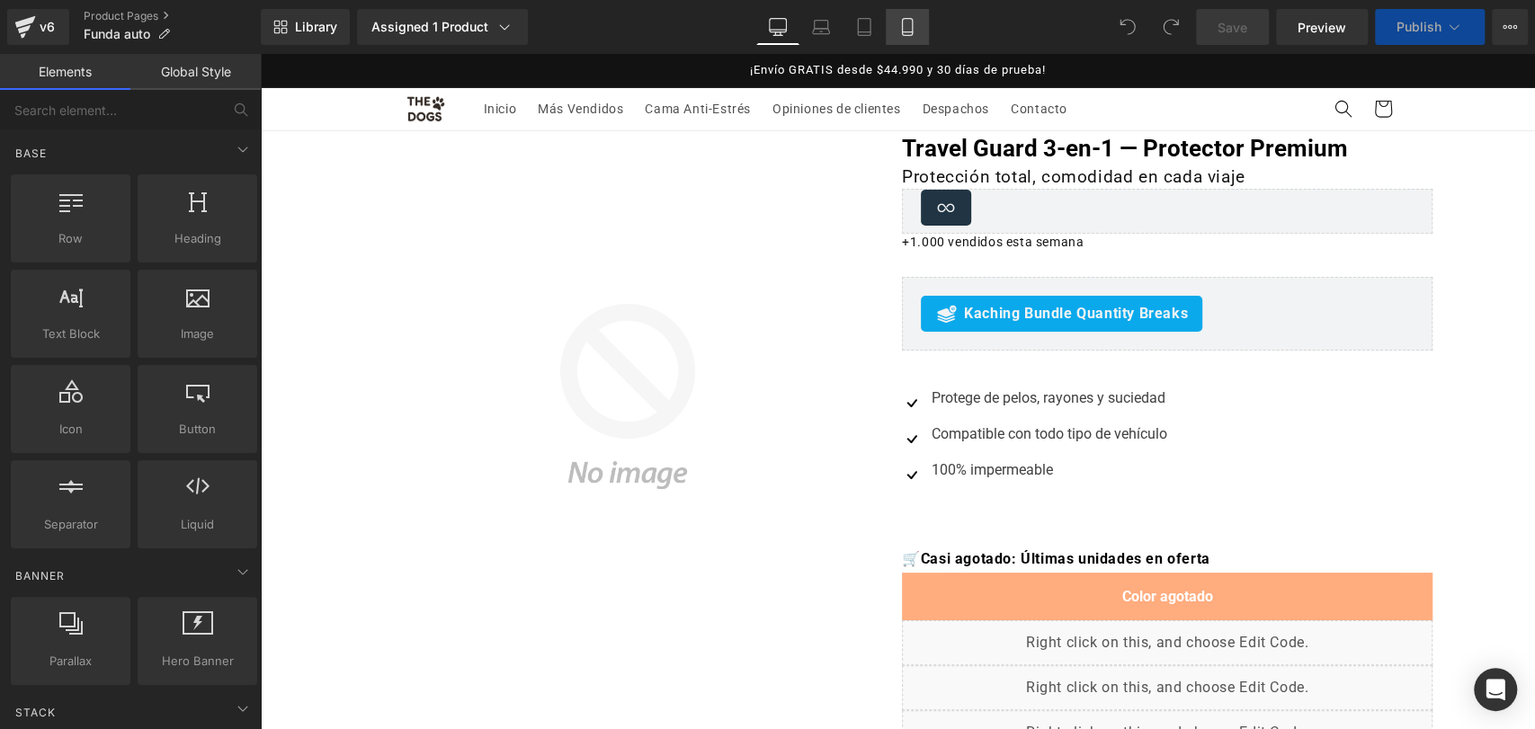
click at [899, 29] on icon at bounding box center [907, 27] width 18 height 18
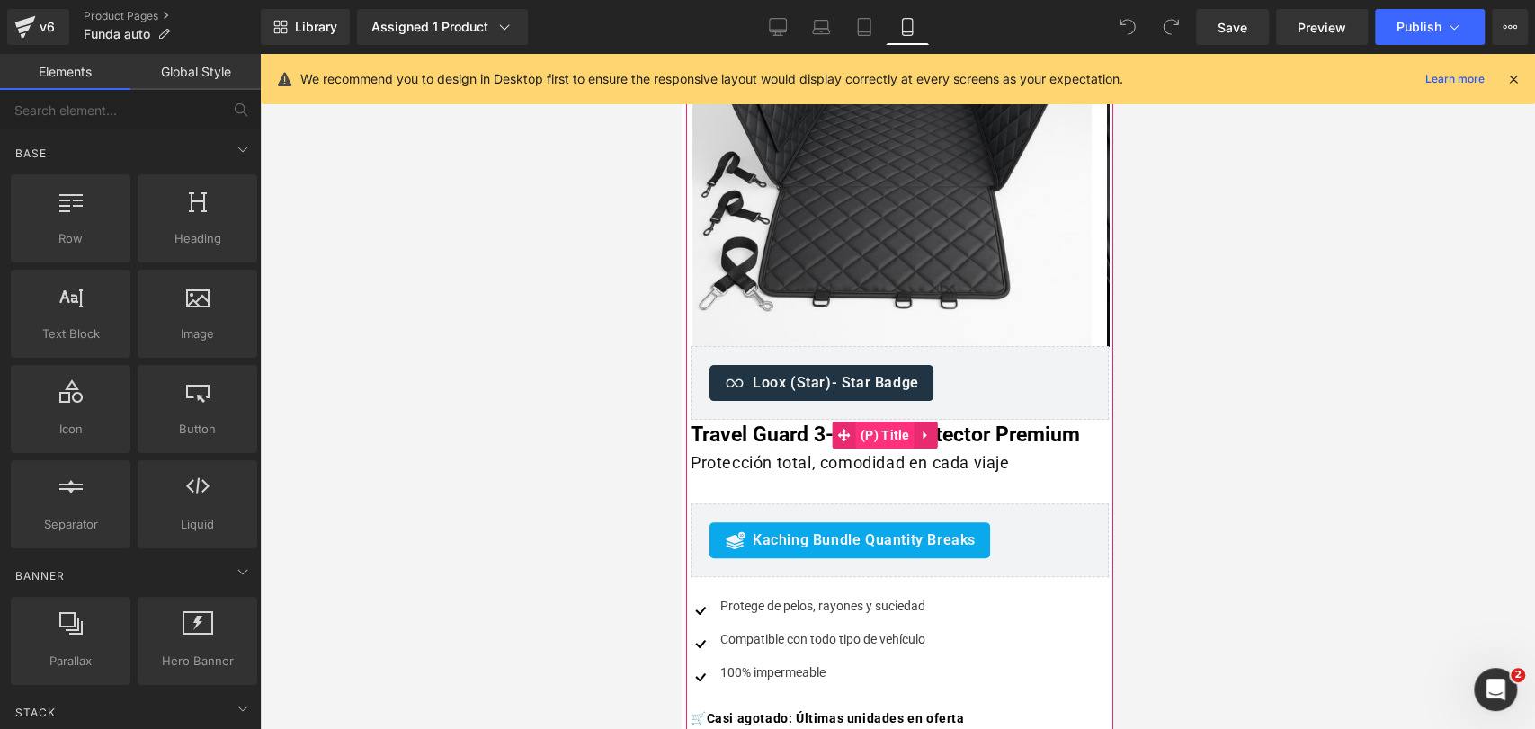
click at [880, 437] on span "(P) Title" at bounding box center [885, 435] width 58 height 27
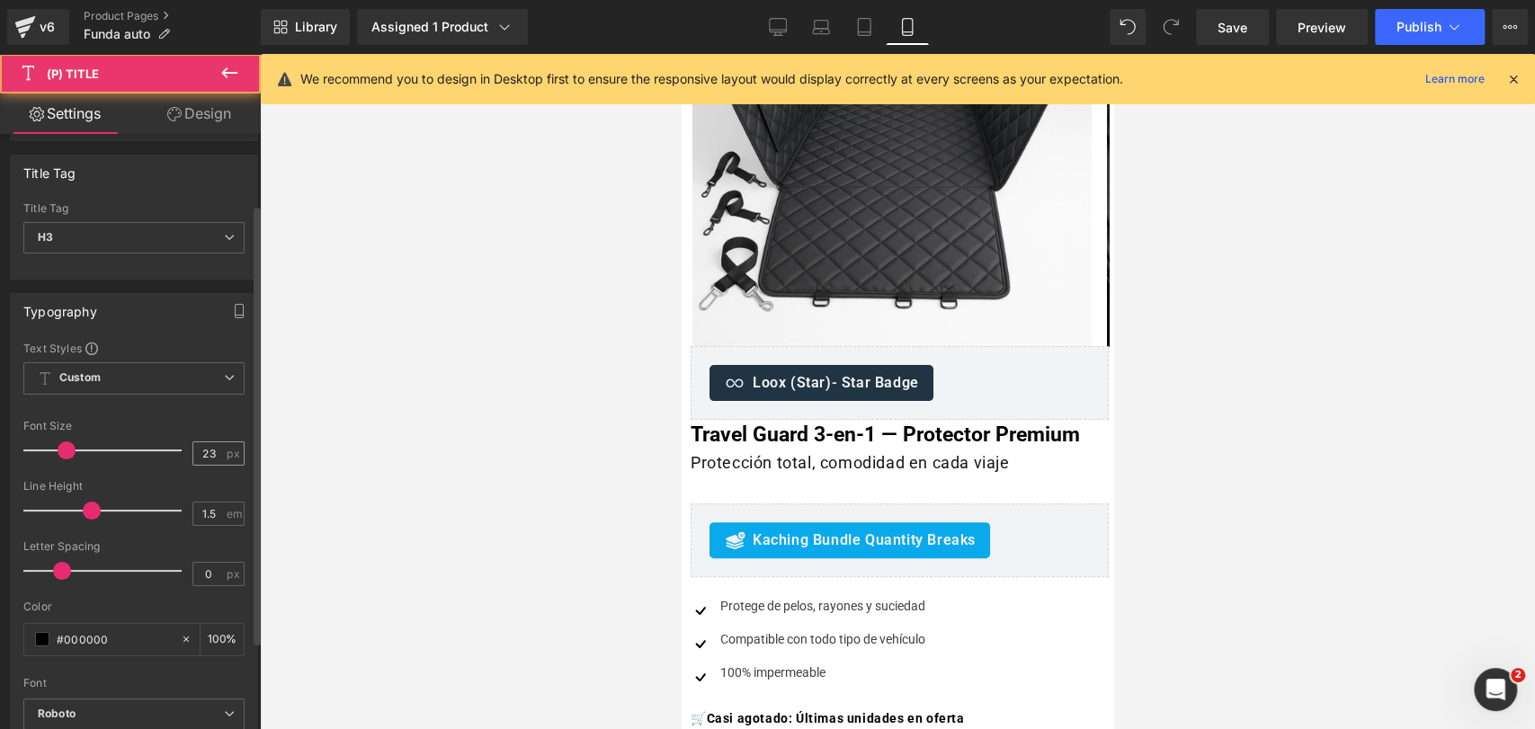
scroll to position [100, 0]
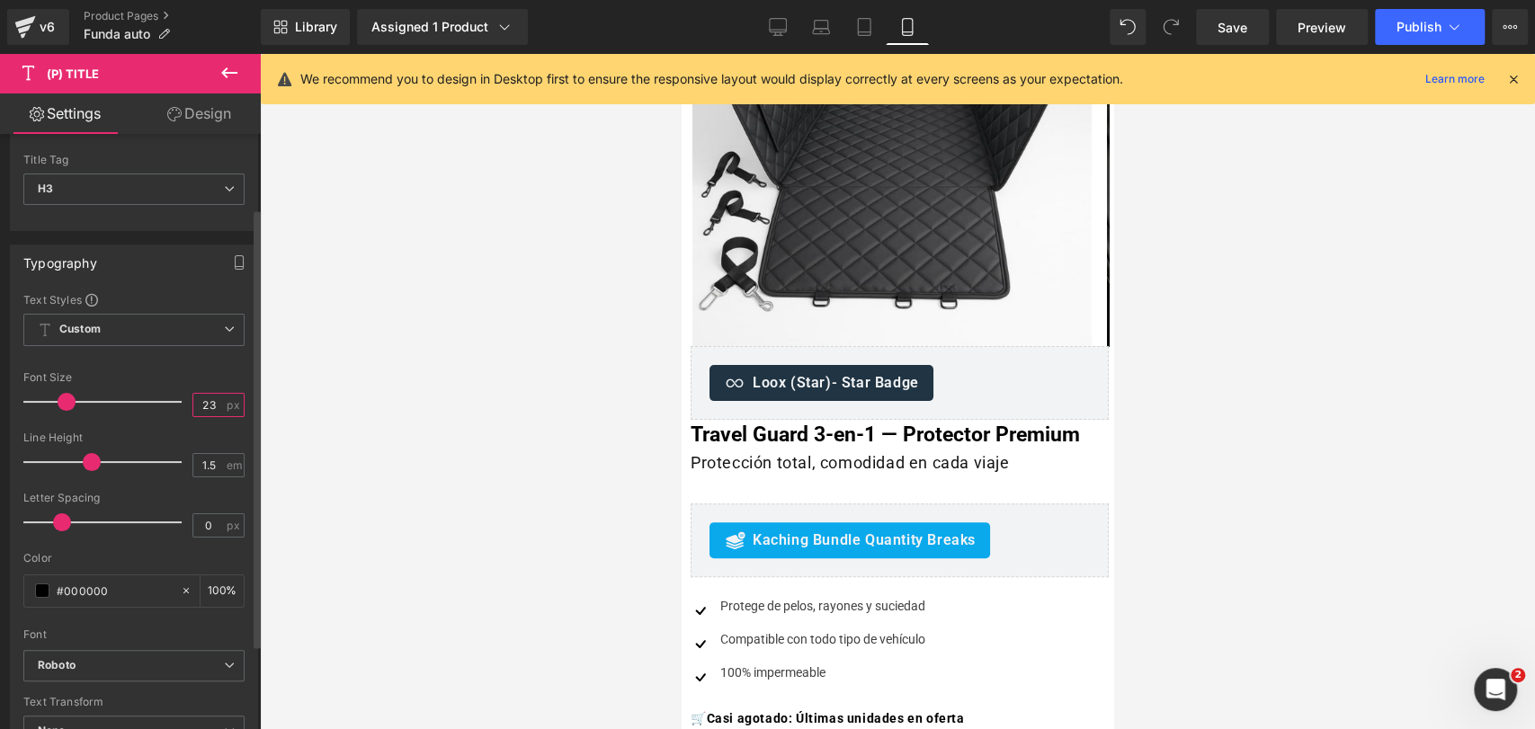
click at [212, 405] on input "23" at bounding box center [208, 405] width 31 height 22
type input "21"
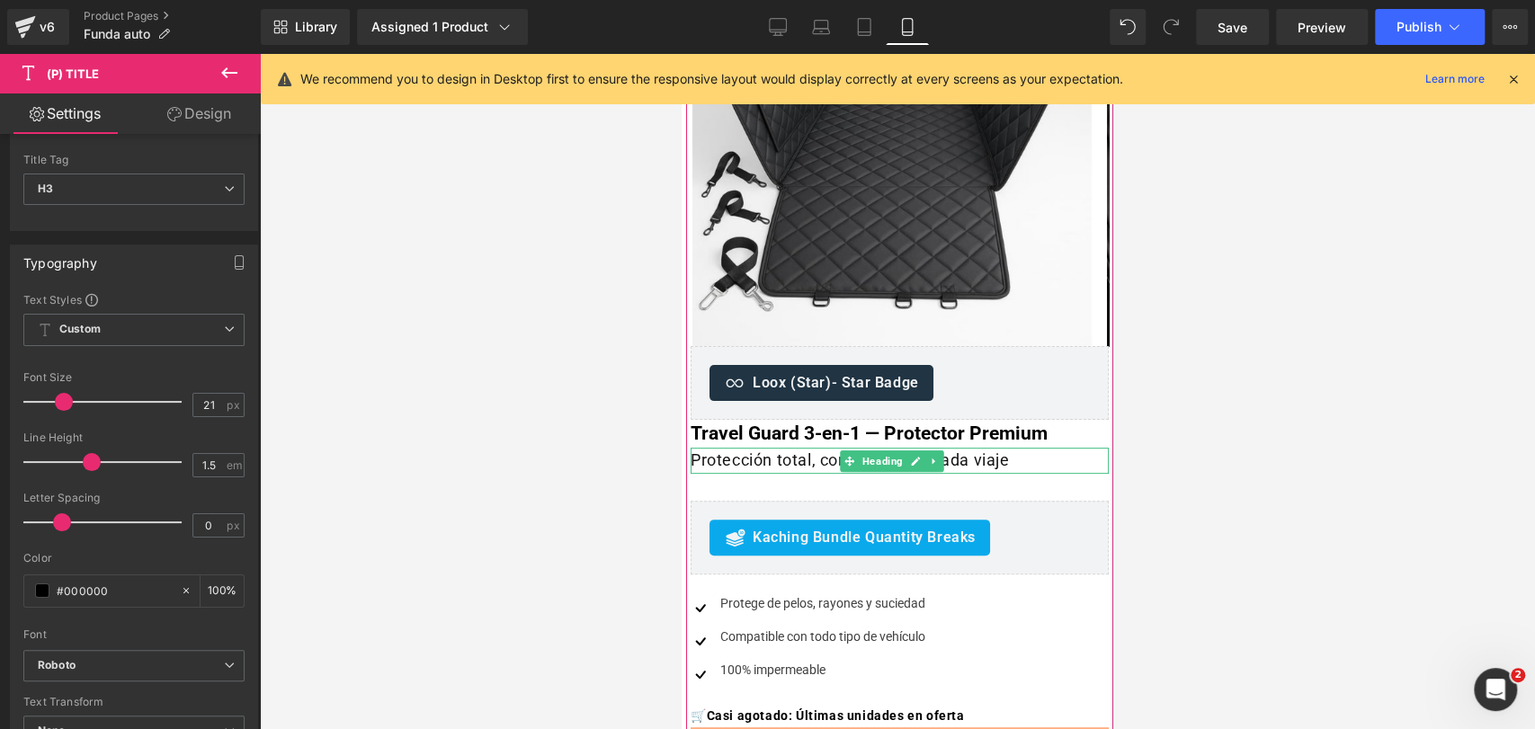
click at [799, 455] on h1 "Protección total, comodidad en cada viaje" at bounding box center [900, 461] width 418 height 26
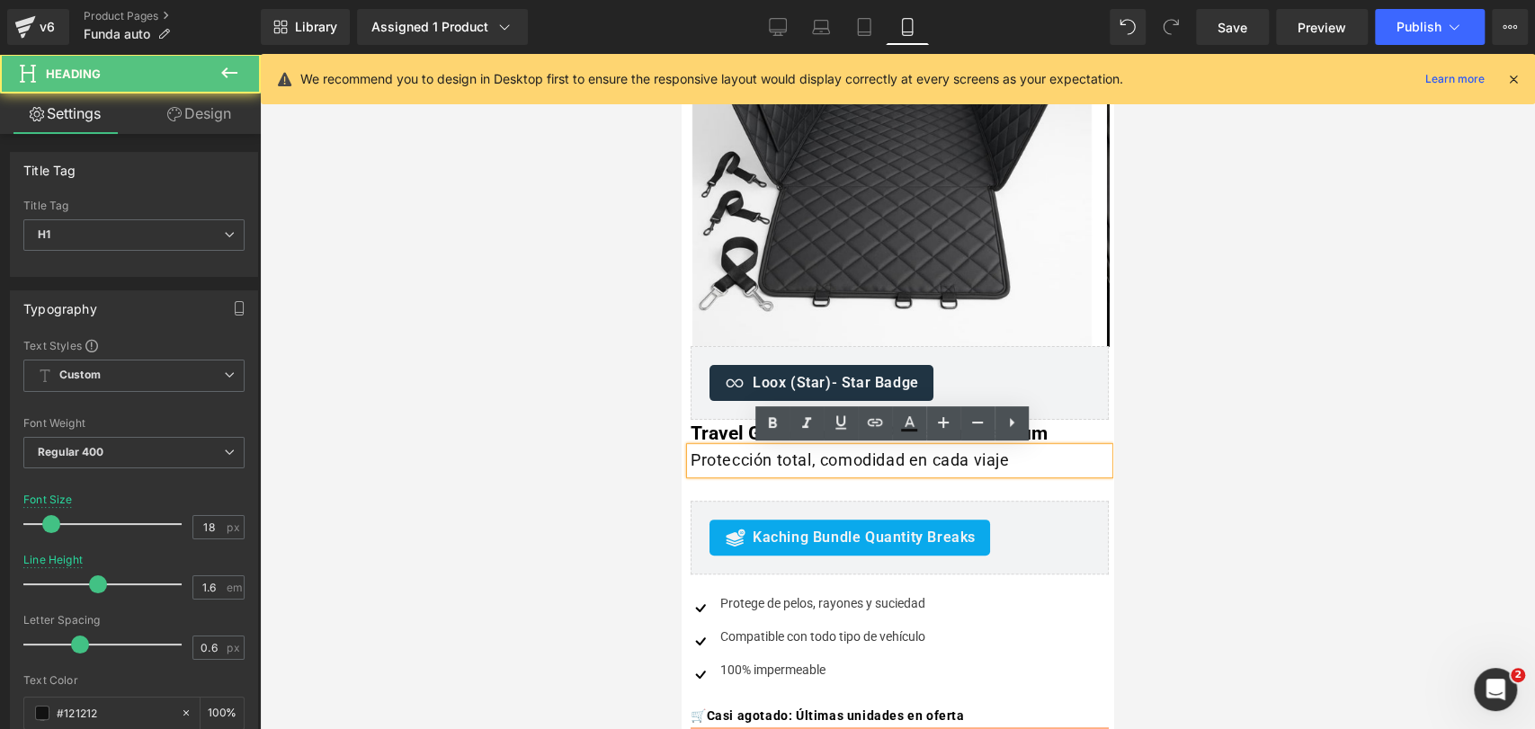
click at [792, 456] on h1 "Protección total, comodidad en cada viaje" at bounding box center [900, 461] width 418 height 26
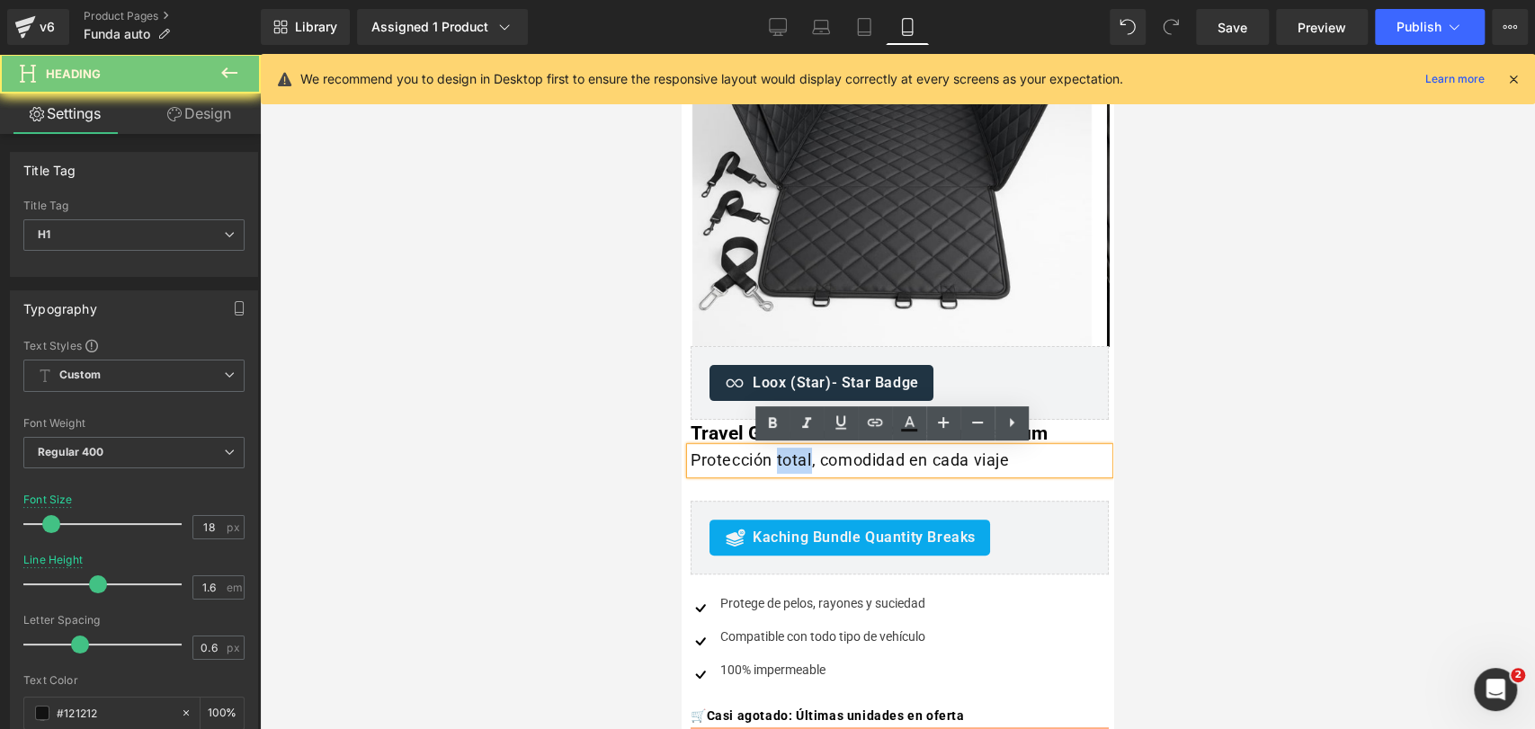
click at [792, 456] on h1 "Protección total, comodidad en cada viaje" at bounding box center [900, 461] width 418 height 26
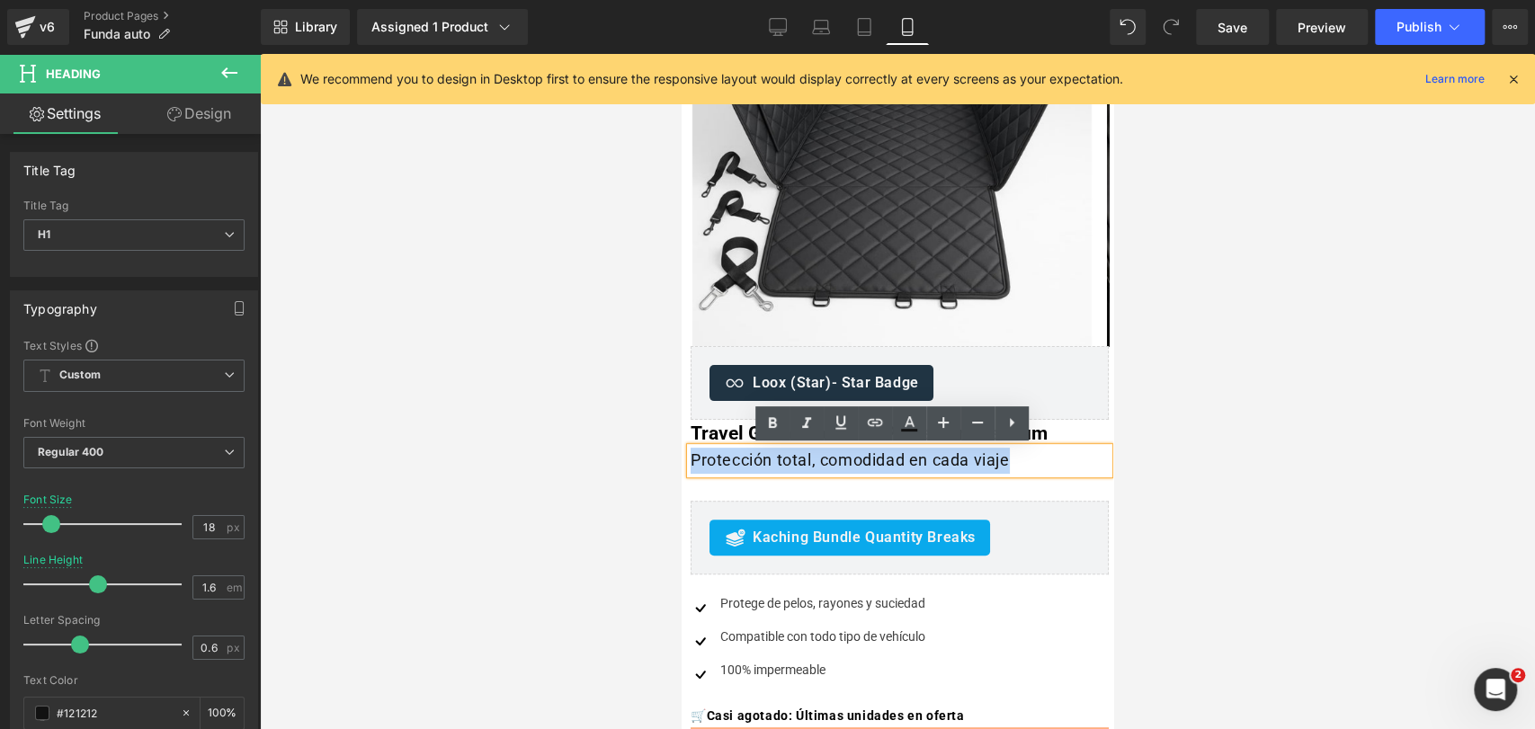
paste div
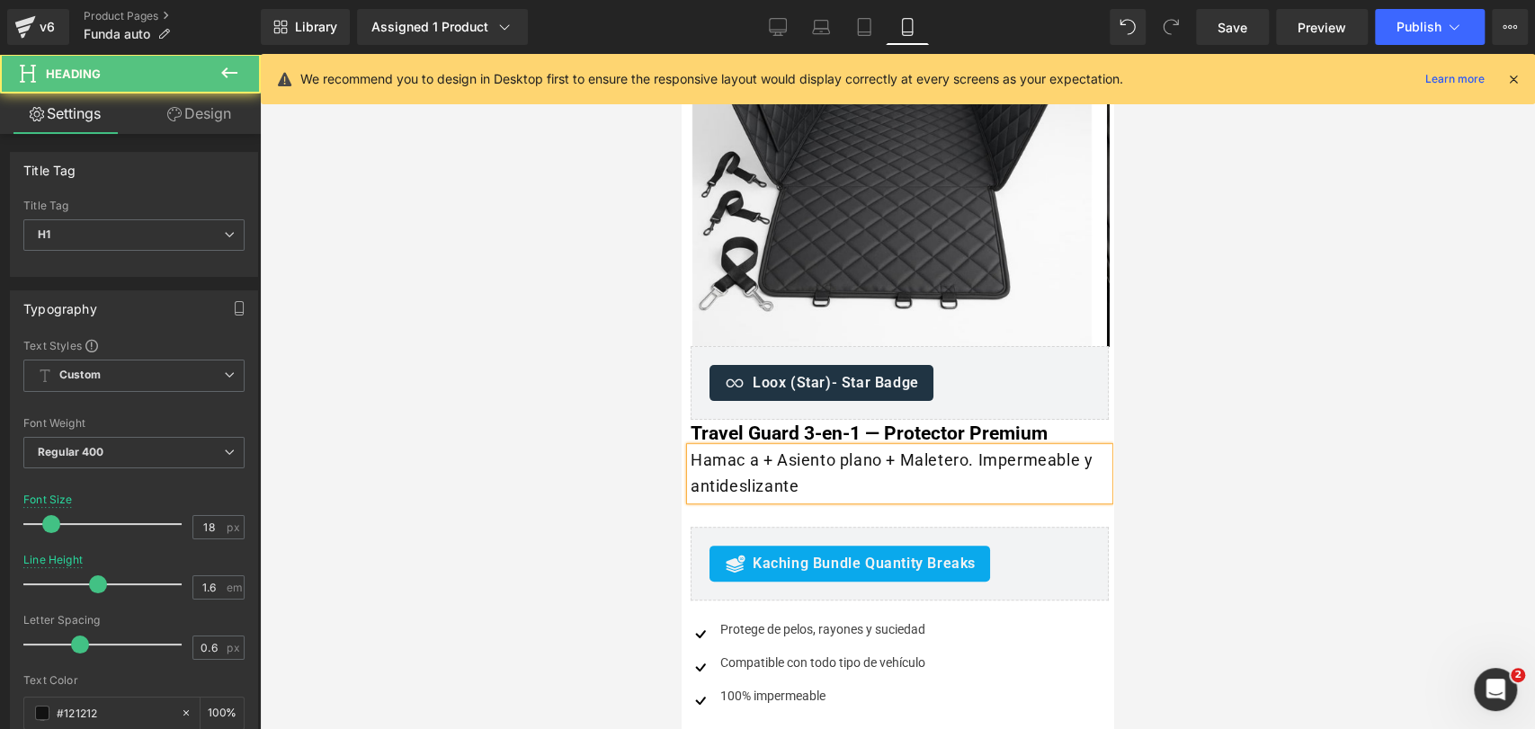
click at [751, 463] on h1 "Hamac a + Asiento plano + Maletero. Impermeable y antideslizante" at bounding box center [900, 474] width 418 height 52
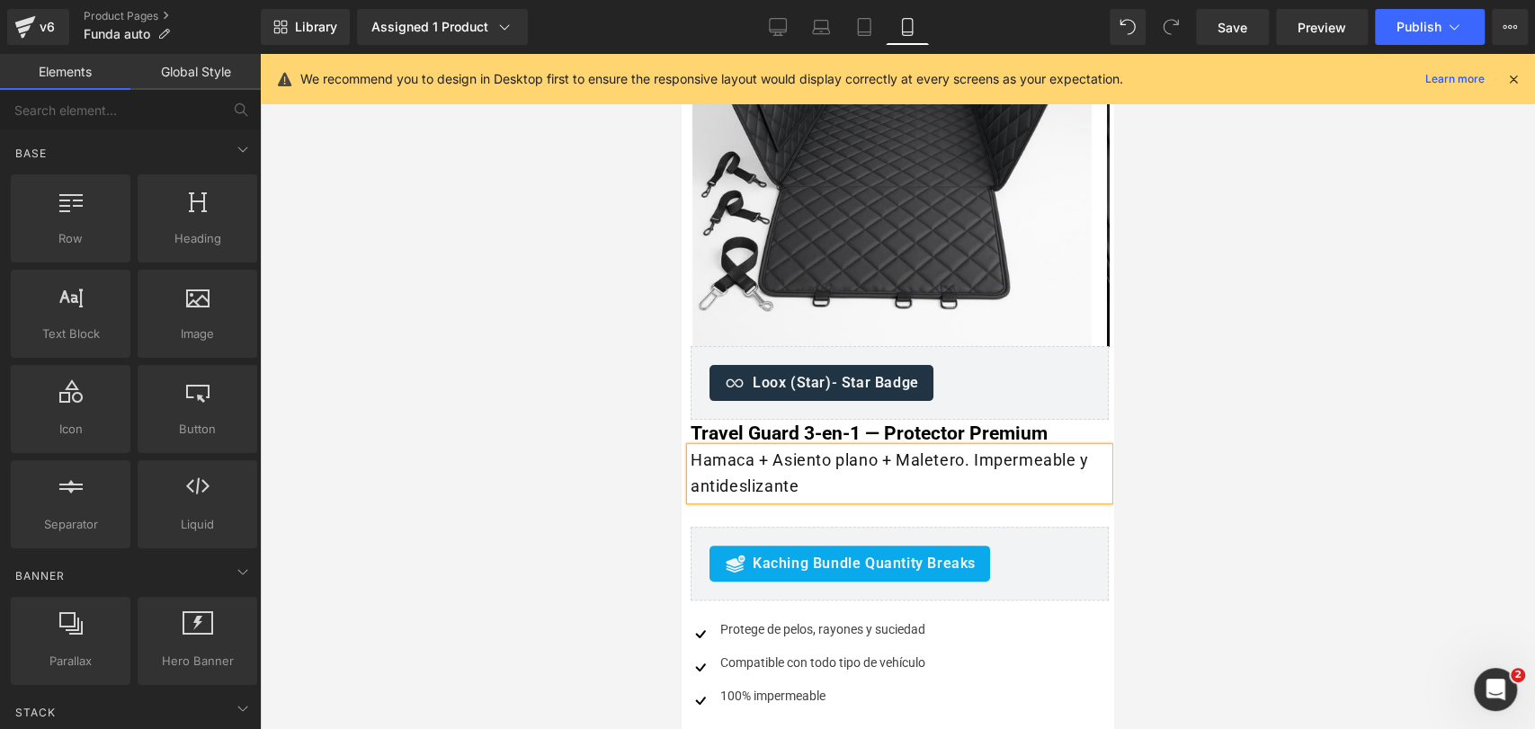
click at [1150, 387] on div at bounding box center [897, 391] width 1275 height 675
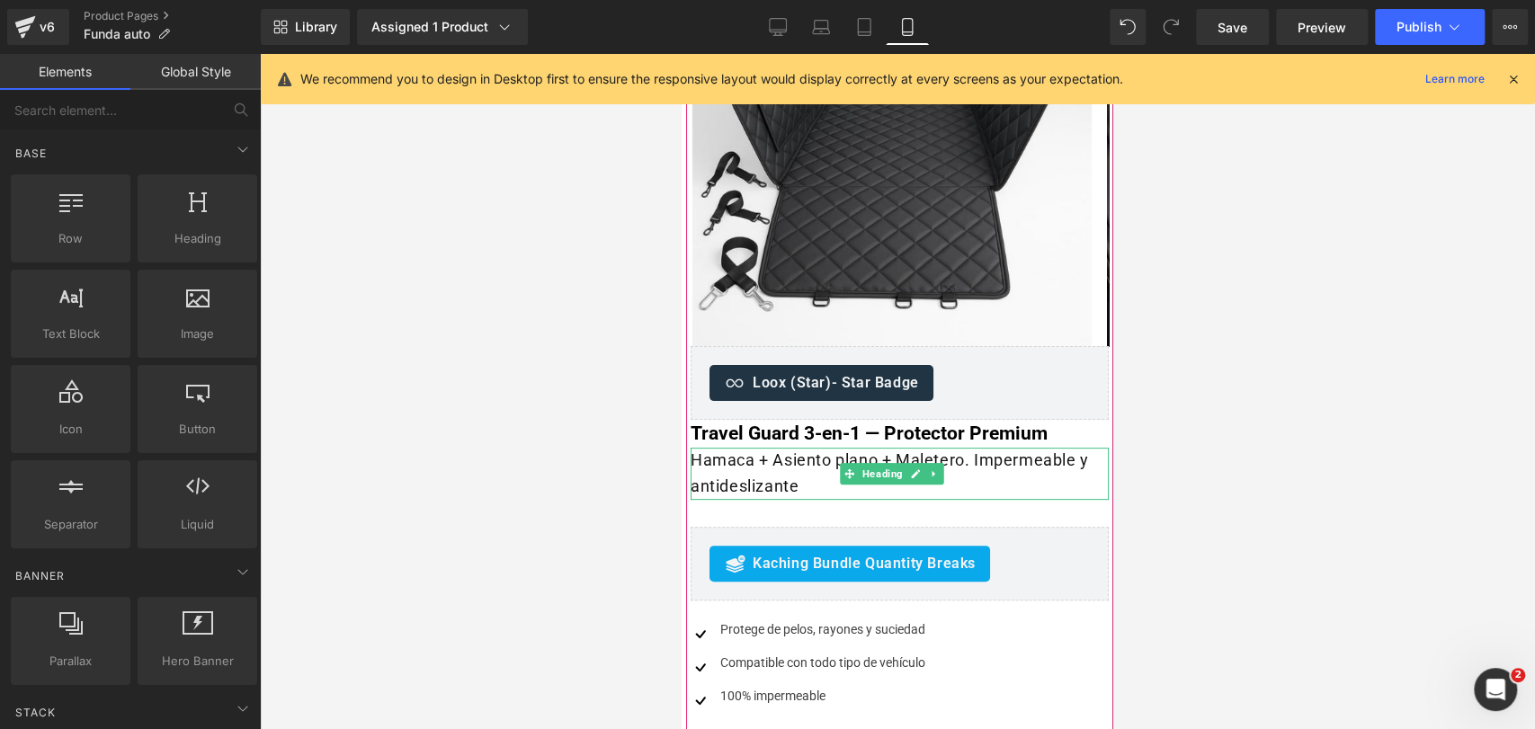
click at [1046, 470] on h1 "Hamaca + Asiento plano + Maletero. Impermeable y antideslizante" at bounding box center [900, 474] width 418 height 52
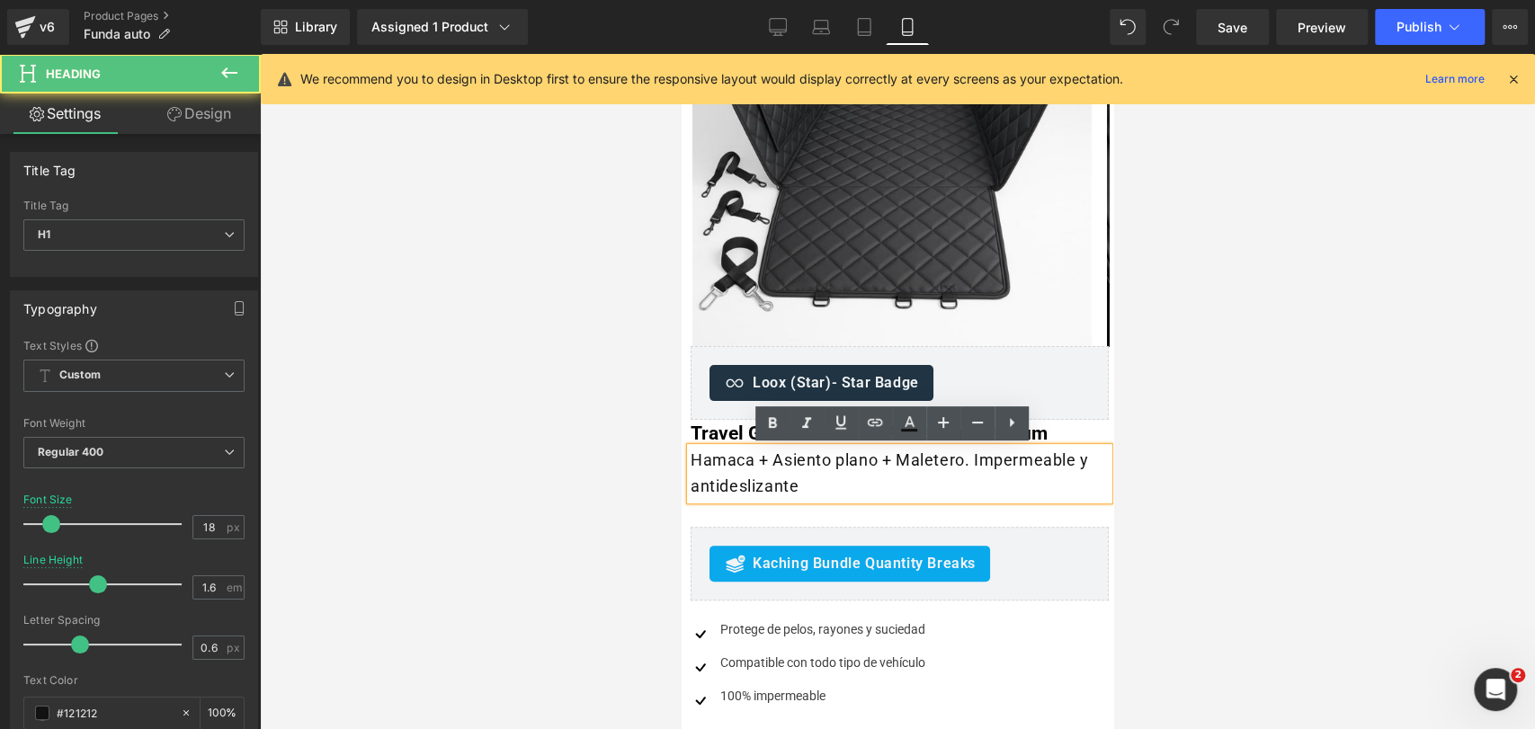
click at [1213, 419] on div at bounding box center [897, 391] width 1275 height 675
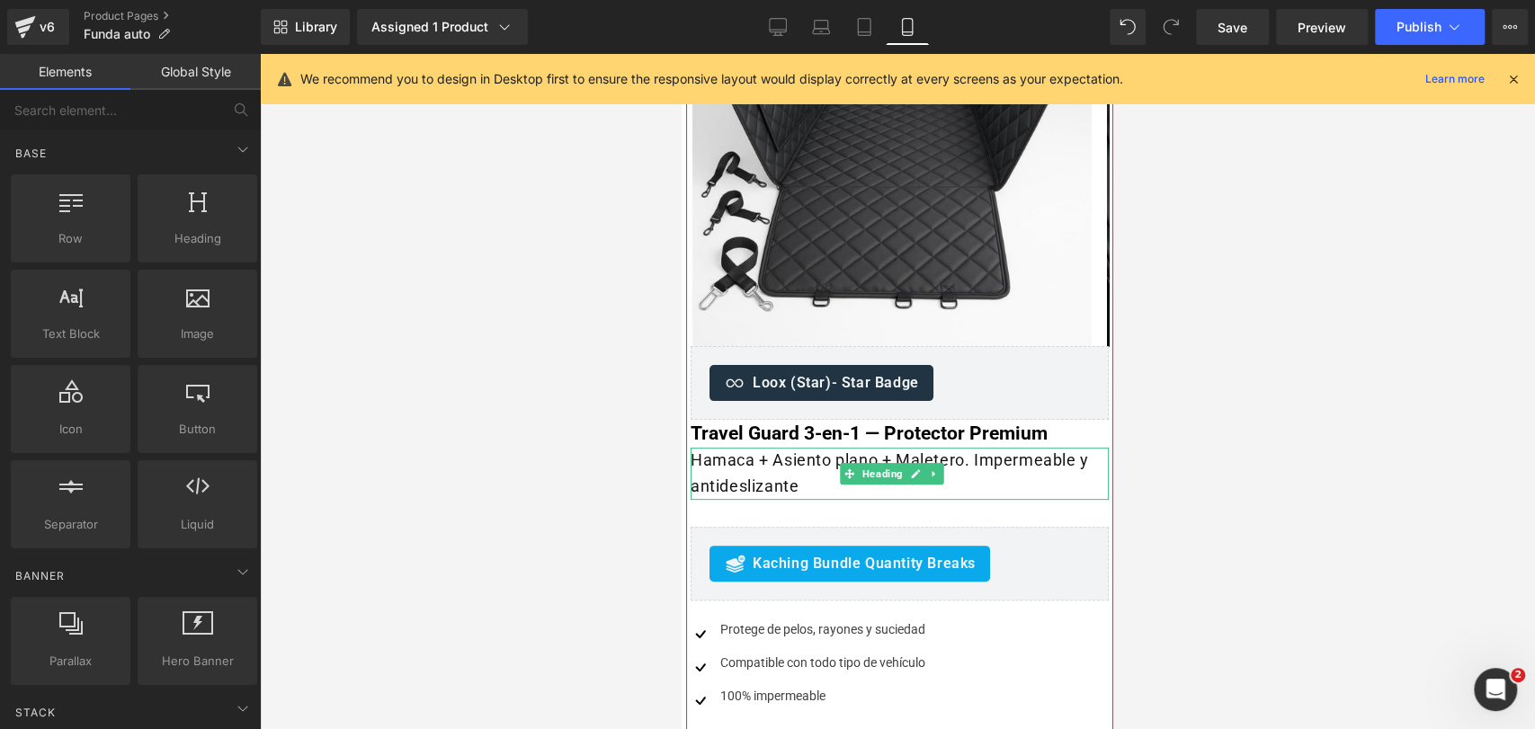
click at [1064, 465] on h1 "Hamaca + Asiento plano + Maletero. Impermeable y antideslizante" at bounding box center [900, 474] width 418 height 52
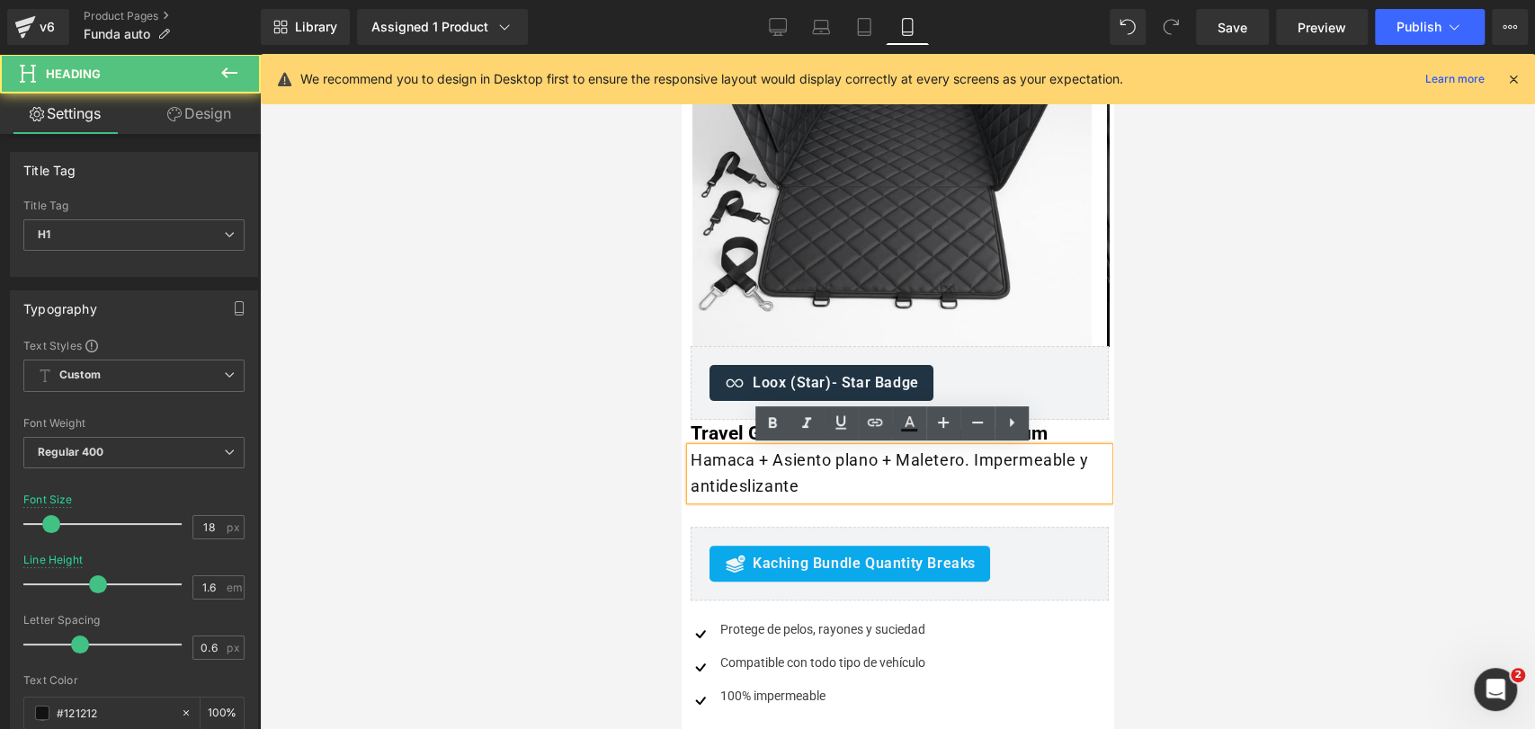
click at [1075, 465] on h1 "Hamaca + Asiento plano + Maletero. Impermeable y antideslizante" at bounding box center [900, 474] width 418 height 52
click at [1230, 406] on div at bounding box center [897, 391] width 1275 height 675
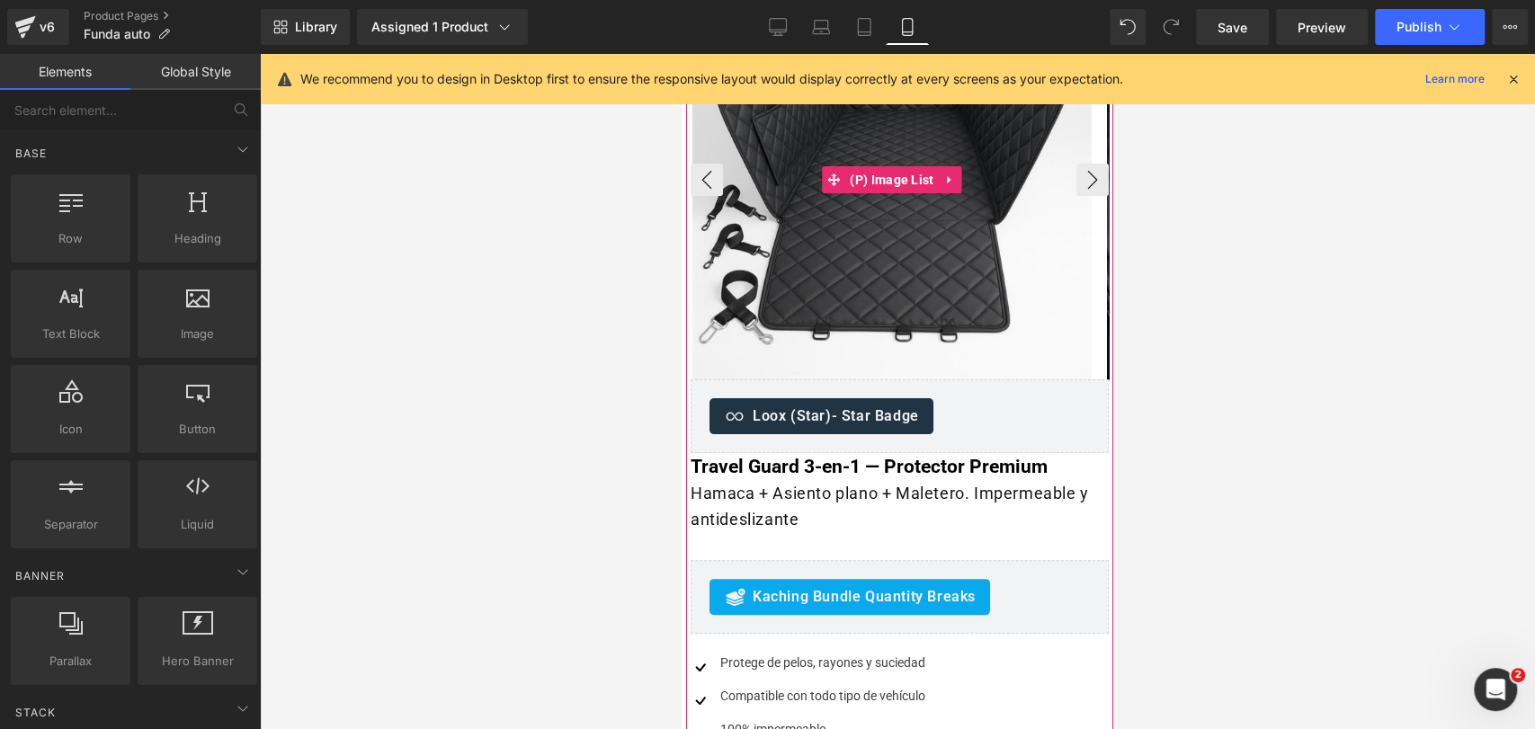
scroll to position [200, 0]
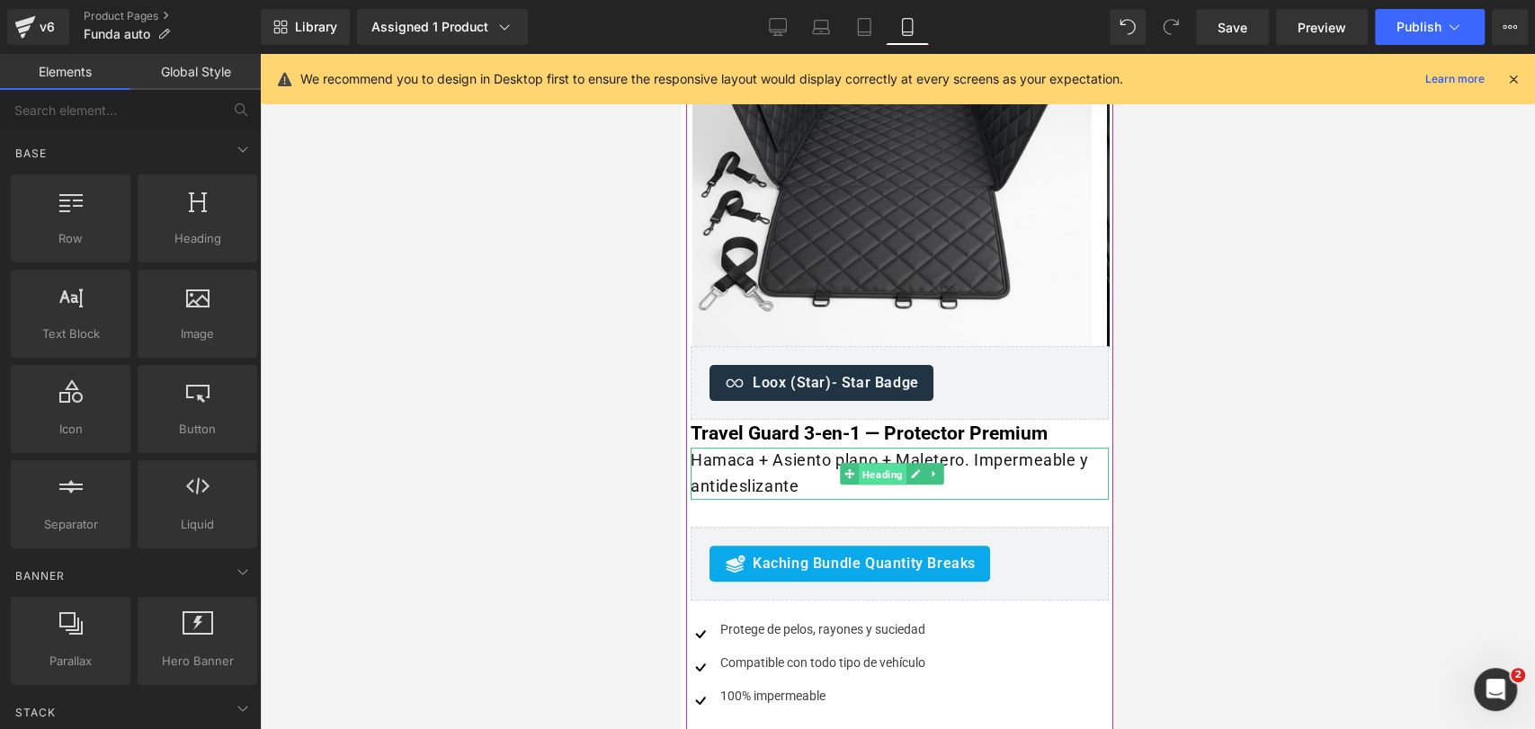
click at [880, 471] on span "Heading" at bounding box center [883, 475] width 48 height 22
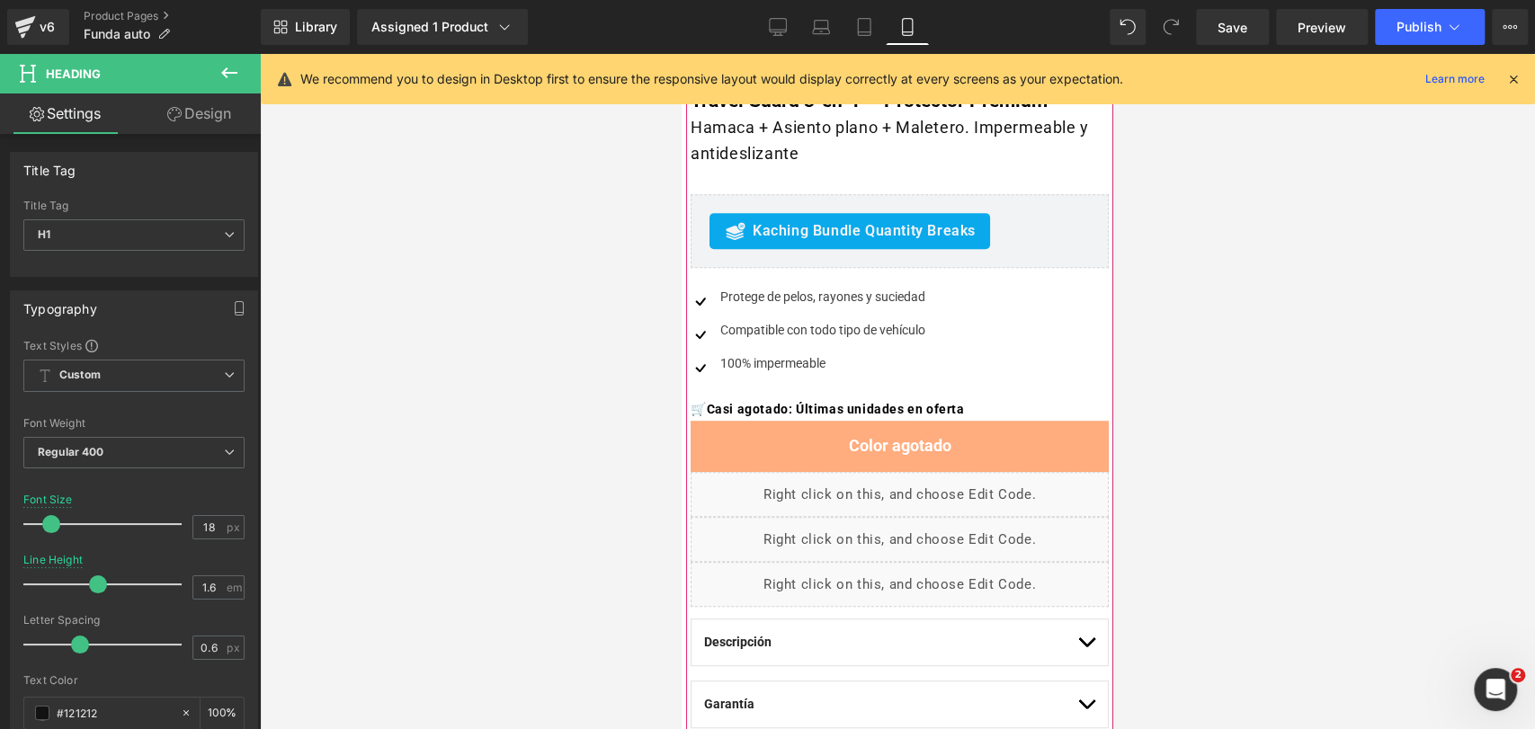
scroll to position [499, 0]
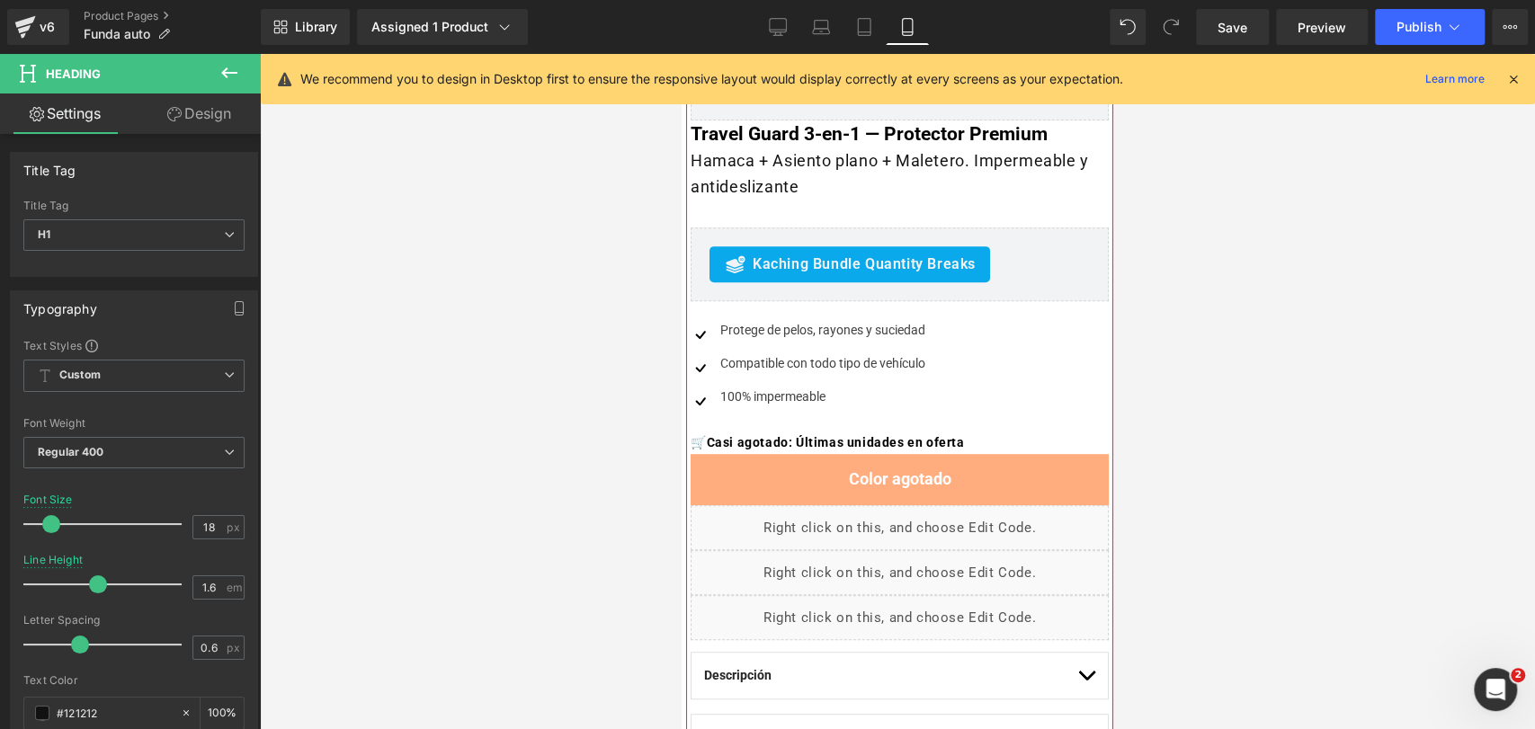
click at [741, 328] on div "Protege de pelos, rayones y suciedad" at bounding box center [821, 330] width 210 height 19
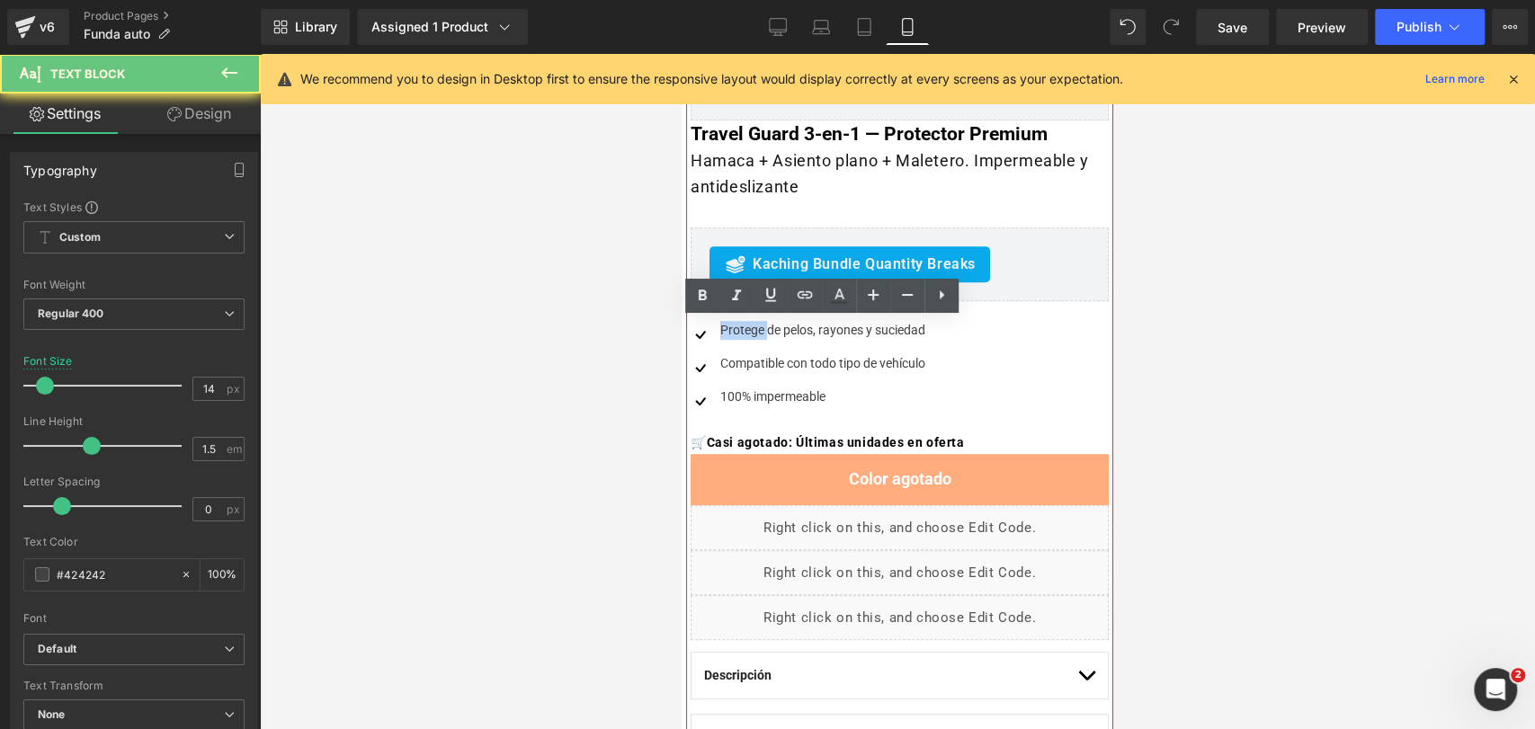
click at [741, 328] on div "Protege de pelos, rayones y suciedad" at bounding box center [821, 330] width 210 height 19
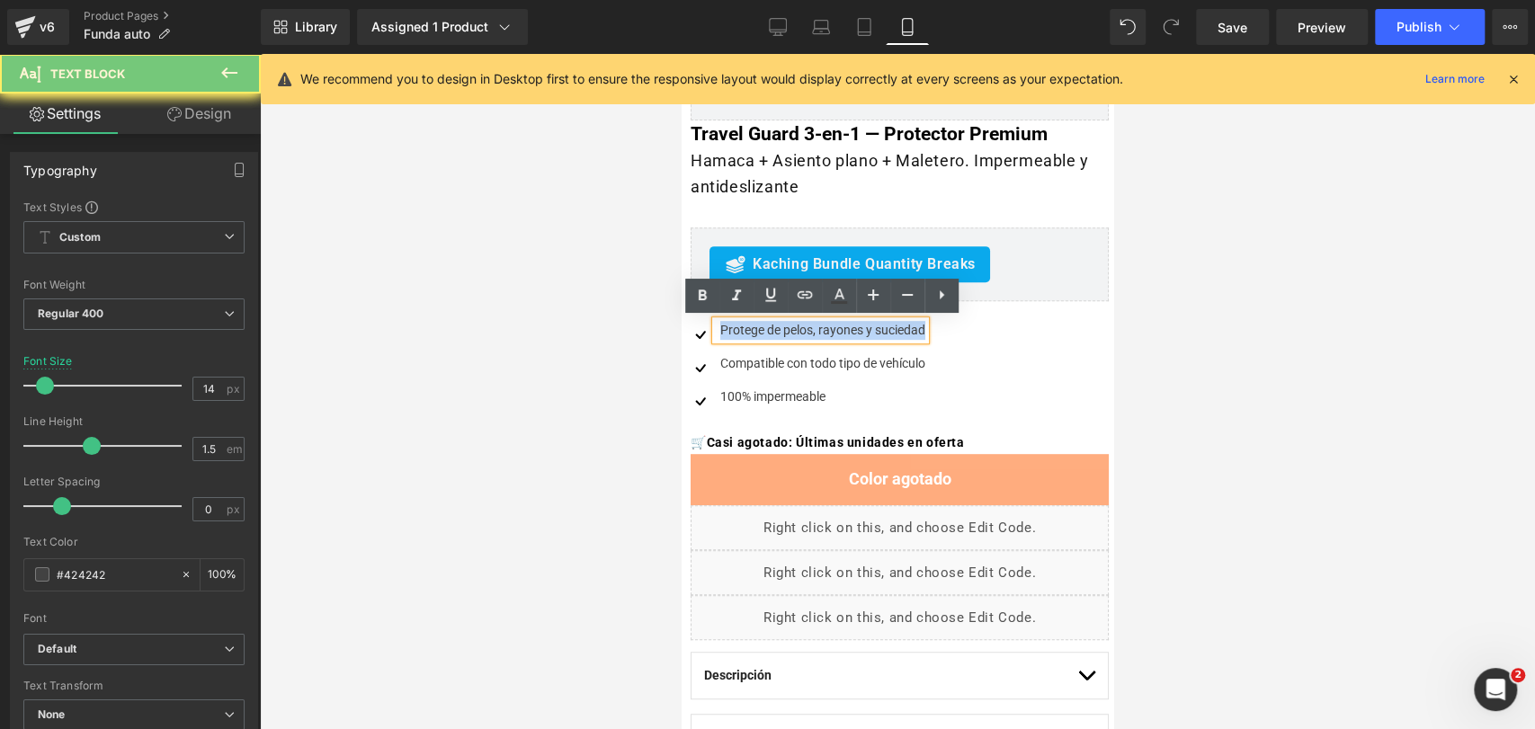
click at [741, 328] on div "Protege de pelos, rayones y suciedad" at bounding box center [821, 330] width 210 height 19
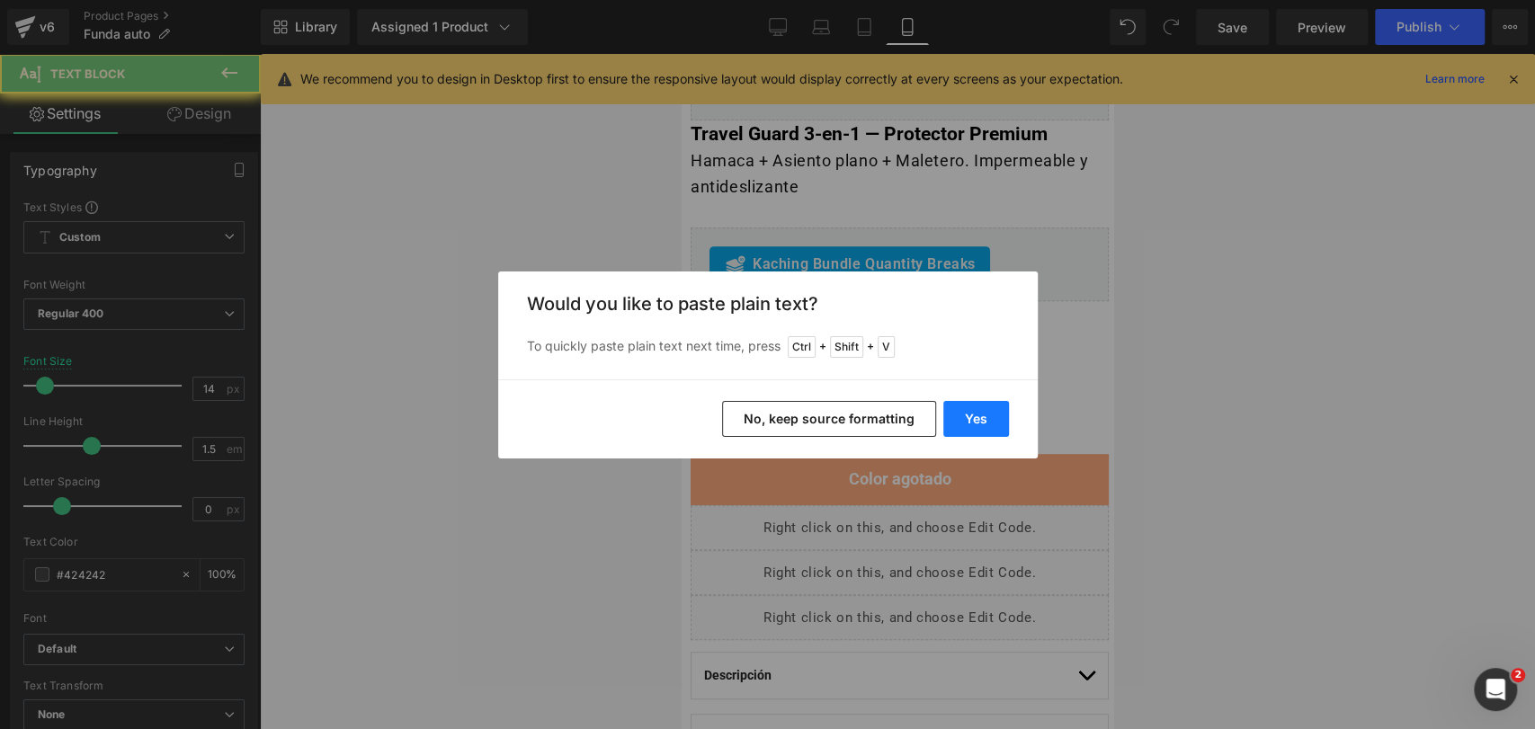
click at [975, 415] on button "Yes" at bounding box center [976, 419] width 66 height 36
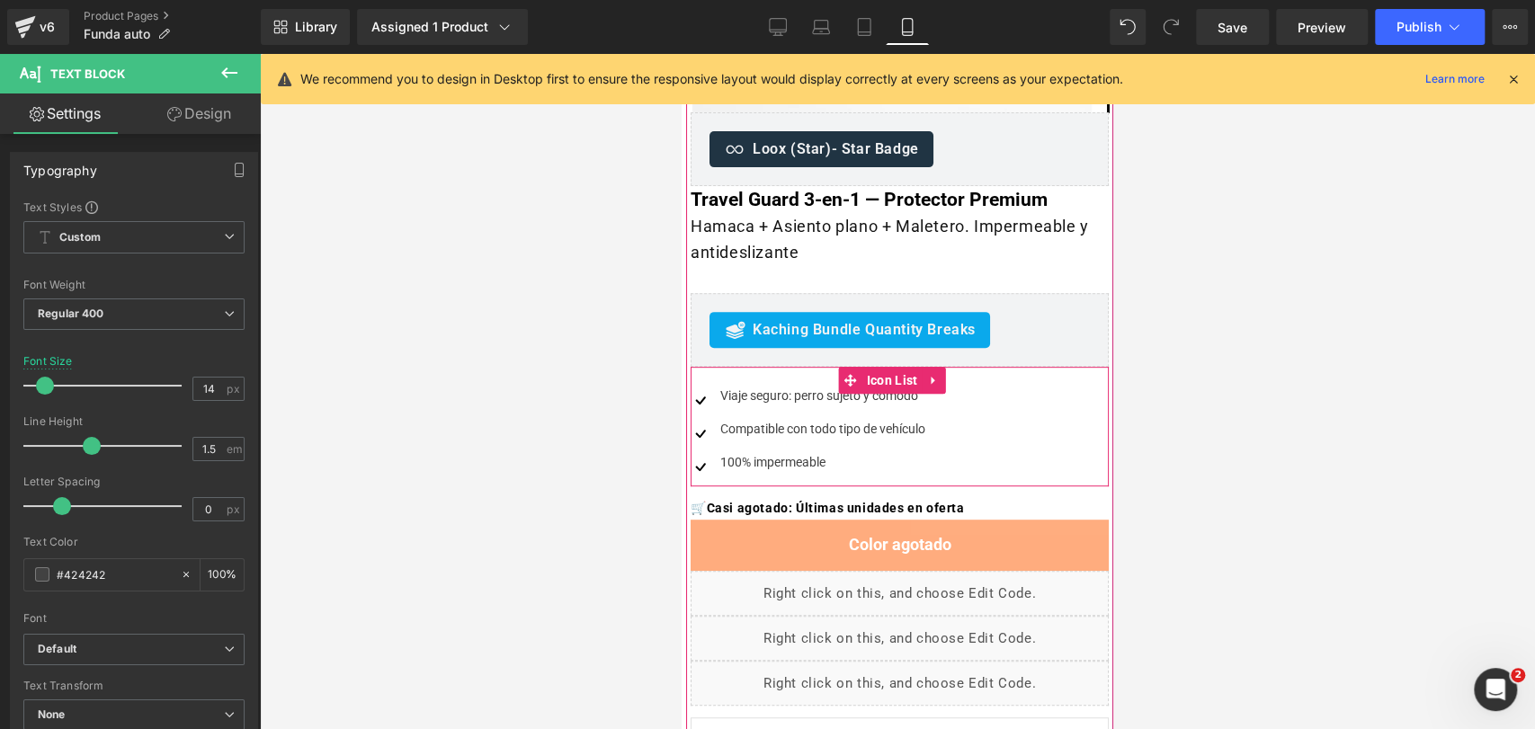
scroll to position [399, 0]
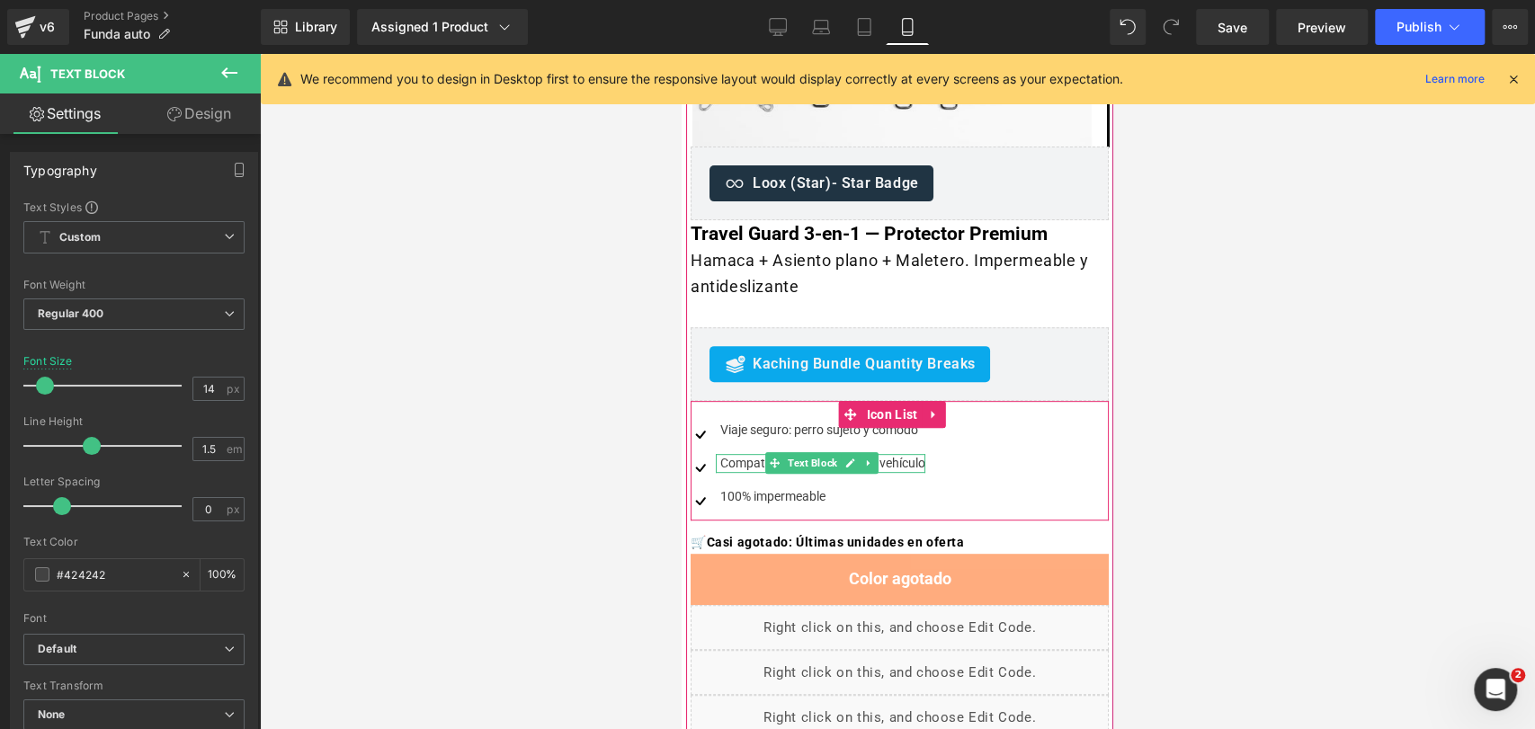
click at [759, 460] on div "Compatible con todo tipo de vehículo" at bounding box center [821, 463] width 210 height 19
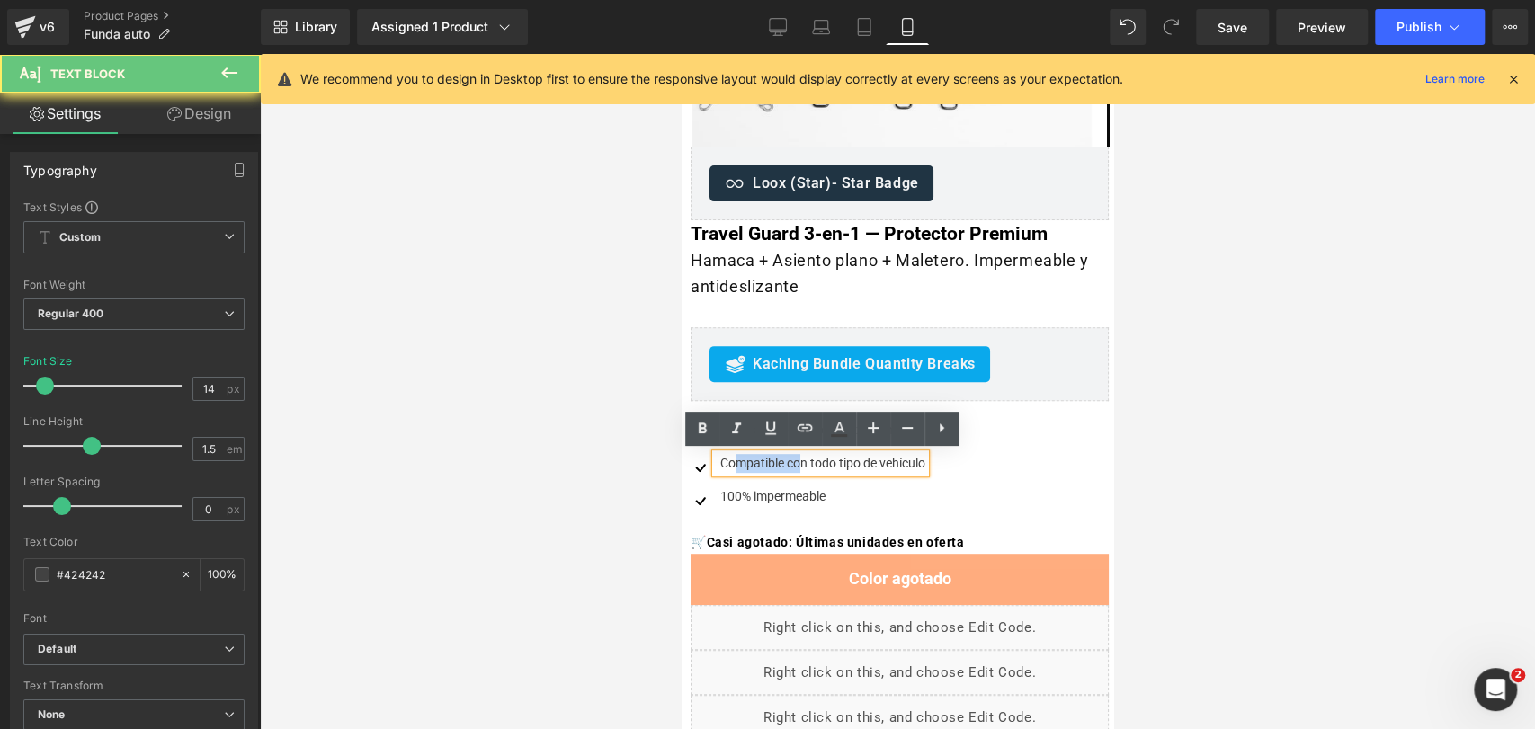
click at [759, 460] on div "Compatible con todo tipo de vehículo" at bounding box center [821, 463] width 210 height 19
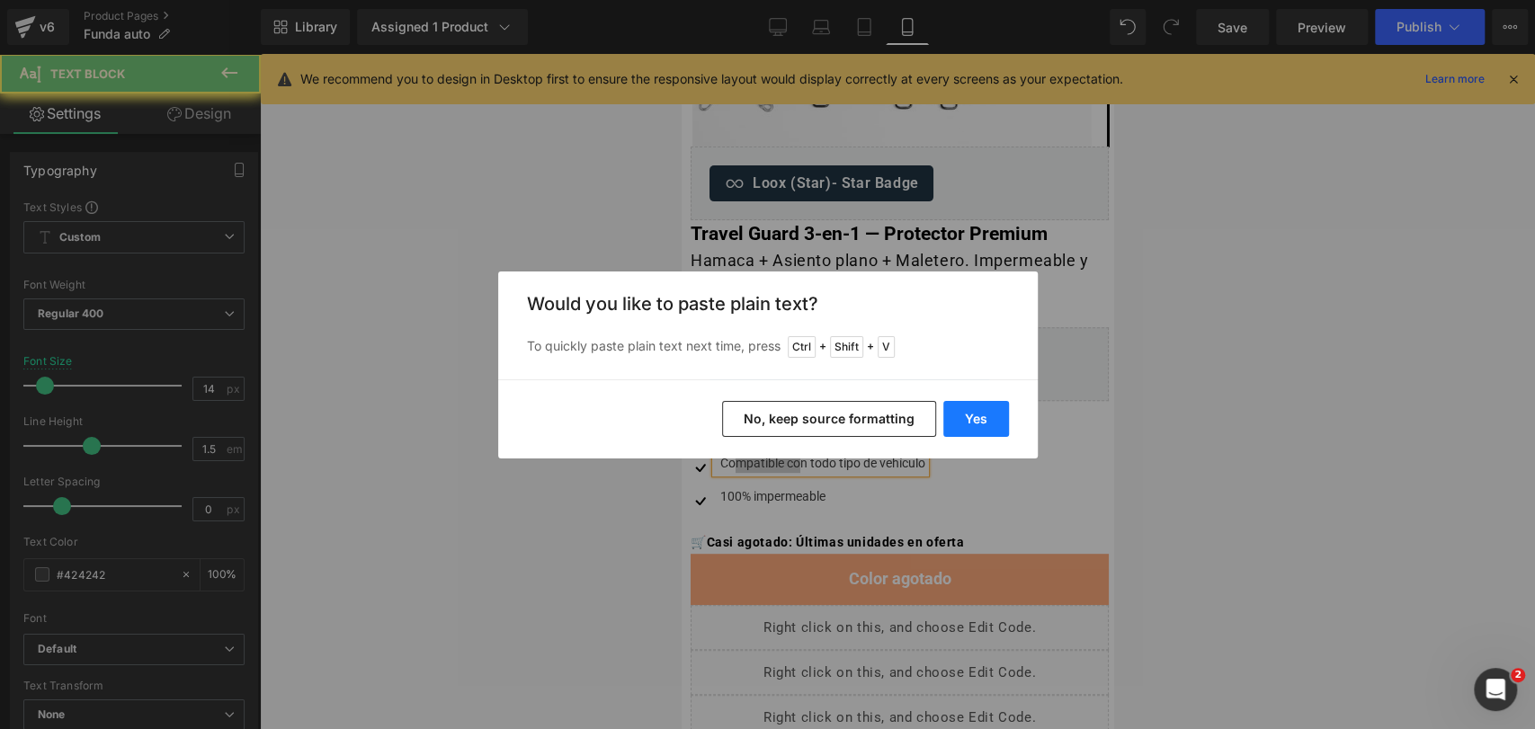
click at [973, 419] on button "Yes" at bounding box center [976, 419] width 66 height 36
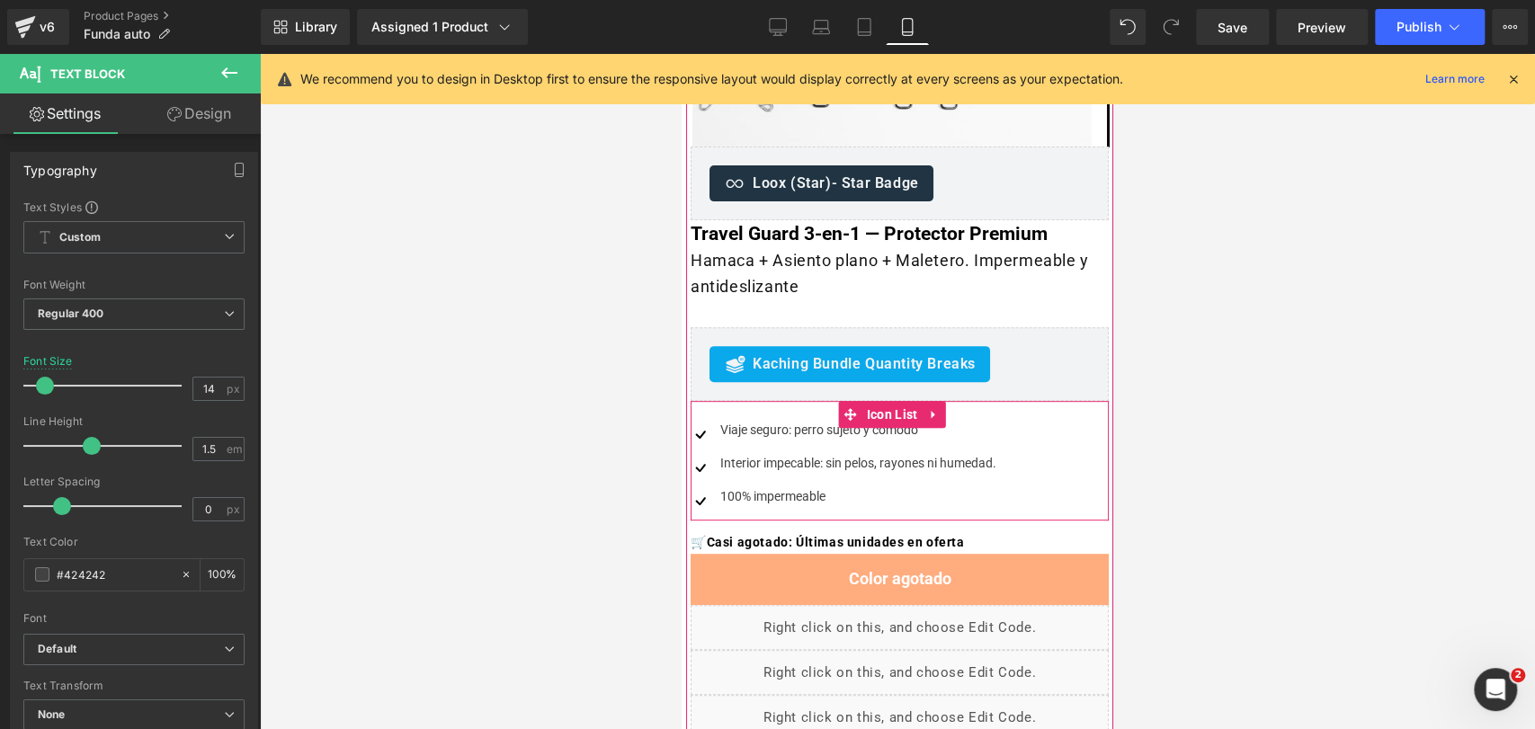
drag, startPoint x: 760, startPoint y: 435, endPoint x: 784, endPoint y: 430, distance: 24.9
click at [760, 435] on div "Viaje seguro: perro sujeto y cómodo Text Block" at bounding box center [856, 430] width 281 height 19
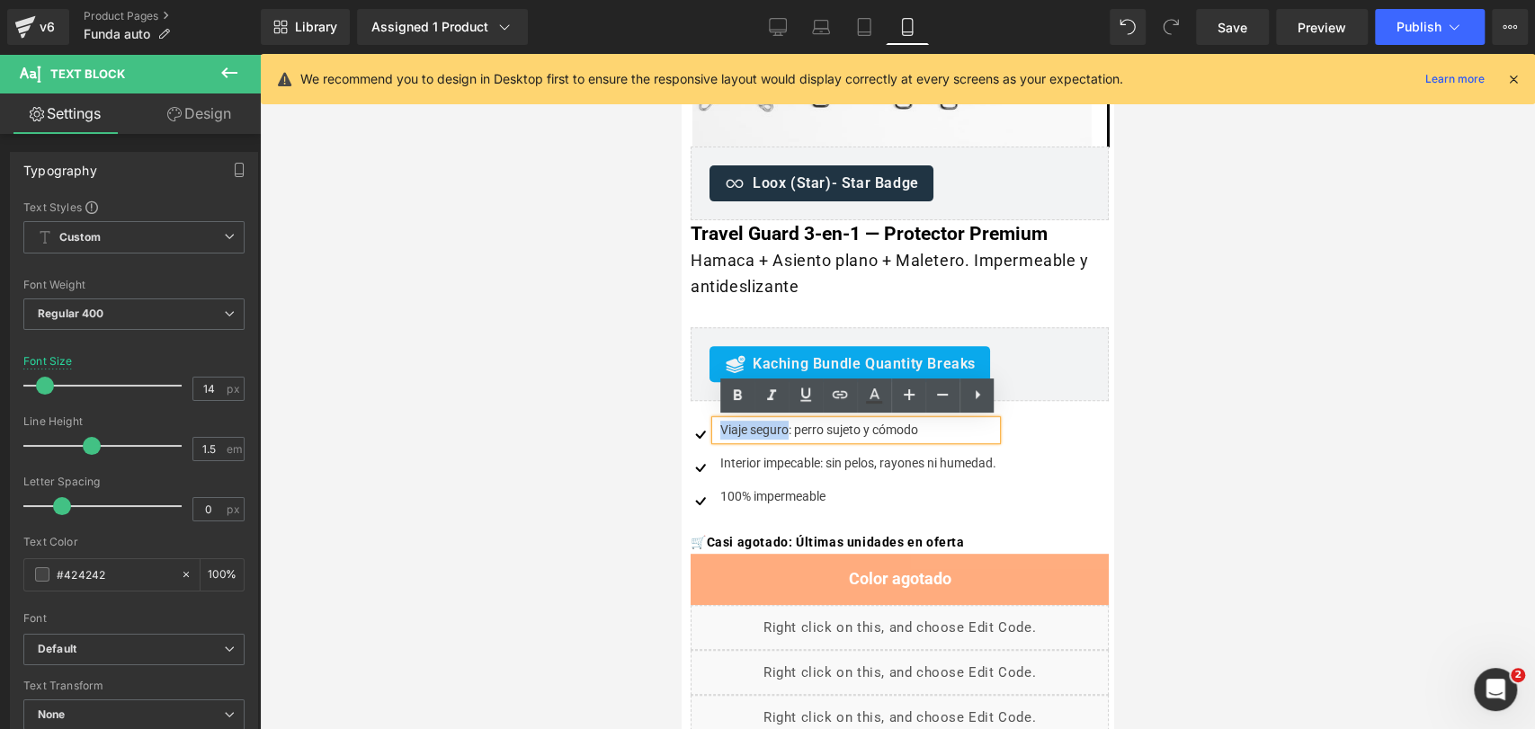
drag, startPoint x: 788, startPoint y: 427, endPoint x: 716, endPoint y: 427, distance: 71.9
click at [716, 427] on div "Viaje seguro: perro sujeto y cómodo" at bounding box center [856, 430] width 281 height 19
click at [734, 391] on icon at bounding box center [738, 396] width 22 height 22
click at [814, 468] on span at bounding box center [810, 463] width 19 height 22
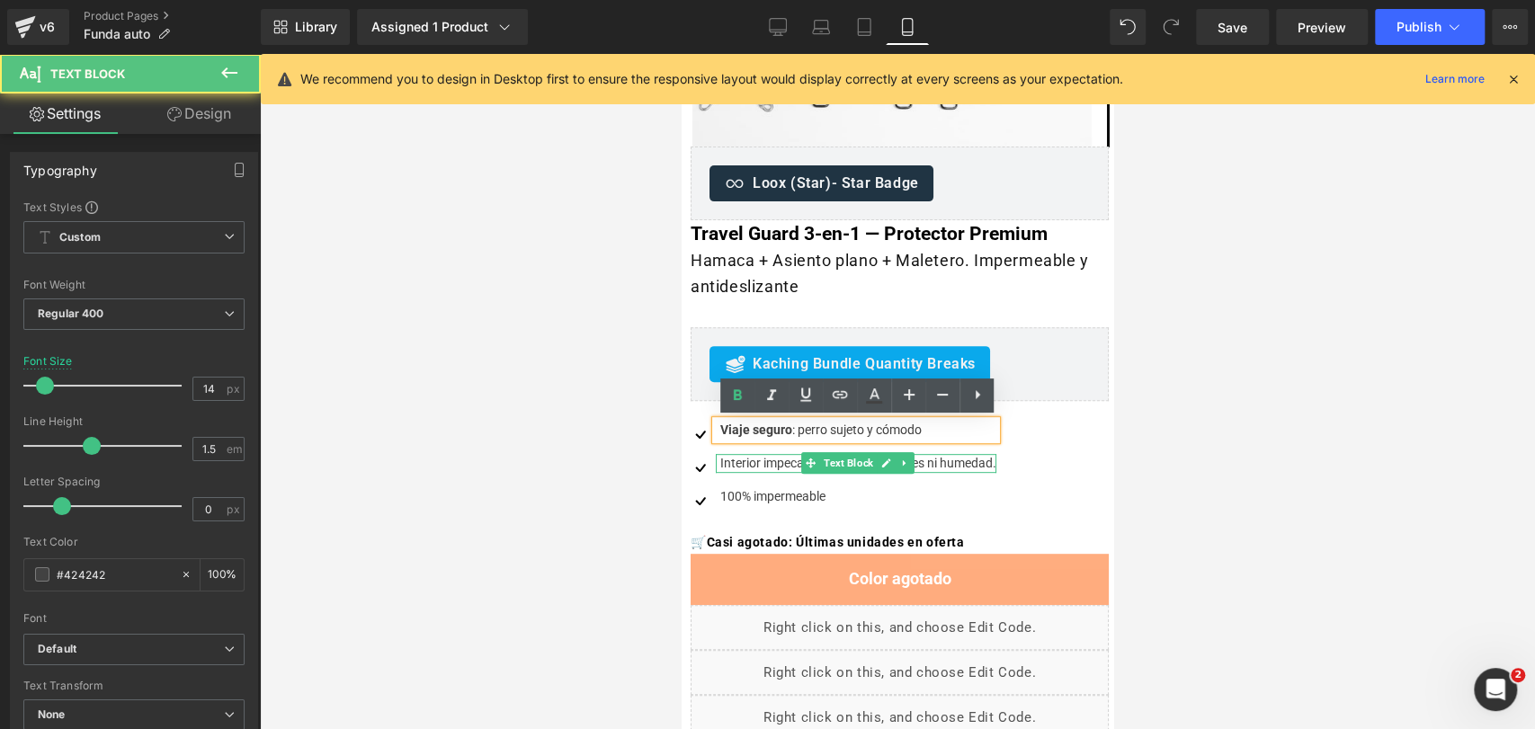
click at [780, 457] on div at bounding box center [856, 456] width 281 height 4
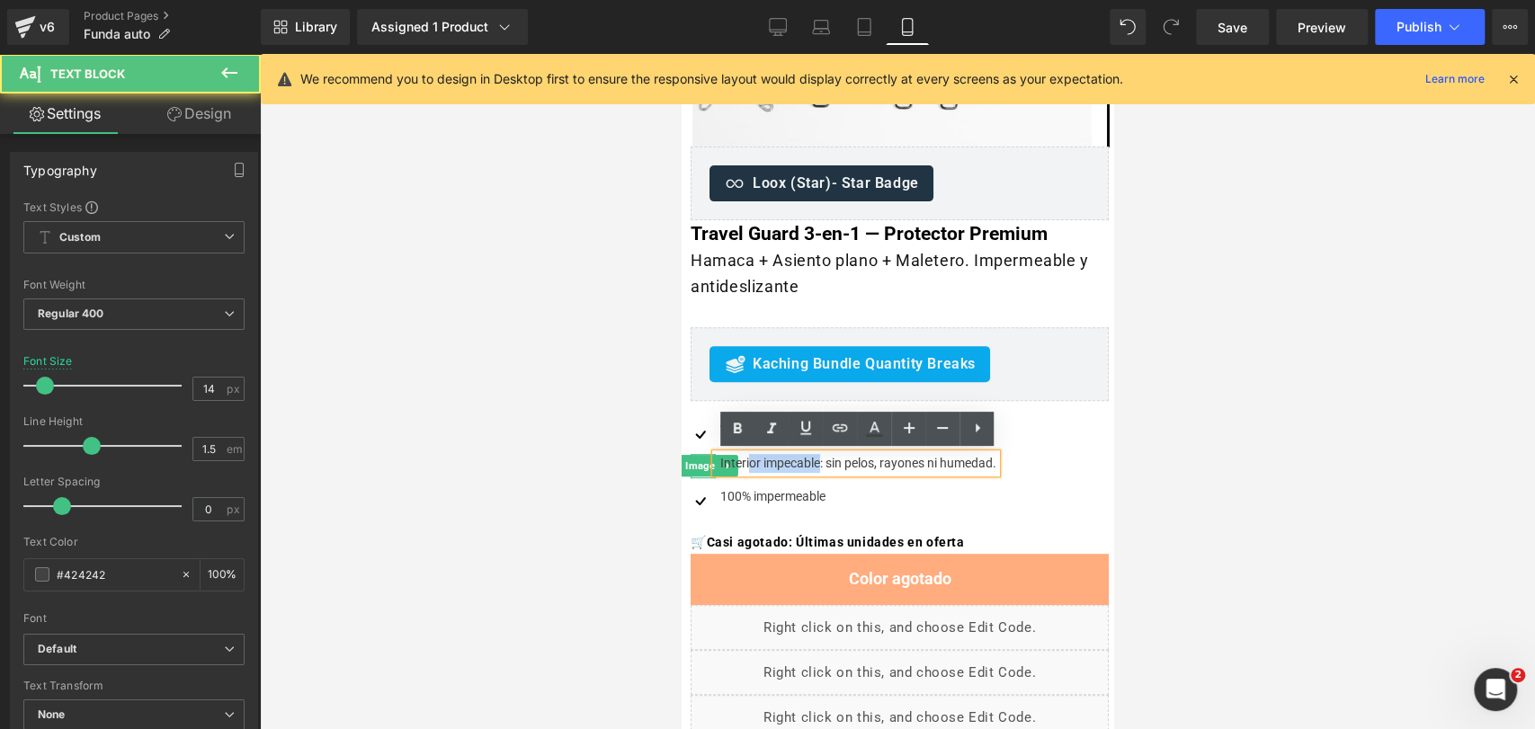
drag, startPoint x: 820, startPoint y: 464, endPoint x: 704, endPoint y: 462, distance: 116.0
click at [704, 462] on li "Image Interior impecable: sin pelos, rayones ni humedad. Text Block" at bounding box center [844, 463] width 306 height 19
click at [765, 458] on div "Interior impecable: sin pelos, rayones ni humedad." at bounding box center [856, 463] width 281 height 19
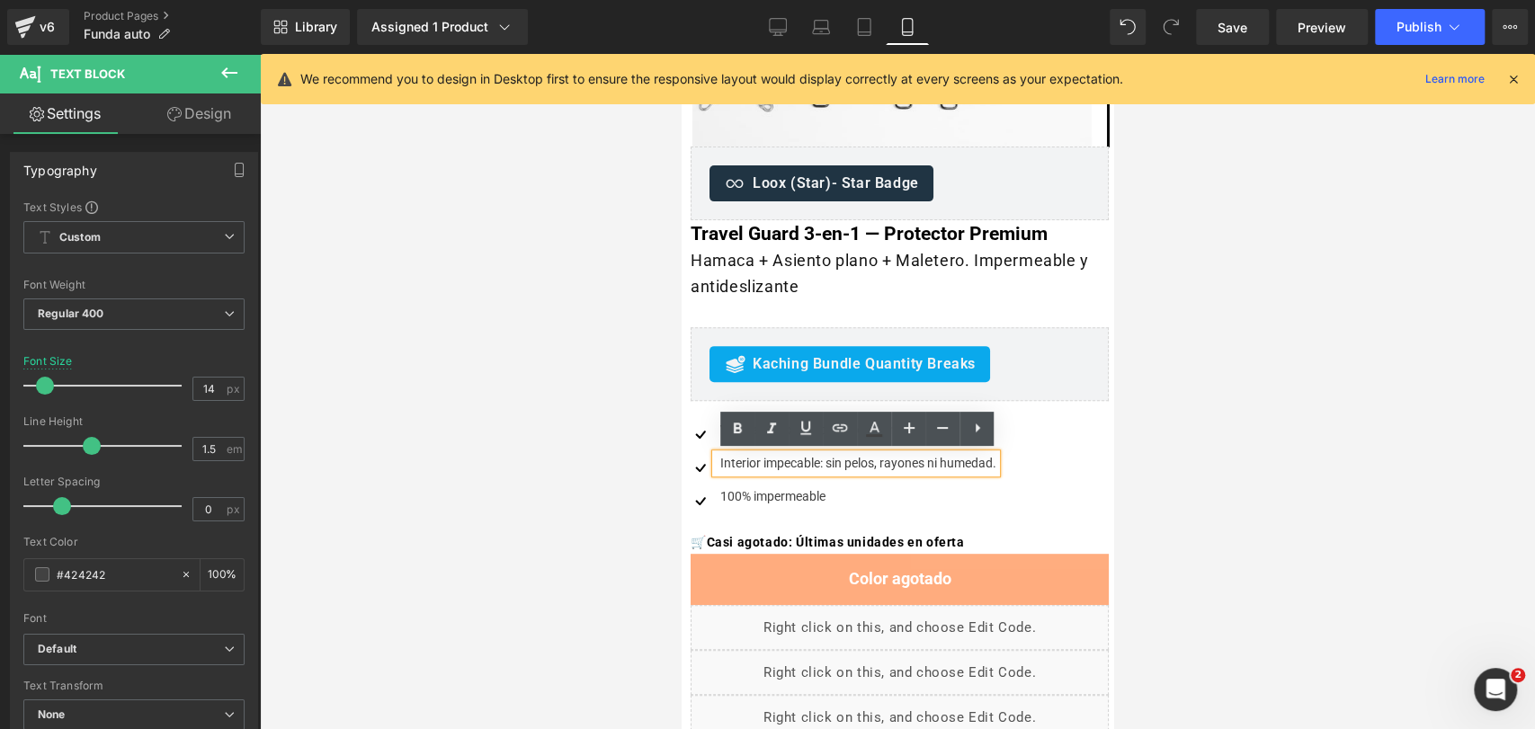
drag, startPoint x: 826, startPoint y: 465, endPoint x: 724, endPoint y: 463, distance: 101.6
click at [724, 463] on div "Interior impecable: sin pelos, rayones ni humedad." at bounding box center [856, 463] width 281 height 19
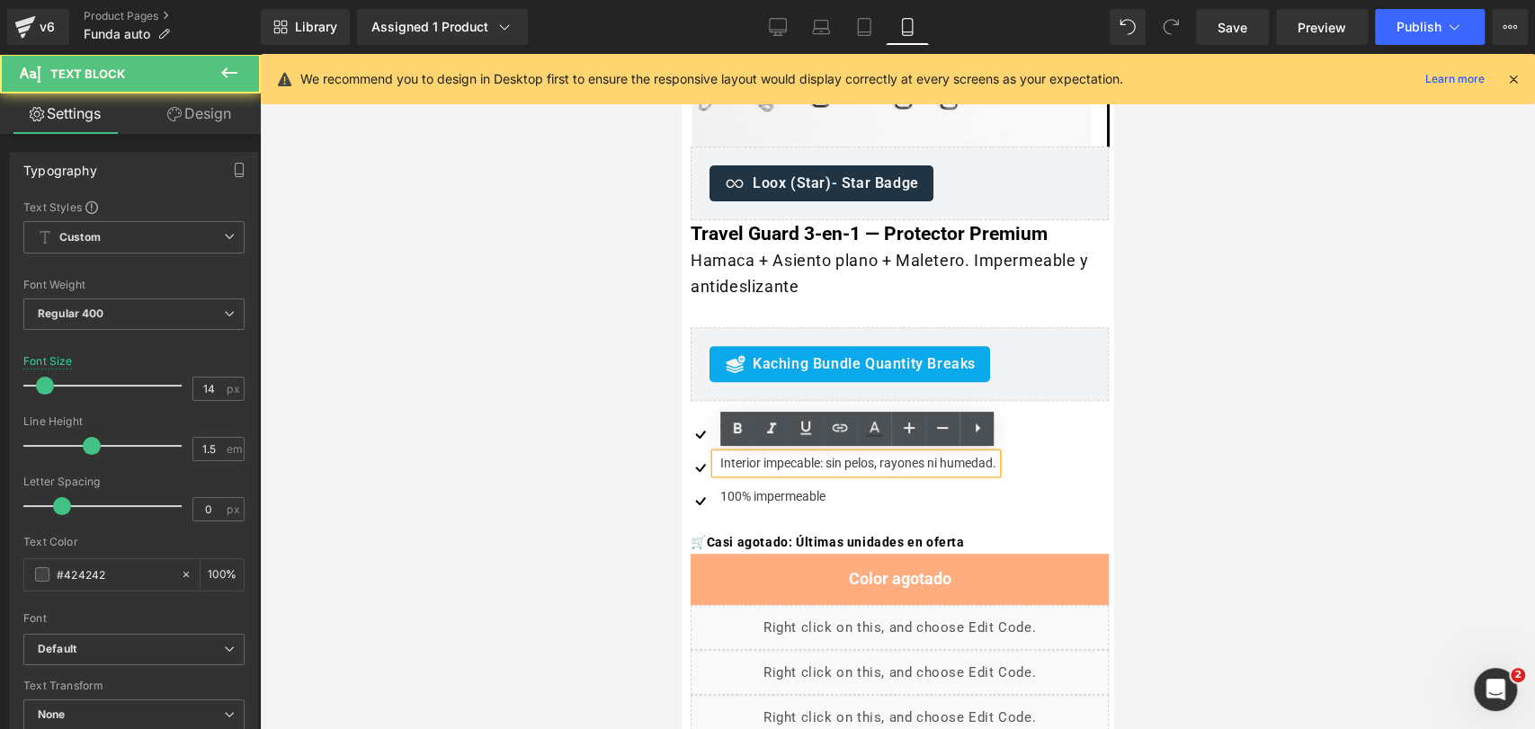
drag, startPoint x: 823, startPoint y: 465, endPoint x: 727, endPoint y: 465, distance: 96.2
click at [728, 465] on div "Interior impecable: sin pelos, rayones ni humedad." at bounding box center [856, 463] width 281 height 19
click at [727, 465] on div "Interior impecable: sin pelos, rayones ni humedad." at bounding box center [856, 463] width 281 height 19
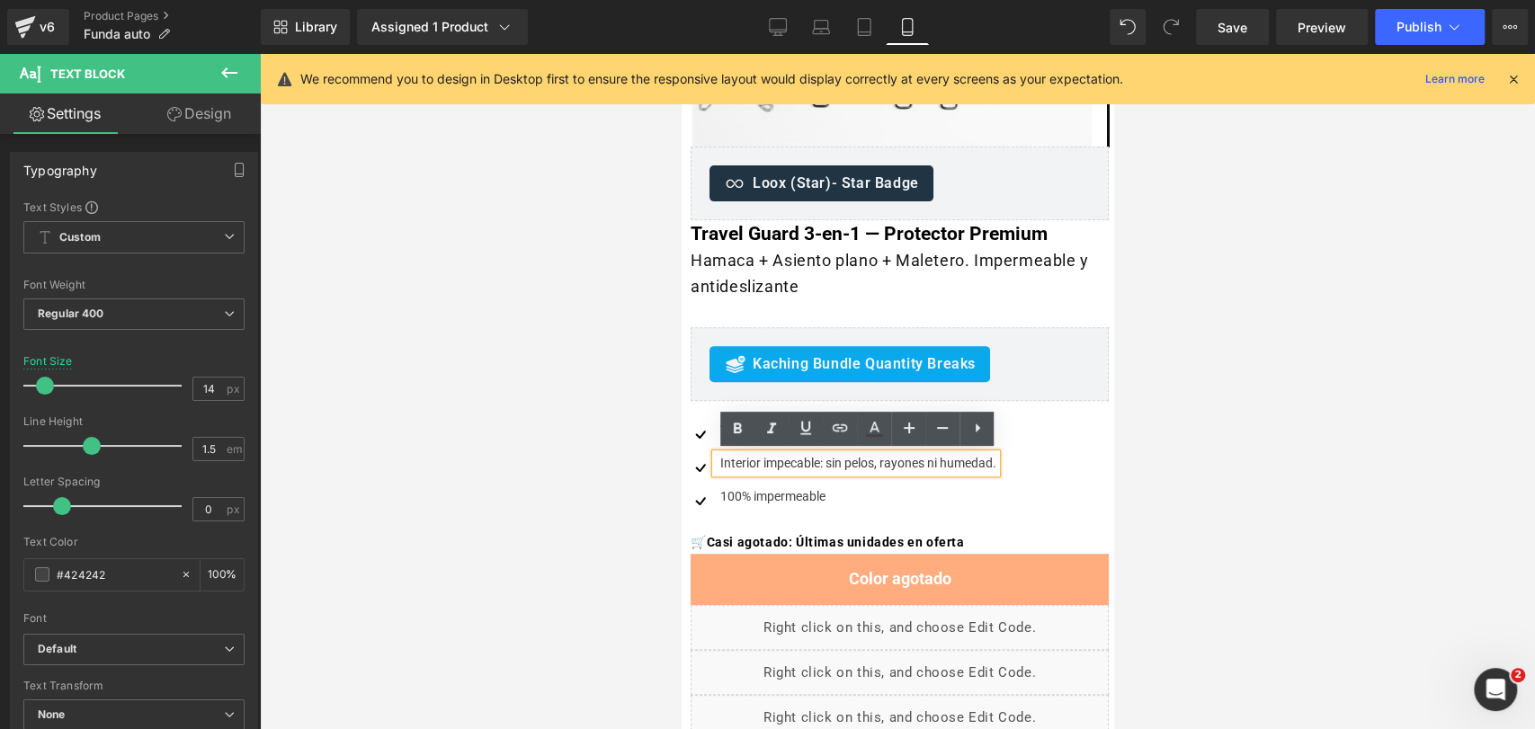
click at [801, 467] on div "Interior impecable: sin pelos, rayones ni humedad." at bounding box center [856, 463] width 281 height 19
drag, startPoint x: 822, startPoint y: 462, endPoint x: 719, endPoint y: 459, distance: 103.5
click at [719, 459] on div "Interior impecable: sin pelos, rayones ni humedad." at bounding box center [856, 463] width 281 height 19
click at [726, 437] on link at bounding box center [737, 429] width 34 height 34
click at [785, 470] on div "Interior impecable : sin pelos, rayones ni humedad." at bounding box center [859, 463] width 286 height 19
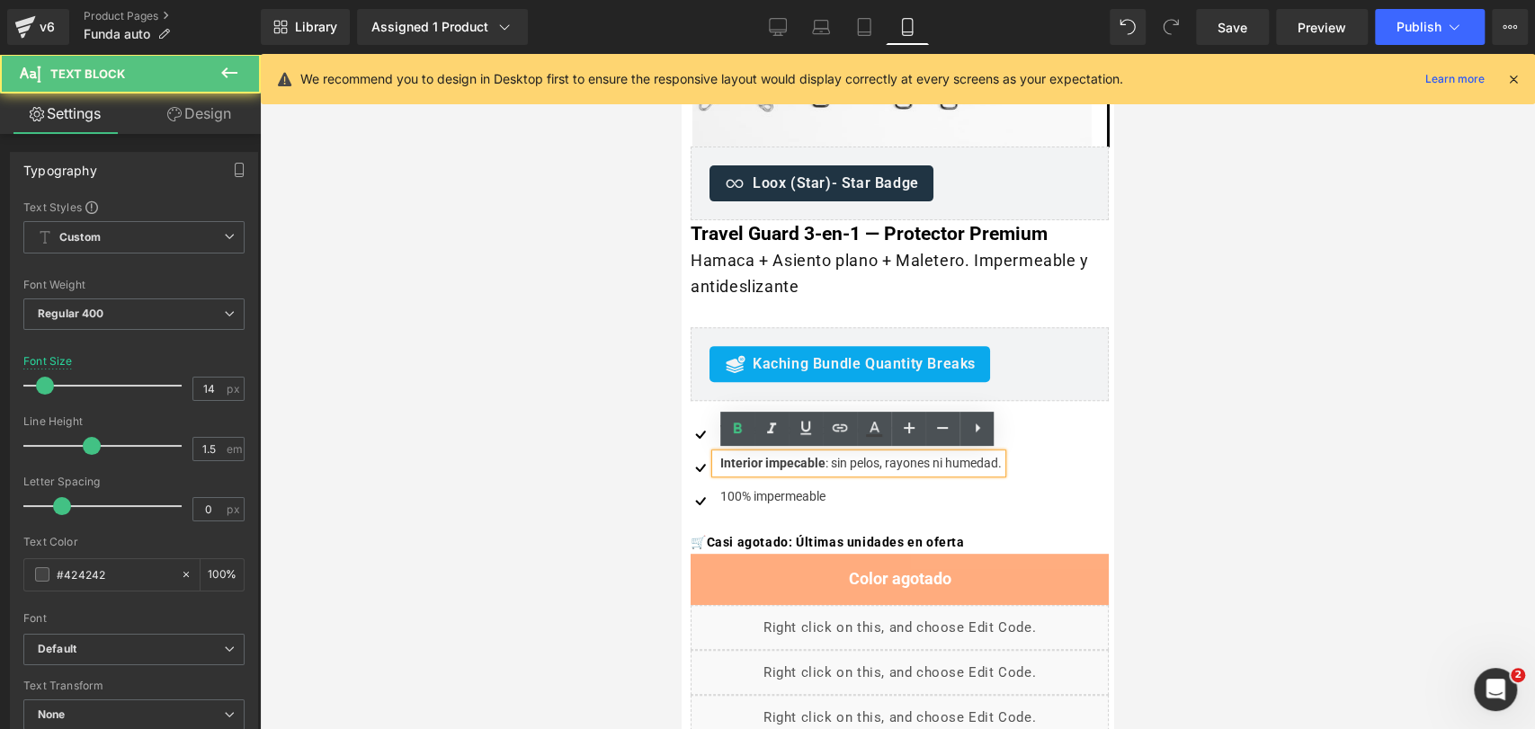
click at [882, 496] on icon at bounding box center [887, 496] width 10 height 11
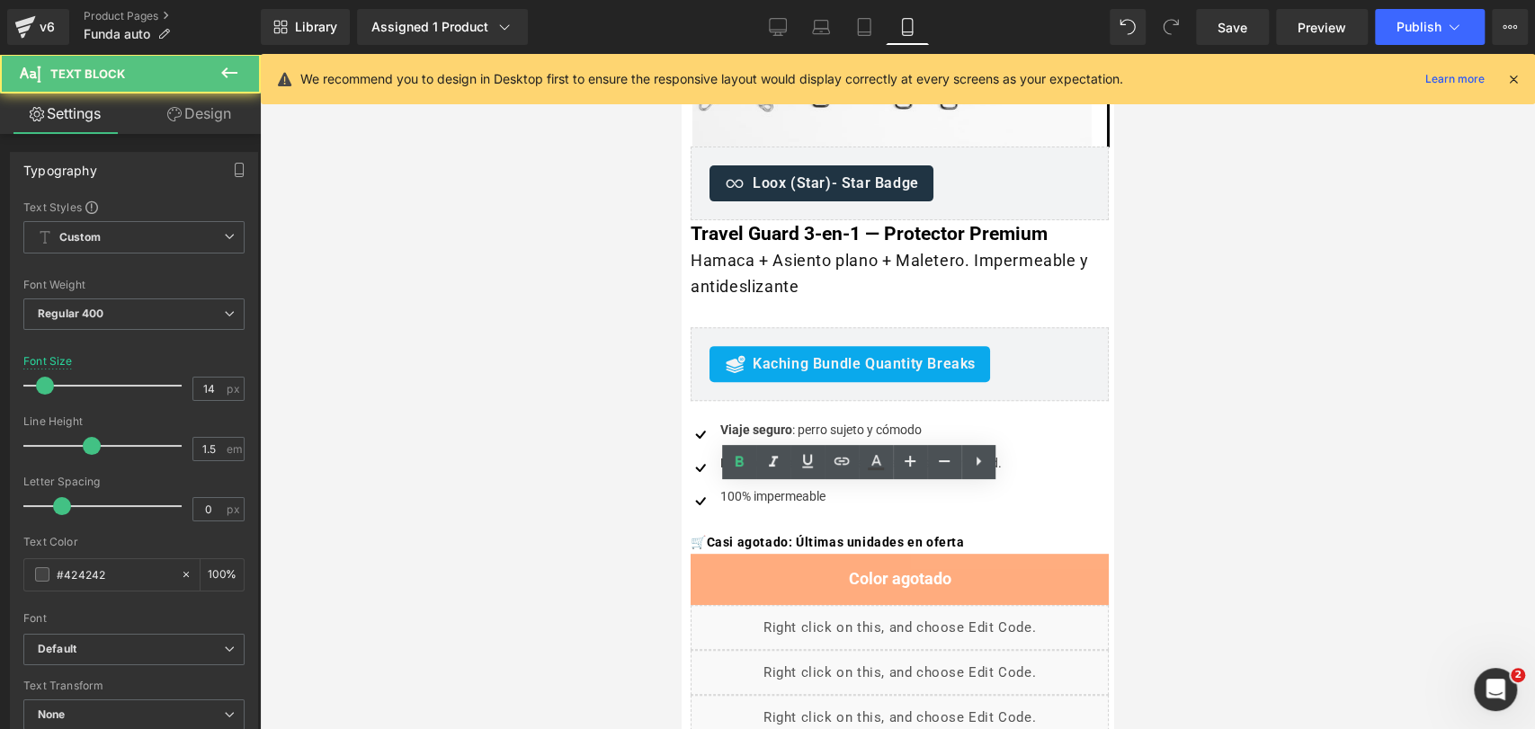
click at [1182, 383] on div at bounding box center [897, 391] width 1275 height 675
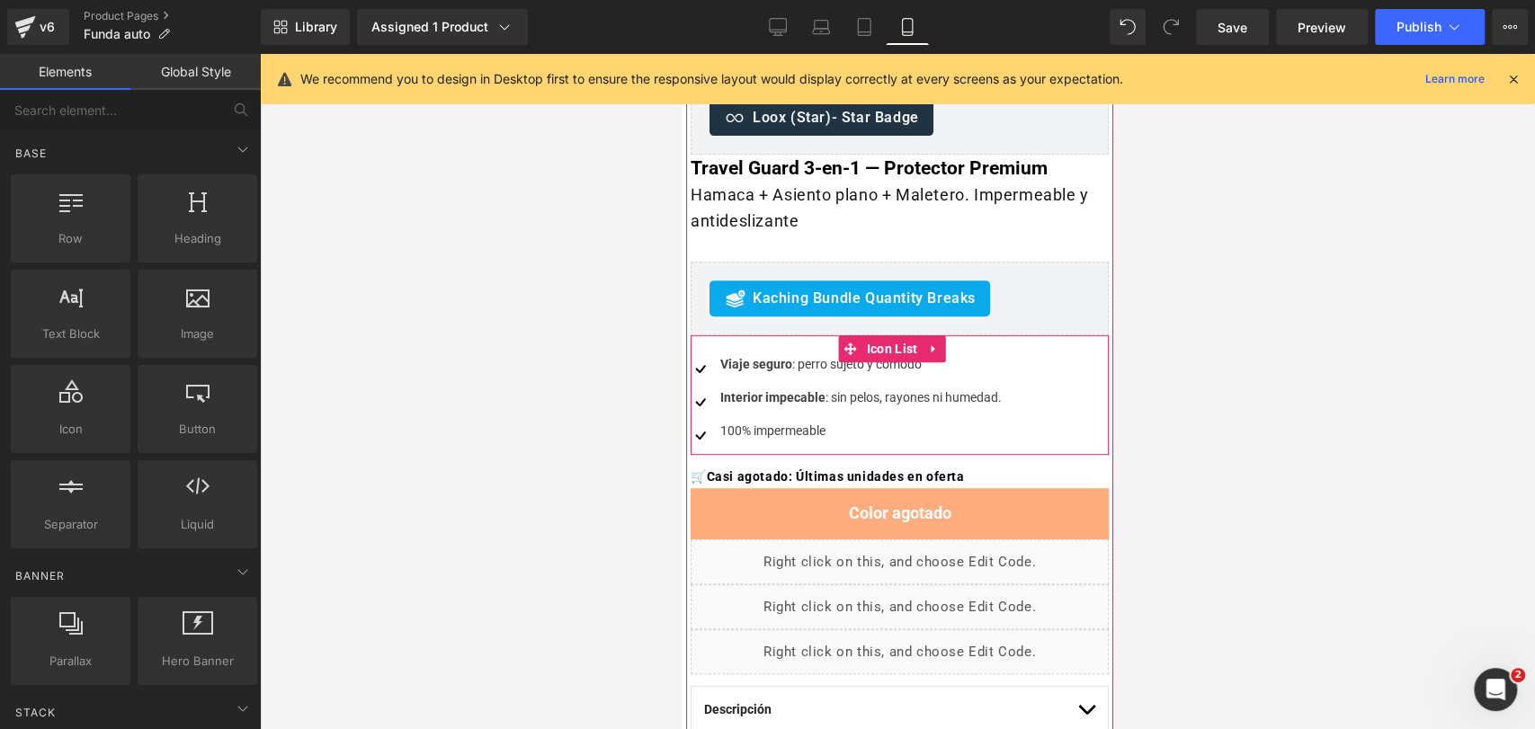
scroll to position [499, 0]
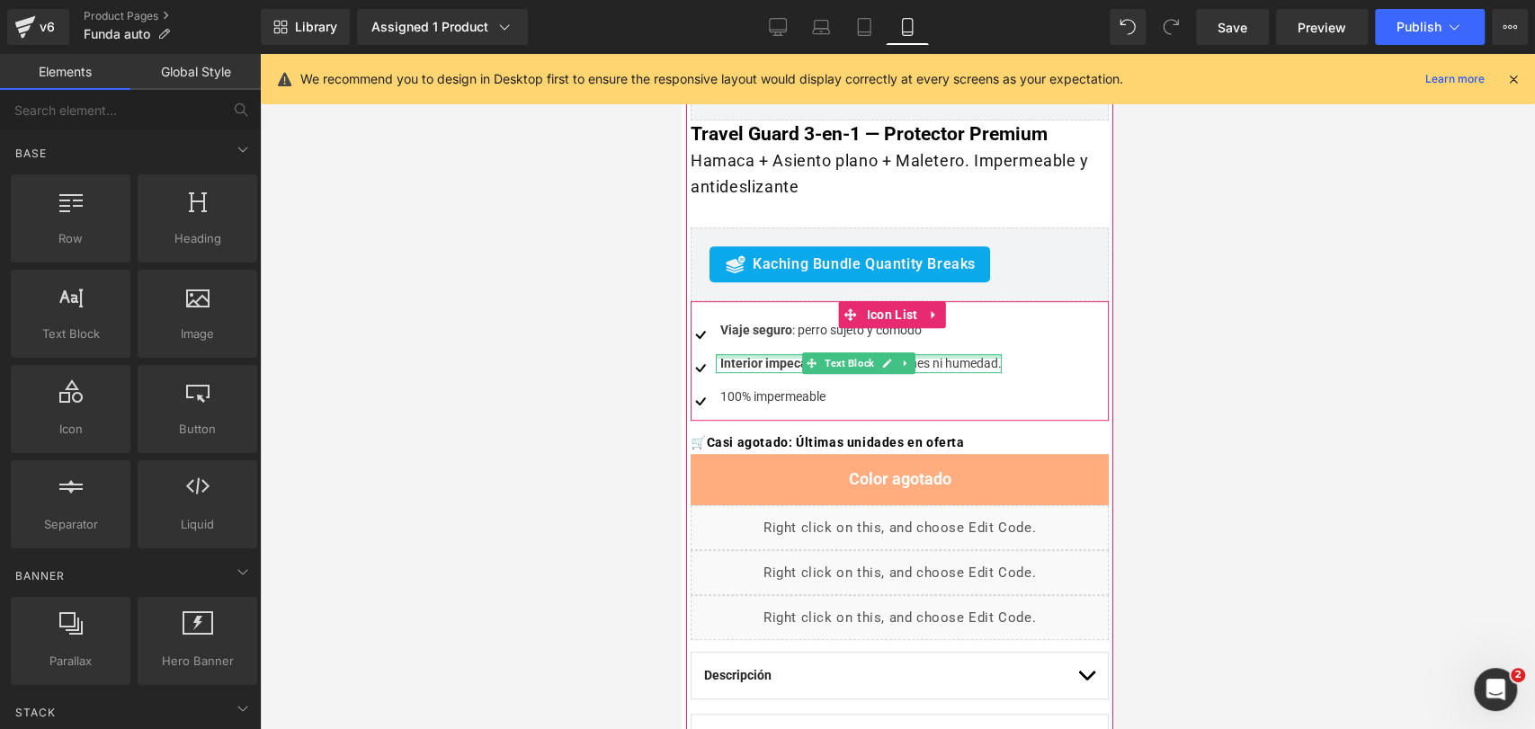
drag, startPoint x: 791, startPoint y: 354, endPoint x: 804, endPoint y: 360, distance: 14.5
click at [791, 354] on div "Interior impecable : sin pelos, rayones ni humedad. Text Block" at bounding box center [859, 363] width 286 height 19
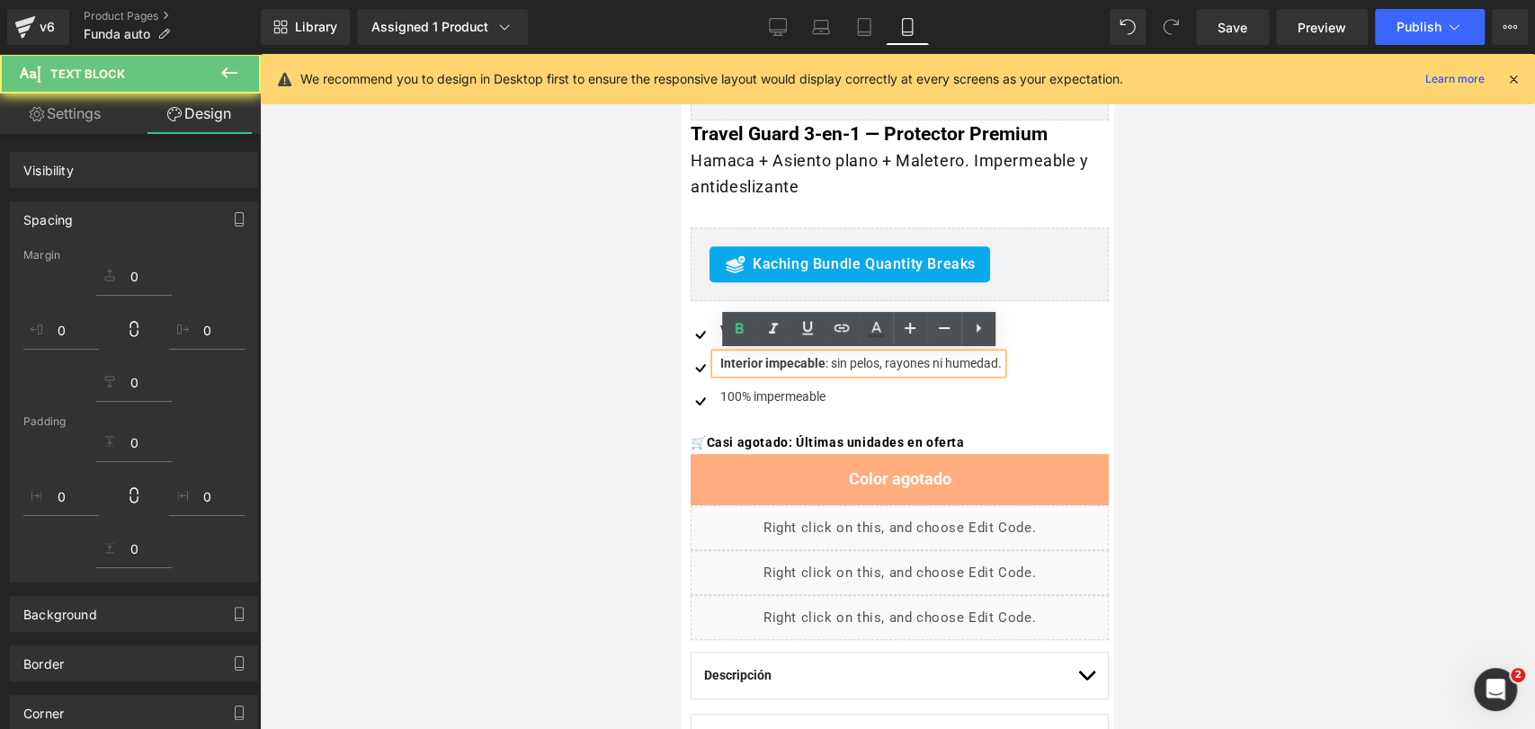
click at [801, 362] on strong "Interior impecable" at bounding box center [772, 363] width 105 height 14
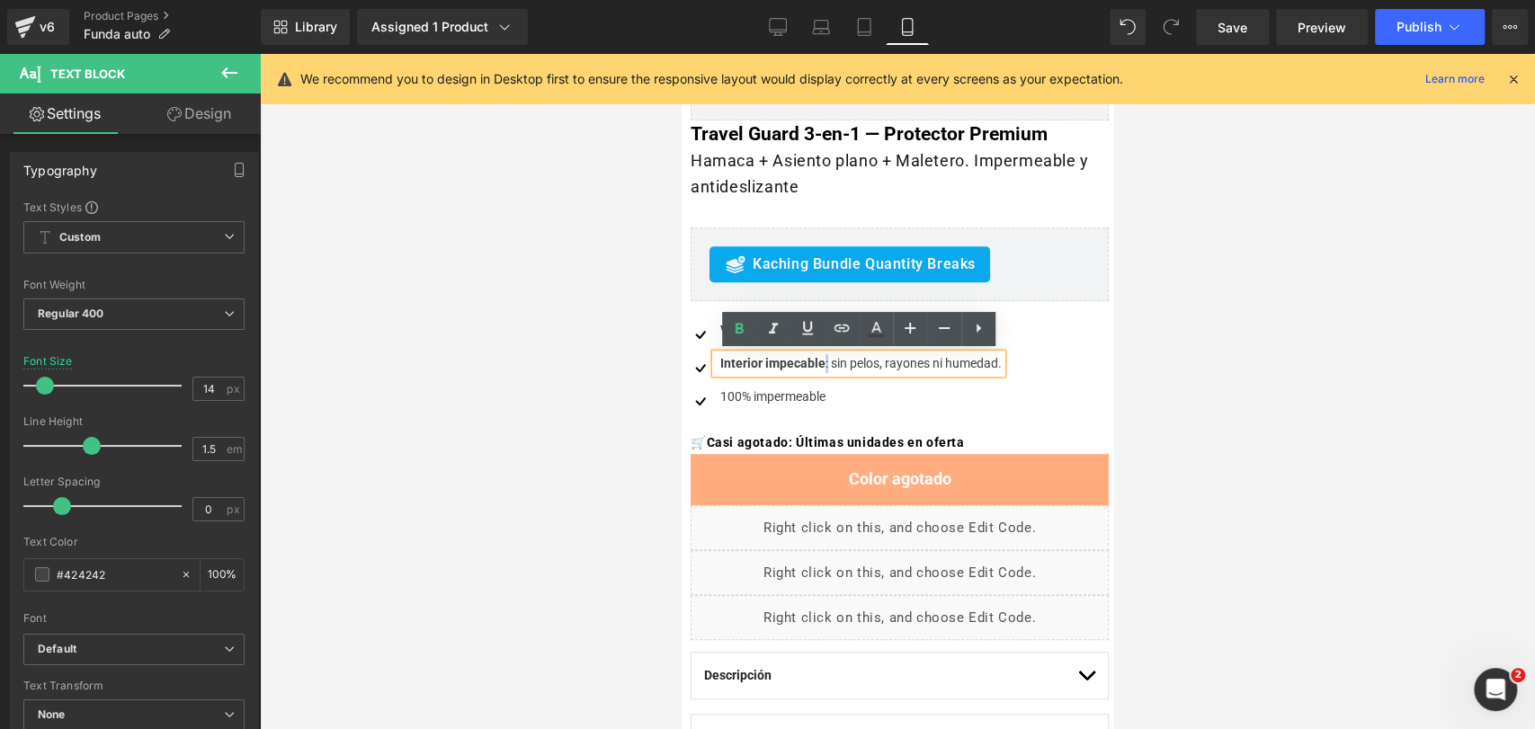
click at [825, 367] on div "Interior impecable : sin pelos, rayones ni humedad." at bounding box center [859, 363] width 286 height 19
click at [742, 329] on icon at bounding box center [739, 329] width 22 height 22
click at [796, 369] on strong "Interior impecable" at bounding box center [772, 363] width 105 height 14
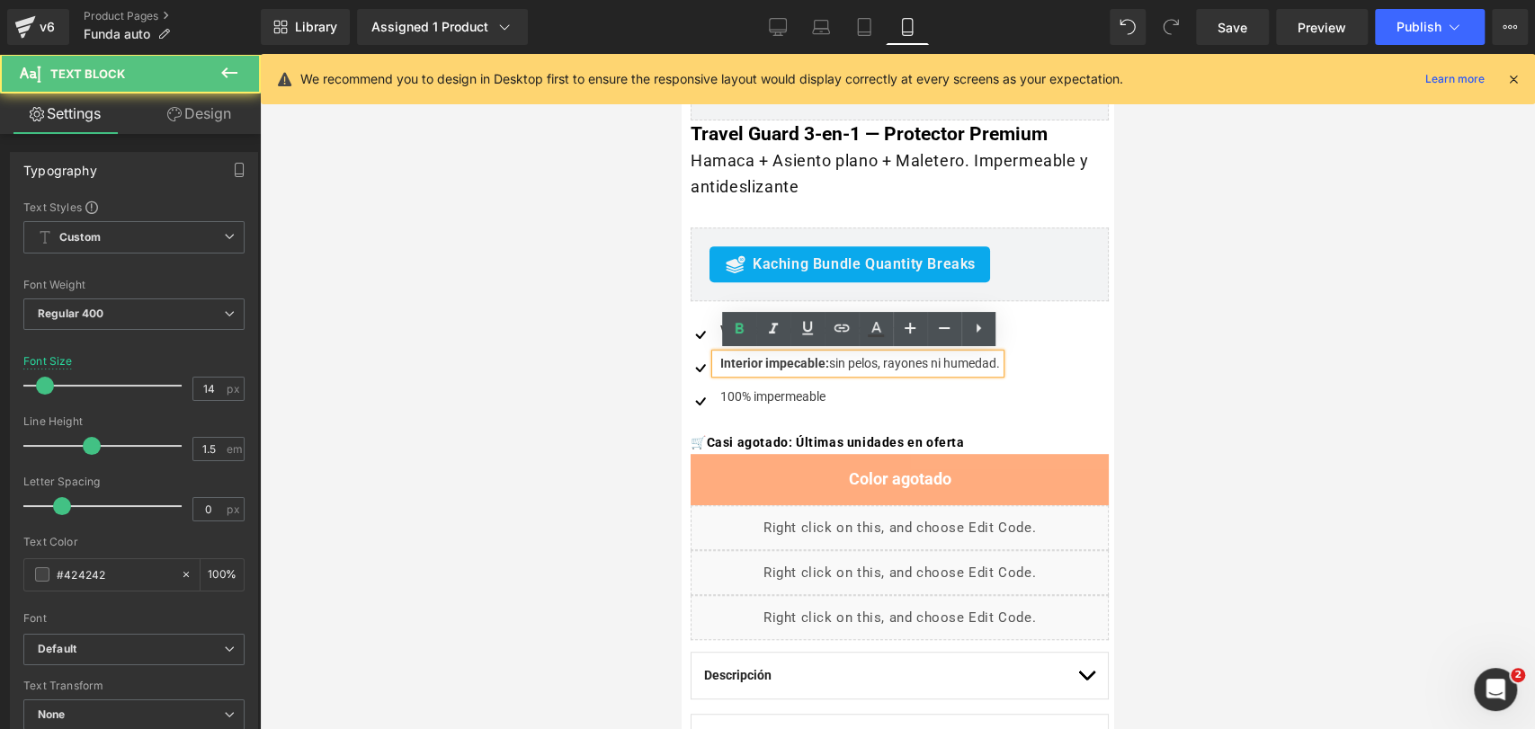
click at [679, 271] on div at bounding box center [897, 391] width 1275 height 675
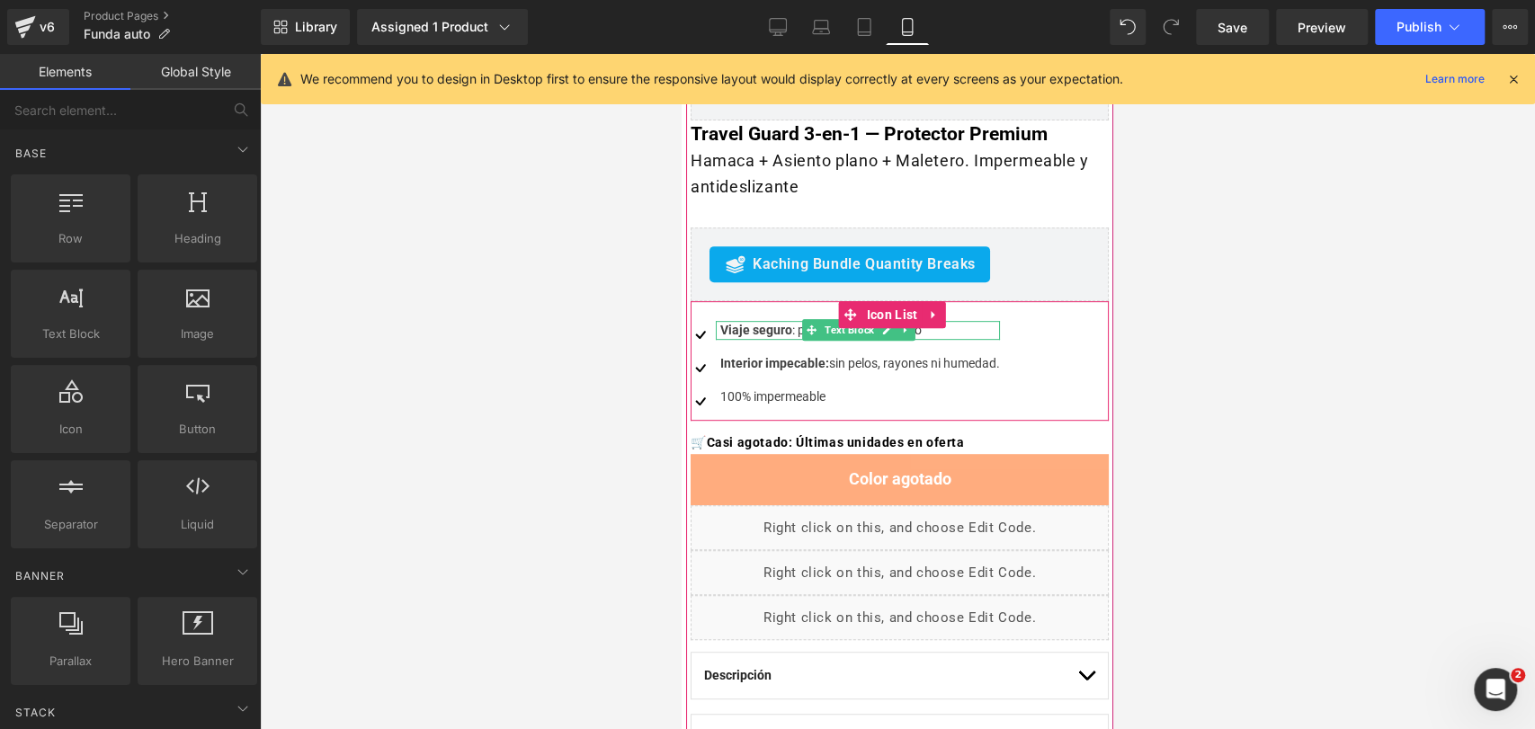
click at [789, 330] on strong "Viaje seguro" at bounding box center [756, 330] width 72 height 14
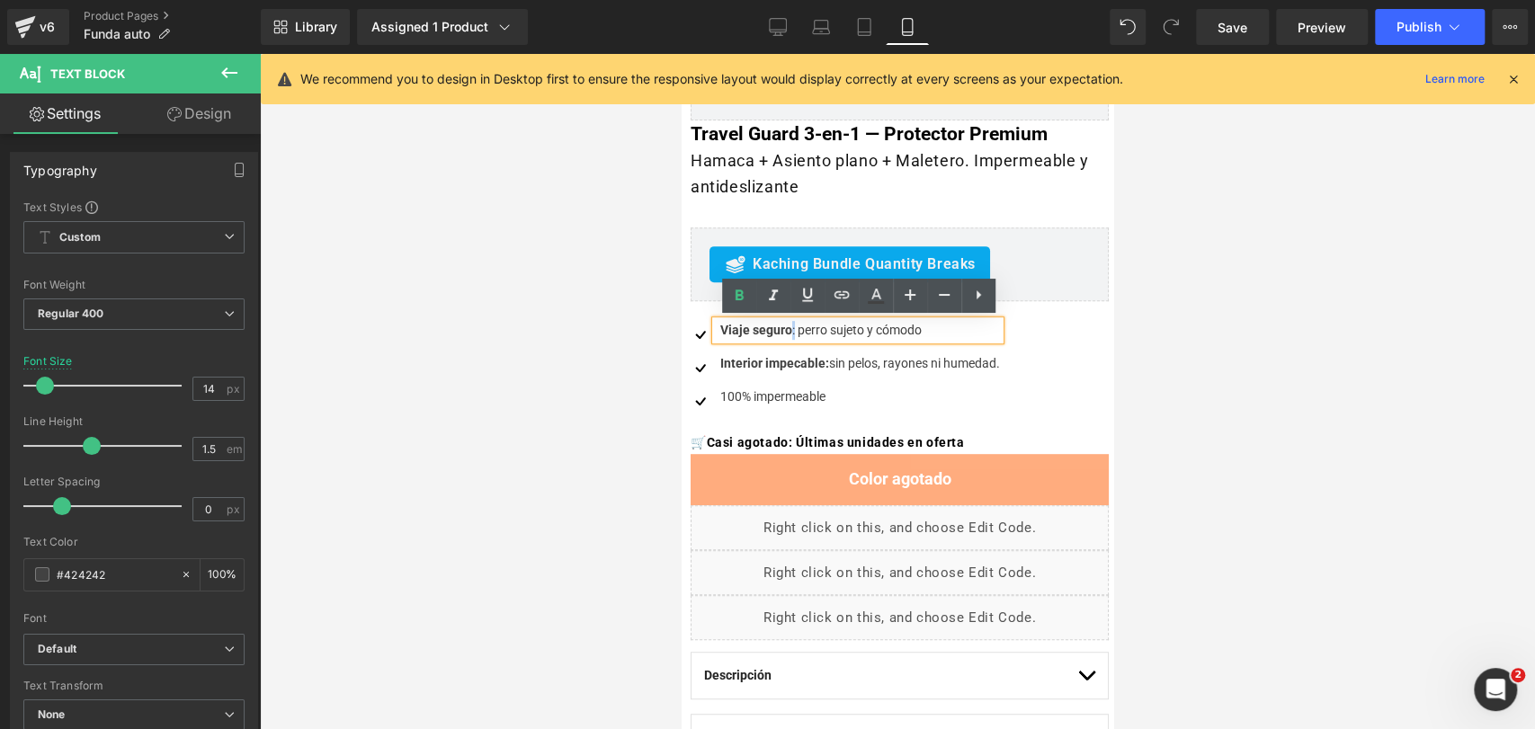
click at [787, 328] on div "Viaje seguro : perro sujeto y cómodo" at bounding box center [858, 330] width 284 height 19
click at [732, 299] on icon at bounding box center [739, 296] width 22 height 22
click at [746, 335] on strong "Viaje seguro" at bounding box center [756, 330] width 72 height 14
click at [769, 398] on div "100% impermeable" at bounding box center [858, 397] width 284 height 19
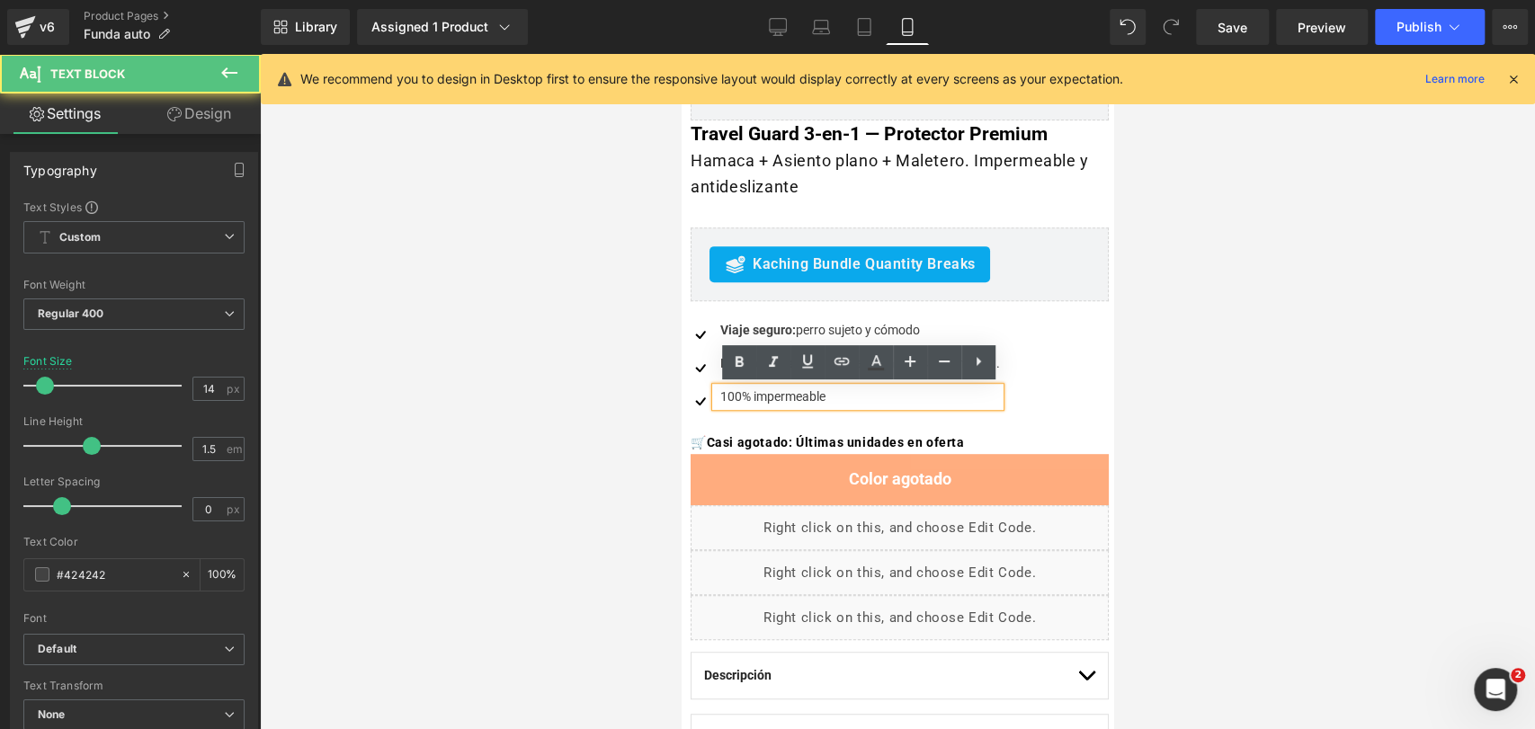
click at [766, 398] on div "100% impermeable" at bounding box center [858, 397] width 284 height 19
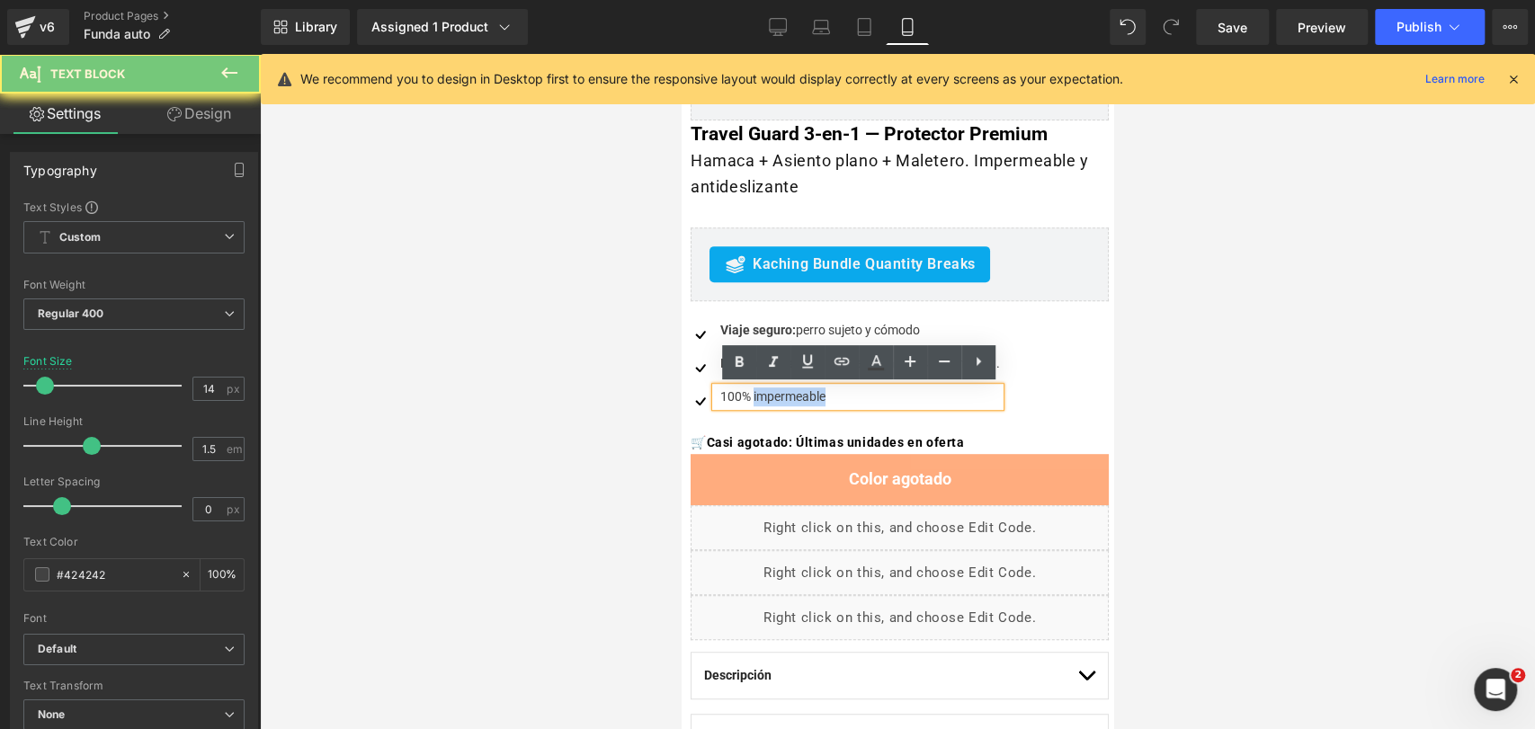
click at [766, 398] on div "100% impermeable" at bounding box center [858, 397] width 284 height 19
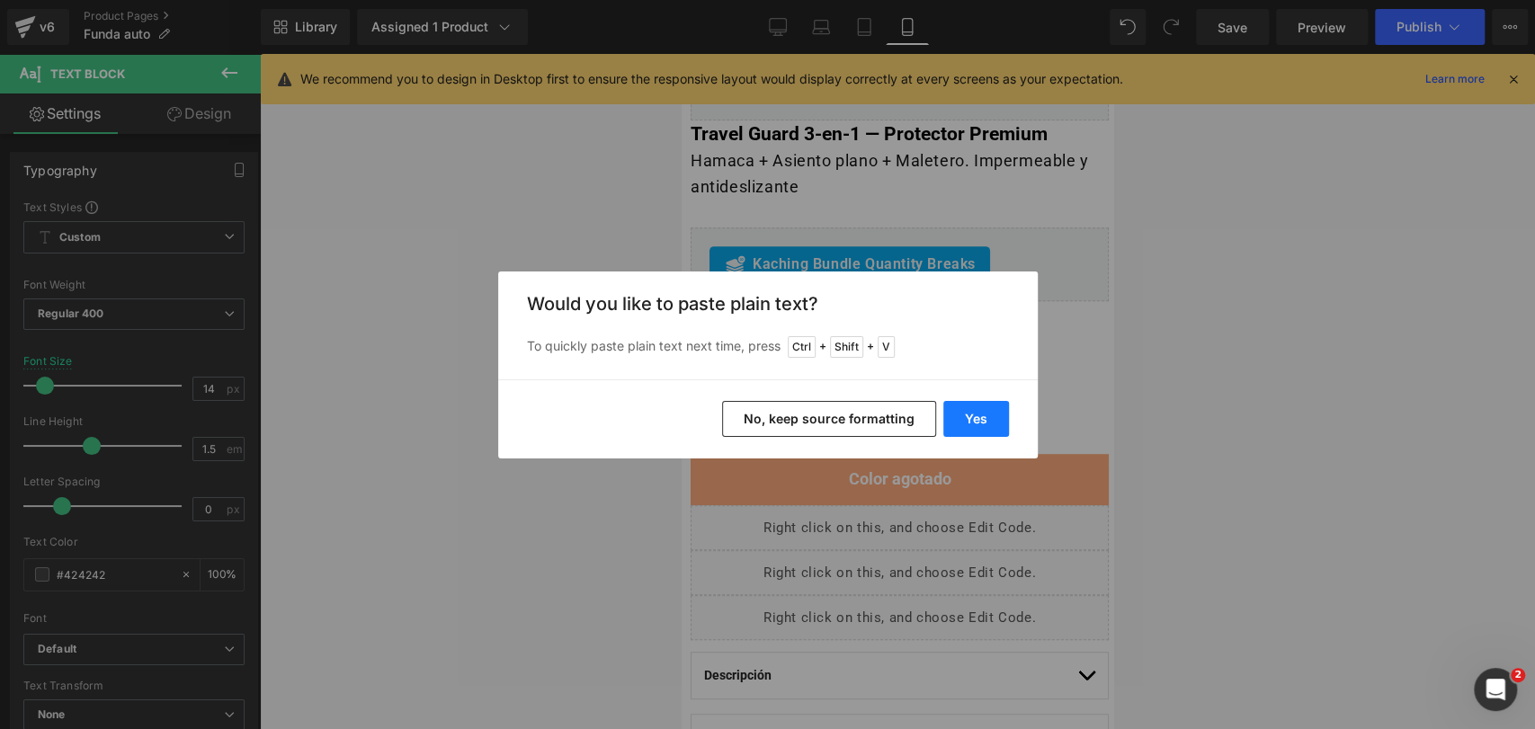
click at [976, 412] on button "Yes" at bounding box center [976, 419] width 66 height 36
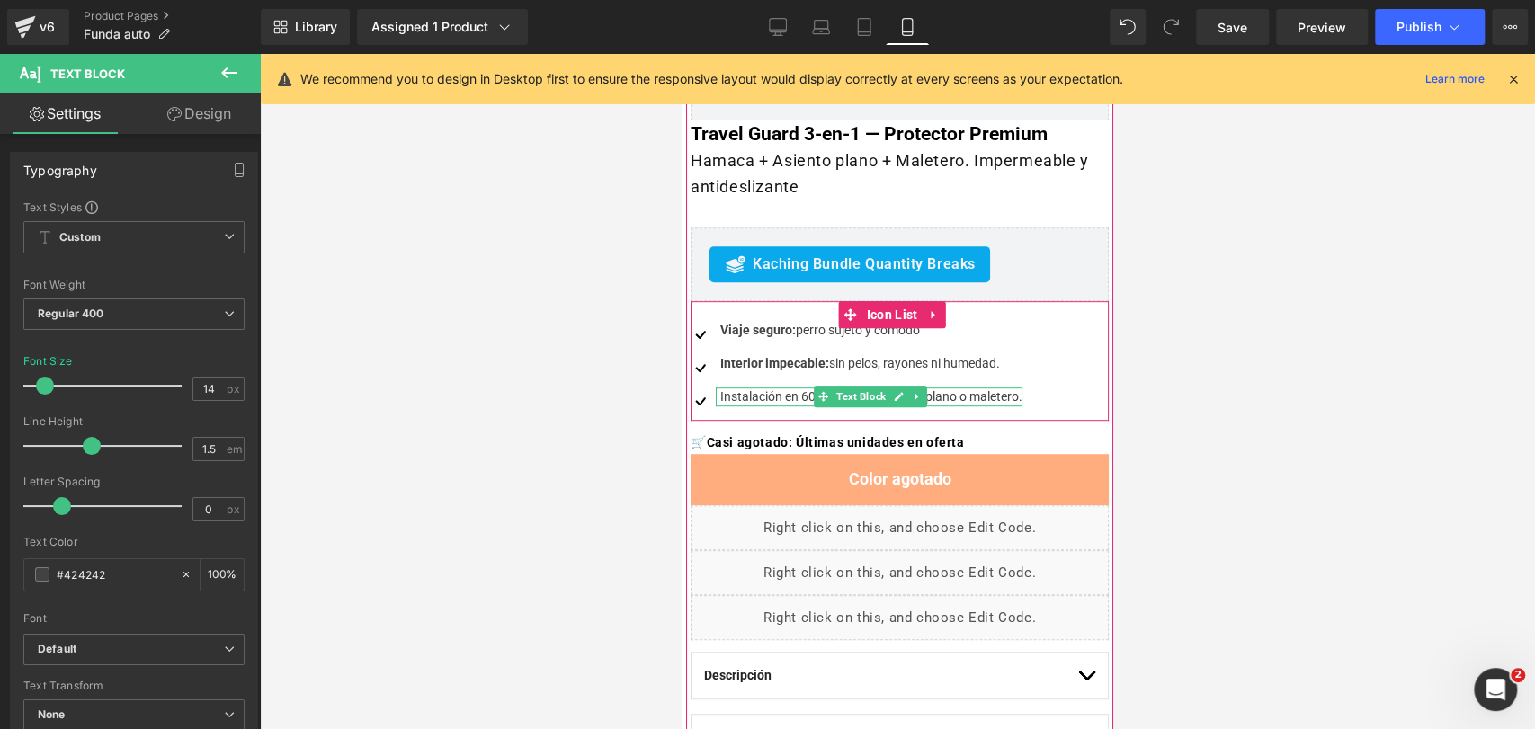
click at [802, 395] on div "Instalación en 60 s: hamaca, asiento plano o maletero." at bounding box center [869, 397] width 307 height 19
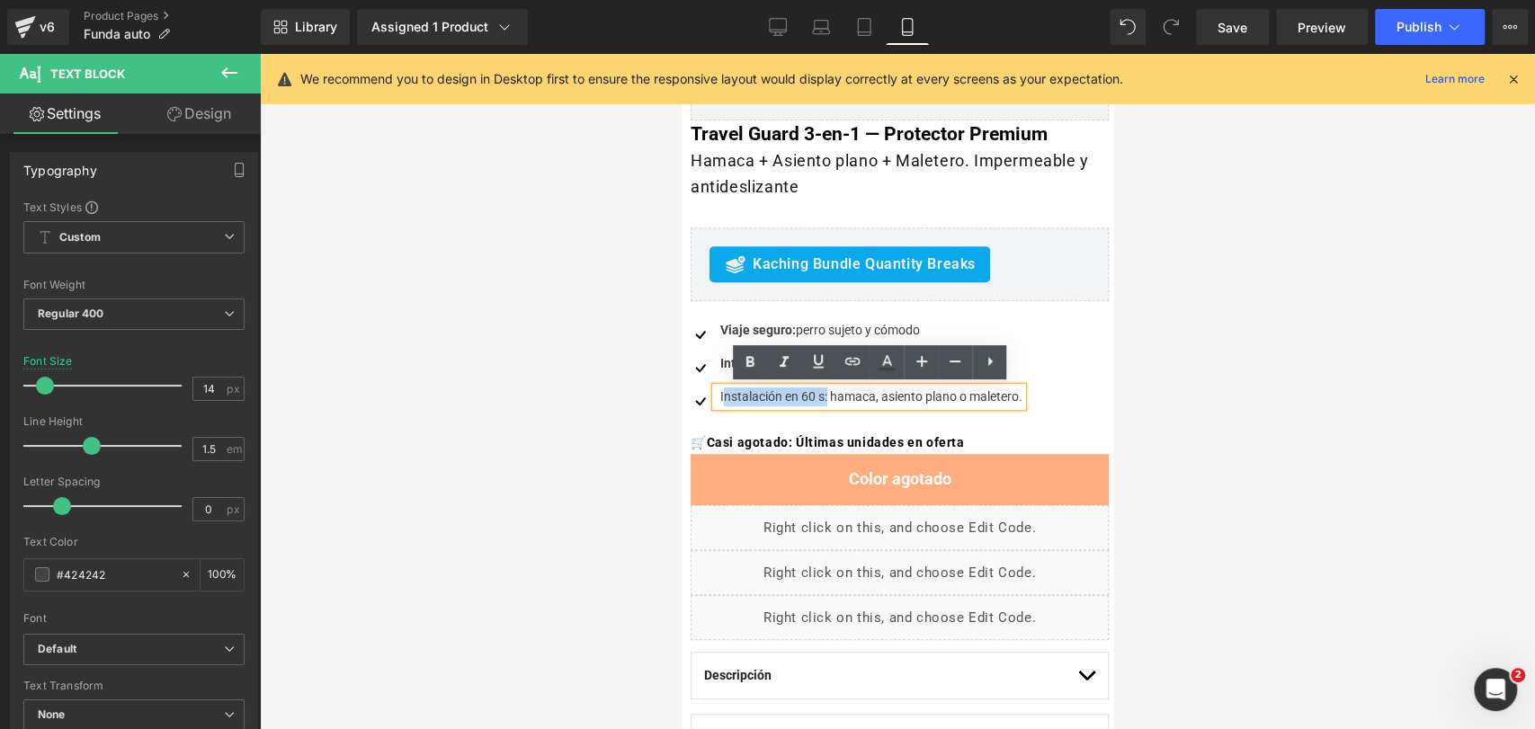
drag, startPoint x: 827, startPoint y: 398, endPoint x: 722, endPoint y: 395, distance: 105.3
click at [722, 395] on div "Instalación en 60 s: hamaca, asiento plano o maletero." at bounding box center [869, 397] width 307 height 19
click at [744, 393] on div "Instalación en 60 s: hamaca, asiento plano o maletero." at bounding box center [869, 397] width 307 height 19
drag, startPoint x: 825, startPoint y: 397, endPoint x: 715, endPoint y: 398, distance: 109.7
click at [716, 398] on div "Instalación en 60 s: hamaca, asiento plano o maletero." at bounding box center [869, 397] width 307 height 19
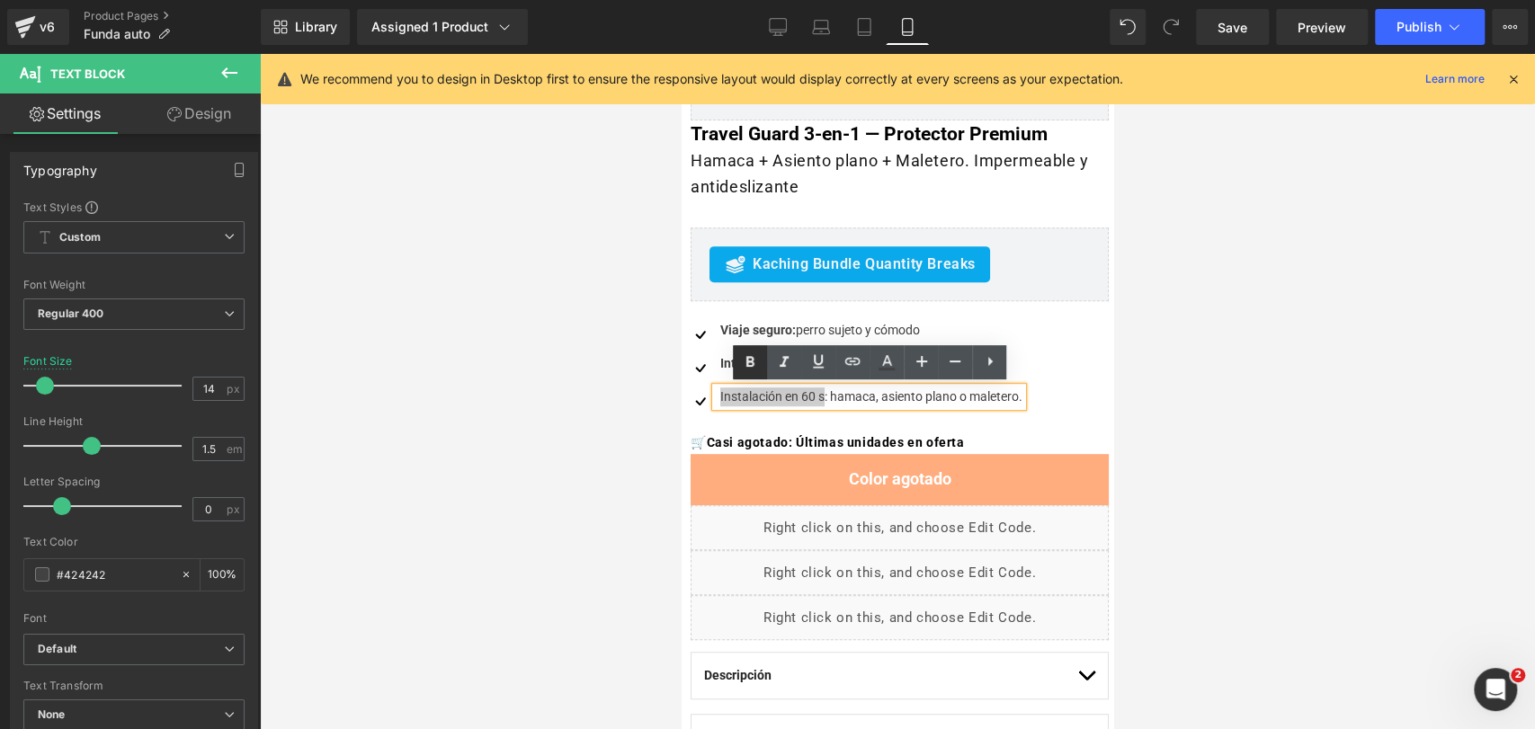
drag, startPoint x: 747, startPoint y: 363, endPoint x: 69, endPoint y: 332, distance: 678.8
click at [747, 363] on icon at bounding box center [750, 361] width 8 height 11
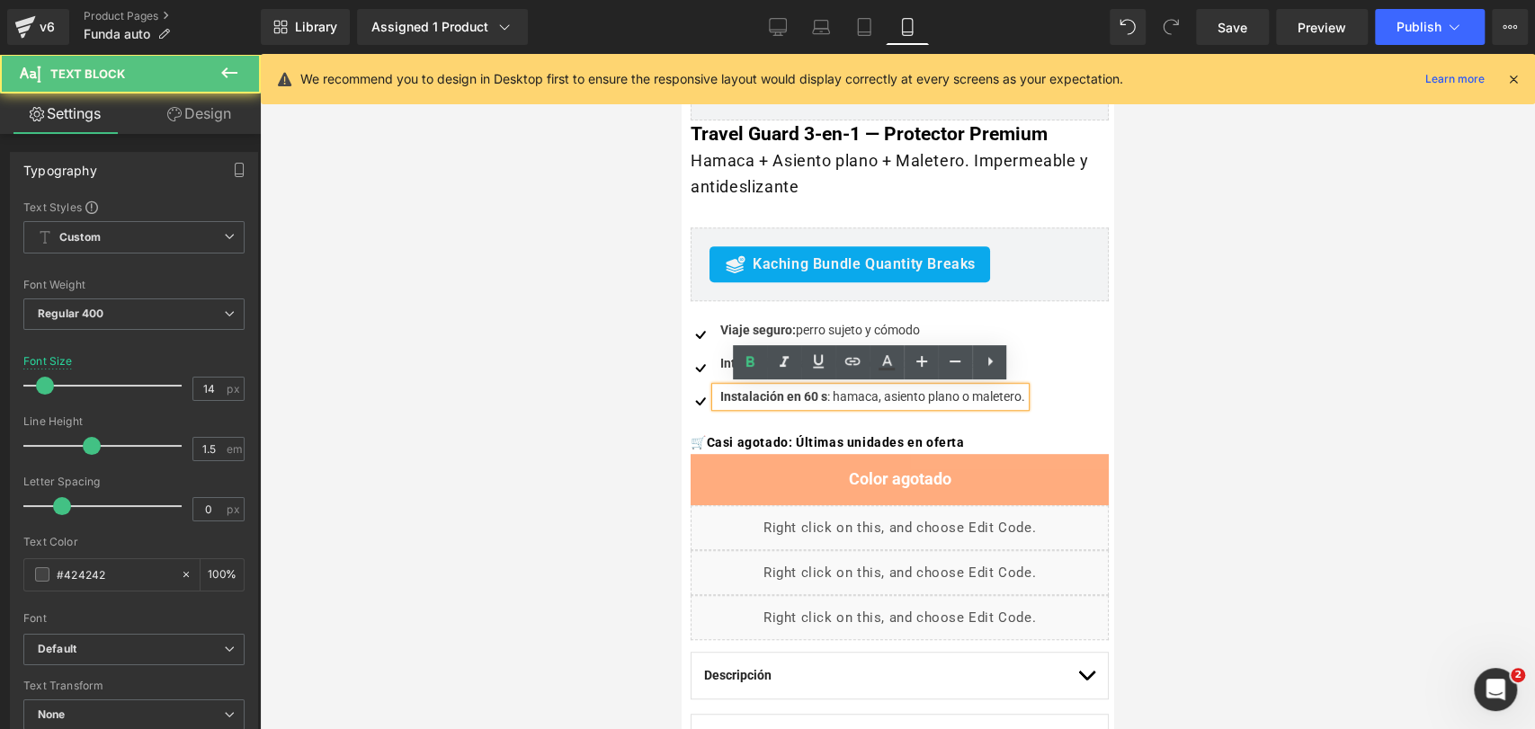
click at [759, 399] on strong "Instalación en 60 s" at bounding box center [773, 396] width 107 height 14
click at [1211, 333] on div at bounding box center [897, 391] width 1275 height 675
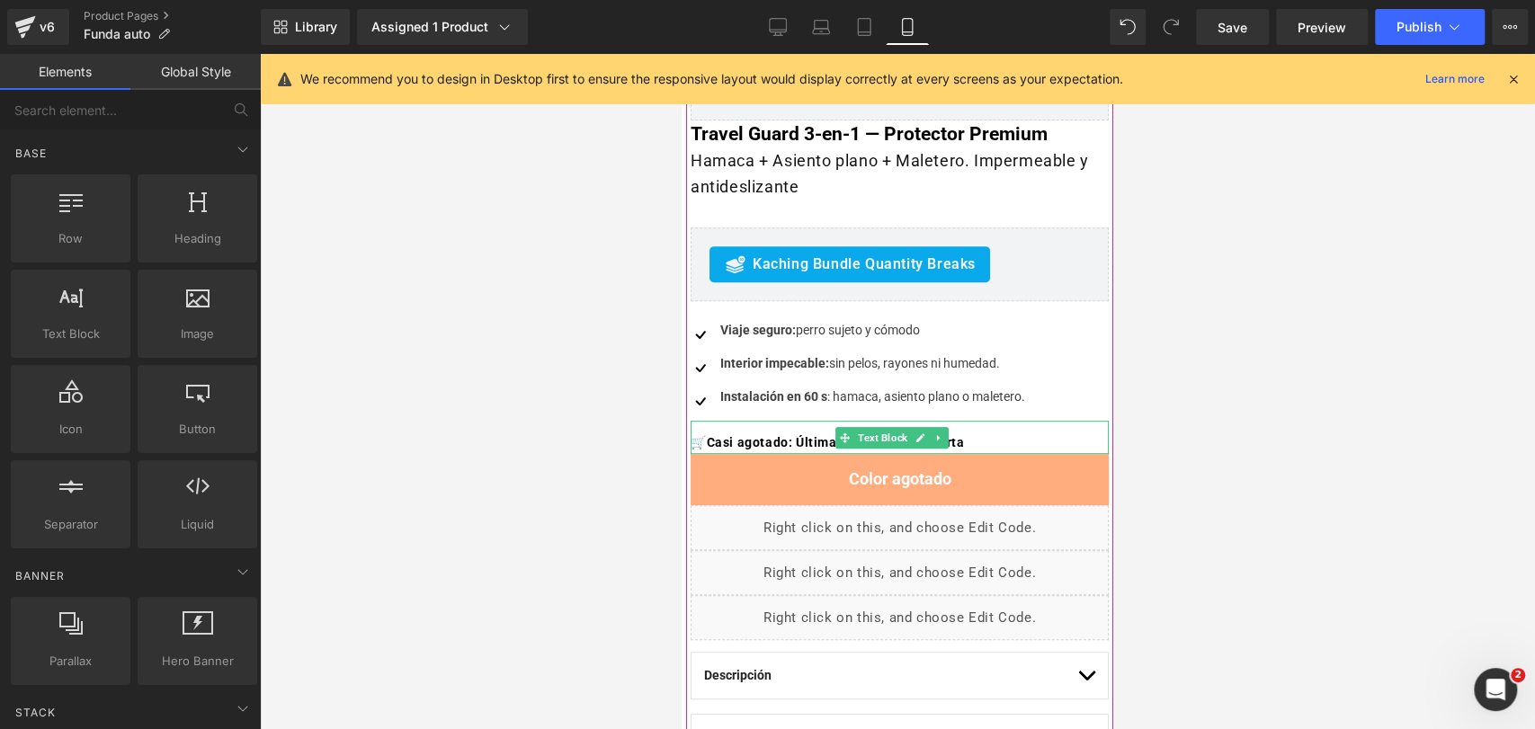
click at [791, 440] on span "Casi agotado: Últimas unidades en oferta" at bounding box center [836, 442] width 258 height 14
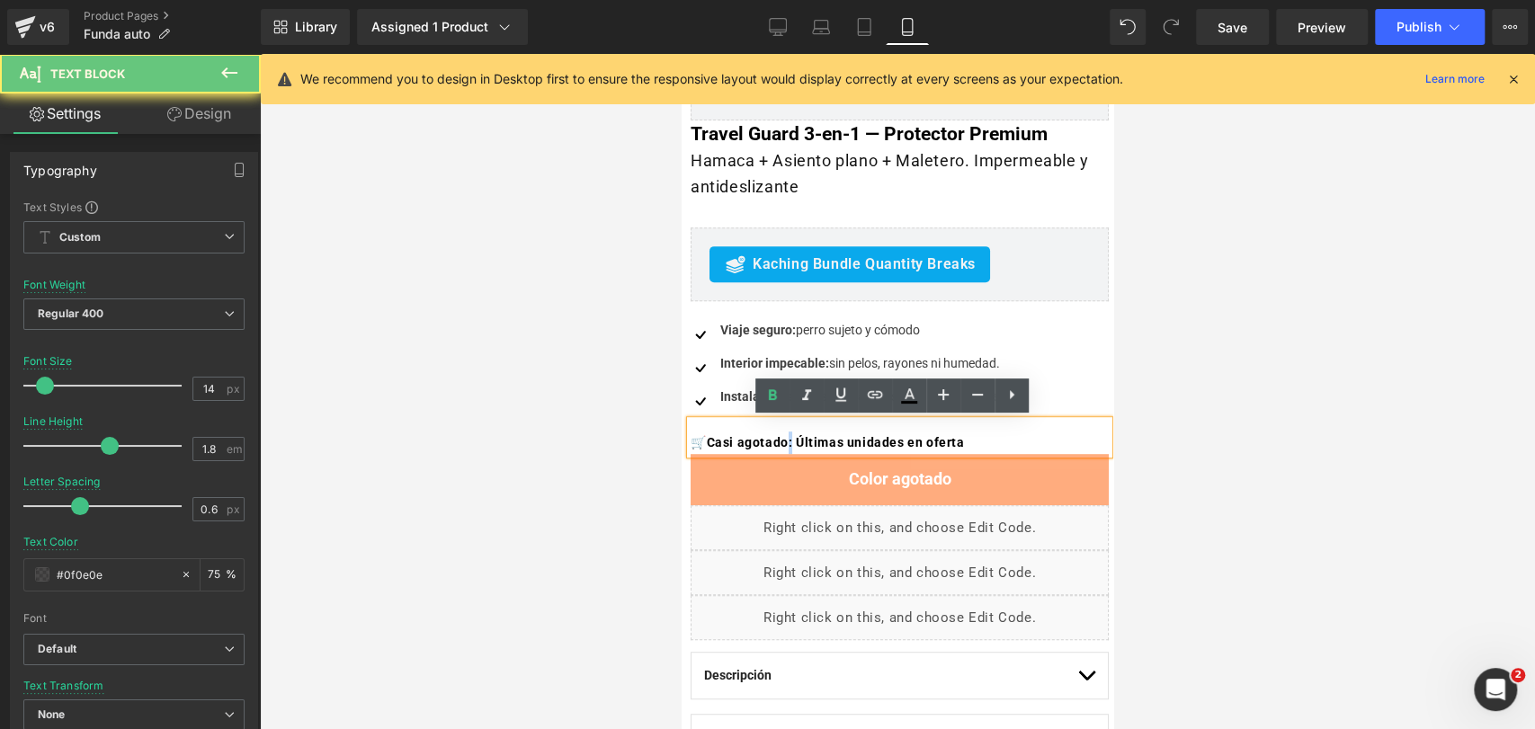
click at [790, 439] on span "Casi agotado: Últimas unidades en oferta" at bounding box center [836, 442] width 258 height 14
click at [786, 439] on span "Casi agotado: Últimas unidades en oferta" at bounding box center [836, 442] width 258 height 14
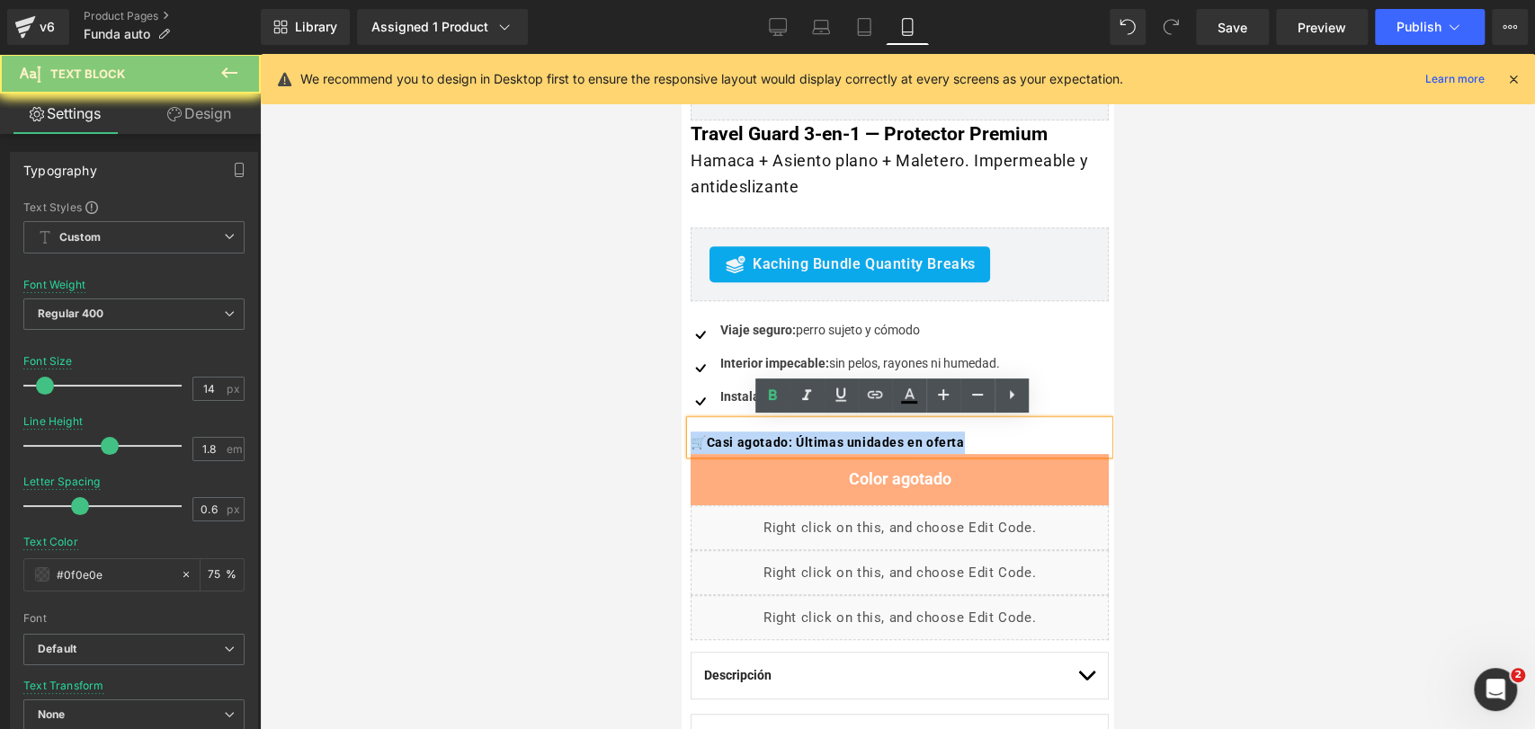
click at [786, 439] on span "Casi agotado: Últimas unidades en oferta" at bounding box center [836, 442] width 258 height 14
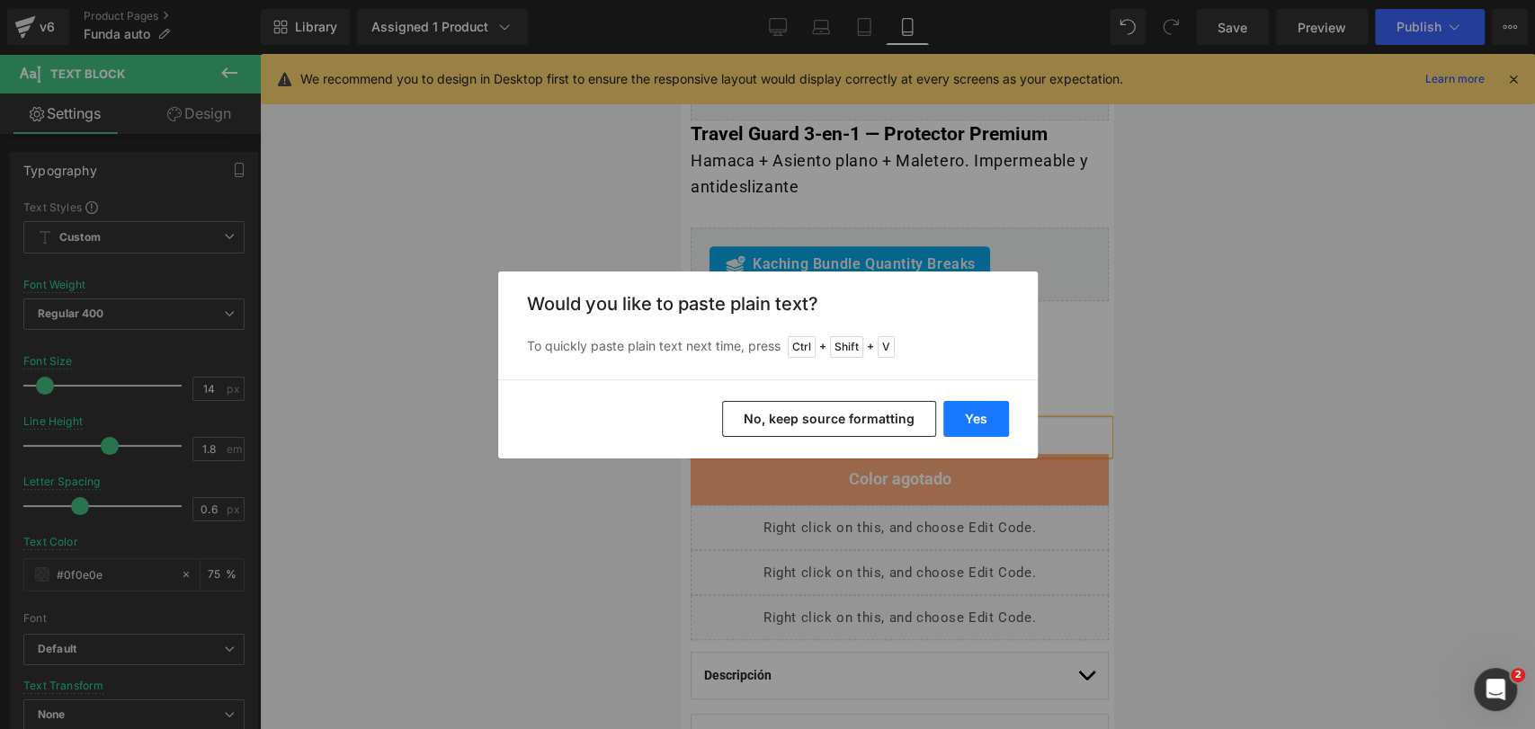
click at [970, 419] on button "Yes" at bounding box center [976, 419] width 66 height 36
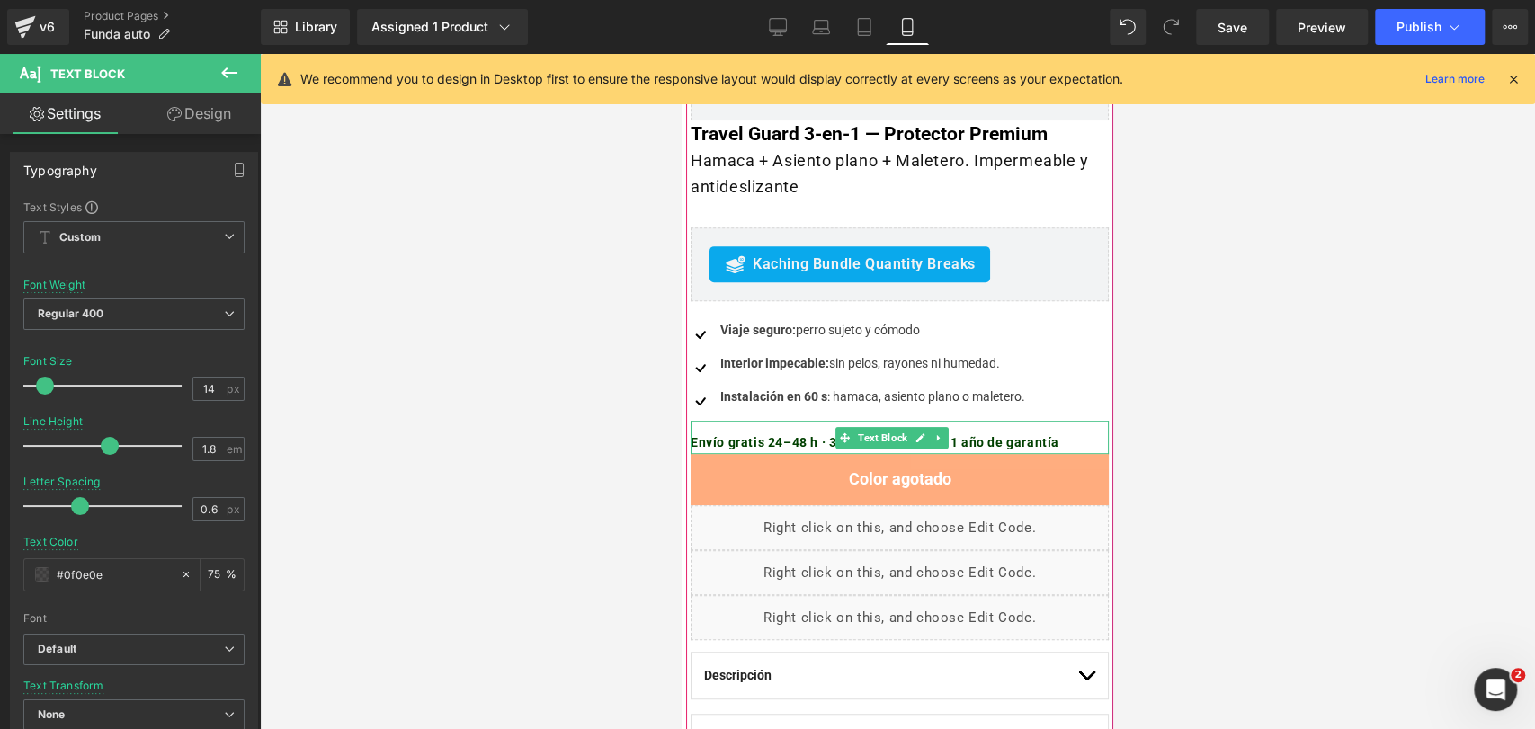
click at [785, 441] on b "Envío gratis 24–48 h · 30 días de prueba · 1 año de garantía" at bounding box center [875, 442] width 369 height 14
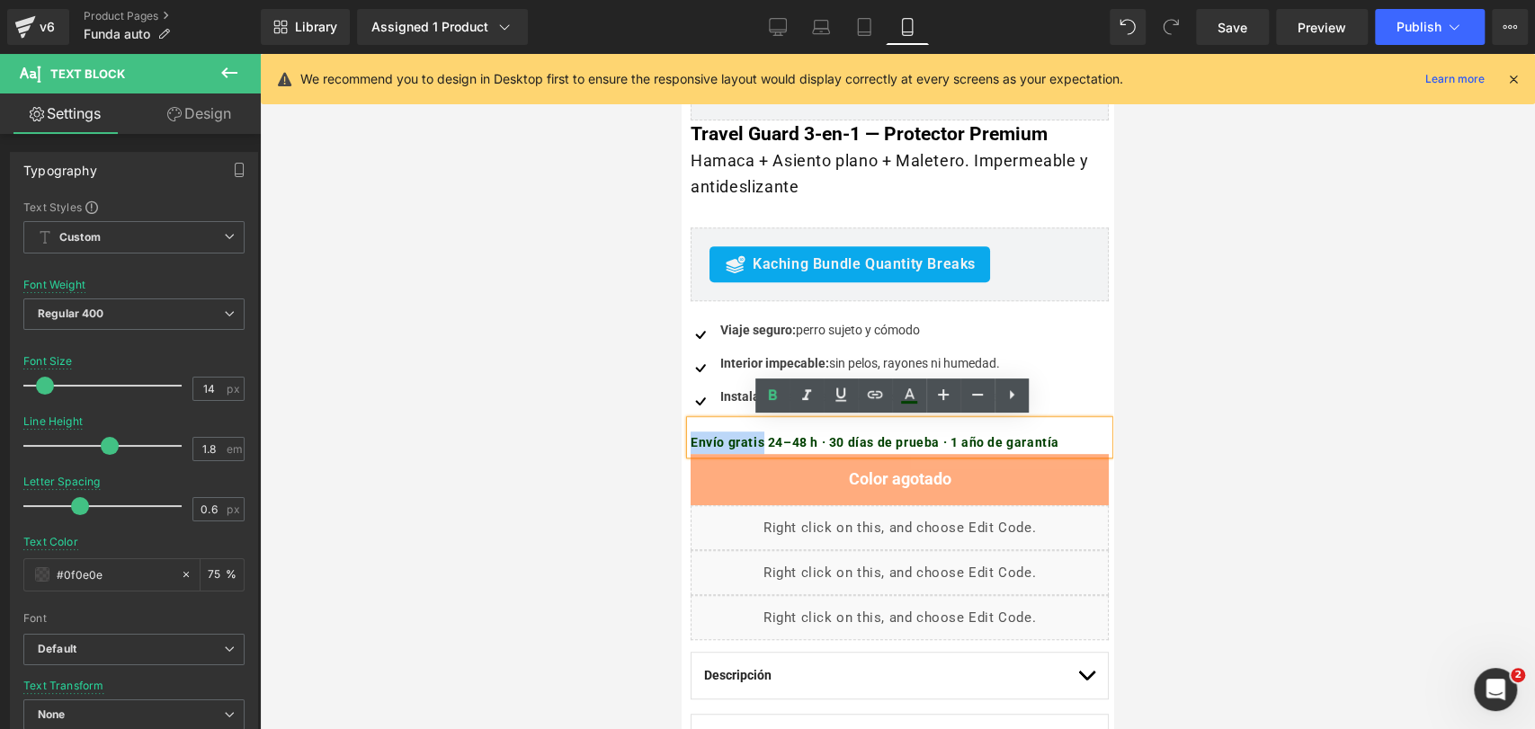
drag, startPoint x: 764, startPoint y: 440, endPoint x: 690, endPoint y: 440, distance: 74.6
click at [691, 440] on b "Envío gratis 24–48 h · 30 días de prueba · 1 año de garantía" at bounding box center [875, 442] width 369 height 14
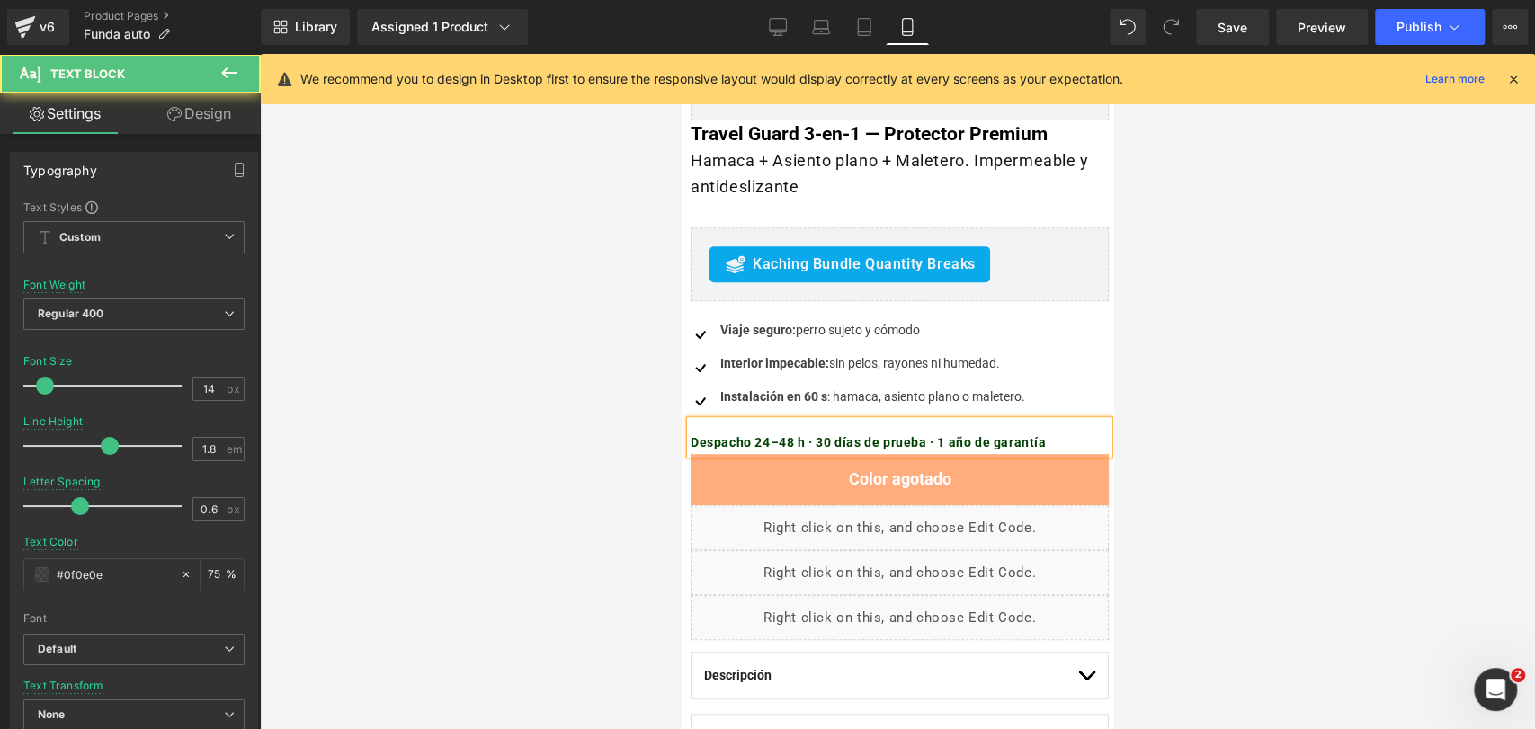
click at [781, 448] on b "Despacho 24–48 h · 30 días de prueba · 1 año de garantía" at bounding box center [869, 442] width 356 height 14
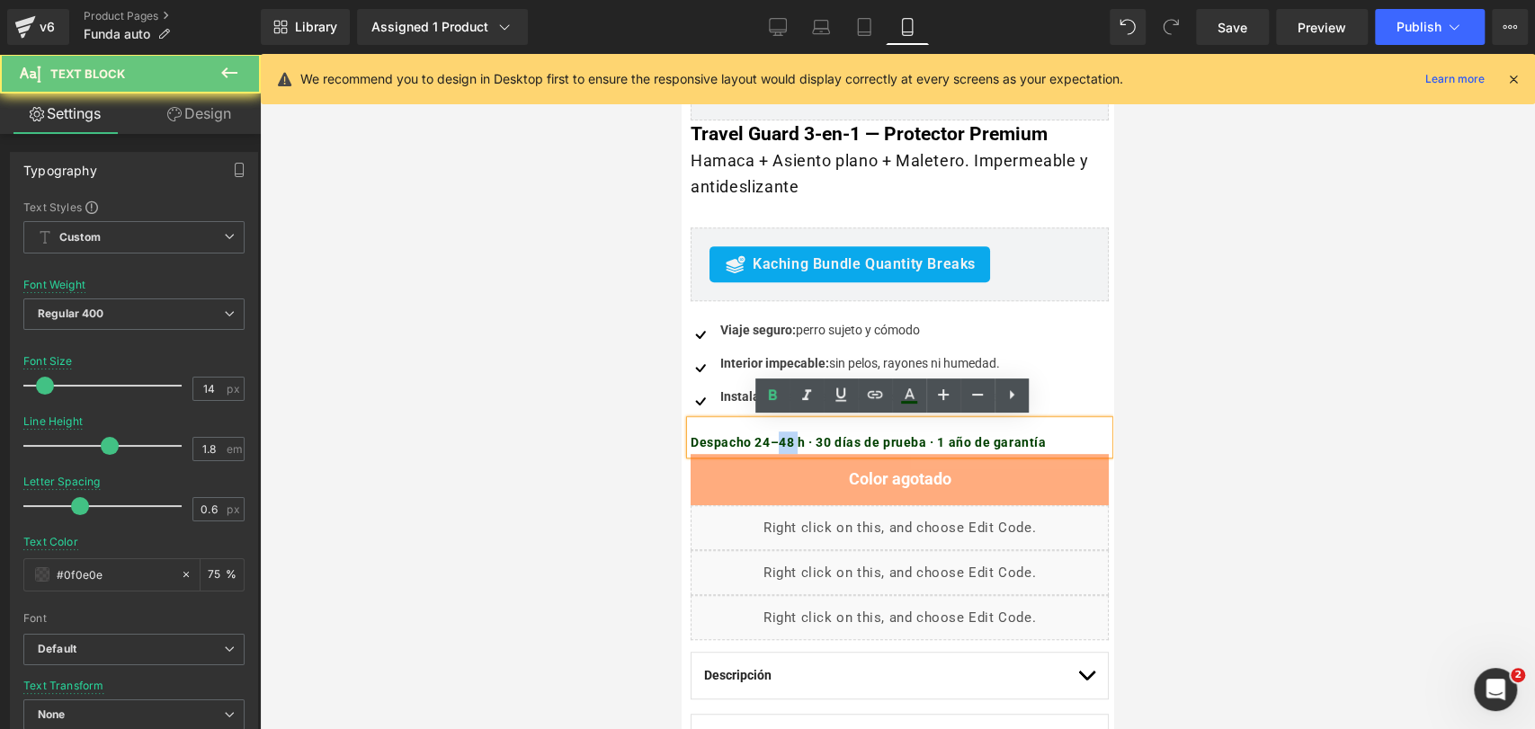
click at [780, 446] on b "Despacho 24–48 h · 30 días de prueba · 1 año de garantía" at bounding box center [869, 442] width 356 height 14
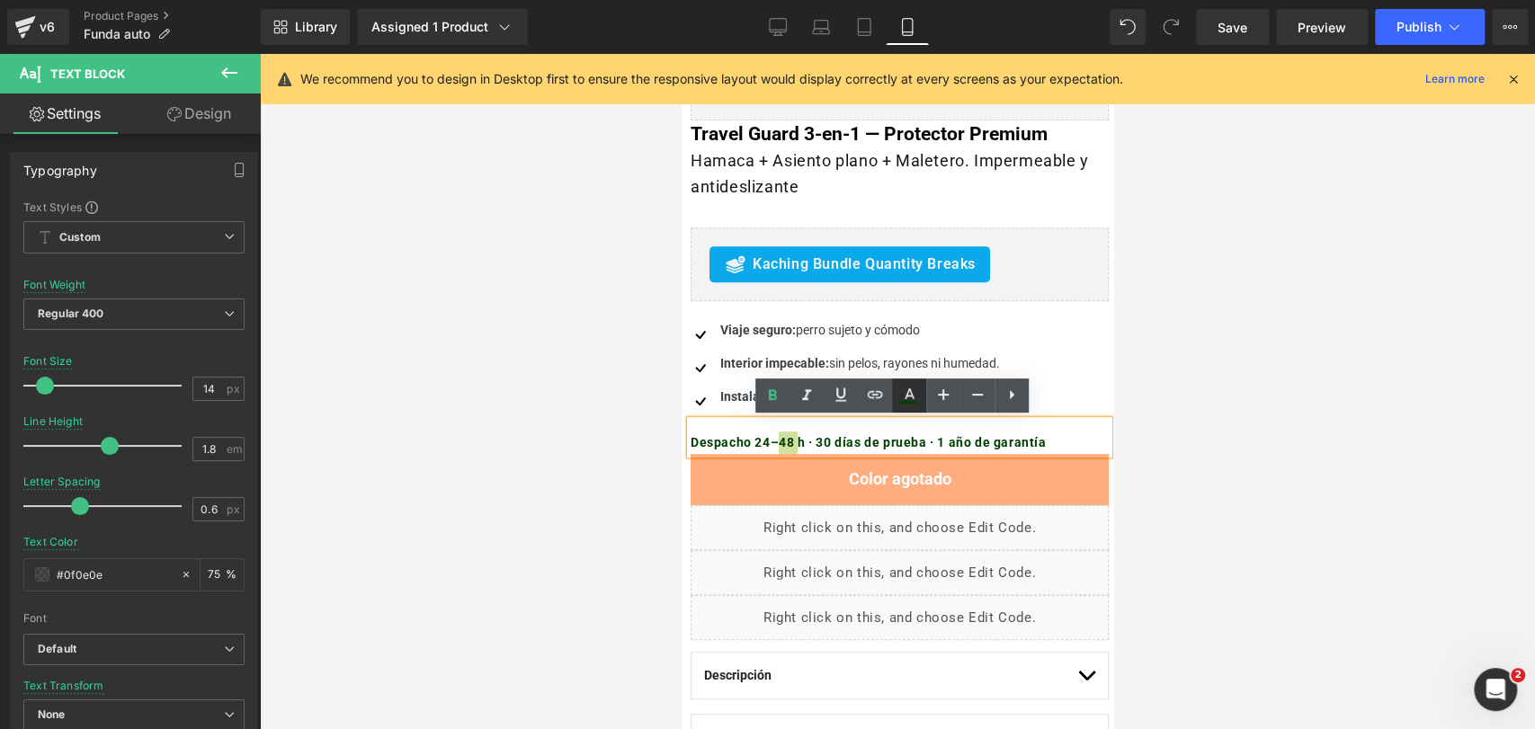
click at [914, 399] on icon at bounding box center [909, 396] width 22 height 22
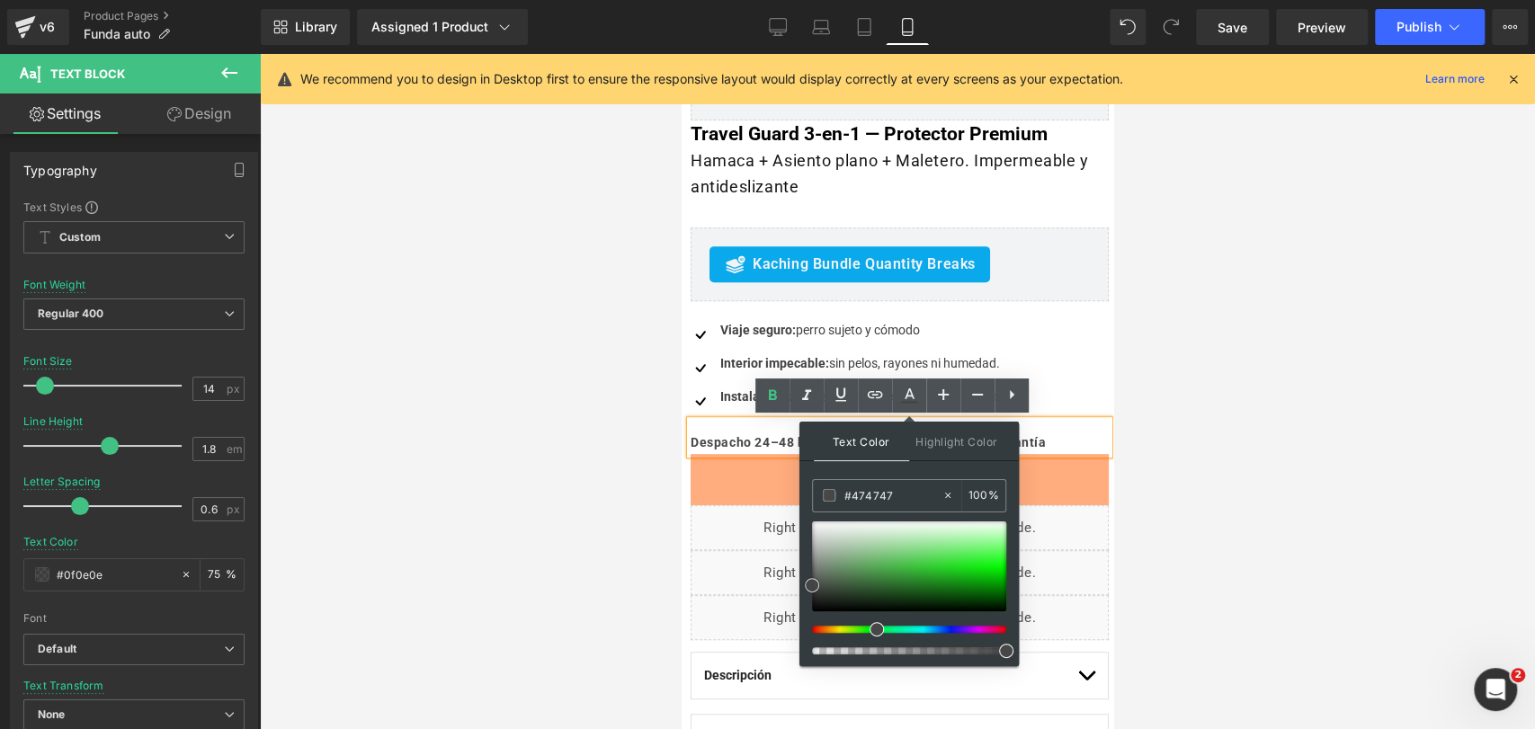
drag, startPoint x: 854, startPoint y: 524, endPoint x: 805, endPoint y: 585, distance: 78.7
click at [812, 585] on div at bounding box center [909, 567] width 194 height 90
click at [1027, 432] on p "Despacho 24–48 h · 30 días de prueba · 1 año de garantía" at bounding box center [900, 443] width 418 height 22
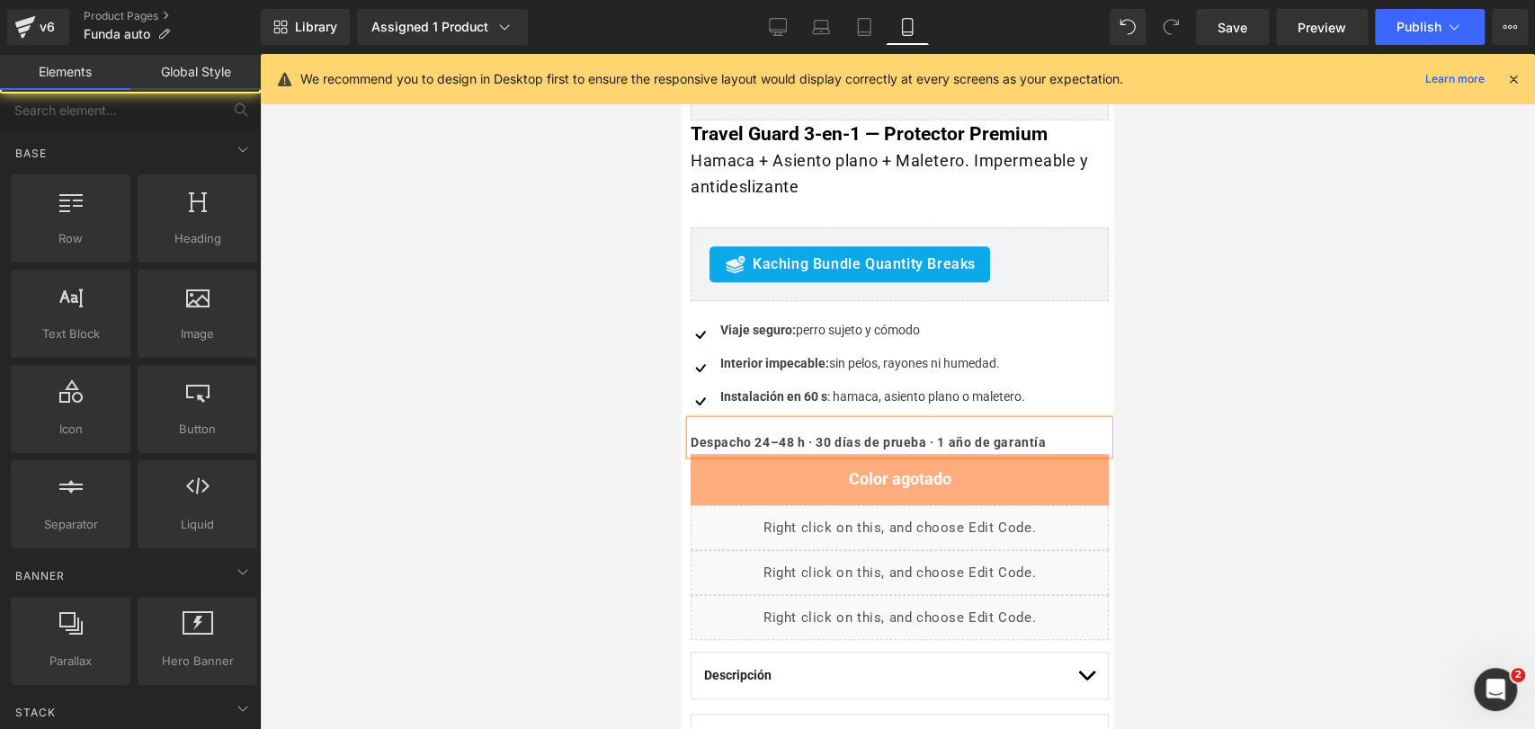
click at [1316, 426] on div at bounding box center [897, 391] width 1275 height 675
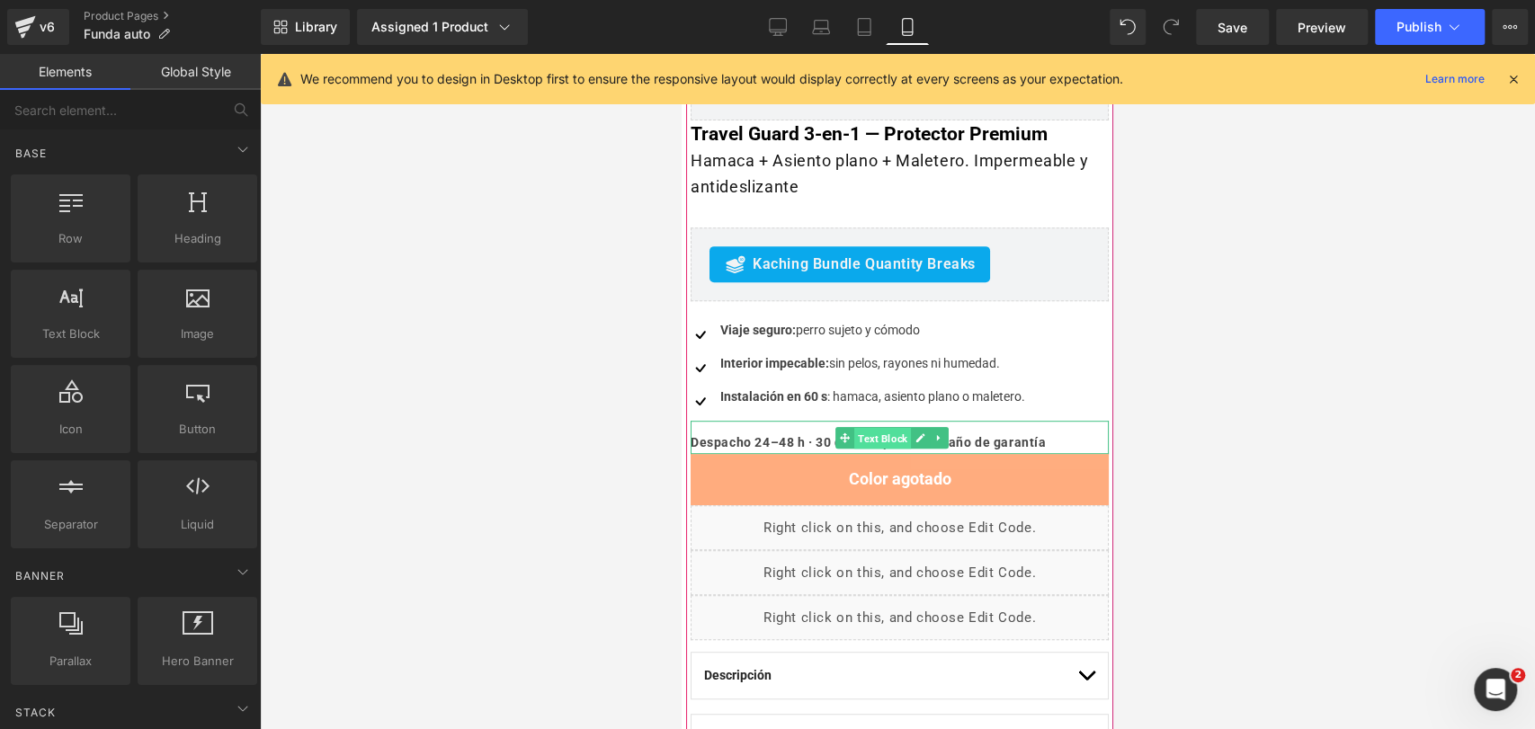
click at [894, 442] on span "Text Block" at bounding box center [882, 438] width 57 height 22
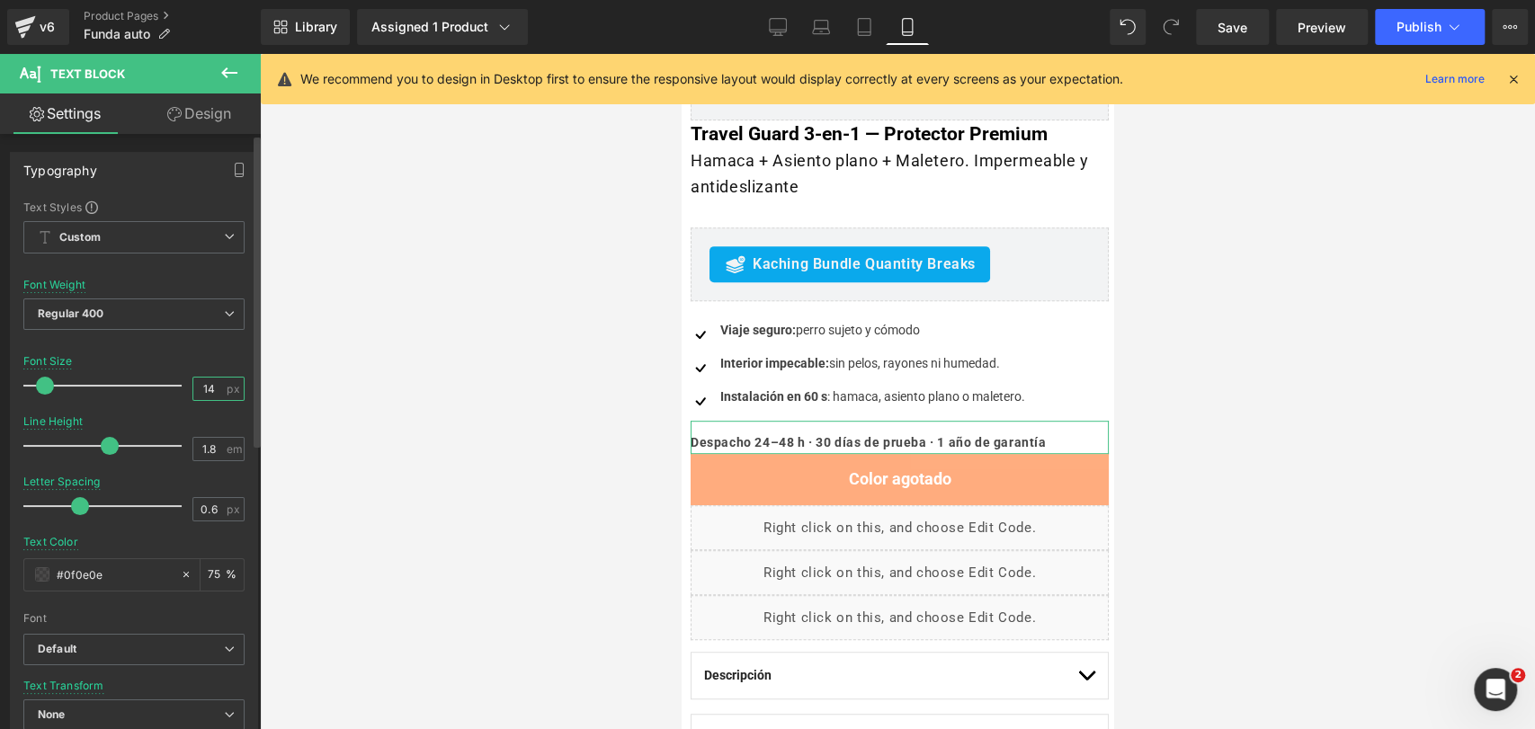
click at [216, 390] on input "14" at bounding box center [208, 389] width 31 height 22
type input "13"
click at [1132, 373] on div at bounding box center [897, 391] width 1275 height 675
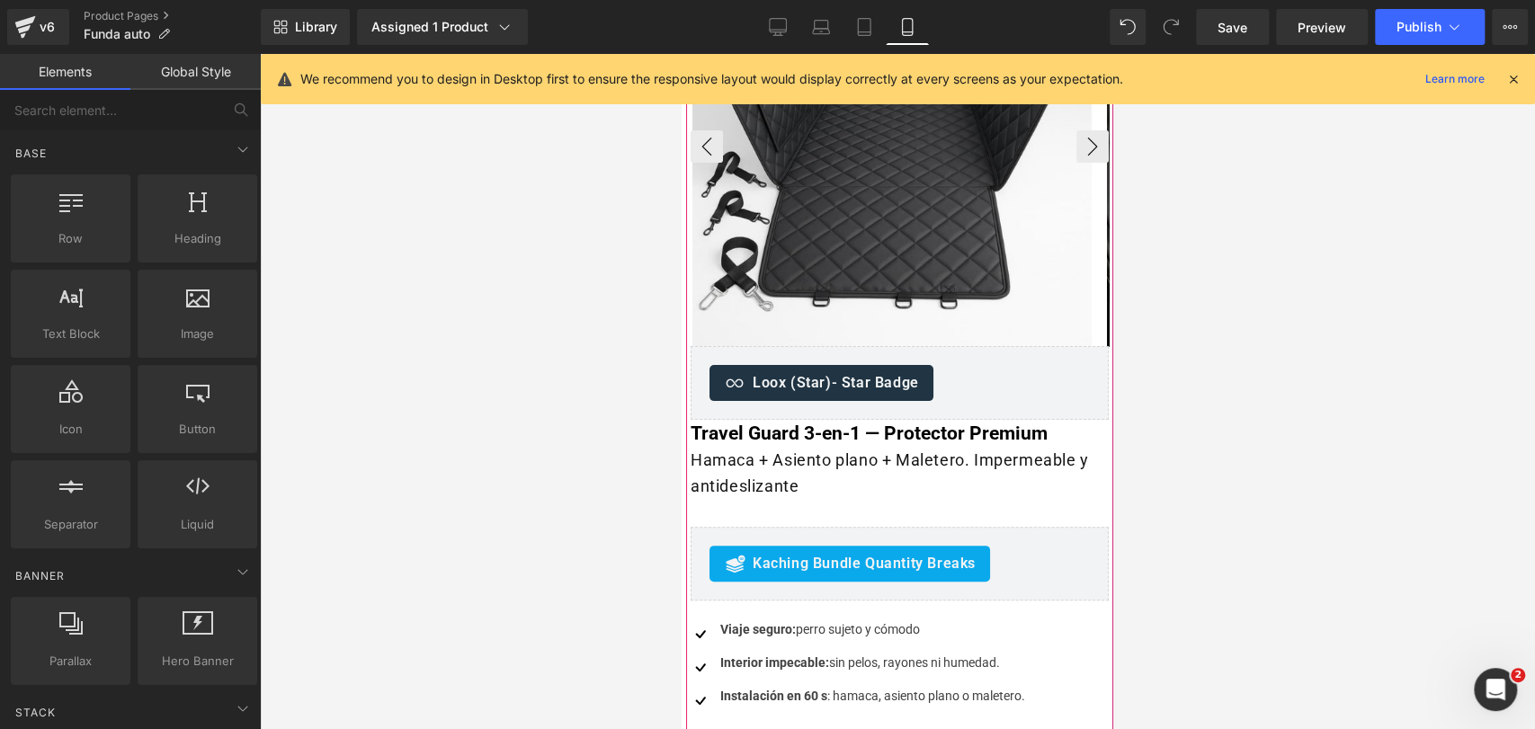
scroll to position [299, 0]
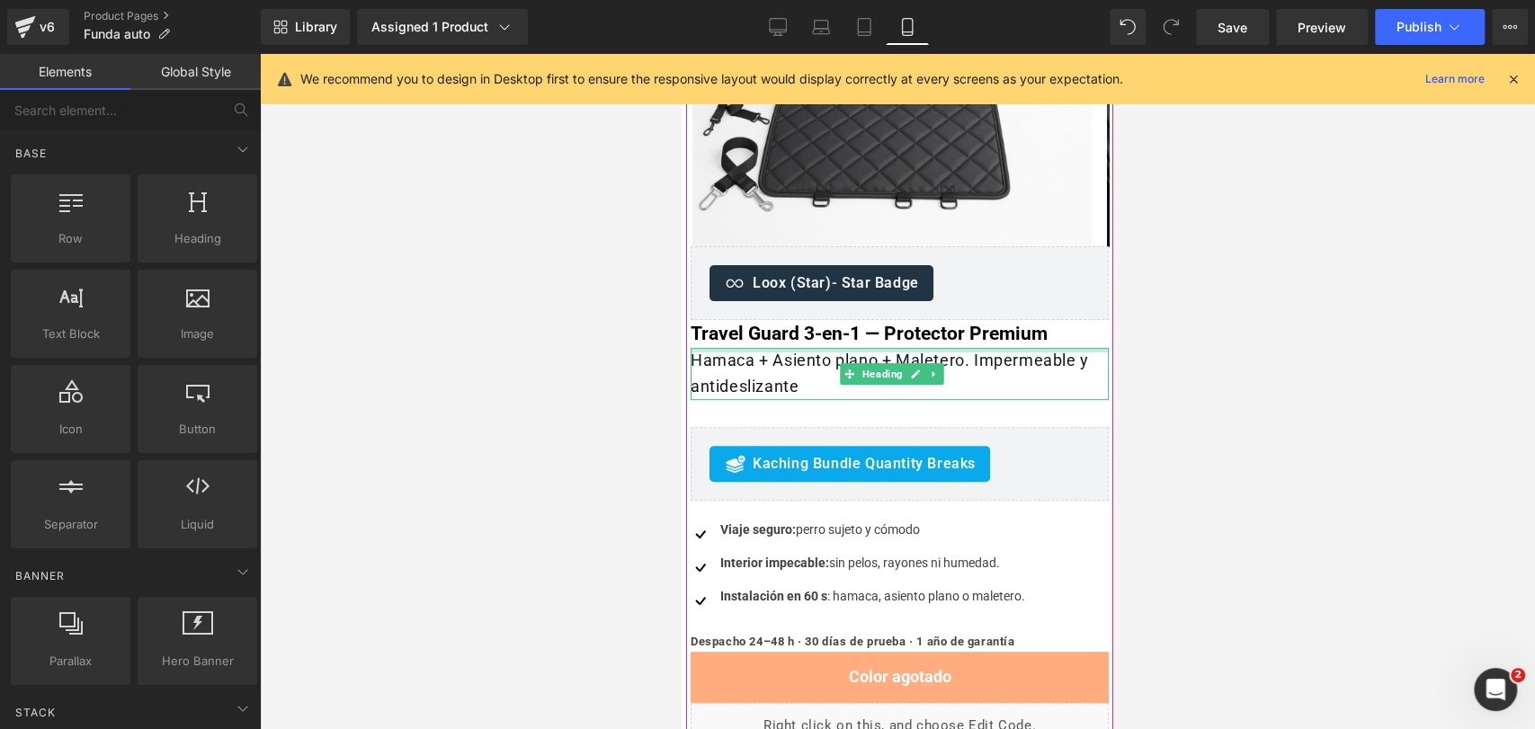
click at [1042, 352] on div at bounding box center [900, 350] width 418 height 4
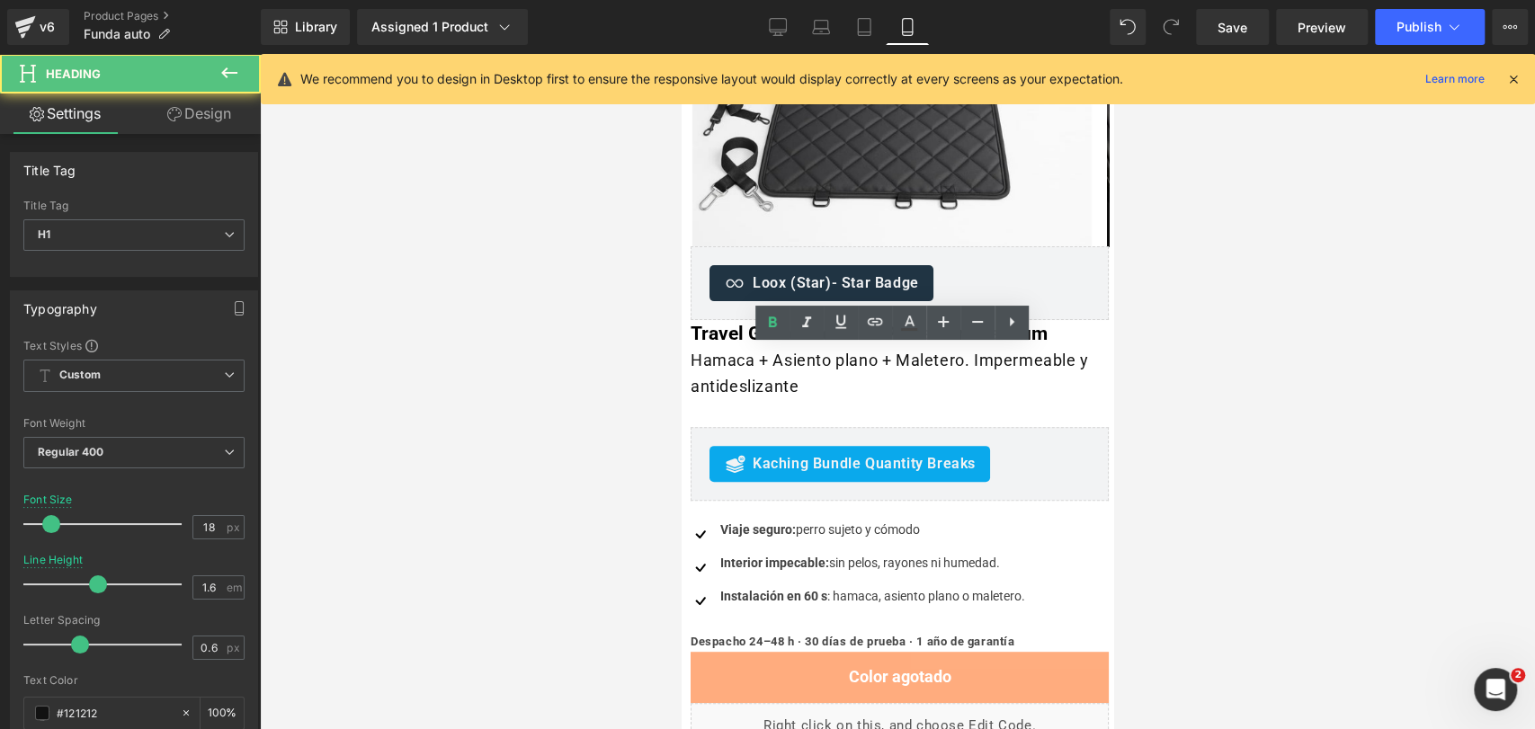
click at [1224, 317] on div at bounding box center [897, 391] width 1275 height 675
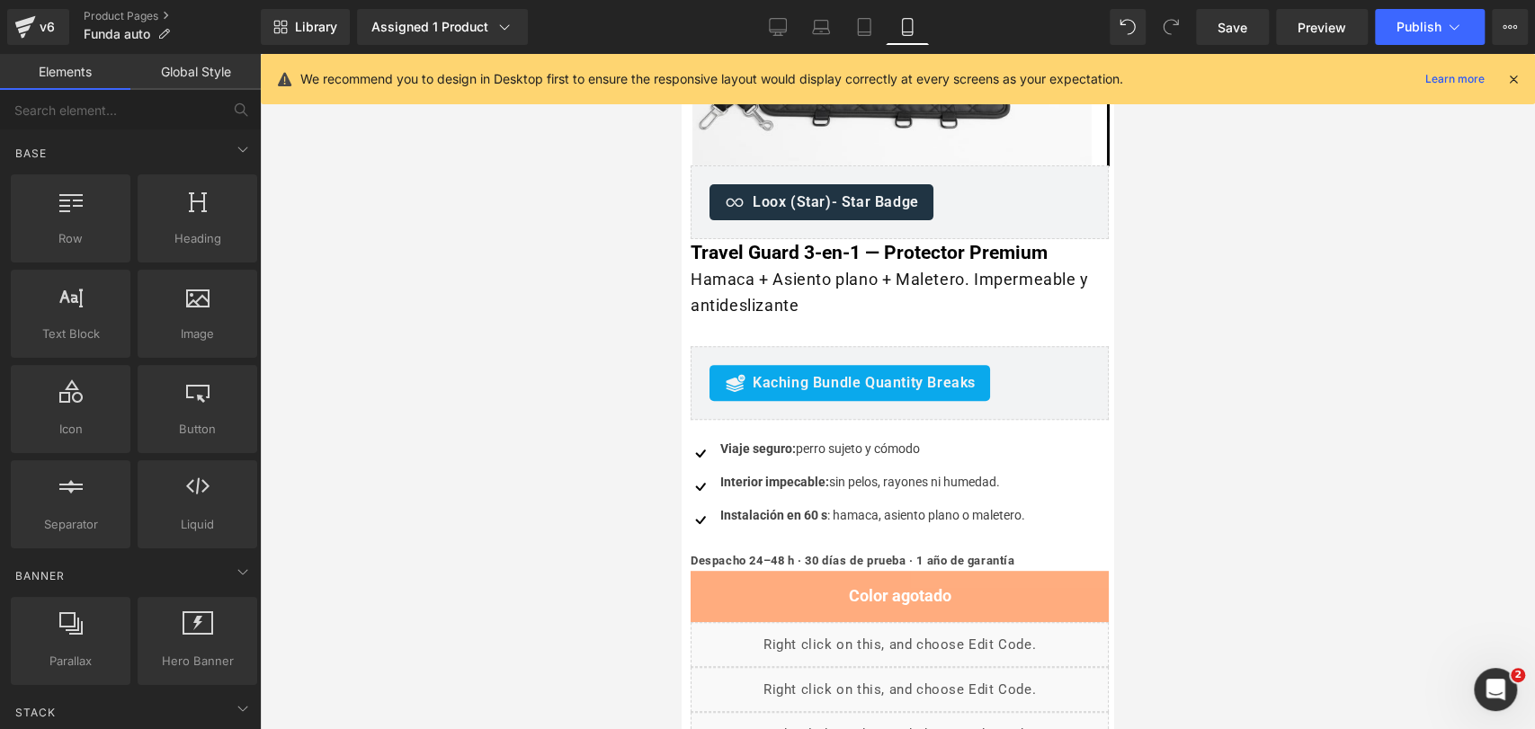
scroll to position [599, 0]
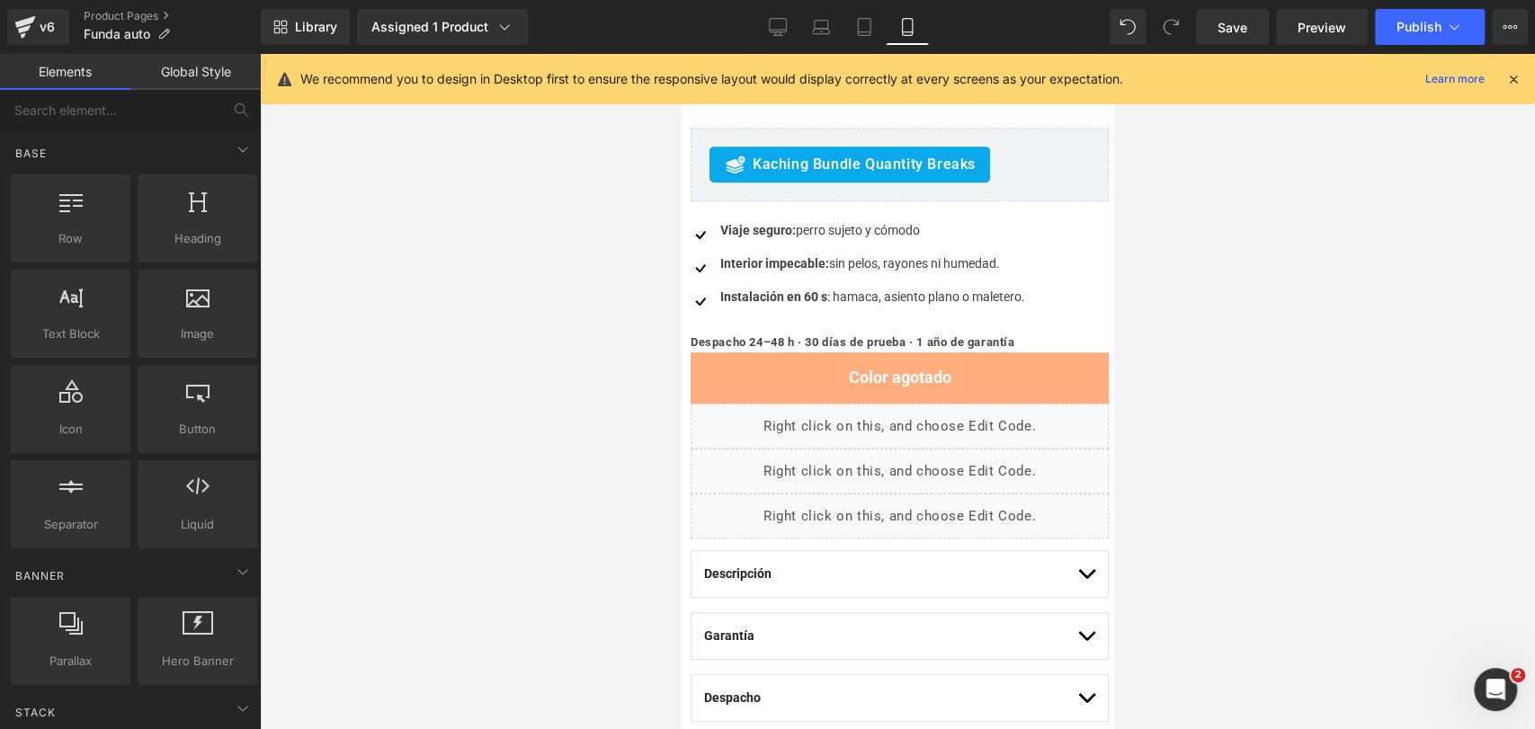
click at [1293, 324] on div at bounding box center [897, 391] width 1275 height 675
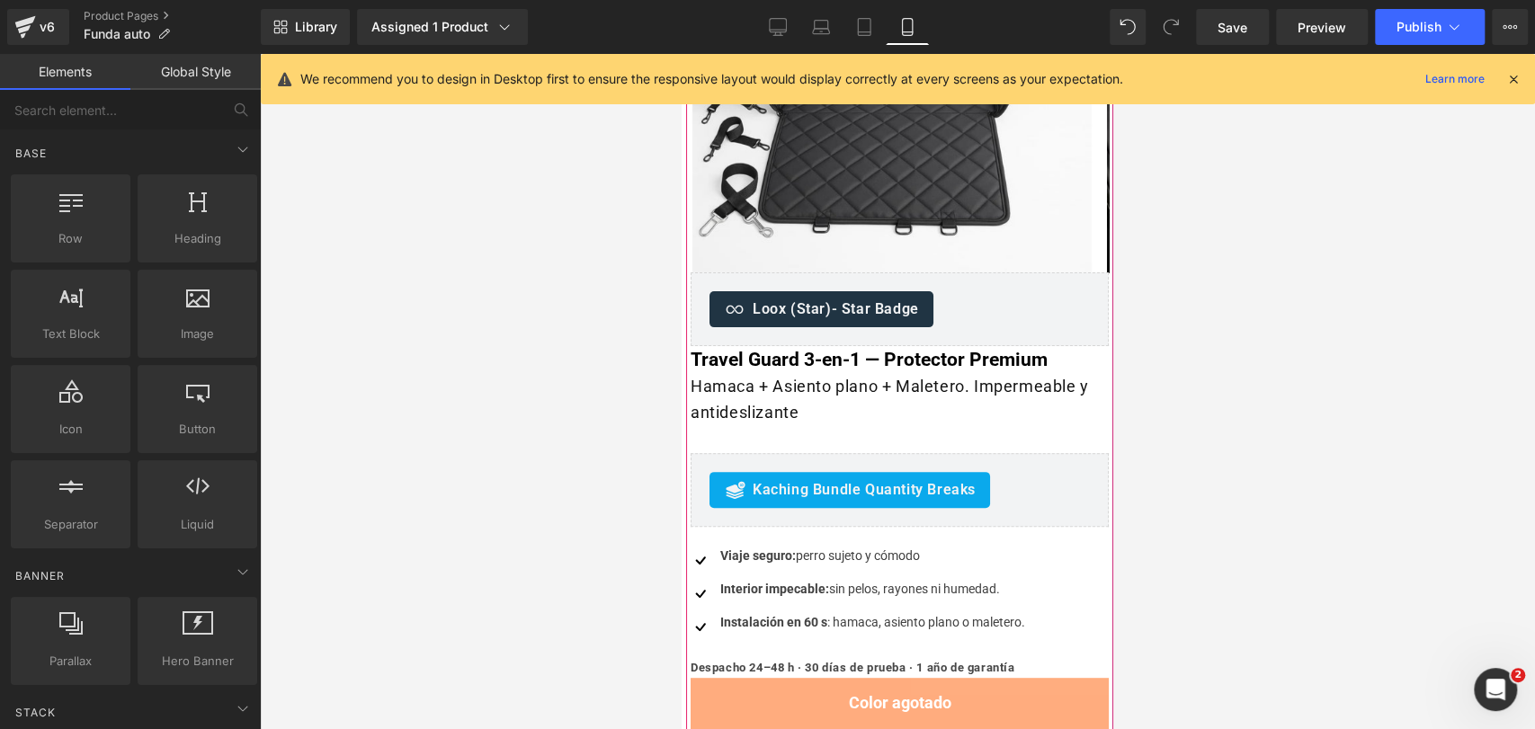
scroll to position [200, 0]
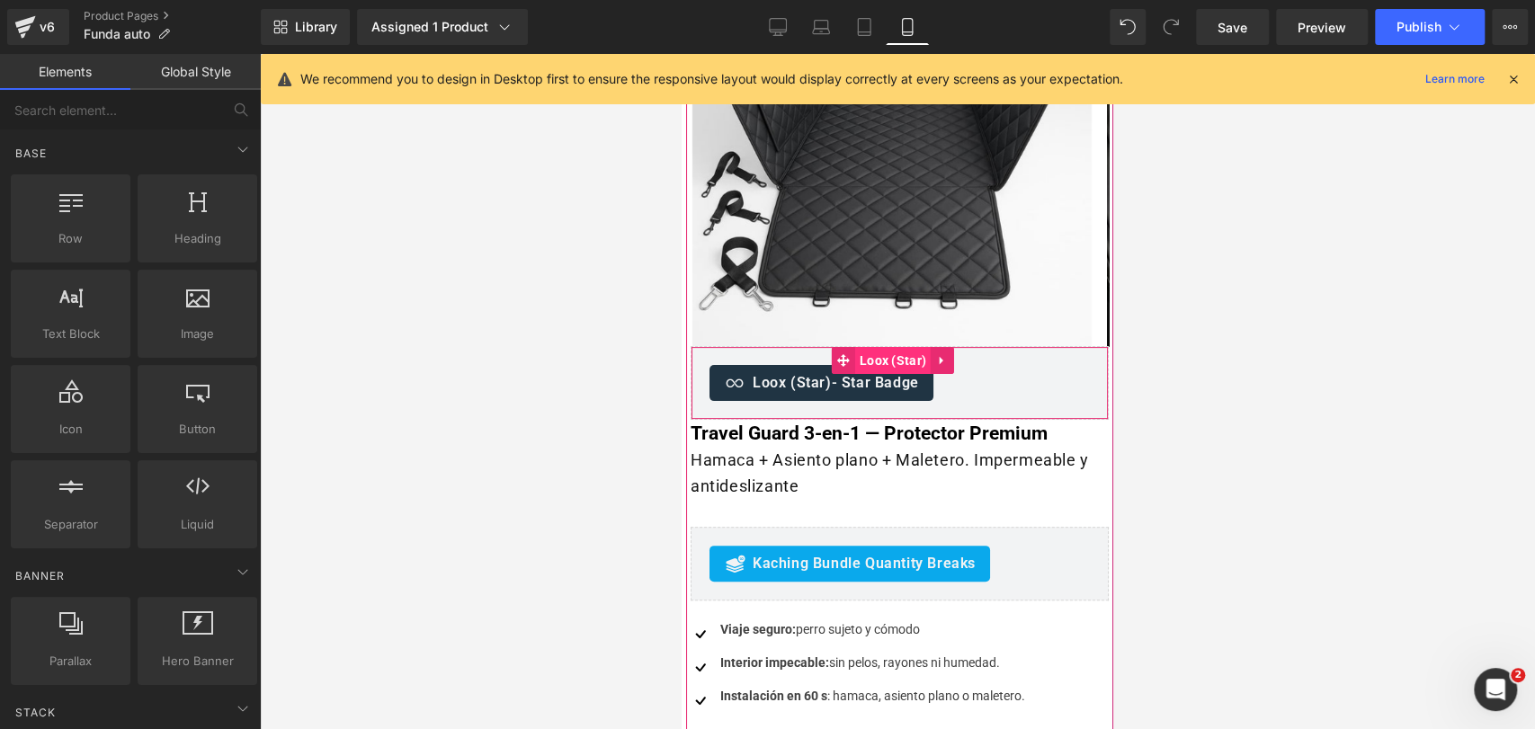
click at [872, 371] on span "Loox (Star)" at bounding box center [893, 360] width 76 height 27
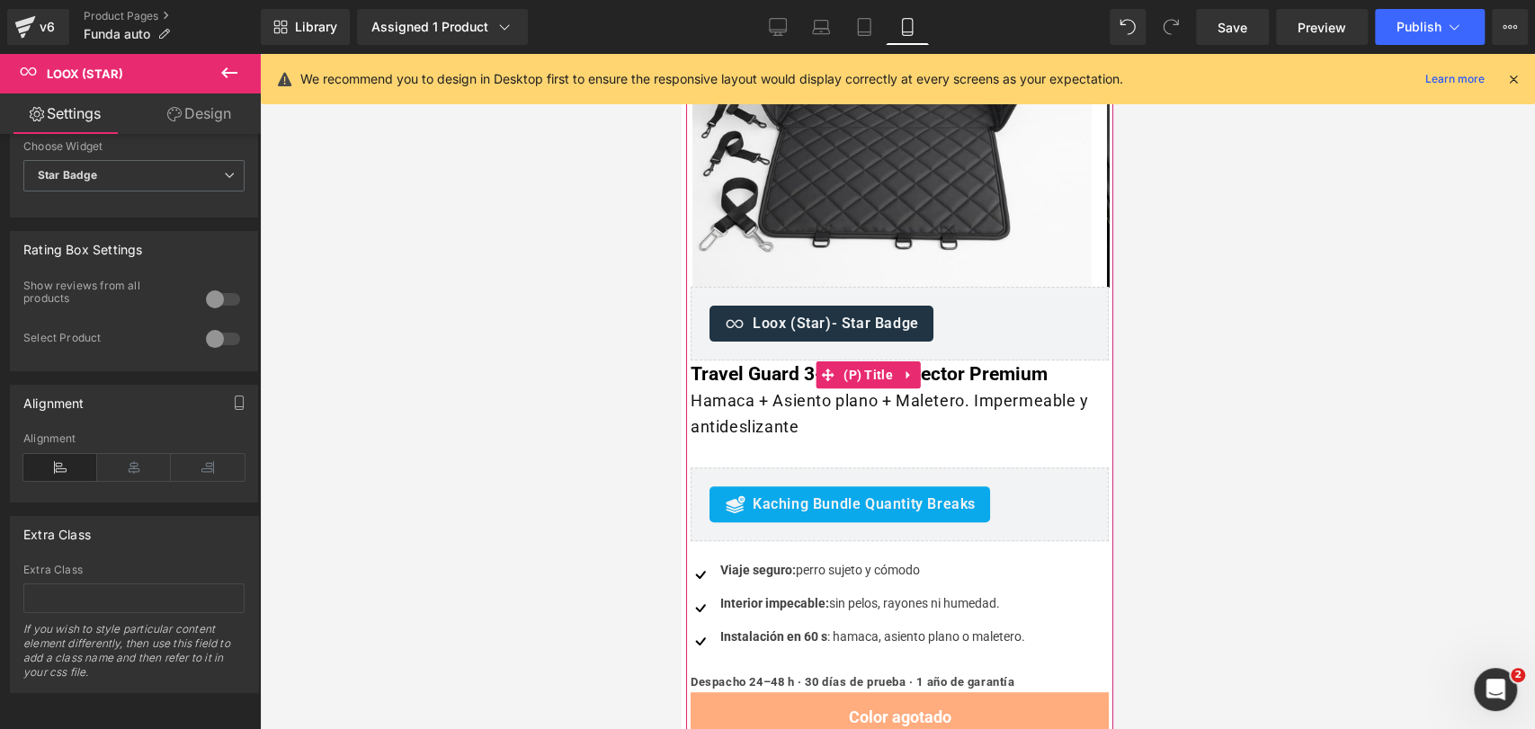
scroll to position [259, 0]
click at [994, 407] on h1 "Hamaca + Asiento plano + Maletero. Impermeable y antideslizante" at bounding box center [900, 415] width 418 height 52
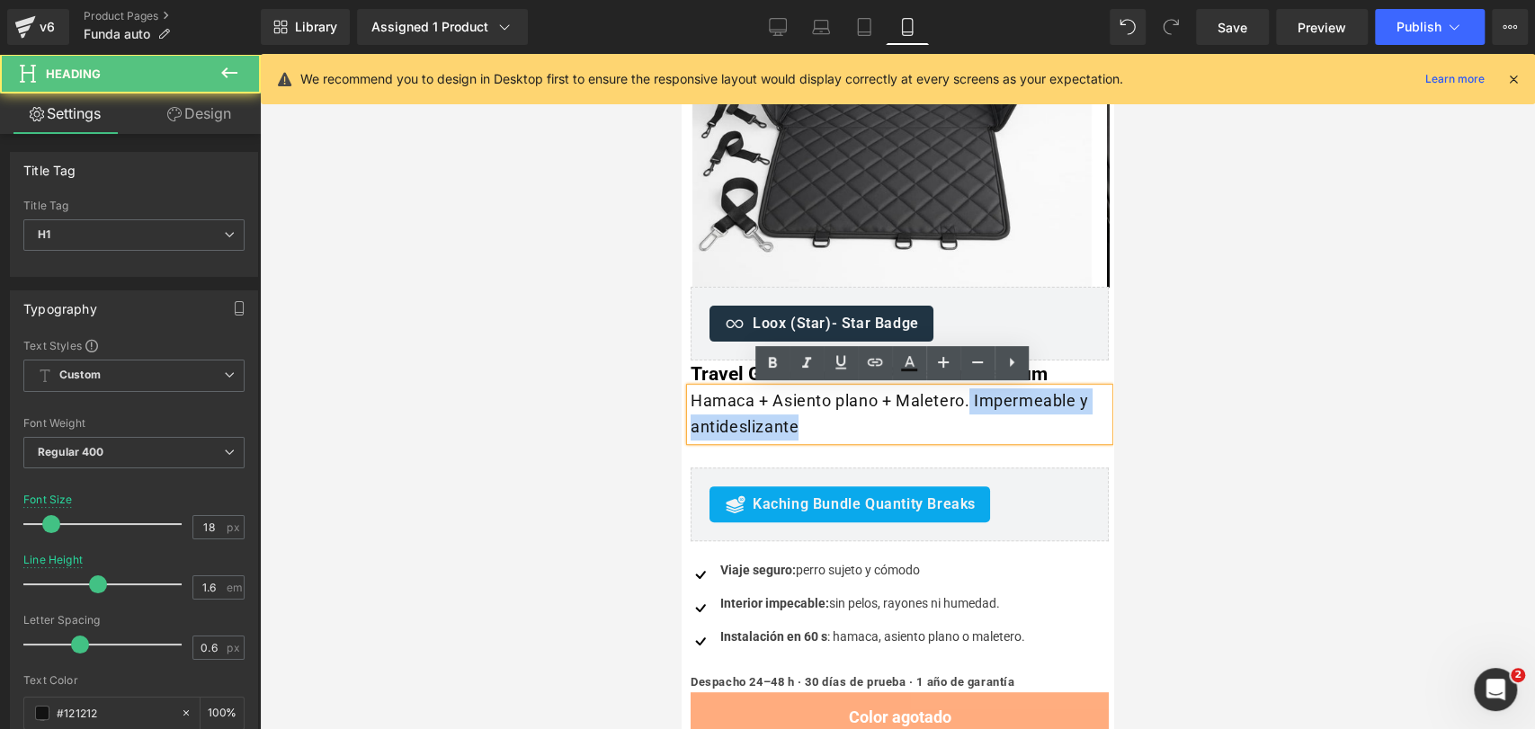
drag, startPoint x: 970, startPoint y: 401, endPoint x: 1005, endPoint y: 439, distance: 50.9
click at [1005, 439] on div "Oferta (P) Image ‹" at bounding box center [899, 475] width 427 height 1202
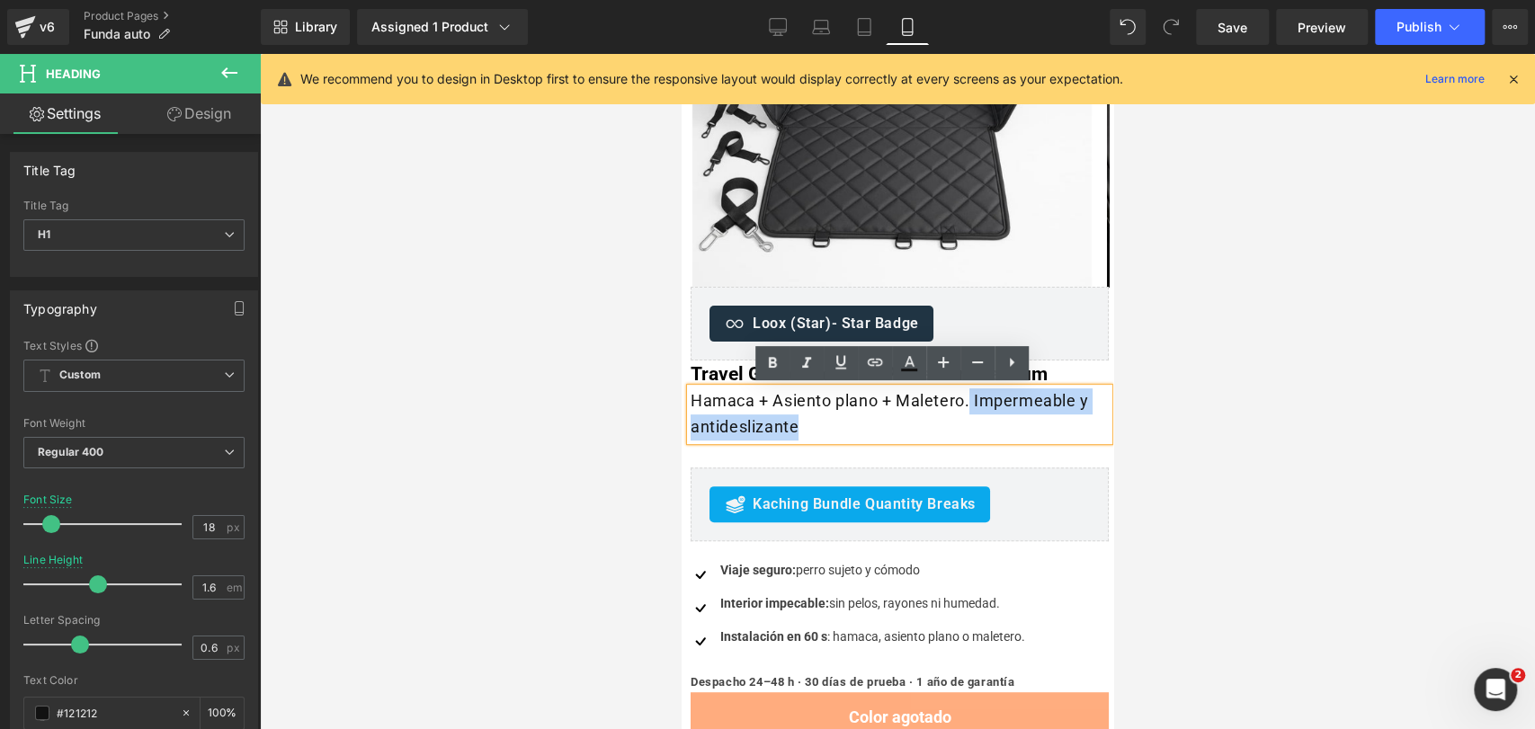
click at [964, 415] on h1 "Hamaca + Asiento plano + Maletero. Impermeable y antideslizante" at bounding box center [900, 415] width 418 height 52
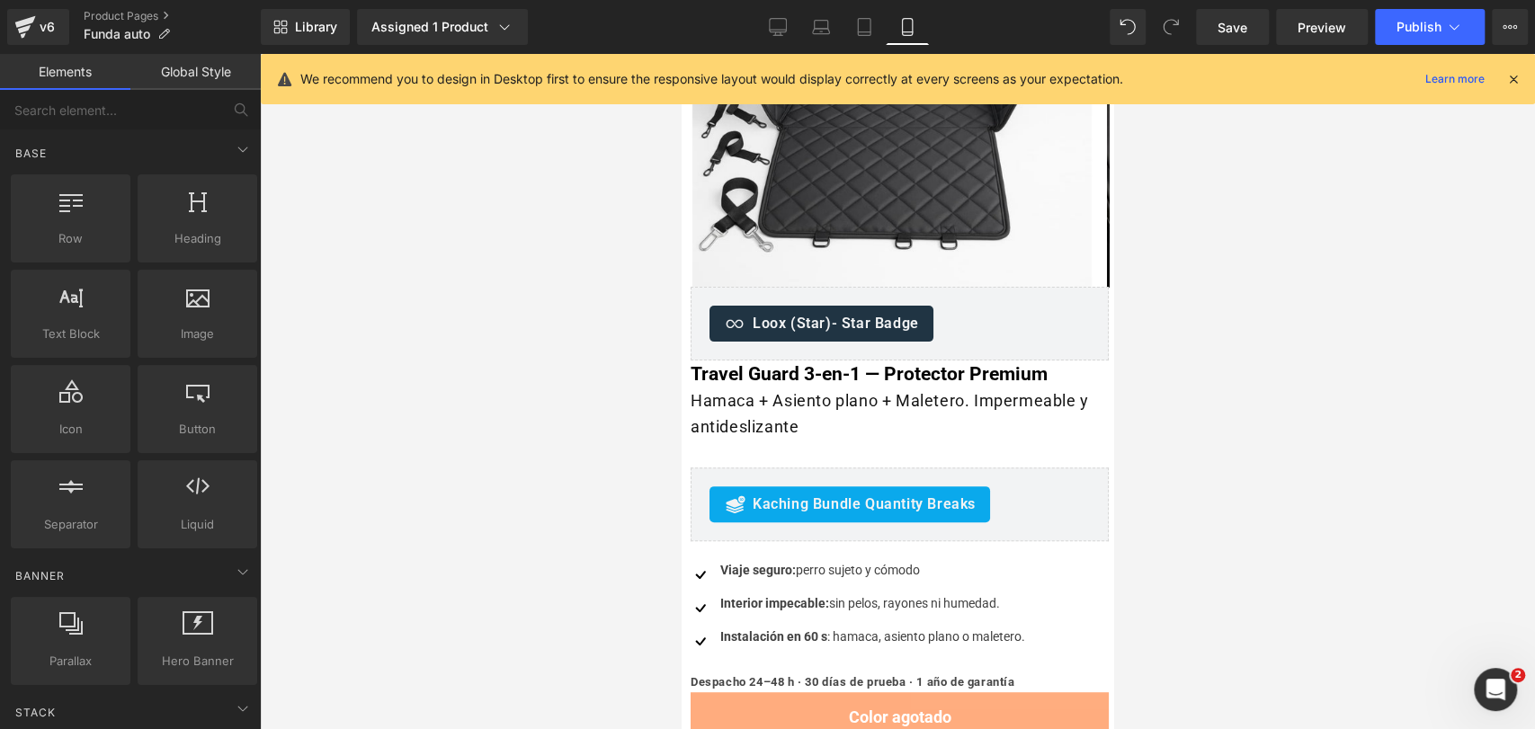
click at [1171, 383] on div at bounding box center [897, 391] width 1275 height 675
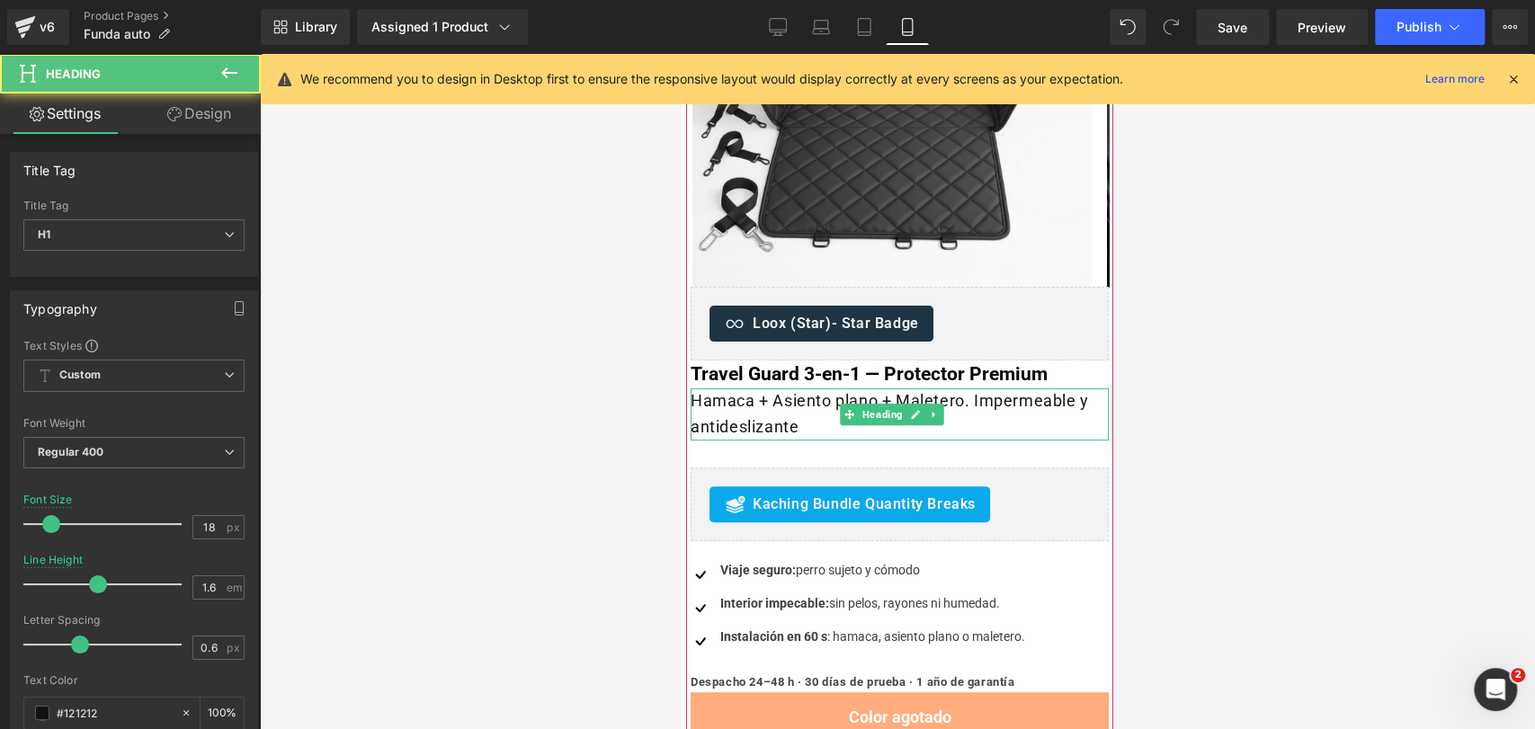
click at [1030, 419] on h1 "Hamaca + Asiento plano + Maletero. Impermeable y antideslizante" at bounding box center [900, 415] width 418 height 52
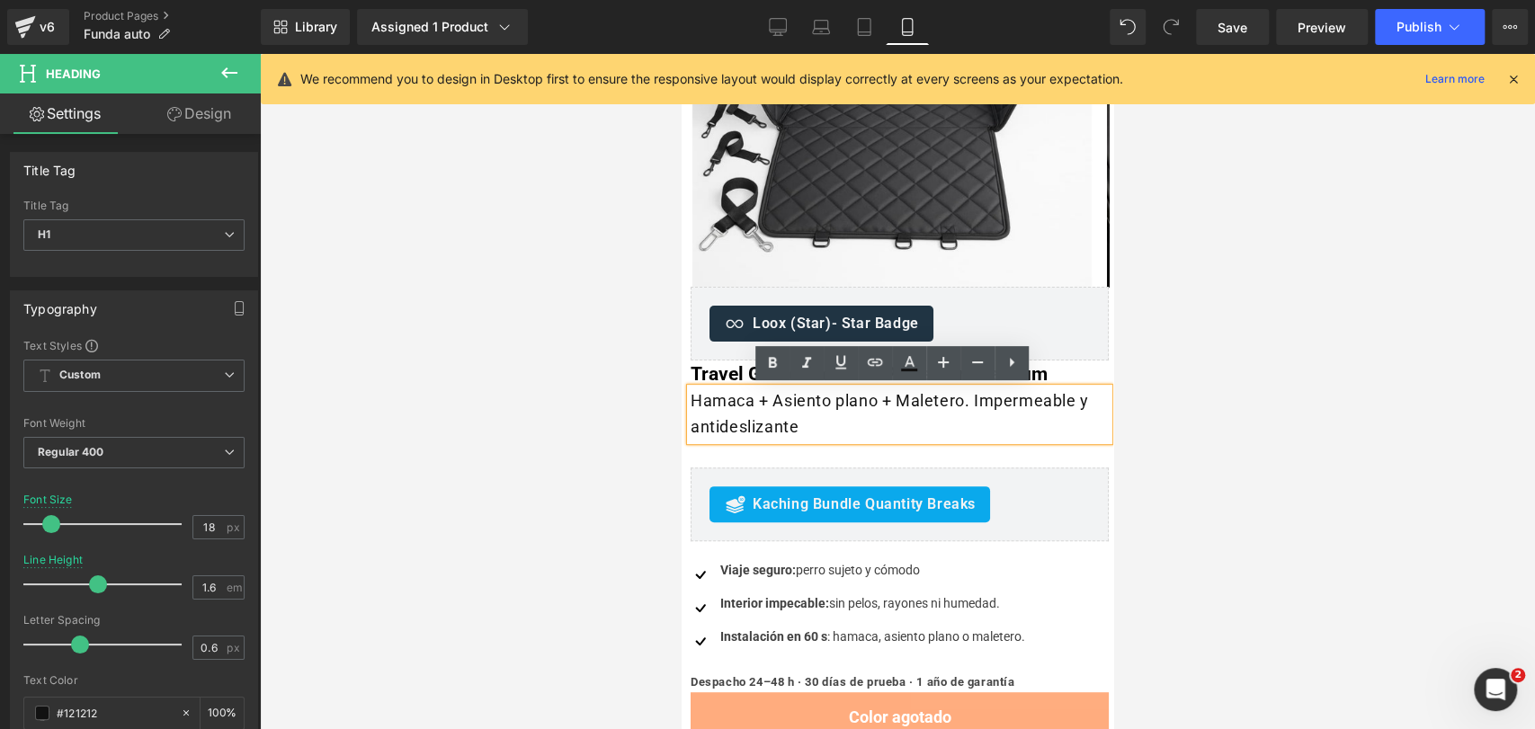
click at [1075, 398] on h1 "Hamaca + Asiento plano + Maletero. Impermeable y antideslizante" at bounding box center [900, 415] width 418 height 52
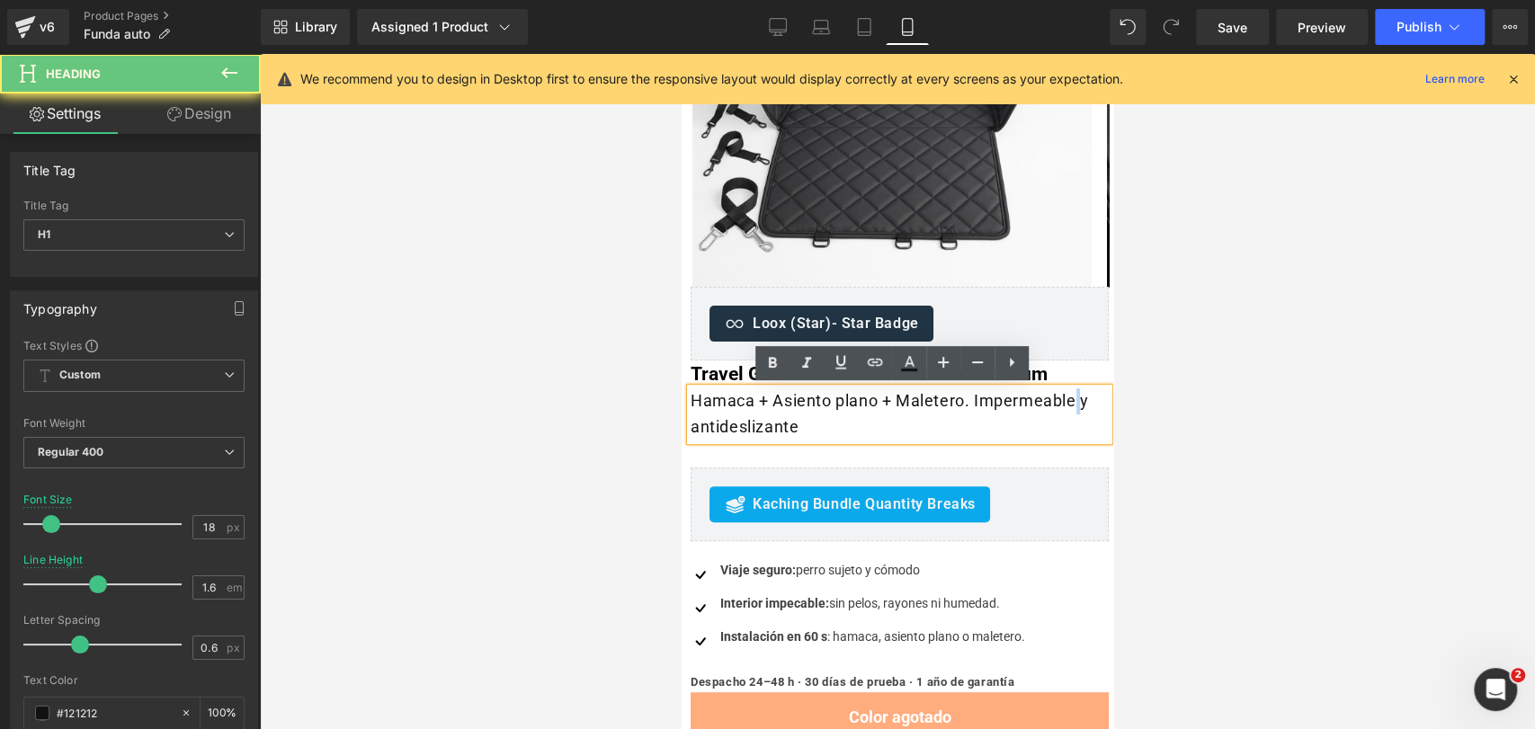
click at [1075, 398] on h1 "Hamaca + Asiento plano + Maletero. Impermeable y antideslizante" at bounding box center [900, 415] width 418 height 52
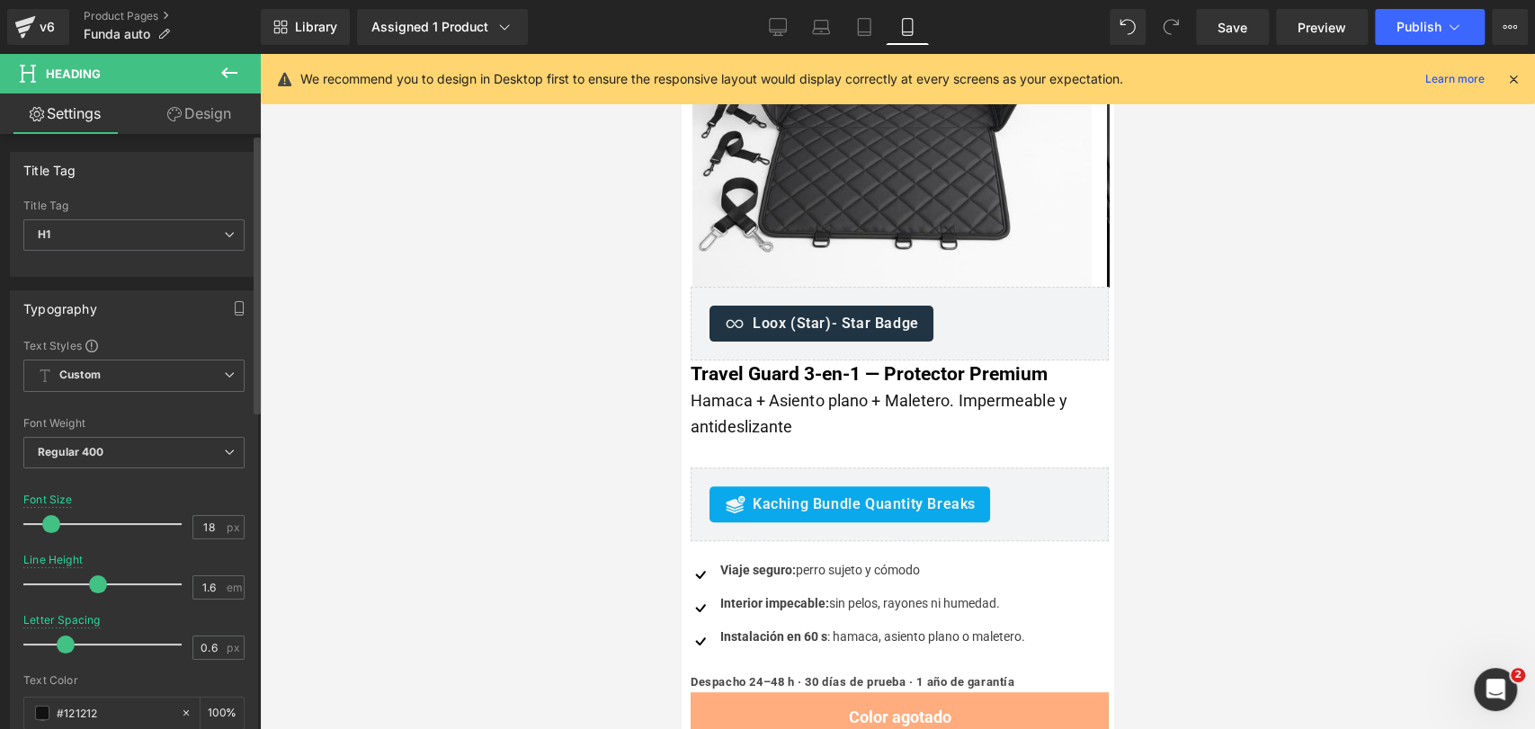
drag, startPoint x: 83, startPoint y: 646, endPoint x: 68, endPoint y: 649, distance: 14.8
click at [68, 649] on span at bounding box center [66, 645] width 18 height 18
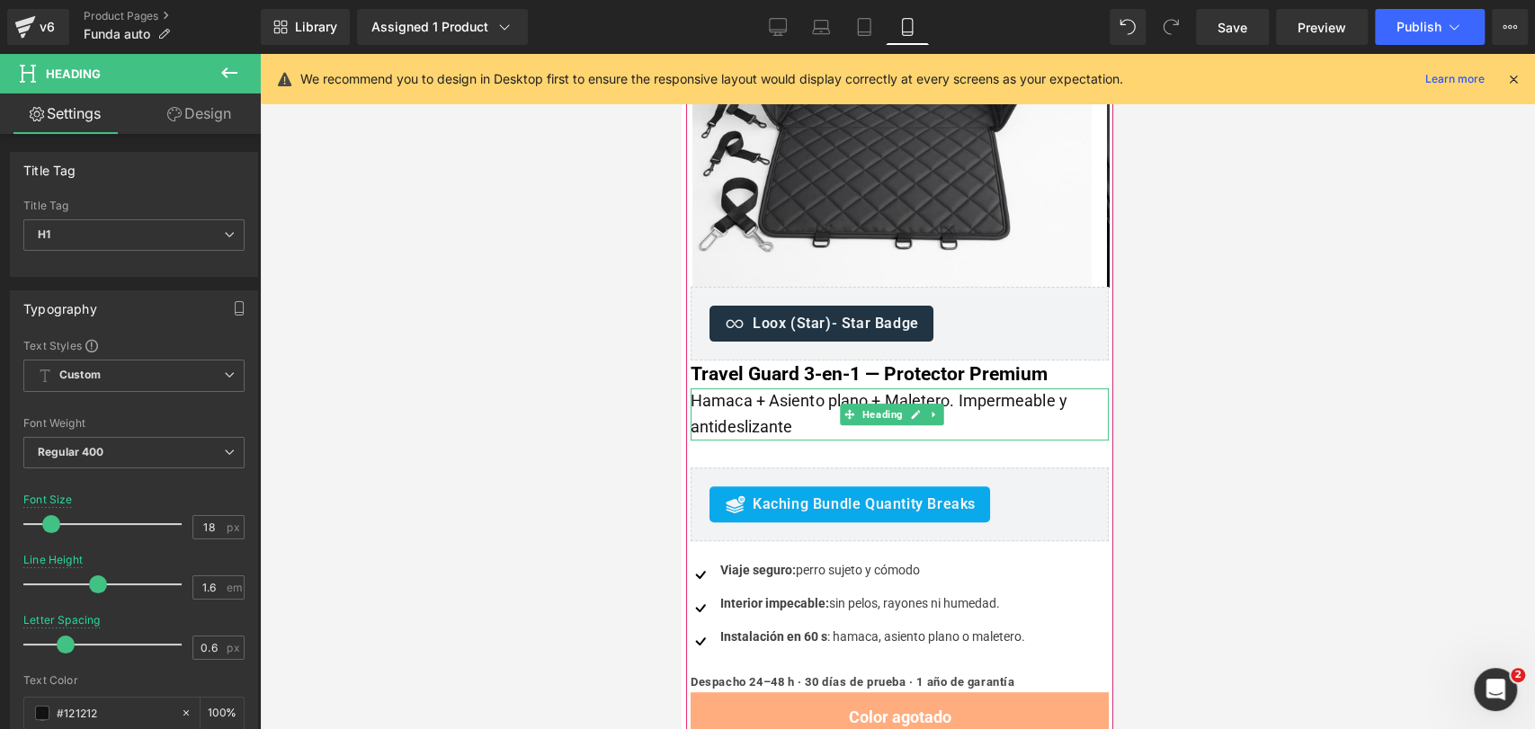
click at [1005, 403] on h1 "Hamaca + Asiento plano + Maletero. Impermeable y antideslizante" at bounding box center [900, 415] width 418 height 52
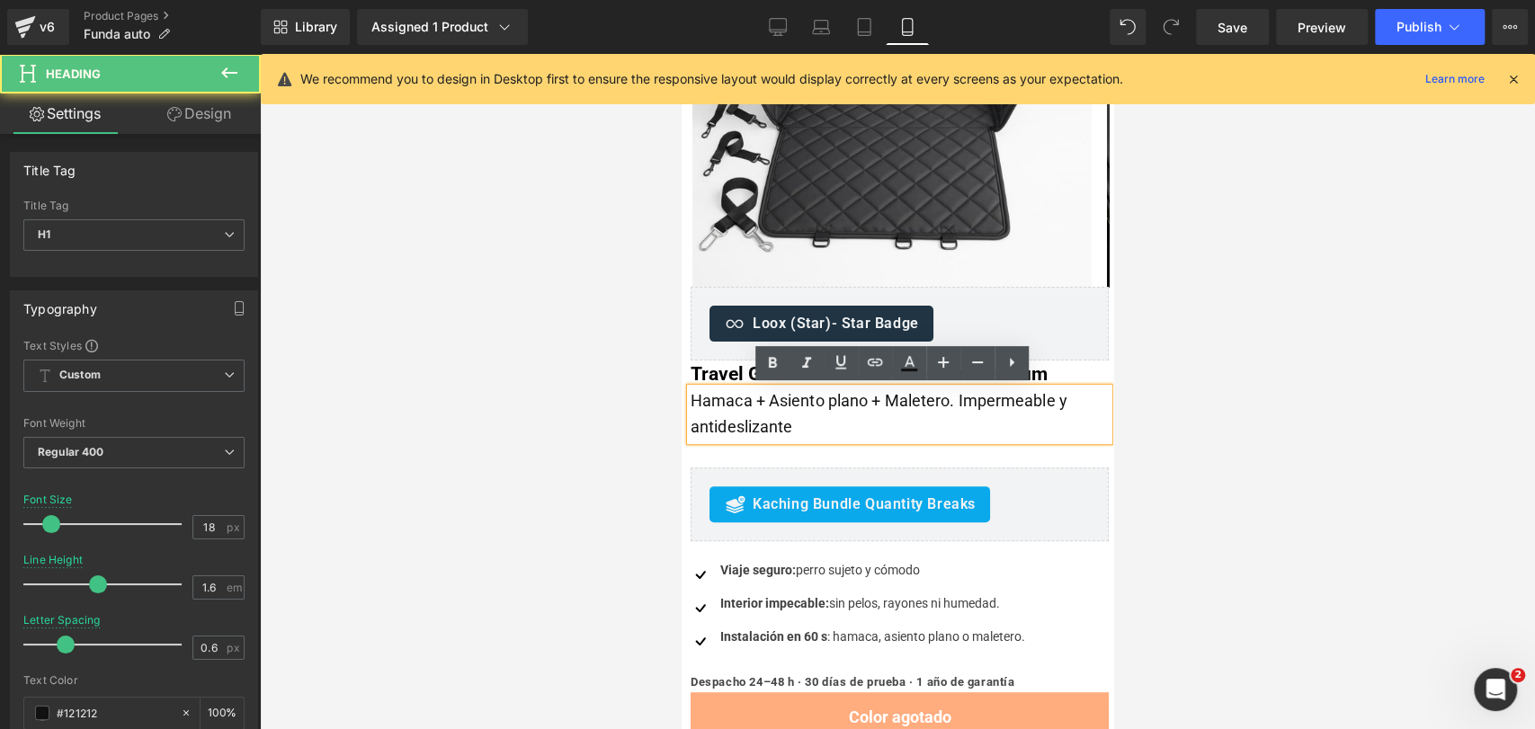
click at [1060, 399] on h1 "Hamaca + Asiento plano + Maletero. Impermeable y antideslizante" at bounding box center [900, 415] width 418 height 52
drag, startPoint x: 1060, startPoint y: 399, endPoint x: 1060, endPoint y: 419, distance: 19.8
click at [1060, 419] on h1 "Hamaca + Asiento plano + Maletero. Impermeable y antideslizante" at bounding box center [900, 415] width 418 height 52
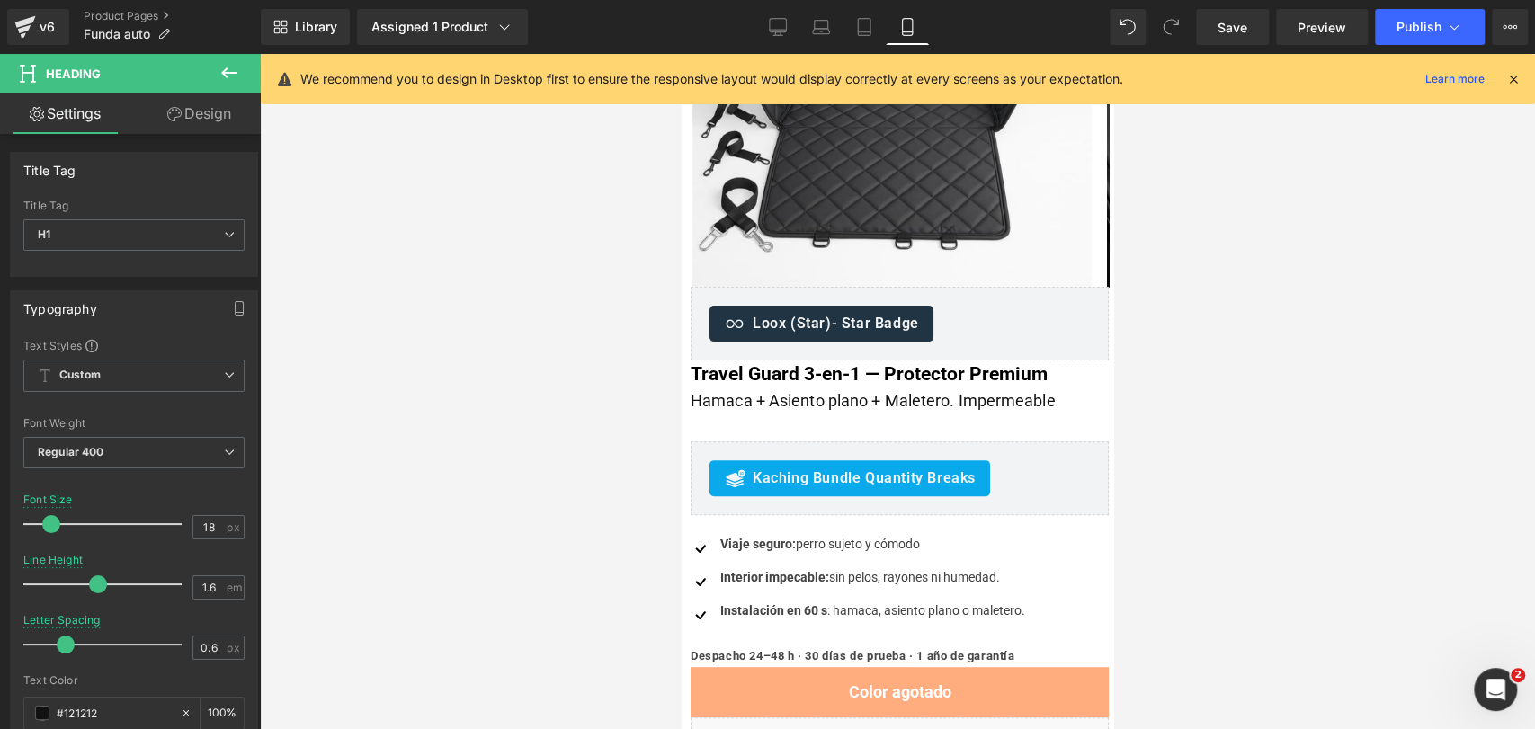
click at [1194, 372] on div at bounding box center [897, 391] width 1275 height 675
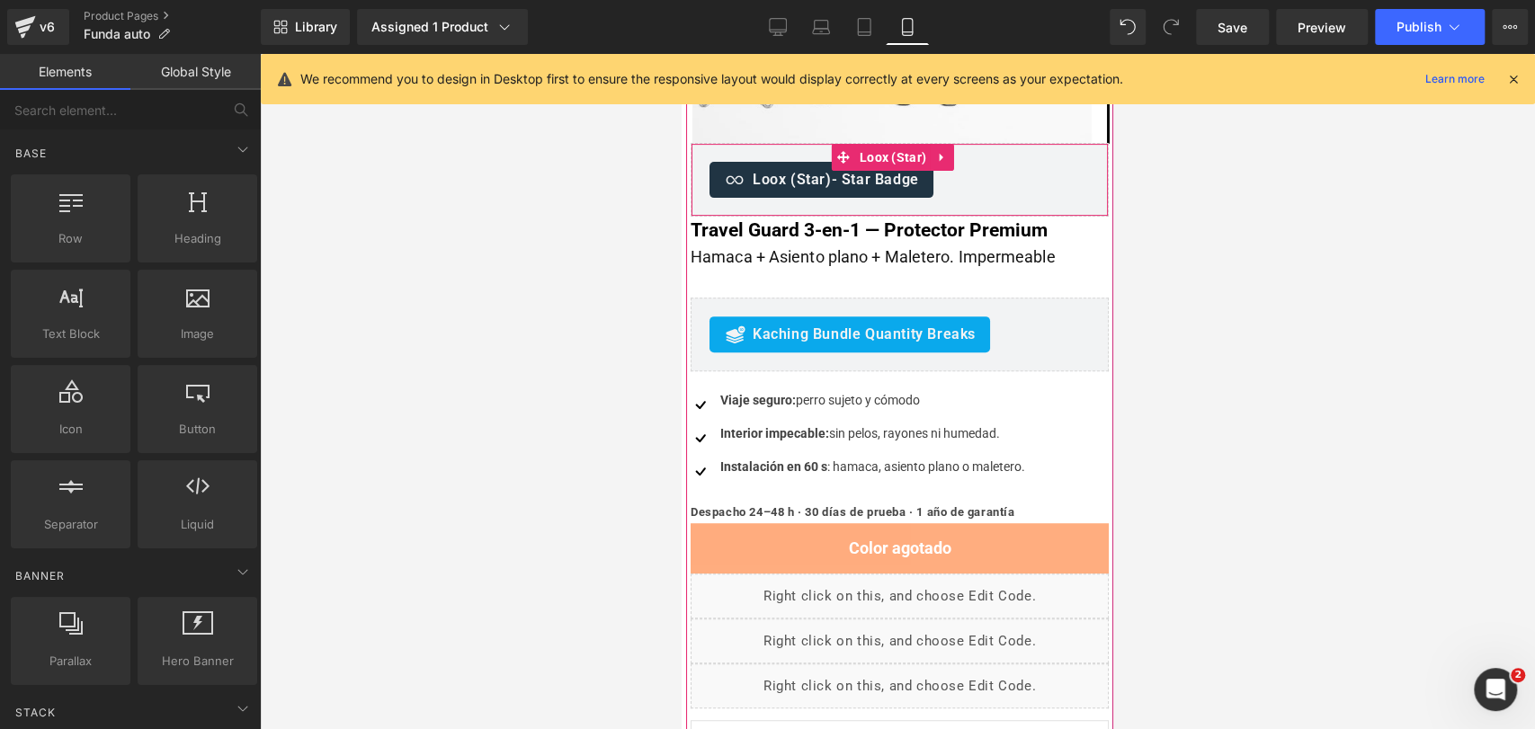
scroll to position [403, 0]
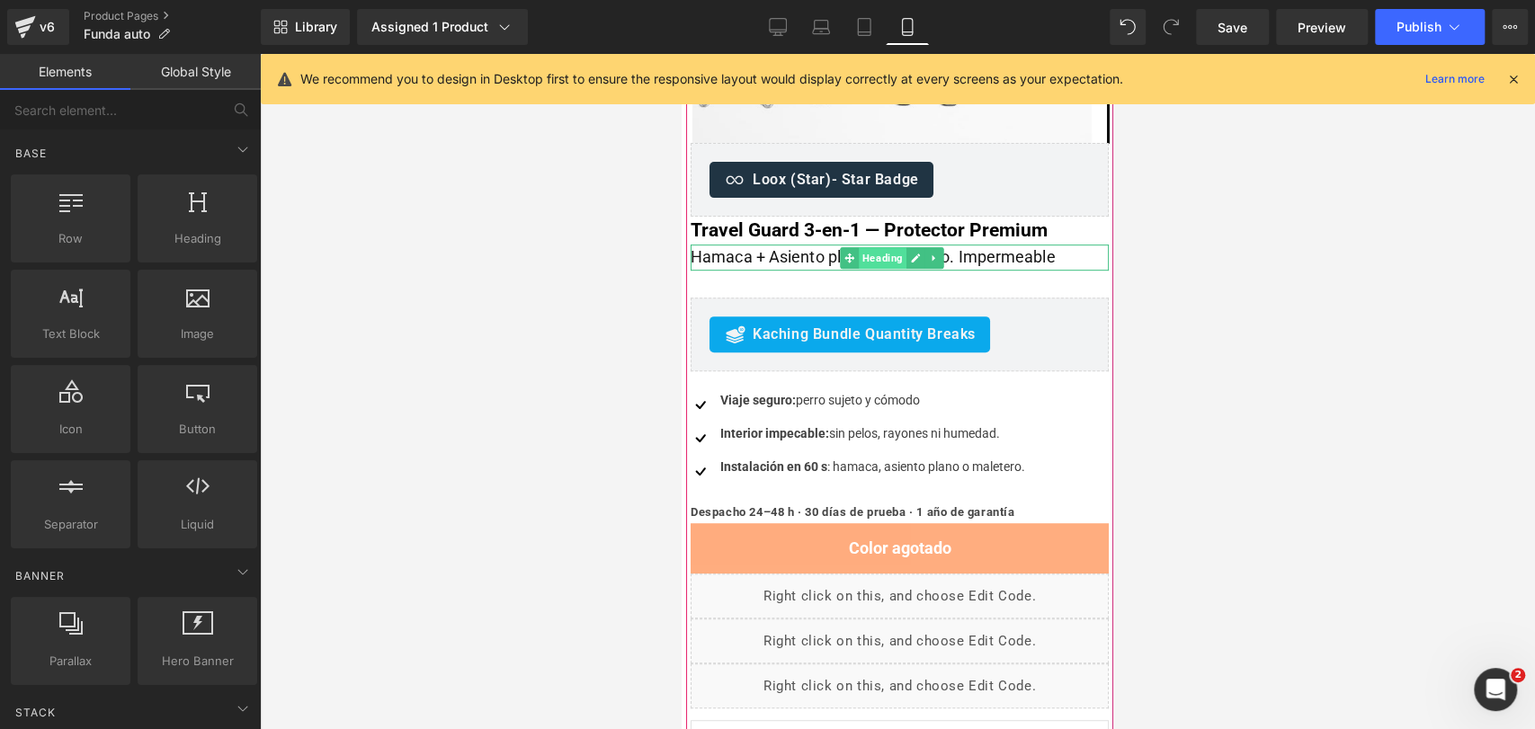
click at [899, 261] on span "Heading" at bounding box center [883, 258] width 48 height 22
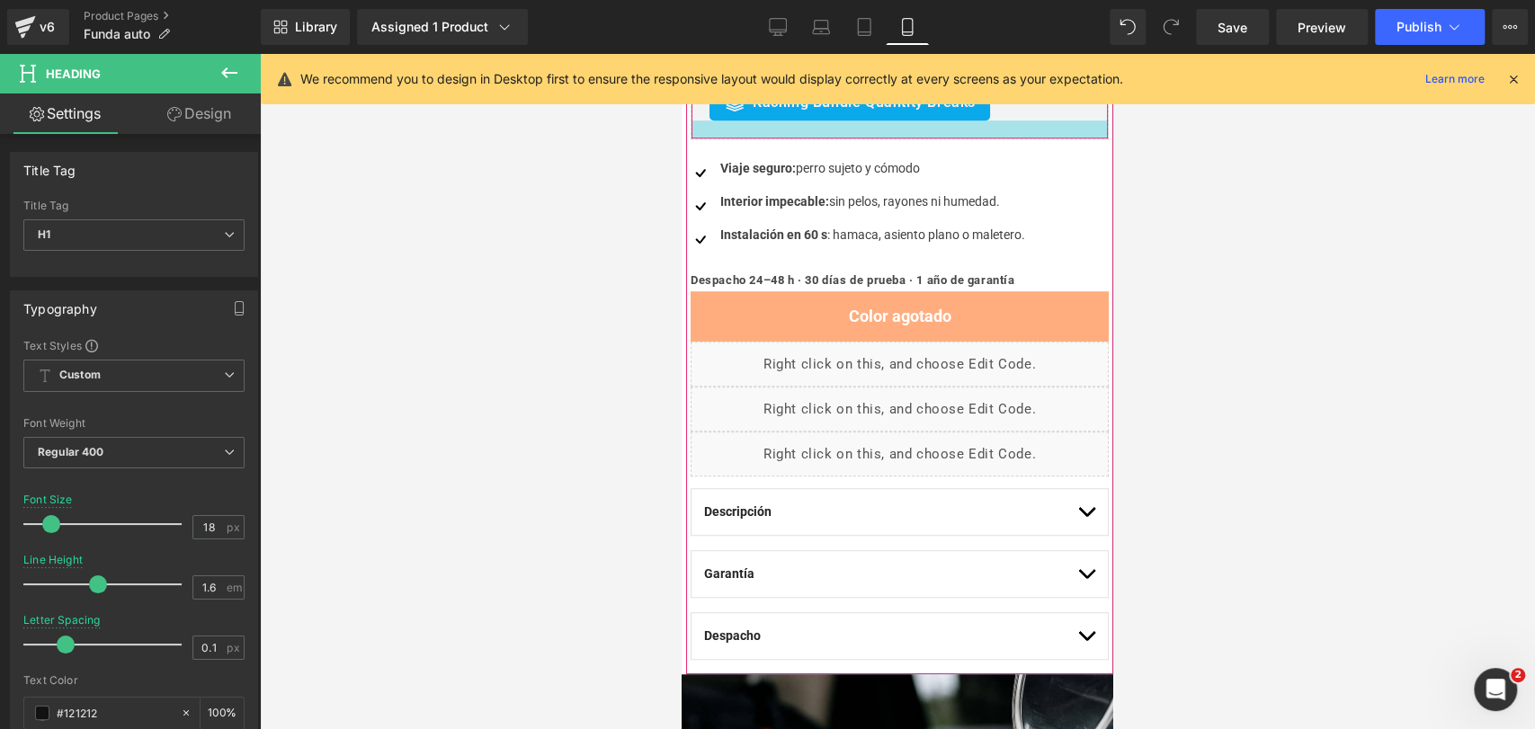
scroll to position [657, 0]
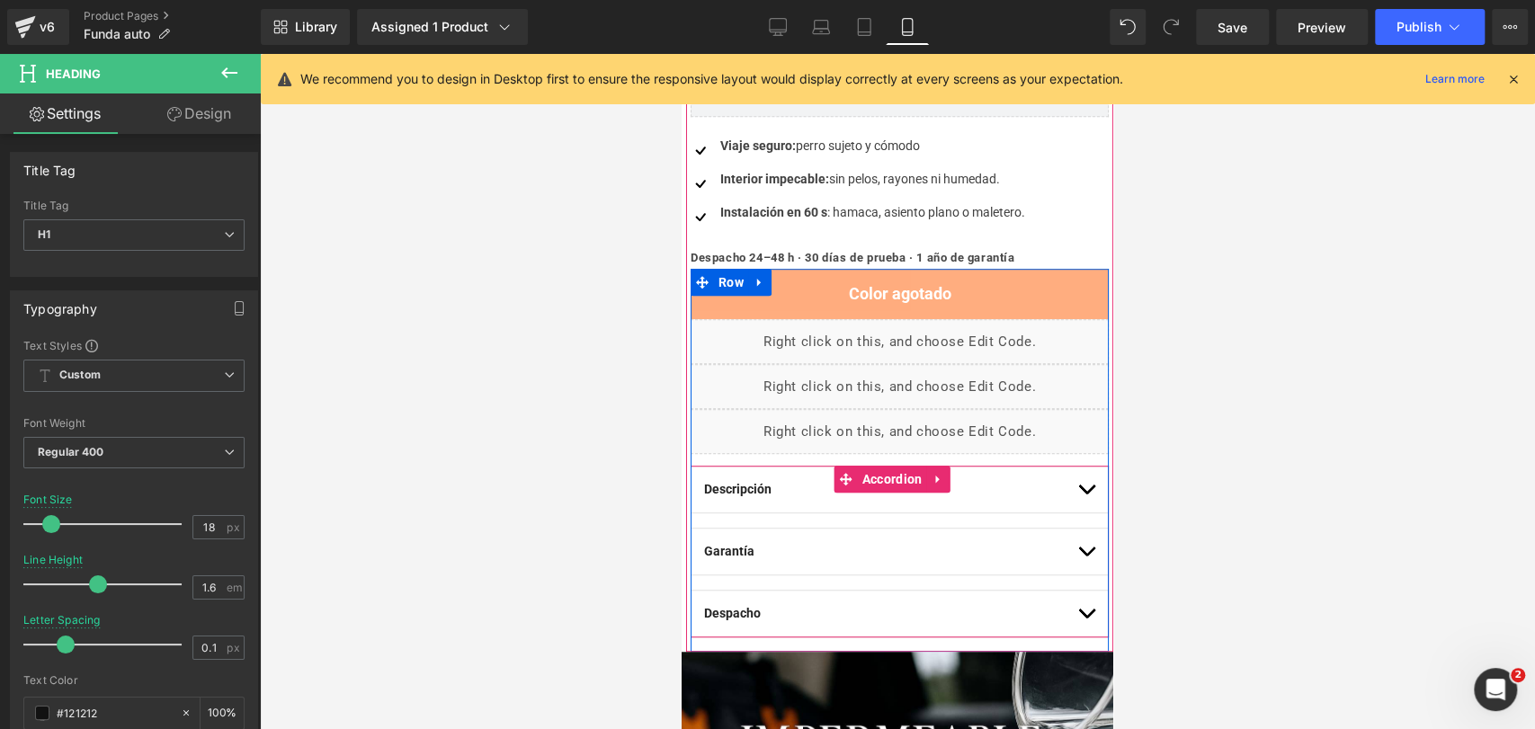
click at [1080, 495] on div "Descripción Text Block Protege tu auto mientras transportas a tu mascota con co…" at bounding box center [900, 490] width 418 height 48
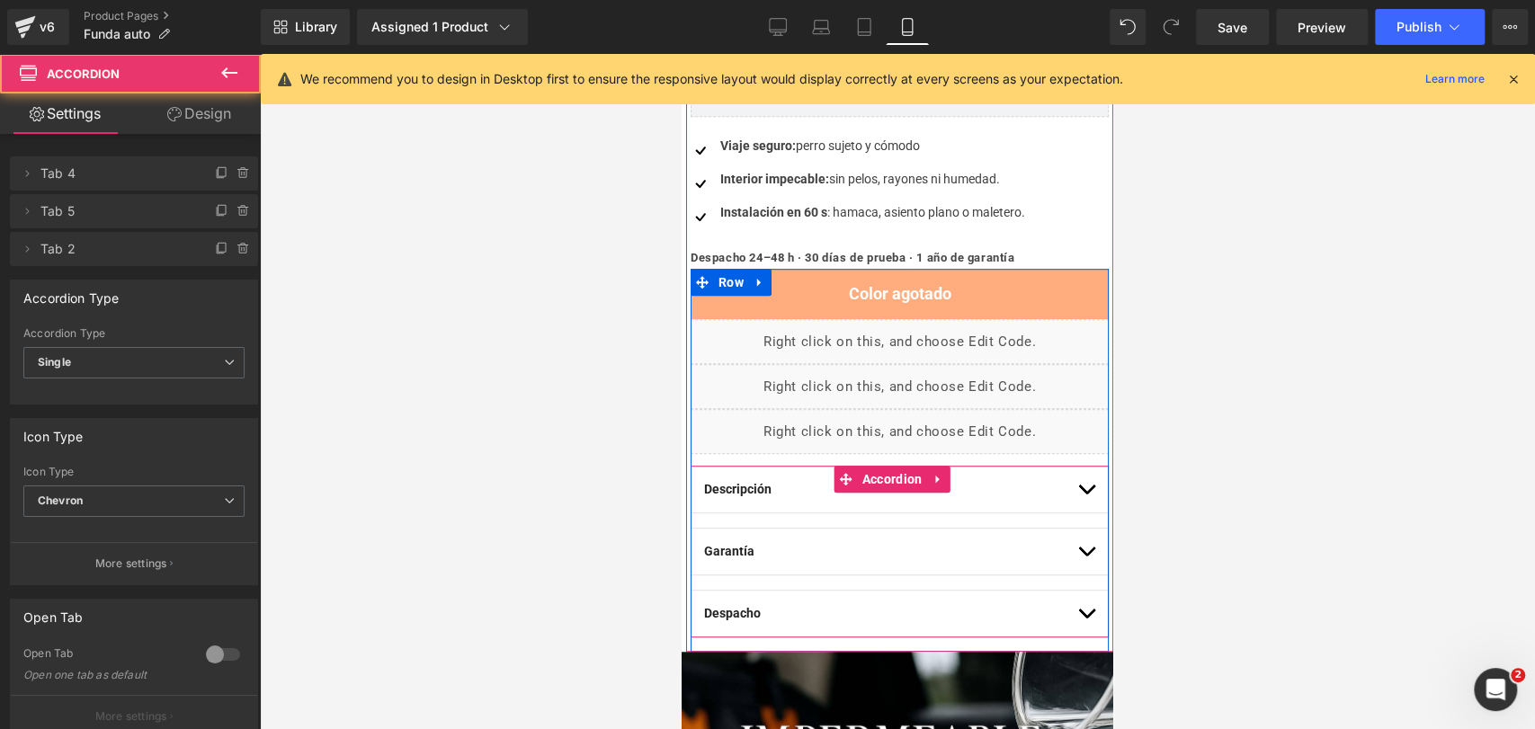
click at [1077, 496] on button "button" at bounding box center [1086, 490] width 18 height 46
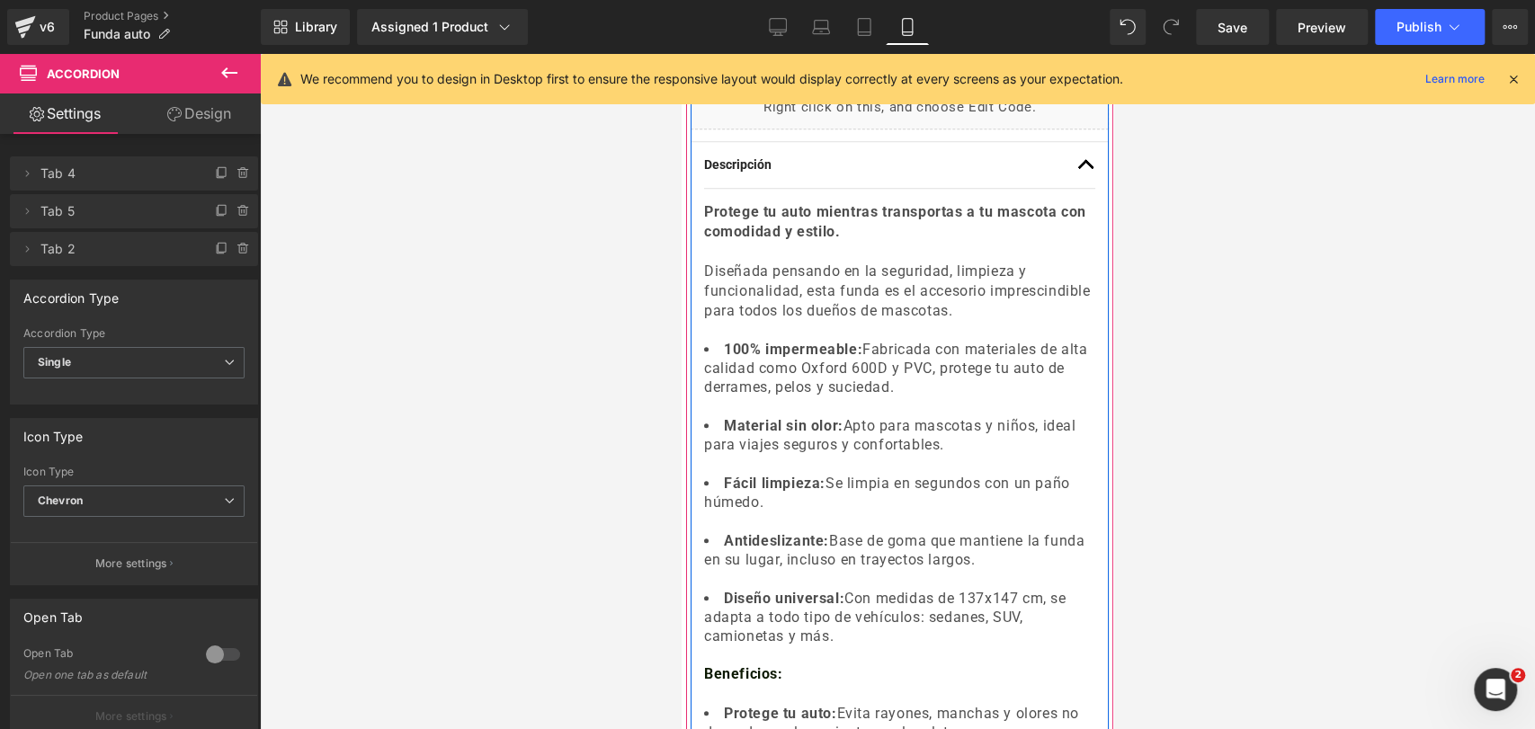
scroll to position [981, 0]
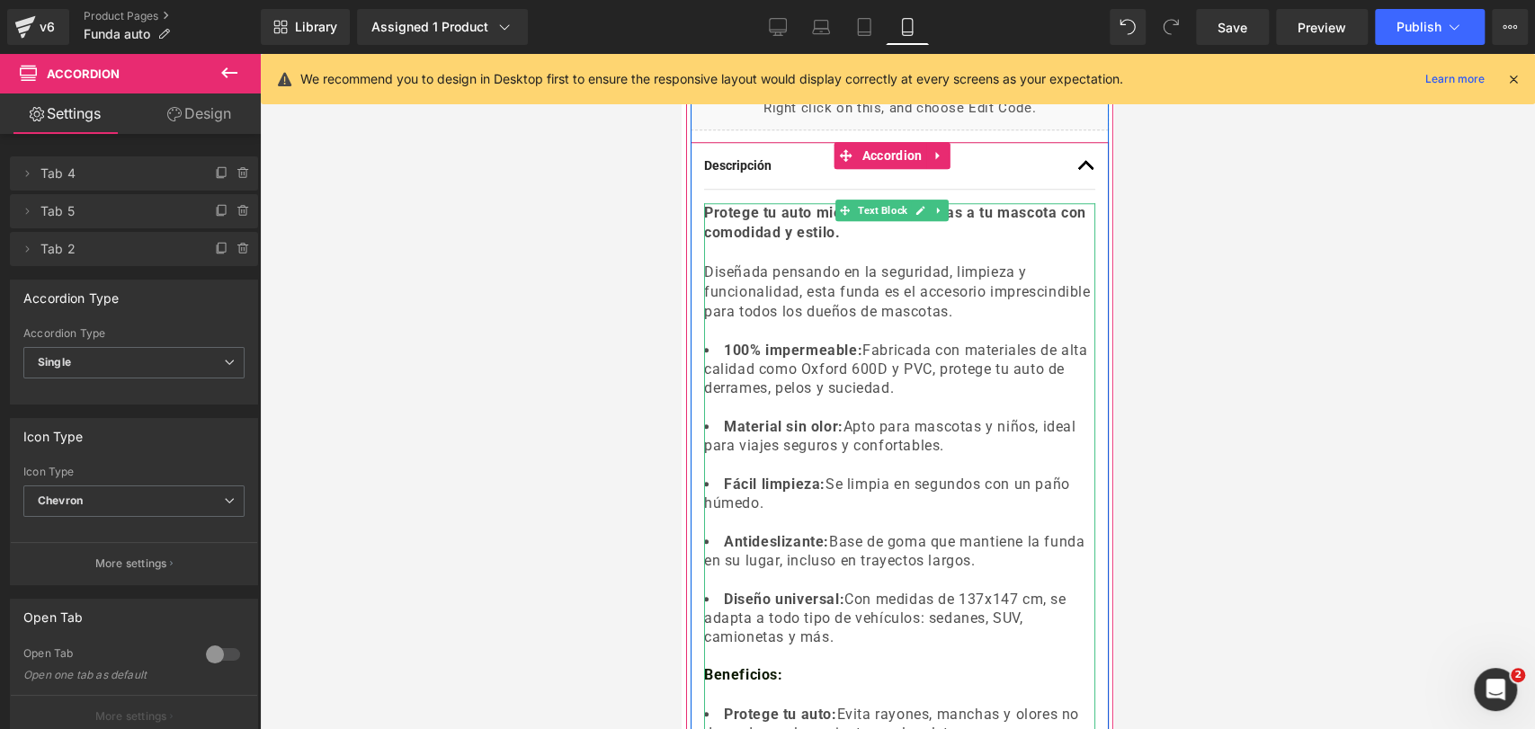
click at [927, 362] on li "100% impermeable: Fabricada con materiales de alta calidad como Oxford 600D y P…" at bounding box center [899, 369] width 391 height 57
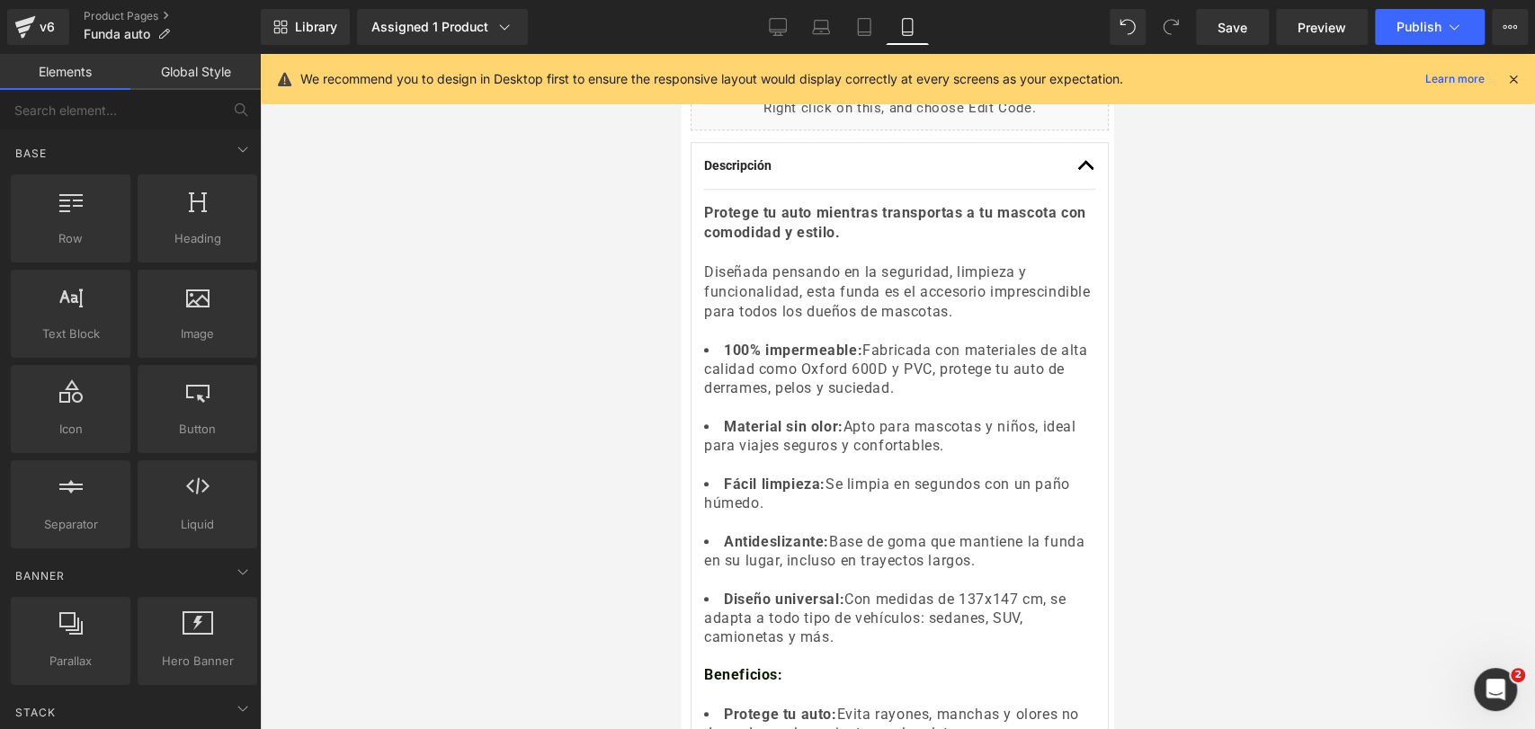
click at [1195, 243] on div at bounding box center [897, 391] width 1275 height 675
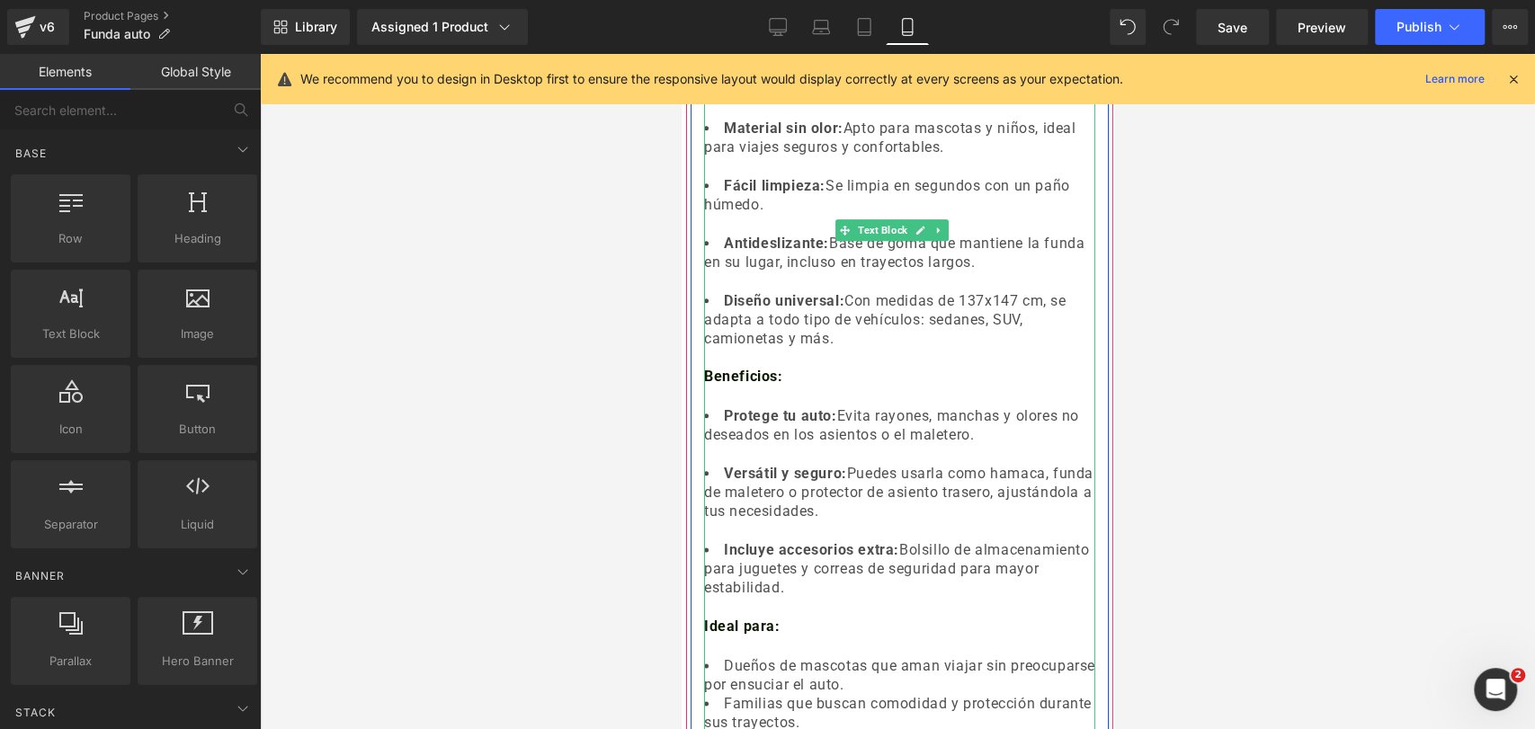
scroll to position [1597, 0]
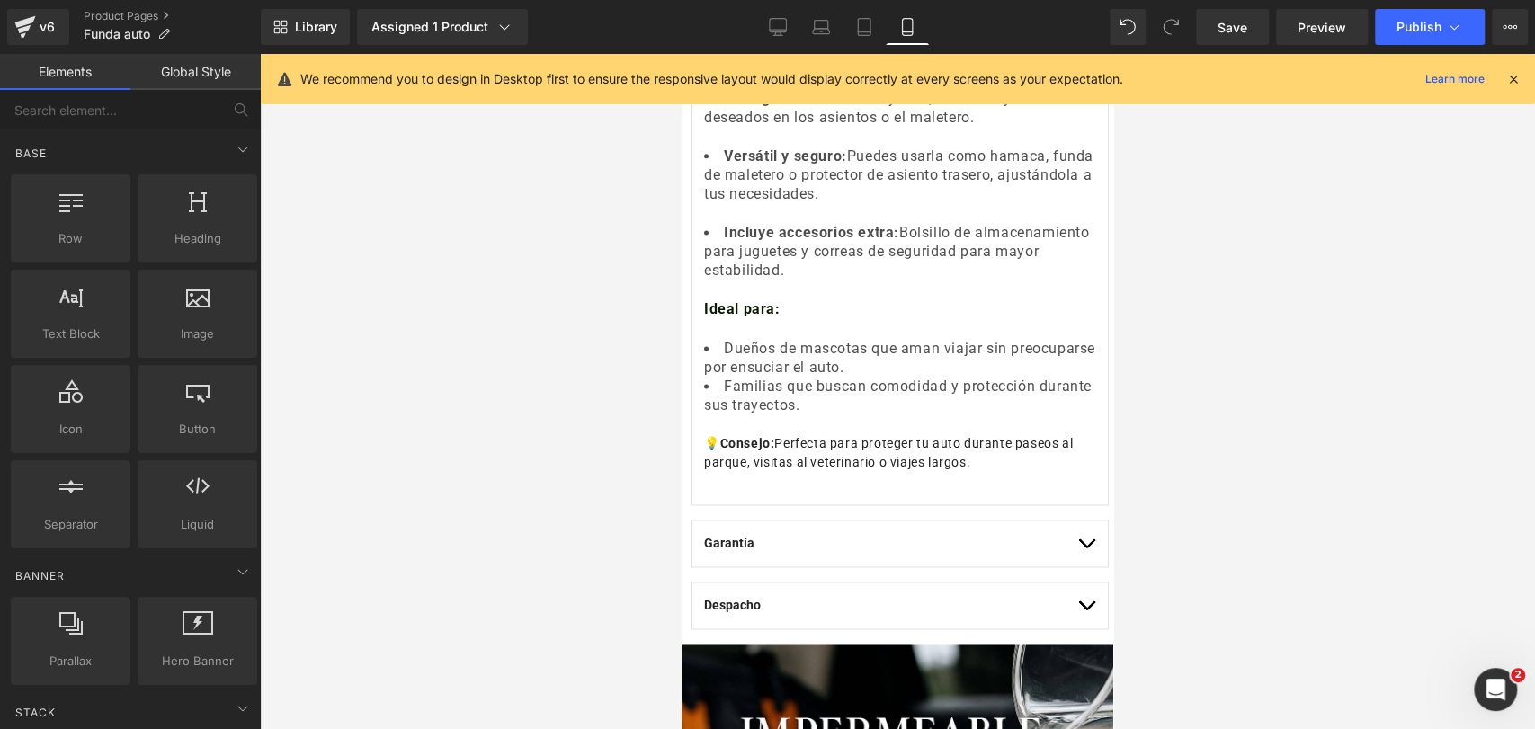
click at [902, 339] on li "Dueños de mascotas que aman viajar sin preocuparse por ensuciar el auto." at bounding box center [899, 358] width 391 height 38
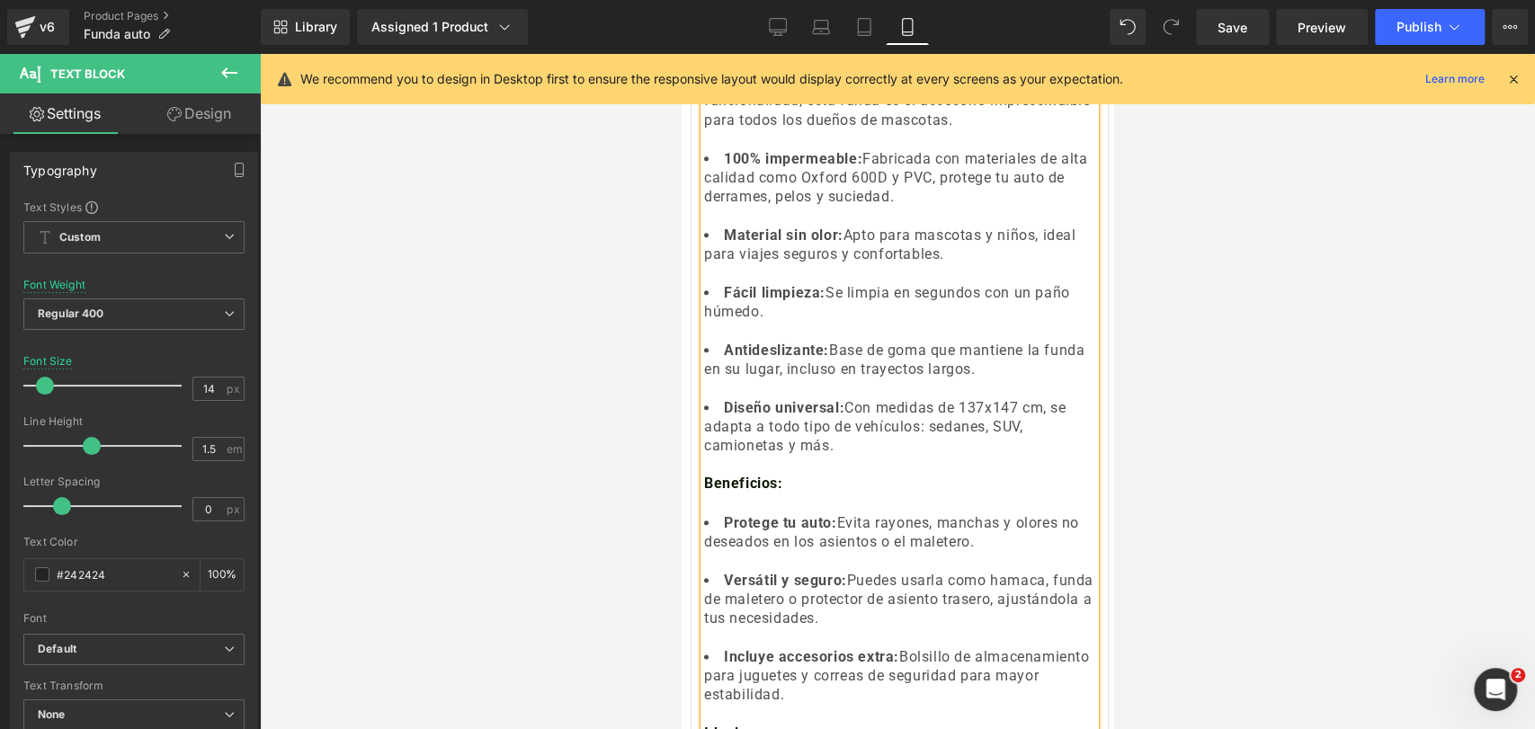
scroll to position [1007, 0]
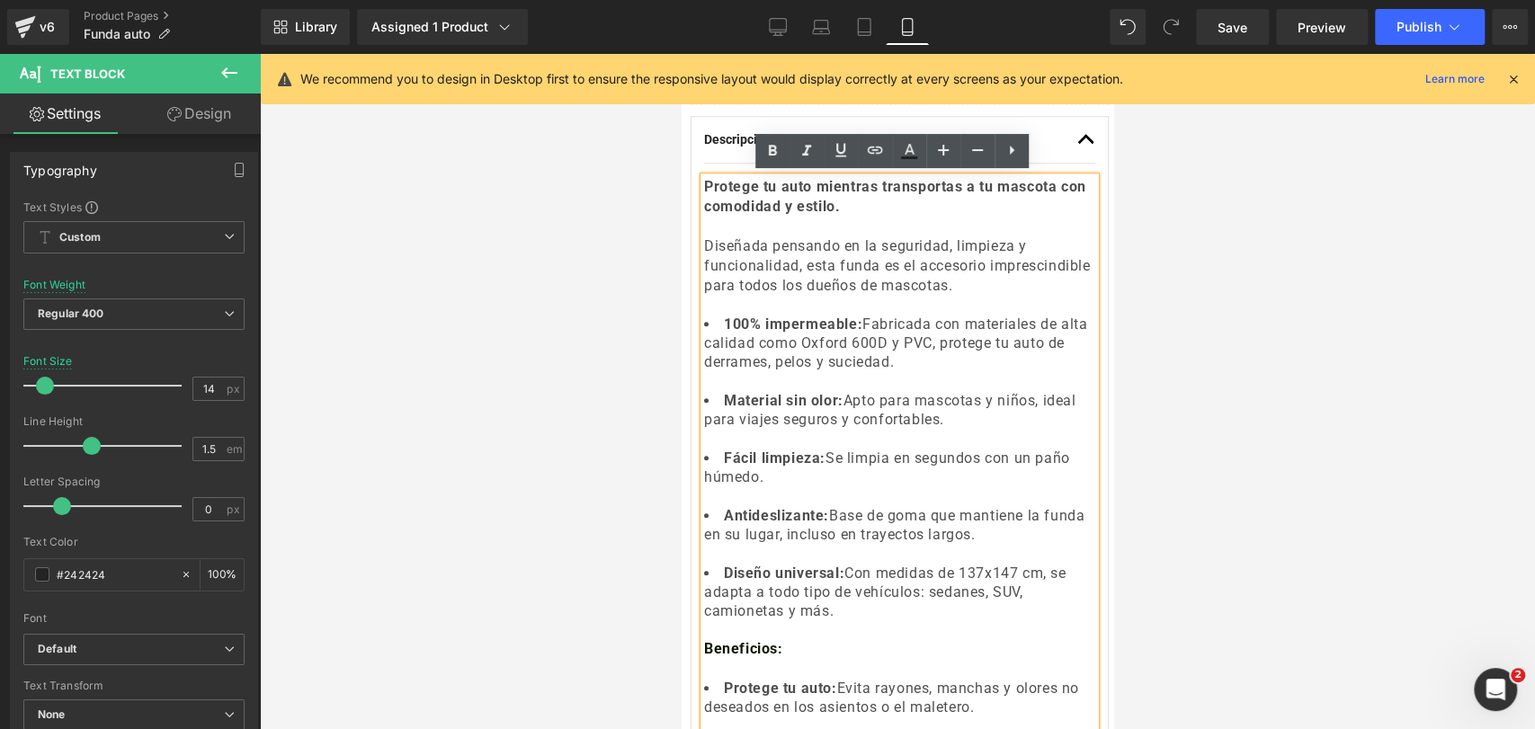
drag, startPoint x: 970, startPoint y: 454, endPoint x: 686, endPoint y: 180, distance: 395.0
click at [686, 180] on div "Travel Guard 3-en-1 — Protector Premium (P) Title Protección total, comodidad e…" at bounding box center [899, 450] width 427 height 1568
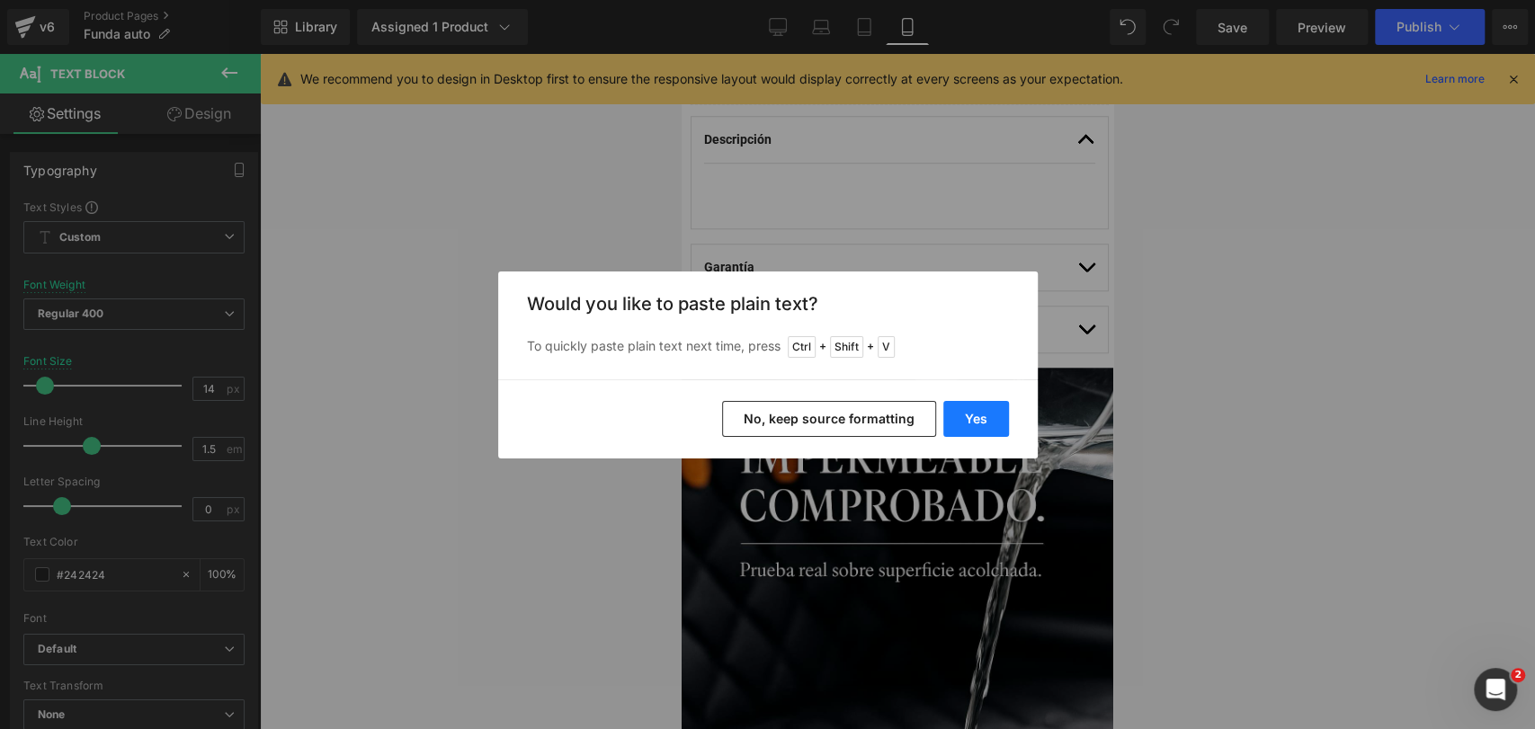
click at [970, 413] on button "Yes" at bounding box center [976, 419] width 66 height 36
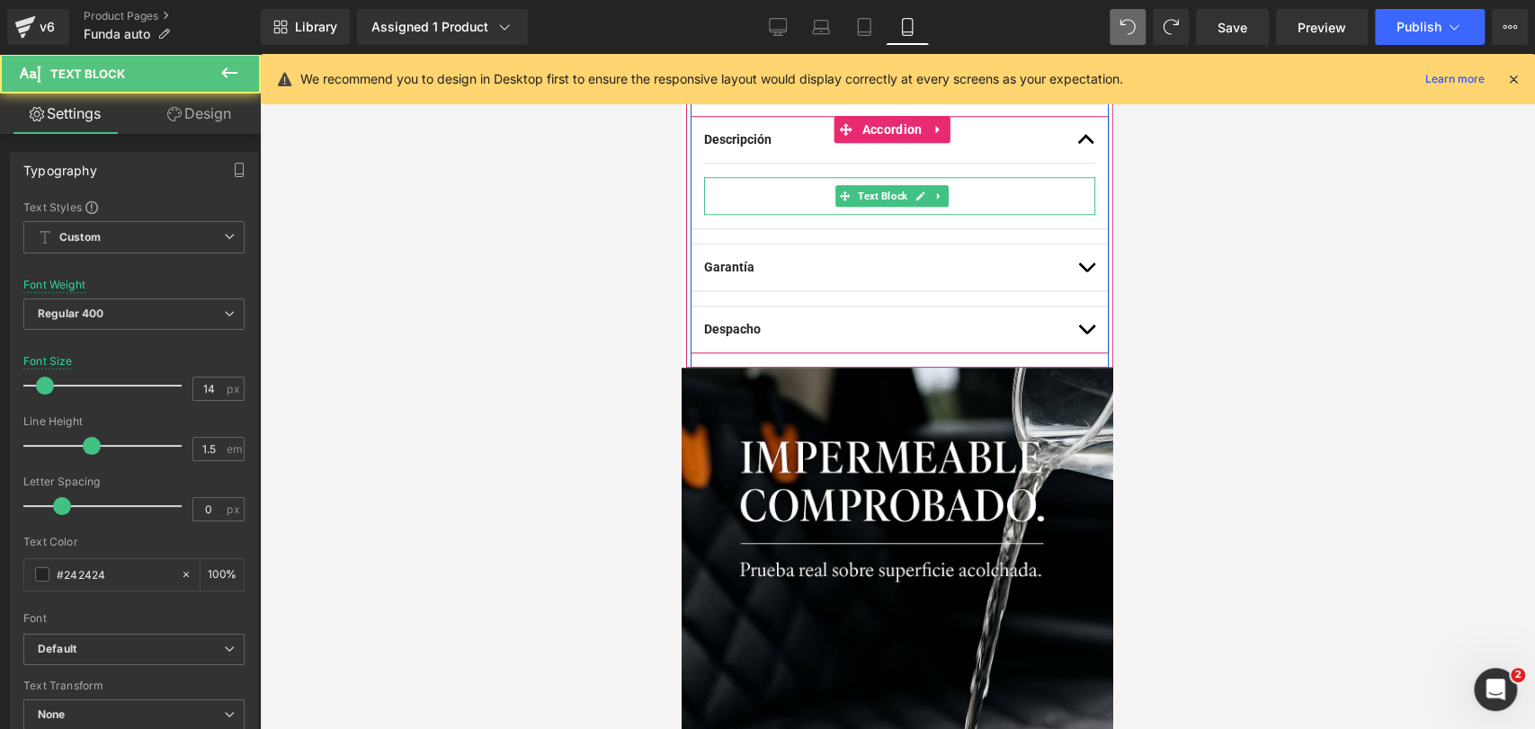
click at [904, 182] on p at bounding box center [899, 186] width 391 height 19
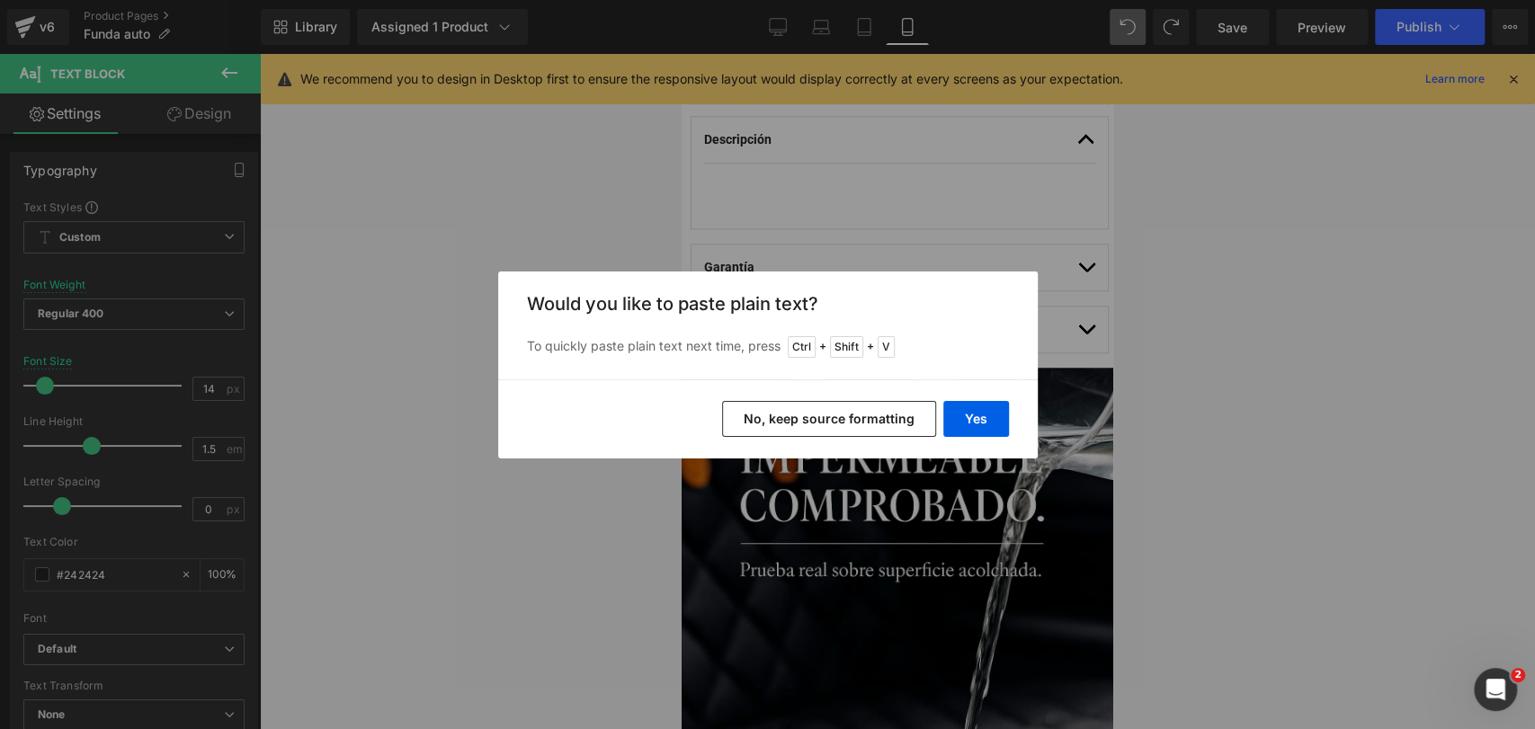
click at [835, 424] on button "No, keep source formatting" at bounding box center [829, 419] width 214 height 36
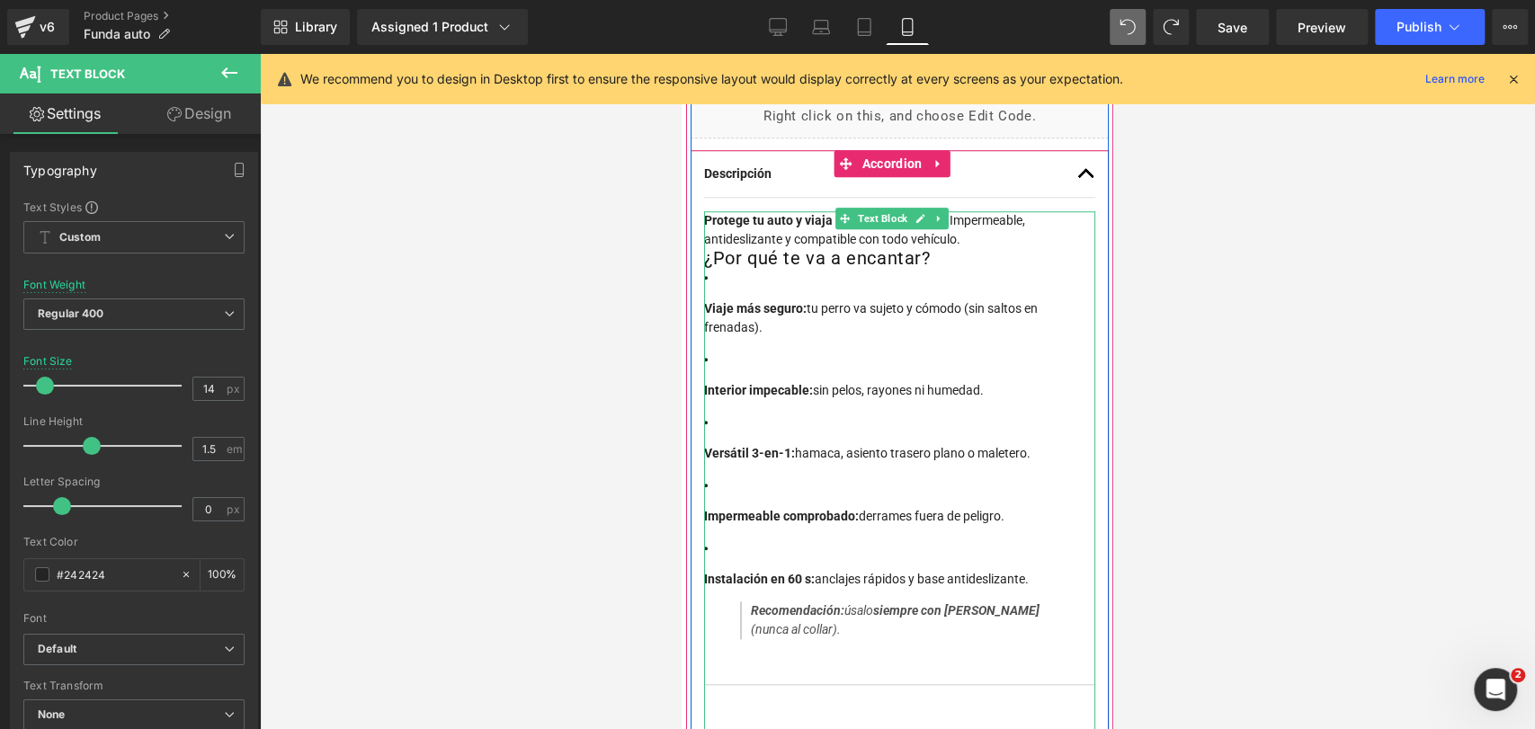
scroll to position [972, 0]
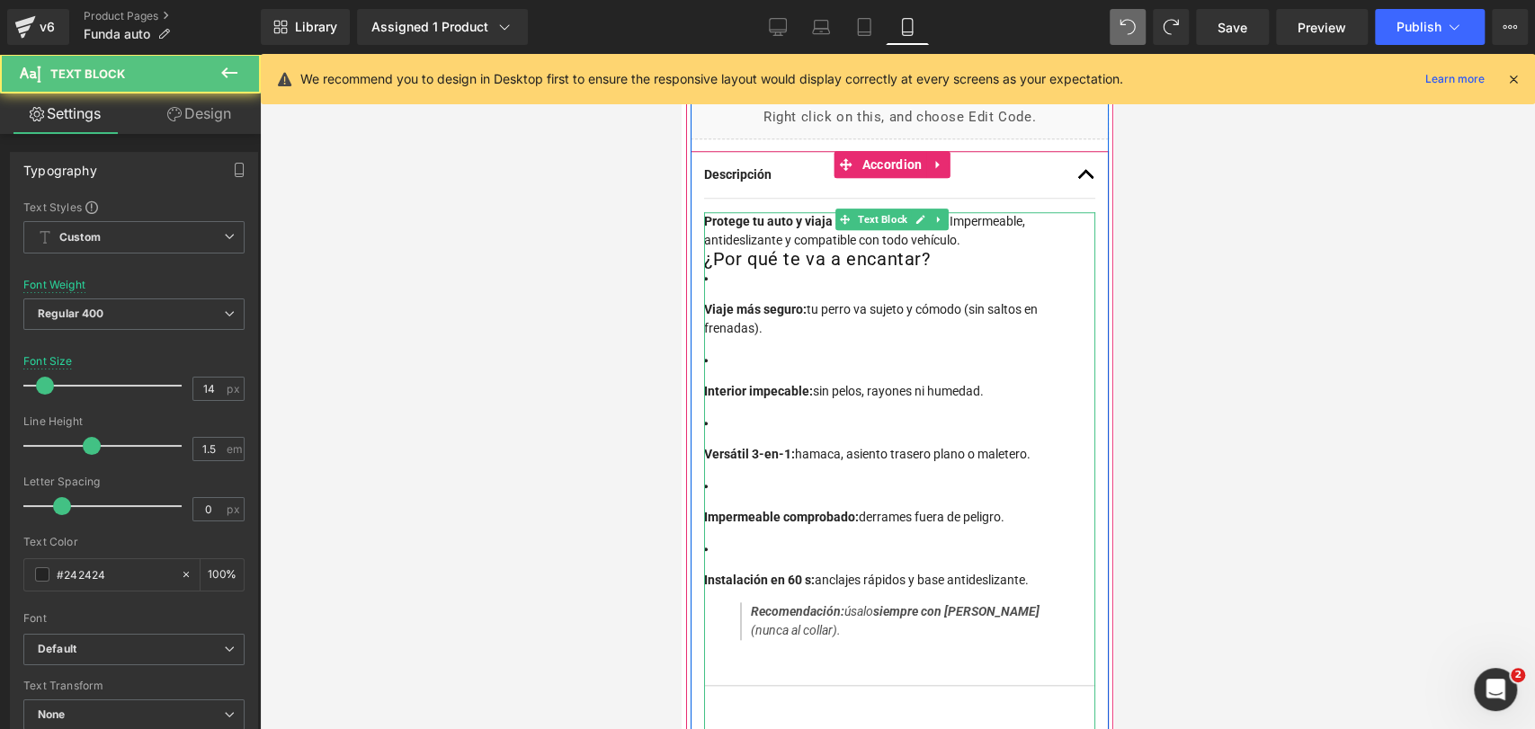
click at [1052, 242] on p "Protege tu auto y viaja seguro con tu perro. Impermeable, antideslizante y comp…" at bounding box center [899, 231] width 391 height 38
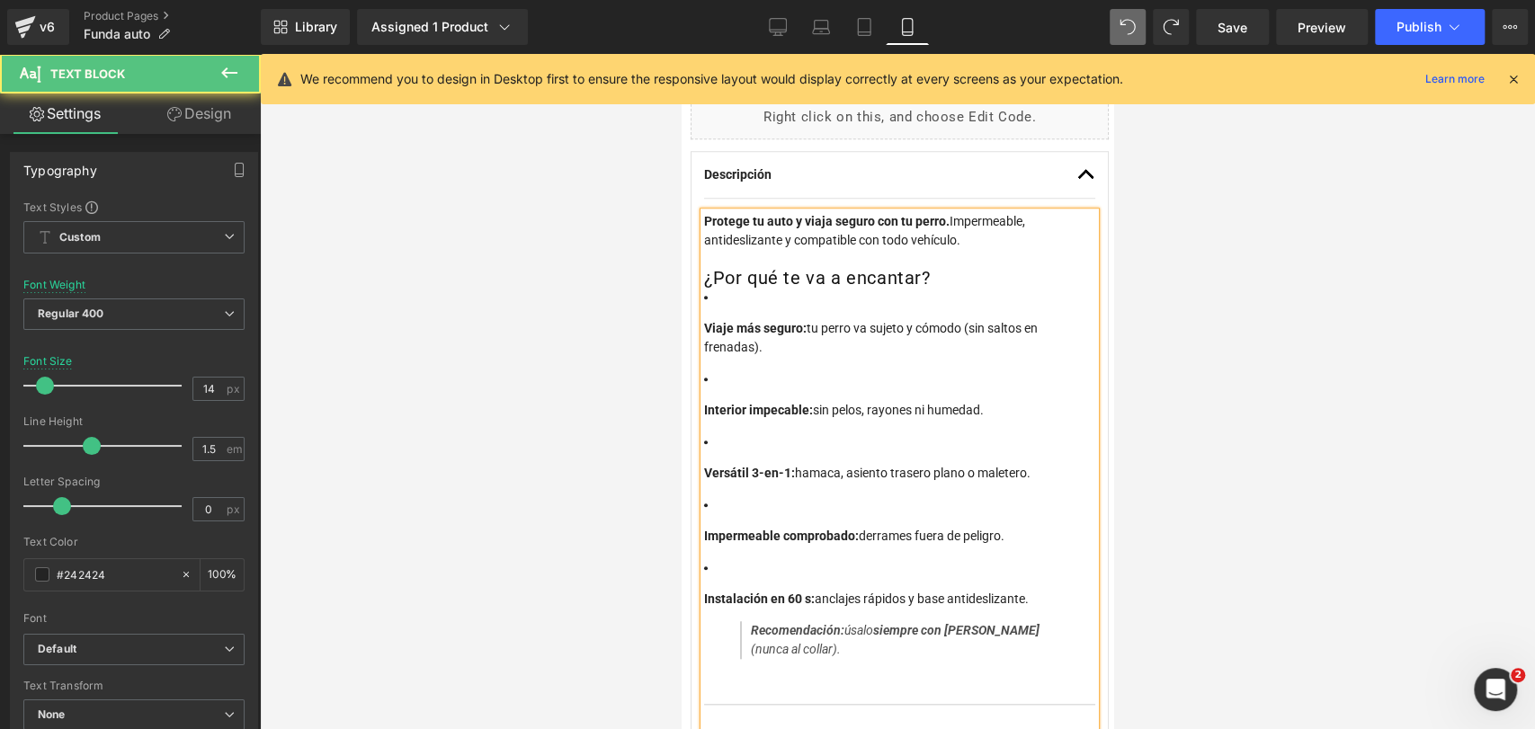
click at [773, 298] on li "Viaje más seguro: tu perro va sujeto y cómodo (sin saltos en frenadas)." at bounding box center [899, 322] width 391 height 69
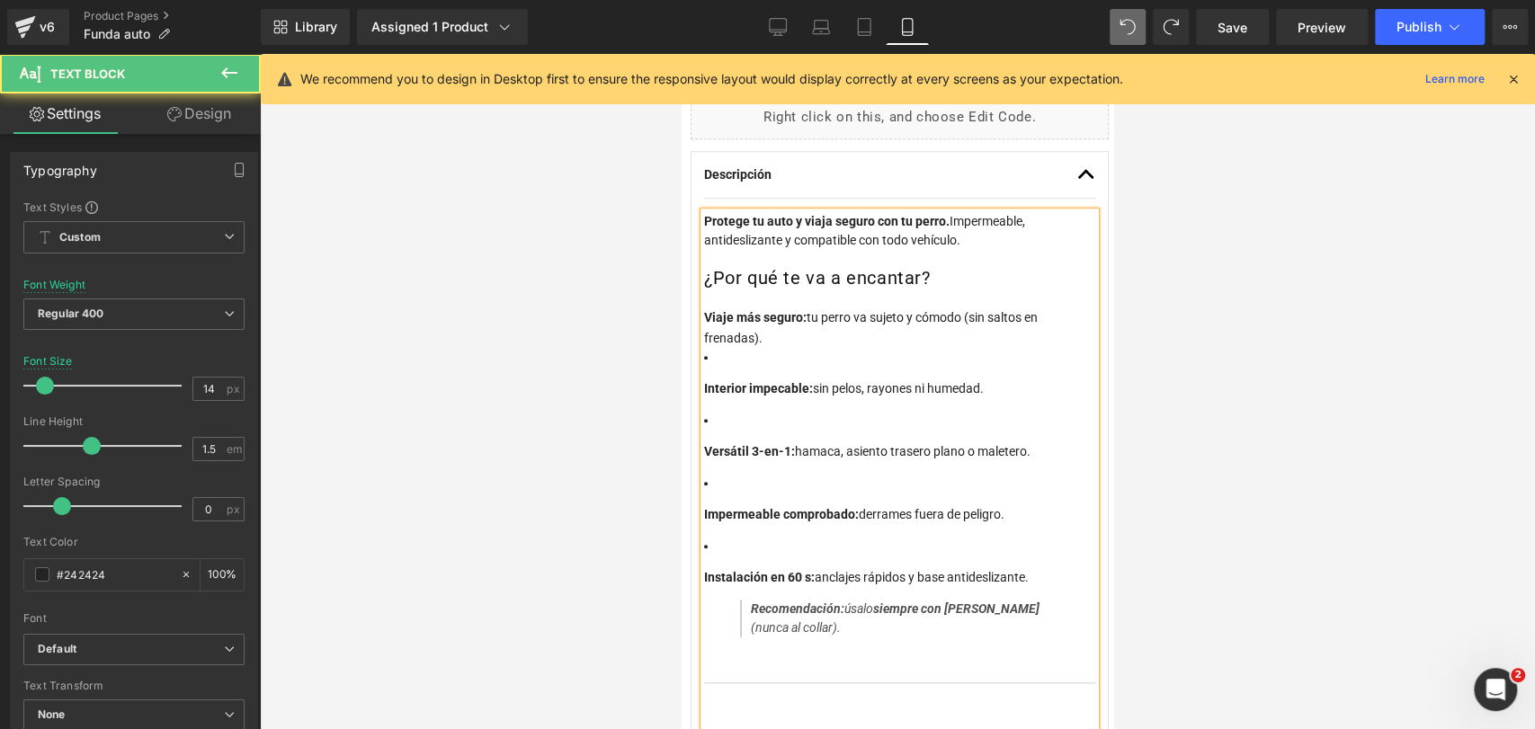
click at [710, 353] on li "Interior impecable: sin pelos, rayones ni humedad." at bounding box center [899, 373] width 391 height 50
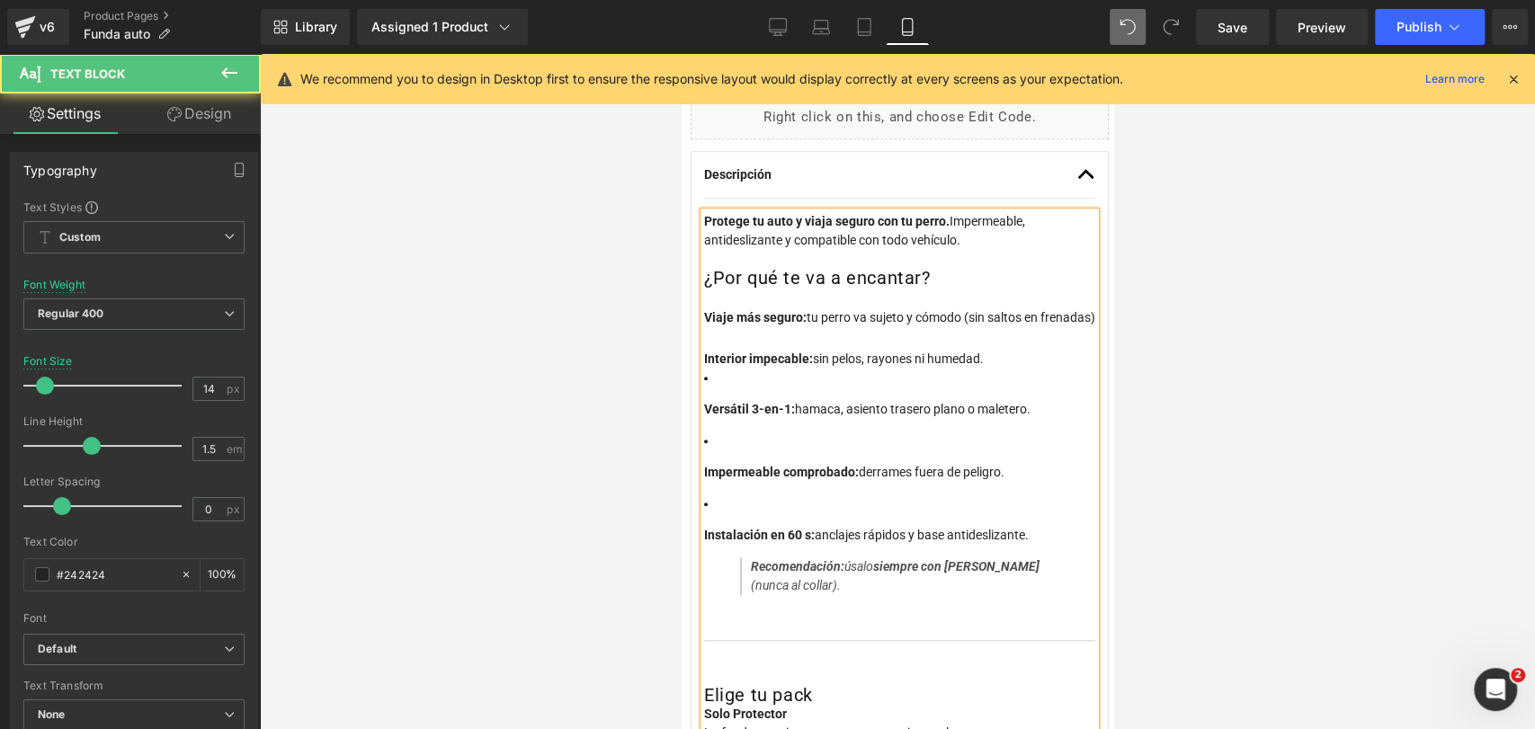
click at [711, 405] on li "Versátil 3-en-1: hamaca, asiento trasero plano o maletero." at bounding box center [899, 394] width 391 height 50
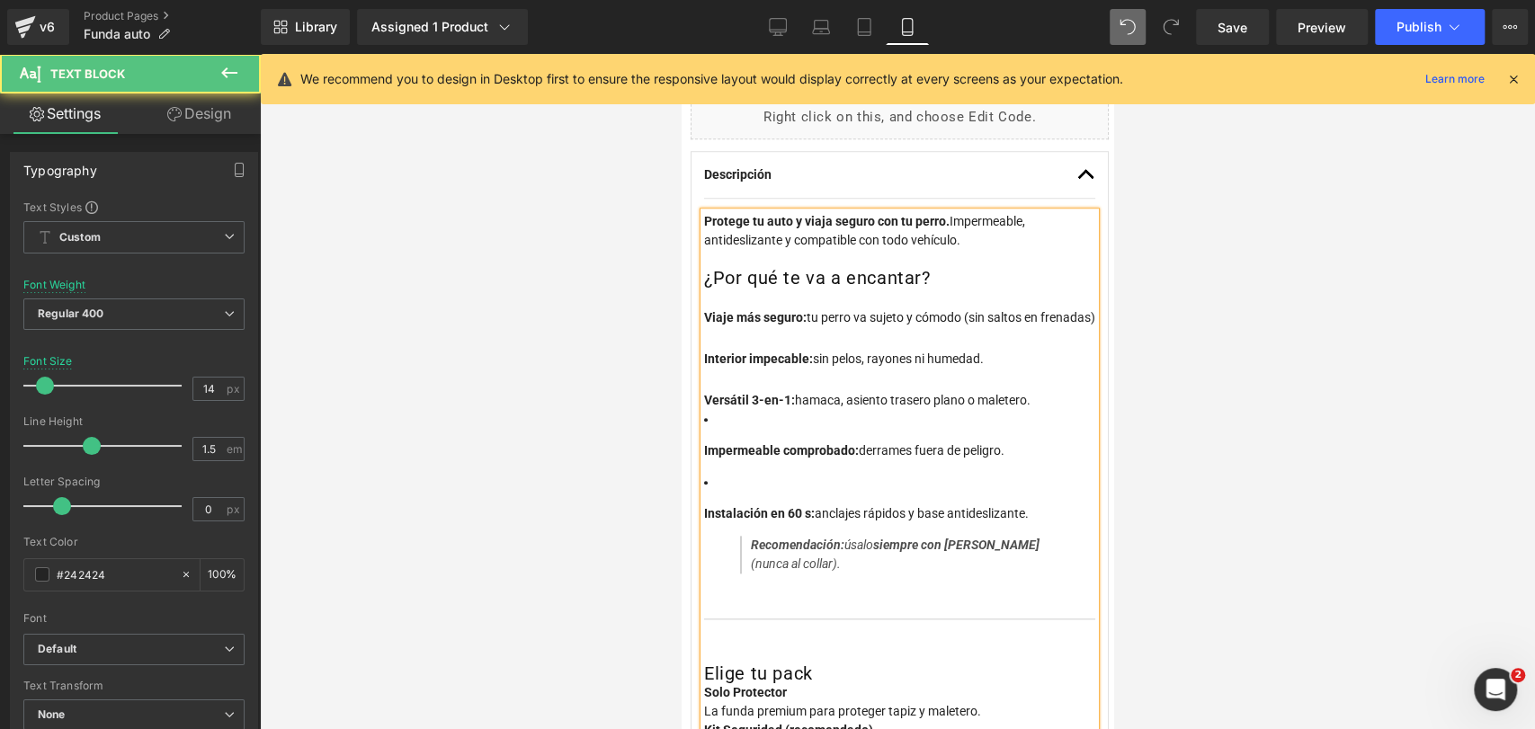
click at [704, 458] on strong "Impermeable comprobado:" at bounding box center [781, 450] width 155 height 14
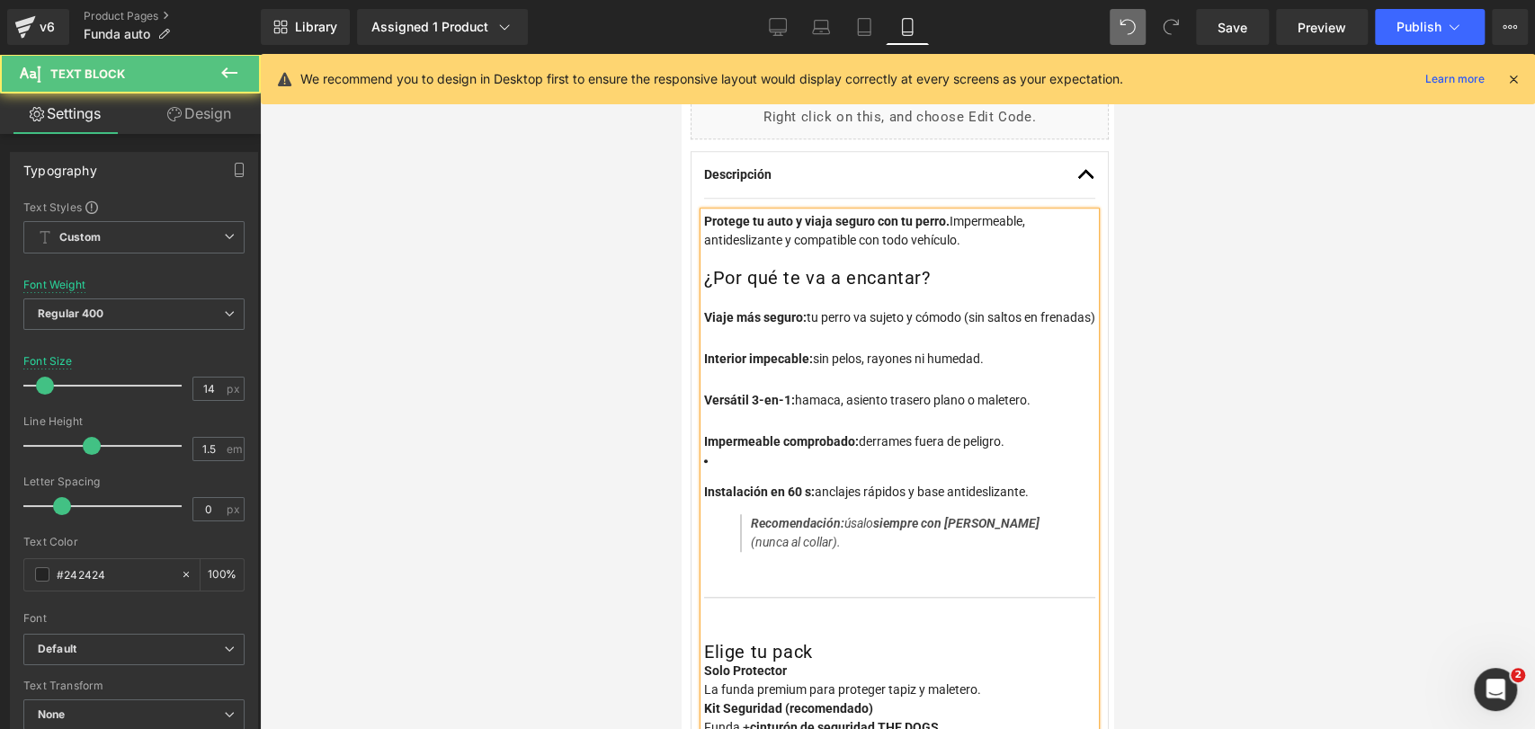
click at [707, 499] on strong "Instalación en 60 s:" at bounding box center [759, 492] width 111 height 14
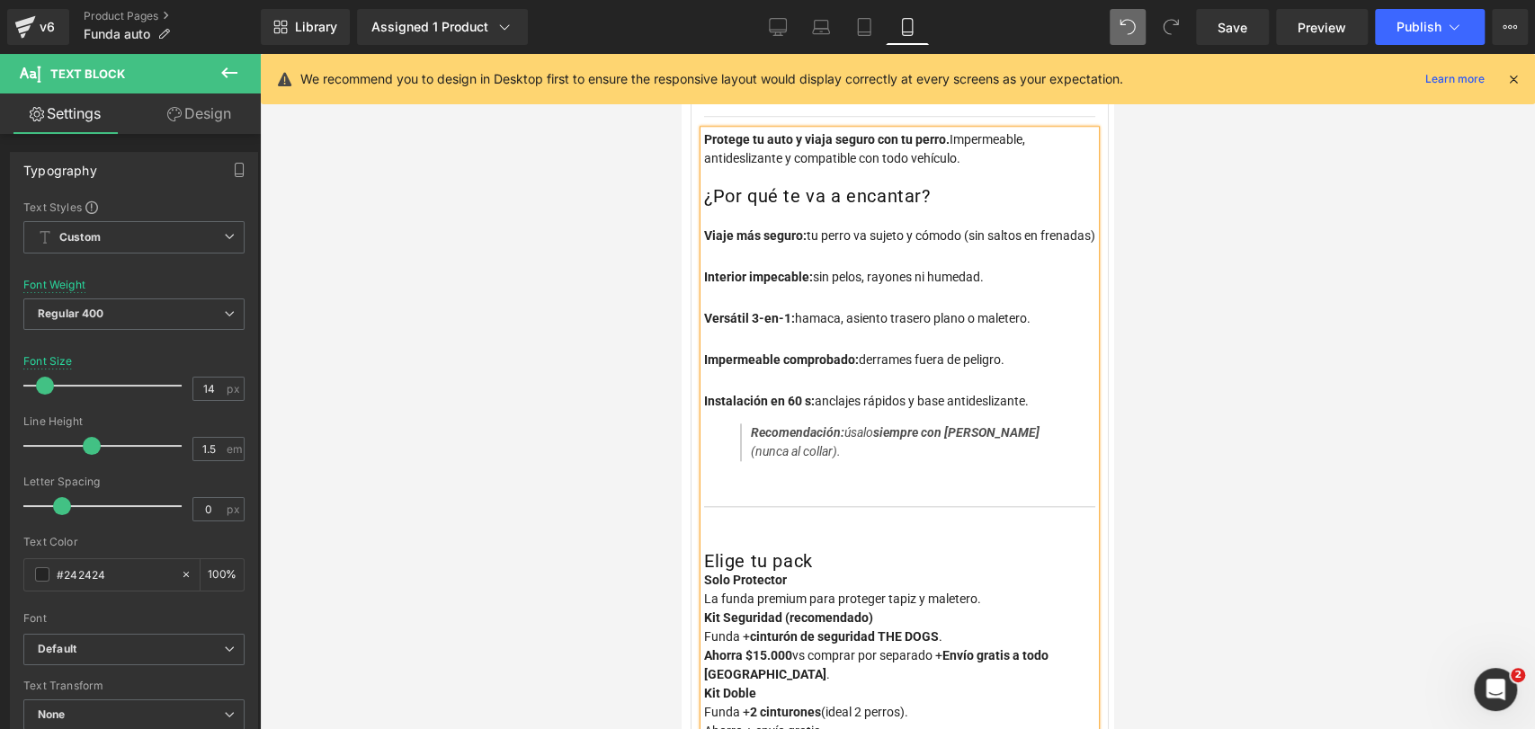
scroll to position [1058, 0]
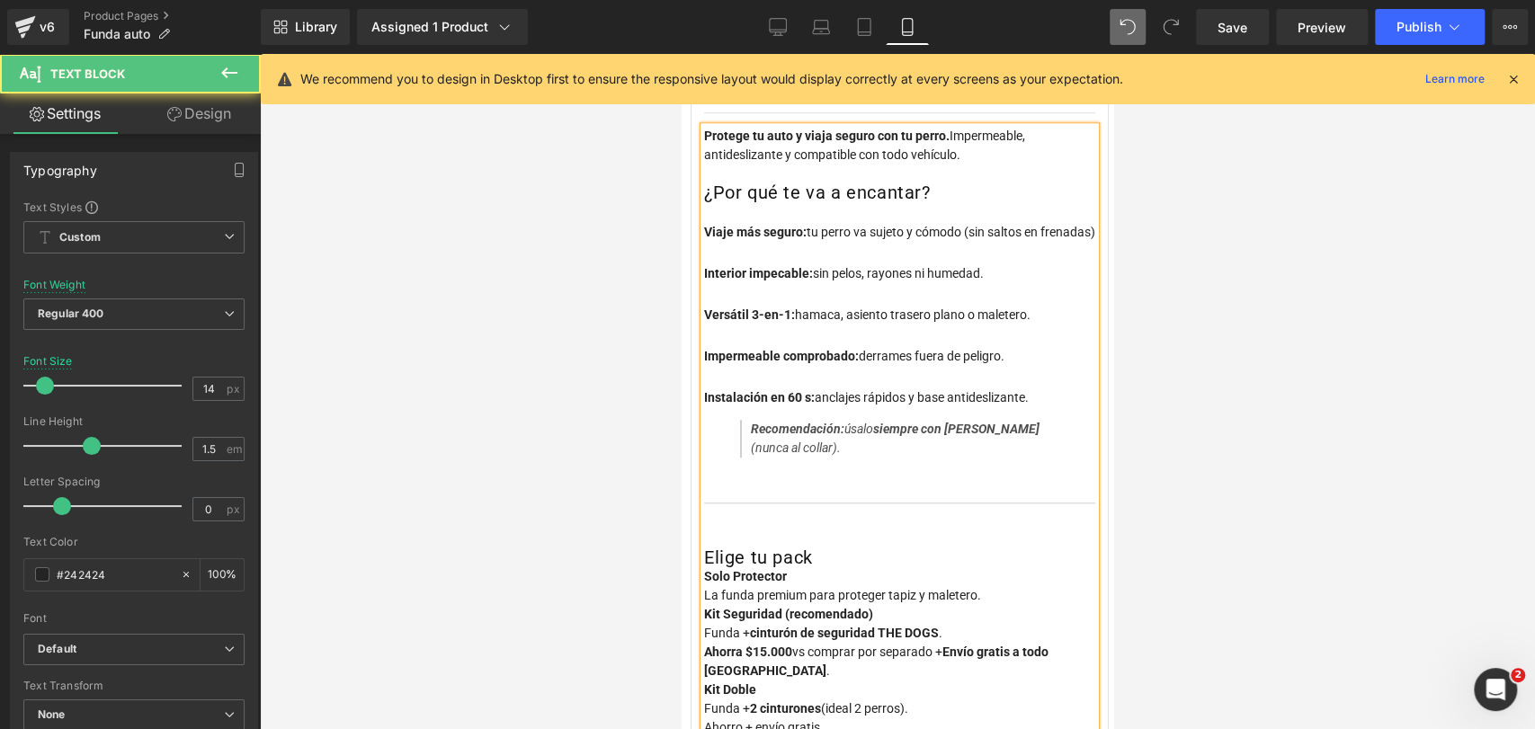
drag, startPoint x: 826, startPoint y: 487, endPoint x: 730, endPoint y: 454, distance: 101.5
click at [730, 454] on div "Protege tu auto y viaja seguro con tu perro. Impermeable, antideslizante y comp…" at bounding box center [899, 442] width 391 height 630
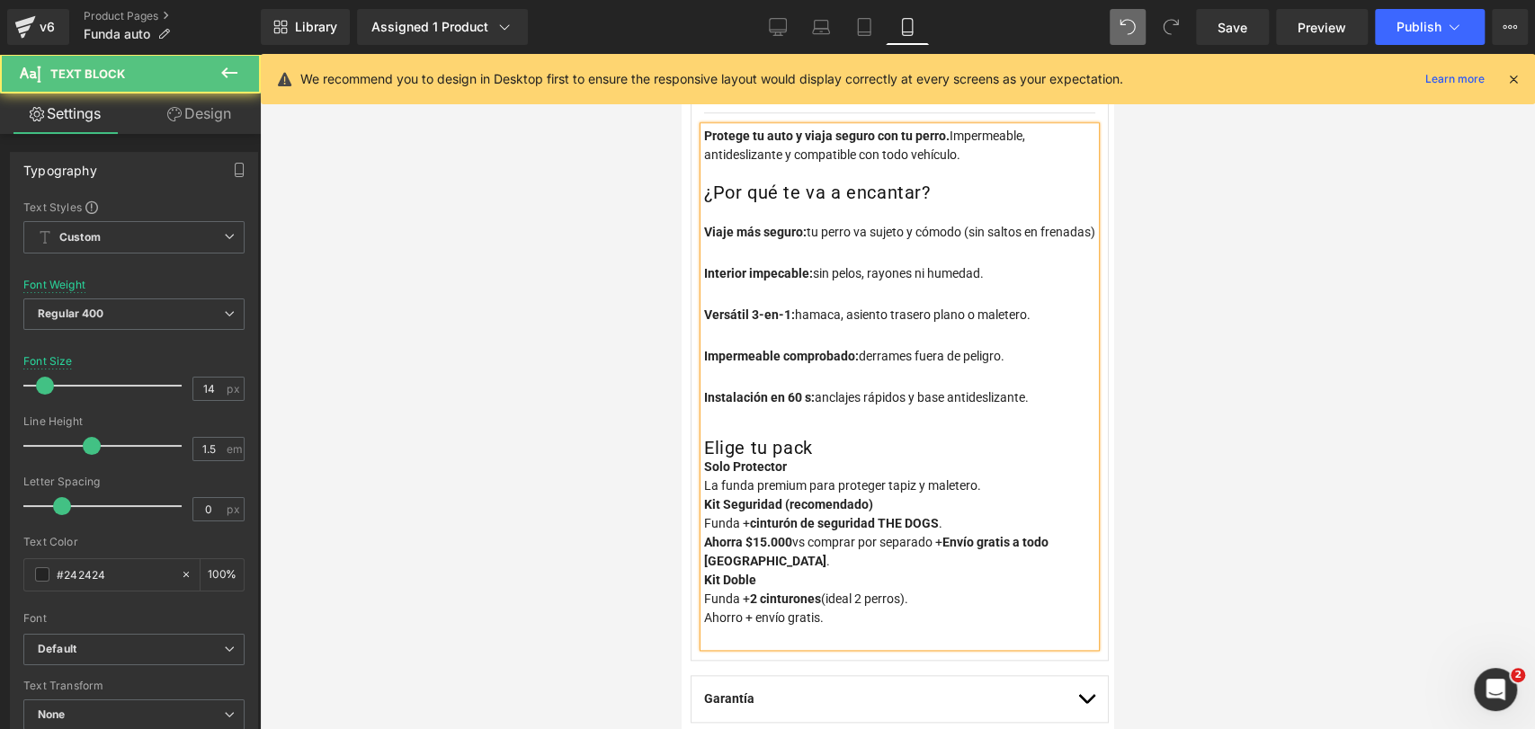
click at [807, 458] on h2 "Elige tu pack" at bounding box center [899, 439] width 391 height 38
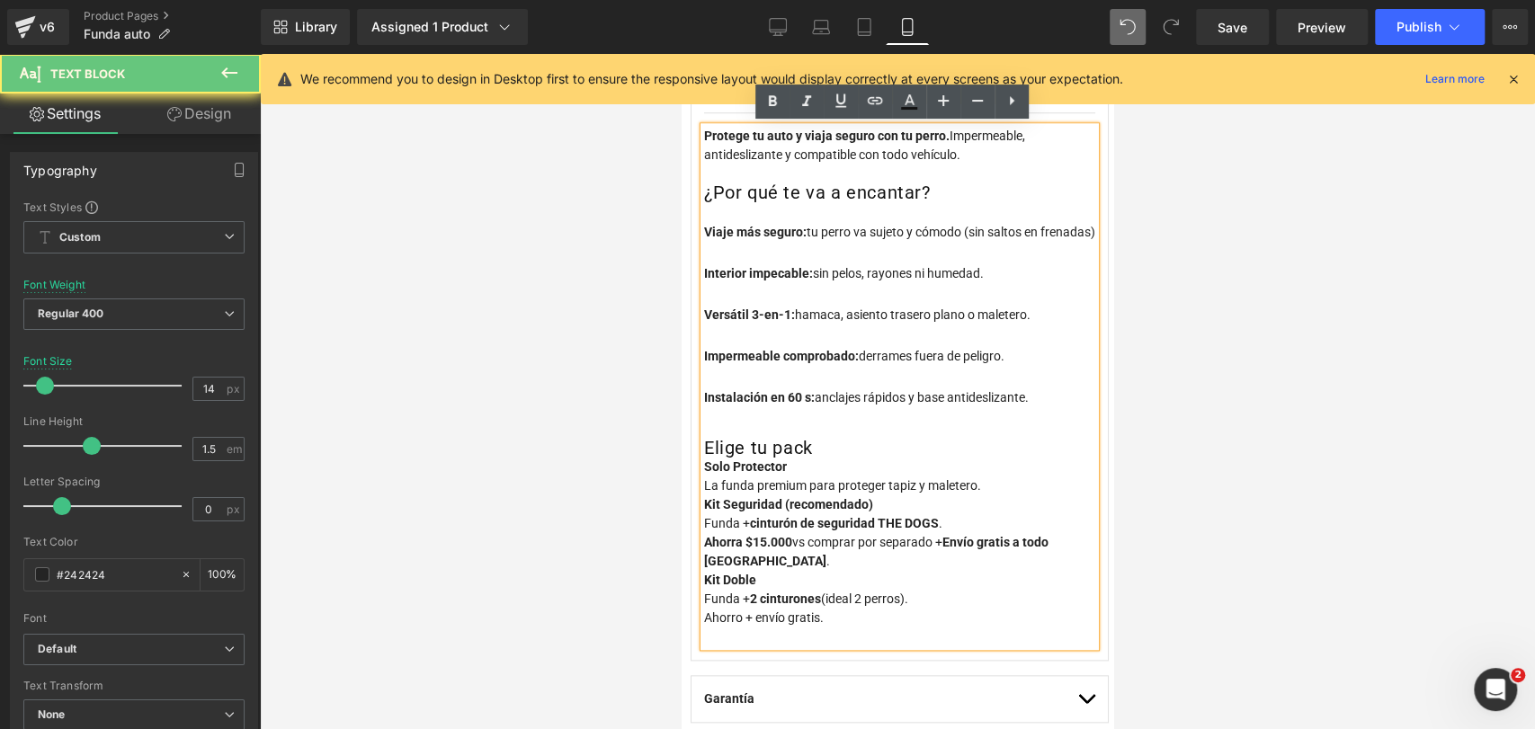
click at [823, 458] on h2 "Elige tu pack" at bounding box center [899, 439] width 391 height 38
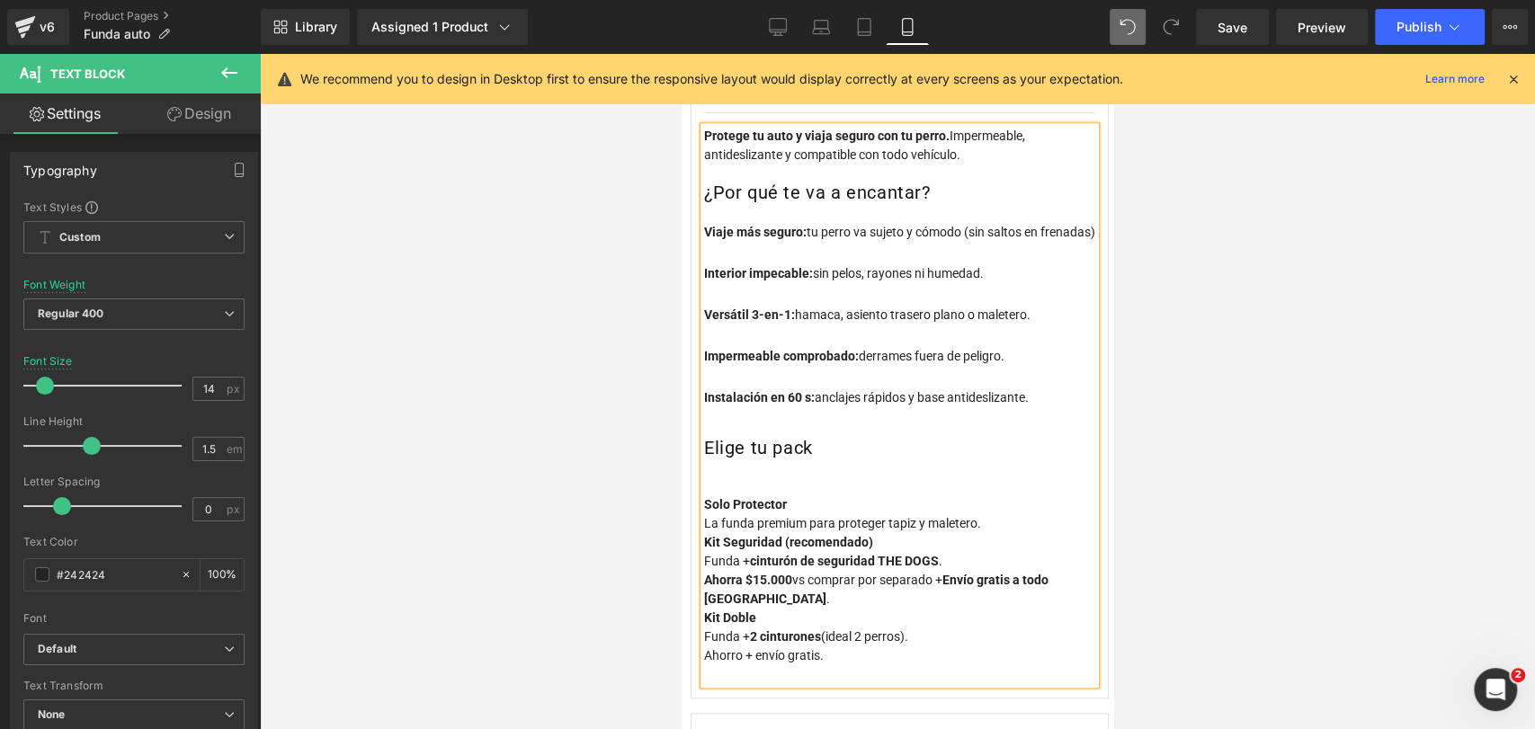
scroll to position [1117, 0]
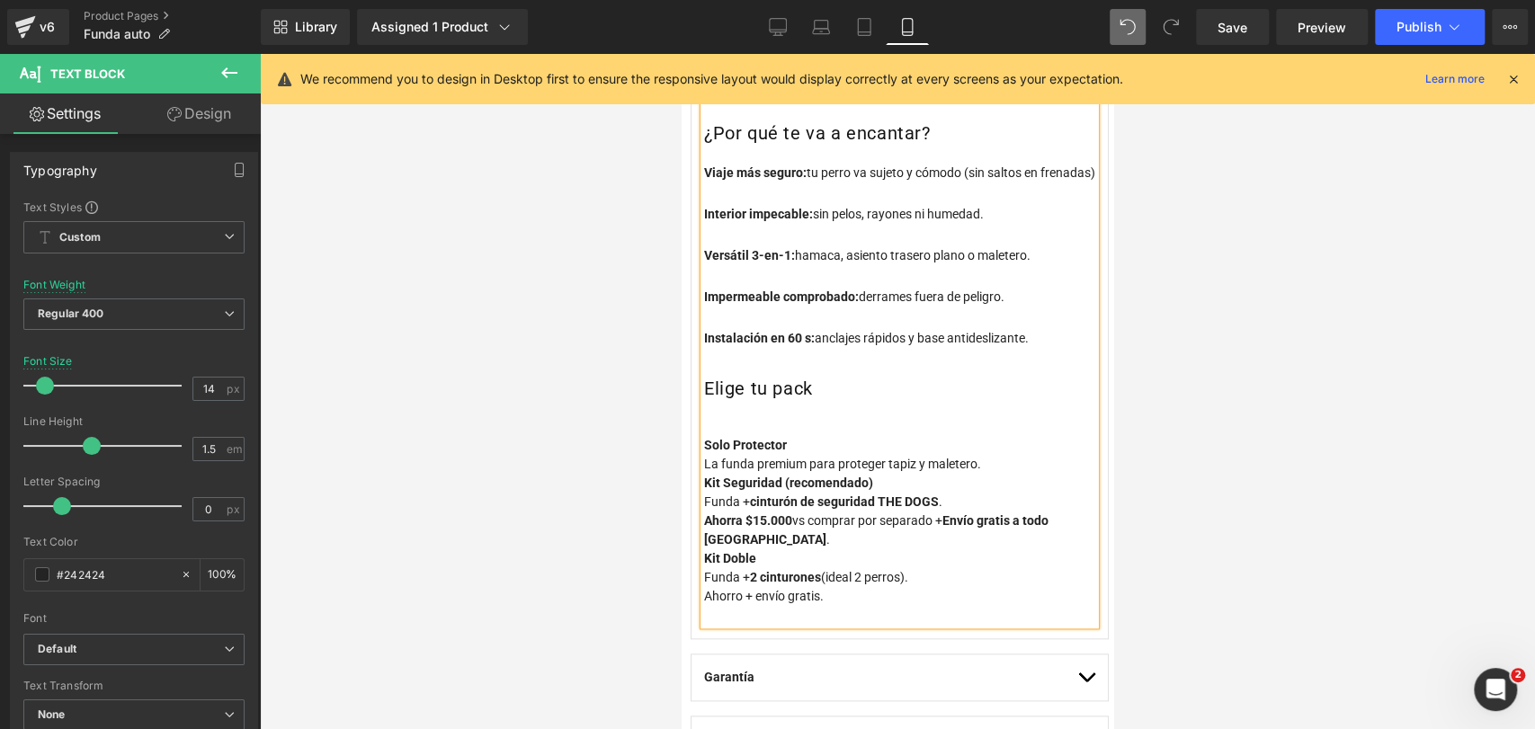
click at [998, 474] on p "Solo Protector La funda premium para proteger tapiz y maletero." at bounding box center [899, 455] width 391 height 38
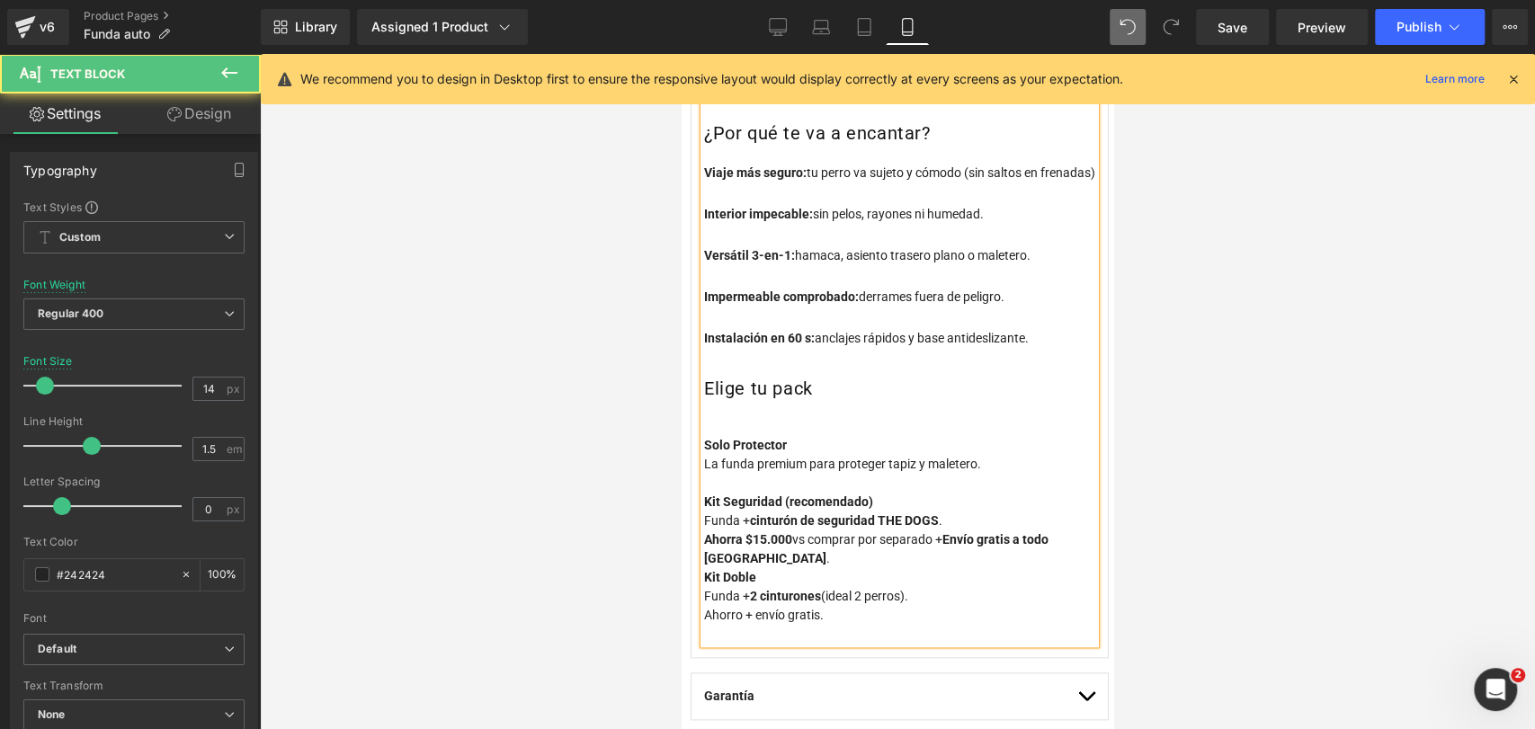
click at [878, 436] on h2 "Elige tu pack" at bounding box center [899, 399] width 391 height 76
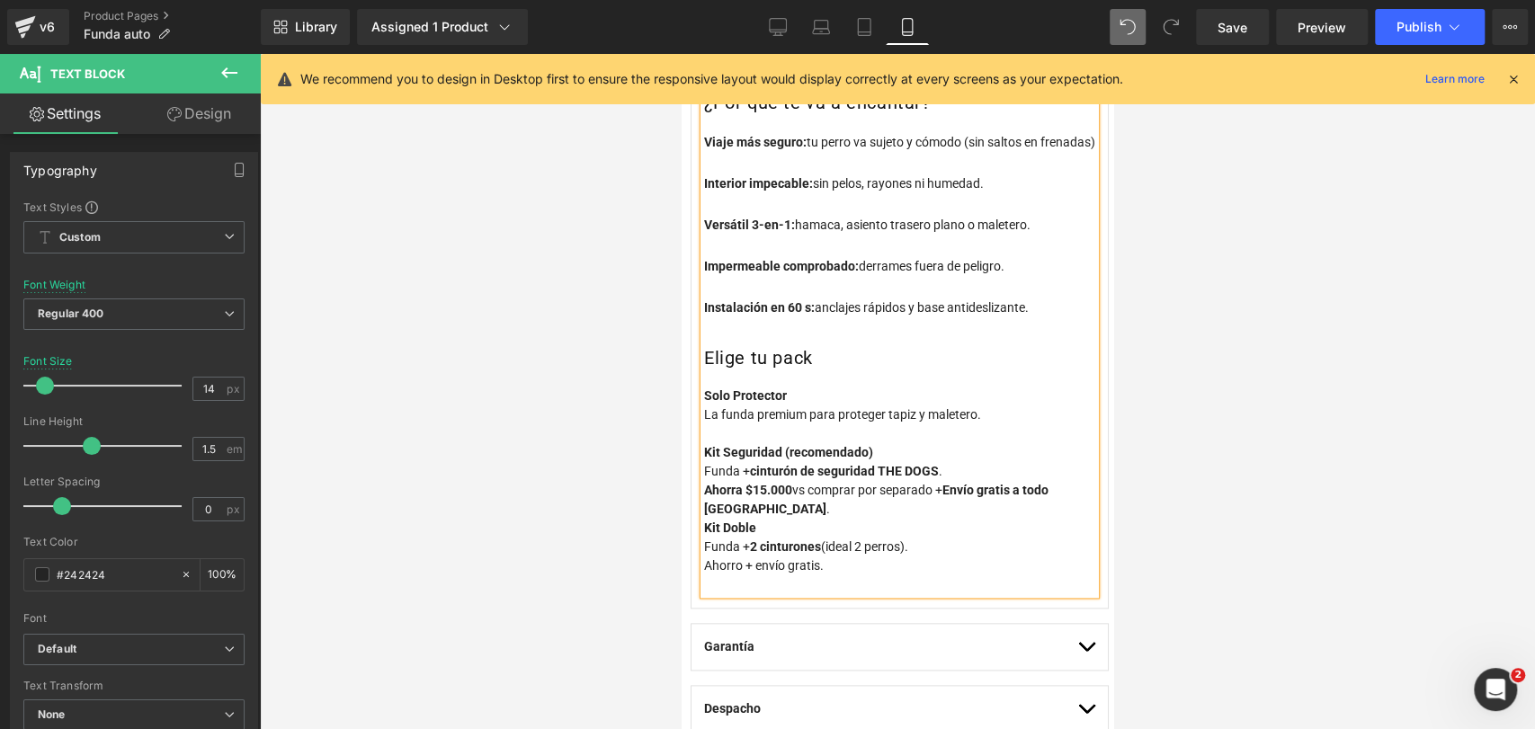
scroll to position [1173, 0]
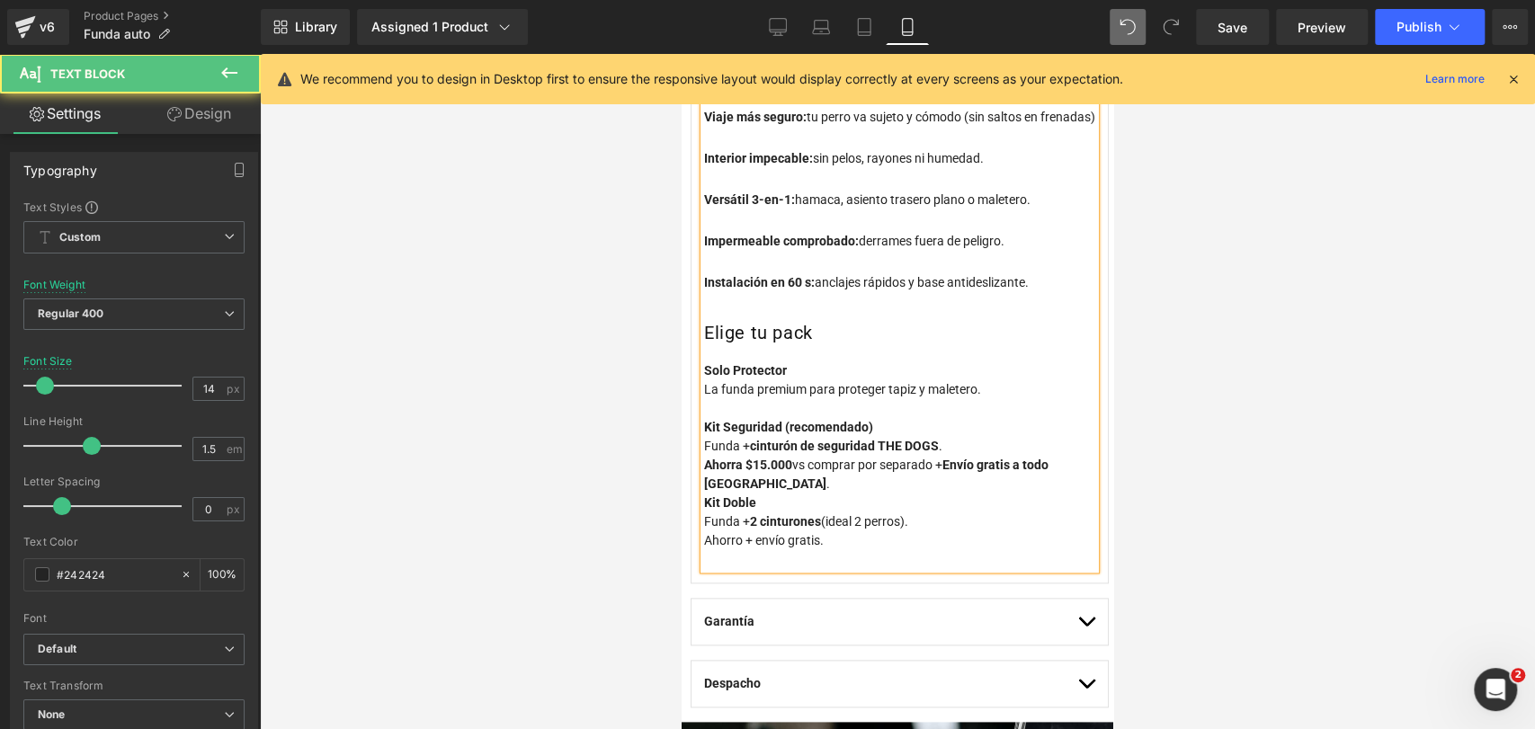
click at [958, 494] on p "Kit Seguridad (recomendado) Funda + cinturón de seguridad THE DOGS . Ahorra $15…" at bounding box center [899, 456] width 391 height 76
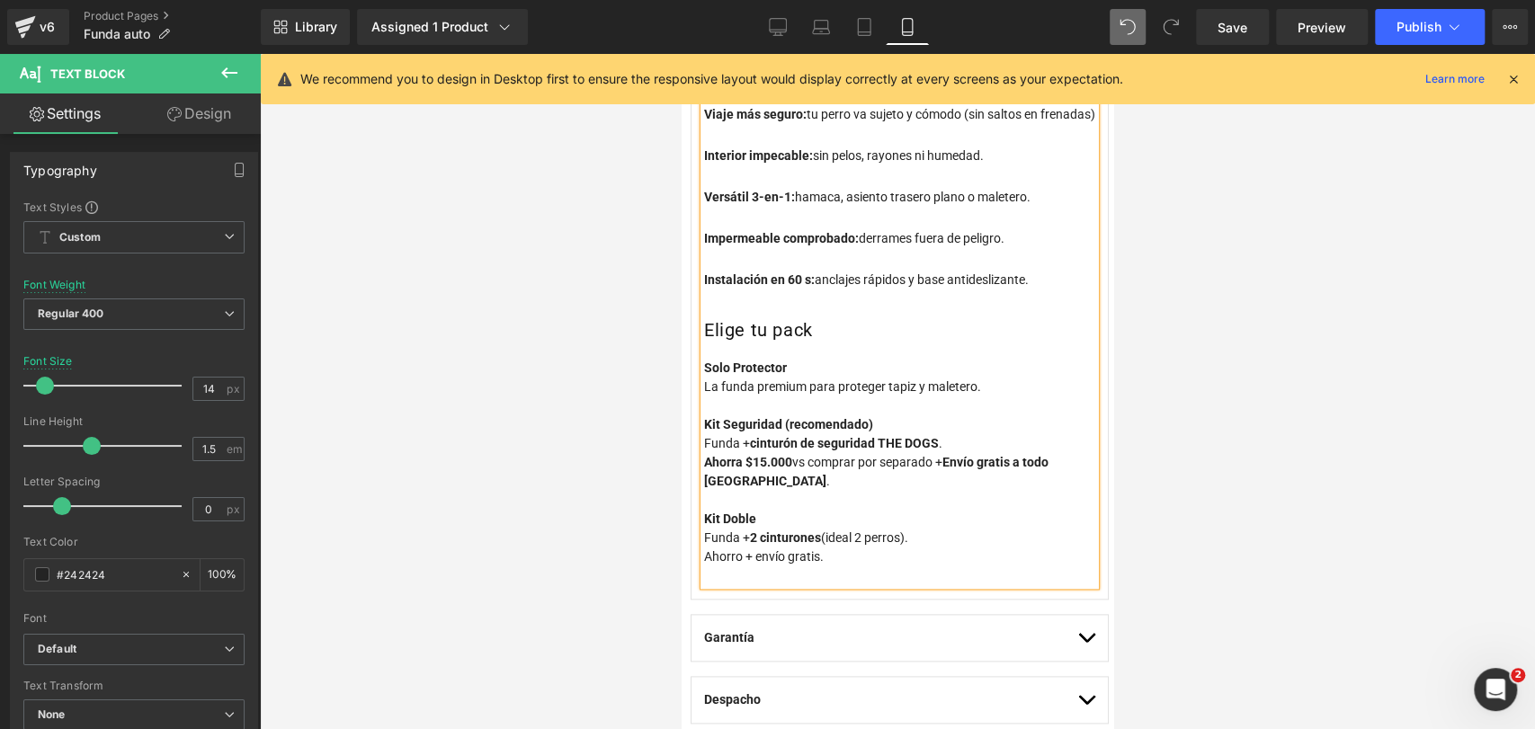
scroll to position [1176, 0]
drag, startPoint x: 798, startPoint y: 483, endPoint x: 752, endPoint y: 485, distance: 45.9
click at [752, 485] on p "Kit Seguridad (recomendado) Funda + cinturón de seguridad THE DOGS . Ahorra $15…" at bounding box center [899, 462] width 391 height 94
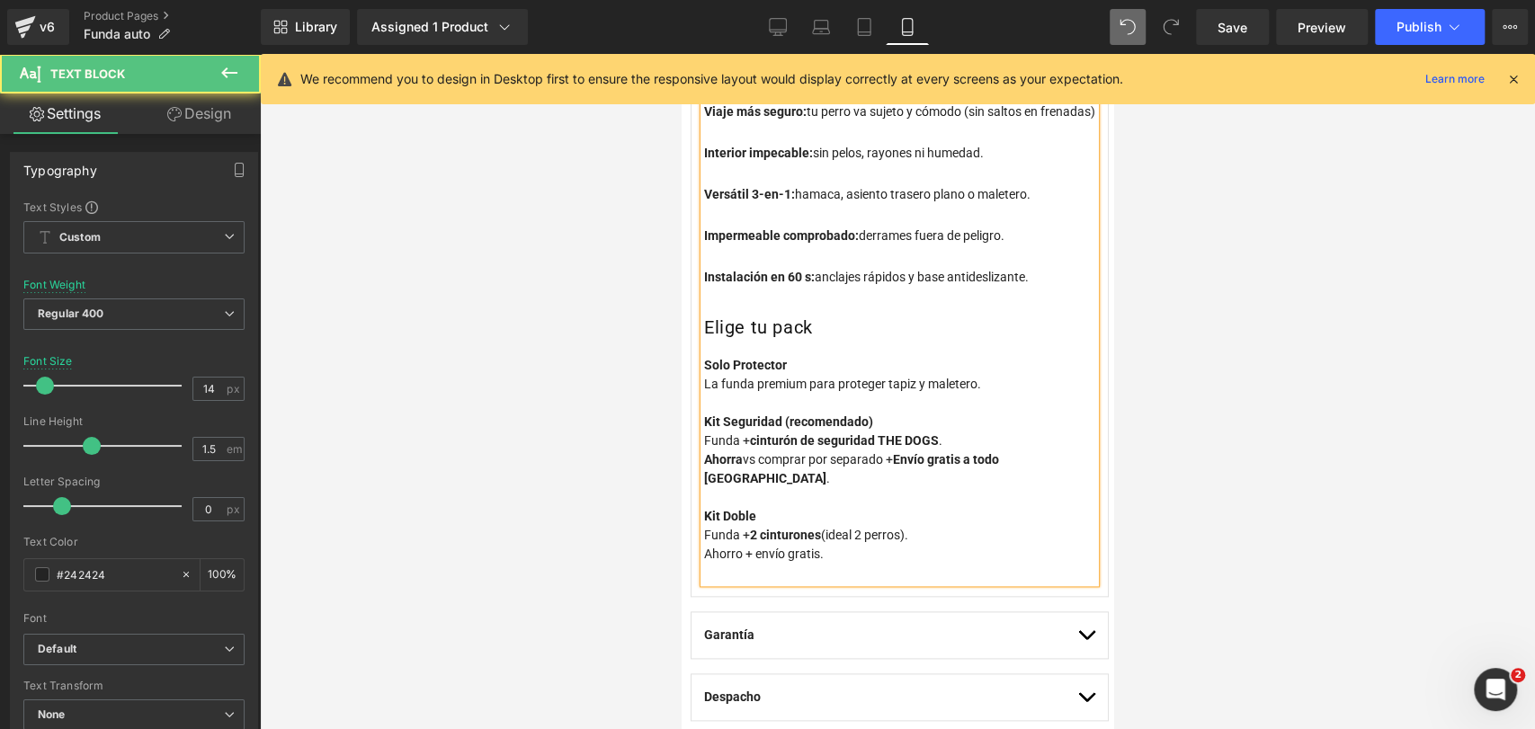
click at [965, 464] on p "Kit Seguridad (recomendado) Funda + cinturón de seguridad THE DOGS . Ahorra vs …" at bounding box center [899, 460] width 391 height 94
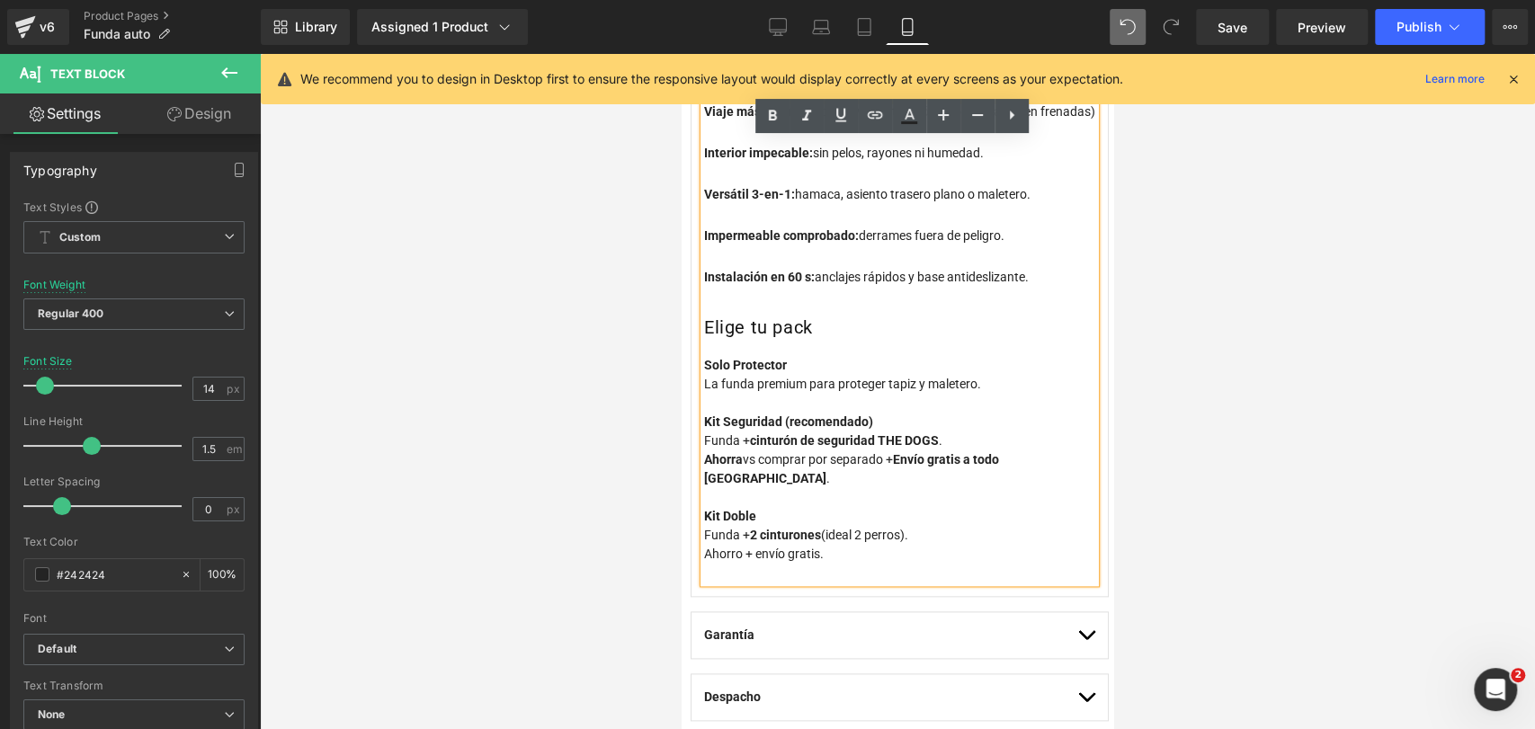
scroll to position [1195, 0]
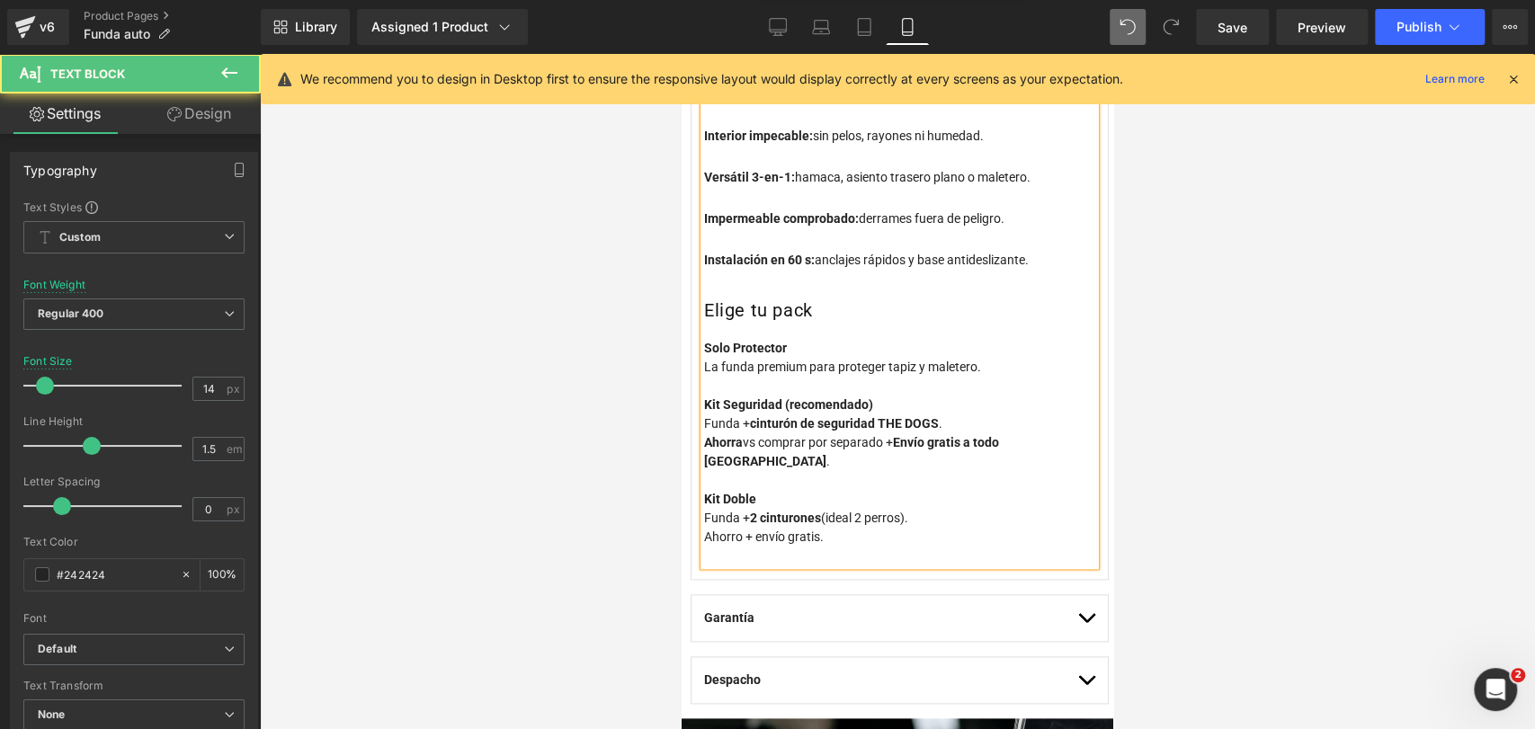
drag, startPoint x: 849, startPoint y: 546, endPoint x: 702, endPoint y: 496, distance: 155.0
click at [704, 496] on div "Protege tu auto y viaja seguro con tu perro. Impermeable, antideslizante y comp…" at bounding box center [899, 277] width 391 height 576
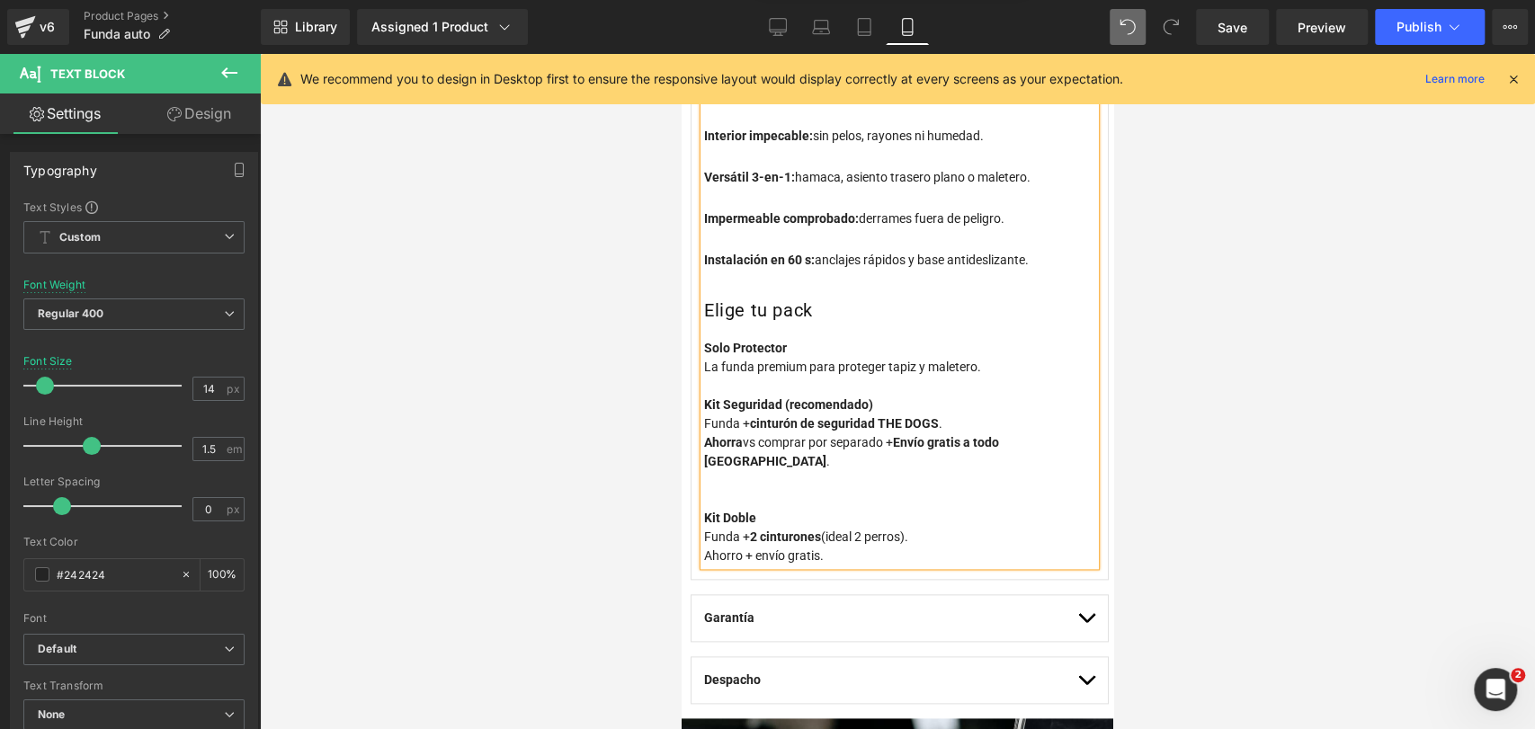
click at [817, 563] on p "Kit Doble Funda + 2 cinturones (ideal 2 perros). Ahorro + envío gratis." at bounding box center [899, 537] width 391 height 57
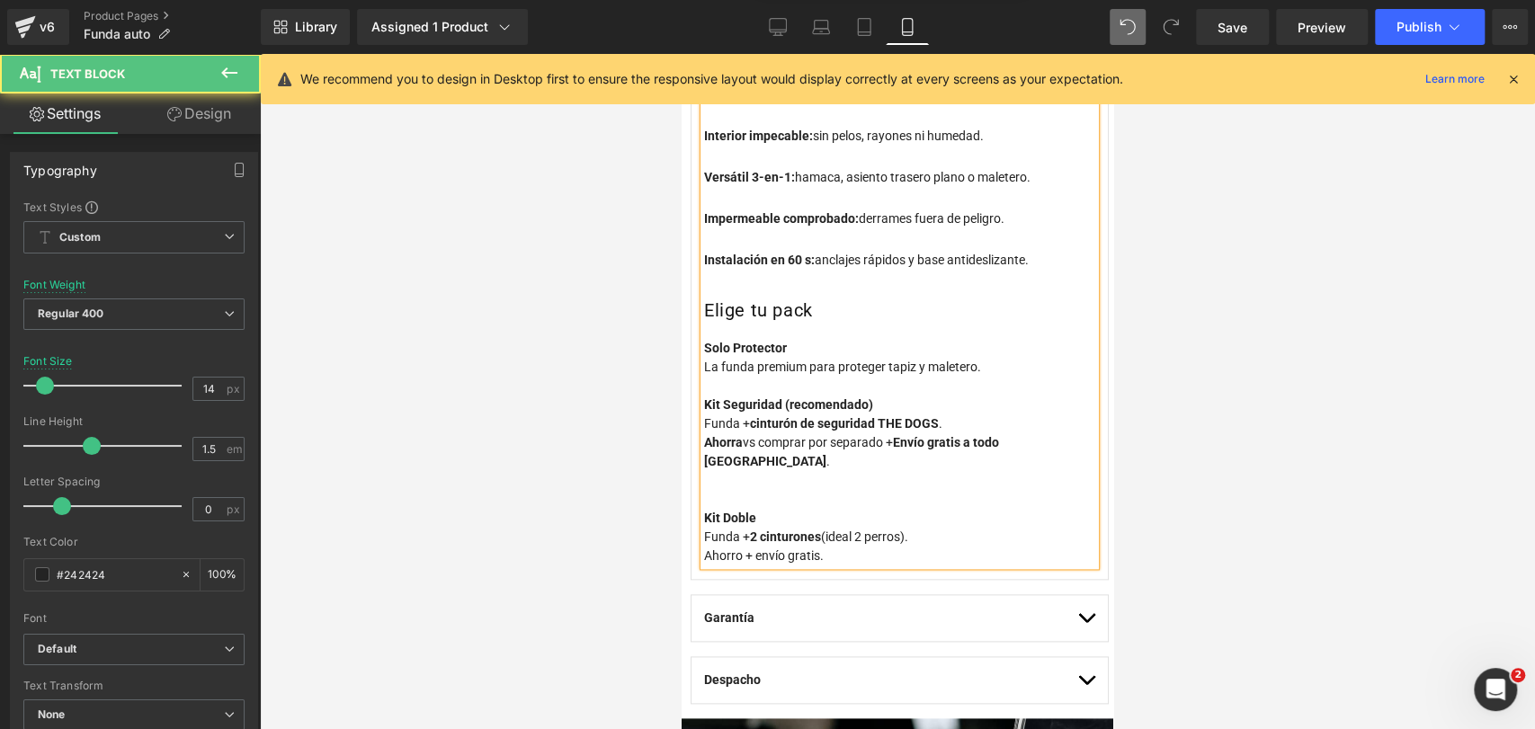
click at [817, 563] on p "Kit Doble Funda + 2 cinturones (ideal 2 perros). Ahorro + envío gratis." at bounding box center [899, 537] width 391 height 57
click at [818, 563] on p "Kit Doble Funda + 2 cinturones (ideal 2 perros). Ahorro + envío gratis." at bounding box center [899, 537] width 391 height 57
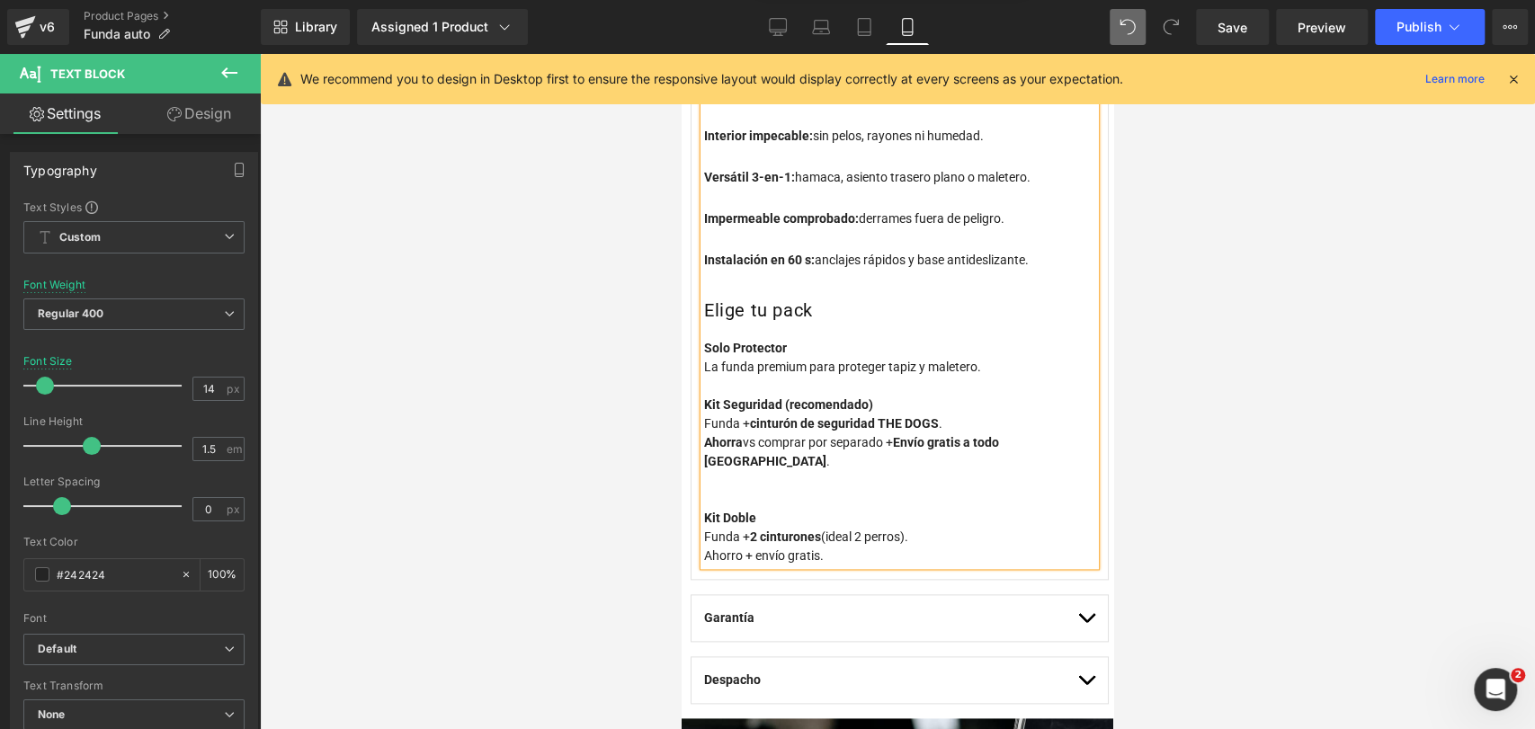
drag, startPoint x: 833, startPoint y: 563, endPoint x: 710, endPoint y: 523, distance: 128.6
click at [710, 523] on p "Kit Doble Funda + 2 cinturones (ideal 2 perros). Ahorro + envío gratis." at bounding box center [899, 537] width 391 height 57
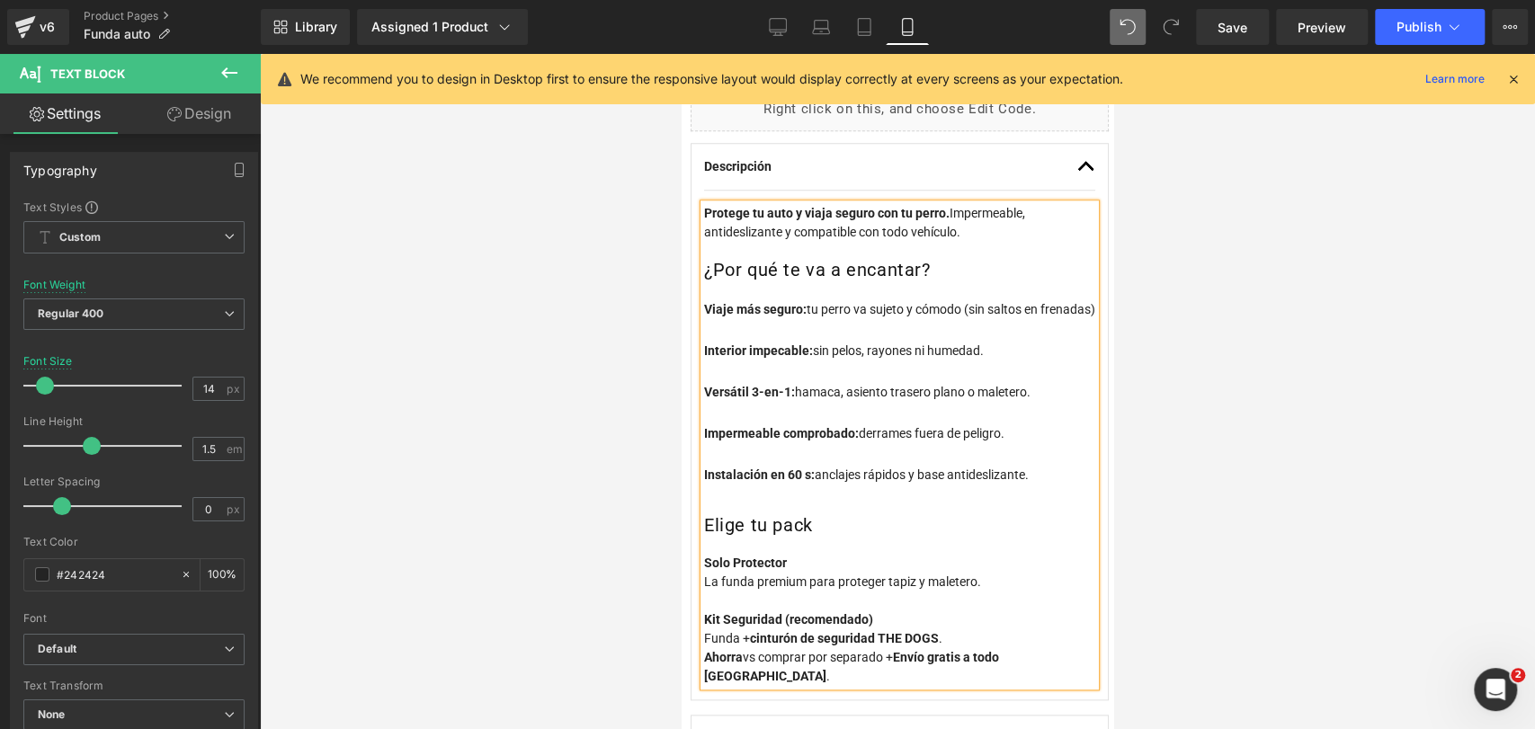
scroll to position [971, 0]
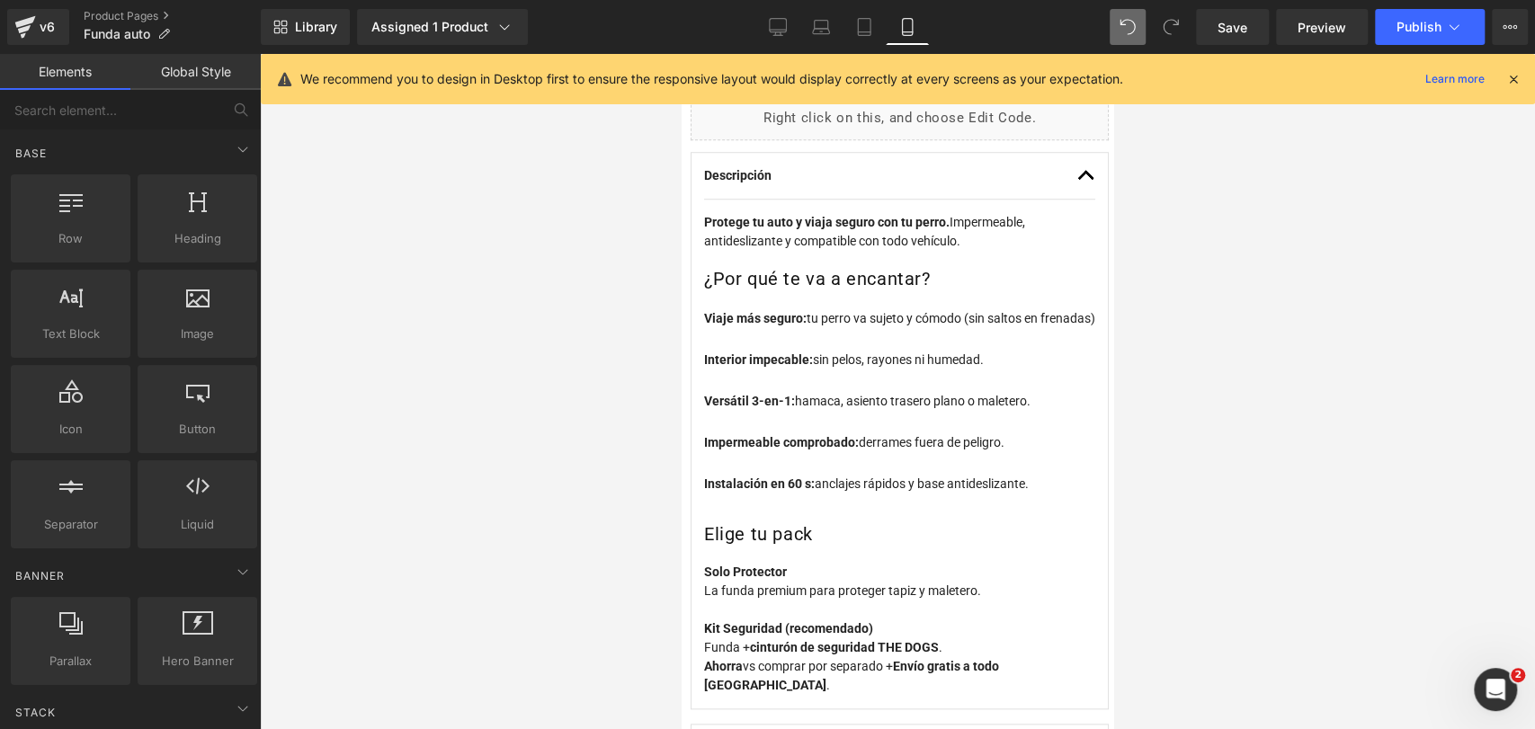
click at [1265, 283] on div at bounding box center [897, 391] width 1275 height 675
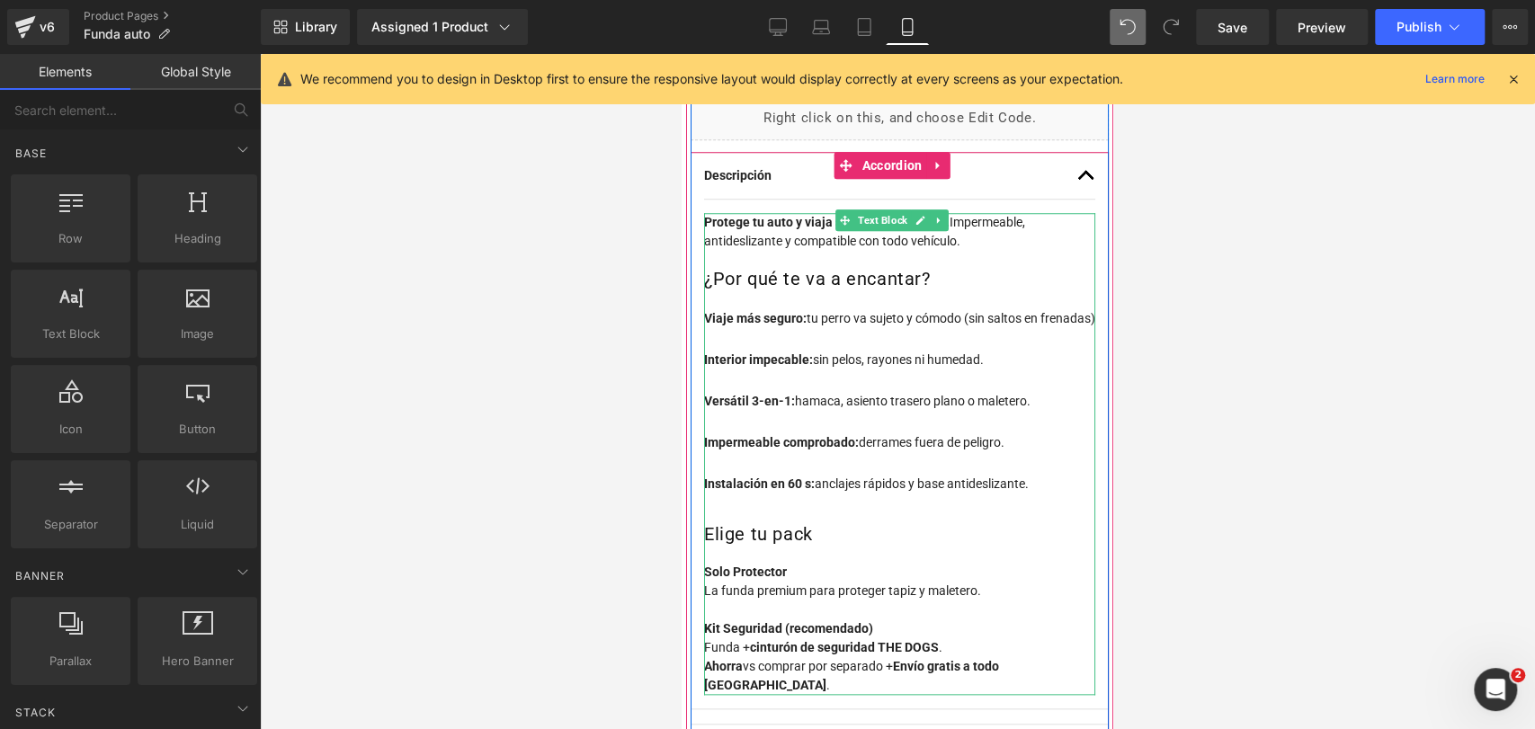
scroll to position [996, 0]
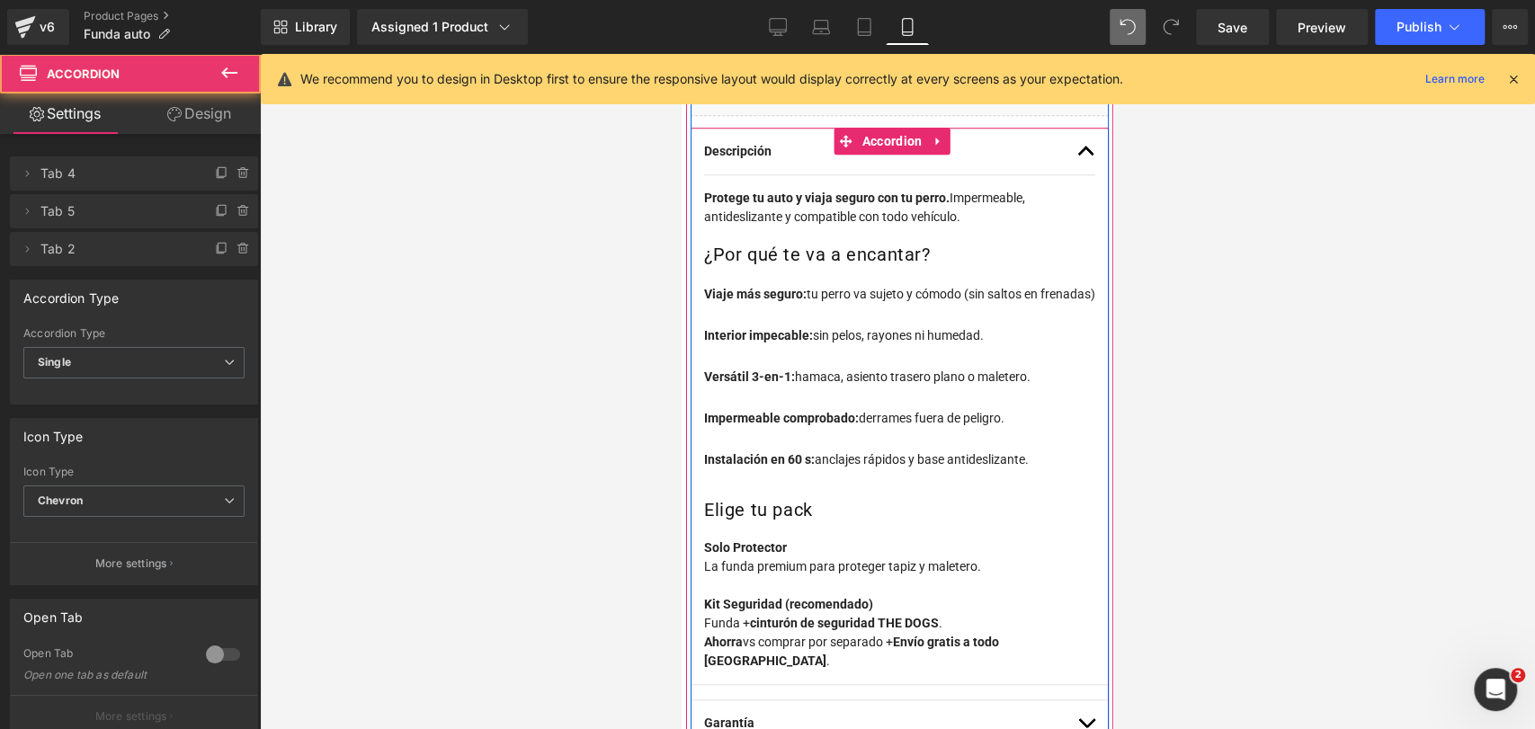
click at [1086, 156] on span "button" at bounding box center [1086, 156] width 0 height 0
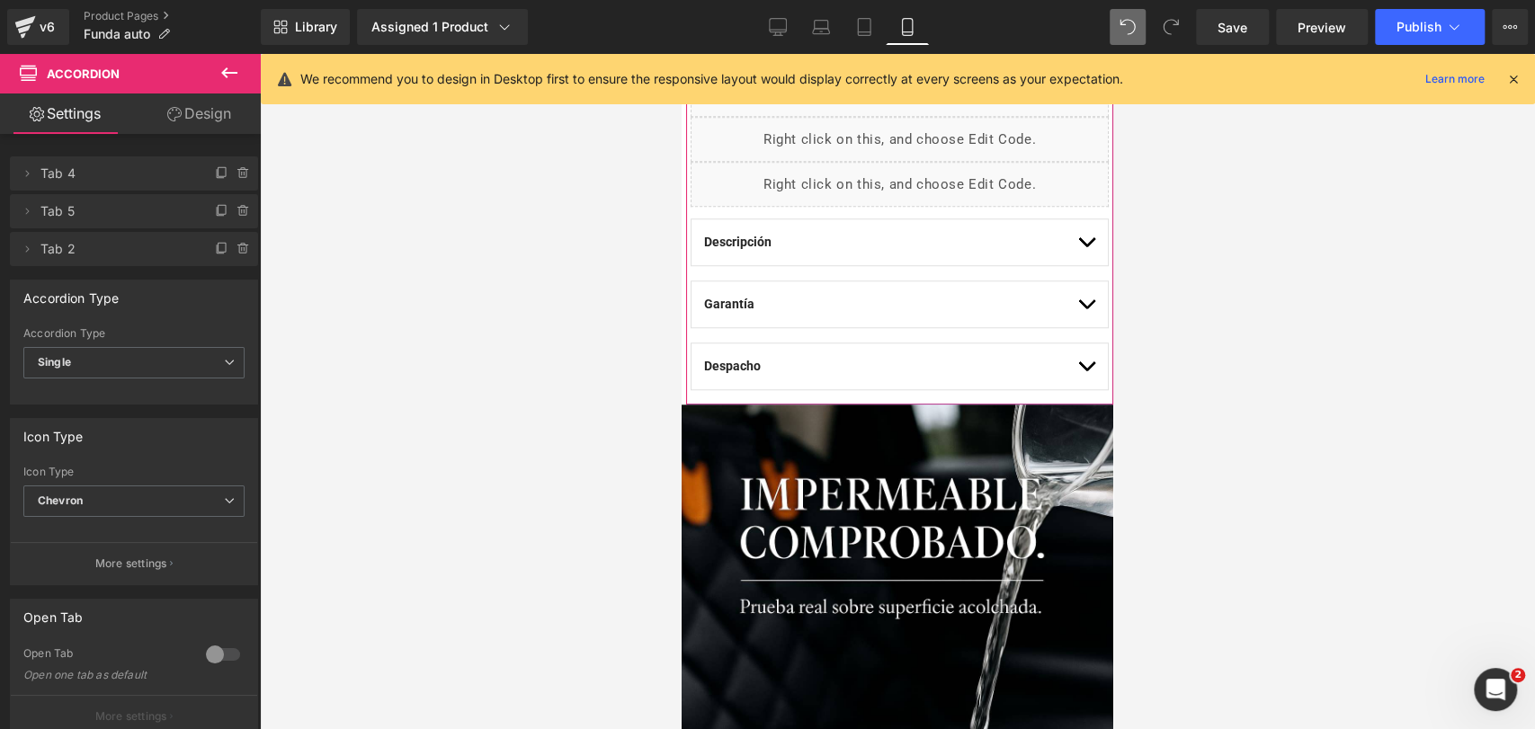
scroll to position [907, 0]
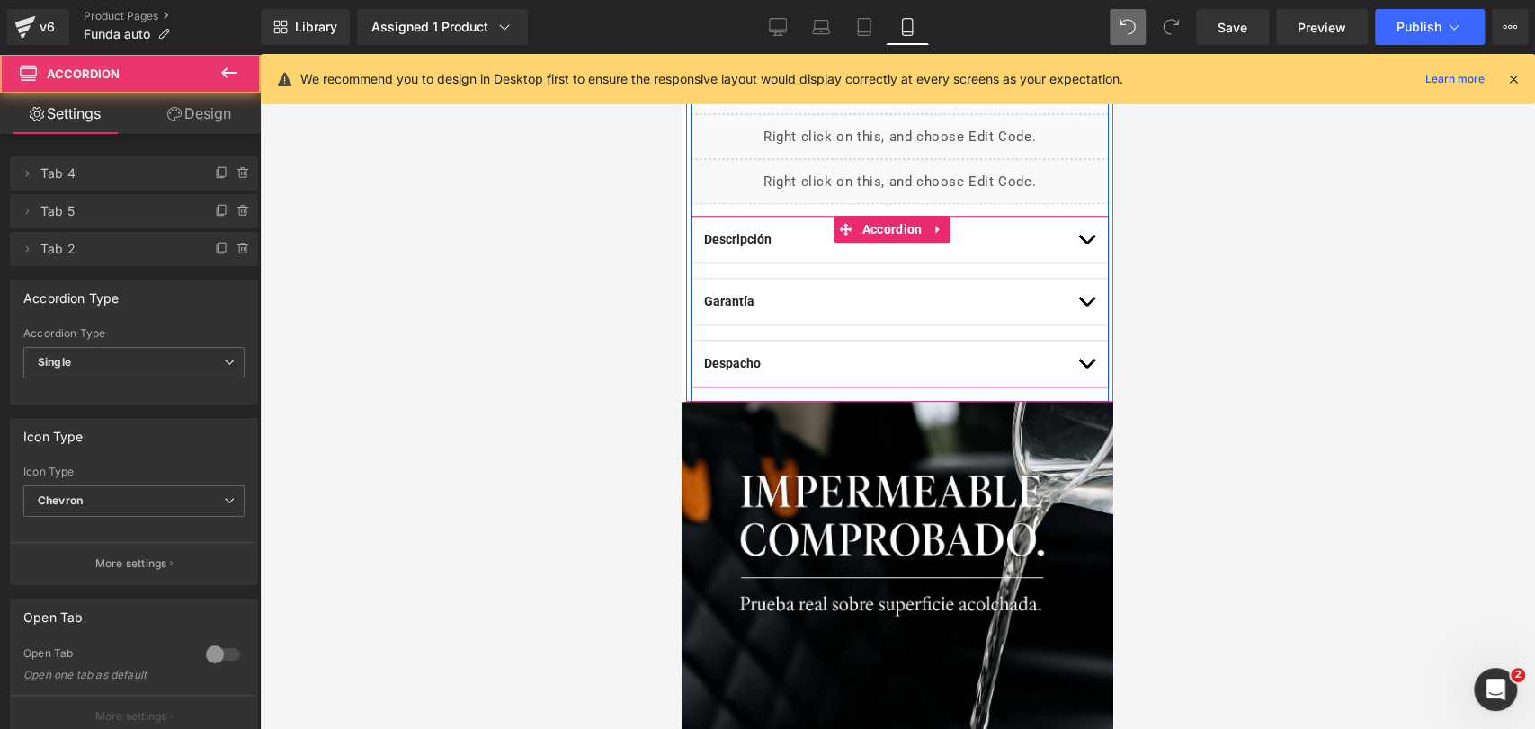
click at [1081, 241] on div "Descripción Text Block Protege tu auto y viaja seguro con tu perro. Impermeable…" at bounding box center [900, 240] width 418 height 48
click at [1078, 242] on button "button" at bounding box center [1086, 240] width 18 height 46
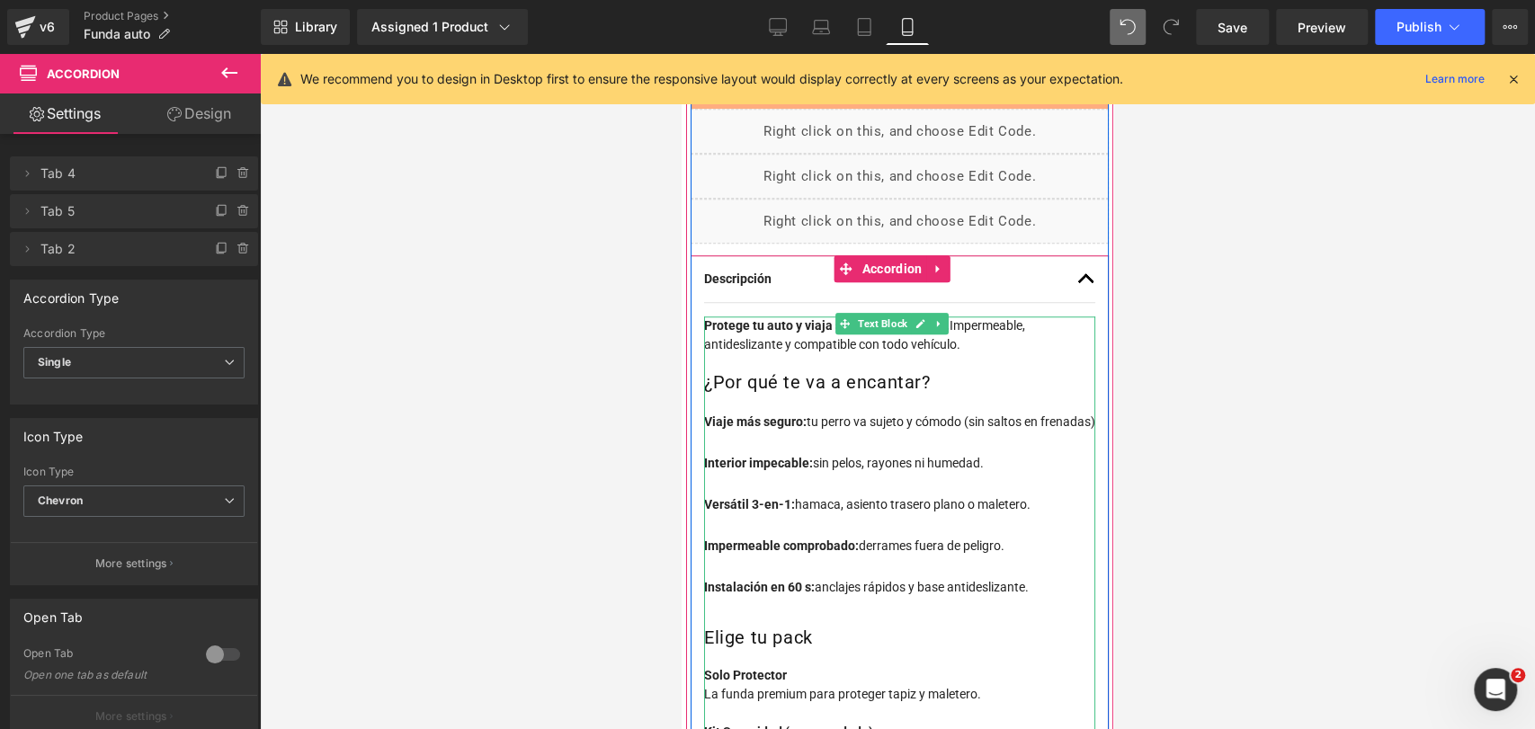
scroll to position [853, 0]
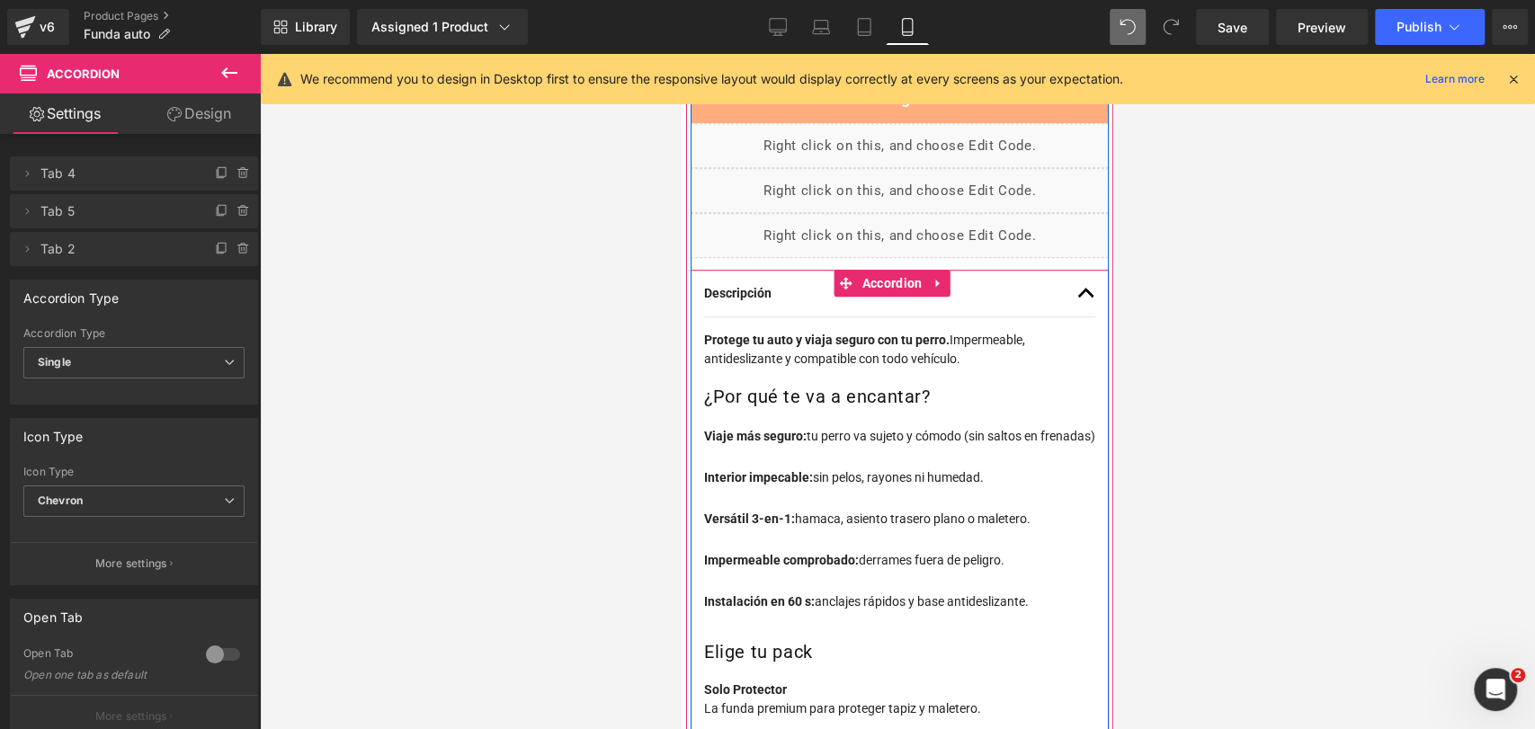
click at [1077, 299] on button "button" at bounding box center [1086, 294] width 18 height 46
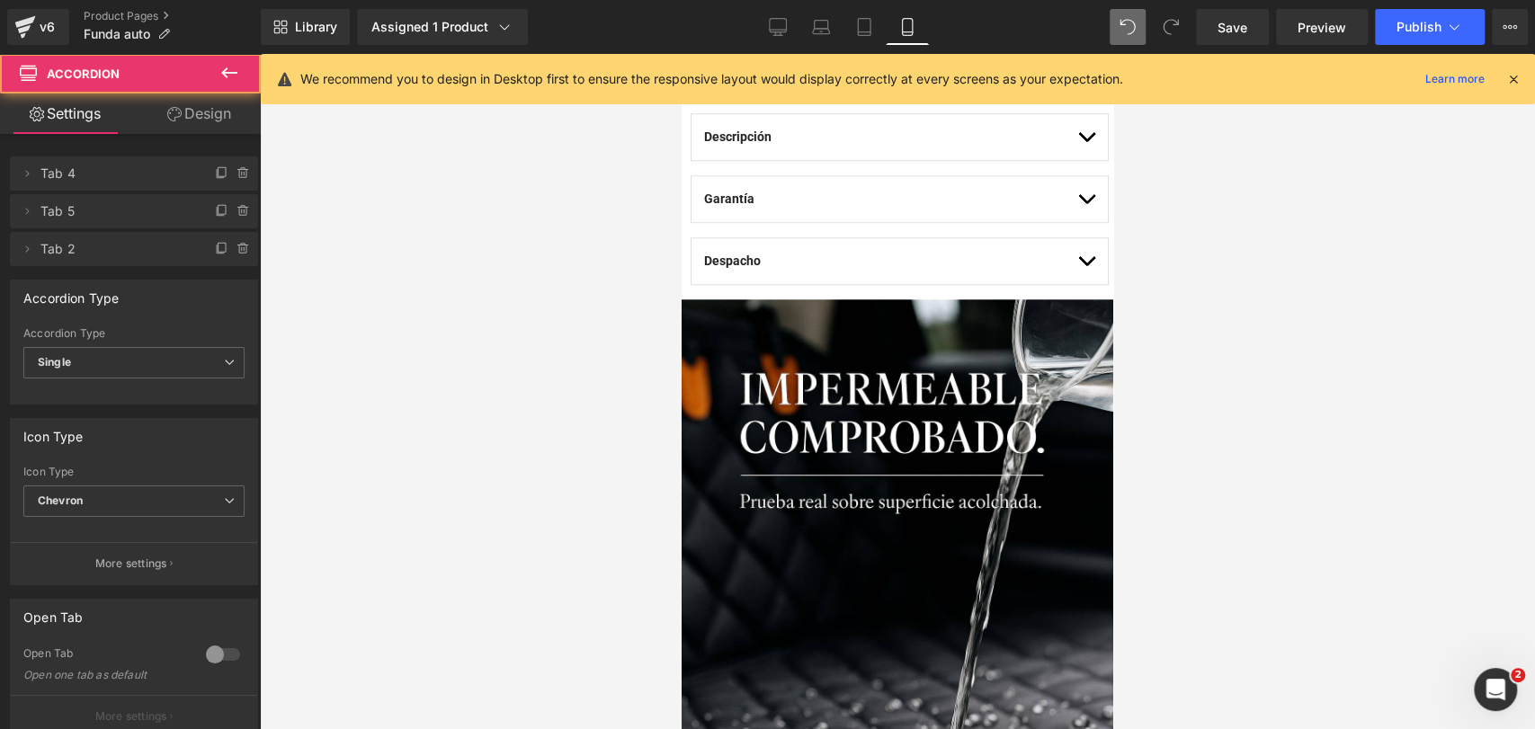
scroll to position [1013, 0]
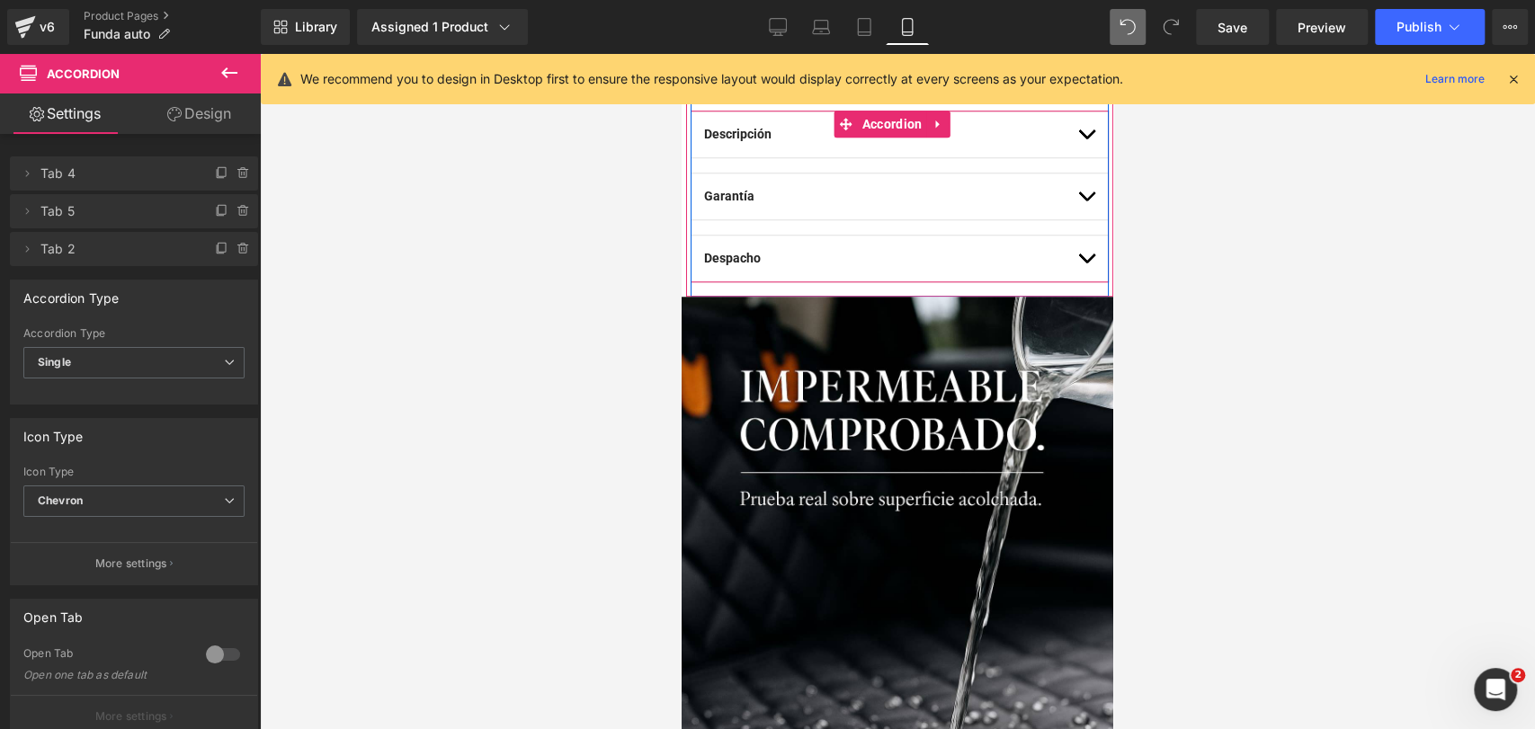
click at [1077, 189] on button "button" at bounding box center [1086, 197] width 18 height 46
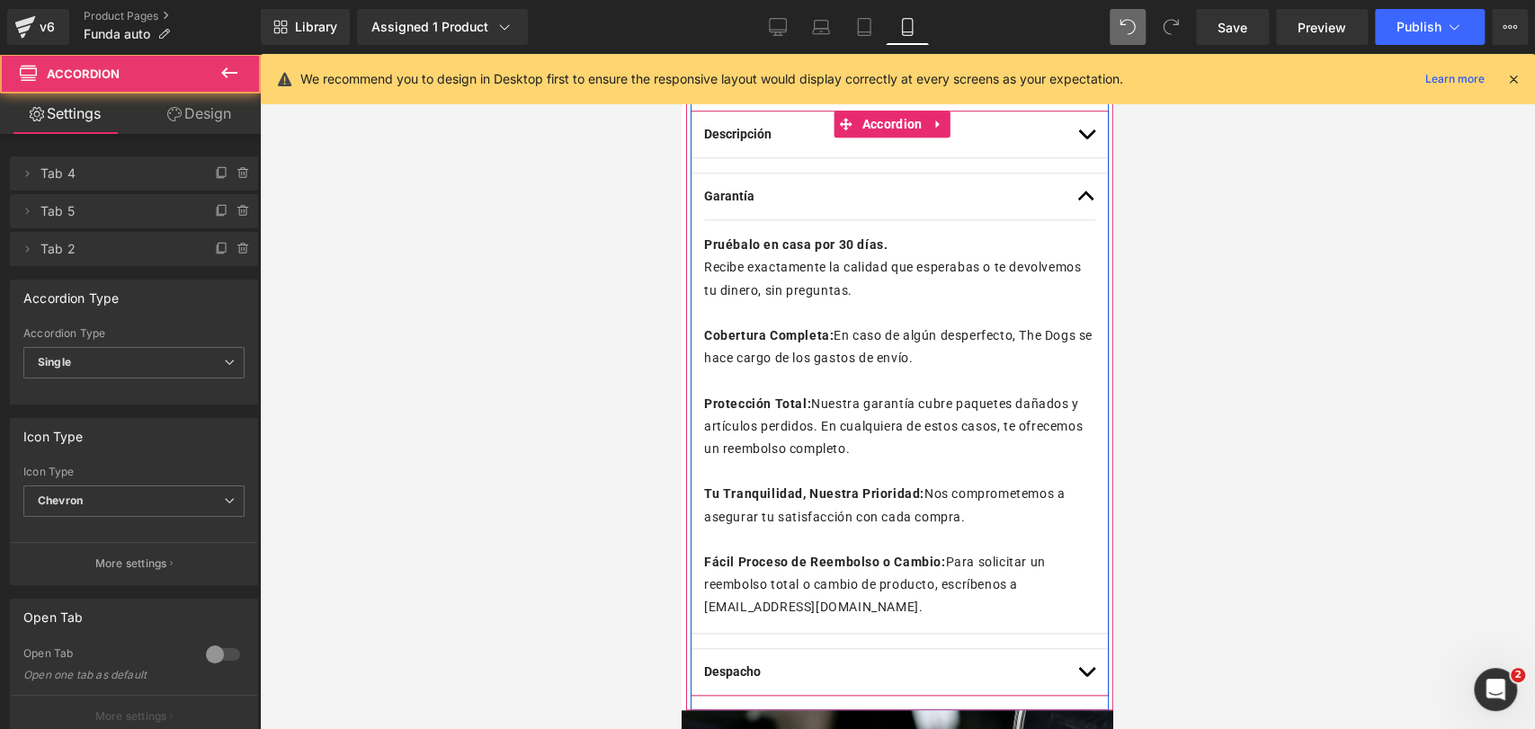
click at [1077, 189] on button "button" at bounding box center [1086, 197] width 18 height 46
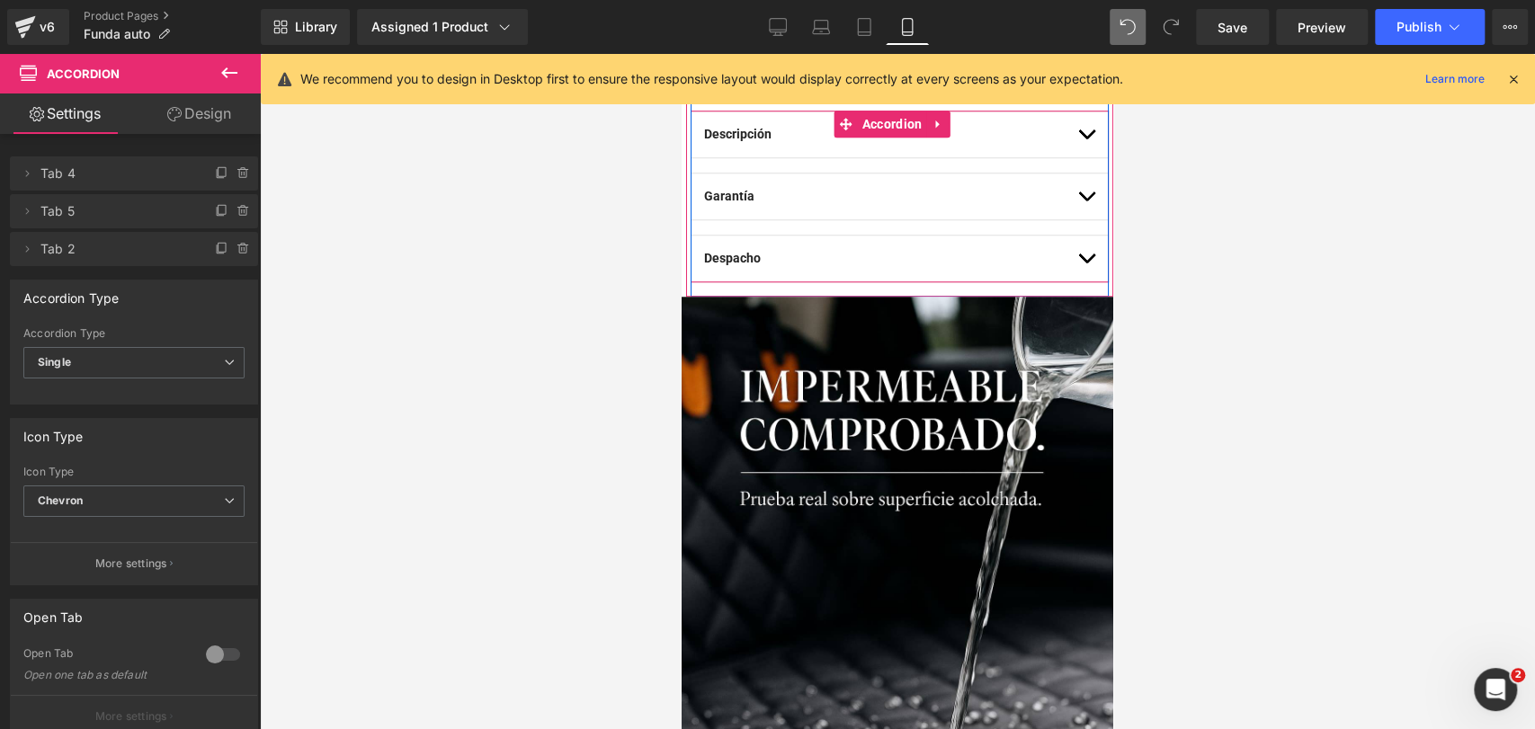
click at [1086, 263] on span "button" at bounding box center [1086, 263] width 0 height 0
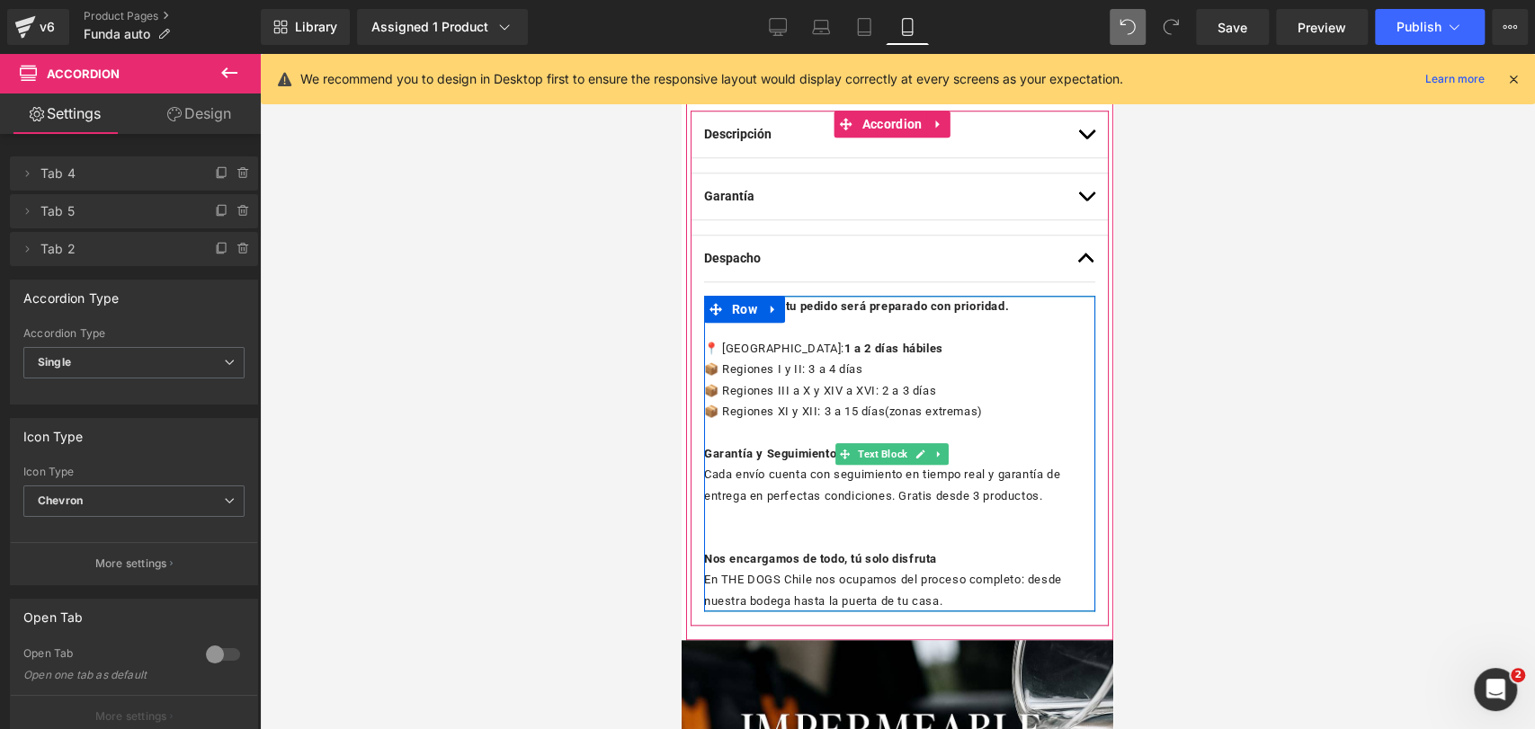
click at [963, 498] on p "Cada envío cuenta con seguimiento en tiempo real y garantía de entrega en perfe…" at bounding box center [899, 485] width 391 height 42
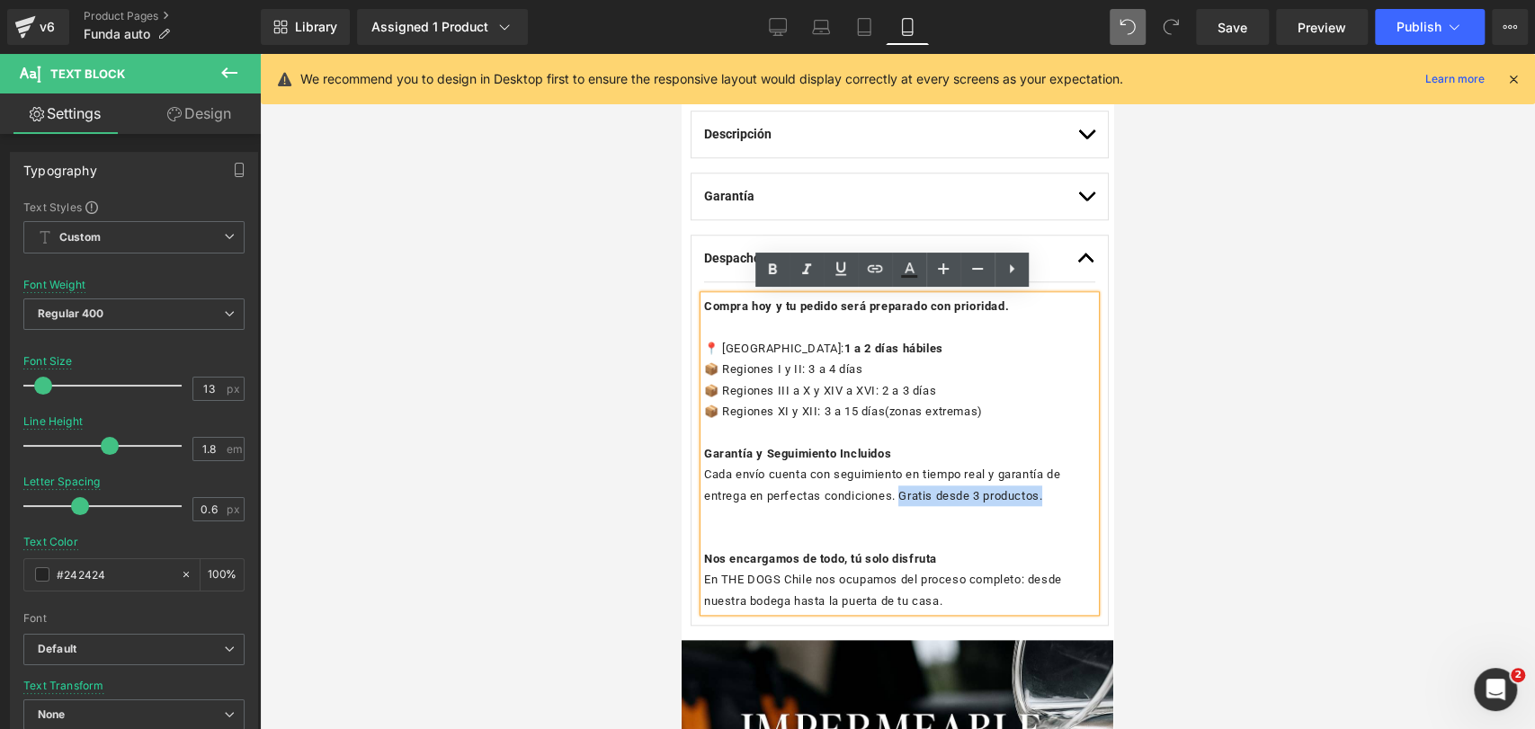
drag, startPoint x: 902, startPoint y: 498, endPoint x: 1053, endPoint y: 491, distance: 151.3
click at [1053, 491] on p "Cada envío cuenta con seguimiento en tiempo real y garantía de entrega en perfe…" at bounding box center [899, 485] width 391 height 42
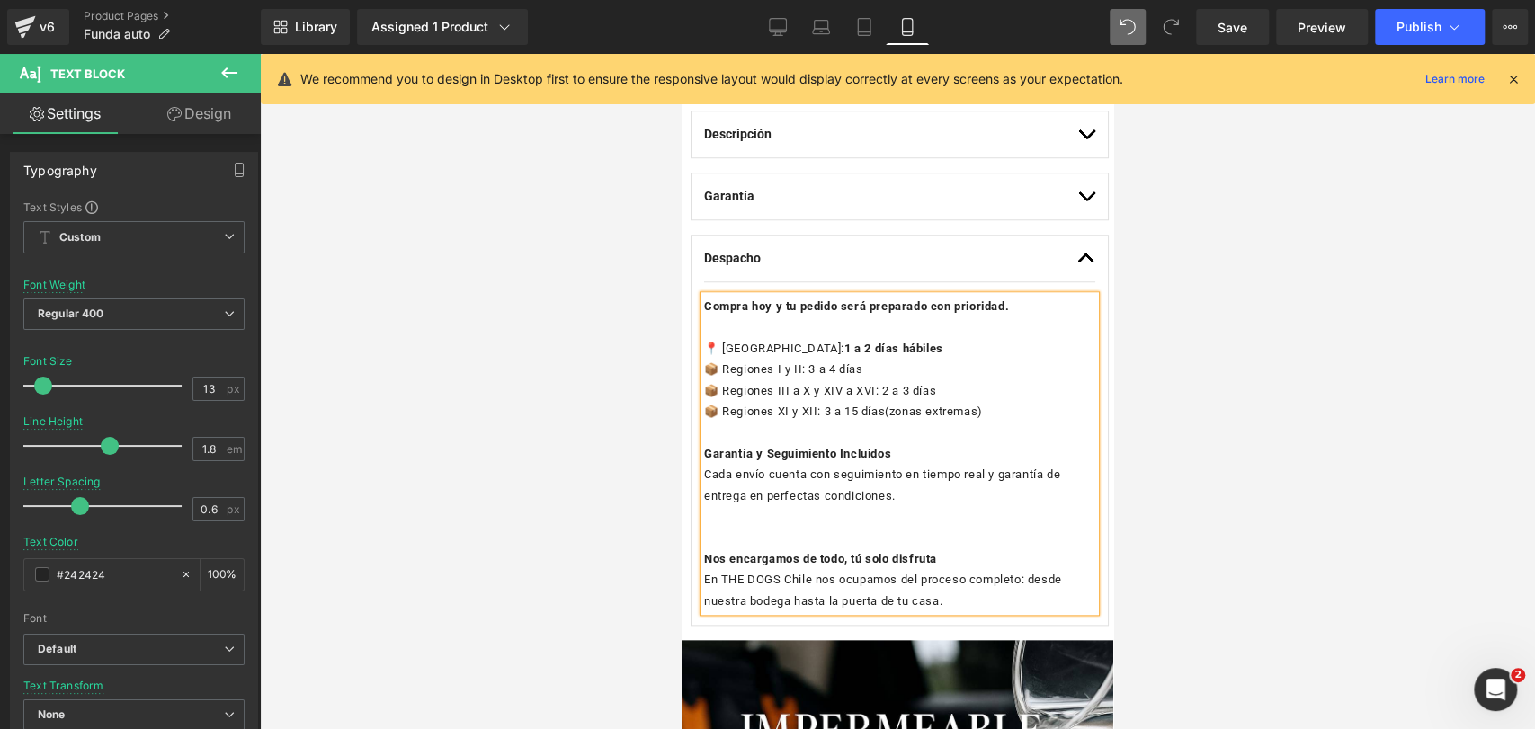
click at [1015, 521] on p at bounding box center [899, 516] width 391 height 21
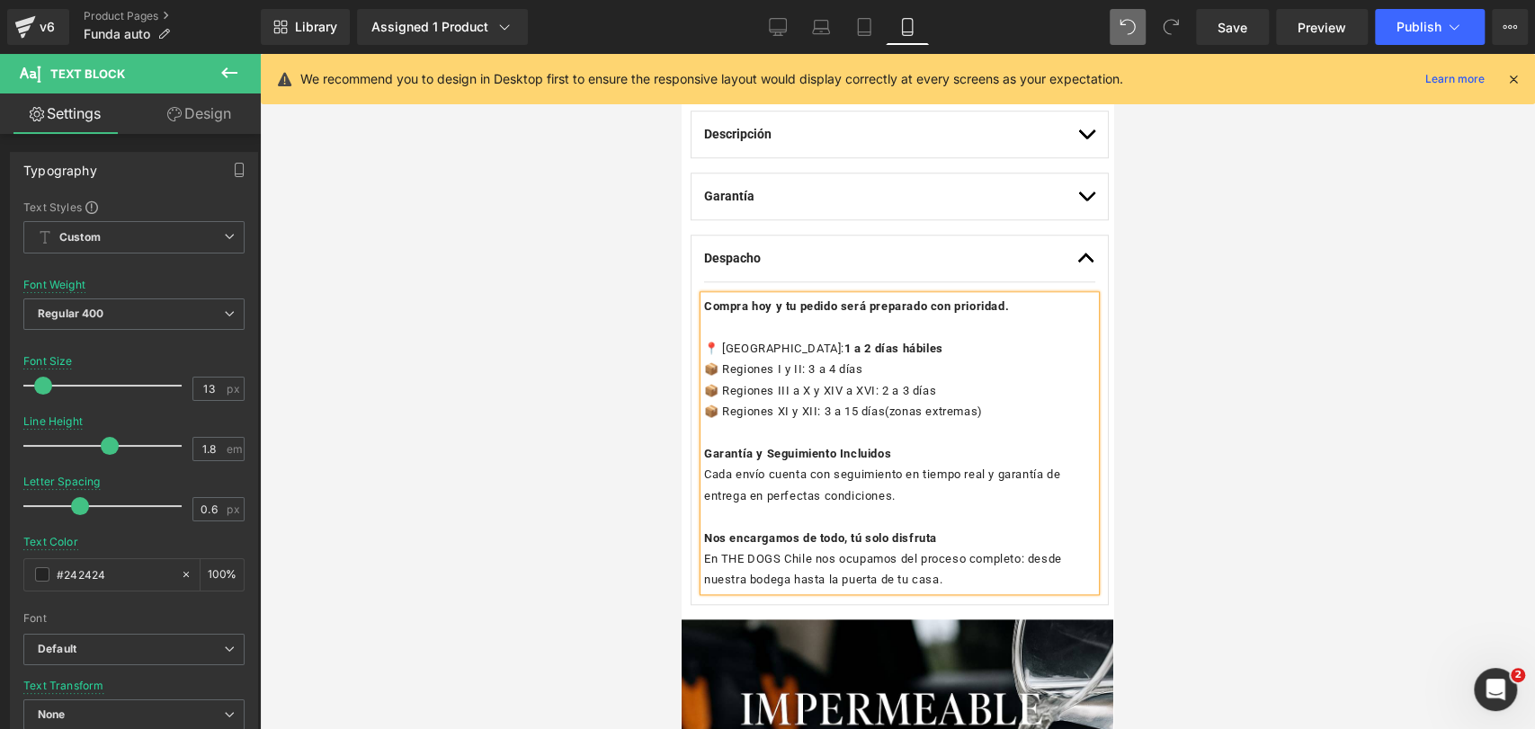
click at [1077, 259] on button "button" at bounding box center [1086, 259] width 18 height 46
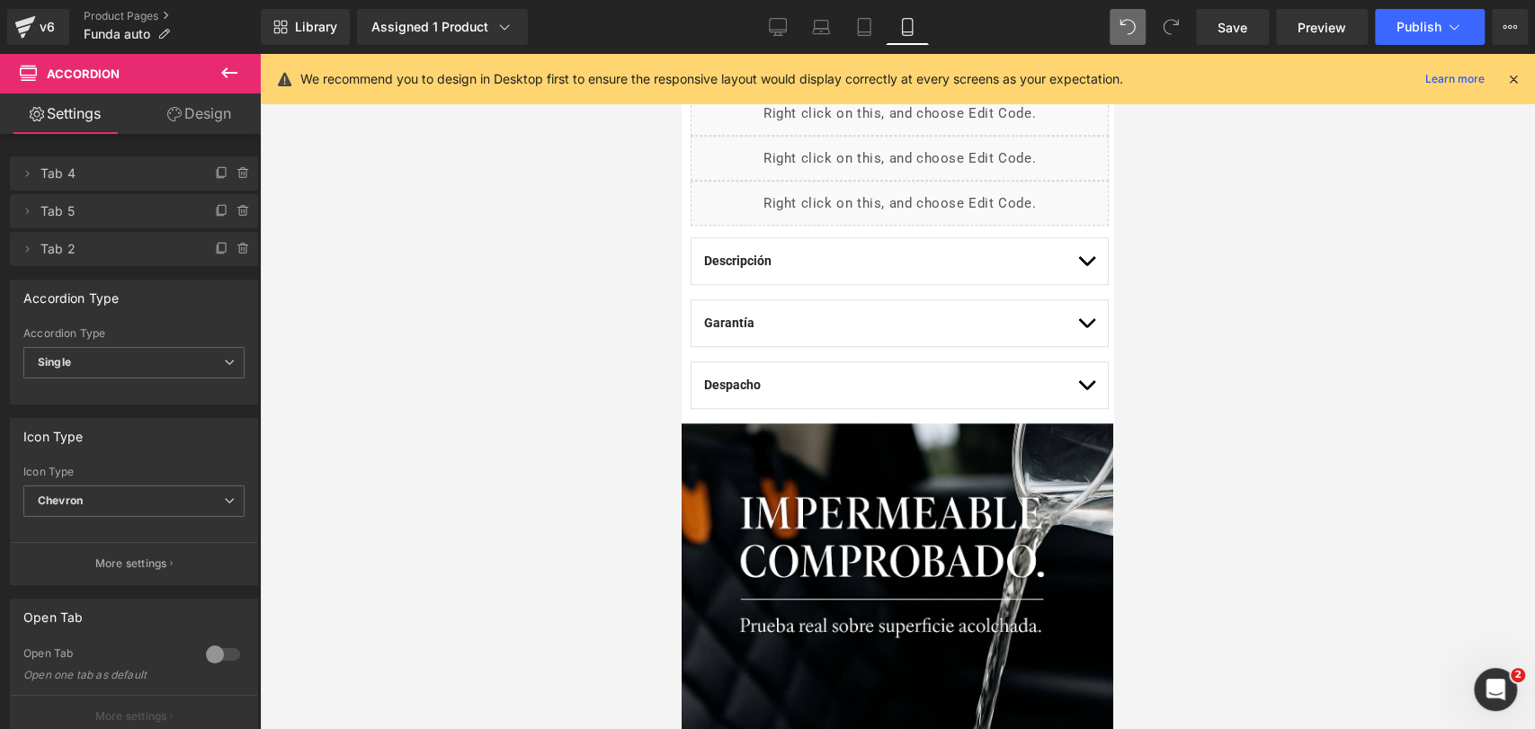
scroll to position [885, 0]
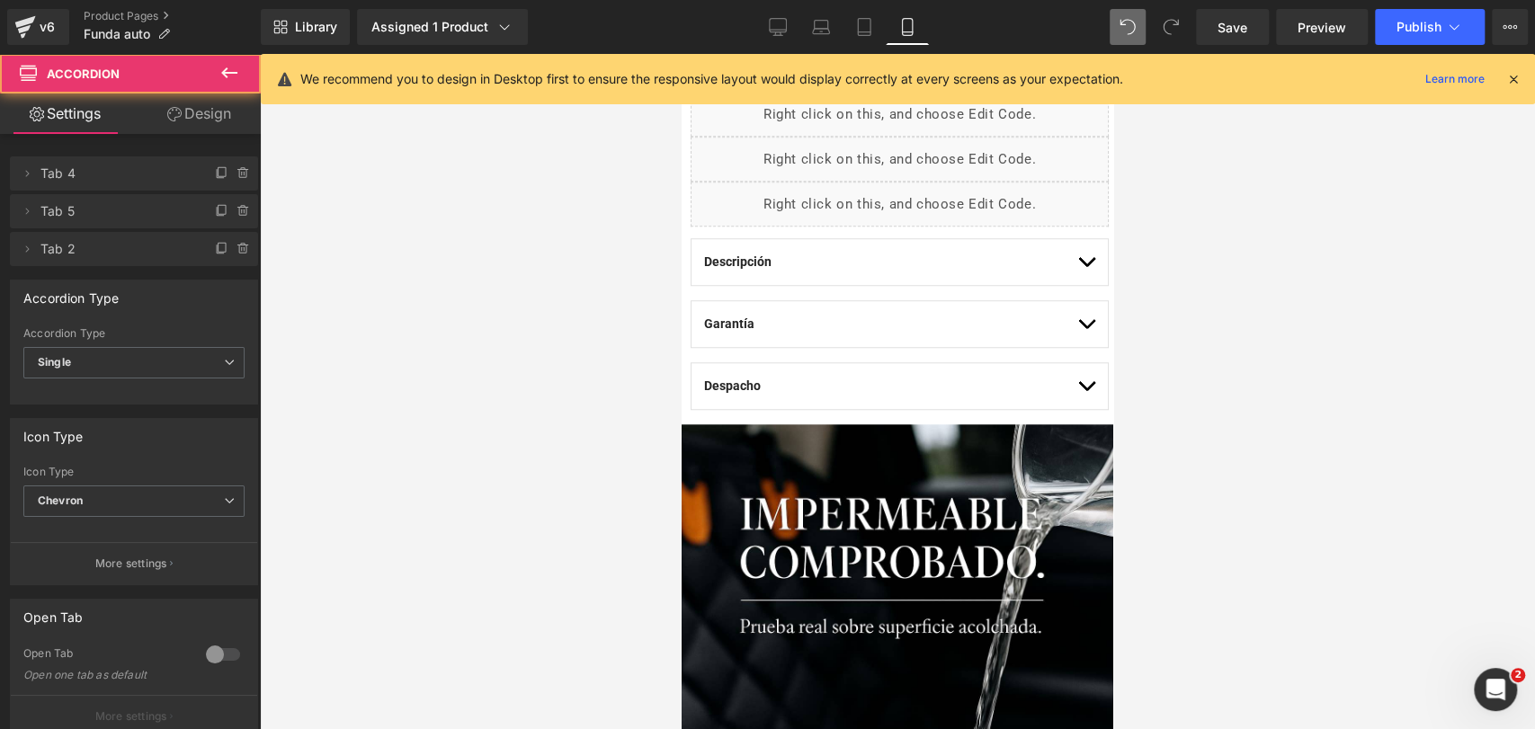
click at [1086, 390] on span "button" at bounding box center [1086, 390] width 0 height 0
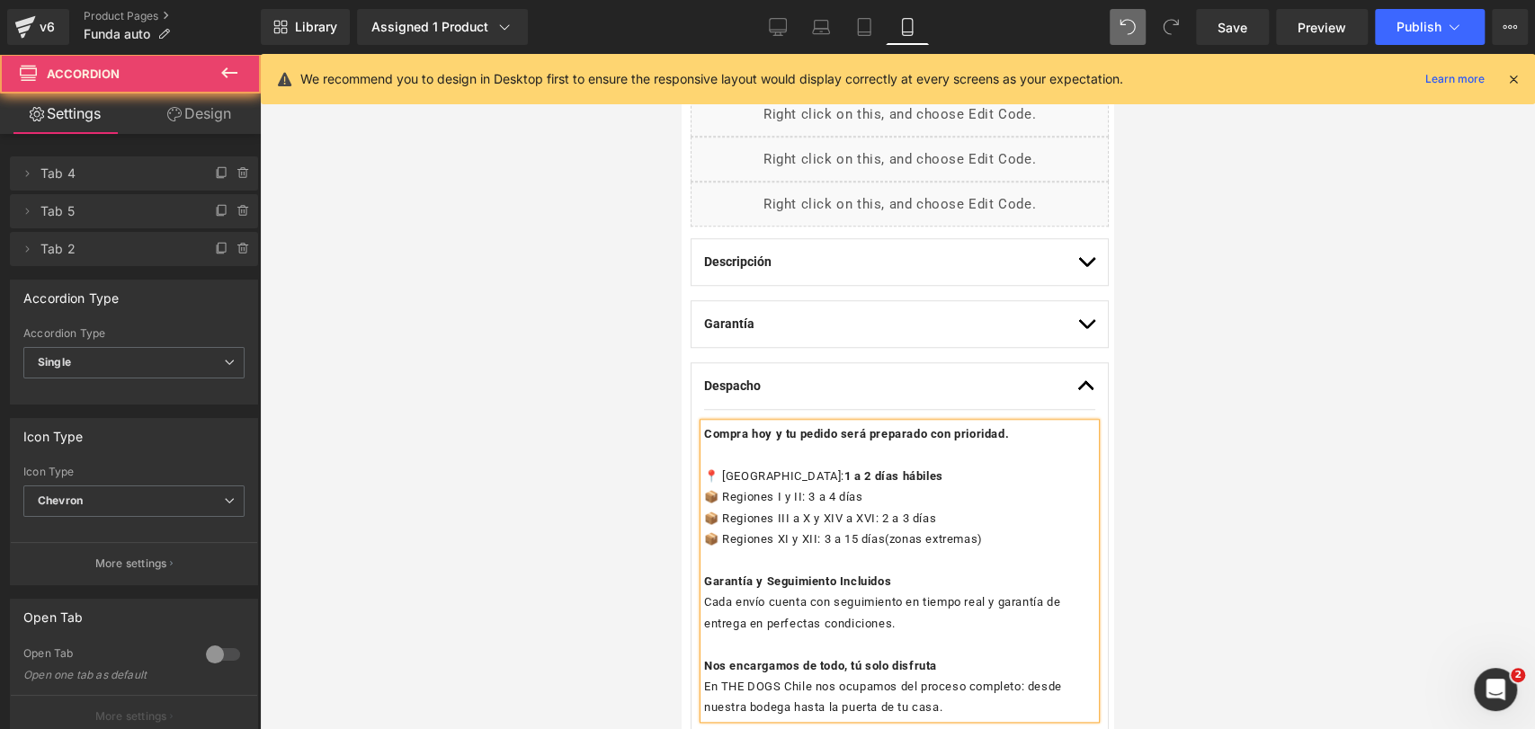
click at [1068, 300] on div "Garantía Text Block Pruébalo en casa por 30 días. Recibe exactamente la calidad…" at bounding box center [900, 324] width 418 height 48
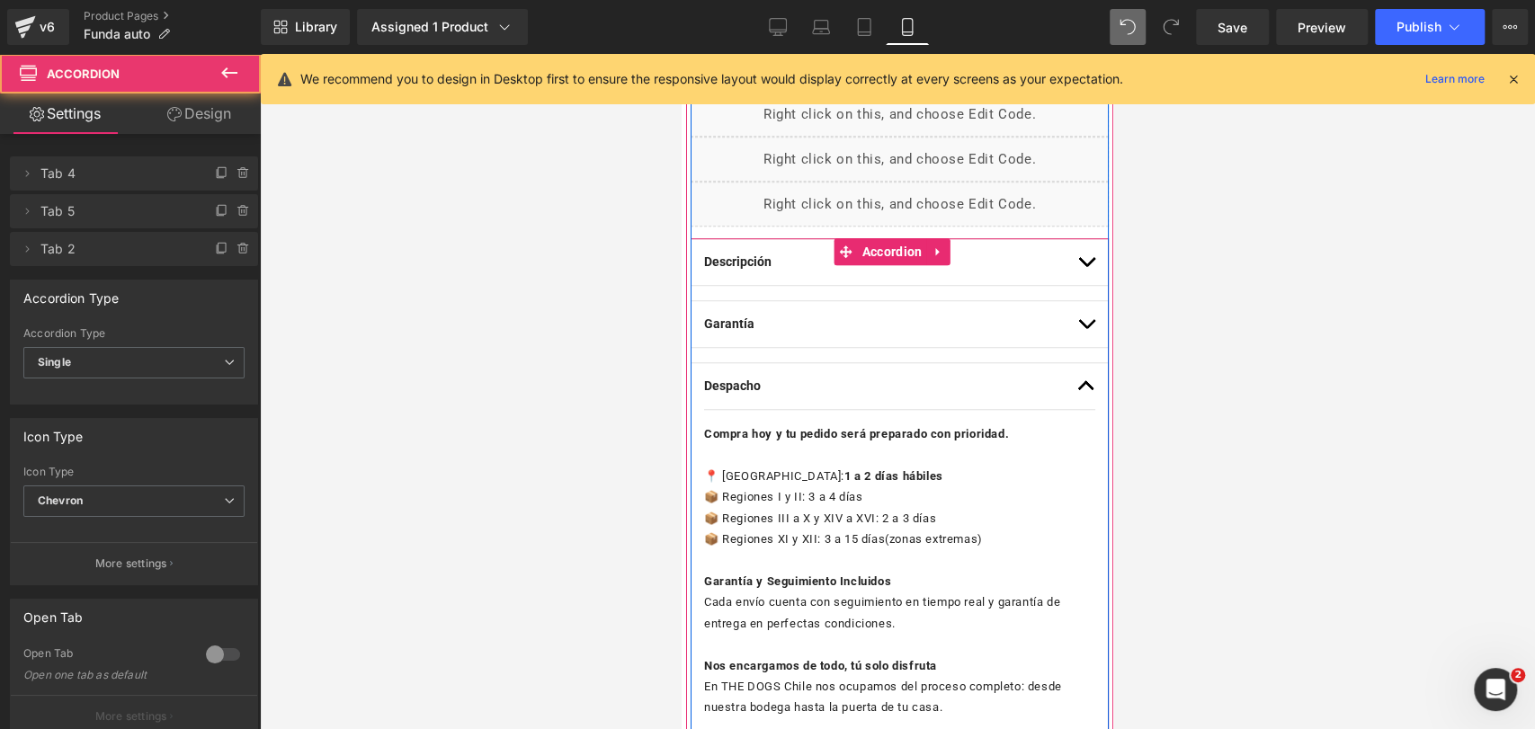
click at [1077, 322] on button "button" at bounding box center [1086, 324] width 18 height 46
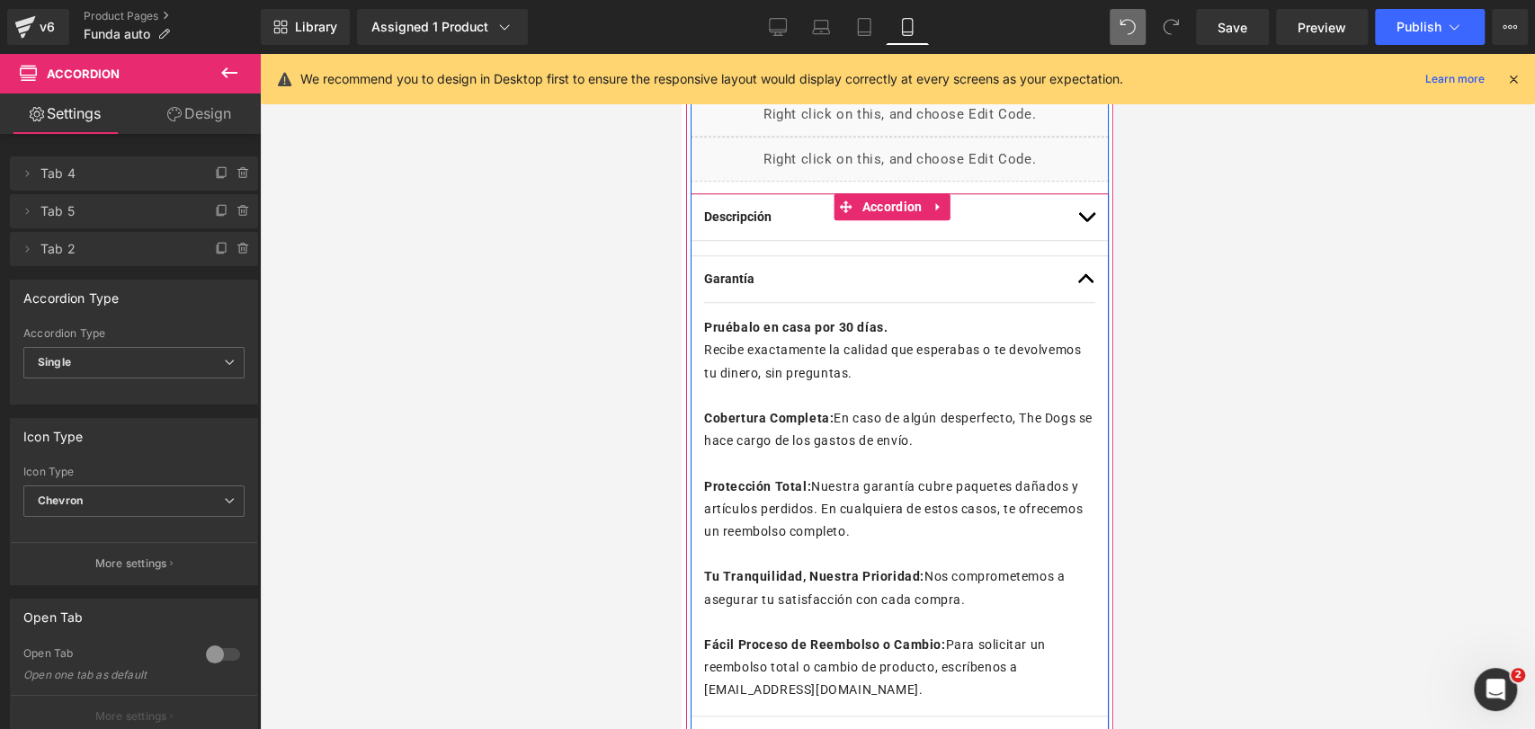
scroll to position [889, 0]
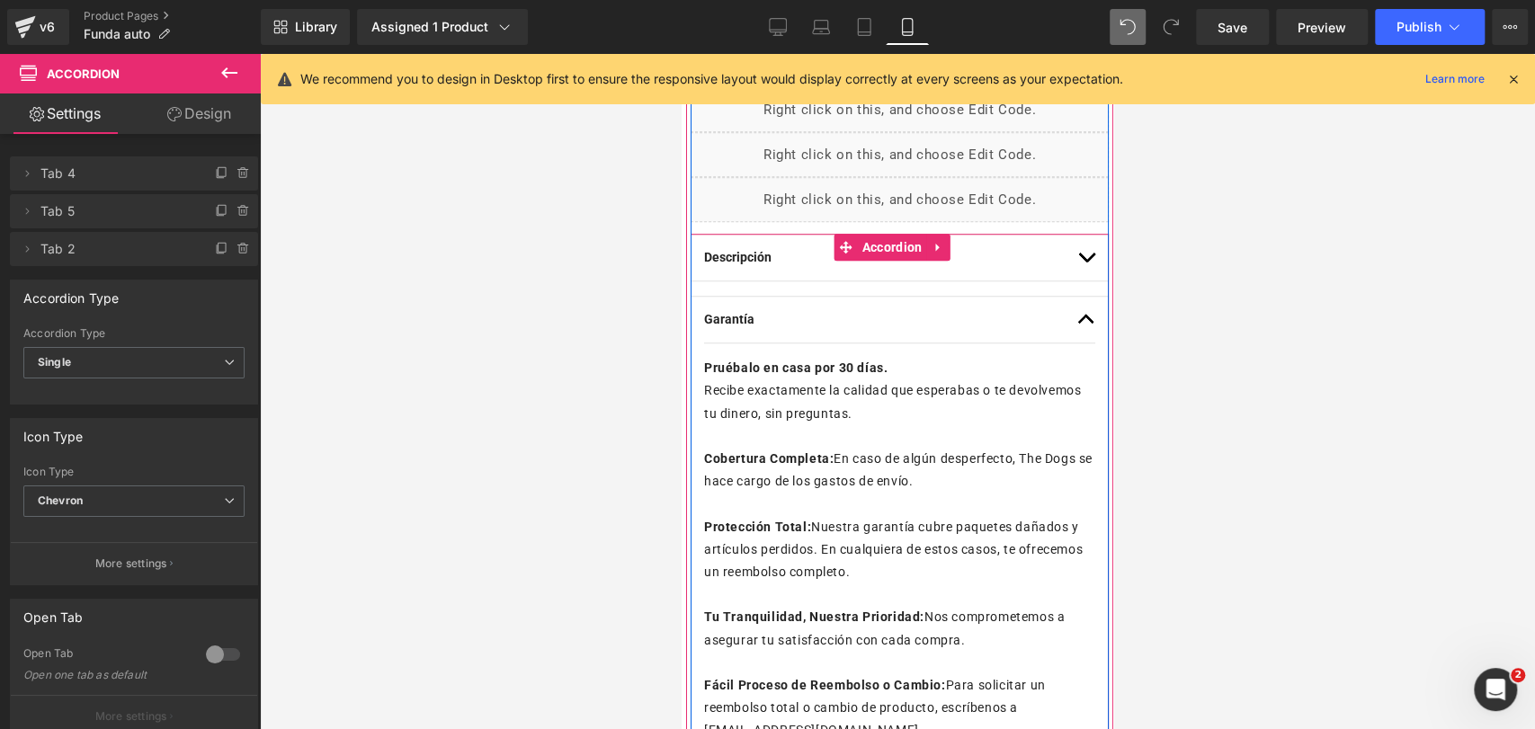
click at [1086, 262] on span "button" at bounding box center [1086, 262] width 0 height 0
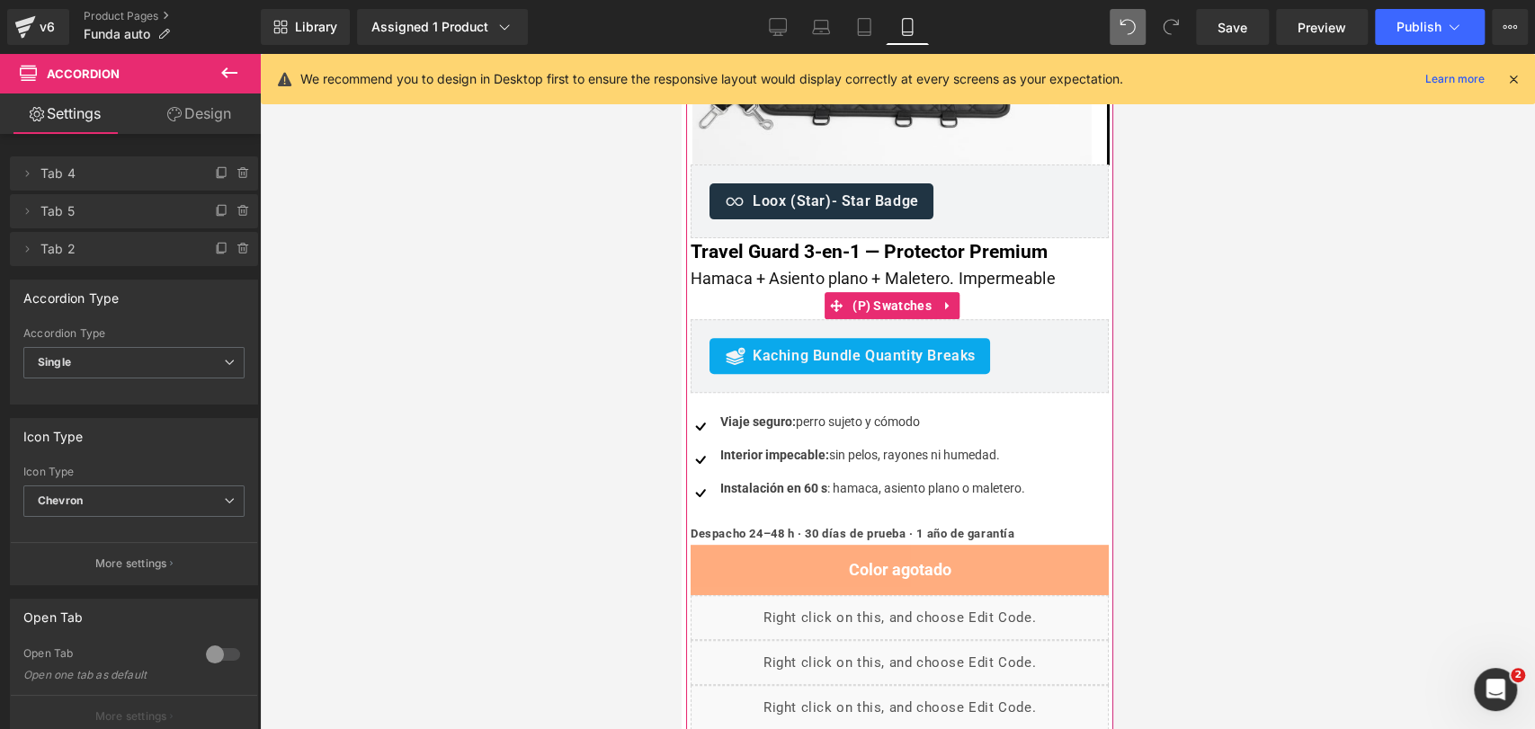
scroll to position [383, 0]
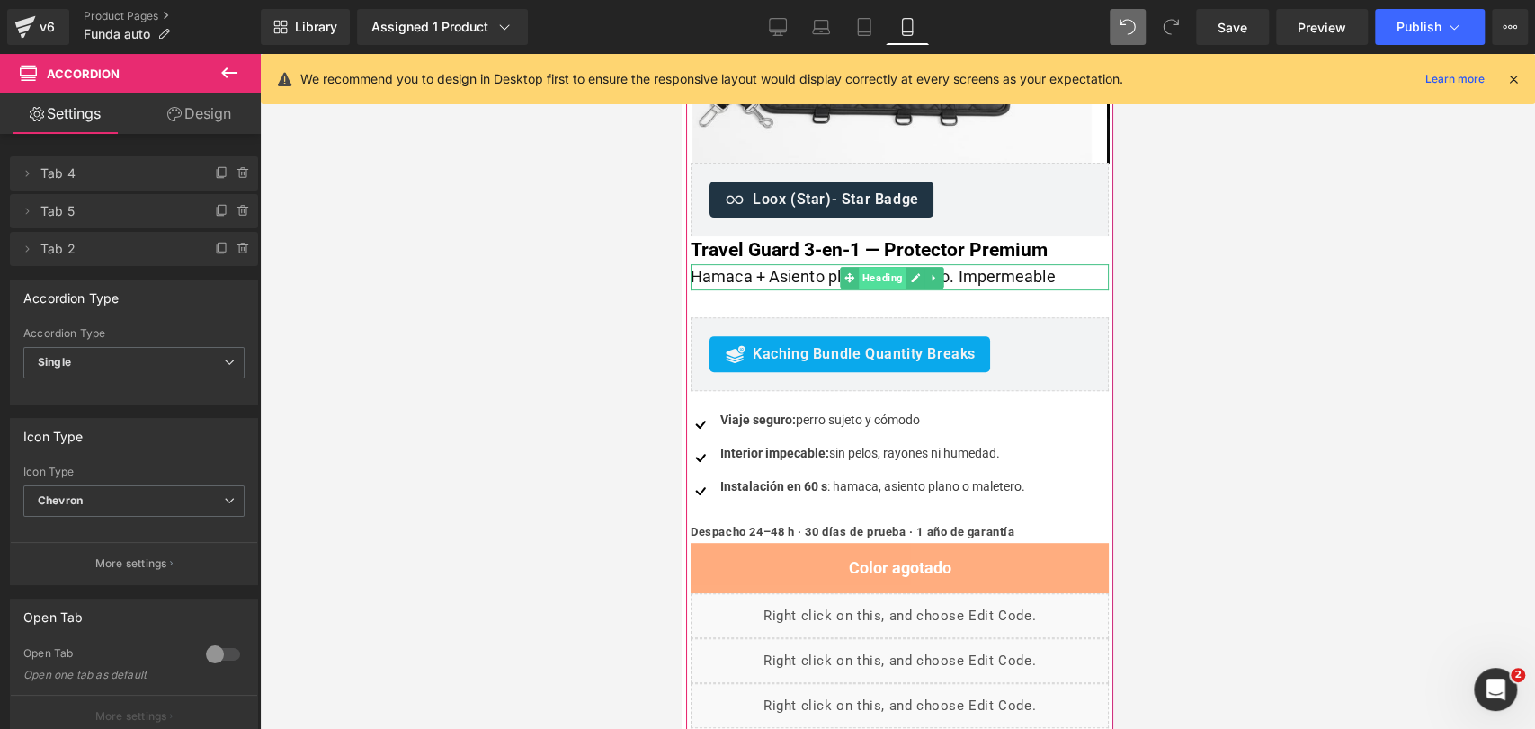
click at [873, 275] on span "Heading" at bounding box center [883, 278] width 48 height 22
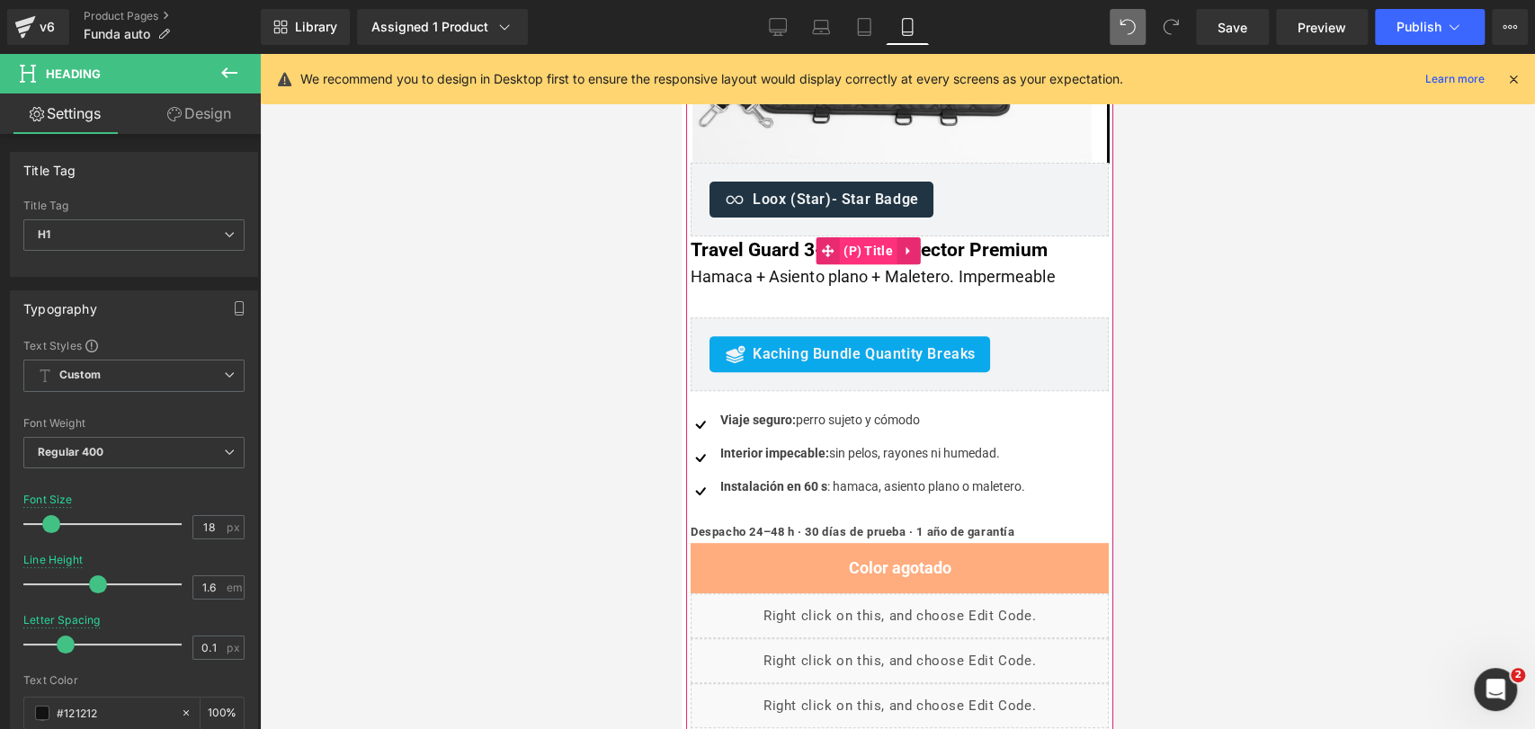
click at [871, 245] on span "(P) Title" at bounding box center [868, 250] width 58 height 27
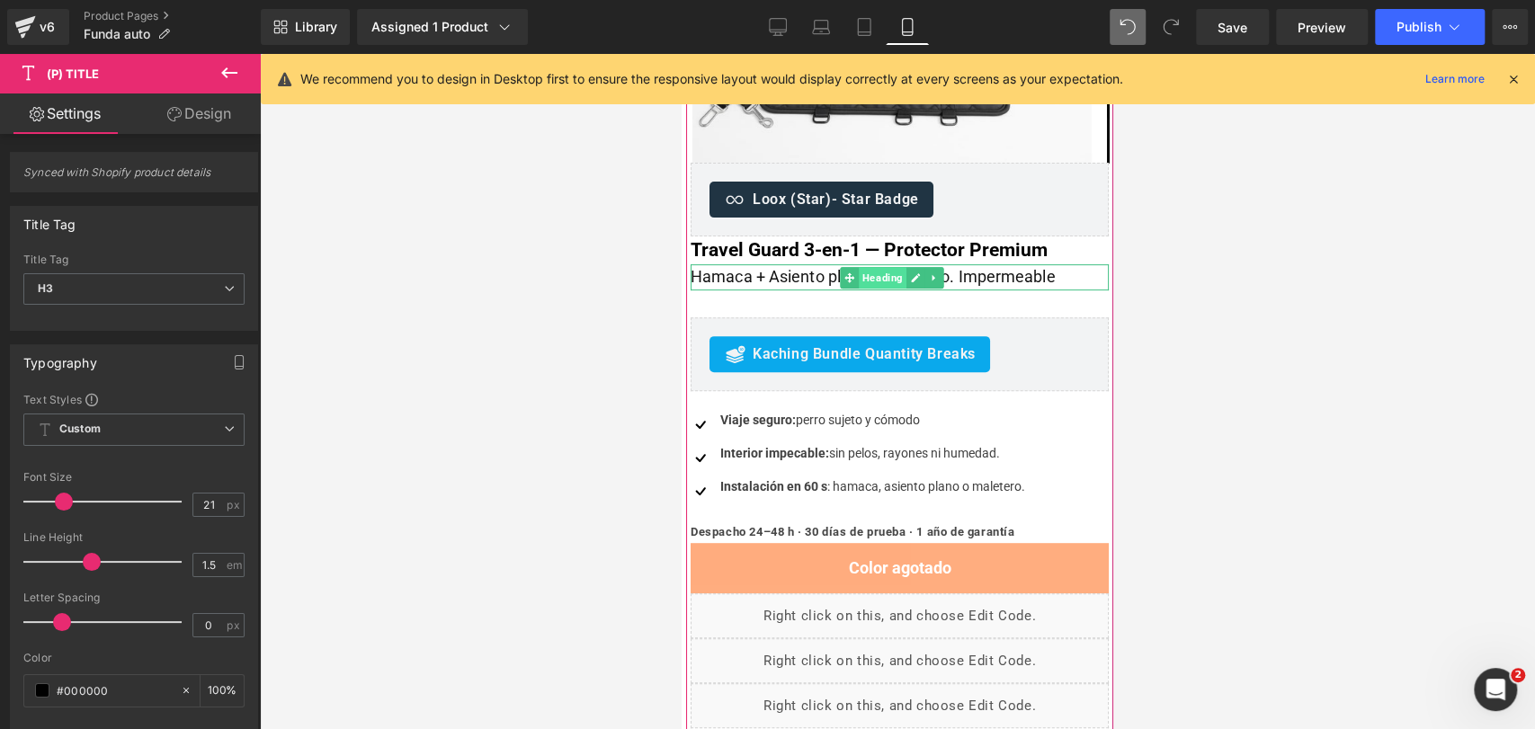
click at [897, 282] on span "Heading" at bounding box center [883, 278] width 48 height 22
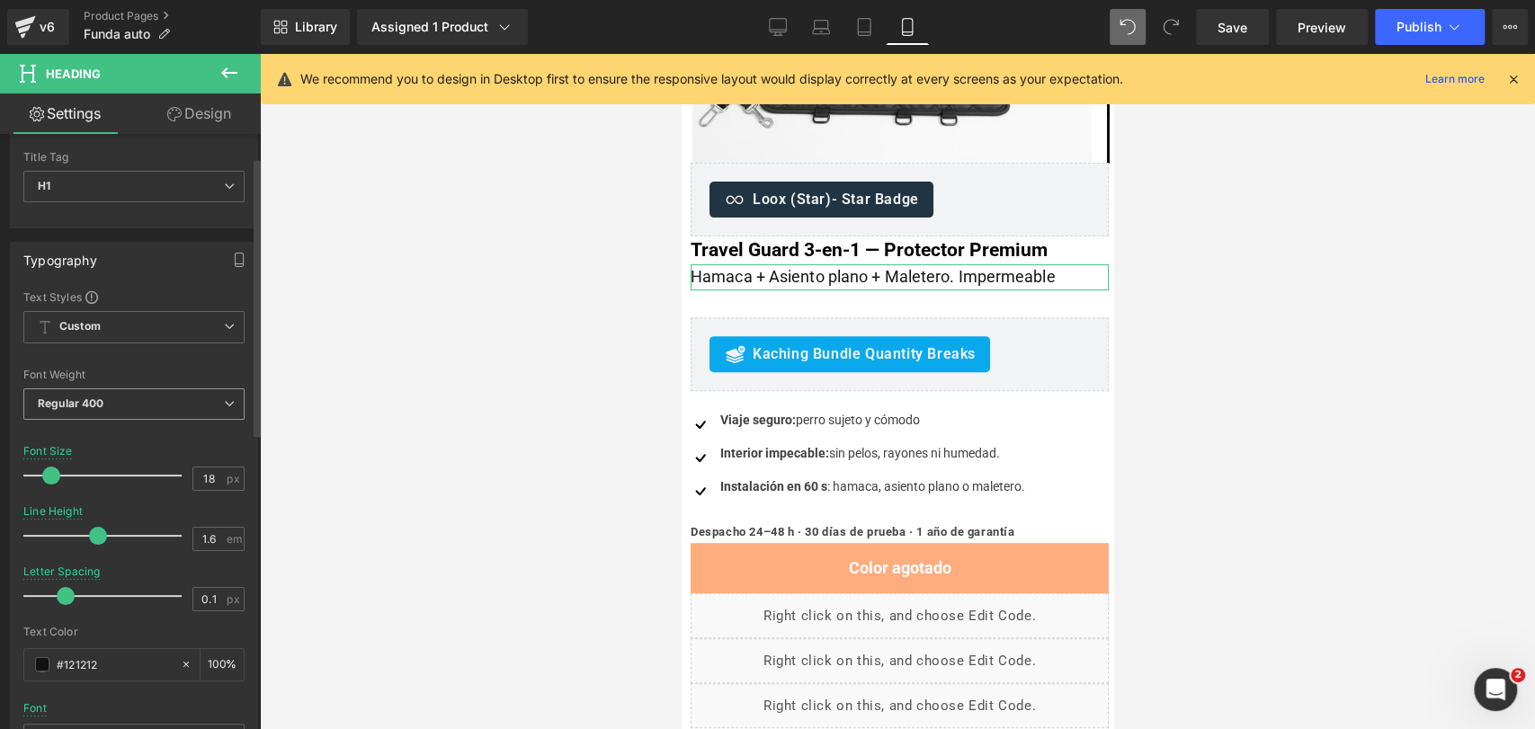
scroll to position [144, 0]
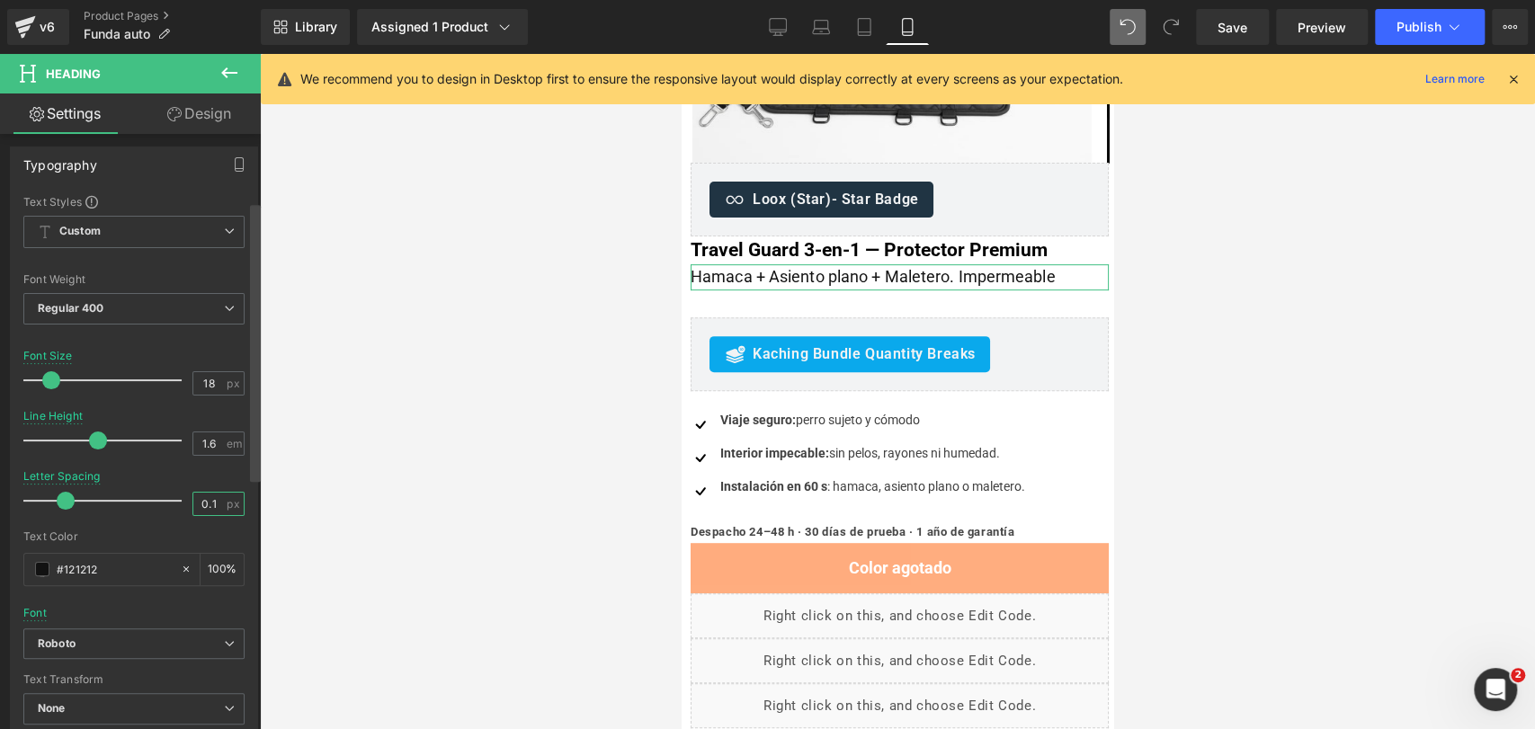
drag, startPoint x: 204, startPoint y: 501, endPoint x: 255, endPoint y: 509, distance: 51.0
click at [255, 509] on div "Title Tag H1 H2 H3 H4 H5 H6 Title Tag H1 H1 H2 H3 H4 H5 H6 Typography Text Styl…" at bounding box center [130, 435] width 261 height 603
type input "0.0"
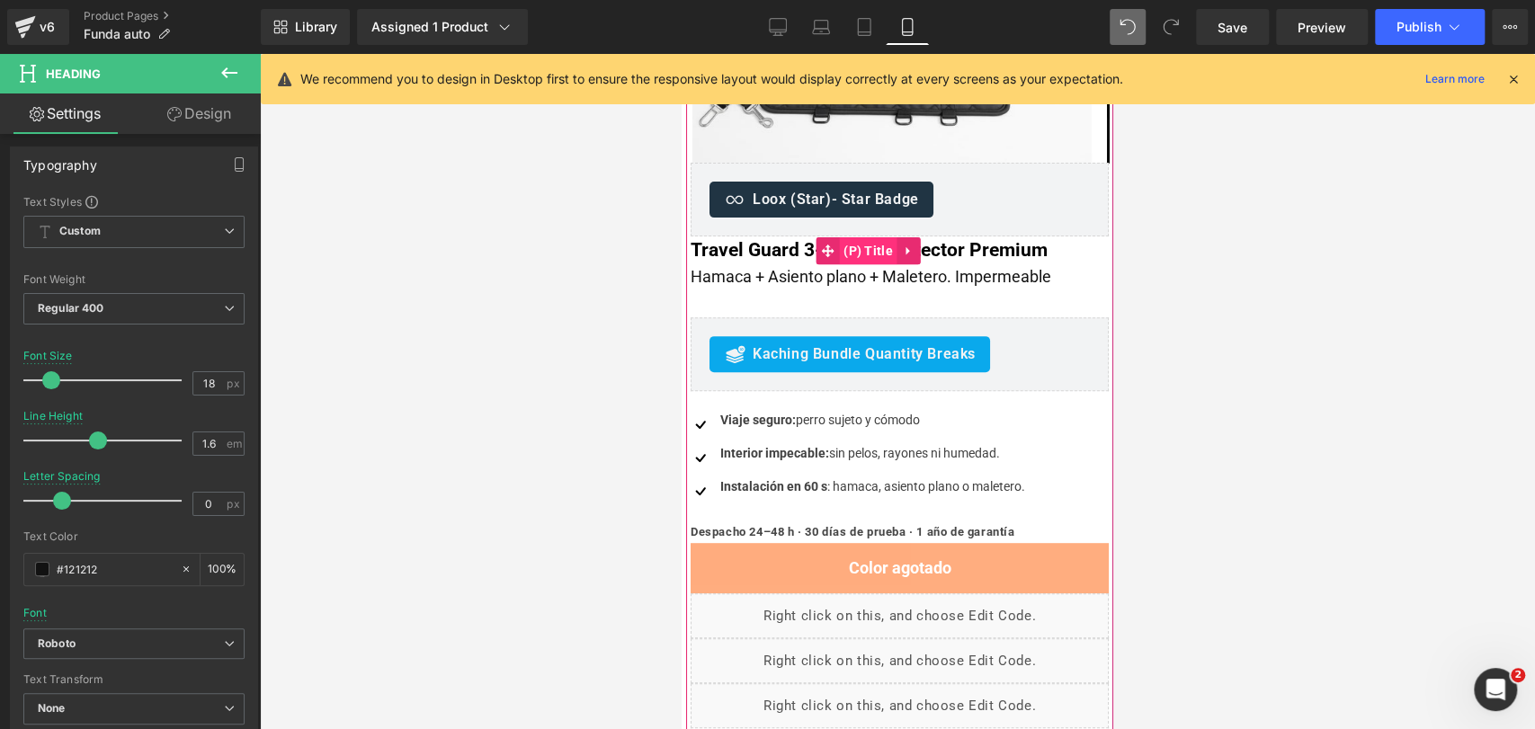
click at [860, 237] on span "(P) Title" at bounding box center [868, 250] width 58 height 27
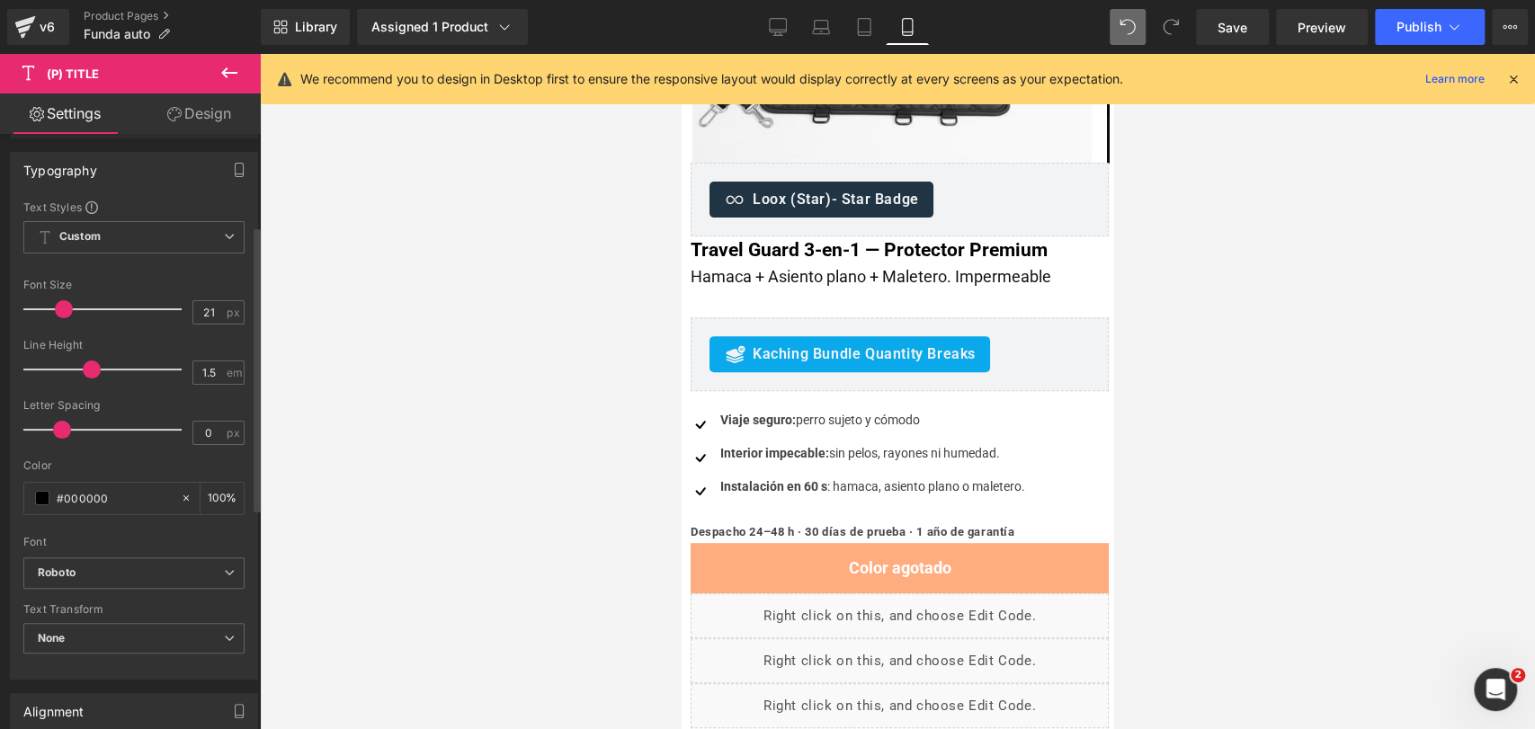
scroll to position [194, 0]
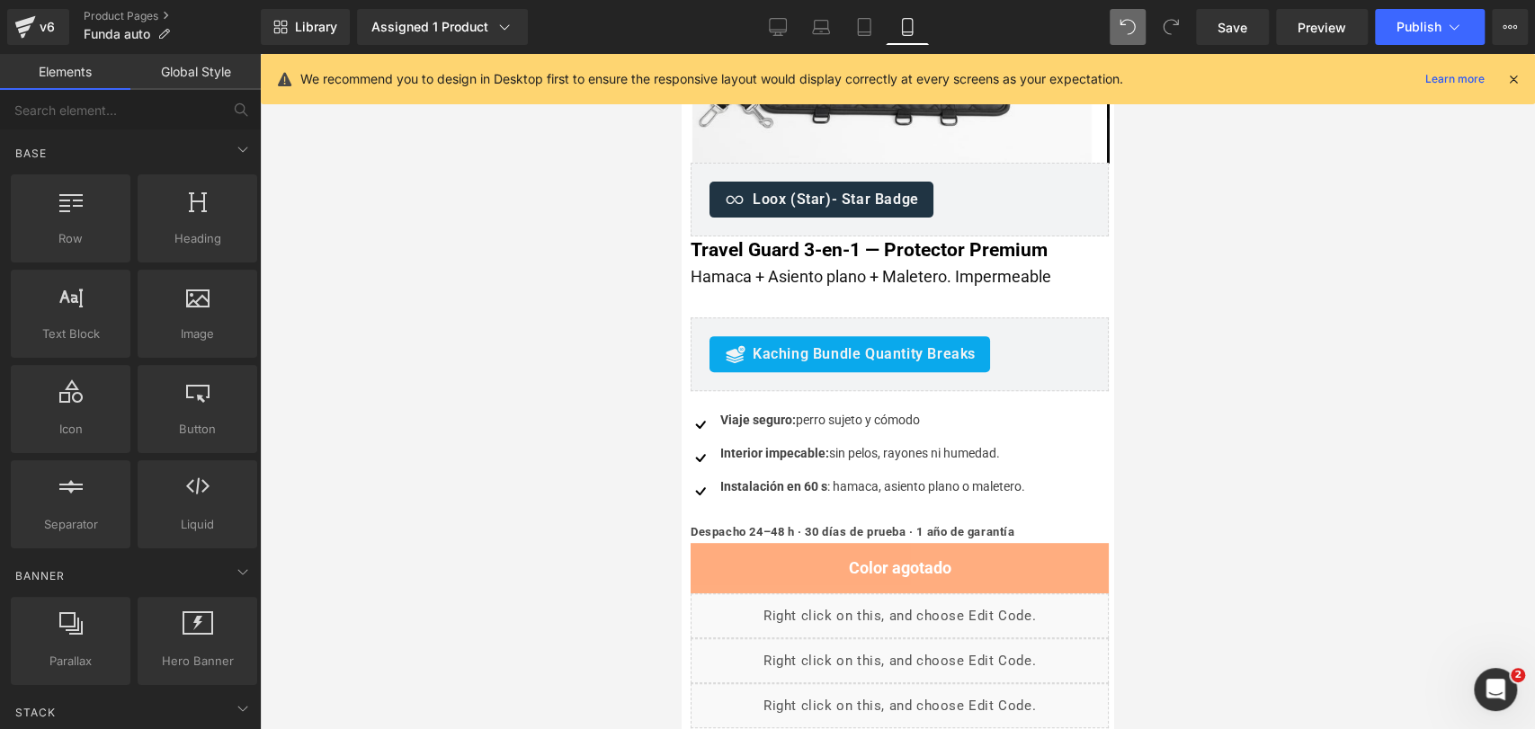
click at [1205, 249] on div at bounding box center [897, 391] width 1275 height 675
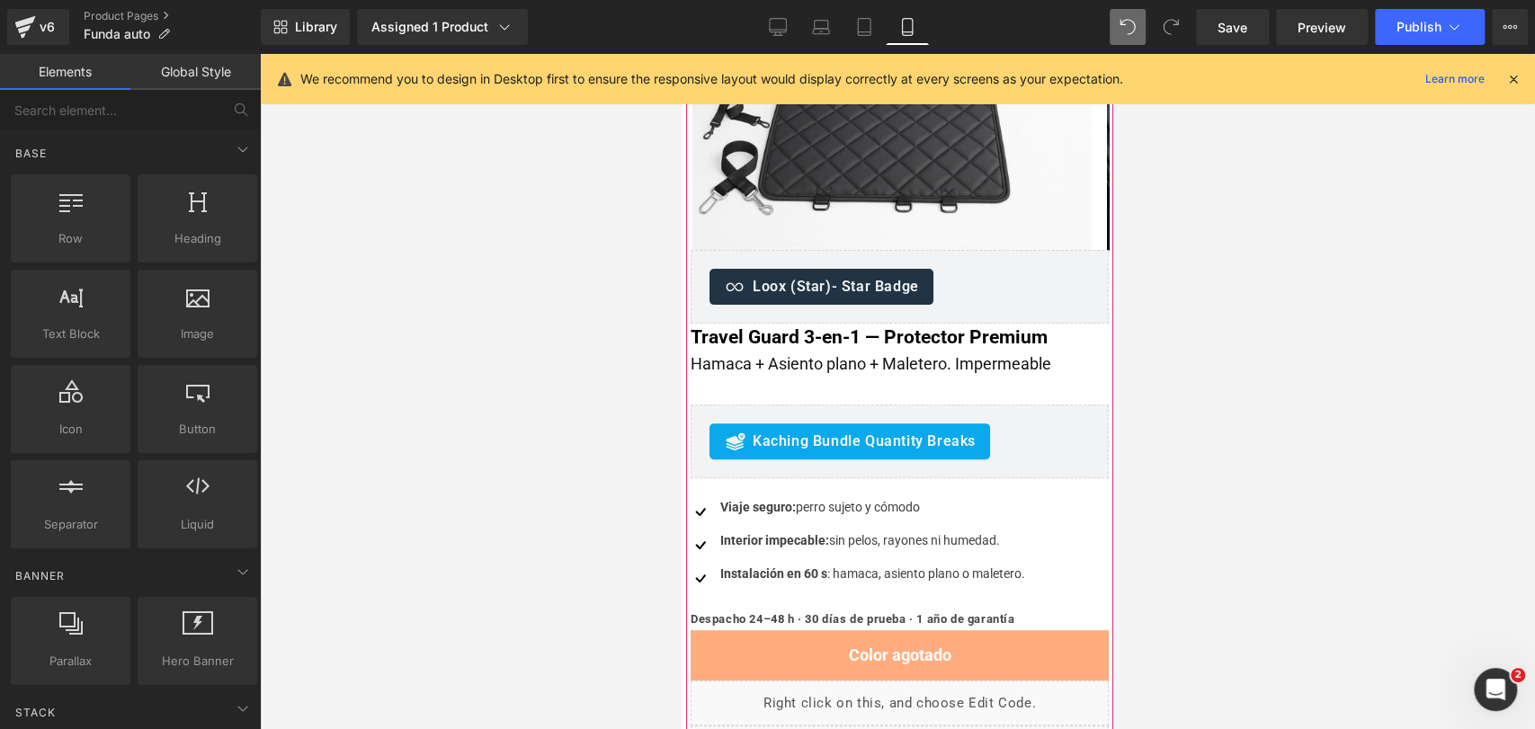
scroll to position [295, 0]
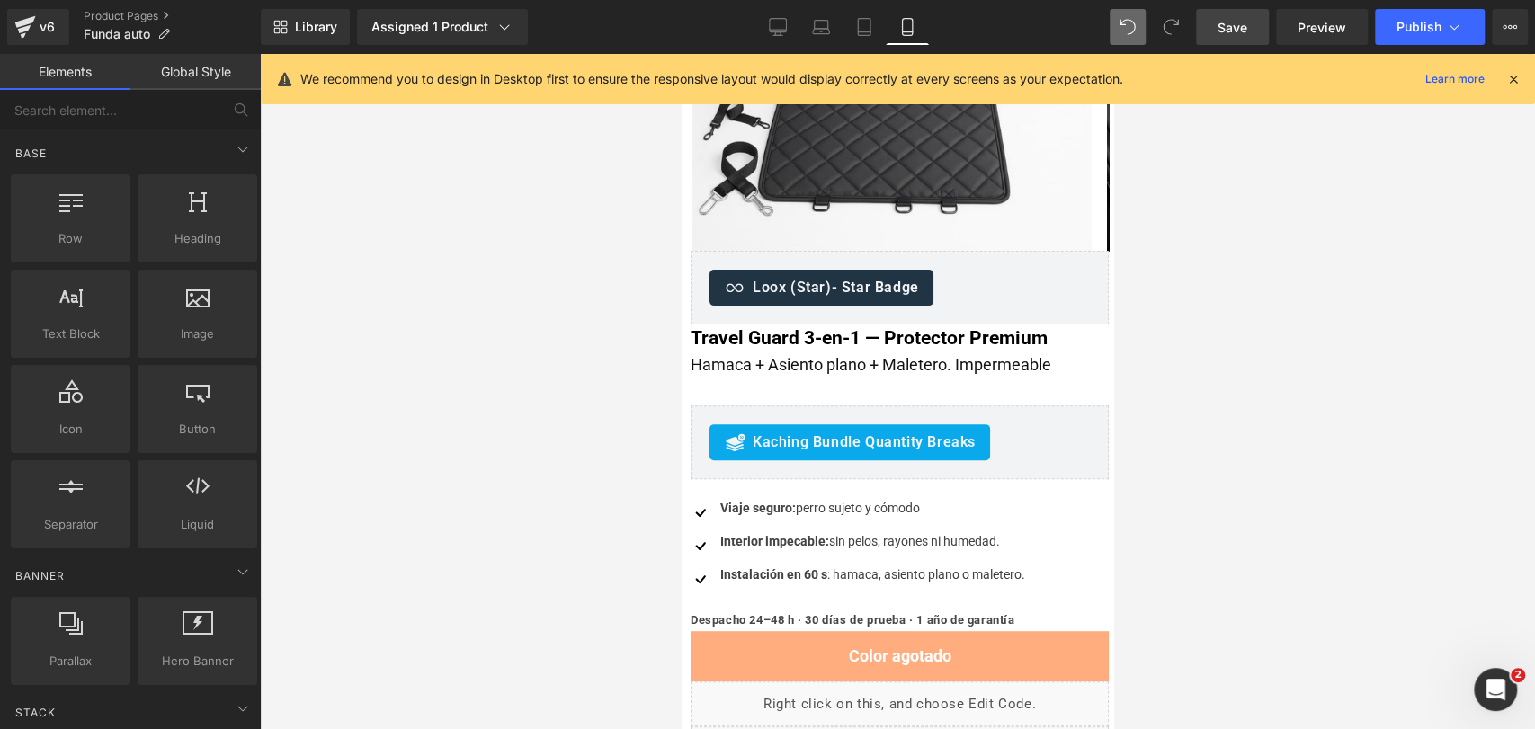
drag, startPoint x: 1232, startPoint y: 14, endPoint x: 394, endPoint y: 250, distance: 870.7
click at [1232, 14] on link "Save" at bounding box center [1232, 27] width 73 height 36
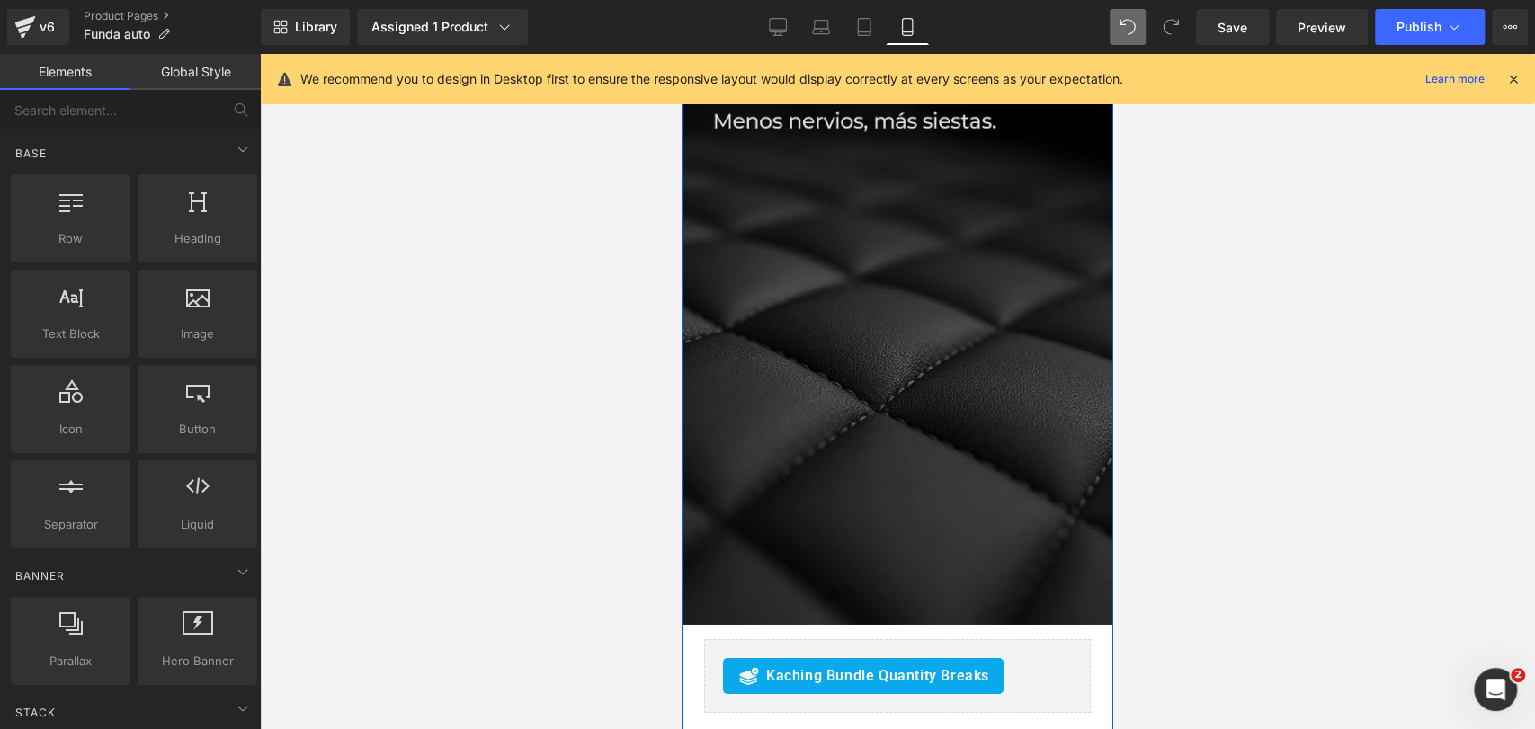
scroll to position [3787, 0]
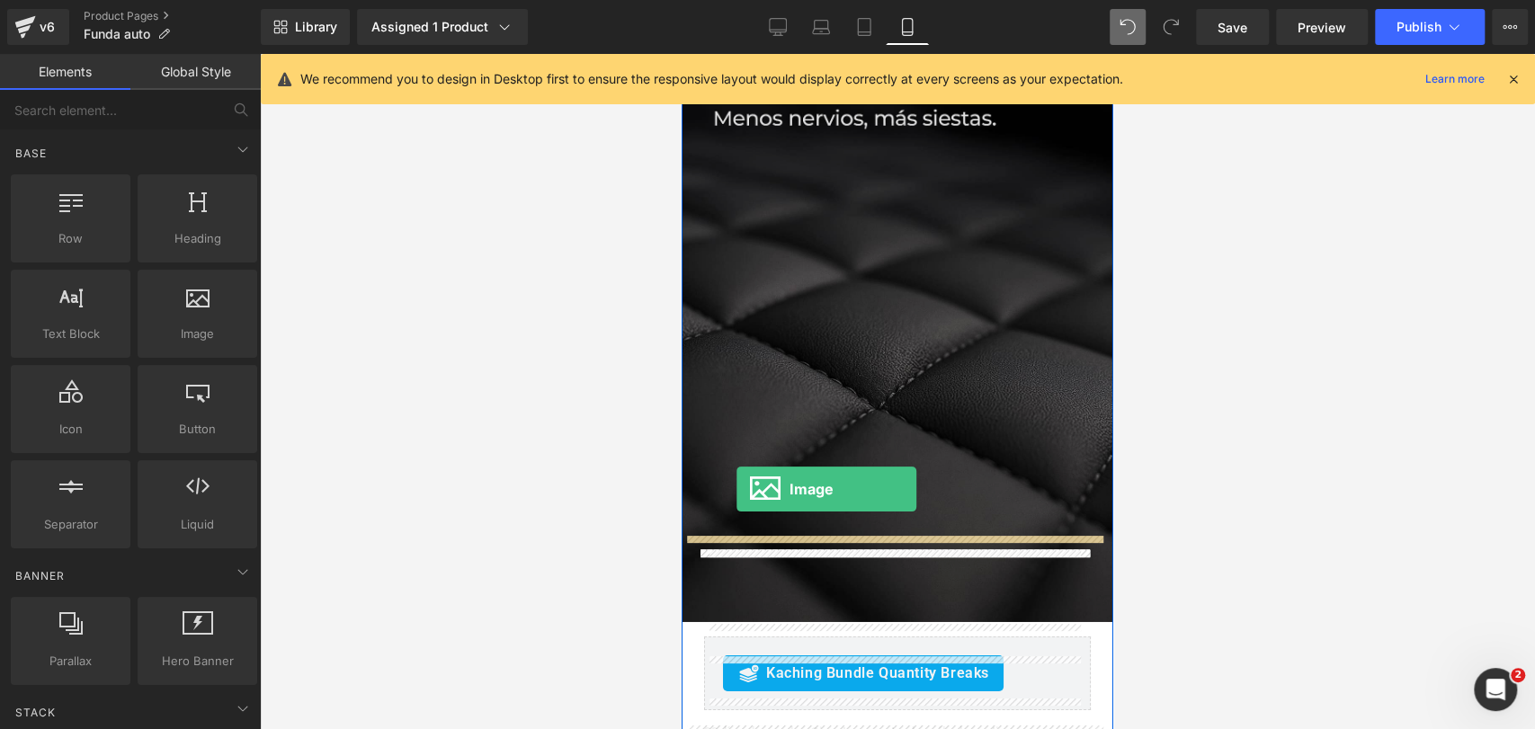
drag, startPoint x: 898, startPoint y: 370, endPoint x: 737, endPoint y: 490, distance: 201.1
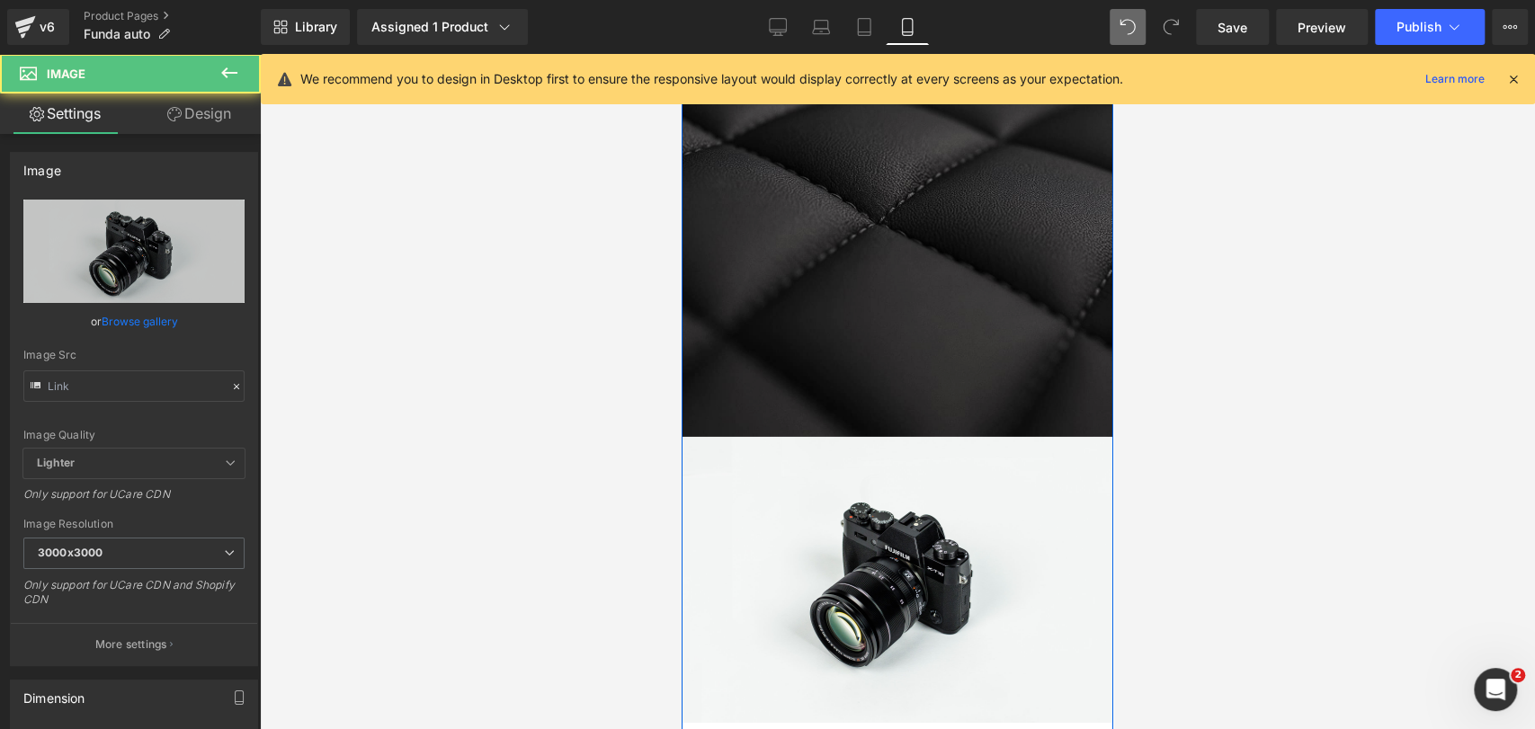
scroll to position [3973, 0]
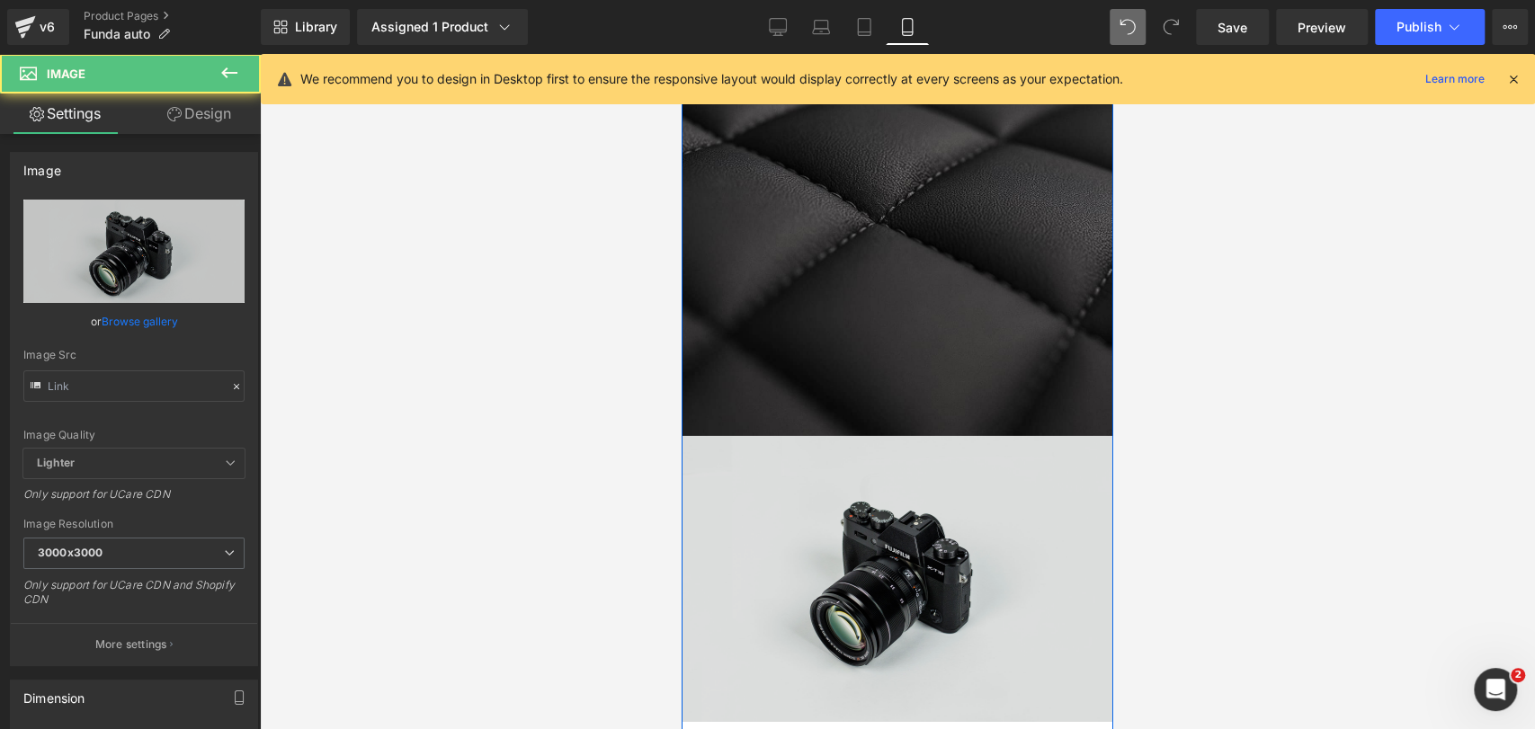
click at [825, 457] on img at bounding box center [898, 579] width 432 height 286
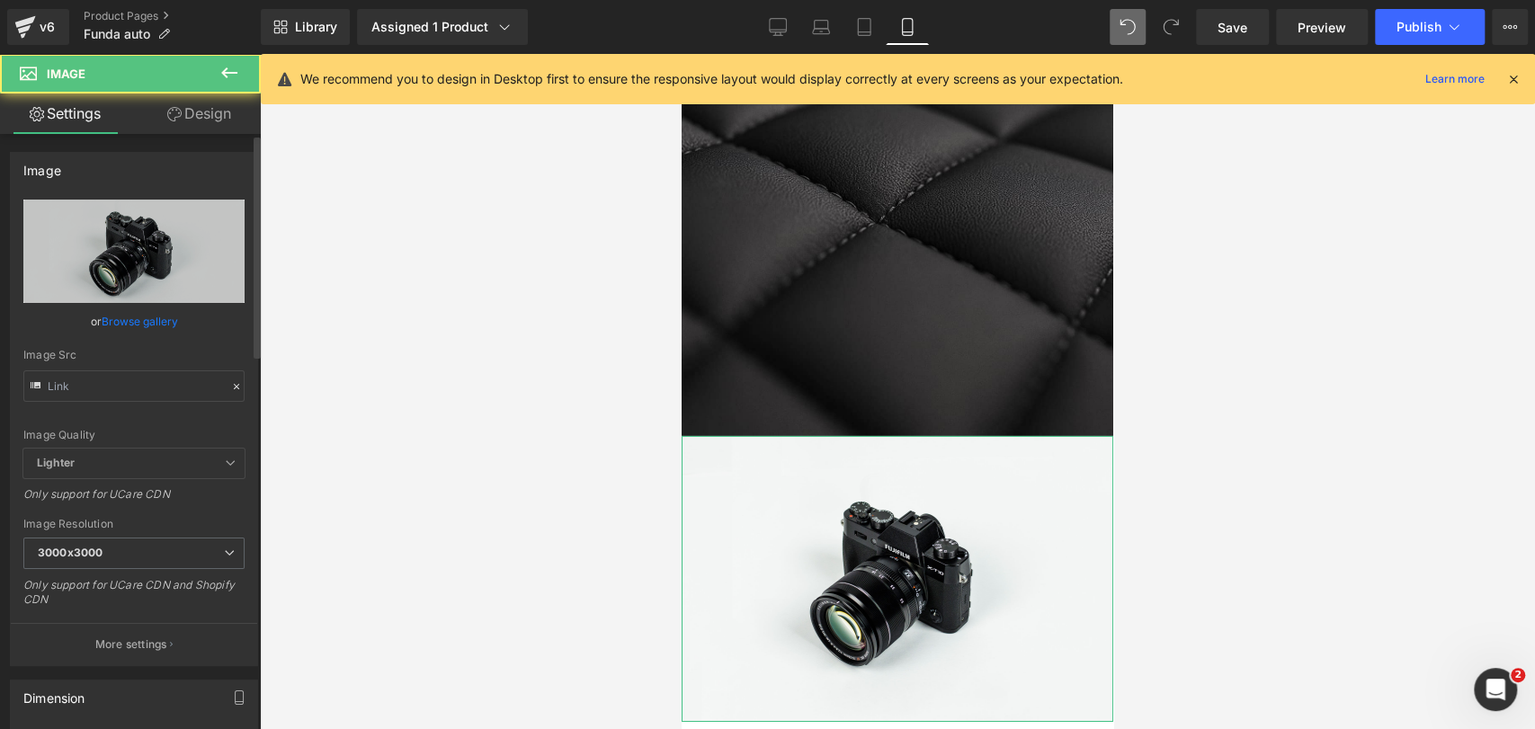
click at [162, 330] on link "Browse gallery" at bounding box center [140, 321] width 76 height 31
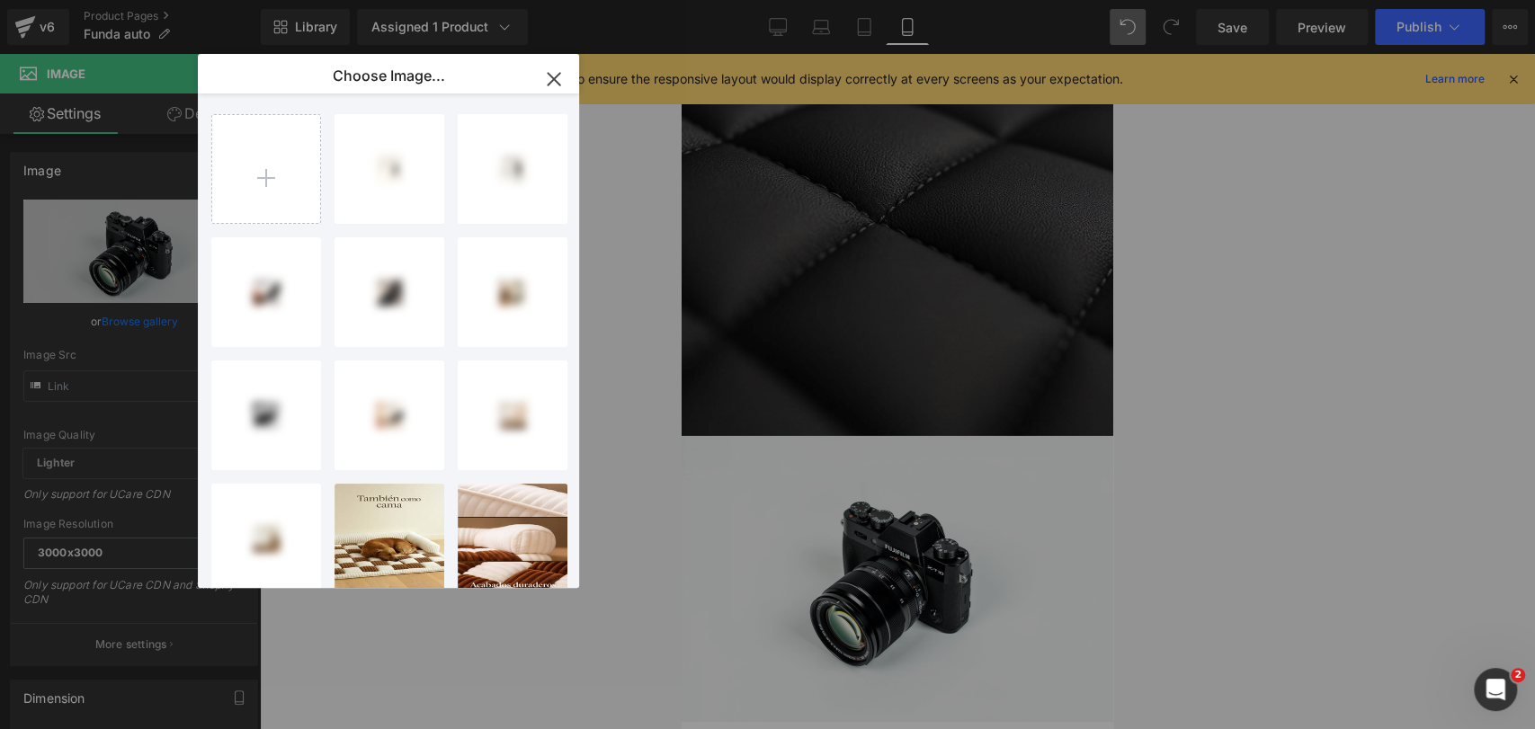
click at [251, 183] on input "file" at bounding box center [266, 169] width 108 height 108
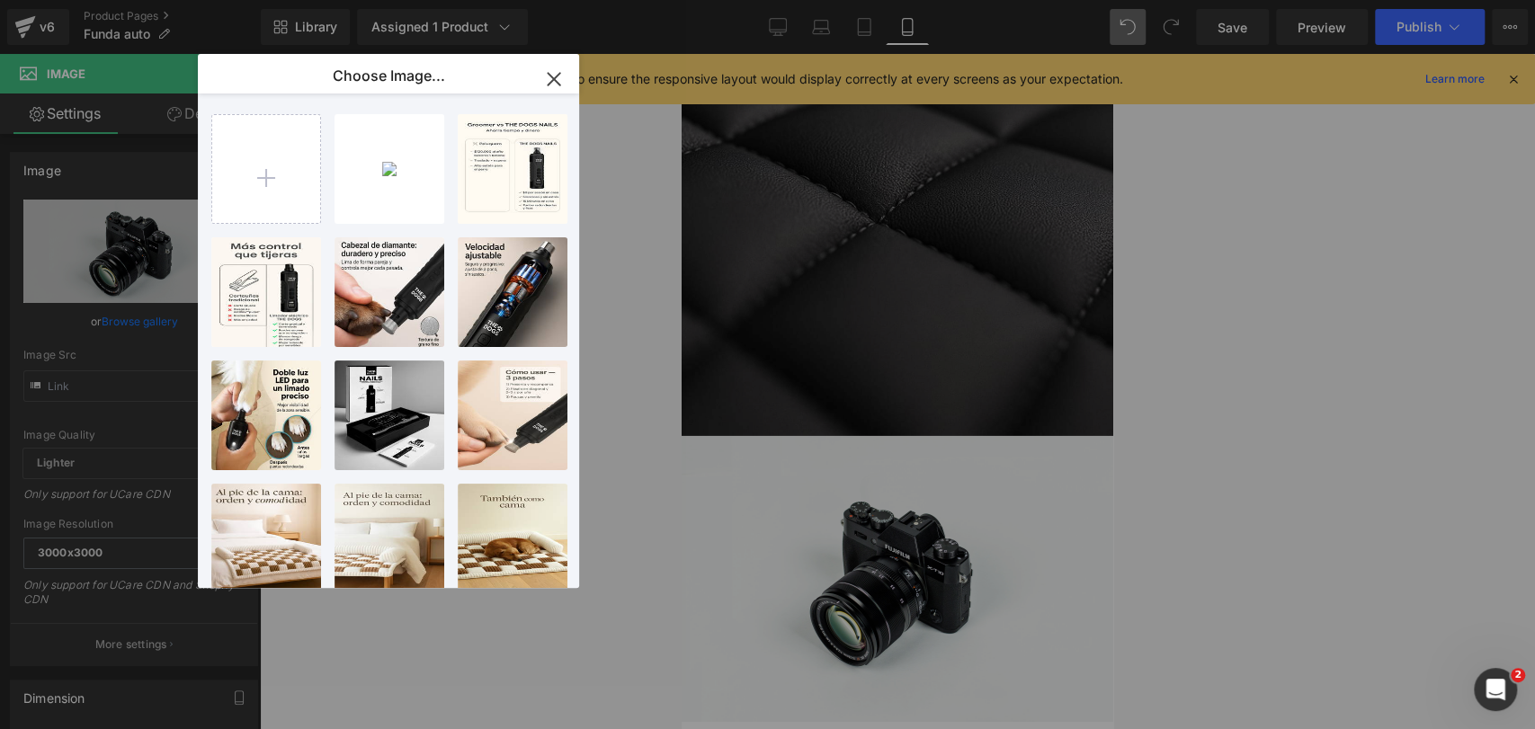
click at [0, 0] on div "2025092...fsk5.jpg 114.91 KB" at bounding box center [0, 0] width 0 height 0
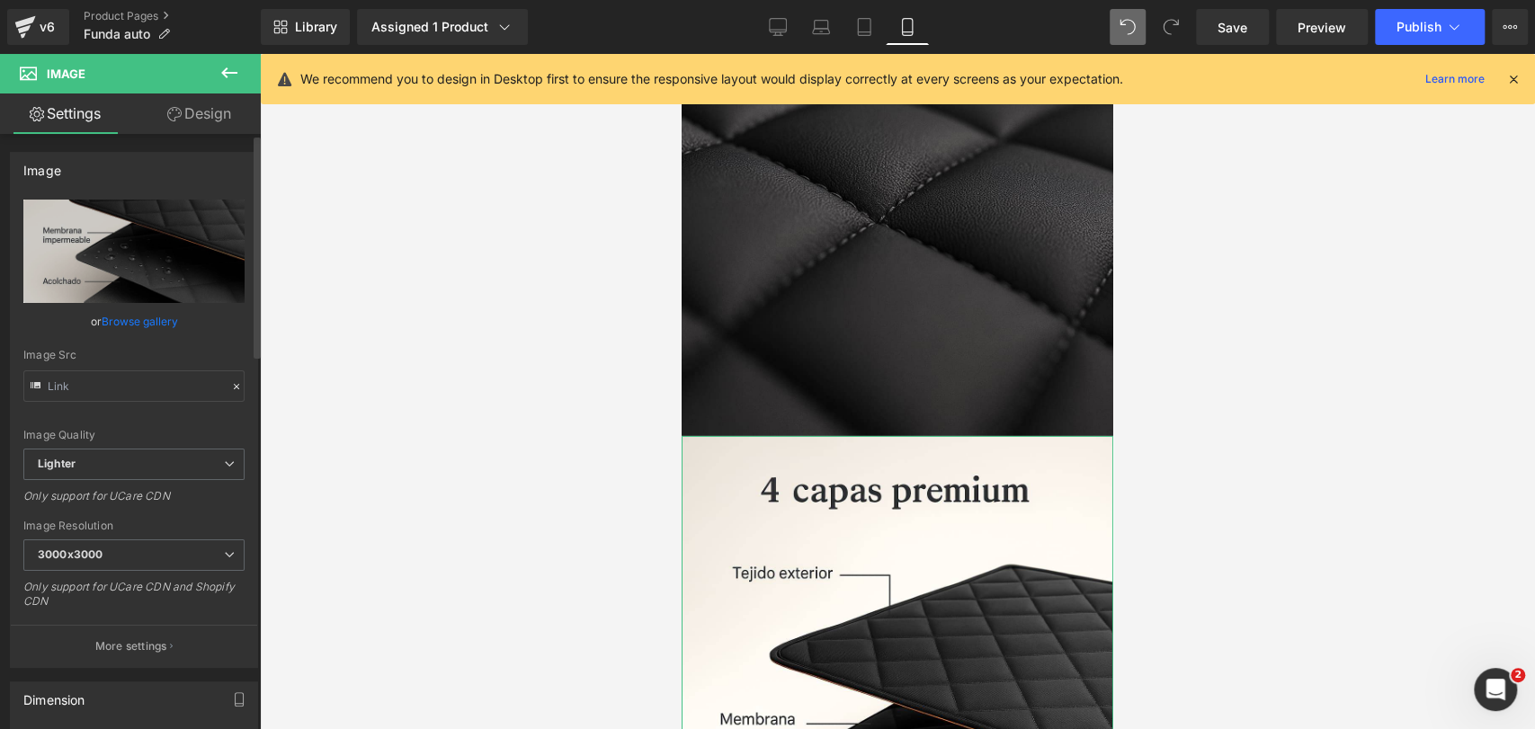
click at [165, 326] on link "Browse gallery" at bounding box center [140, 321] width 76 height 31
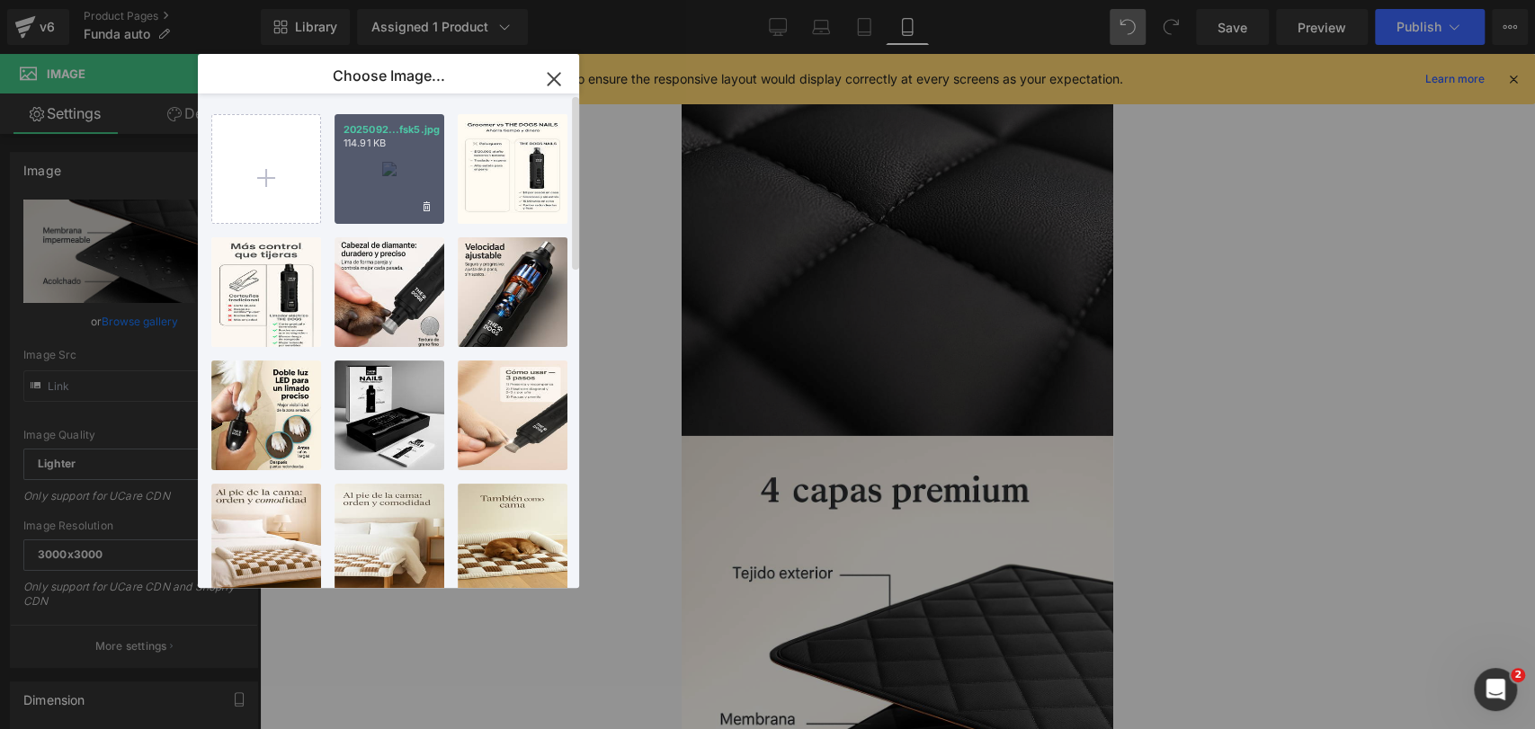
click at [382, 189] on div "2025092...fsk5.jpg 114.91 KB" at bounding box center [390, 169] width 110 height 110
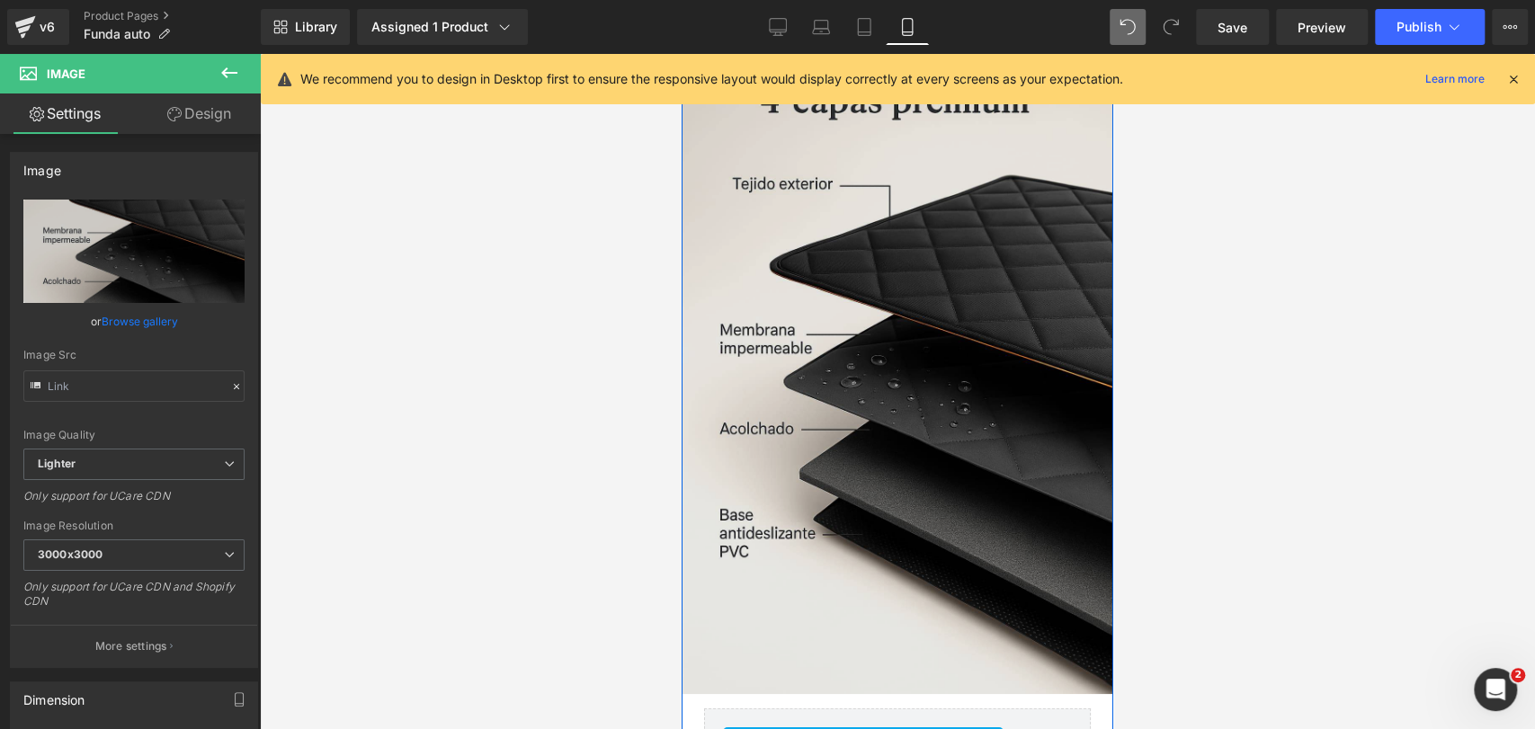
scroll to position [4381, 0]
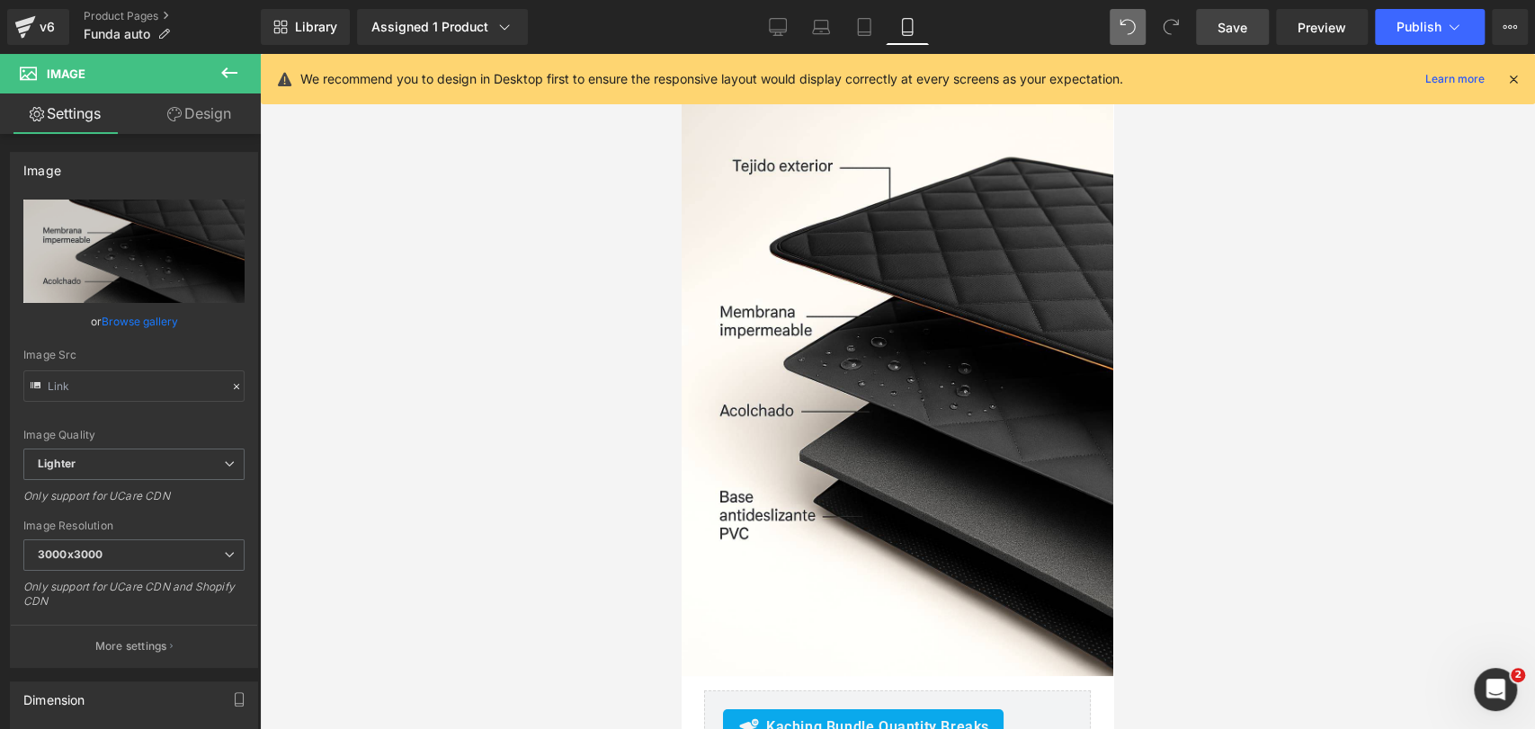
click at [1242, 29] on span "Save" at bounding box center [1233, 27] width 30 height 19
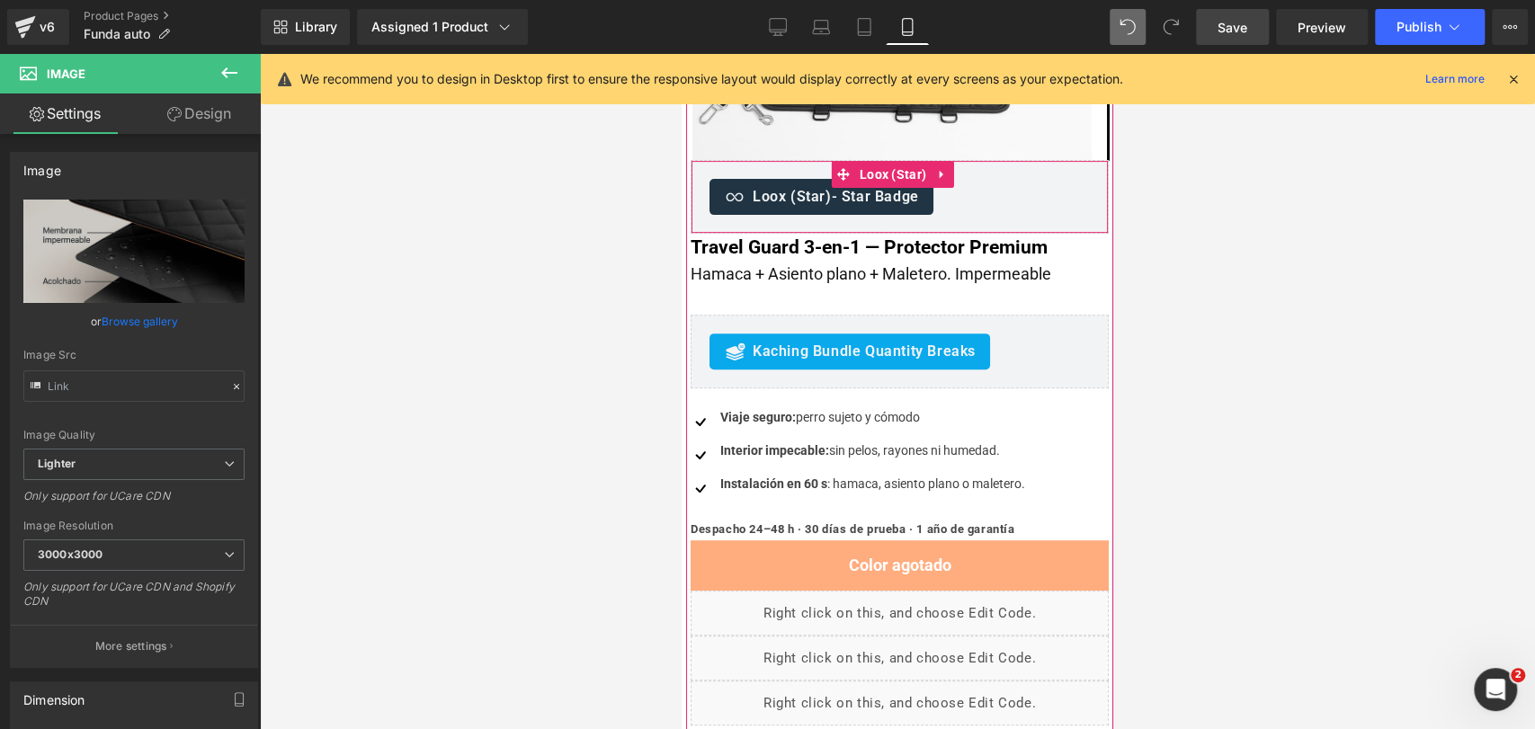
scroll to position [0, 0]
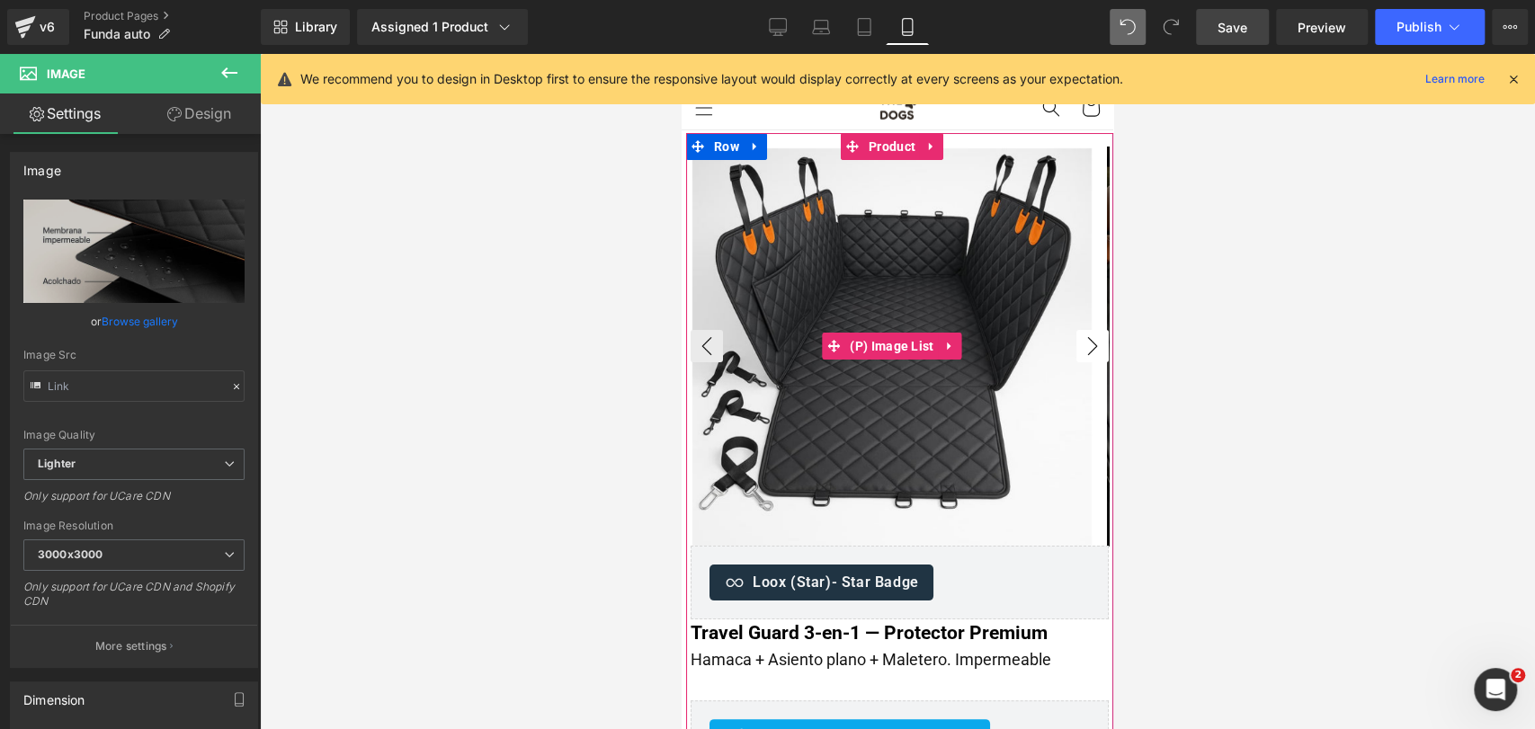
click at [1084, 347] on button "›" at bounding box center [1093, 346] width 32 height 32
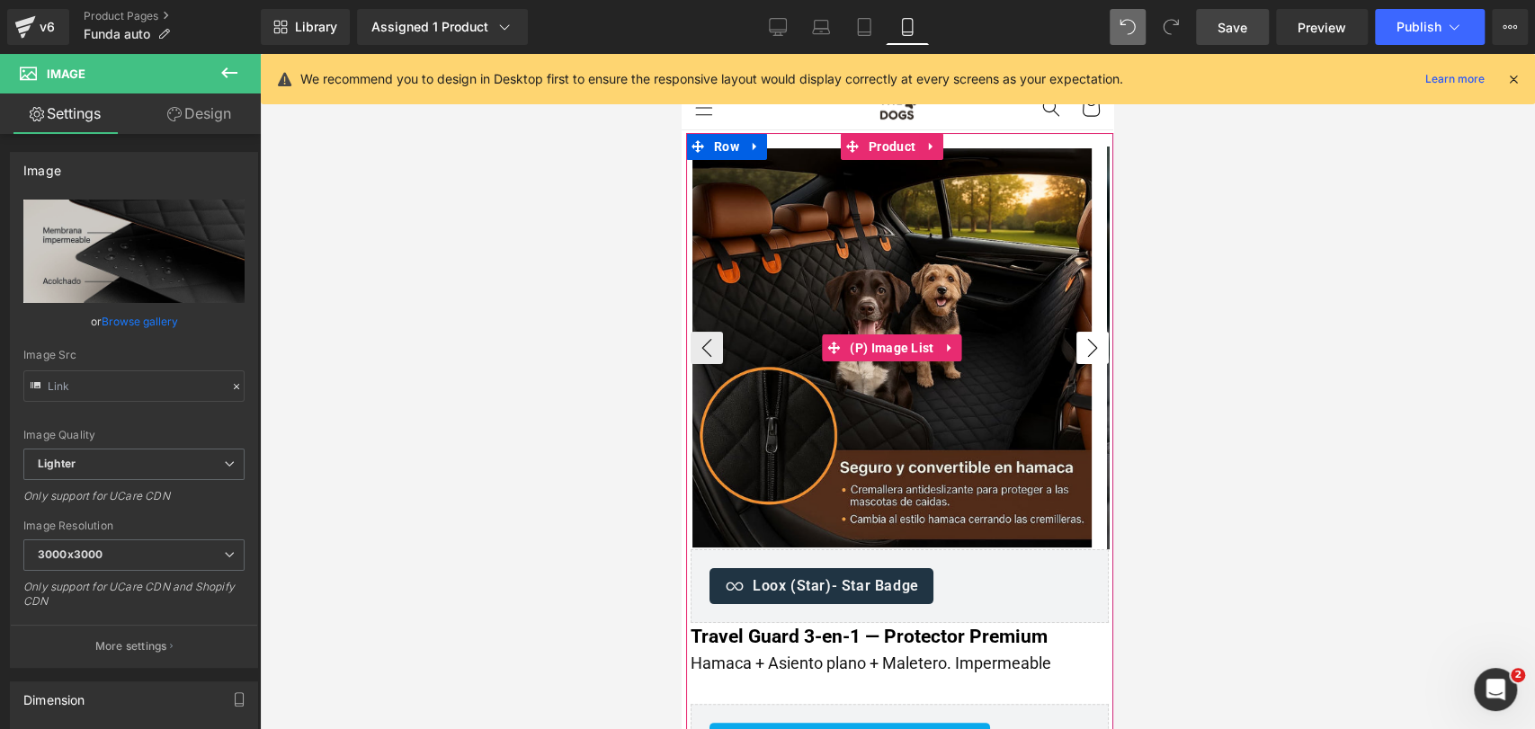
click at [1084, 347] on button "›" at bounding box center [1093, 348] width 32 height 32
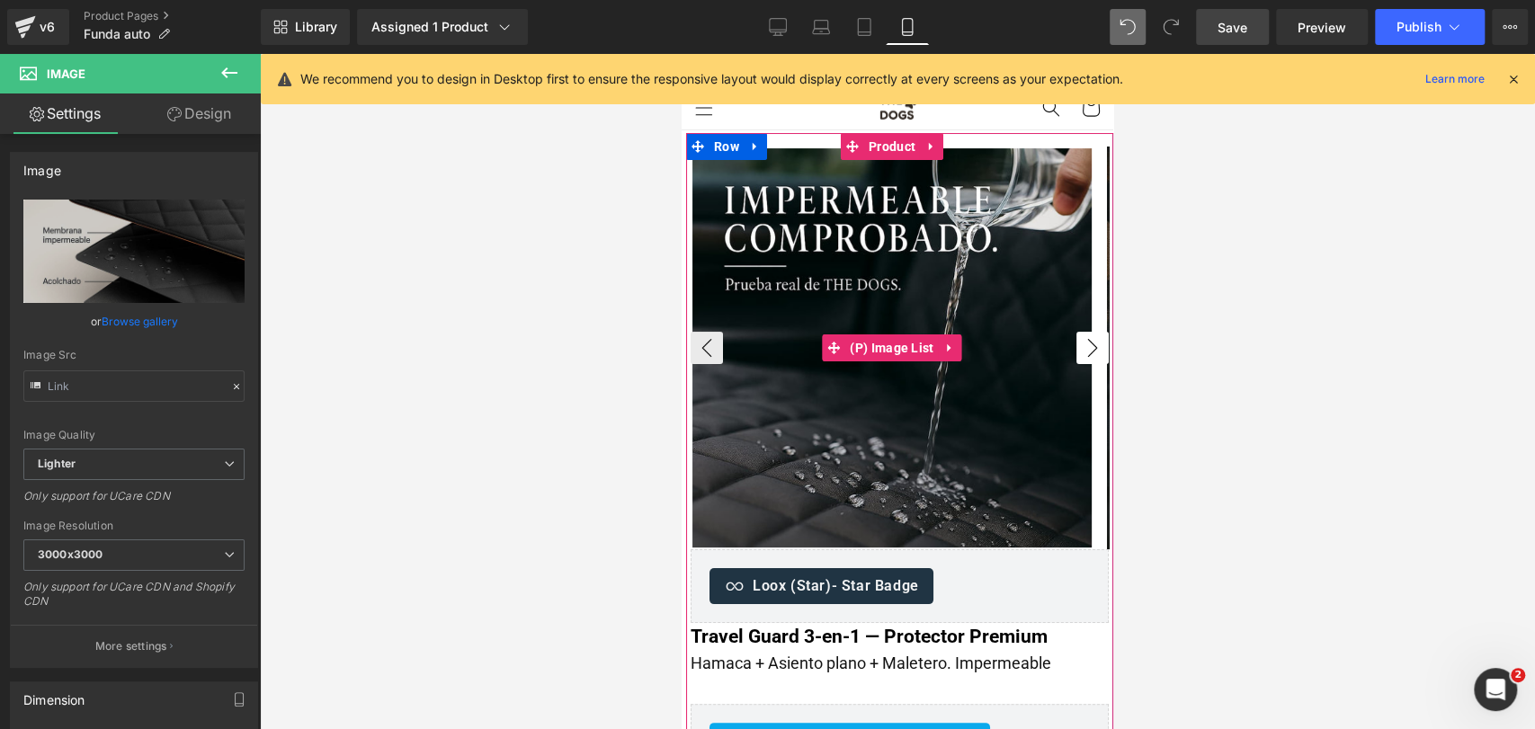
click at [1084, 347] on button "›" at bounding box center [1093, 348] width 32 height 32
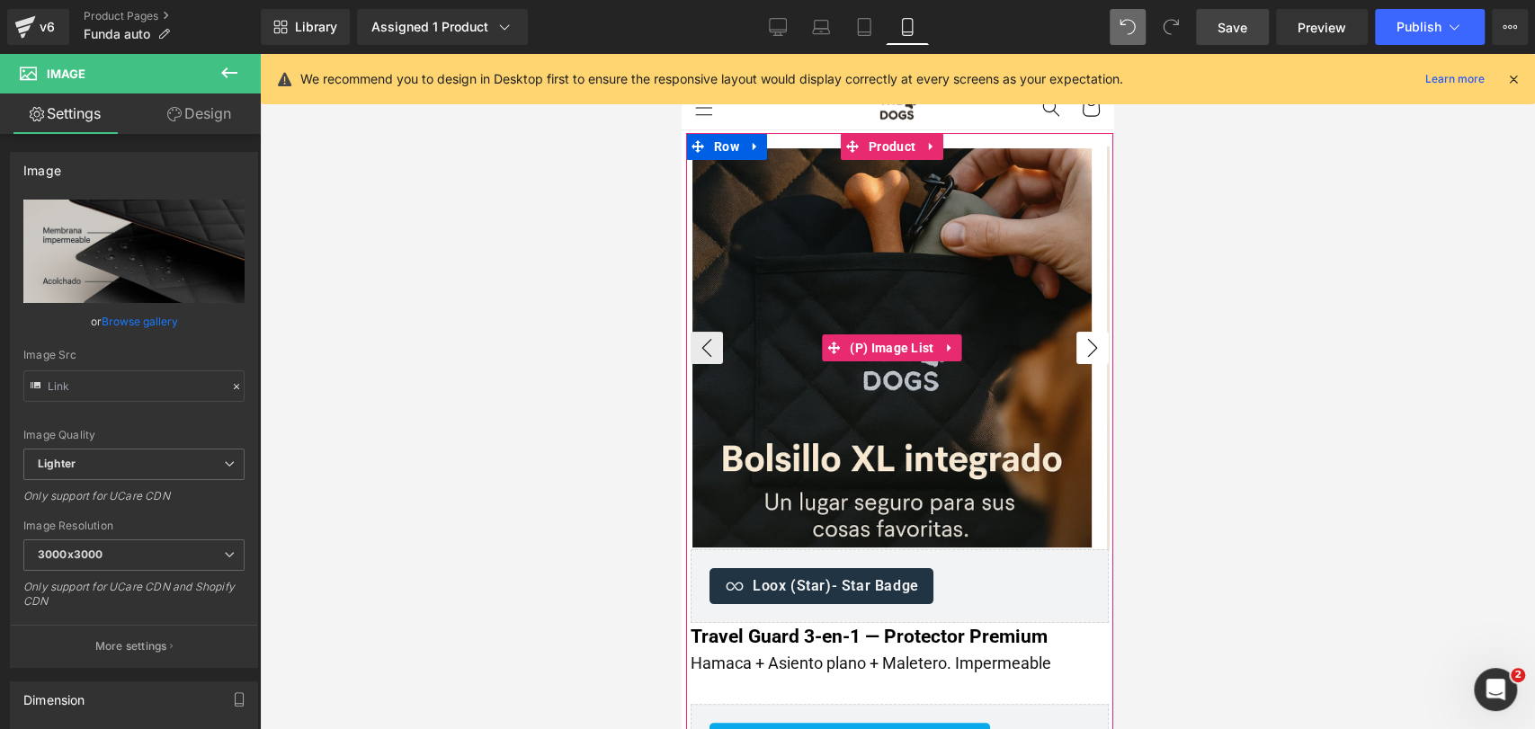
click at [1084, 347] on button "›" at bounding box center [1093, 348] width 32 height 32
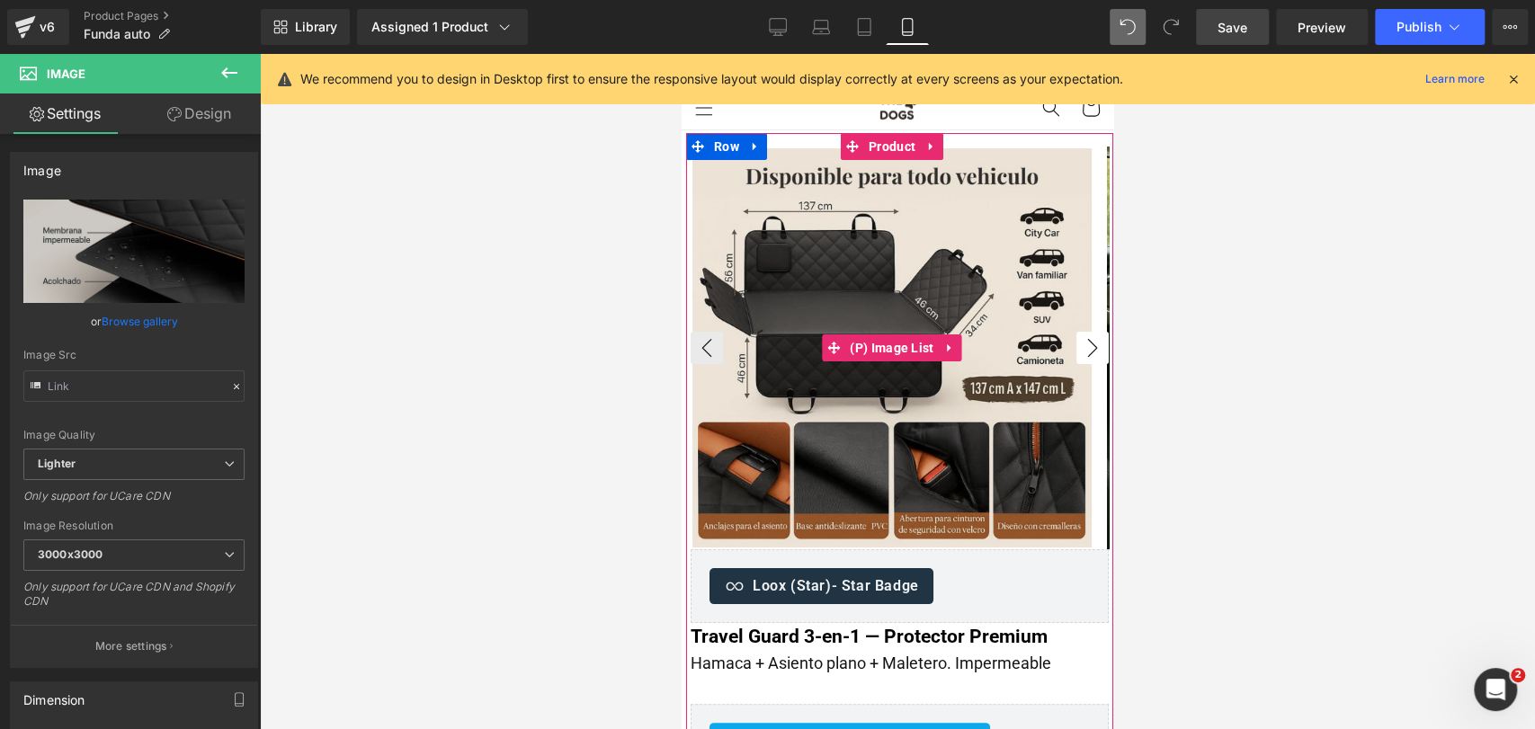
click at [1084, 347] on button "›" at bounding box center [1093, 348] width 32 height 32
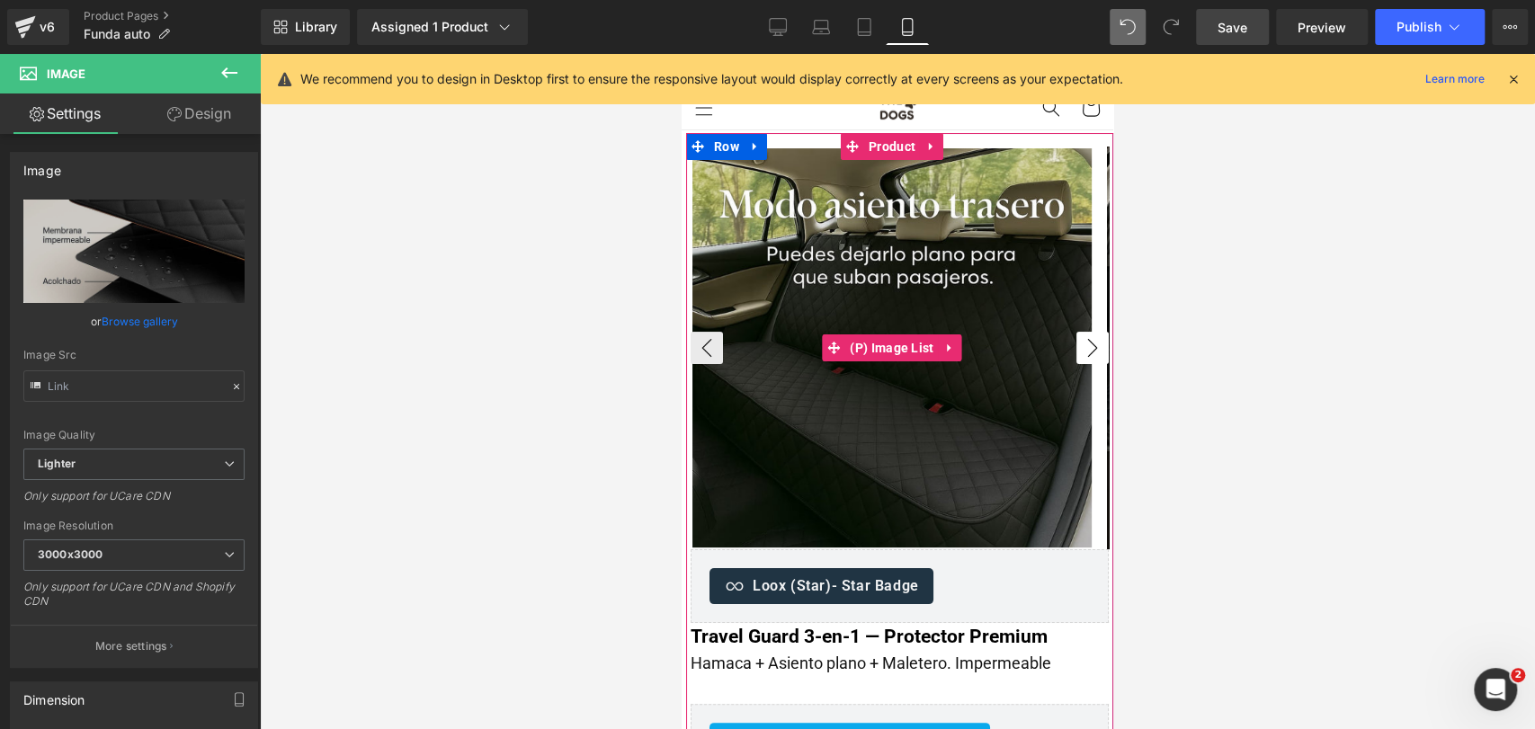
click at [1084, 347] on button "›" at bounding box center [1093, 348] width 32 height 32
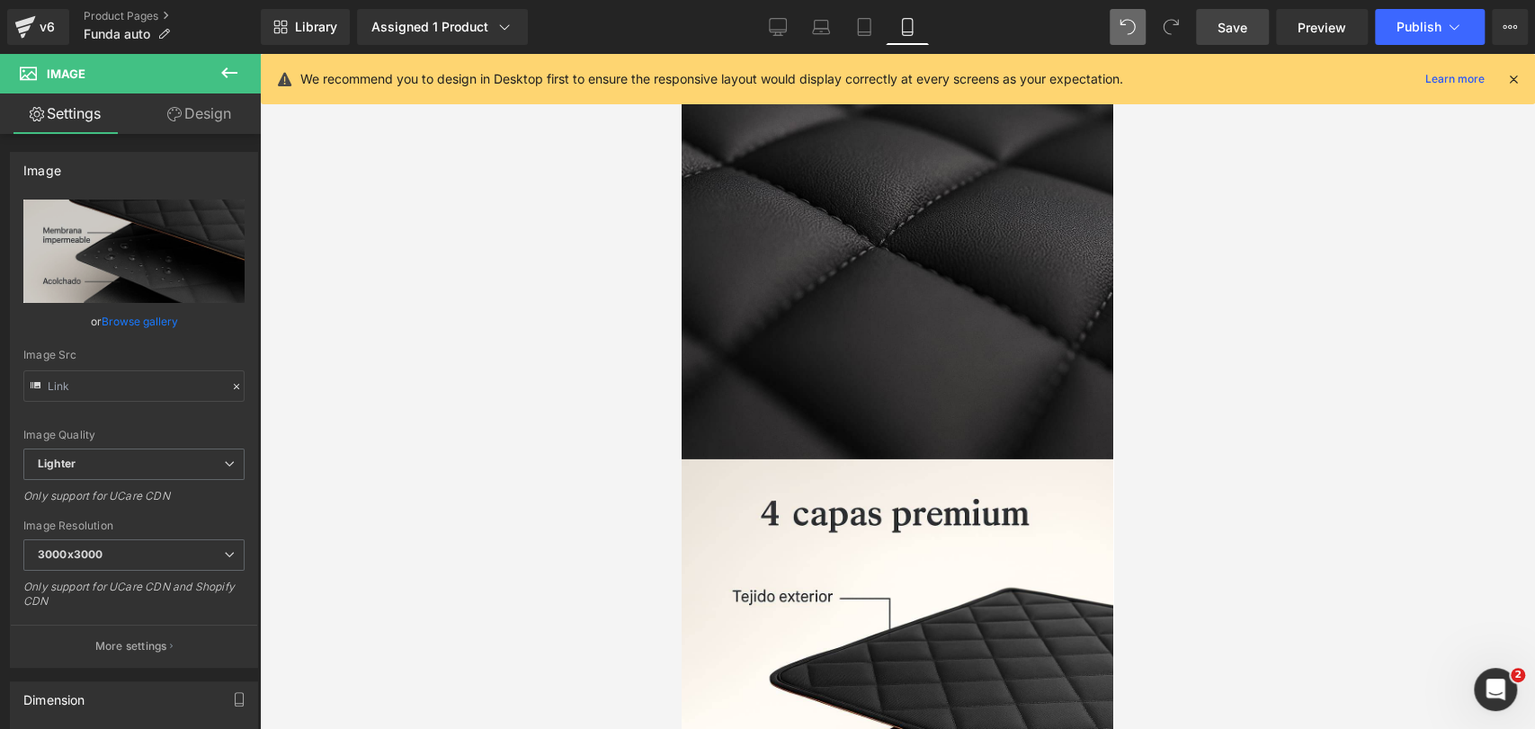
scroll to position [3933, 0]
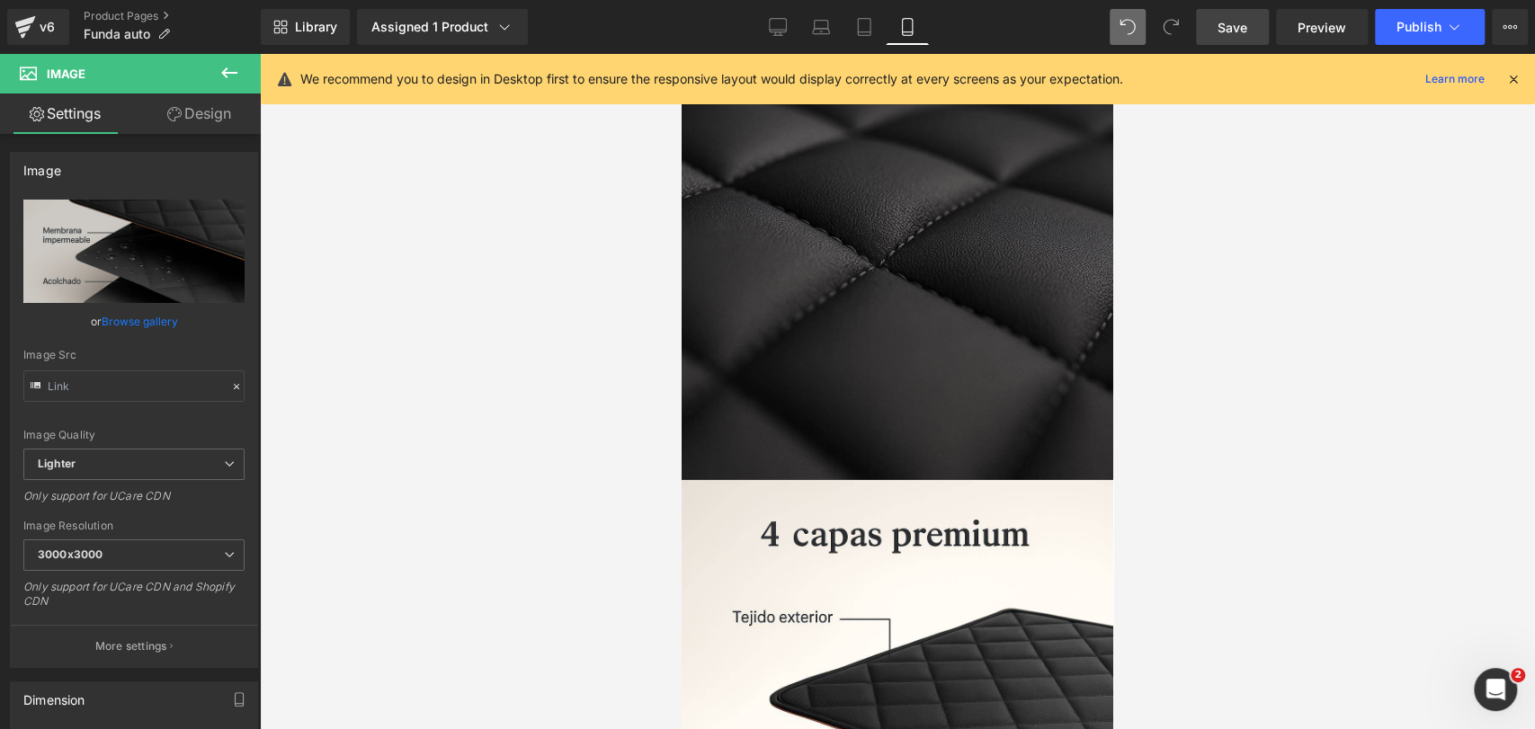
click at [243, 74] on button at bounding box center [229, 74] width 63 height 40
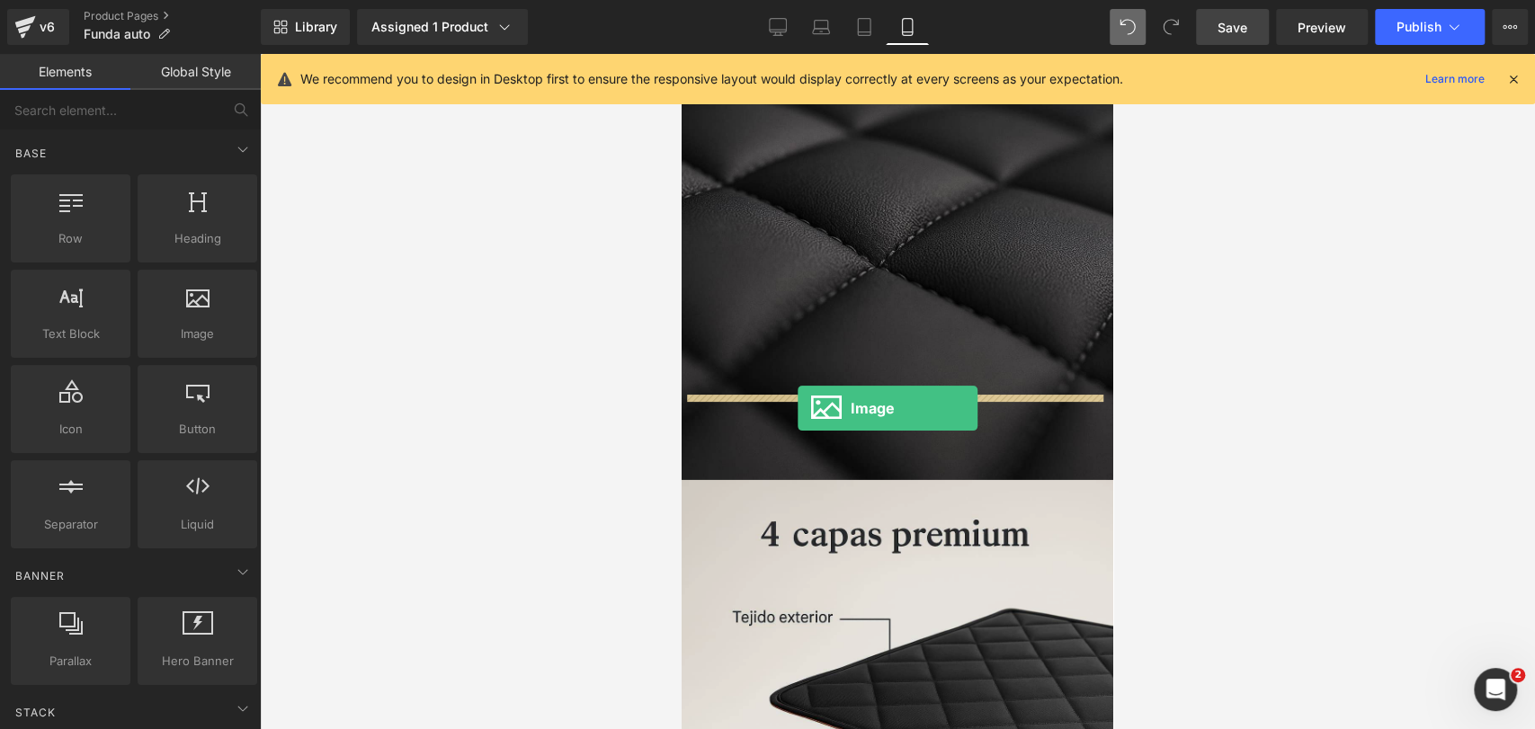
drag, startPoint x: 897, startPoint y: 381, endPoint x: 798, endPoint y: 408, distance: 102.5
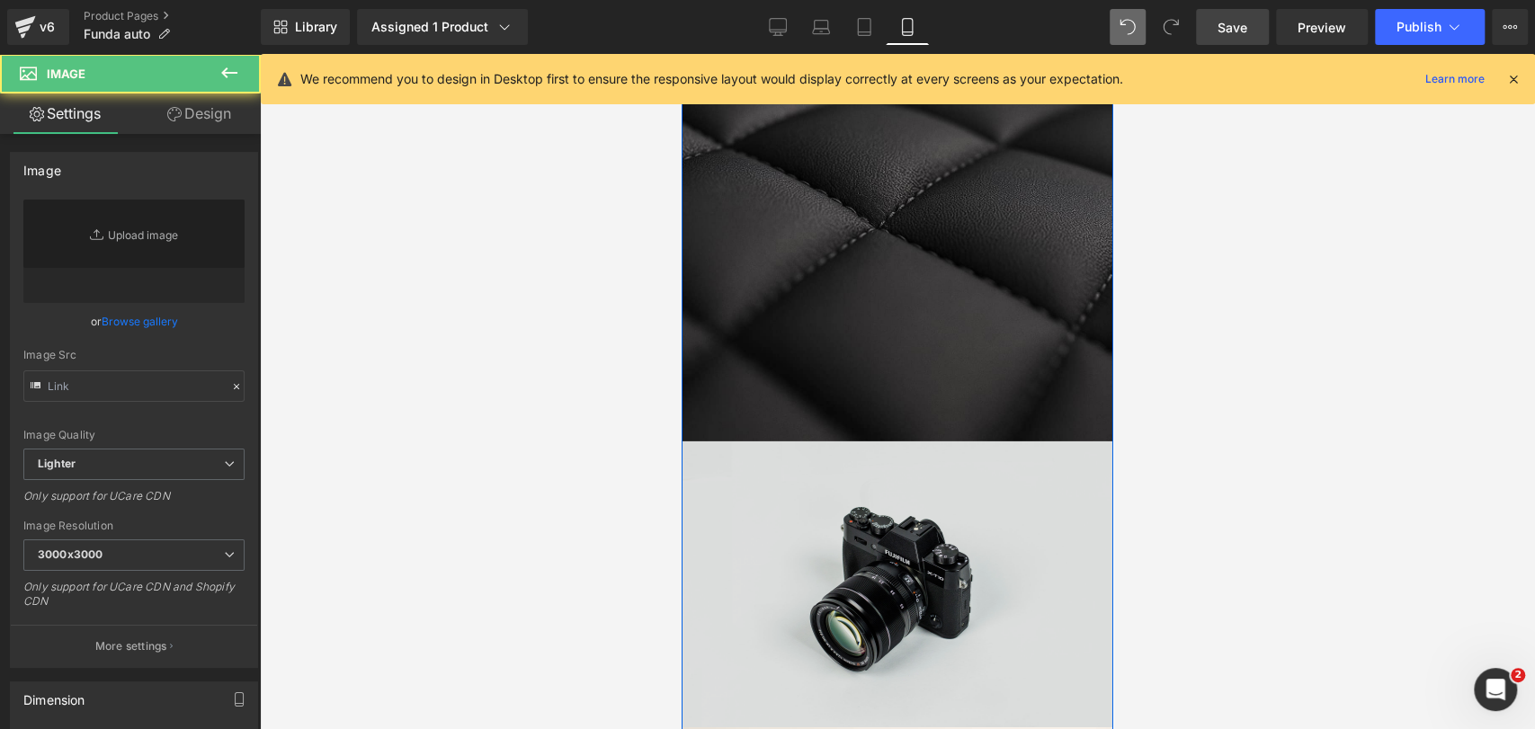
scroll to position [3967, 0]
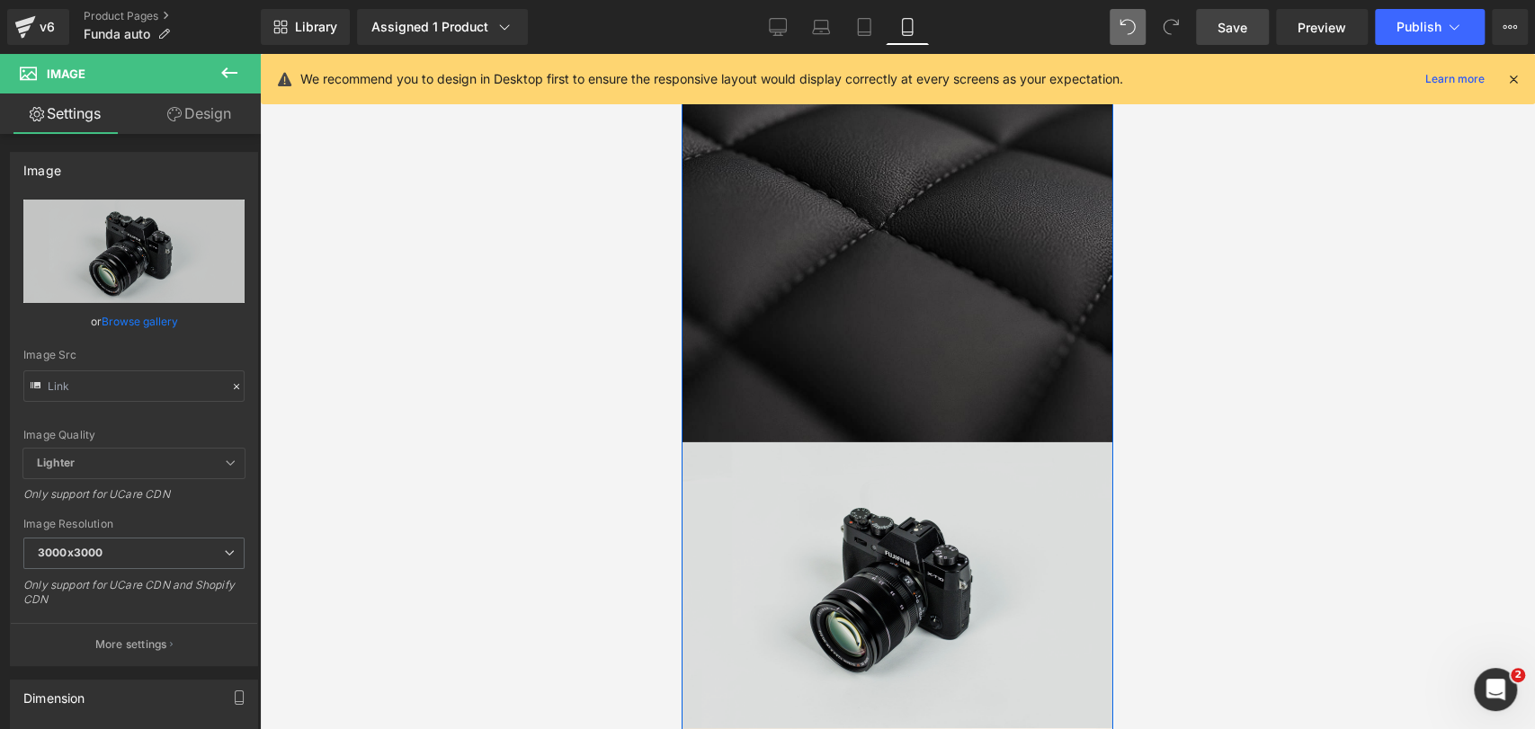
click at [866, 442] on img at bounding box center [898, 585] width 432 height 286
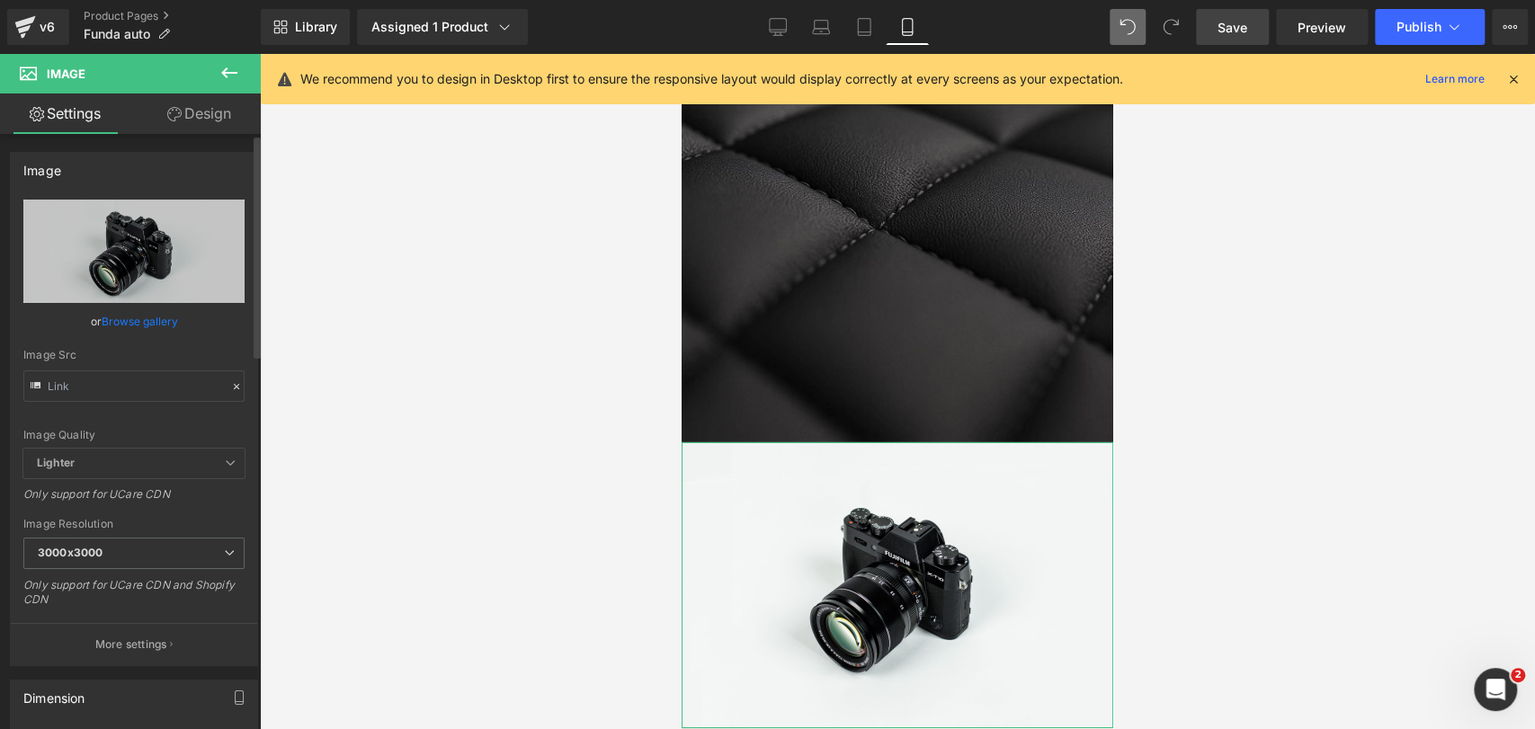
click at [158, 325] on link "Browse gallery" at bounding box center [140, 321] width 76 height 31
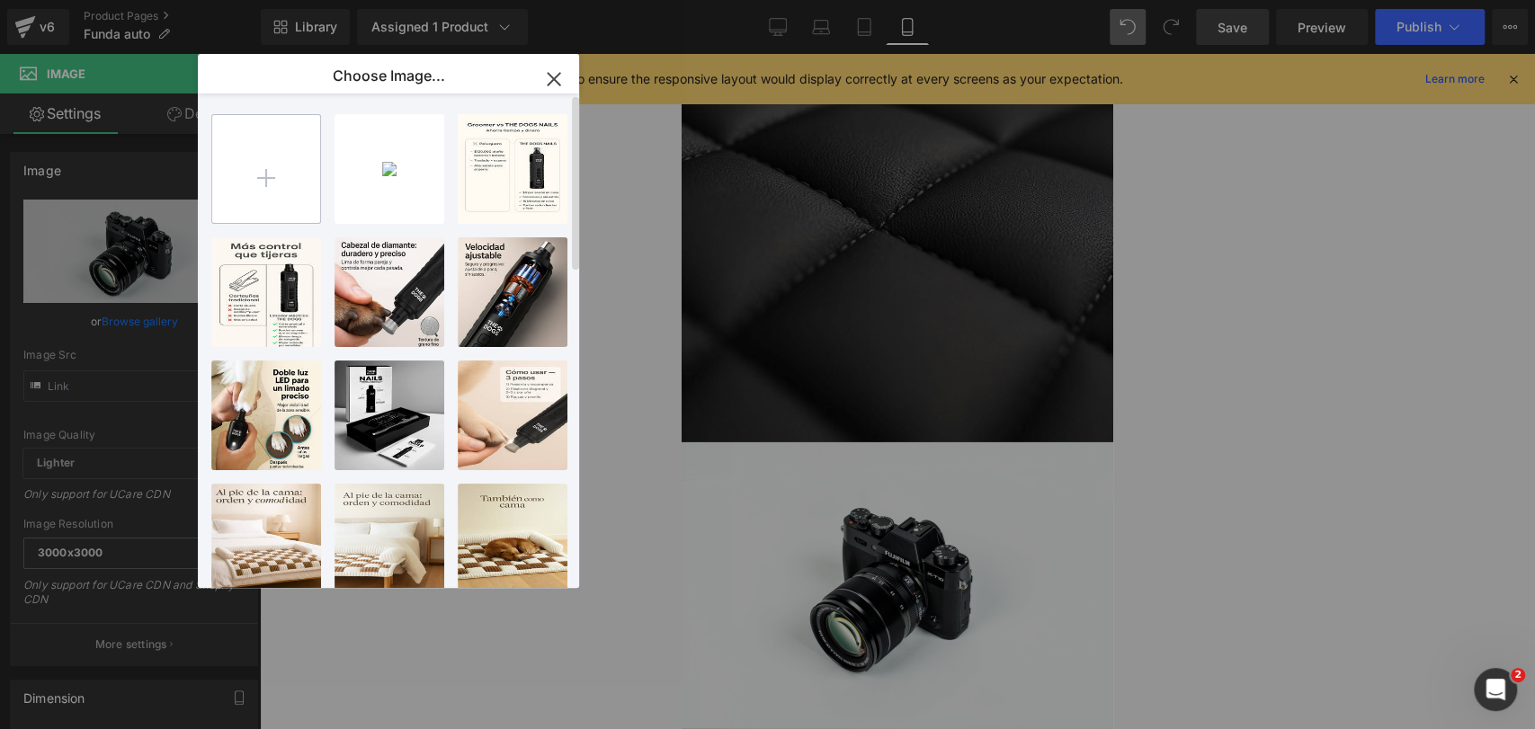
click at [237, 192] on input "file" at bounding box center [266, 169] width 108 height 108
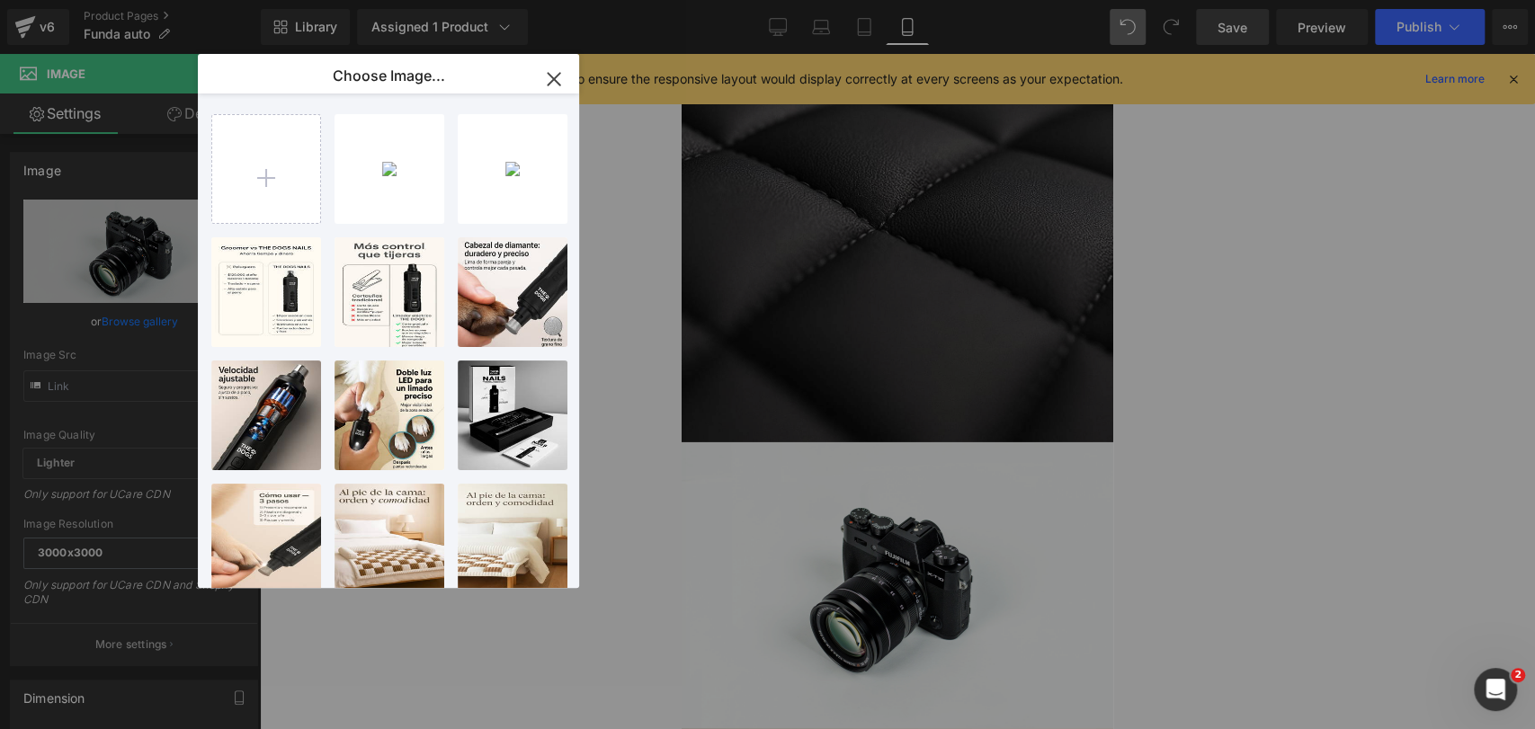
click at [0, 0] on div "2025092...x2ma.jpg 86.52 KB" at bounding box center [0, 0] width 0 height 0
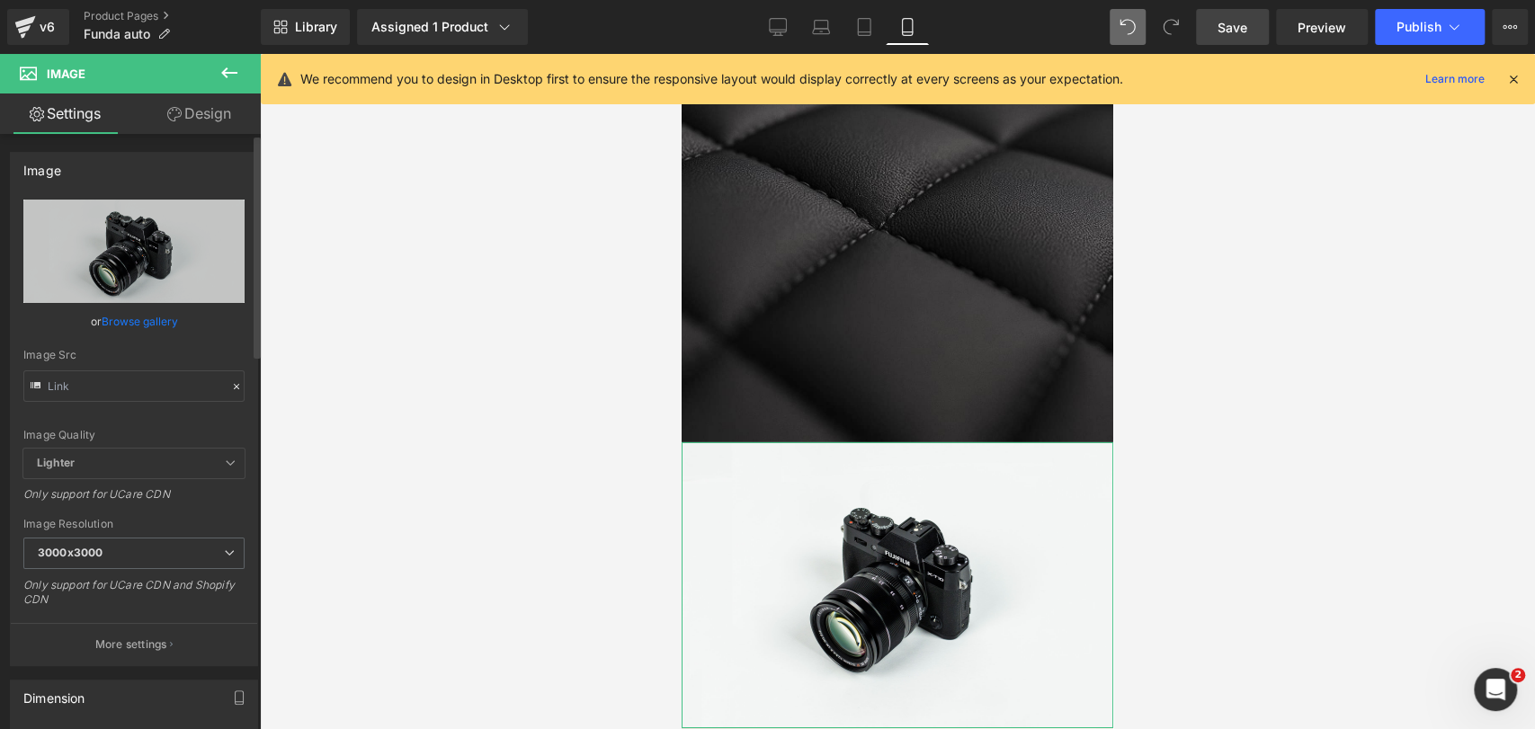
click at [142, 333] on link "Browse gallery" at bounding box center [140, 321] width 76 height 31
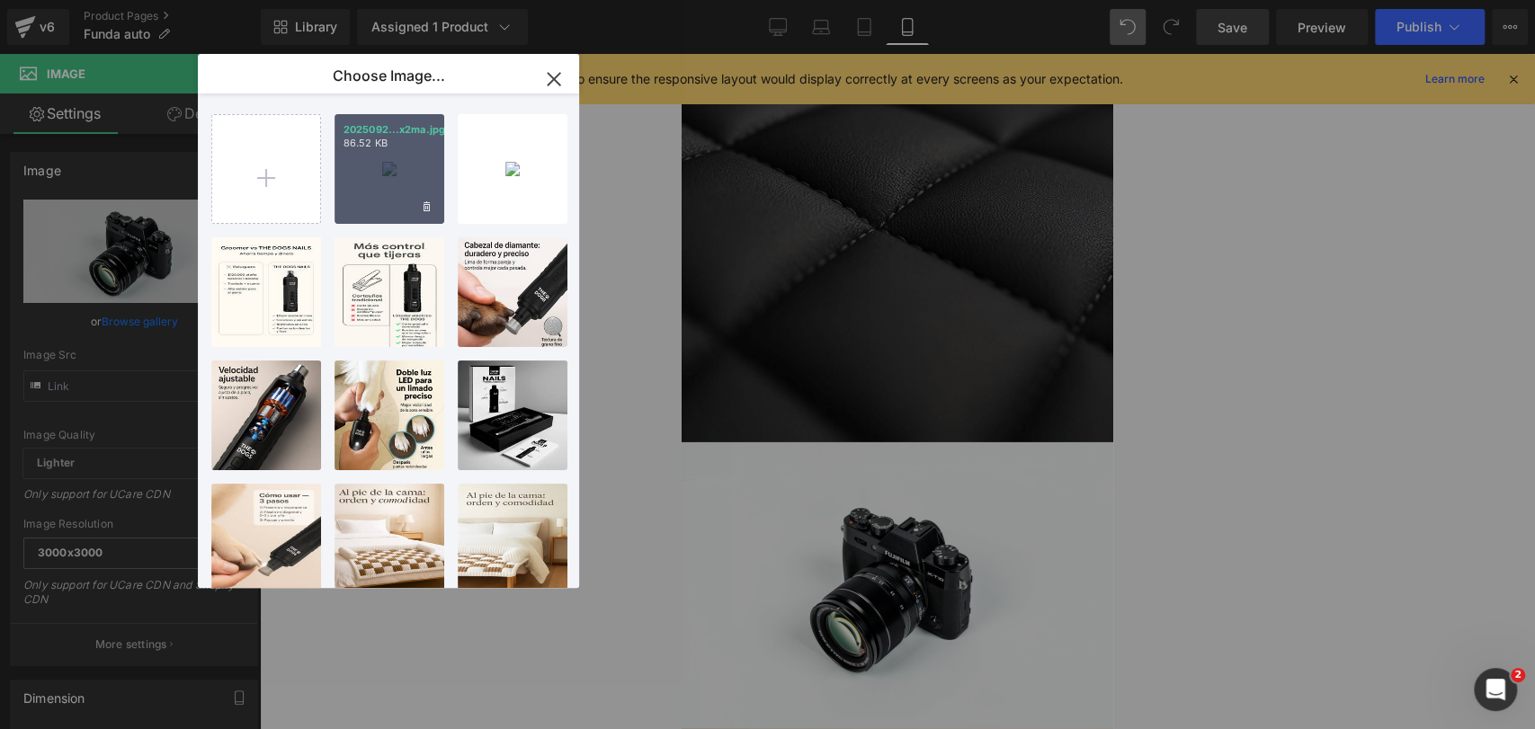
click at [362, 200] on div "2025092...x2ma.jpg 86.52 KB" at bounding box center [390, 169] width 110 height 110
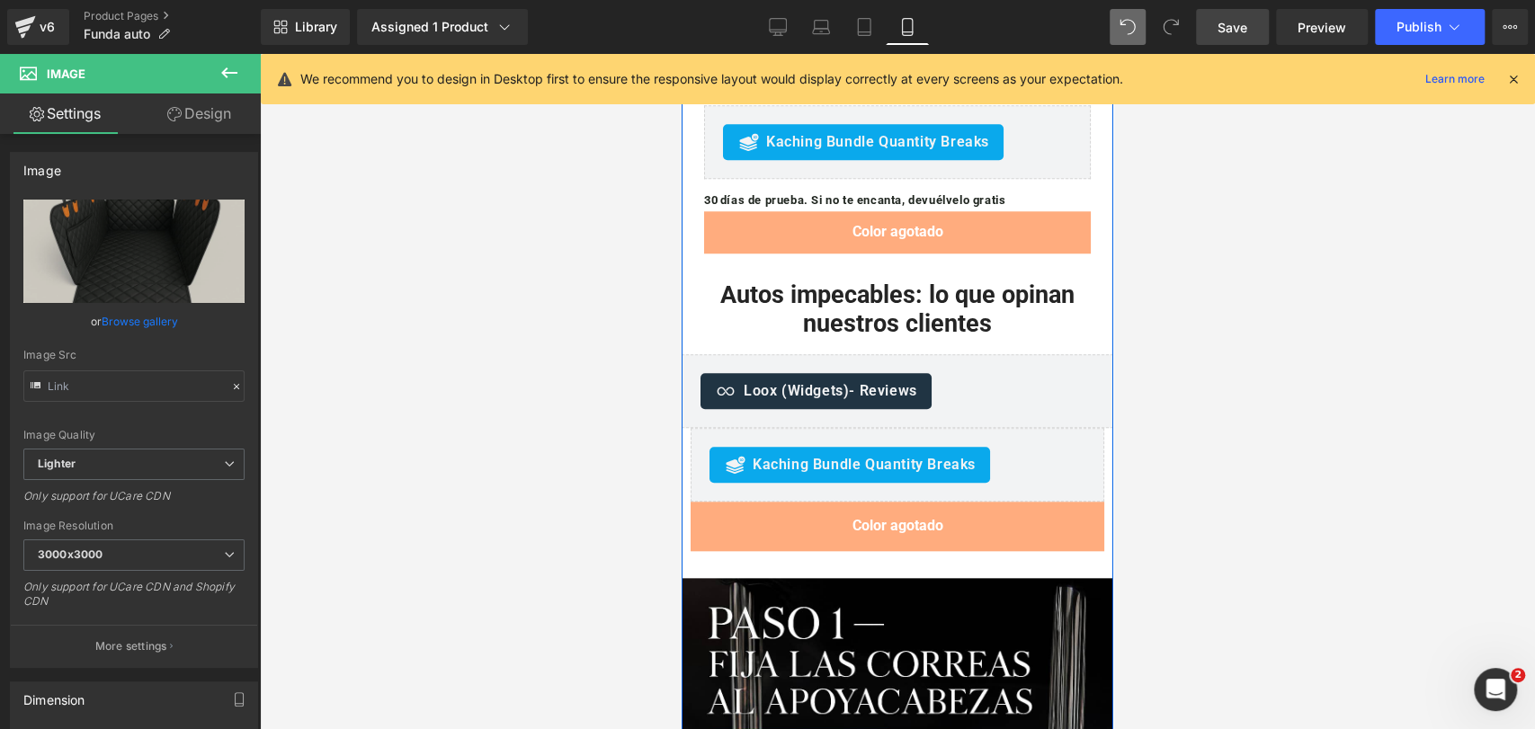
scroll to position [5972, 0]
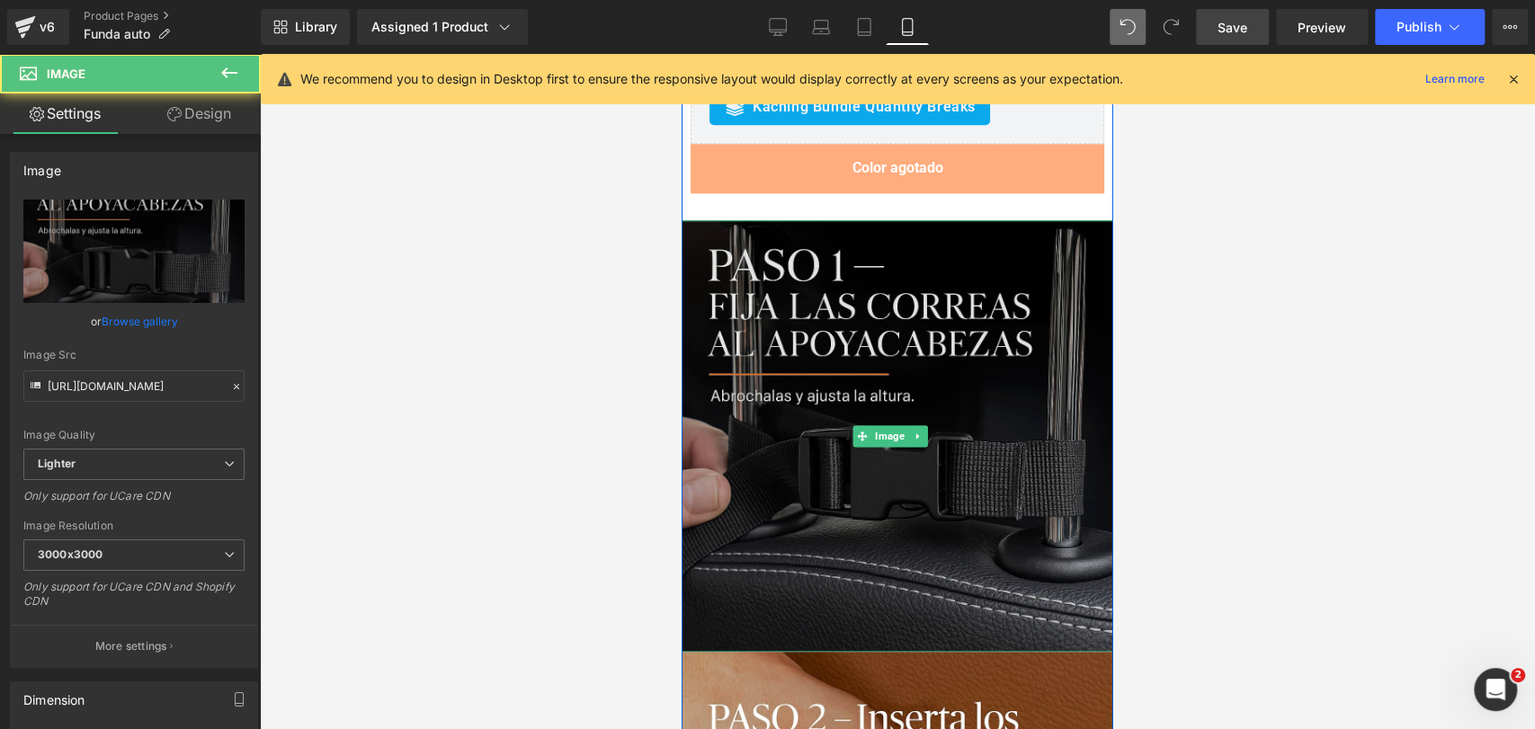
click at [855, 399] on img at bounding box center [898, 436] width 432 height 432
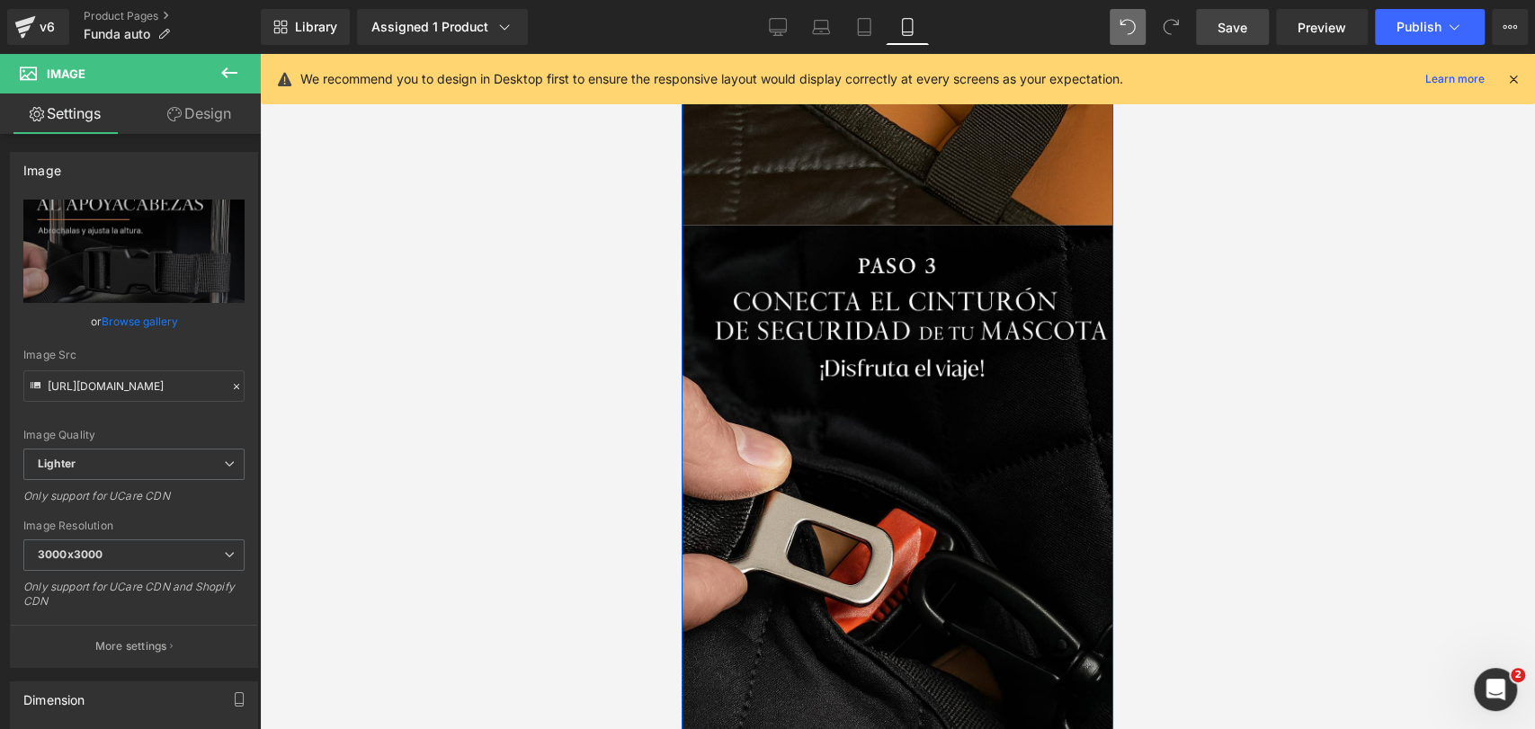
scroll to position [7046, 0]
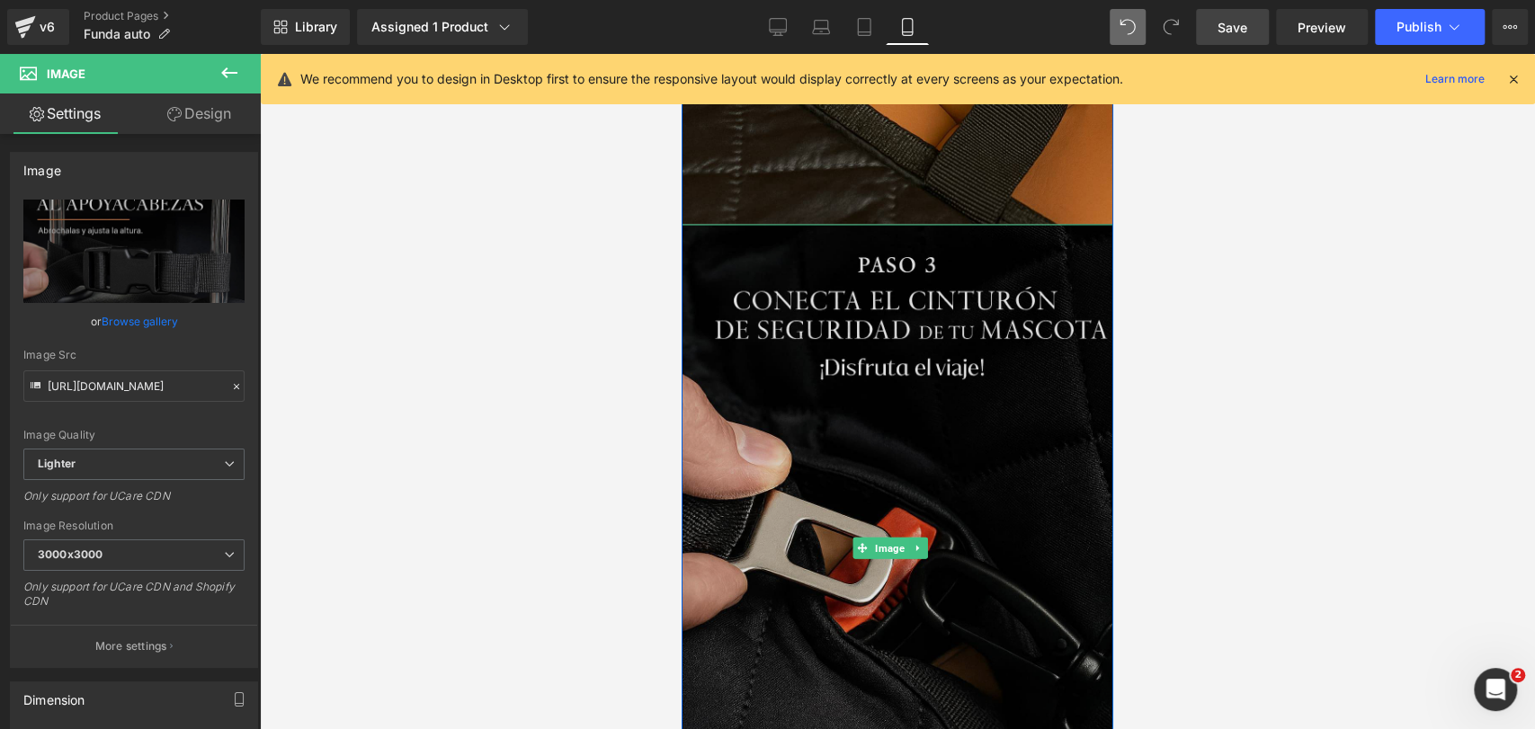
click at [867, 362] on div "Image" at bounding box center [898, 549] width 432 height 648
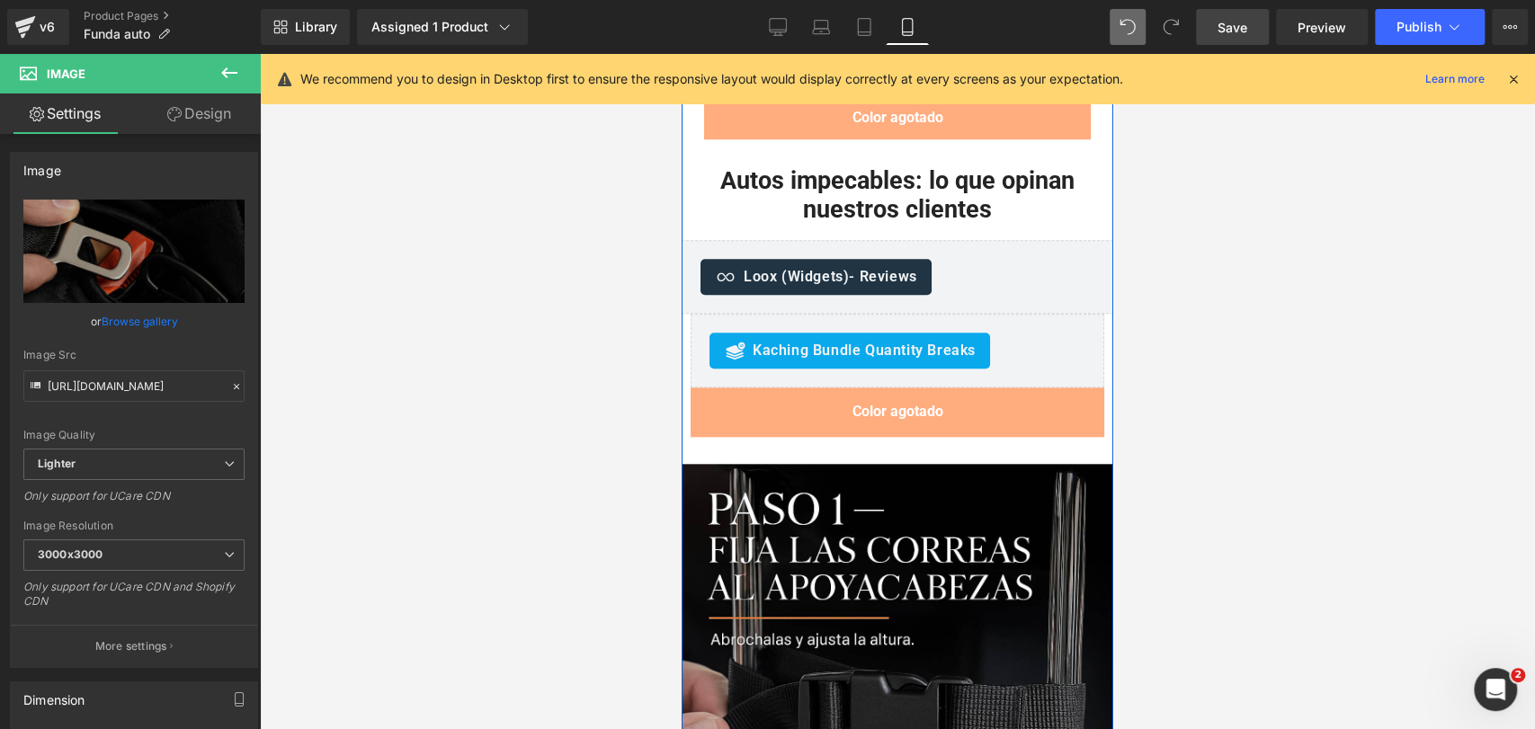
scroll to position [5763, 0]
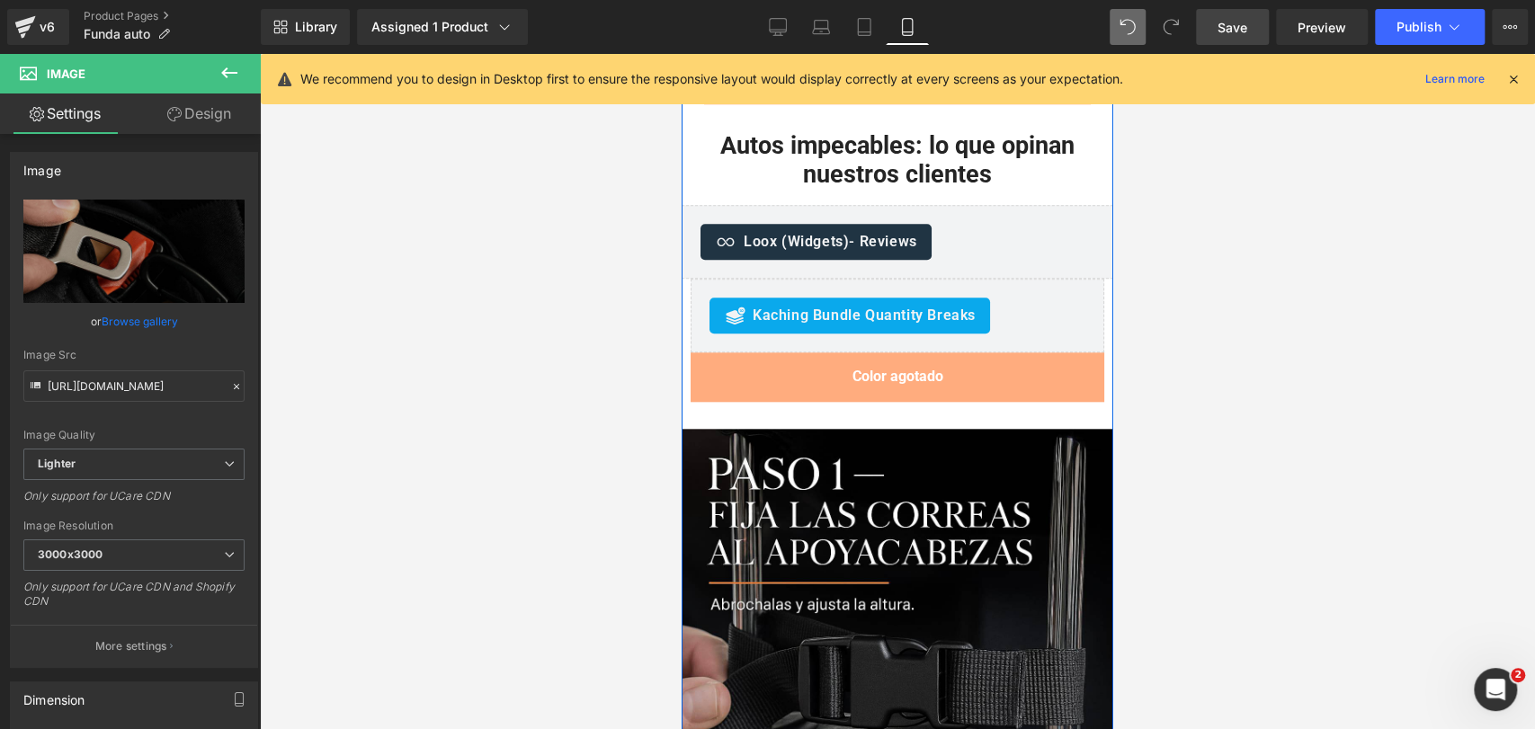
click at [903, 429] on img at bounding box center [898, 645] width 432 height 432
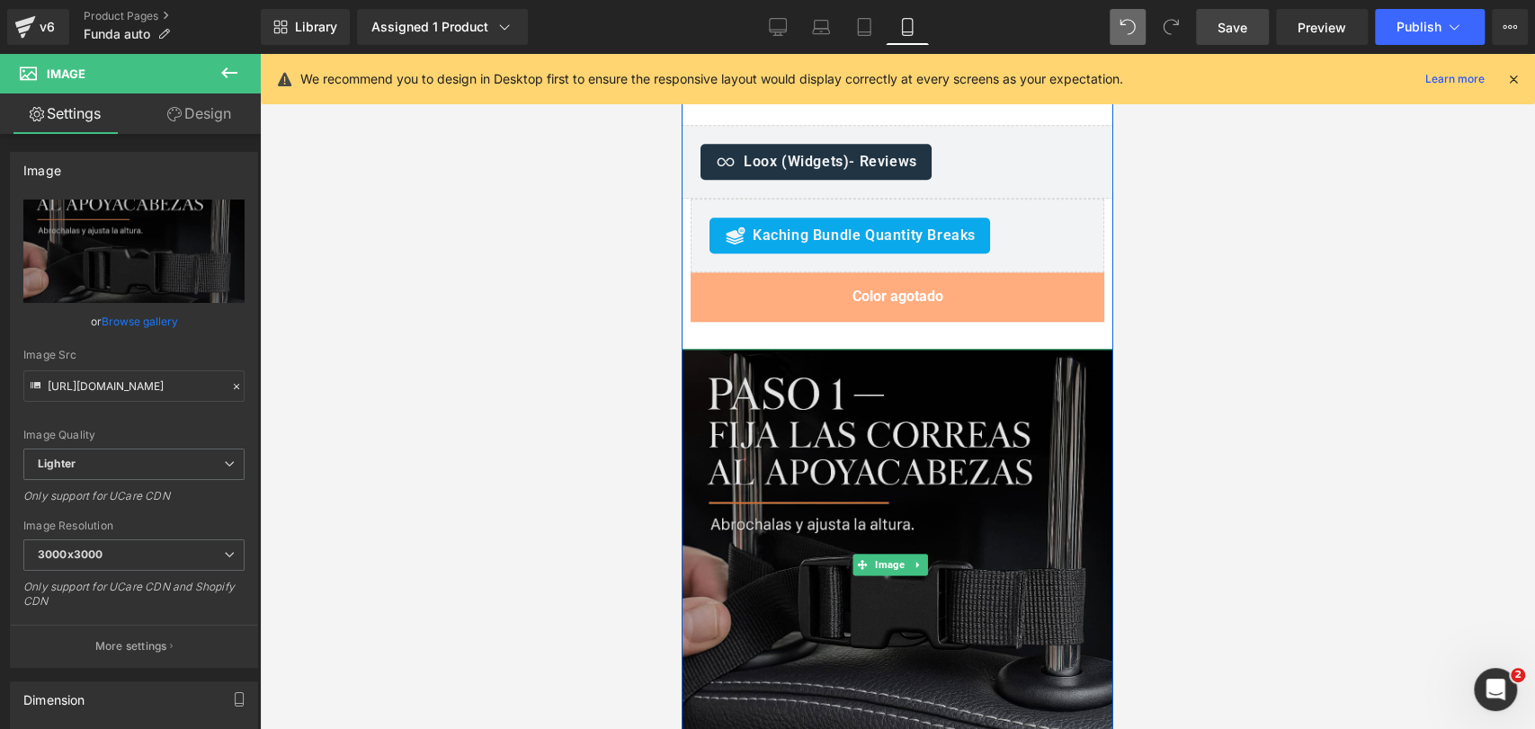
scroll to position [5844, 0]
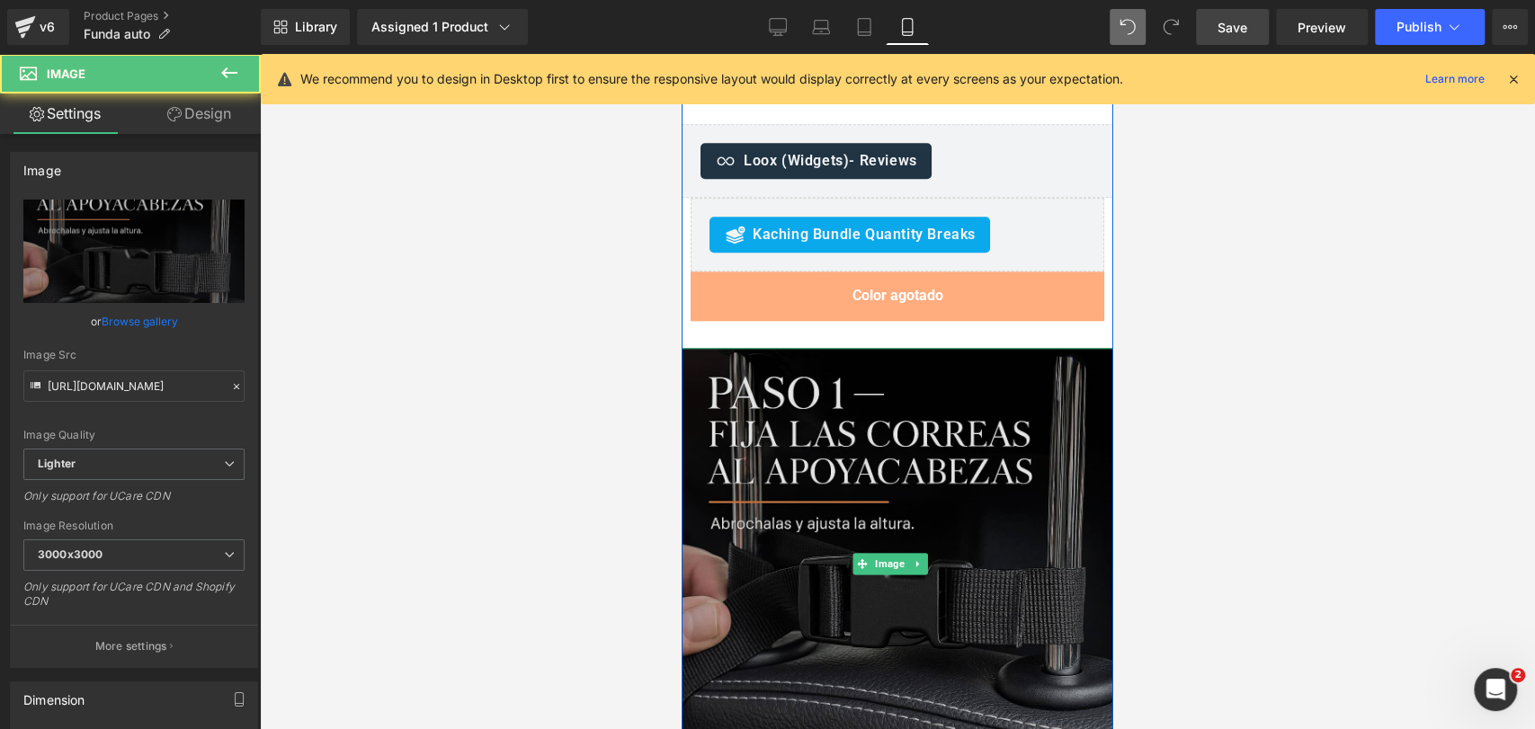
click at [831, 365] on img at bounding box center [898, 564] width 432 height 432
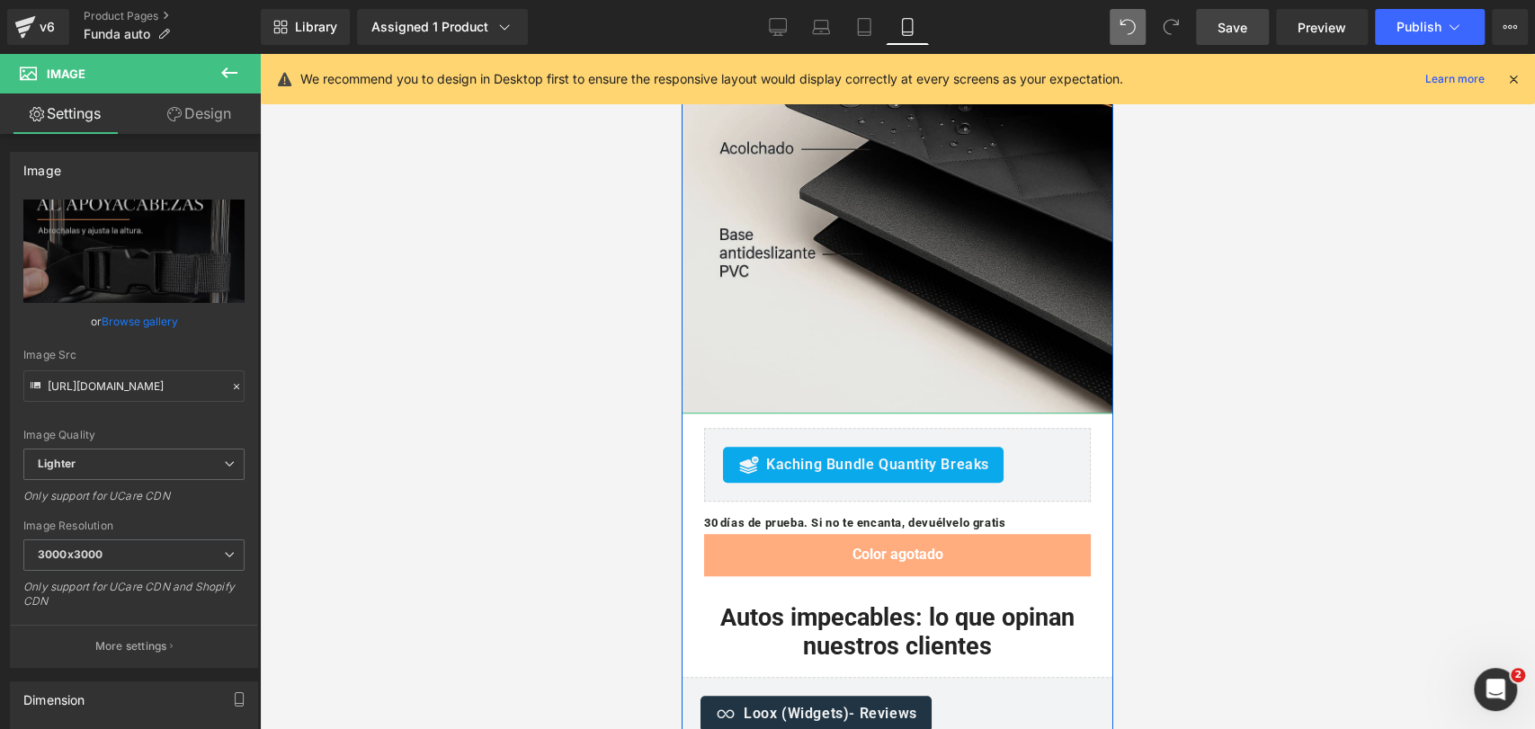
scroll to position [5292, 0]
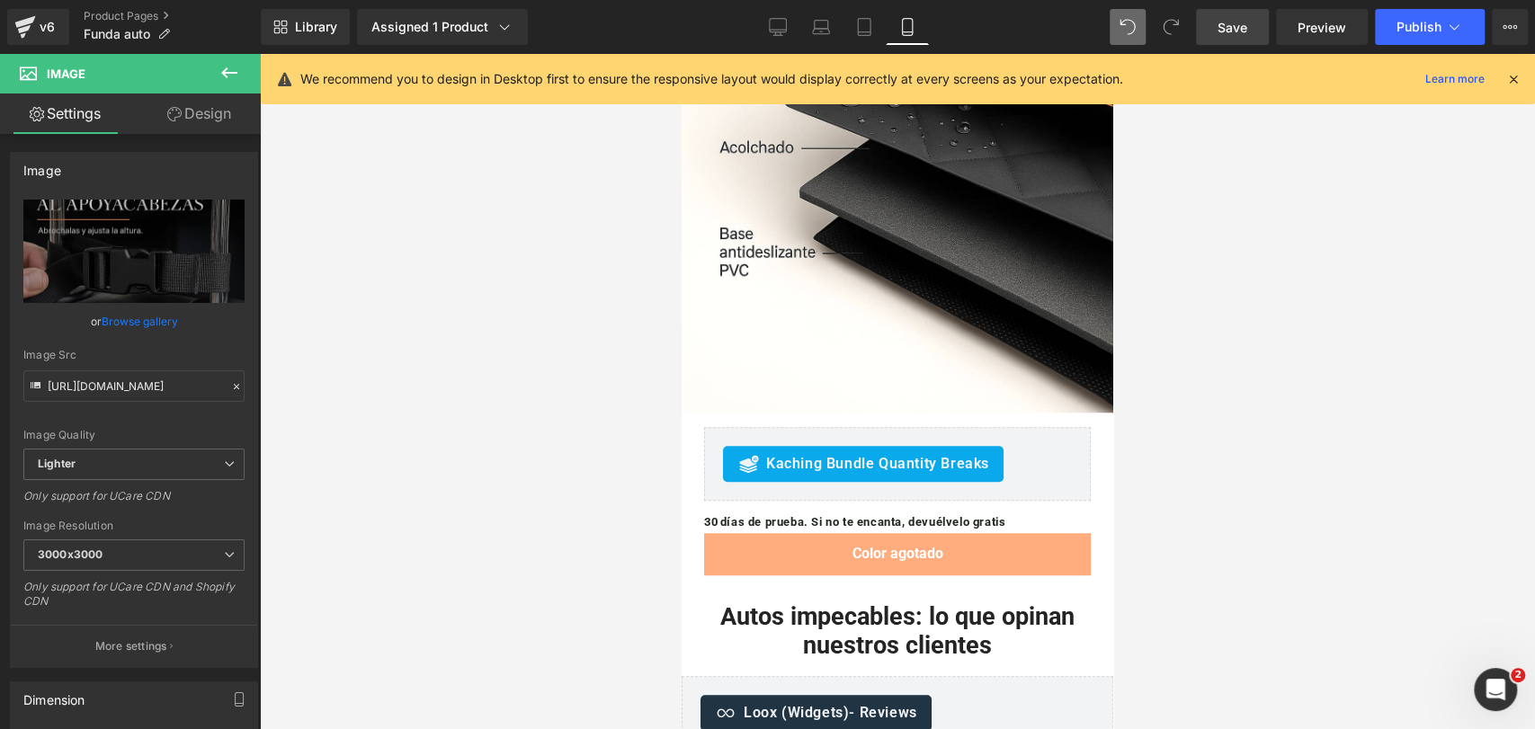
click at [237, 75] on icon at bounding box center [230, 73] width 22 height 22
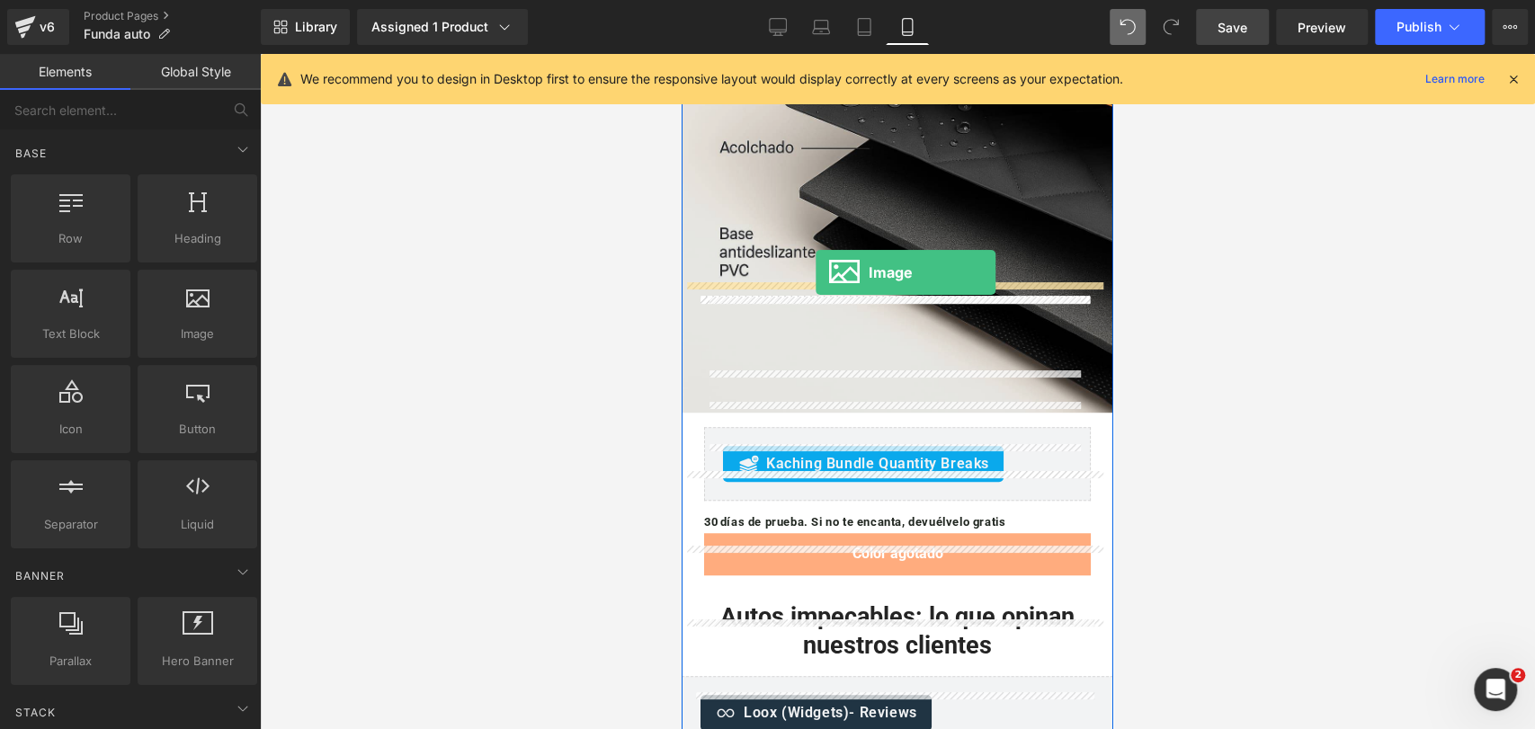
drag, startPoint x: 879, startPoint y: 356, endPoint x: 816, endPoint y: 272, distance: 104.7
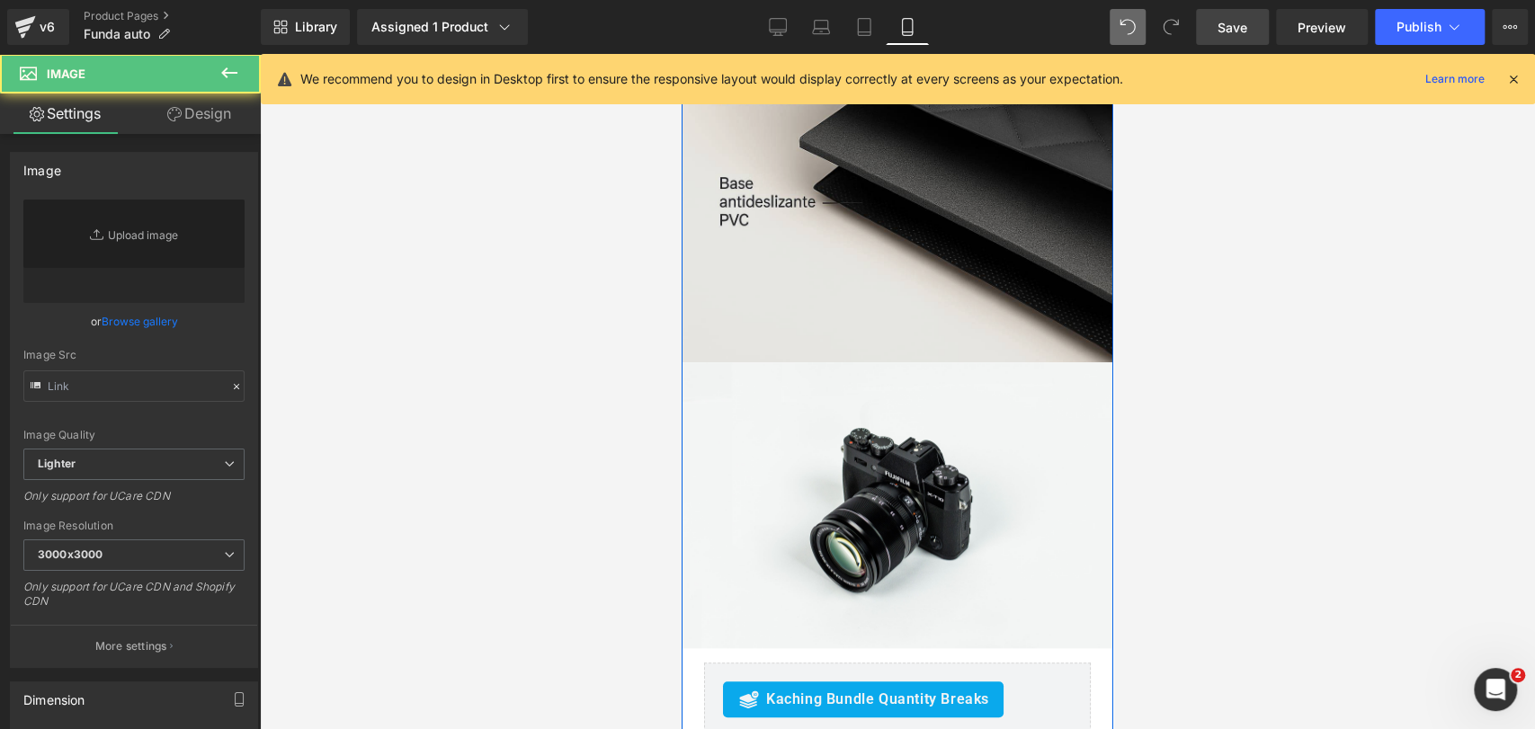
scroll to position [5346, 0]
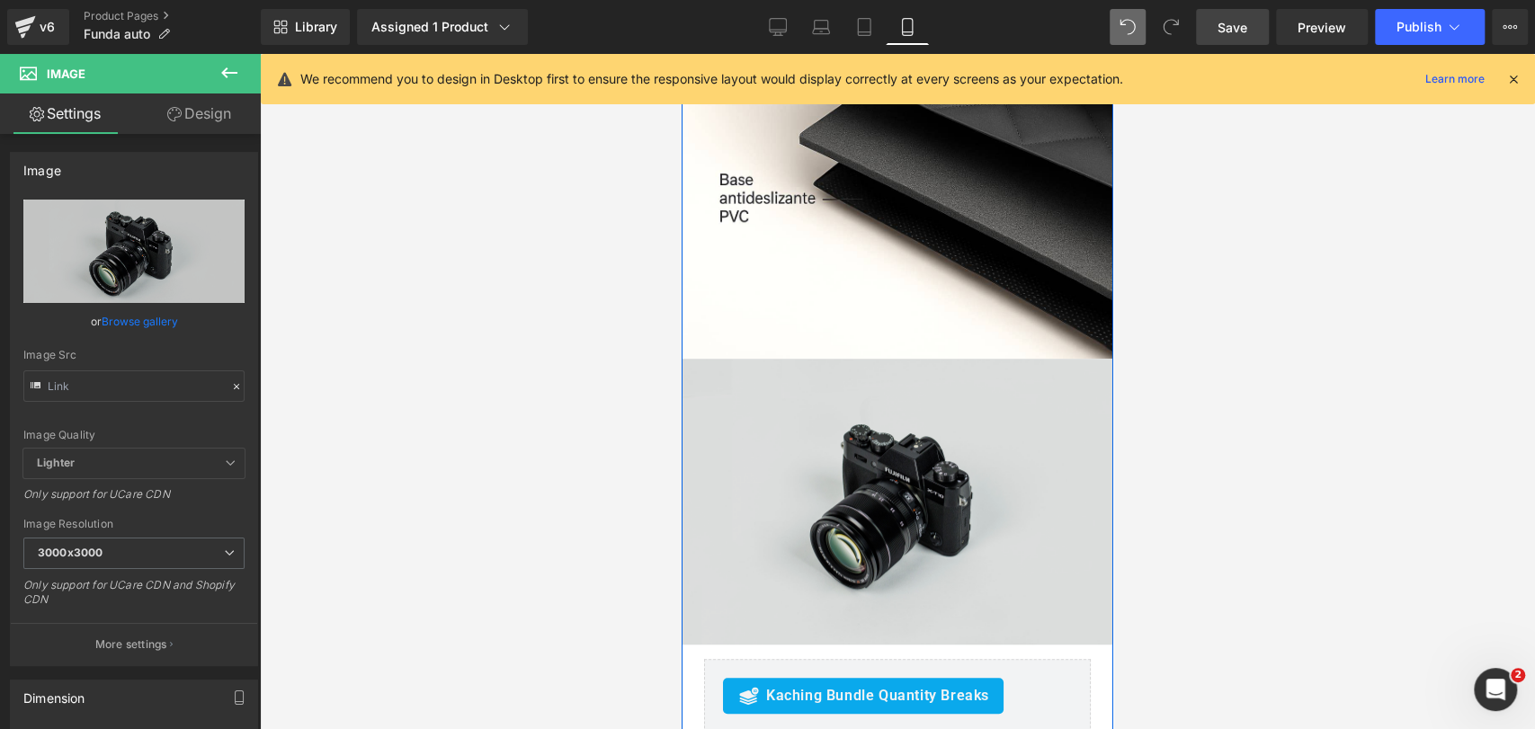
click at [741, 359] on img at bounding box center [898, 502] width 432 height 286
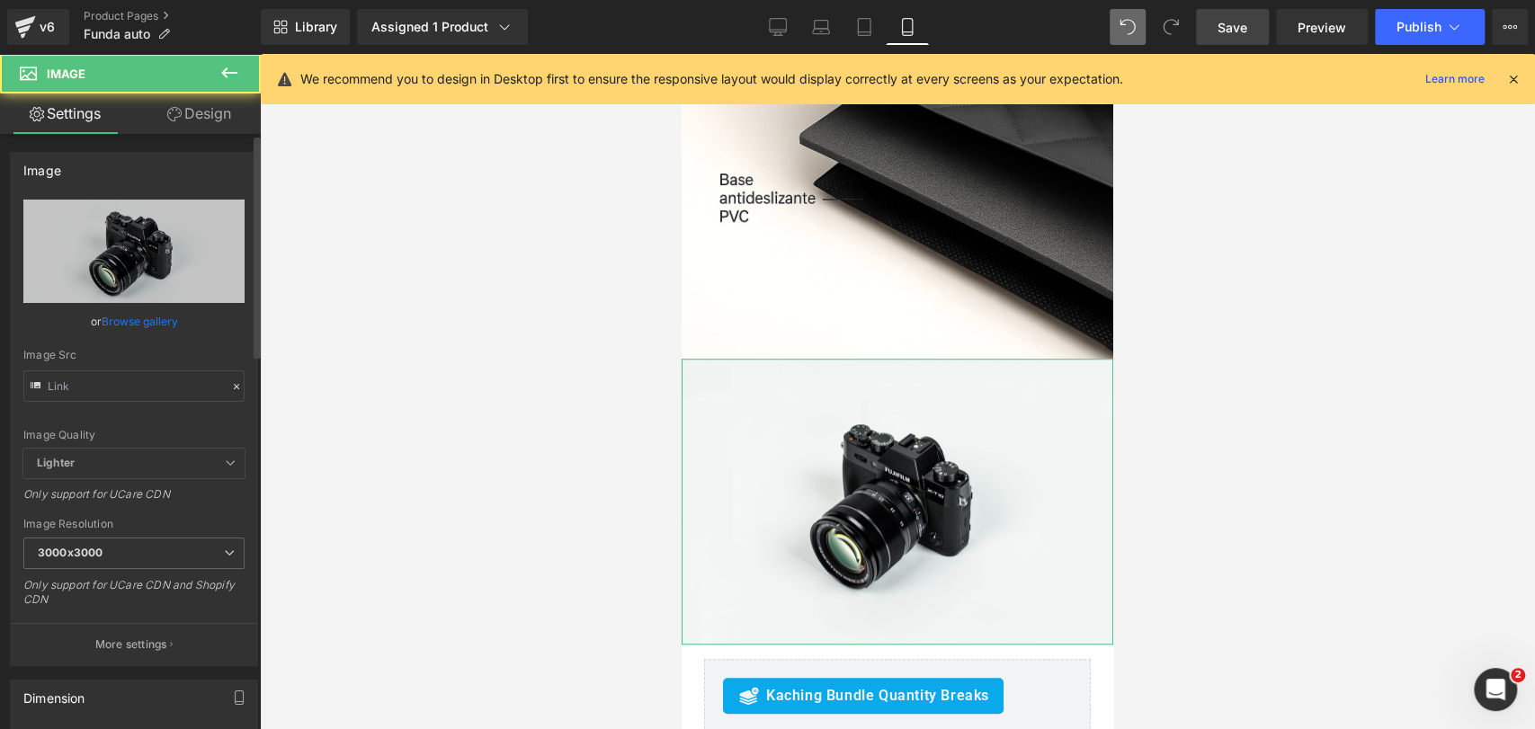
click at [161, 333] on link "Browse gallery" at bounding box center [140, 321] width 76 height 31
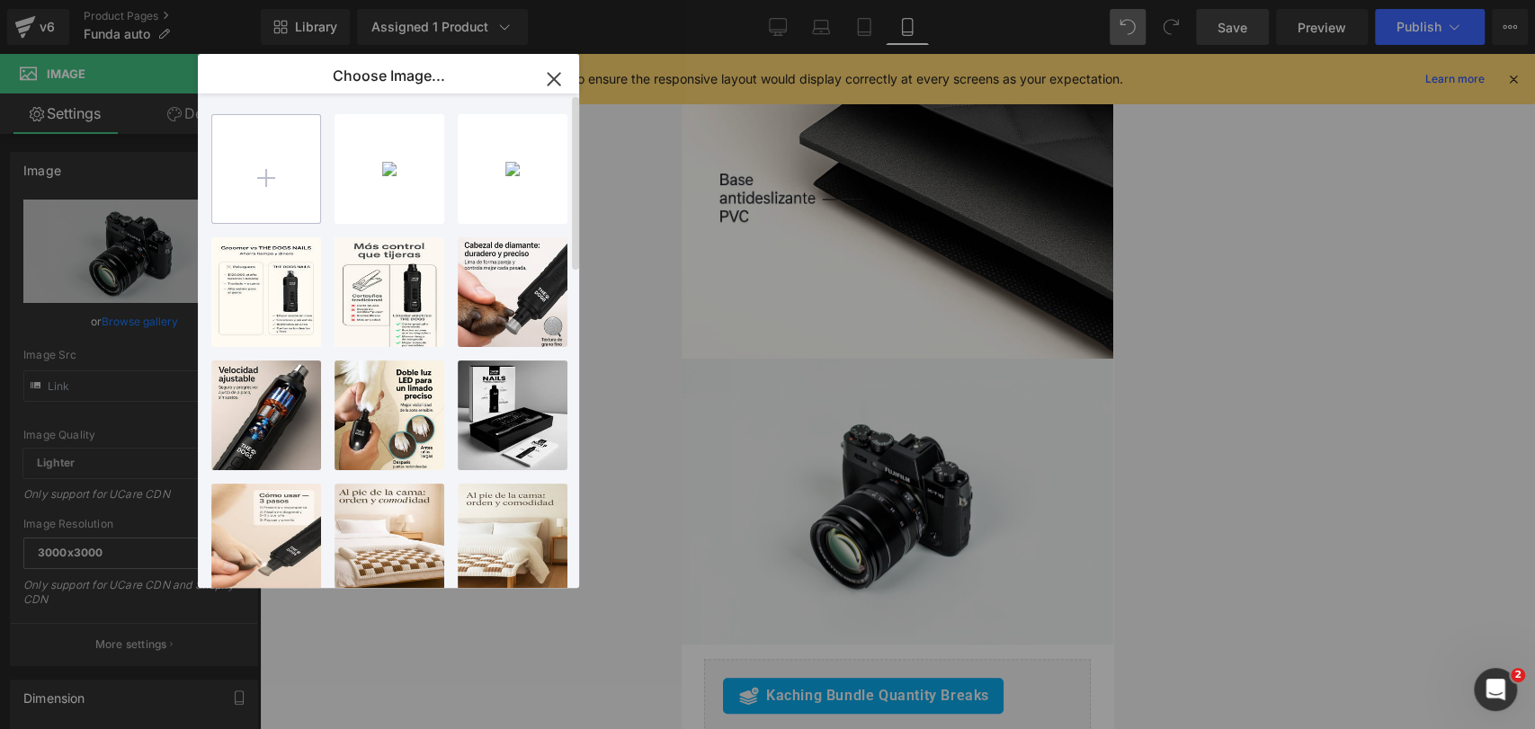
click at [282, 182] on input "file" at bounding box center [266, 169] width 108 height 108
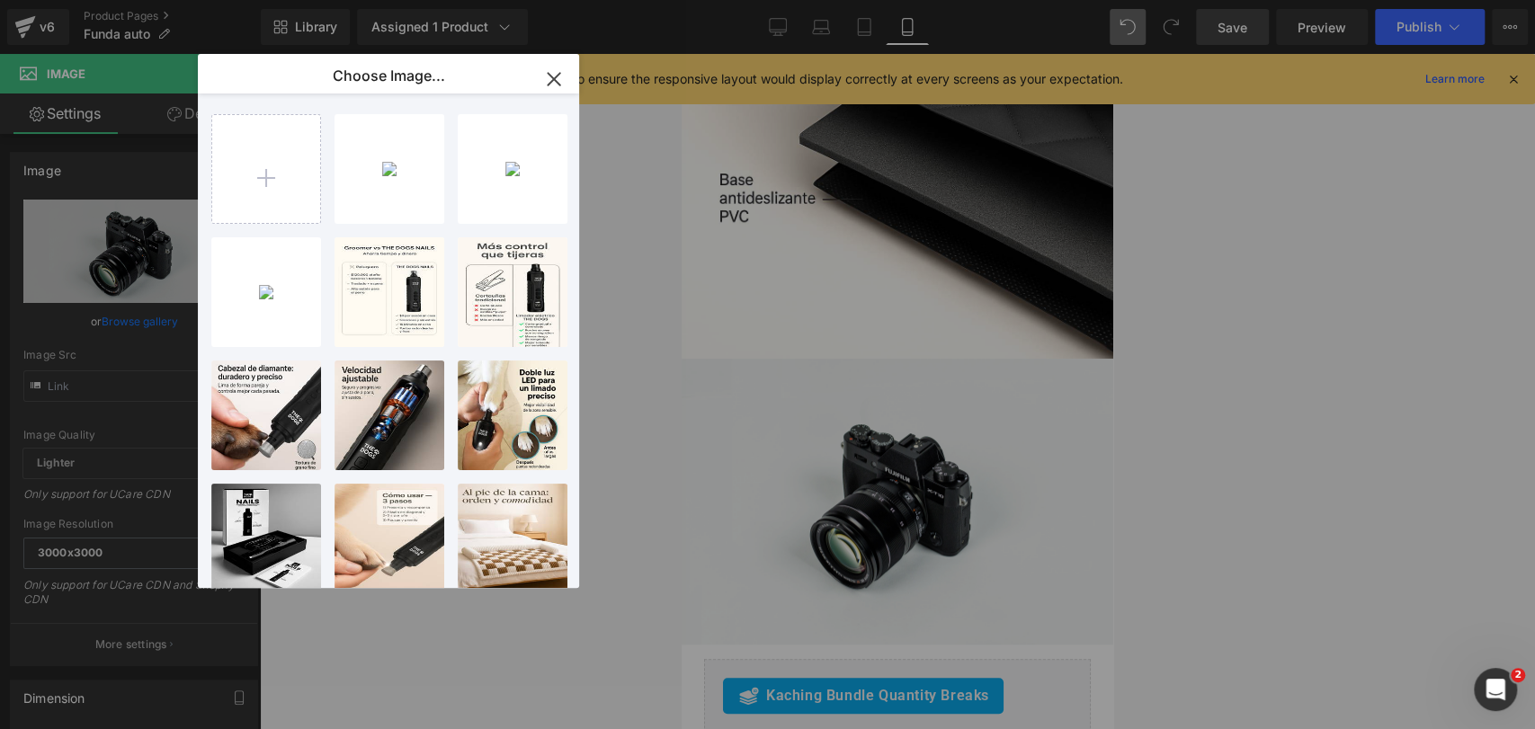
click at [0, 0] on div "2025092...17e8.jpg 113.48 KB" at bounding box center [0, 0] width 0 height 0
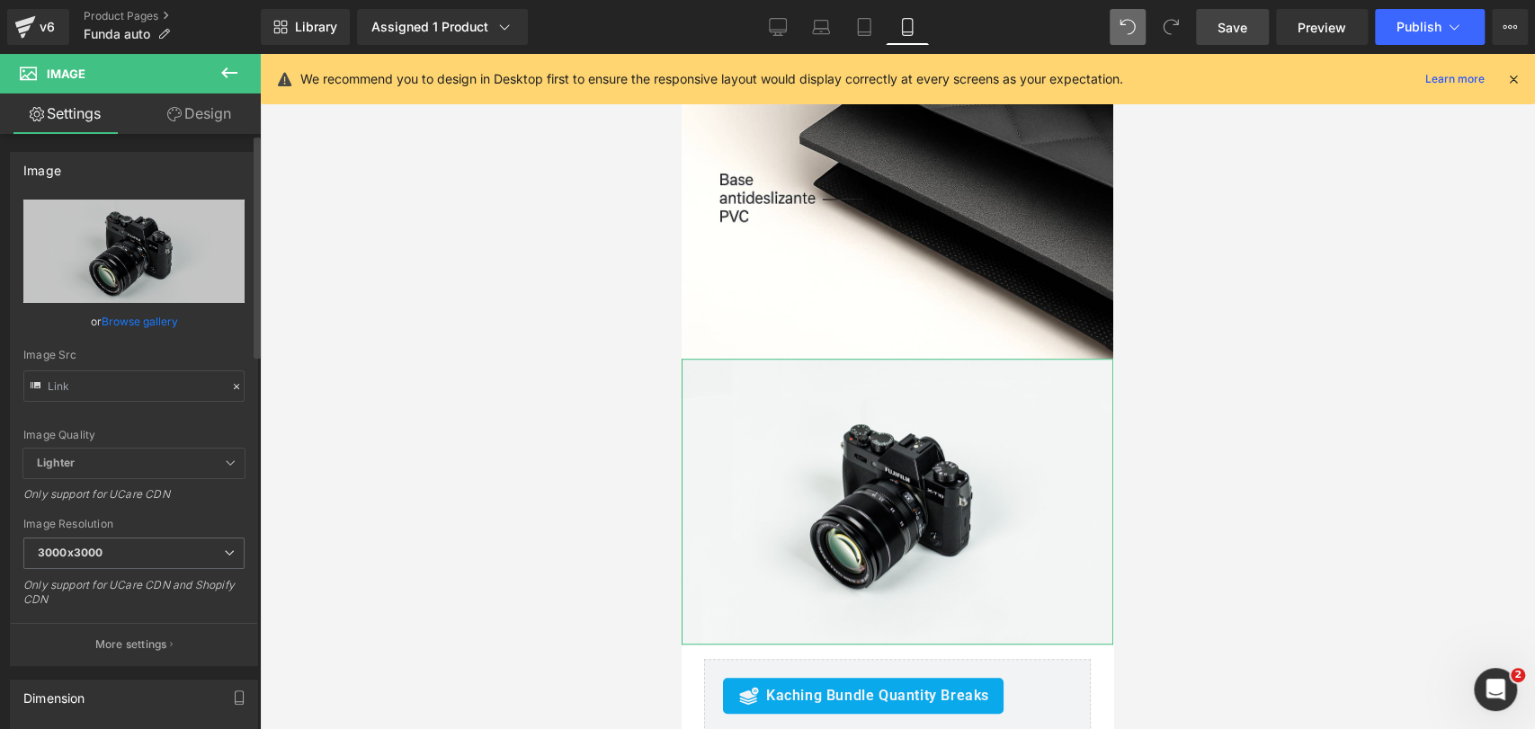
click at [148, 326] on link "Browse gallery" at bounding box center [140, 321] width 76 height 31
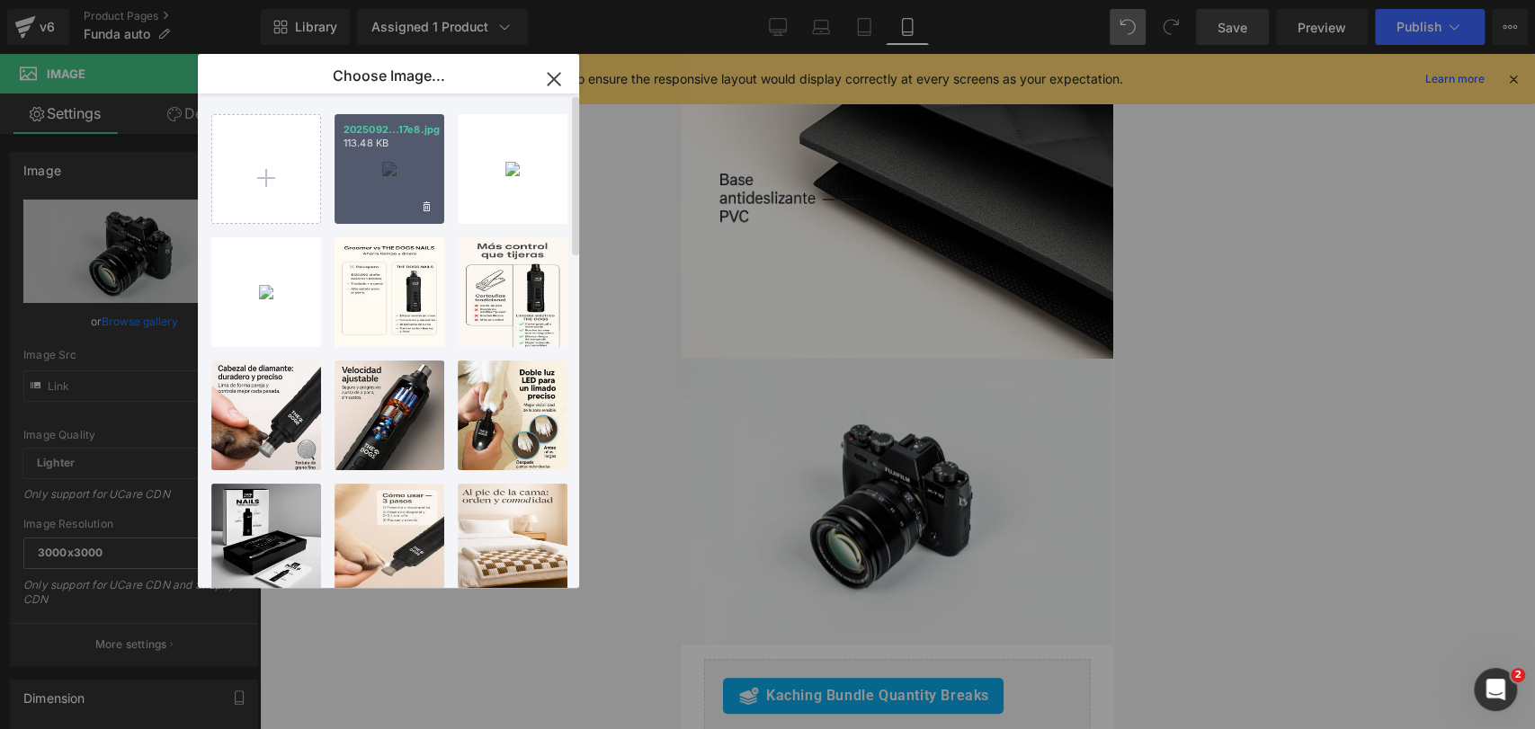
click at [369, 208] on div "2025092...17e8.jpg 113.48 KB" at bounding box center [390, 169] width 110 height 110
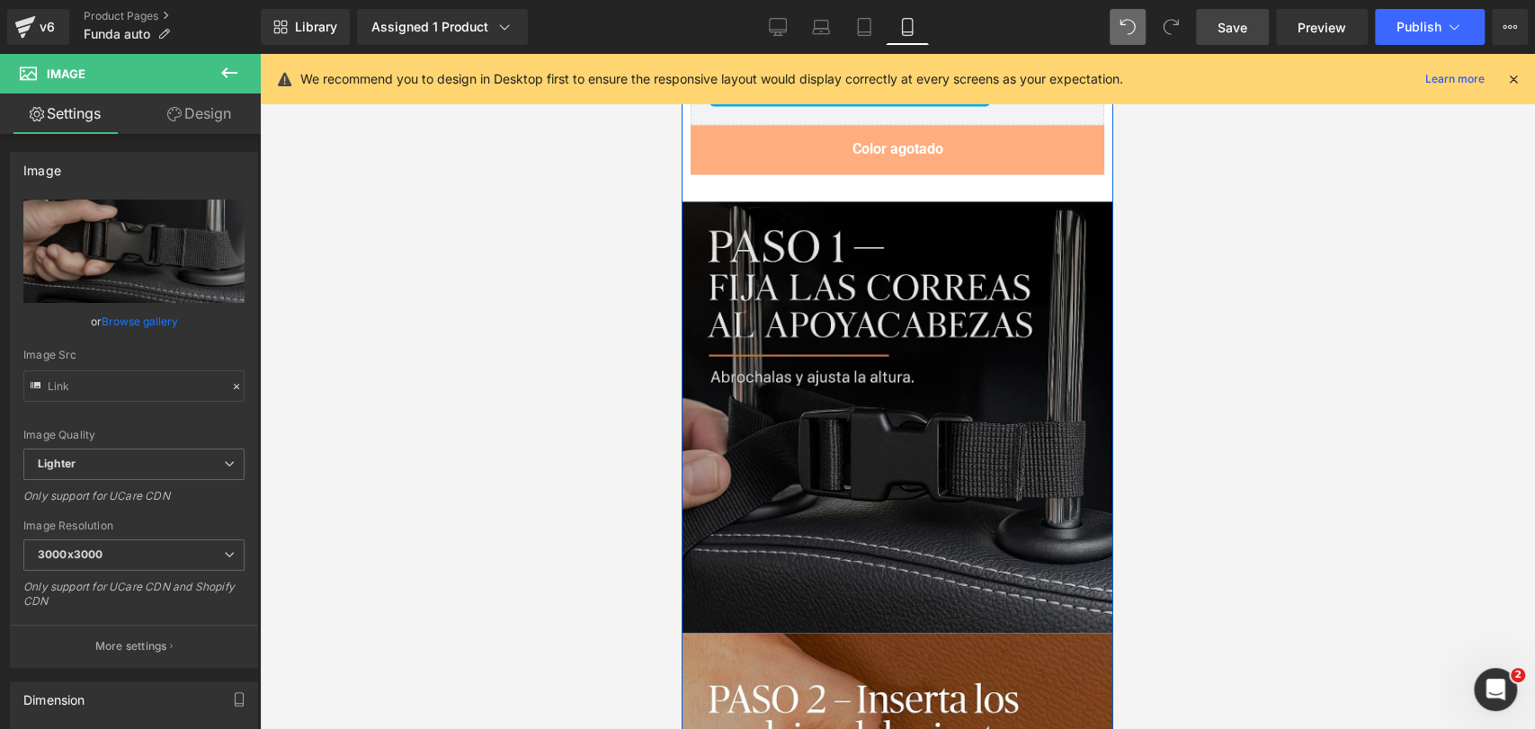
click at [956, 266] on img at bounding box center [898, 417] width 432 height 432
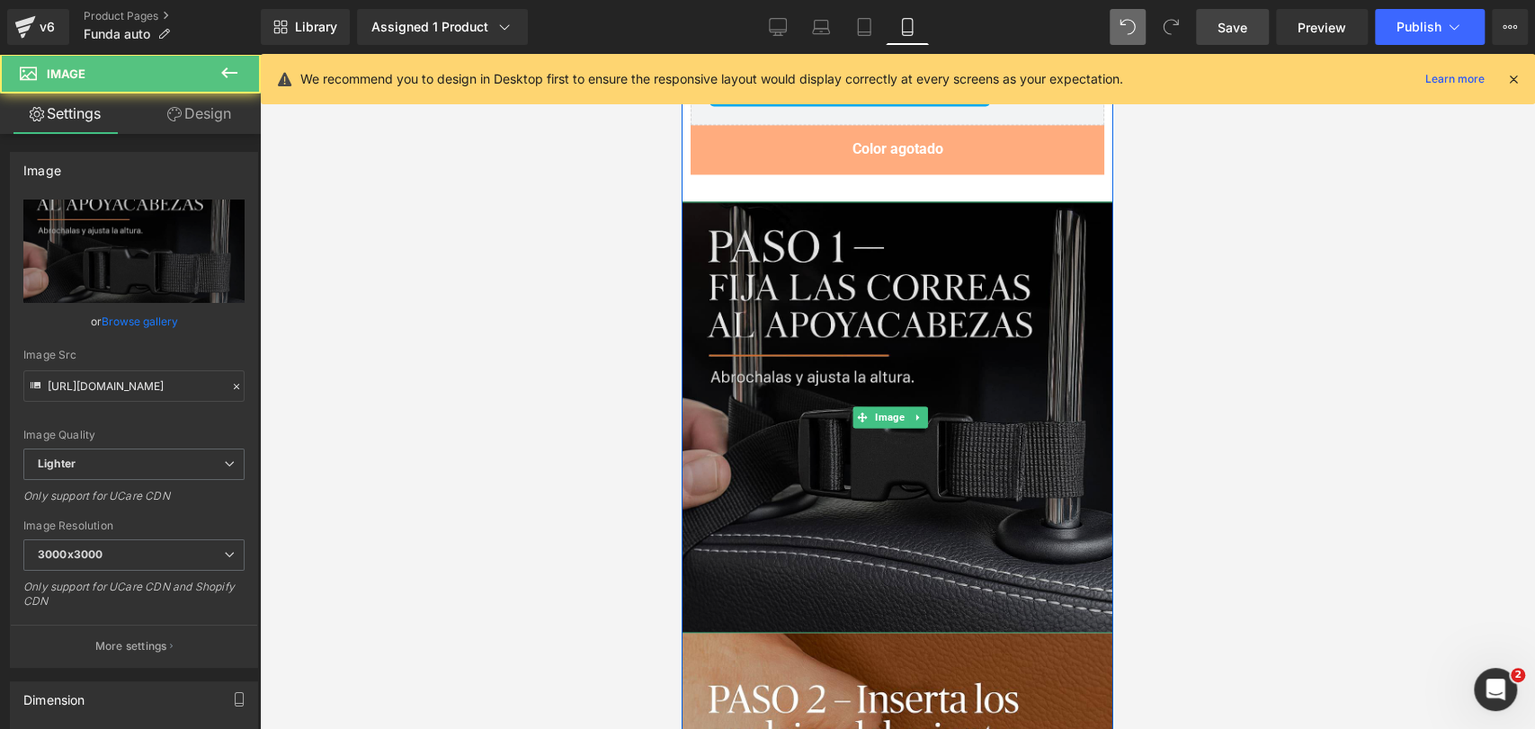
scroll to position [6375, 0]
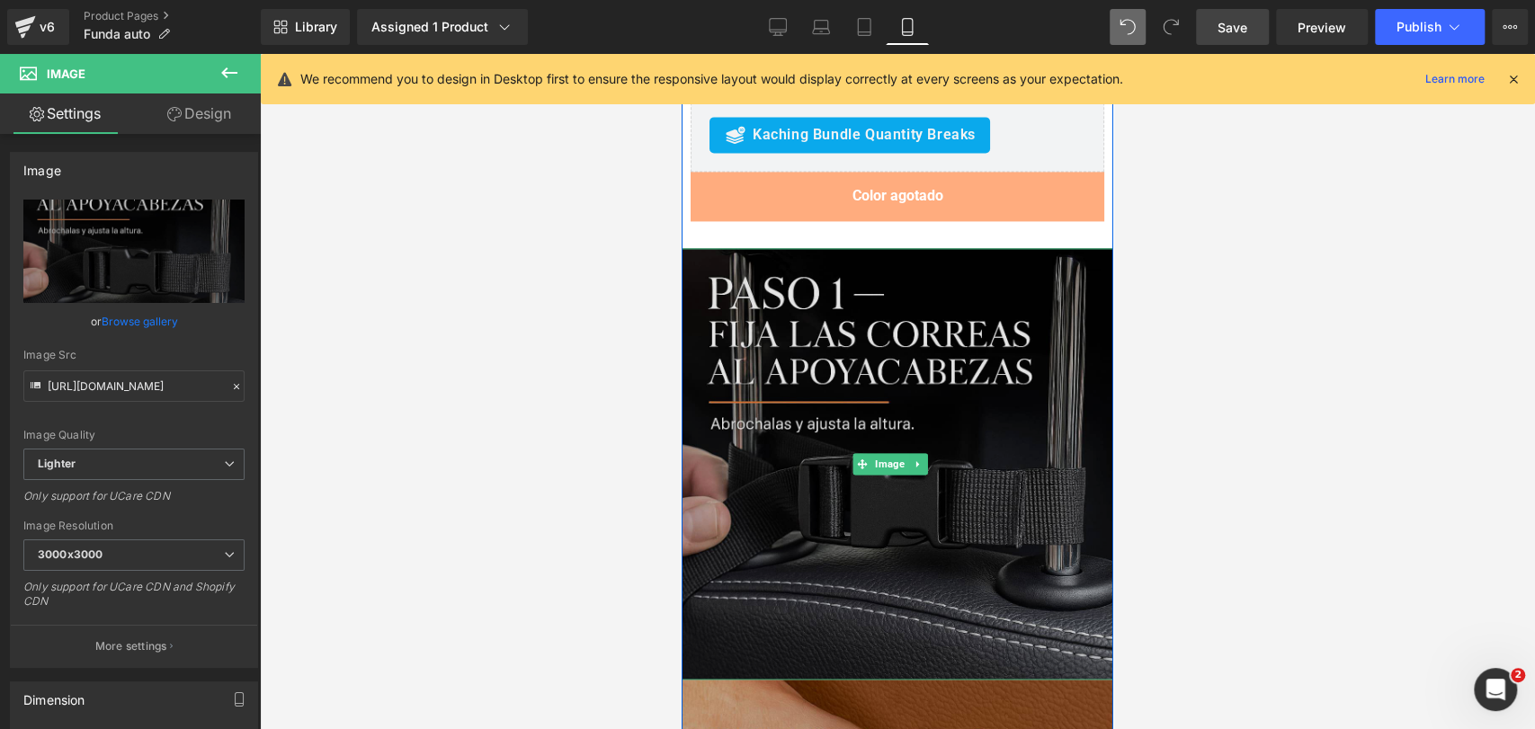
click at [928, 303] on img at bounding box center [898, 464] width 432 height 432
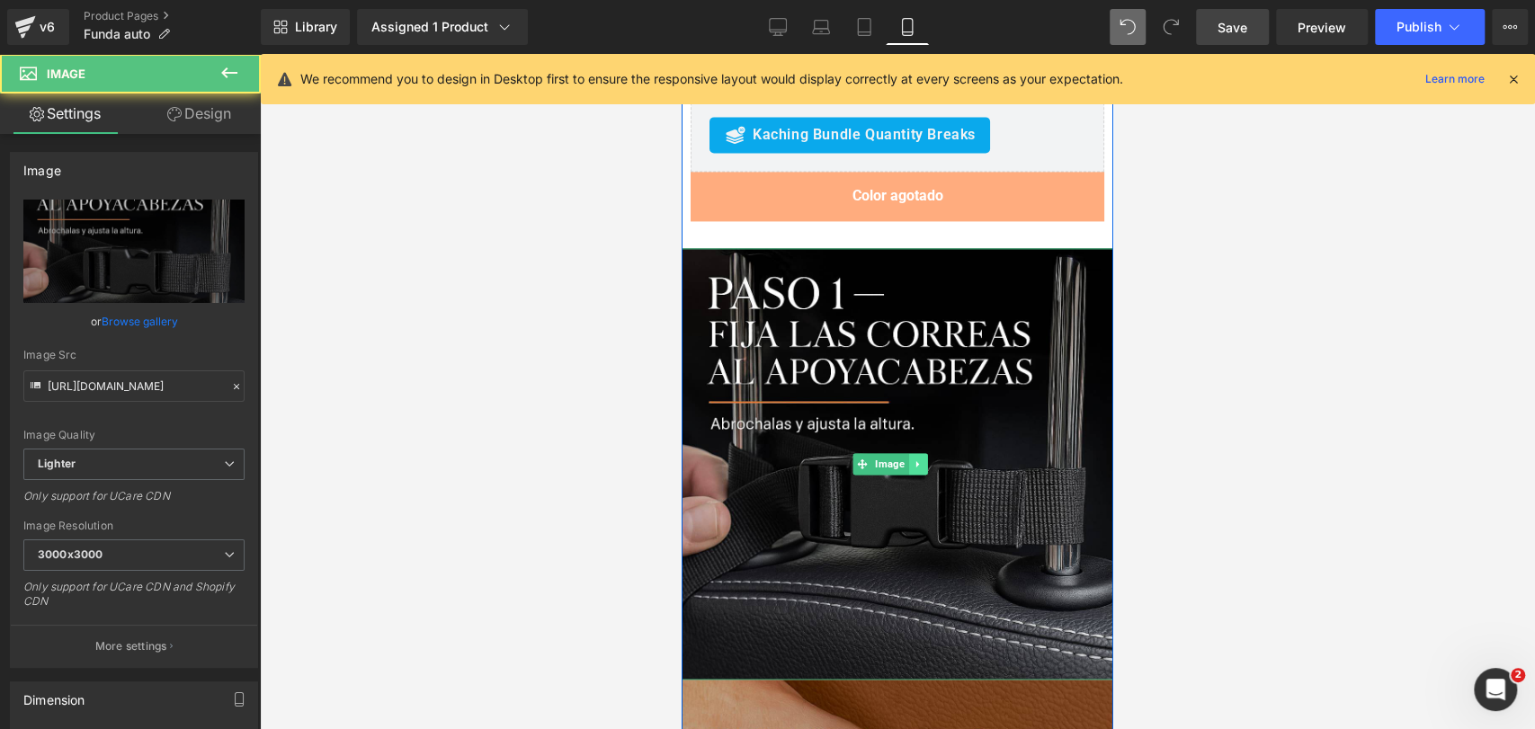
click at [918, 459] on icon at bounding box center [918, 464] width 10 height 11
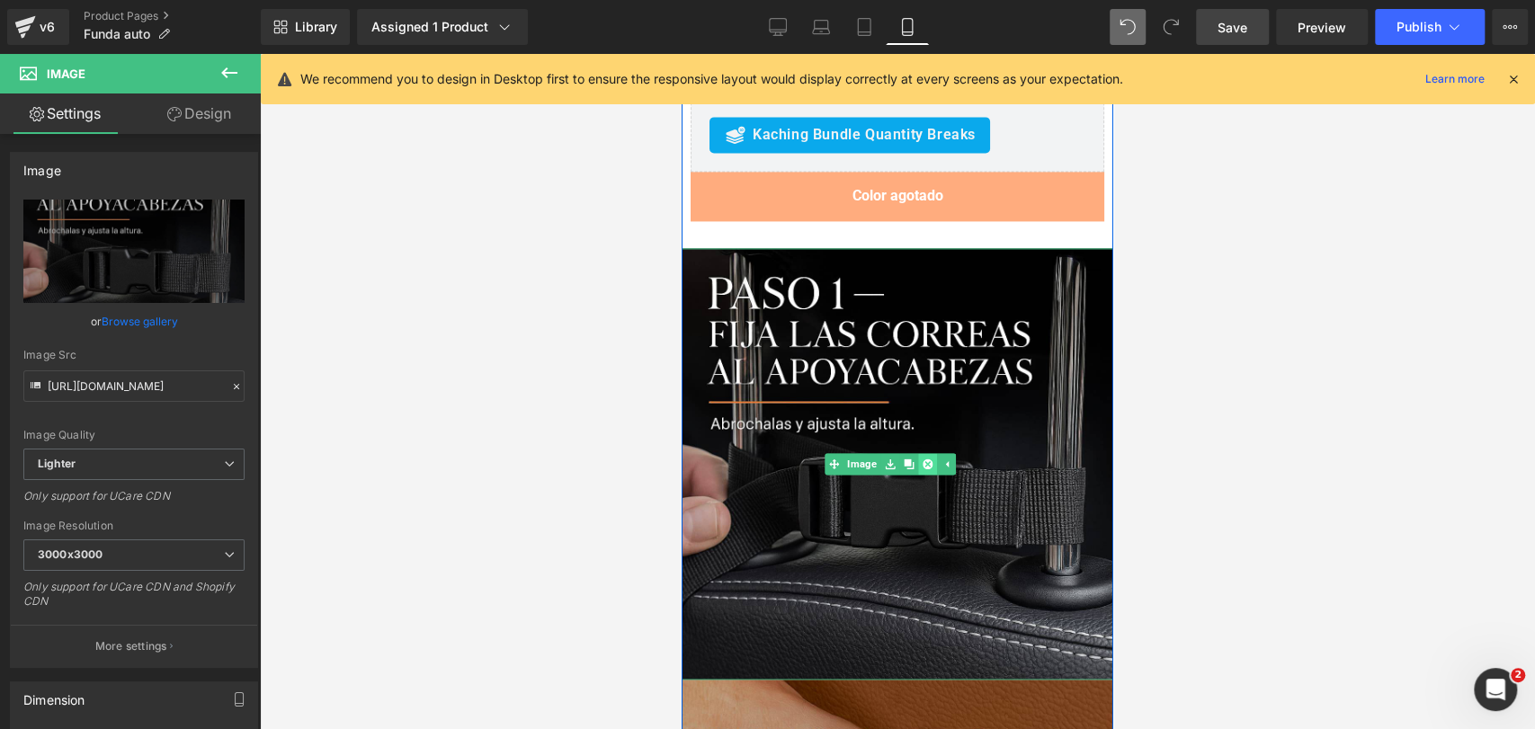
click at [924, 459] on icon at bounding box center [927, 464] width 10 height 10
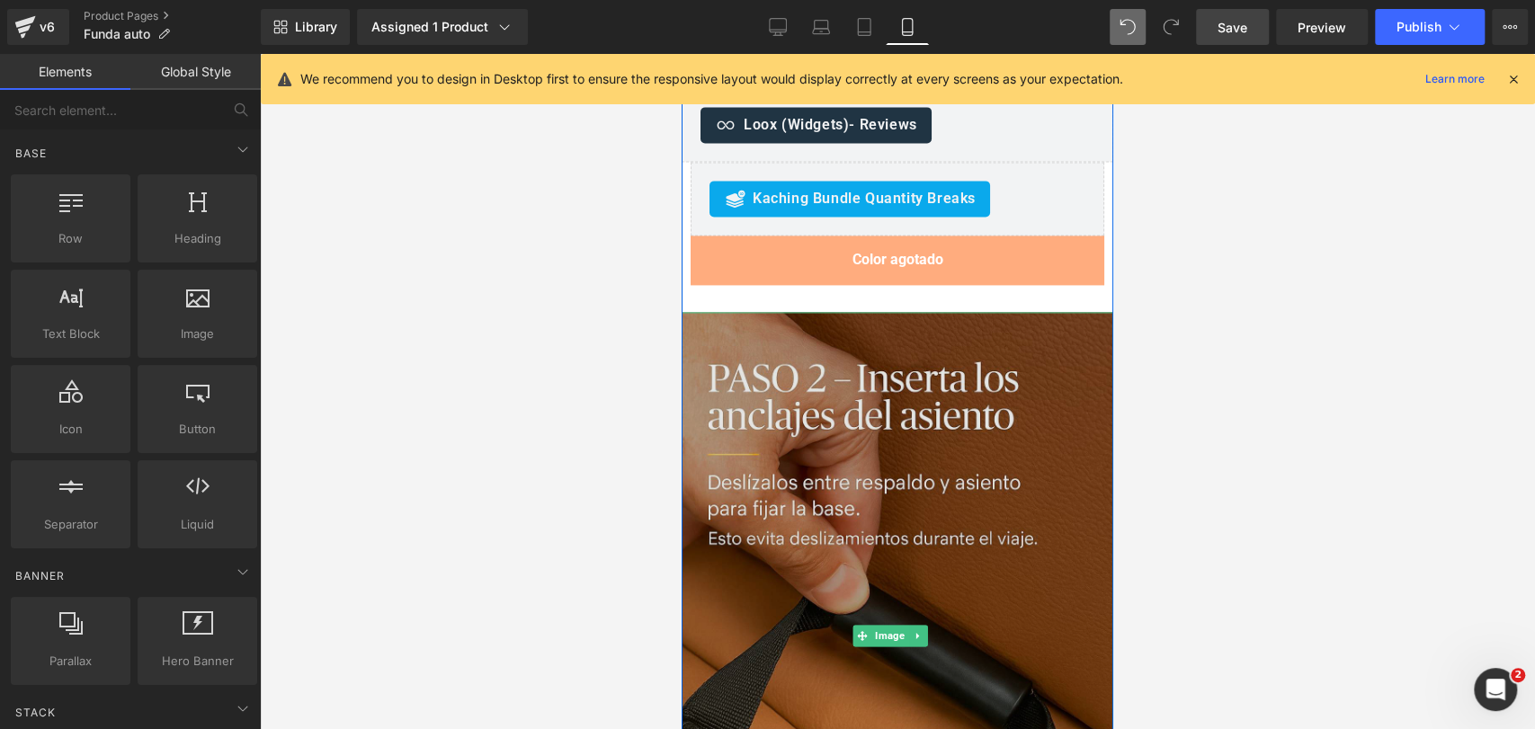
click at [916, 330] on img at bounding box center [898, 636] width 432 height 648
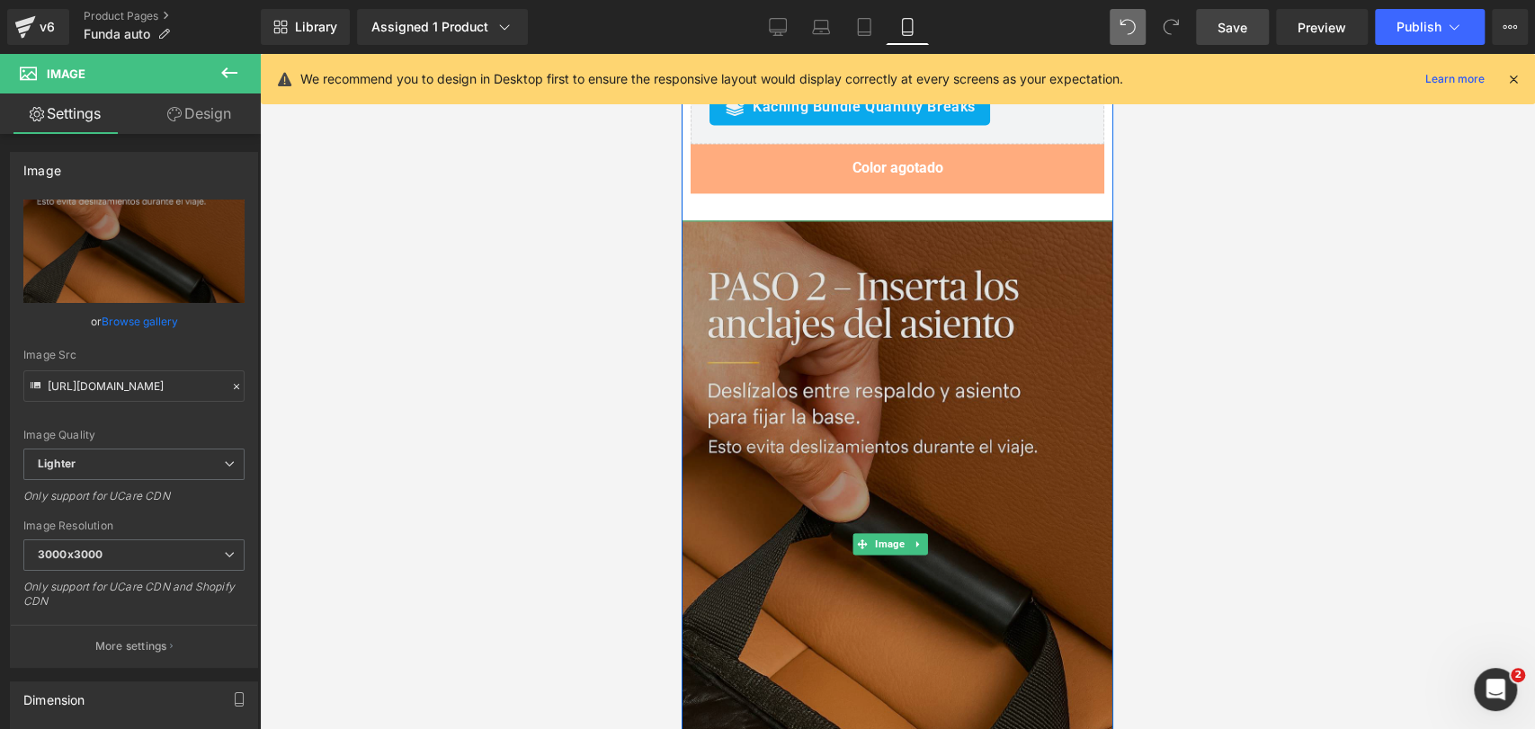
scroll to position [6392, 0]
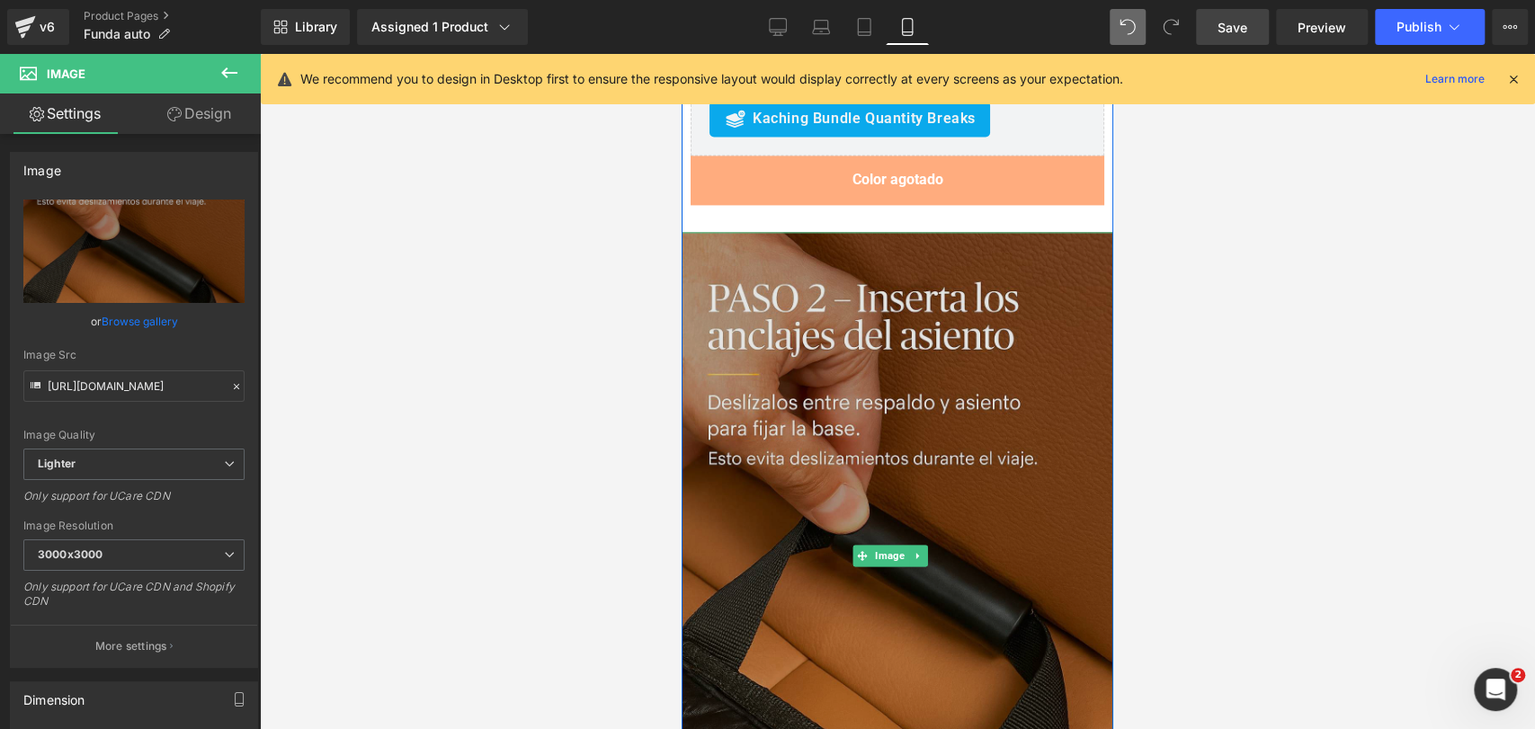
click at [934, 335] on img at bounding box center [898, 556] width 432 height 648
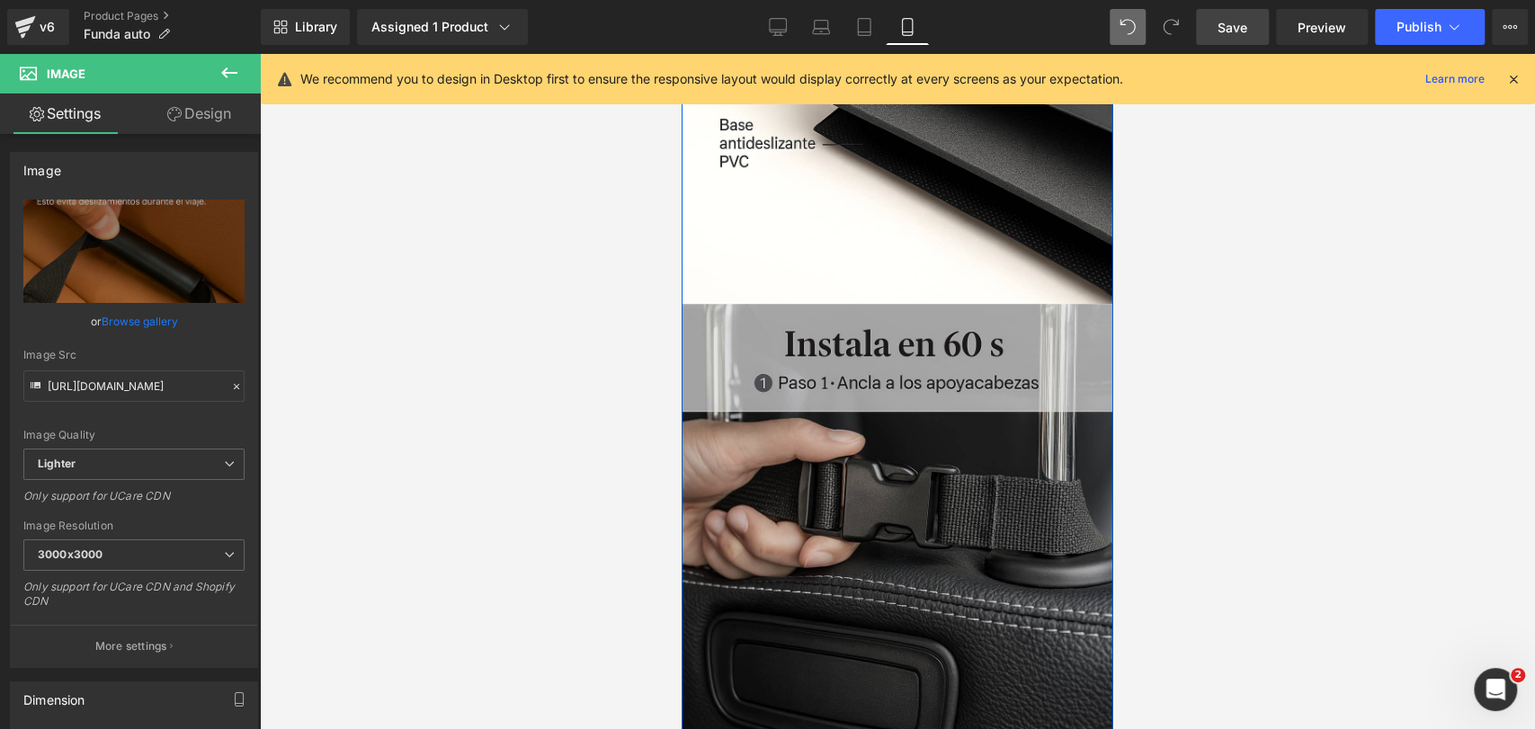
scroll to position [5395, 0]
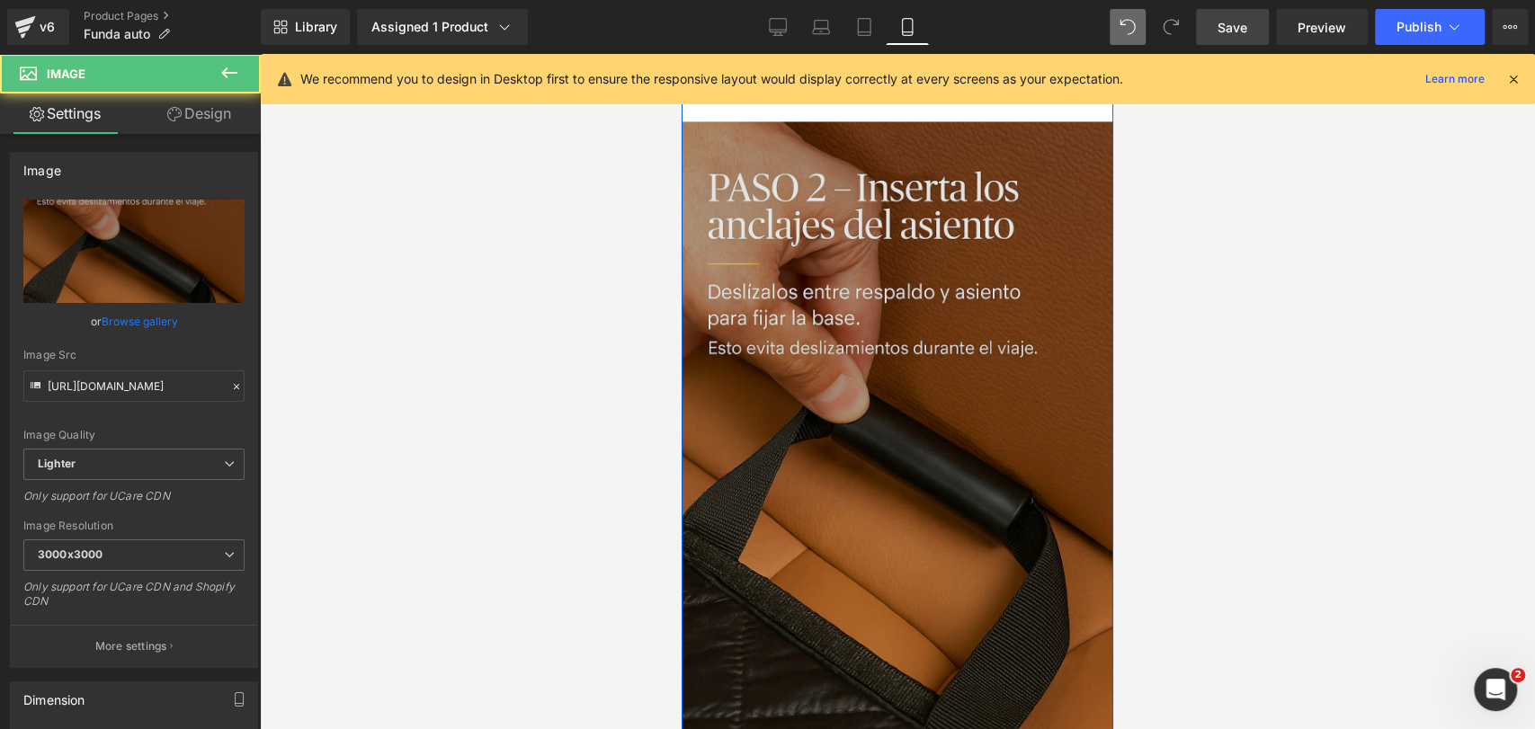
click at [881, 381] on img at bounding box center [898, 445] width 432 height 648
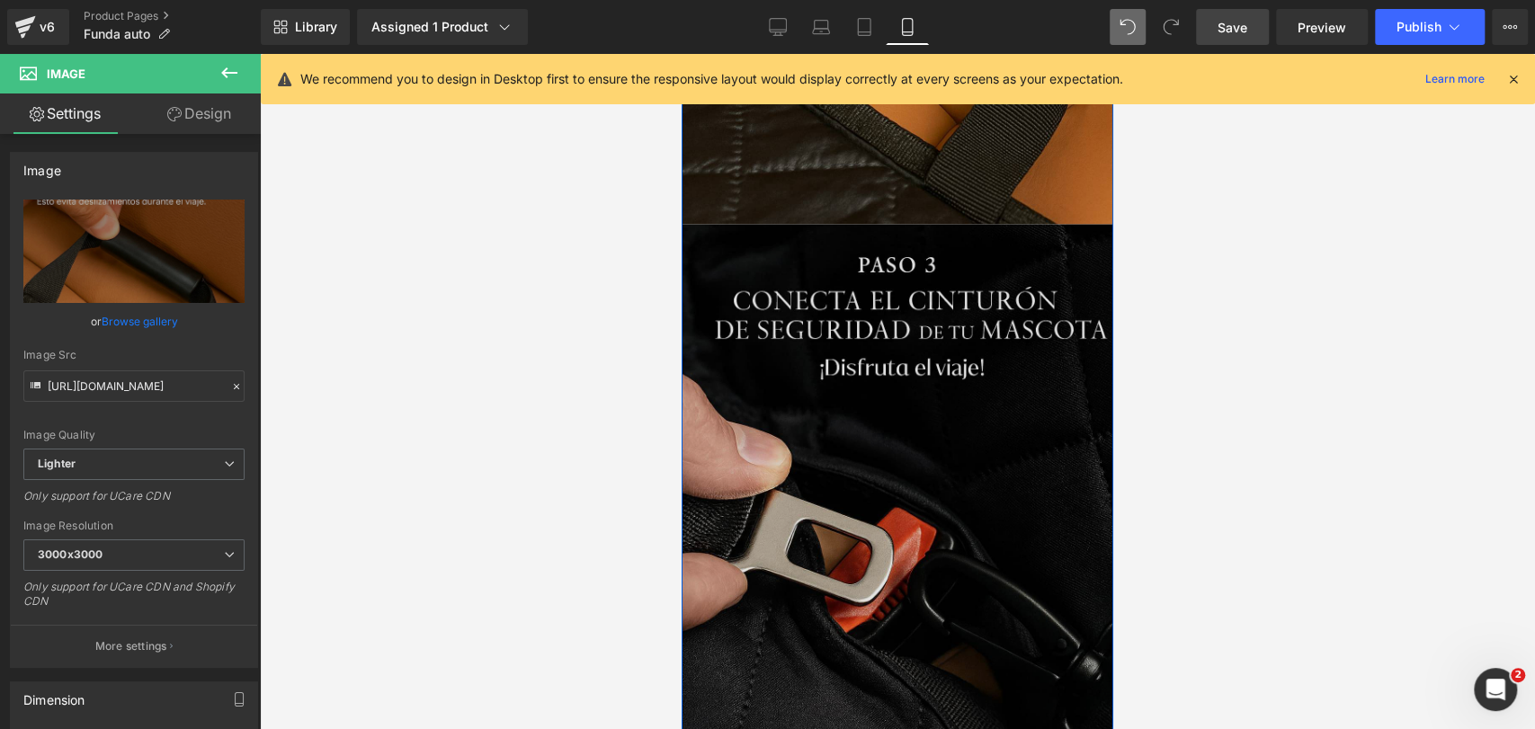
scroll to position [6998, 0]
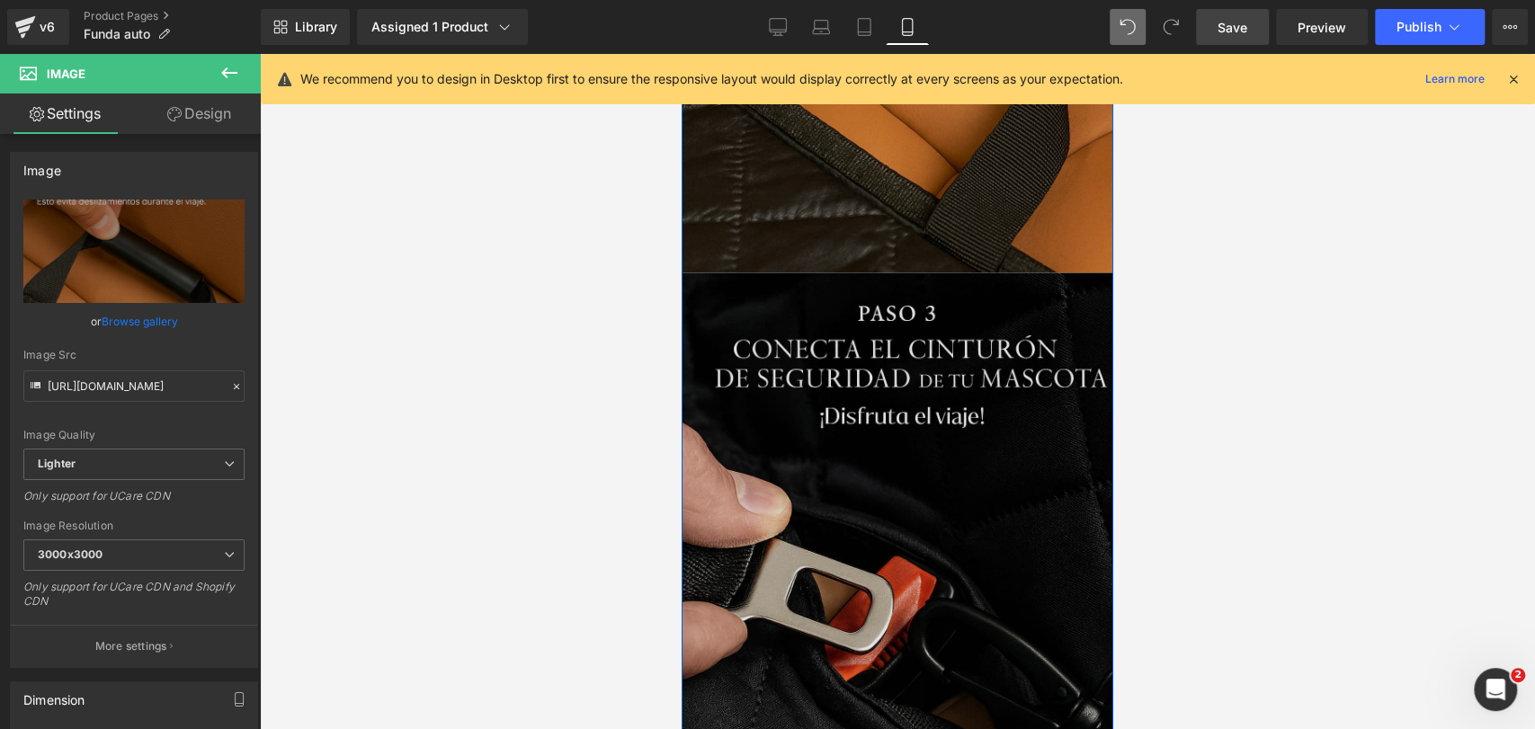
click at [905, 337] on img at bounding box center [898, 597] width 432 height 648
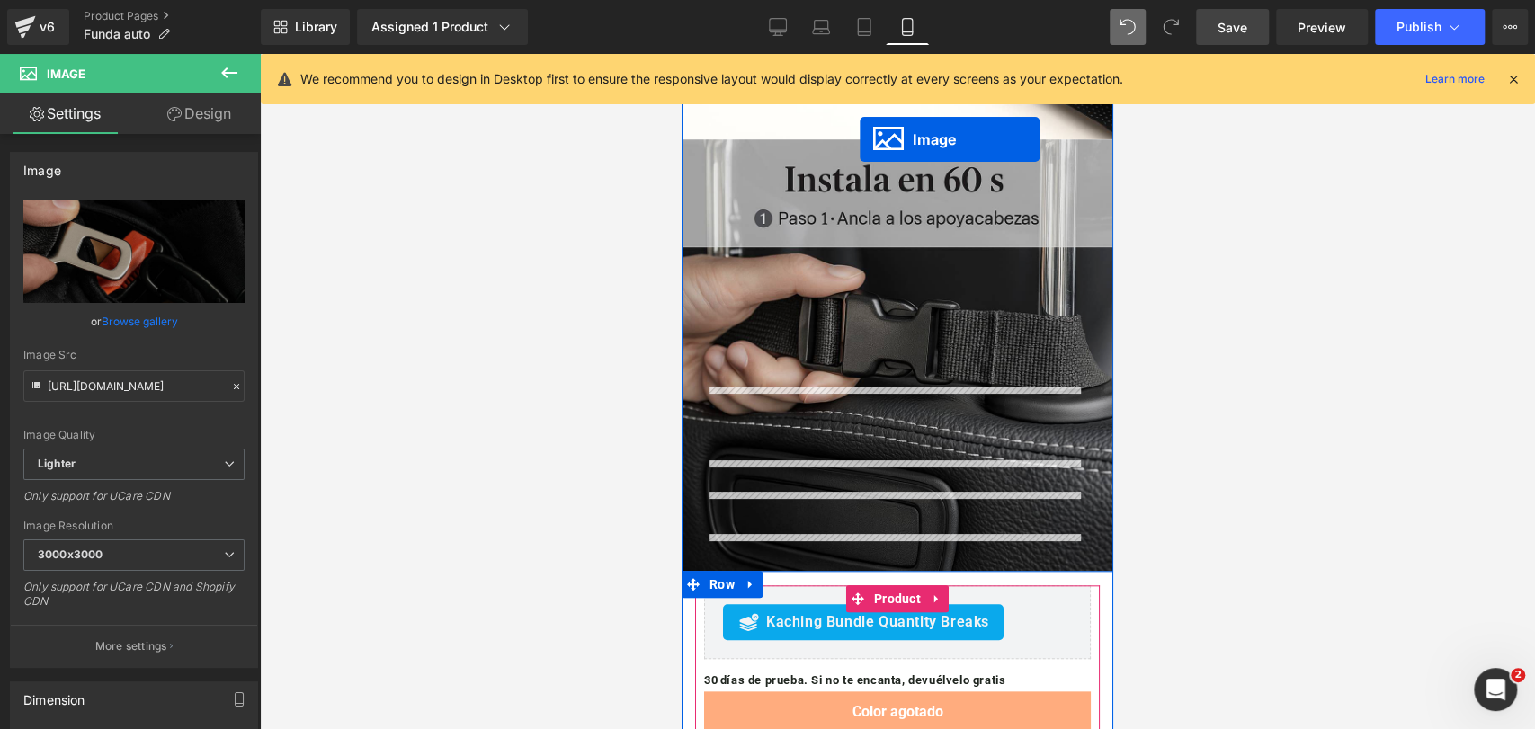
scroll to position [5530, 0]
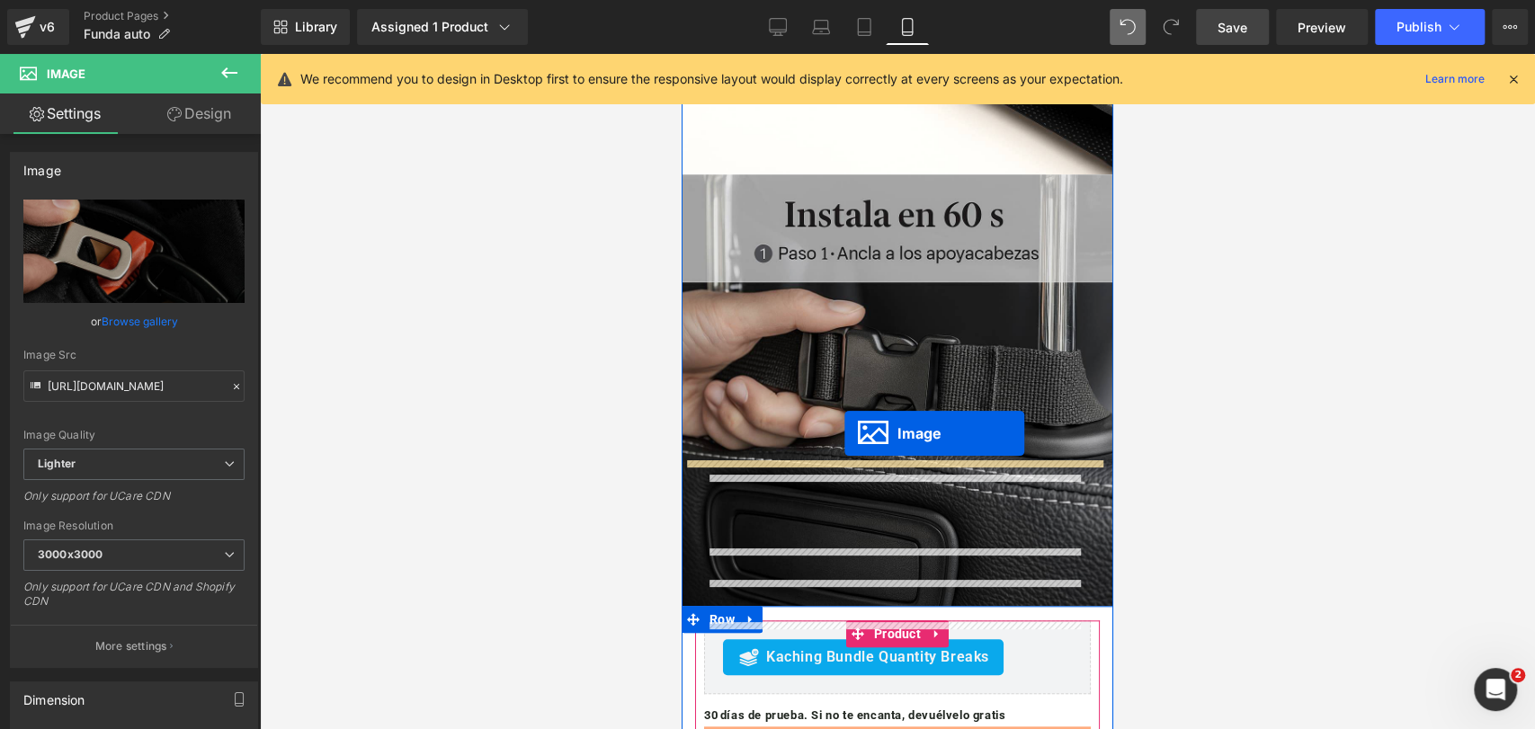
drag, startPoint x: 852, startPoint y: 400, endPoint x: 844, endPoint y: 434, distance: 34.9
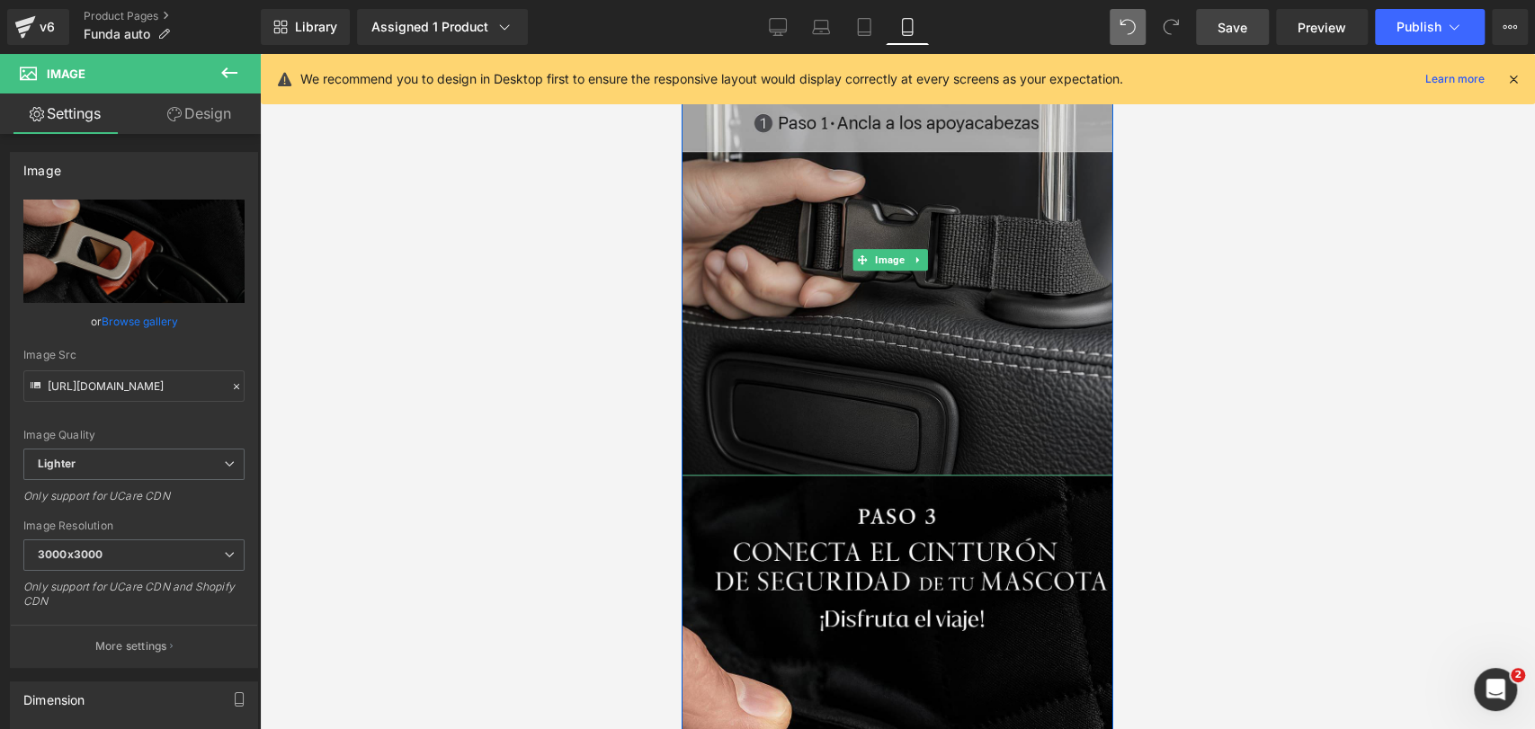
scroll to position [5661, 0]
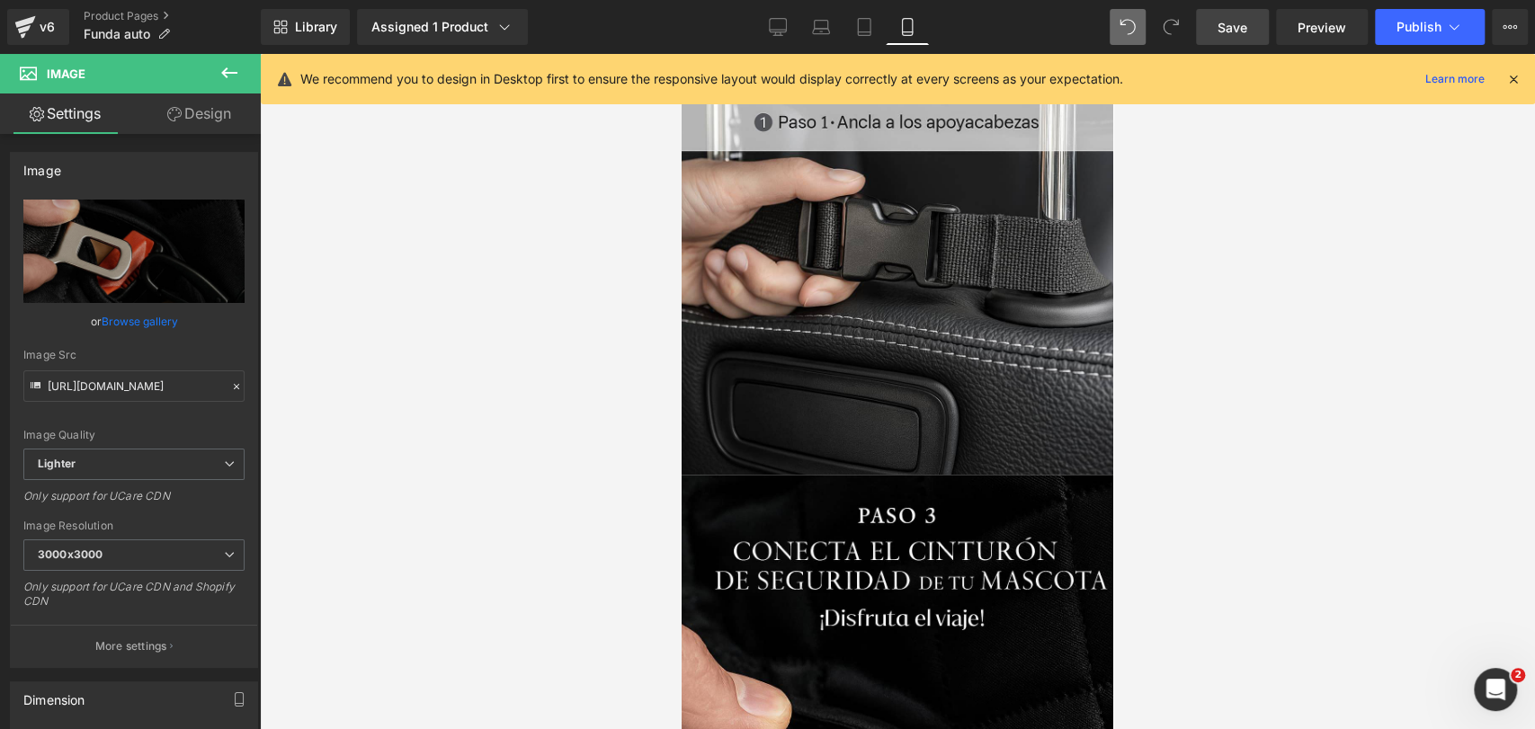
click at [230, 84] on button at bounding box center [229, 74] width 63 height 40
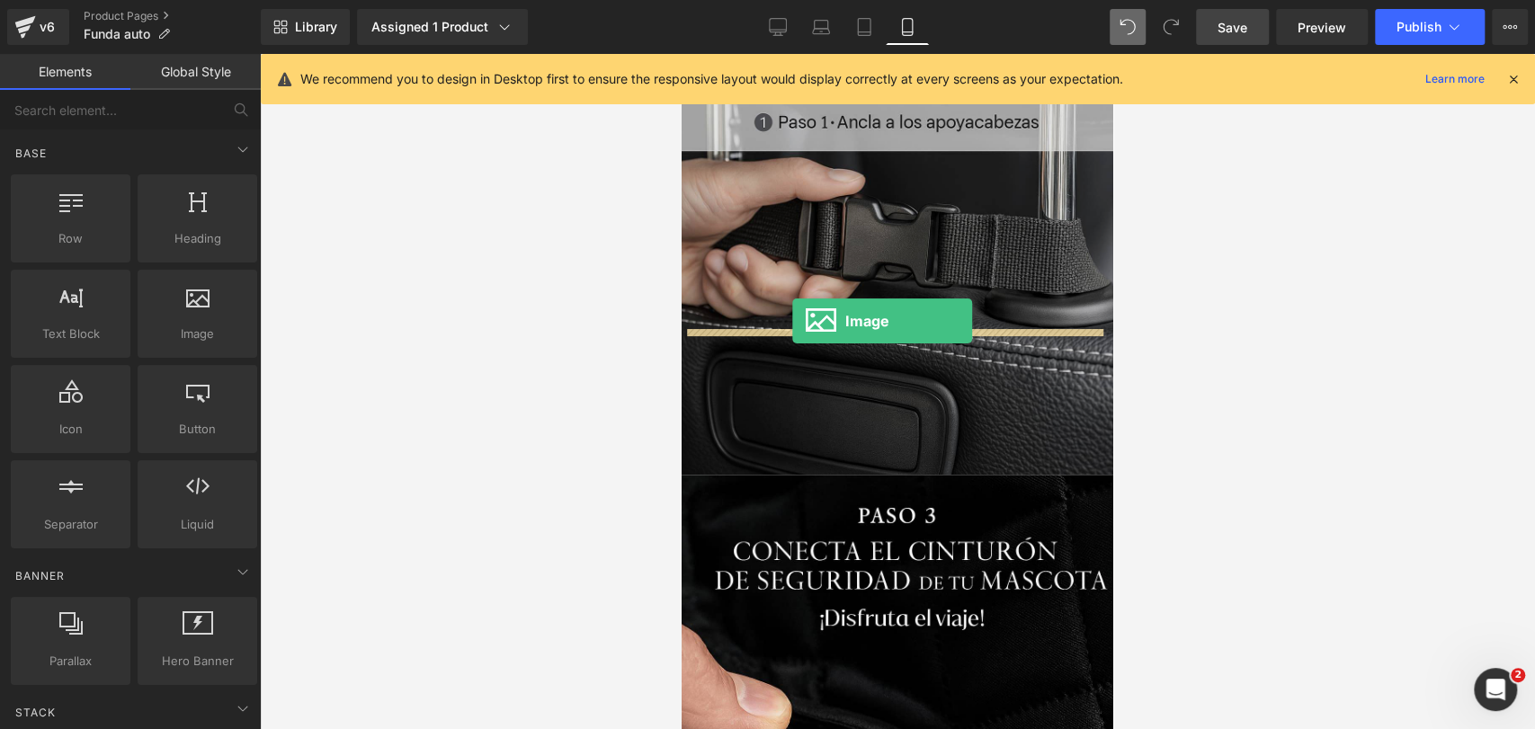
drag, startPoint x: 919, startPoint y: 374, endPoint x: 792, endPoint y: 321, distance: 137.5
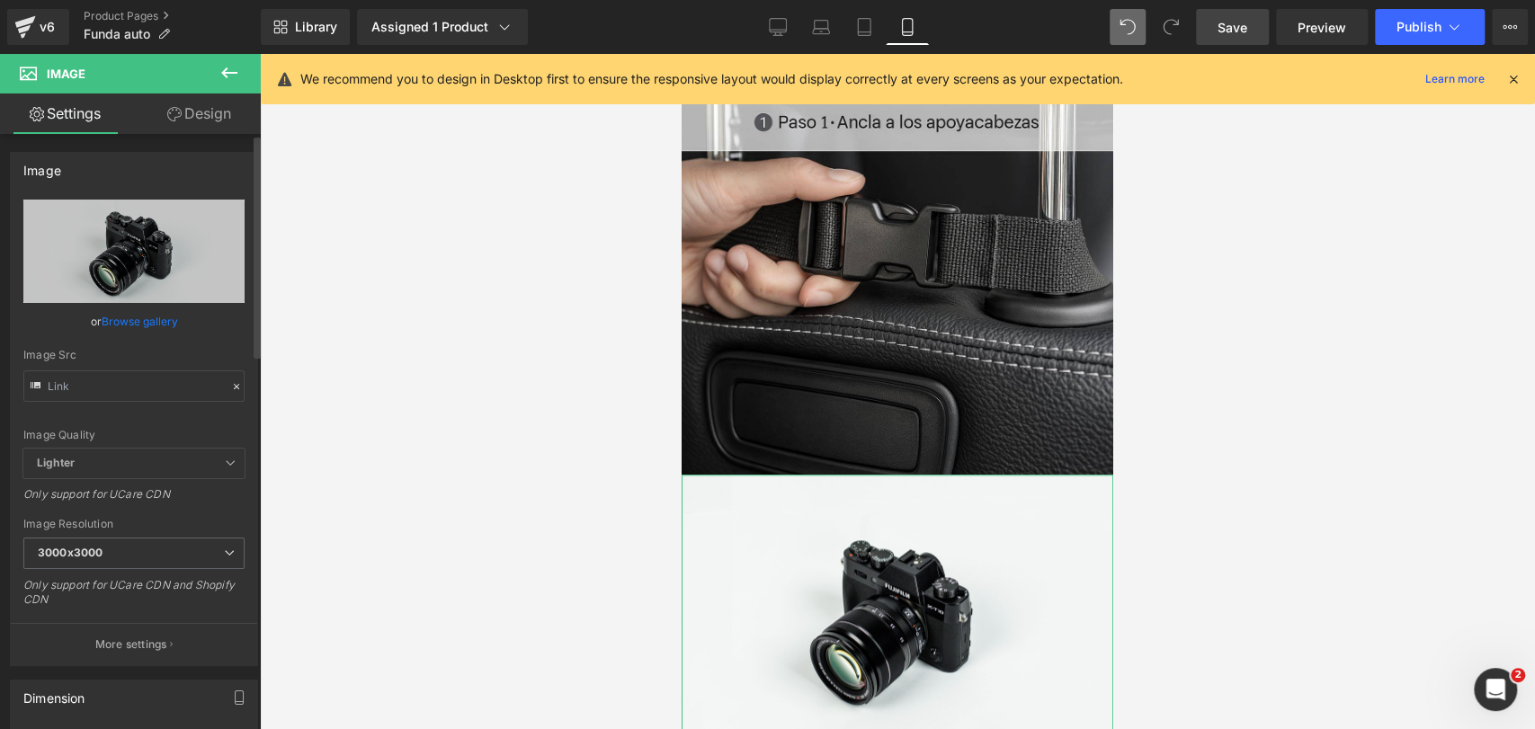
click at [148, 319] on link "Browse gallery" at bounding box center [140, 321] width 76 height 31
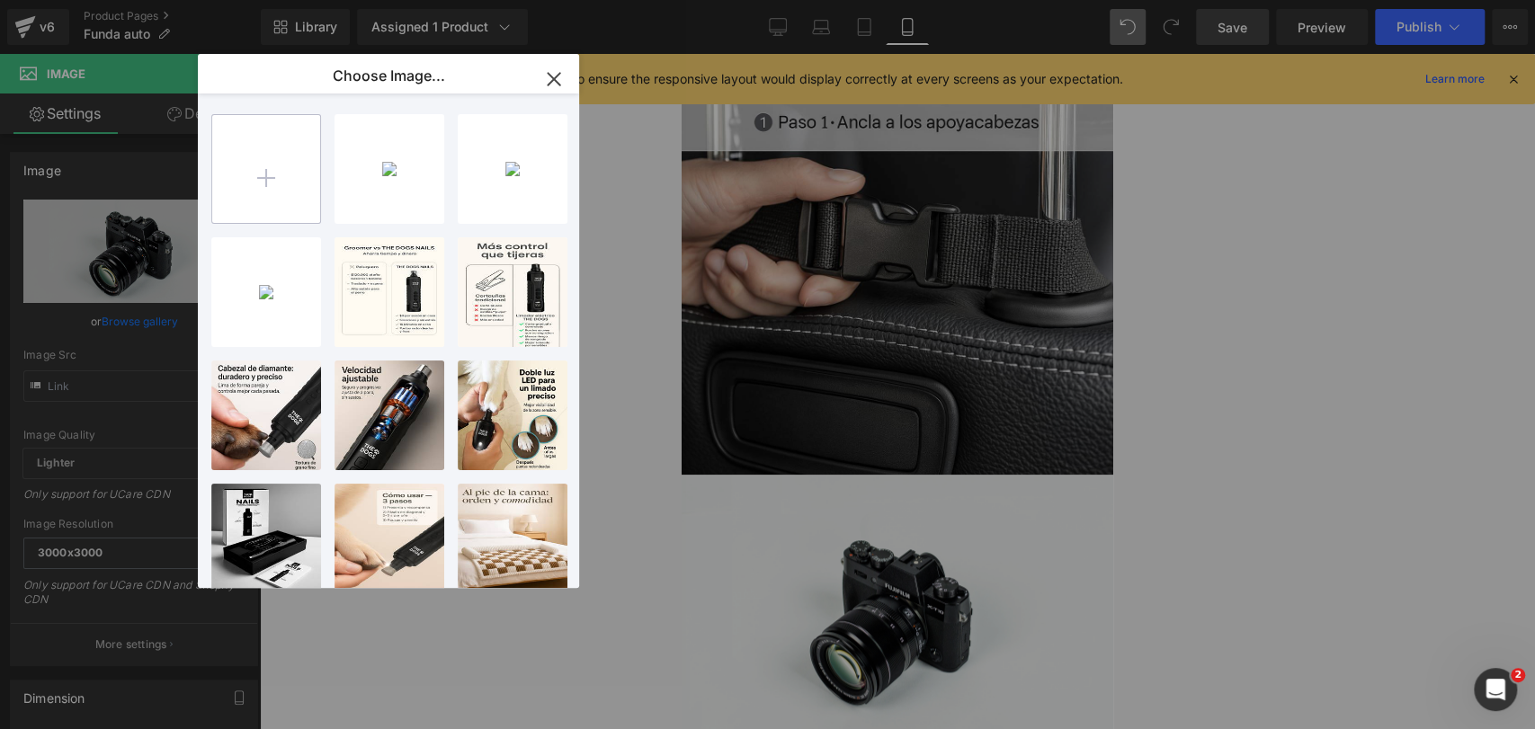
click at [311, 189] on input "file" at bounding box center [266, 169] width 108 height 108
type input "C:\fakepath\20250921_0824_Funda Del Coche Premium_remix_01k5p062dfe66r7ps5ns7tb…"
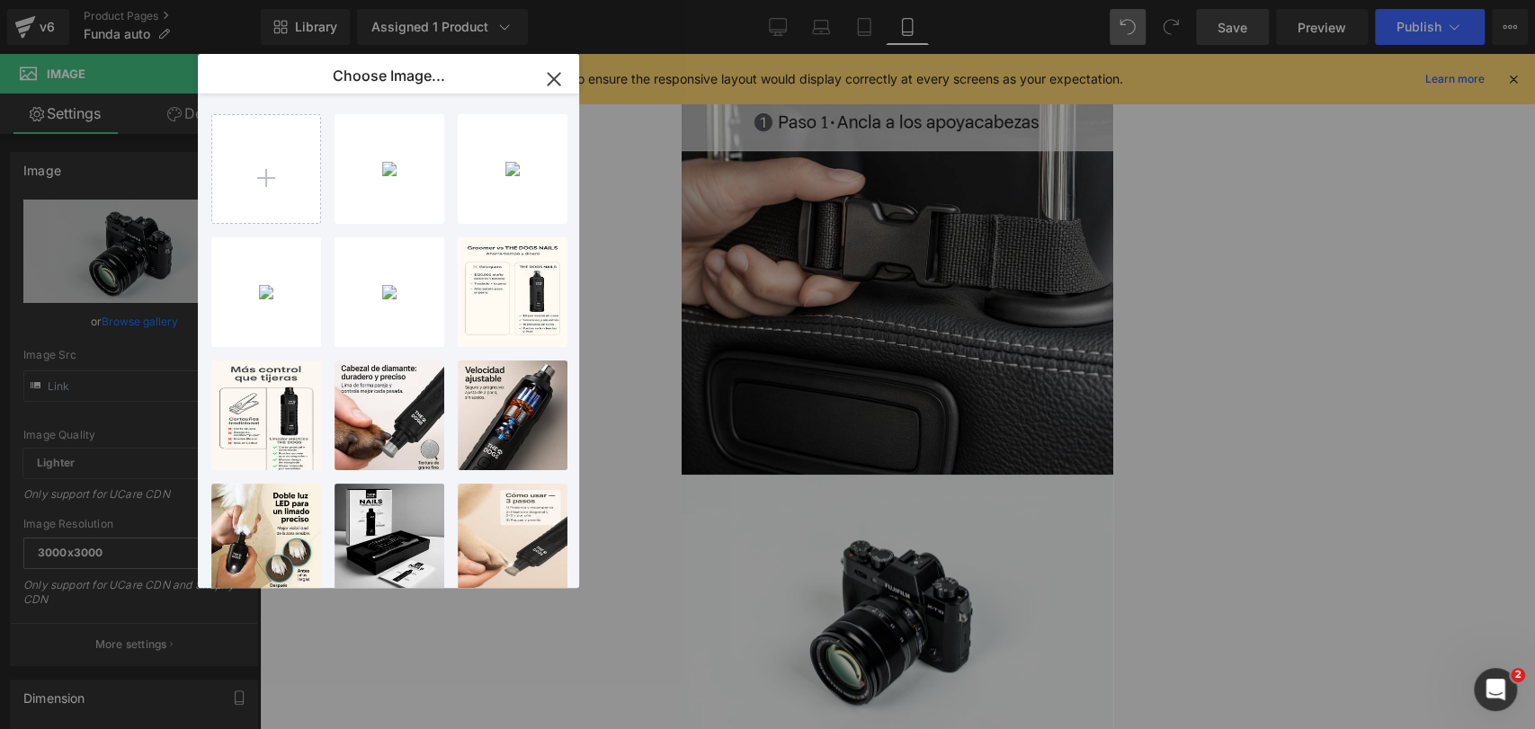
click at [0, 0] on div "2025092...b2wy.jpg 113.45 KB" at bounding box center [0, 0] width 0 height 0
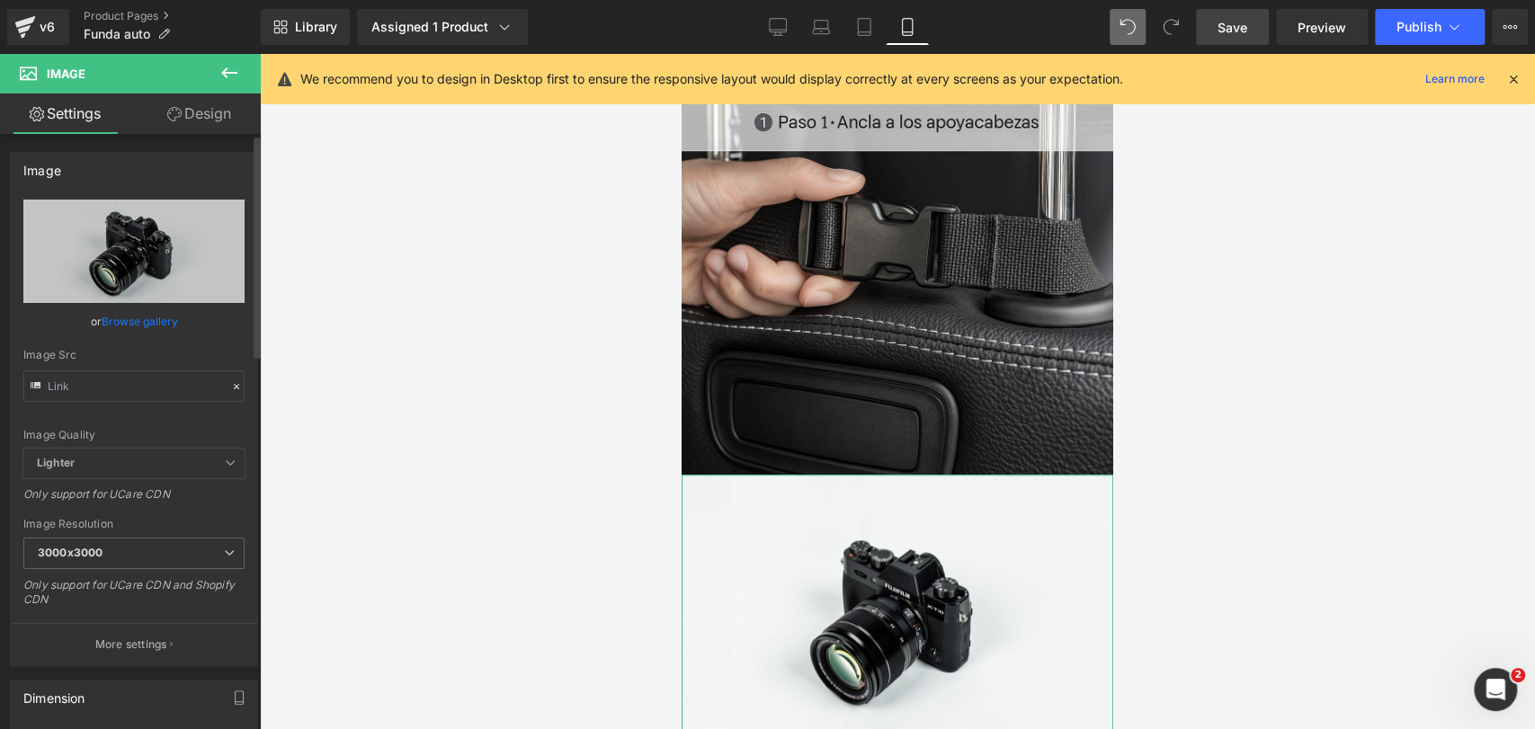
click at [160, 320] on link "Browse gallery" at bounding box center [140, 321] width 76 height 31
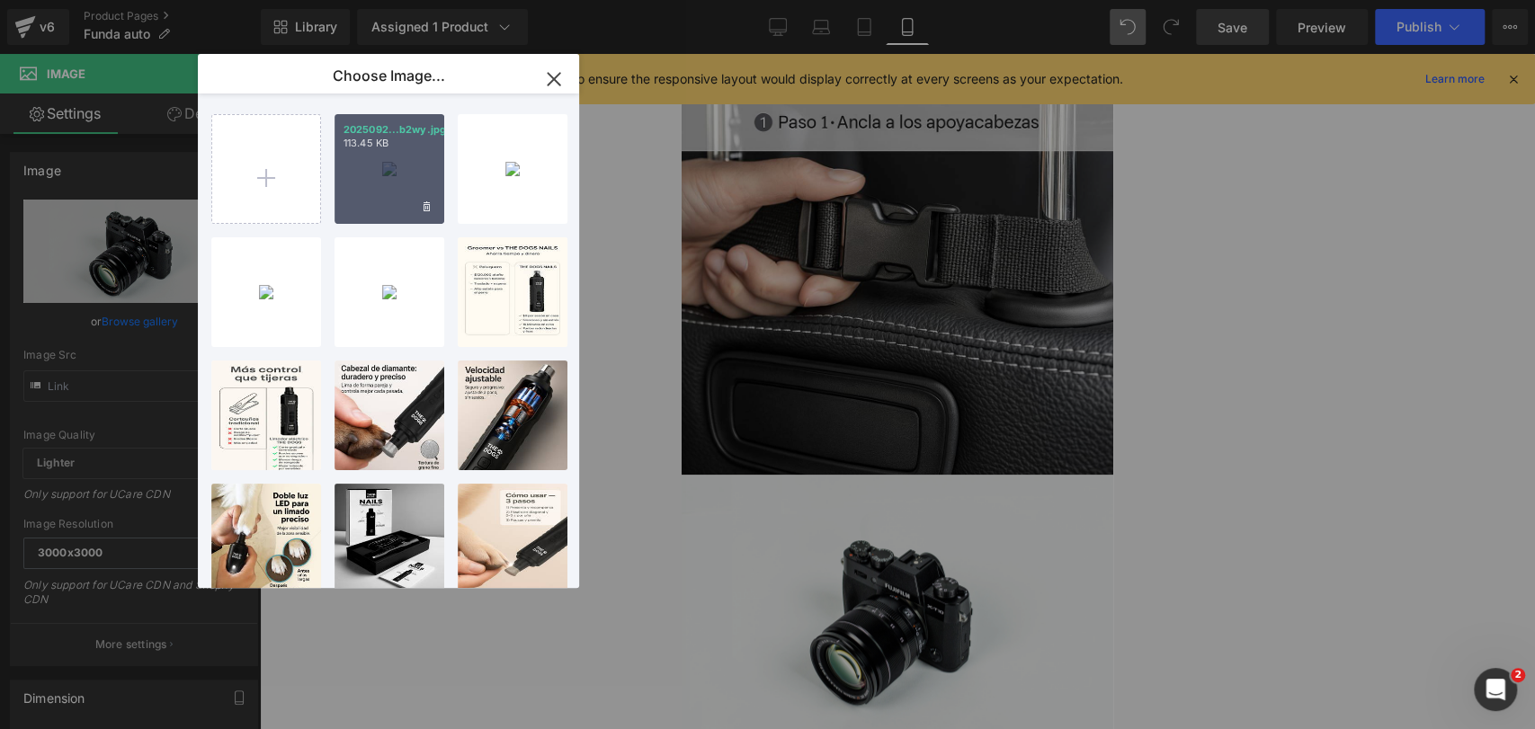
click at [345, 210] on div "2025092...b2wy.jpg 113.45 KB" at bounding box center [390, 169] width 110 height 110
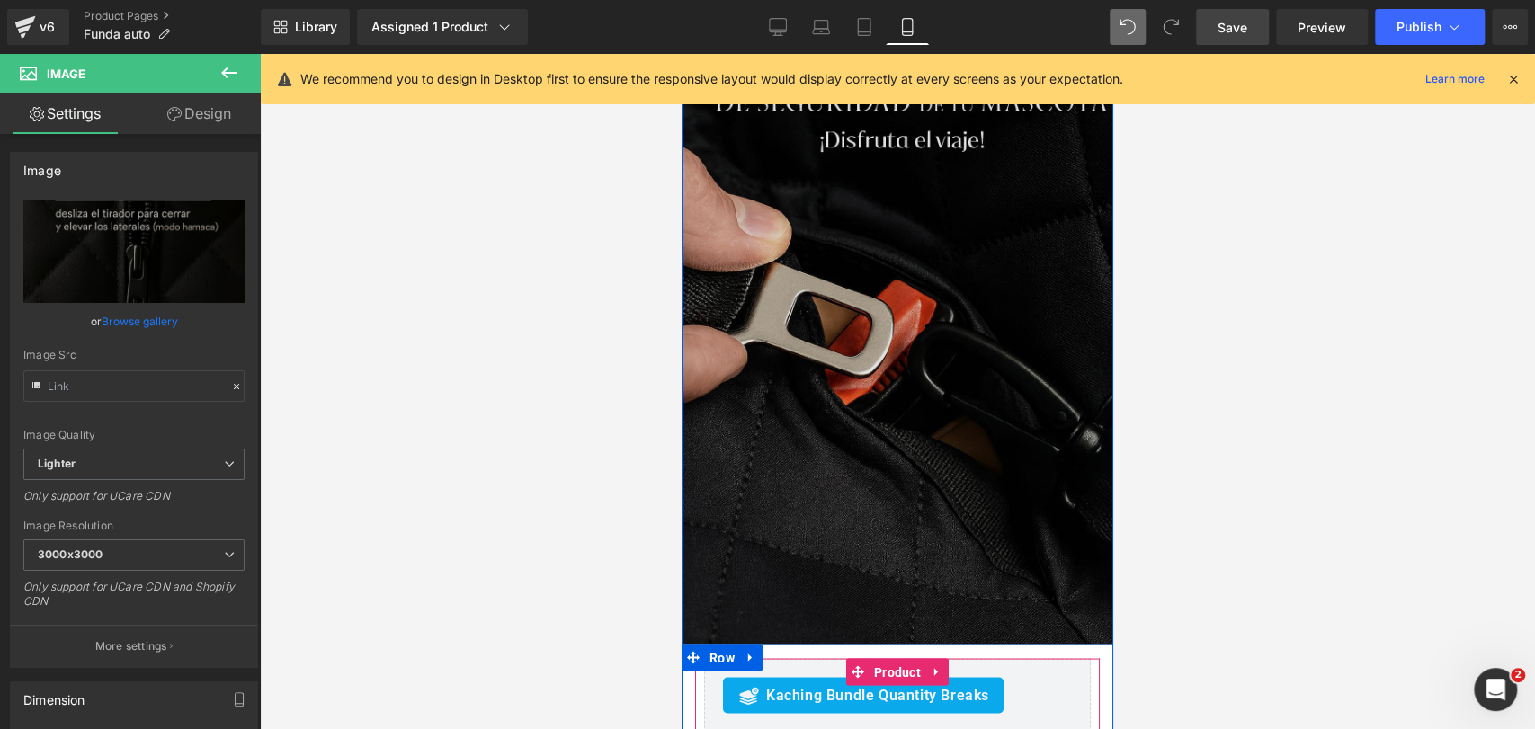
scroll to position [6589, 0]
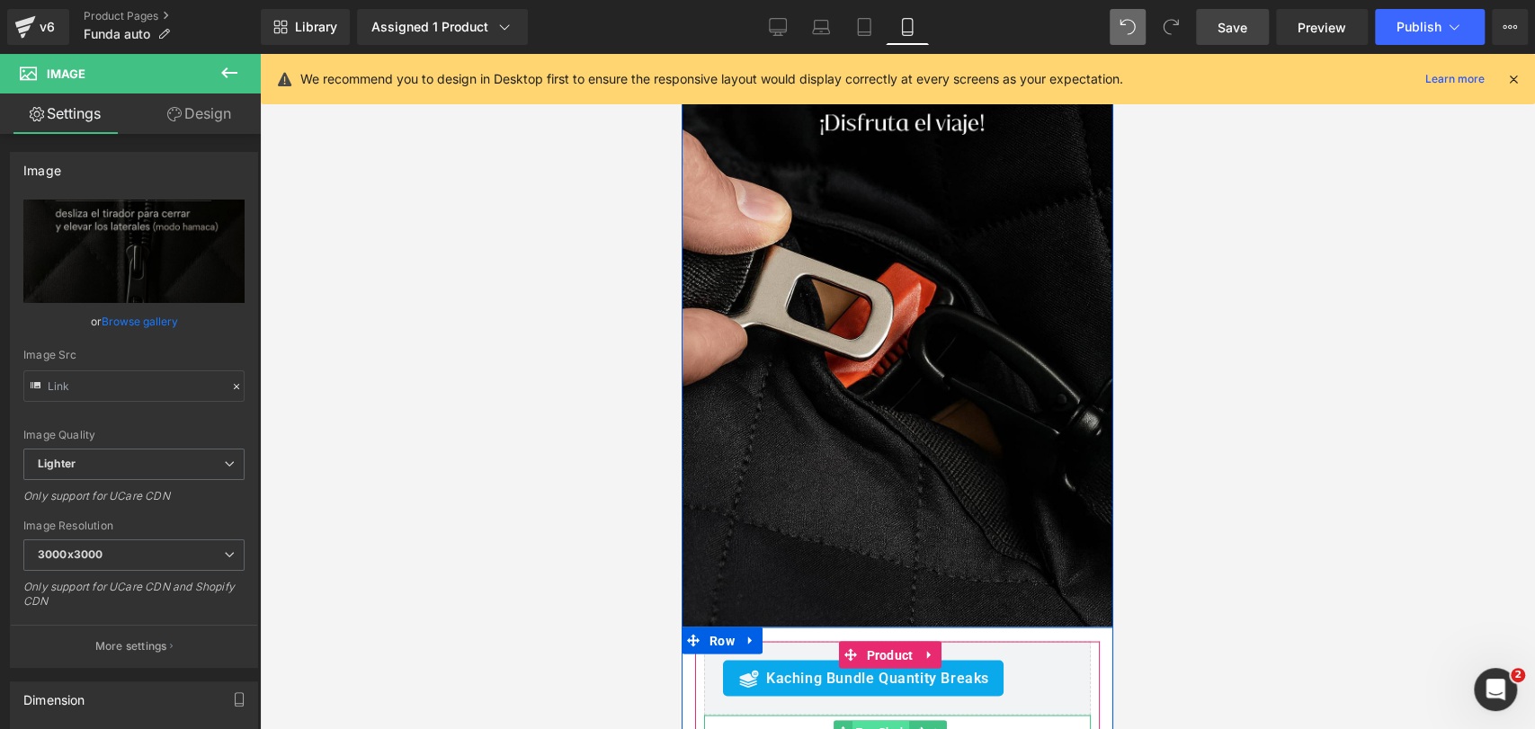
click at [898, 720] on span "Text Block" at bounding box center [881, 731] width 57 height 22
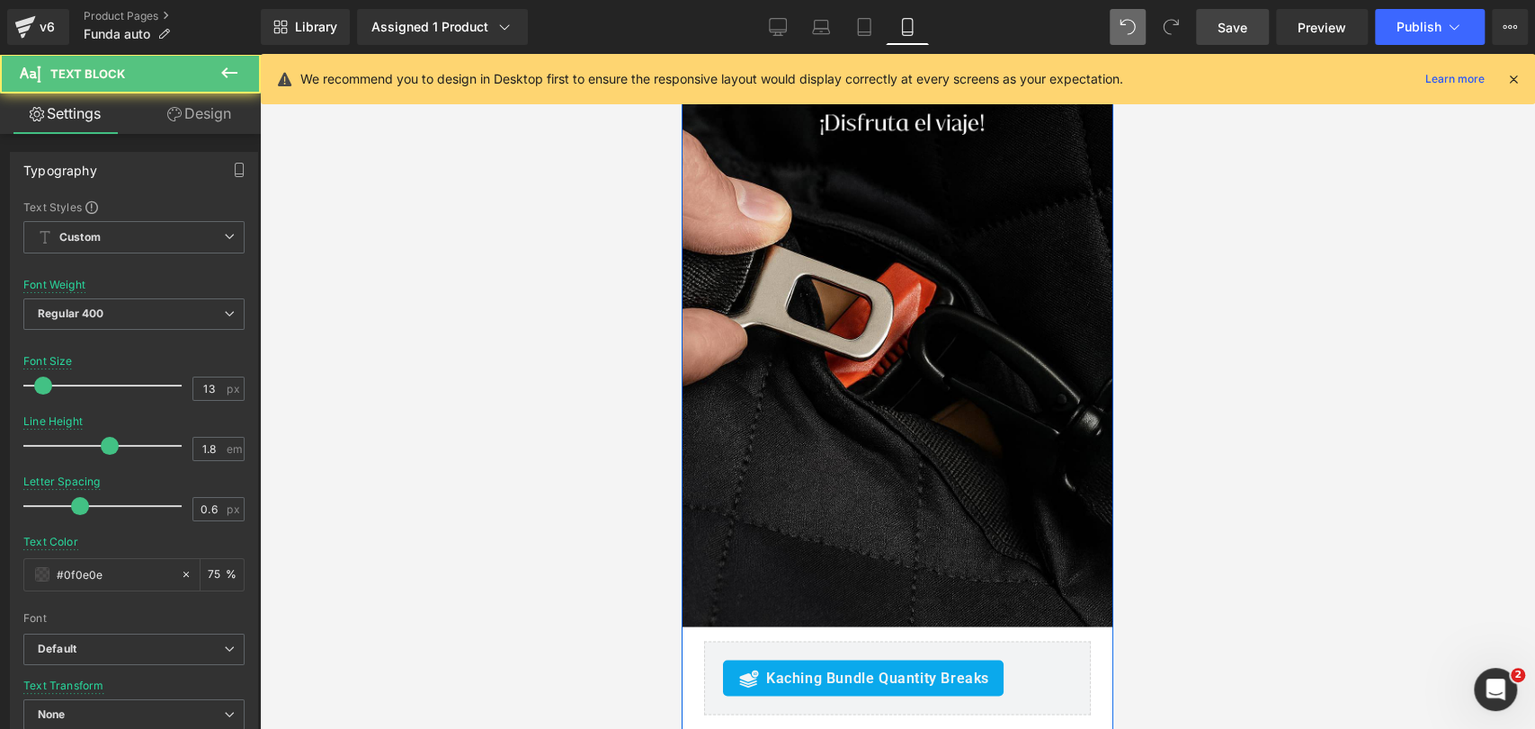
scroll to position [6670, 0]
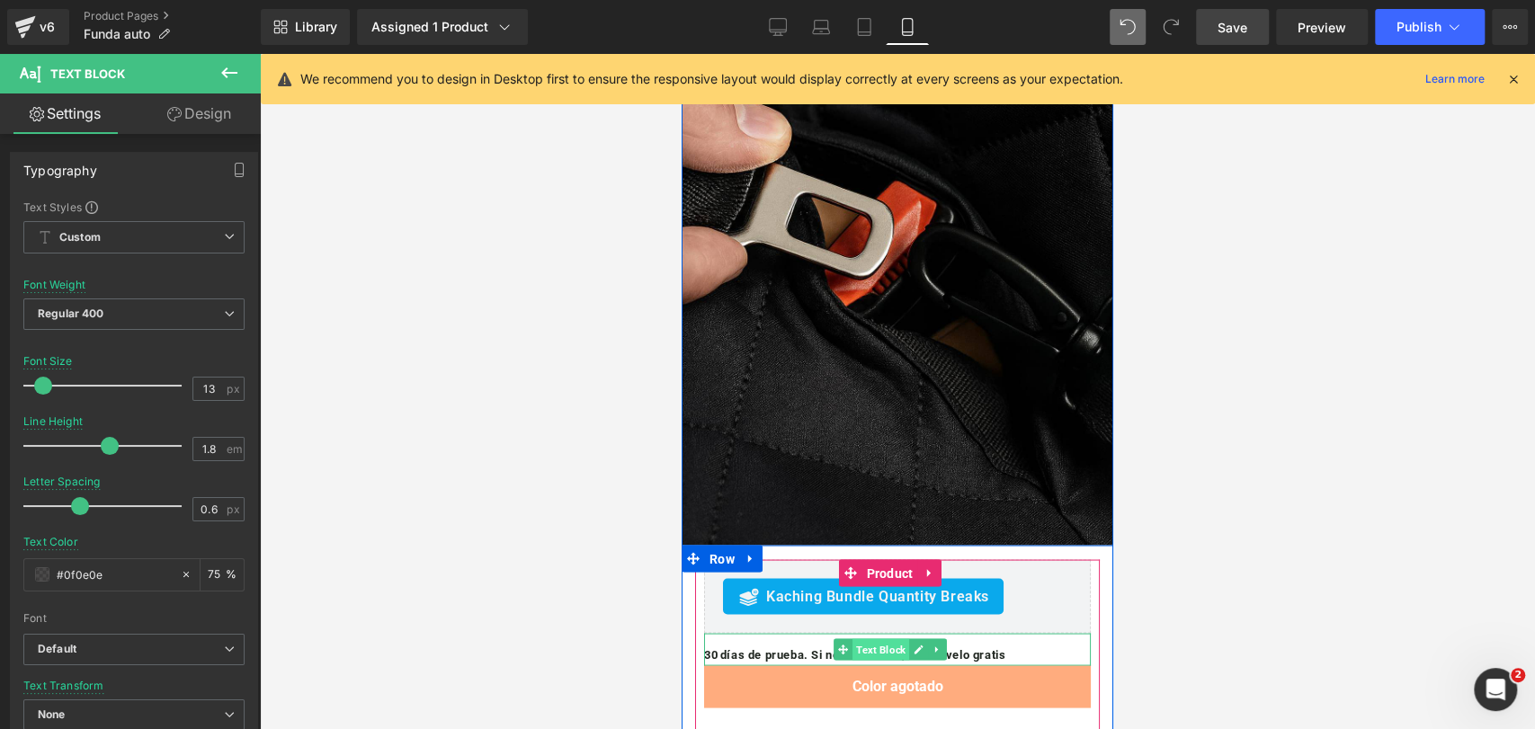
click at [891, 639] on span "Text Block" at bounding box center [881, 650] width 57 height 22
click at [896, 560] on span "Product" at bounding box center [890, 573] width 56 height 27
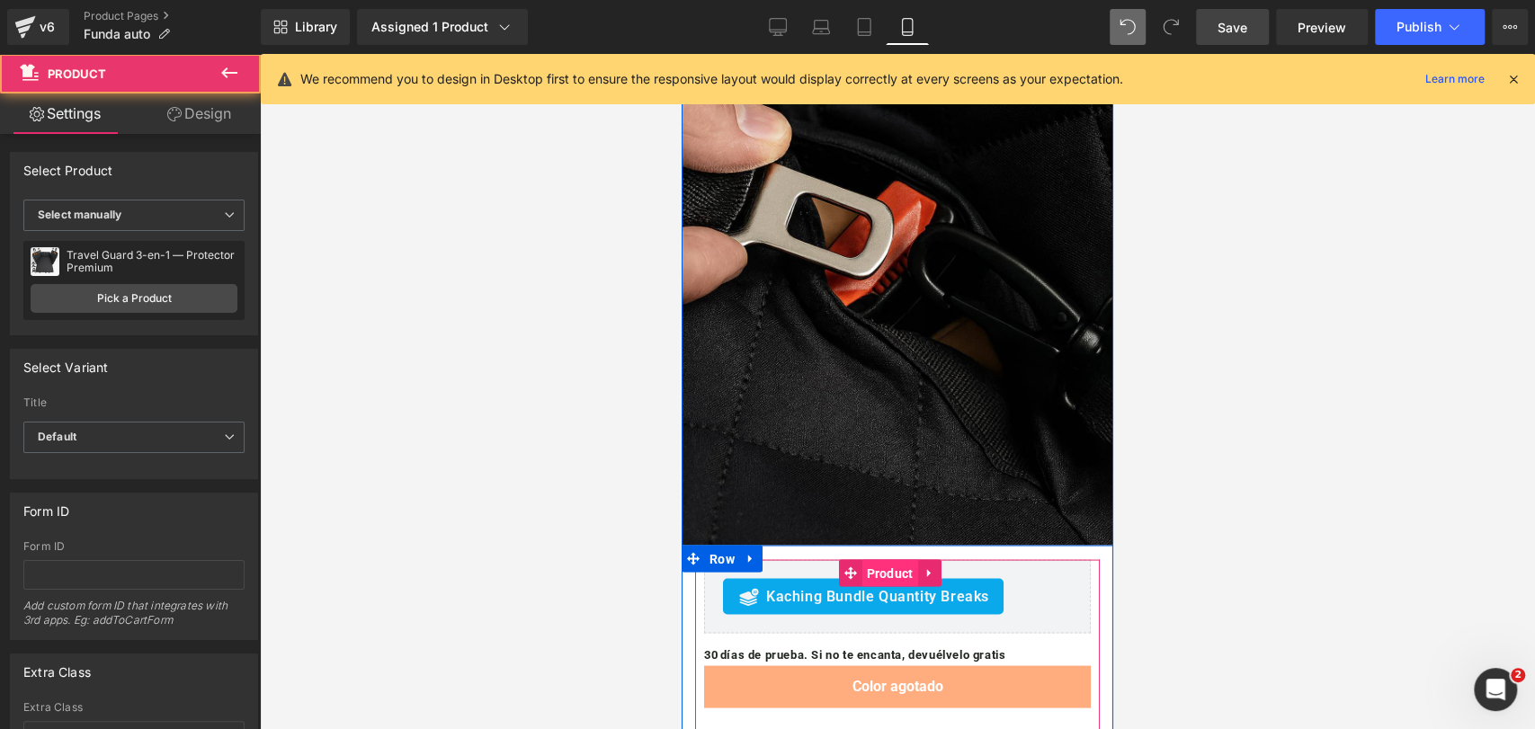
scroll to position [6938, 0]
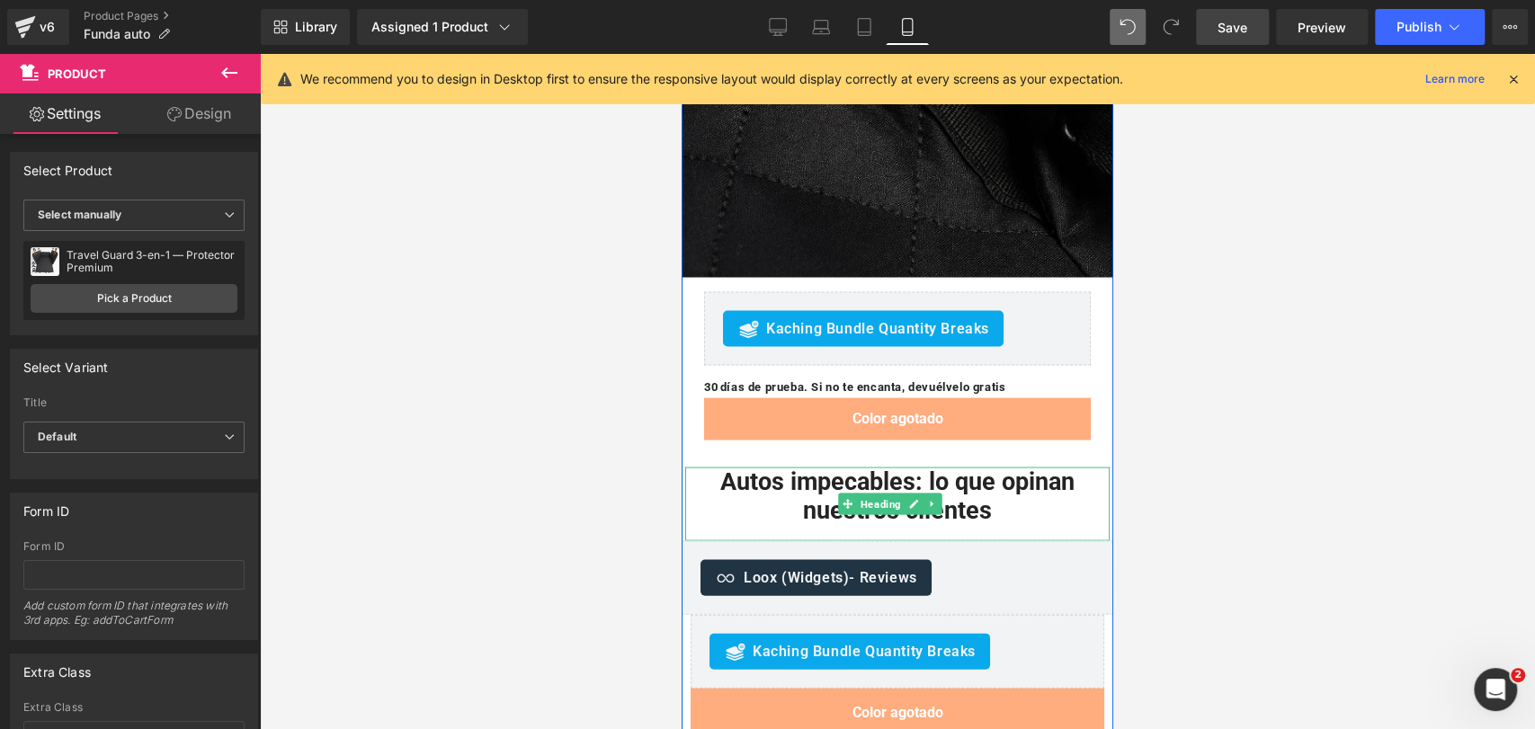
click at [791, 467] on h2 "Autos impecables: lo que opinan nuestros clientes" at bounding box center [897, 496] width 424 height 58
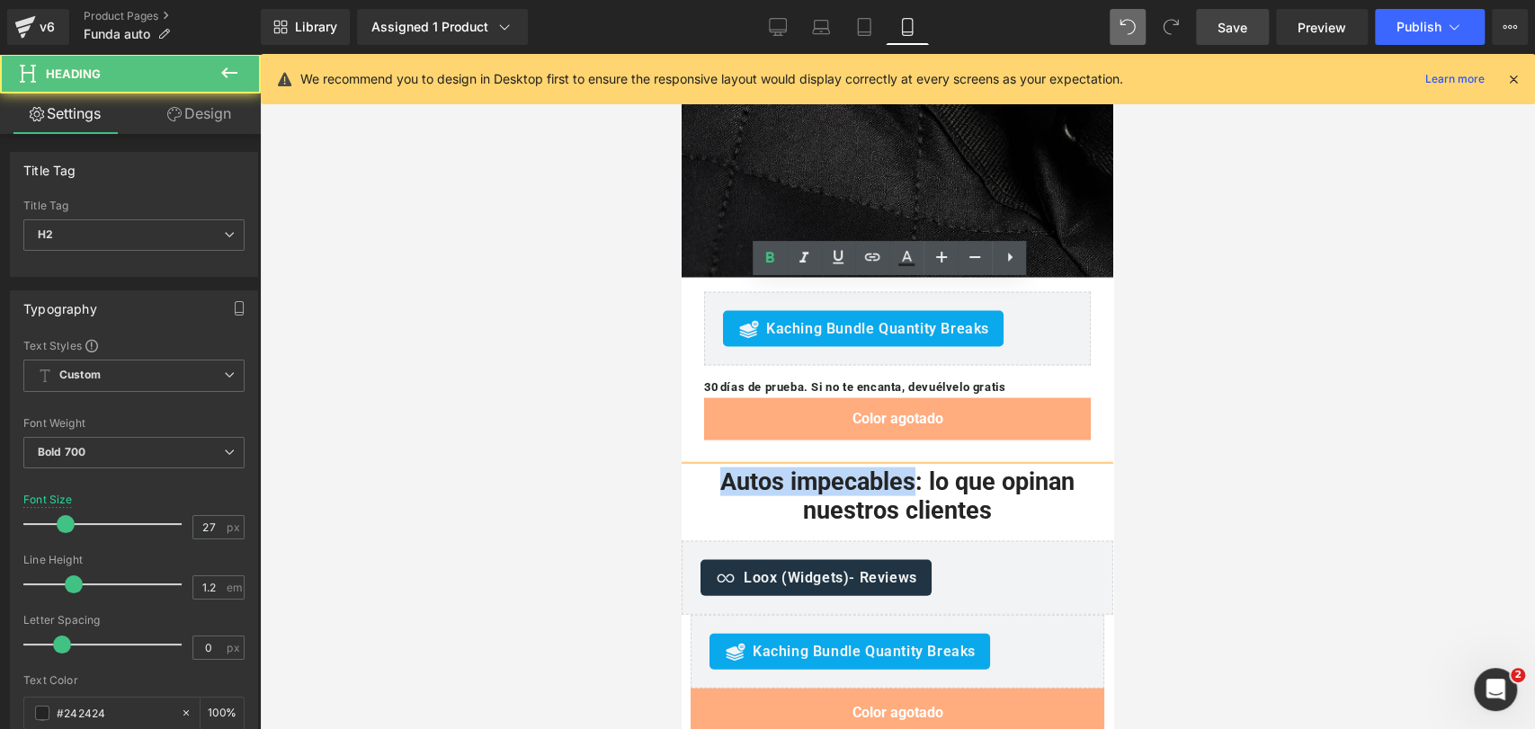
drag, startPoint x: 903, startPoint y: 299, endPoint x: 708, endPoint y: 299, distance: 195.2
click at [708, 467] on h2 "Autos impecables: lo que opinan nuestros clientes" at bounding box center [897, 496] width 424 height 58
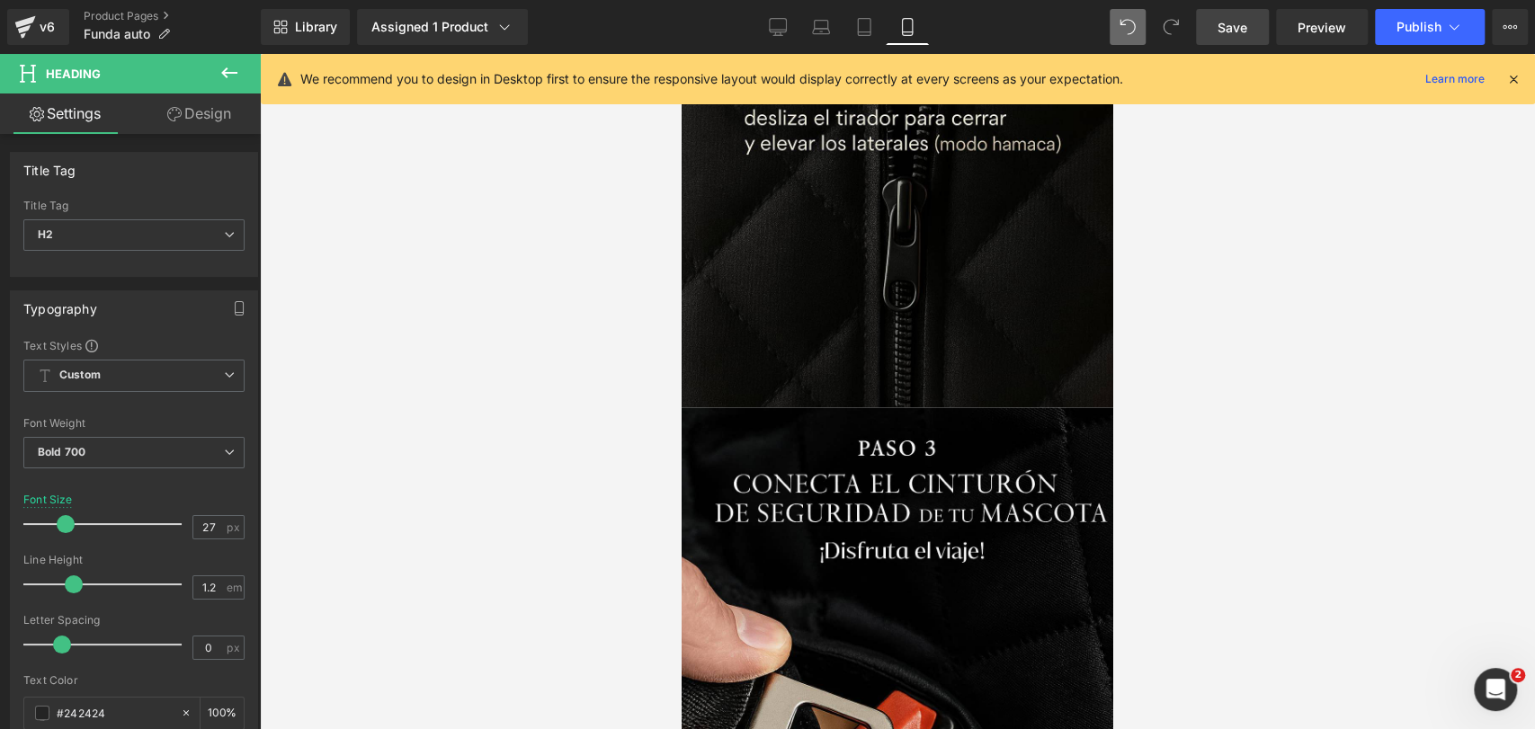
scroll to position [6950, 0]
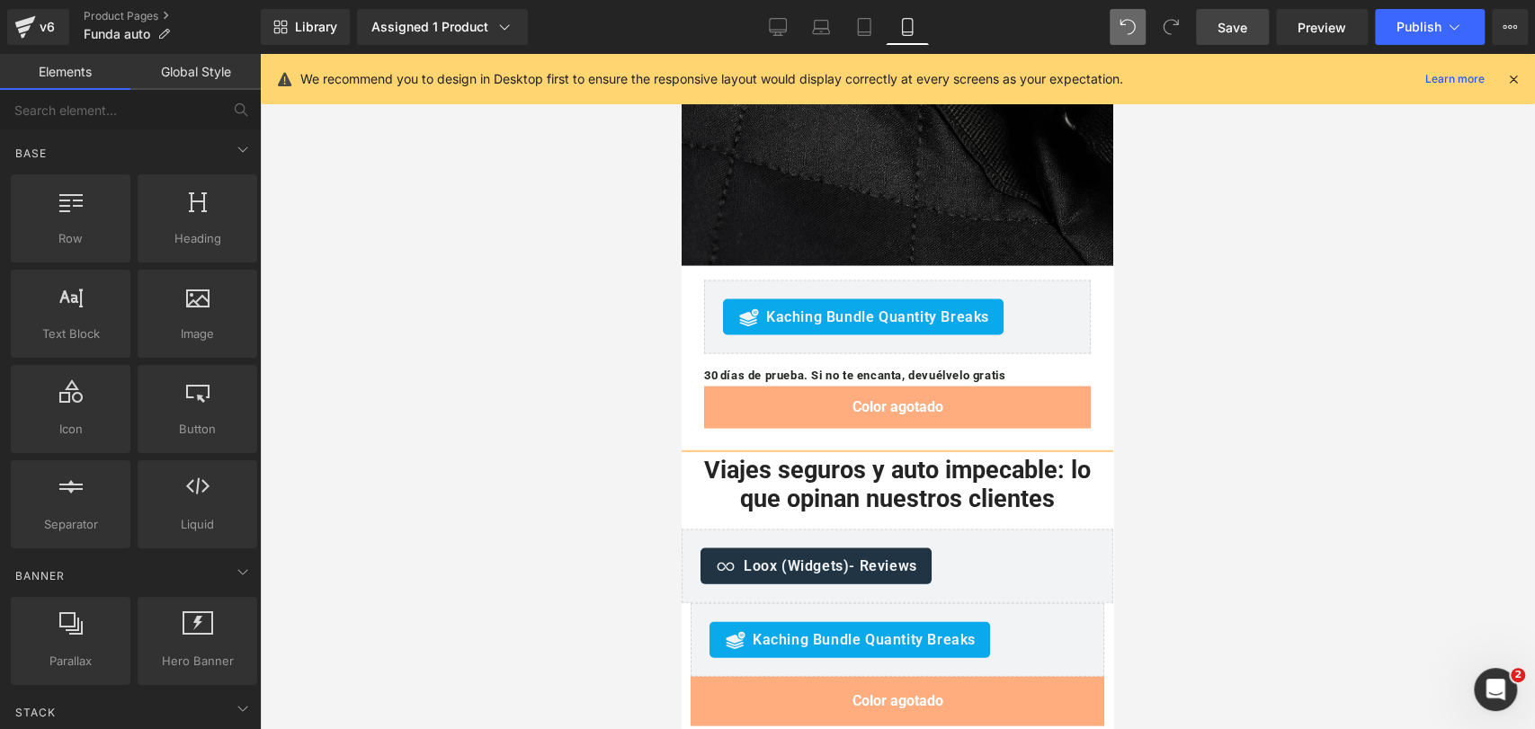
click at [1382, 465] on div at bounding box center [897, 391] width 1275 height 675
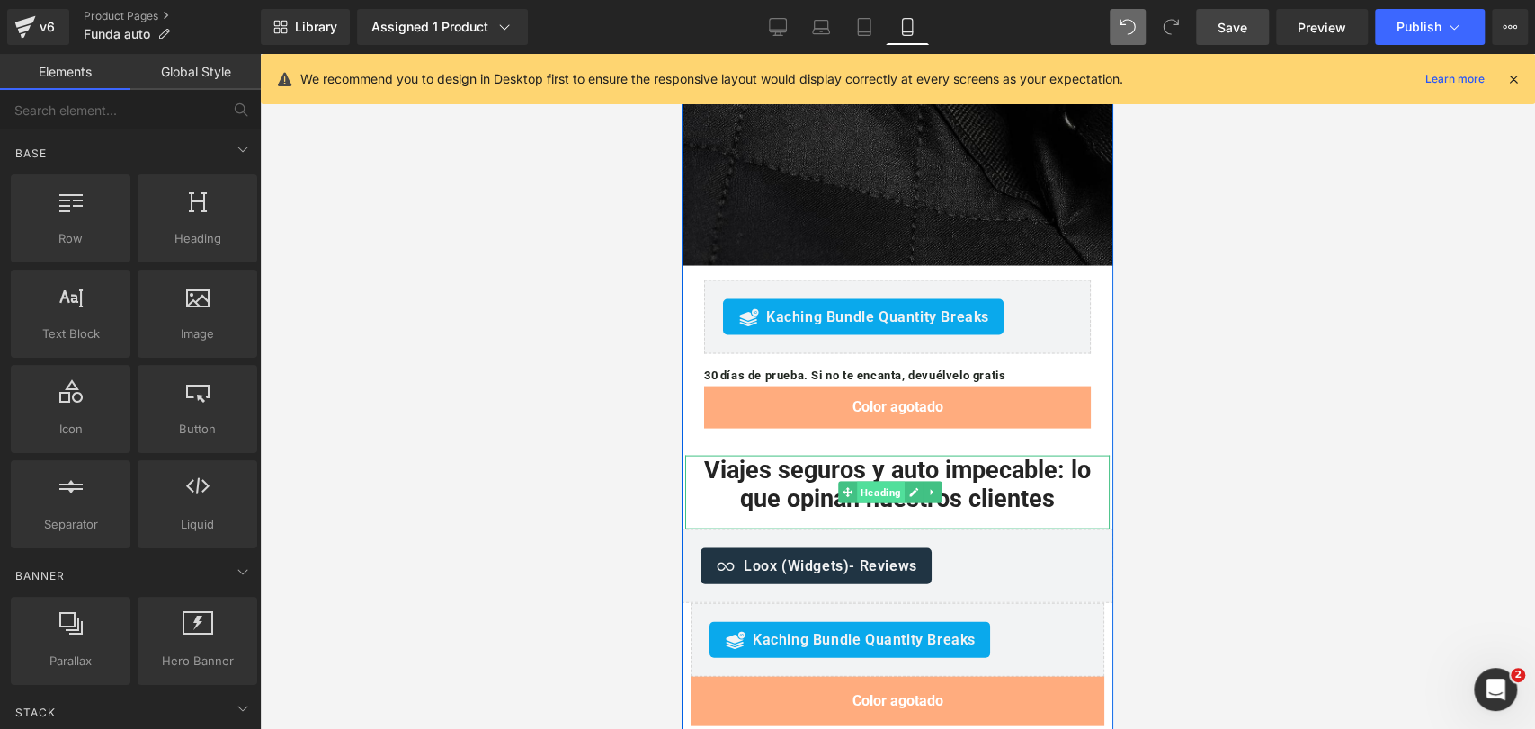
click at [886, 481] on span "Heading" at bounding box center [881, 492] width 48 height 22
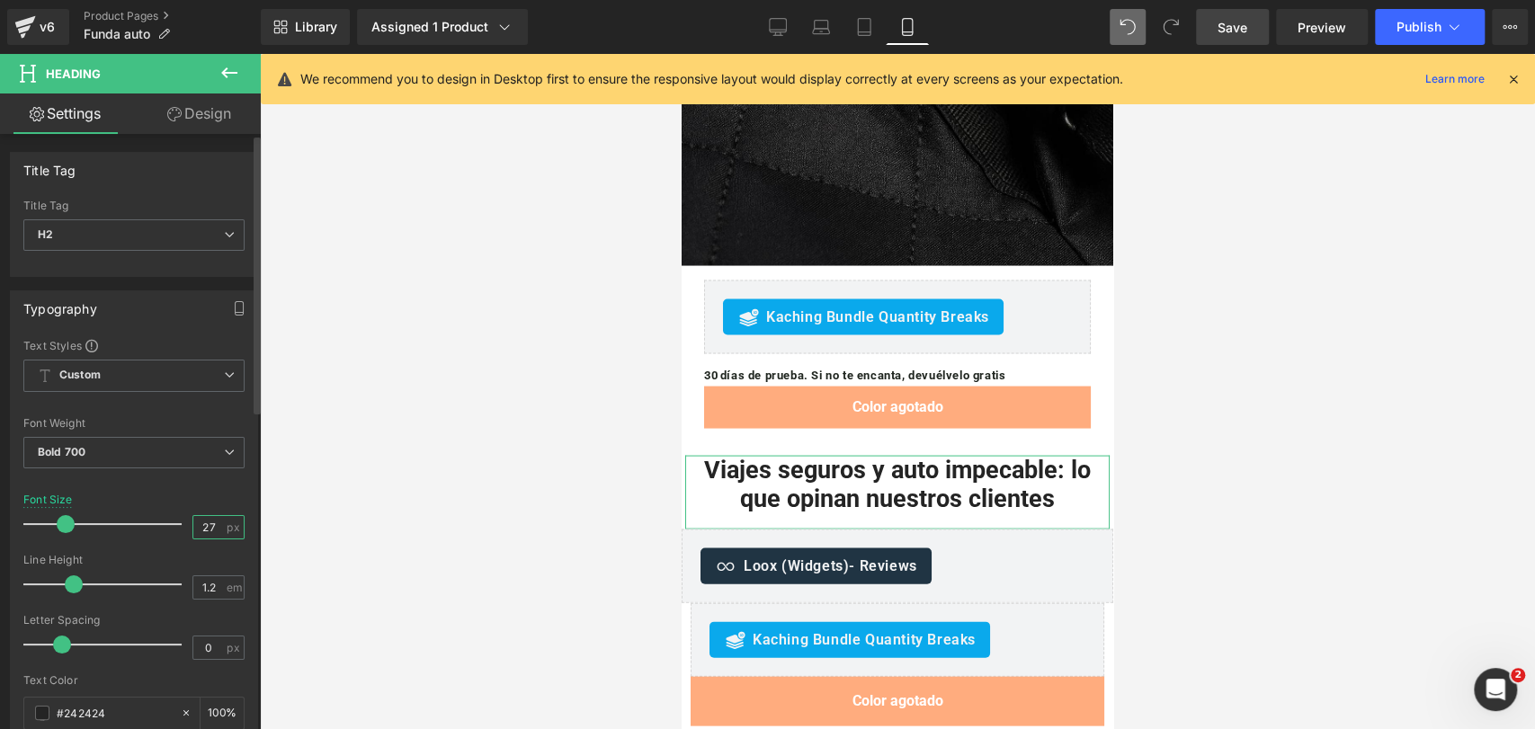
click at [194, 532] on input "27" at bounding box center [208, 527] width 31 height 22
type input "25"
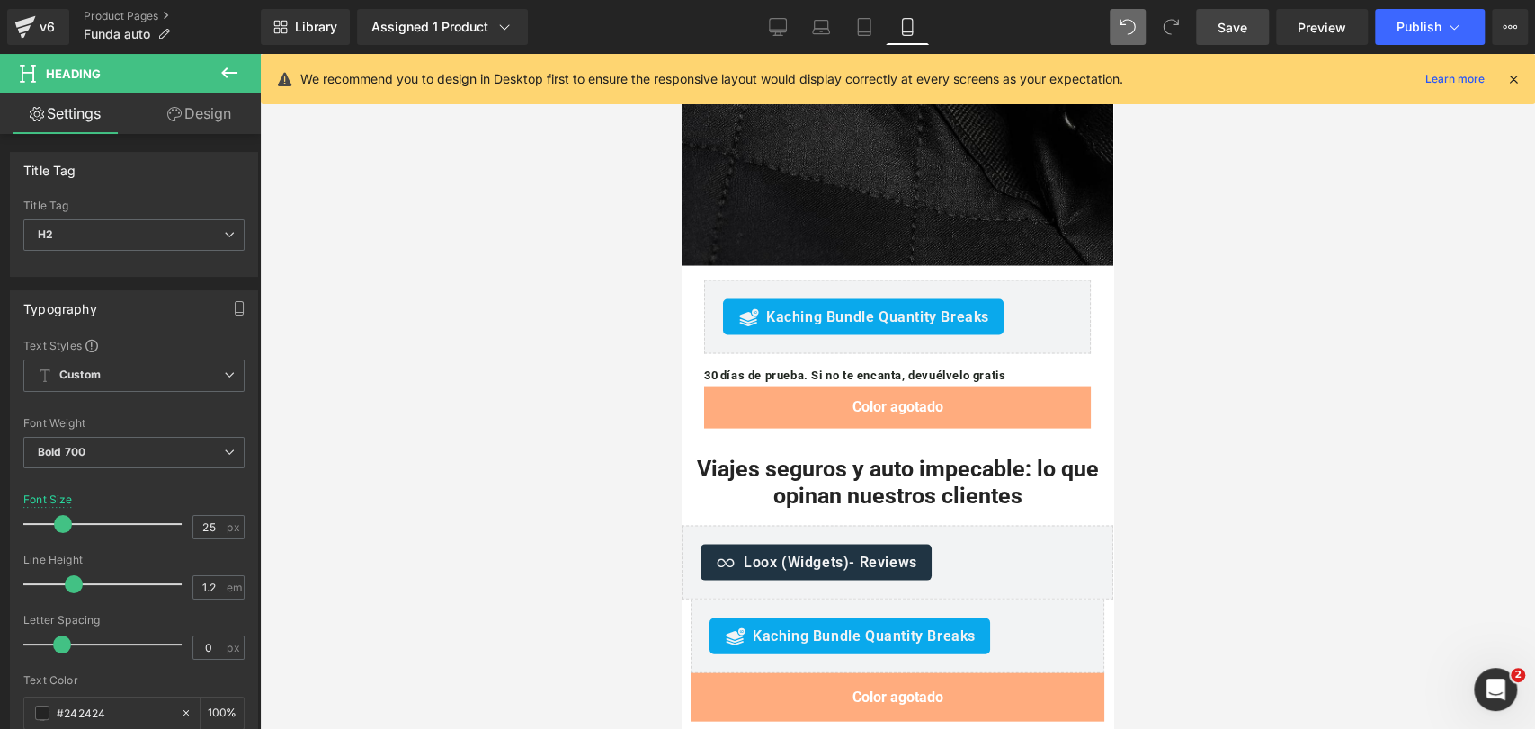
click at [1206, 297] on div at bounding box center [897, 391] width 1275 height 675
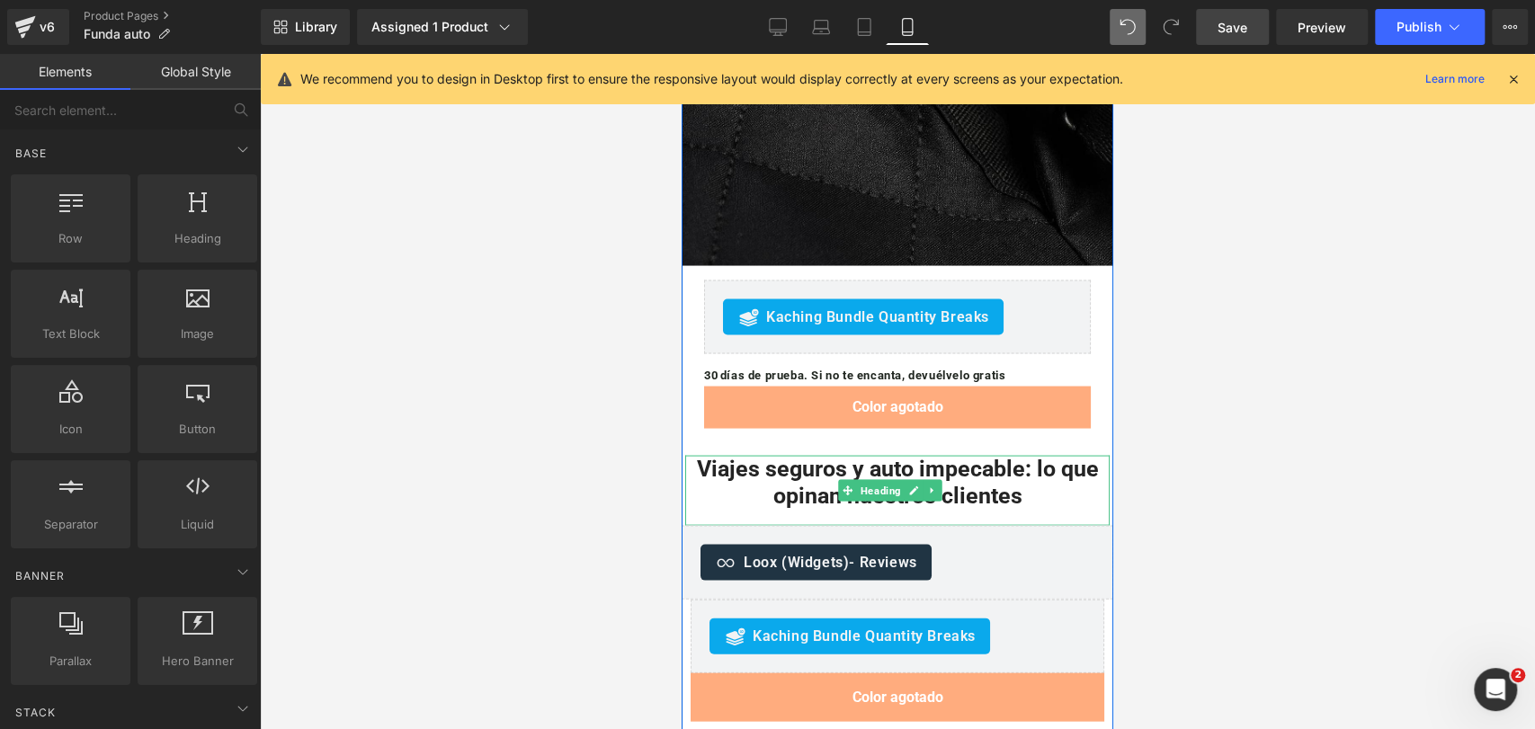
scroll to position [6965, 0]
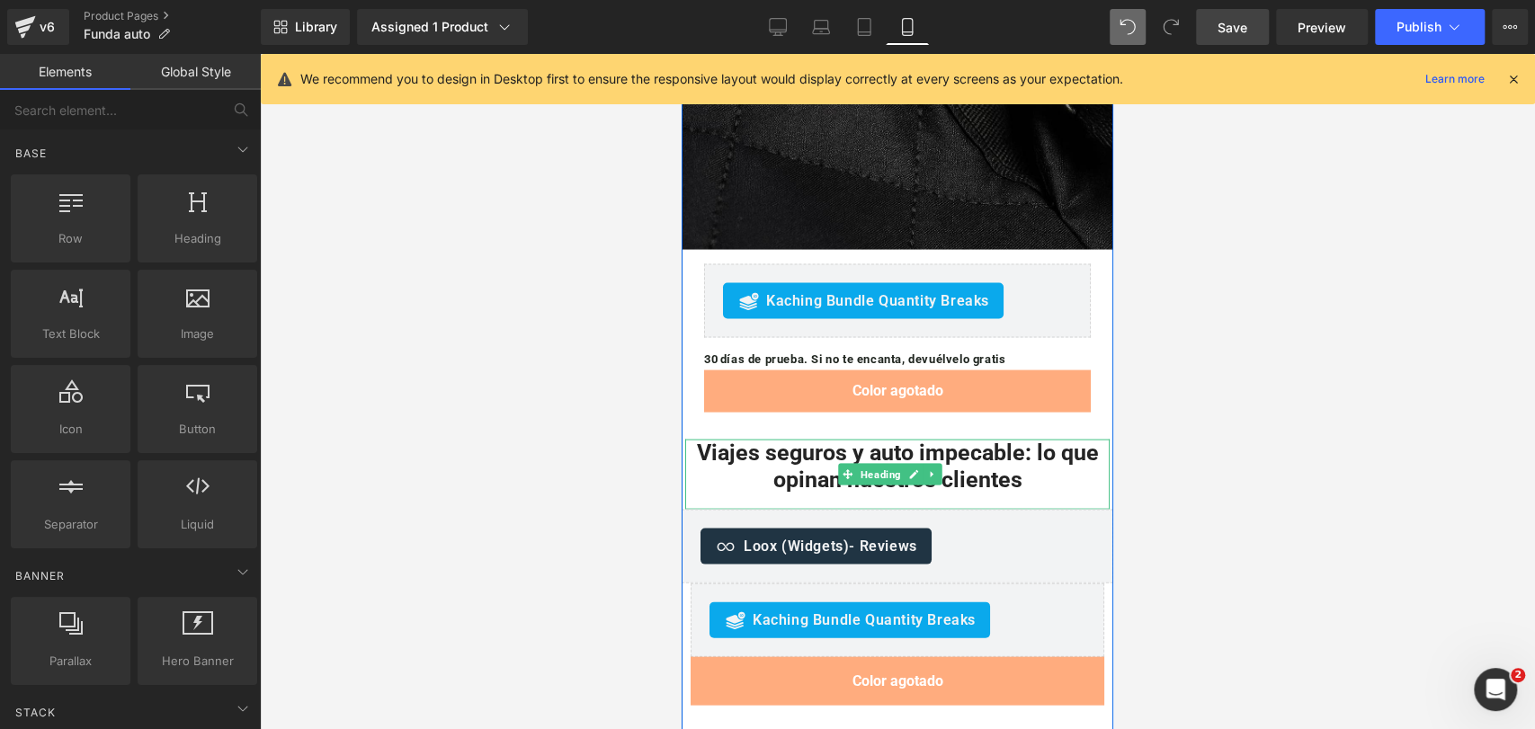
click at [1003, 440] on div "Viajes seguros y auto impecable: lo que opinan nuestros clientes" at bounding box center [897, 475] width 424 height 70
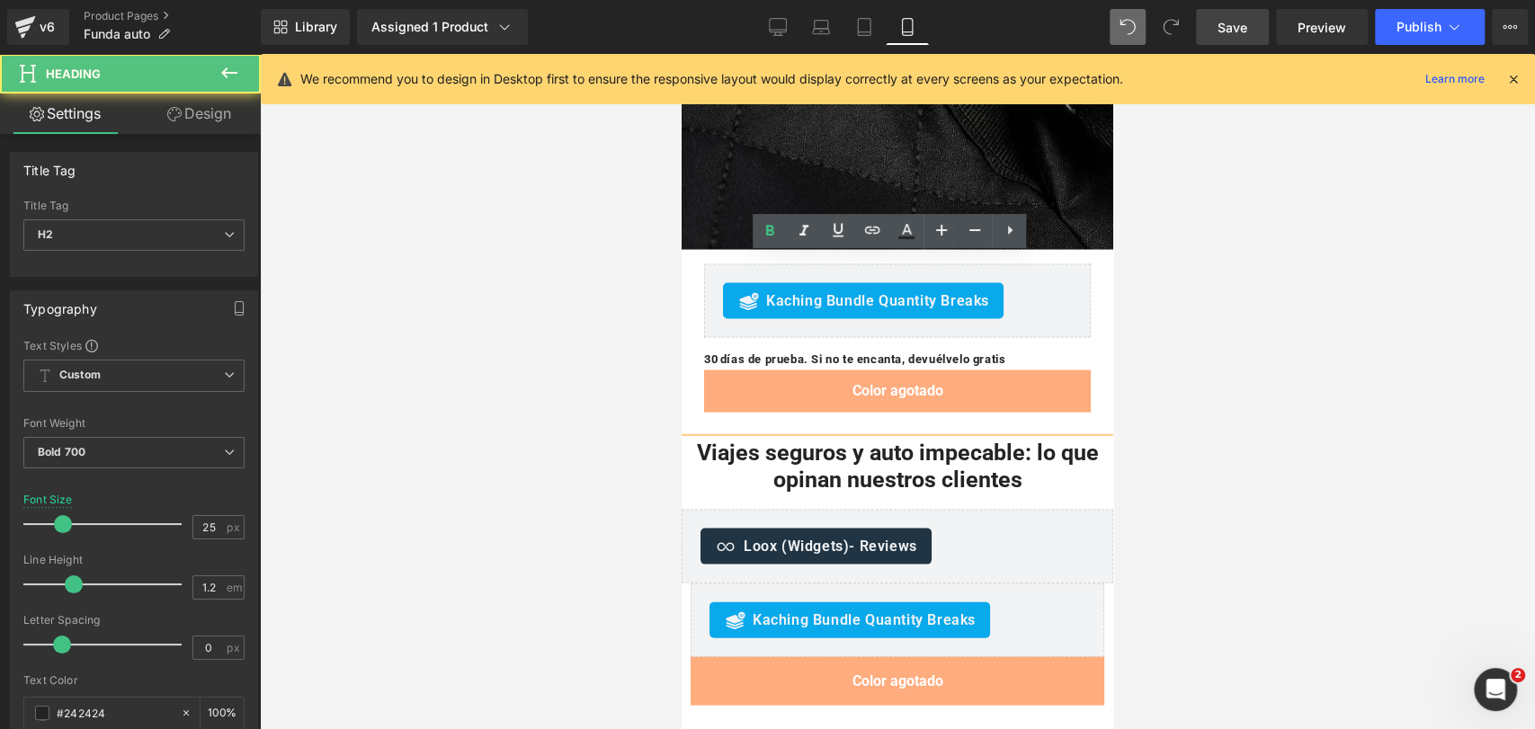
click at [1136, 317] on div at bounding box center [897, 391] width 1275 height 675
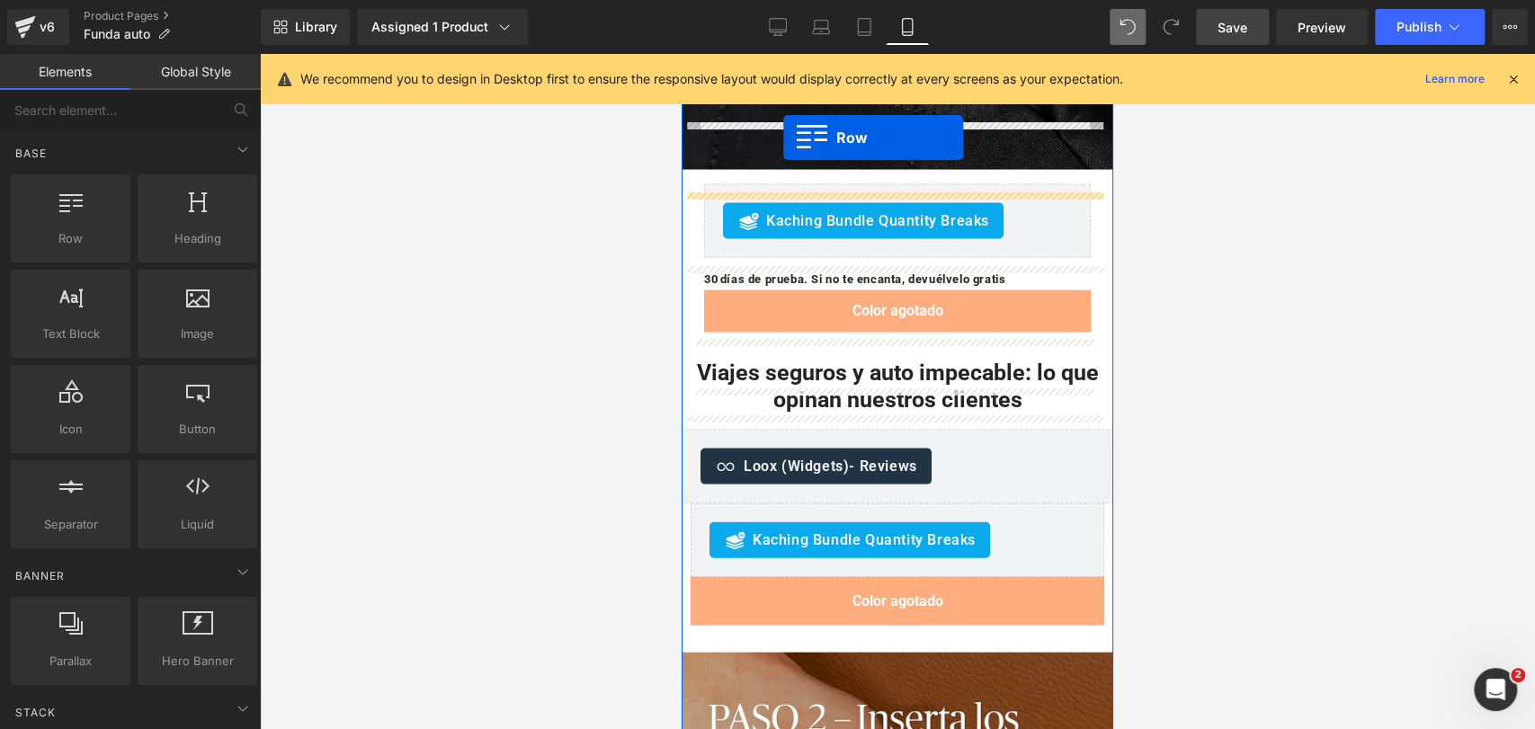
scroll to position [7028, 0]
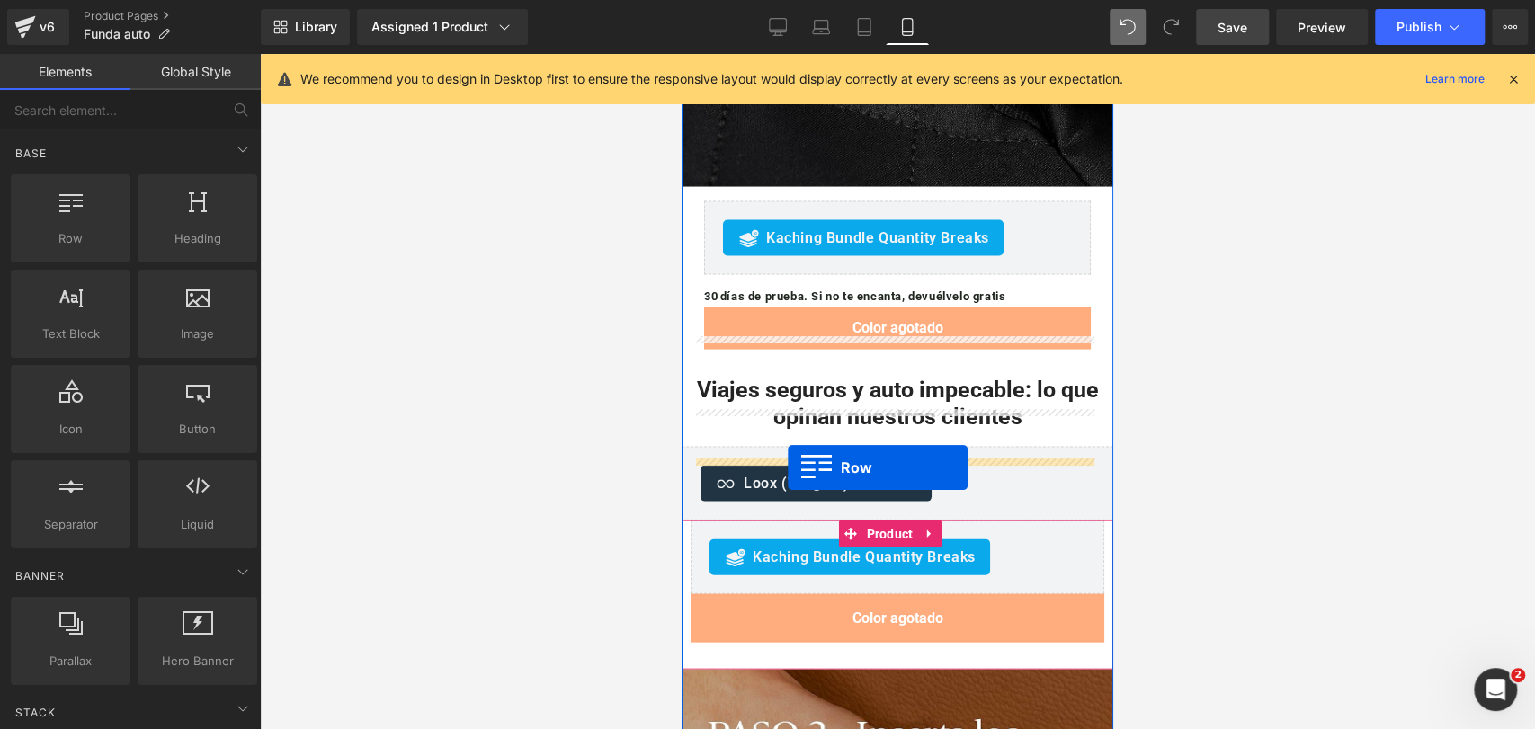
drag, startPoint x: 696, startPoint y: 147, endPoint x: 788, endPoint y: 468, distance: 333.0
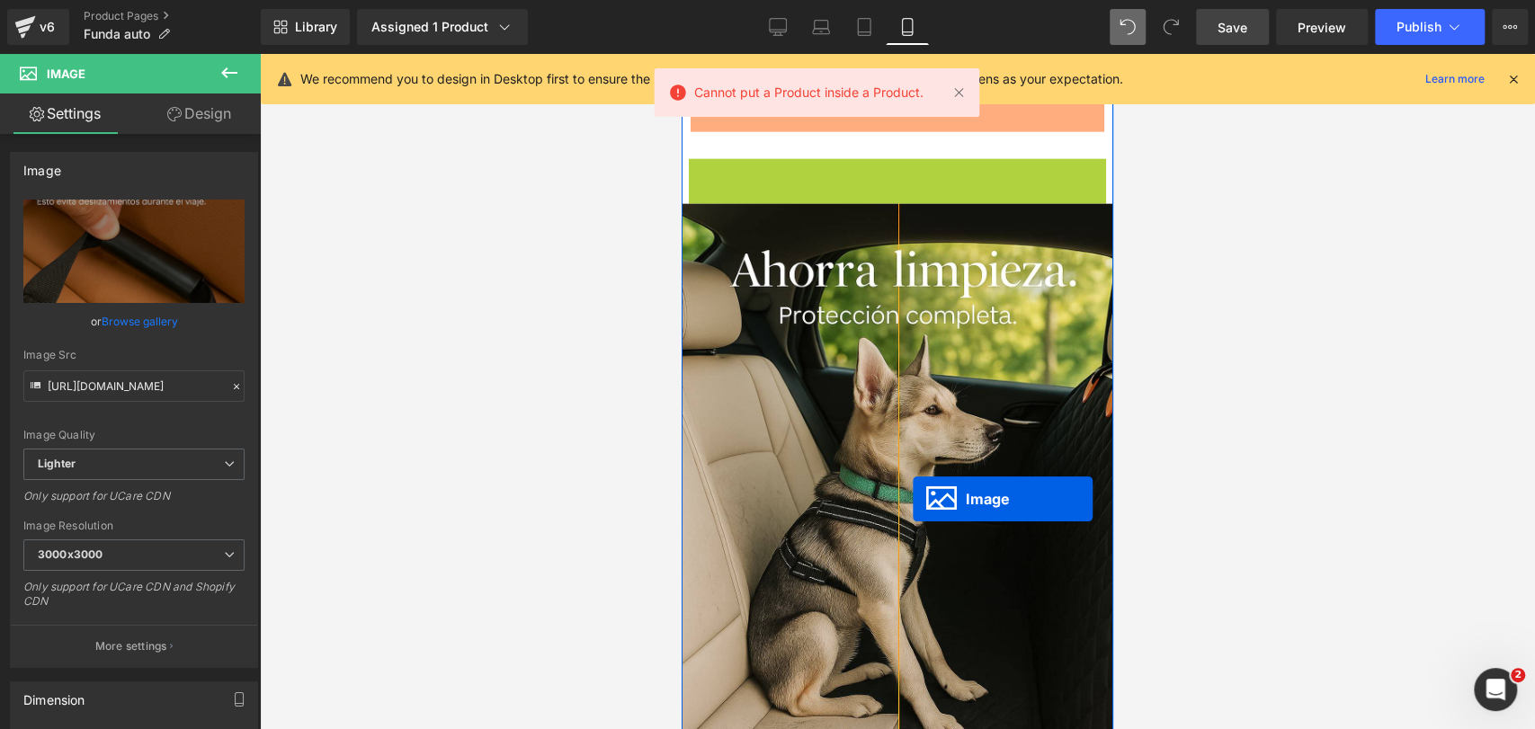
scroll to position [6978, 0]
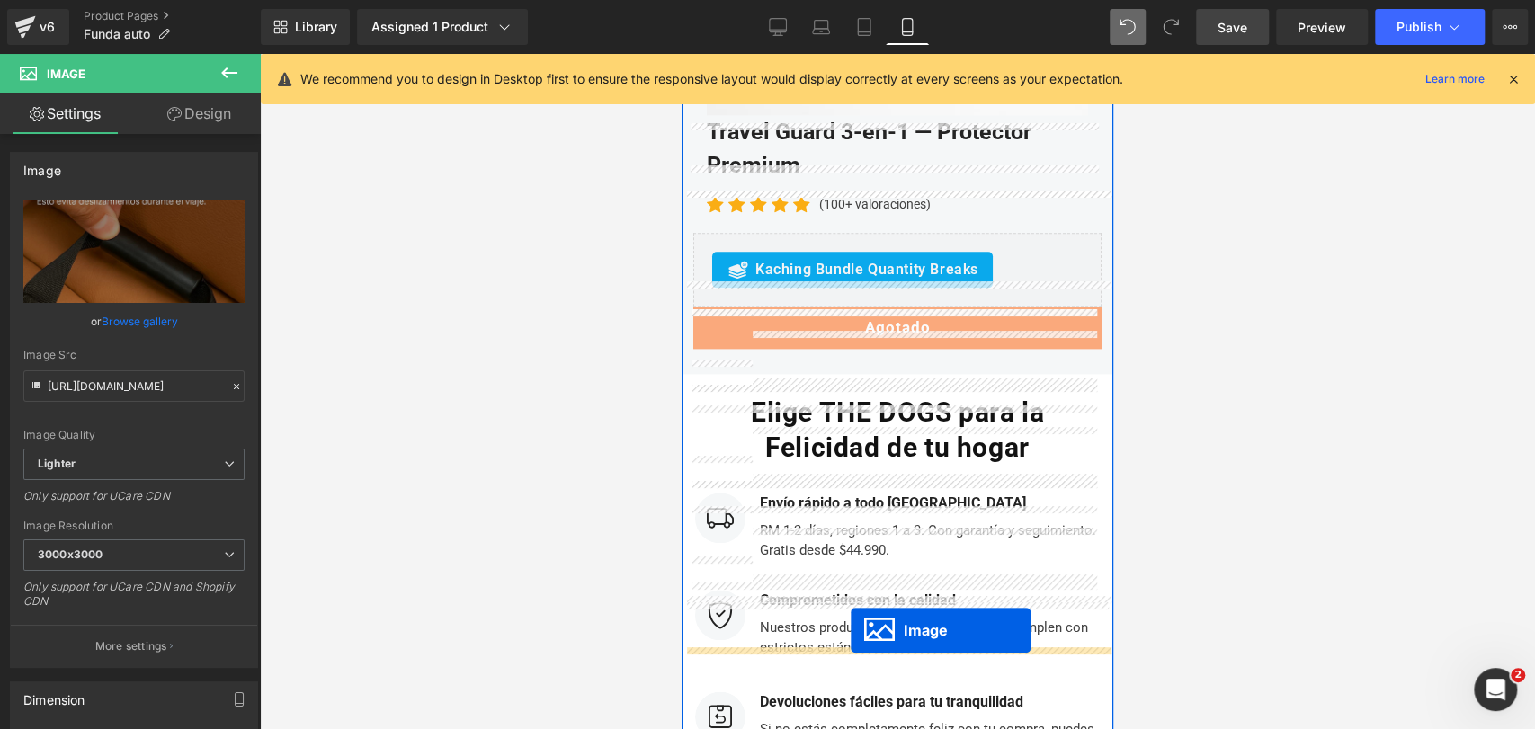
drag, startPoint x: 856, startPoint y: 287, endPoint x: 849, endPoint y: 629, distance: 341.8
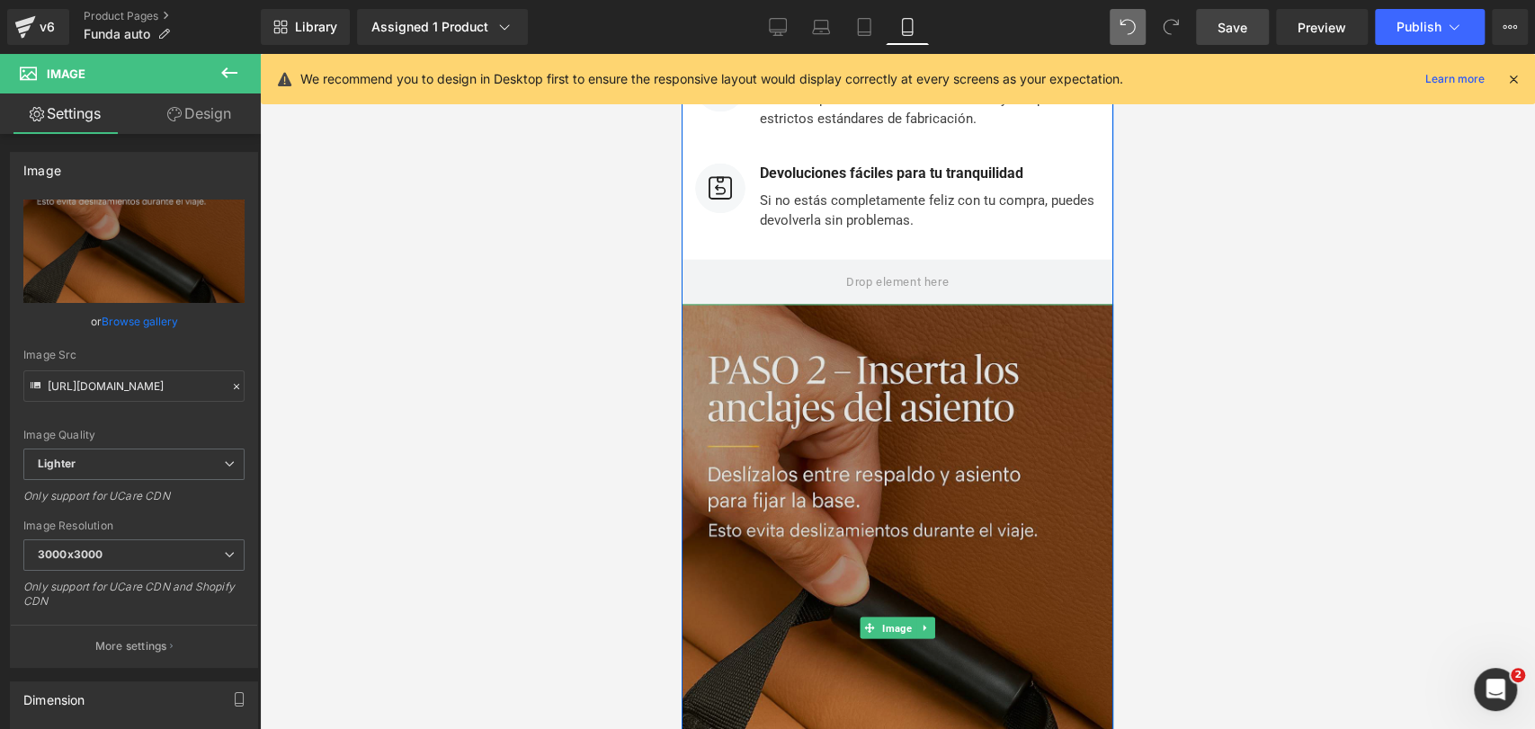
scroll to position [11159, 0]
click at [928, 456] on img at bounding box center [898, 626] width 432 height 648
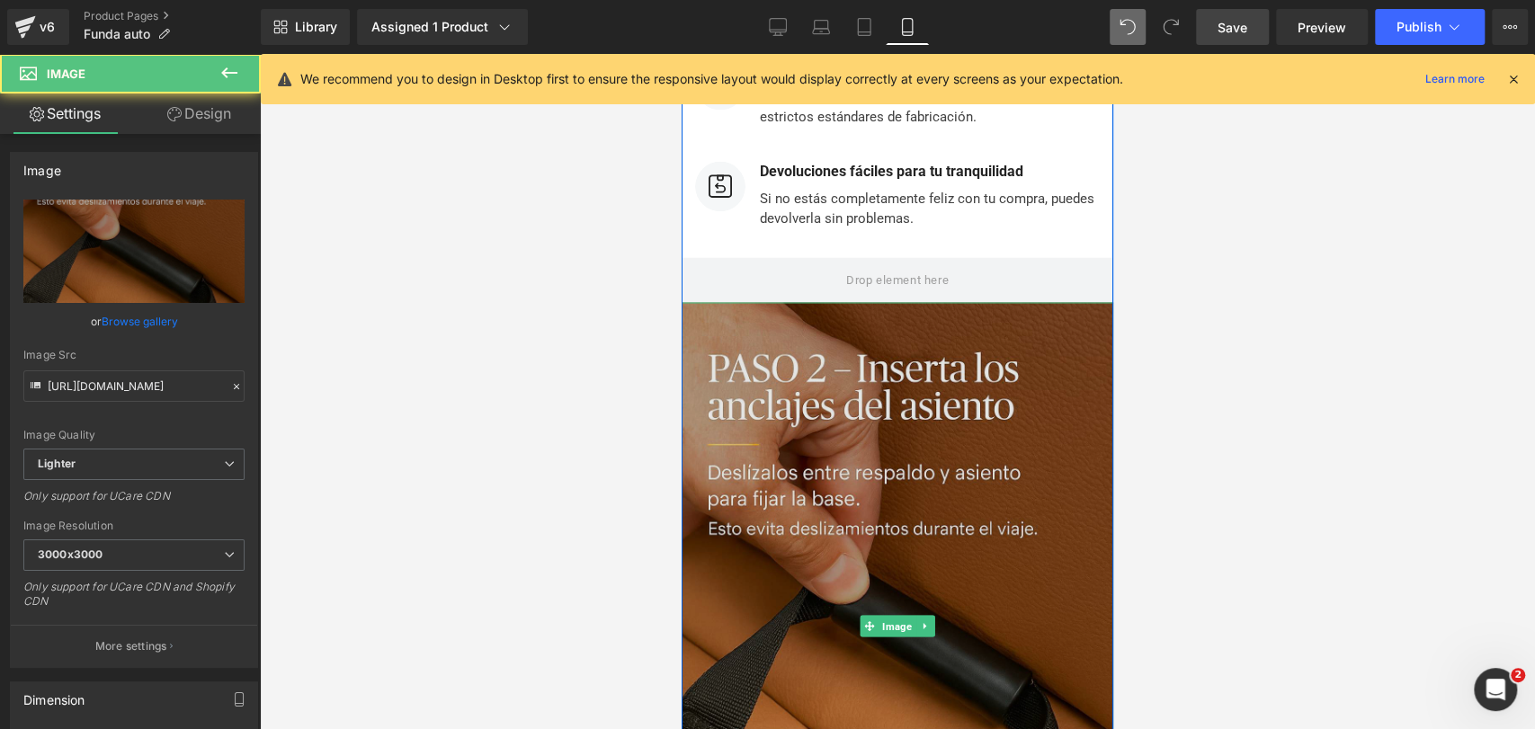
click at [926, 451] on img at bounding box center [898, 626] width 432 height 648
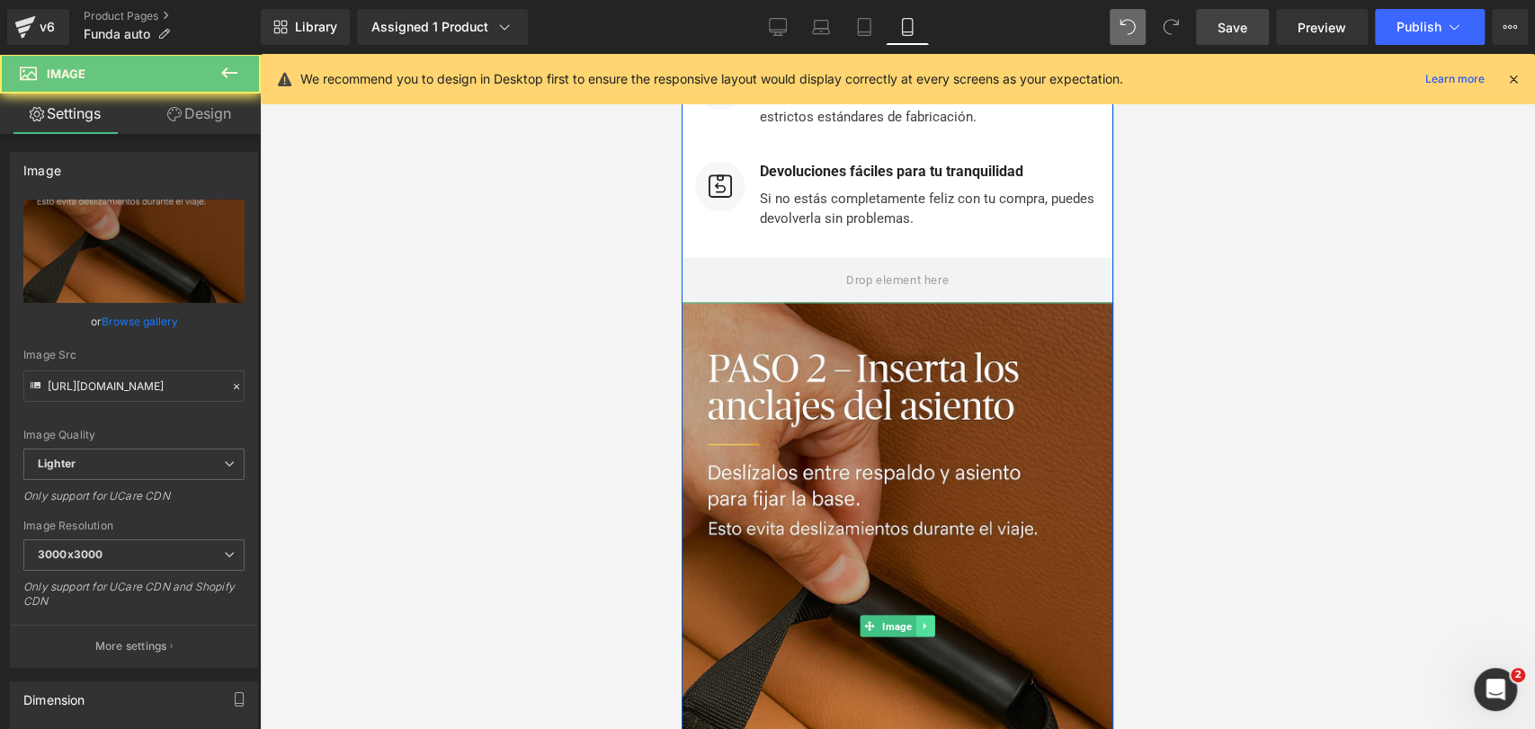
click at [921, 615] on link at bounding box center [925, 626] width 19 height 22
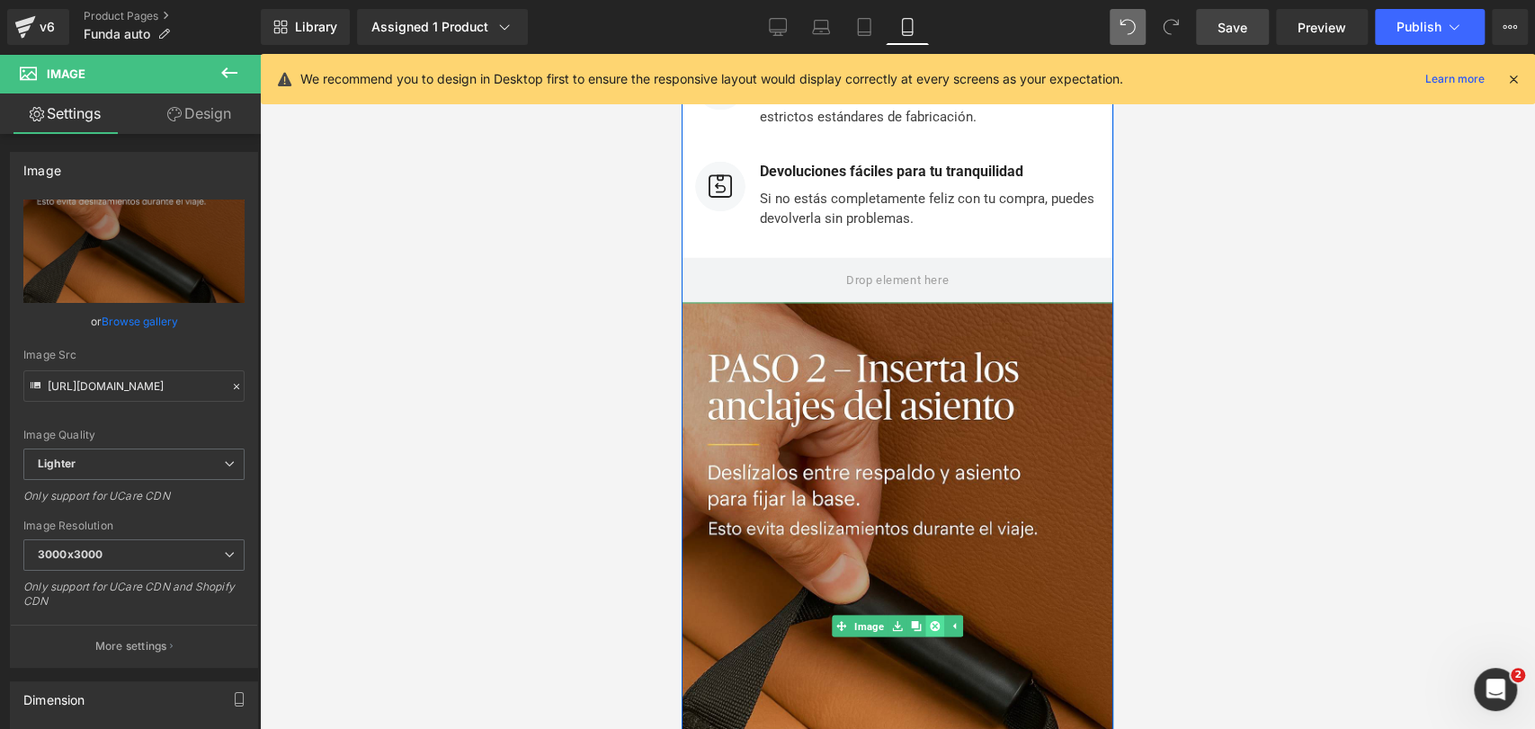
click at [925, 615] on link at bounding box center [934, 626] width 19 height 22
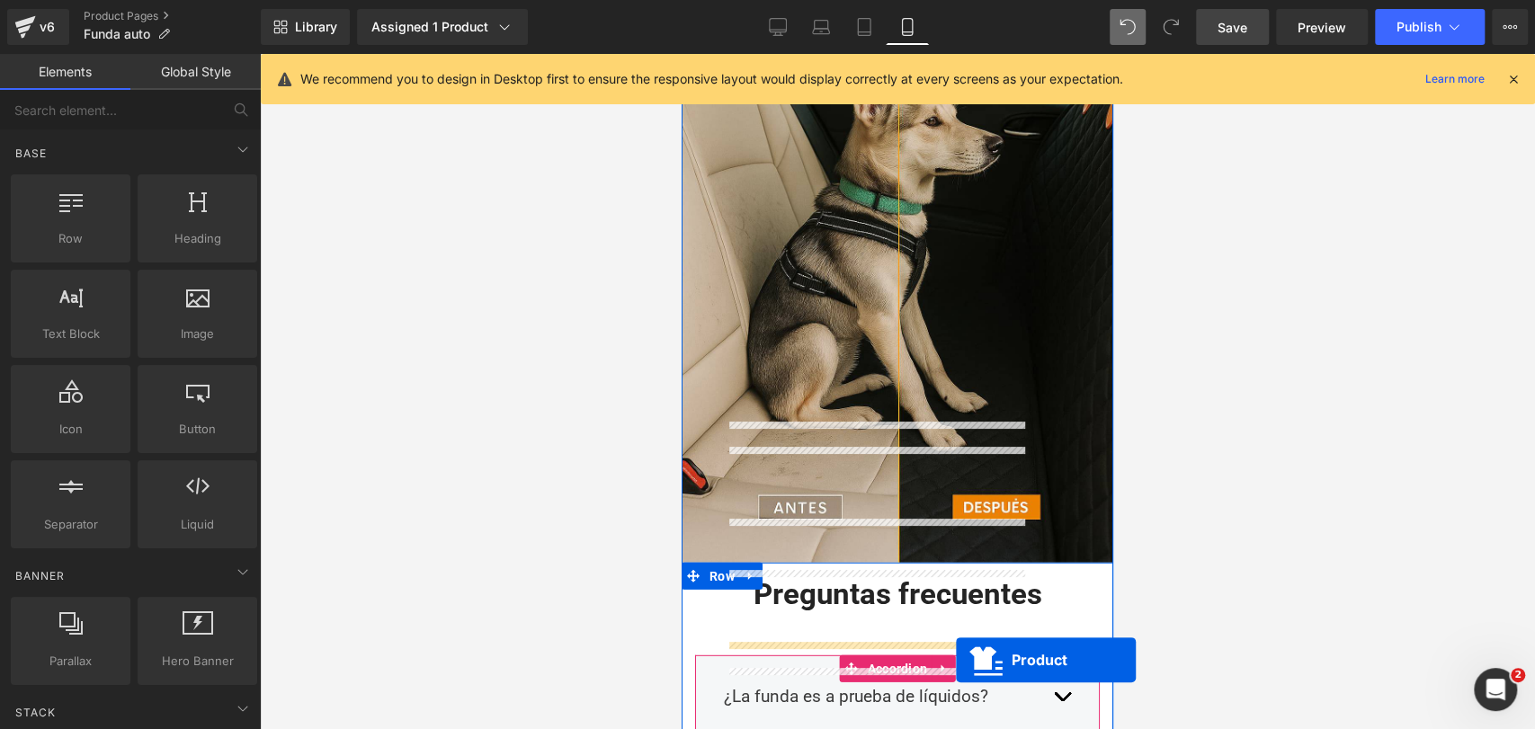
scroll to position [7770, 0]
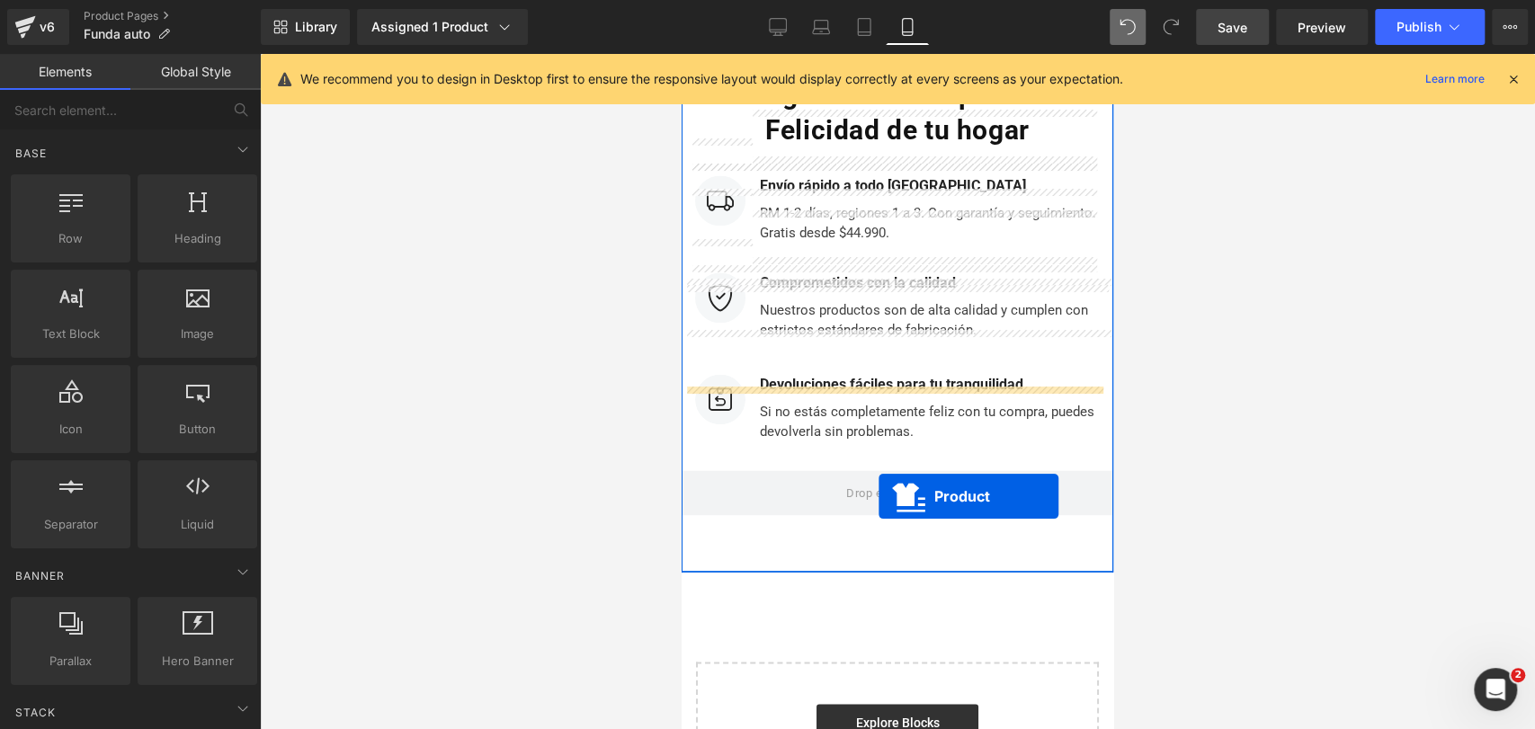
drag, startPoint x: 852, startPoint y: 286, endPoint x: 879, endPoint y: 459, distance: 174.8
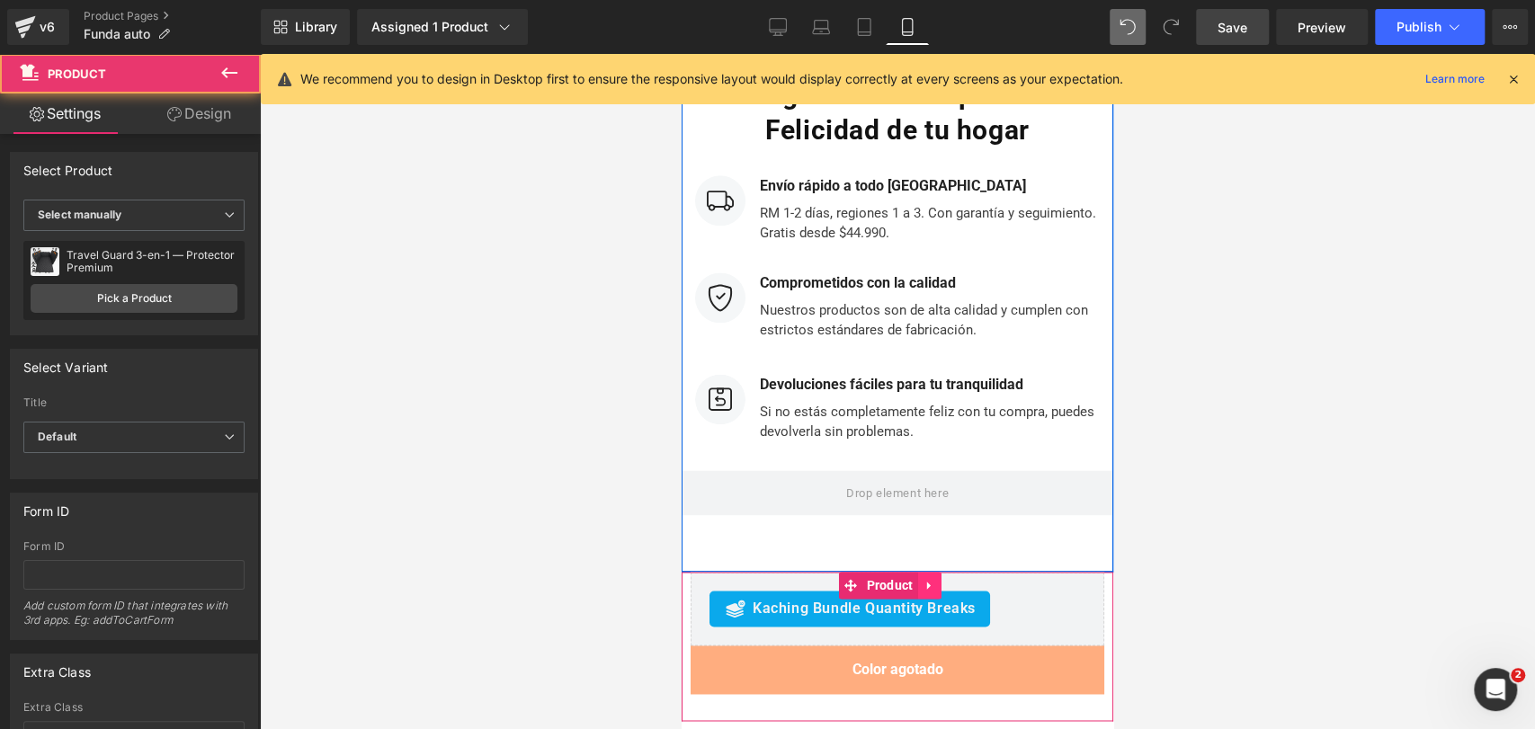
click at [932, 578] on icon at bounding box center [930, 584] width 13 height 13
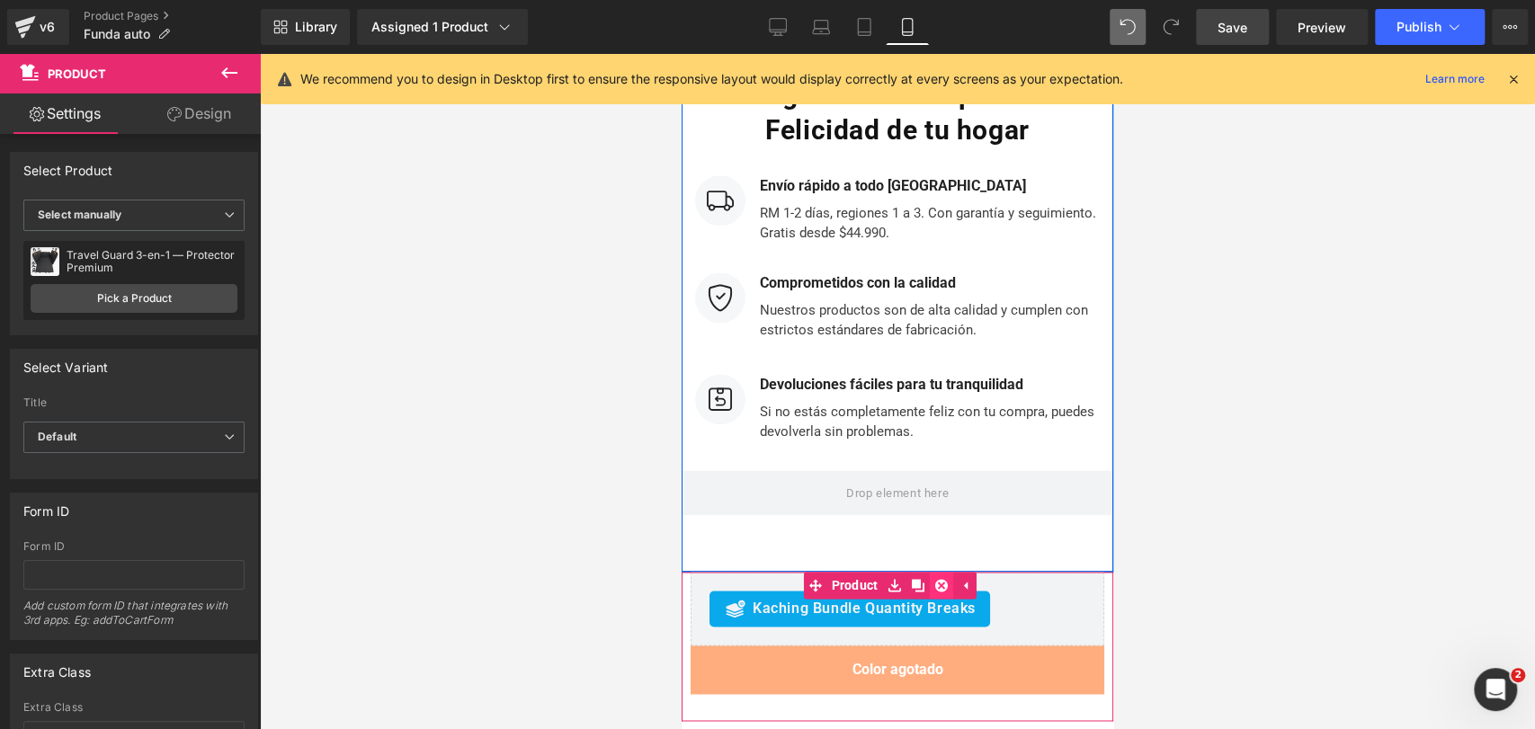
click at [938, 579] on icon at bounding box center [941, 585] width 13 height 13
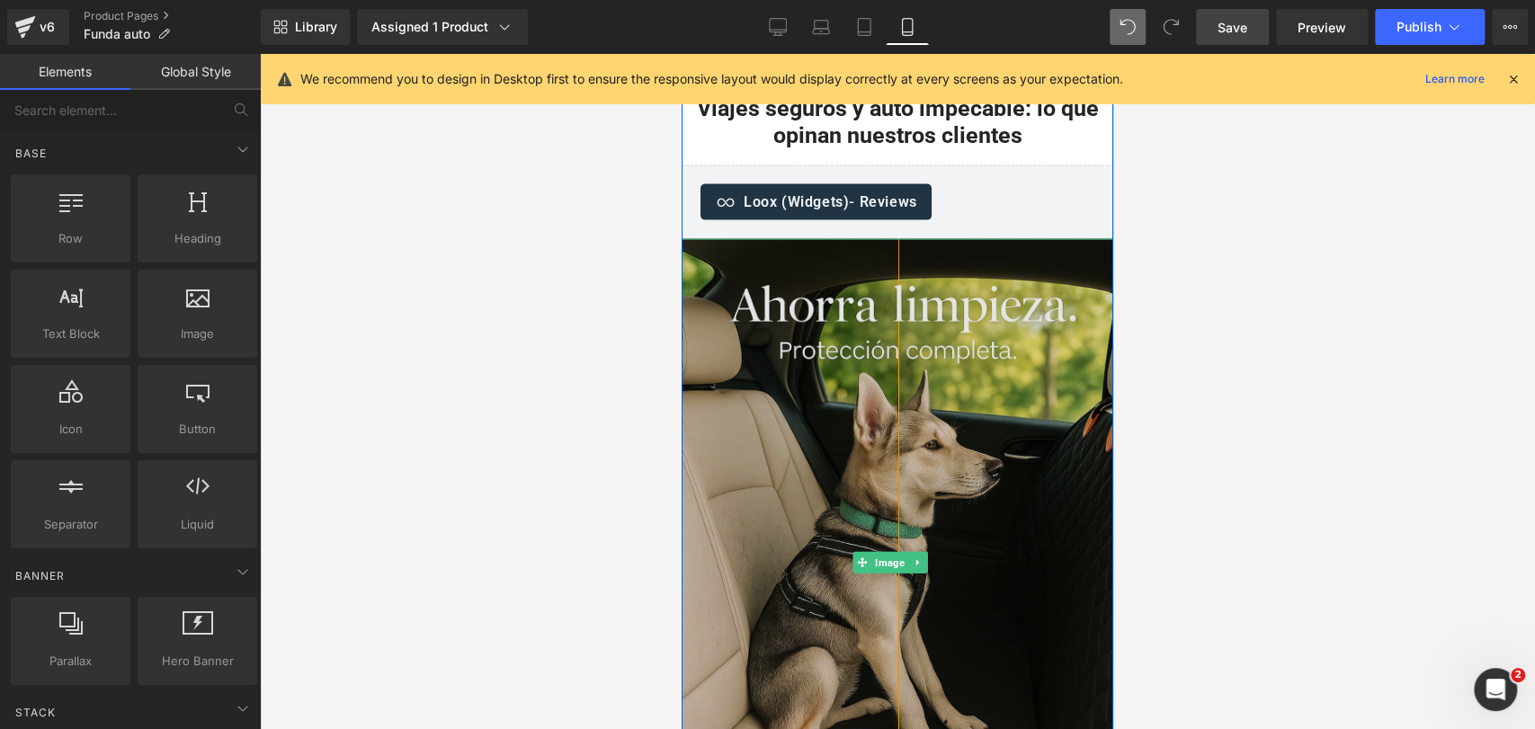
scroll to position [7313, 0]
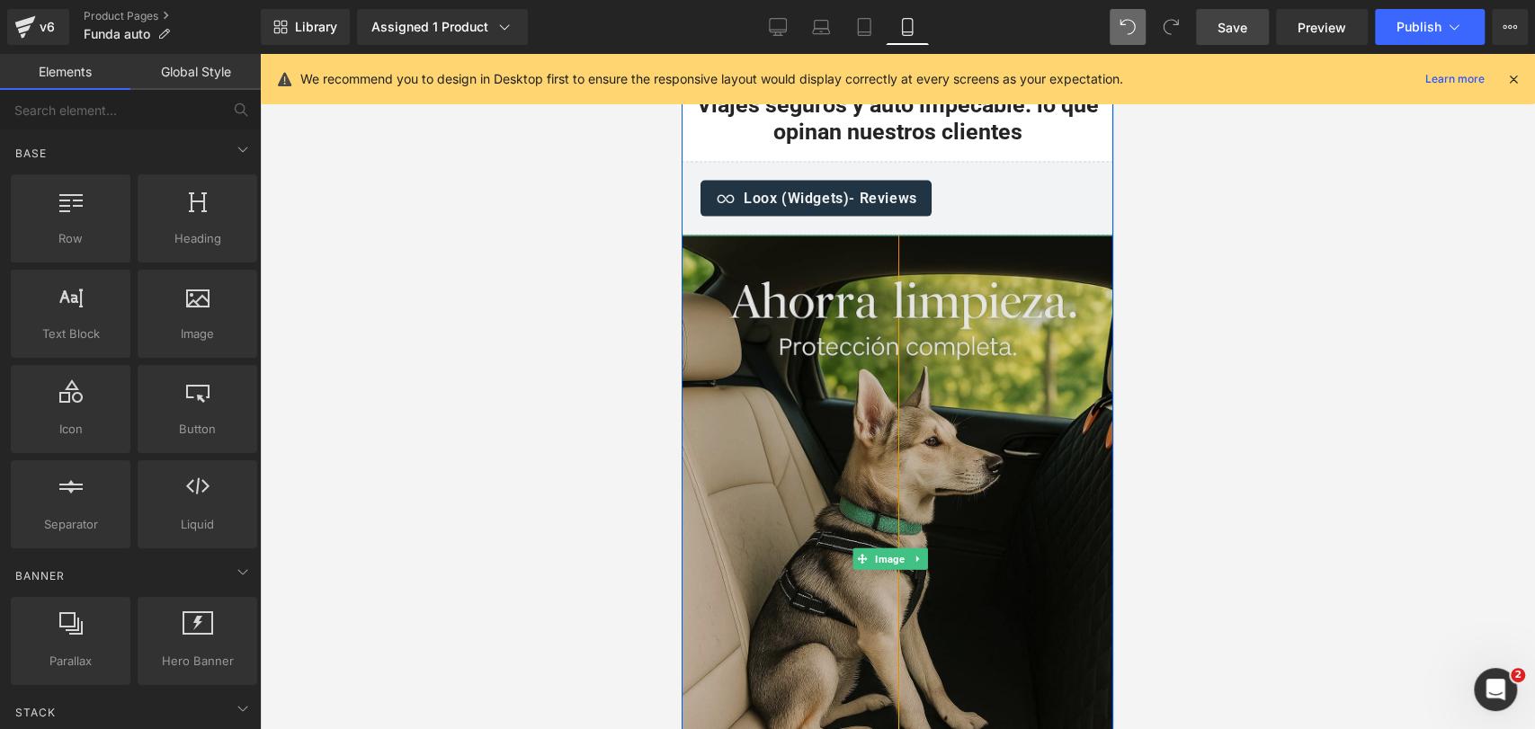
click at [1061, 260] on img at bounding box center [898, 560] width 432 height 648
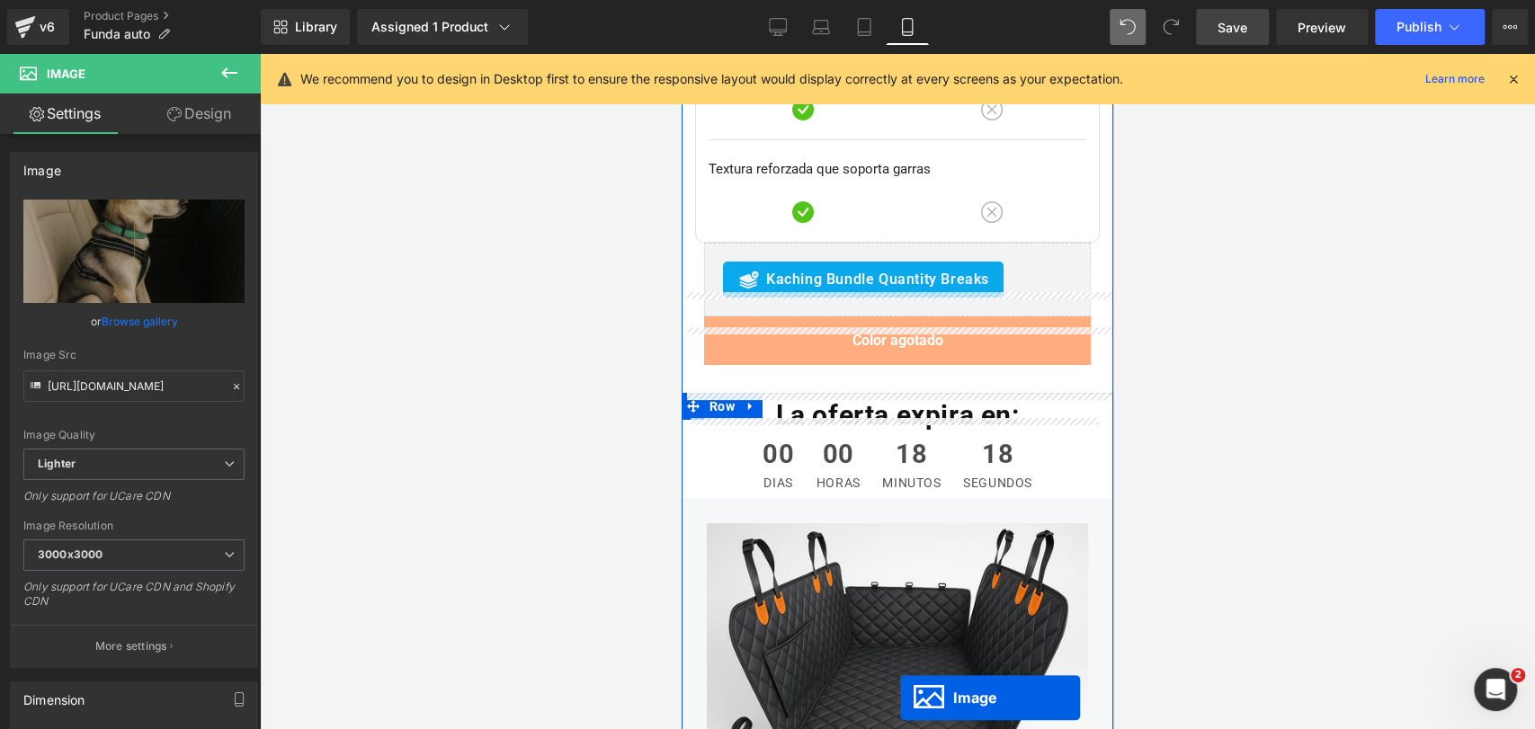
scroll to position [9142, 0]
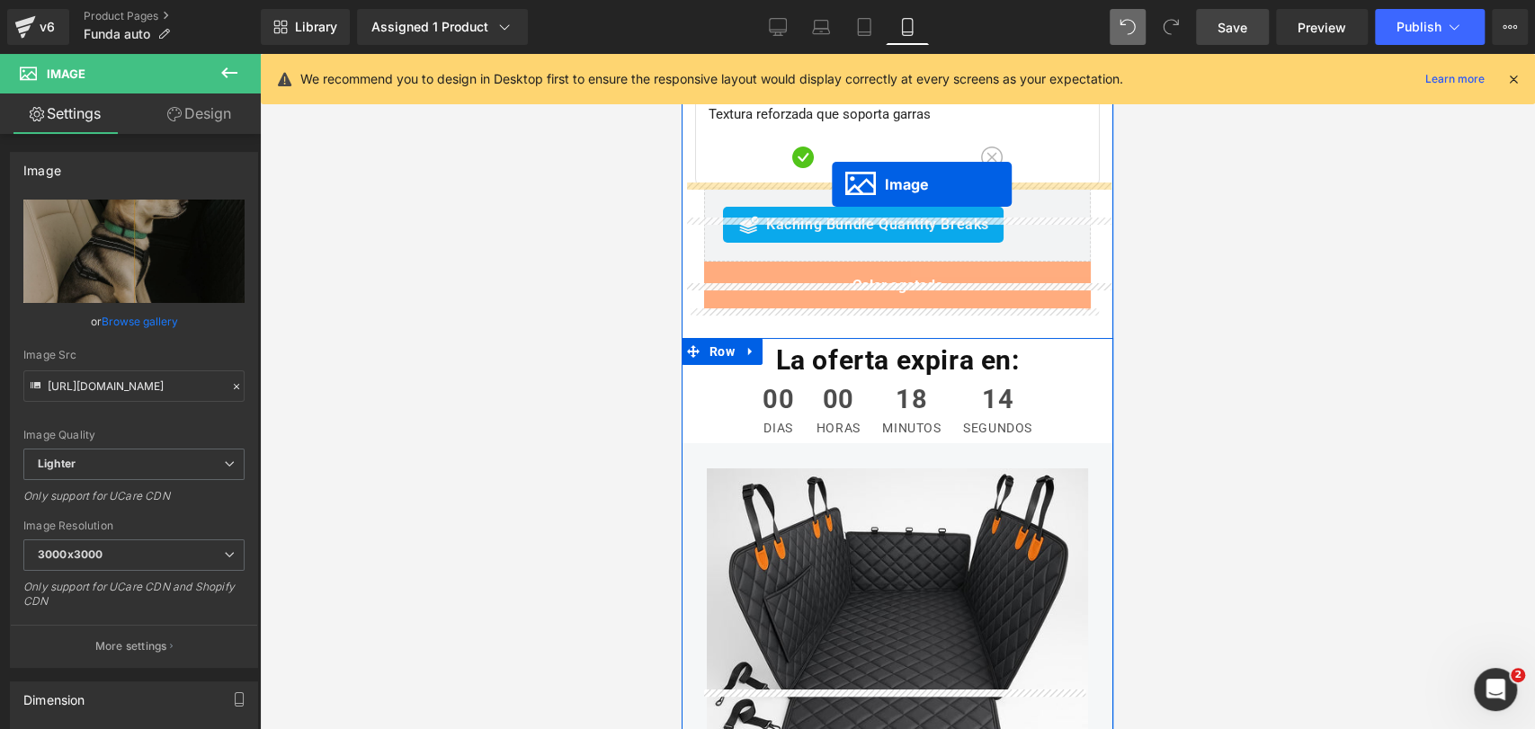
drag, startPoint x: 856, startPoint y: 364, endPoint x: 832, endPoint y: 184, distance: 181.5
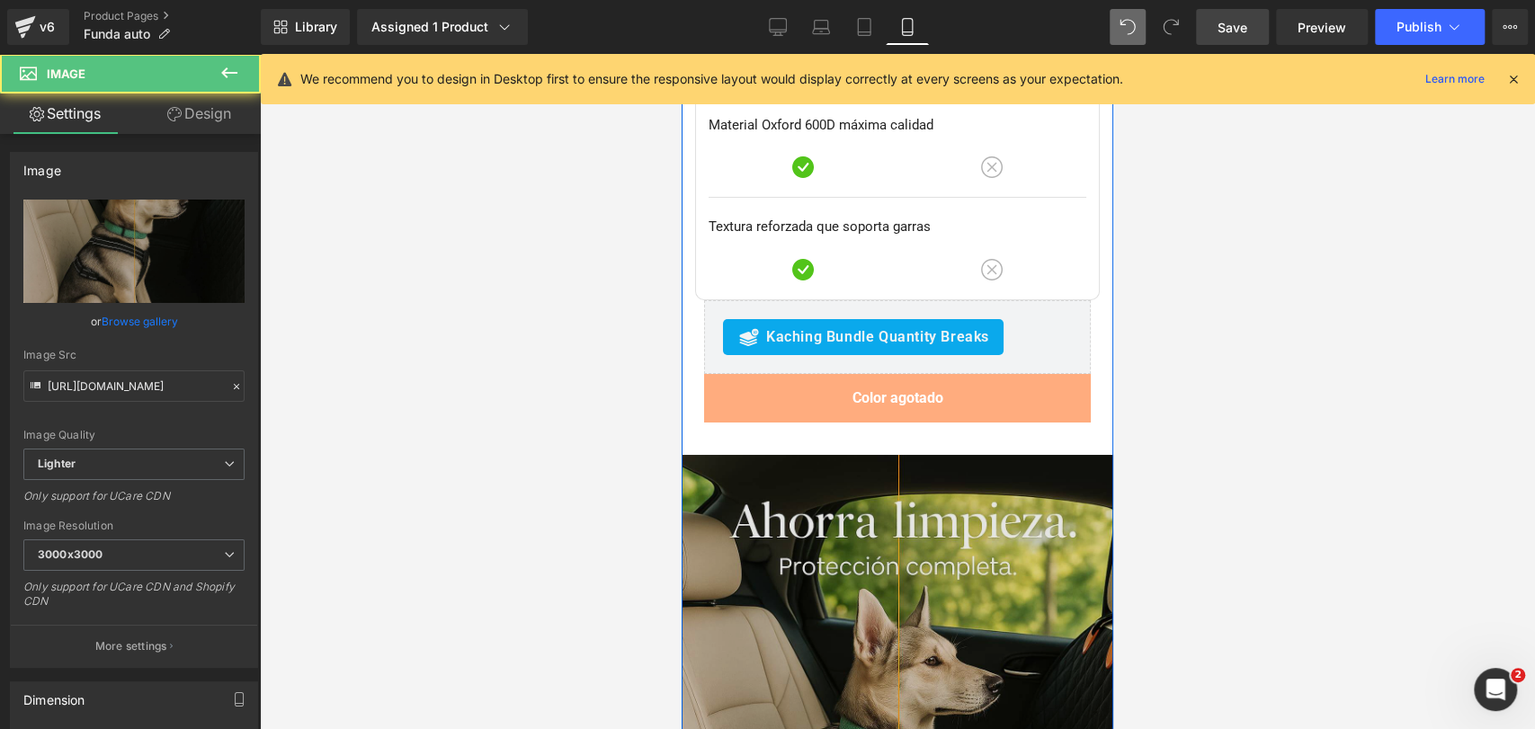
scroll to position [8974, 0]
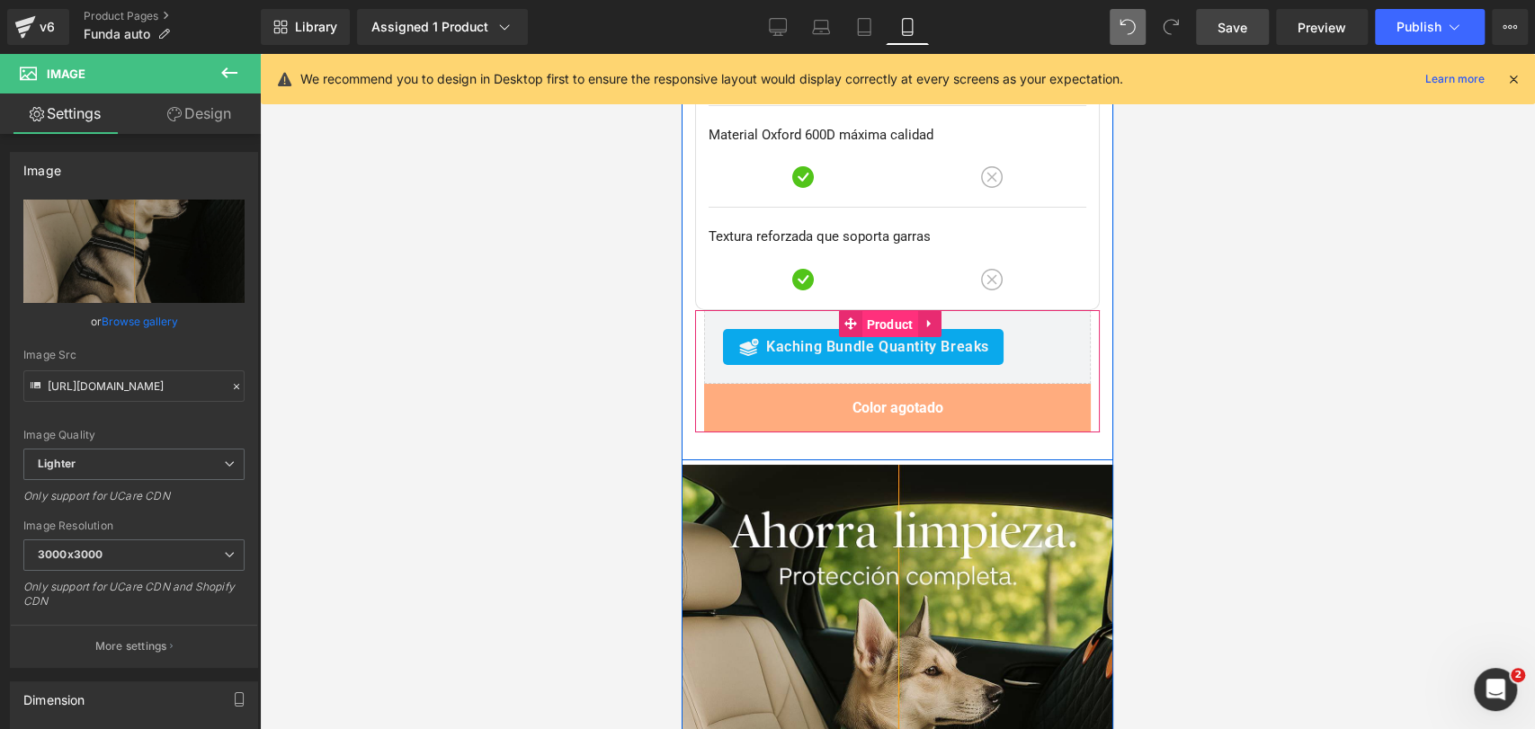
click at [884, 311] on span "Product" at bounding box center [890, 324] width 56 height 27
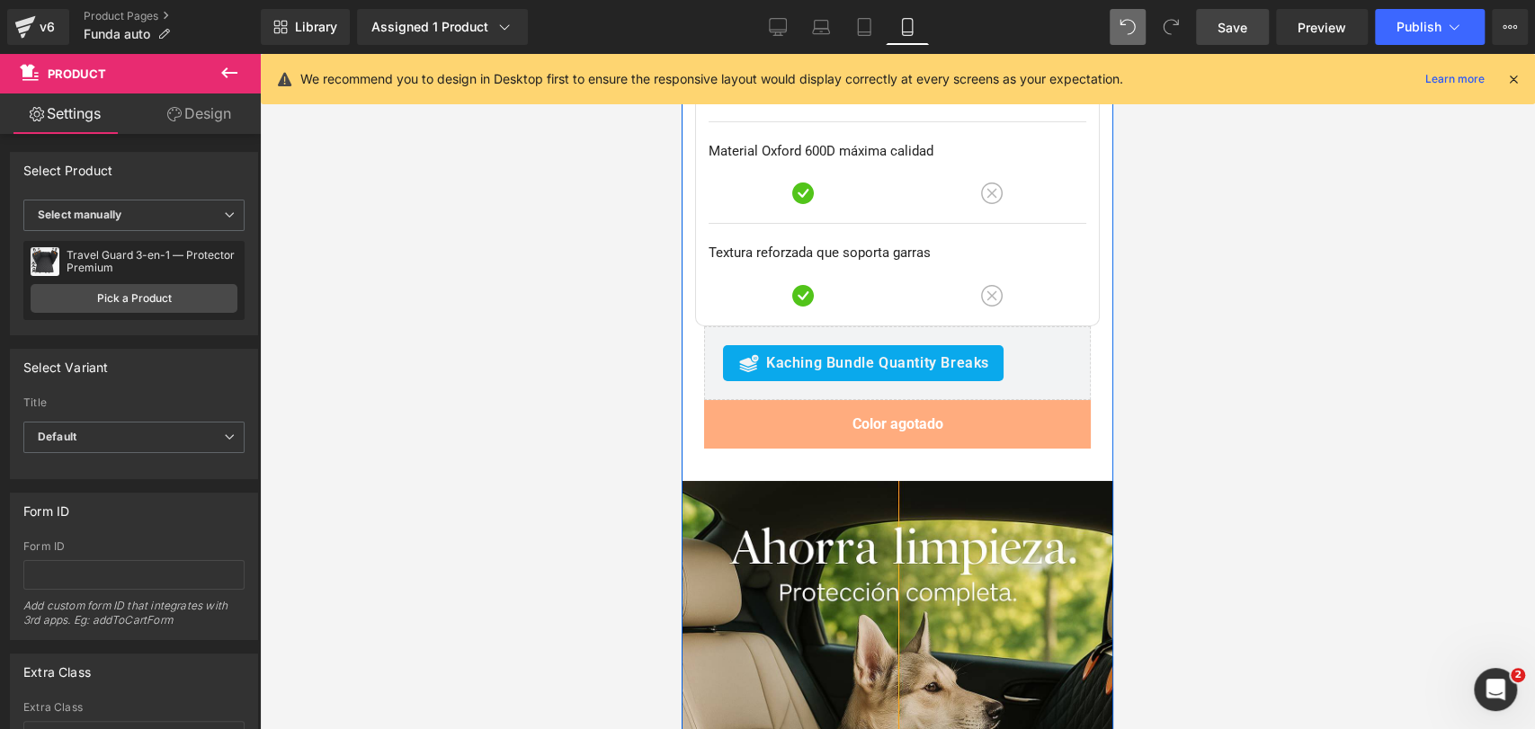
scroll to position [8957, 0]
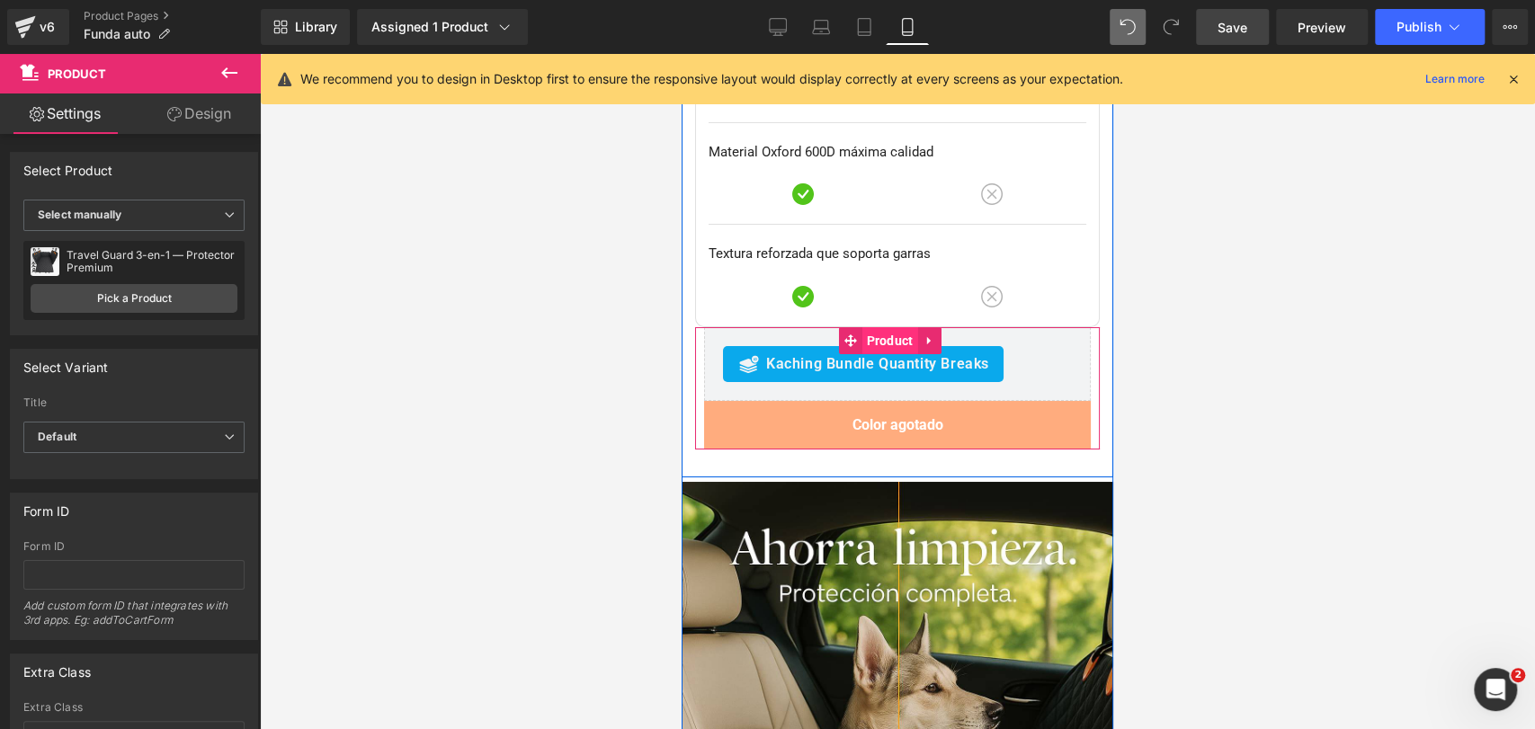
click at [886, 327] on span "Product" at bounding box center [890, 340] width 56 height 27
click at [918, 327] on link at bounding box center [929, 340] width 23 height 27
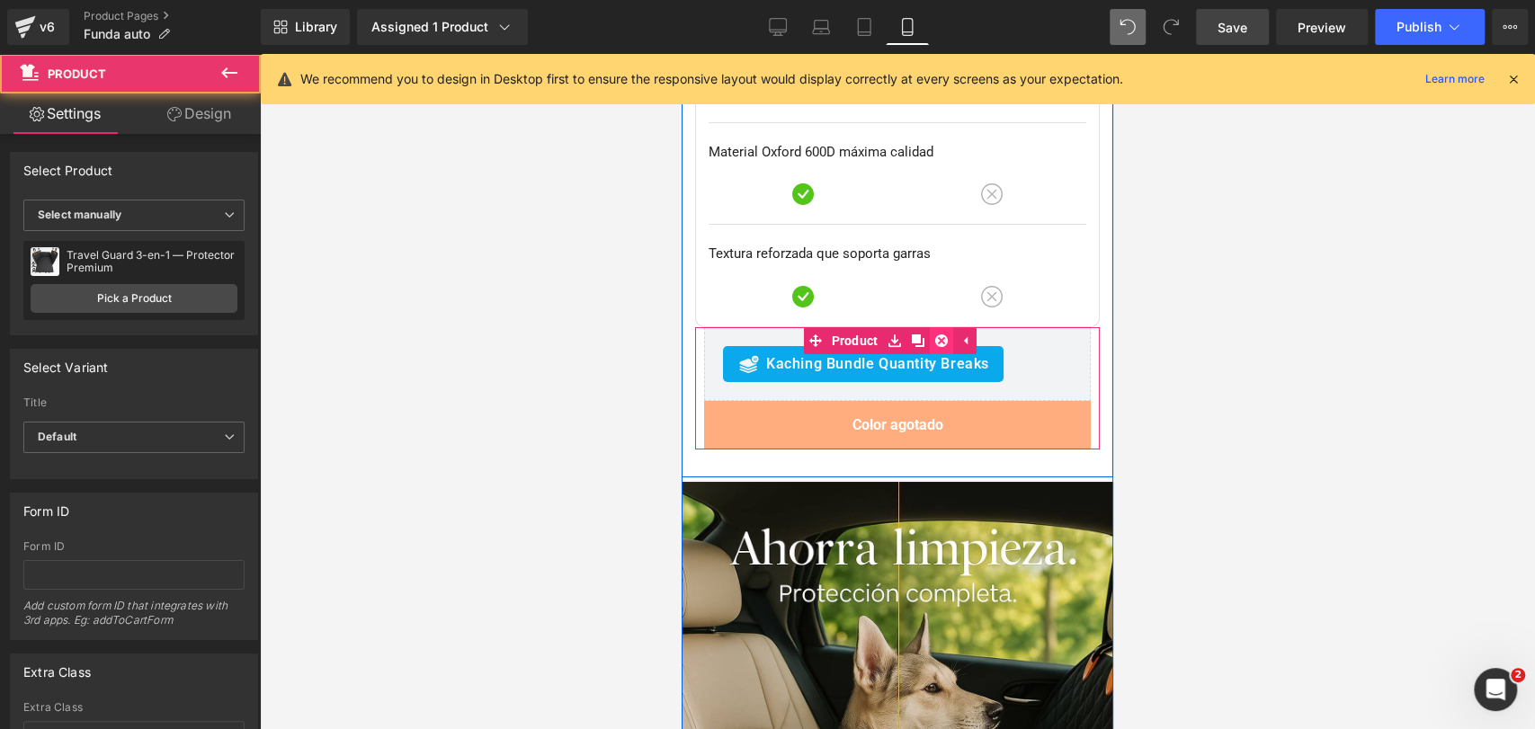
click at [931, 327] on link at bounding box center [941, 340] width 23 height 27
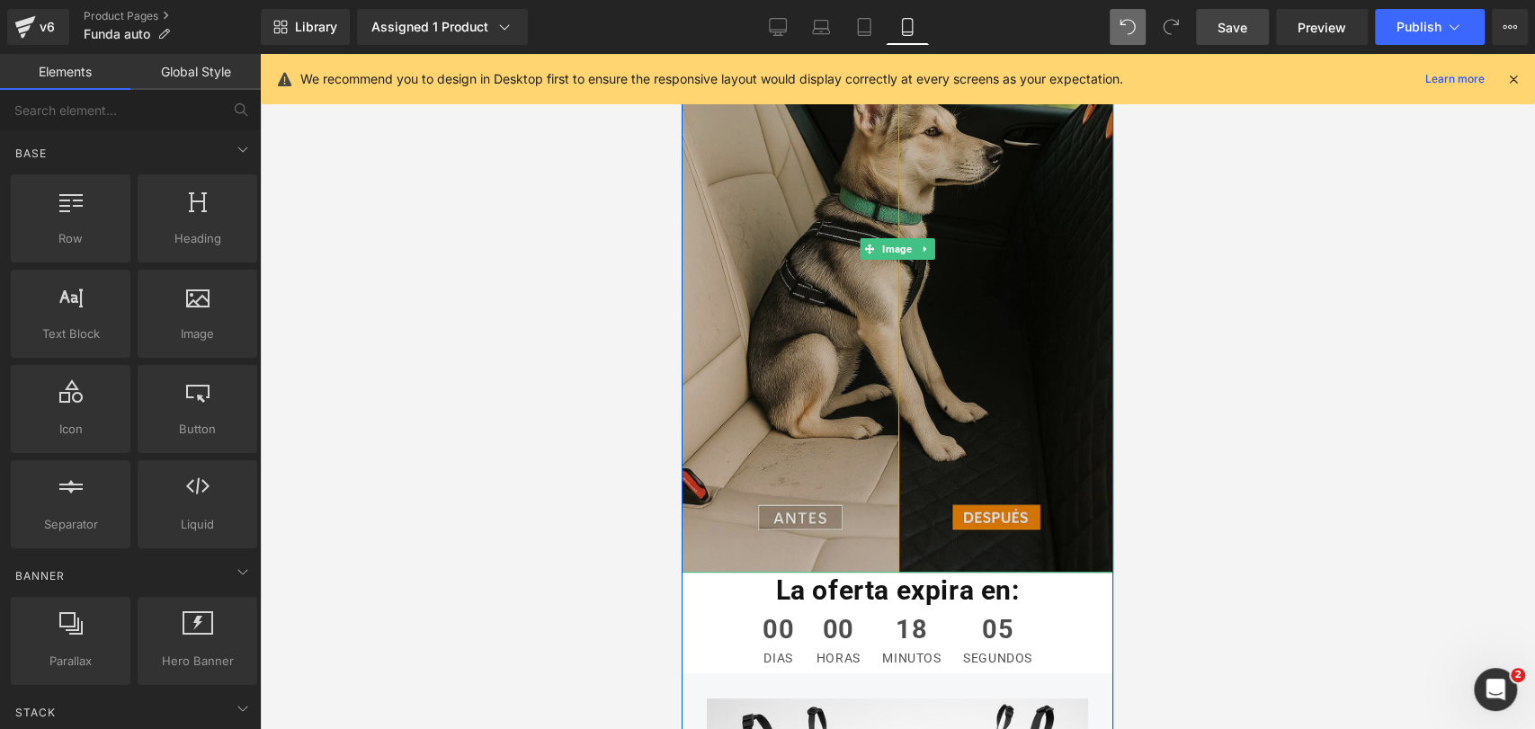
scroll to position [9582, 0]
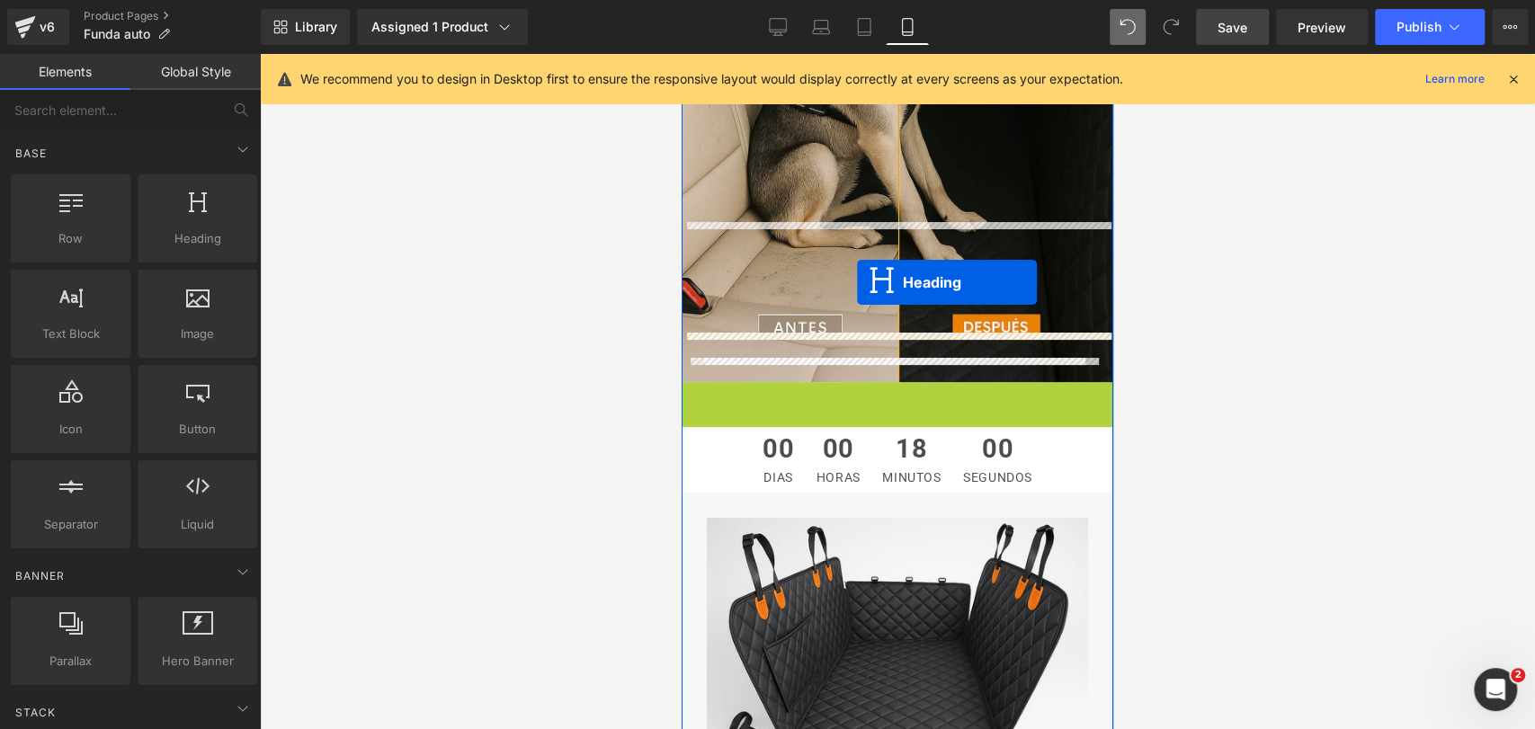
drag, startPoint x: 851, startPoint y: 239, endPoint x: 857, endPoint y: 281, distance: 41.8
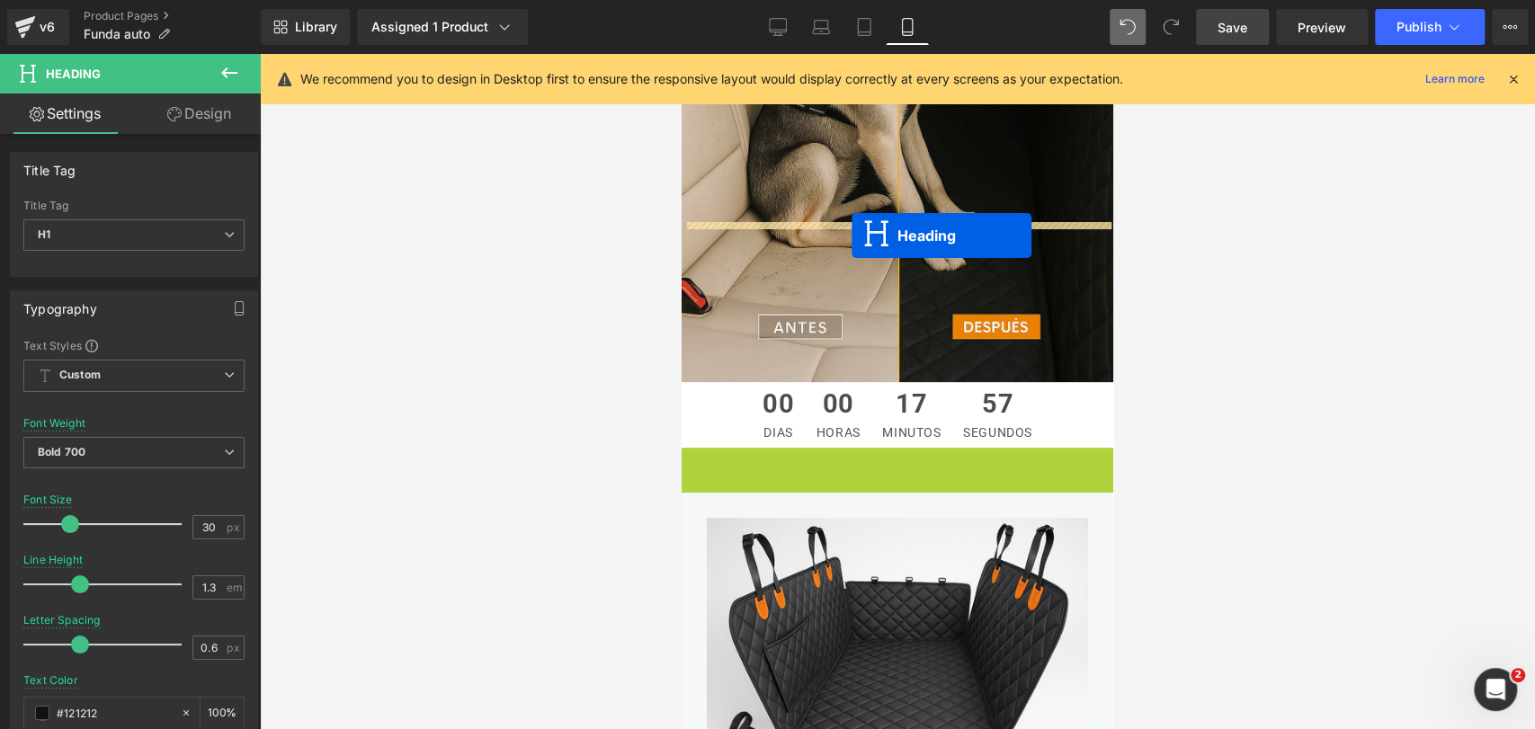
drag, startPoint x: 851, startPoint y: 301, endPoint x: 852, endPoint y: 236, distance: 65.7
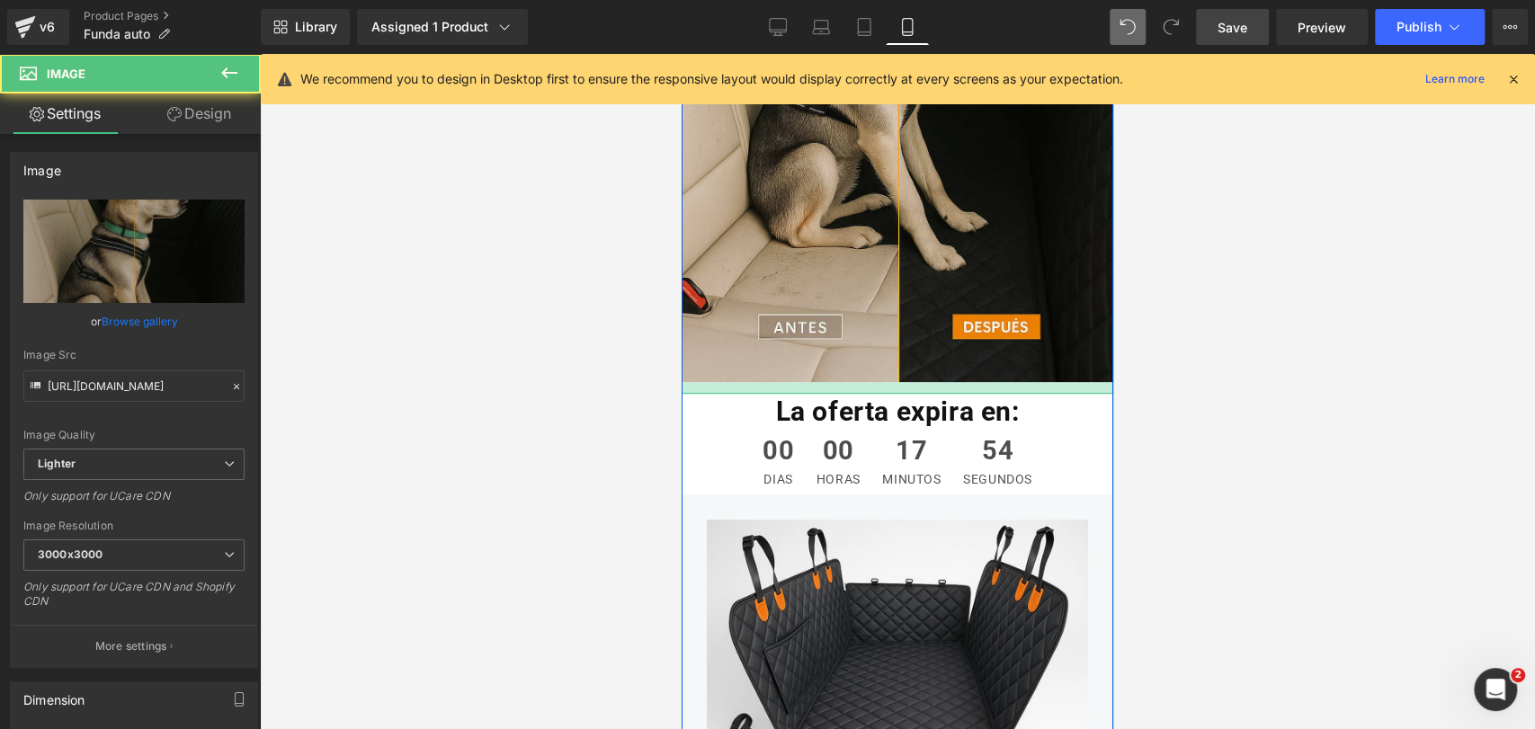
drag, startPoint x: 1068, startPoint y: 220, endPoint x: 1068, endPoint y: 232, distance: 11.7
click at [1068, 382] on div at bounding box center [898, 388] width 432 height 12
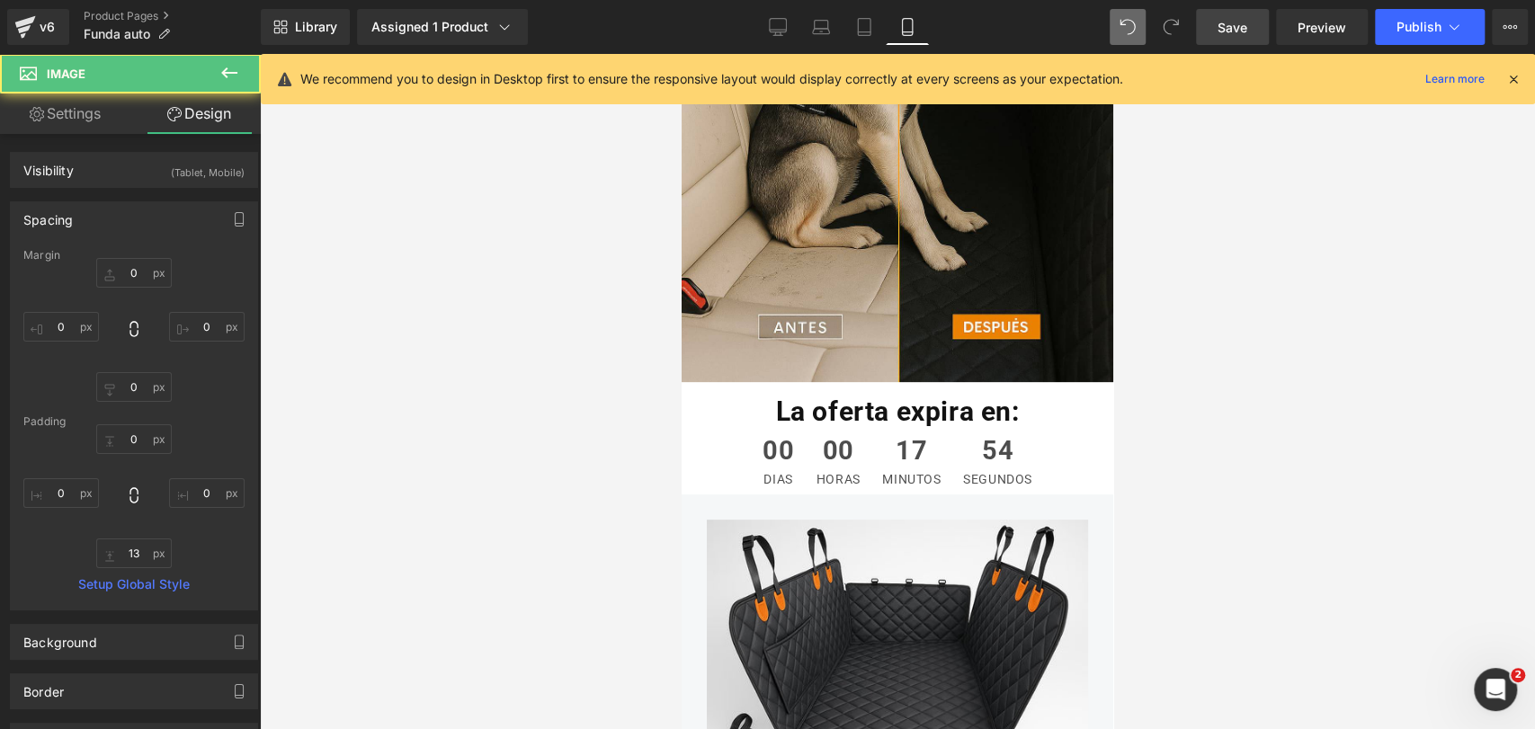
click at [1174, 248] on div at bounding box center [897, 391] width 1275 height 675
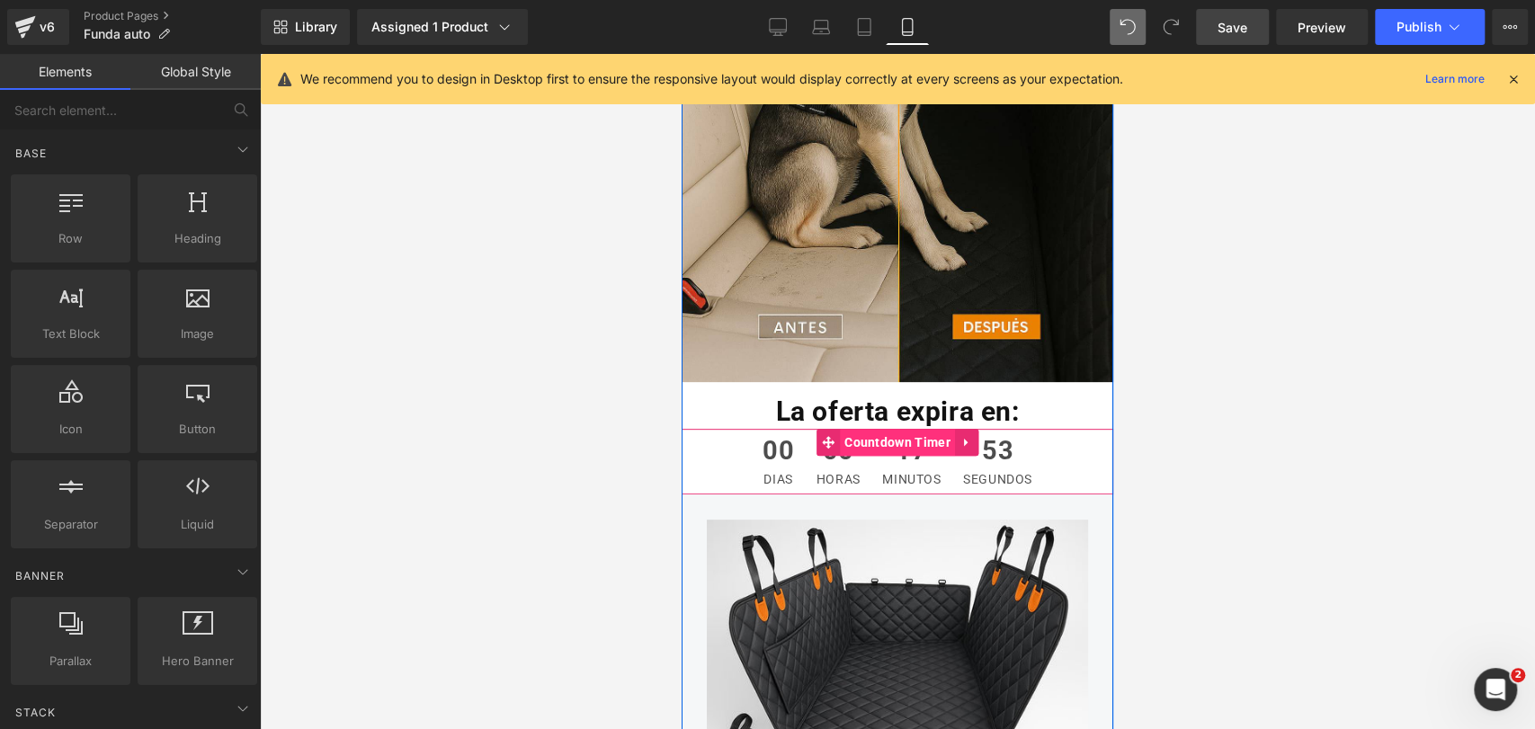
click at [877, 429] on span "Countdown Timer" at bounding box center [897, 442] width 115 height 27
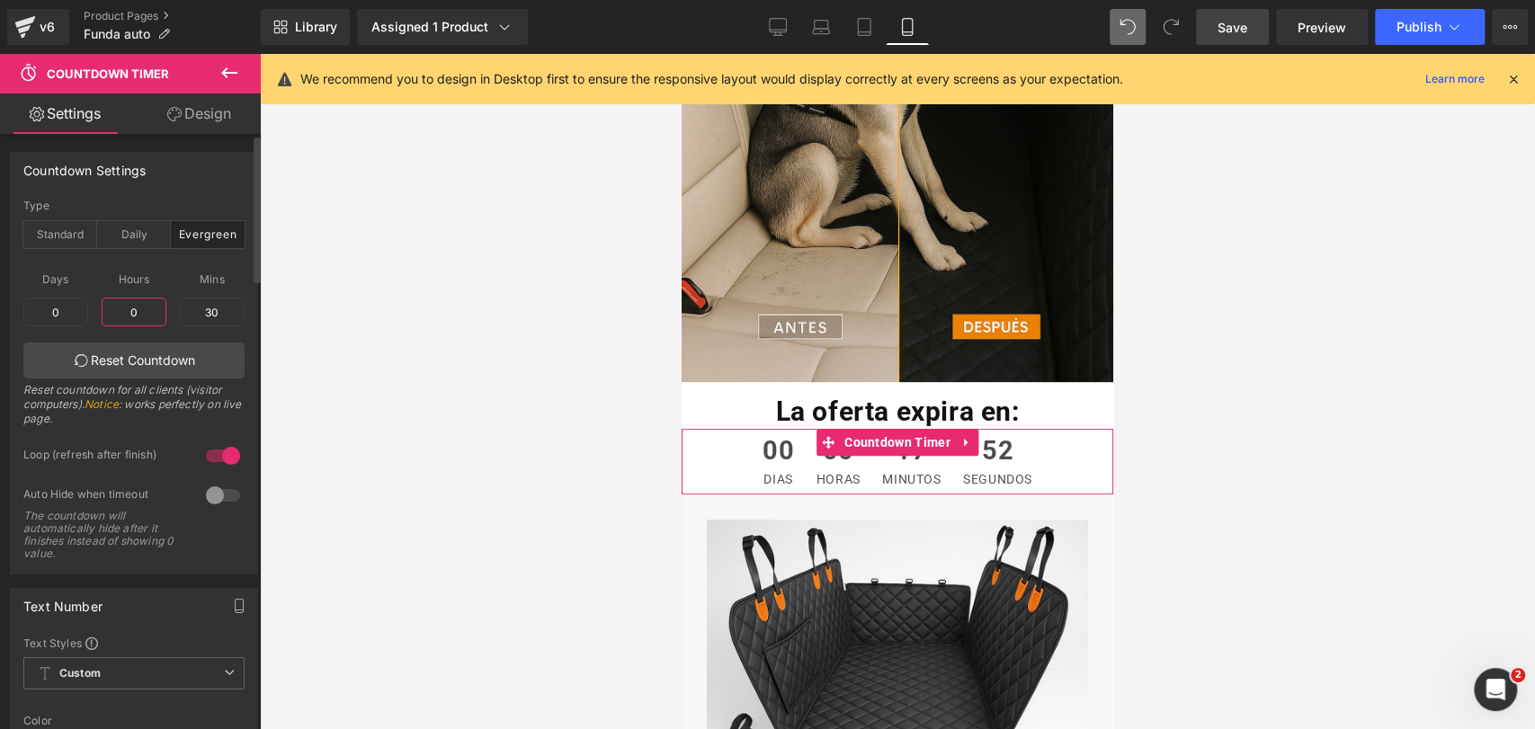
click at [146, 324] on input "0" at bounding box center [134, 312] width 65 height 29
type input "1"
click at [1263, 372] on div at bounding box center [897, 391] width 1275 height 675
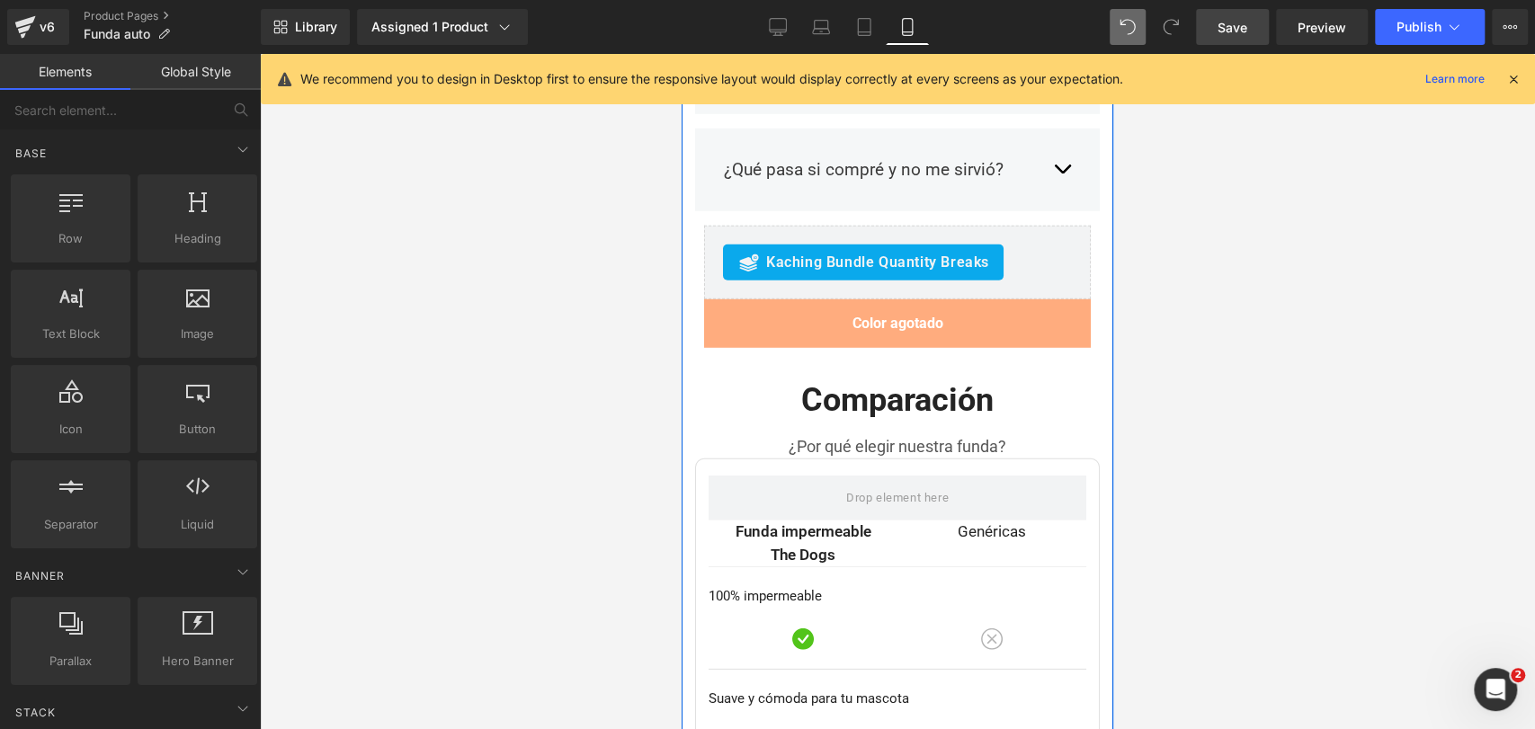
scroll to position [8003, 0]
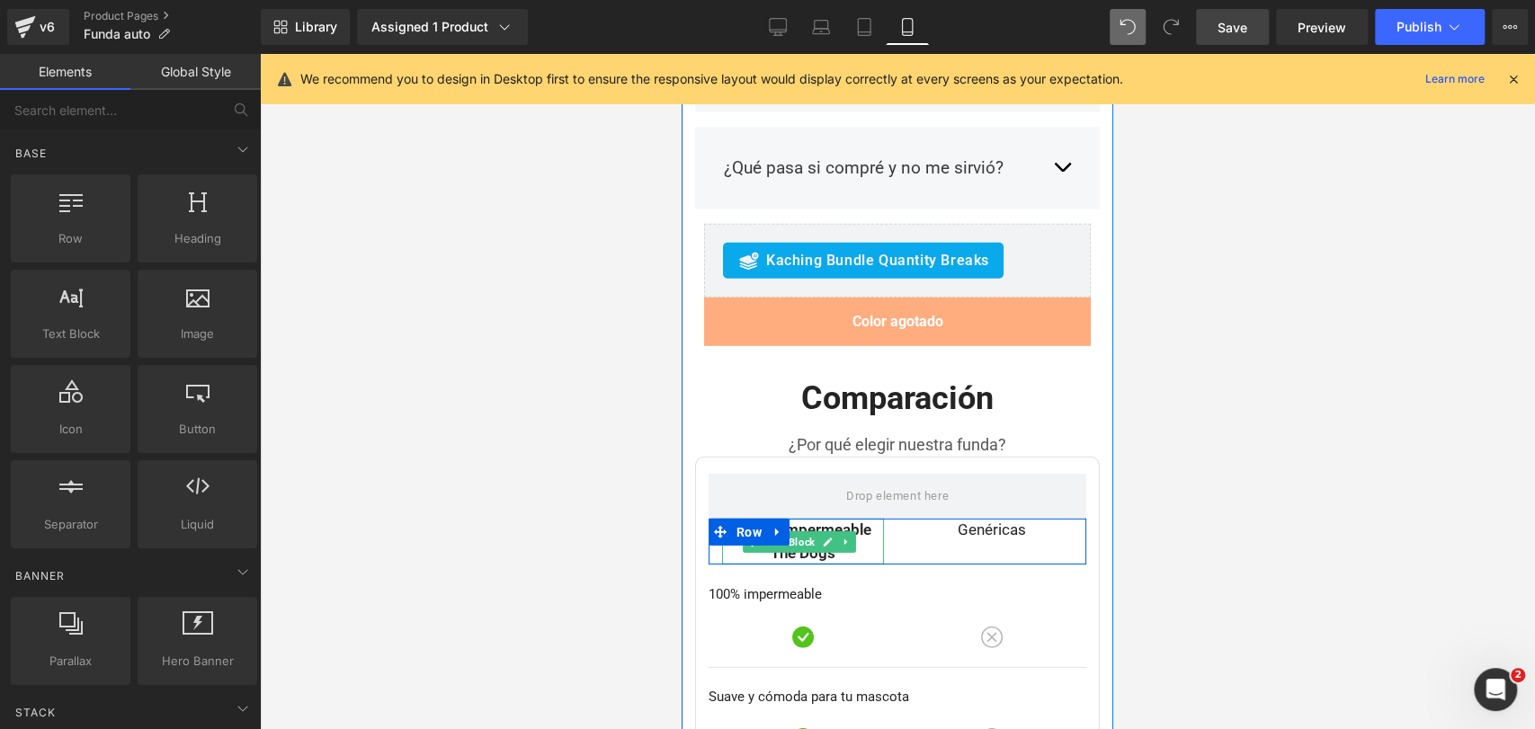
click at [783, 519] on p "Funda impermeable The Dogs" at bounding box center [803, 542] width 162 height 46
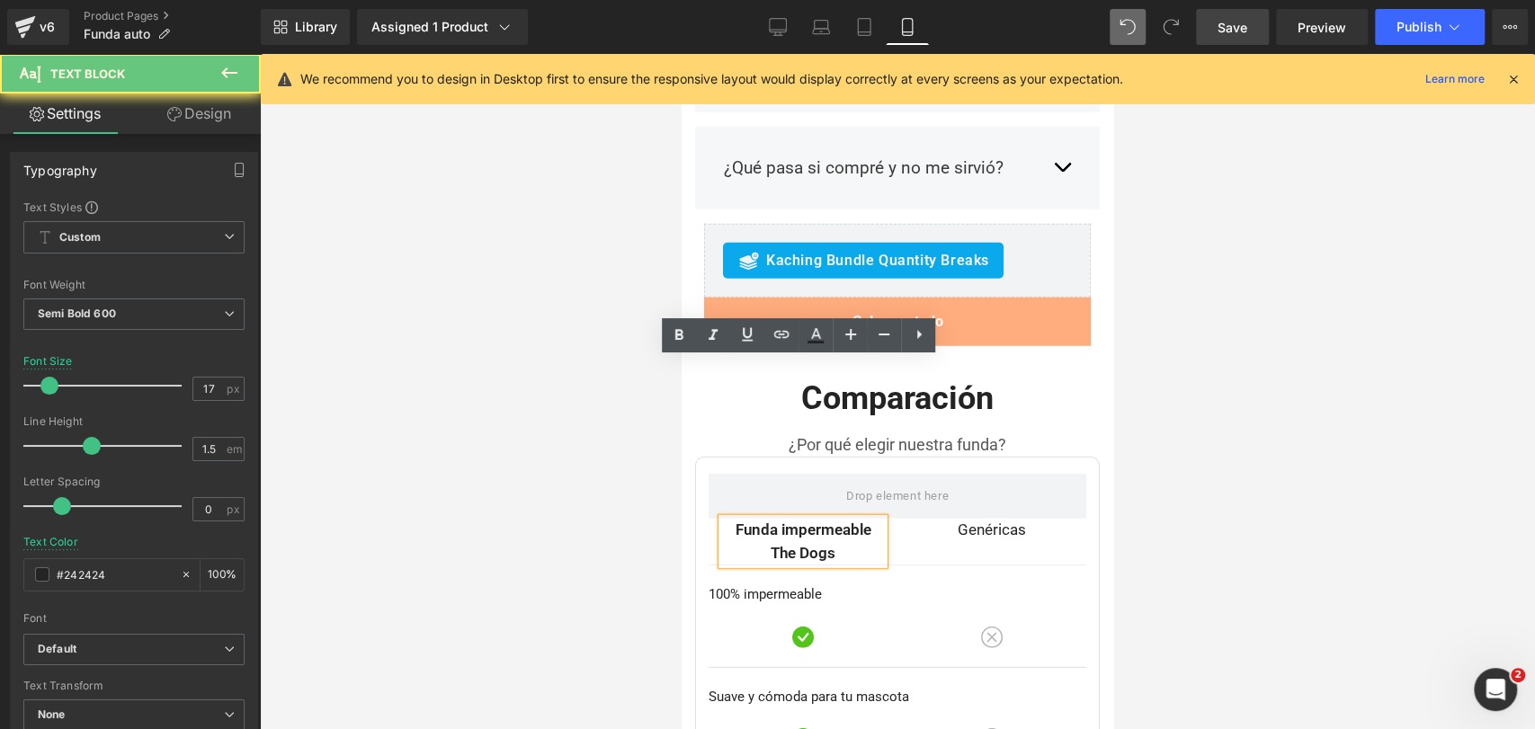
click at [783, 519] on p "Funda impermeable The Dogs" at bounding box center [803, 542] width 162 height 46
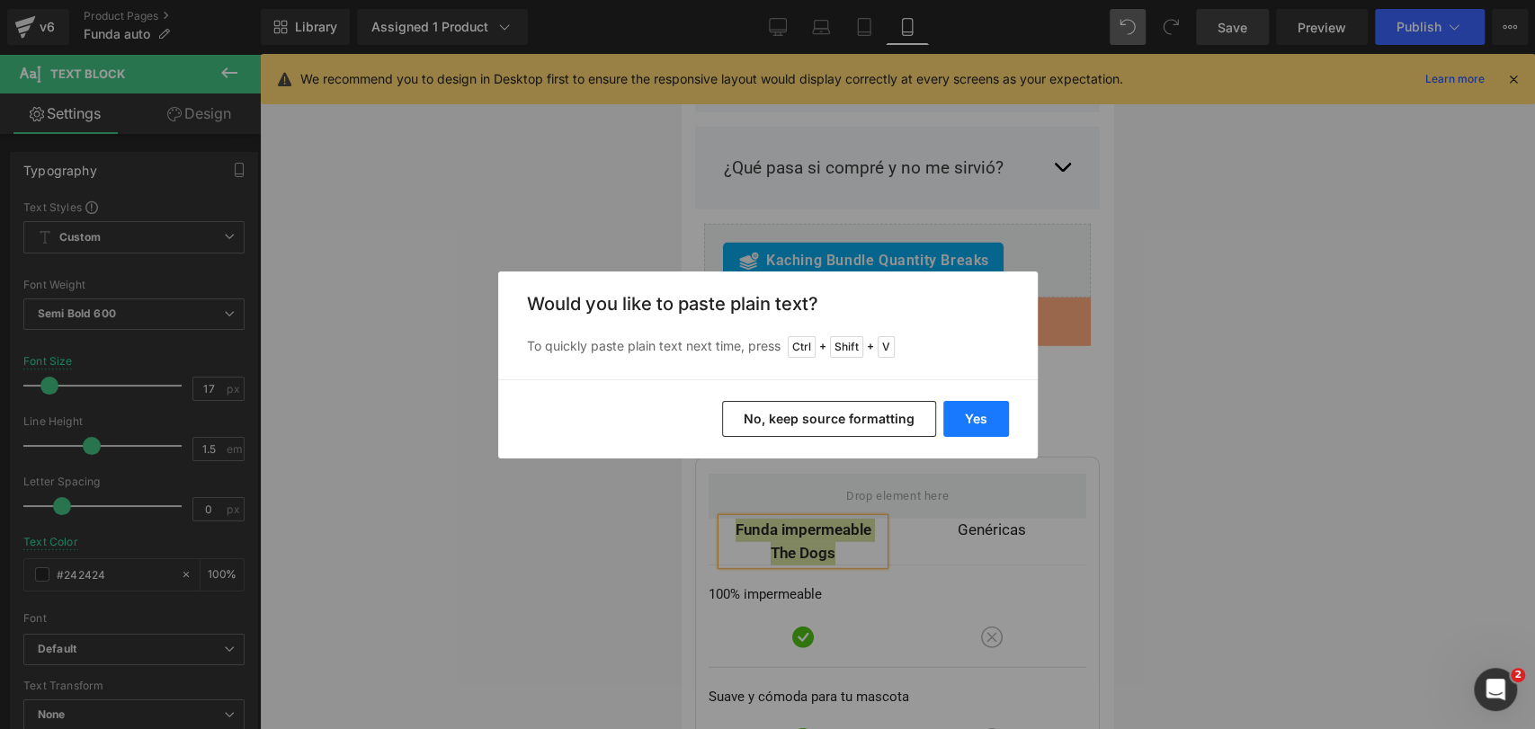
click at [971, 409] on button "Yes" at bounding box center [976, 419] width 66 height 36
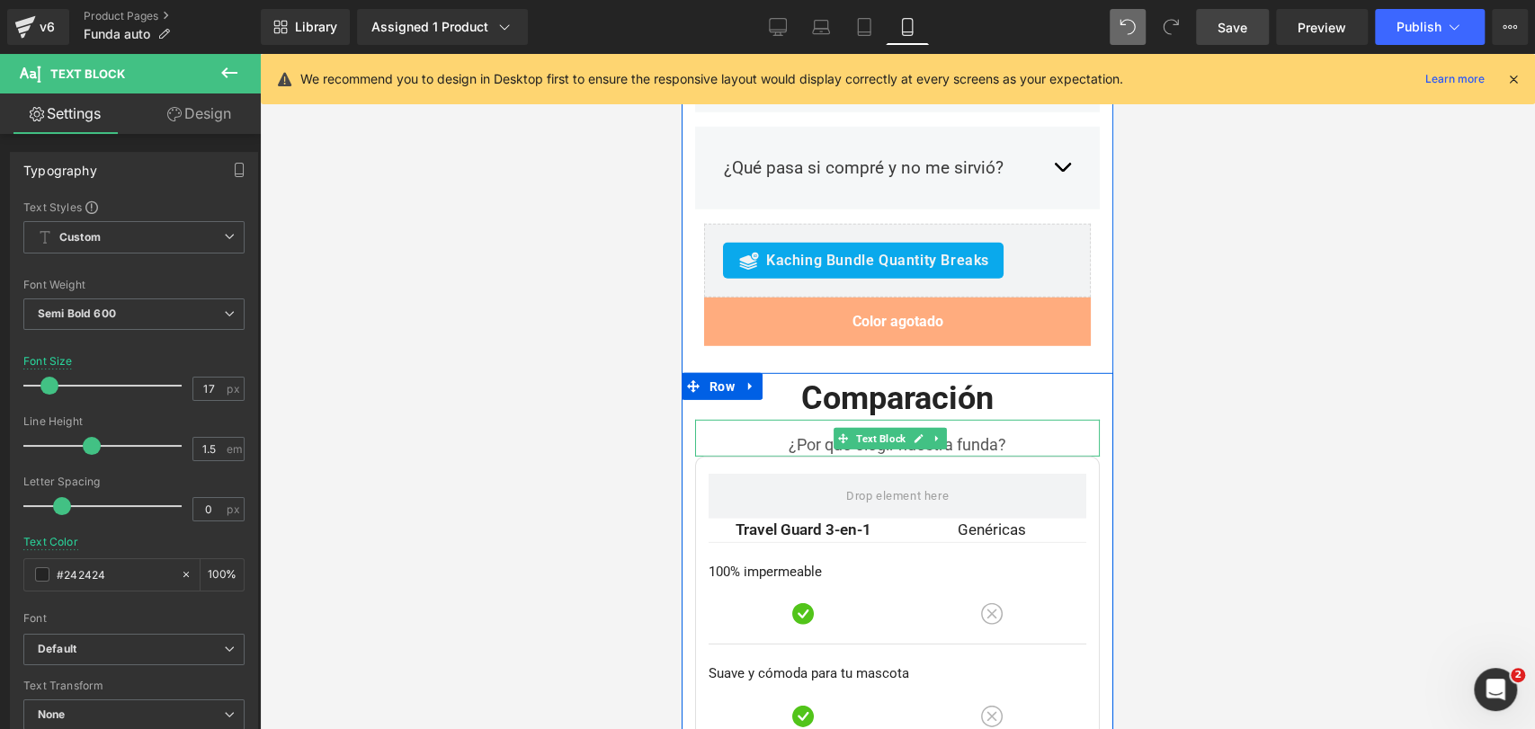
click at [965, 433] on p "¿Por qué elegir nuestra funda?" at bounding box center [897, 445] width 405 height 24
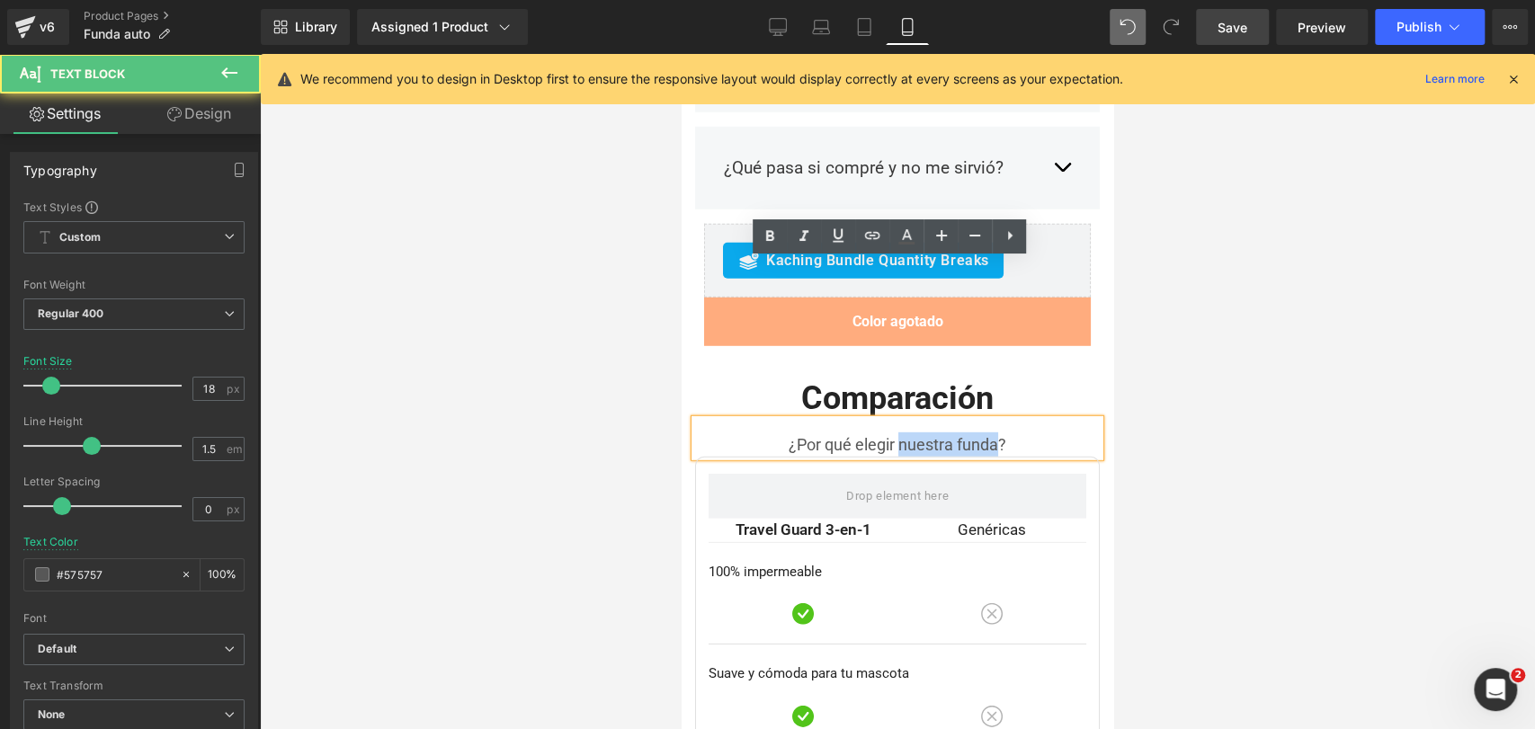
drag, startPoint x: 892, startPoint y: 286, endPoint x: 992, endPoint y: 285, distance: 99.8
click at [992, 433] on p "¿Por qué elegir nuestra funda?" at bounding box center [897, 445] width 405 height 24
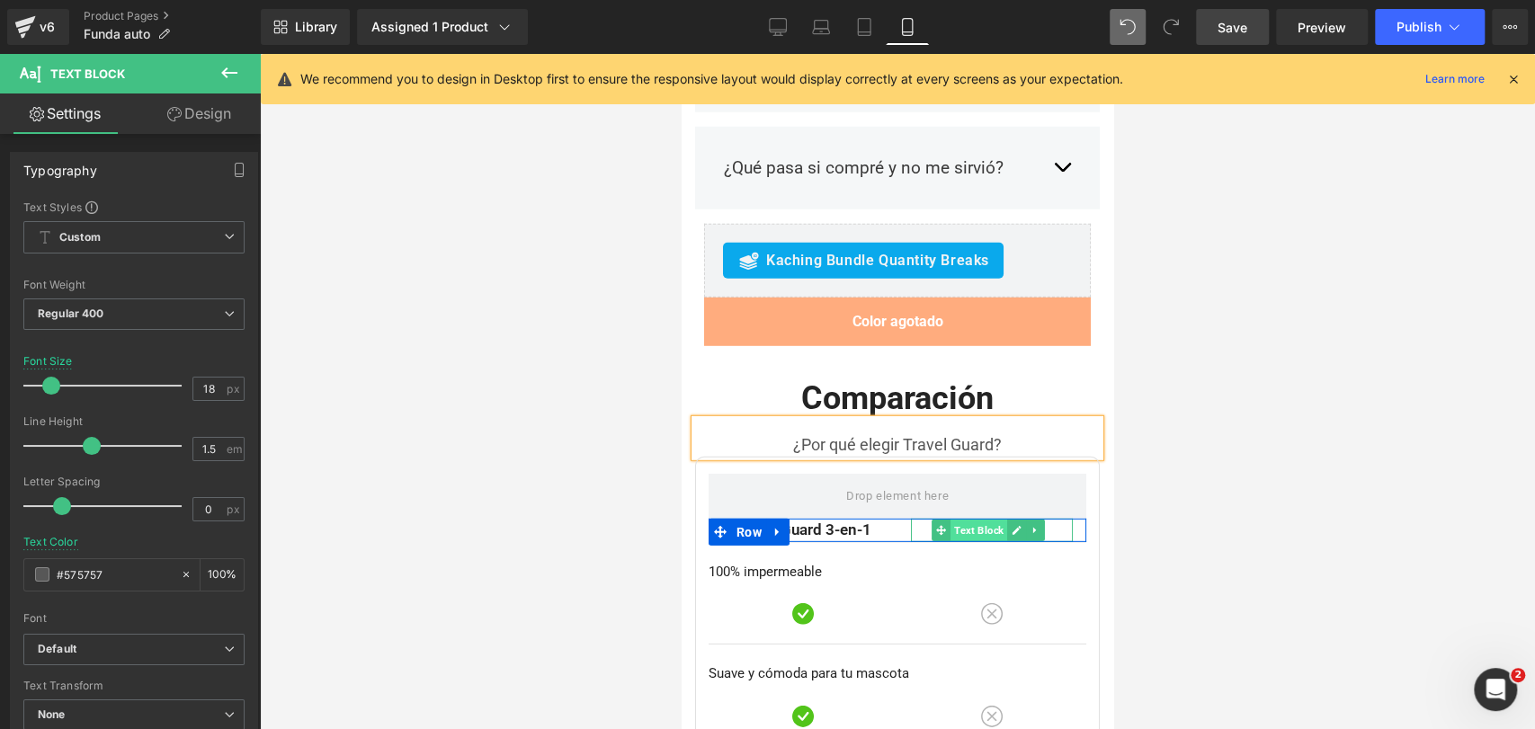
click at [966, 520] on span "Text Block" at bounding box center [979, 531] width 57 height 22
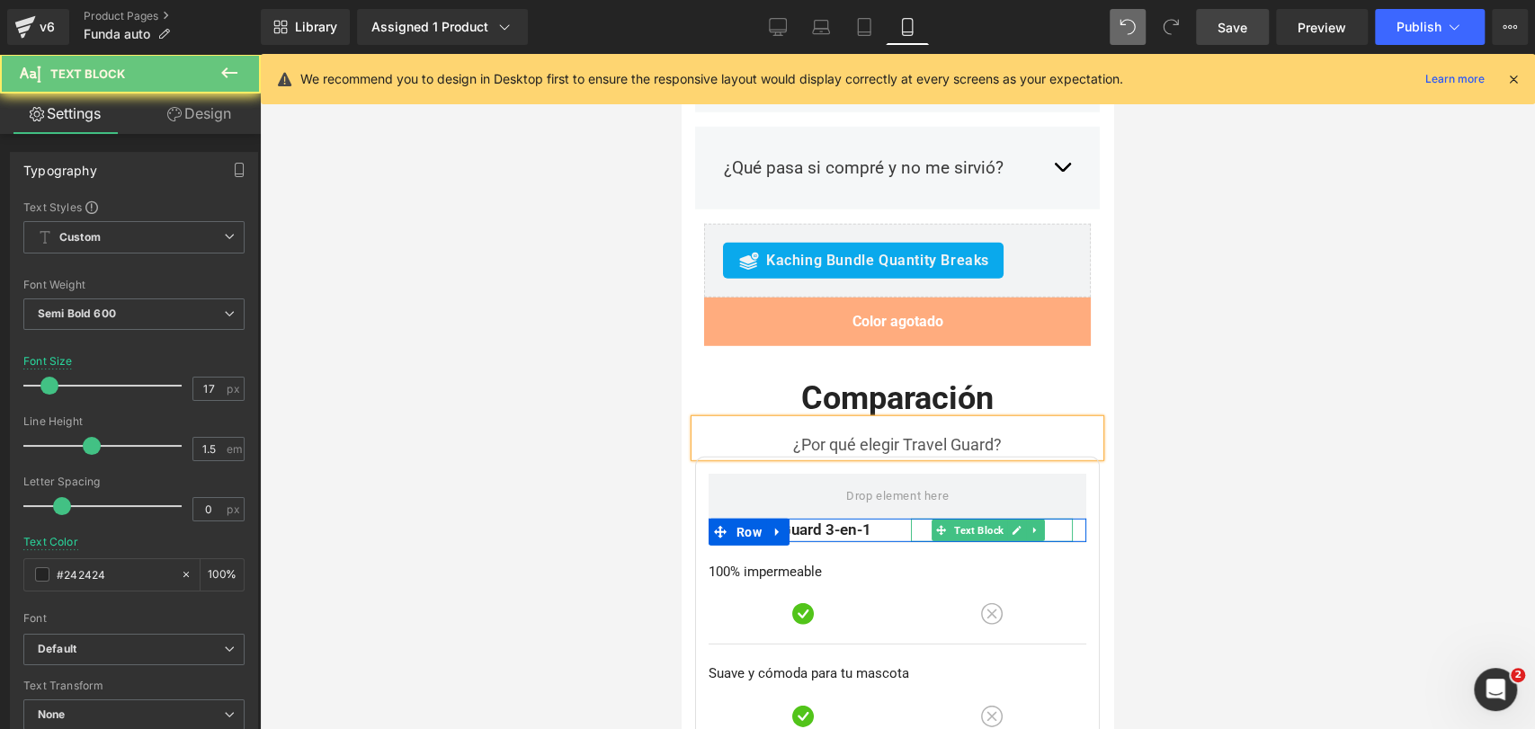
click at [917, 519] on p "Genéricas" at bounding box center [992, 530] width 162 height 23
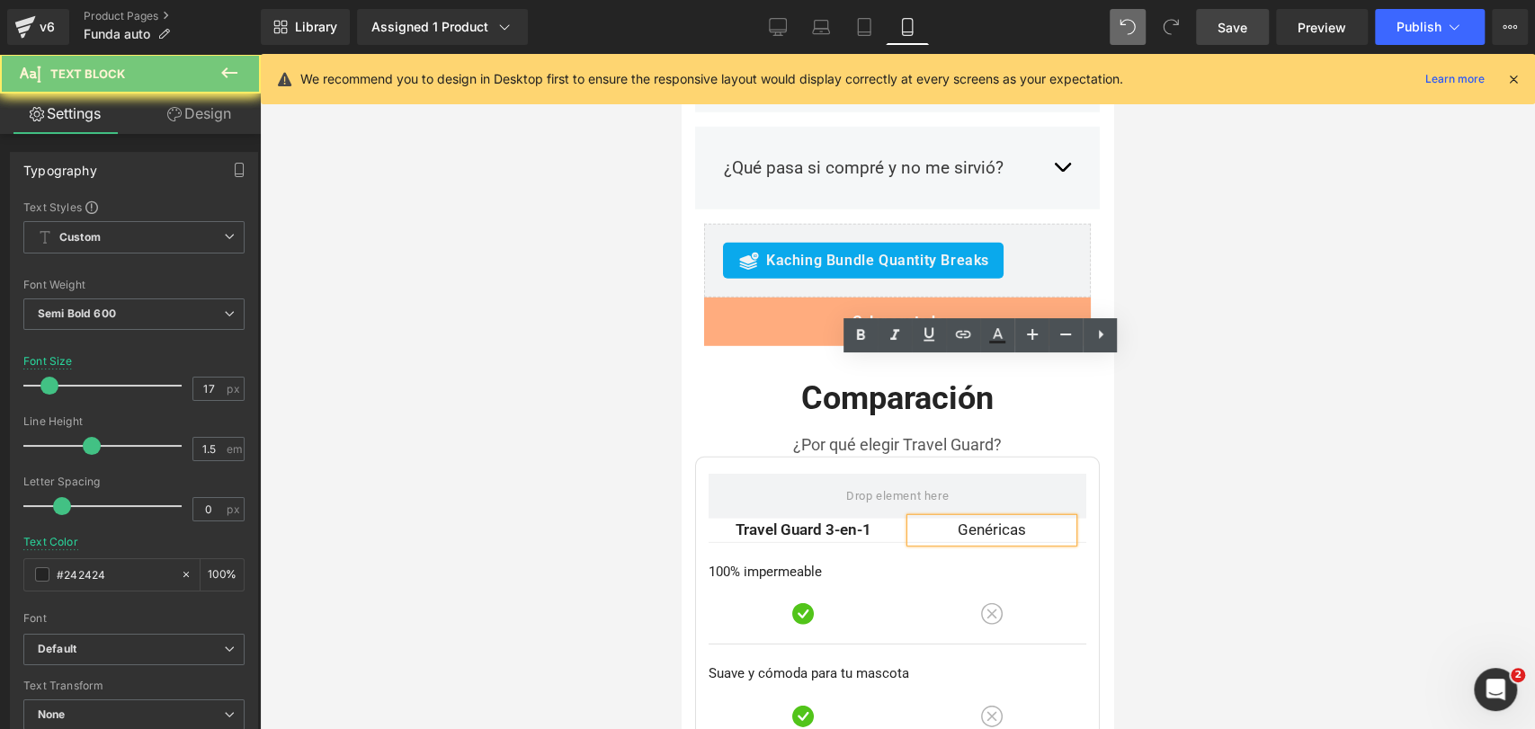
click at [938, 519] on p "Genéricas" at bounding box center [992, 530] width 162 height 23
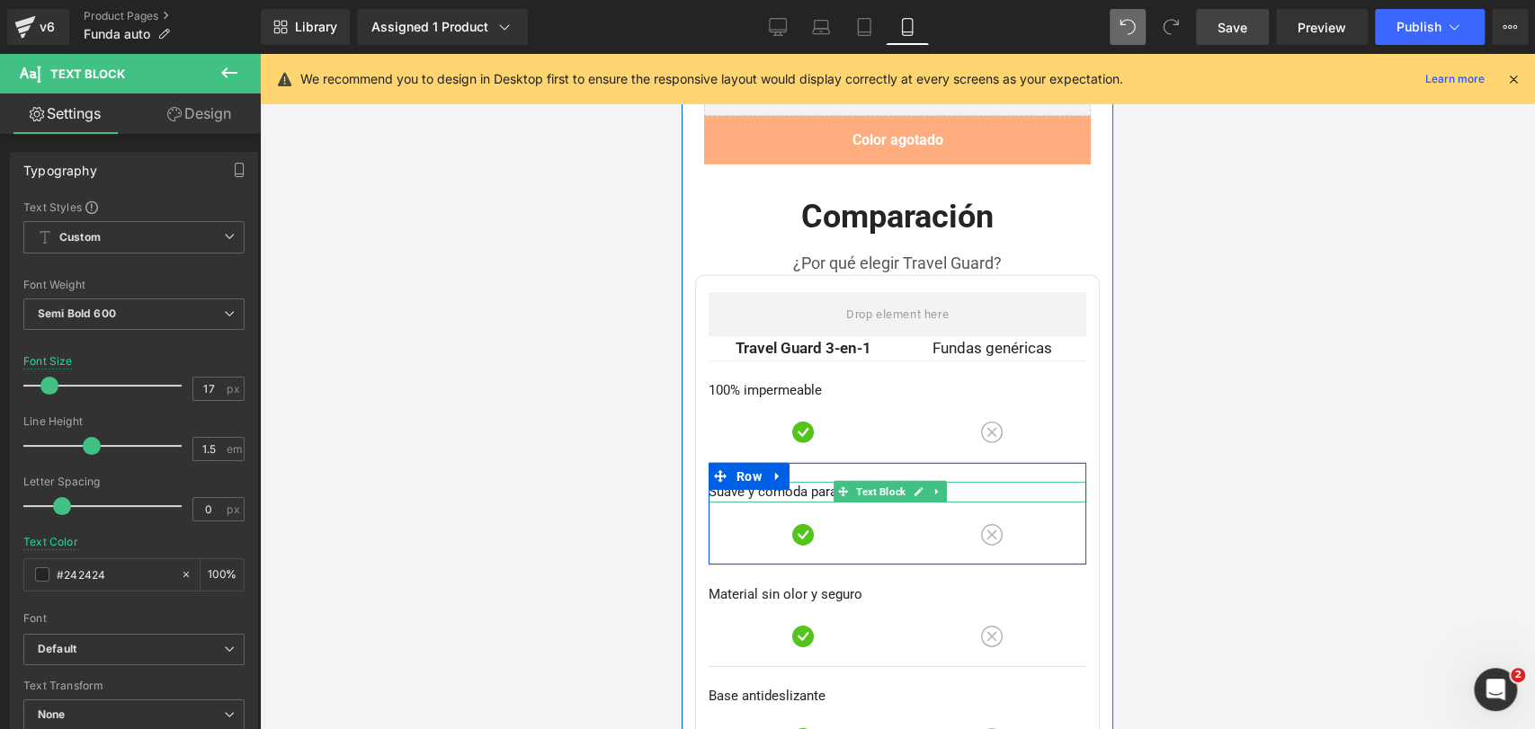
scroll to position [8188, 0]
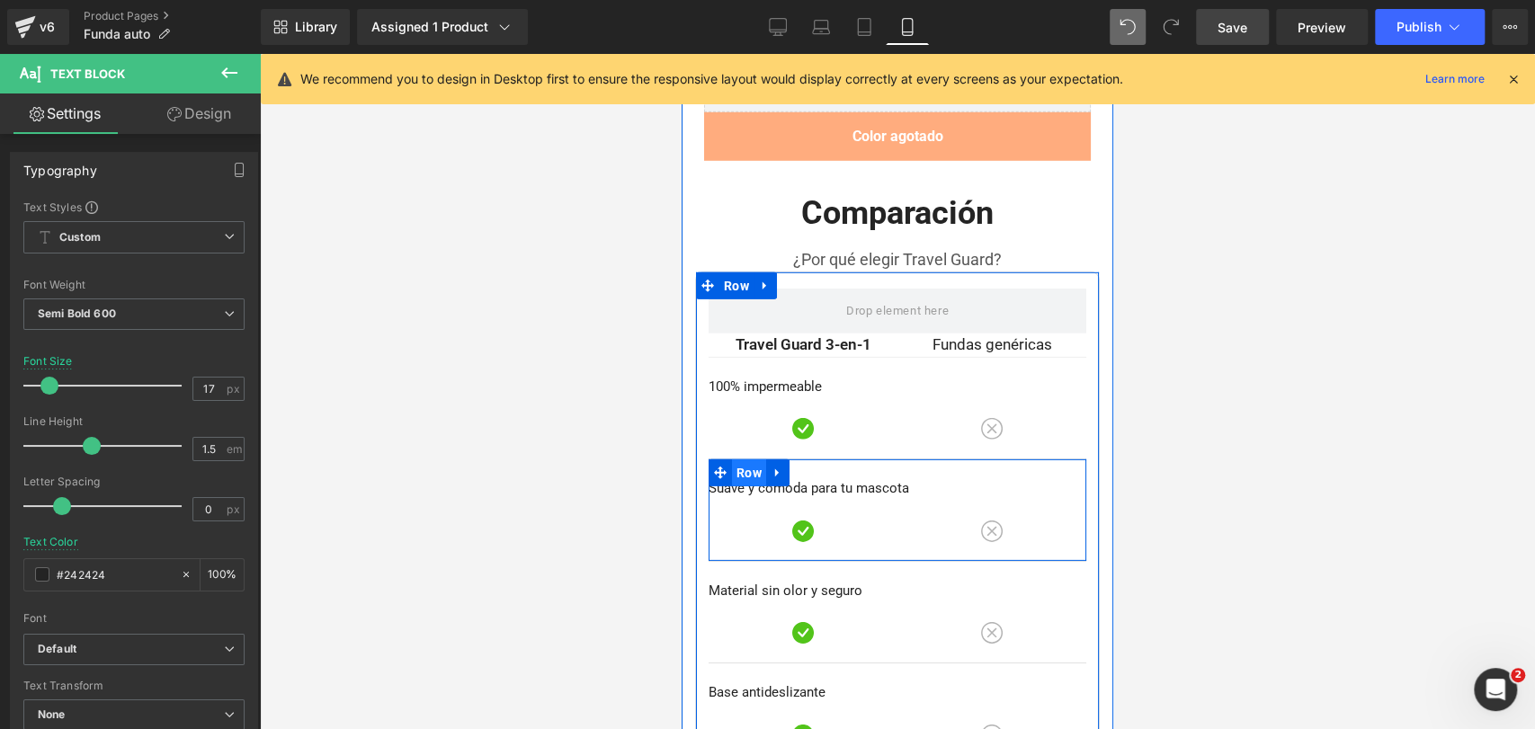
click at [750, 460] on span "Row" at bounding box center [749, 473] width 34 height 27
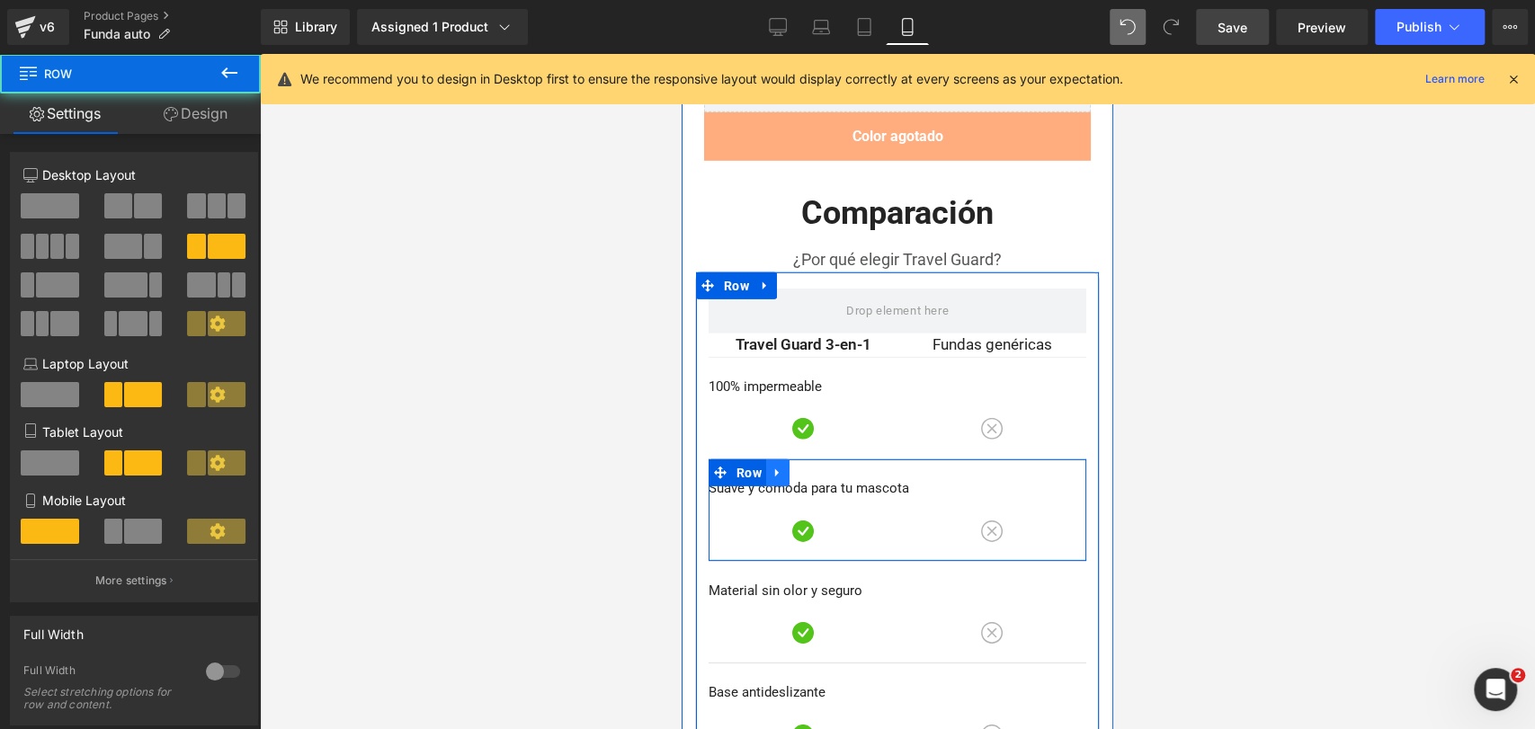
click at [772, 467] on icon at bounding box center [778, 473] width 13 height 13
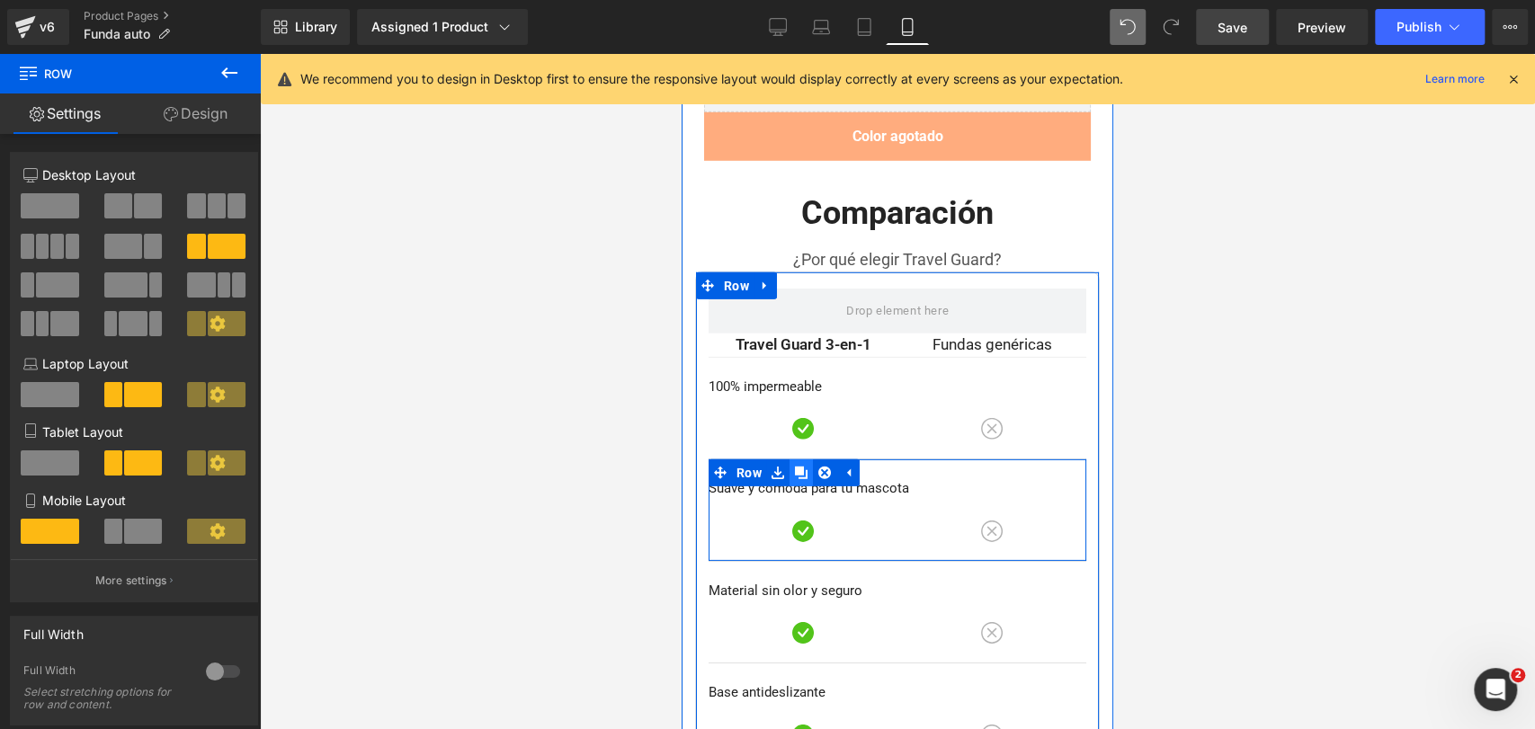
click at [805, 467] on icon at bounding box center [801, 473] width 13 height 13
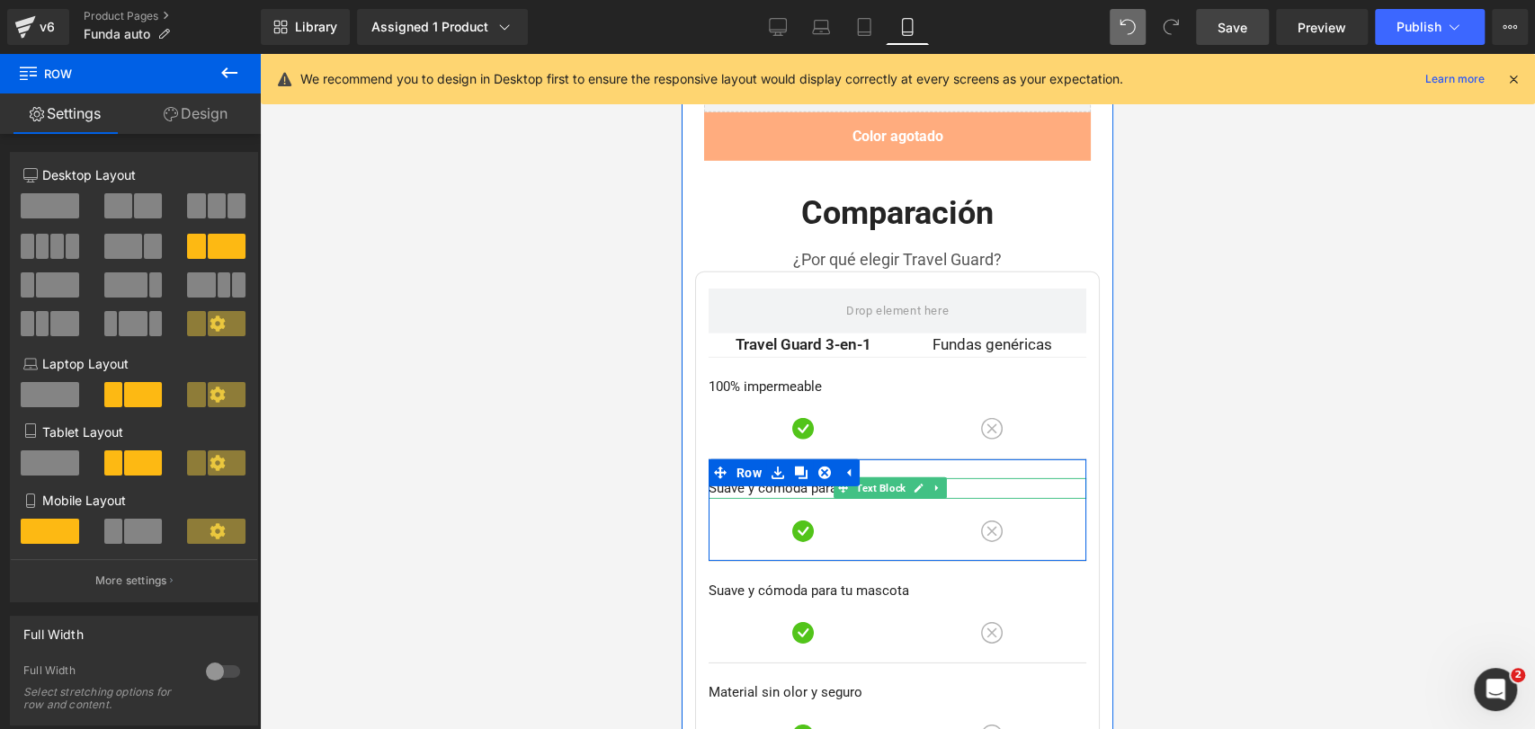
click at [780, 478] on p "Suave y cómoda para tu mascota" at bounding box center [898, 488] width 378 height 21
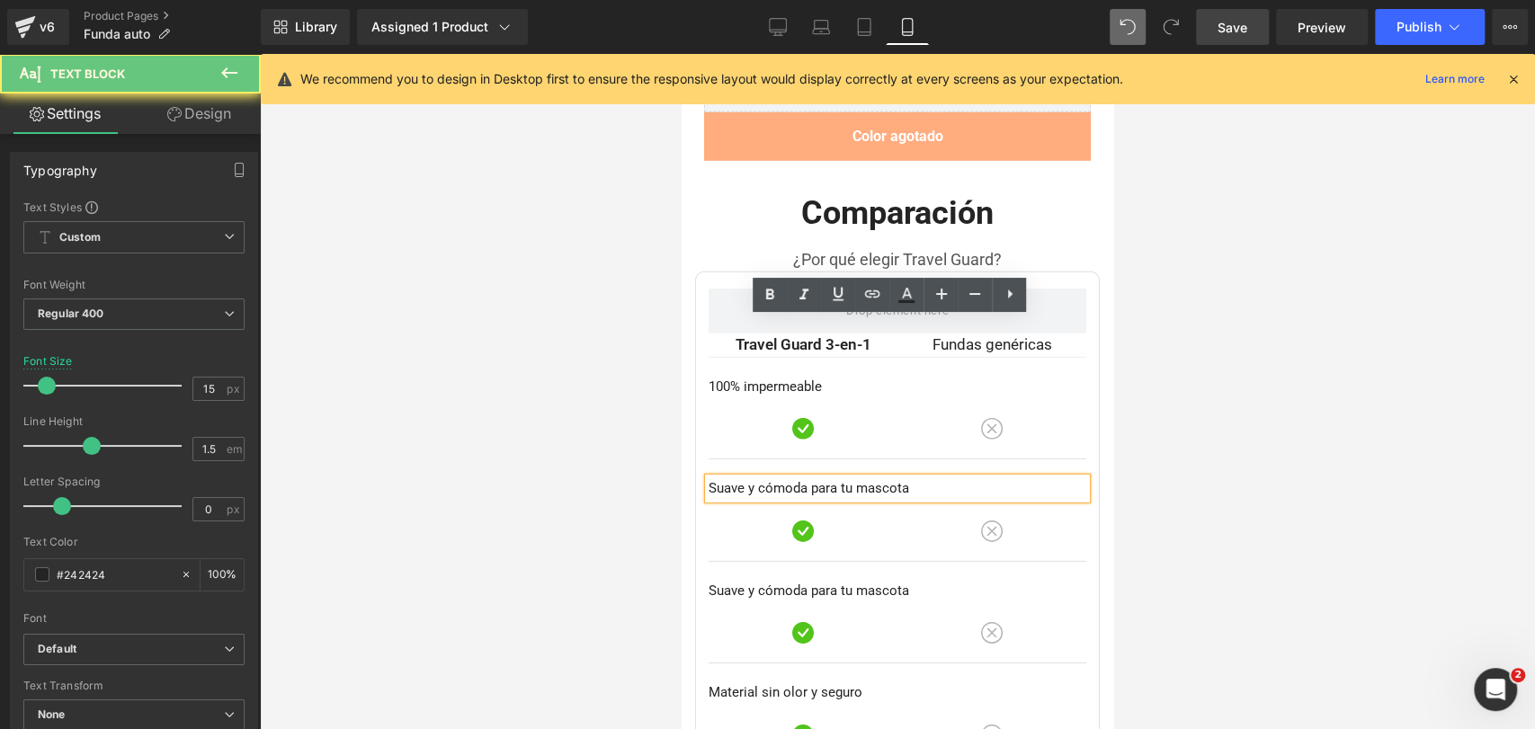
click at [780, 478] on p "Suave y cómoda para tu mascota" at bounding box center [898, 488] width 378 height 21
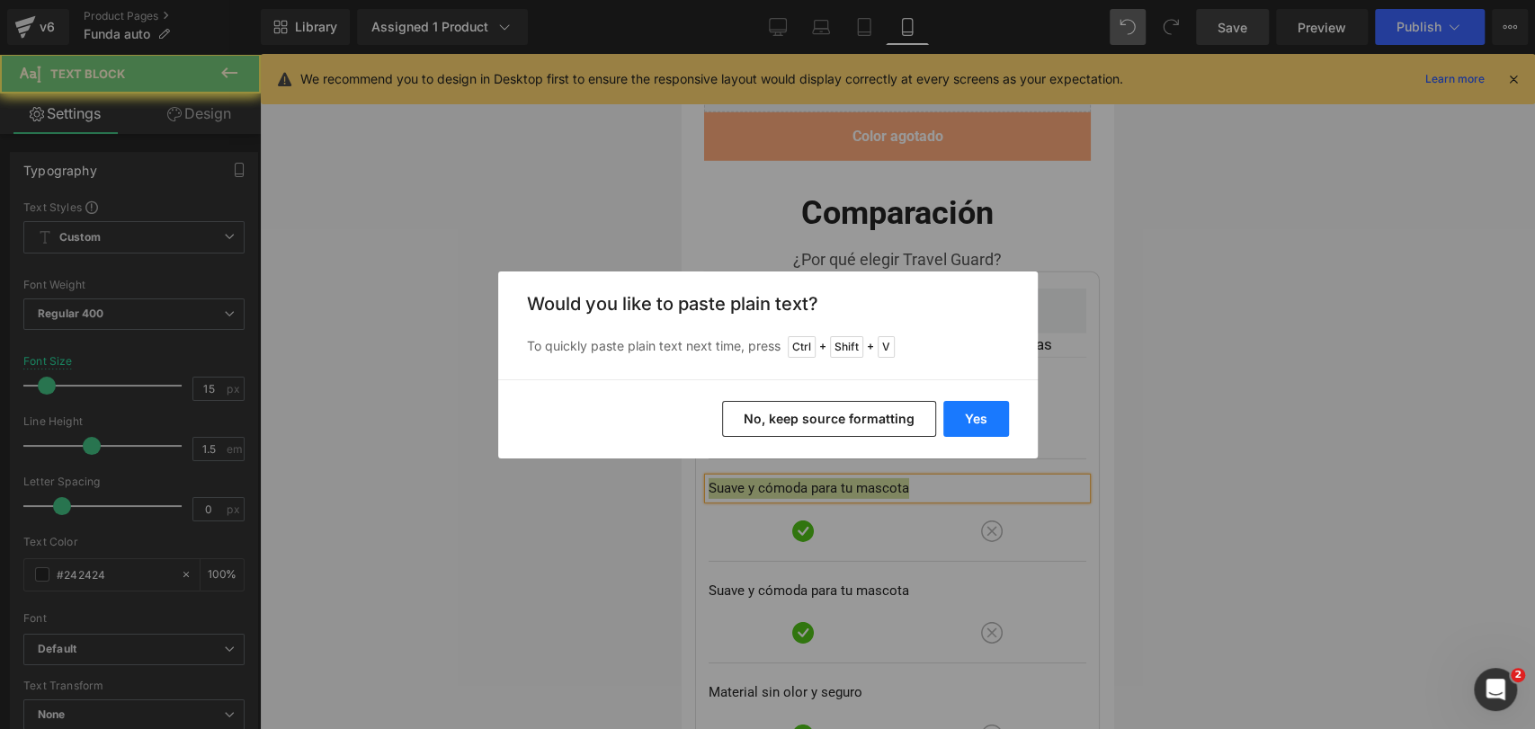
click at [963, 410] on button "Yes" at bounding box center [976, 419] width 66 height 36
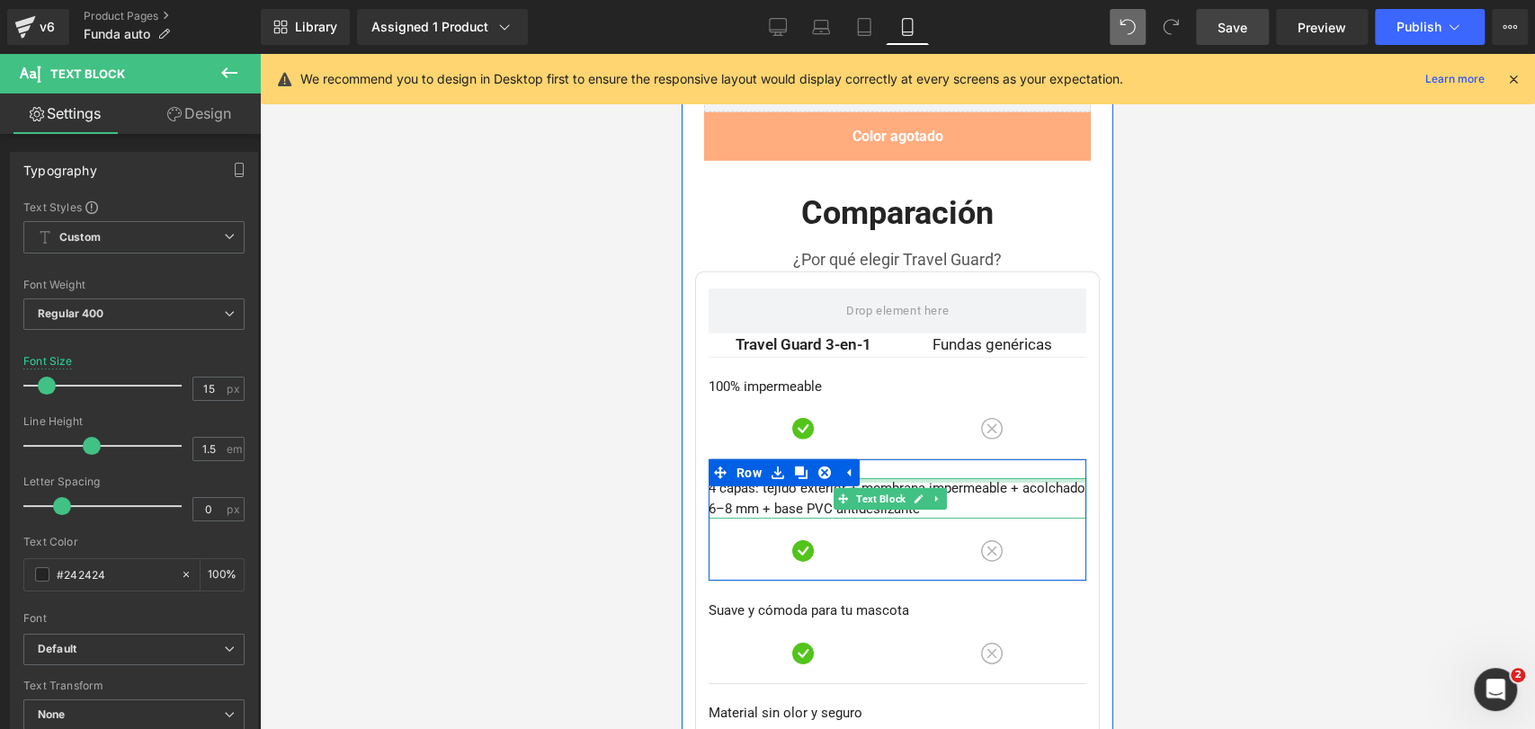
click at [1019, 478] on div at bounding box center [898, 480] width 378 height 4
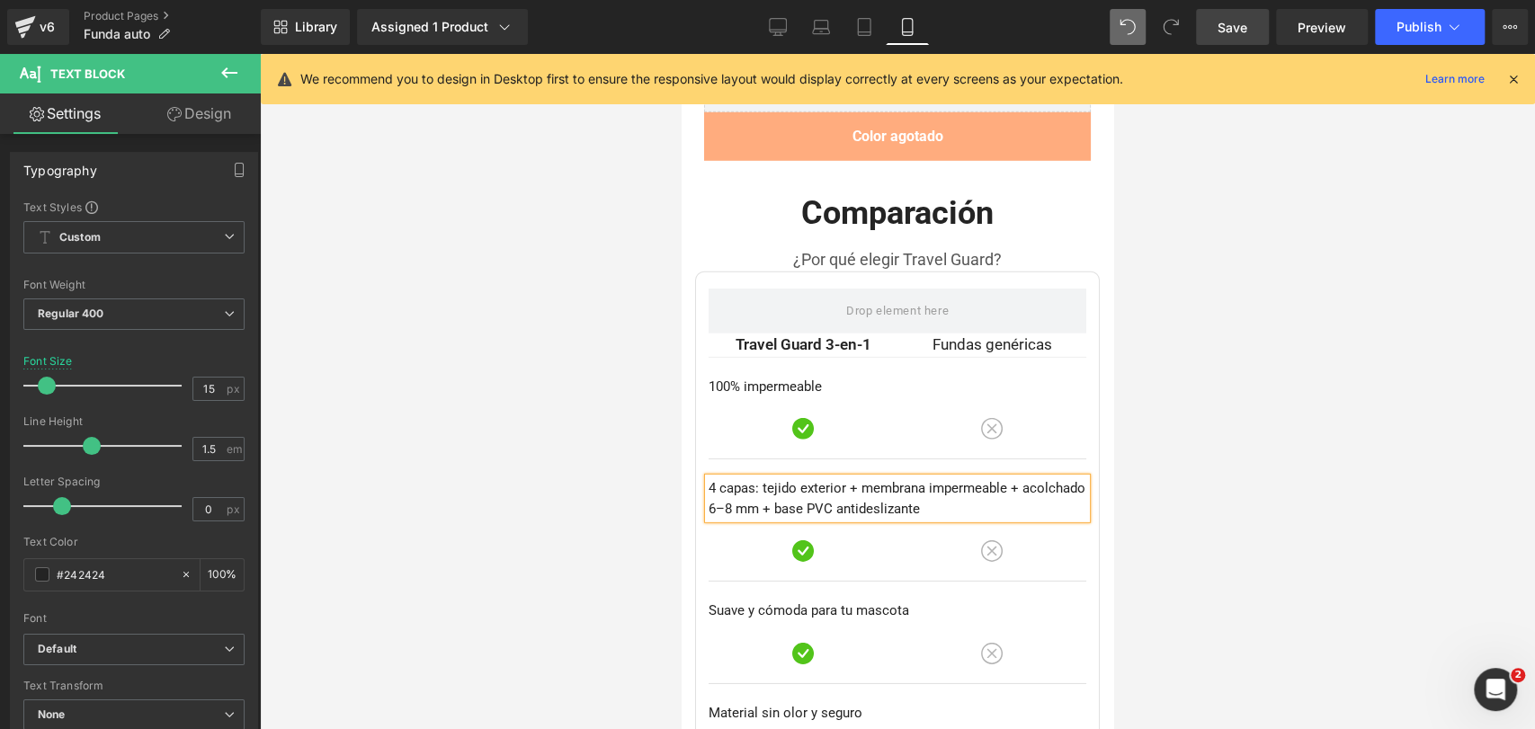
click at [1146, 317] on div at bounding box center [897, 391] width 1275 height 675
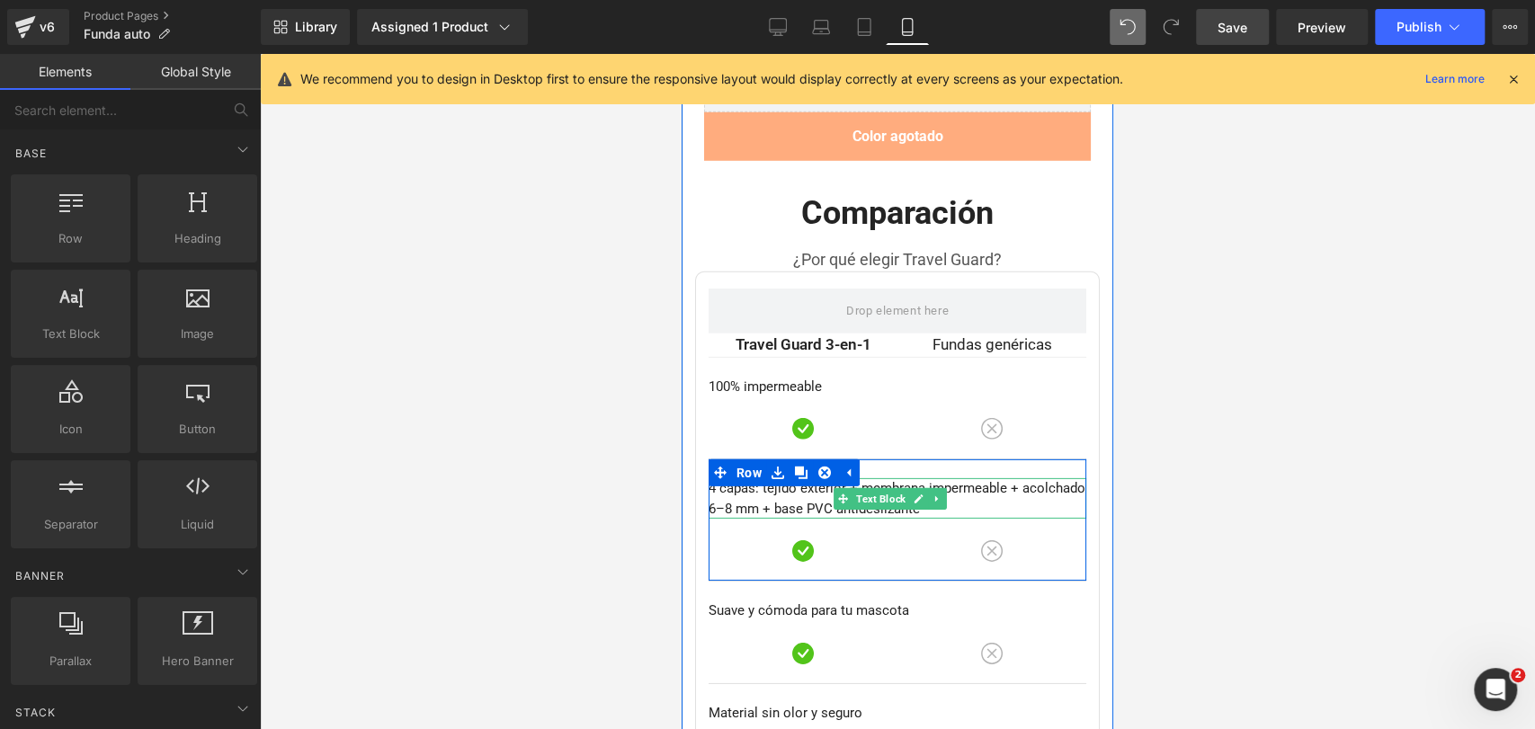
drag, startPoint x: 1121, startPoint y: 335, endPoint x: 431, endPoint y: 280, distance: 692.9
click at [1121, 335] on div at bounding box center [897, 391] width 1275 height 675
click at [826, 478] on p "4 capas: tejido exterior + membrana impermeable + acolchado 6–8 mm + base PVC a…" at bounding box center [898, 498] width 378 height 40
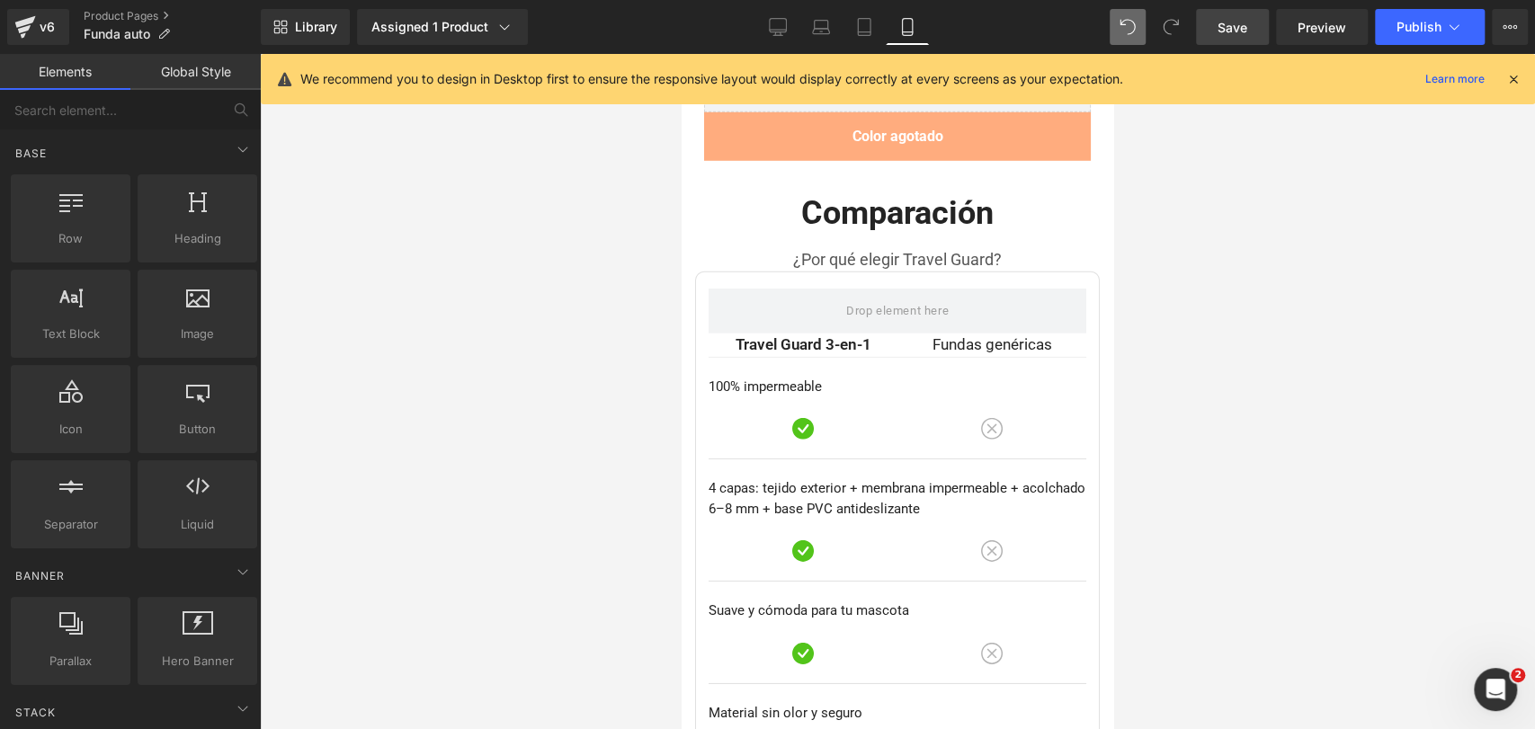
click at [1115, 337] on div at bounding box center [897, 391] width 1275 height 675
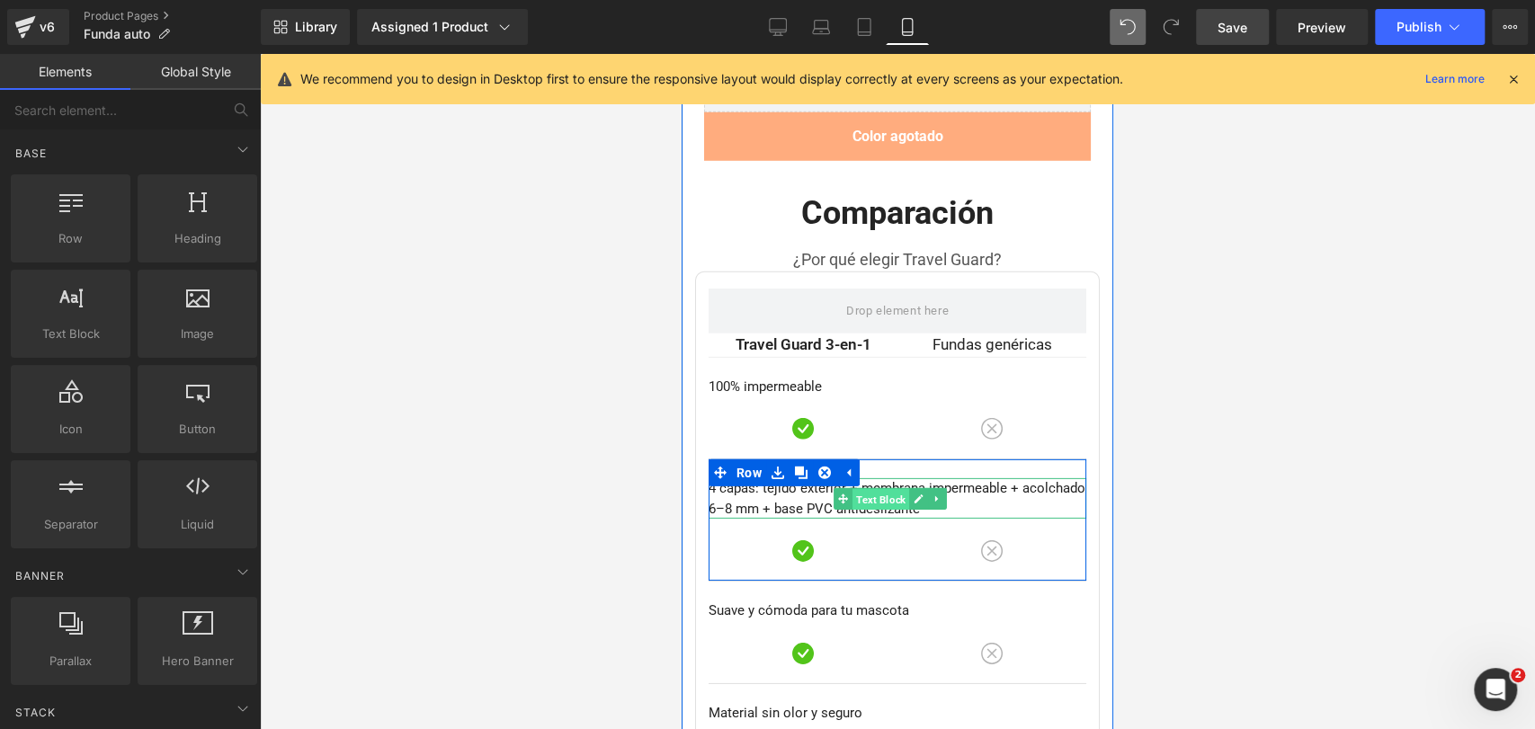
click at [888, 488] on span "Text Block" at bounding box center [881, 499] width 57 height 22
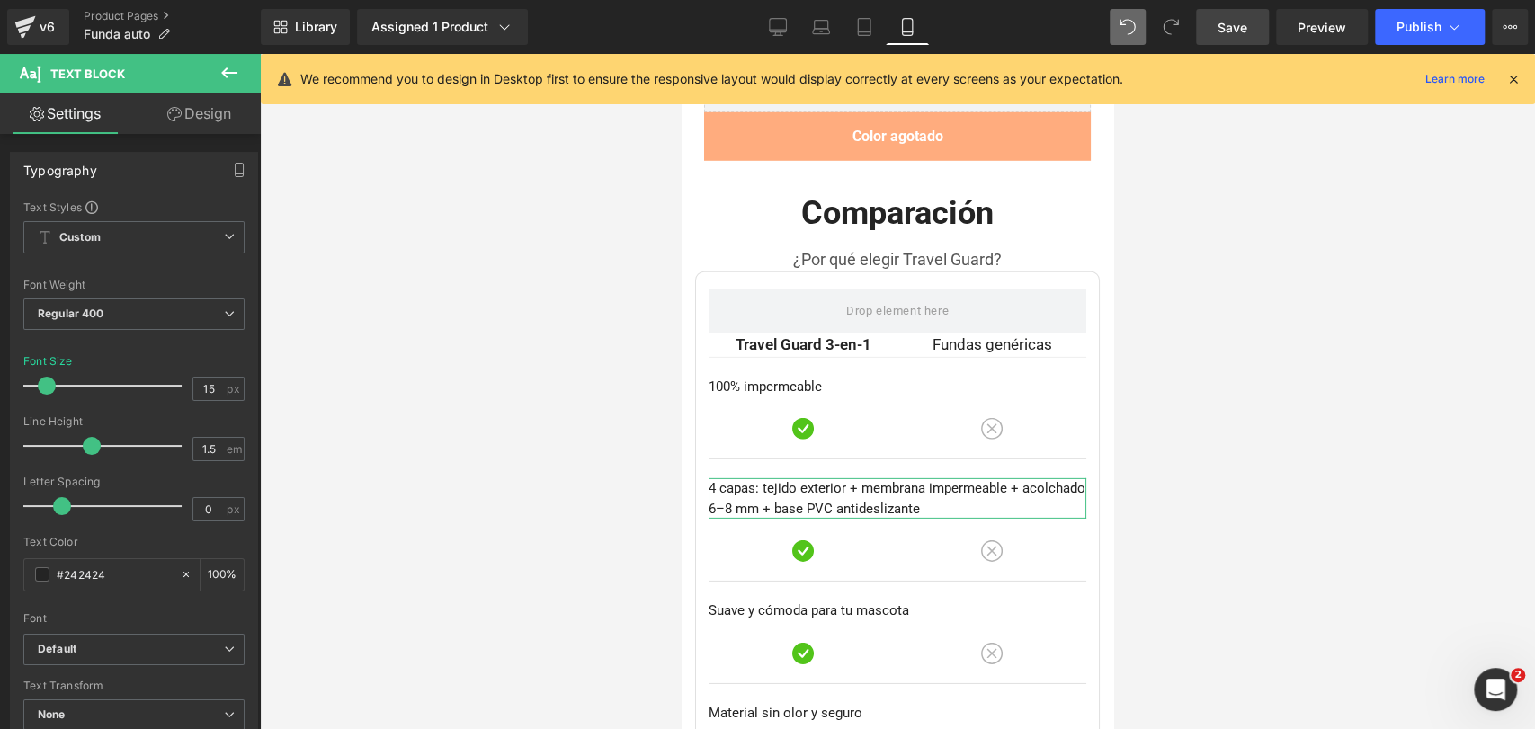
click at [204, 121] on link "Design" at bounding box center [199, 114] width 130 height 40
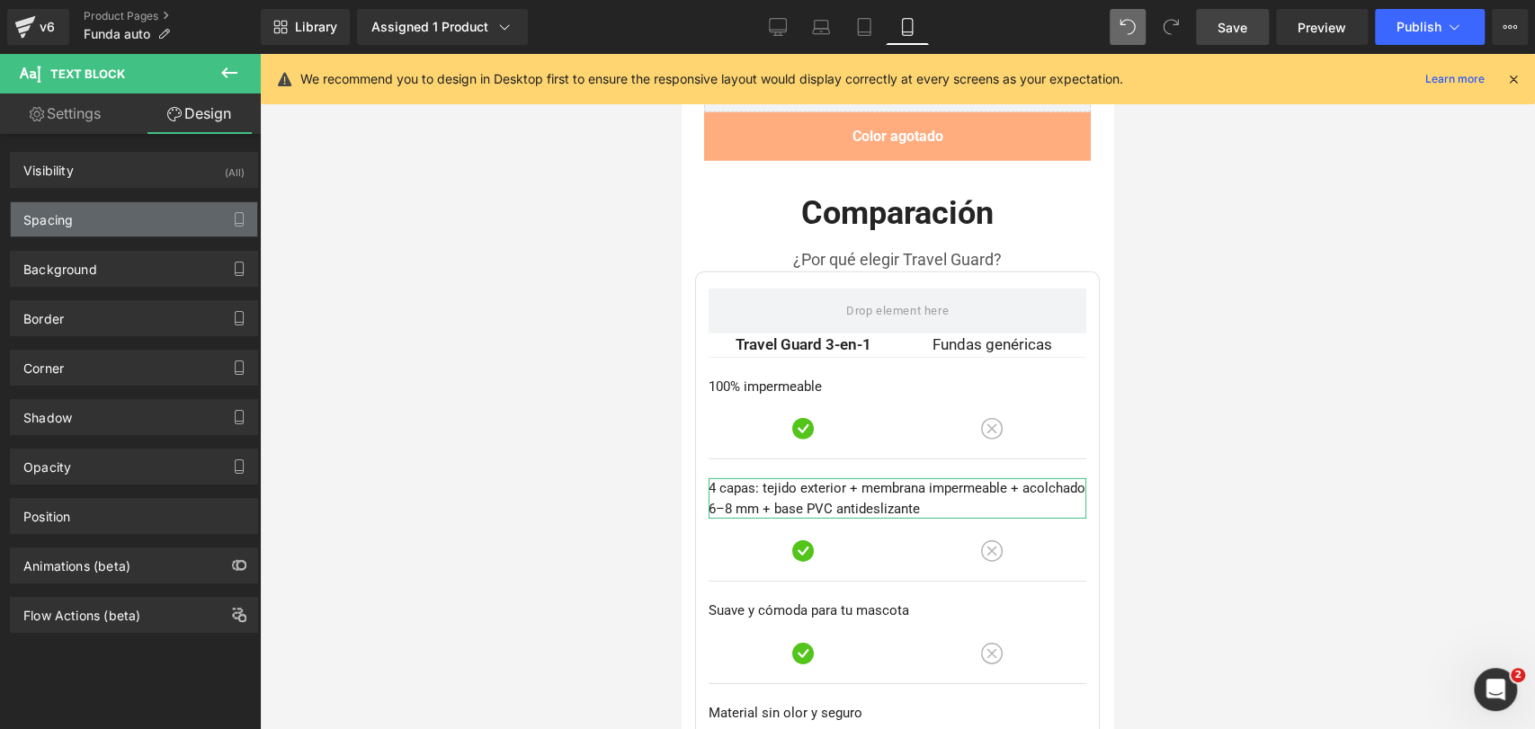
click at [152, 218] on div "Spacing" at bounding box center [134, 219] width 246 height 34
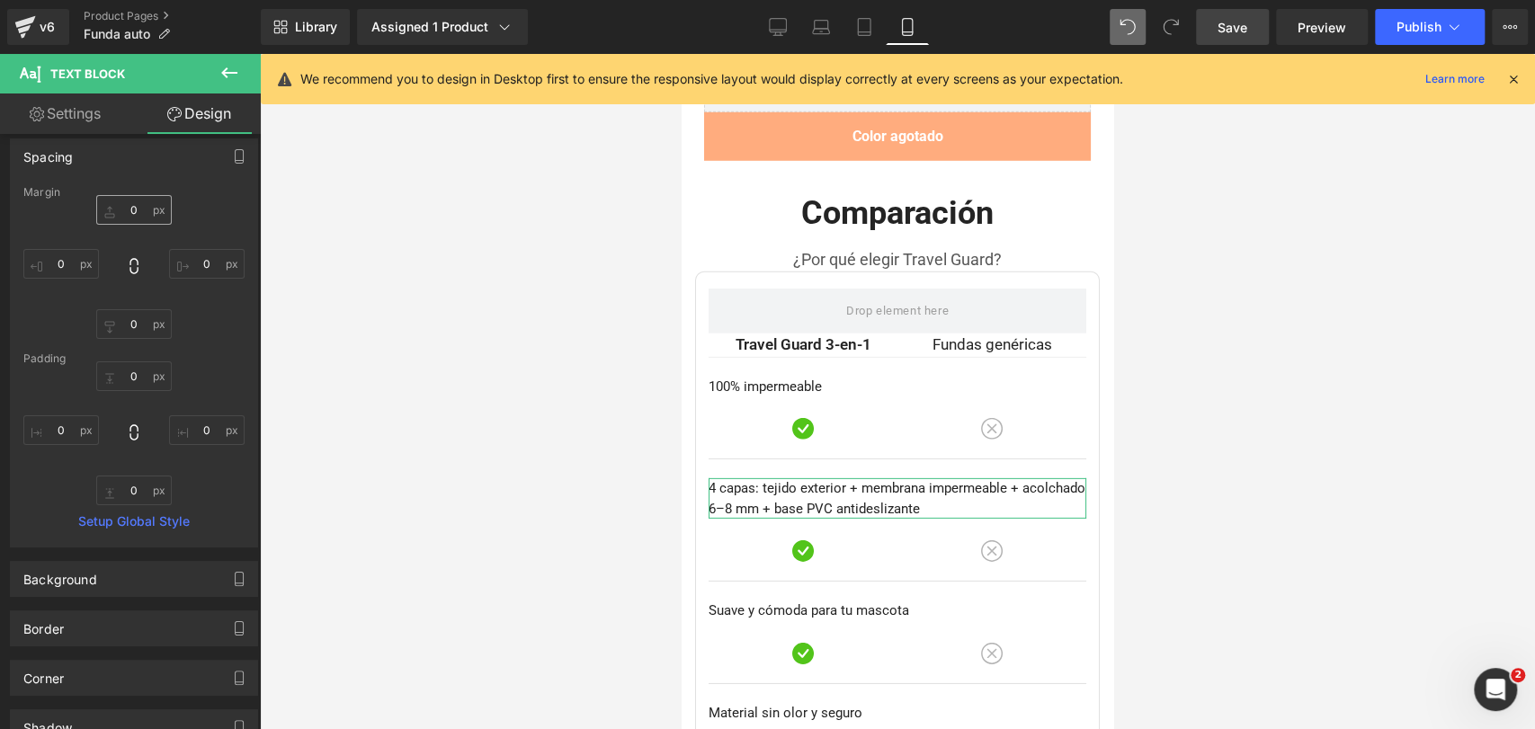
scroll to position [64, 0]
click at [201, 267] on input "0" at bounding box center [207, 263] width 76 height 30
type input "2"
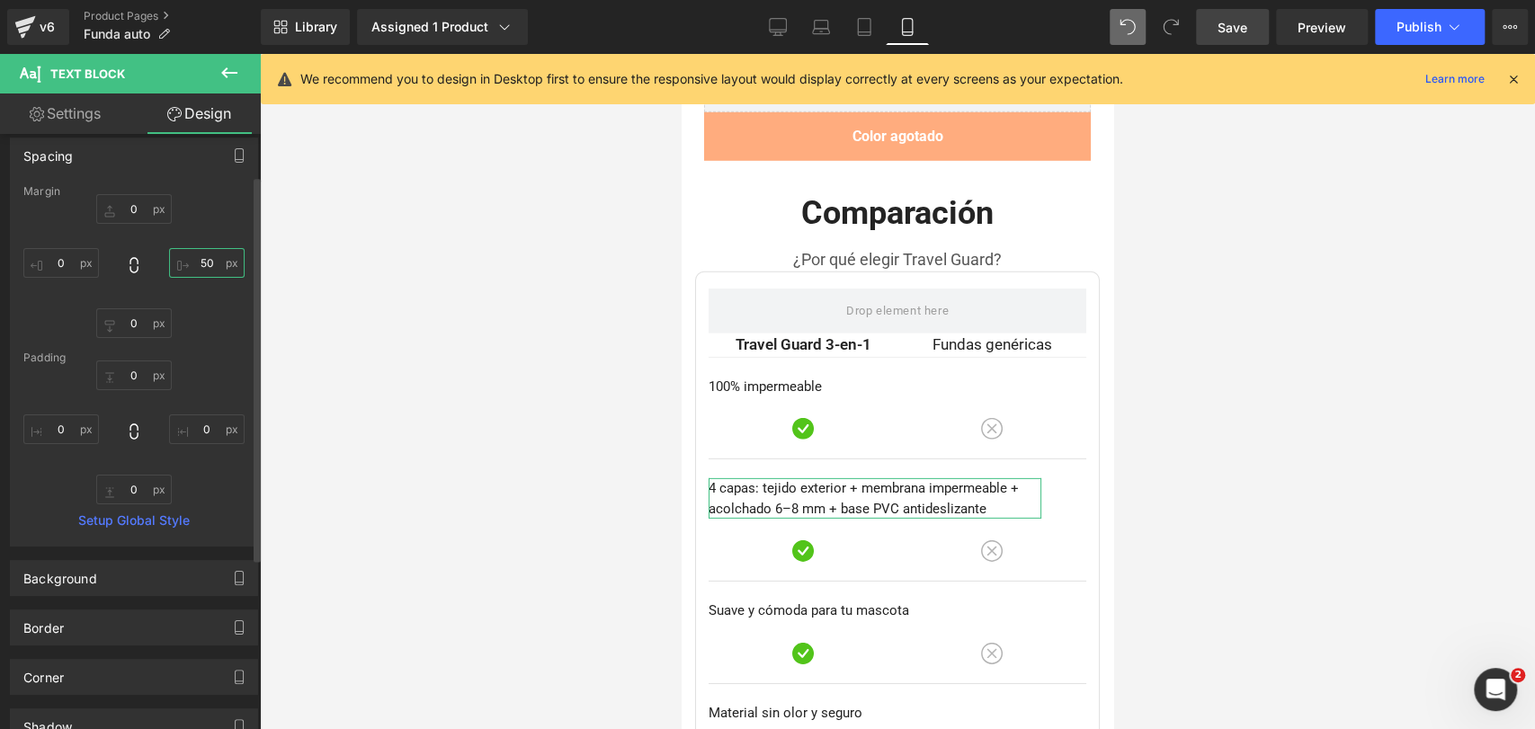
type input "5"
type input "8"
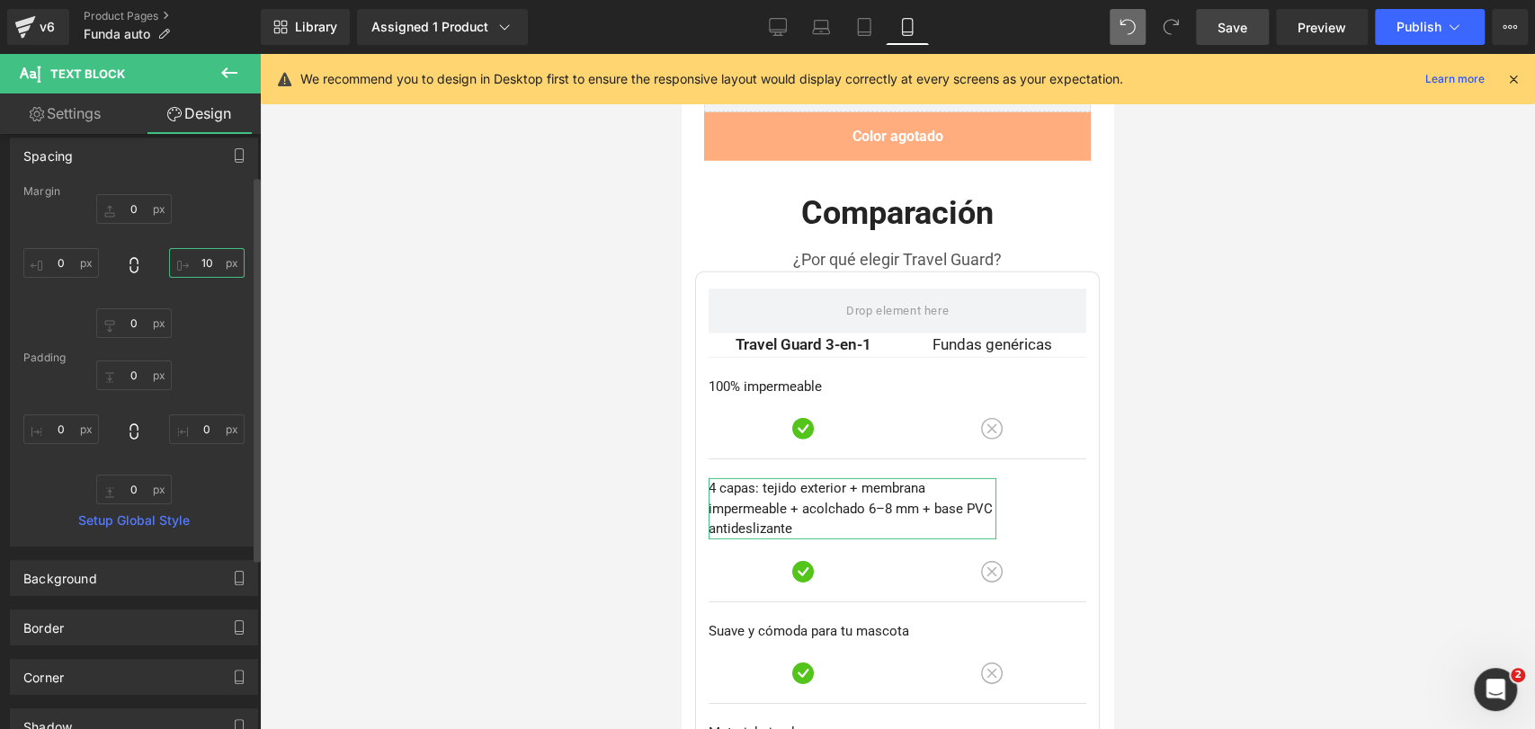
type input "1"
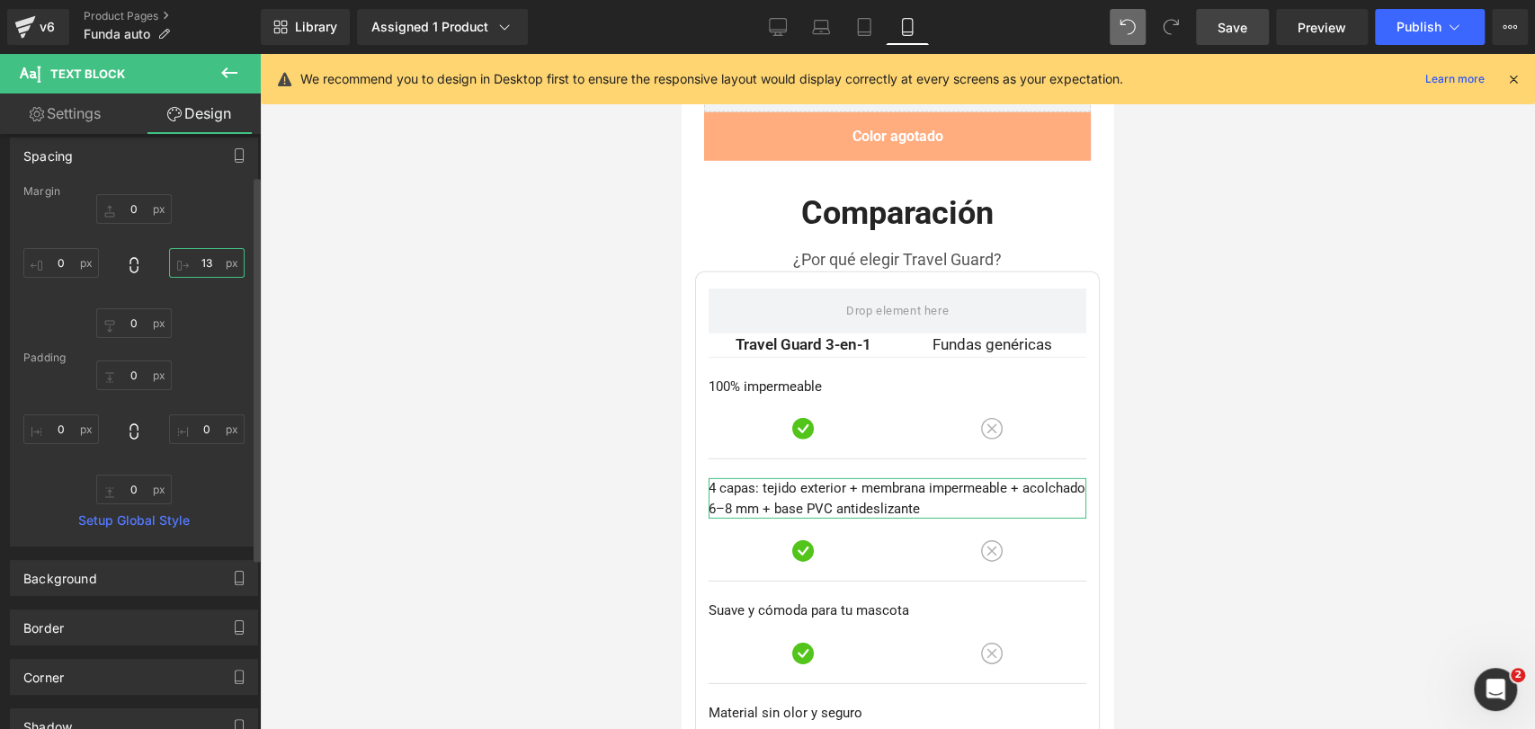
type input "130"
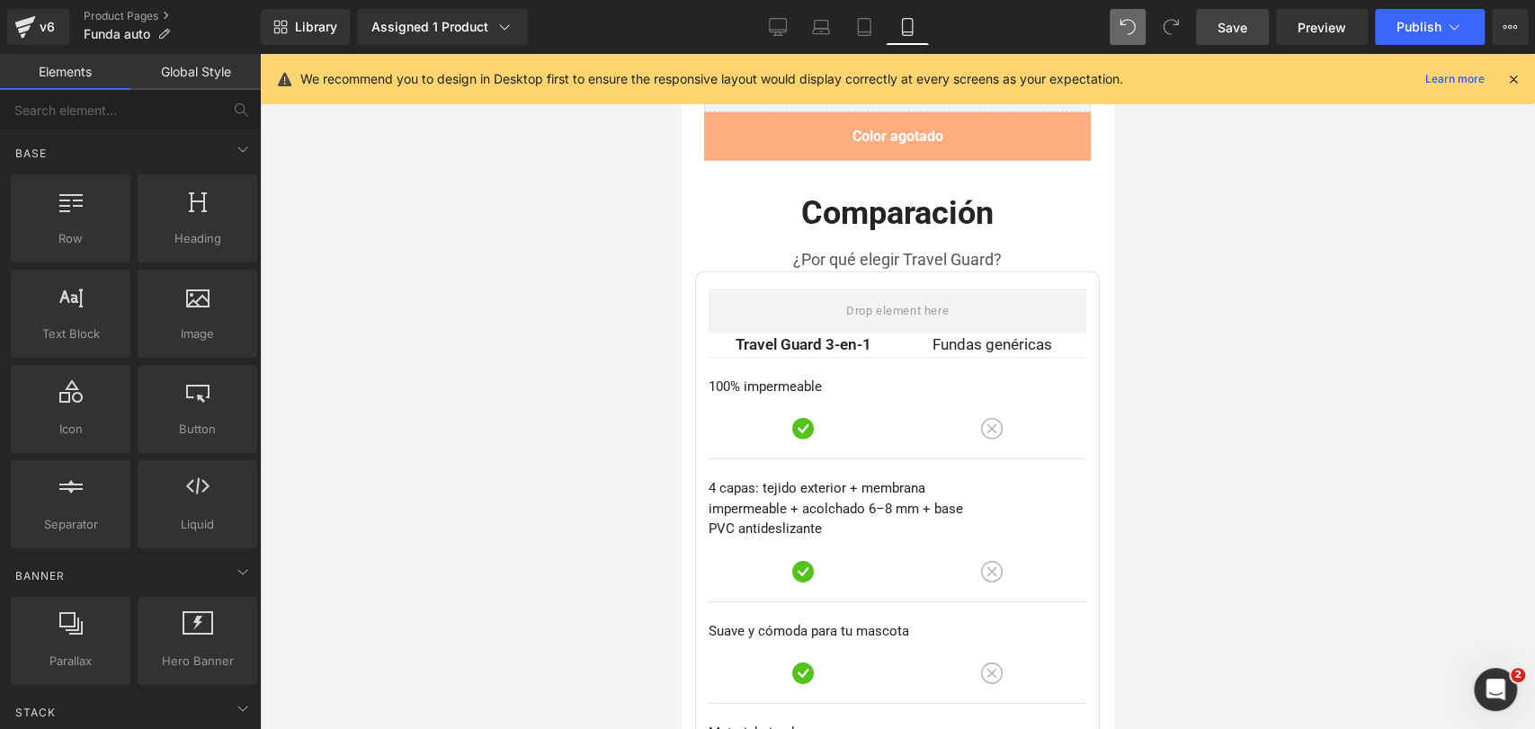
click at [1184, 280] on div at bounding box center [897, 391] width 1275 height 675
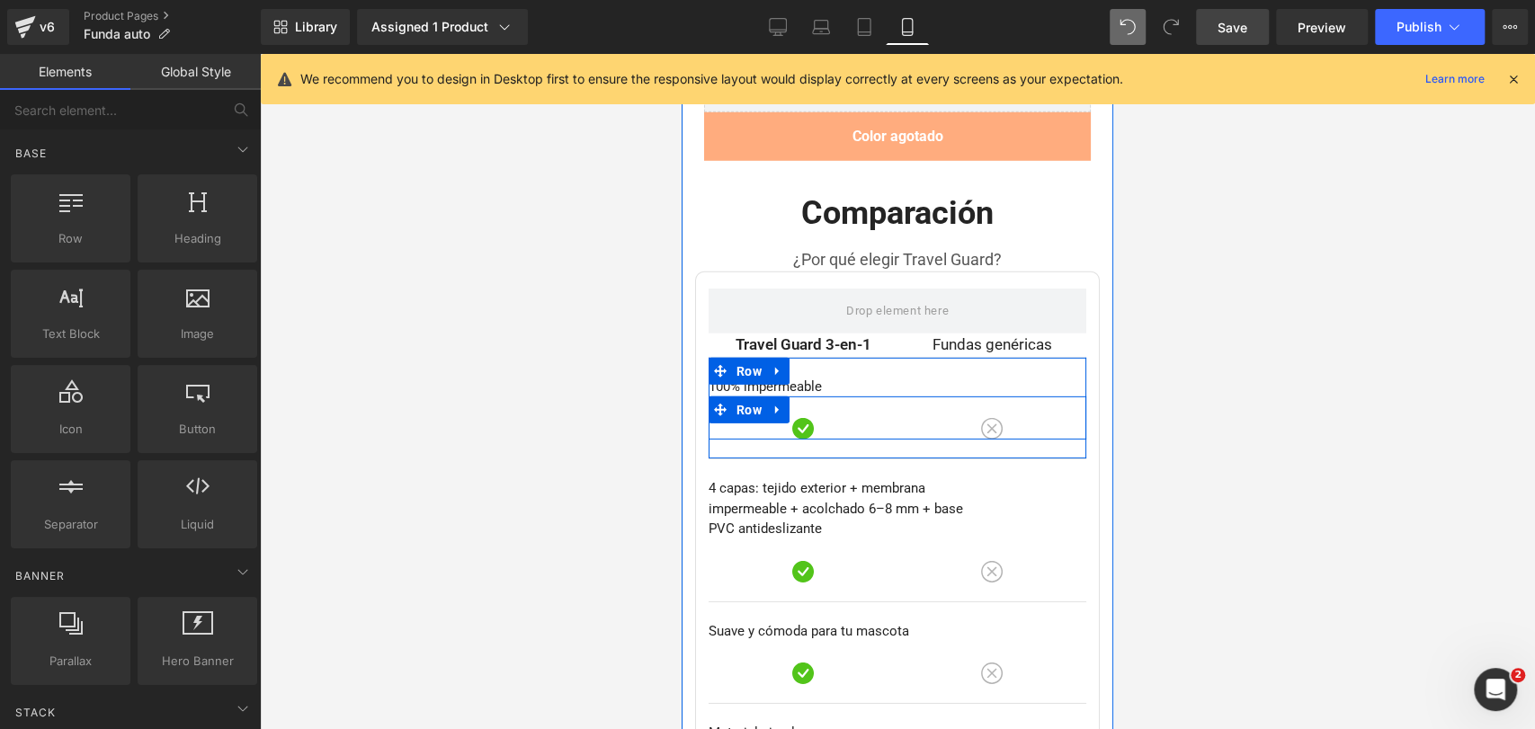
scroll to position [8209, 0]
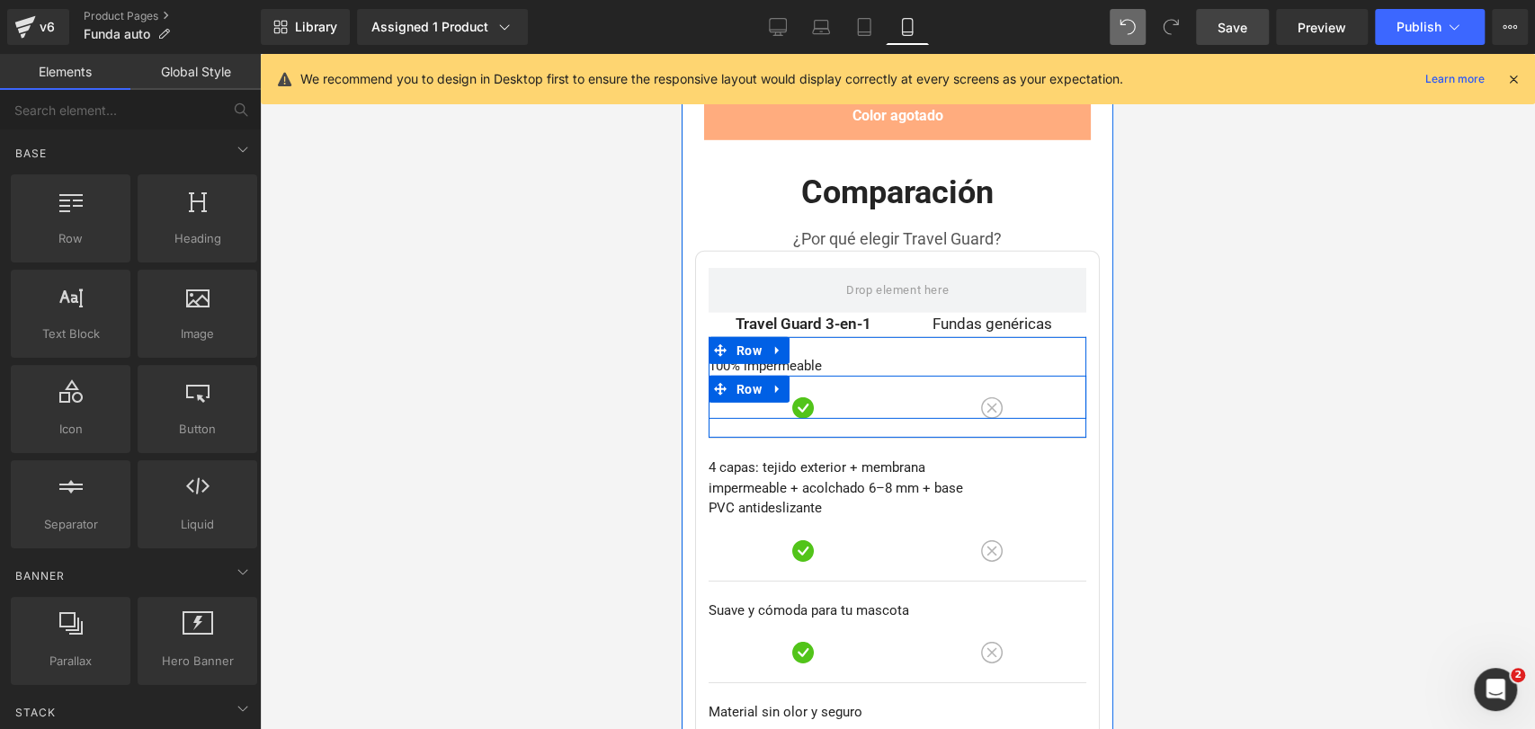
click at [1036, 395] on div at bounding box center [992, 407] width 162 height 24
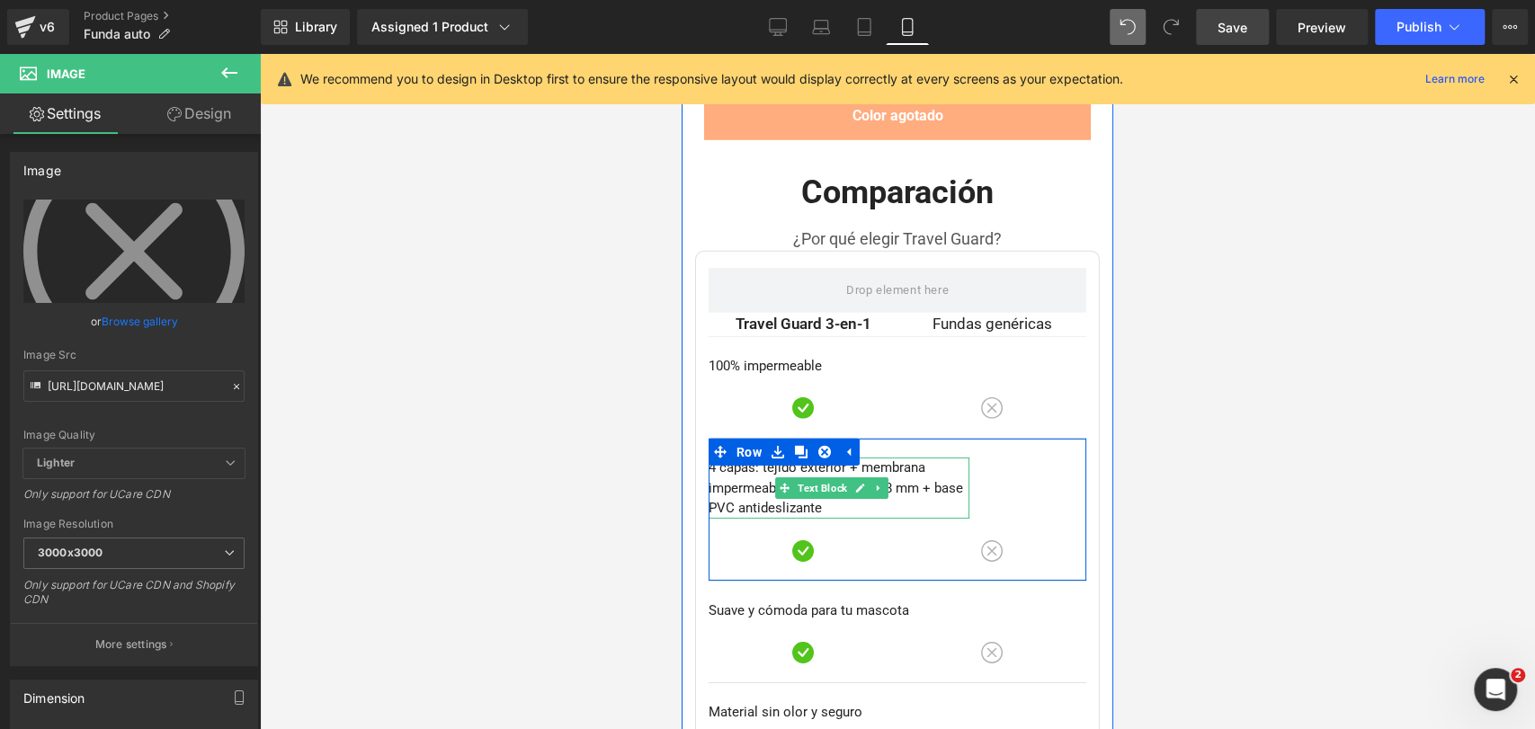
click at [916, 458] on p "4 capas: tejido exterior + membrana impermeable + acolchado 6–8 mm + base PVC a…" at bounding box center [839, 488] width 261 height 61
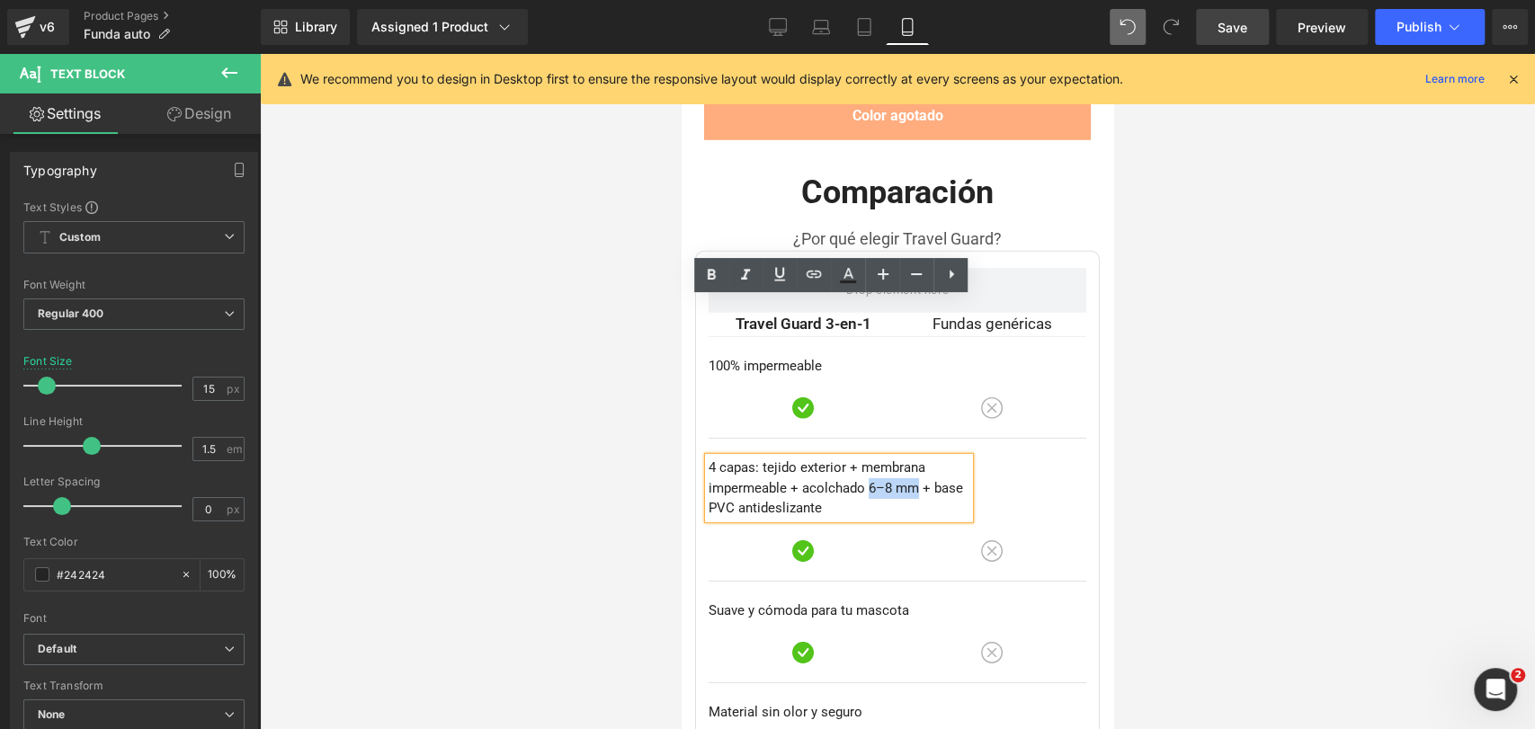
drag, startPoint x: 866, startPoint y: 329, endPoint x: 916, endPoint y: 332, distance: 50.4
click at [916, 458] on p "4 capas: tejido exterior + membrana impermeable + acolchado 6–8 mm + base PVC a…" at bounding box center [839, 488] width 261 height 61
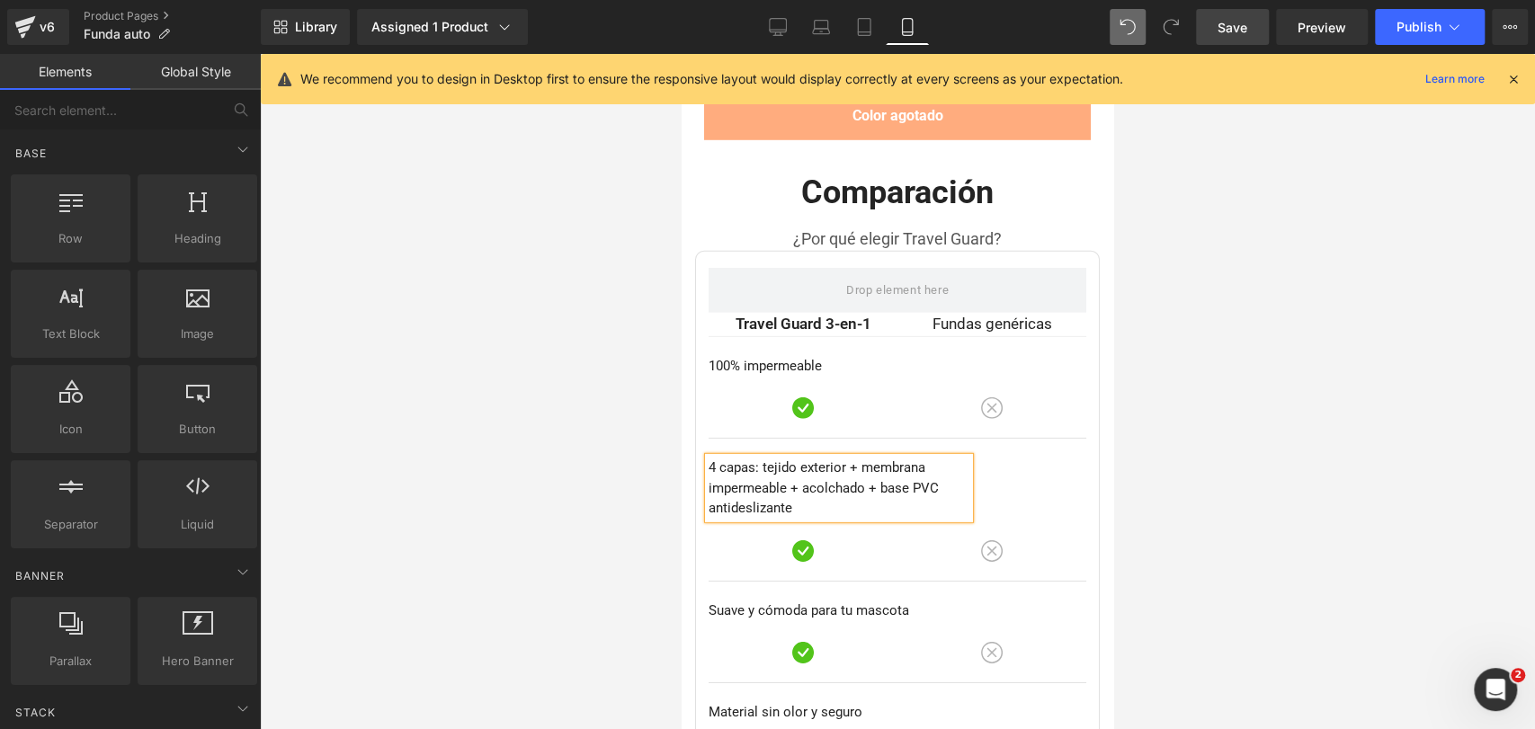
click at [1249, 290] on div at bounding box center [897, 391] width 1275 height 675
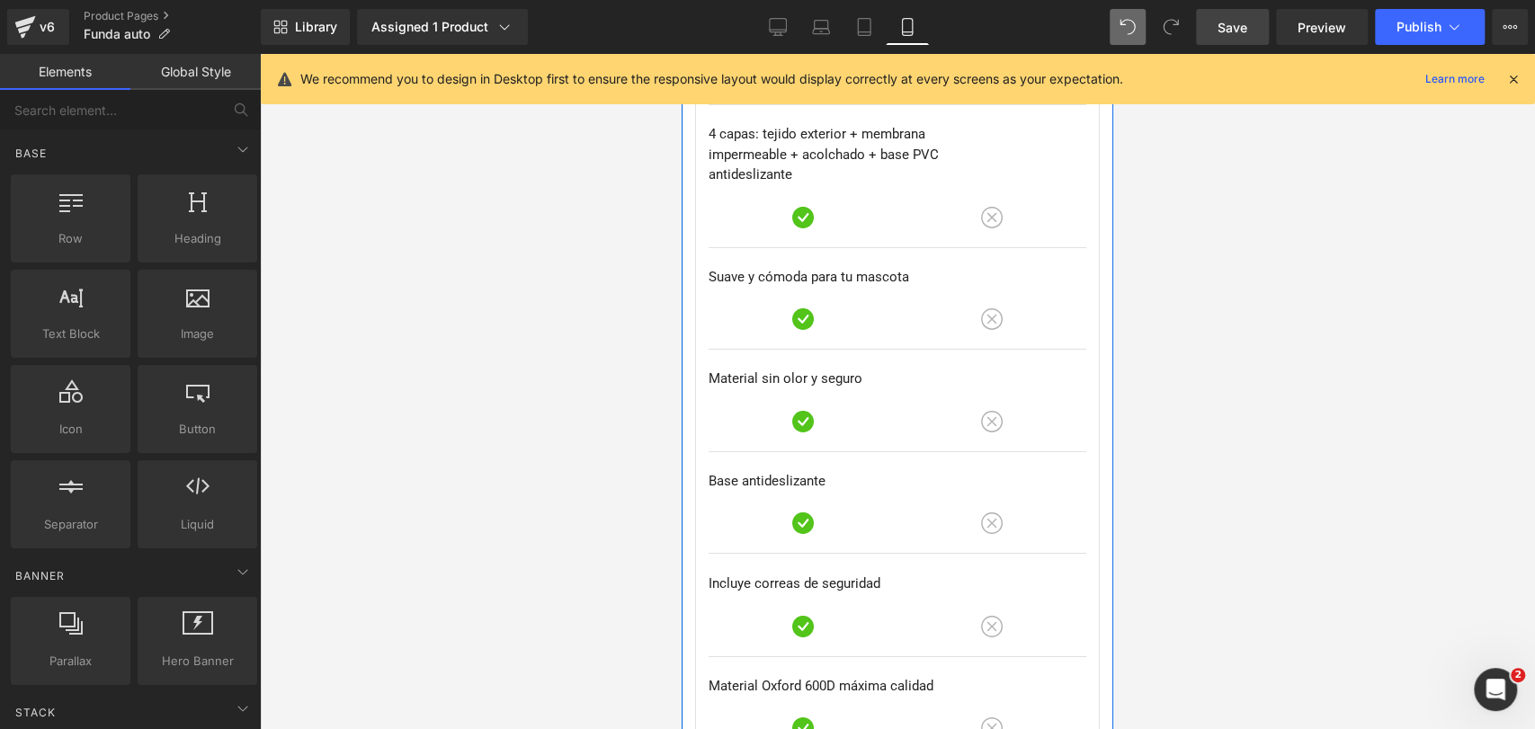
scroll to position [8544, 0]
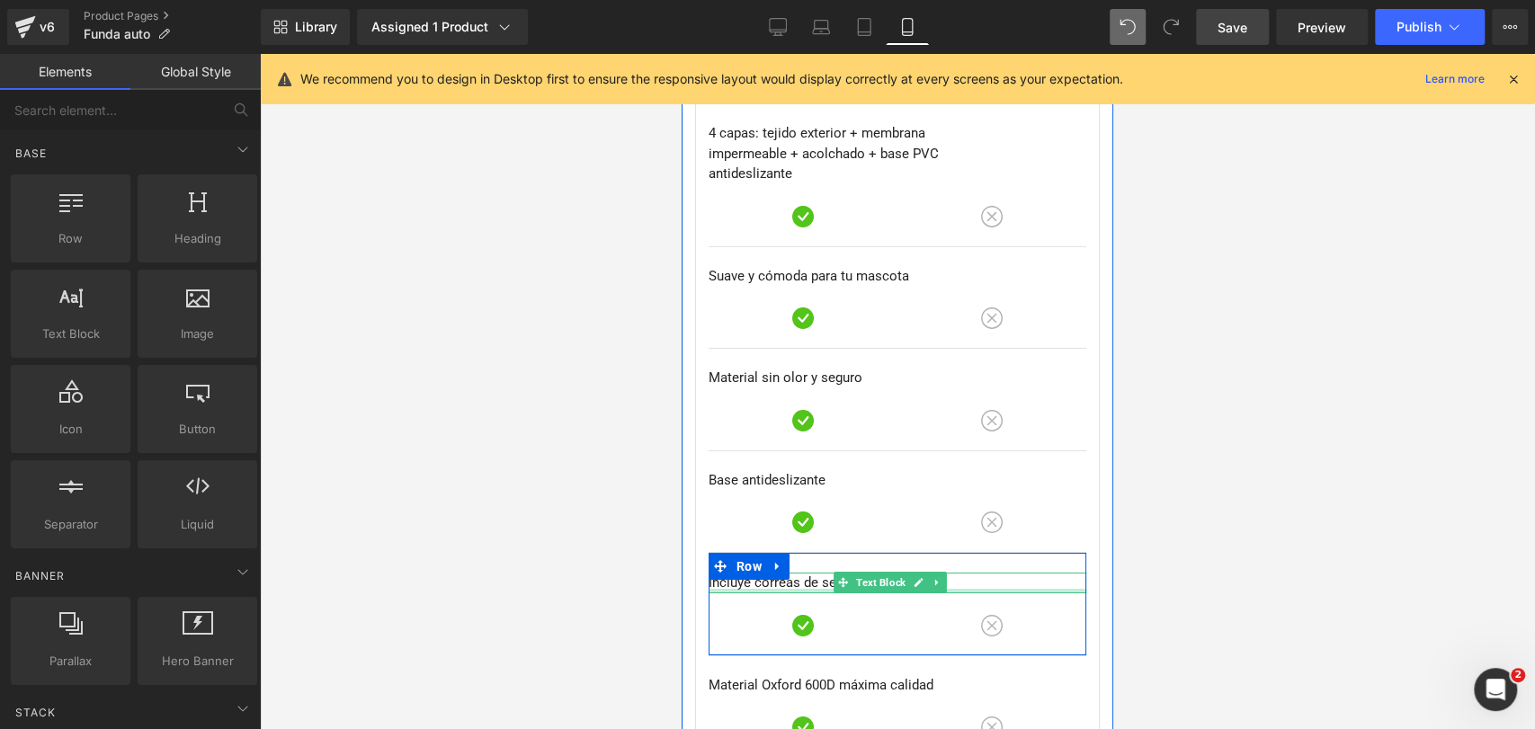
click at [758, 589] on div at bounding box center [898, 591] width 378 height 4
click at [758, 573] on p "Incluye correas de seguridad" at bounding box center [898, 583] width 378 height 21
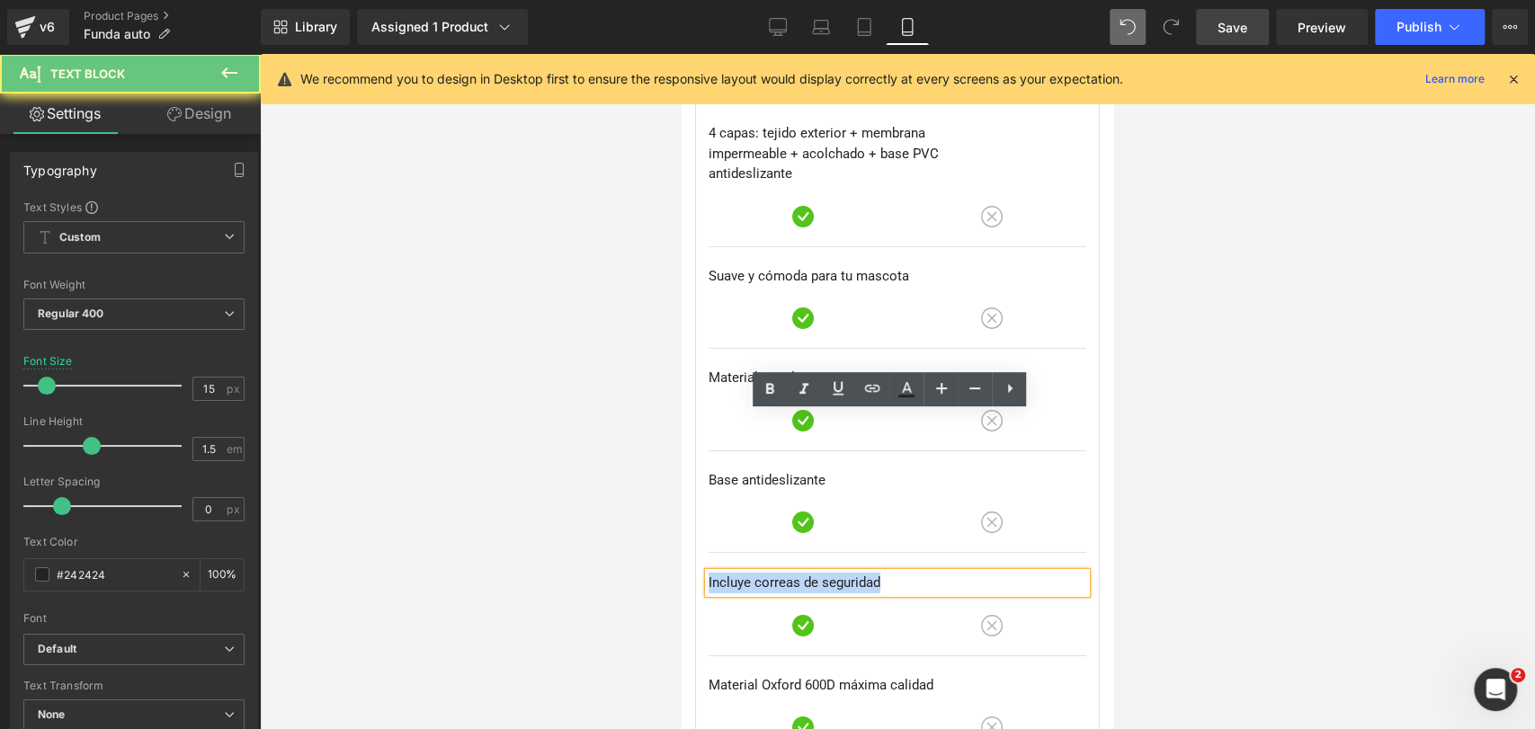
click at [758, 573] on p "Incluye correas de seguridad" at bounding box center [898, 583] width 378 height 21
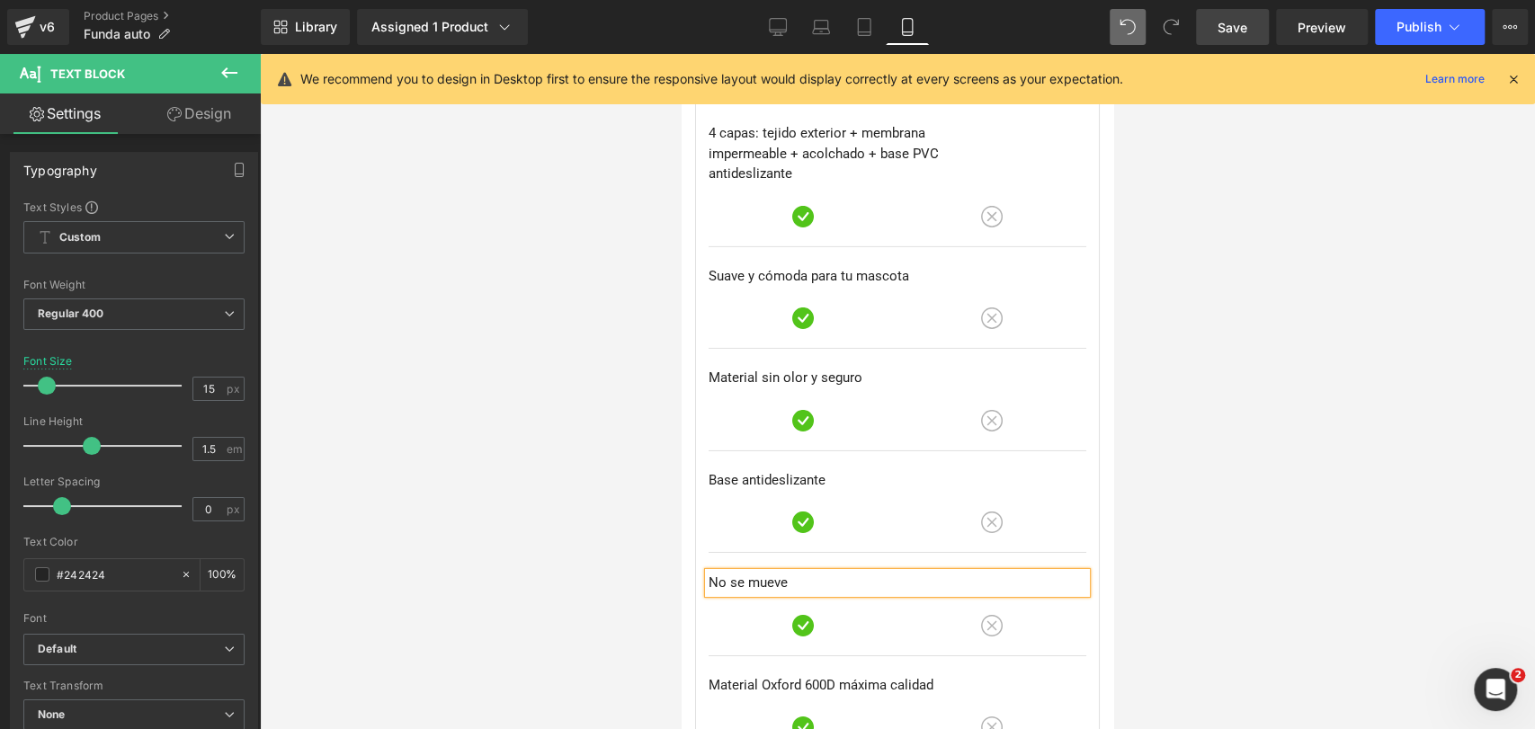
click at [1209, 373] on div at bounding box center [897, 391] width 1275 height 675
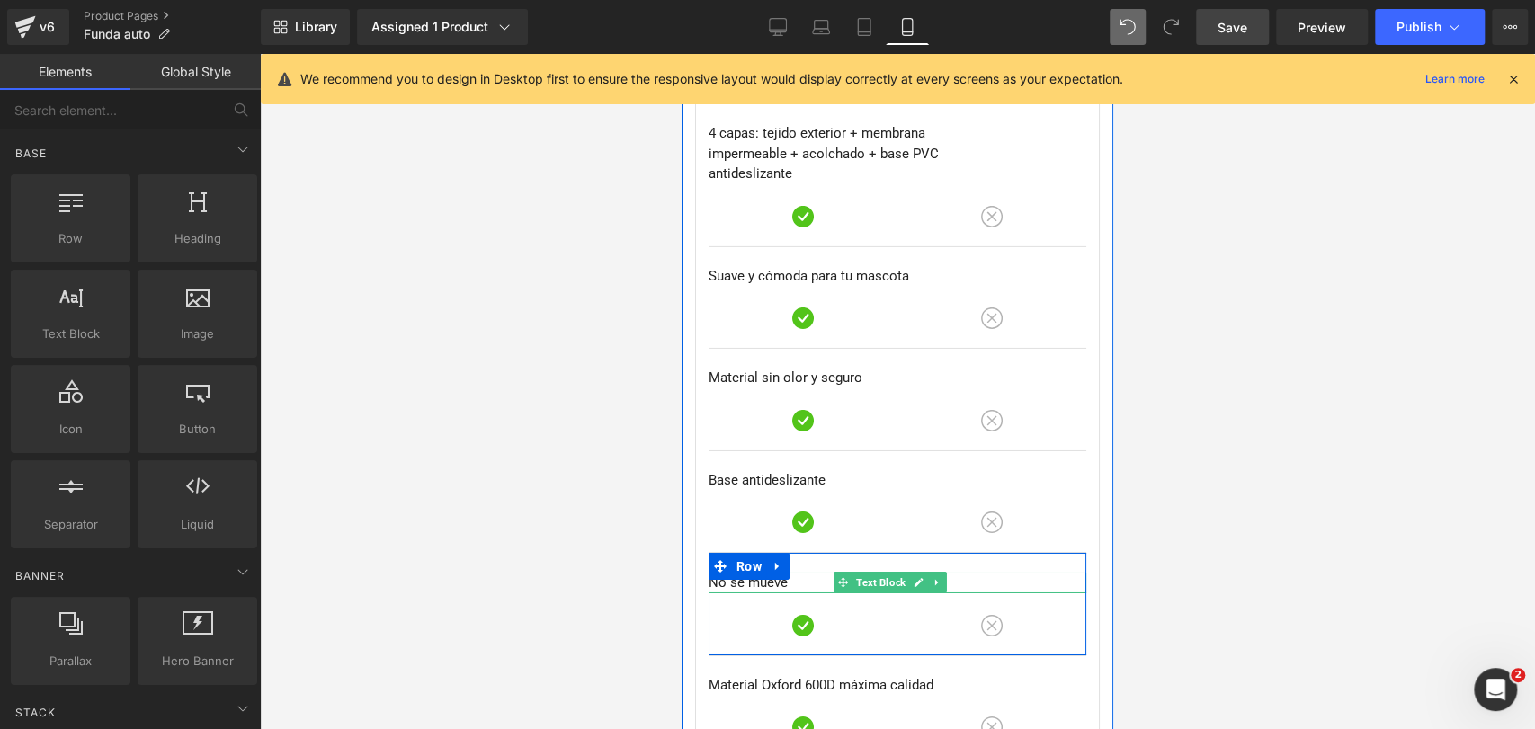
click at [834, 572] on span at bounding box center [843, 583] width 19 height 22
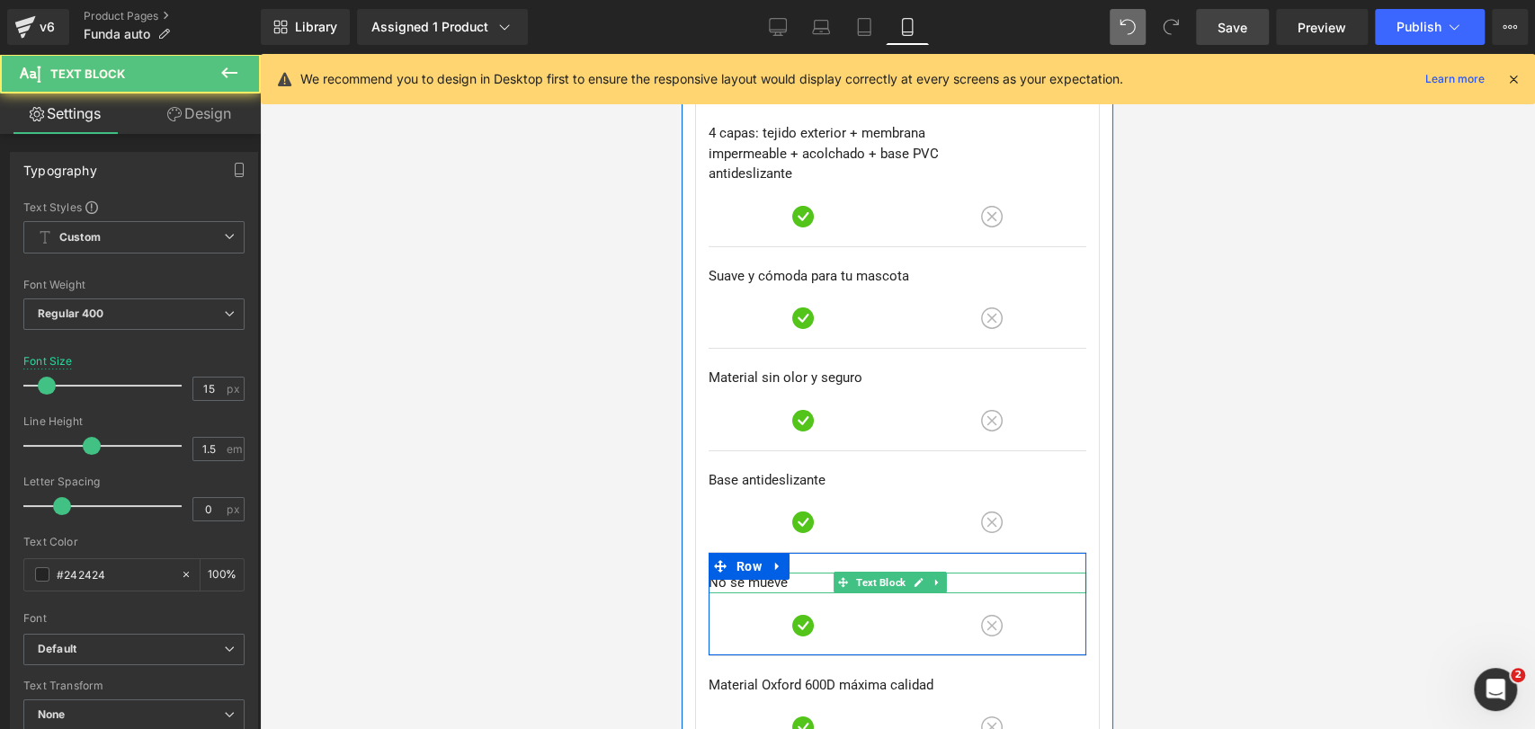
click at [826, 573] on p "No se mueve" at bounding box center [898, 583] width 378 height 21
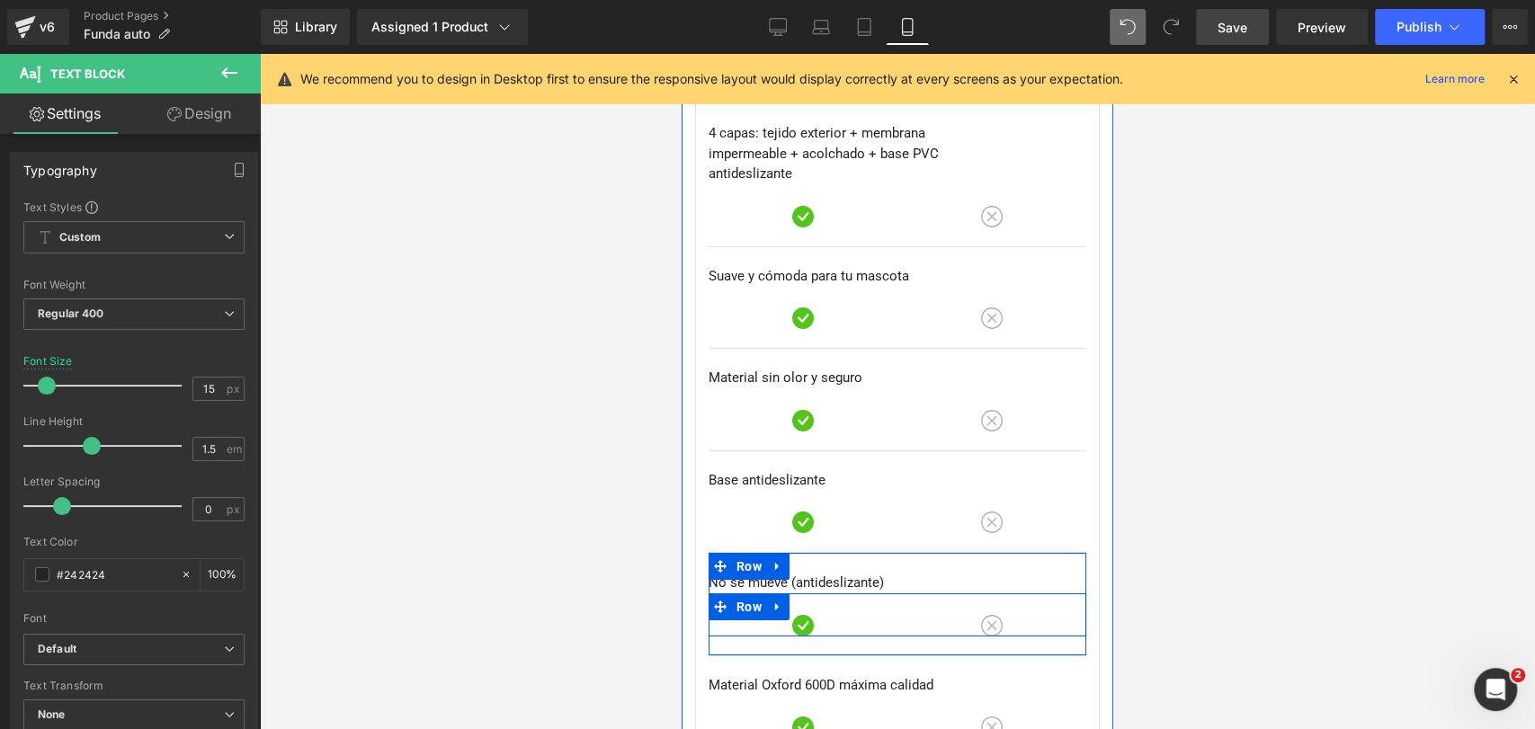
scroll to position [8609, 0]
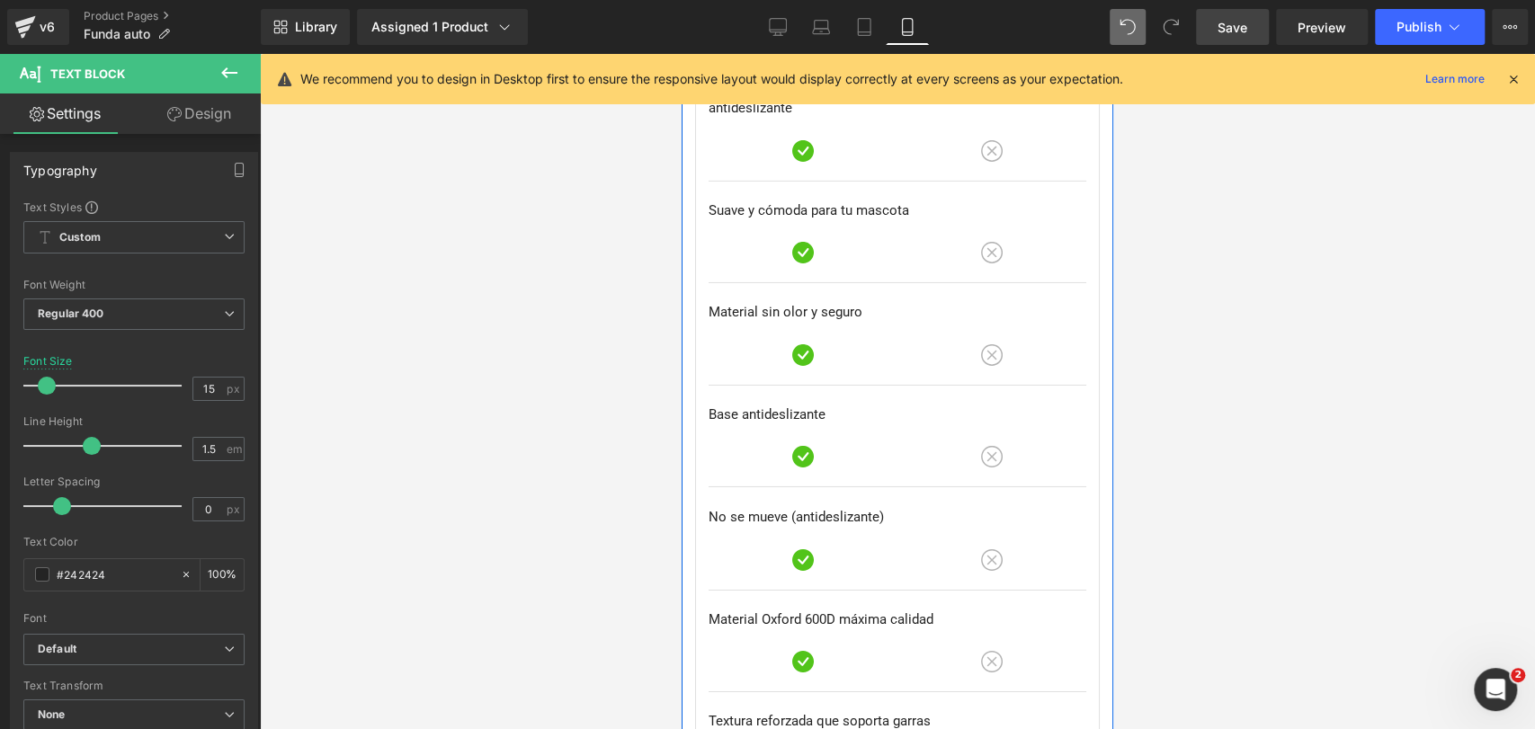
click at [776, 692] on div "Textura reforzada que soporta garras Text Block Image Image Row Row" at bounding box center [898, 743] width 378 height 102
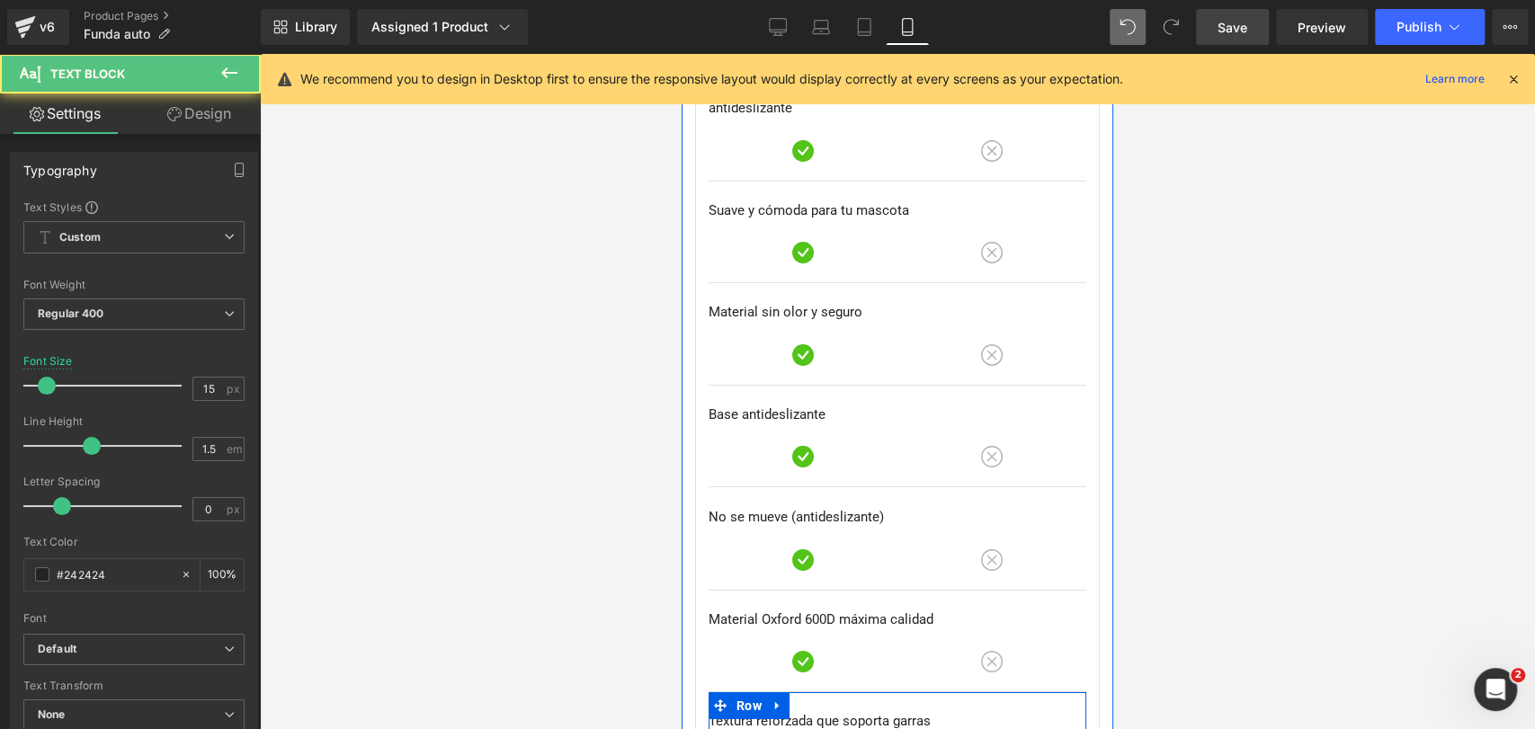
click at [776, 692] on li at bounding box center [777, 705] width 23 height 27
click at [776, 692] on link at bounding box center [777, 705] width 23 height 27
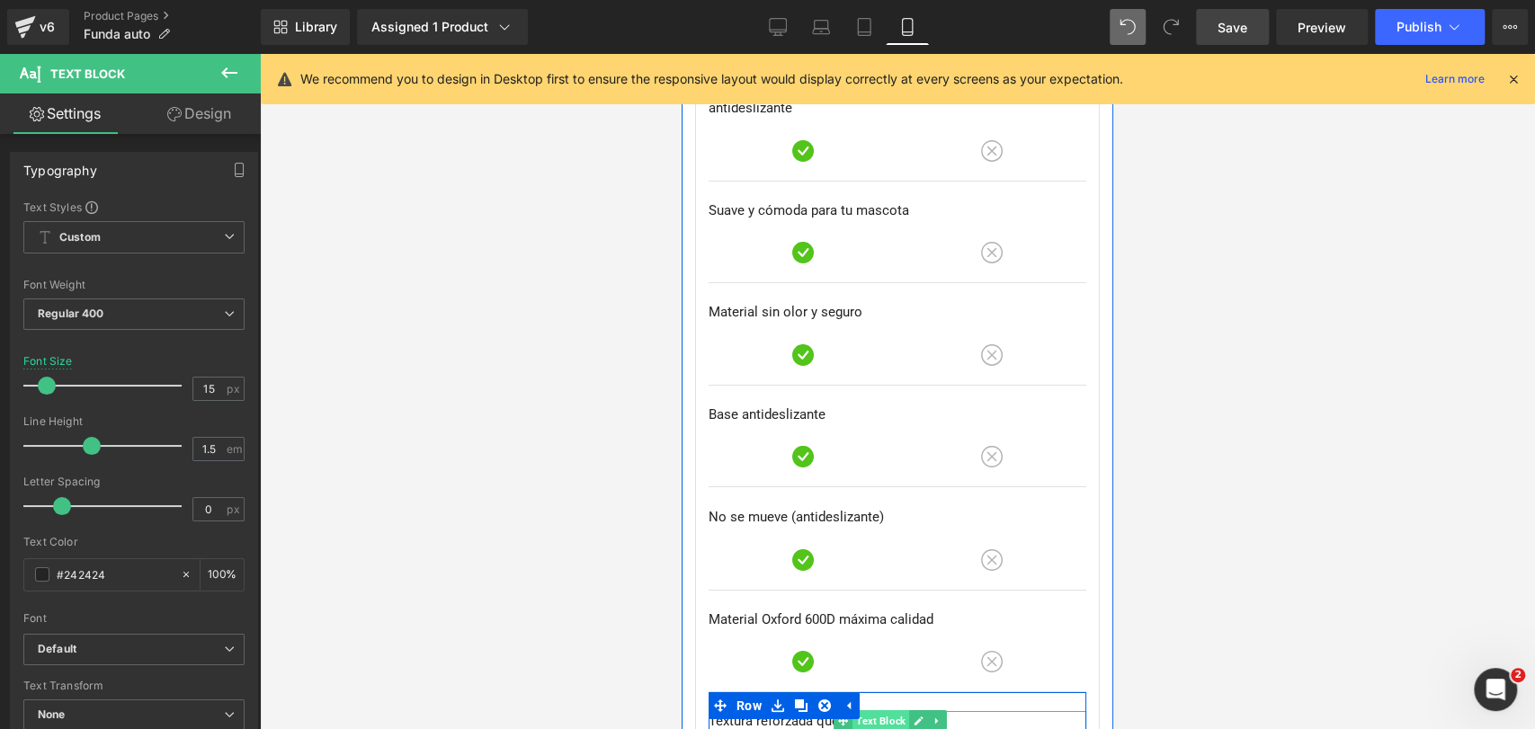
click at [873, 710] on span "Text Block" at bounding box center [881, 721] width 57 height 22
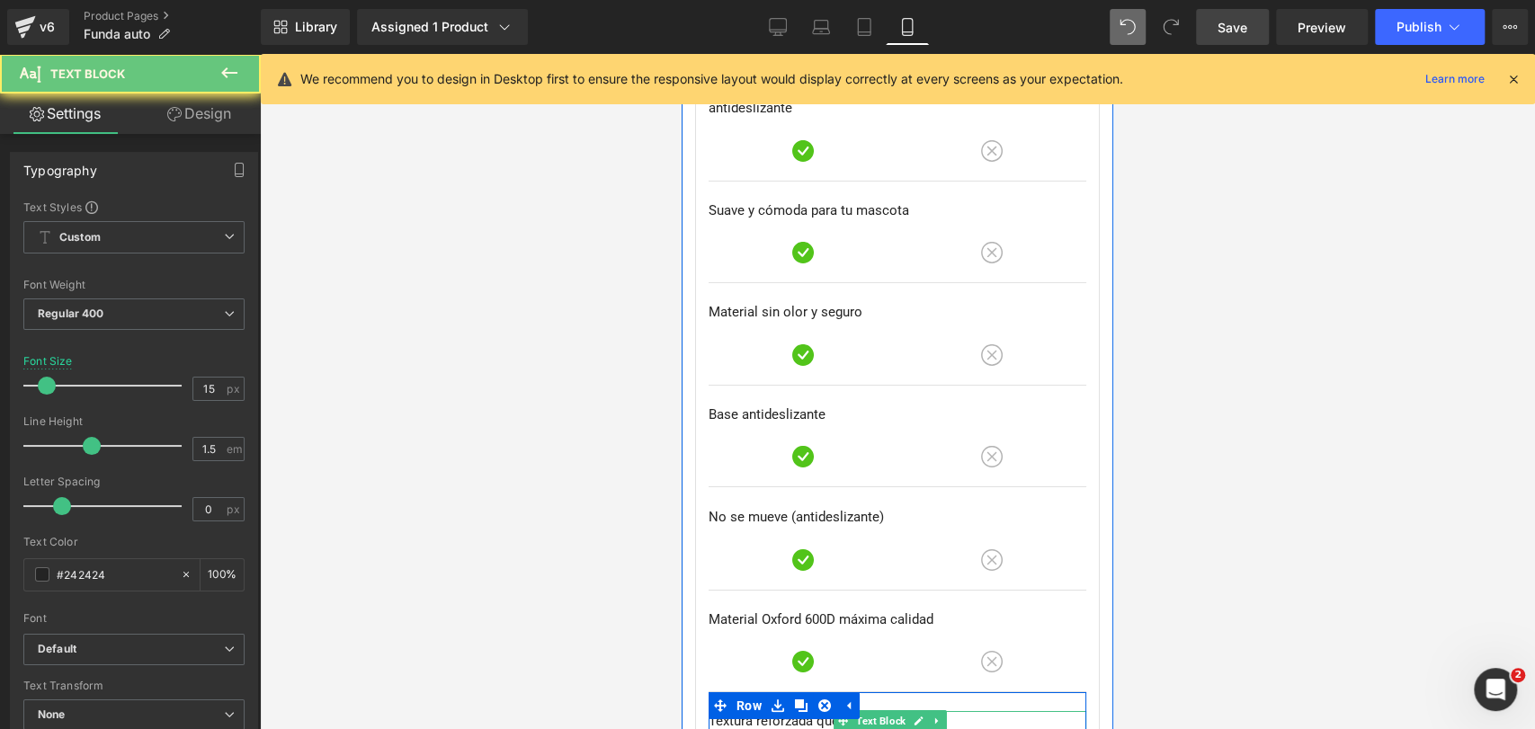
click at [829, 711] on p "Textura reforzada que soporta garras" at bounding box center [898, 721] width 378 height 21
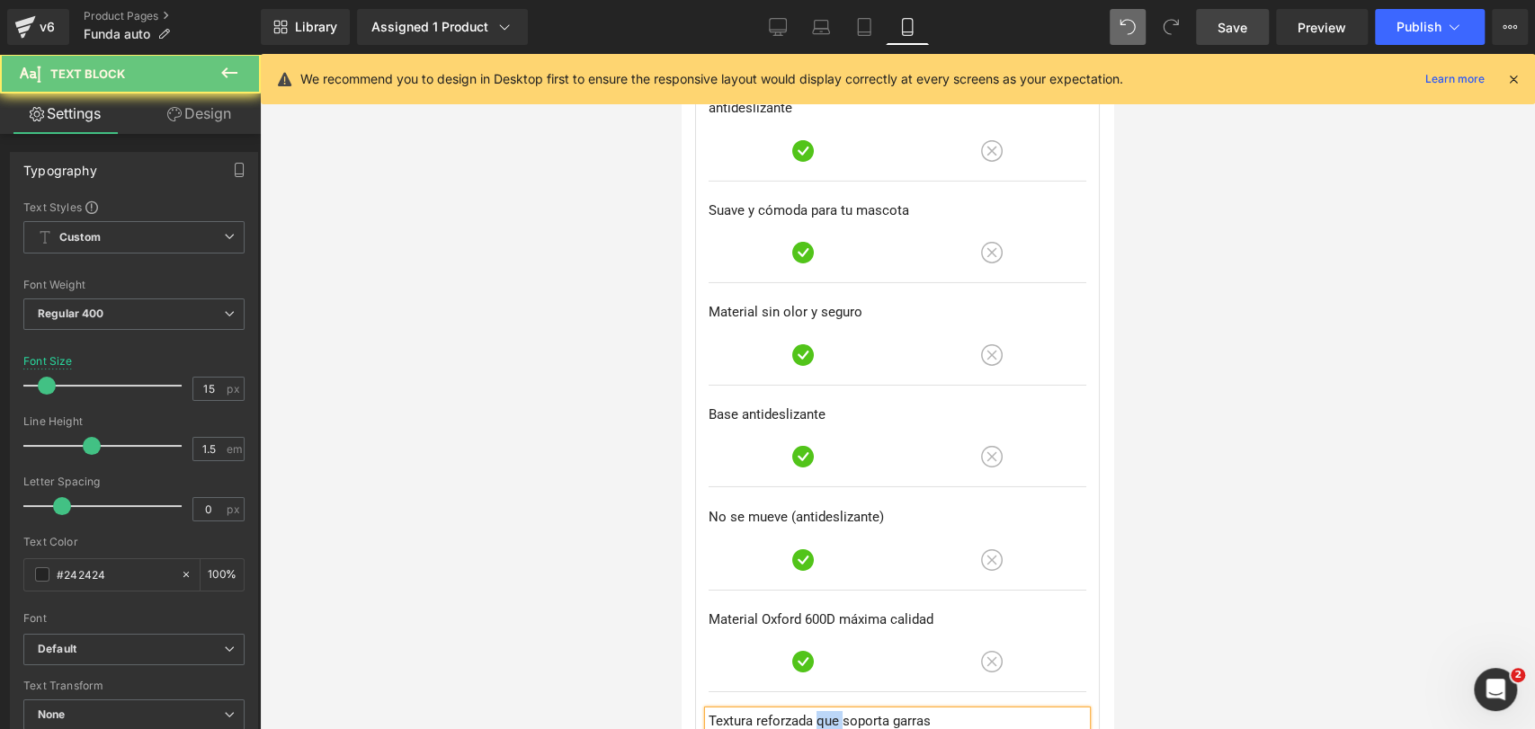
click at [829, 711] on p "Textura reforzada que soporta garras" at bounding box center [898, 721] width 378 height 21
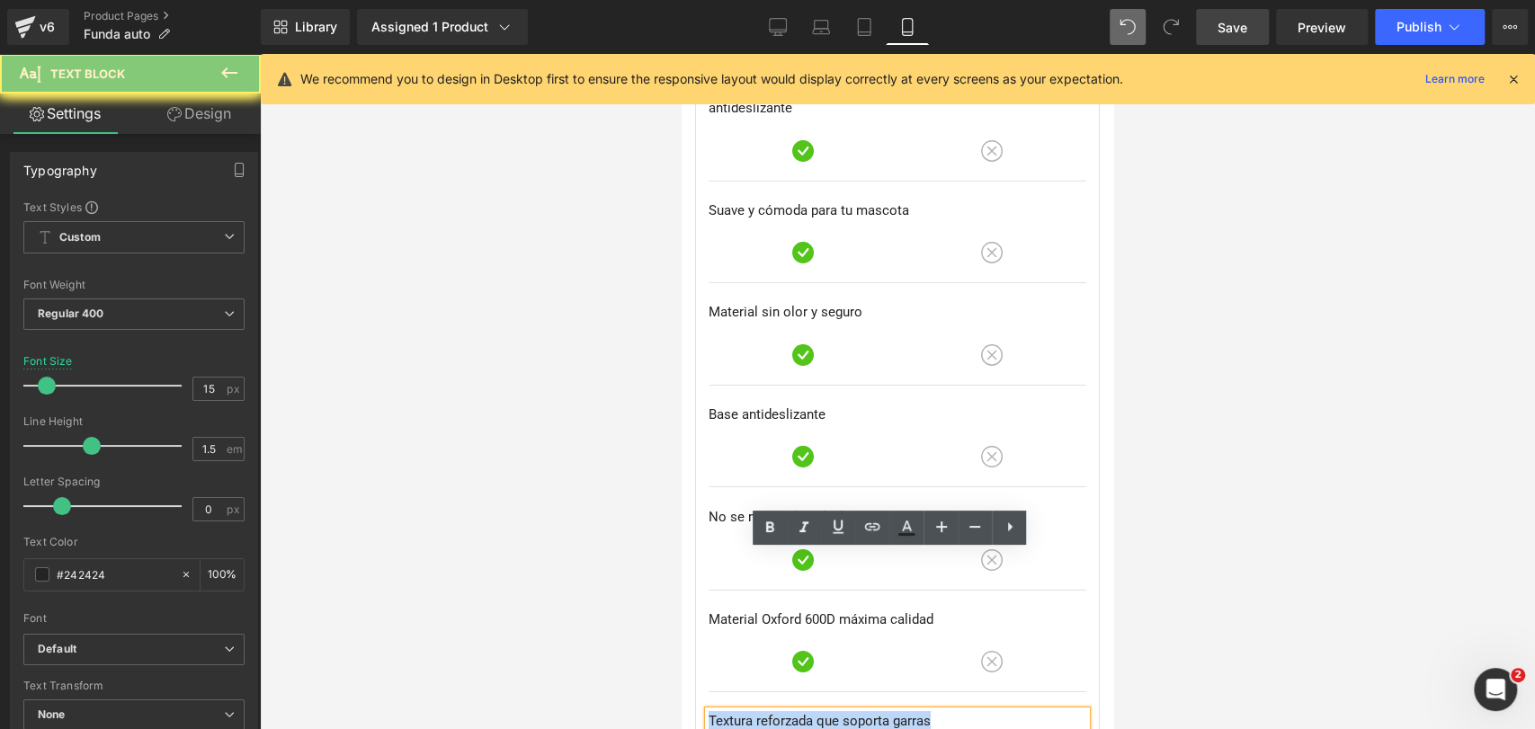
click at [829, 711] on p "Textura reforzada que soporta garras" at bounding box center [898, 721] width 378 height 21
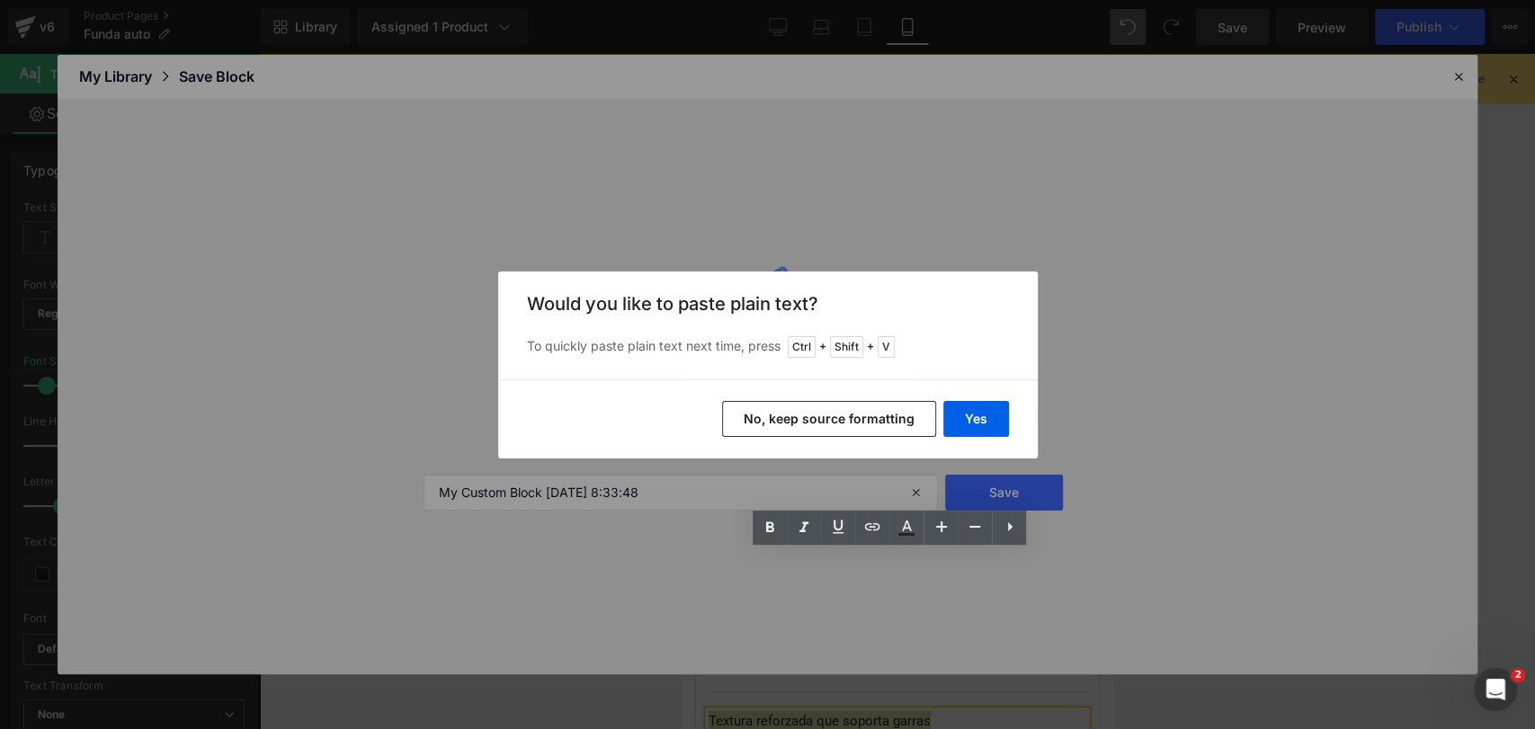
click at [1020, 402] on div "Yes No, keep source formatting" at bounding box center [768, 419] width 540 height 79
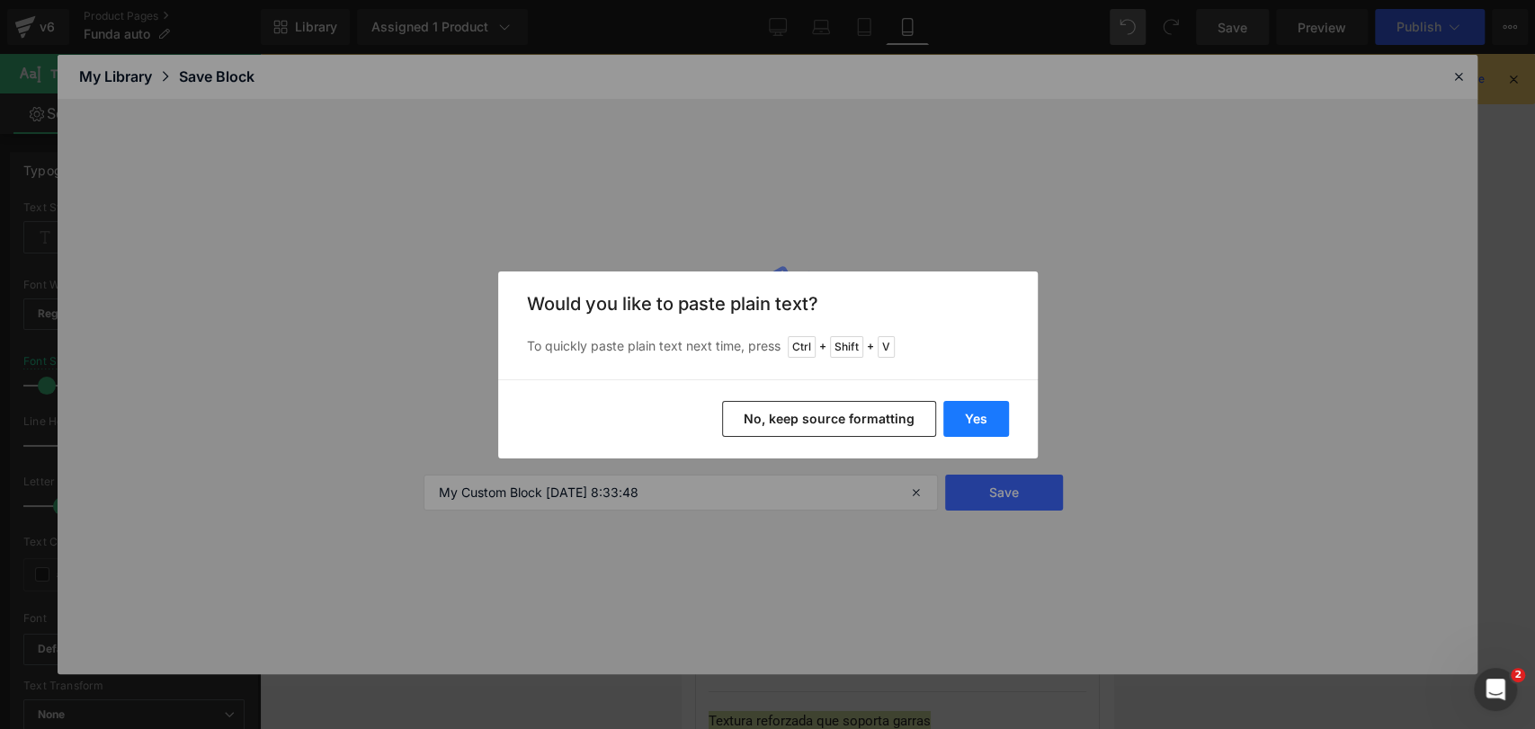
click at [984, 418] on button "Yes" at bounding box center [976, 419] width 66 height 36
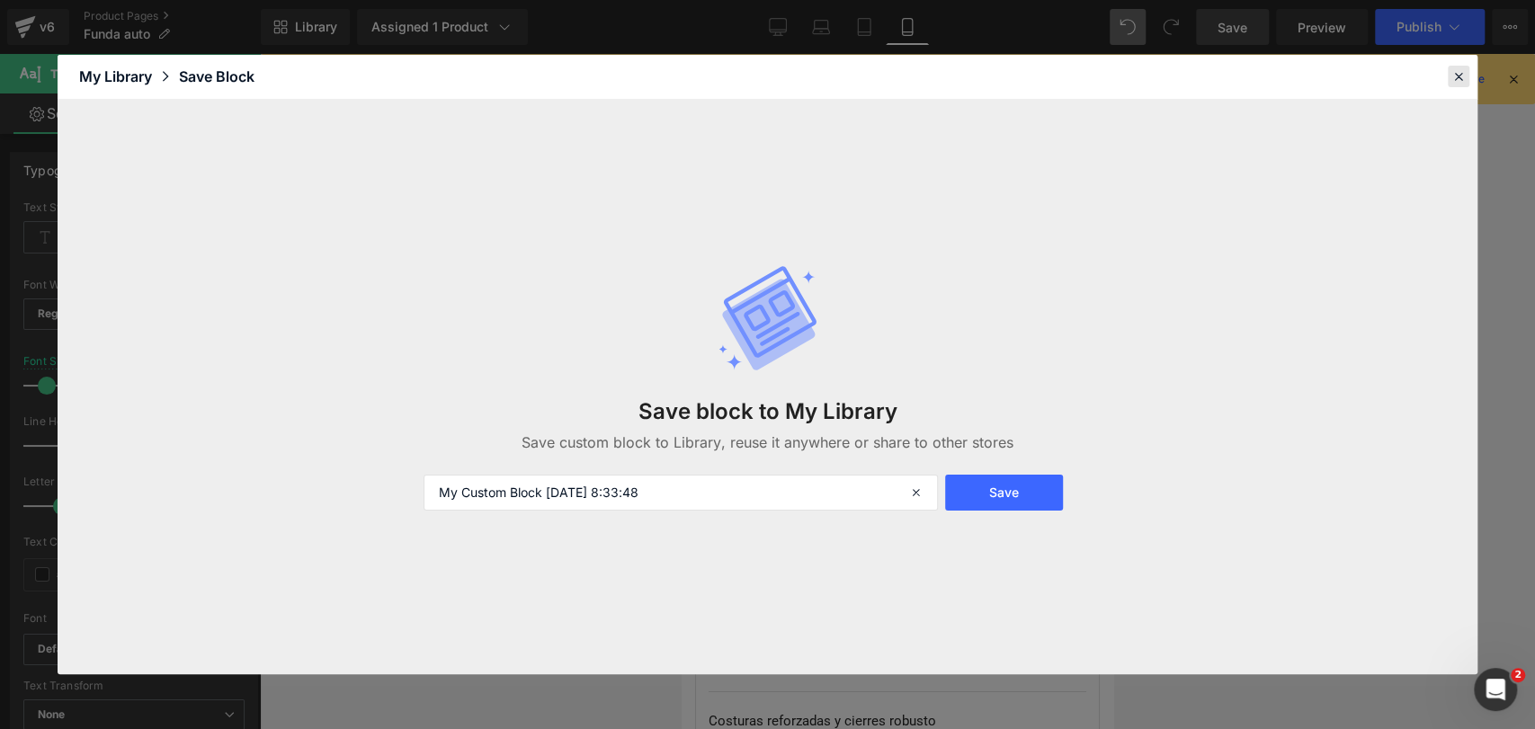
click at [1461, 72] on icon at bounding box center [1459, 76] width 16 height 16
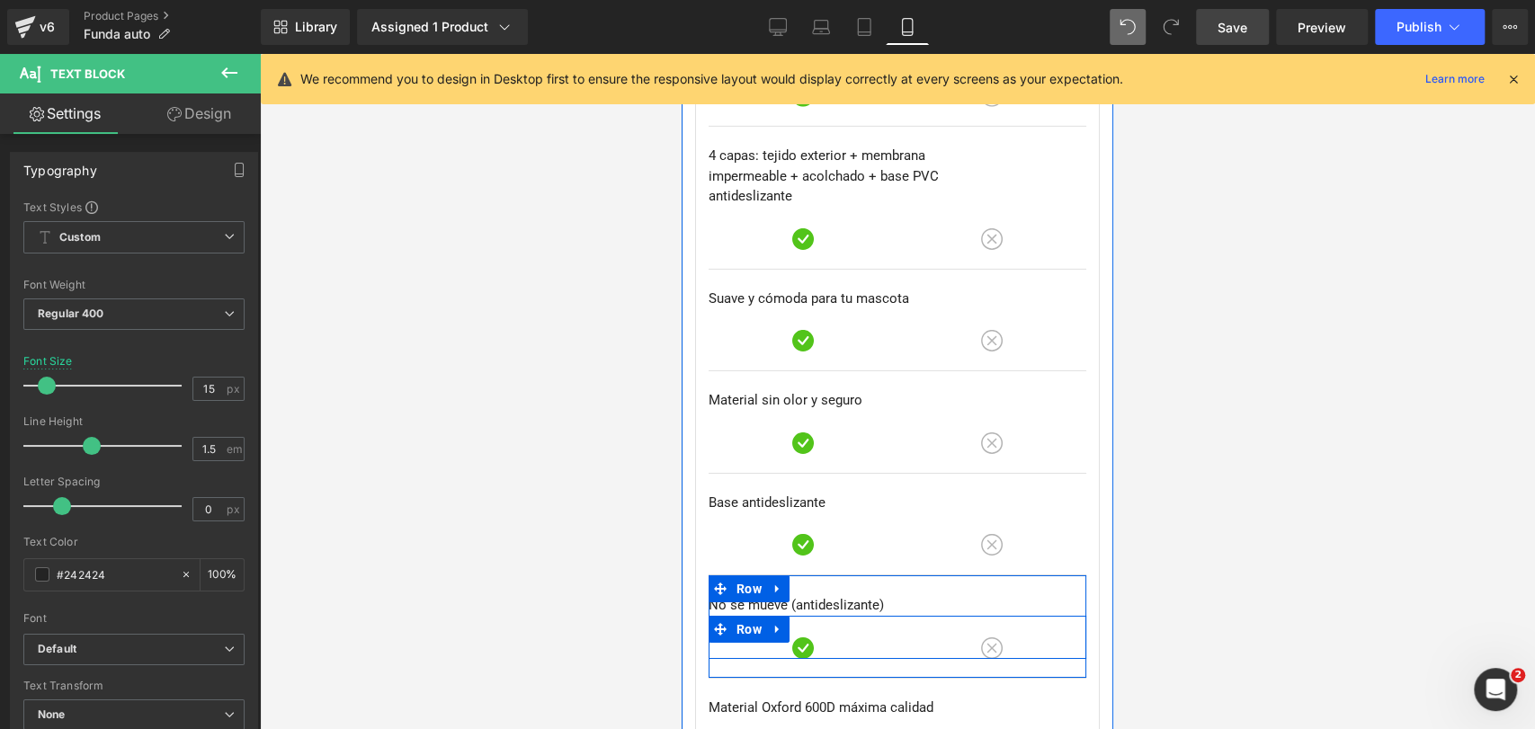
scroll to position [8619, 0]
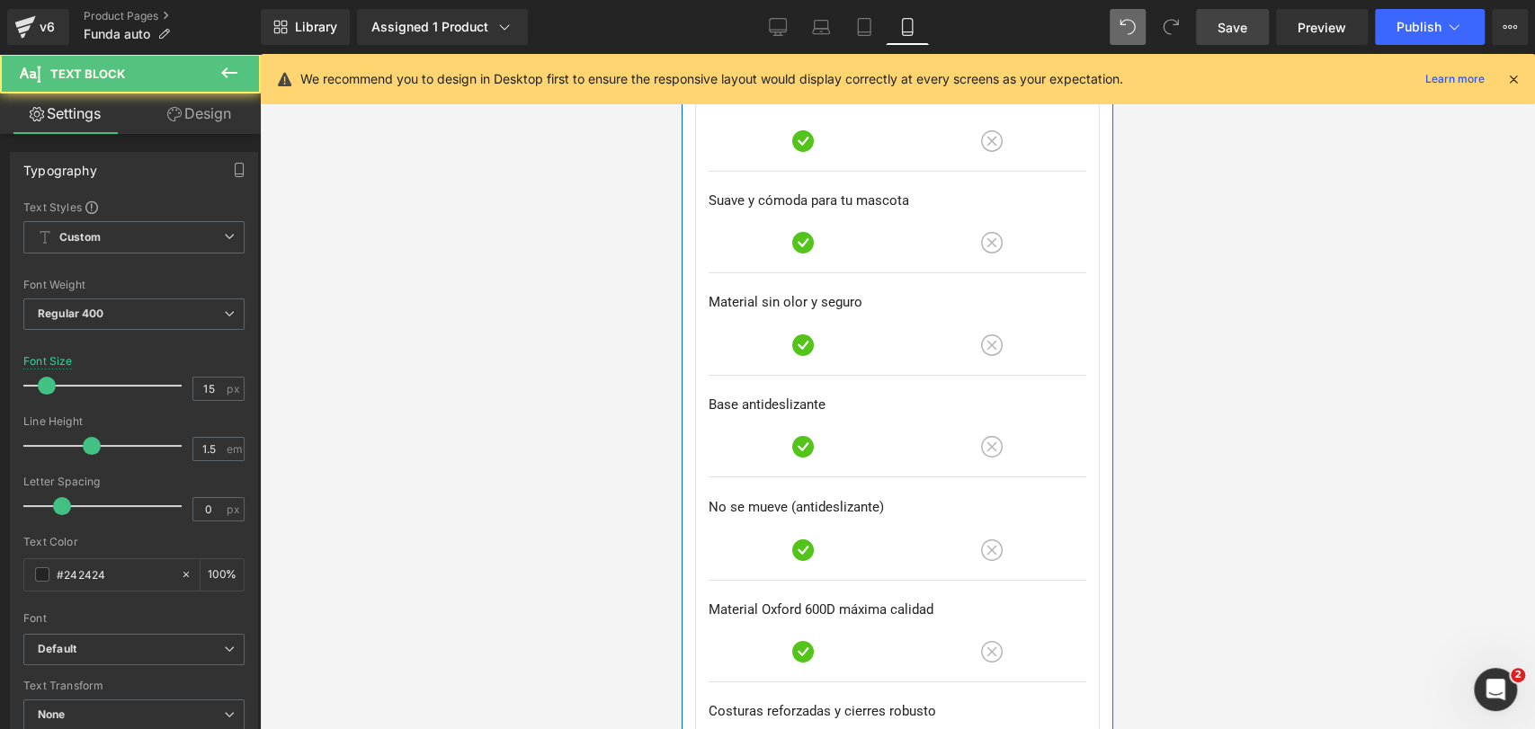
click at [944, 701] on div "Costuras reforzadas y cierres robusto Text Block" at bounding box center [898, 711] width 378 height 21
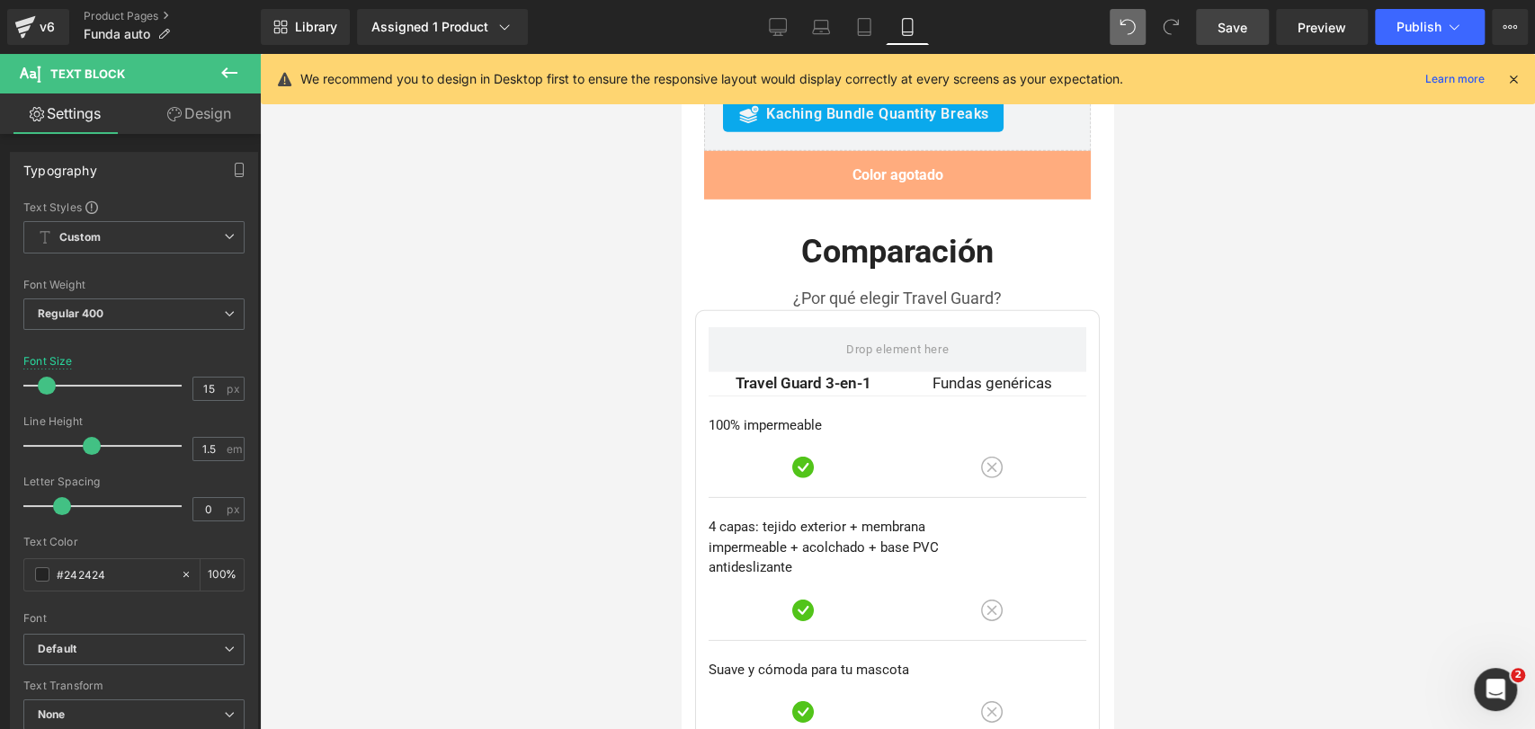
scroll to position [8237, 0]
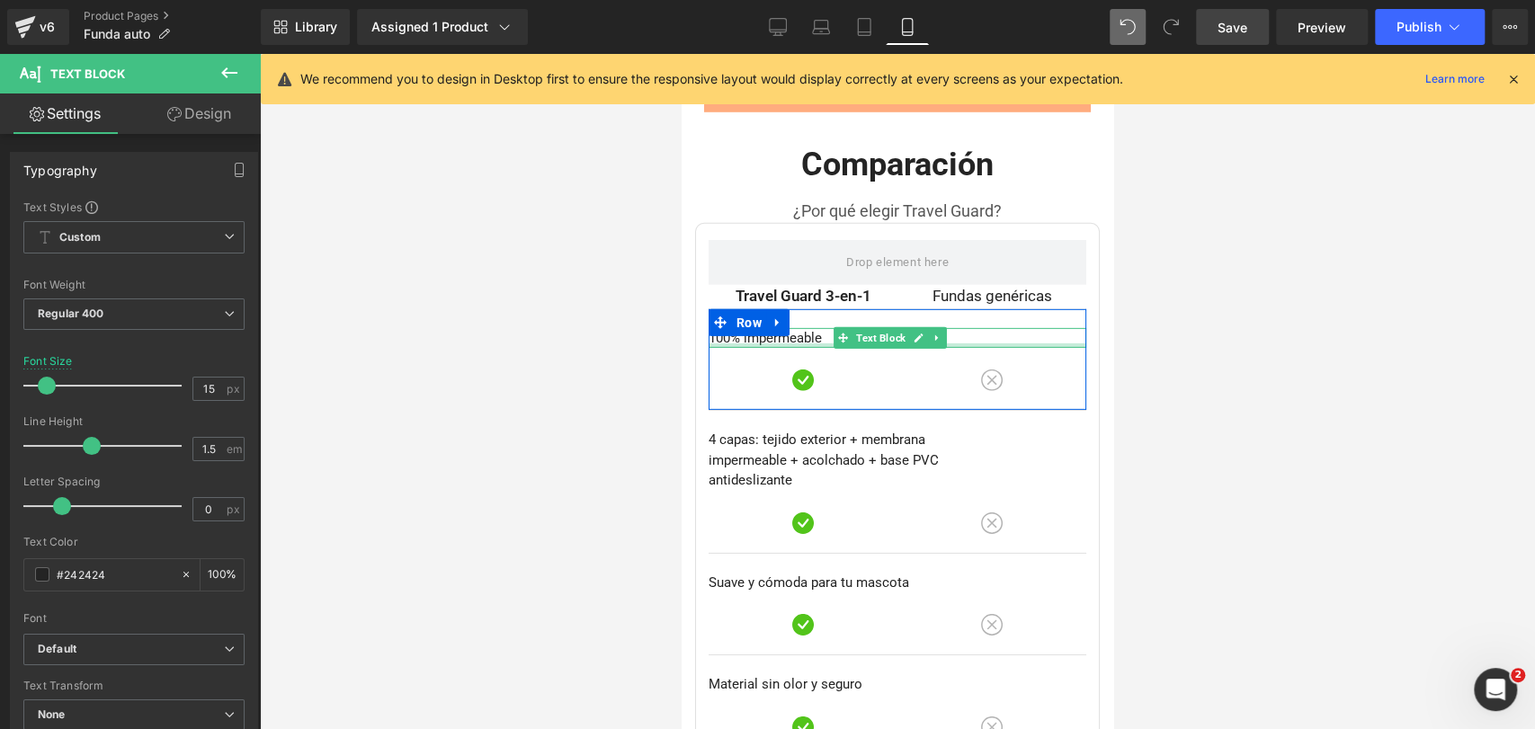
click at [751, 344] on div at bounding box center [898, 346] width 378 height 4
click at [751, 328] on p "100% impermeable" at bounding box center [898, 338] width 378 height 21
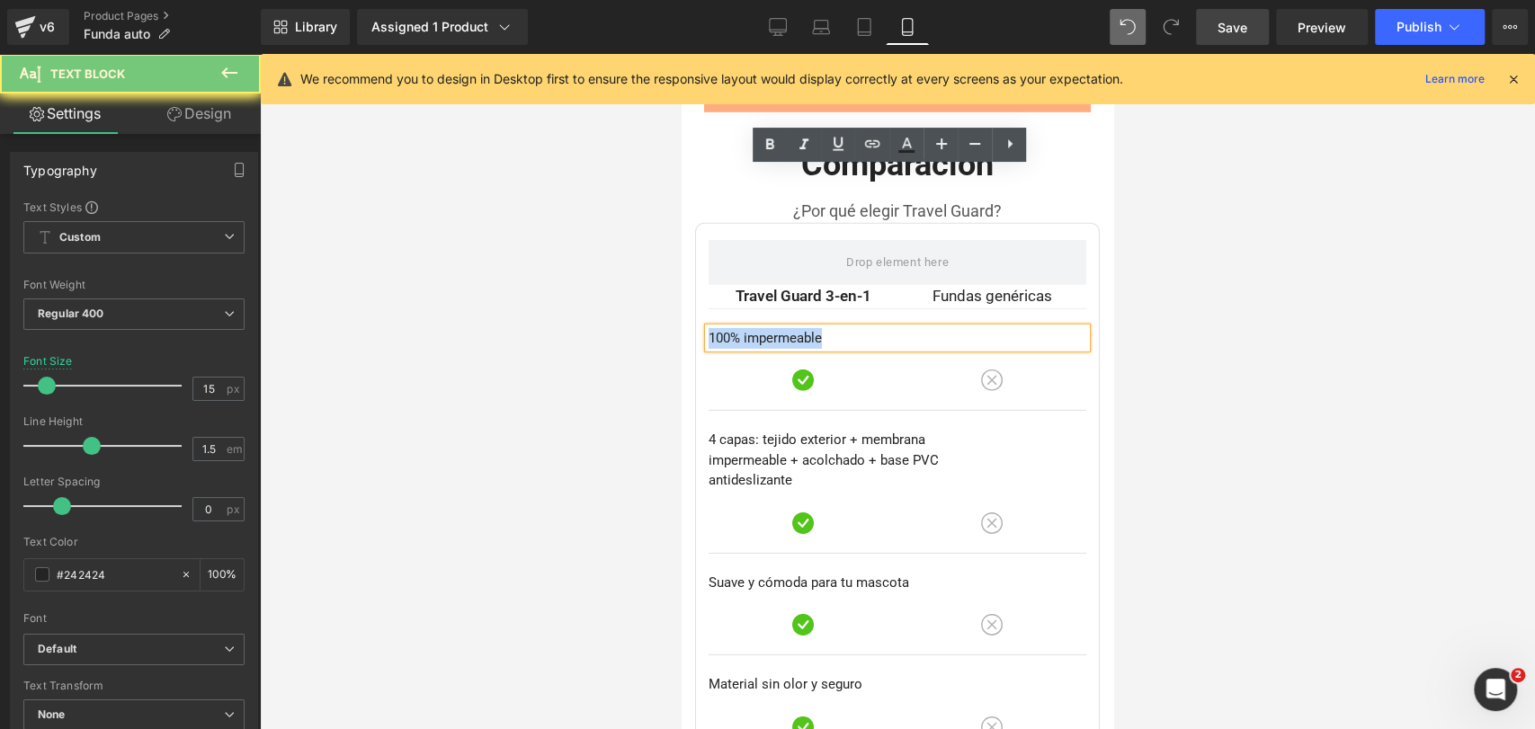
click at [751, 328] on p "100% impermeable" at bounding box center [898, 338] width 378 height 21
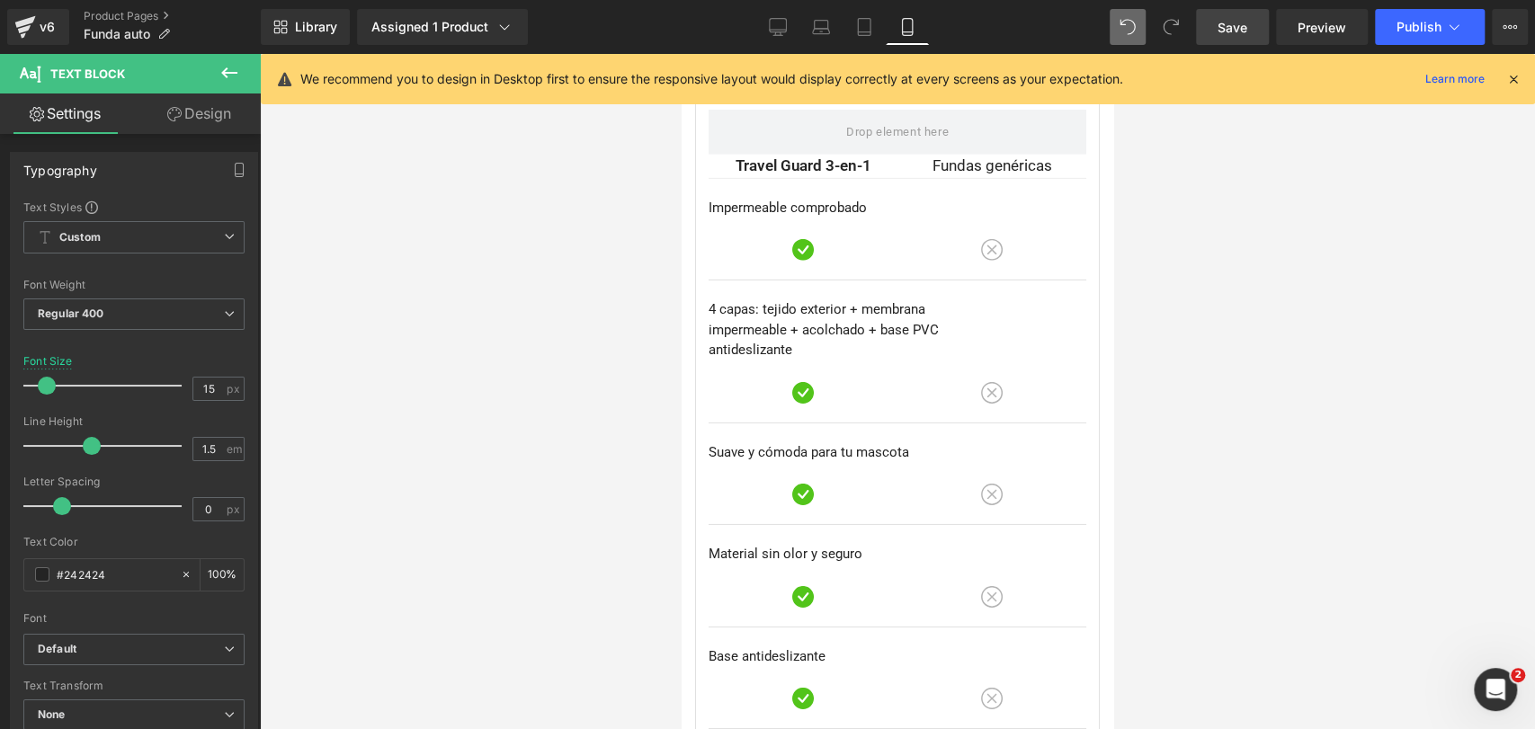
click at [1191, 271] on div at bounding box center [897, 391] width 1275 height 675
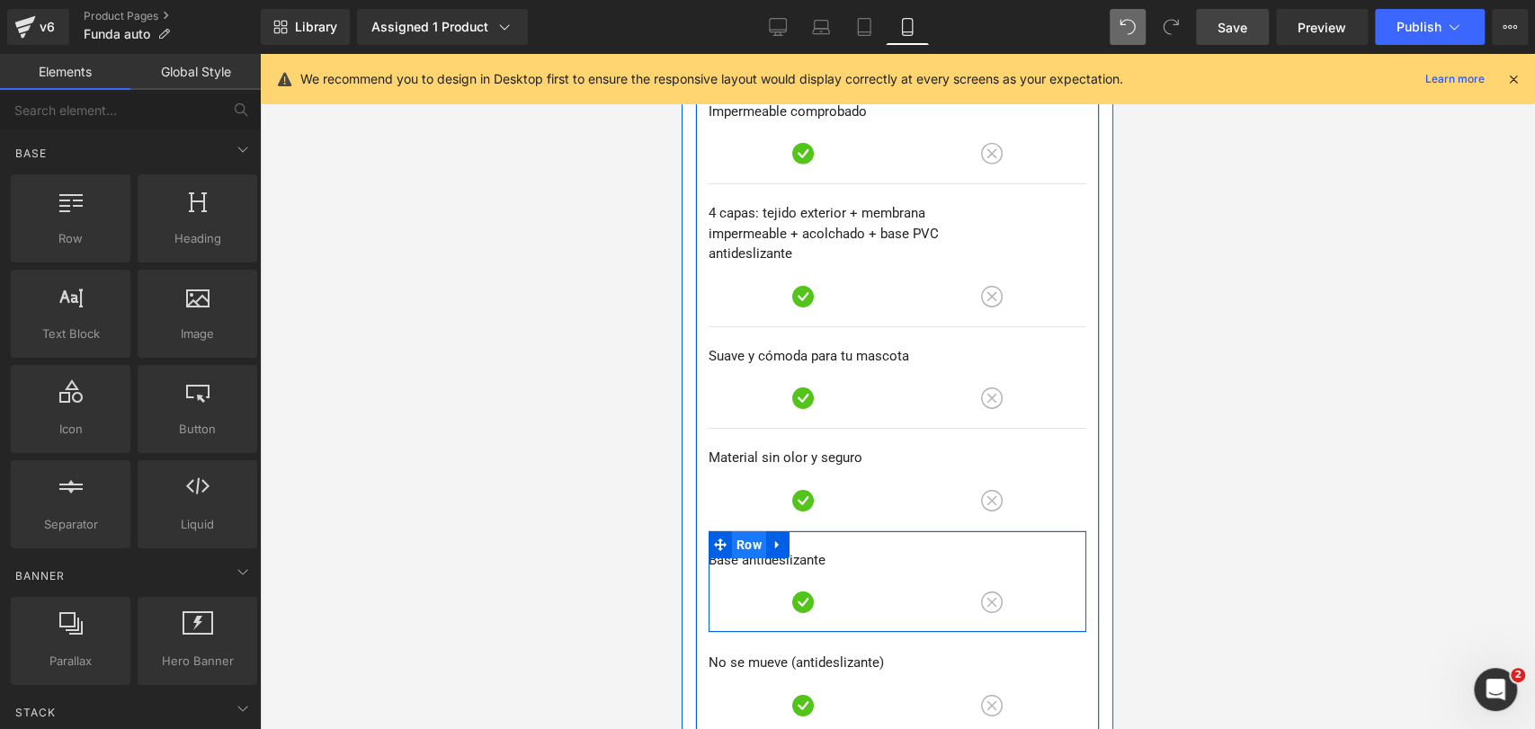
scroll to position [8455, 0]
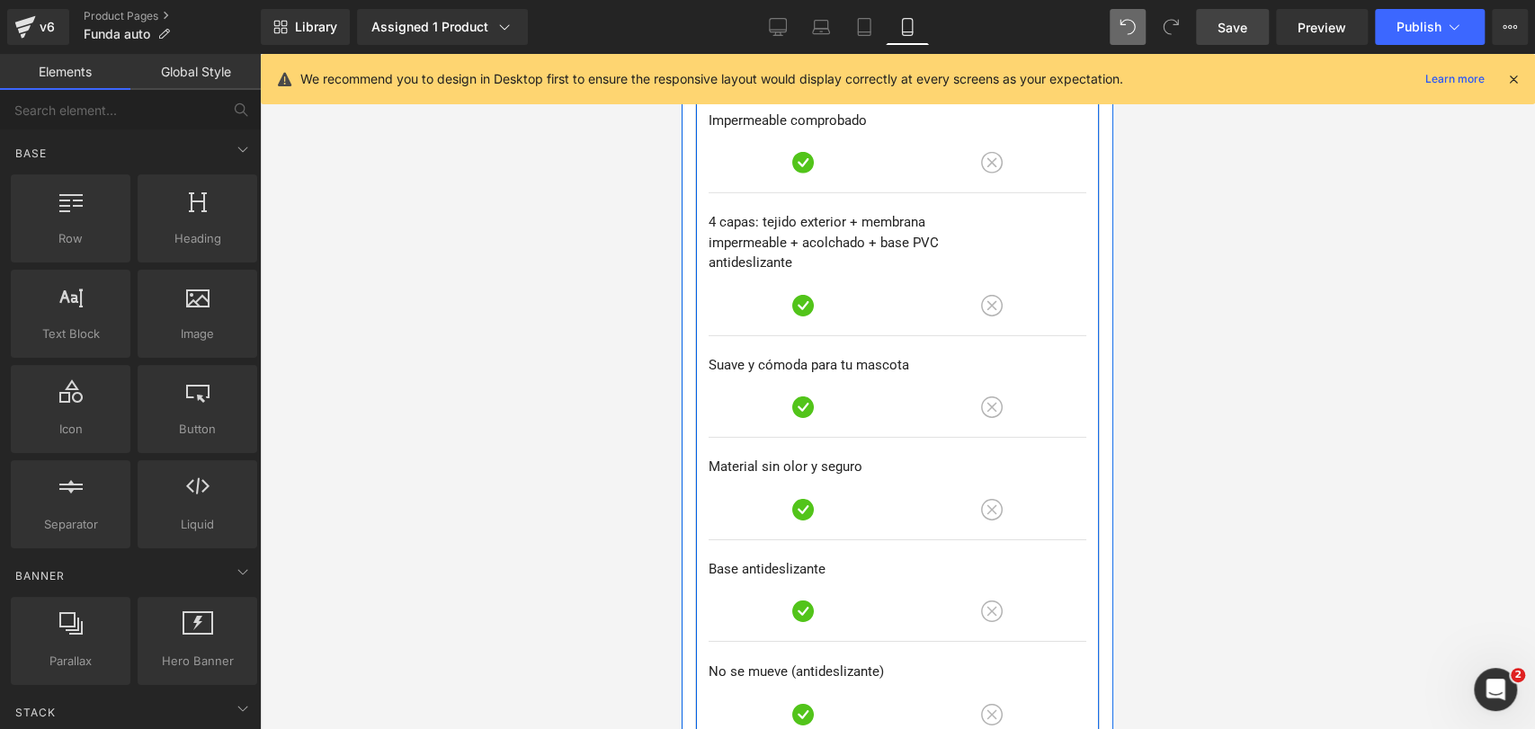
click at [744, 457] on p "Material sin olor y seguro" at bounding box center [898, 467] width 378 height 21
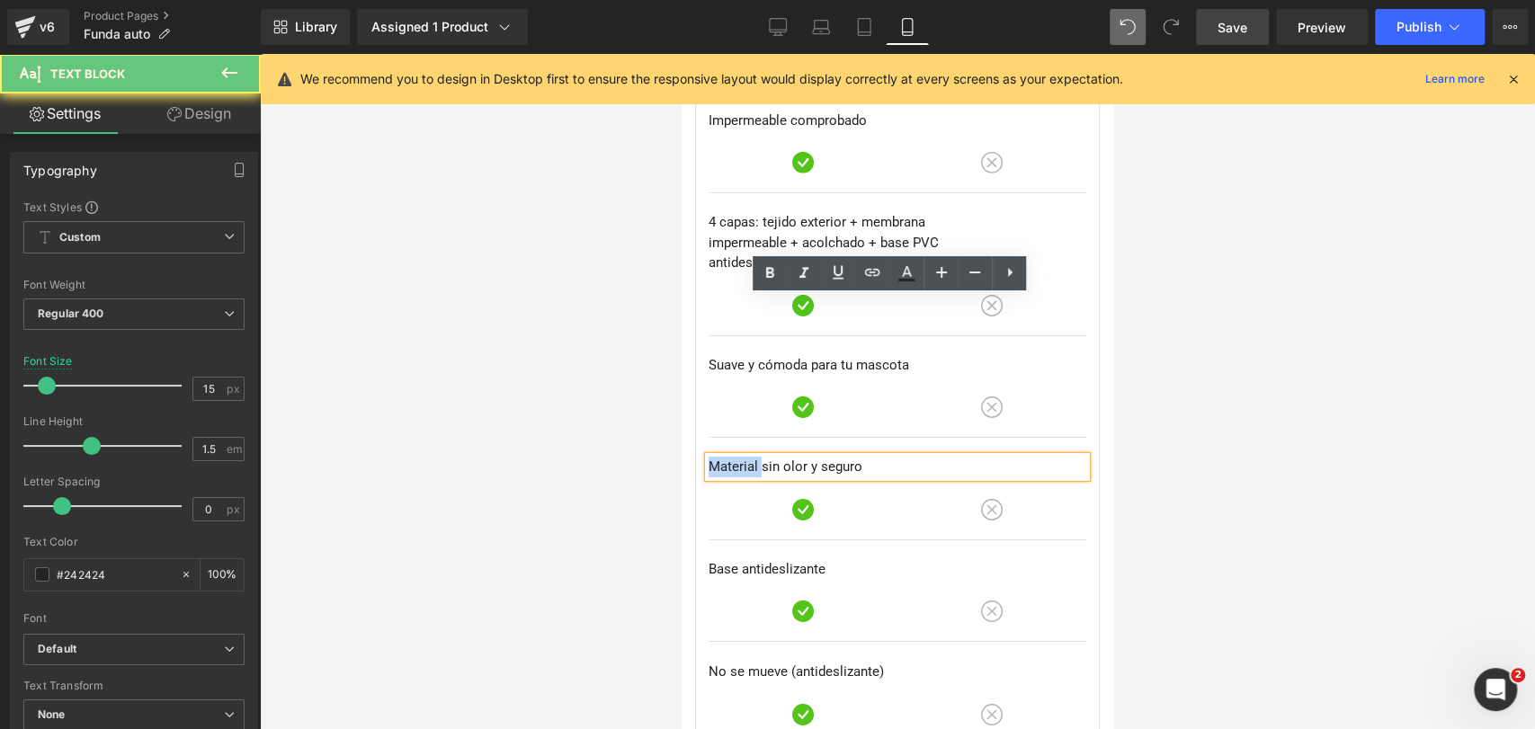
click at [744, 457] on p "Material sin olor y seguro" at bounding box center [898, 467] width 378 height 21
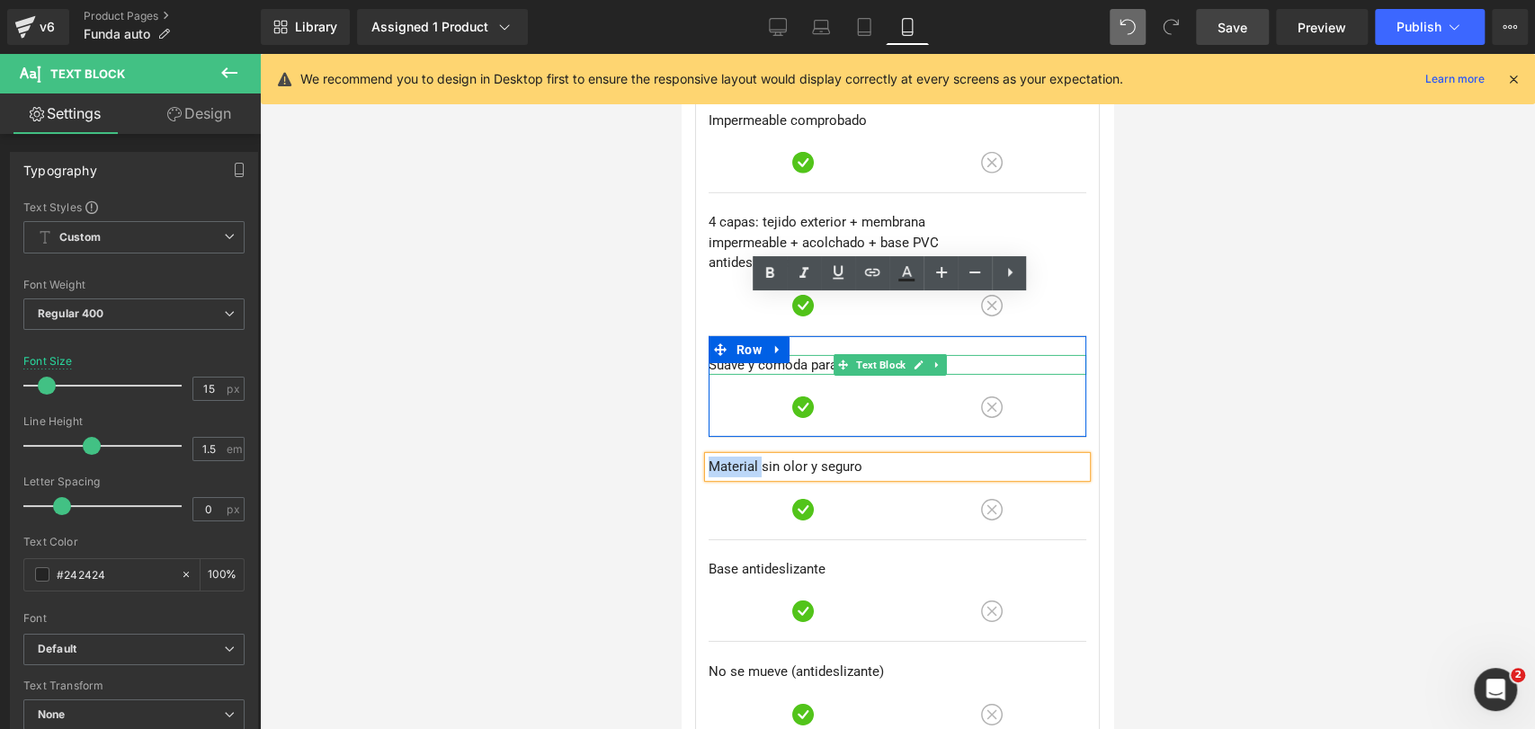
click at [730, 355] on p "Suave y cómoda para tu mascota" at bounding box center [898, 365] width 378 height 21
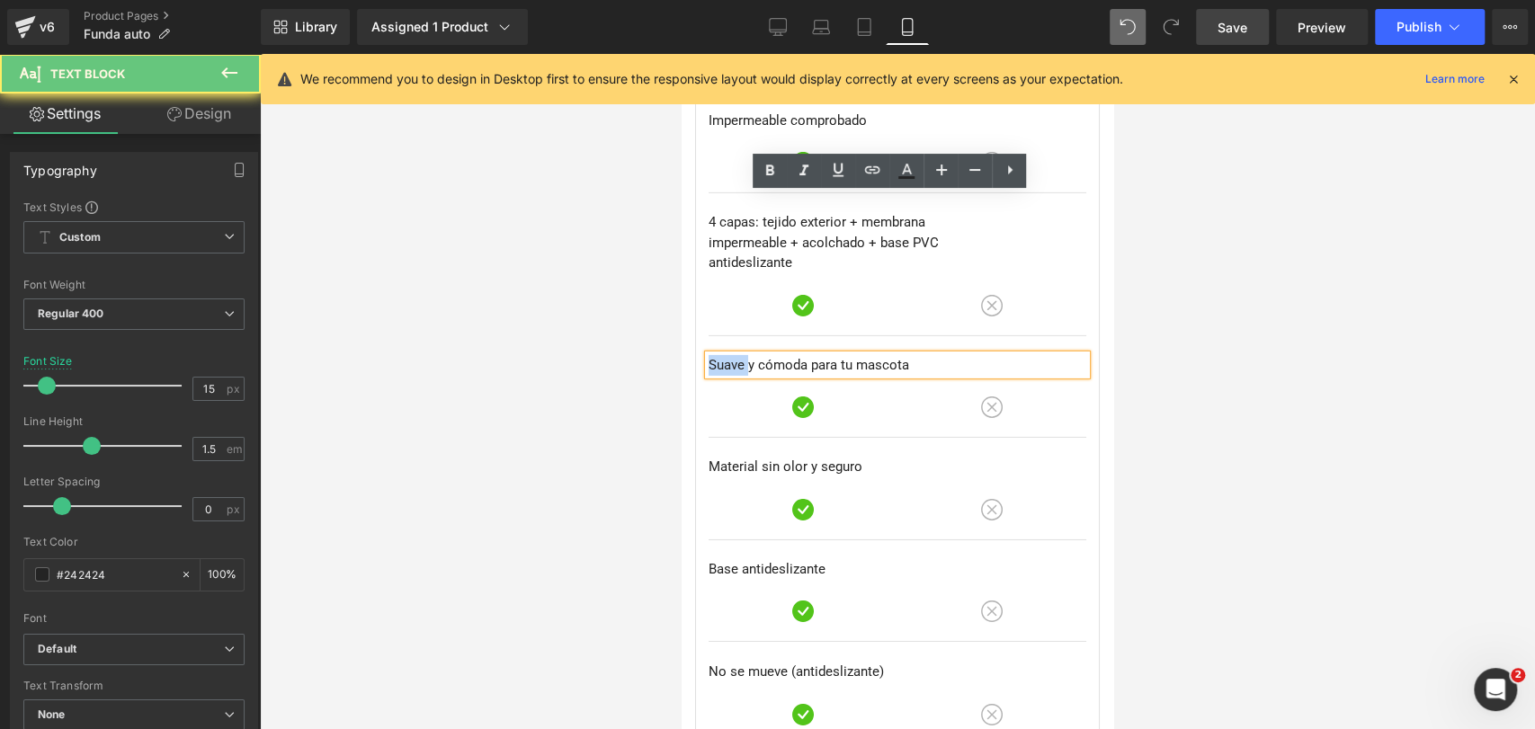
click at [730, 355] on p "Suave y cómoda para tu mascota" at bounding box center [898, 365] width 378 height 21
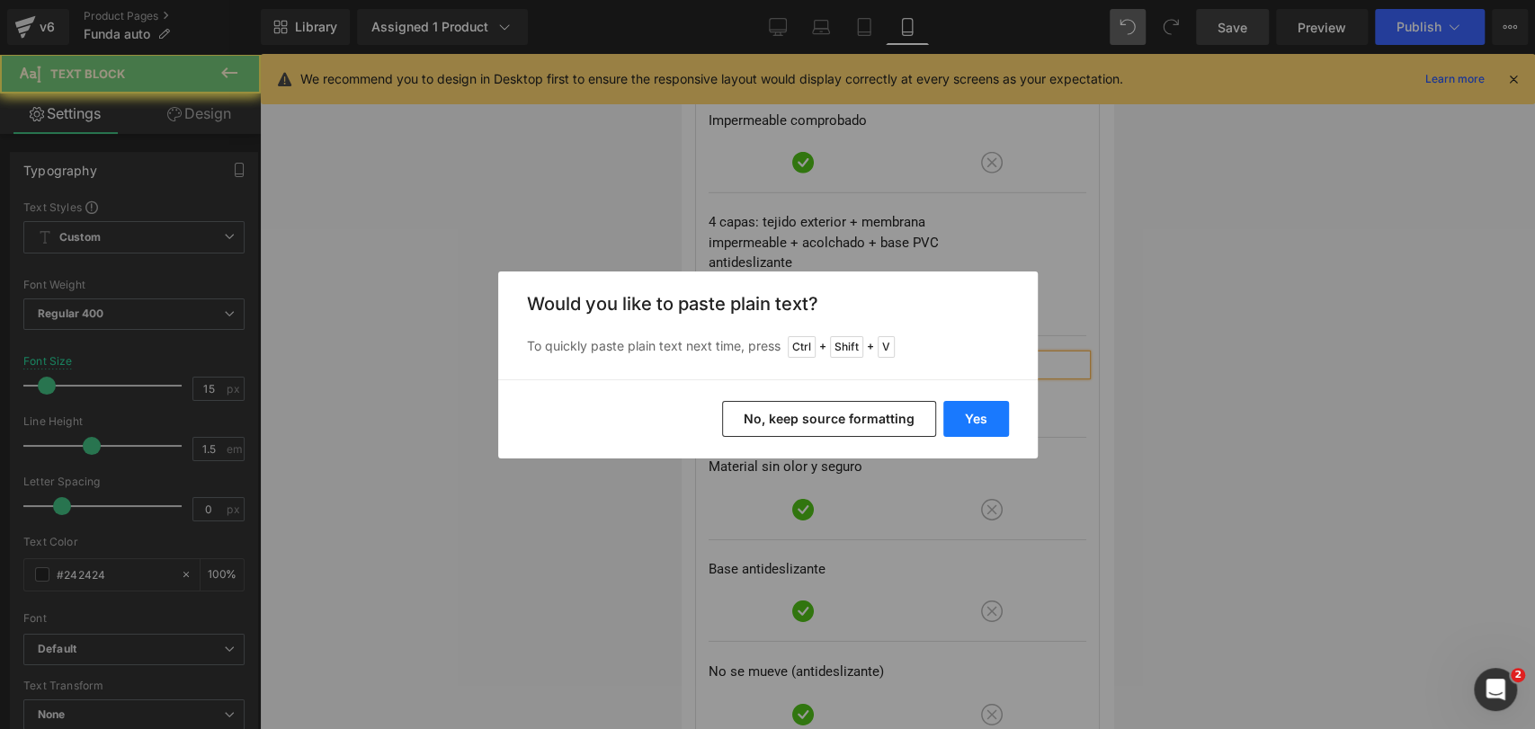
click at [993, 421] on button "Yes" at bounding box center [976, 419] width 66 height 36
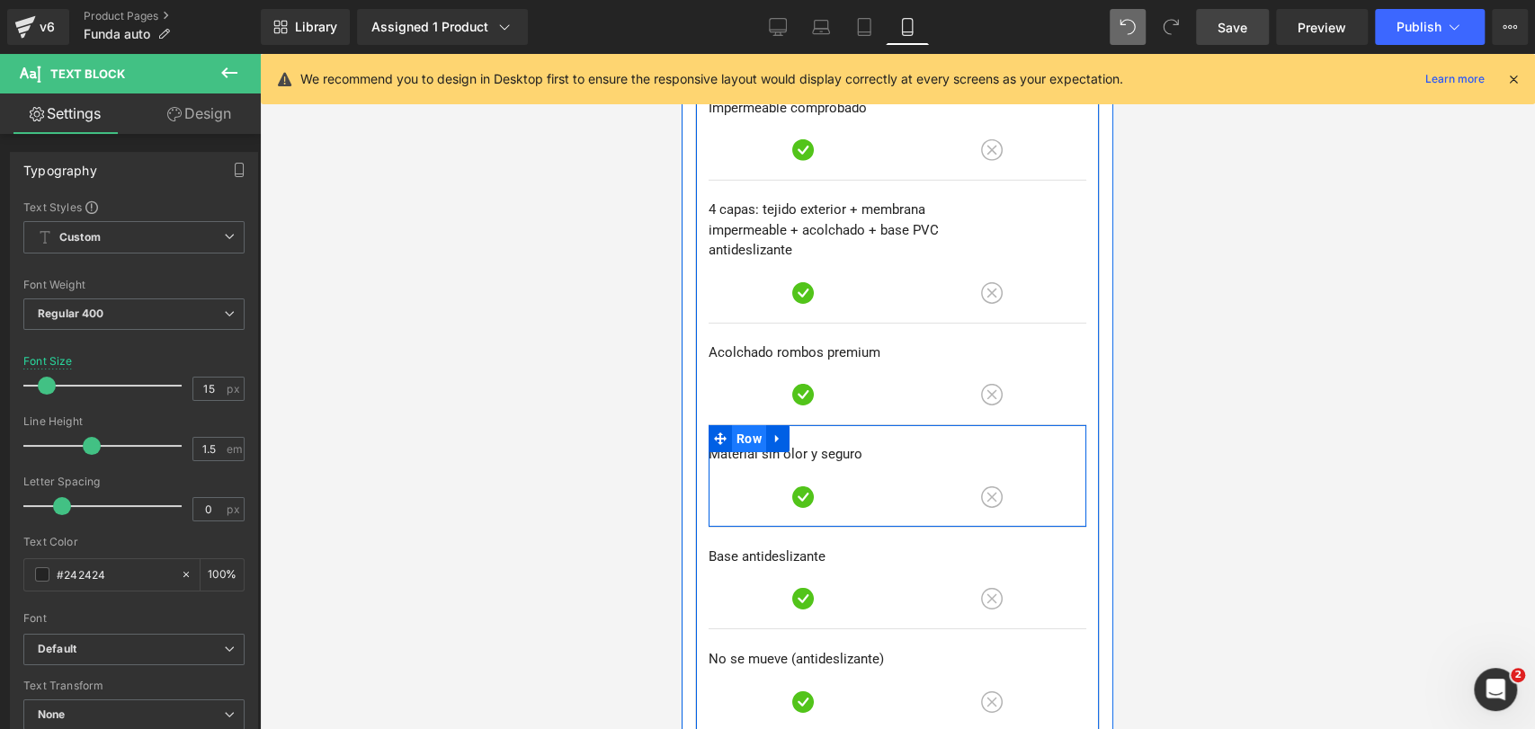
scroll to position [8468, 0]
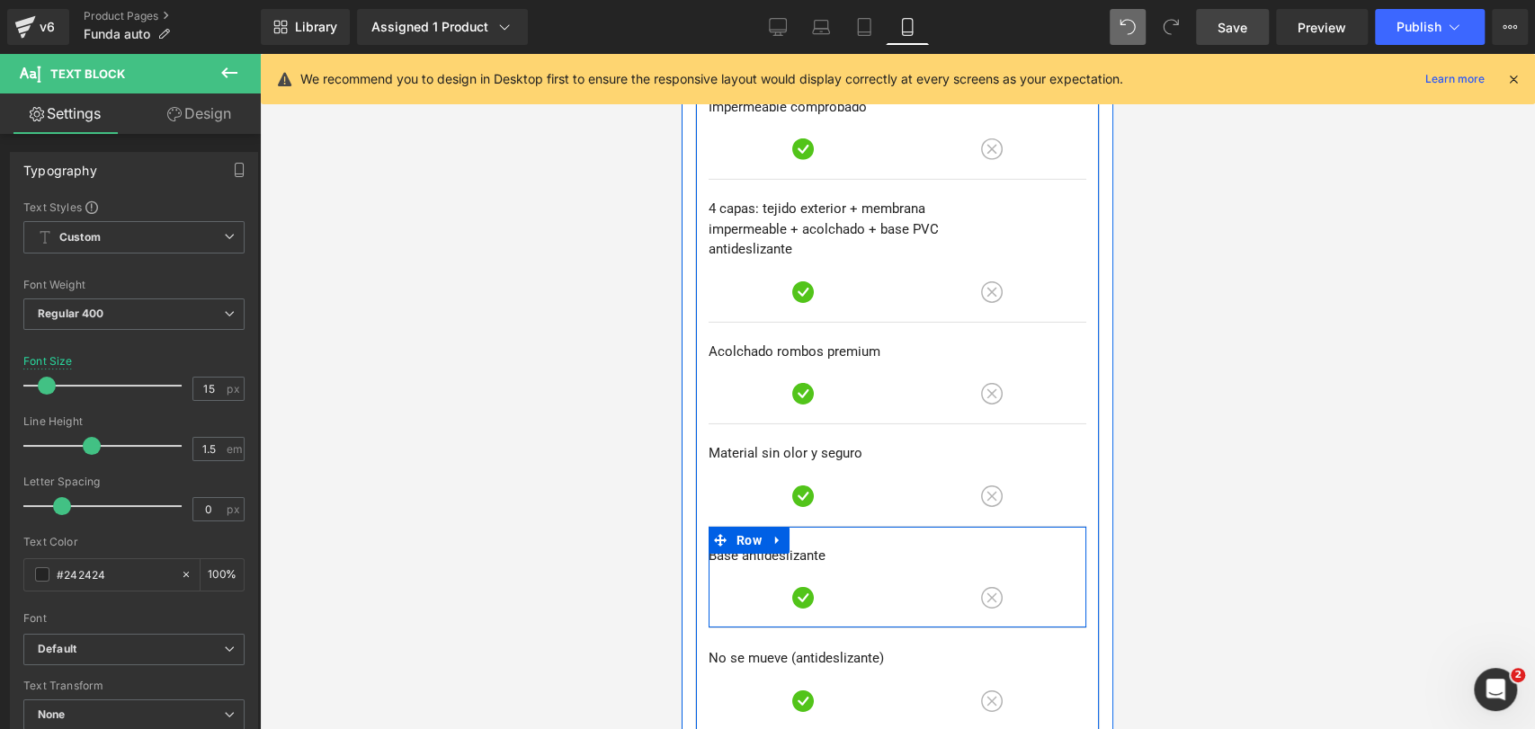
click at [740, 546] on p "Base antideslizante" at bounding box center [898, 556] width 378 height 21
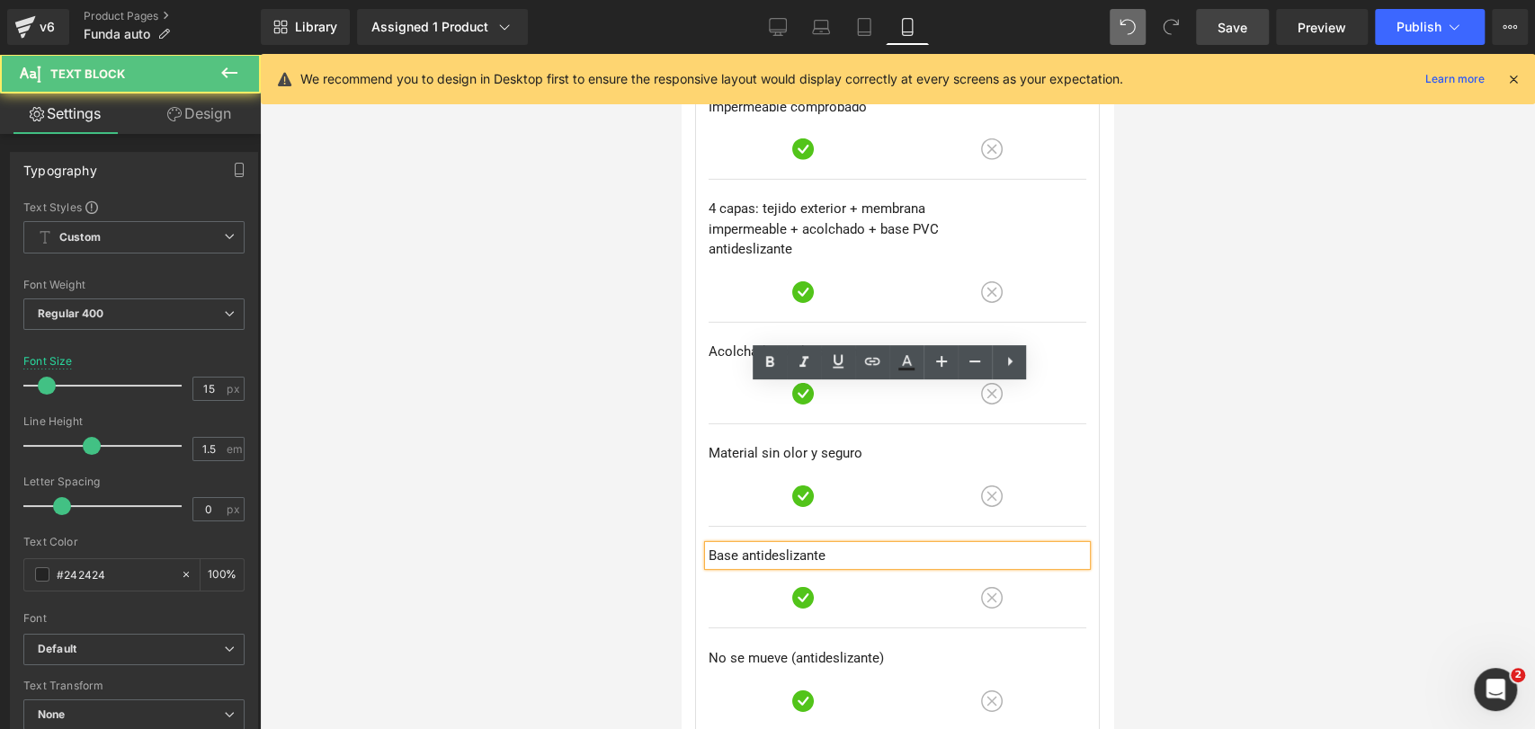
click at [740, 546] on p "Base antideslizante" at bounding box center [898, 556] width 378 height 21
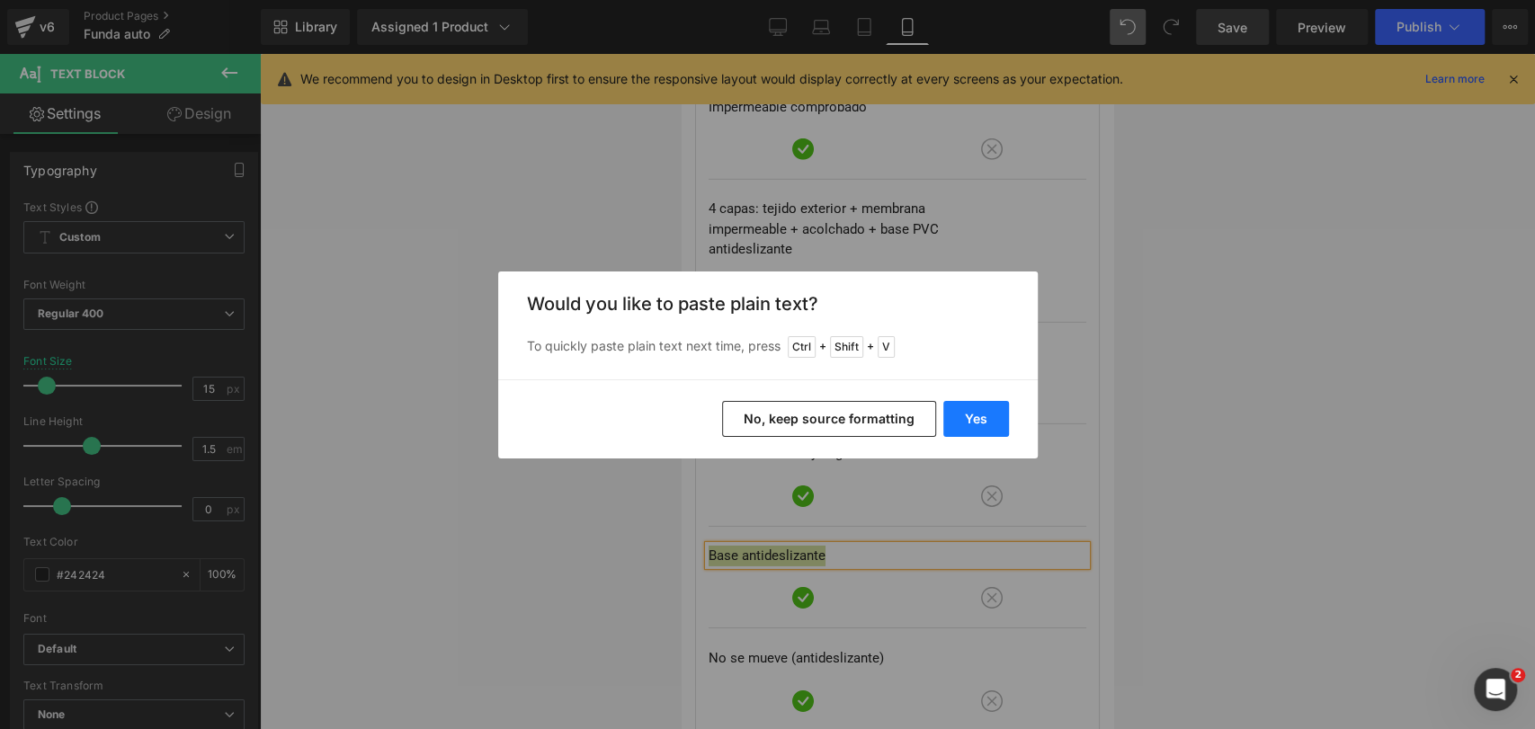
click at [960, 412] on button "Yes" at bounding box center [976, 419] width 66 height 36
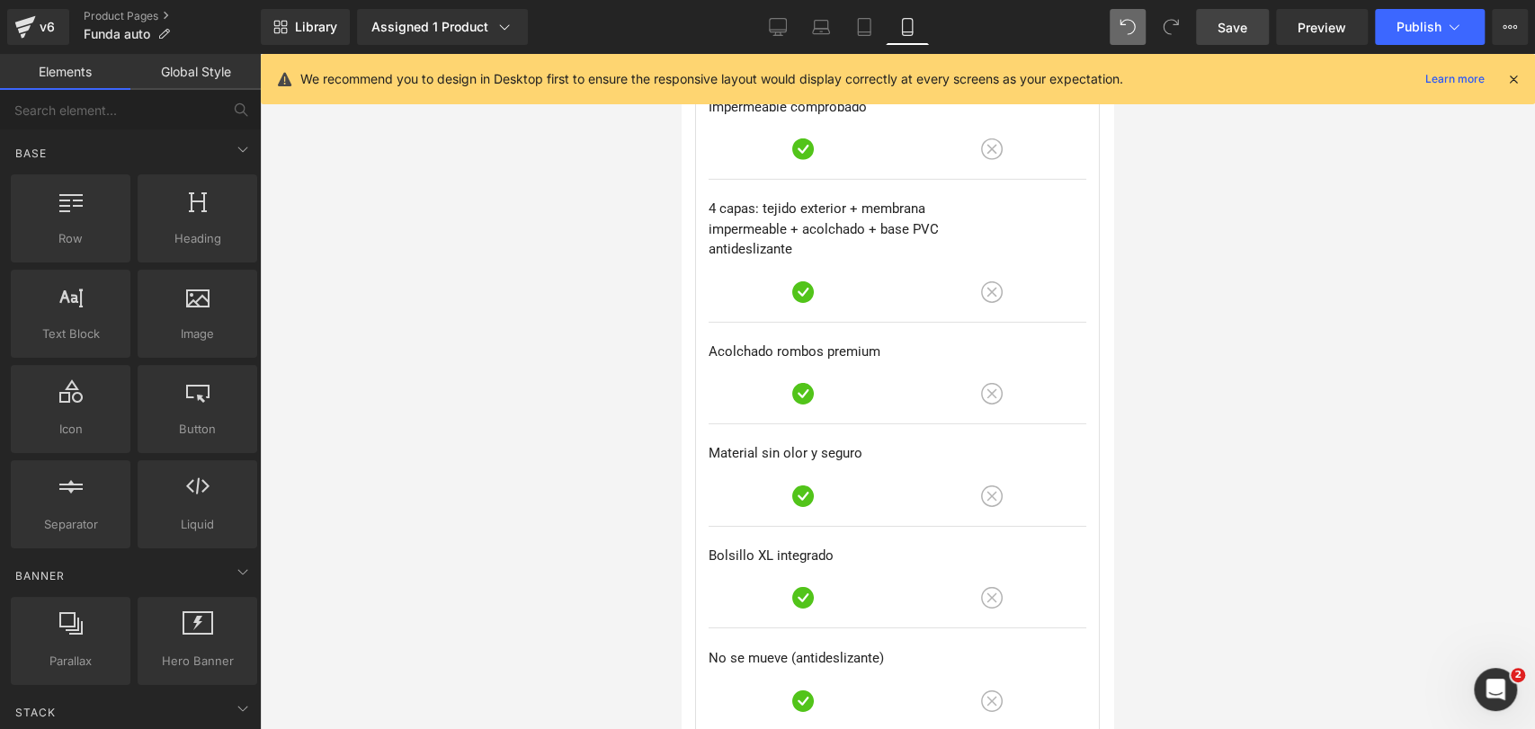
click at [1253, 344] on div at bounding box center [897, 391] width 1275 height 675
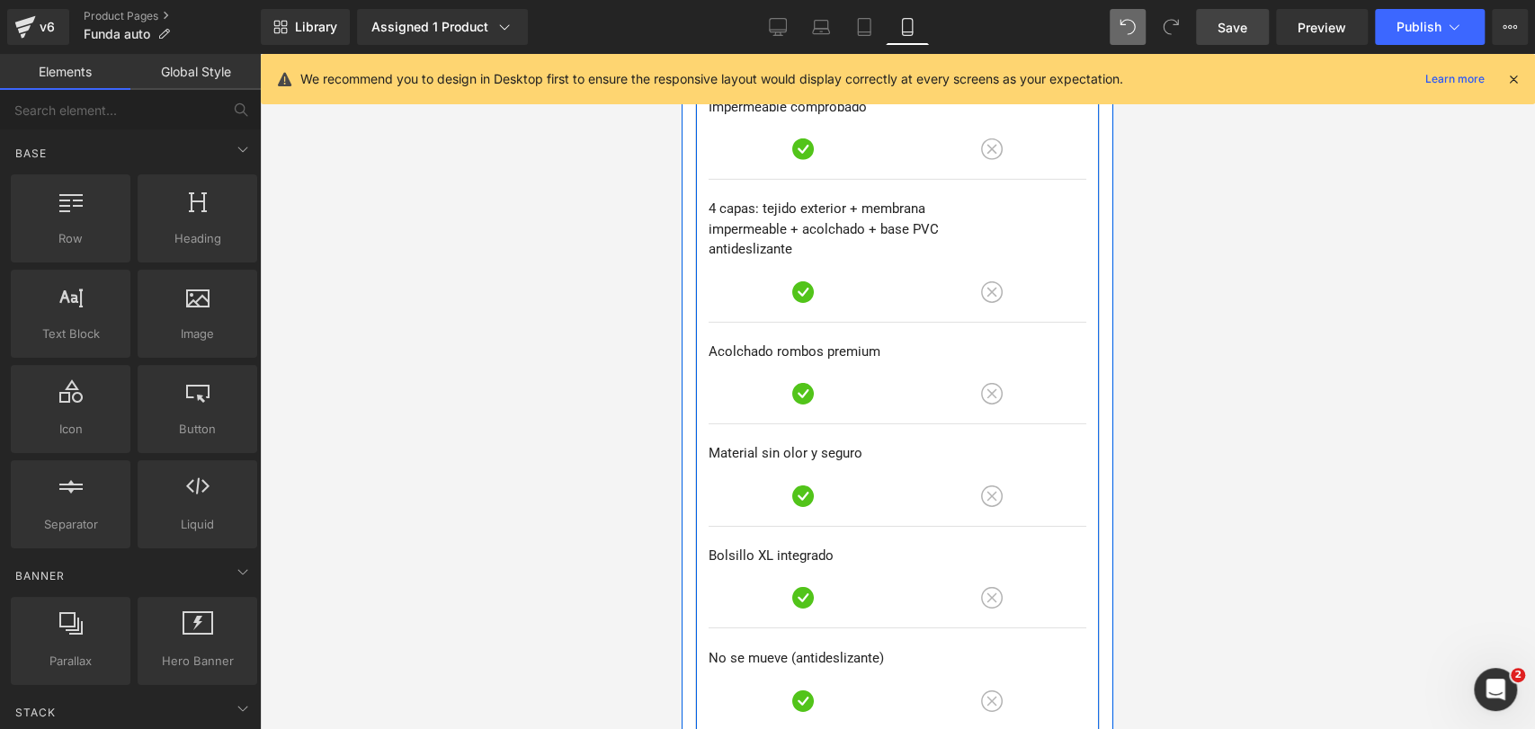
scroll to position [8588, 0]
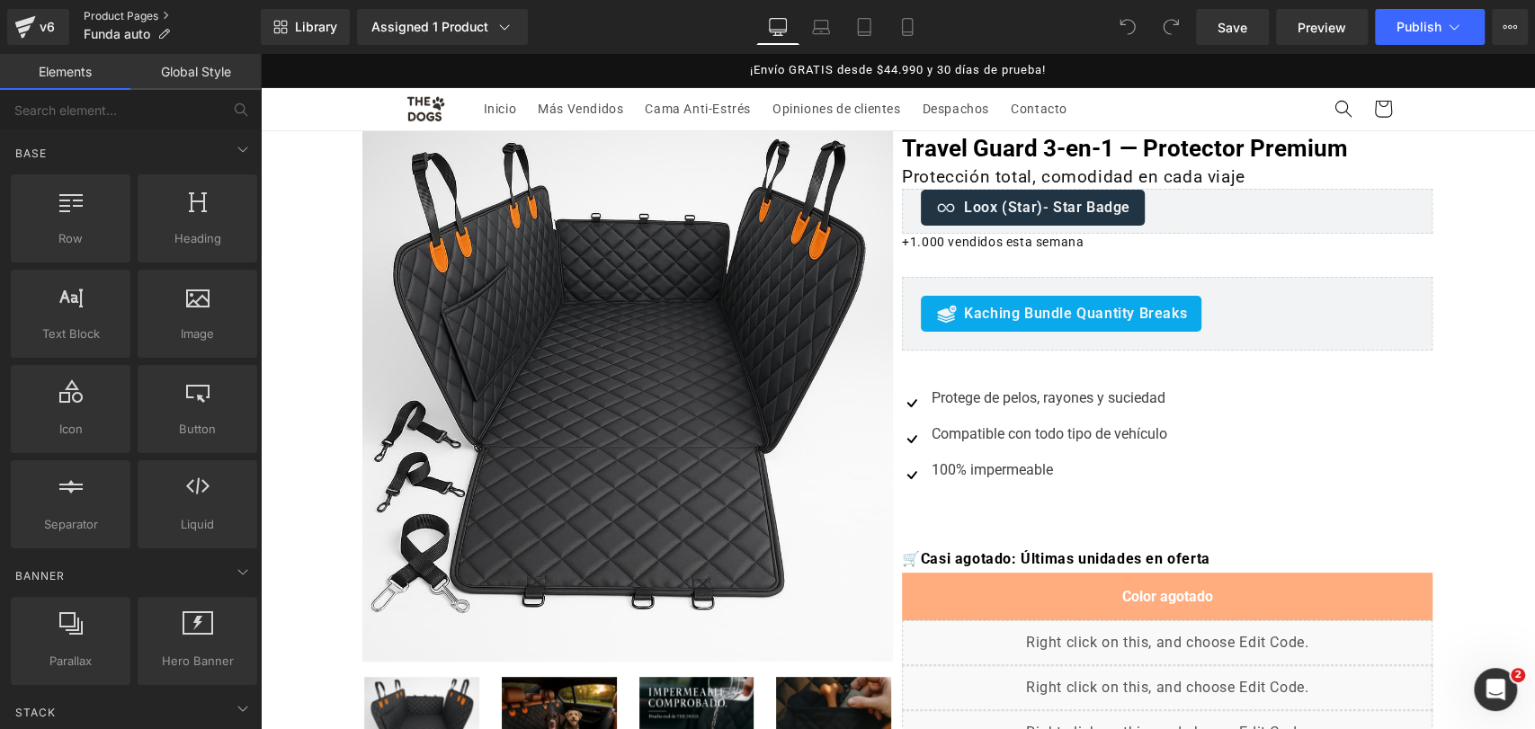
click at [158, 16] on link "Product Pages" at bounding box center [172, 16] width 177 height 14
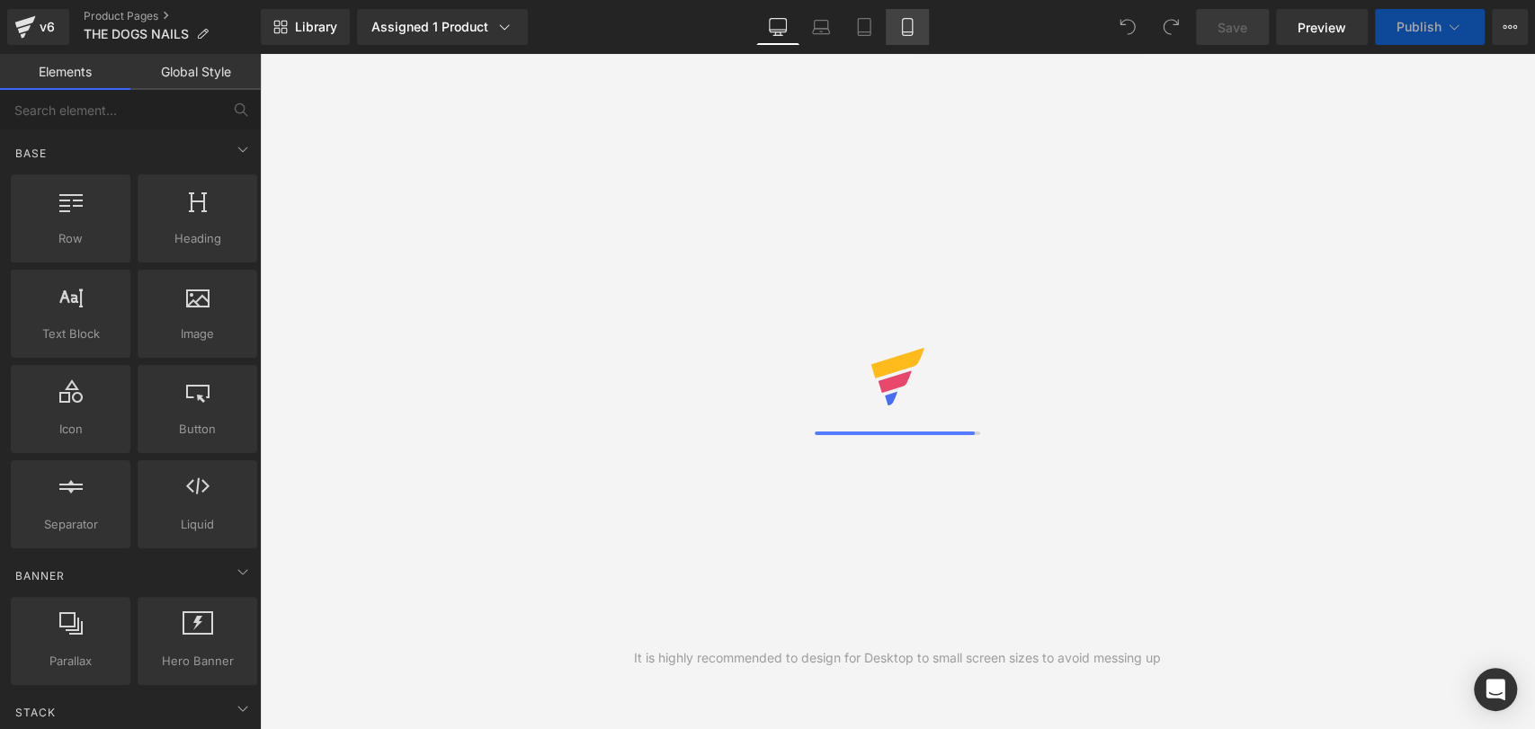
click at [909, 28] on icon at bounding box center [907, 27] width 18 height 18
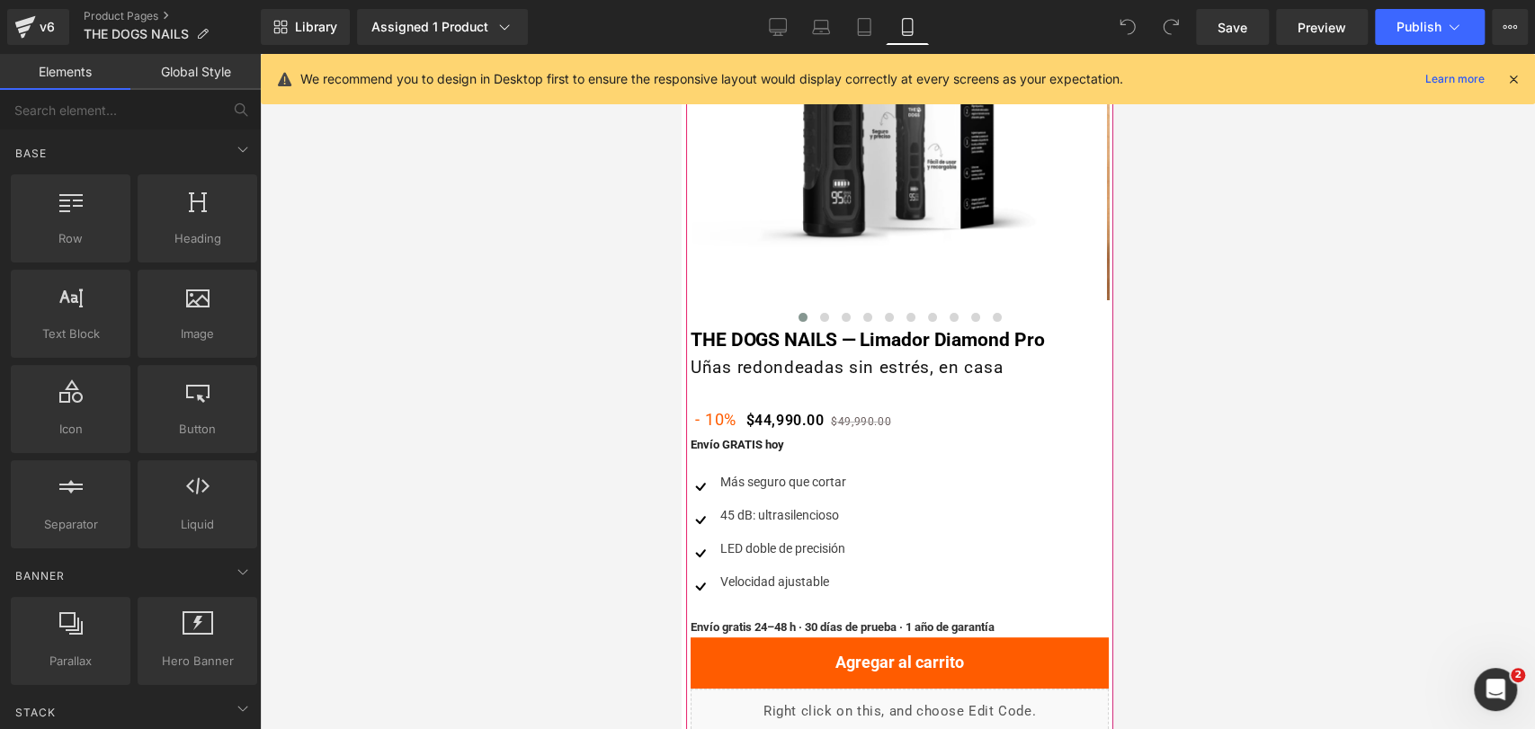
scroll to position [399, 0]
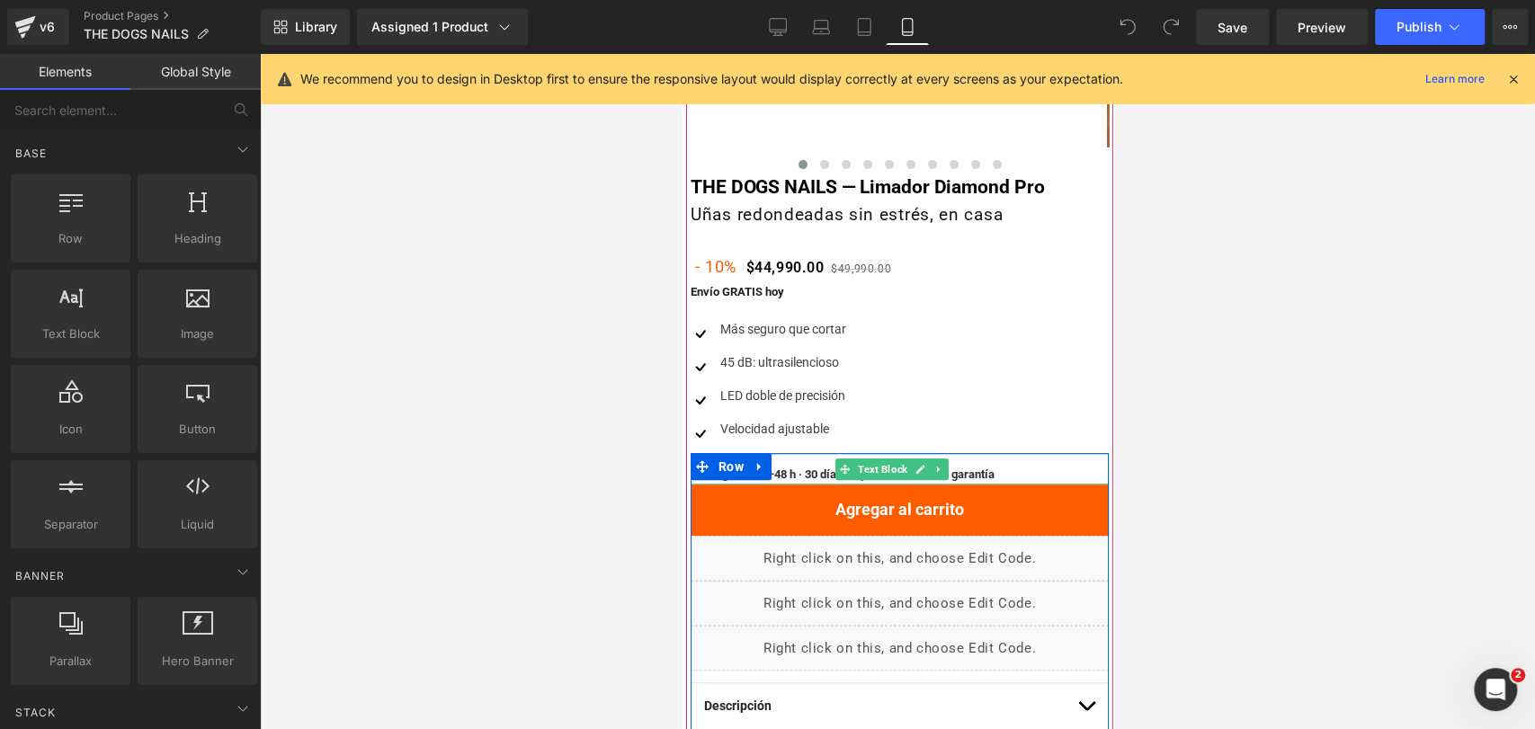
click at [791, 470] on b "Envío gratis 24–48 h · 30 días de prueba · 1 año de garantía" at bounding box center [843, 474] width 304 height 13
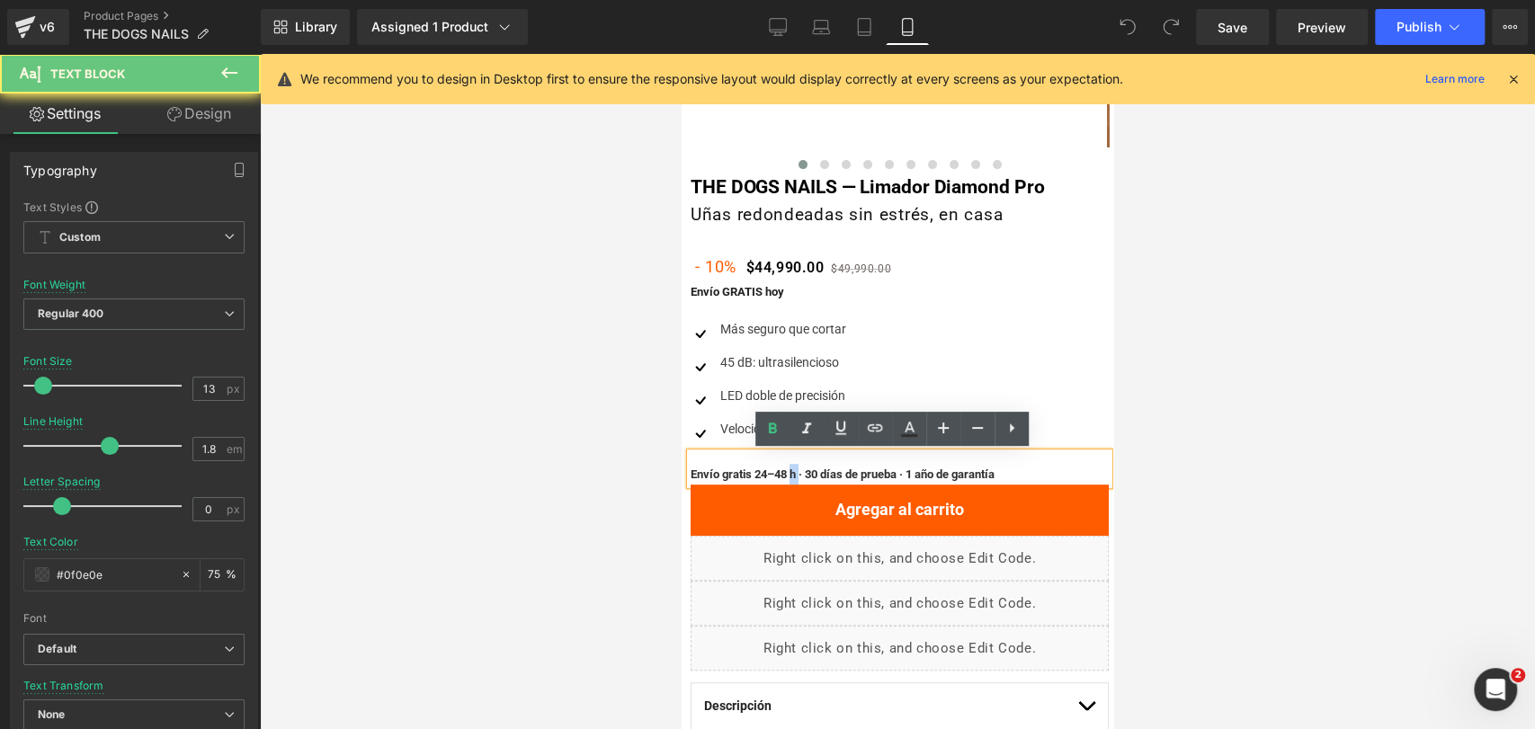
click at [791, 470] on b "Envío gratis 24–48 h · 30 días de prueba · 1 año de garantía" at bounding box center [843, 474] width 304 height 13
copy b "Envío gratis 24–48 h · 30 días de prueba · 1 año de garantía"
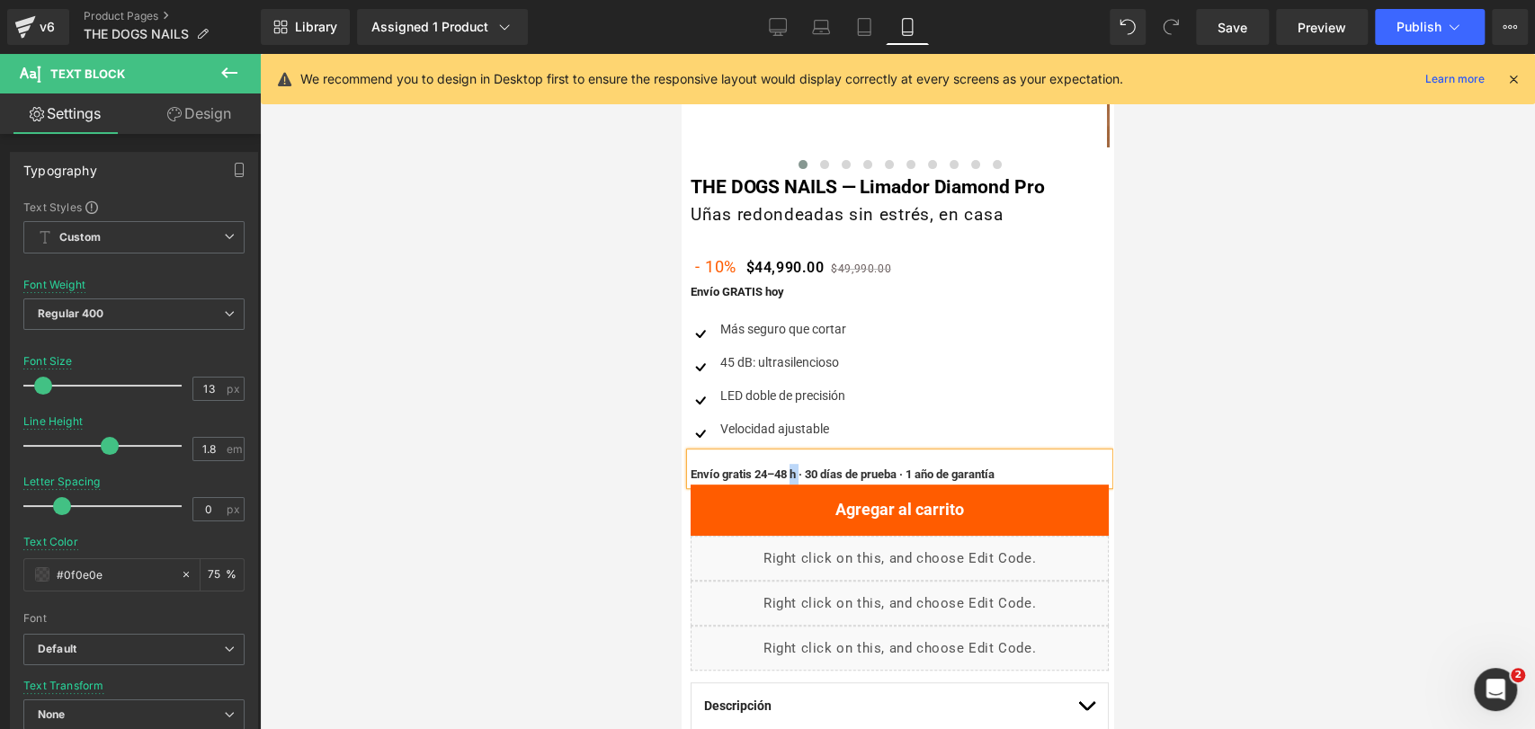
click at [1050, 473] on p "Envío gratis 24–48 h · 30 días de prueba · 1 año de garantía" at bounding box center [900, 474] width 418 height 21
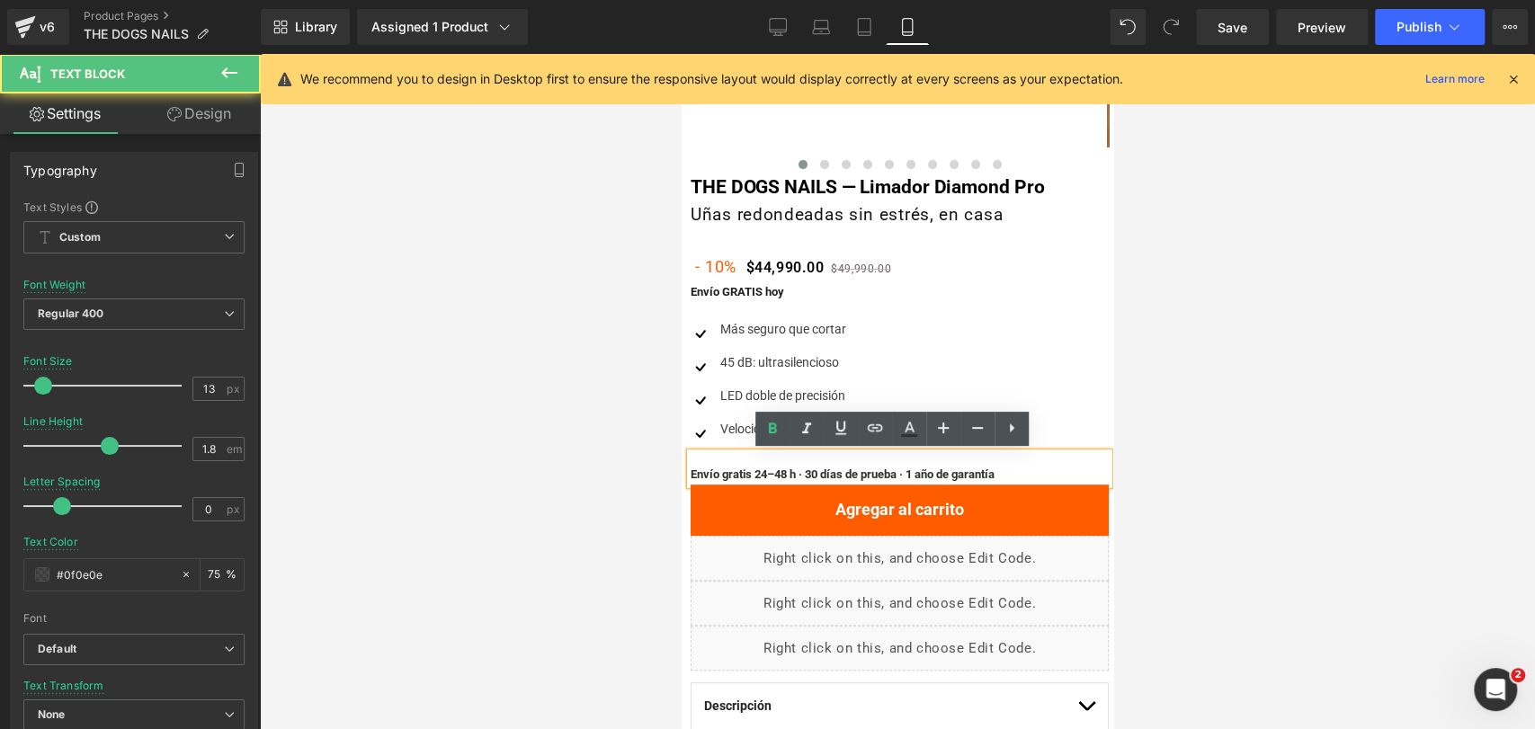
click at [1237, 401] on div at bounding box center [897, 391] width 1275 height 675
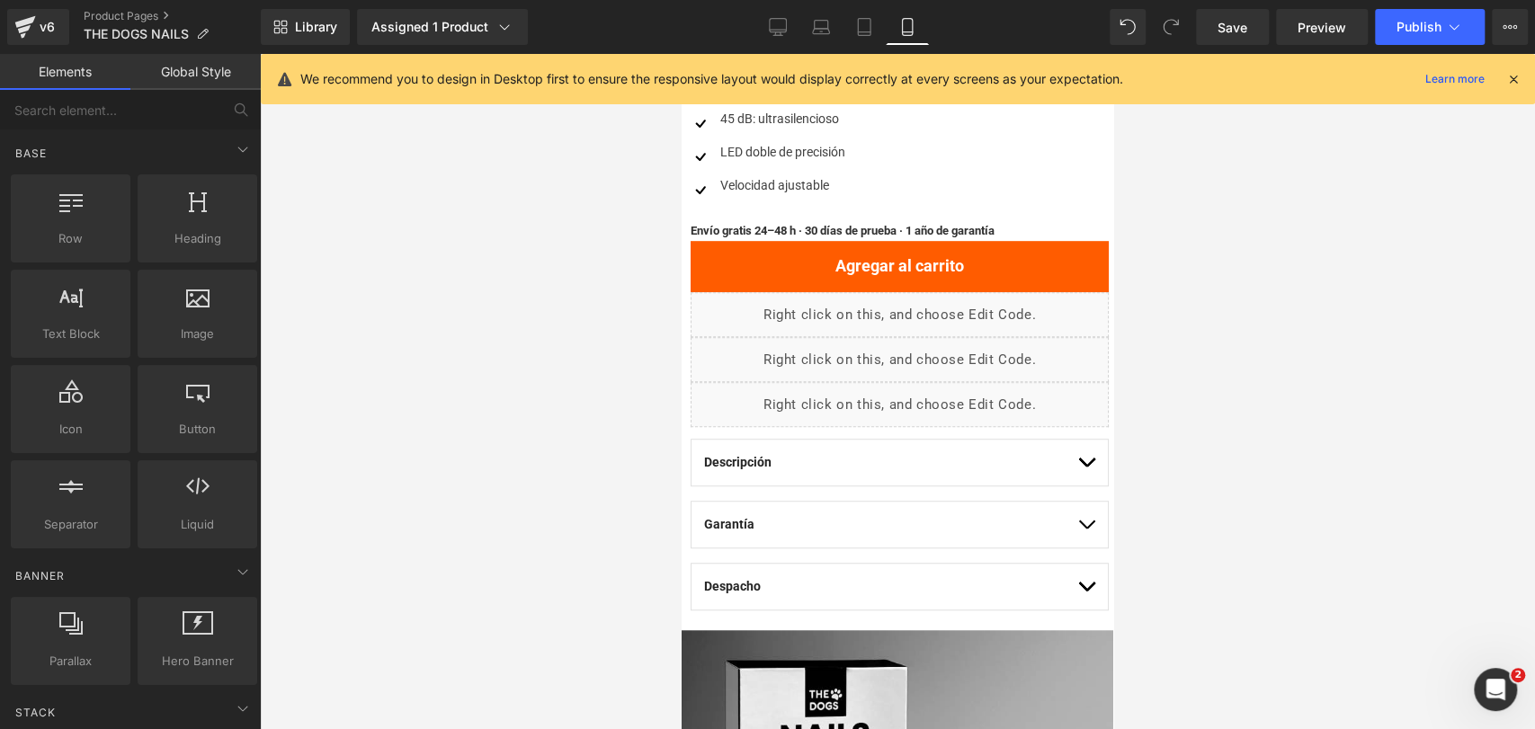
scroll to position [599, 0]
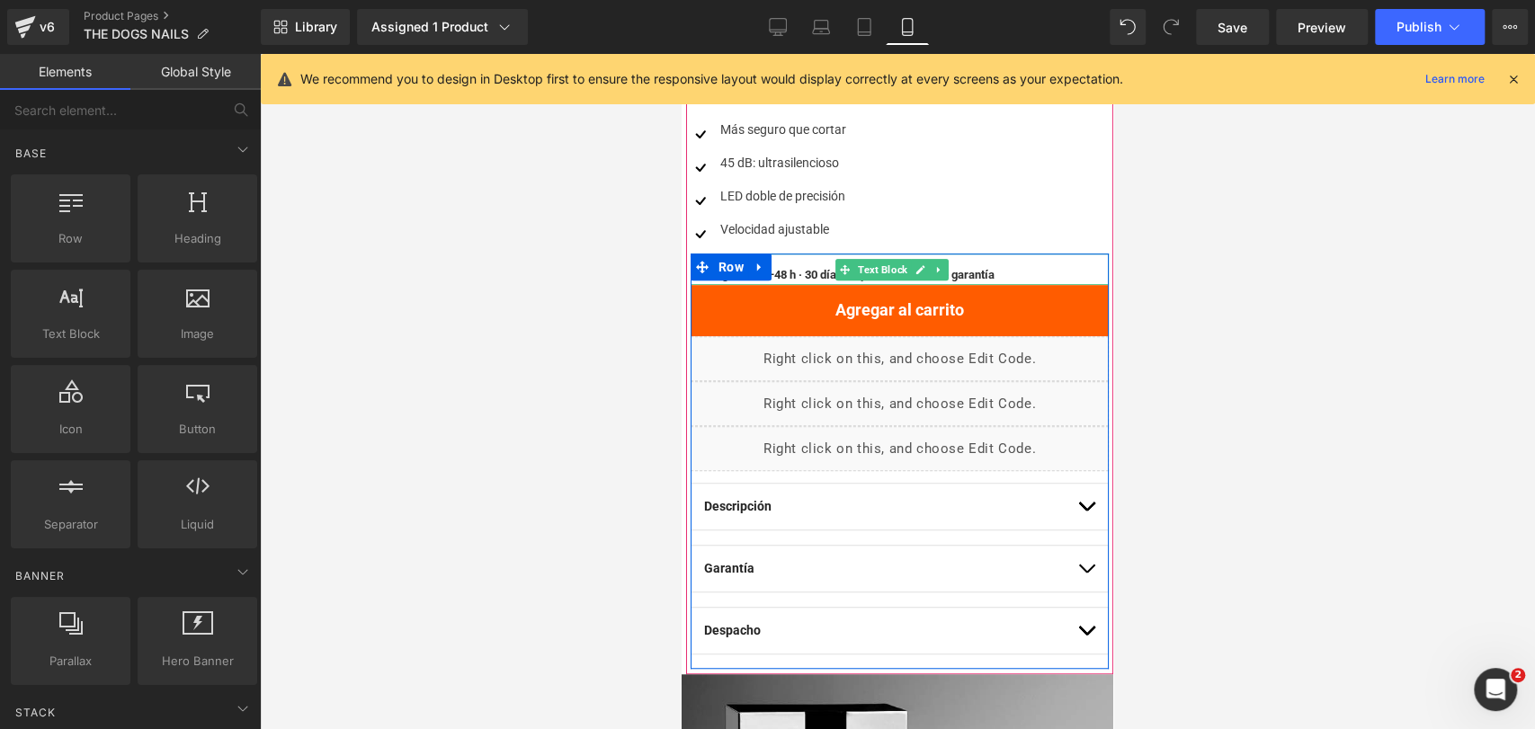
click at [797, 269] on b "Envío gratis 24–48 h · 30 días de prueba · 1 año de garantía" at bounding box center [843, 274] width 304 height 13
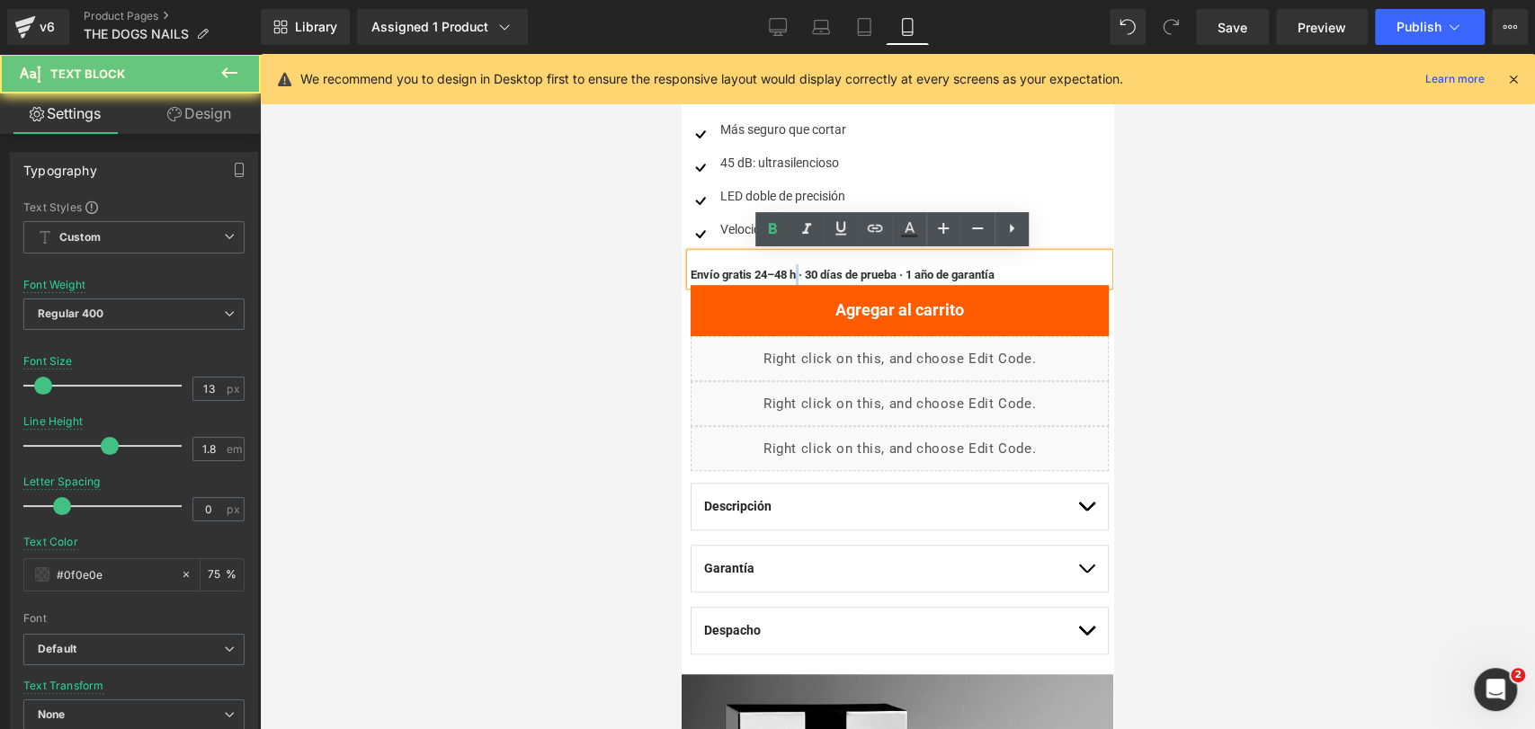
click at [797, 269] on b "Envío gratis 24–48 h · 30 días de prueba · 1 año de garantía" at bounding box center [843, 274] width 304 height 13
copy b "Envío gratis 24–48 h · 30 días de prueba · 1 año de garantía"
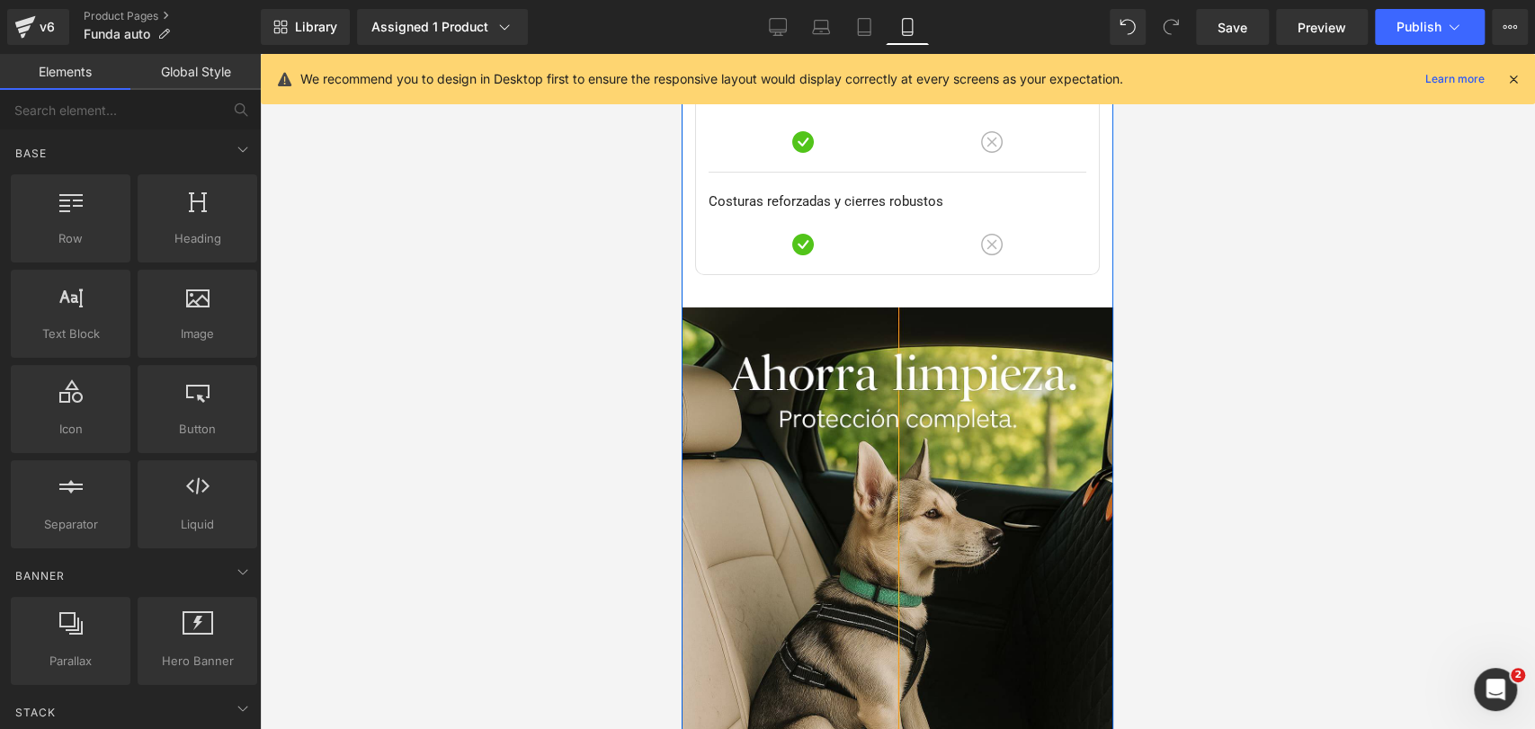
scroll to position [9130, 0]
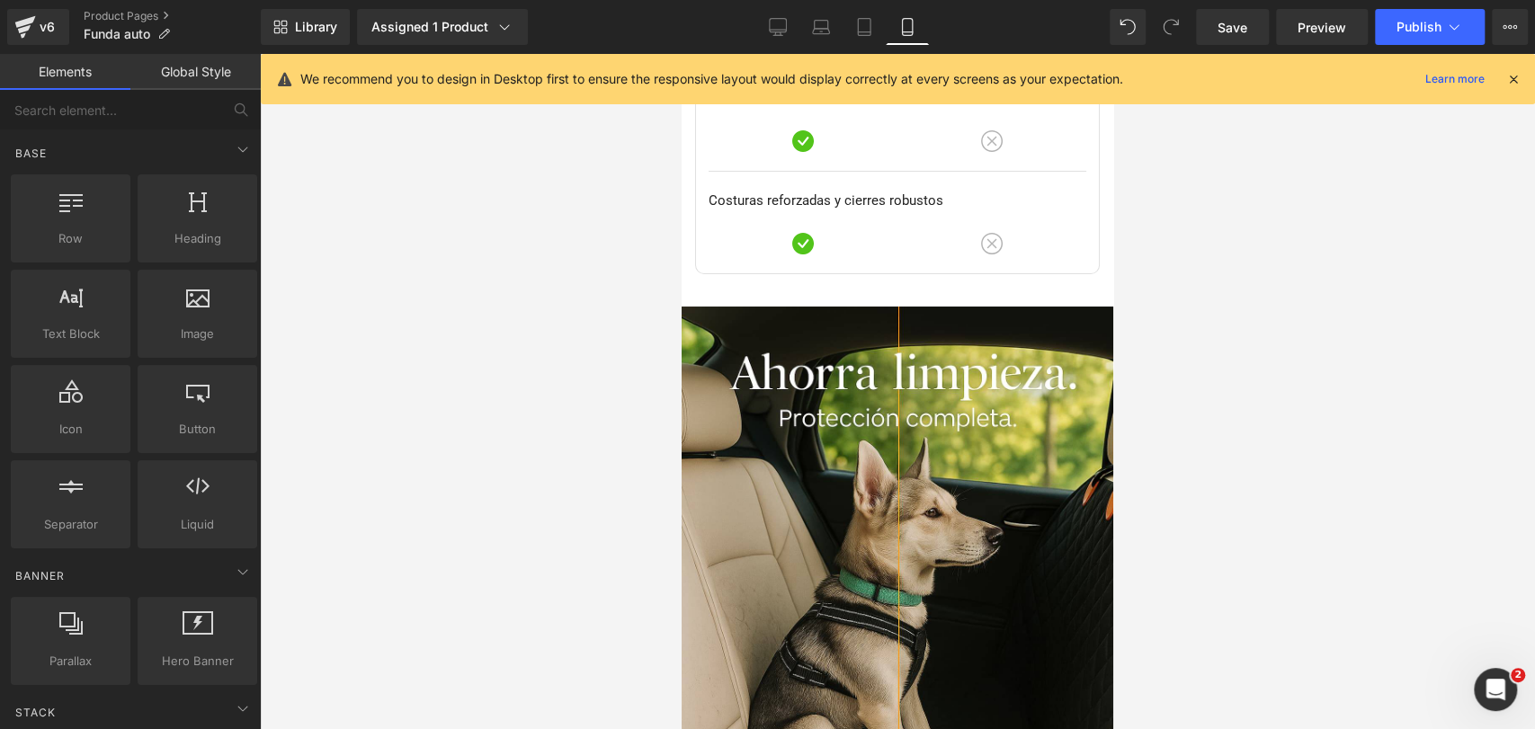
click at [1202, 301] on div at bounding box center [897, 391] width 1275 height 675
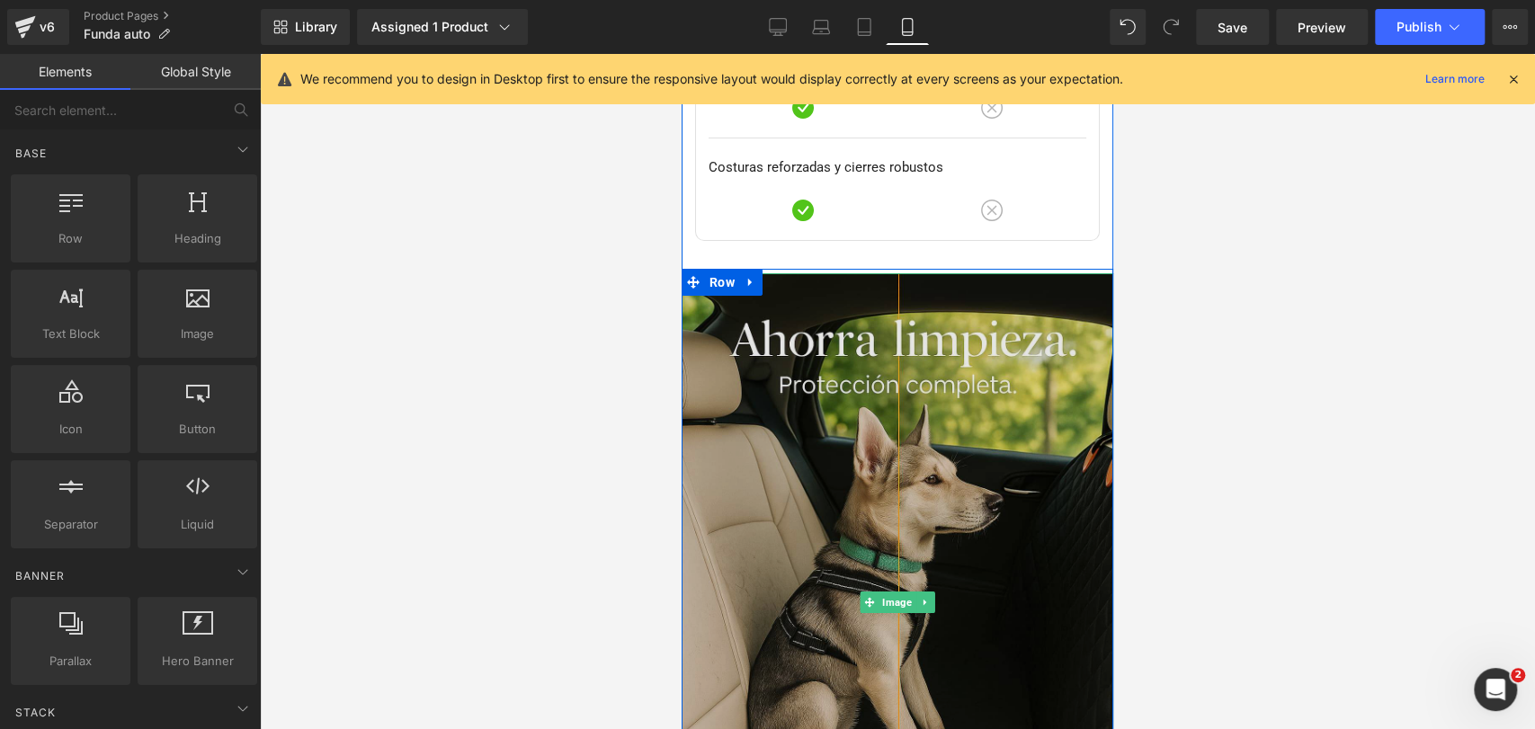
scroll to position [9202, 0]
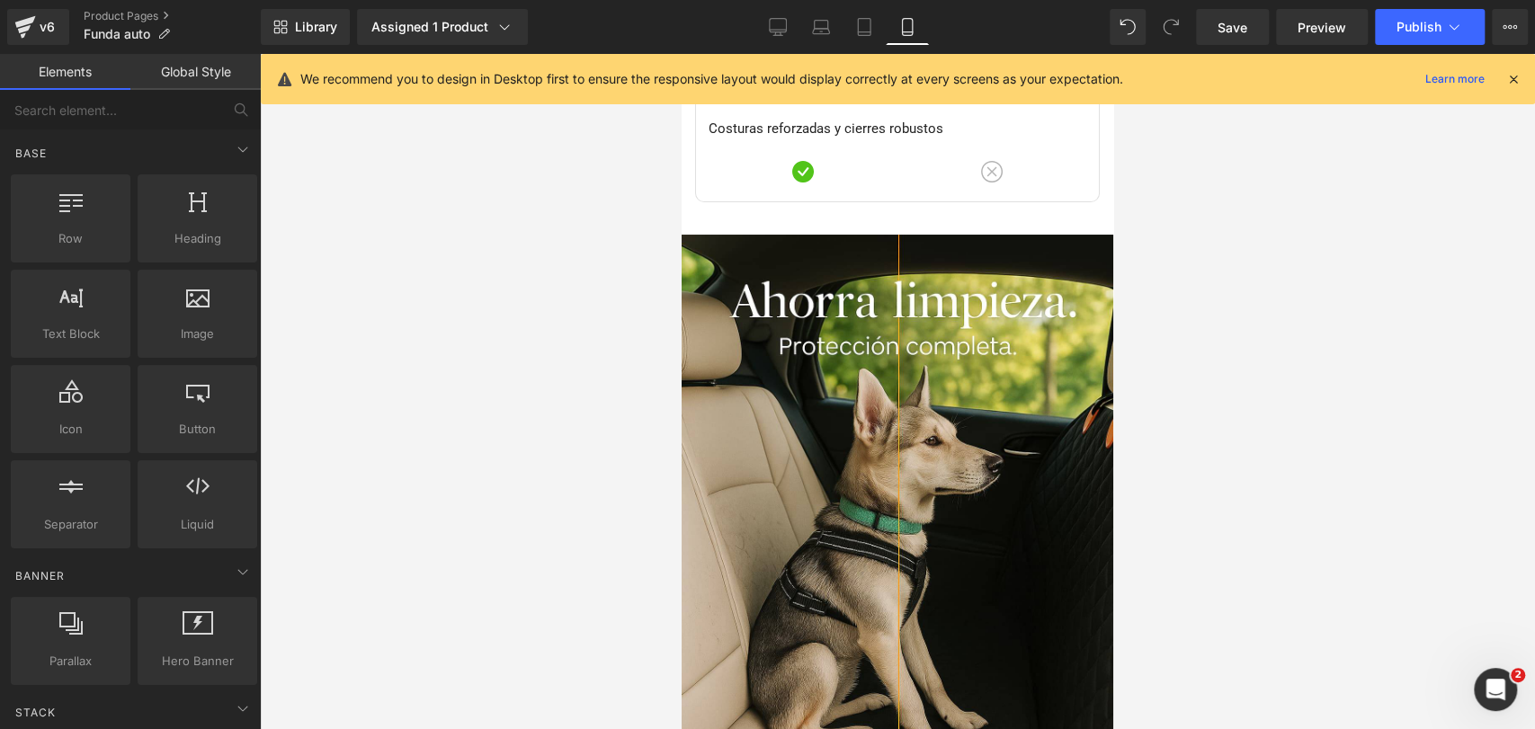
click at [1516, 81] on icon at bounding box center [1513, 79] width 16 height 16
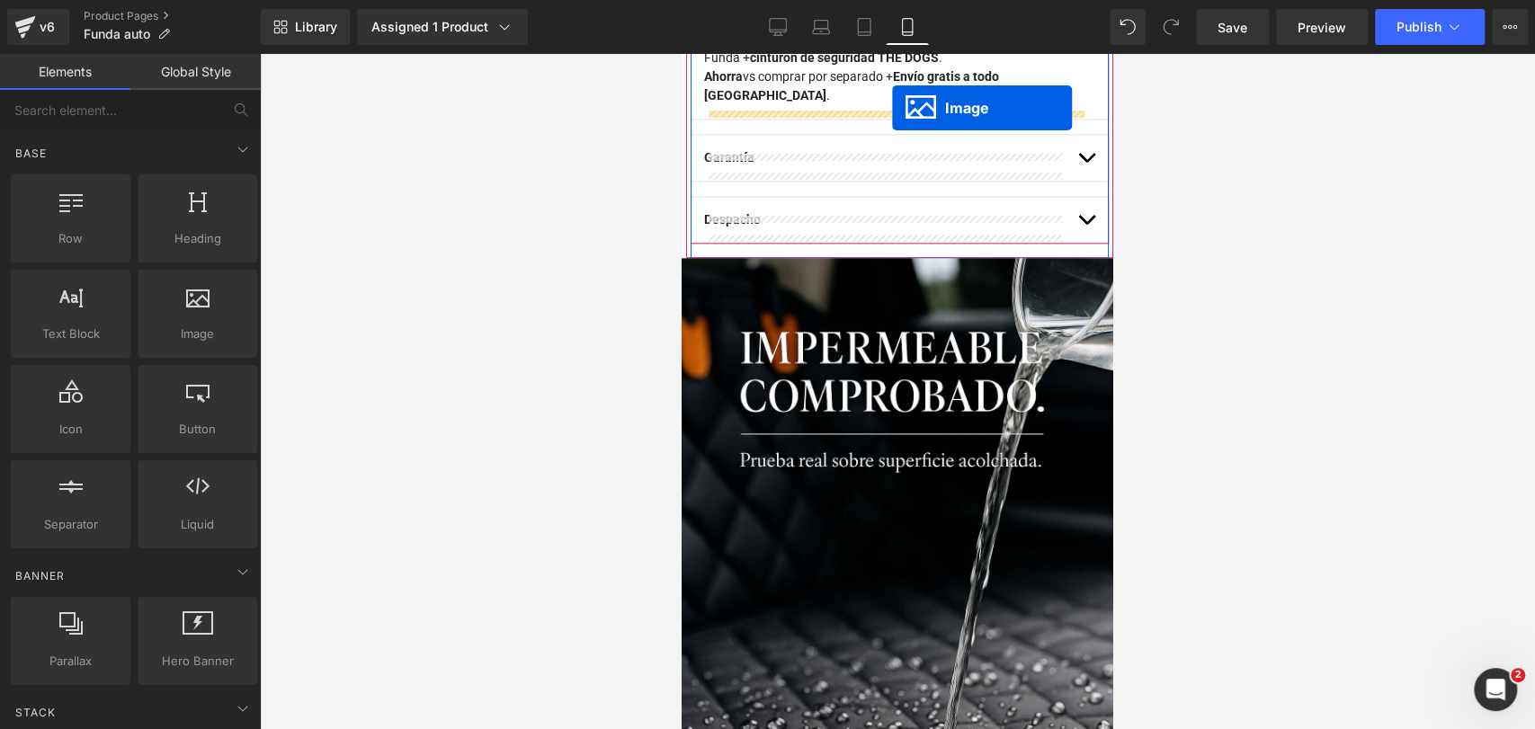
scroll to position [1509, 0]
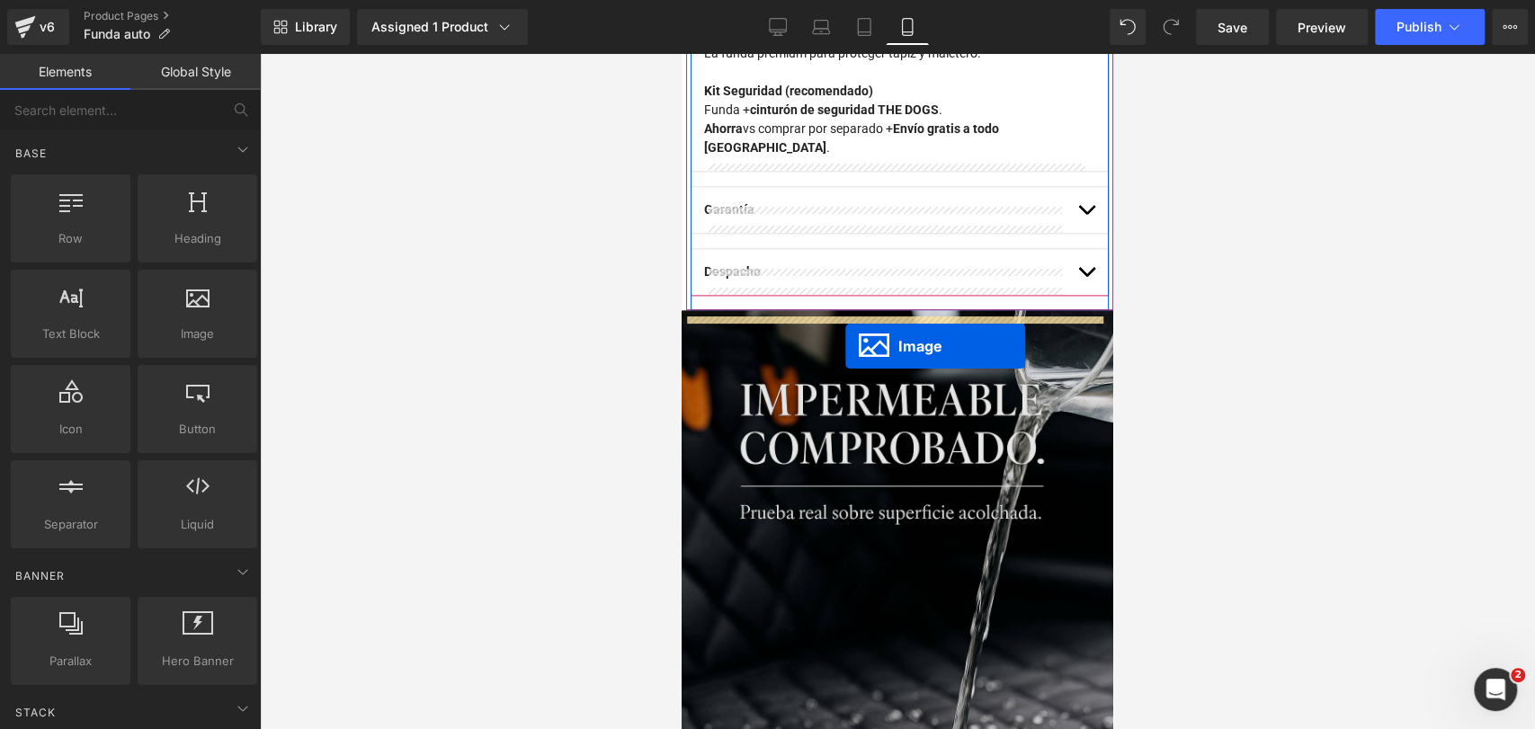
drag, startPoint x: 858, startPoint y: 400, endPoint x: 845, endPoint y: 346, distance: 55.4
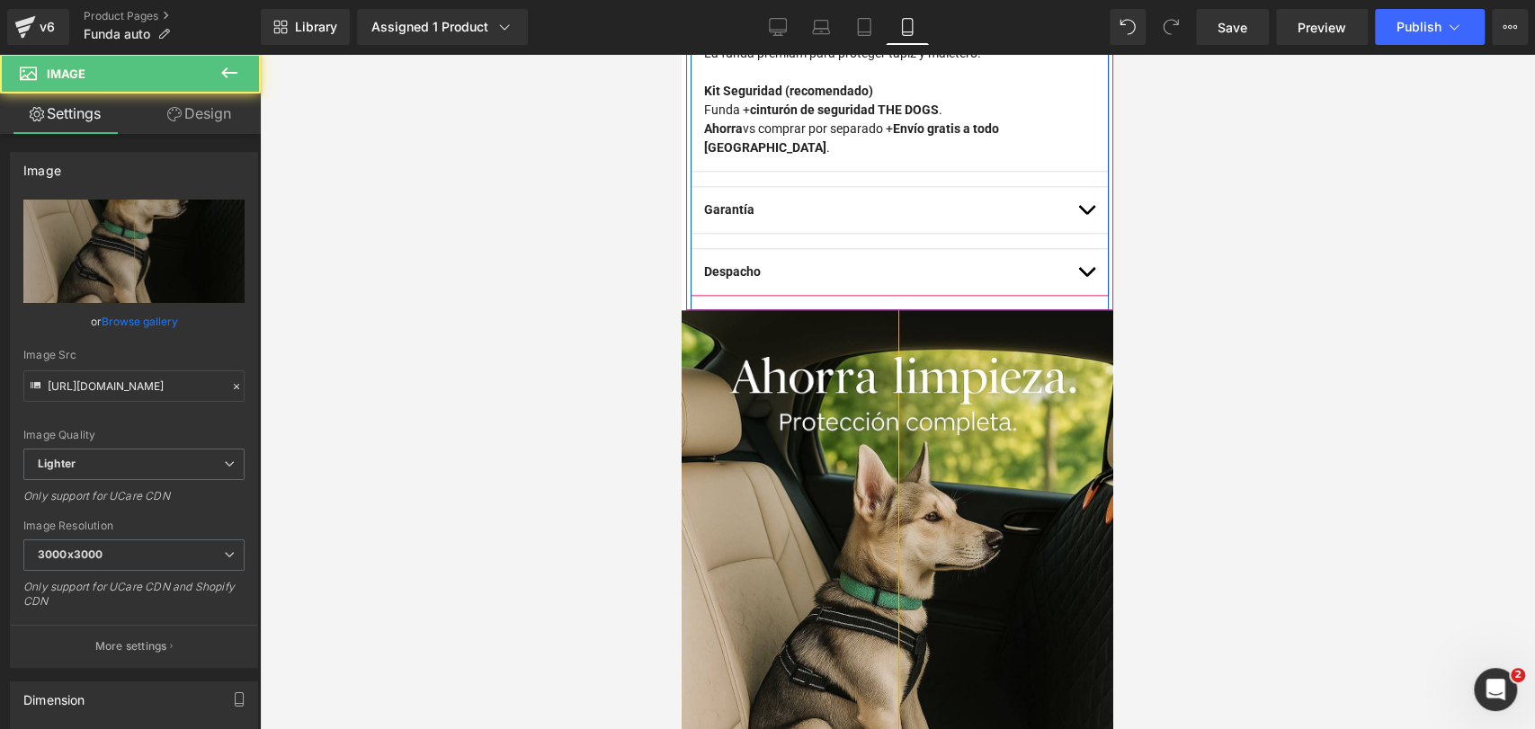
click at [1191, 333] on div at bounding box center [897, 391] width 1275 height 675
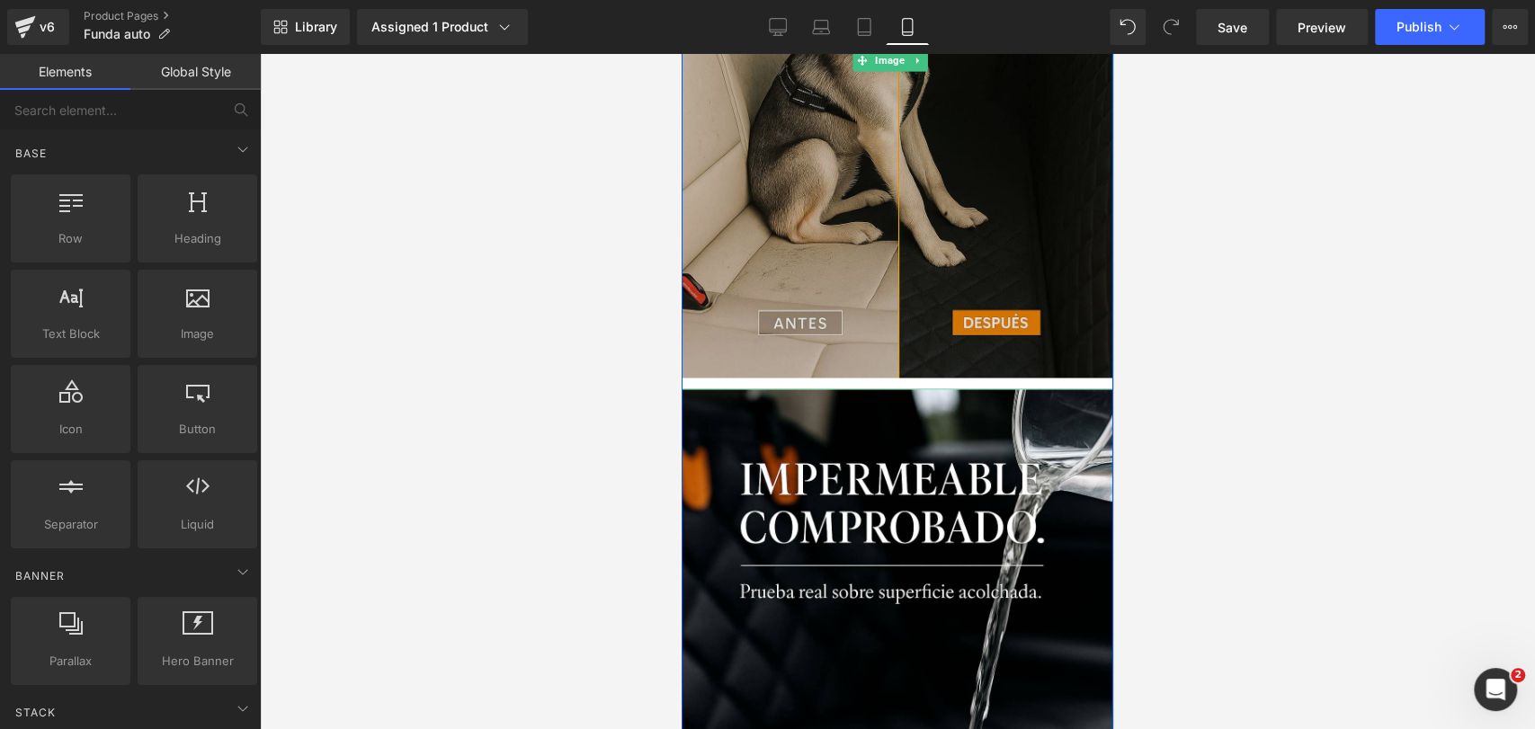
scroll to position [2097, 0]
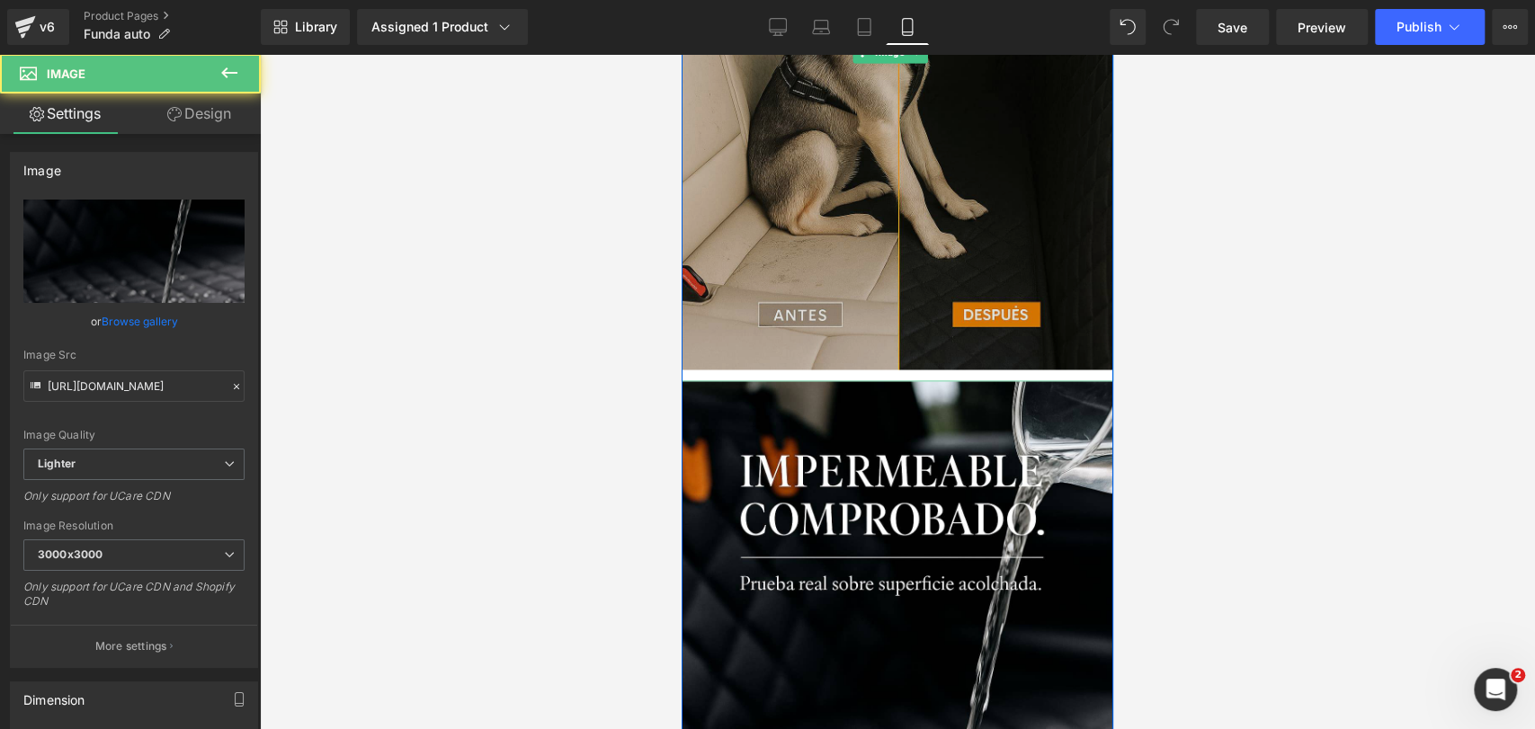
drag, startPoint x: 995, startPoint y: 364, endPoint x: 995, endPoint y: 346, distance: 18.0
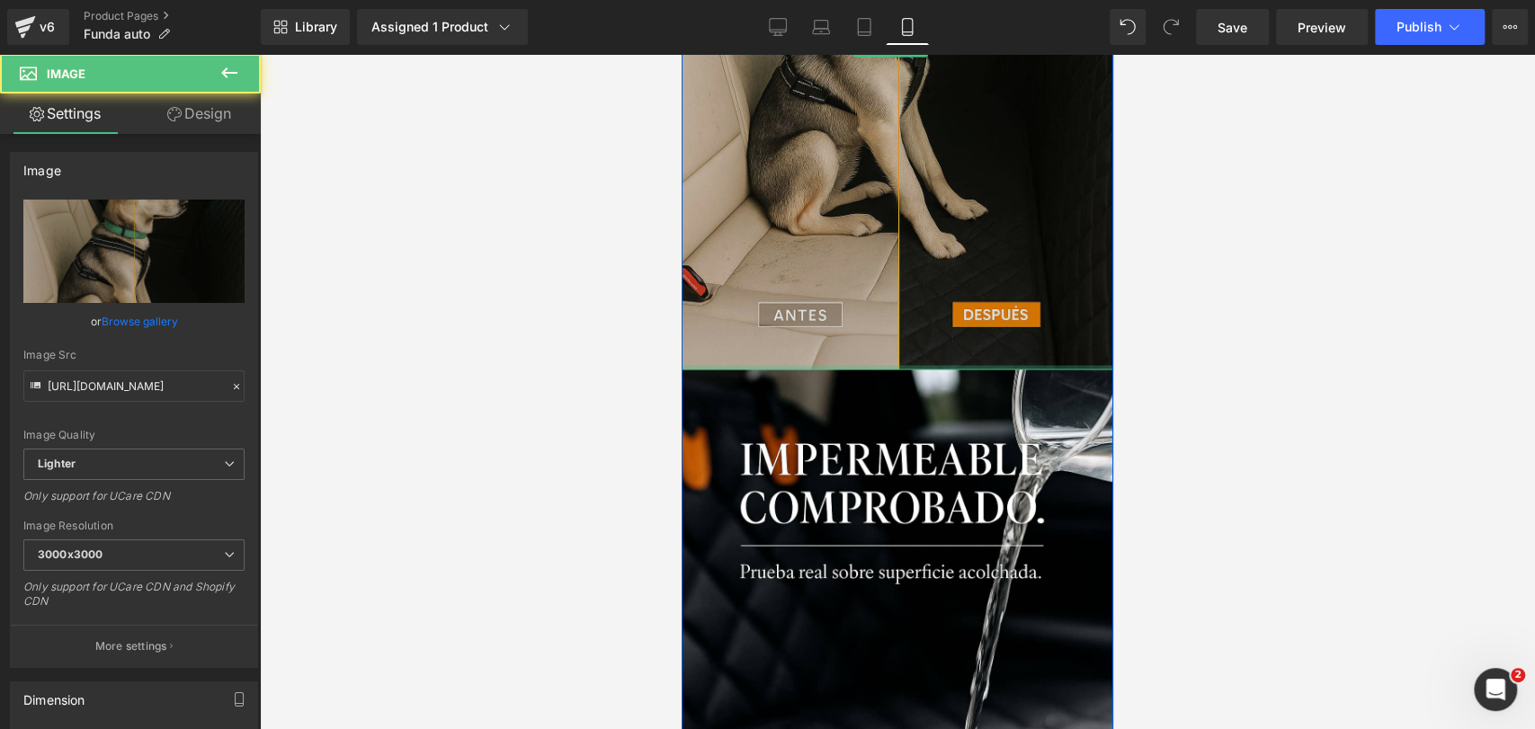
drag, startPoint x: 996, startPoint y: 355, endPoint x: 996, endPoint y: 290, distance: 64.8
click at [996, 290] on div "Image" at bounding box center [898, 46] width 432 height 648
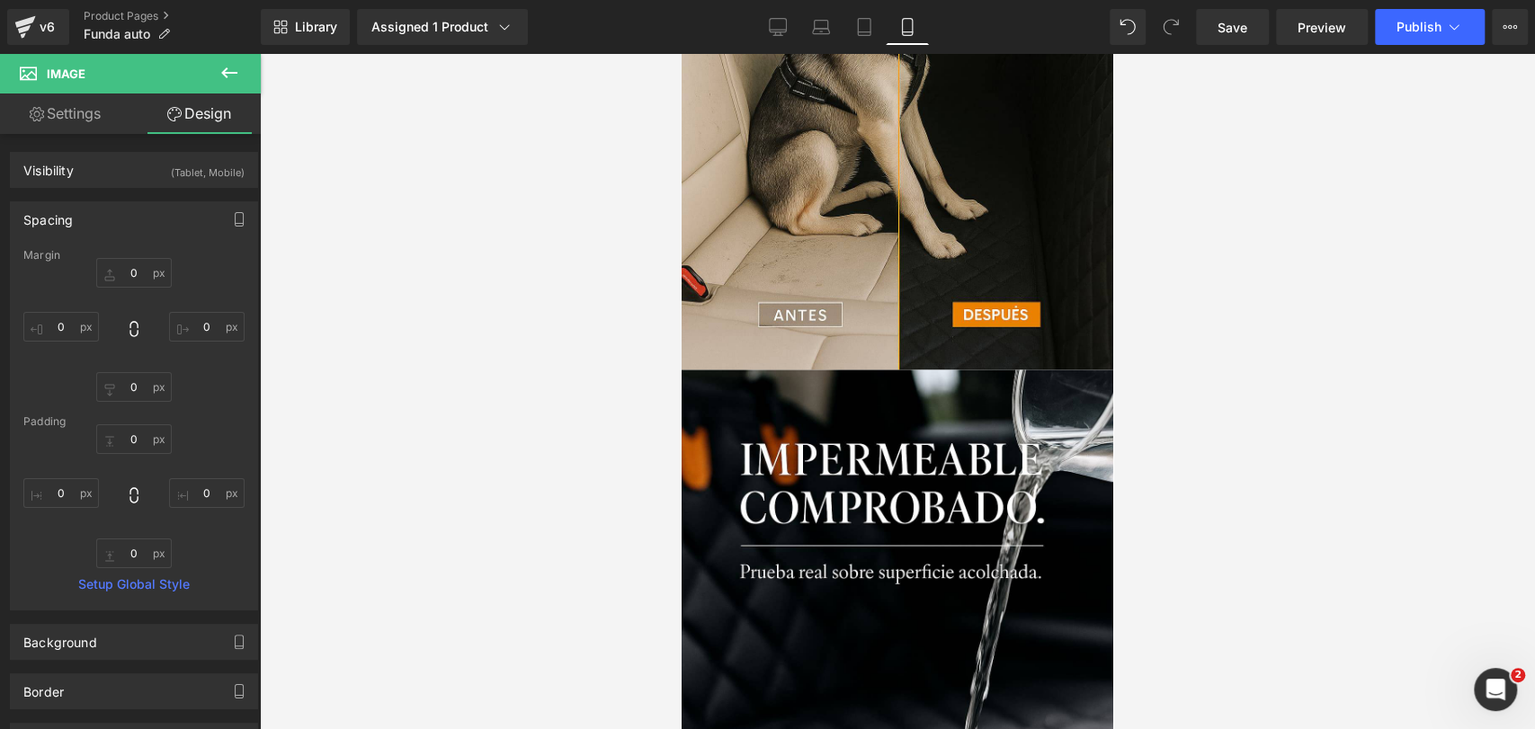
click at [1137, 299] on div at bounding box center [897, 391] width 1275 height 675
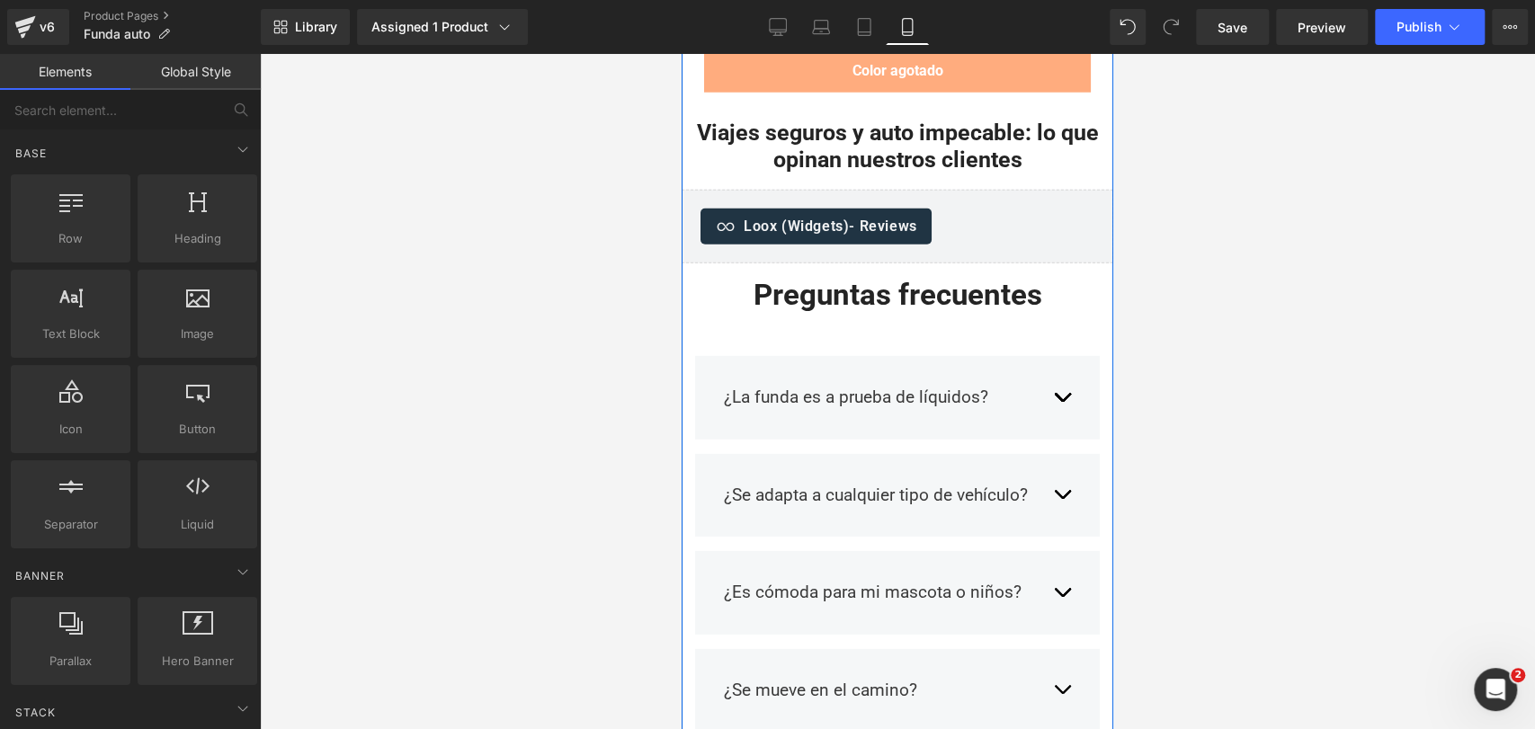
scroll to position [7935, 0]
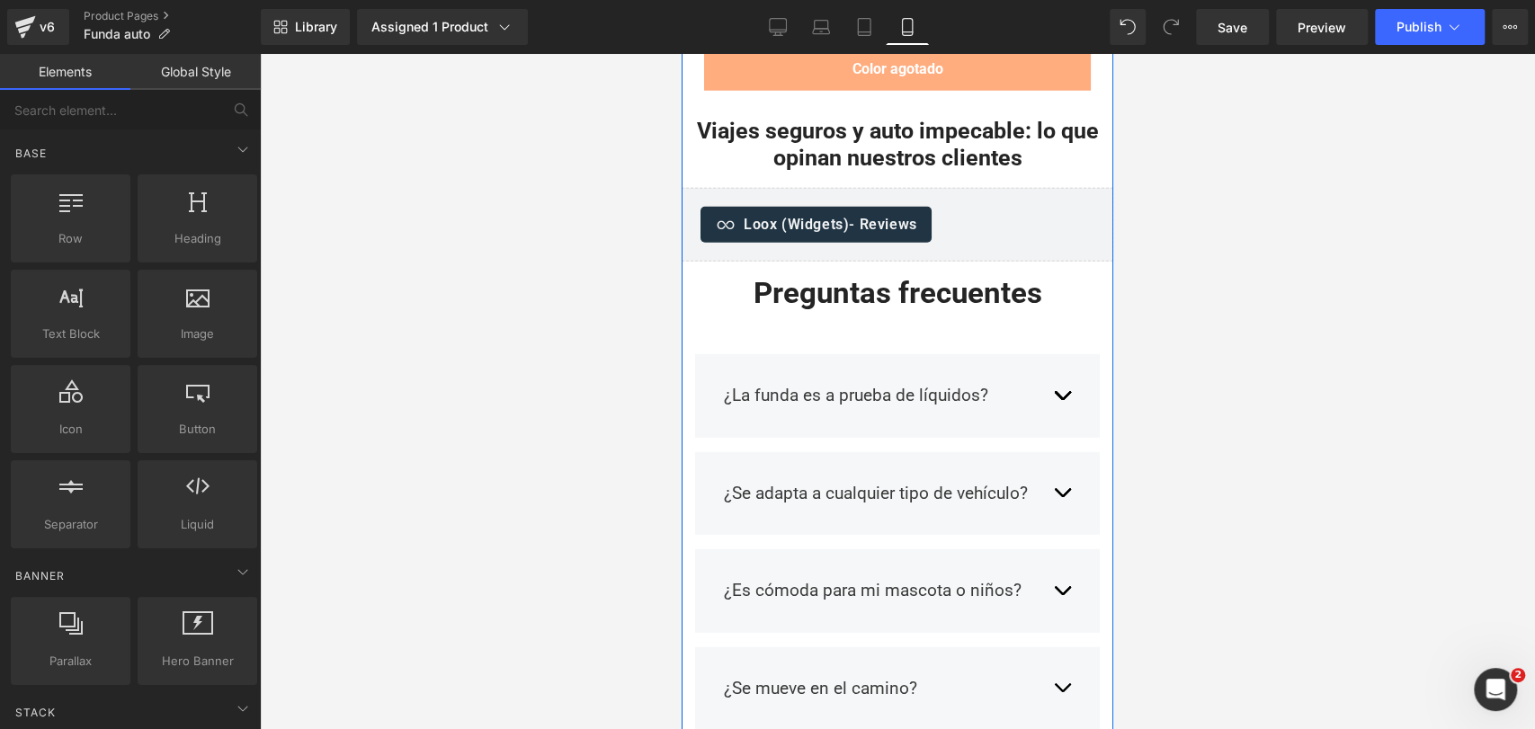
click at [931, 310] on div "¿La funda es a prueba de líquidos? Text Block Sí, está fabricada con materiales…" at bounding box center [898, 699] width 432 height 779
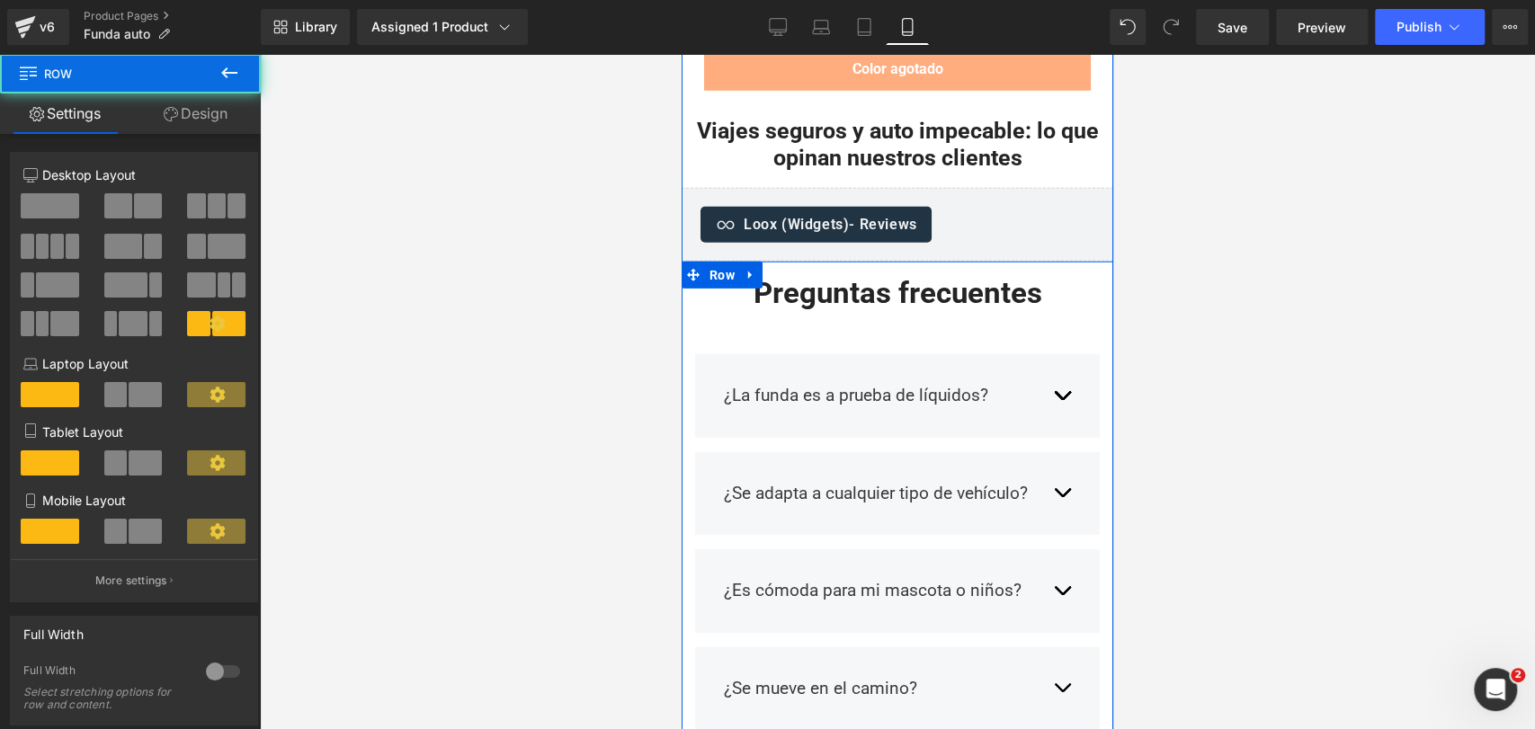
click at [868, 310] on div "¿La funda es a prueba de líquidos? Text Block Sí, está fabricada con materiales…" at bounding box center [898, 699] width 432 height 779
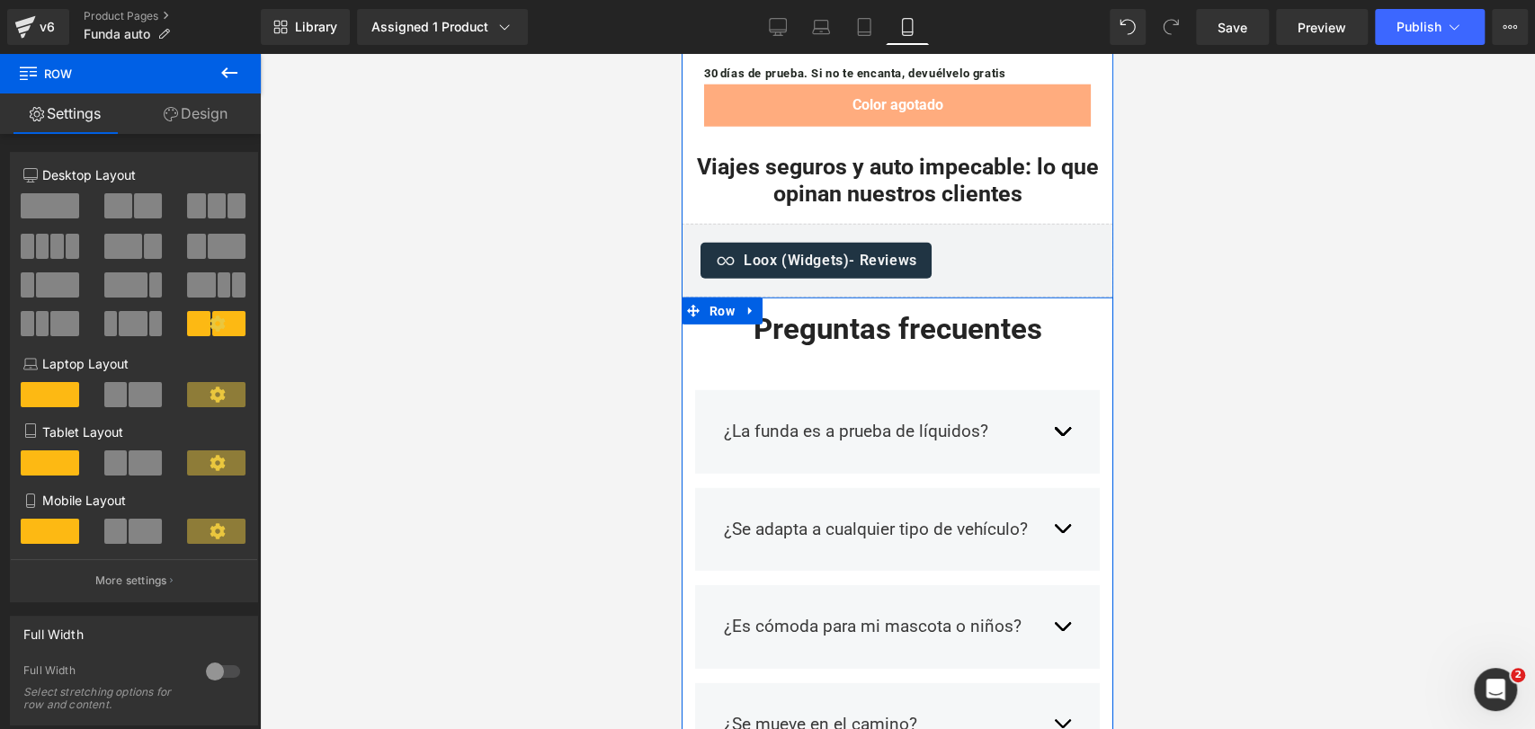
scroll to position [7897, 0]
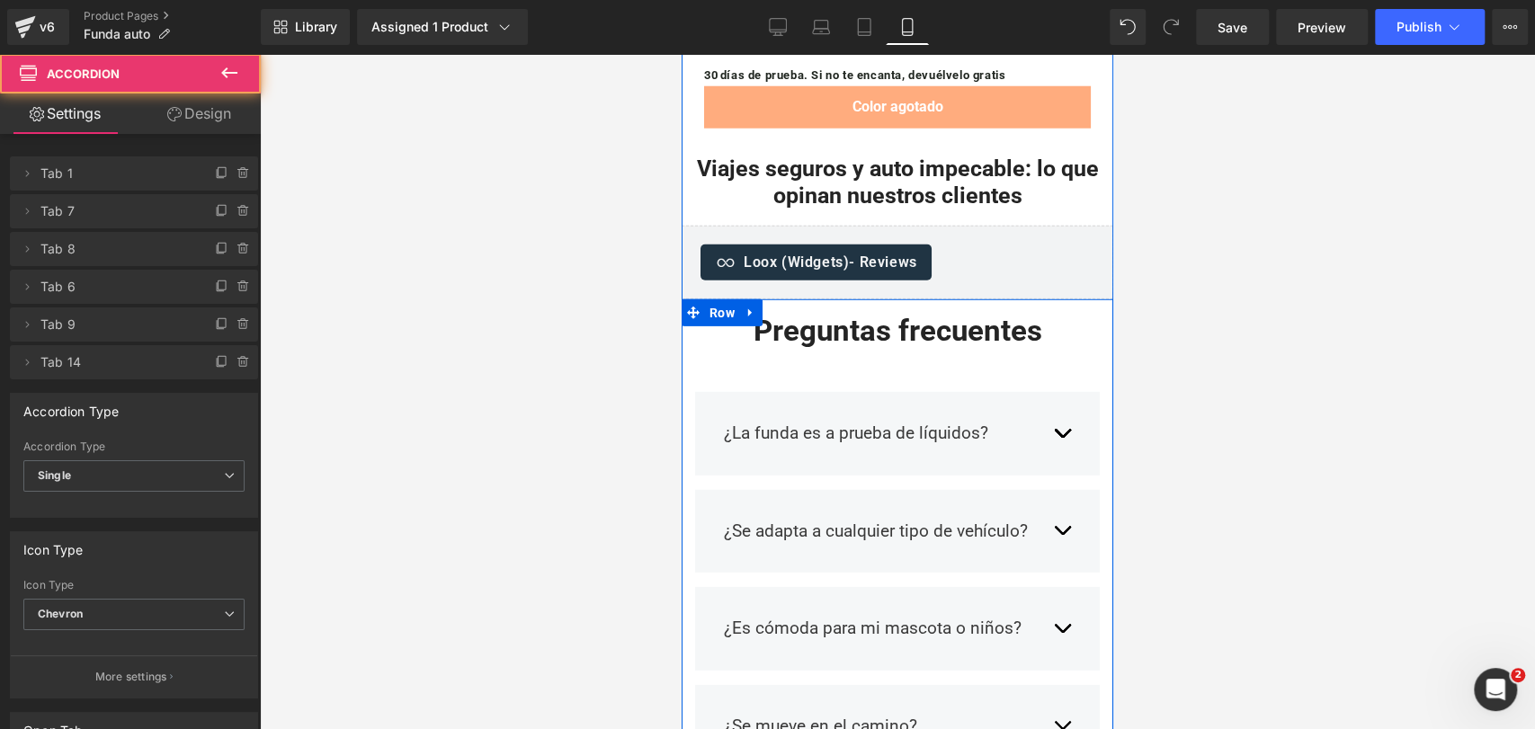
drag, startPoint x: 734, startPoint y: 187, endPoint x: 734, endPoint y: 175, distance: 11.7
click at [734, 348] on div "¿La funda es a prueba de líquidos? Text Block Sí, está fabricada con materiales…" at bounding box center [898, 737] width 432 height 779
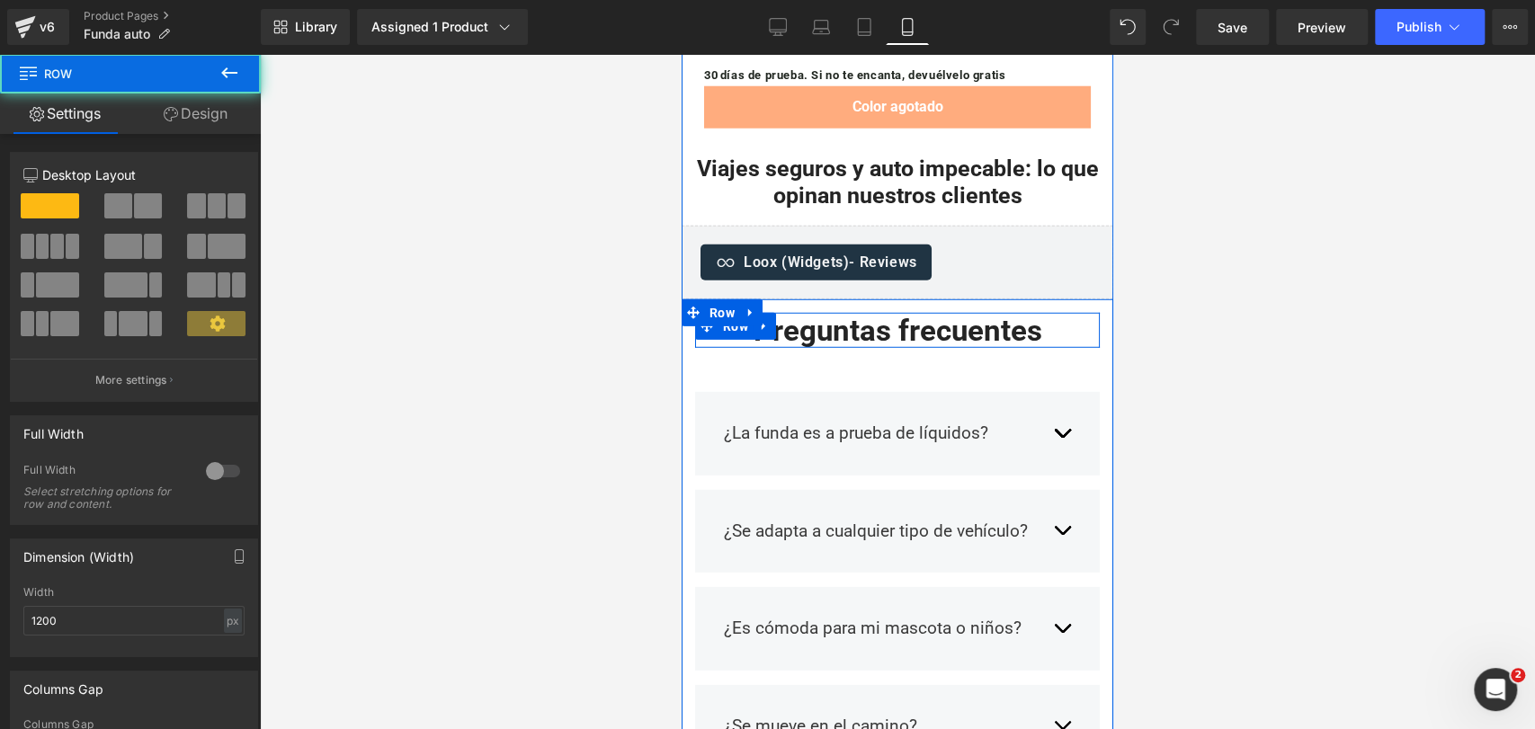
drag, startPoint x: 837, startPoint y: 139, endPoint x: 844, endPoint y: 103, distance: 37.4
click at [844, 299] on div "Preguntas frecuentes Heading Row ¿La funda es a prueba de líquidos? Text Block …" at bounding box center [898, 713] width 432 height 828
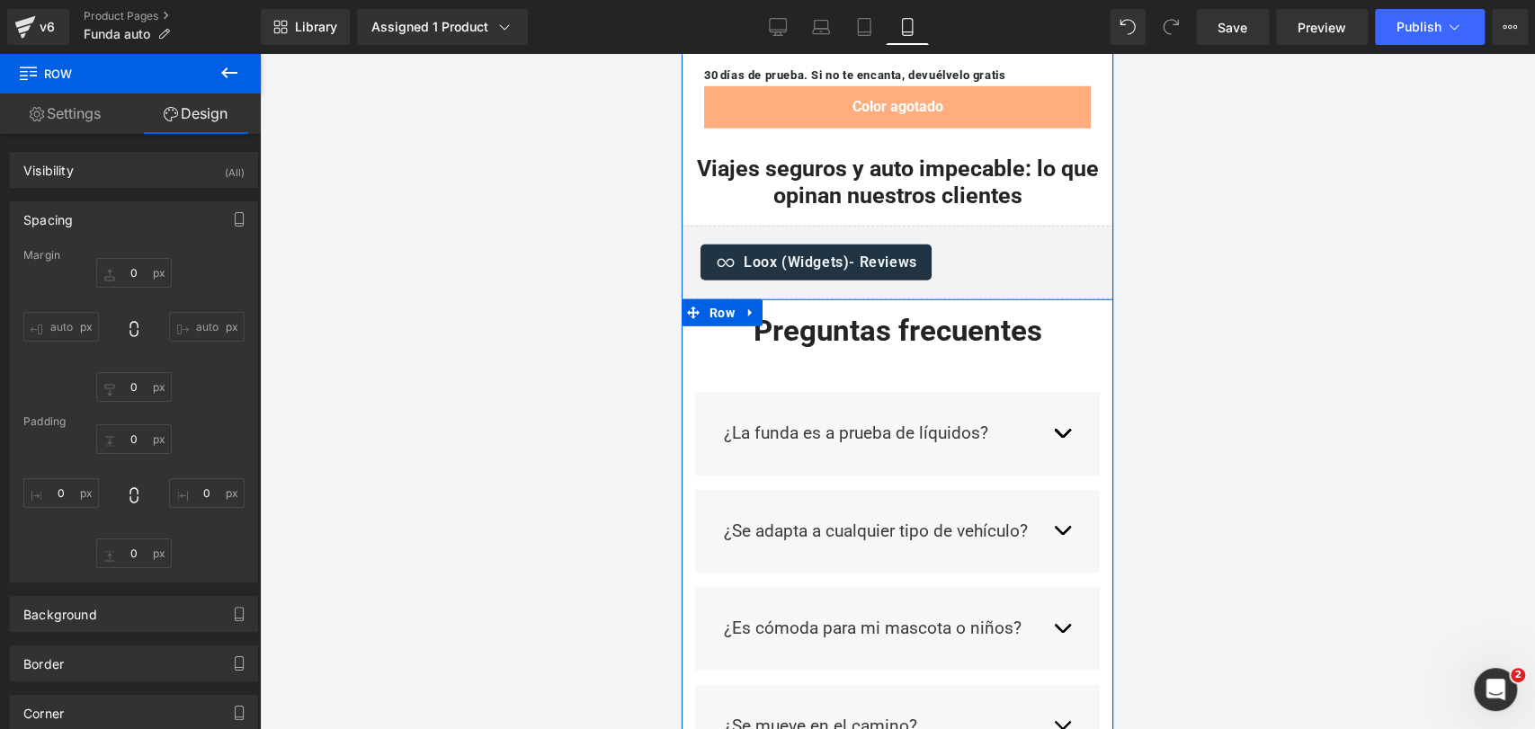
type input "0"
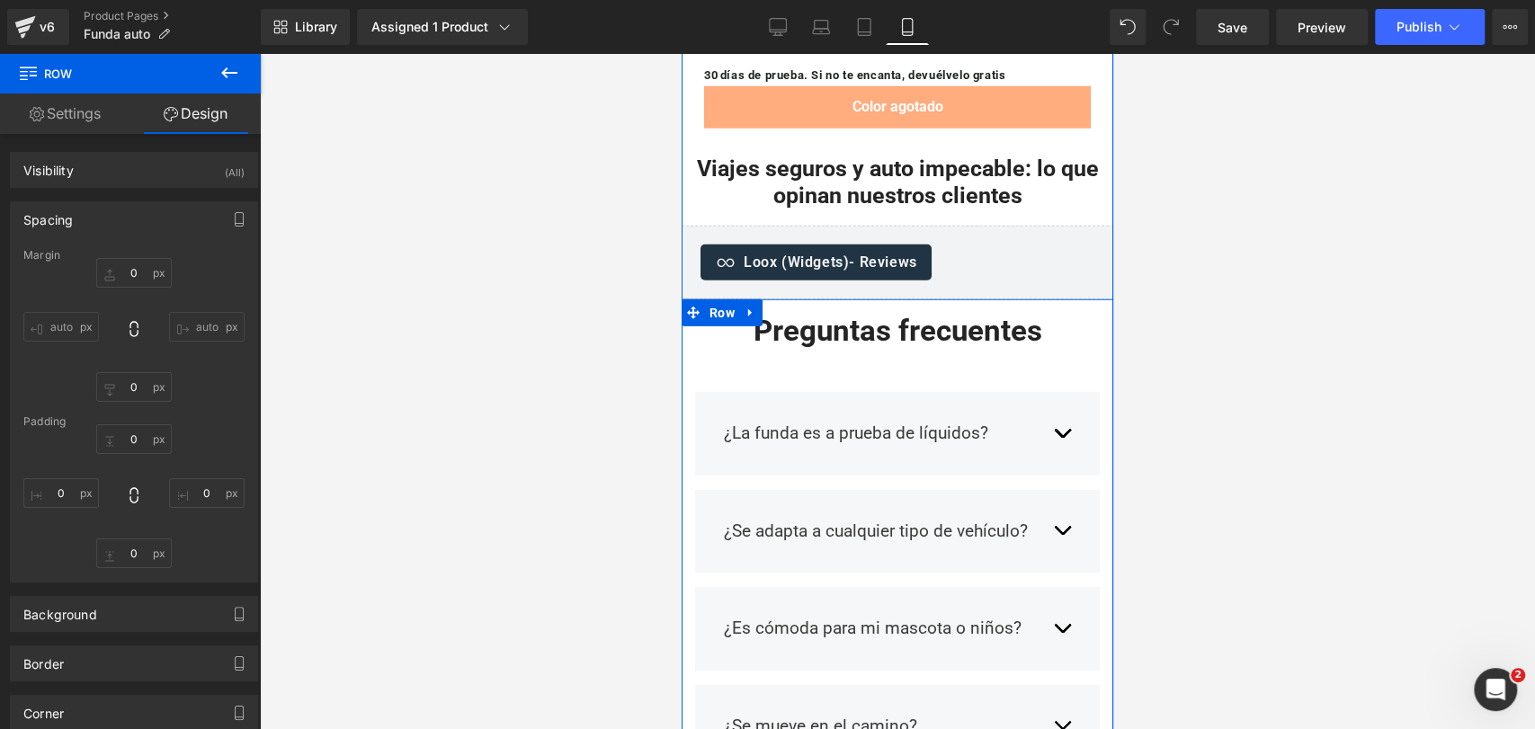
type input "0"
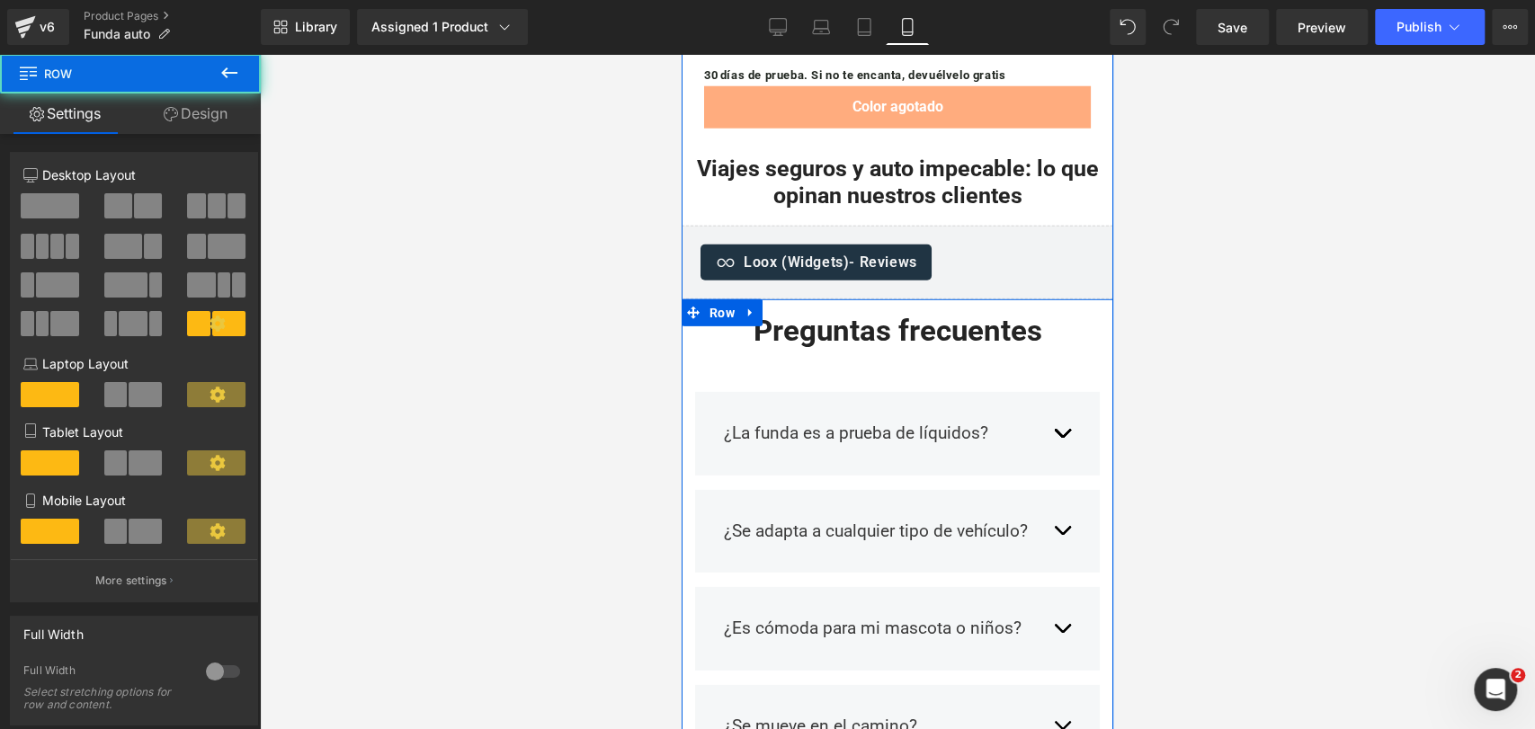
click at [835, 348] on div "¿La funda es a prueba de líquidos? Text Block Sí, está fabricada con materiales…" at bounding box center [898, 737] width 432 height 779
click at [895, 348] on div "¿La funda es a prueba de líquidos? Text Block Sí, está fabricada con materiales…" at bounding box center [898, 737] width 432 height 779
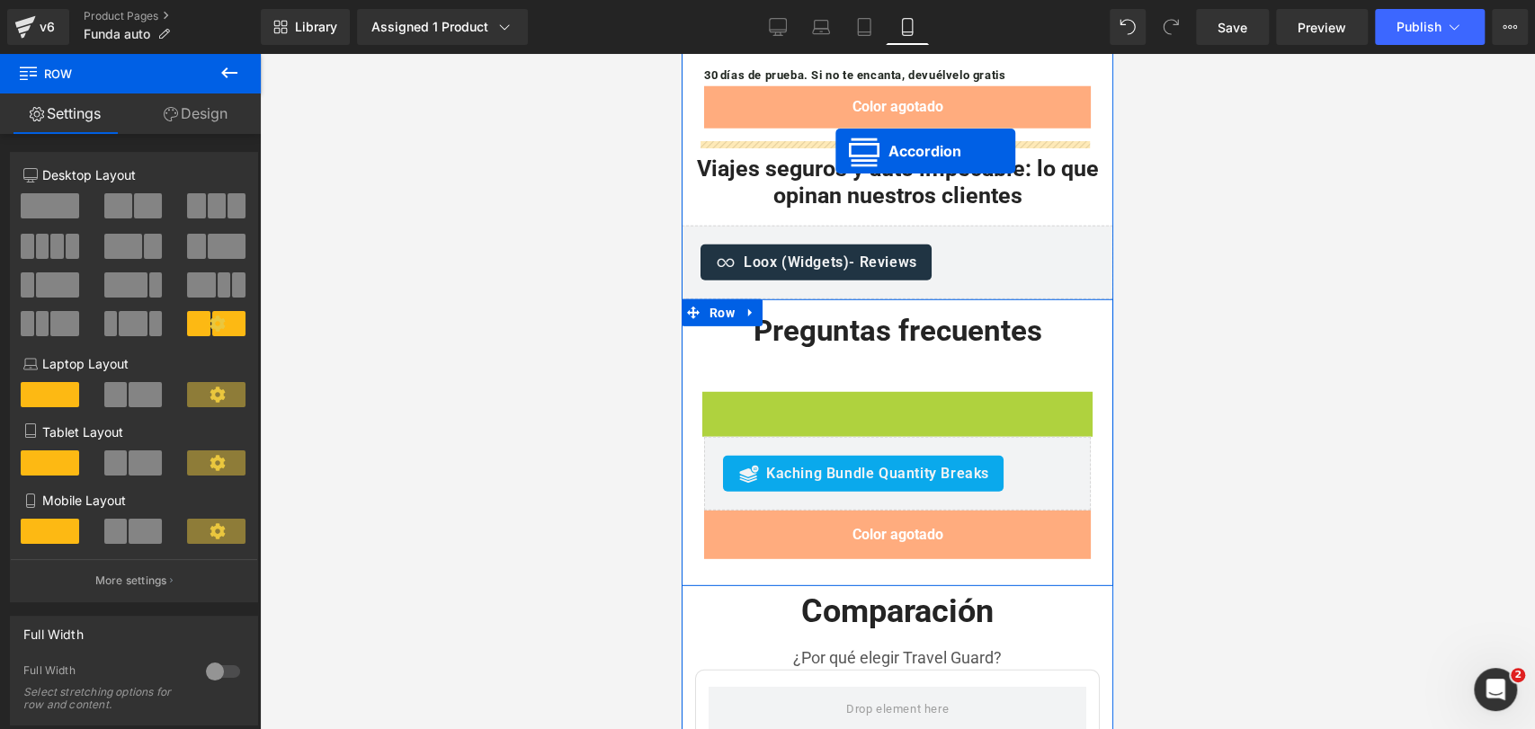
drag, startPoint x: 833, startPoint y: 195, endPoint x: 835, endPoint y: 151, distance: 44.2
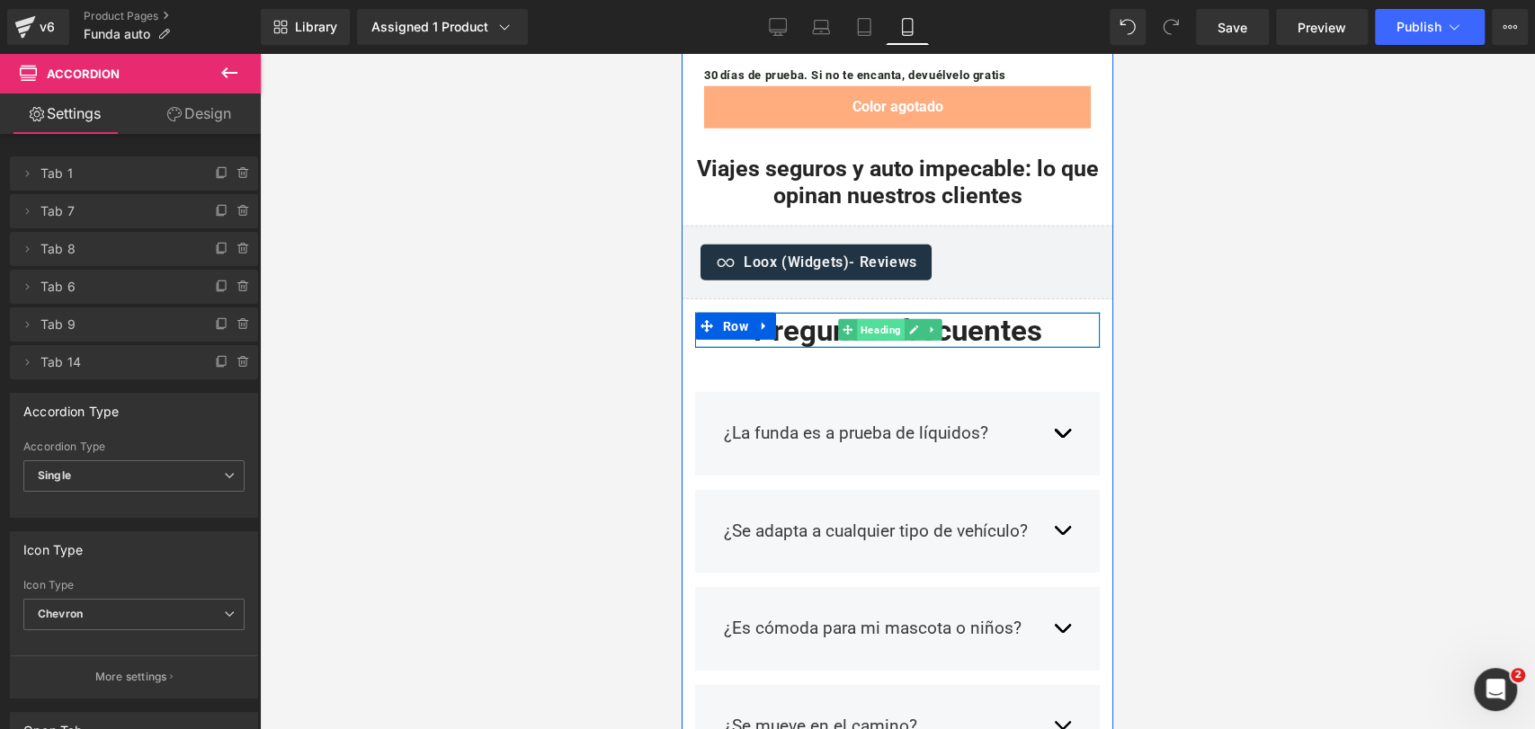
click at [879, 319] on span "Heading" at bounding box center [881, 330] width 48 height 22
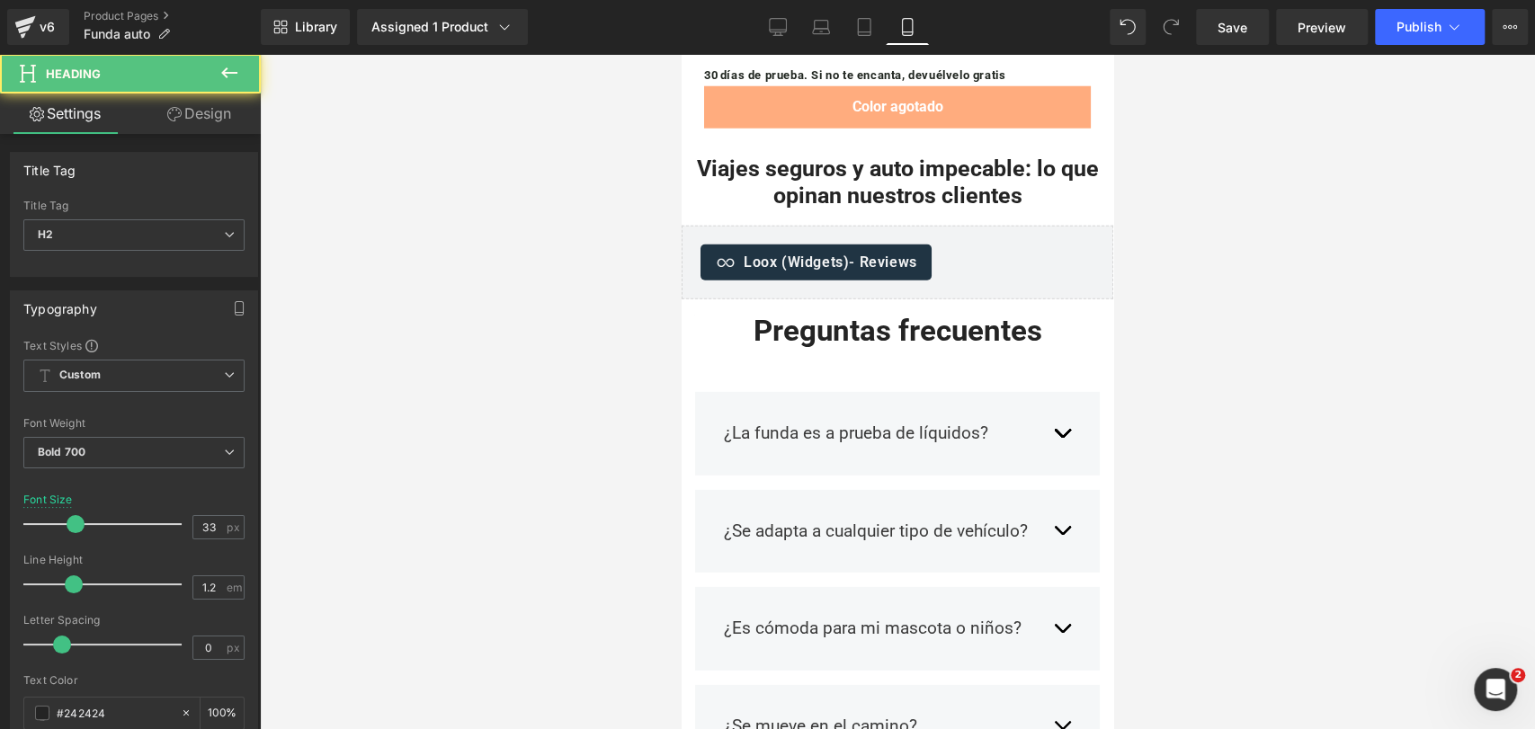
drag, startPoint x: 210, startPoint y: 121, endPoint x: 186, endPoint y: 178, distance: 61.6
click at [210, 121] on link "Design" at bounding box center [199, 114] width 130 height 40
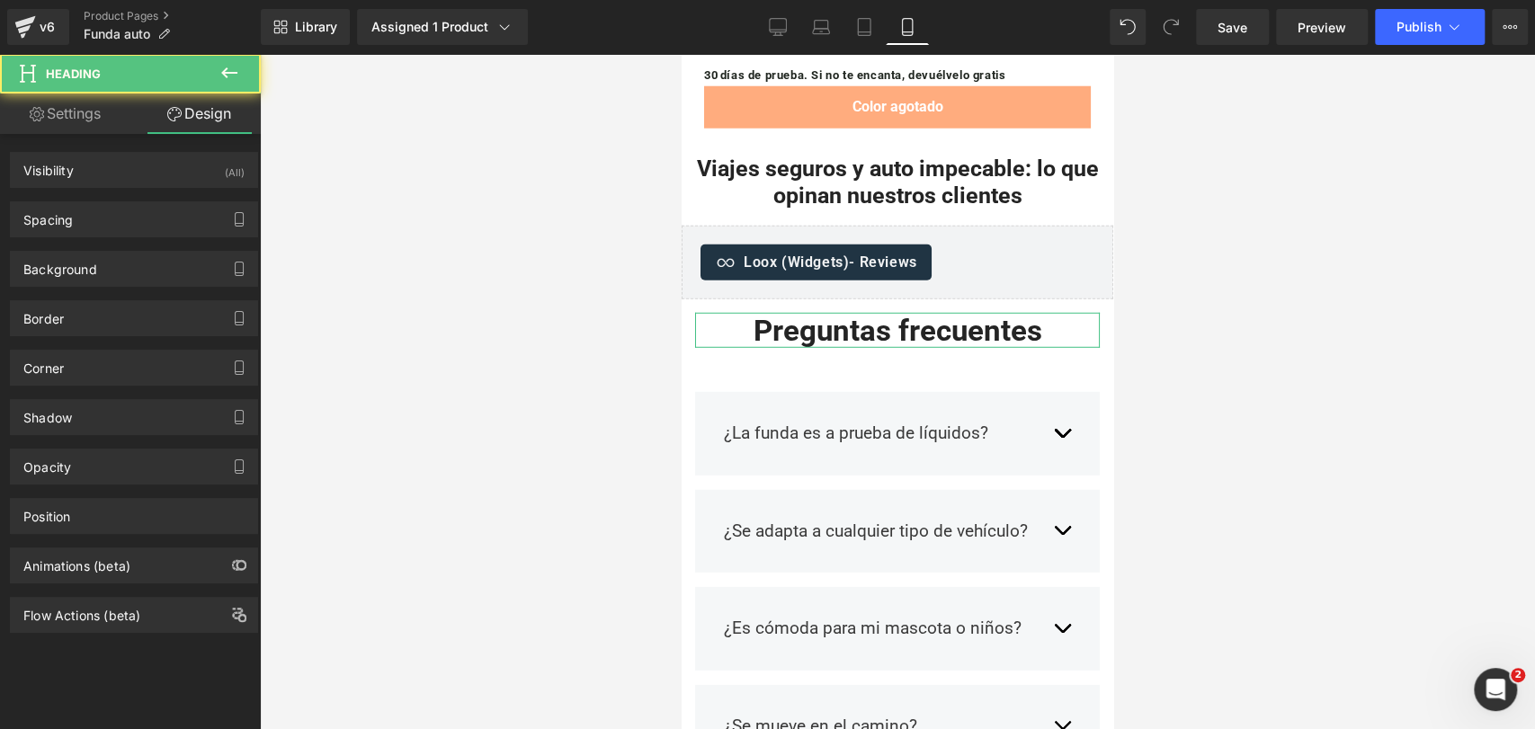
type input "0"
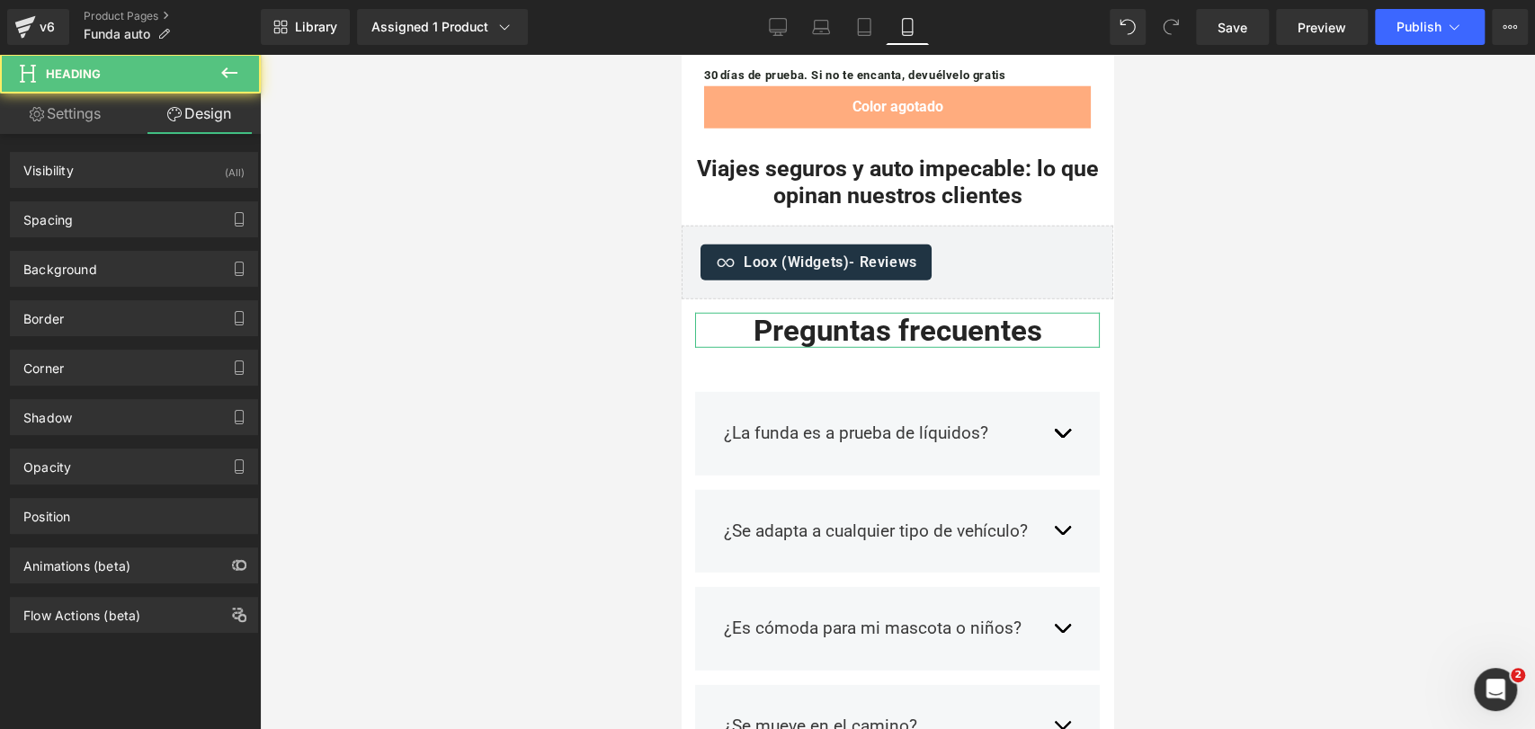
type input "0"
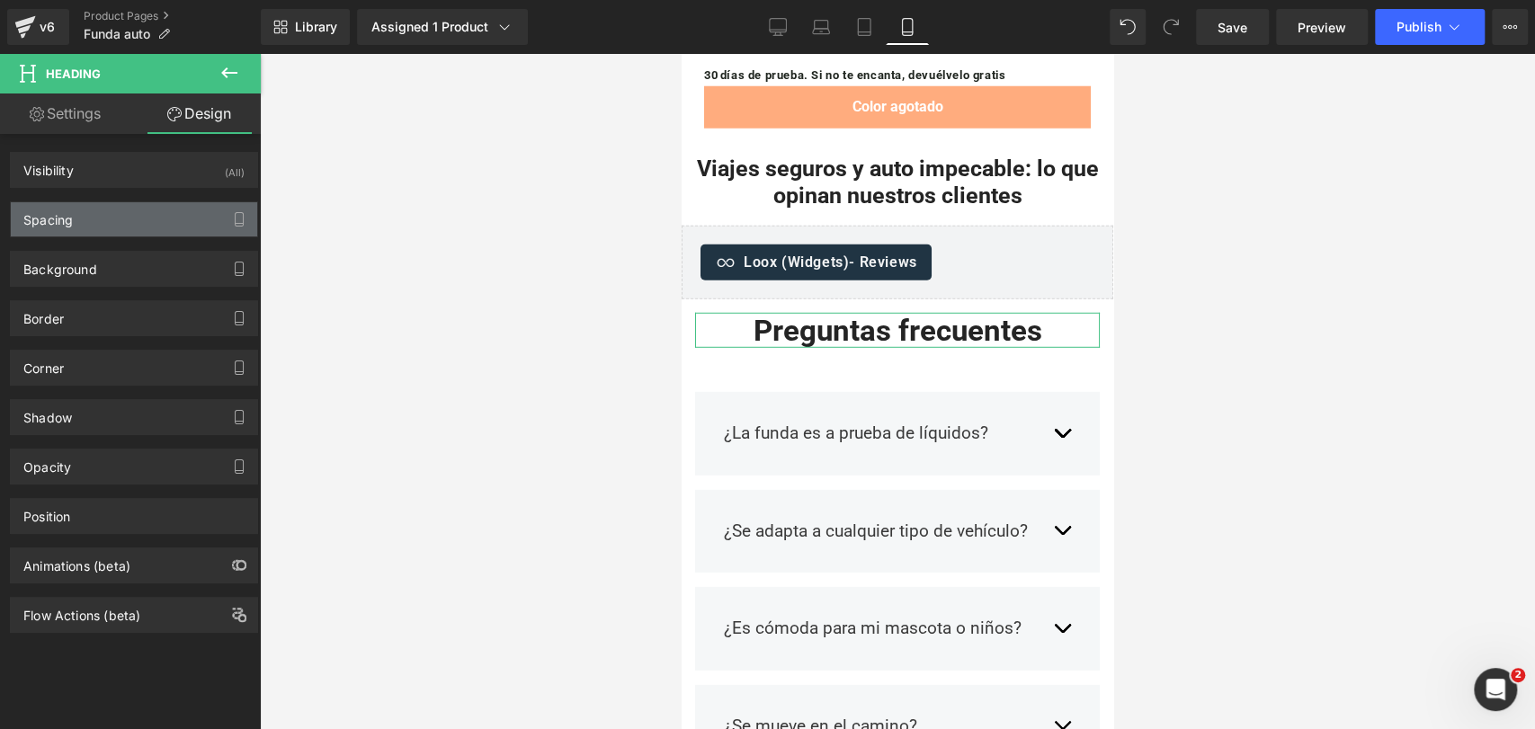
click at [176, 228] on div "Spacing" at bounding box center [134, 219] width 246 height 34
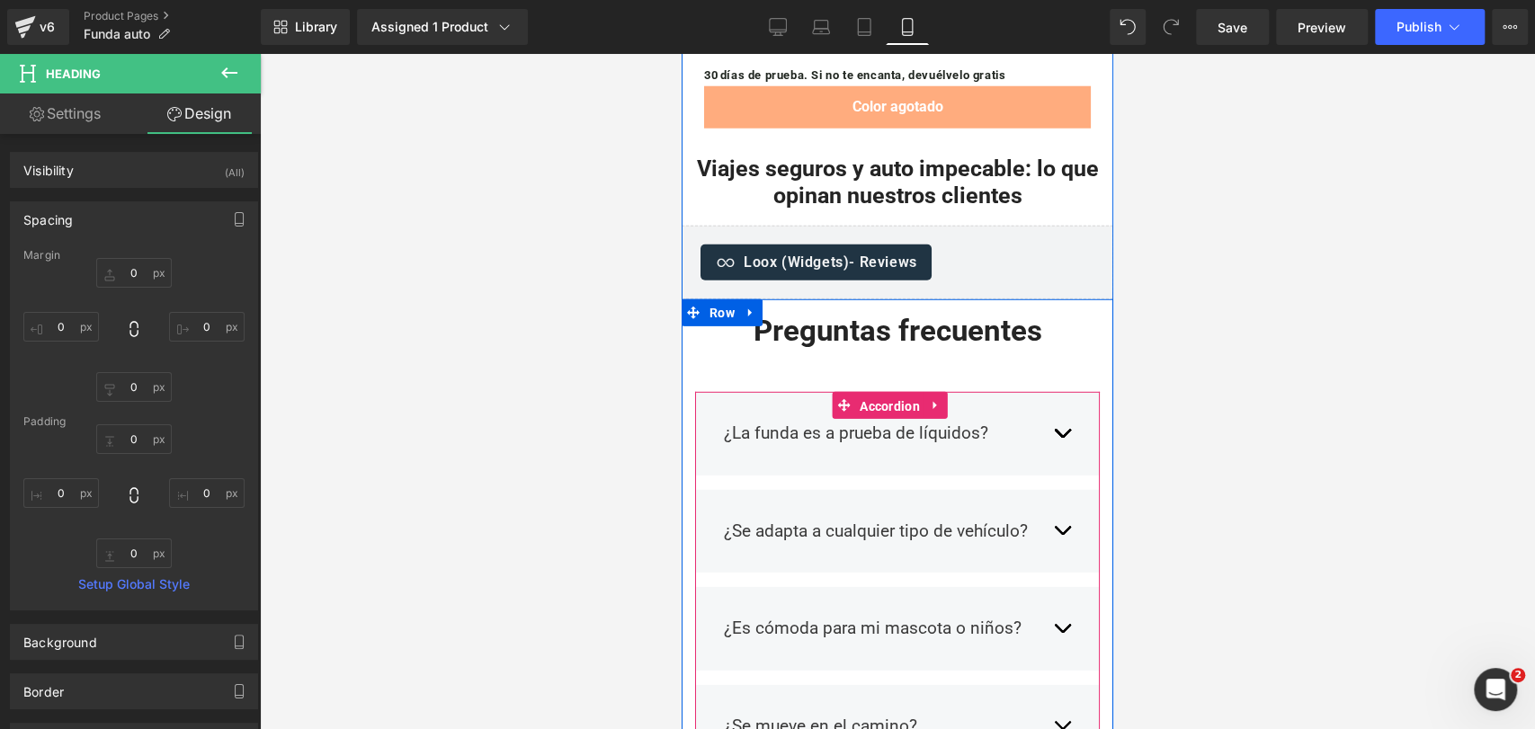
click at [878, 393] on span "Accordion" at bounding box center [889, 406] width 69 height 27
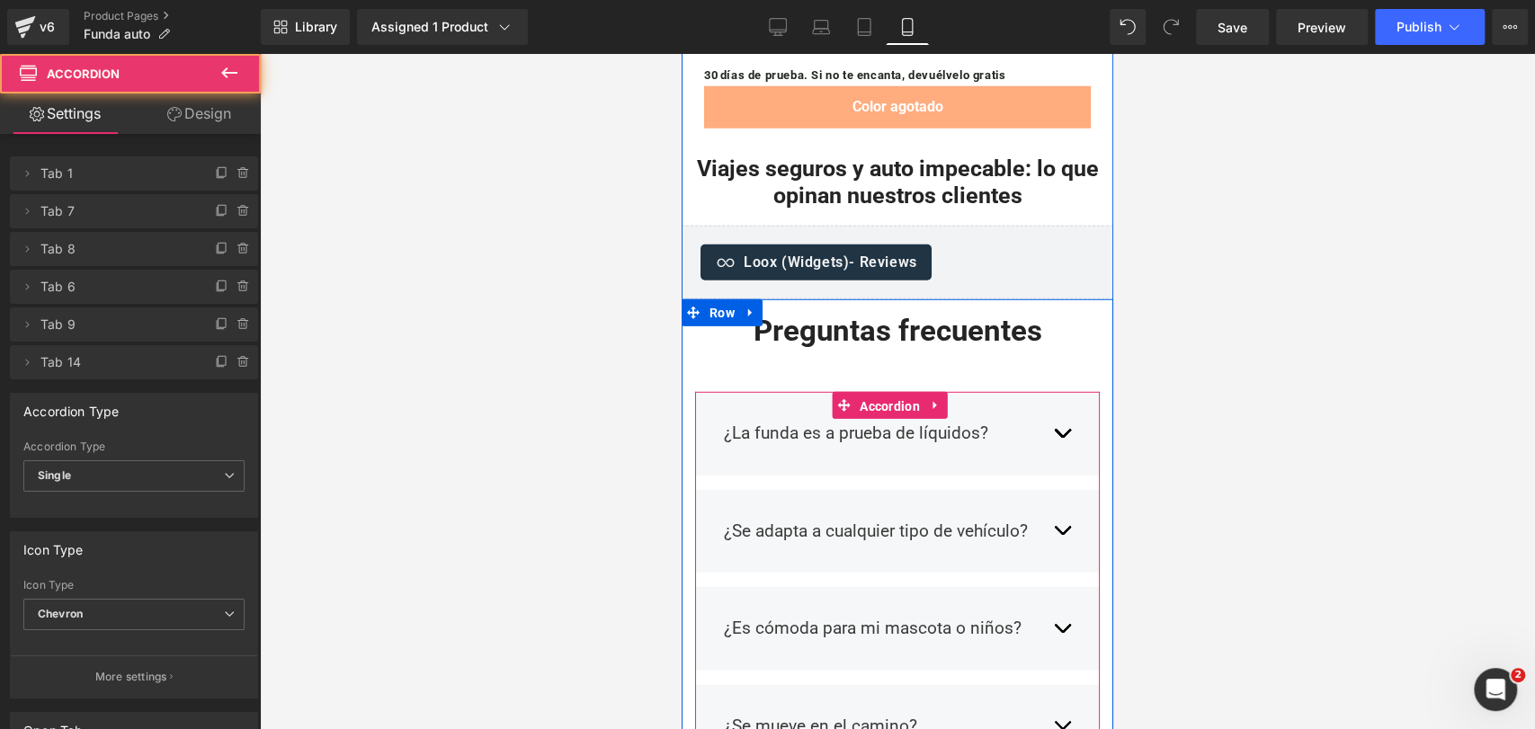
click at [878, 393] on span "Accordion" at bounding box center [889, 406] width 69 height 27
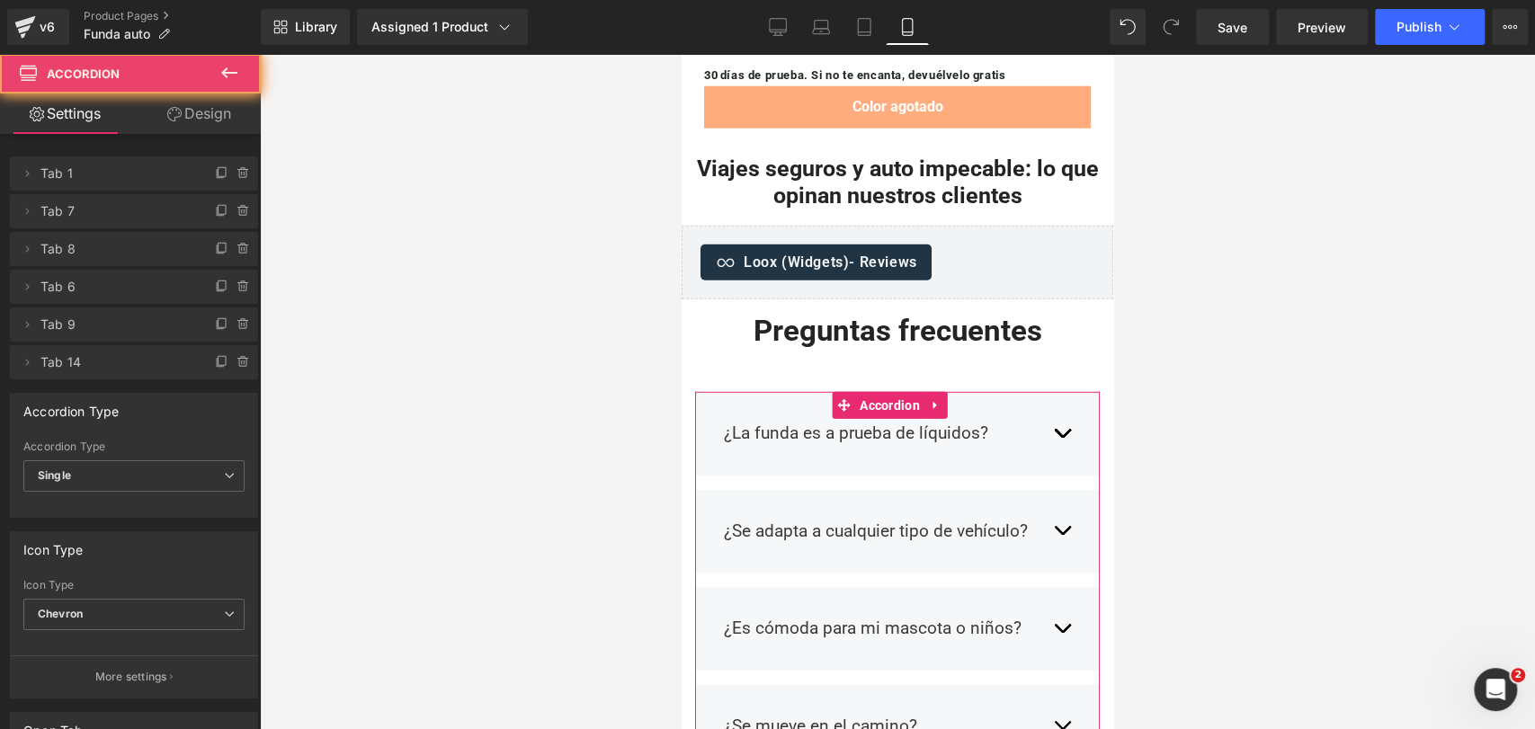
click at [174, 104] on link "Design" at bounding box center [199, 114] width 130 height 40
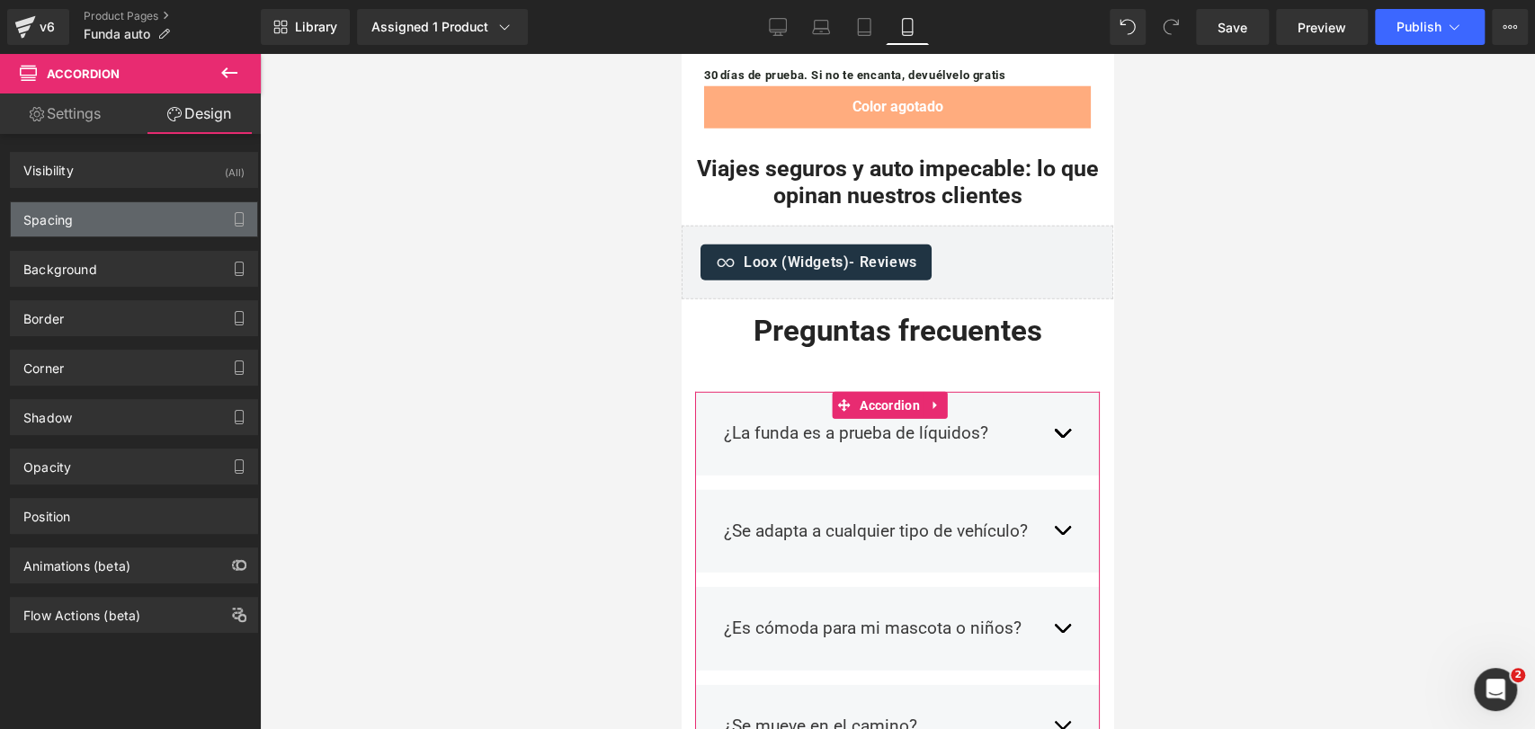
click at [153, 207] on div "Spacing" at bounding box center [134, 219] width 246 height 34
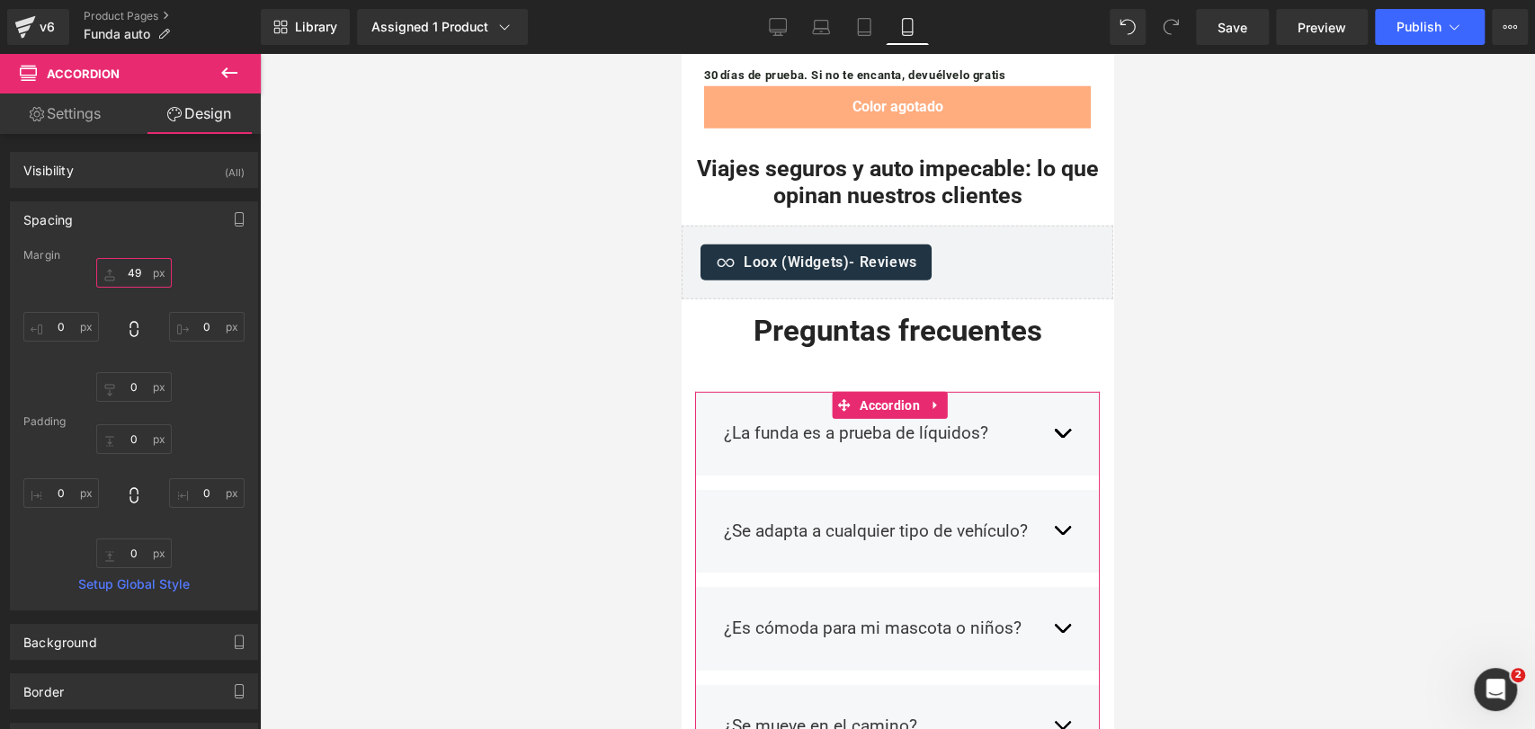
click at [142, 261] on input "49" at bounding box center [134, 273] width 76 height 30
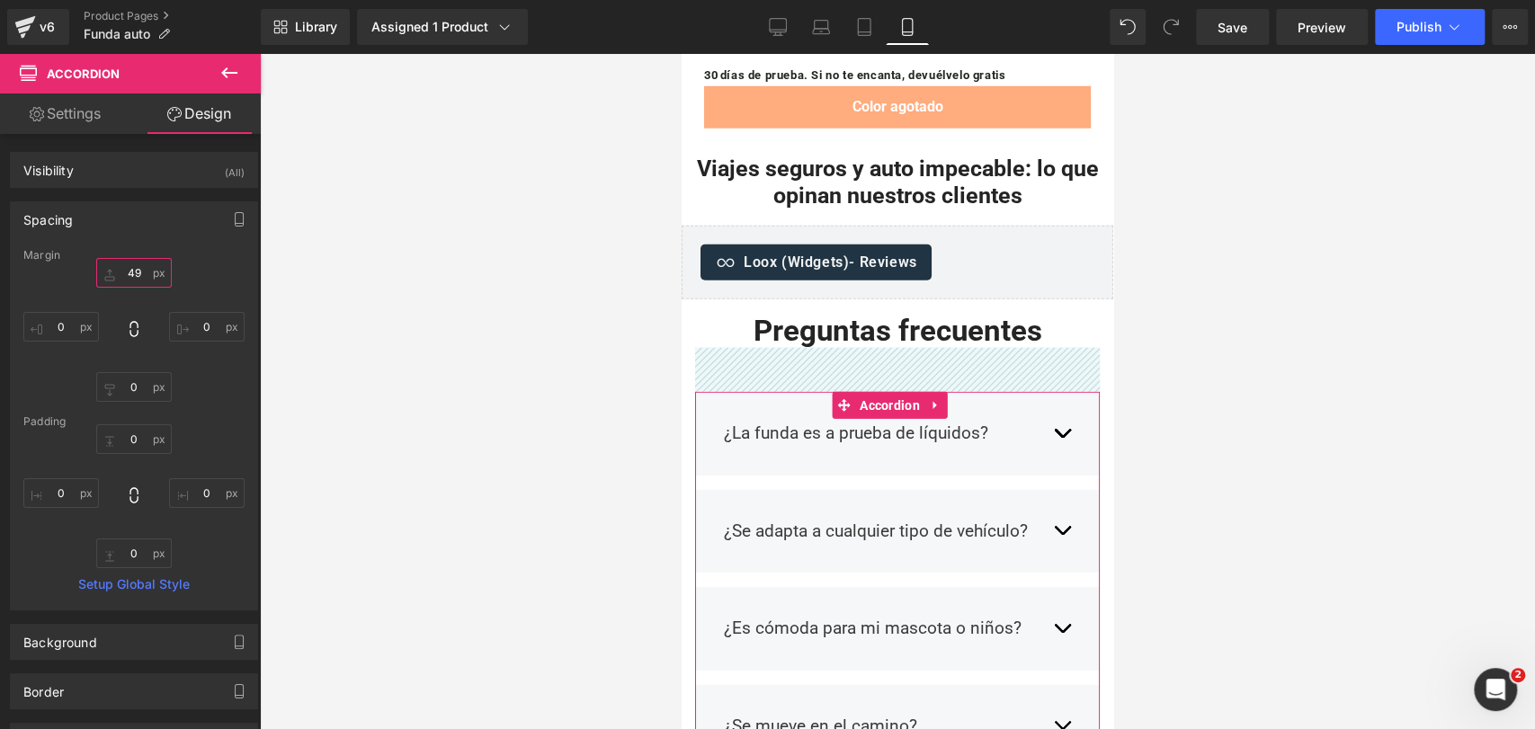
click at [142, 261] on input "49" at bounding box center [134, 273] width 76 height 30
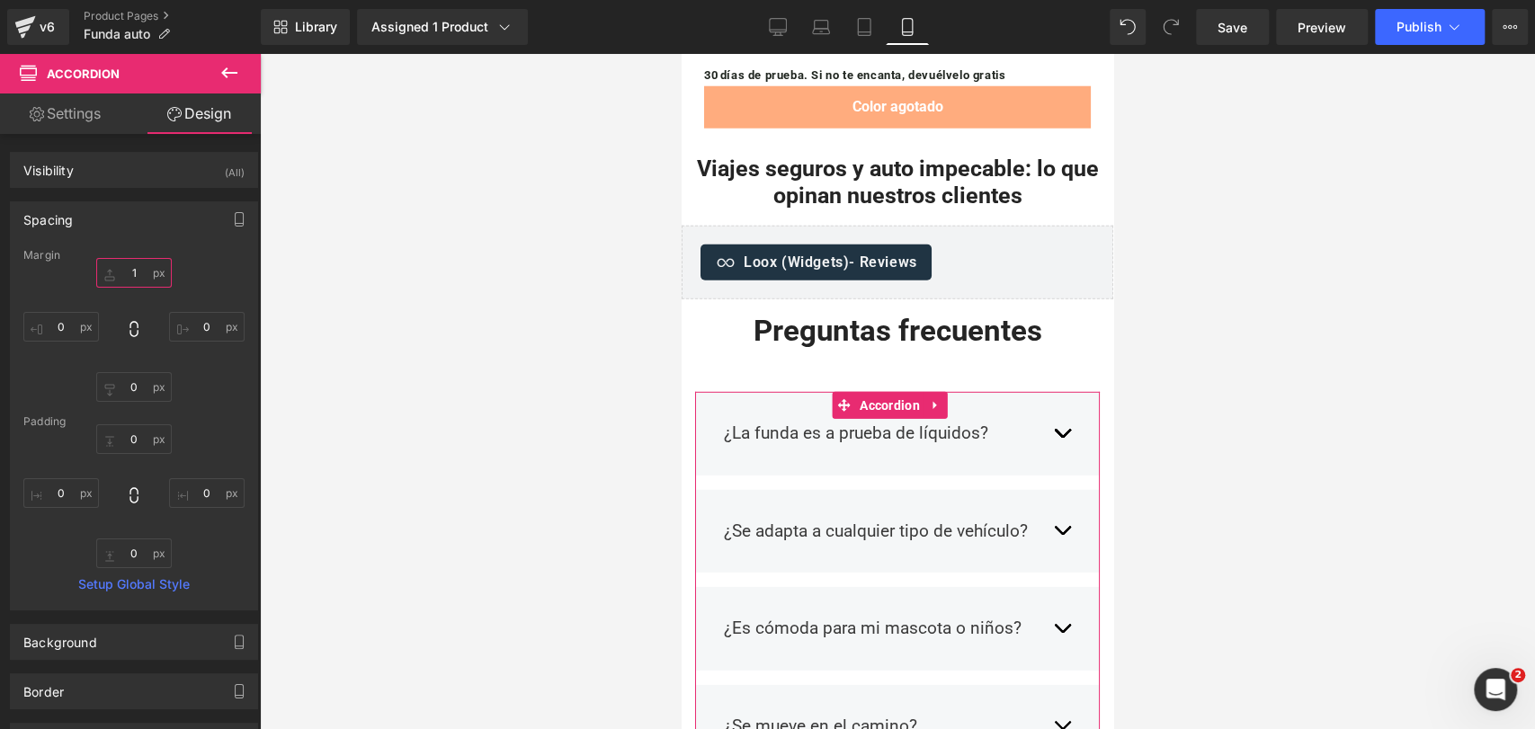
type input "15"
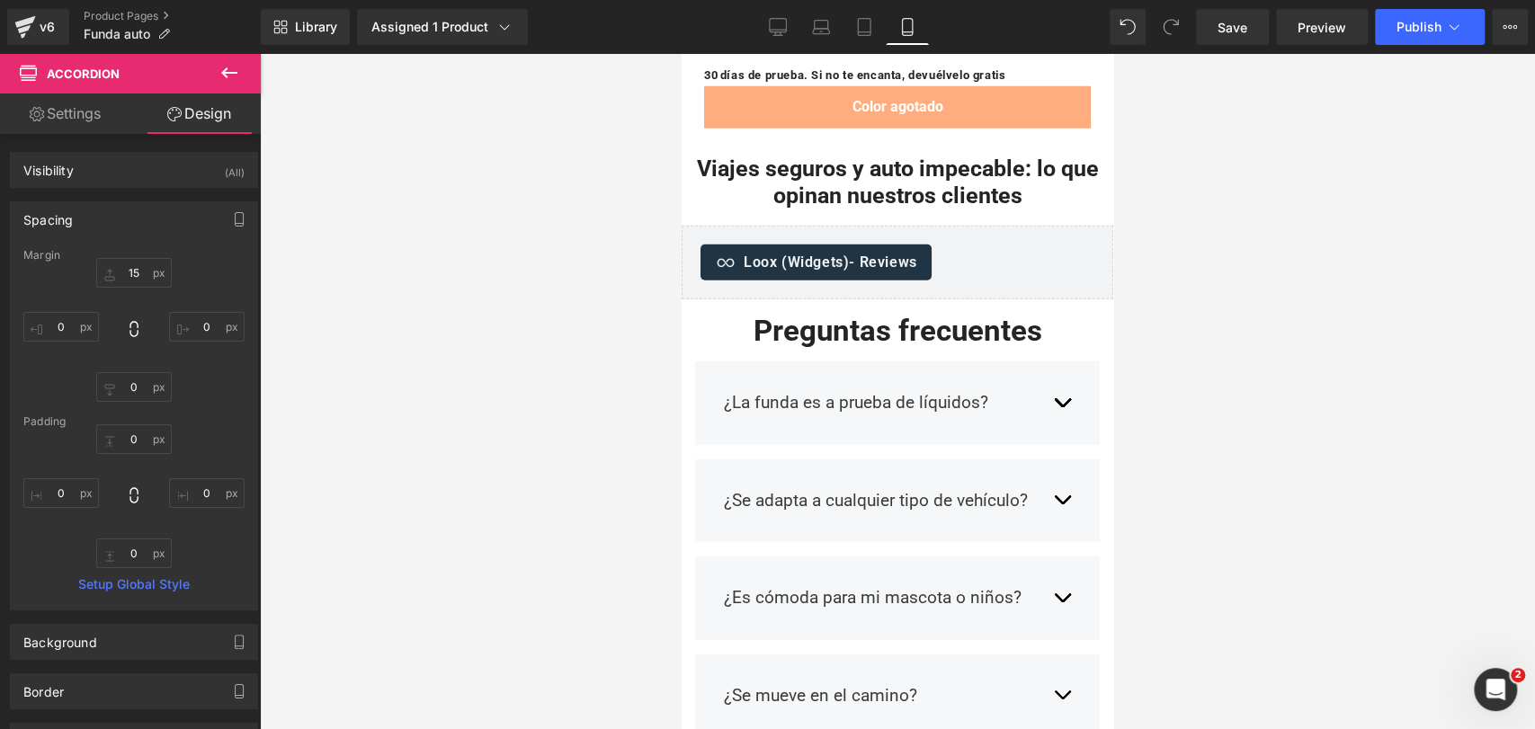
click at [1219, 205] on div at bounding box center [897, 391] width 1275 height 675
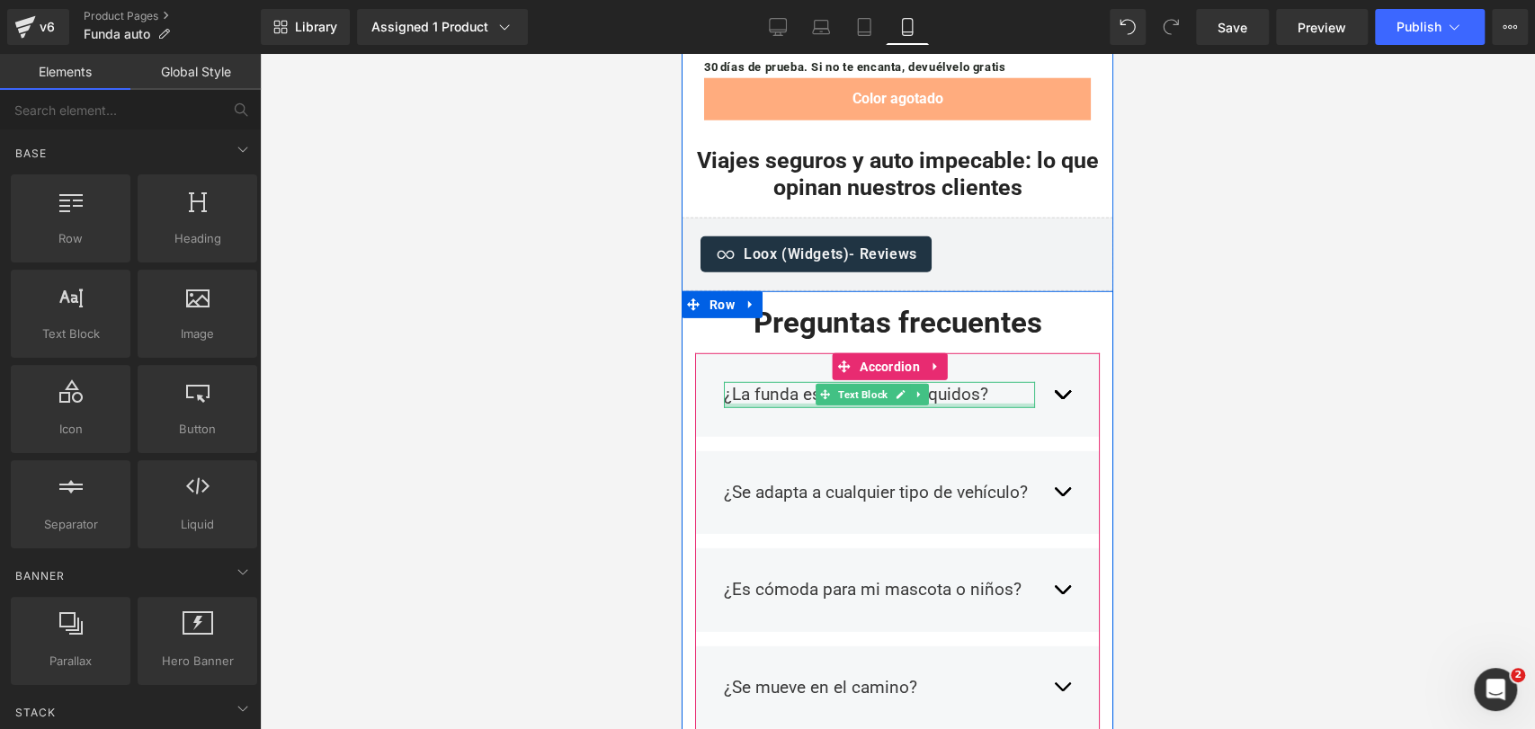
scroll to position [7896, 0]
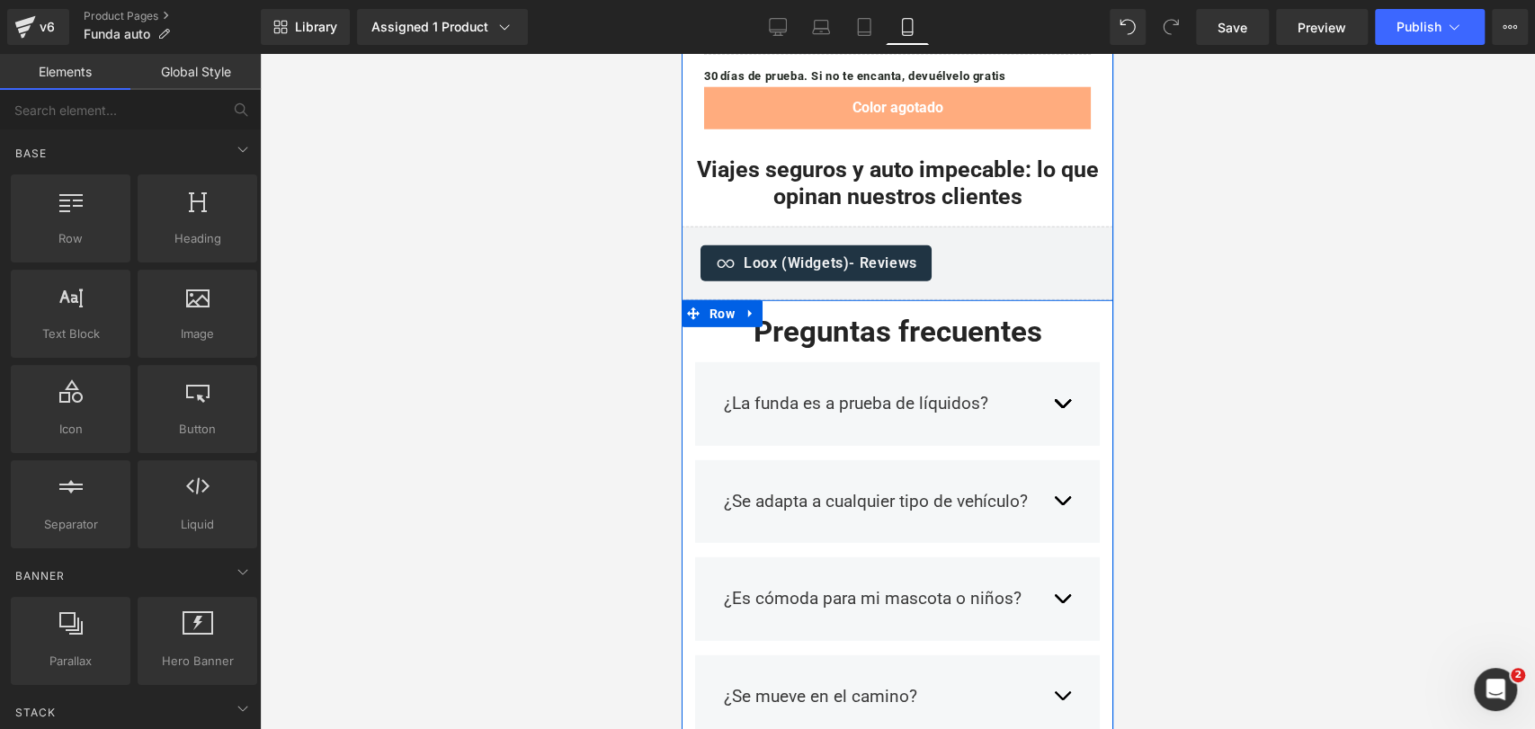
click at [1053, 476] on button "button" at bounding box center [1062, 502] width 18 height 53
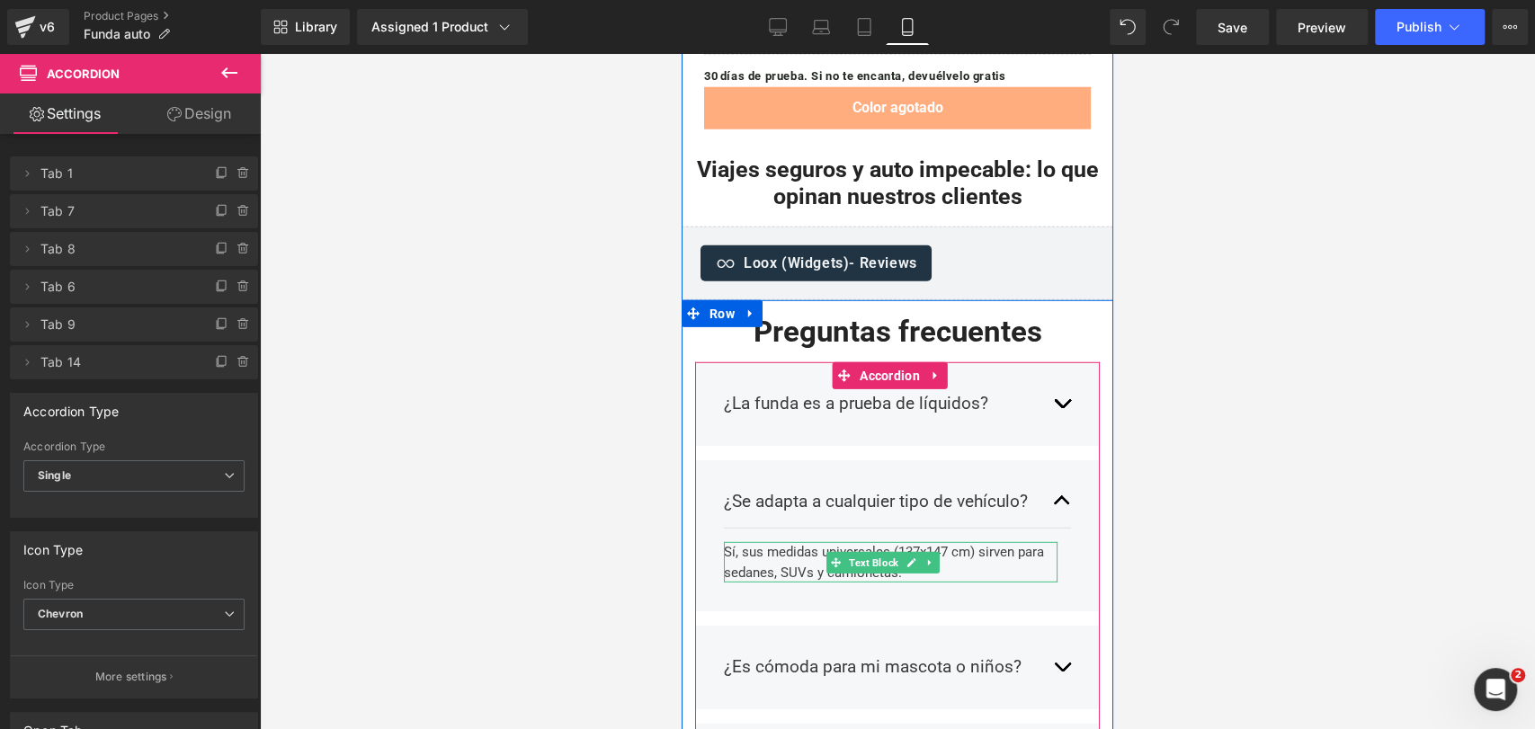
click at [758, 542] on div "Sí, sus medidas universales (137x147 cm) sirven para sedanes, SUVs y camionetas." at bounding box center [891, 562] width 334 height 40
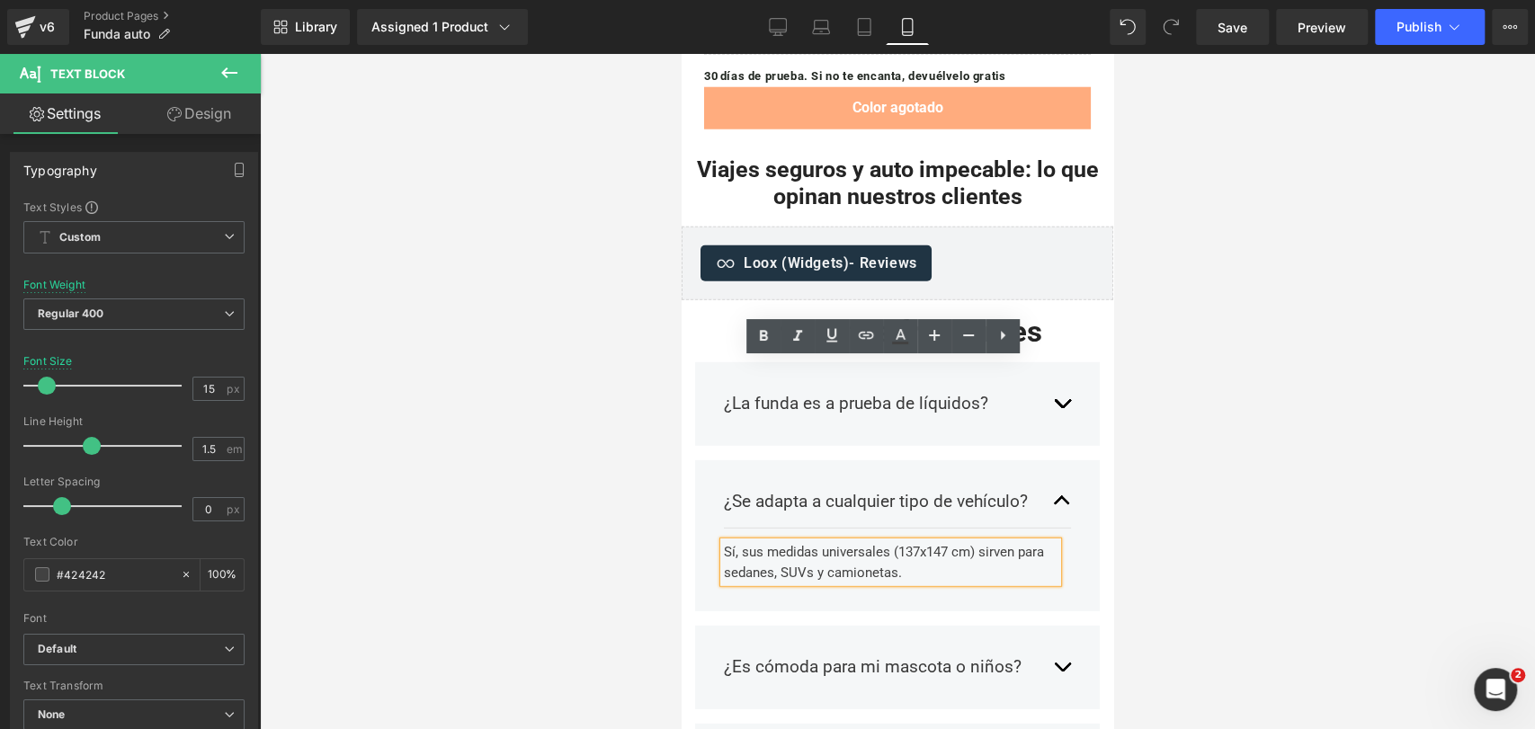
click at [755, 542] on div "Sí, sus medidas universales (137x147 cm) sirven para sedanes, SUVs y camionetas." at bounding box center [891, 562] width 334 height 40
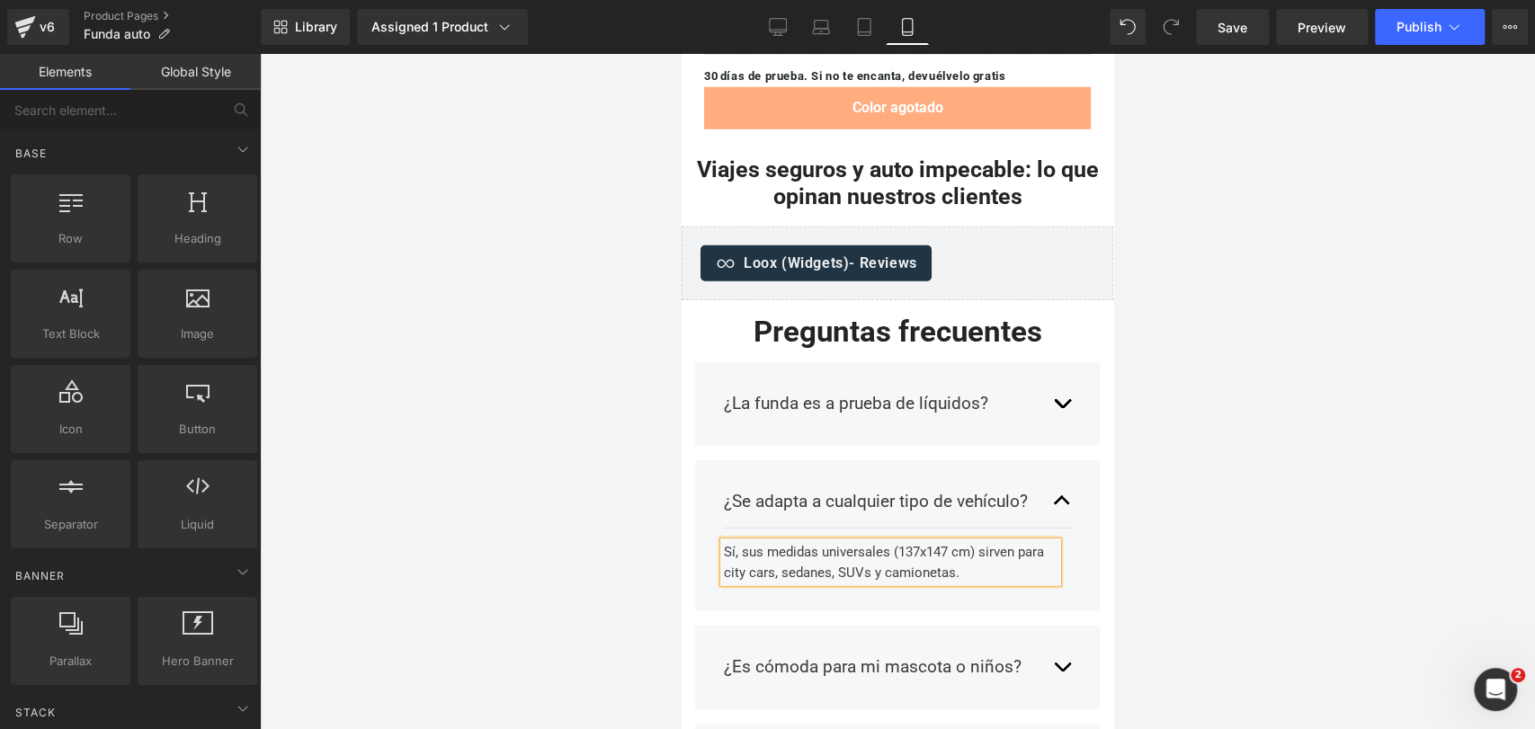
click at [1213, 282] on div at bounding box center [897, 391] width 1275 height 675
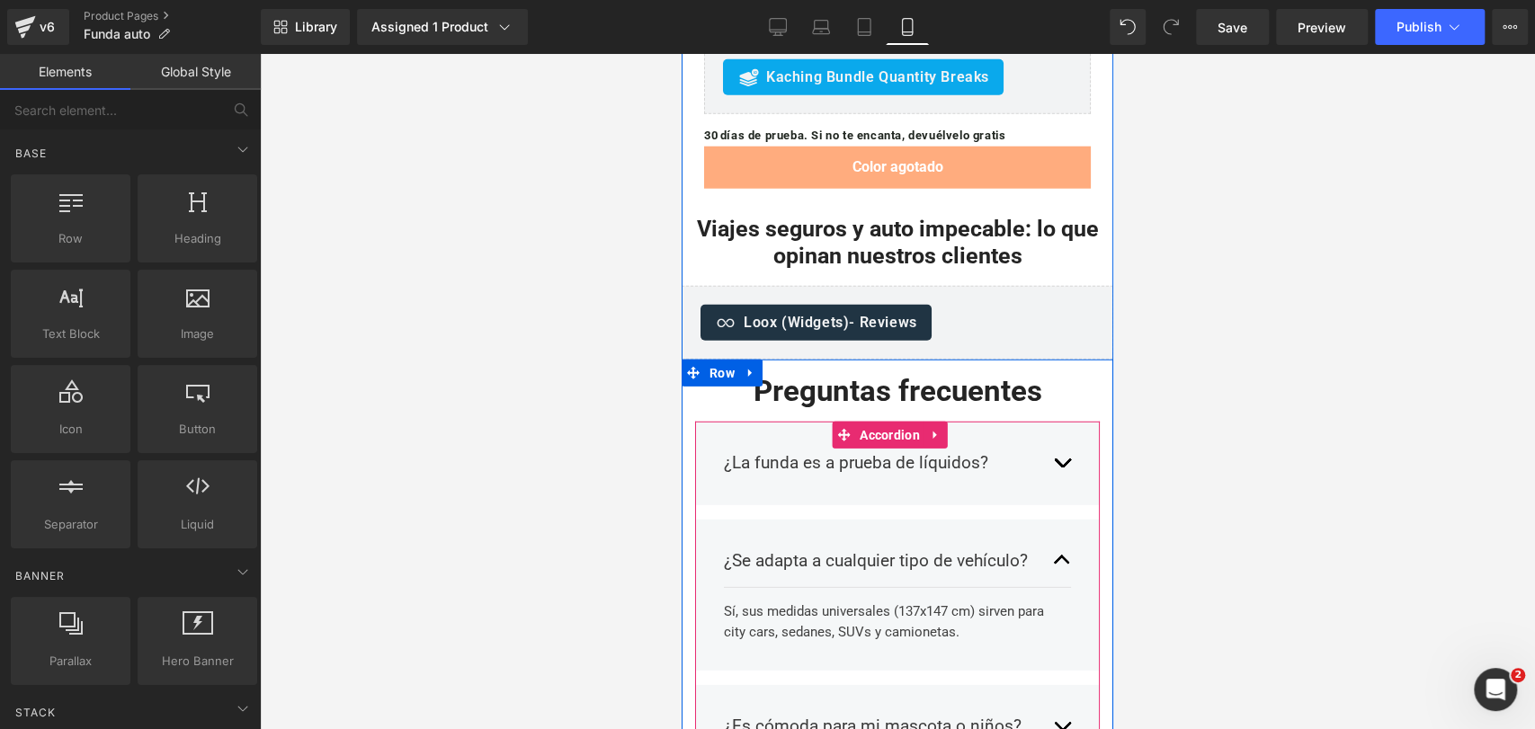
scroll to position [7836, 0]
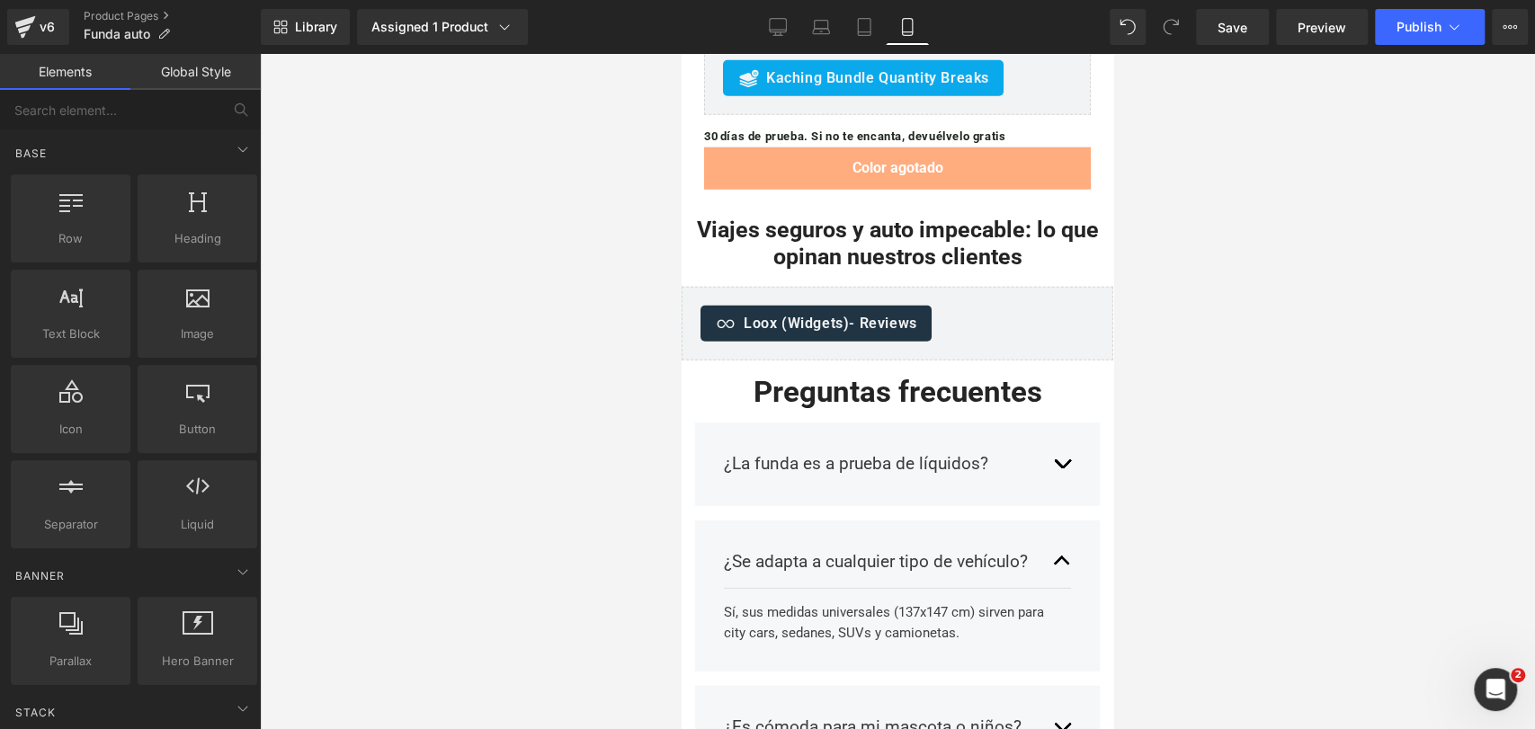
click at [1064, 521] on div "¿Se adapta a cualquier tipo de vehículo? Text Block Sí, sus medidas universales…" at bounding box center [897, 597] width 405 height 152
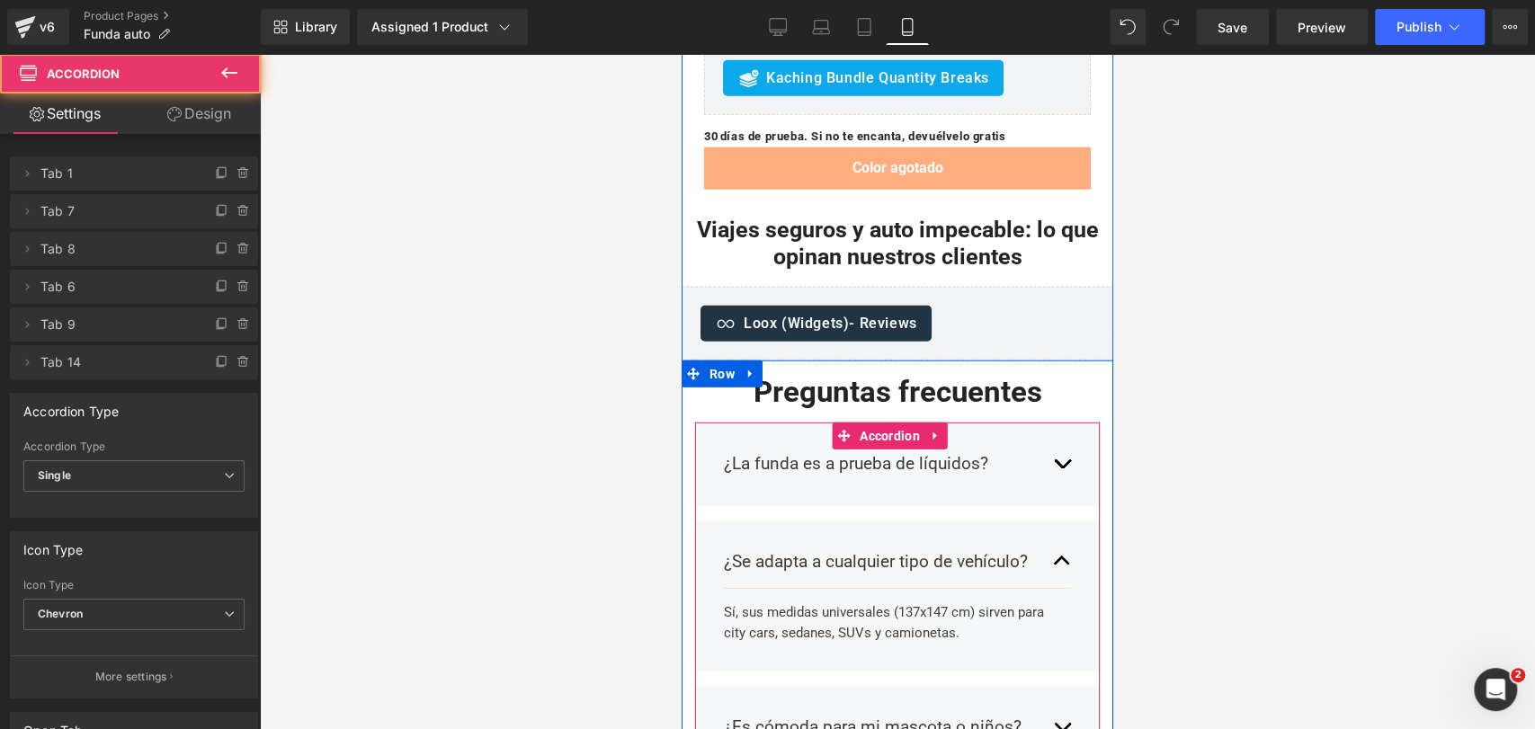
click at [1053, 536] on button "button" at bounding box center [1062, 562] width 18 height 53
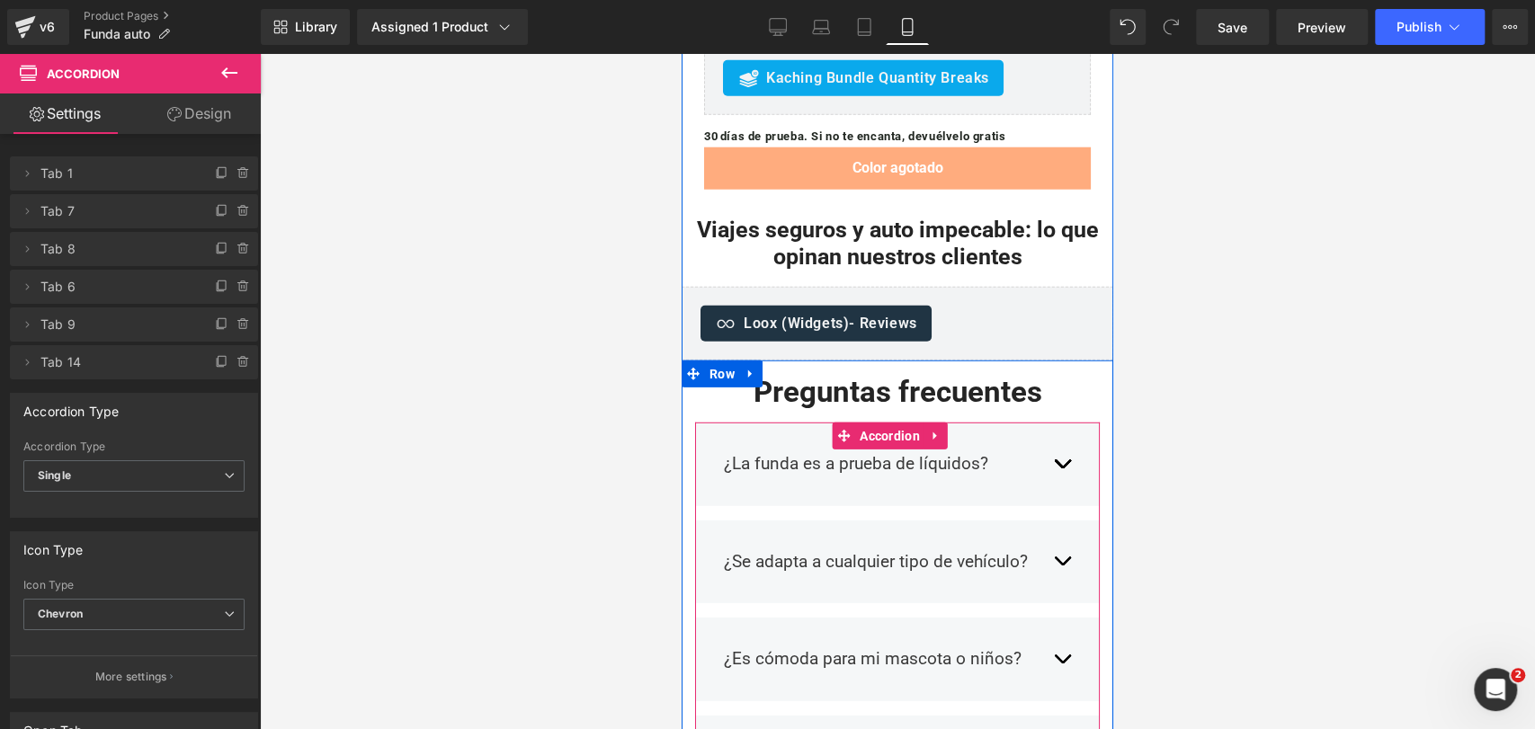
scroll to position [7901, 0]
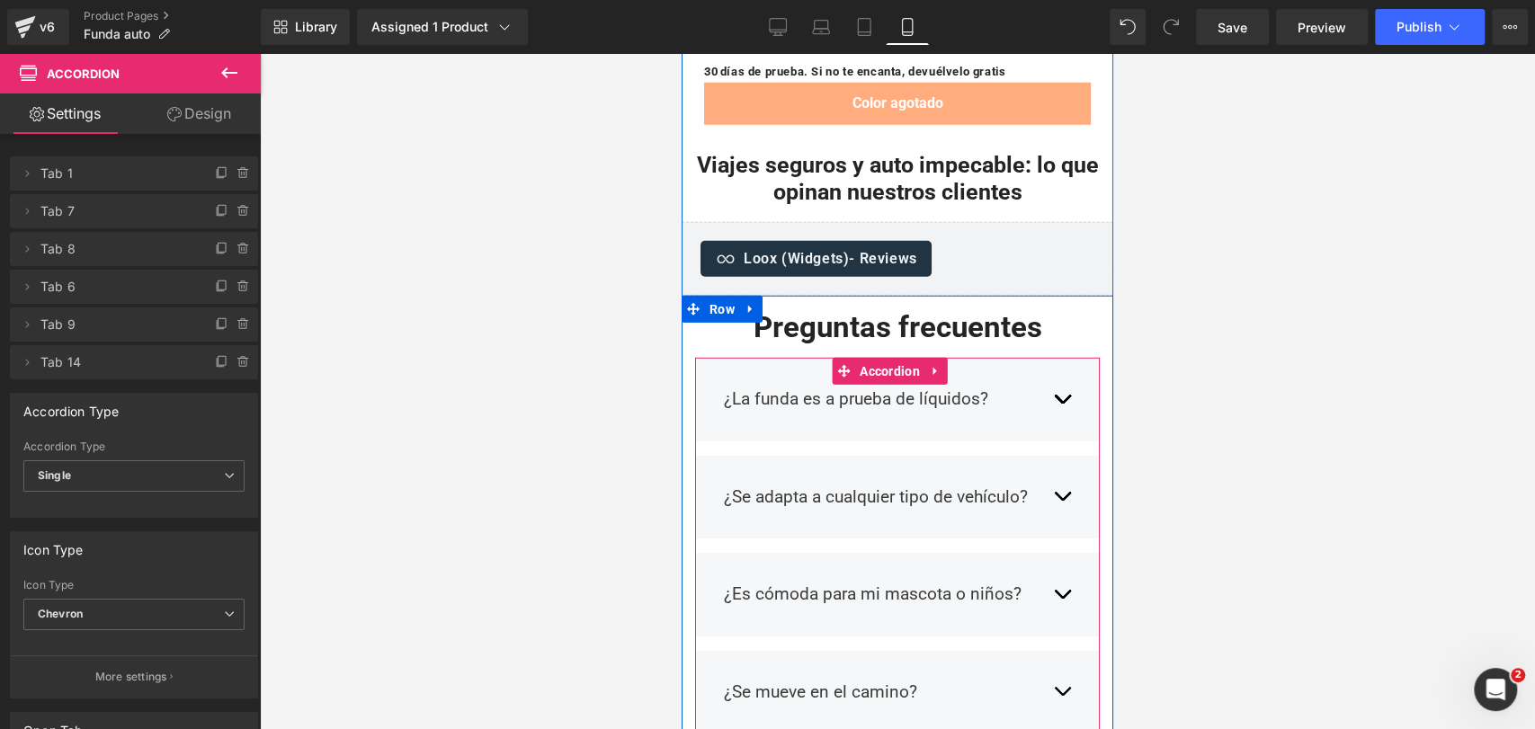
click at [1058, 553] on div "¿Es cómoda para mi mascota o niños? Text Block Sí, el material es acolchado y p…" at bounding box center [897, 595] width 405 height 84
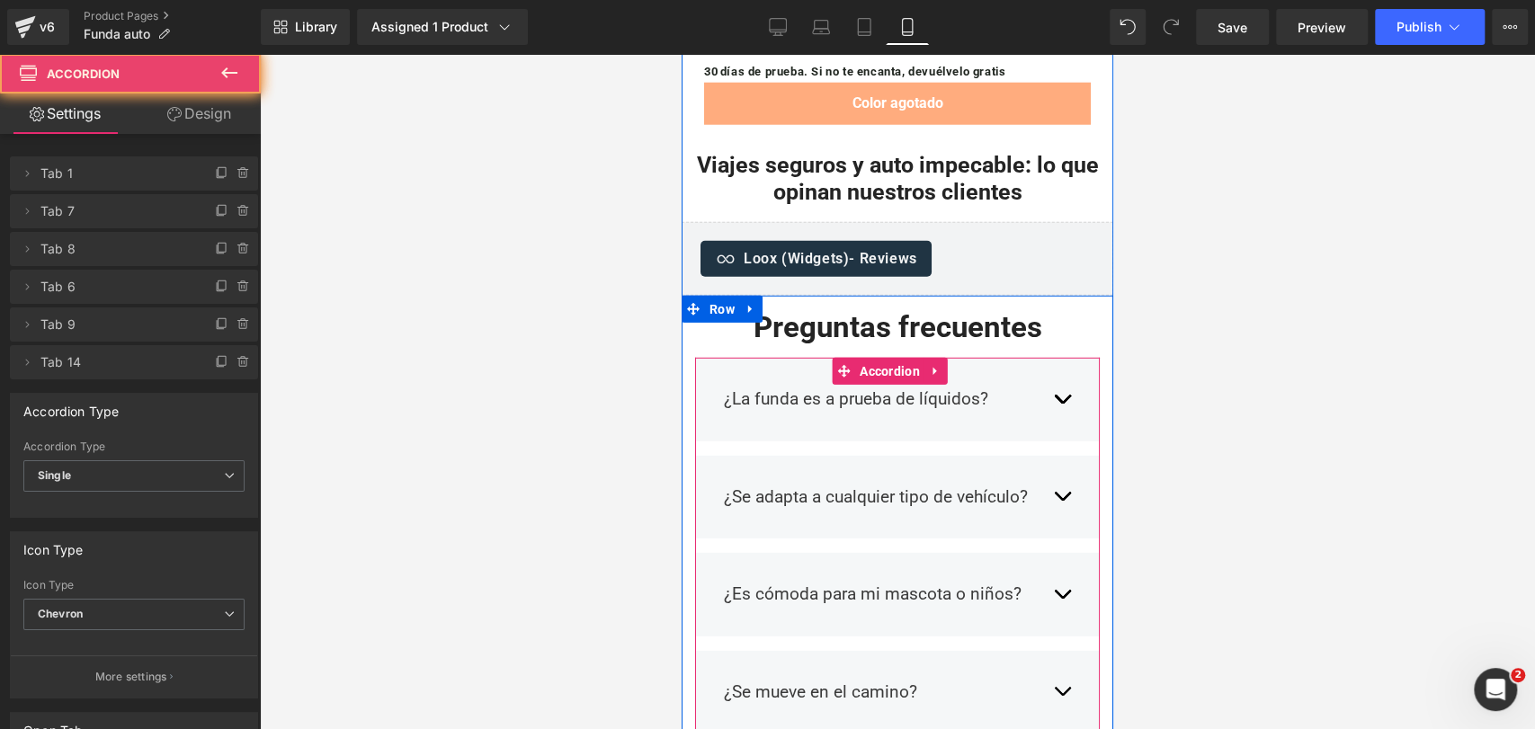
click at [1053, 568] on button "button" at bounding box center [1062, 594] width 18 height 53
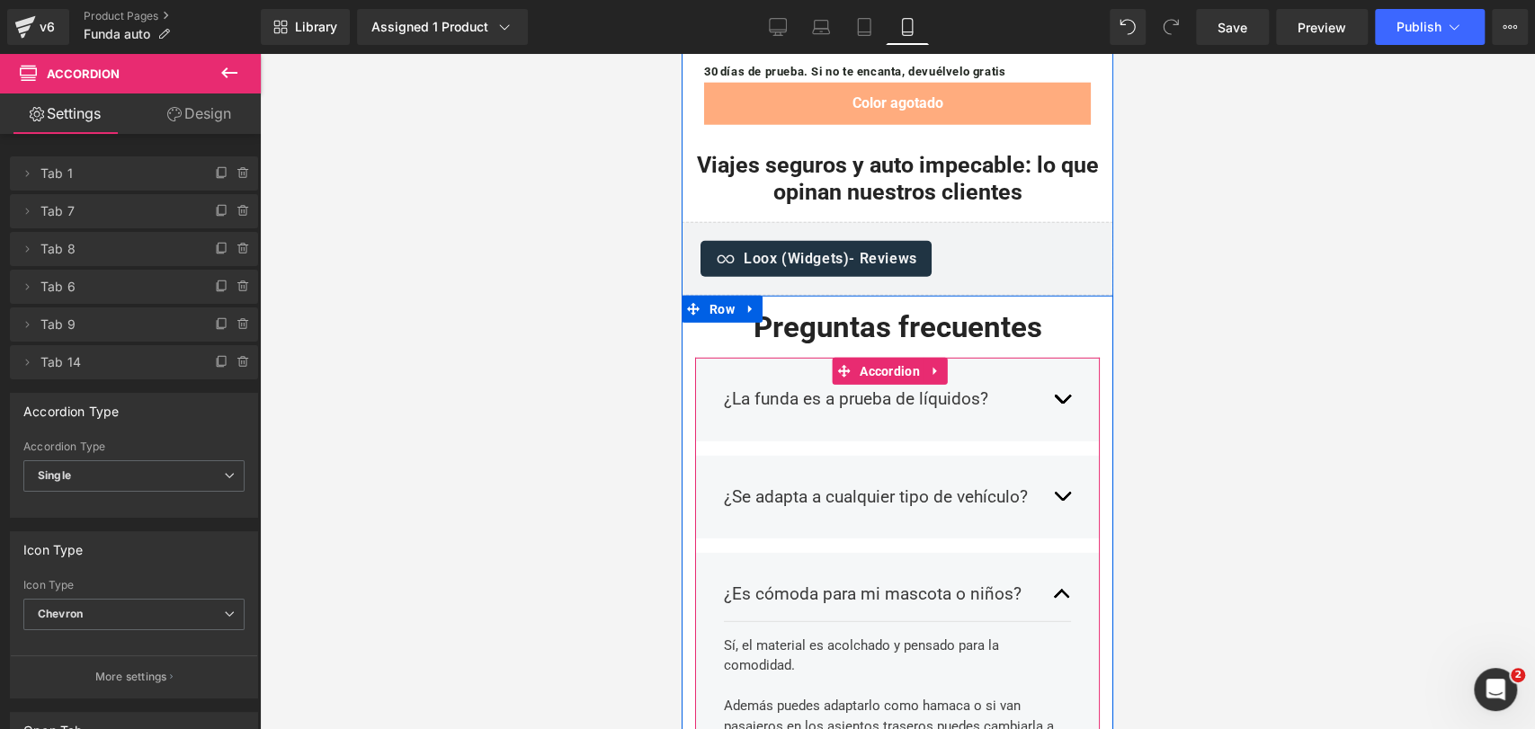
scroll to position [7971, 0]
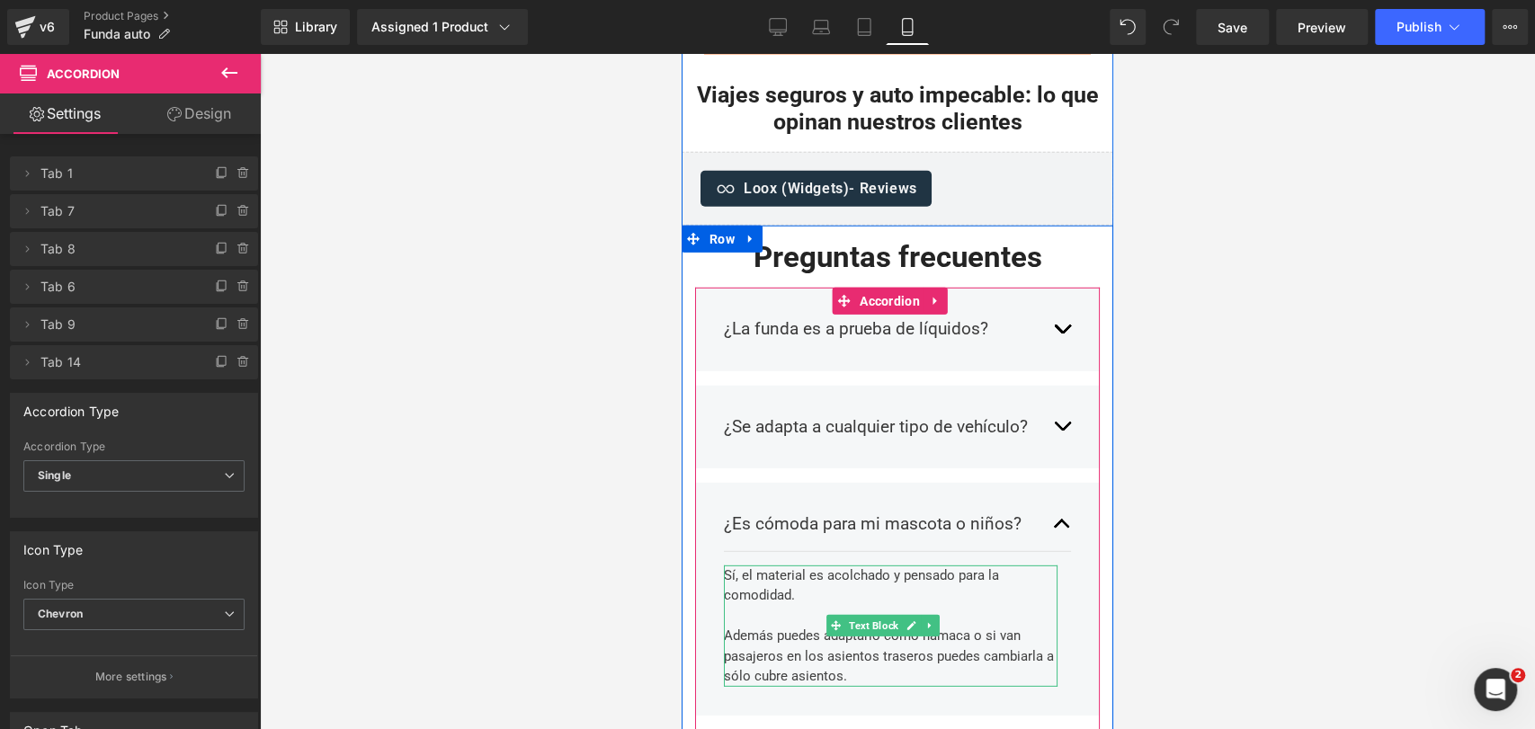
click at [1007, 606] on div at bounding box center [891, 616] width 334 height 21
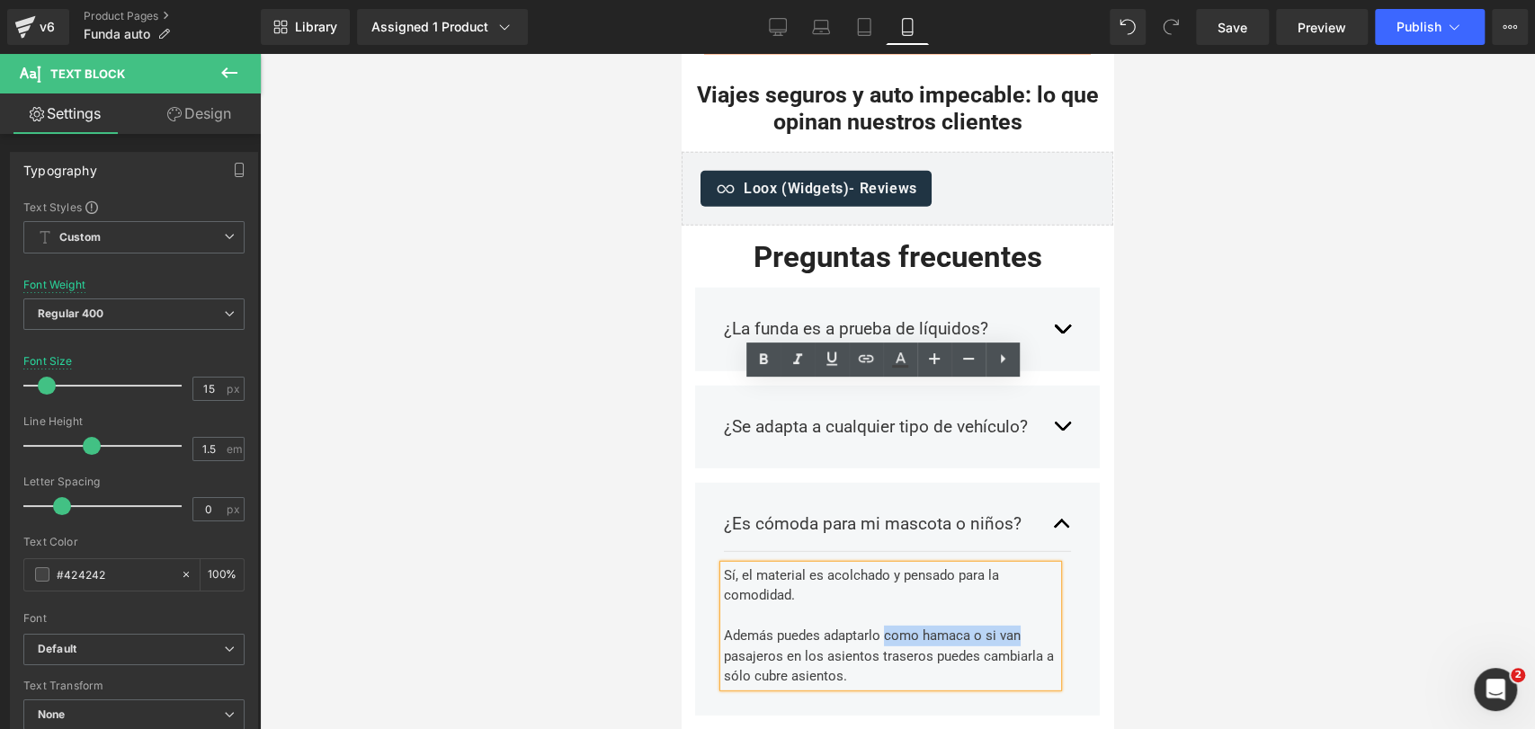
drag, startPoint x: 885, startPoint y: 458, endPoint x: 1023, endPoint y: 454, distance: 137.6
click at [1023, 626] on div "Además puedes adaptarlo como hamaca o si van pasajeros en los asientos traseros…" at bounding box center [891, 656] width 334 height 61
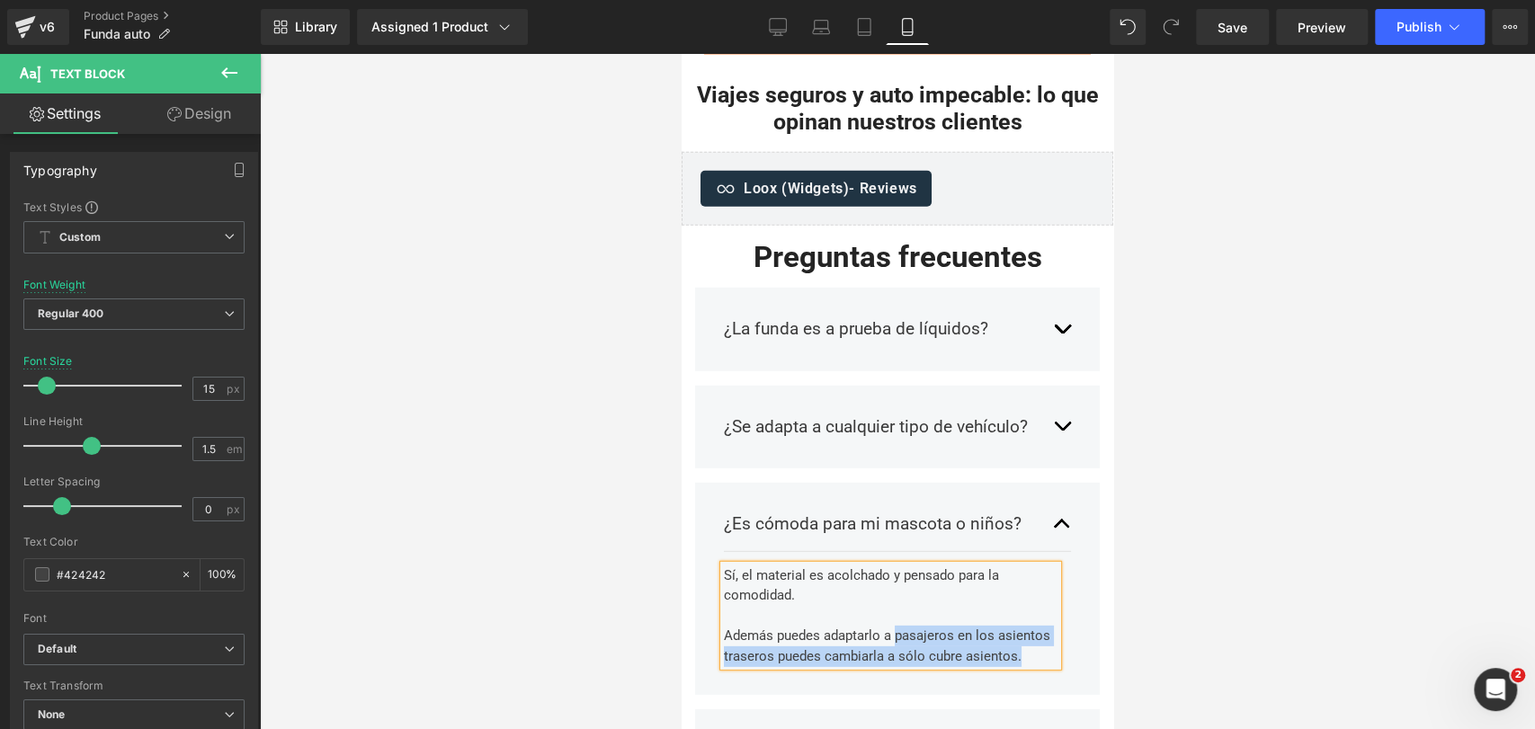
drag, startPoint x: 895, startPoint y: 452, endPoint x: 938, endPoint y: 490, distance: 57.4
click at [938, 626] on div "Además puedes adaptarlo a pasajeros en los asientos traseros puedes cambiarla a…" at bounding box center [891, 646] width 334 height 40
click at [1190, 386] on div at bounding box center [897, 391] width 1275 height 675
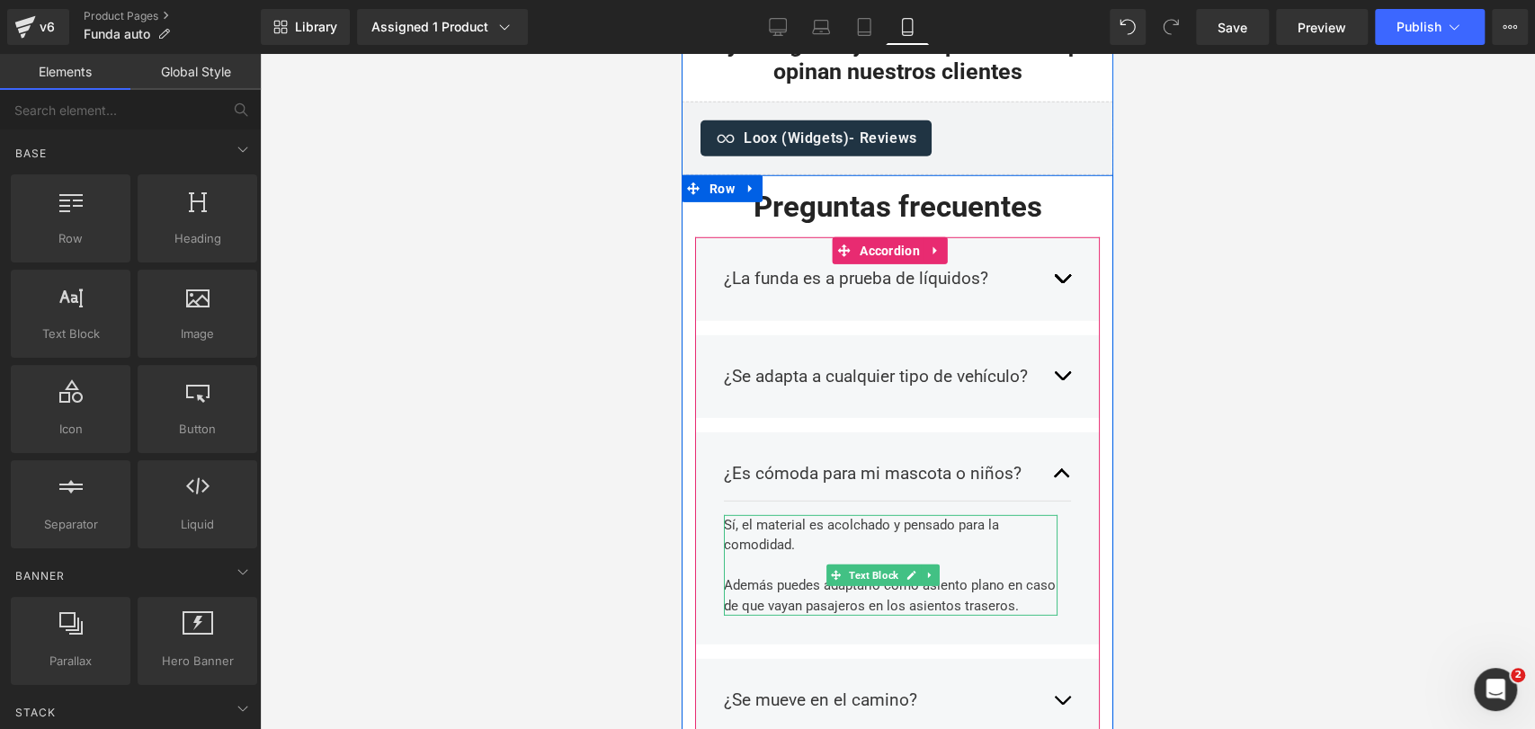
scroll to position [8022, 0]
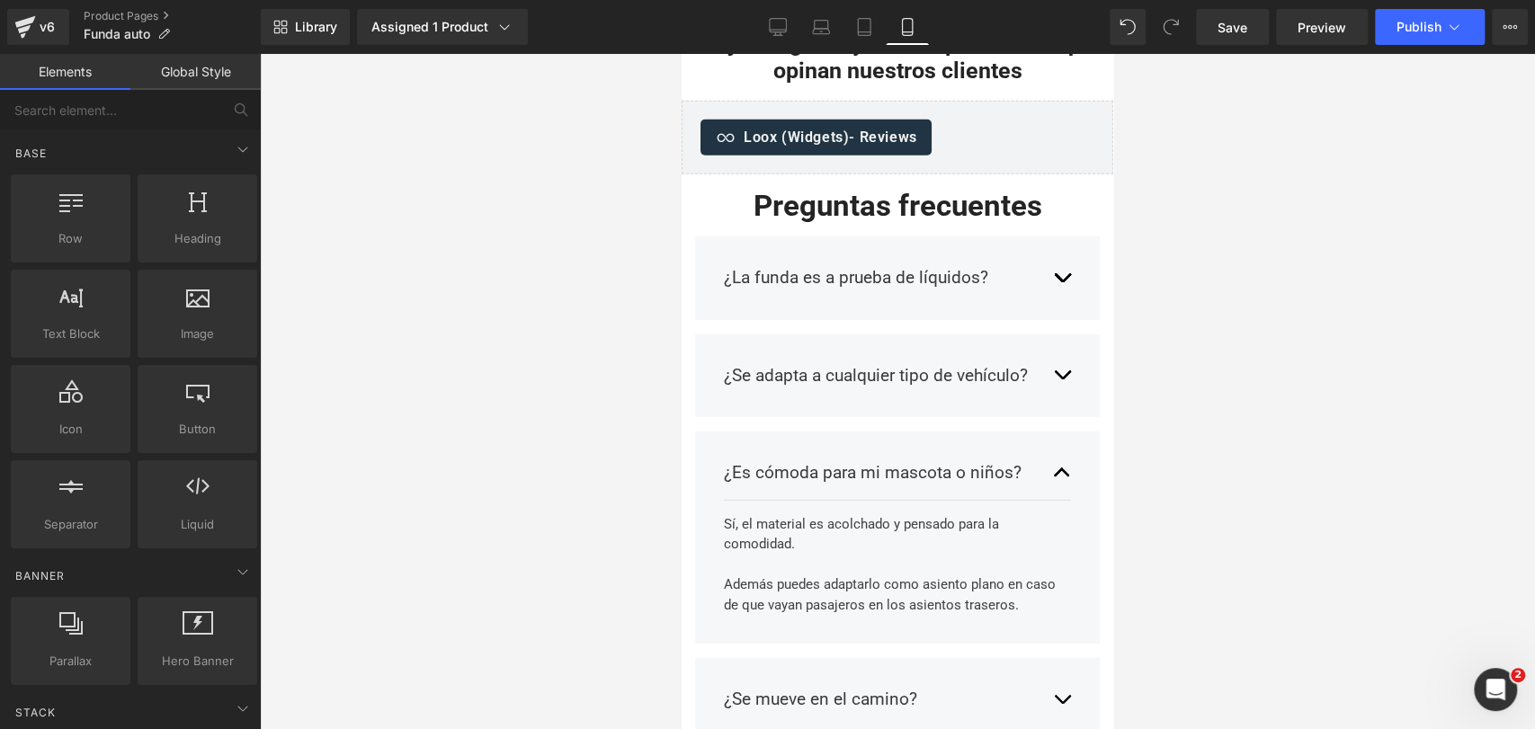
drag, startPoint x: 1139, startPoint y: 325, endPoint x: 431, endPoint y: 271, distance: 710.7
click at [1139, 325] on div at bounding box center [897, 391] width 1275 height 675
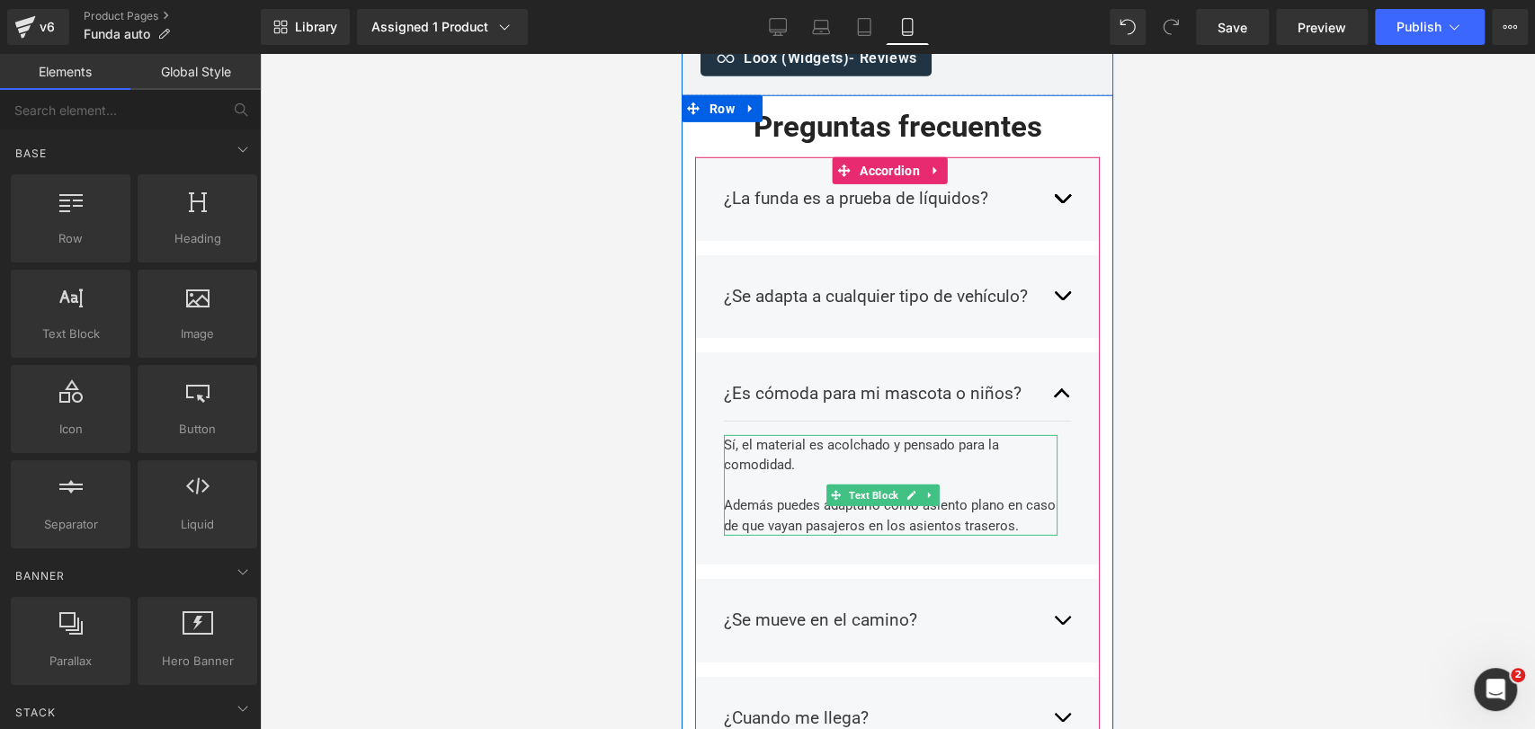
scroll to position [8177, 0]
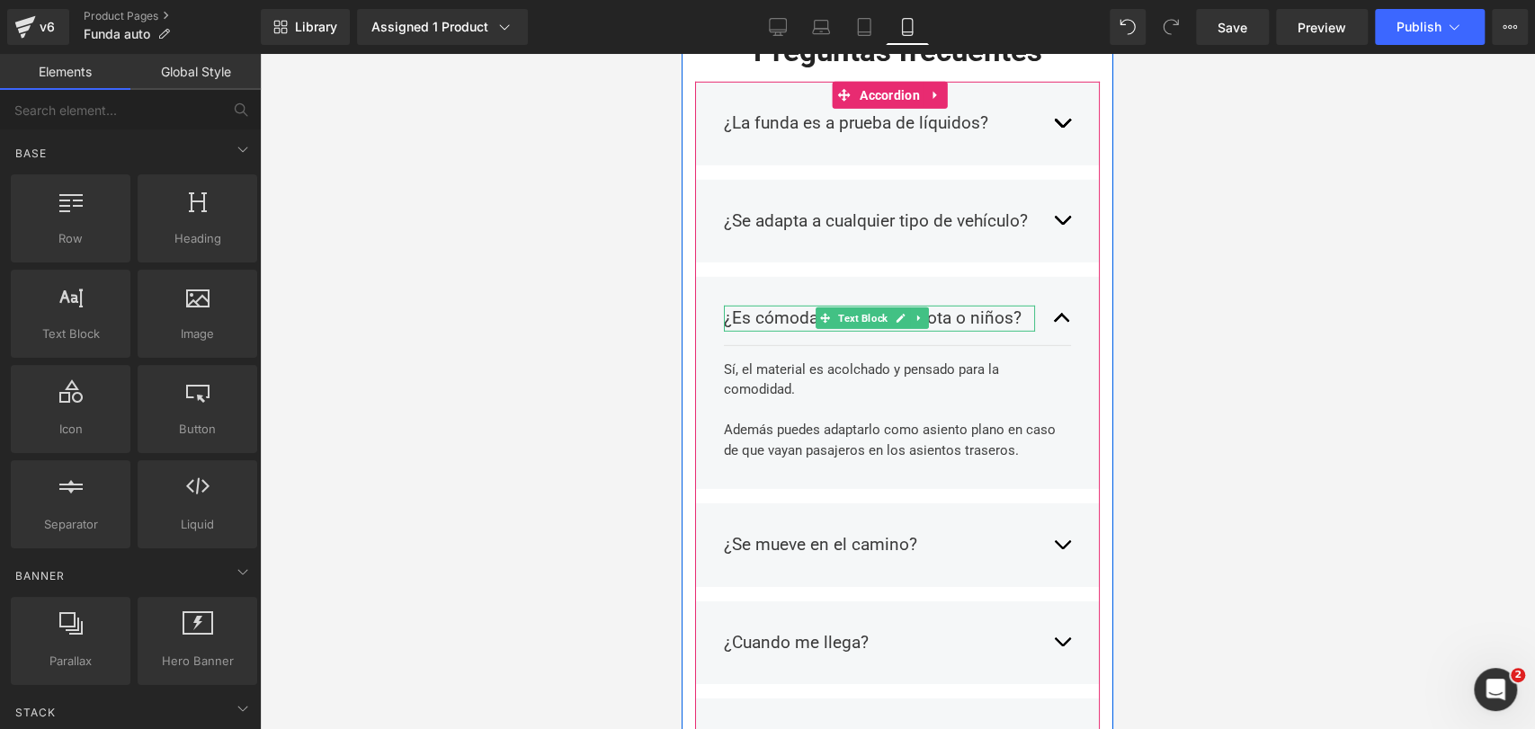
click at [786, 306] on p "¿Es cómoda para mi mascota o niños?" at bounding box center [879, 319] width 311 height 26
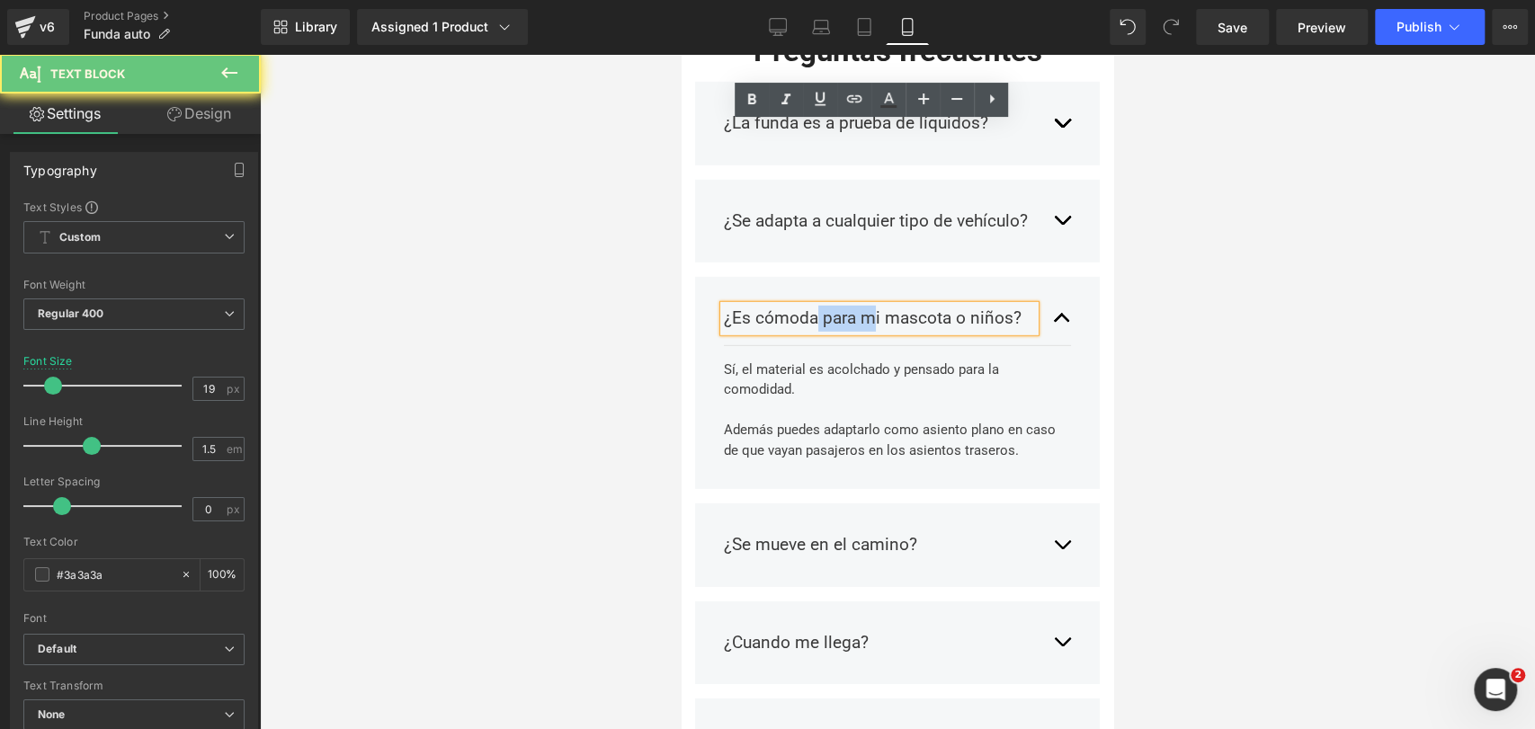
click at [786, 306] on p "¿Es cómoda para mi mascota o niños?" at bounding box center [879, 319] width 311 height 26
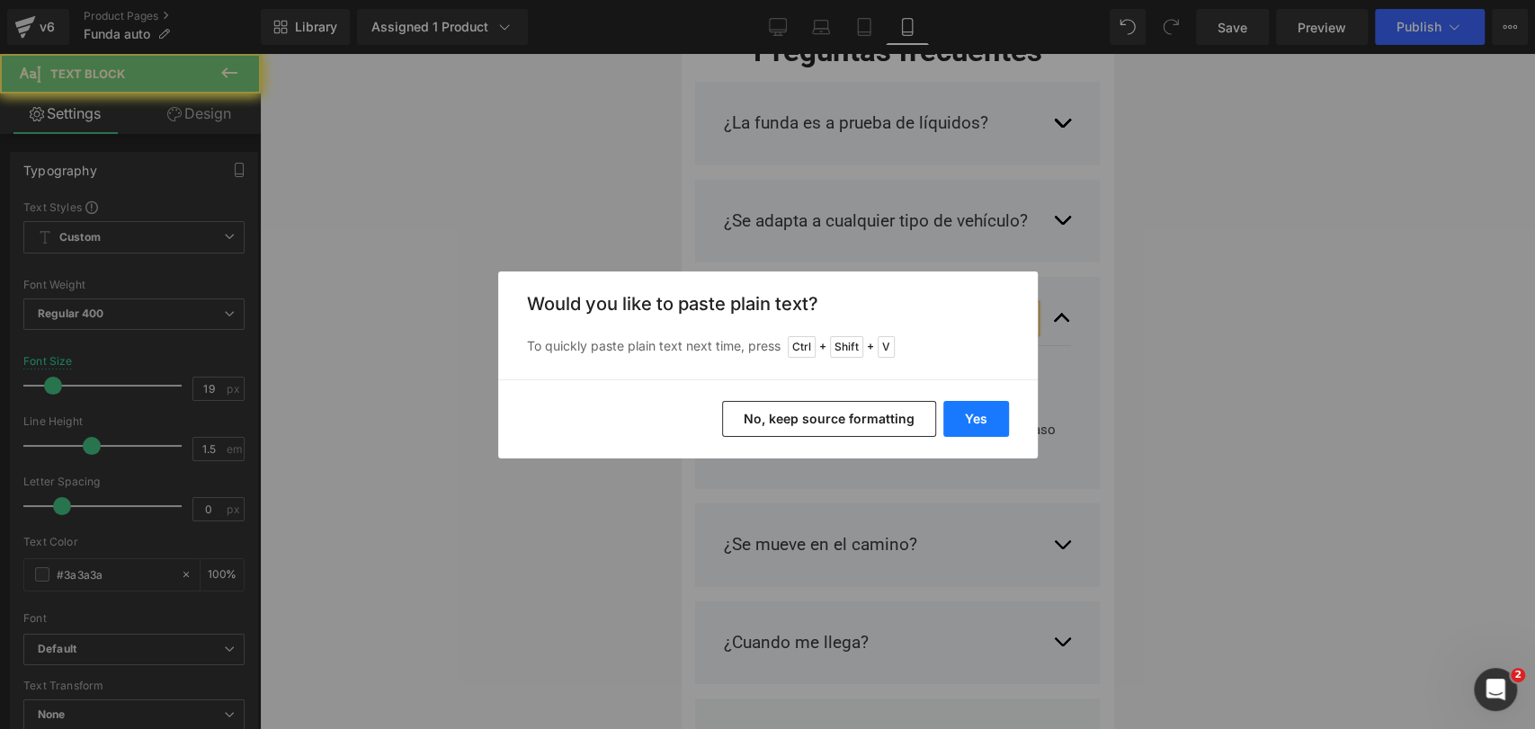
click at [974, 406] on button "Yes" at bounding box center [976, 419] width 66 height 36
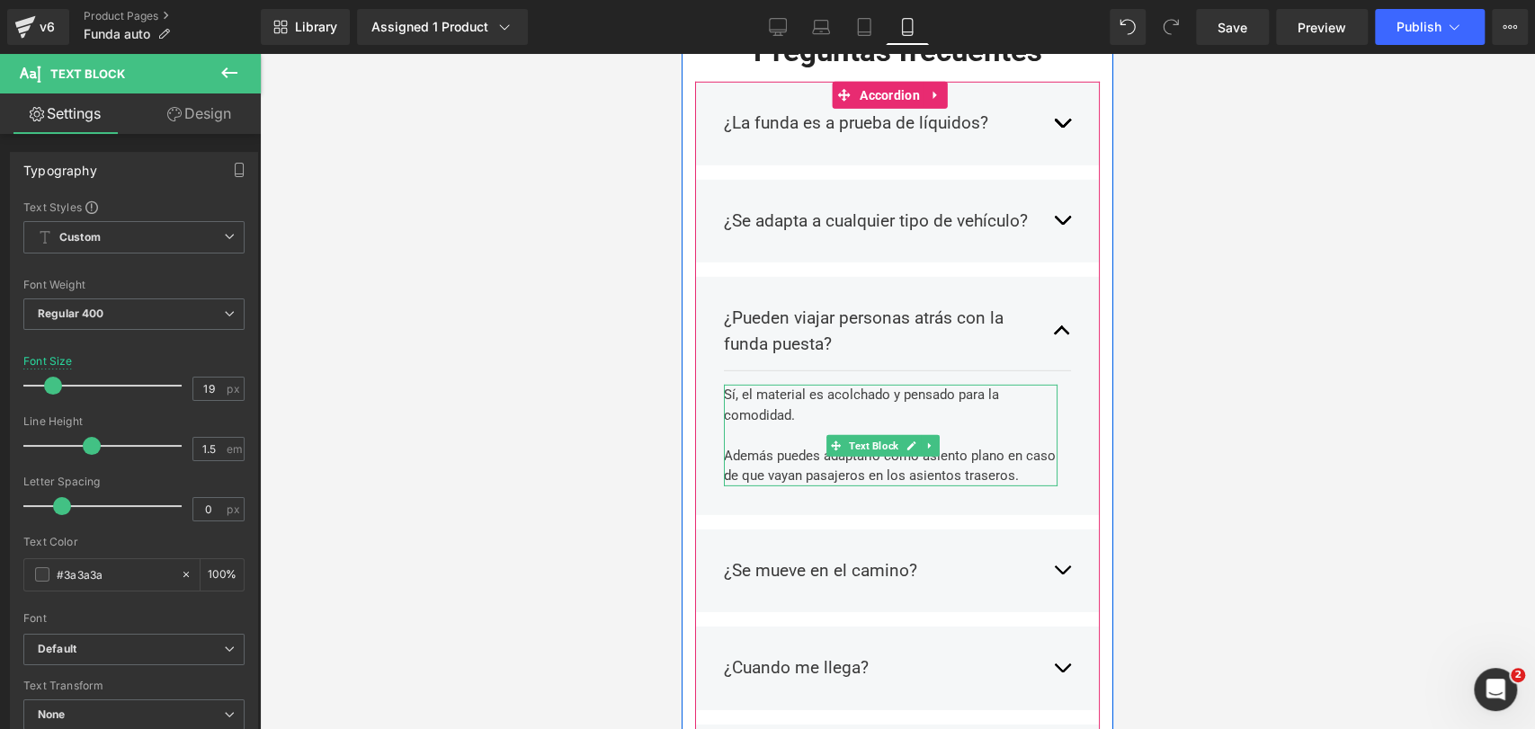
click at [807, 446] on div "Además puedes adaptarlo como asiento plano en caso de que vayan pasajeros en lo…" at bounding box center [891, 466] width 334 height 40
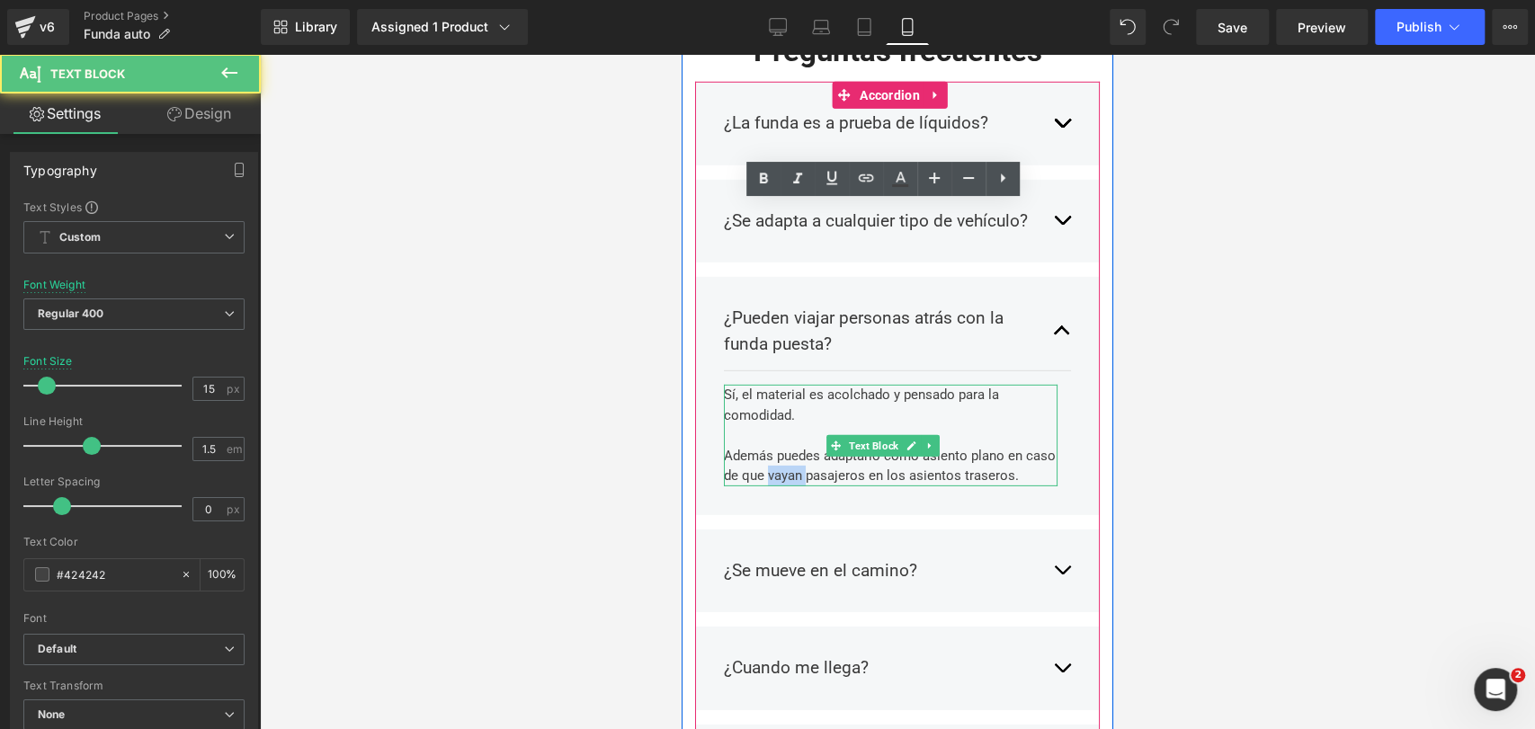
click at [807, 446] on div "Además puedes adaptarlo como asiento plano en caso de que vayan pasajeros en lo…" at bounding box center [891, 466] width 334 height 40
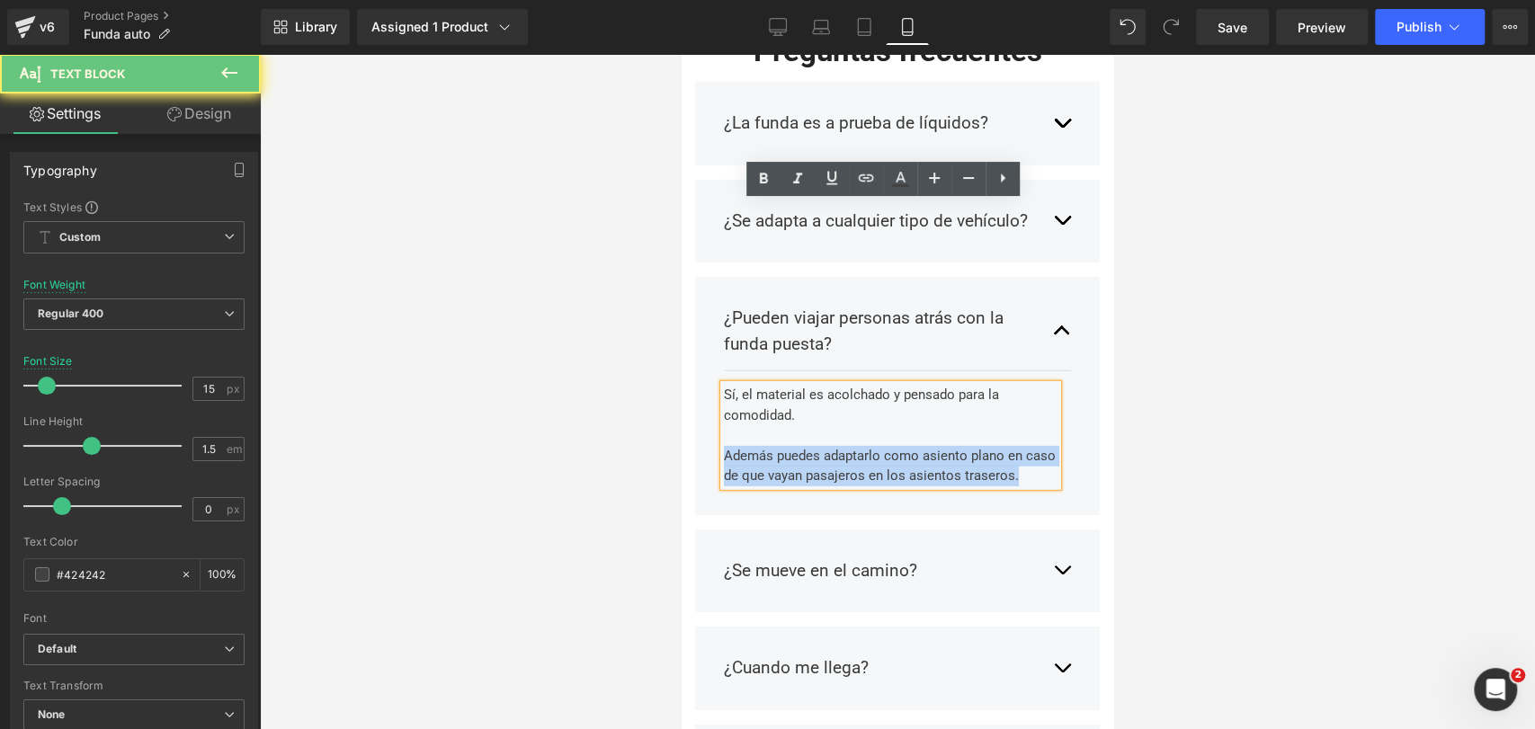
click at [807, 446] on div "Además puedes adaptarlo como asiento plano en caso de que vayan pasajeros en lo…" at bounding box center [891, 466] width 334 height 40
click at [795, 446] on div "Además puedes adaptarlo como asiento plano en caso de que vayan pasajeros en lo…" at bounding box center [891, 466] width 334 height 40
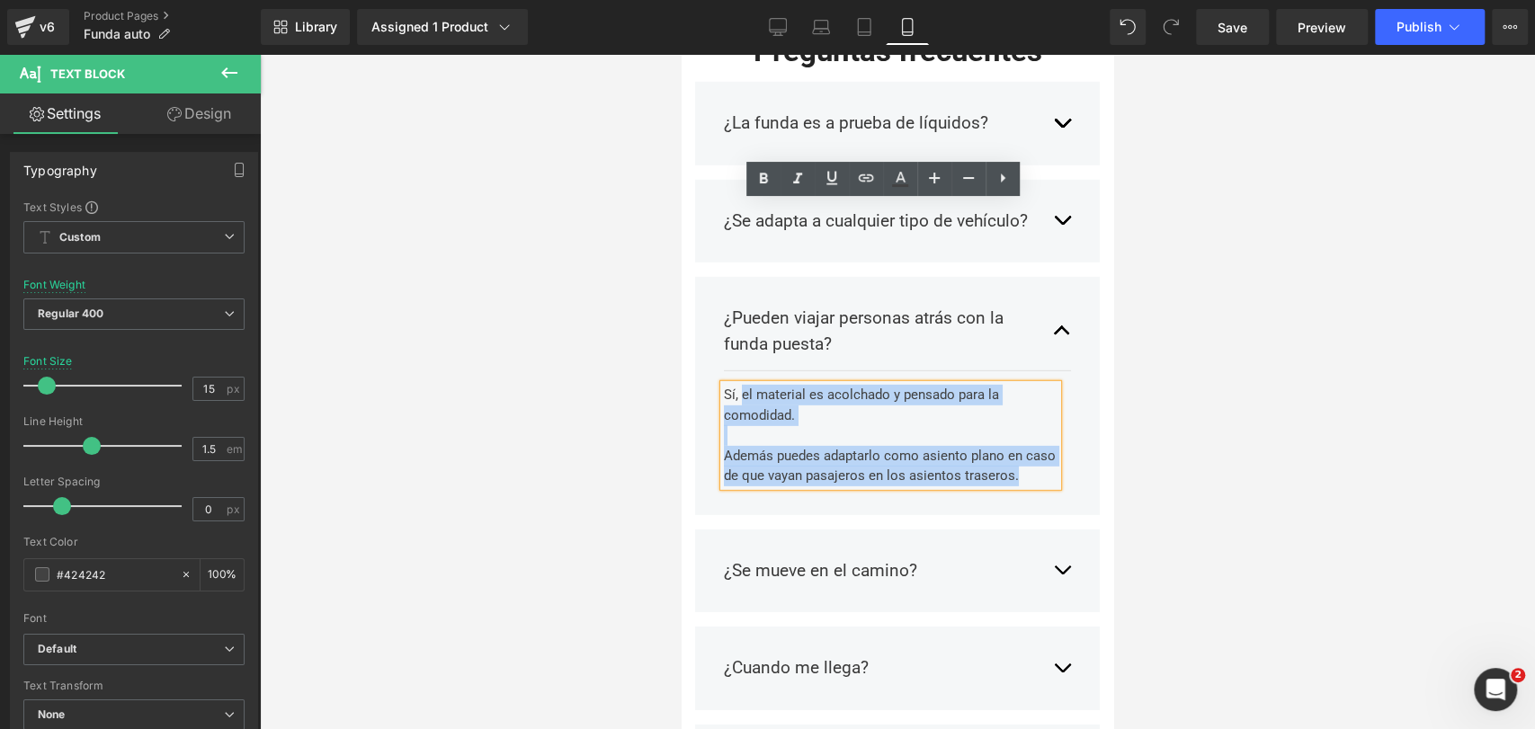
drag, startPoint x: 785, startPoint y: 313, endPoint x: 715, endPoint y: 203, distance: 130.2
click at [715, 277] on div "¿Pueden viajar personas atrás con la funda puesta? Text Block Sí, el material e…" at bounding box center [897, 396] width 405 height 238
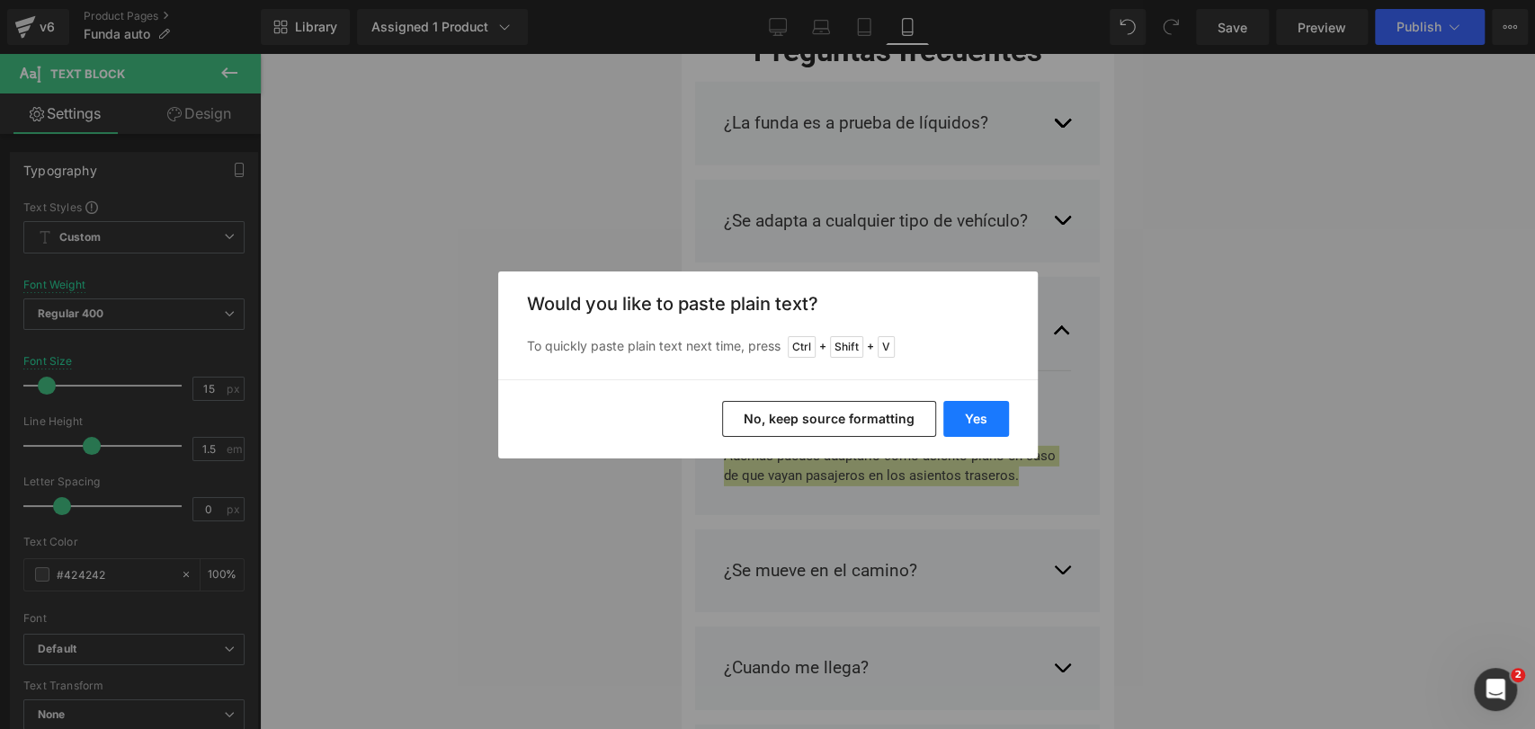
click at [978, 412] on button "Yes" at bounding box center [976, 419] width 66 height 36
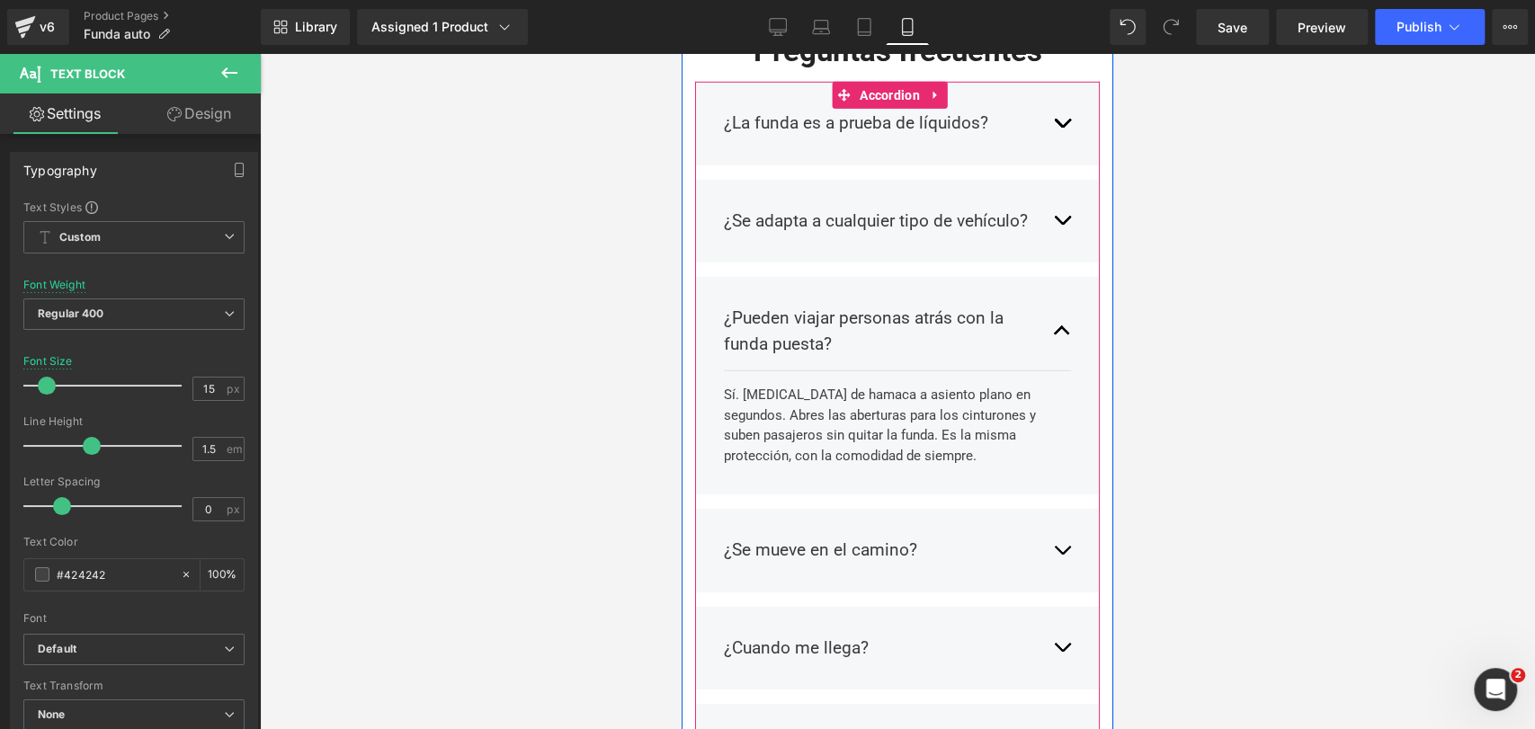
scroll to position [8104, 0]
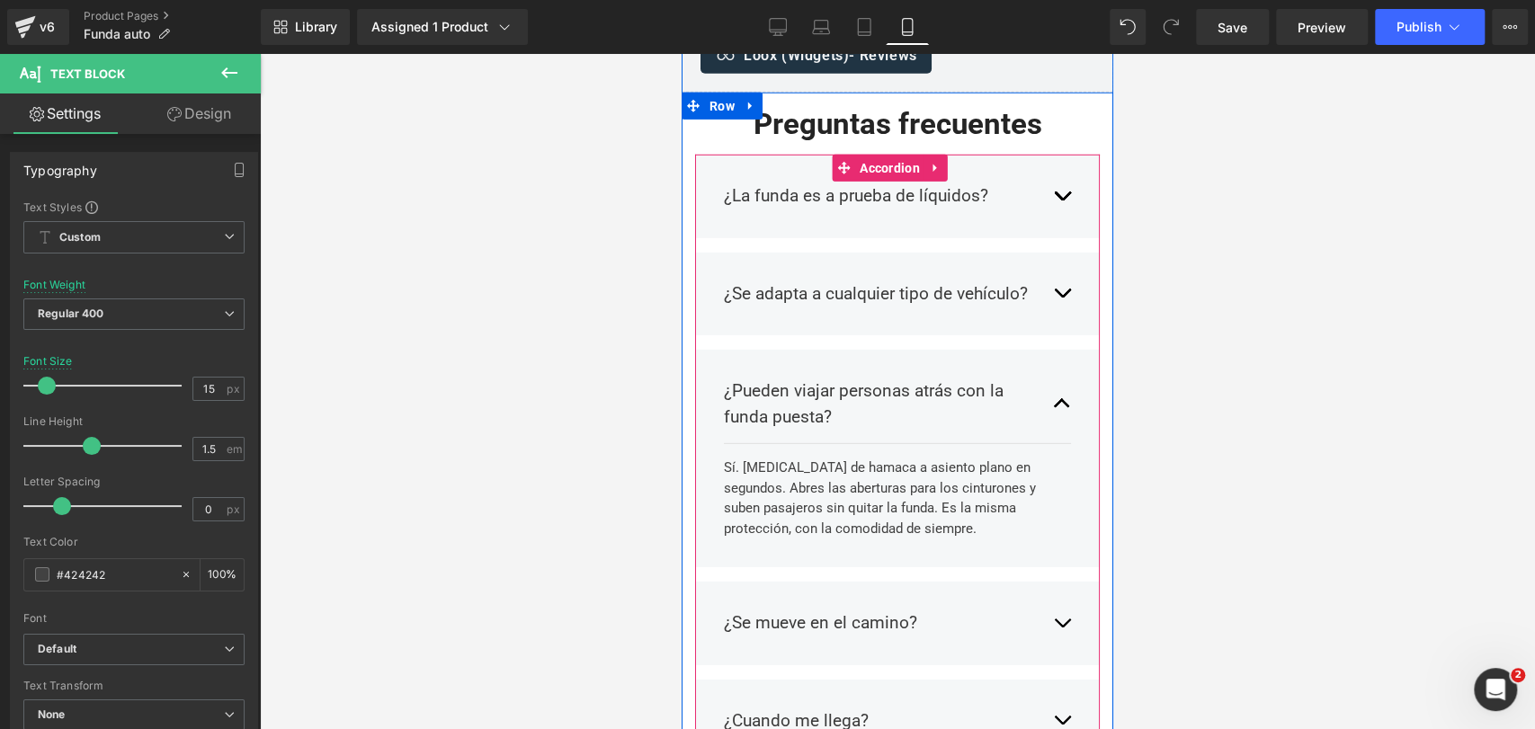
click at [895, 458] on div "Sí. [MEDICAL_DATA] de hamaca a asiento plano en segundos. Abres las aberturas p…" at bounding box center [891, 498] width 334 height 81
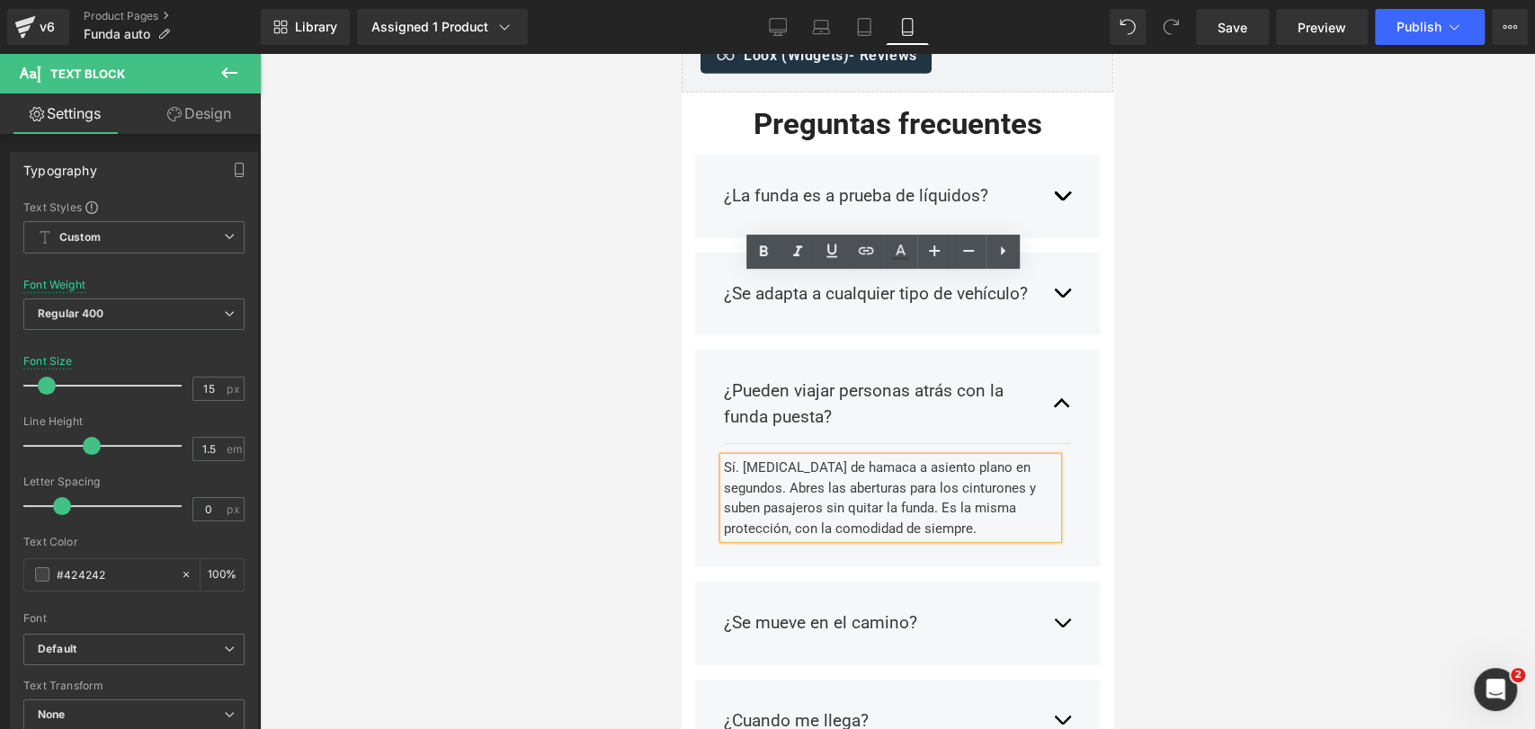
click at [898, 458] on div "Sí. [MEDICAL_DATA] de hamaca a asiento plano en segundos. Abres las aberturas p…" at bounding box center [891, 498] width 334 height 81
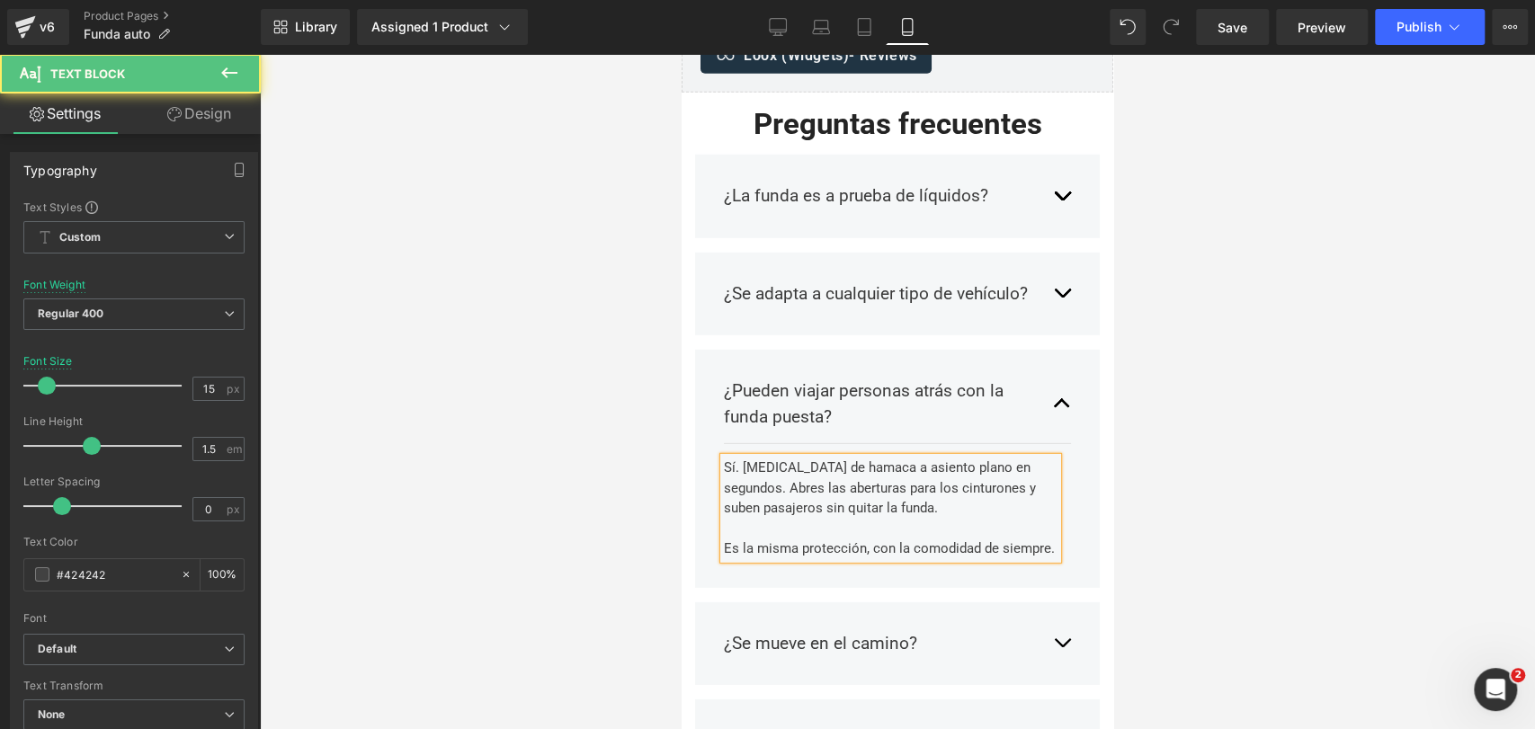
click at [1034, 458] on div "Sí. [MEDICAL_DATA] de hamaca a asiento plano en segundos. Abres las aberturas p…" at bounding box center [891, 488] width 334 height 61
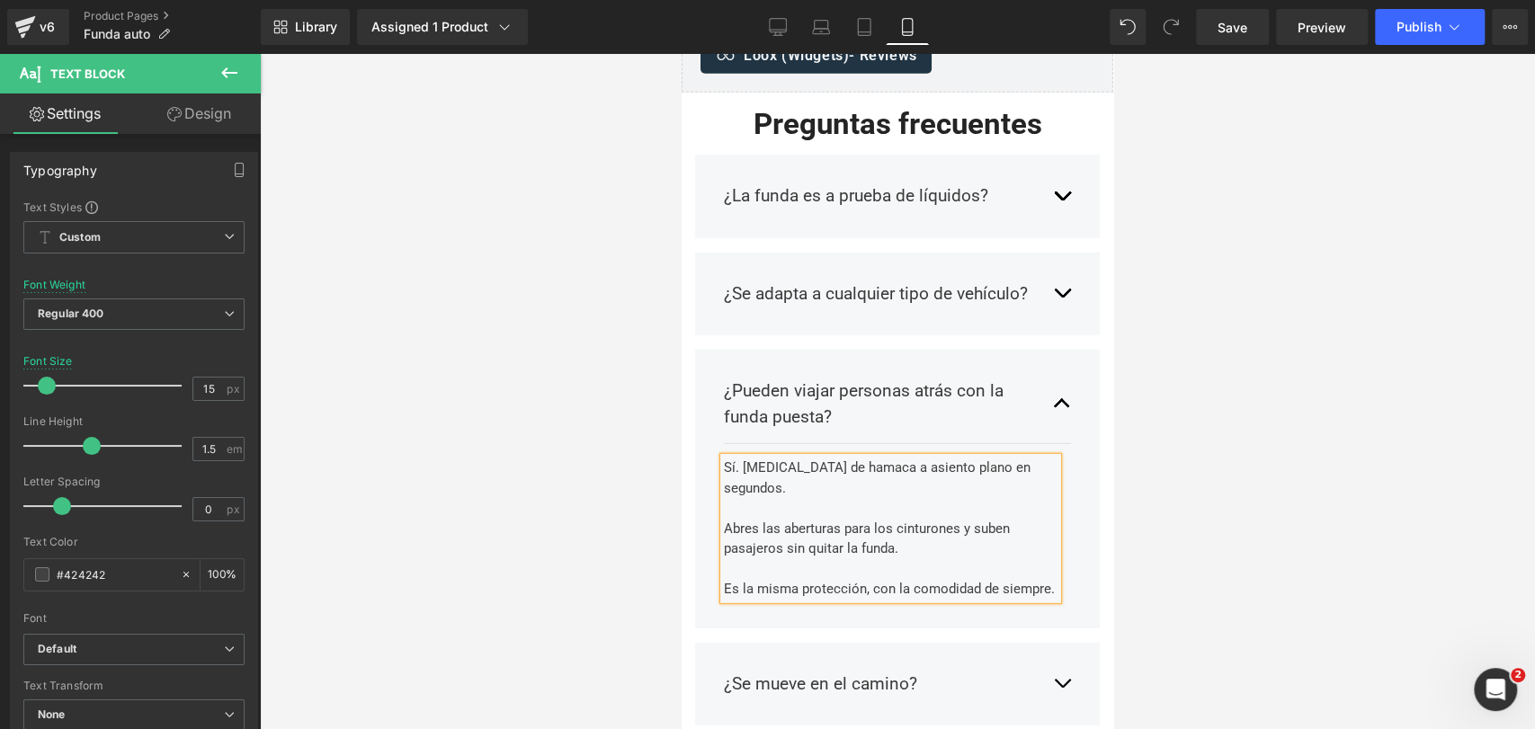
click at [1166, 303] on div at bounding box center [897, 391] width 1275 height 675
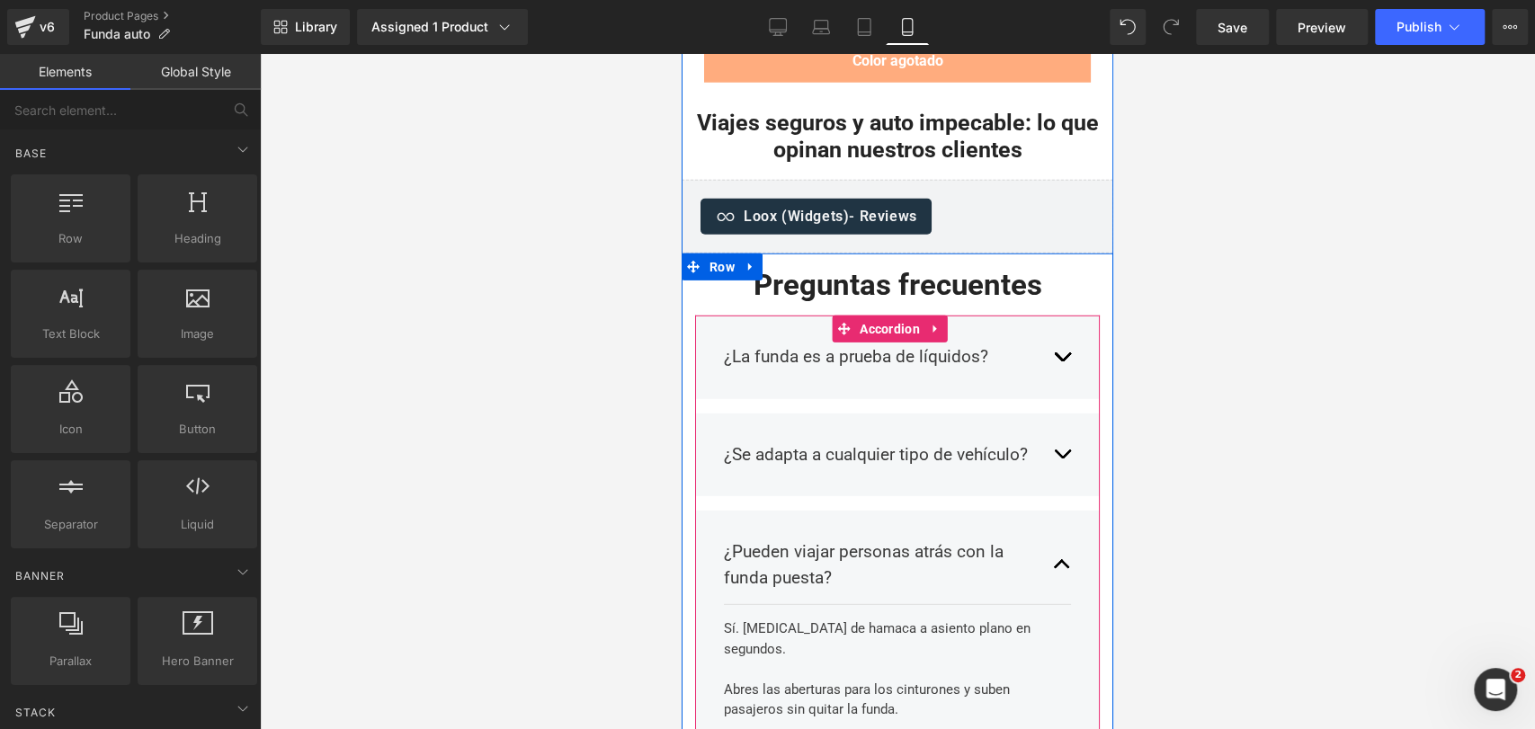
scroll to position [7924, 0]
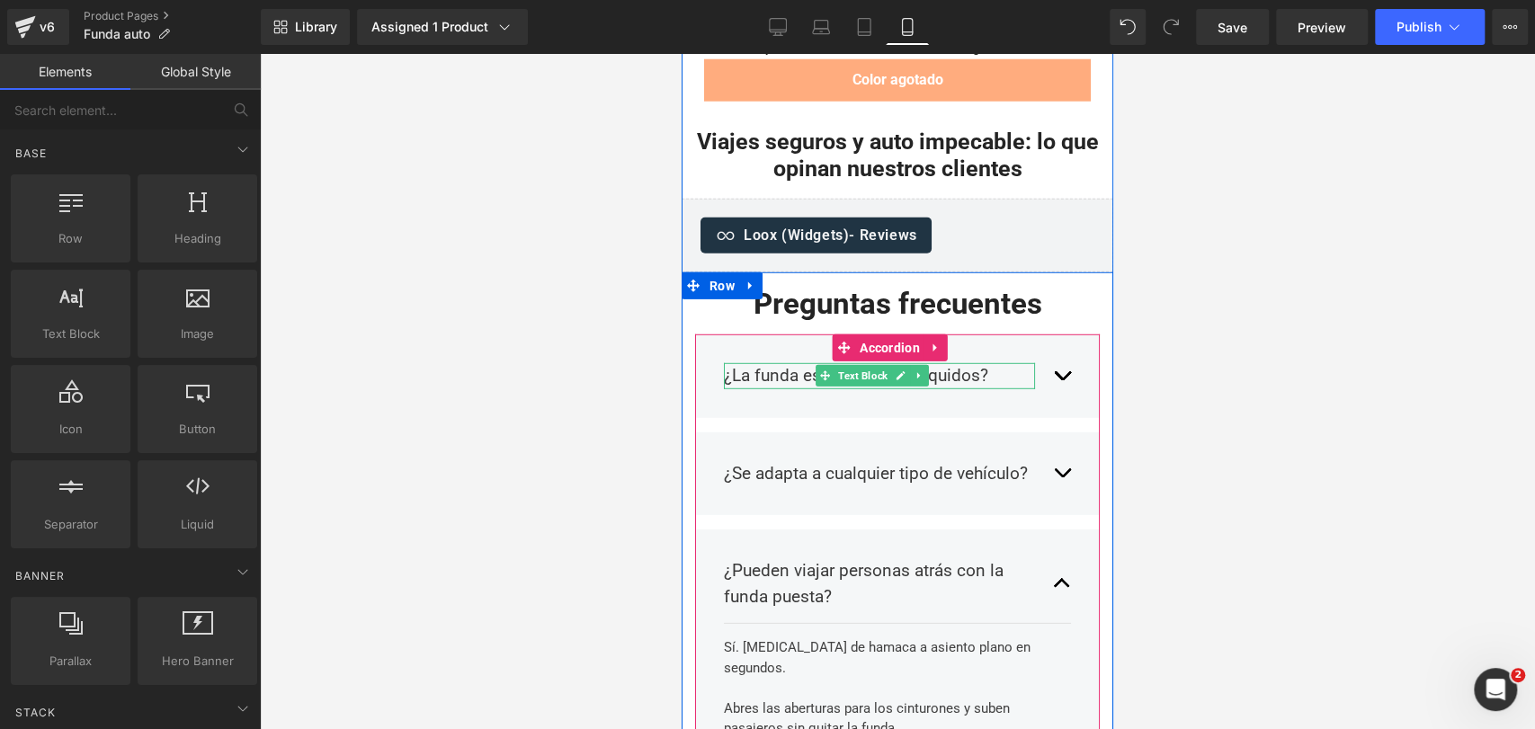
click at [803, 363] on p "¿La funda es a prueba de líquidos?" at bounding box center [879, 376] width 311 height 26
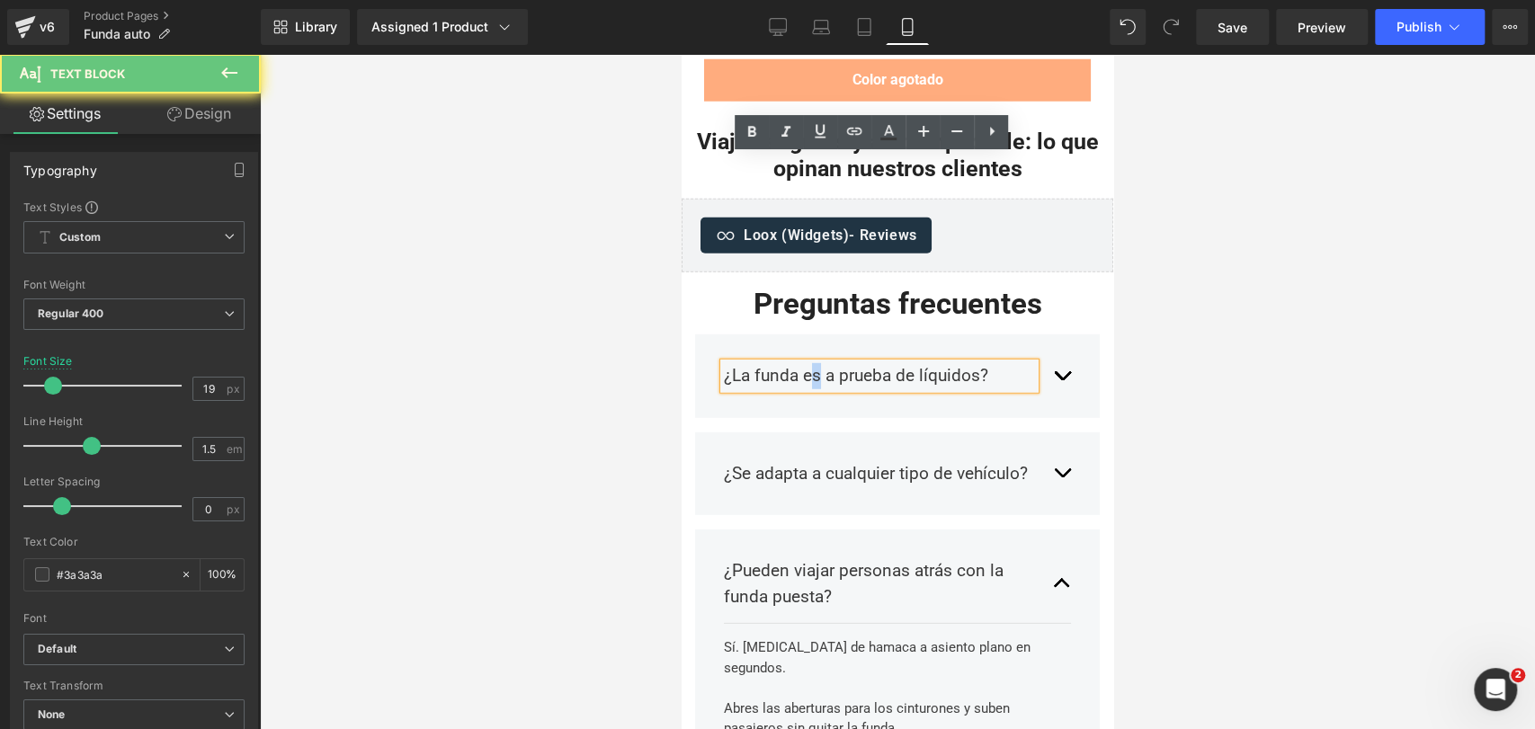
click at [803, 363] on p "¿La funda es a prueba de líquidos?" at bounding box center [879, 376] width 311 height 26
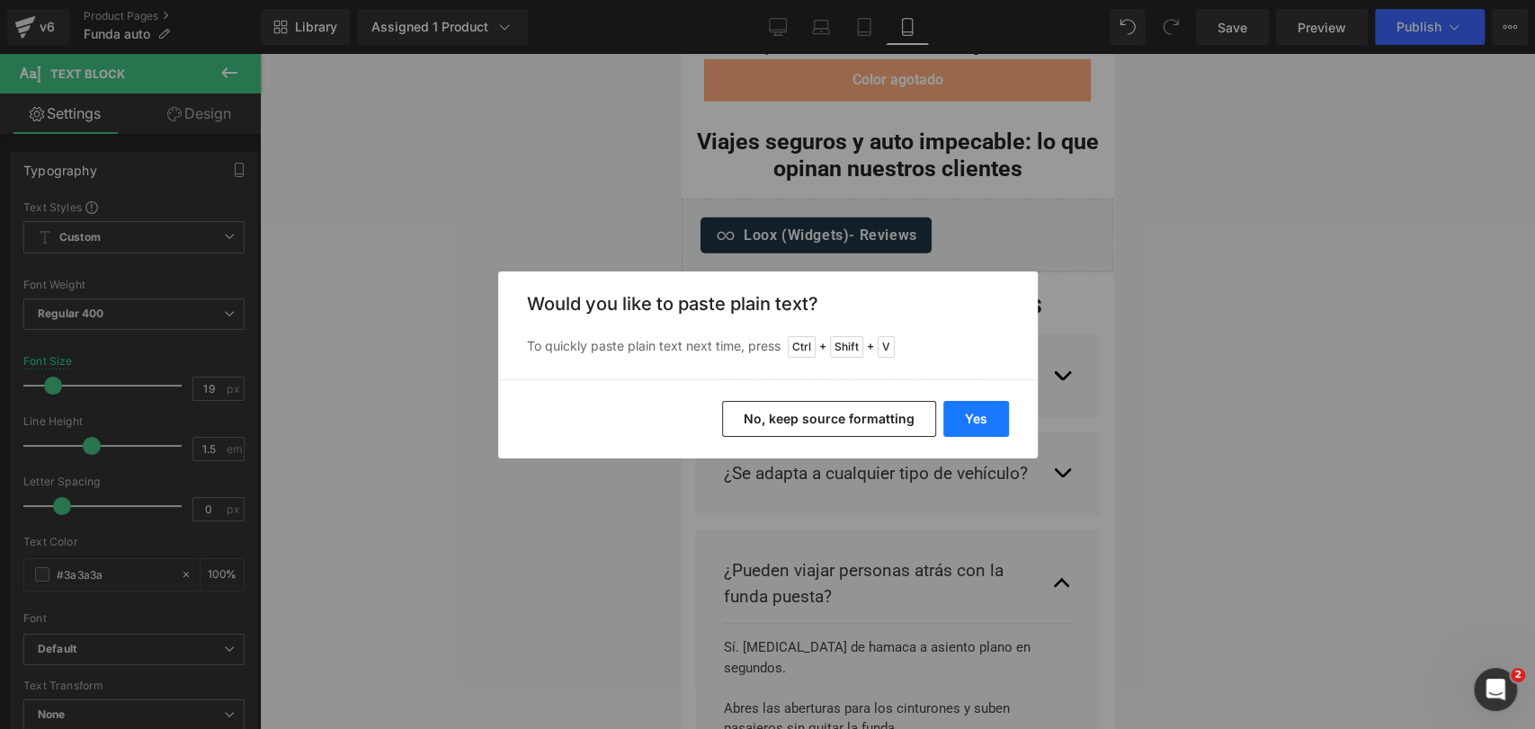
click at [979, 427] on button "Yes" at bounding box center [976, 419] width 66 height 36
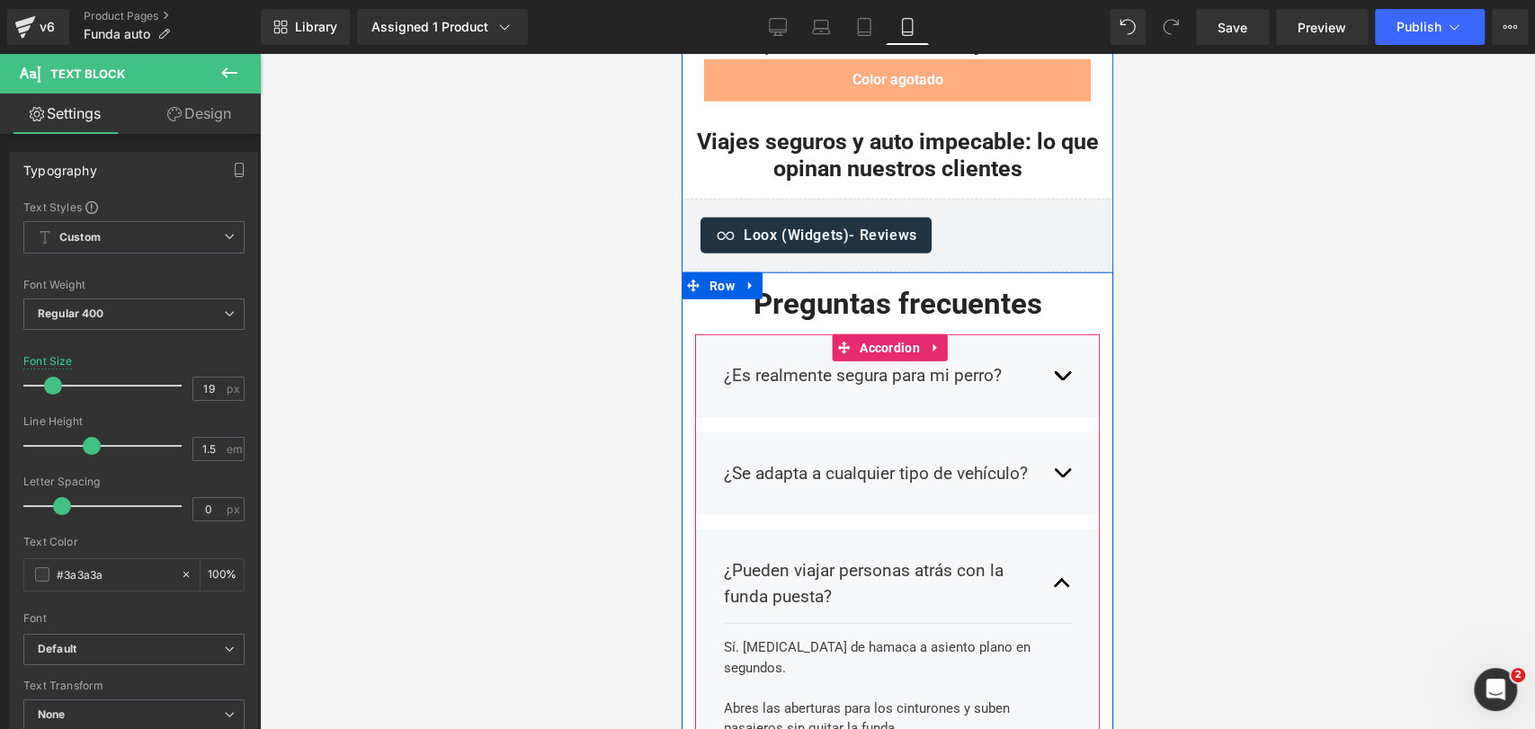
click at [1060, 335] on div "¿Es realmente segura para mi perro? Text Block Sí, está fabricada con materiale…" at bounding box center [897, 377] width 405 height 84
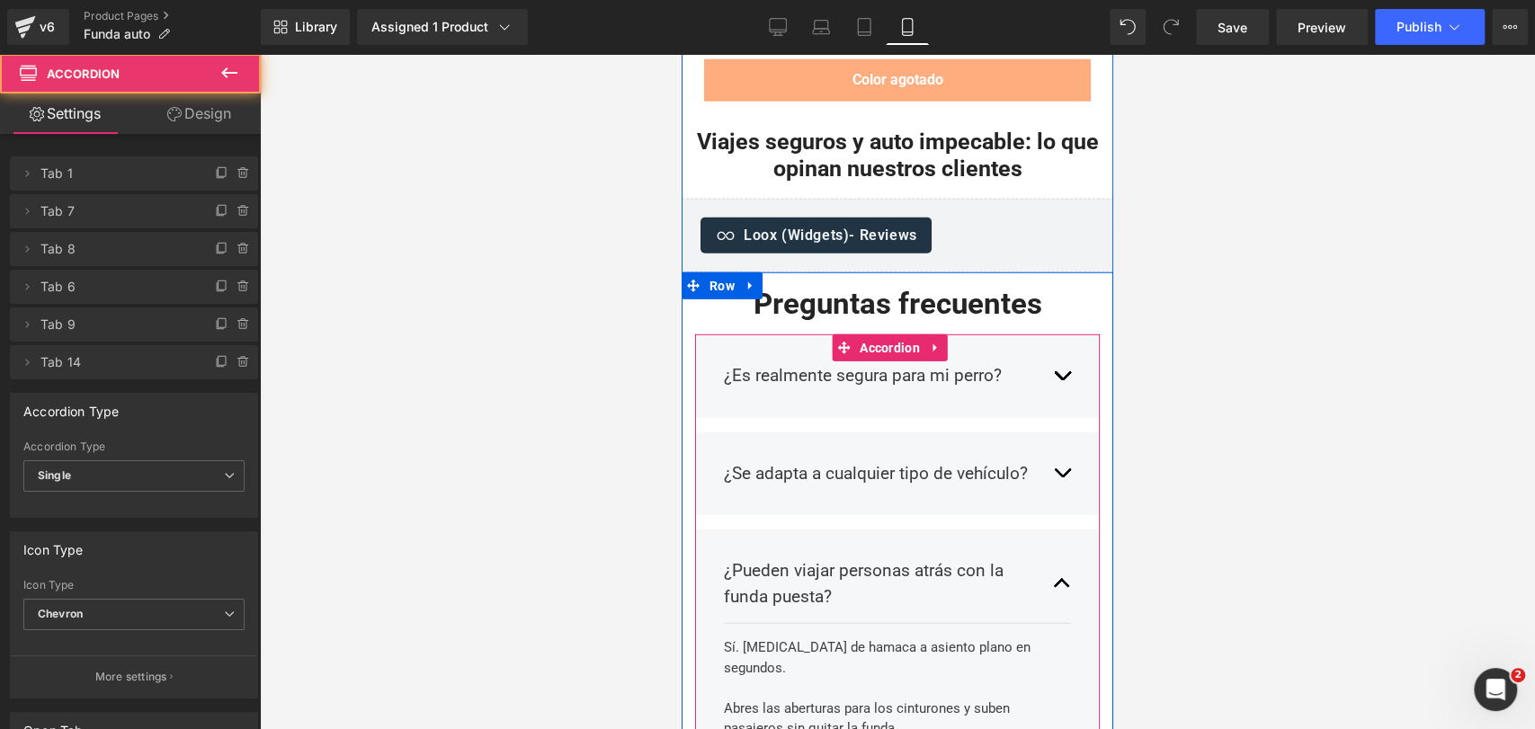
click at [1055, 350] on button "button" at bounding box center [1062, 376] width 18 height 53
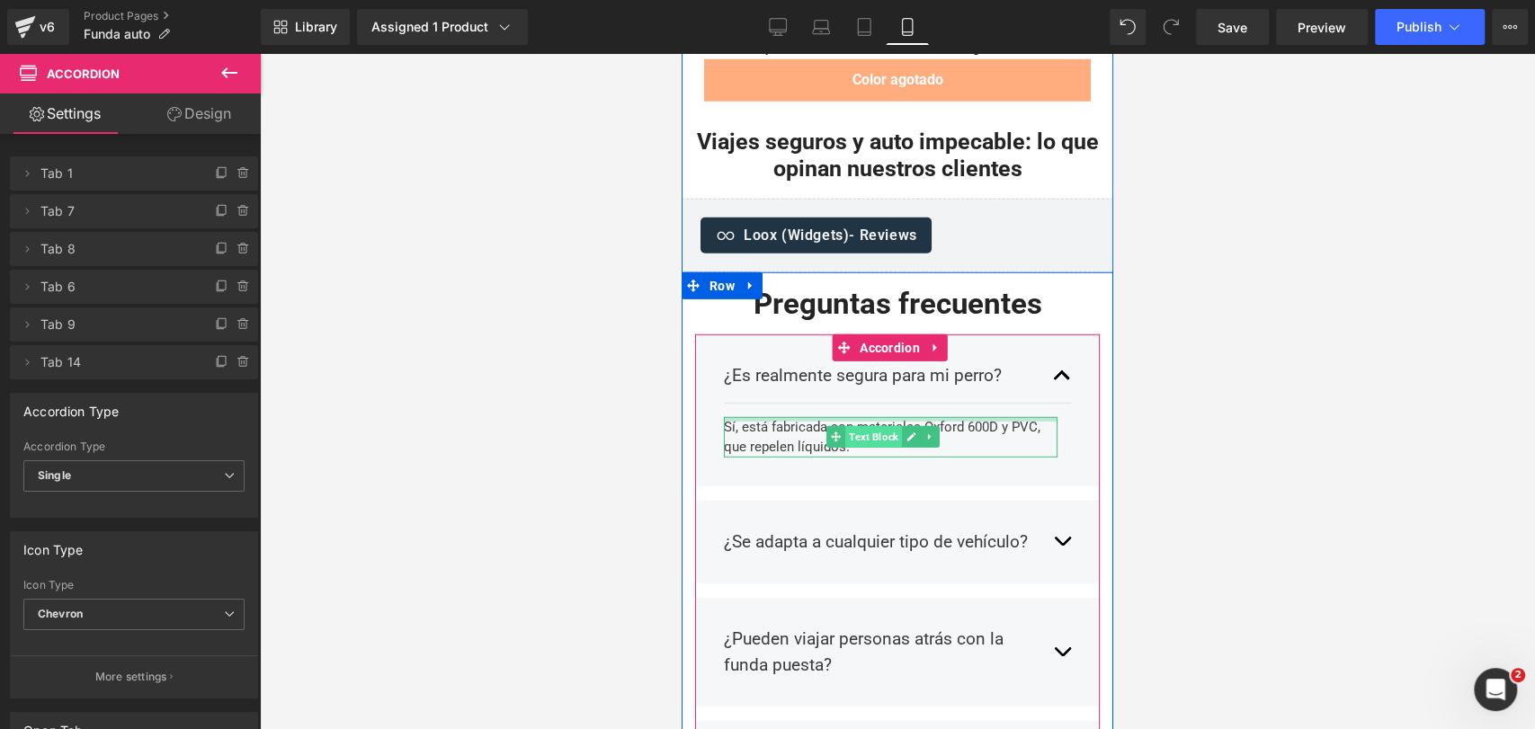
click at [901, 426] on span "Text Block" at bounding box center [873, 437] width 57 height 22
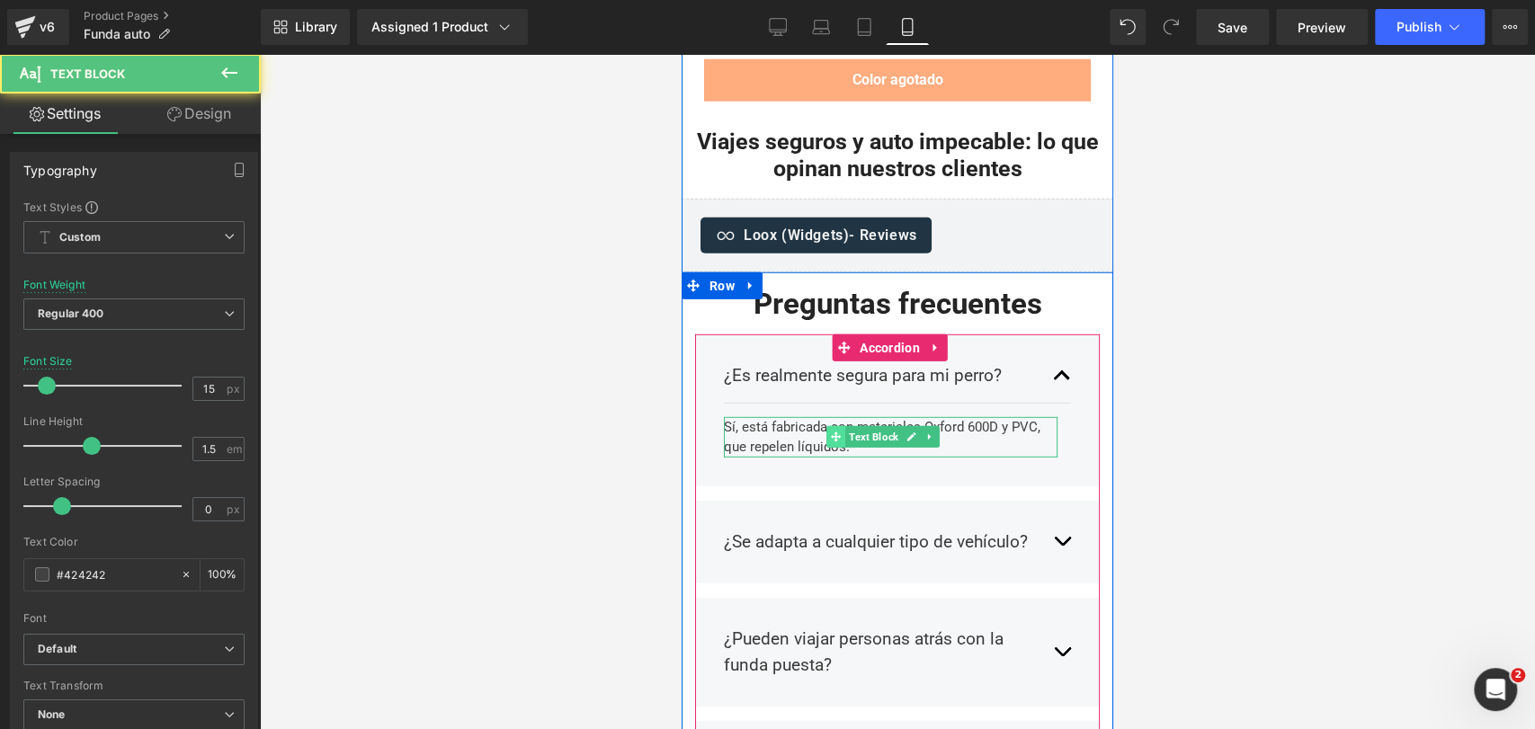
click at [832, 426] on span at bounding box center [835, 437] width 19 height 22
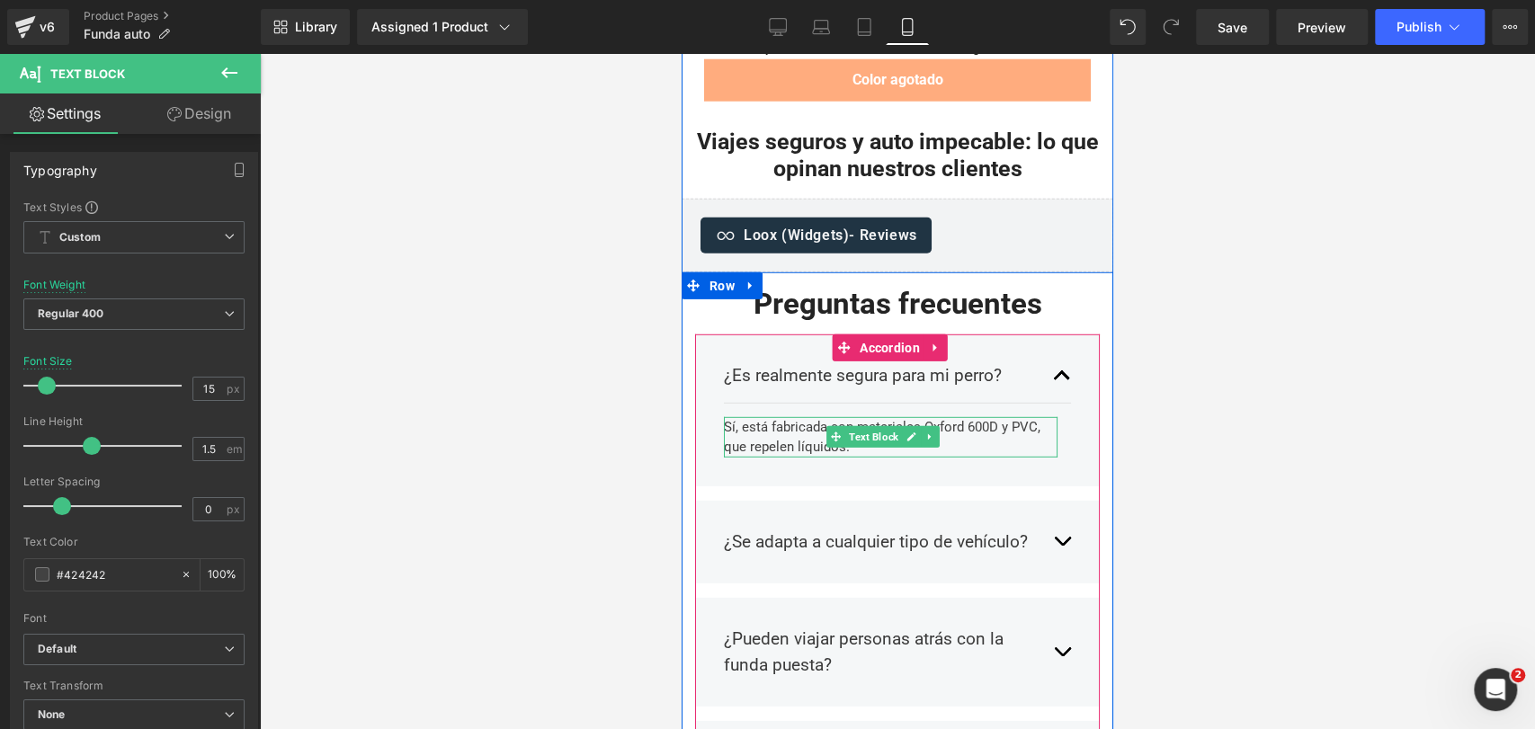
click at [851, 417] on div "Sí, está fabricada con materiales Oxford 600D y PVC, que repelen líquidos." at bounding box center [891, 437] width 334 height 40
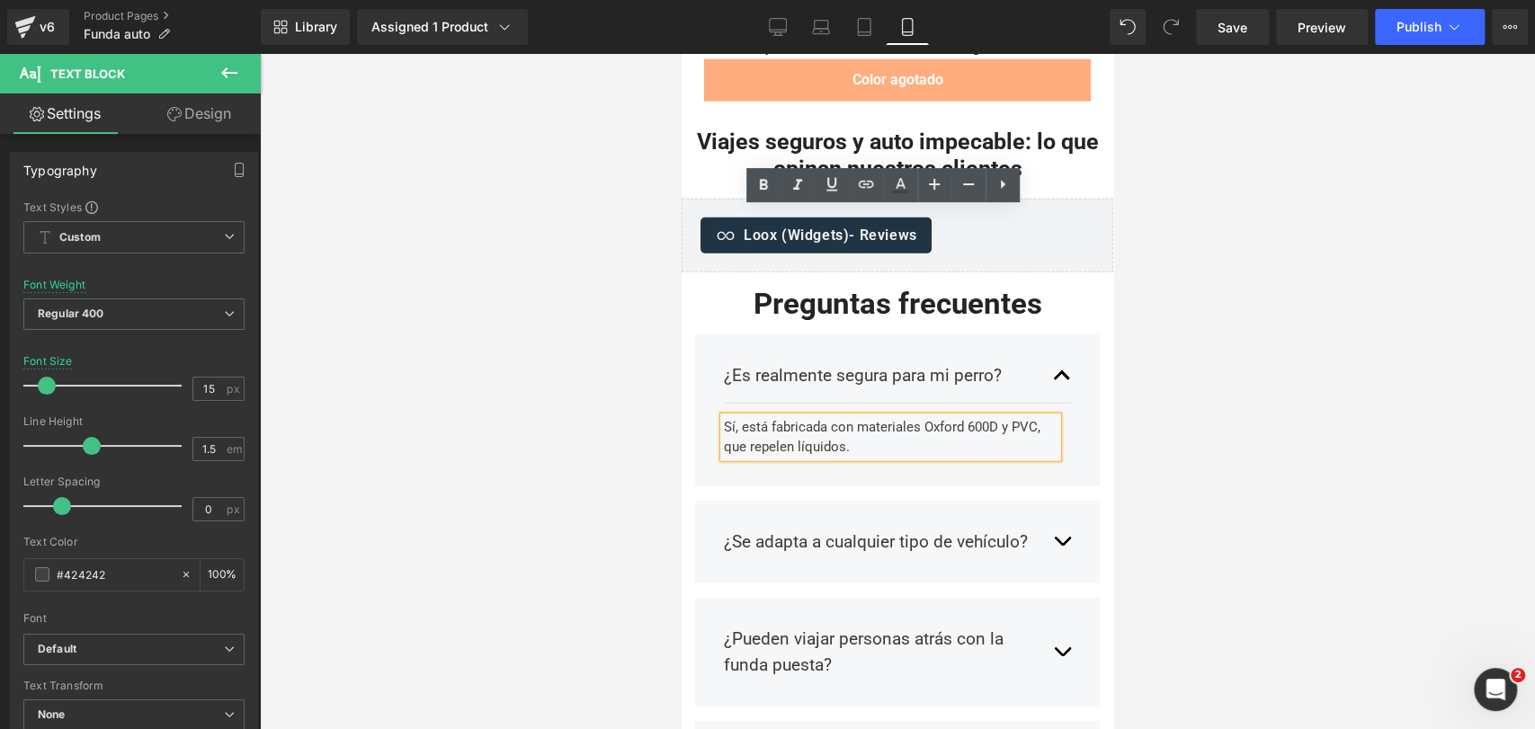
drag, startPoint x: 846, startPoint y: 242, endPoint x: 720, endPoint y: 222, distance: 127.5
click at [724, 417] on div "Sí, está fabricada con materiales Oxford 600D y PVC, que repelen líquidos." at bounding box center [891, 437] width 334 height 40
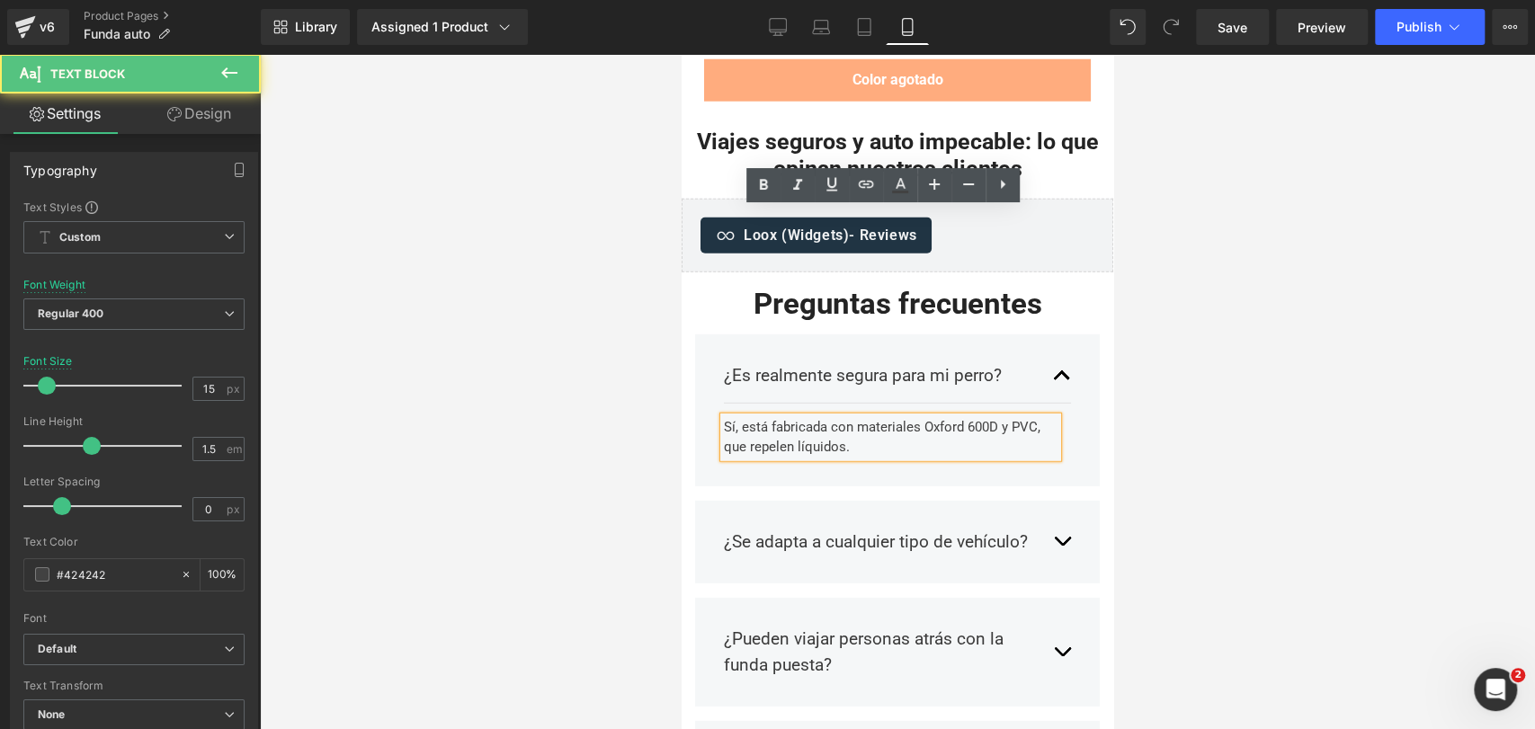
click at [724, 417] on div "Sí, está fabricada con materiales Oxford 600D y PVC, que repelen líquidos." at bounding box center [891, 437] width 334 height 40
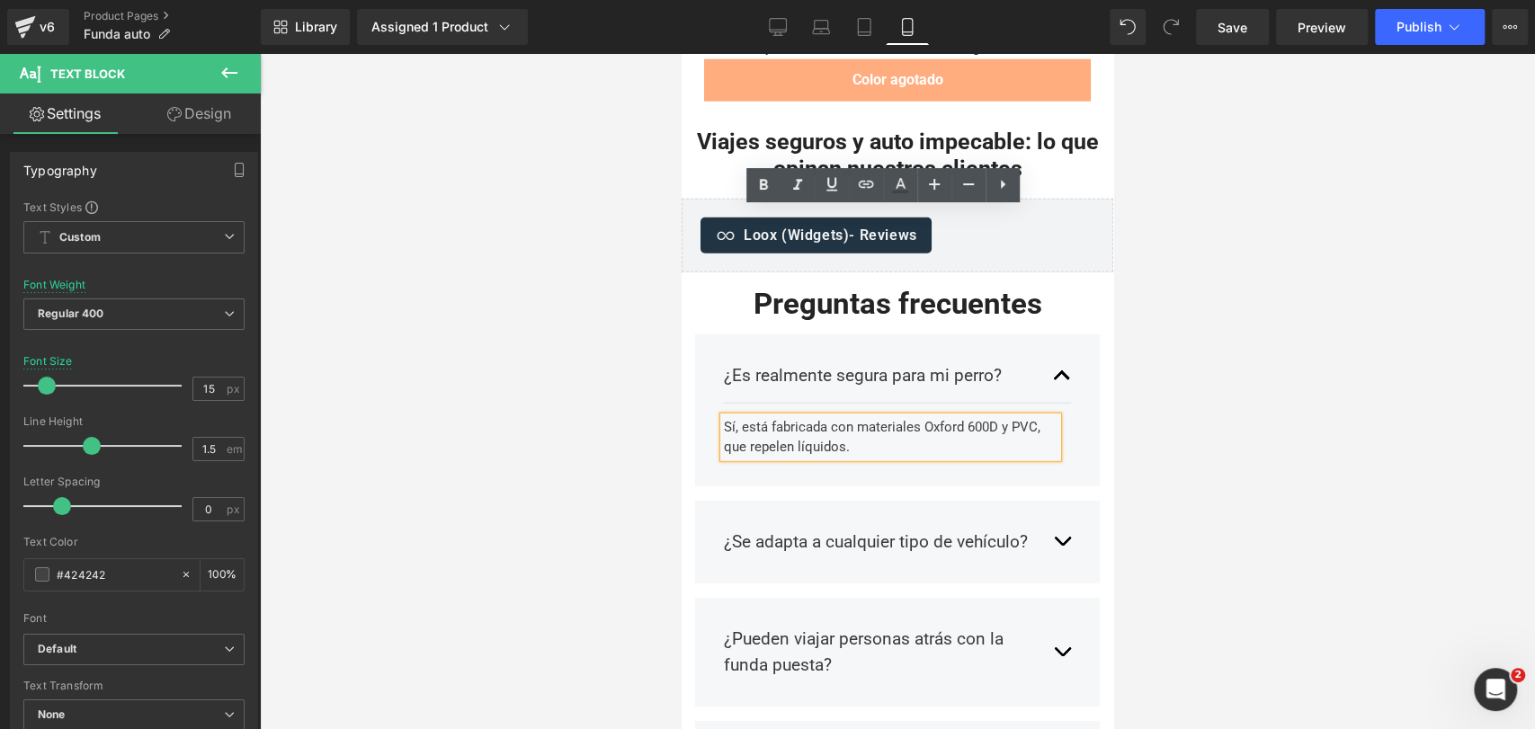
drag, startPoint x: 854, startPoint y: 237, endPoint x: 725, endPoint y: 214, distance: 131.6
click at [725, 417] on div "Sí, está fabricada con materiales Oxford 600D y PVC, que repelen líquidos." at bounding box center [891, 437] width 334 height 40
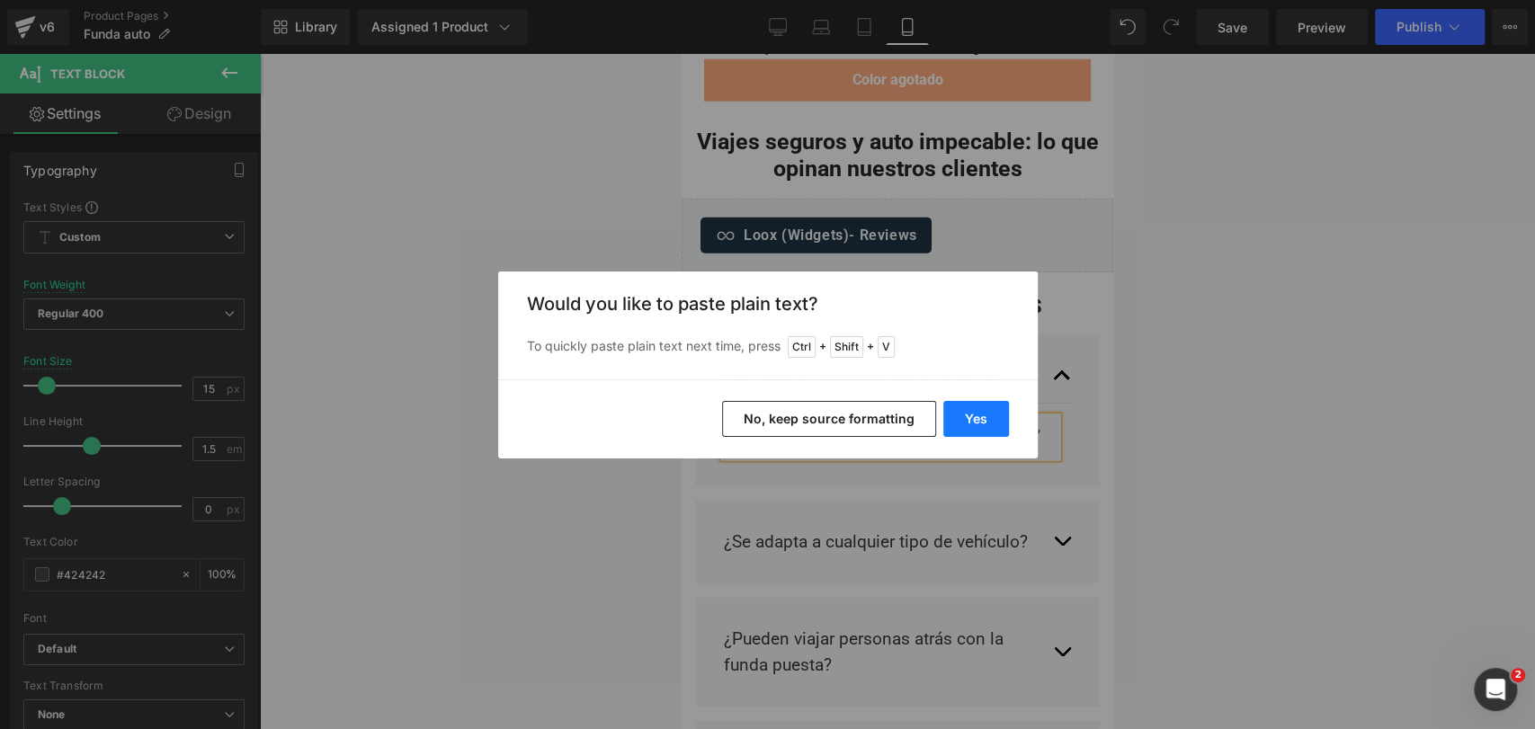
click at [987, 405] on button "Yes" at bounding box center [976, 419] width 66 height 36
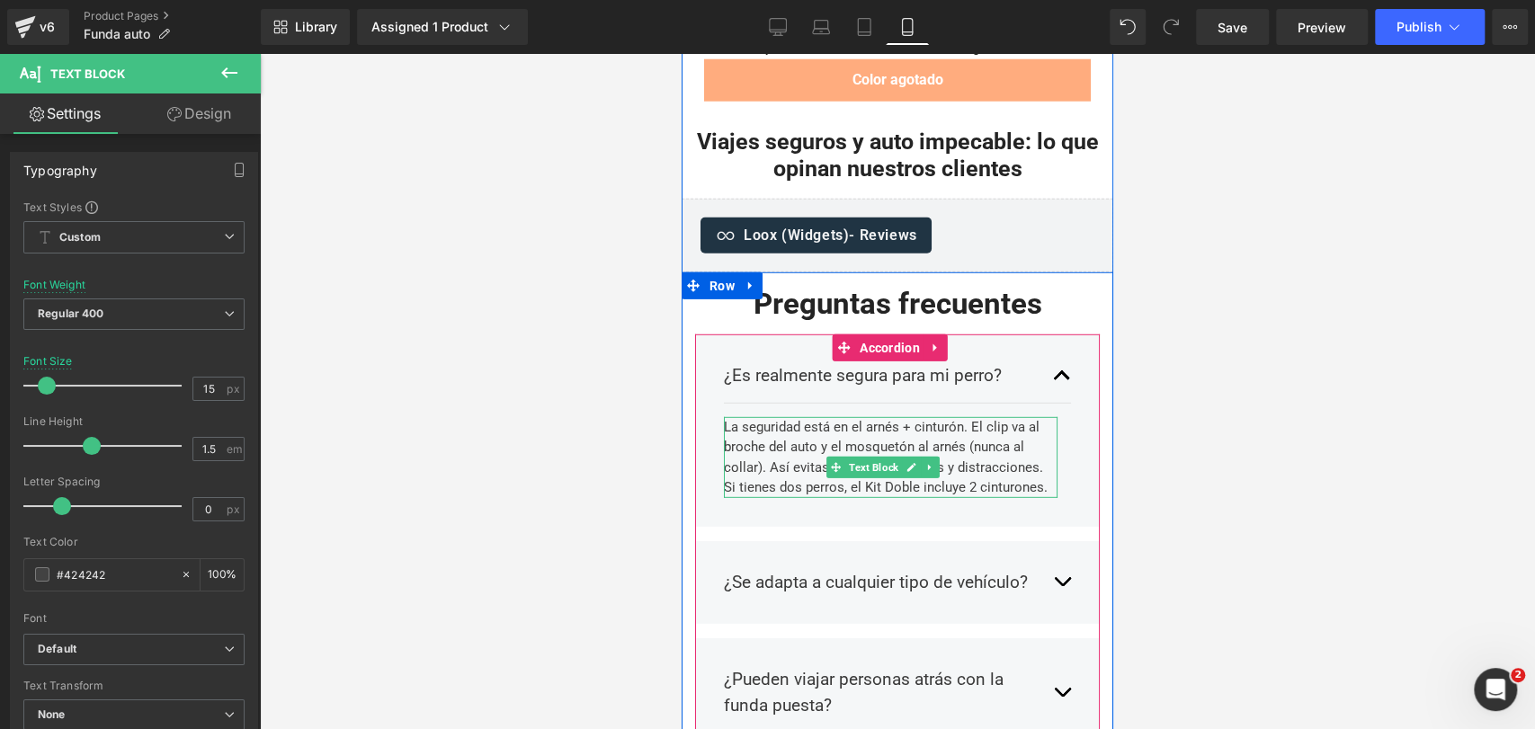
click at [854, 417] on div "La seguridad está en el arnés + cinturón. El clip va al broche del auto y el mo…" at bounding box center [891, 457] width 334 height 81
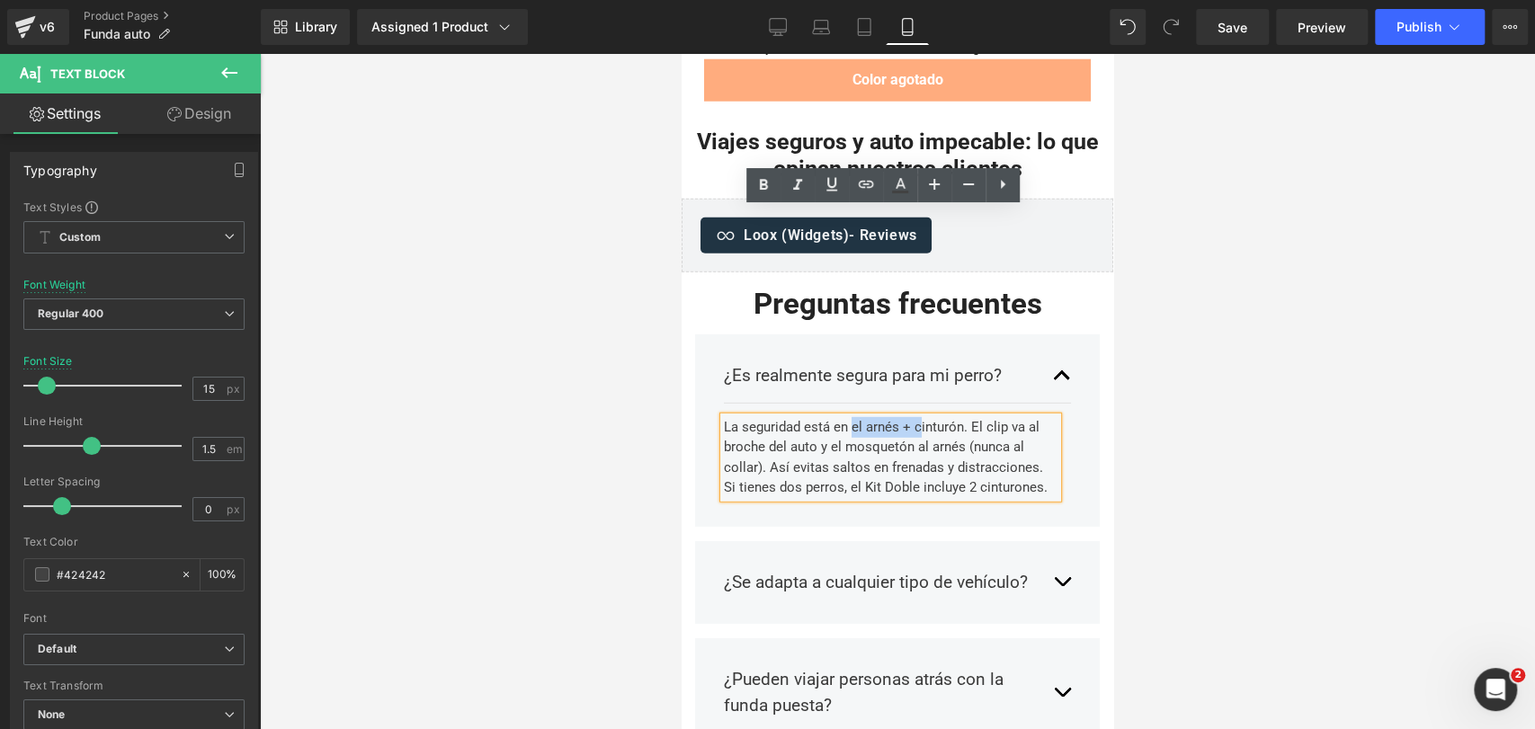
drag, startPoint x: 853, startPoint y: 223, endPoint x: 918, endPoint y: 223, distance: 65.7
click at [918, 417] on div "La seguridad está en el arnés + cinturón. El clip va al broche del auto y el mo…" at bounding box center [891, 457] width 334 height 81
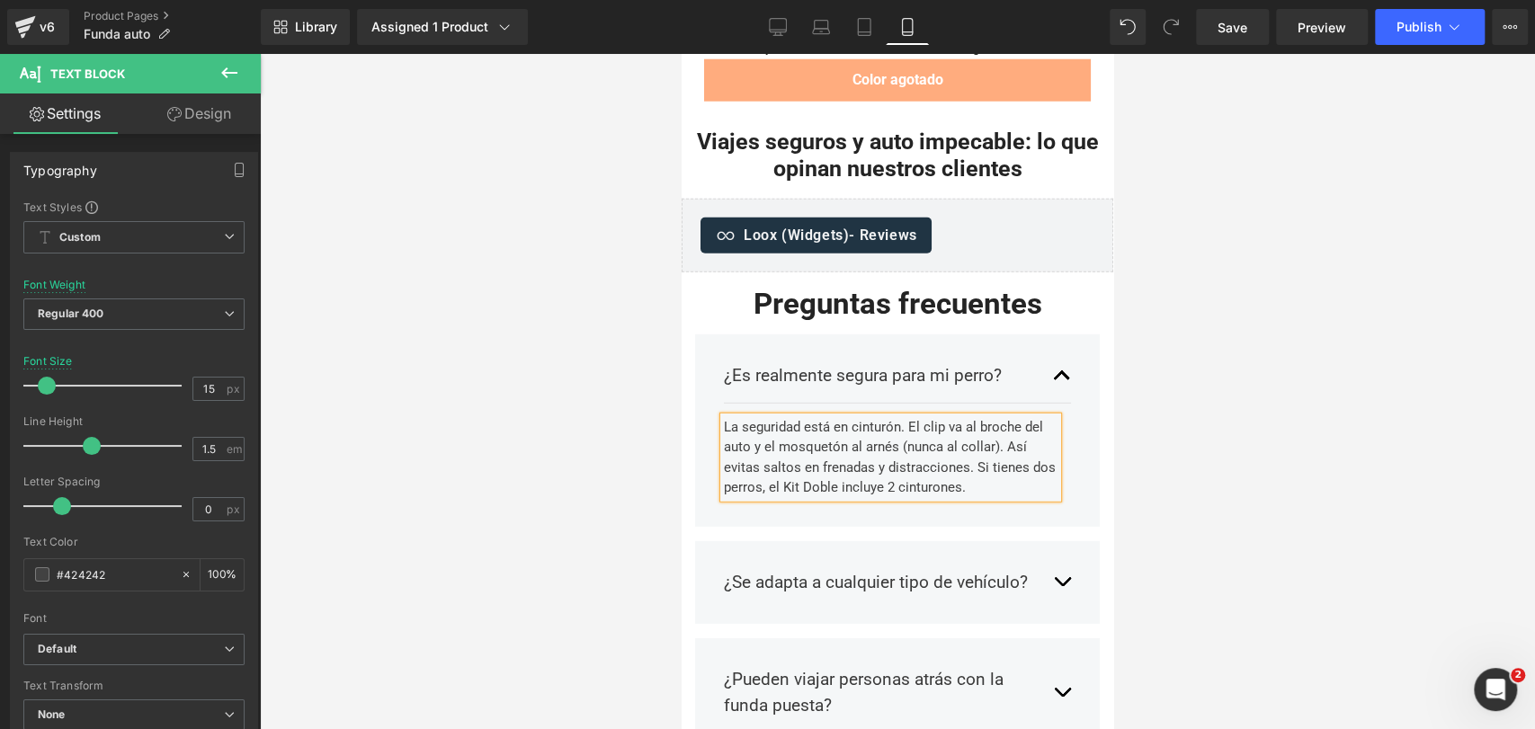
click at [894, 417] on div "La seguridad está en cinturón. El clip va al broche del auto y el mosquetón al …" at bounding box center [891, 457] width 334 height 81
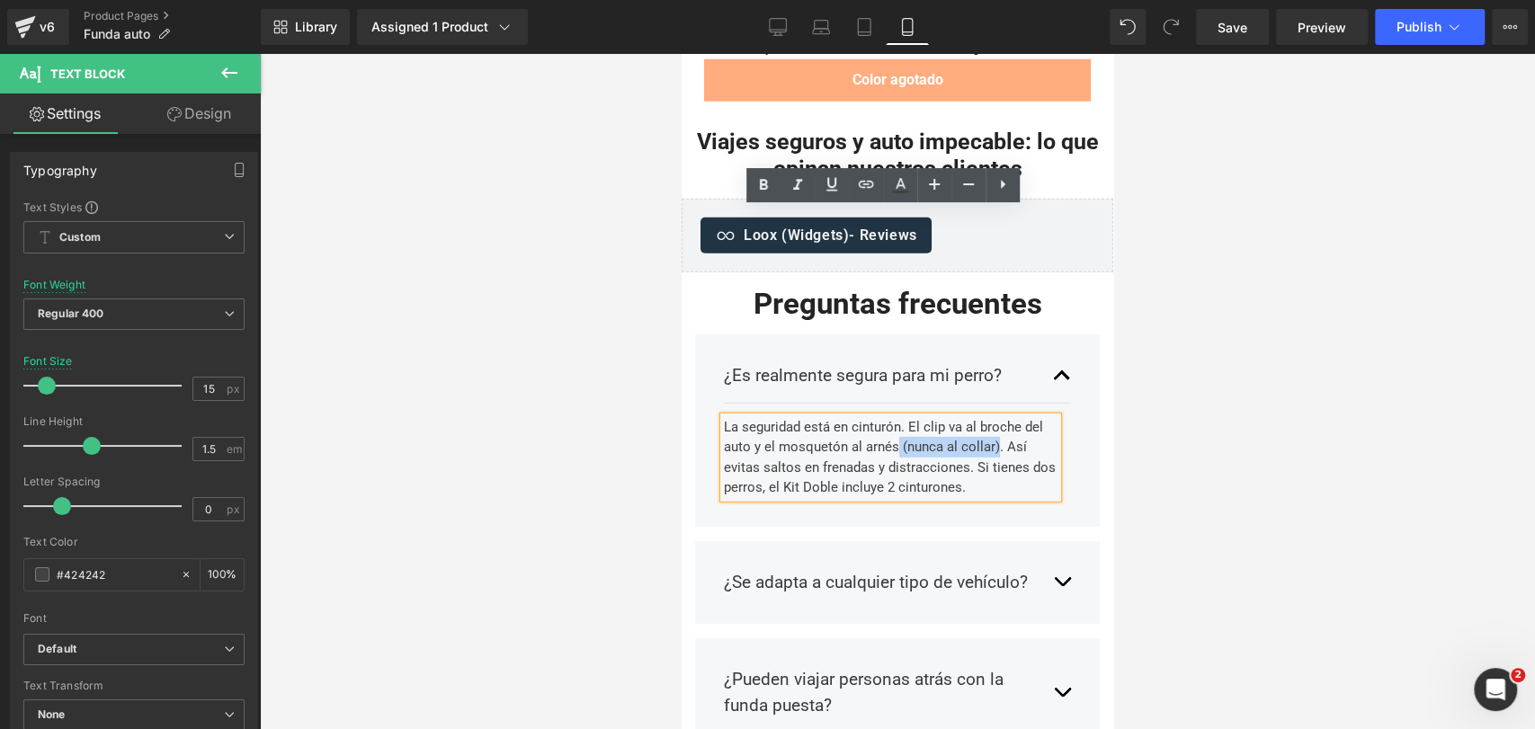
drag, startPoint x: 895, startPoint y: 241, endPoint x: 996, endPoint y: 239, distance: 100.7
click at [996, 417] on div "La seguridad está en cinturón. El clip va al broche del auto y el mosquetón al …" at bounding box center [891, 457] width 334 height 81
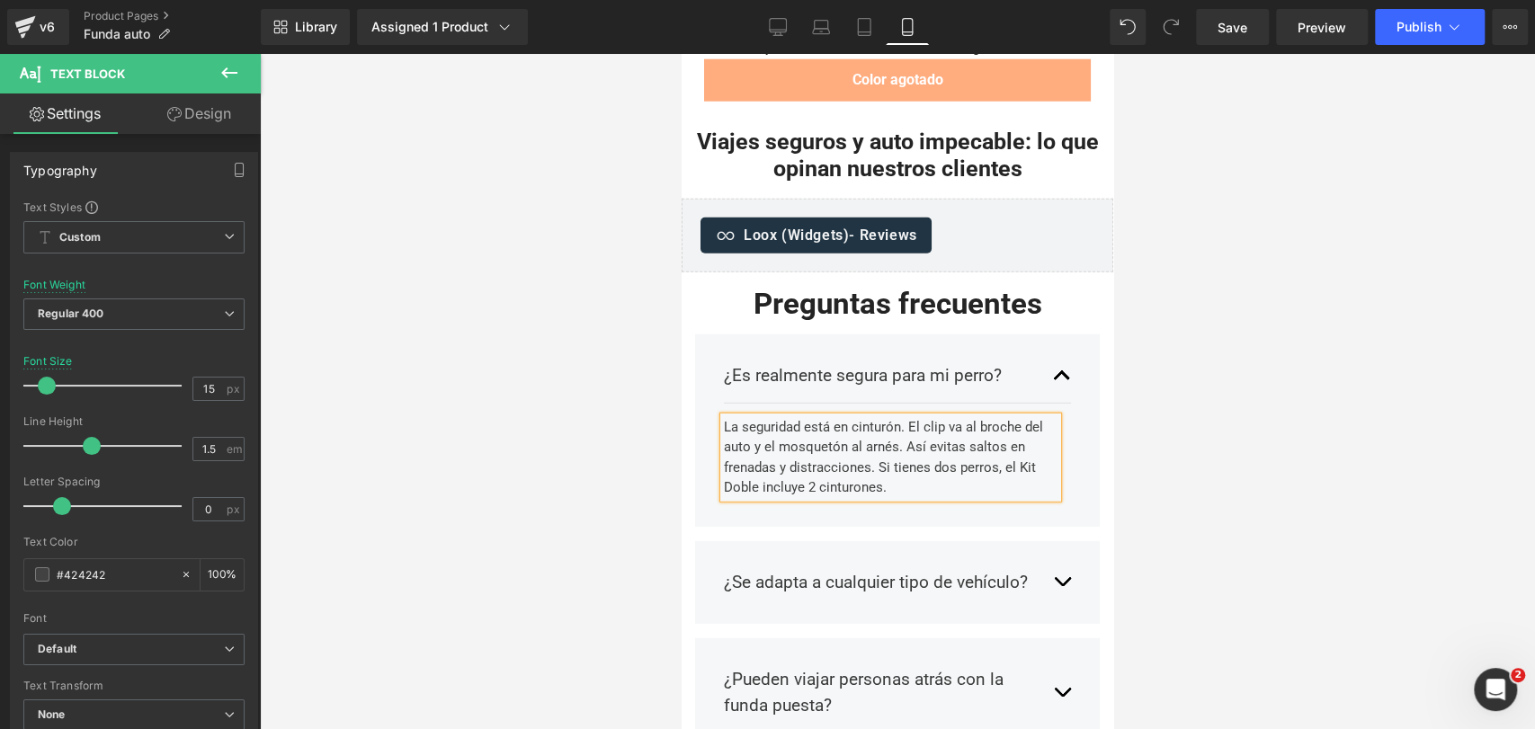
click at [904, 417] on div "La seguridad está en cinturón. El clip va al broche del auto y el mosquetón al …" at bounding box center [891, 457] width 334 height 81
click at [907, 417] on div "La seguridad está en cinturón. El clip va al broche del auto y el mosquetón al …" at bounding box center [891, 457] width 334 height 81
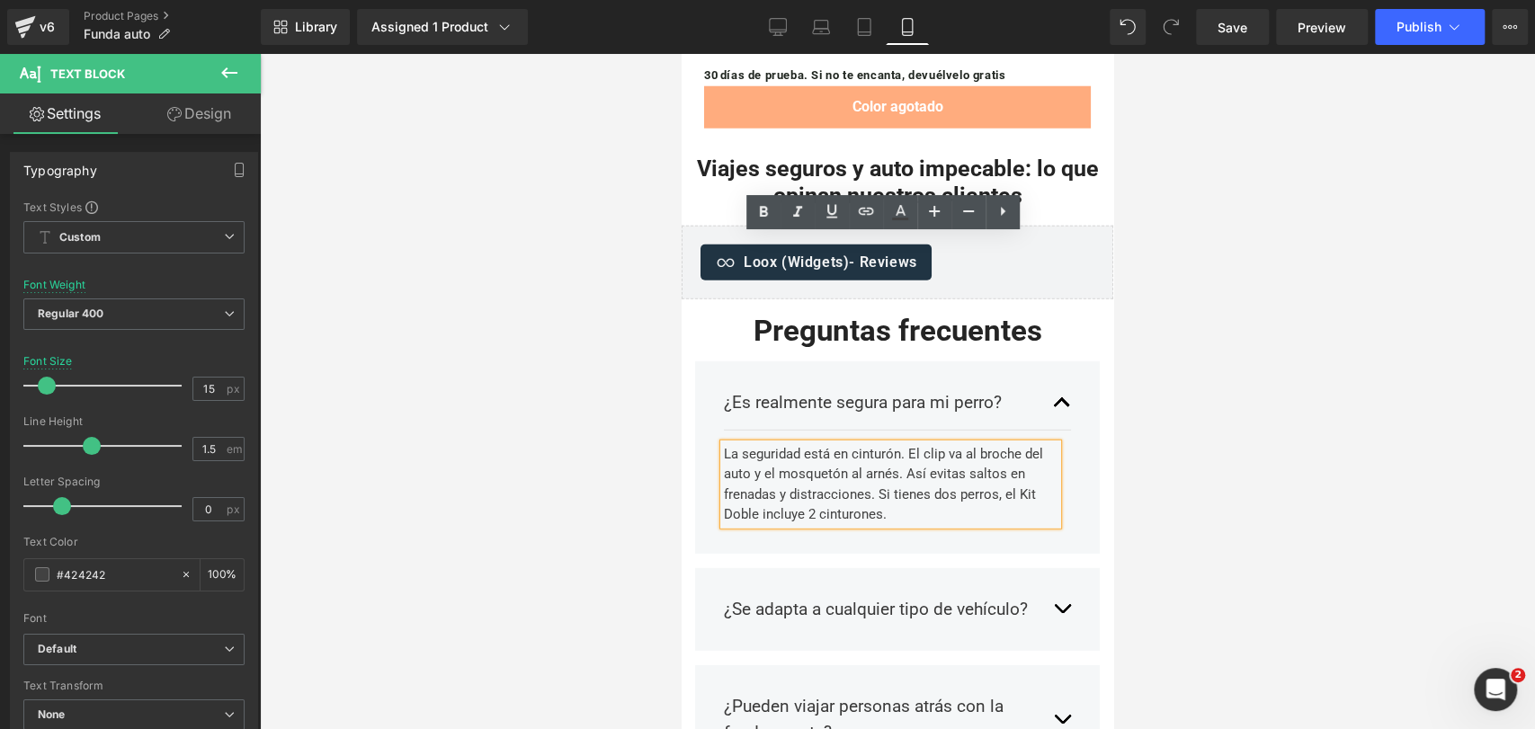
scroll to position [7868, 0]
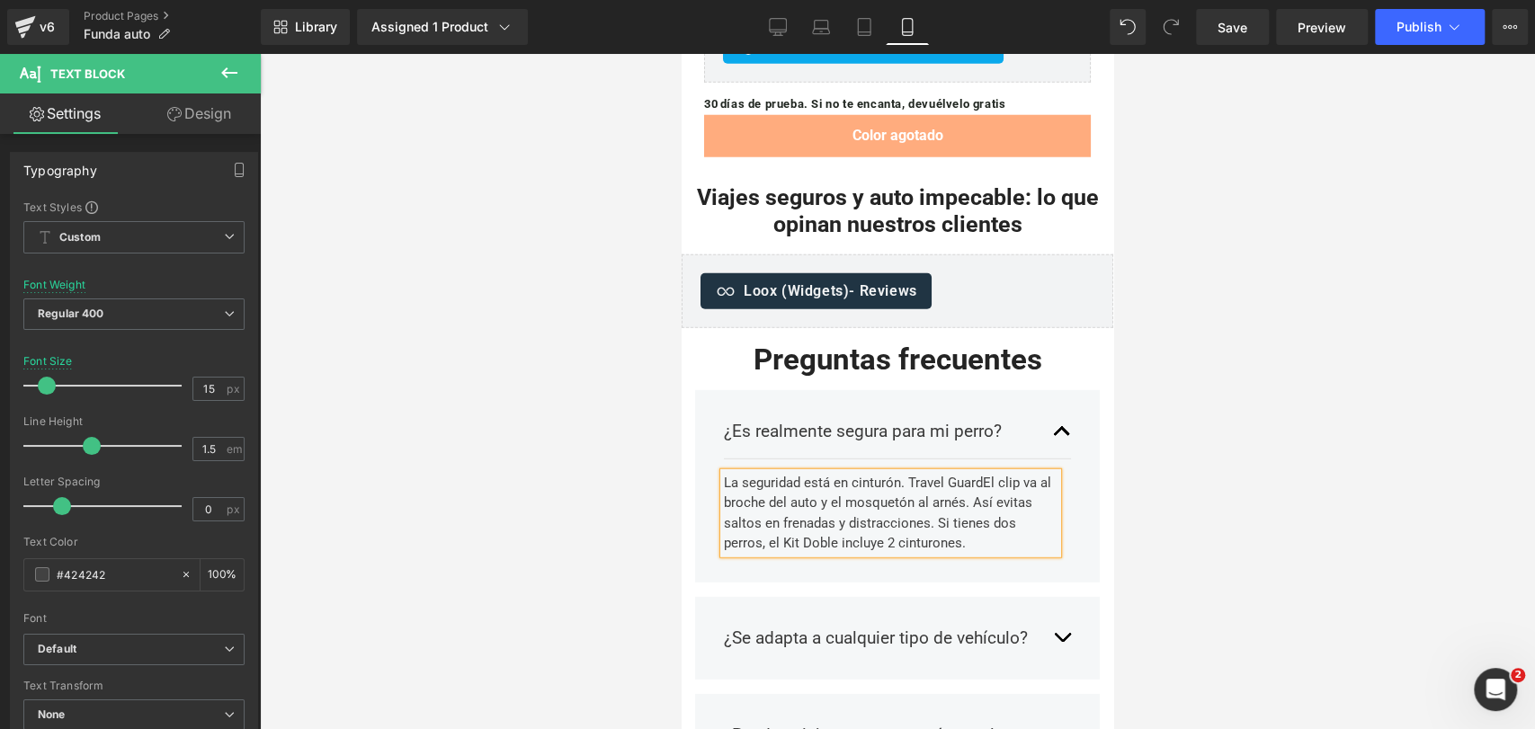
click at [911, 473] on div "La seguridad está en cinturón. Travel GuardEl clip va al broche del auto y el m…" at bounding box center [891, 513] width 334 height 81
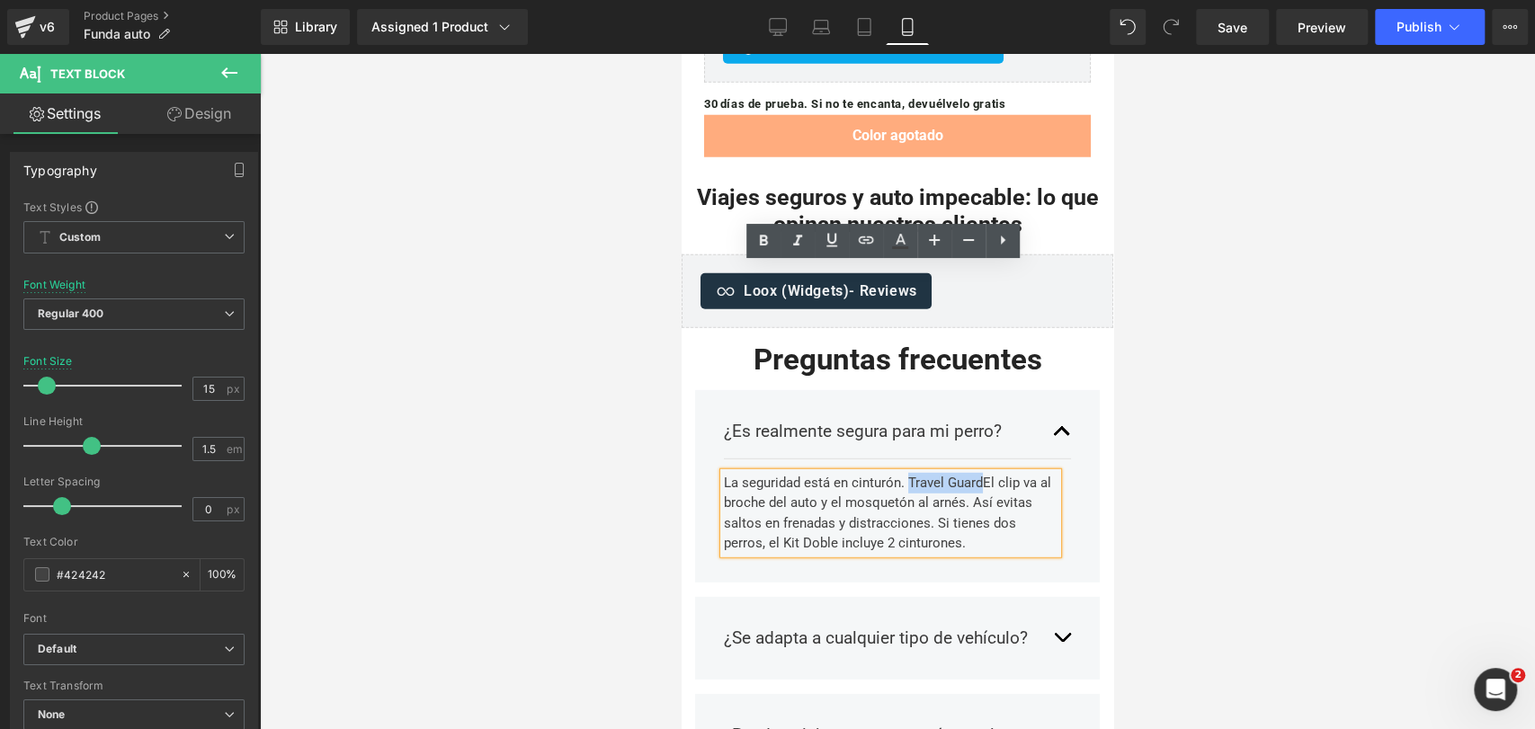
drag, startPoint x: 909, startPoint y: 275, endPoint x: 981, endPoint y: 277, distance: 72.0
click at [981, 473] on div "La seguridad está en cinturón. Travel GuardEl clip va al broche del auto y el m…" at bounding box center [891, 513] width 334 height 81
click at [764, 244] on icon at bounding box center [764, 241] width 8 height 11
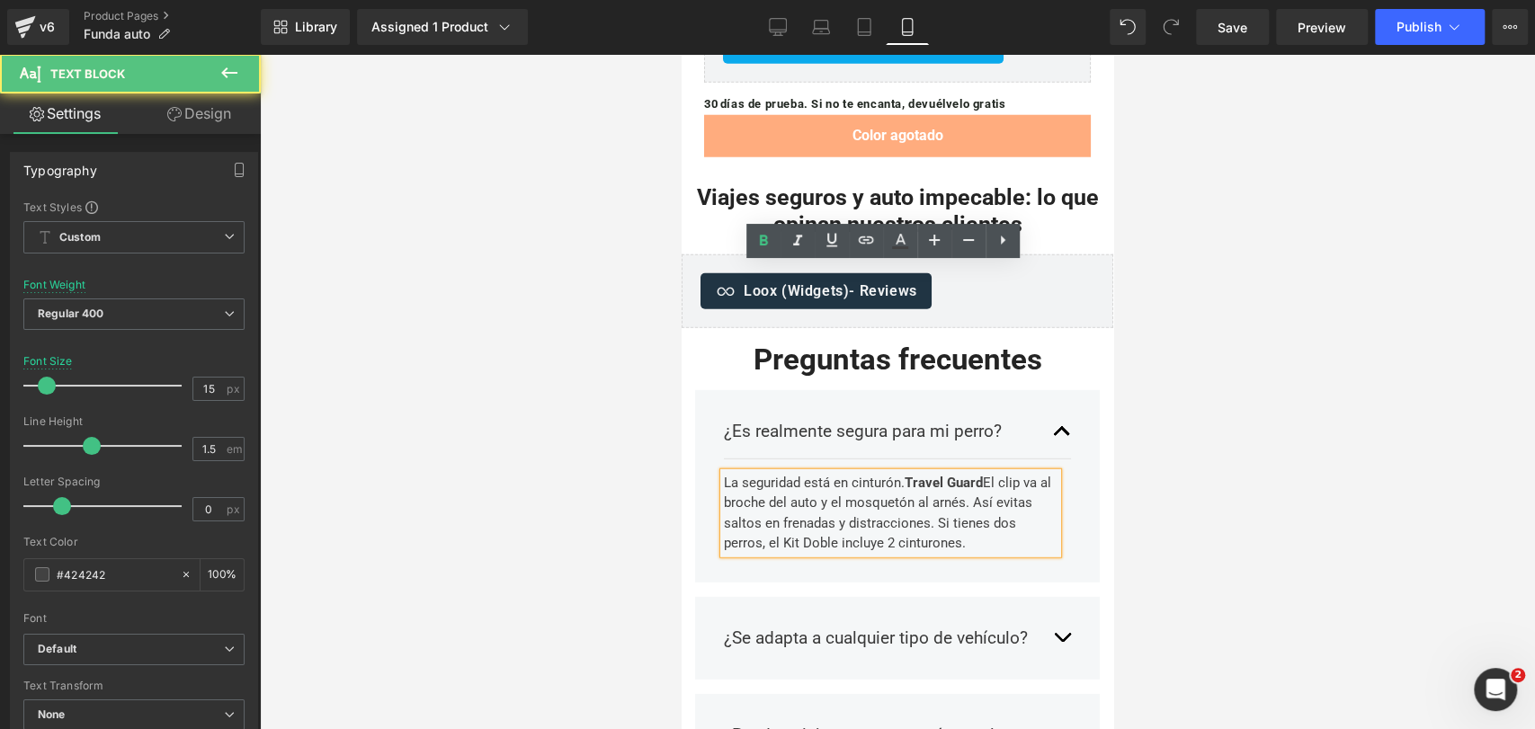
click at [995, 473] on div "La seguridad está en cinturón. Travel Guard El clip va al broche del auto y el …" at bounding box center [891, 513] width 334 height 81
click at [985, 473] on div "La seguridad está en cinturón. Travel Guard El clip va al broche del auto y el …" at bounding box center [891, 513] width 334 height 81
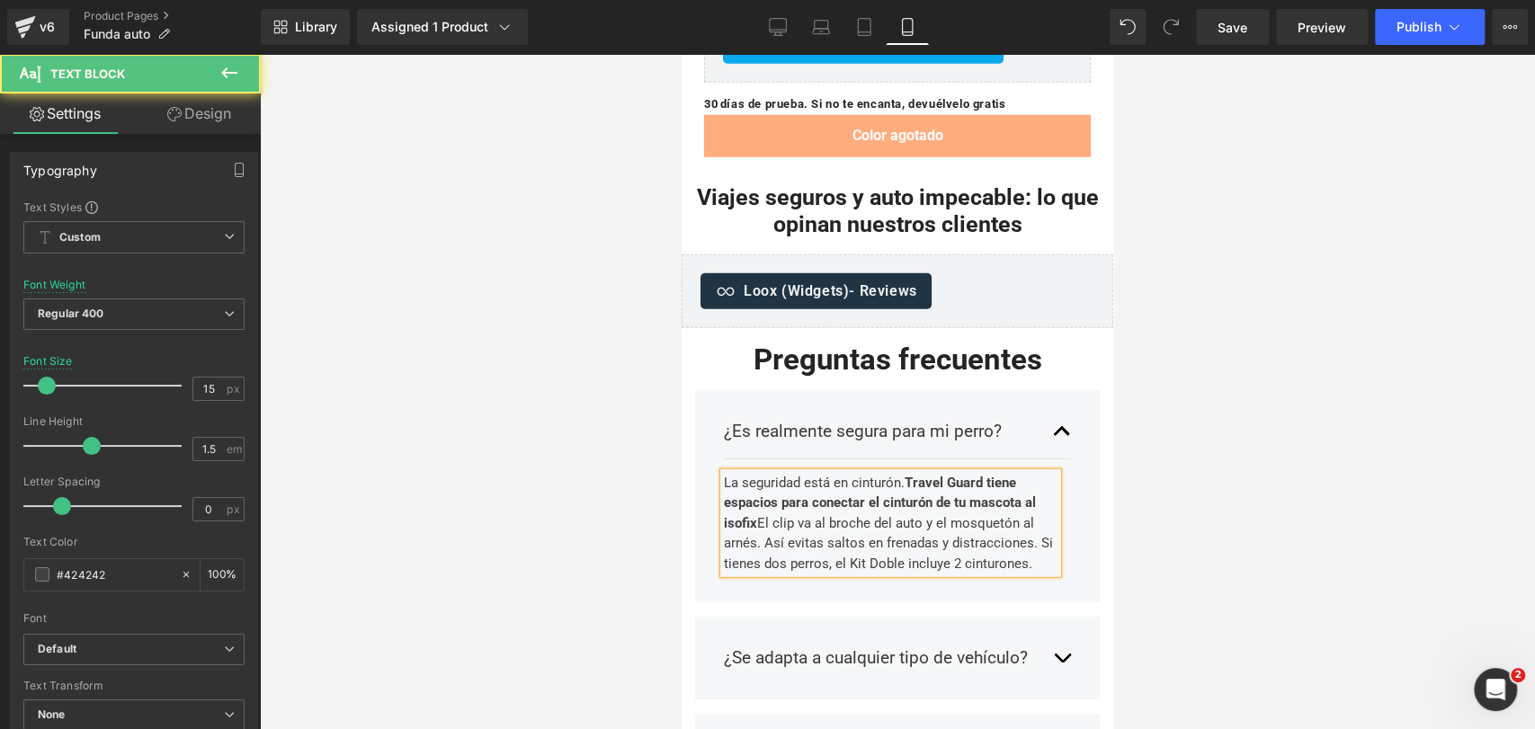
click at [933, 475] on span "Travel Guard tiene espacios para conectar el cinturón de tu mascota al isofix" at bounding box center [880, 503] width 312 height 57
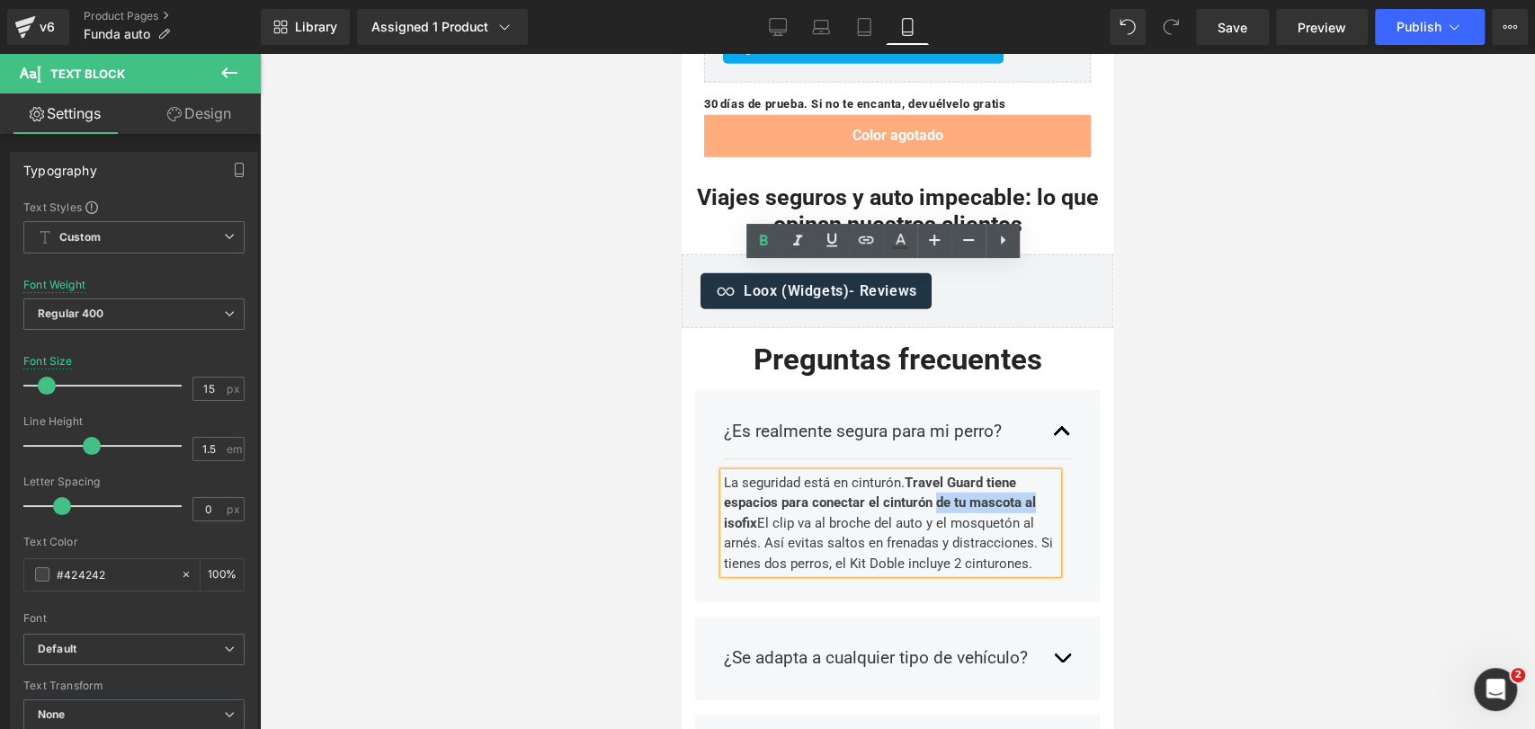
drag, startPoint x: 934, startPoint y: 294, endPoint x: 1035, endPoint y: 300, distance: 100.9
click at [1035, 475] on span "Travel Guard tiene espacios para conectar el cinturón de tu mascota al isofix" at bounding box center [880, 503] width 312 height 57
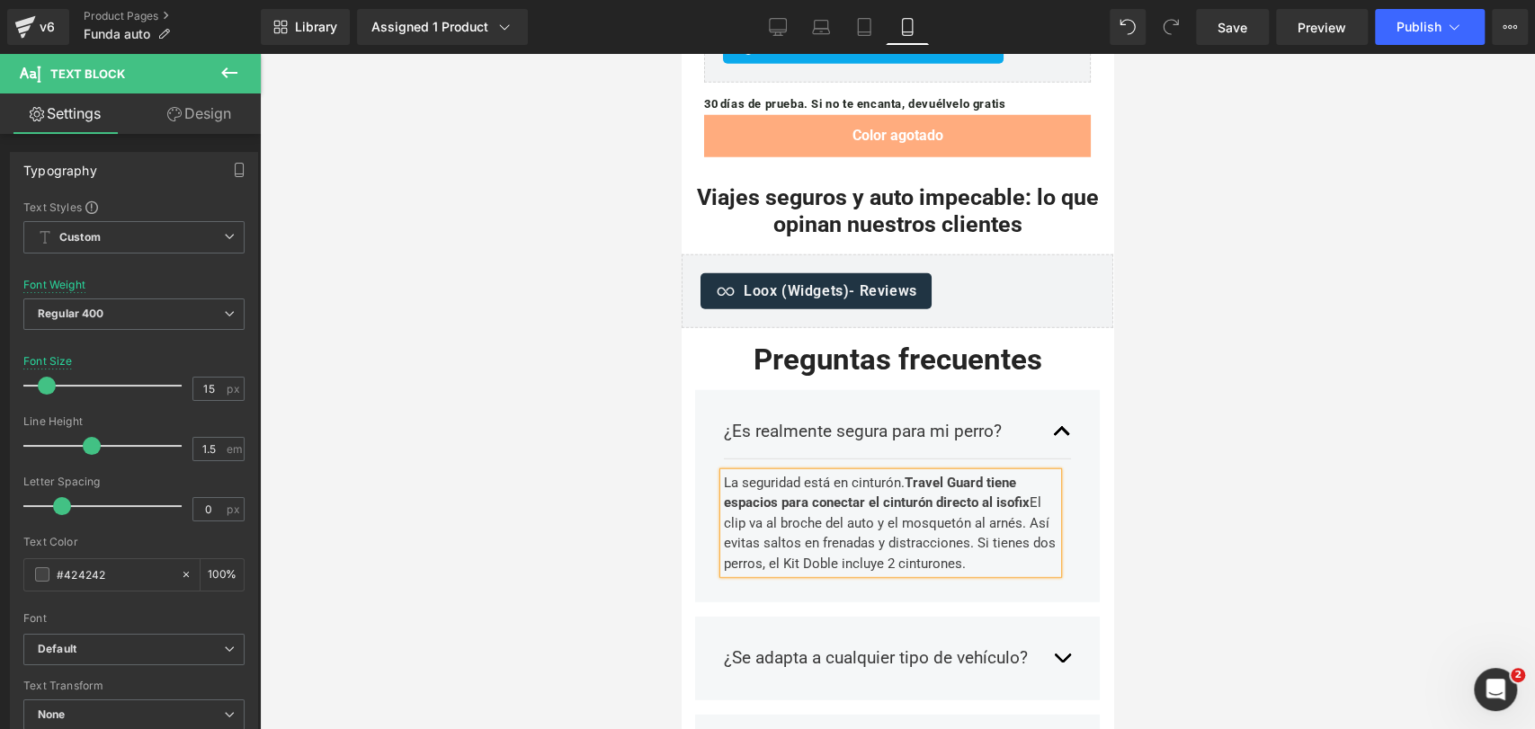
click at [870, 475] on span "Travel Guard tiene espacios para conectar el cinturón directo al isofix" at bounding box center [877, 493] width 306 height 37
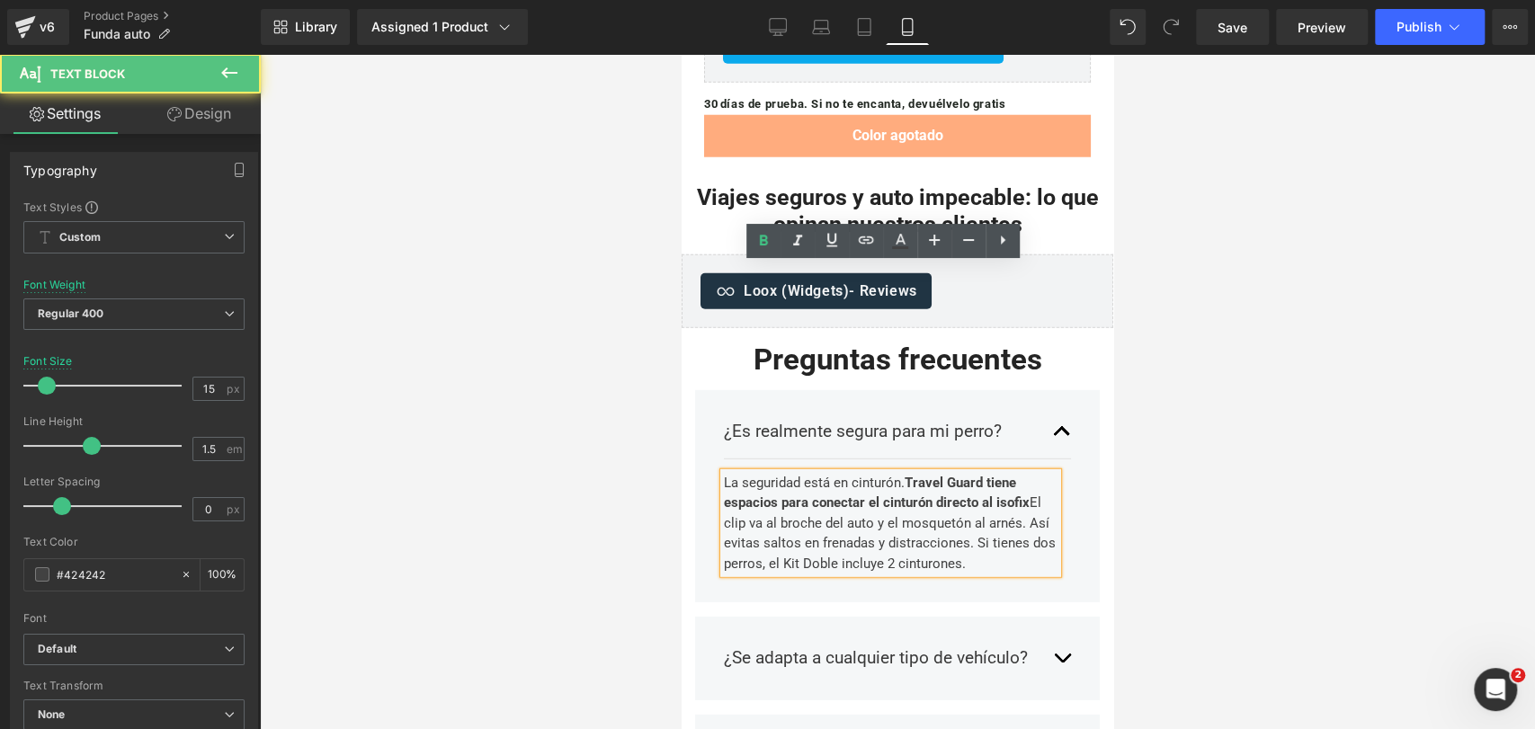
click at [988, 475] on span "Travel Guard tiene espacios para conectar el cinturón directo al isofix" at bounding box center [877, 493] width 306 height 37
drag, startPoint x: 987, startPoint y: 273, endPoint x: 1024, endPoint y: 293, distance: 41.8
click at [1024, 475] on span "Travel Guard tiene espacios para conectar el cinturón directo al isofix" at bounding box center [877, 493] width 306 height 37
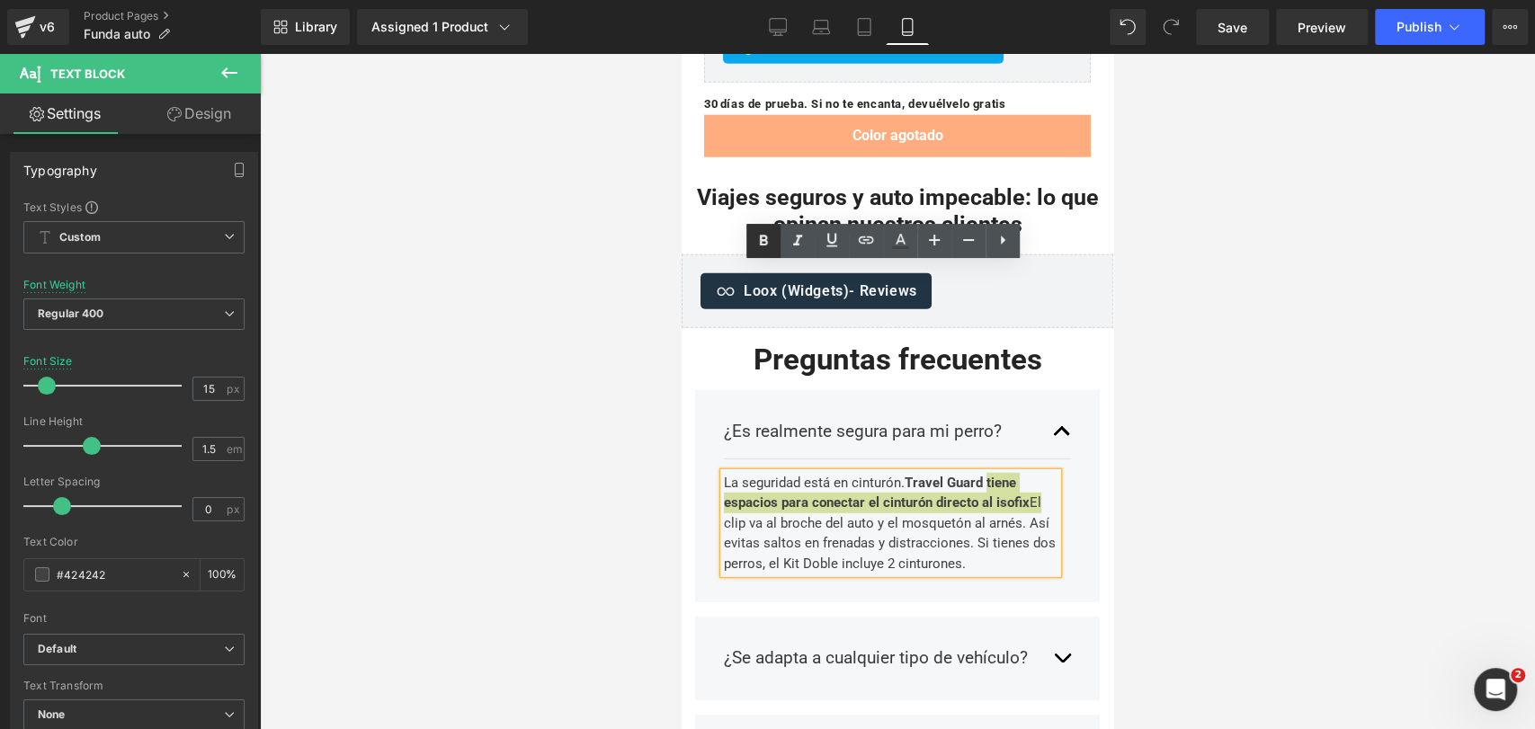
click at [763, 236] on icon at bounding box center [764, 241] width 8 height 11
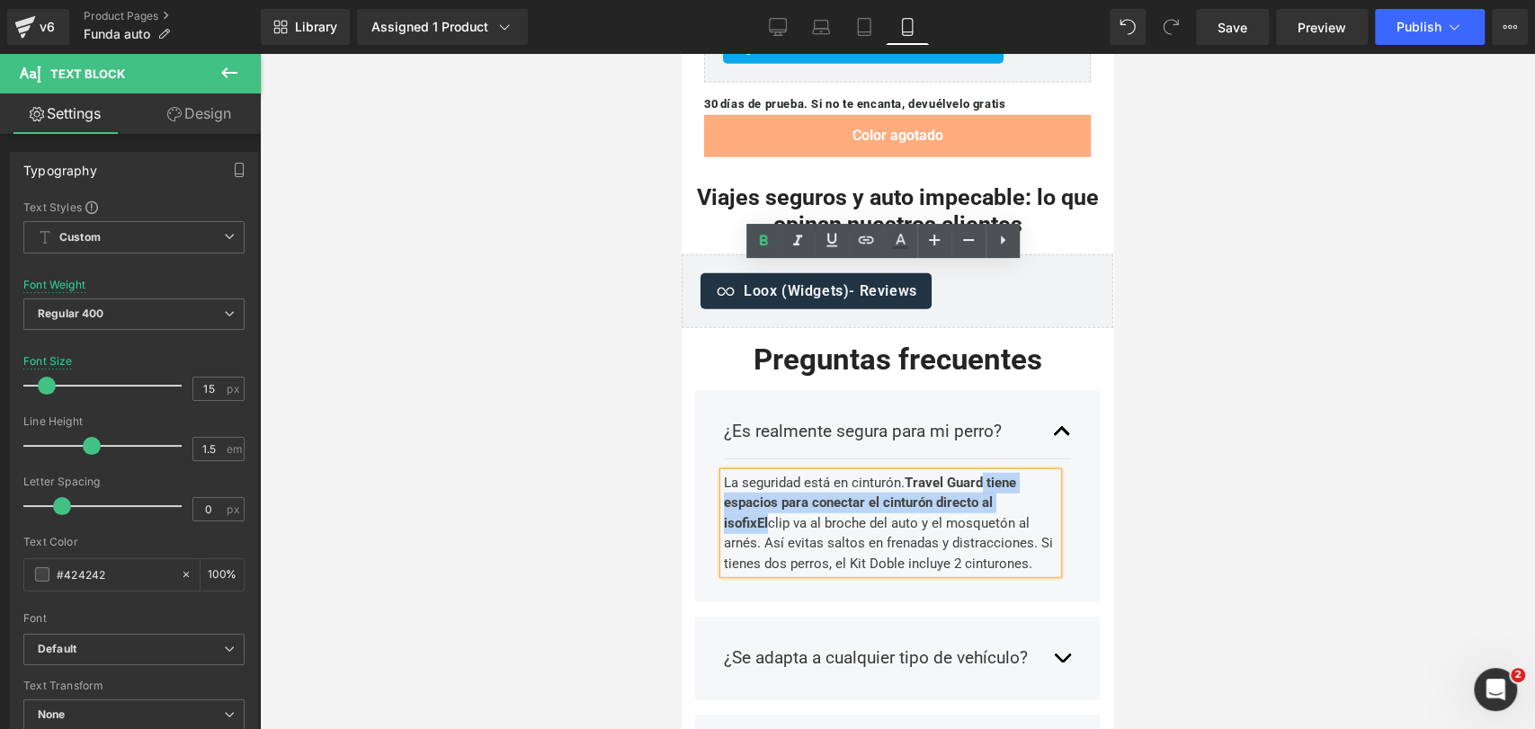
drag, startPoint x: 984, startPoint y: 275, endPoint x: 1039, endPoint y: 297, distance: 59.0
click at [1016, 475] on span "Travel Guard tiene espacios para conectar el cinturón directo al isofixEl" at bounding box center [870, 503] width 292 height 57
click at [761, 246] on icon at bounding box center [764, 241] width 22 height 22
click at [902, 473] on div "La seguridad está en cinturón. Travel Guard tiene espacios para conectar el cin…" at bounding box center [891, 524] width 334 height 102
click at [1038, 473] on div "La seguridad está en cinturón. Travel Guard tiene espacios para conectar el cin…" at bounding box center [891, 524] width 334 height 102
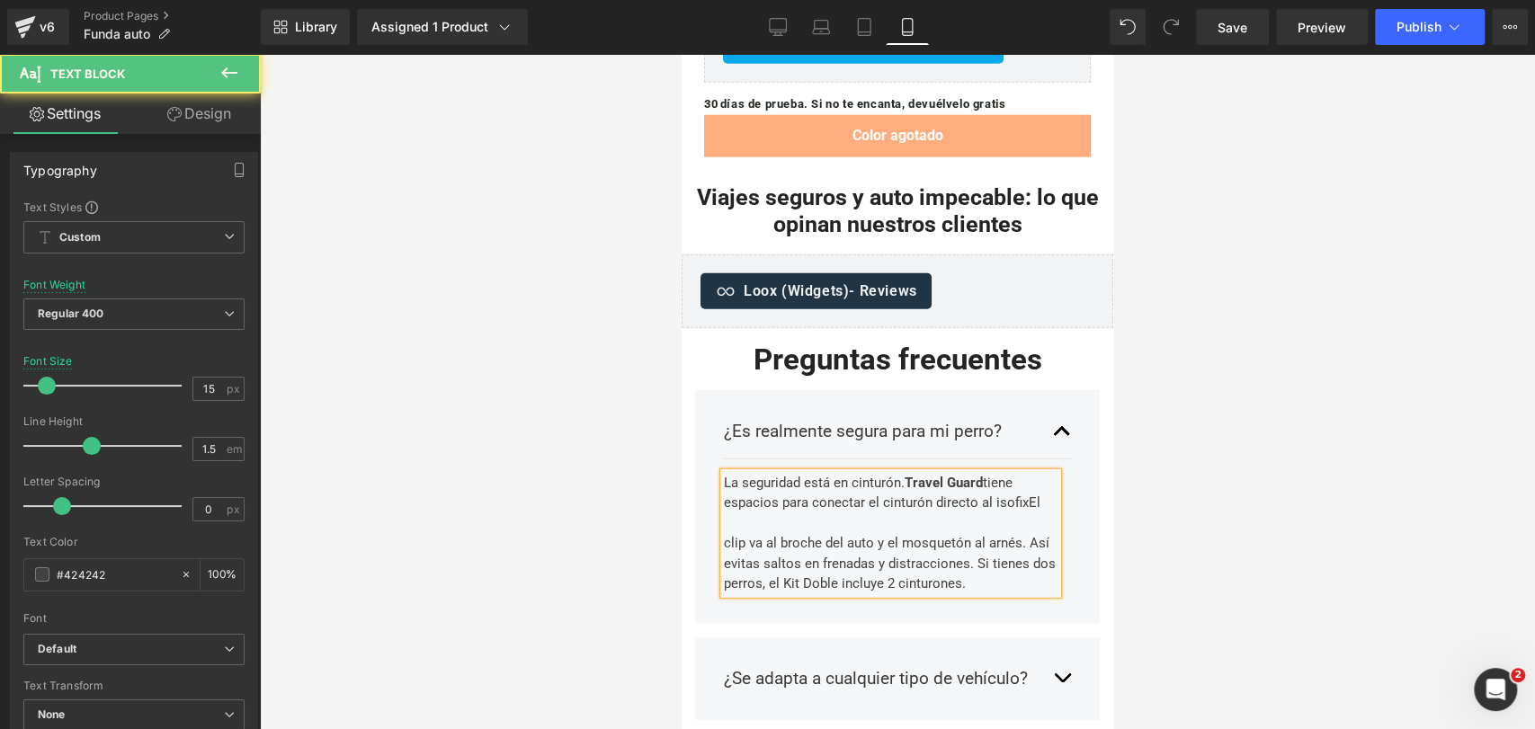
click at [1030, 473] on div "La seguridad está en cinturón. Travel Guard tiene espacios para conectar el cin…" at bounding box center [891, 533] width 334 height 121
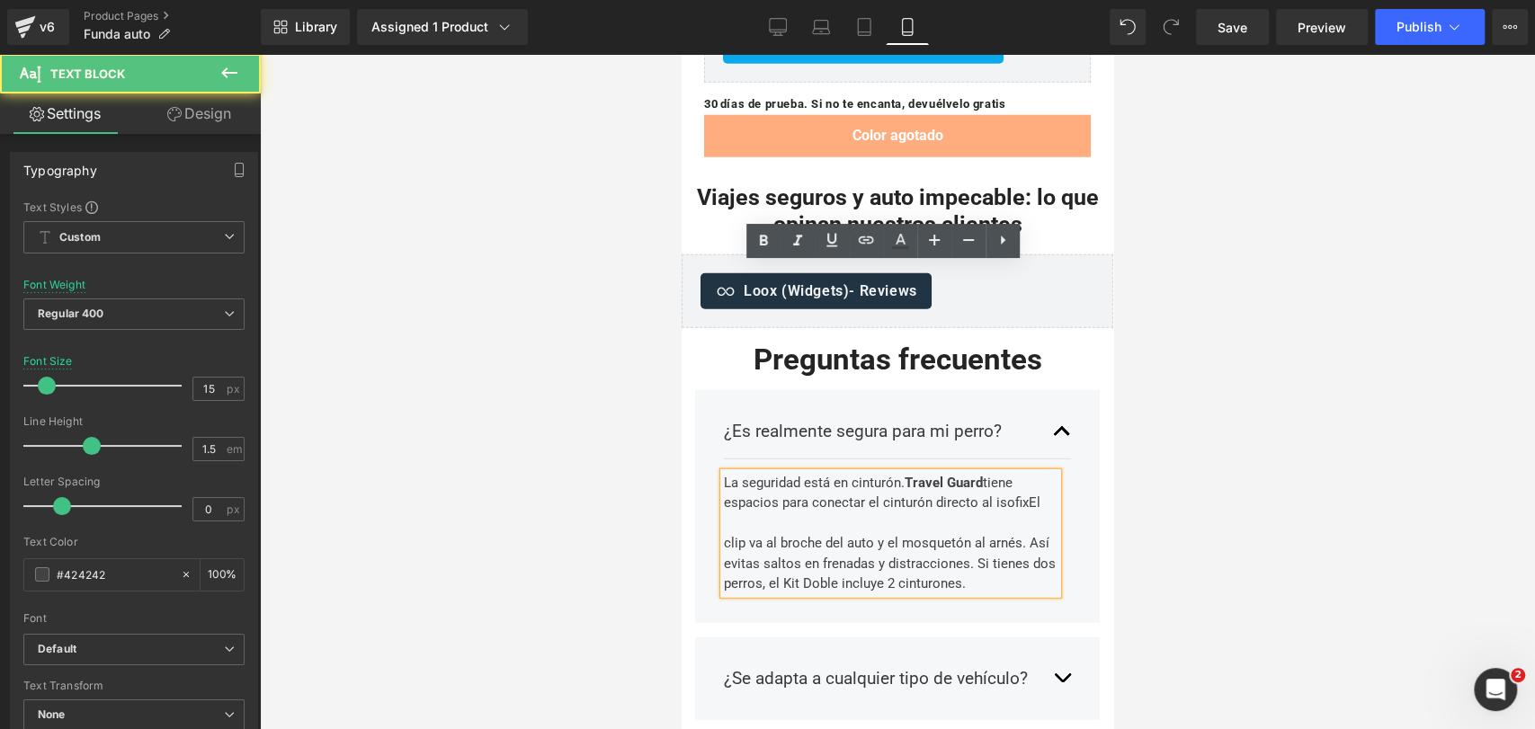
click at [1023, 473] on div "La seguridad está en cinturón. Travel Guard tiene espacios para conectar el cin…" at bounding box center [891, 533] width 334 height 121
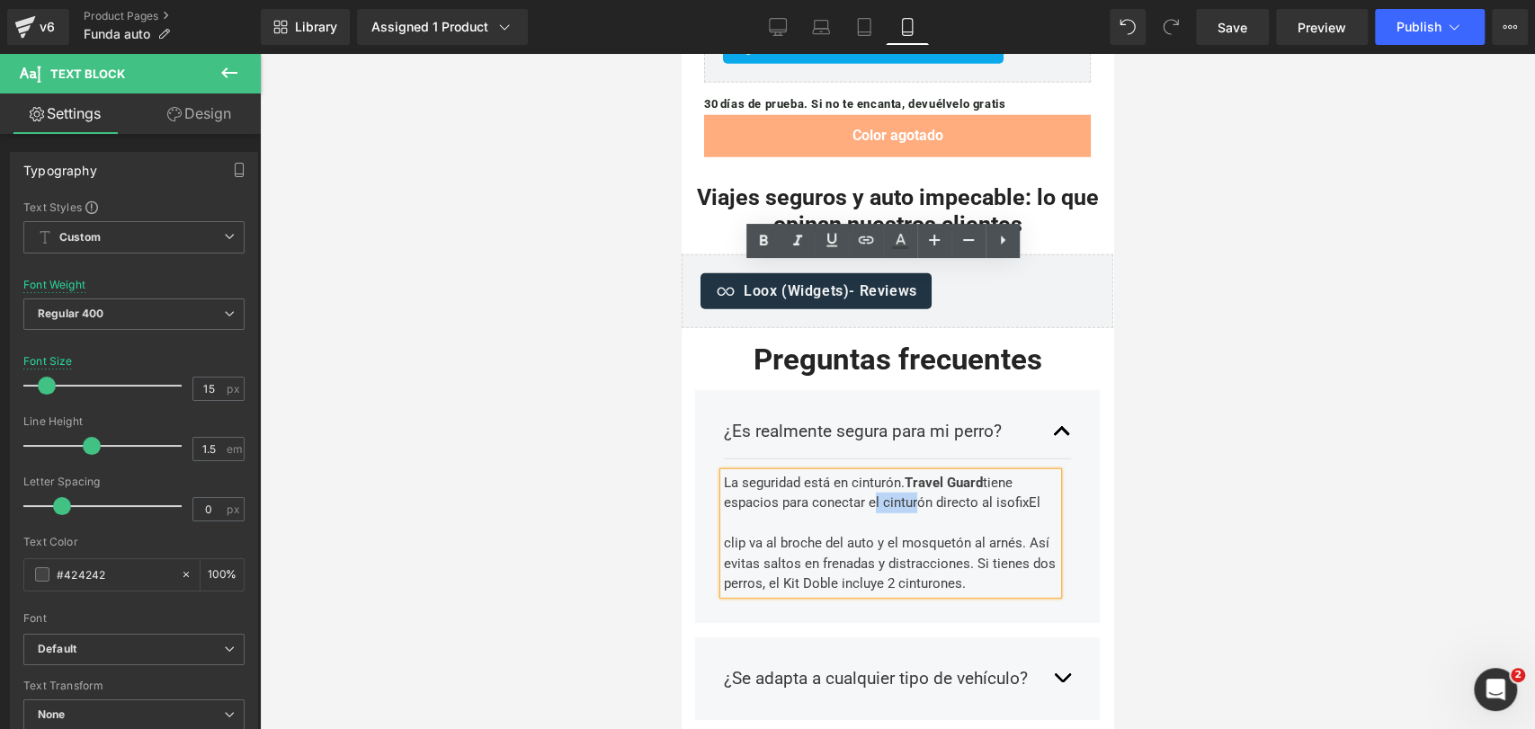
drag, startPoint x: 867, startPoint y: 295, endPoint x: 912, endPoint y: 297, distance: 45.0
click at [912, 473] on div "La seguridad está en cinturón. Travel Guard tiene espacios para conectar el cin…" at bounding box center [891, 533] width 334 height 121
click at [930, 473] on div "La seguridad está en cinturón. Travel Guard tiene espacios para conectar el cin…" at bounding box center [891, 533] width 334 height 121
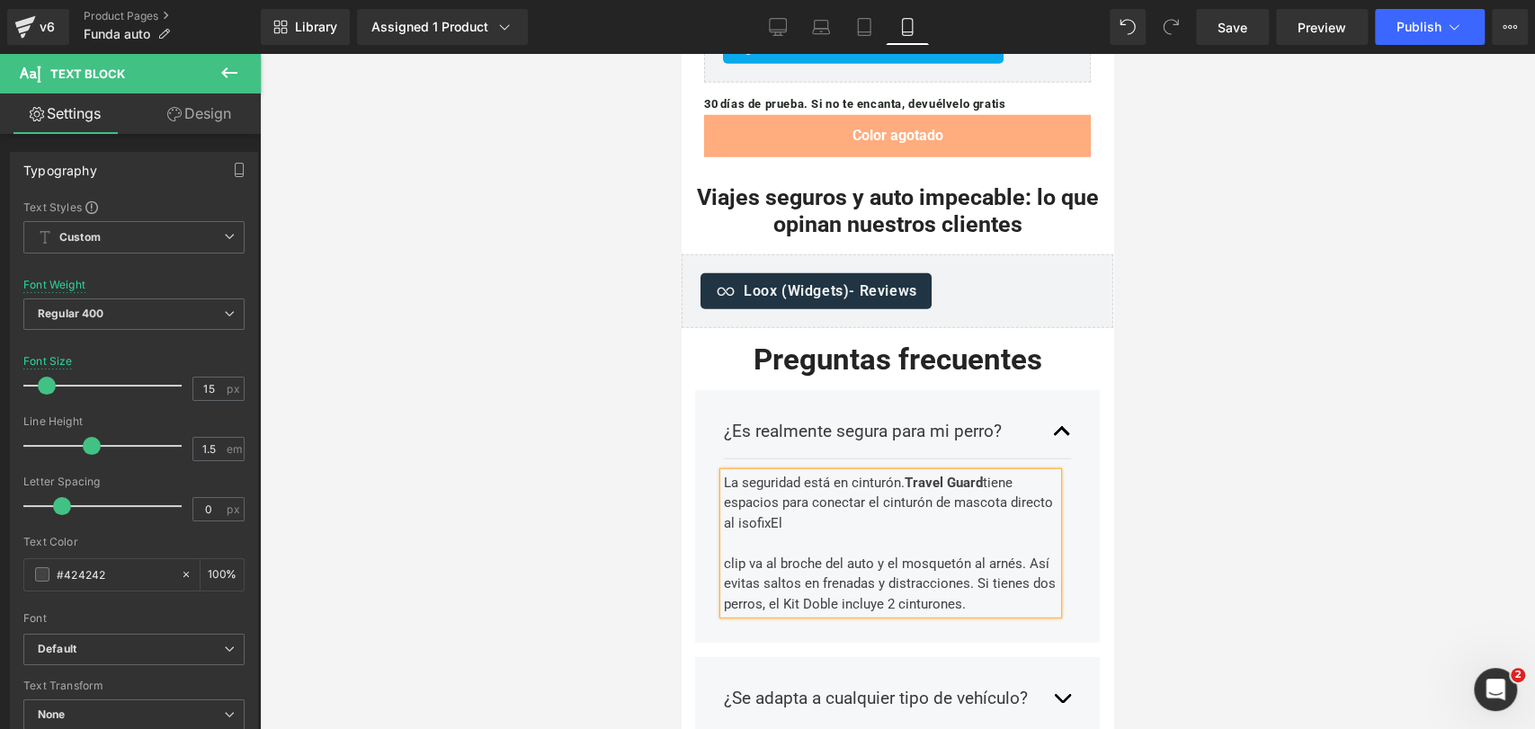
click at [885, 473] on div "La seguridad está en cinturón. Travel Guard tiene espacios para conectar el cin…" at bounding box center [891, 544] width 334 height 142
click at [1212, 265] on div at bounding box center [897, 391] width 1275 height 675
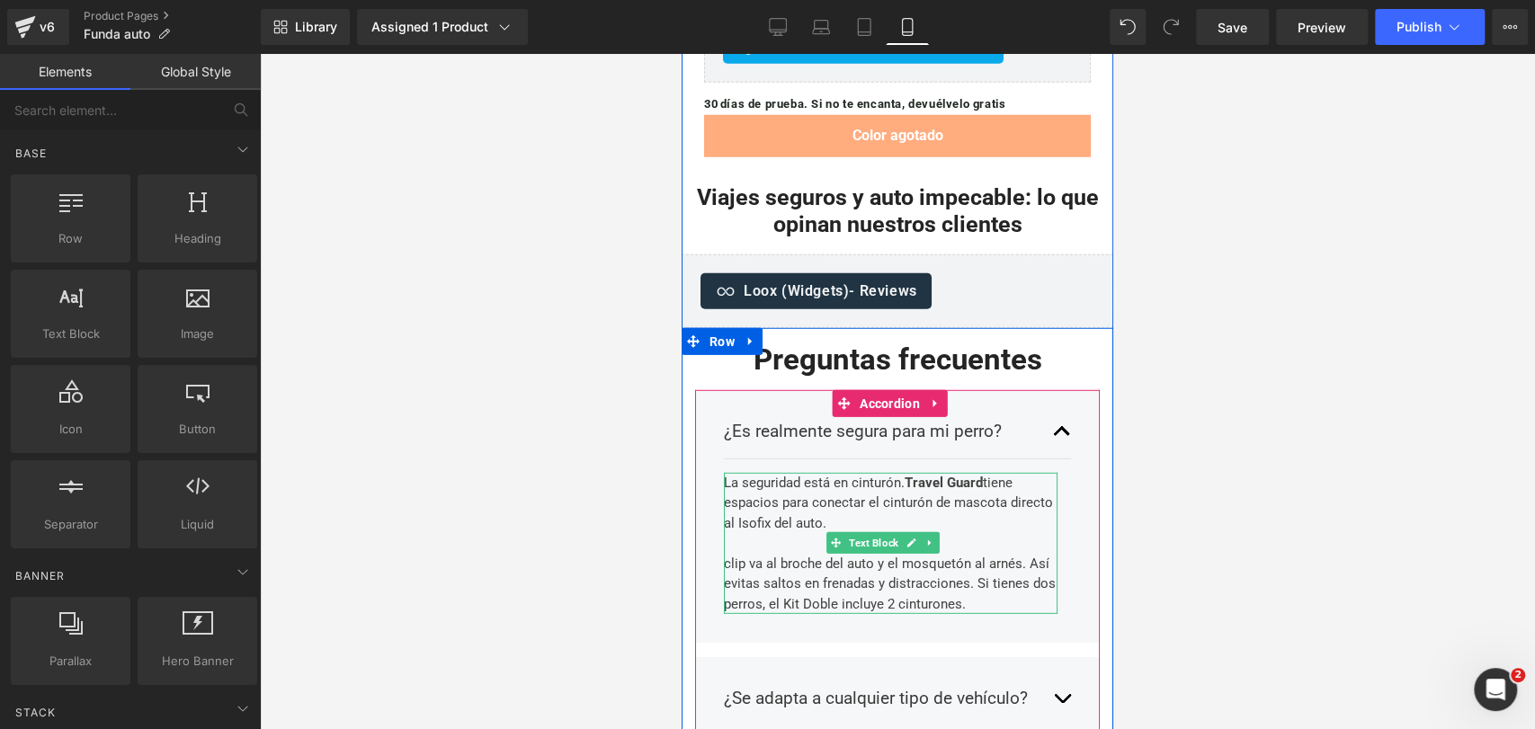
click at [857, 473] on div "La seguridad está en cinturón. Travel Guard tiene espacios para conectar el cin…" at bounding box center [891, 544] width 334 height 142
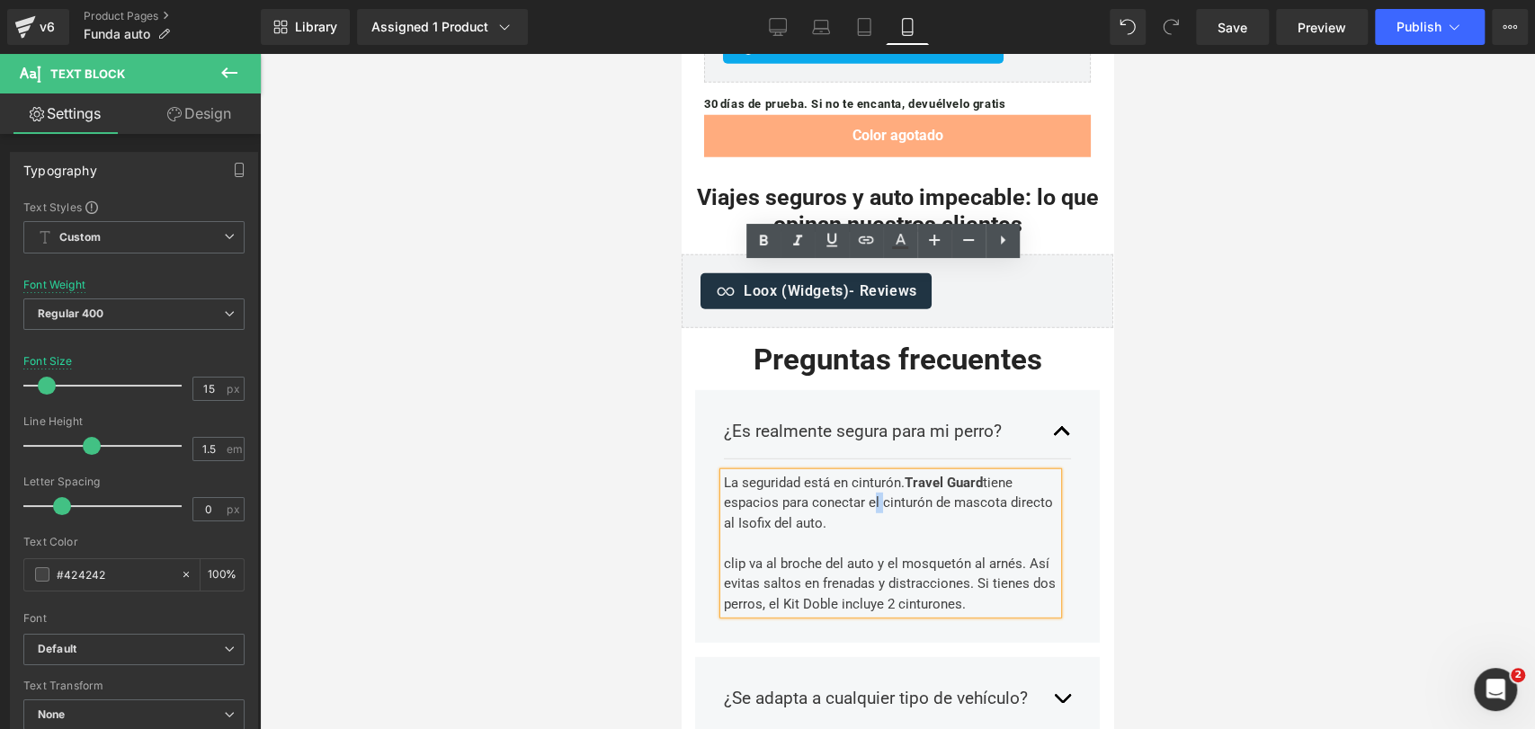
drag, startPoint x: 868, startPoint y: 292, endPoint x: 879, endPoint y: 295, distance: 11.1
click at [879, 473] on div "La seguridad está en cinturón. Travel Guard tiene espacios para conectar el cin…" at bounding box center [891, 544] width 334 height 142
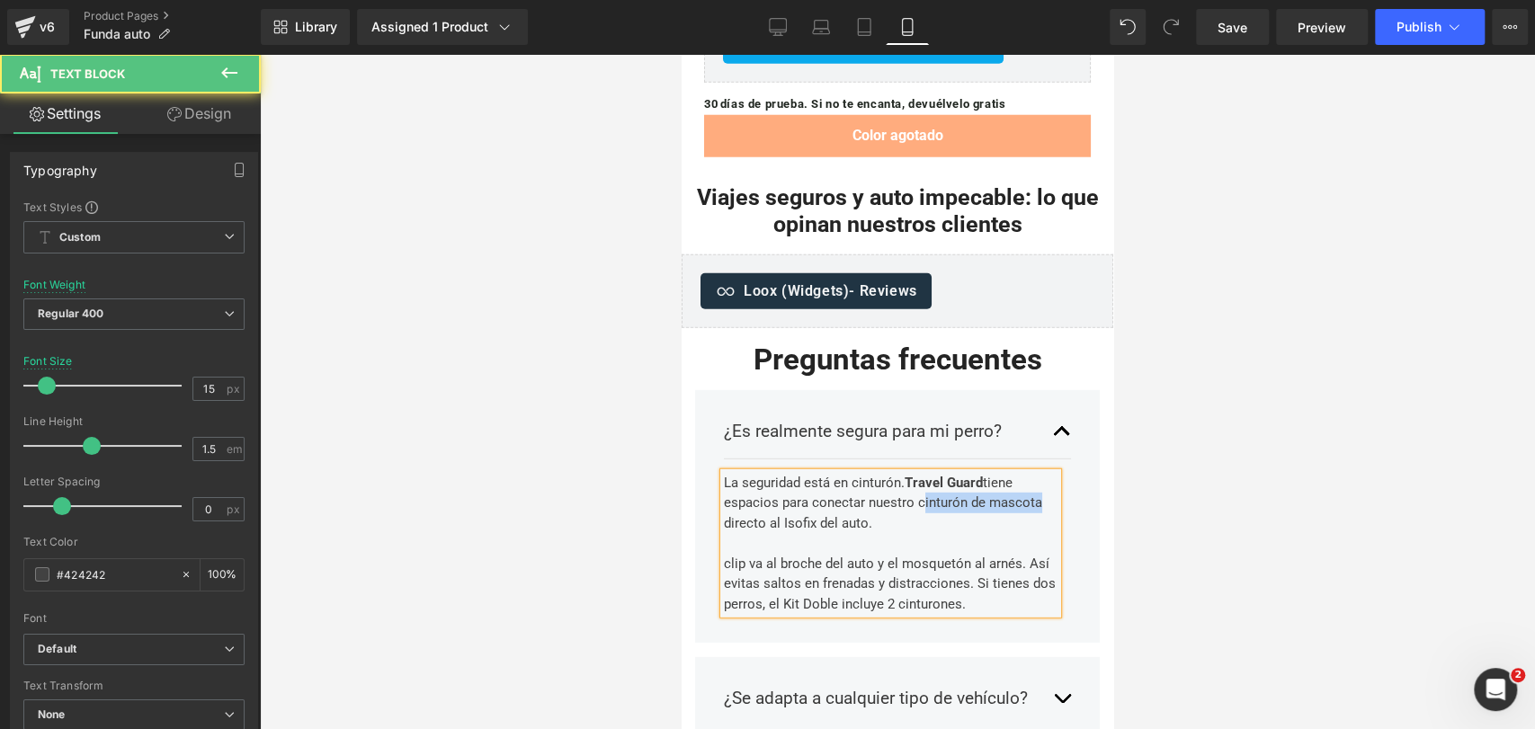
drag, startPoint x: 918, startPoint y: 295, endPoint x: 1034, endPoint y: 296, distance: 116.0
click at [1034, 473] on div "La seguridad está en cinturón. Travel Guard tiene espacios para conectar nuestr…" at bounding box center [891, 544] width 334 height 142
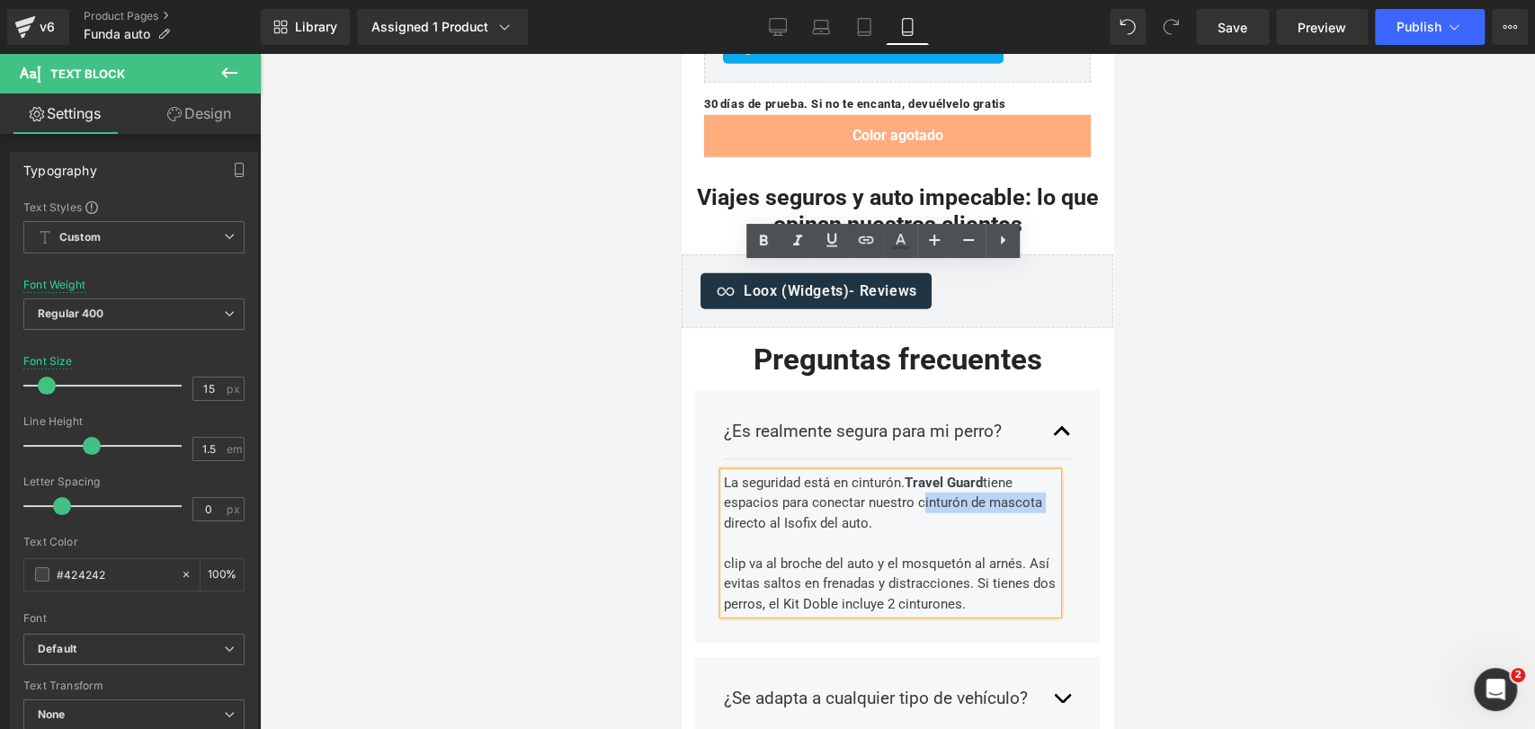
drag, startPoint x: 1038, startPoint y: 296, endPoint x: 915, endPoint y: 299, distance: 123.3
click at [915, 473] on div "La seguridad está en cinturón. Travel Guard tiene espacios para conectar nuestr…" at bounding box center [891, 544] width 334 height 142
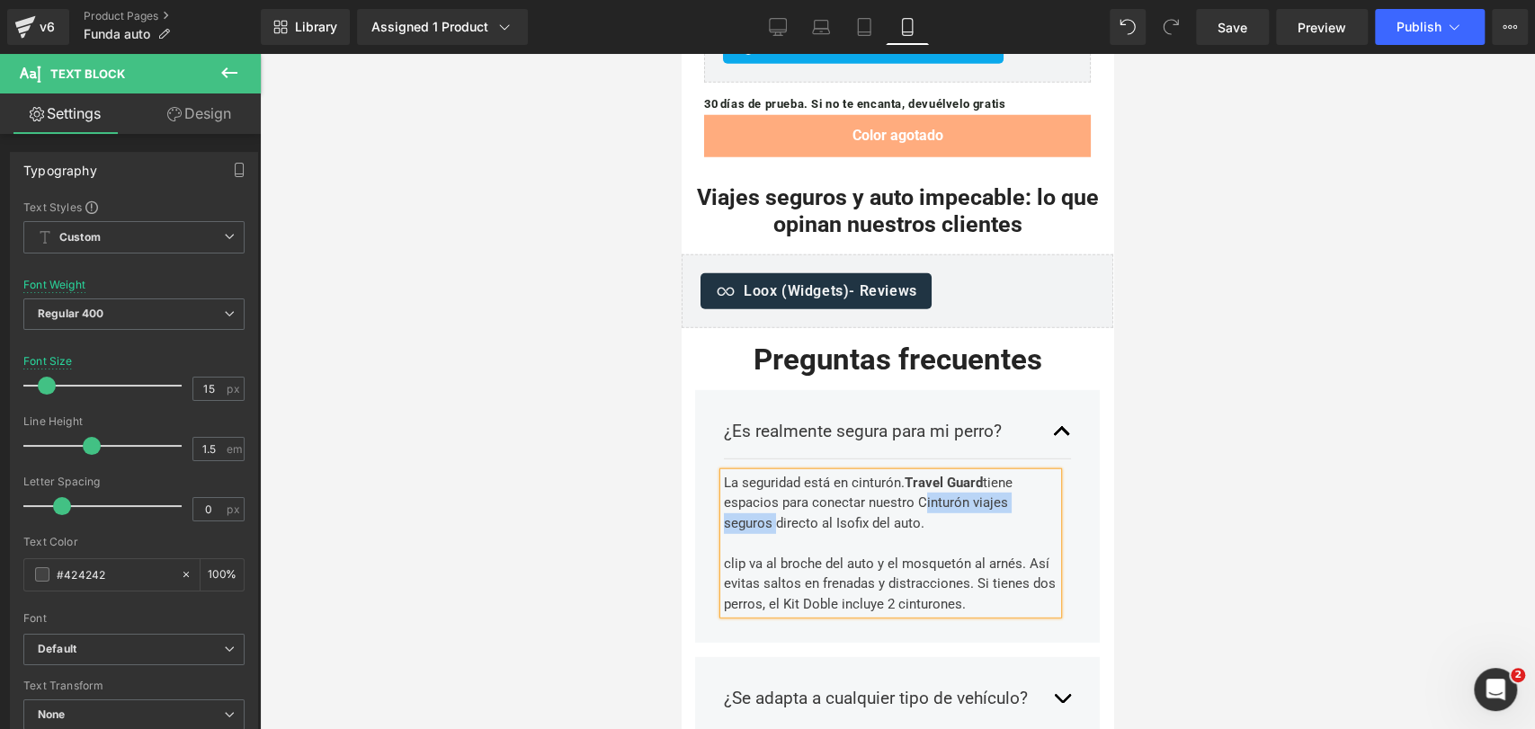
drag, startPoint x: 916, startPoint y: 297, endPoint x: 770, endPoint y: 317, distance: 147.0
click at [770, 473] on div "La seguridad está en cinturón. Travel Guard tiene espacios para conectar nuestr…" at bounding box center [891, 544] width 334 height 142
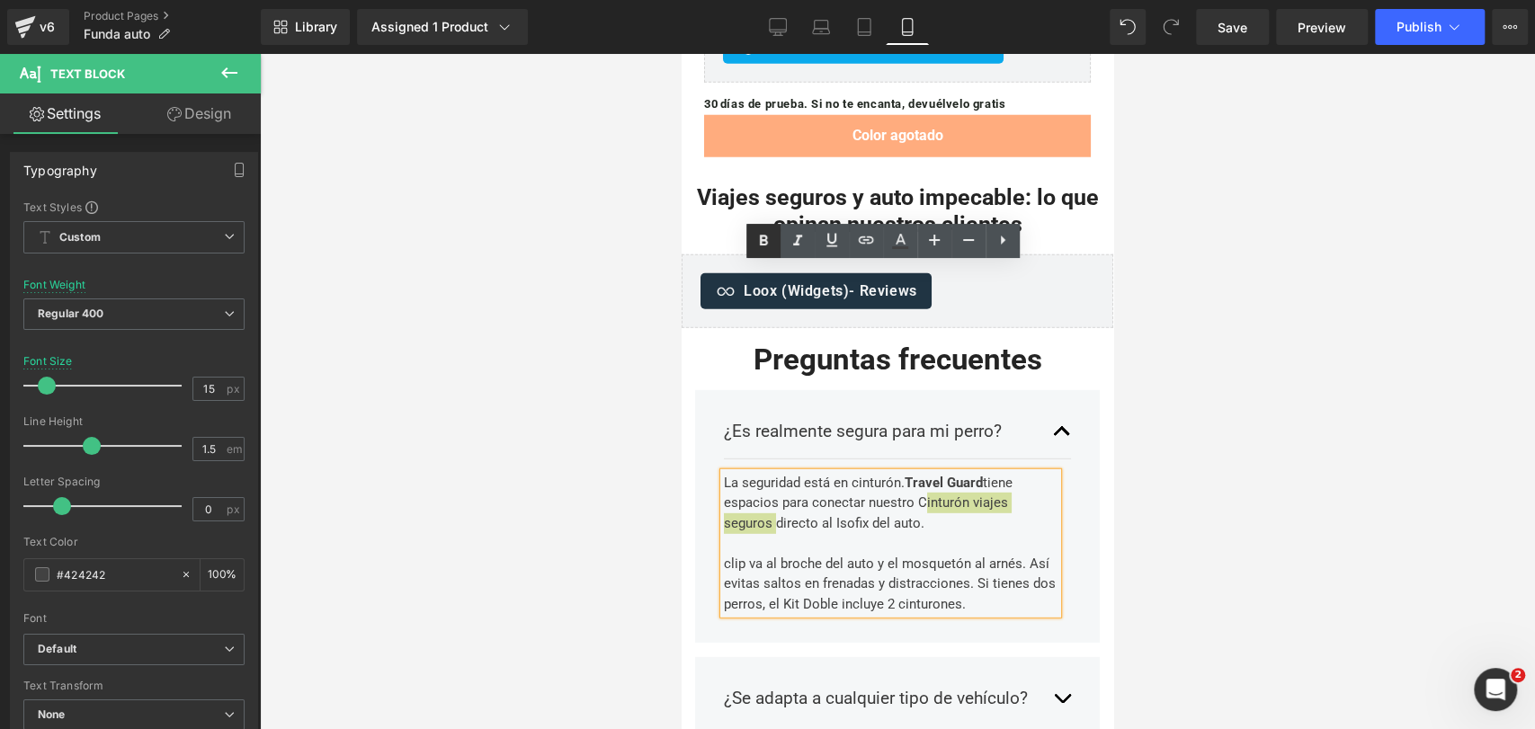
click at [760, 241] on icon at bounding box center [764, 241] width 8 height 11
click at [895, 473] on div "La seguridad está en cinturón. Travel Guard tiene espacios para conectar nuestr…" at bounding box center [891, 544] width 334 height 142
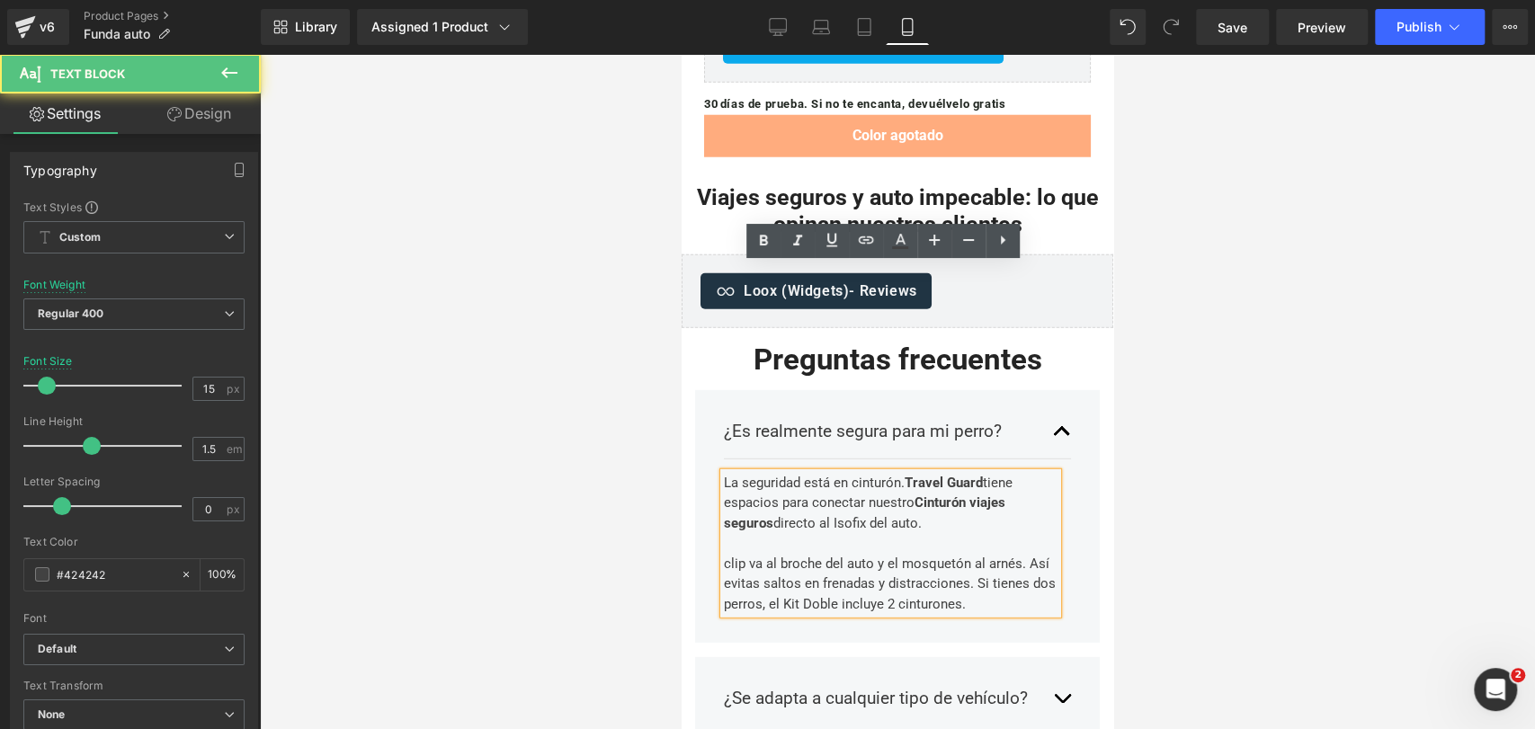
click at [850, 473] on div "La seguridad está en cinturón. Travel Guard tiene espacios para conectar nuestr…" at bounding box center [891, 544] width 334 height 142
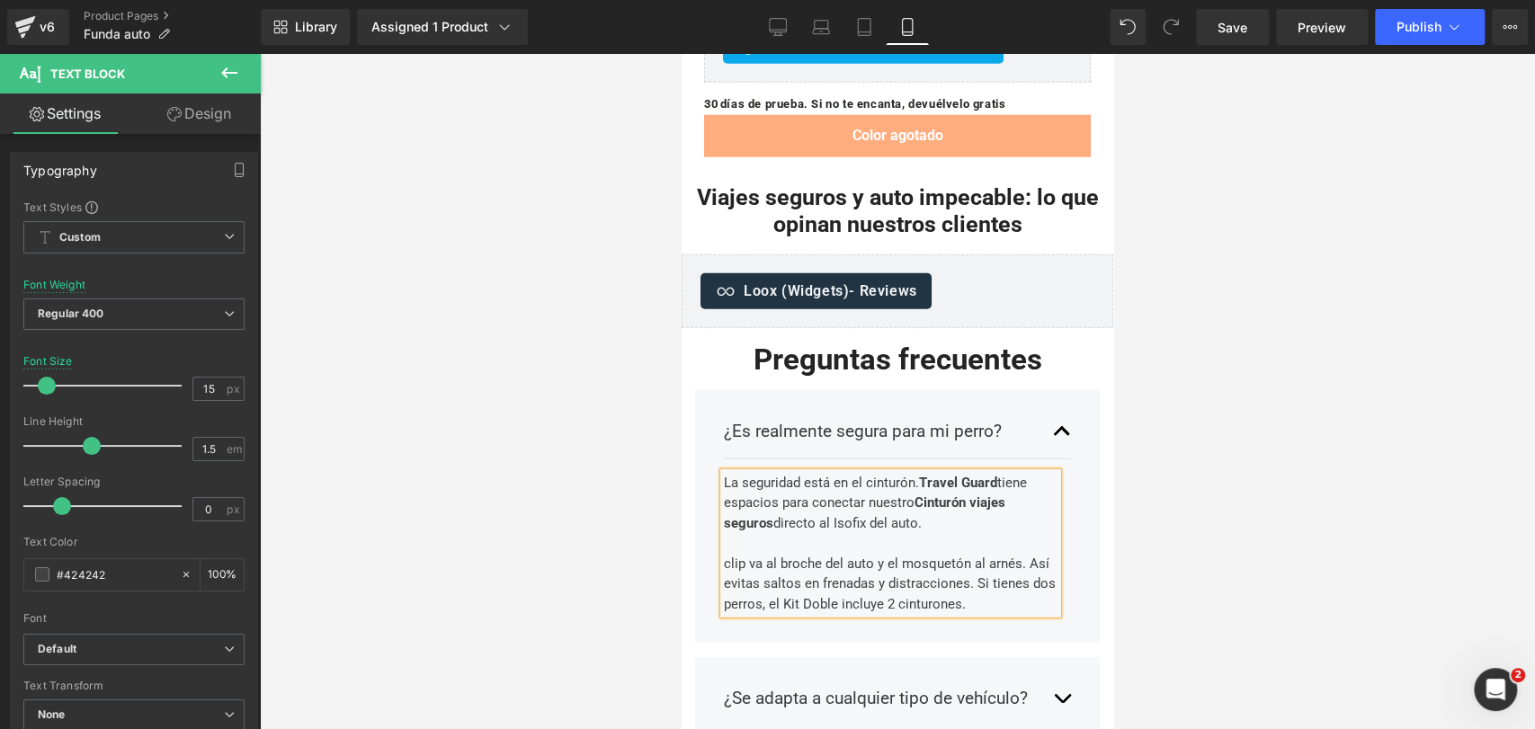
click at [941, 473] on div "La seguridad está en el cinturón. Travel Guard tiene espacios para conectar nue…" at bounding box center [891, 544] width 334 height 142
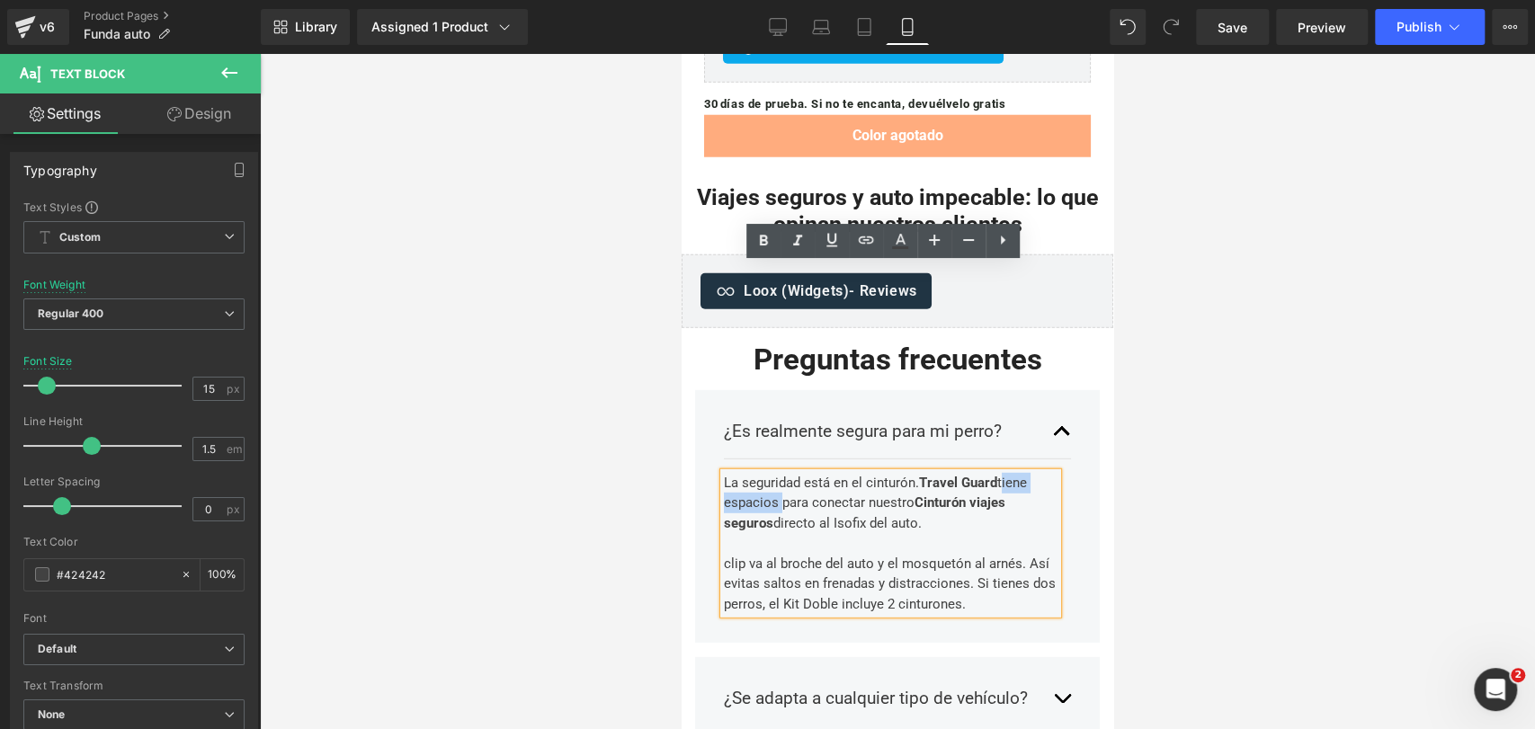
drag, startPoint x: 1001, startPoint y: 275, endPoint x: 777, endPoint y: 295, distance: 224.8
click at [777, 473] on div "La seguridad está en el cinturón. Travel Guard tiene espacios para conectar nue…" at bounding box center [891, 544] width 334 height 142
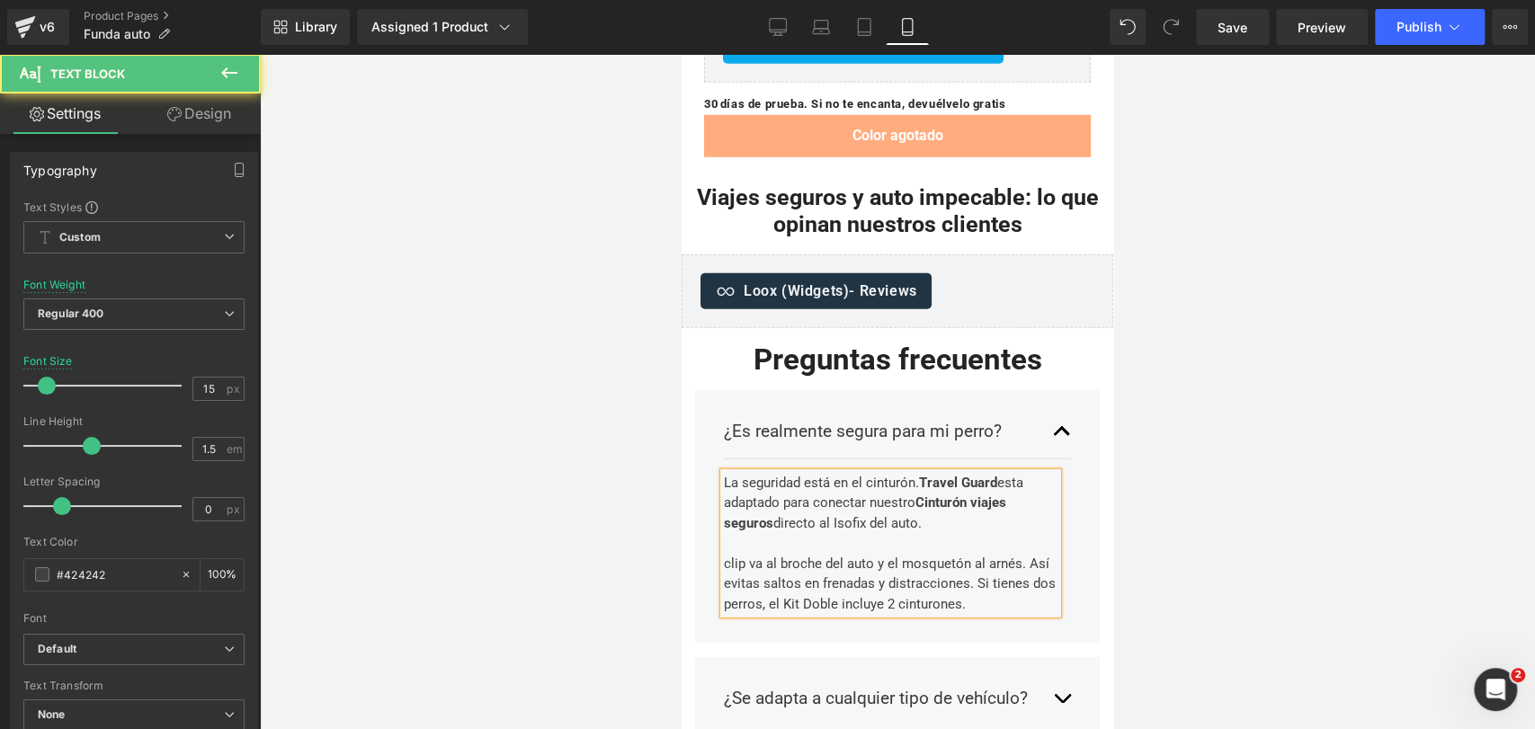
drag, startPoint x: 914, startPoint y: 298, endPoint x: 873, endPoint y: 298, distance: 40.5
click at [873, 473] on div "La seguridad está en el cinturón. Travel Guard esta adaptado para conectar nues…" at bounding box center [891, 544] width 334 height 142
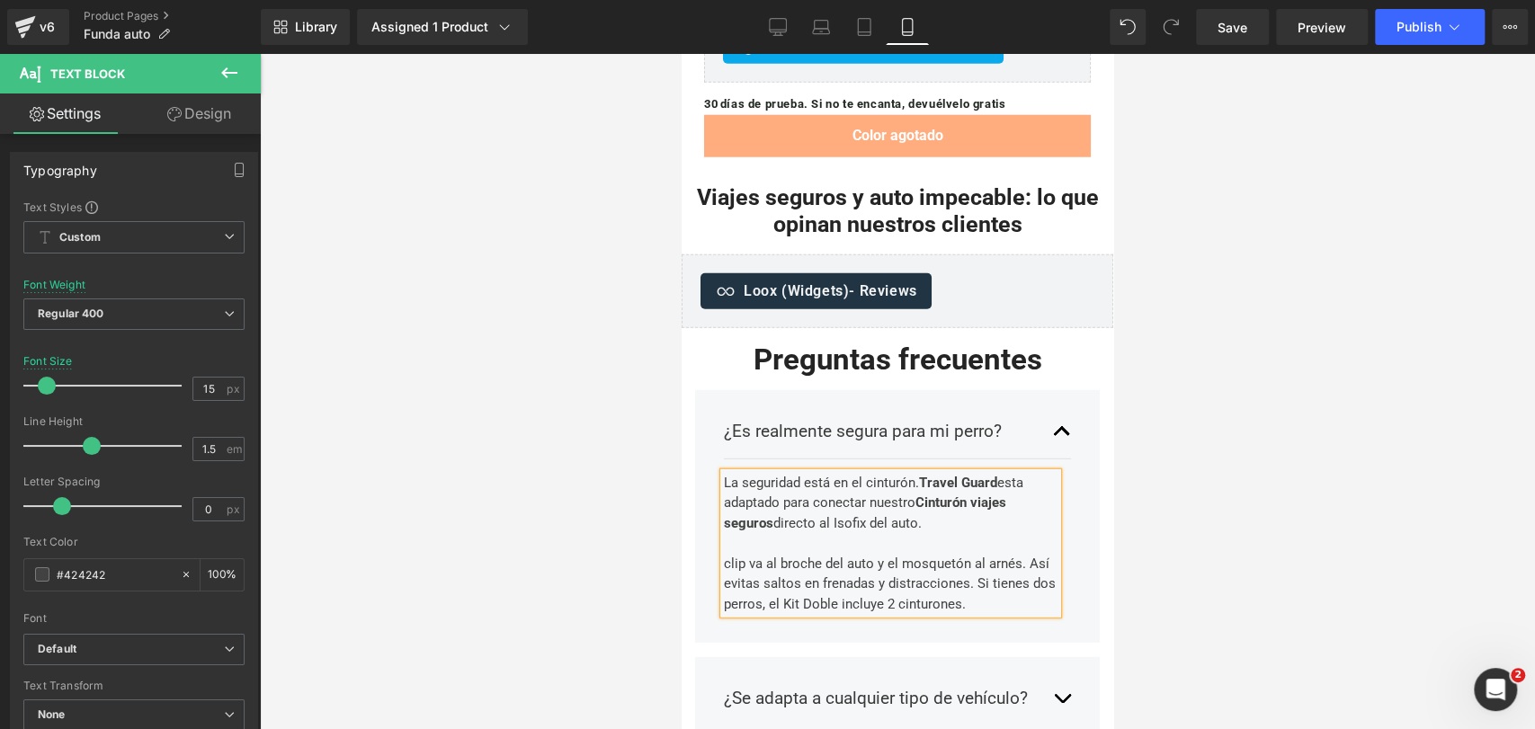
click at [939, 473] on div "La seguridad está en el cinturón. Travel Guard esta adaptado para conectar nues…" at bounding box center [891, 544] width 334 height 142
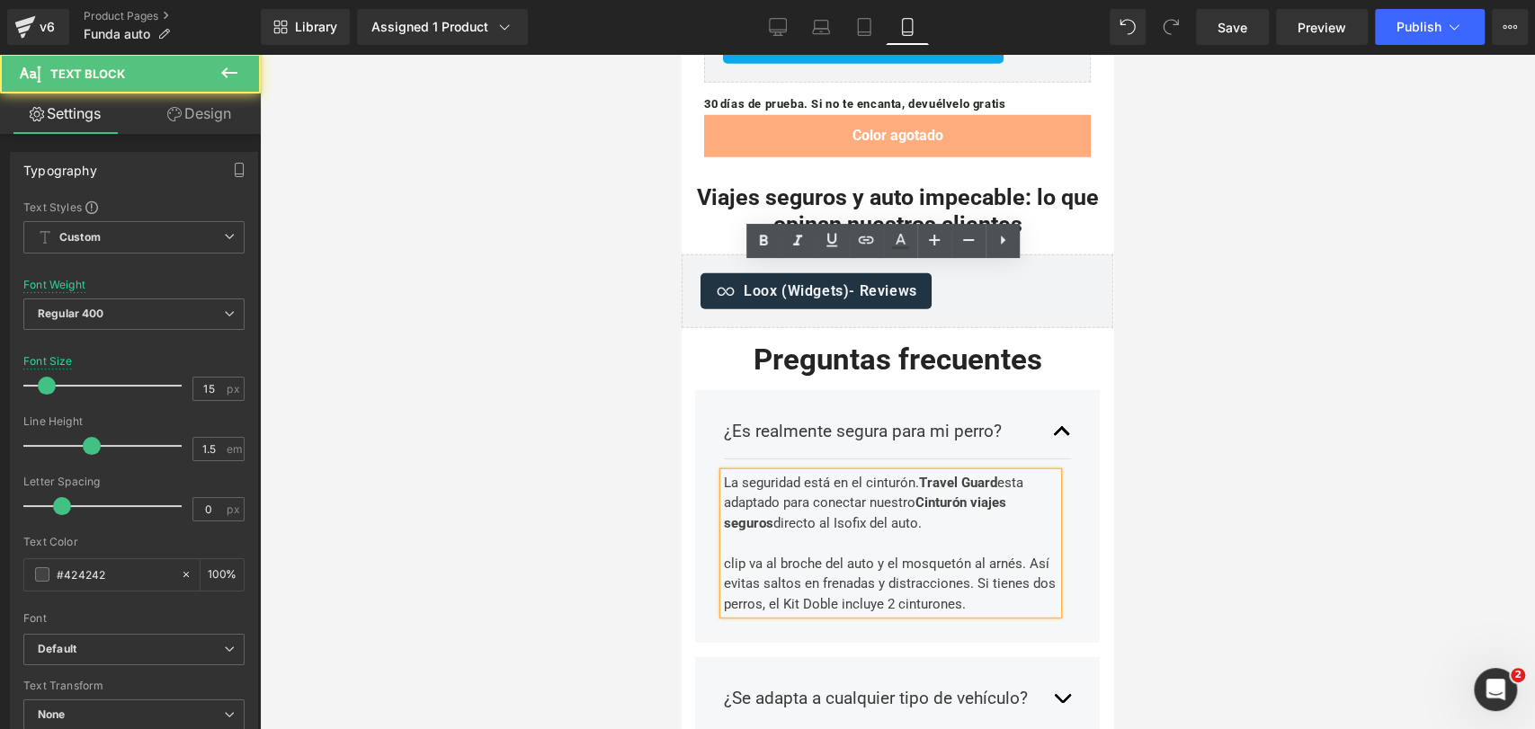
click at [1131, 321] on div at bounding box center [897, 391] width 1275 height 675
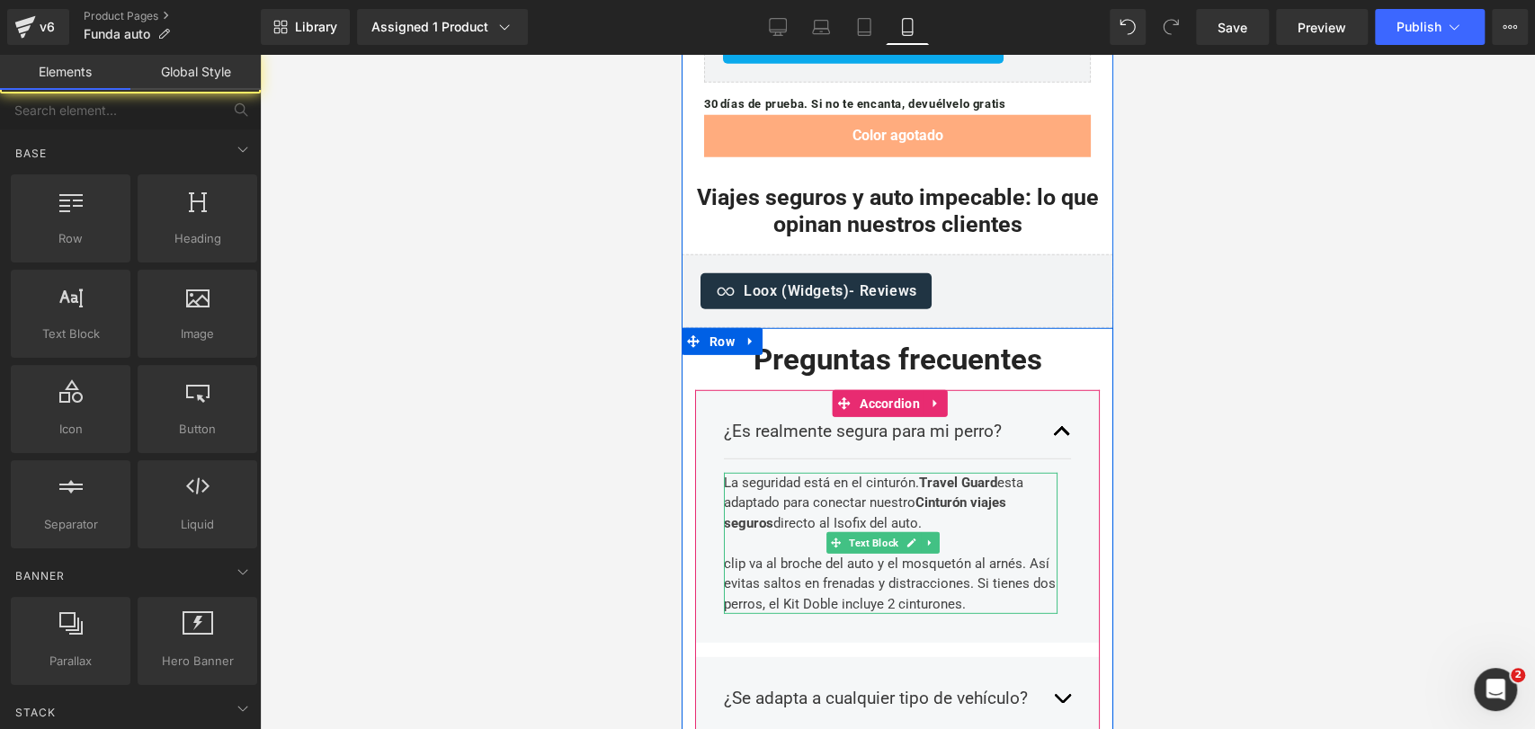
scroll to position [7843, 0]
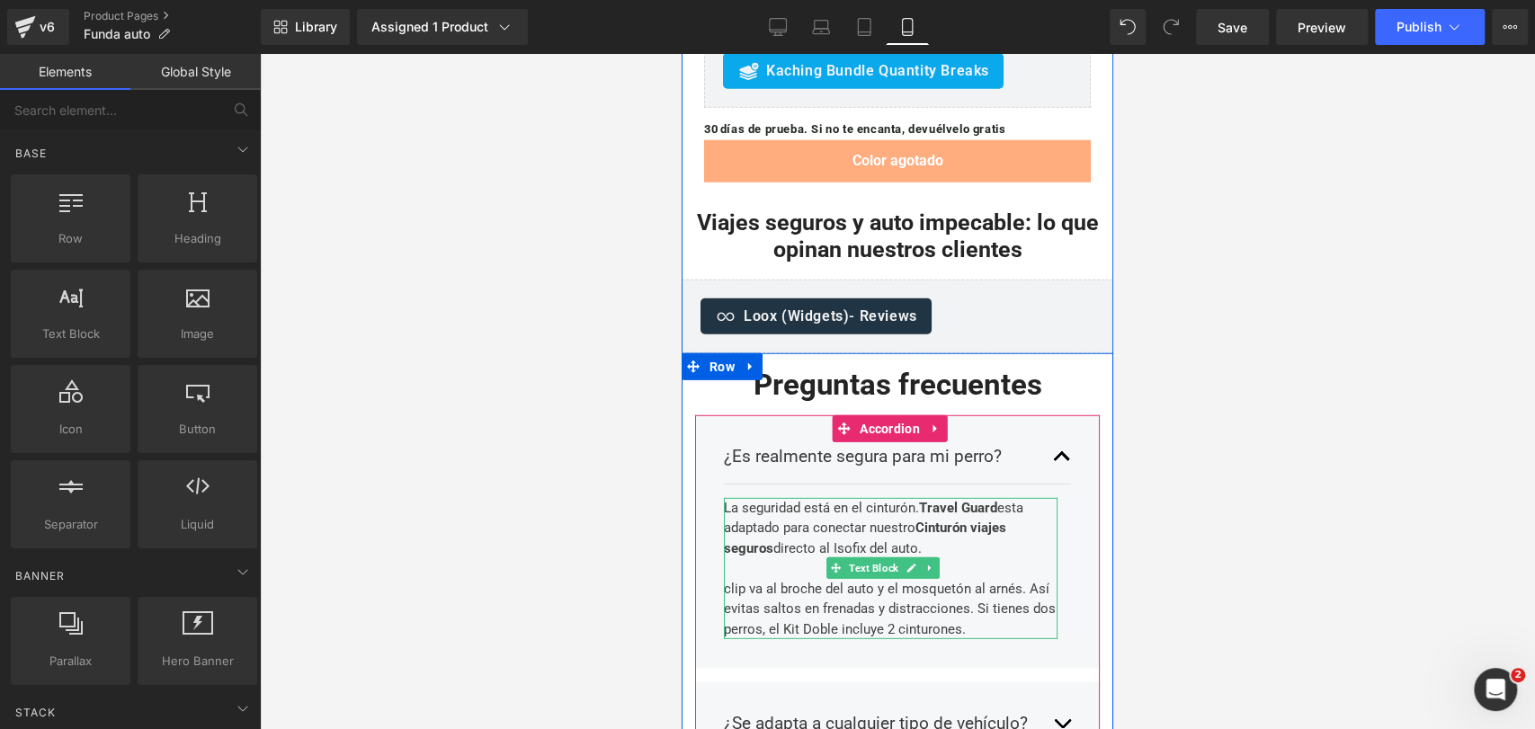
click at [982, 498] on div "La seguridad está en el cinturón. Travel Guard esta adaptado para conectar nues…" at bounding box center [891, 569] width 334 height 142
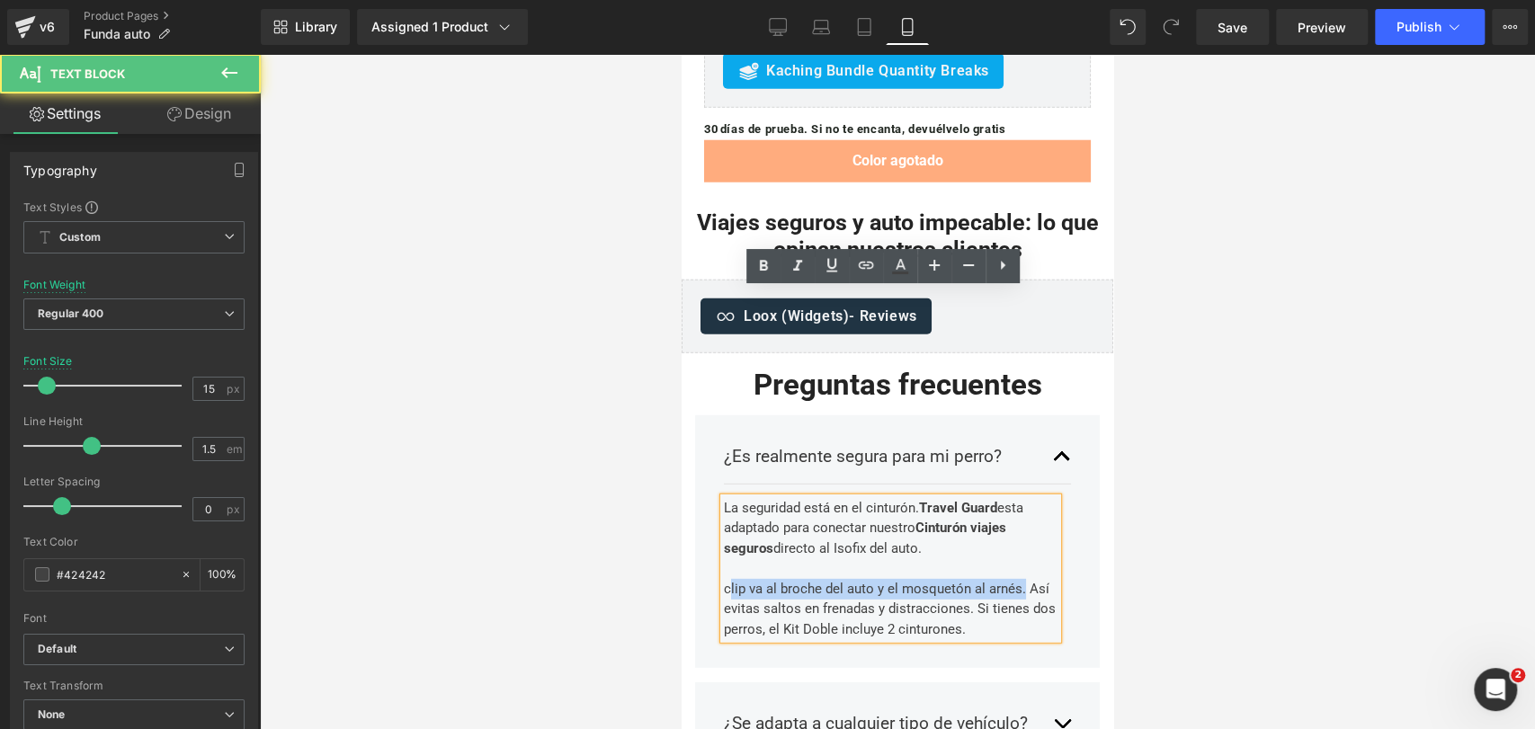
drag, startPoint x: 1028, startPoint y: 380, endPoint x: 728, endPoint y: 379, distance: 300.4
click at [728, 498] on div "La seguridad está en el cinturón. Travel Guard esta adaptado para conectar nues…" at bounding box center [891, 569] width 334 height 142
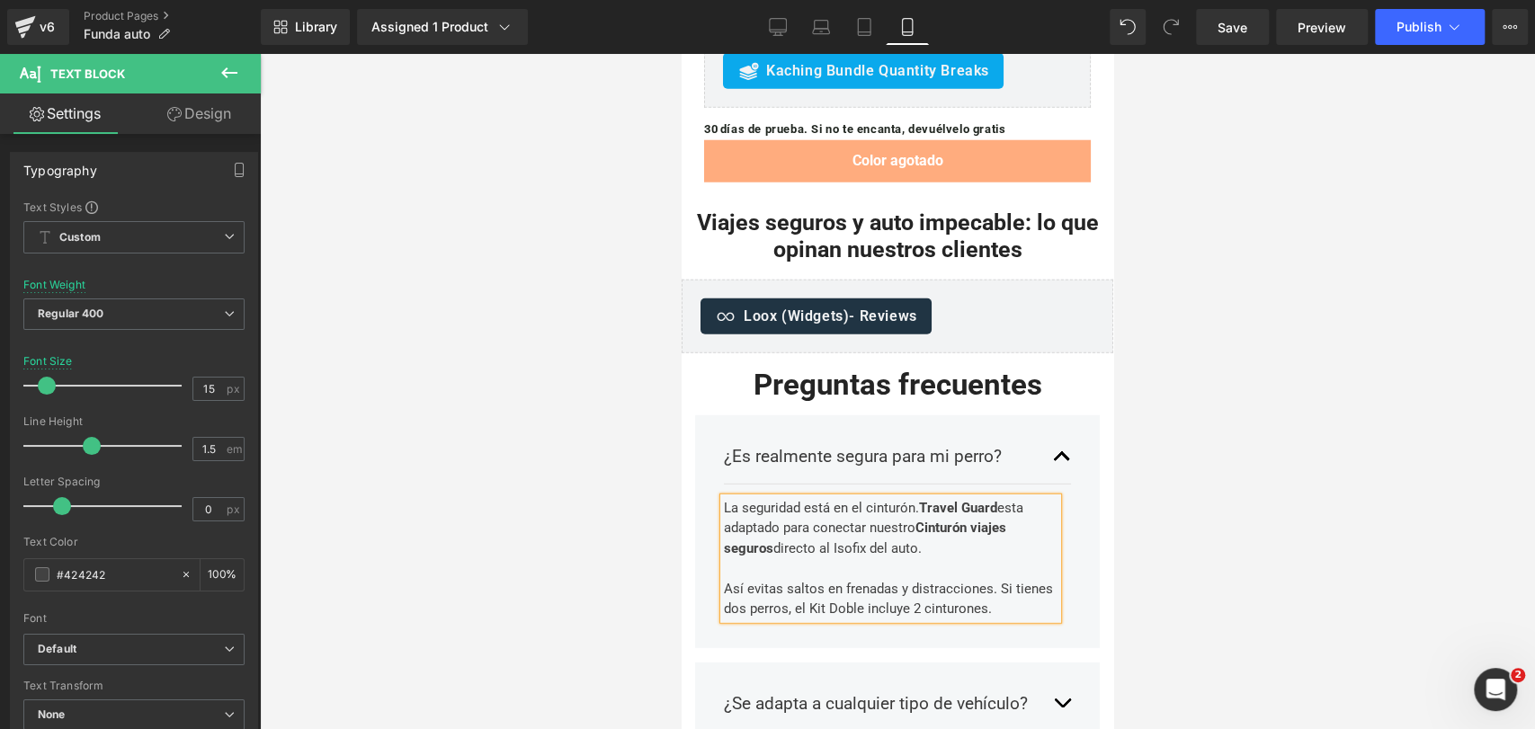
click at [1121, 361] on div at bounding box center [897, 391] width 1275 height 675
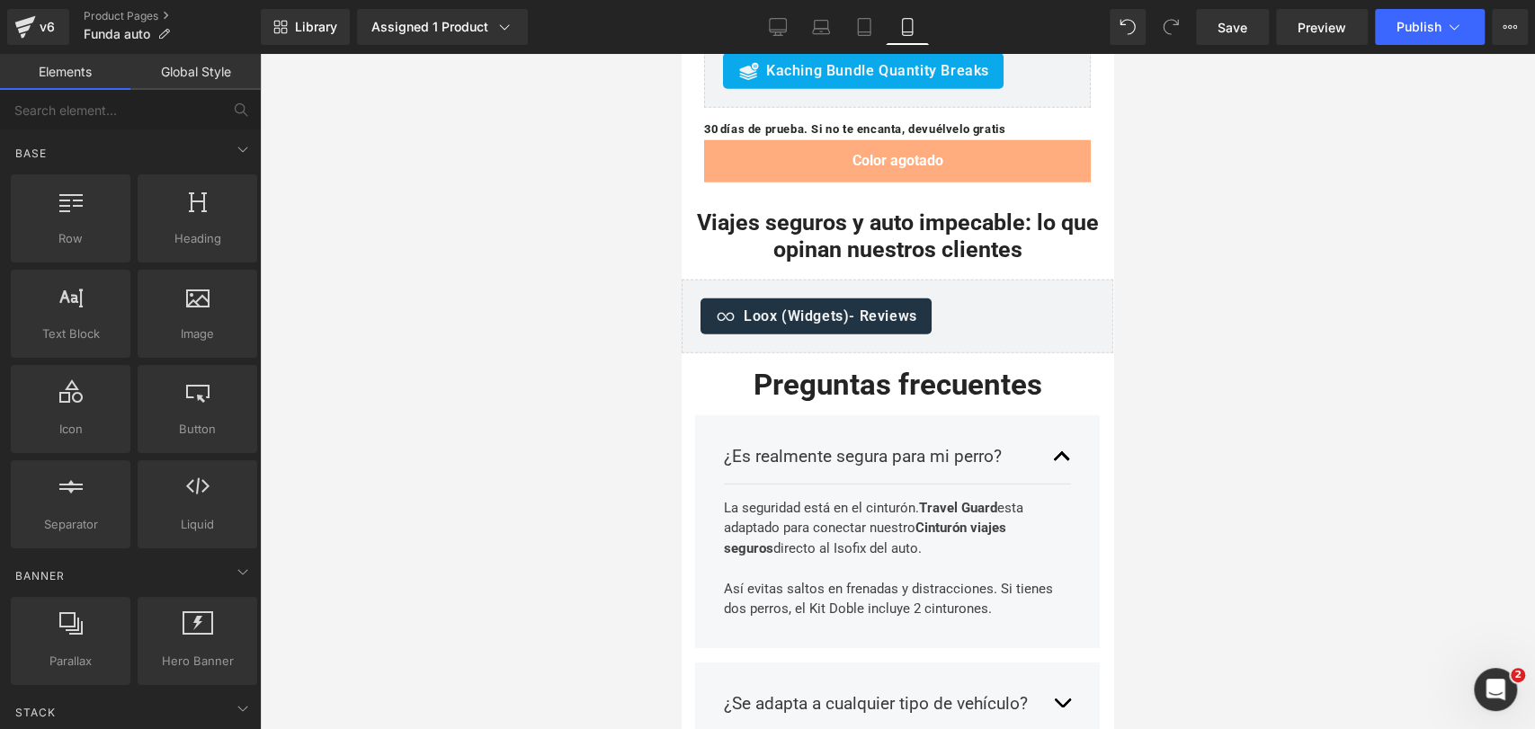
click at [967, 498] on div "La seguridad está en el cinturón. Travel Guard esta adaptado para conectar nues…" at bounding box center [891, 558] width 334 height 121
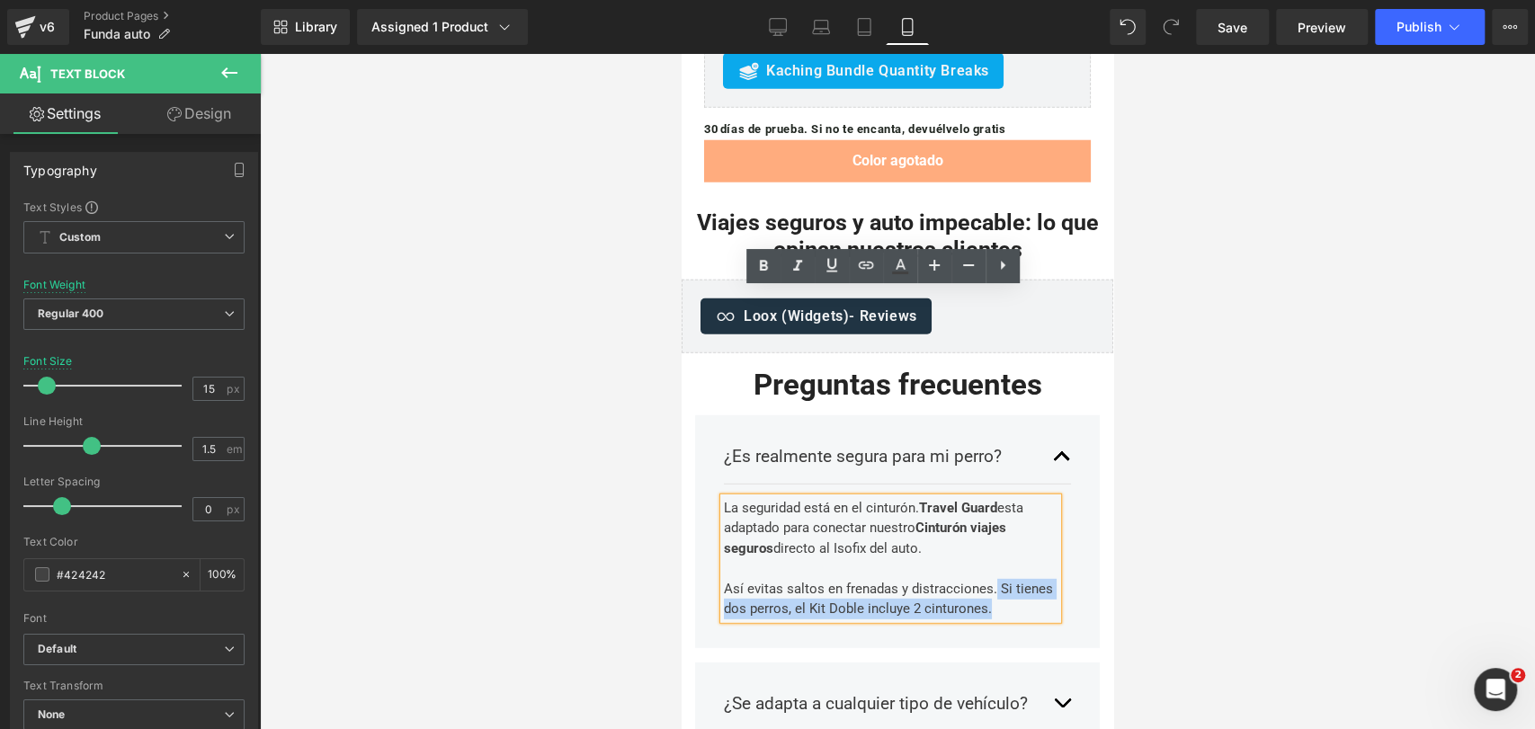
drag, startPoint x: 993, startPoint y: 380, endPoint x: 1040, endPoint y: 405, distance: 53.1
click at [1040, 498] on div "La seguridad está en el cinturón. Travel Guard esta adaptado para conectar nues…" at bounding box center [891, 558] width 334 height 121
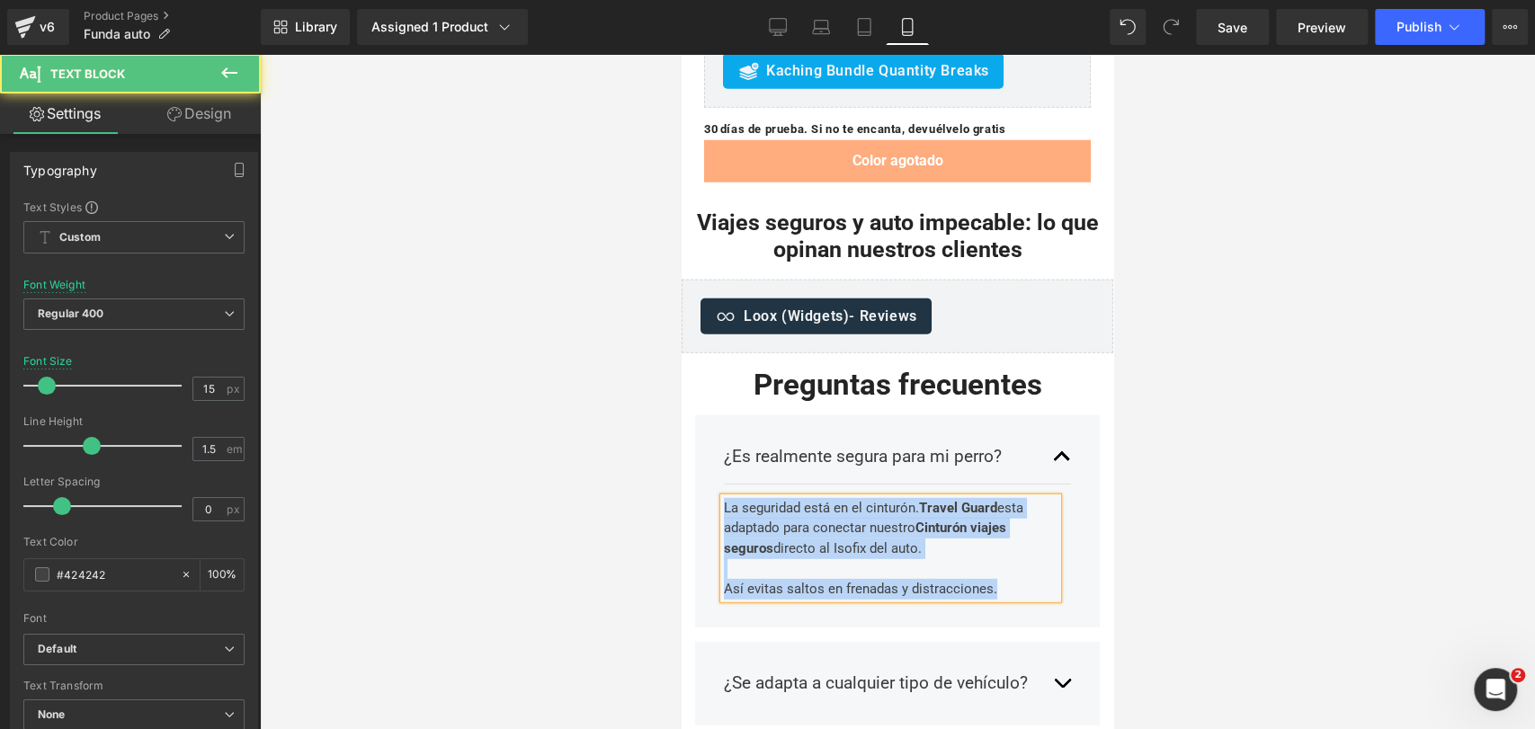
drag, startPoint x: 993, startPoint y: 383, endPoint x: 1291, endPoint y: 264, distance: 321.3
copy div "La seguridad está en el cinturón. Travel Guard esta adaptado para conectar nues…"
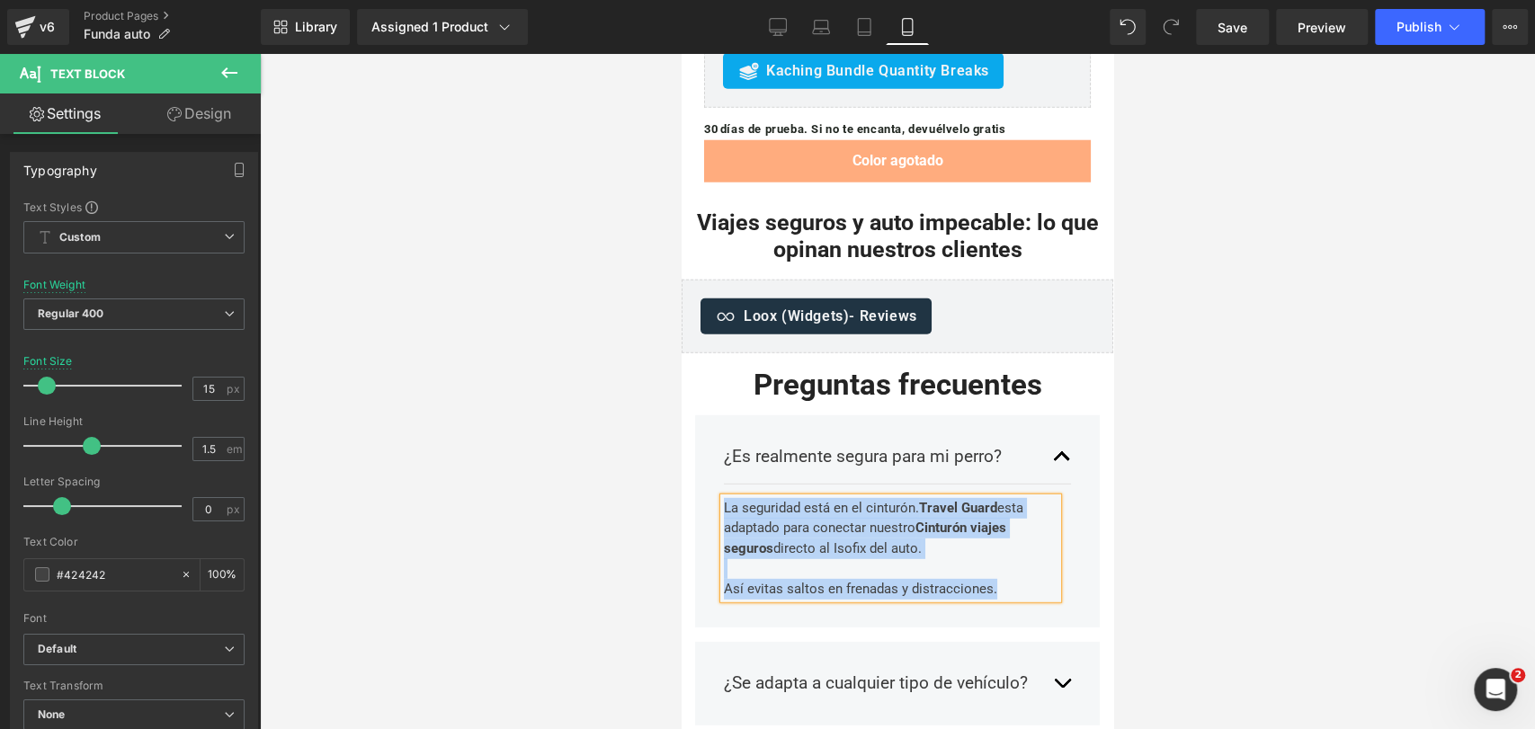
click at [845, 498] on div "La seguridad está en el cinturón. Travel Guard esta adaptado para conectar nues…" at bounding box center [891, 549] width 334 height 102
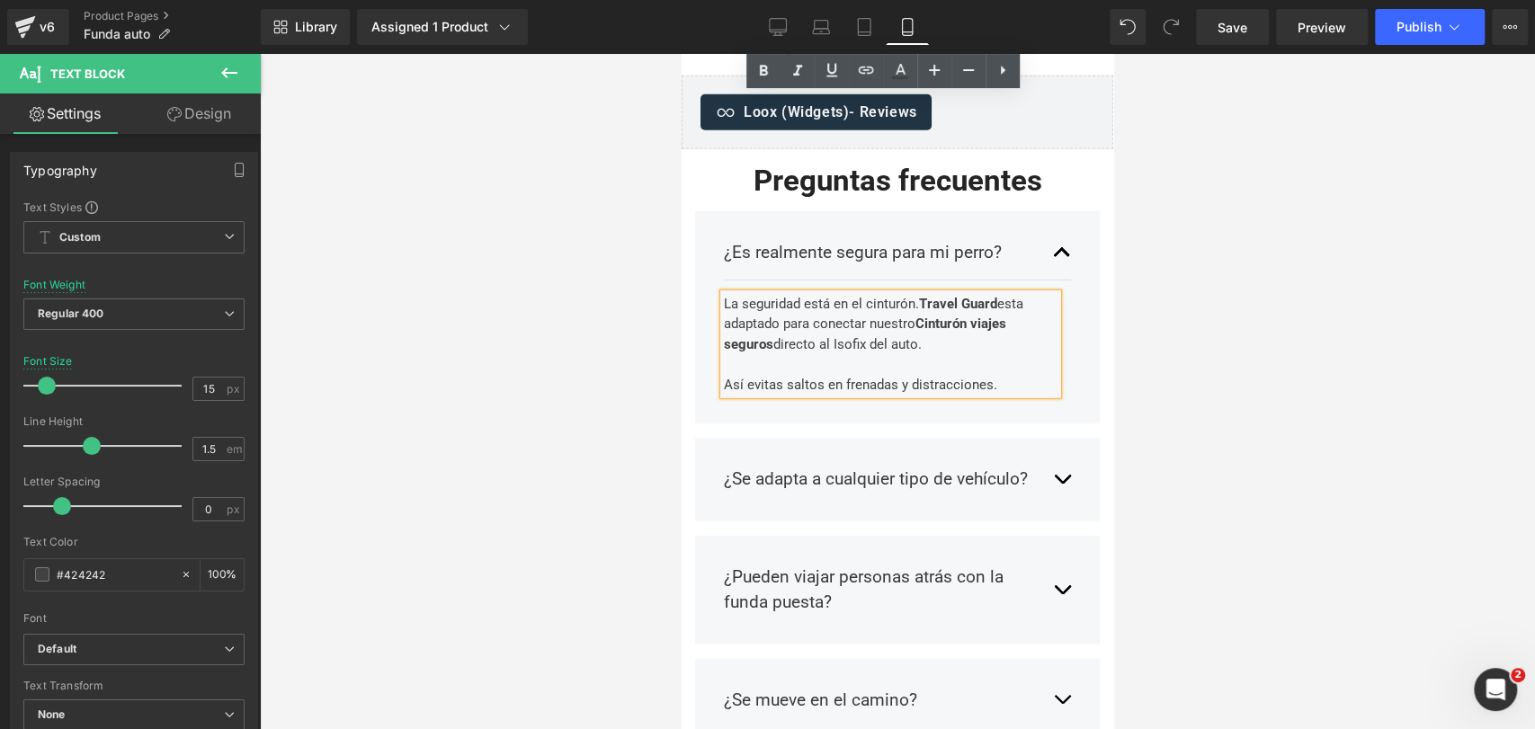
scroll to position [8028, 0]
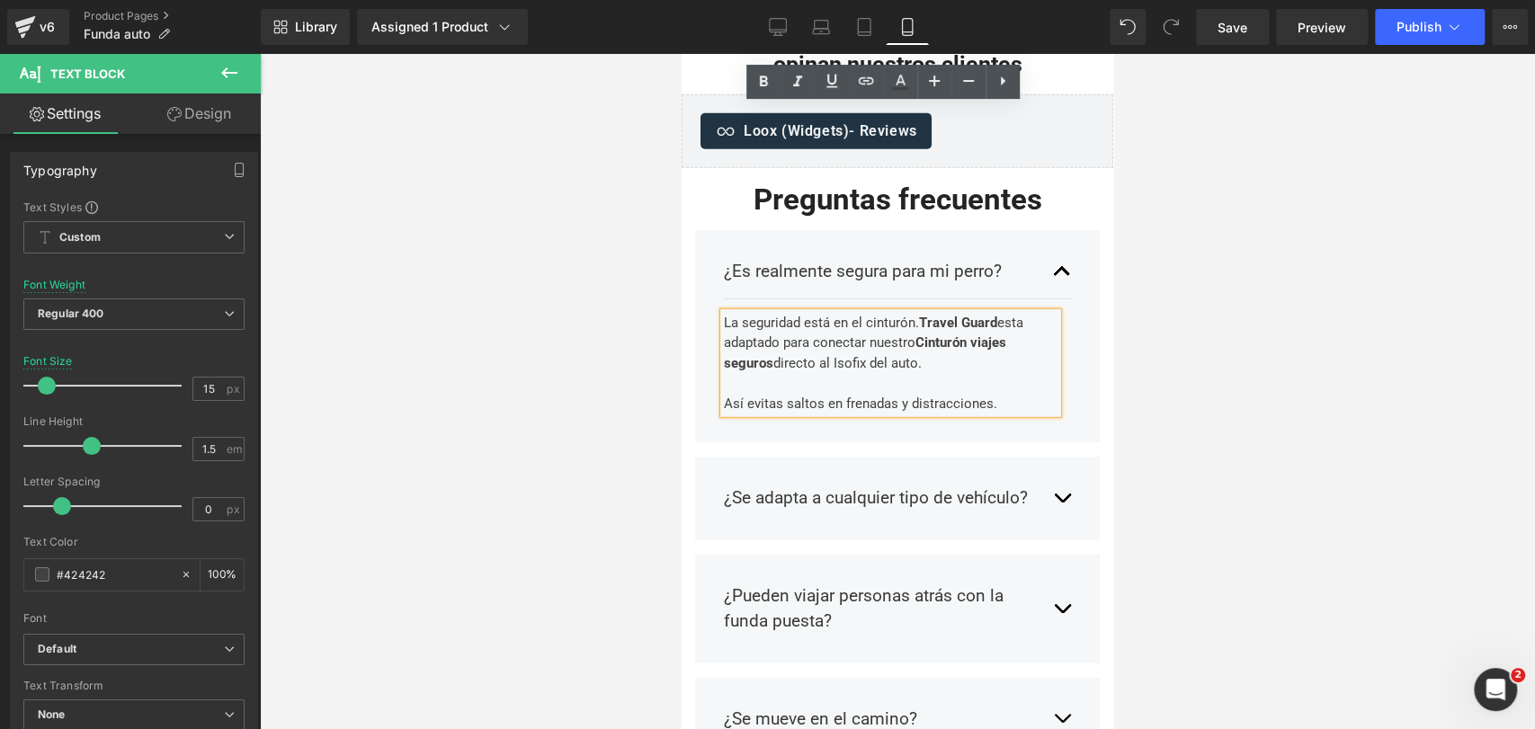
click at [1218, 232] on div at bounding box center [897, 391] width 1275 height 675
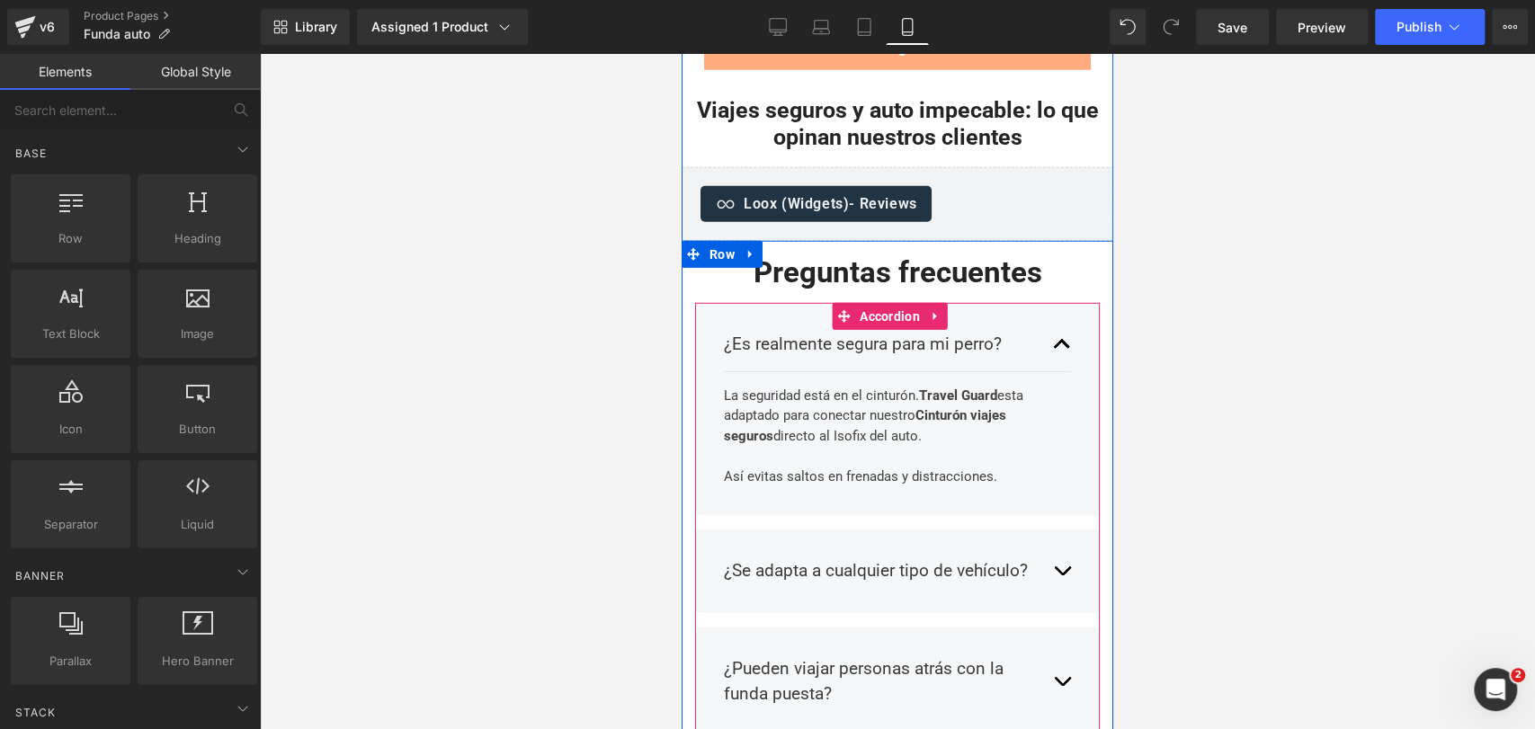
scroll to position [7949, 0]
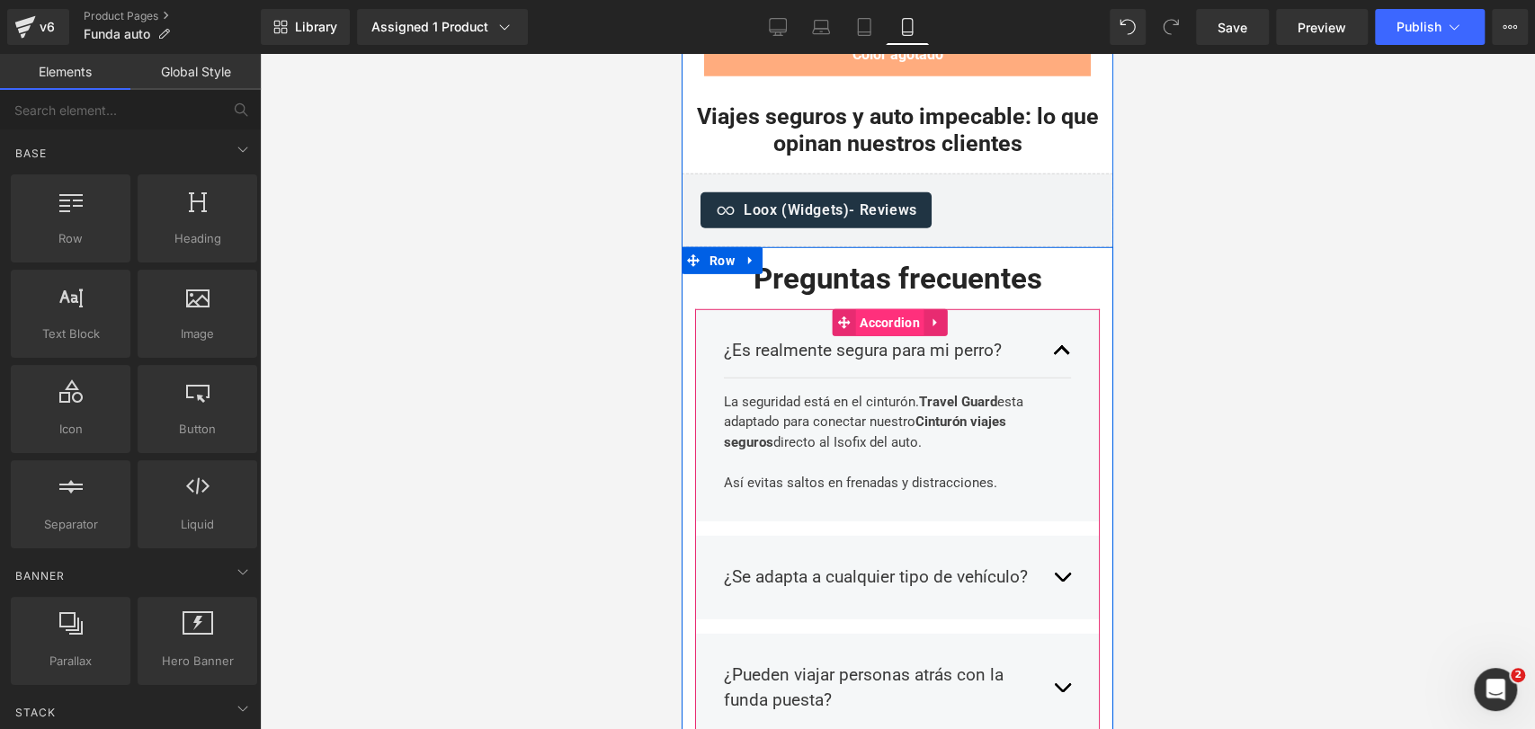
click at [901, 309] on span "Accordion" at bounding box center [889, 322] width 69 height 27
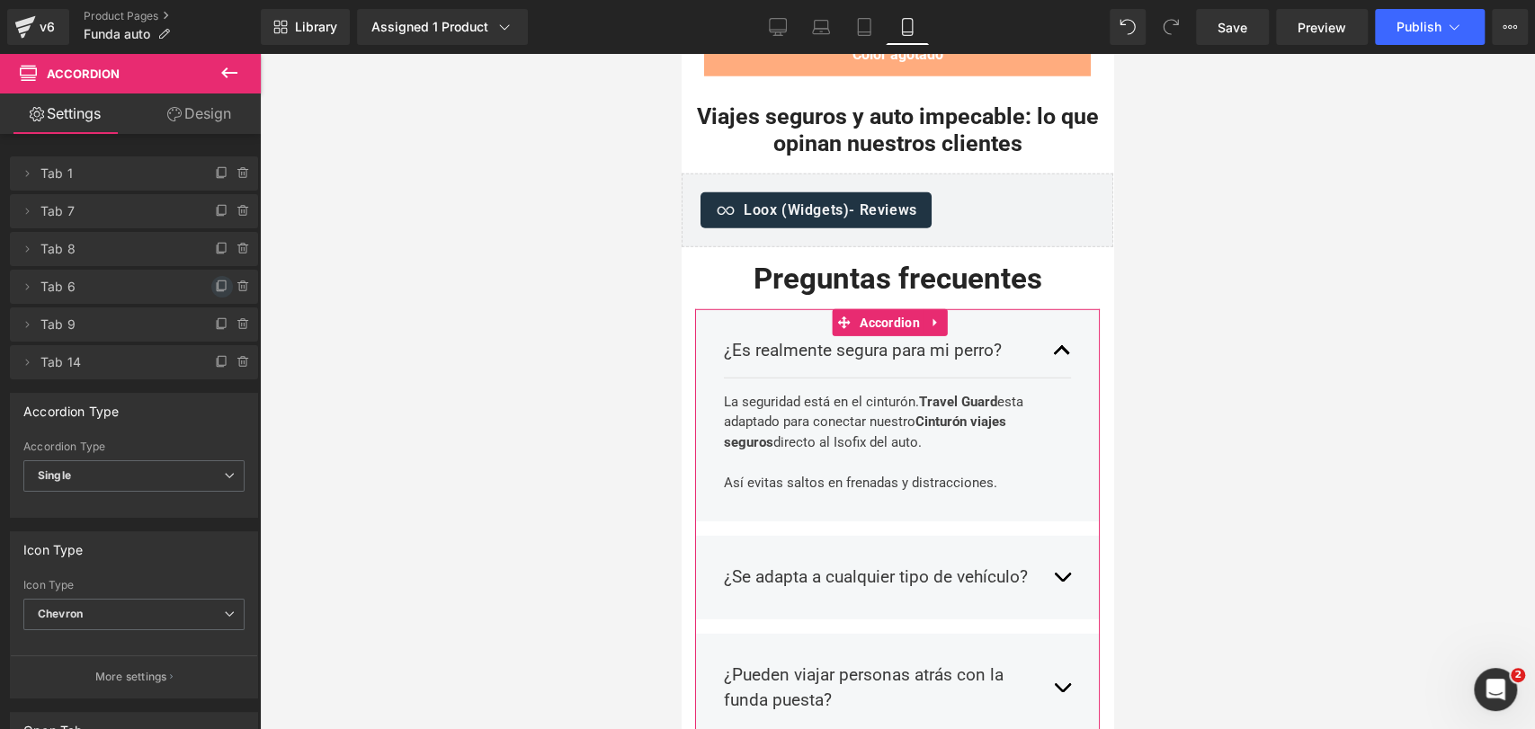
click at [215, 289] on icon at bounding box center [222, 287] width 14 height 14
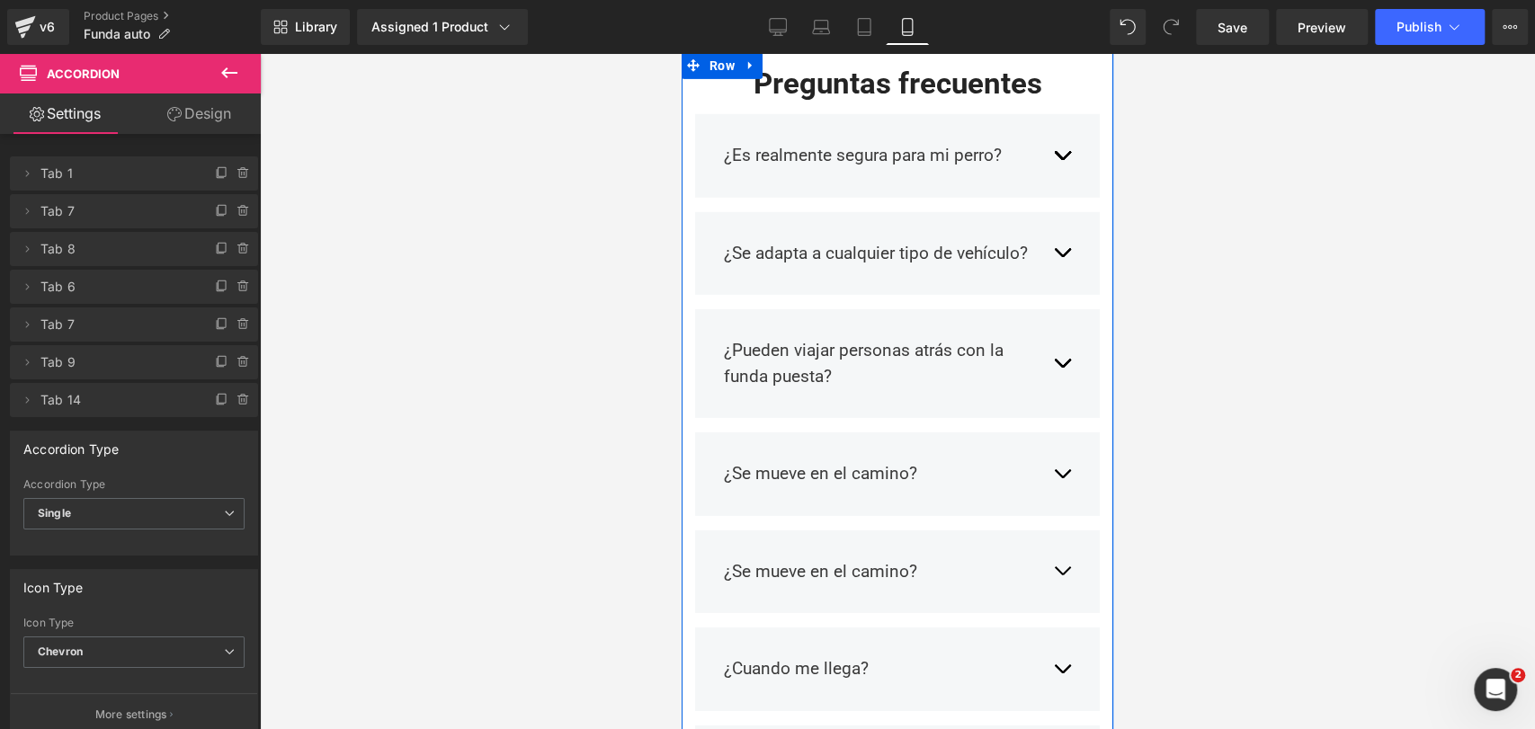
scroll to position [8144, 0]
click at [770, 657] on p "¿Cuando me llega?" at bounding box center [879, 670] width 311 height 26
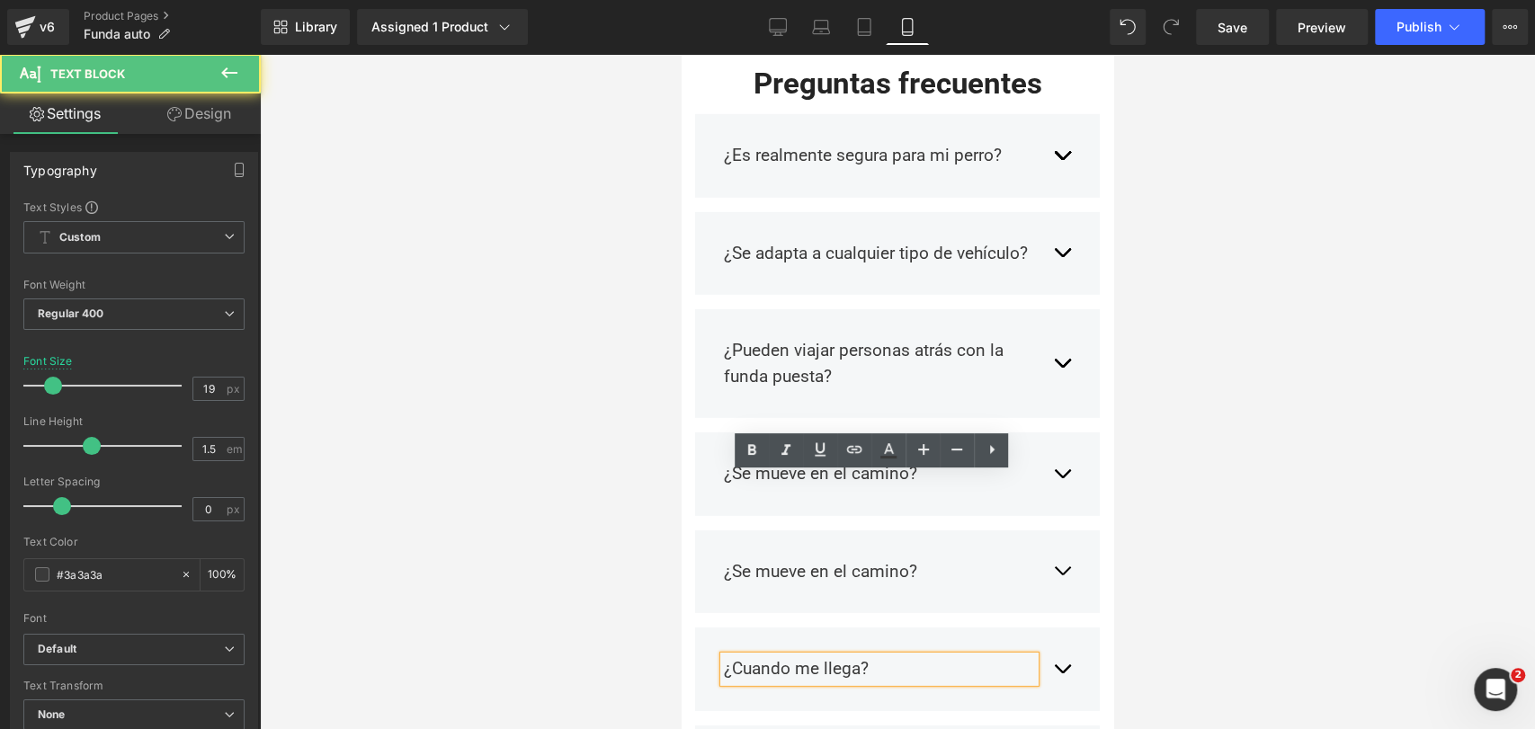
click at [770, 657] on p "¿Cuando me llega?" at bounding box center [879, 670] width 311 height 26
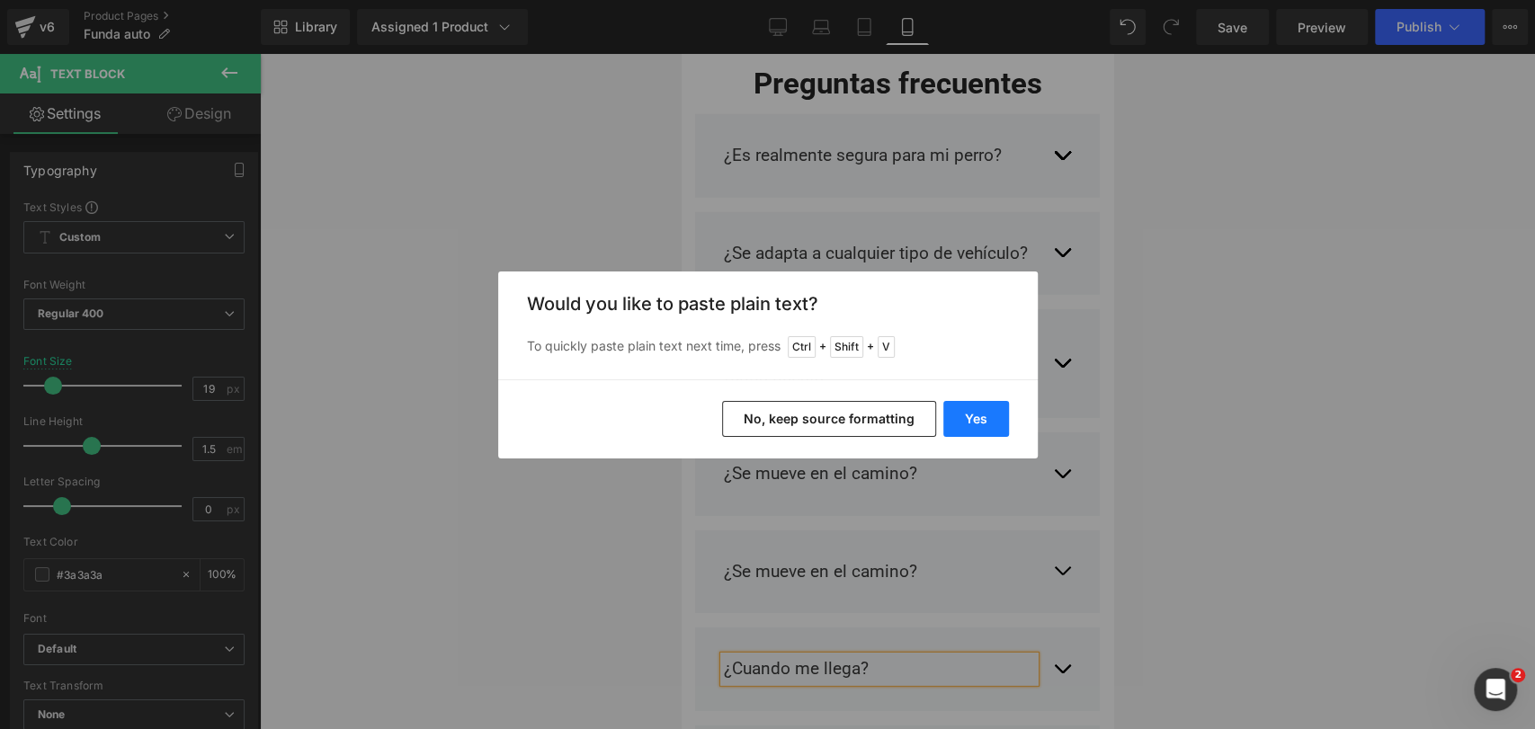
click at [980, 415] on button "Yes" at bounding box center [976, 419] width 66 height 36
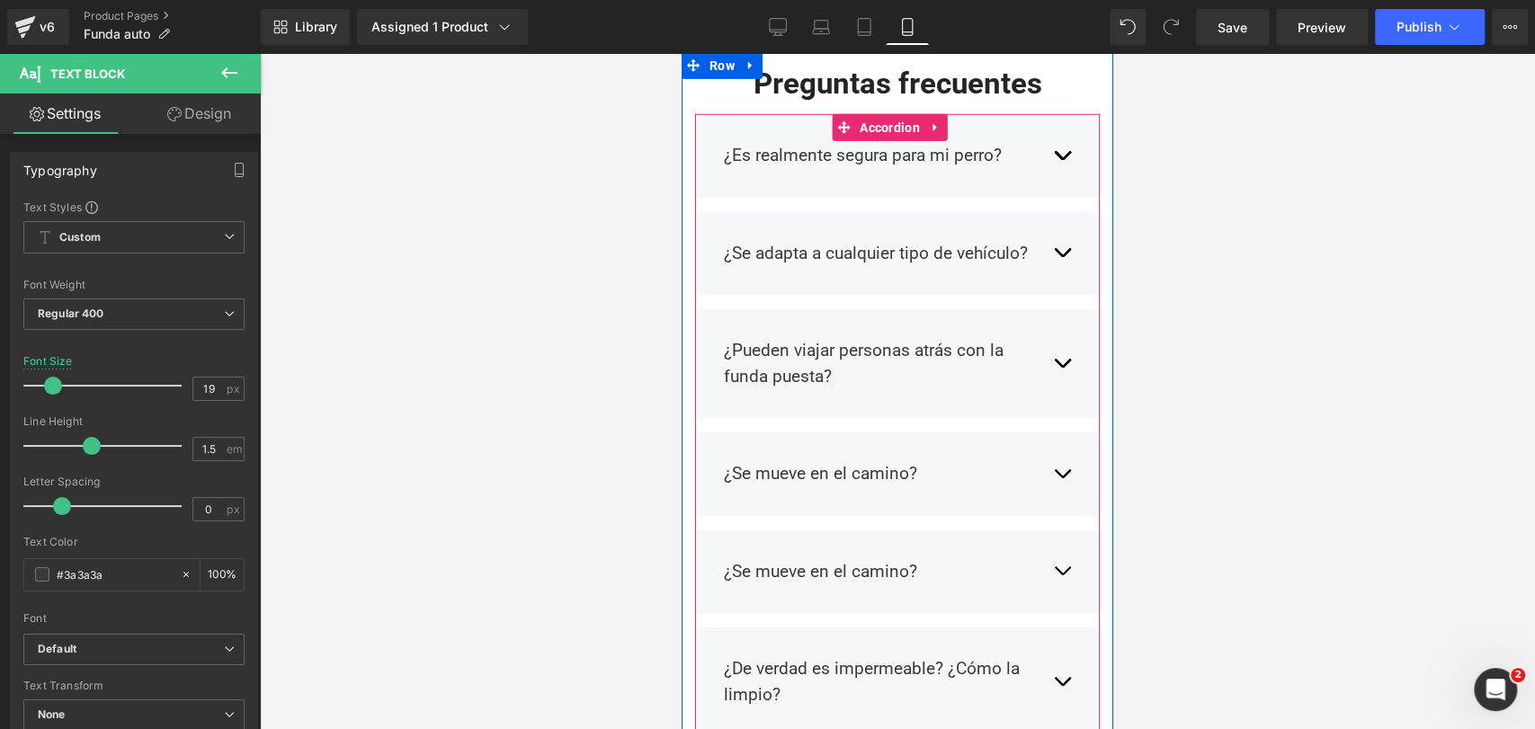
click at [1053, 643] on button "button" at bounding box center [1062, 682] width 18 height 78
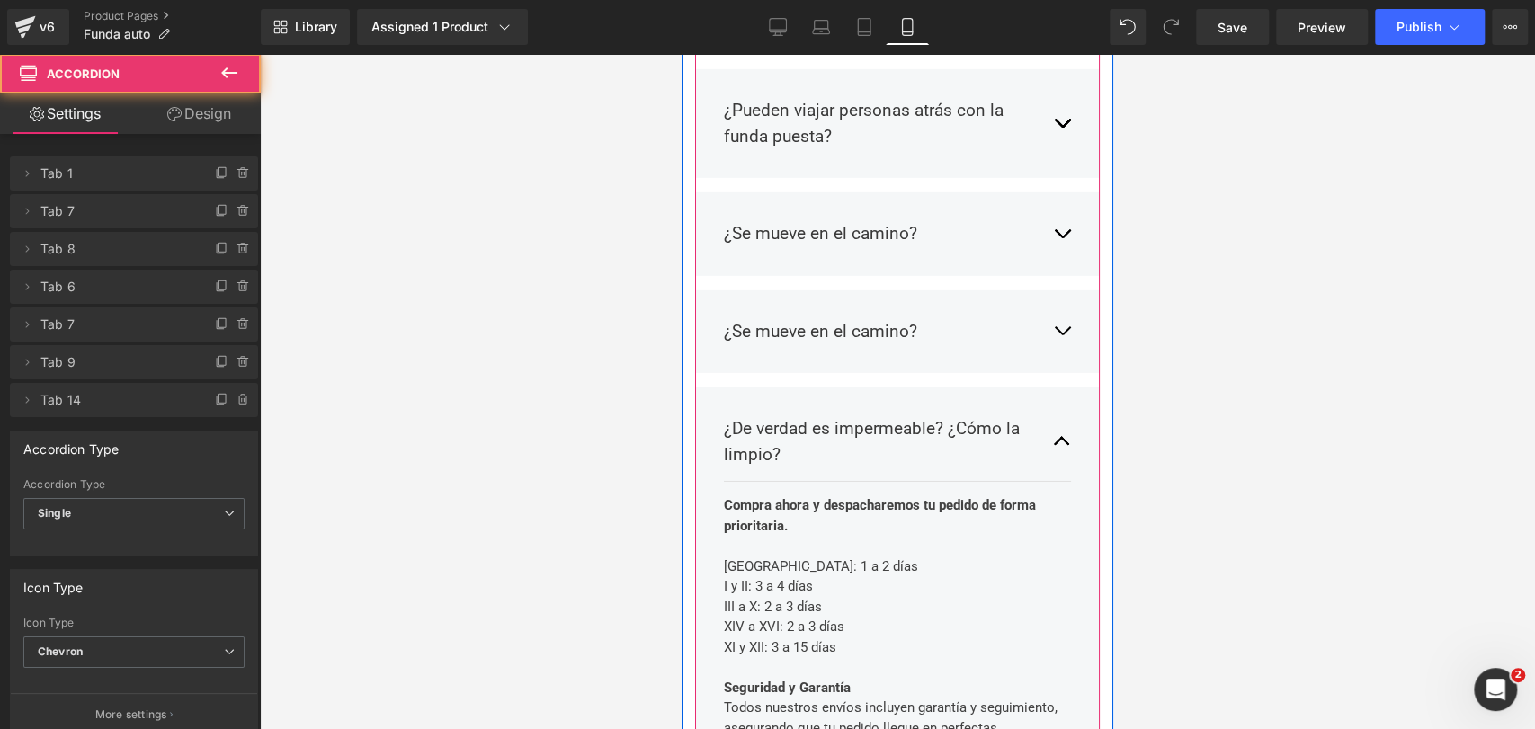
click at [919, 638] on div "XI y XII: 3 a 15 días" at bounding box center [891, 648] width 334 height 21
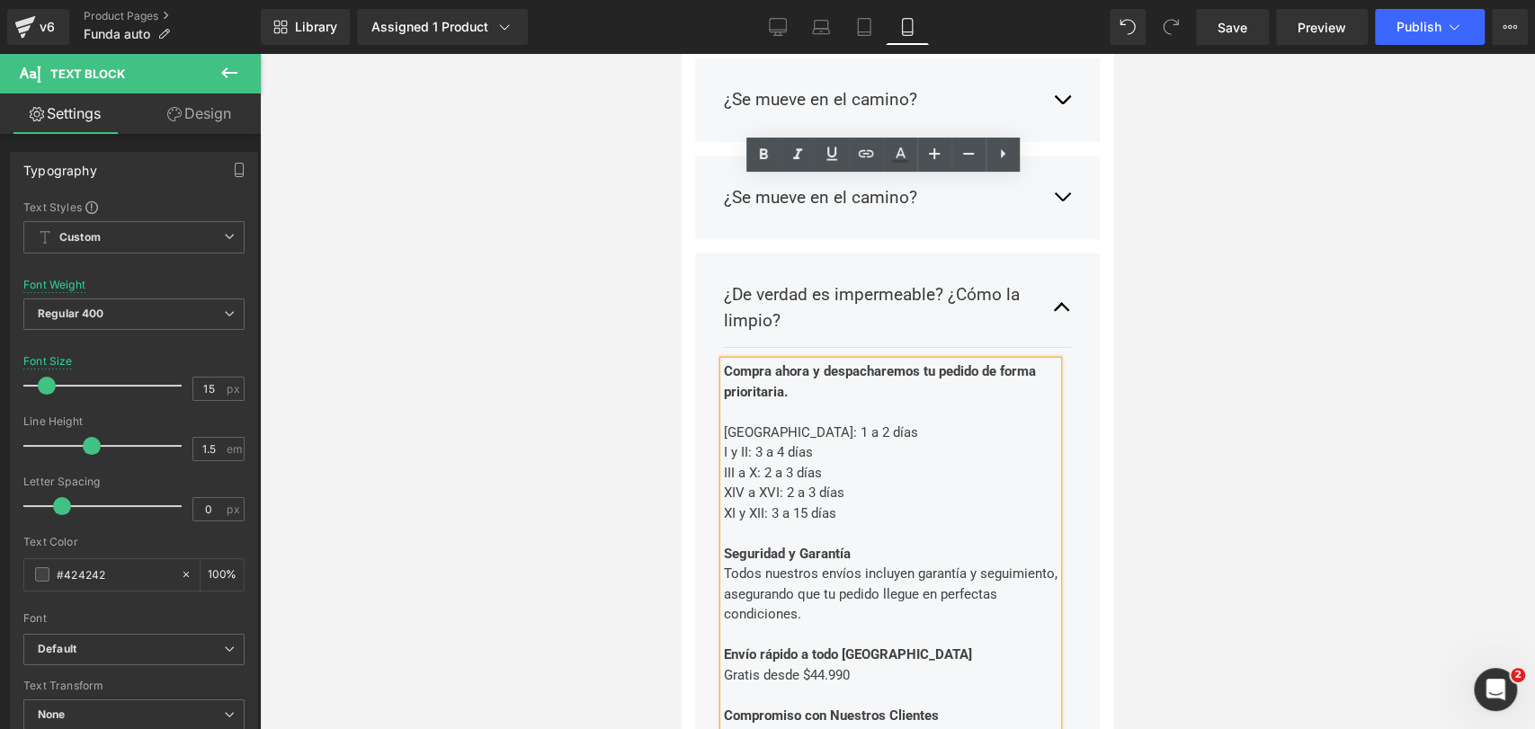
scroll to position [8528, 0]
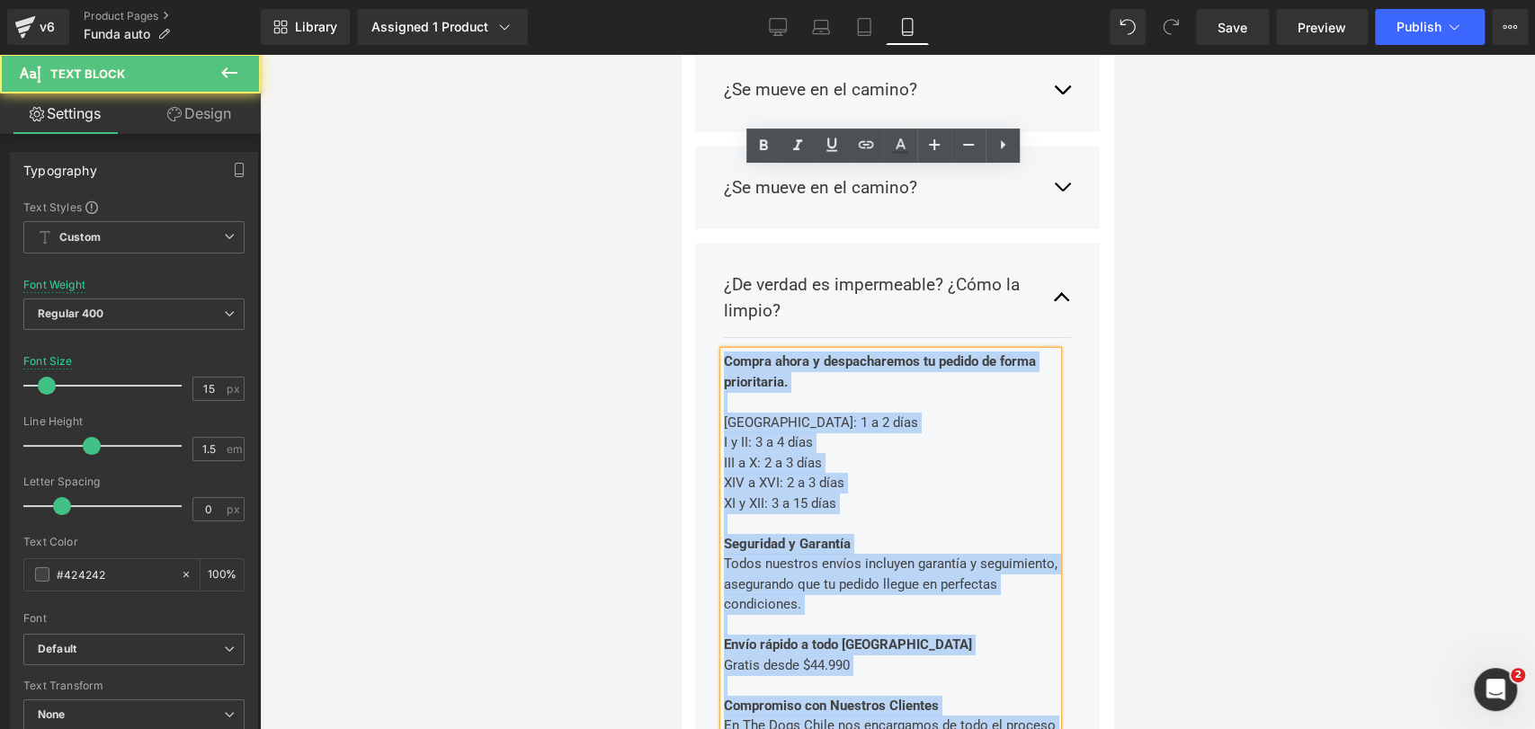
drag, startPoint x: 999, startPoint y: 593, endPoint x: 683, endPoint y: 189, distance: 512.5
click at [683, 189] on div "¿Es realmente segura para mi perro? Text Block La seguridad está en el cinturón…" at bounding box center [898, 392] width 432 height 1350
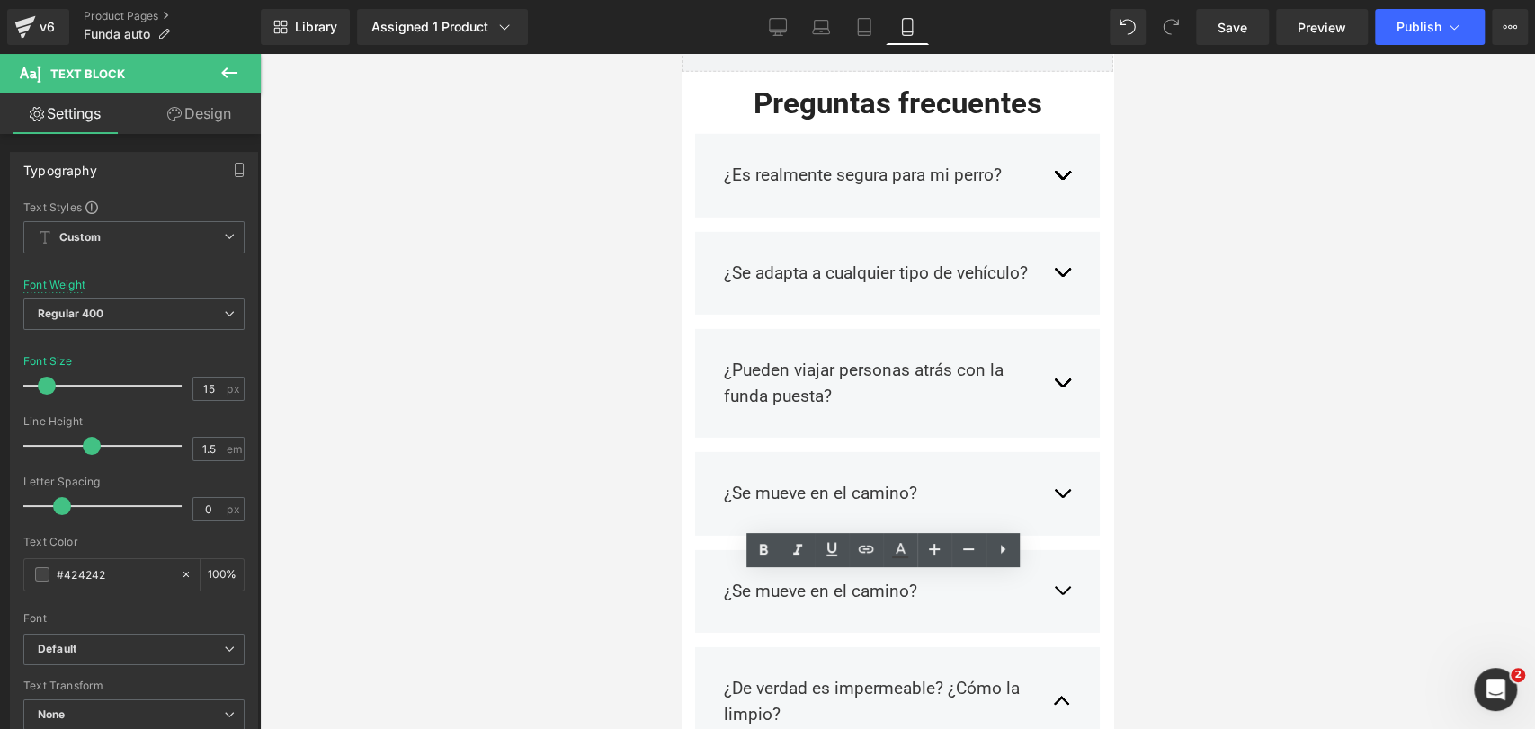
scroll to position [8124, 0]
click at [1194, 362] on div at bounding box center [897, 391] width 1275 height 675
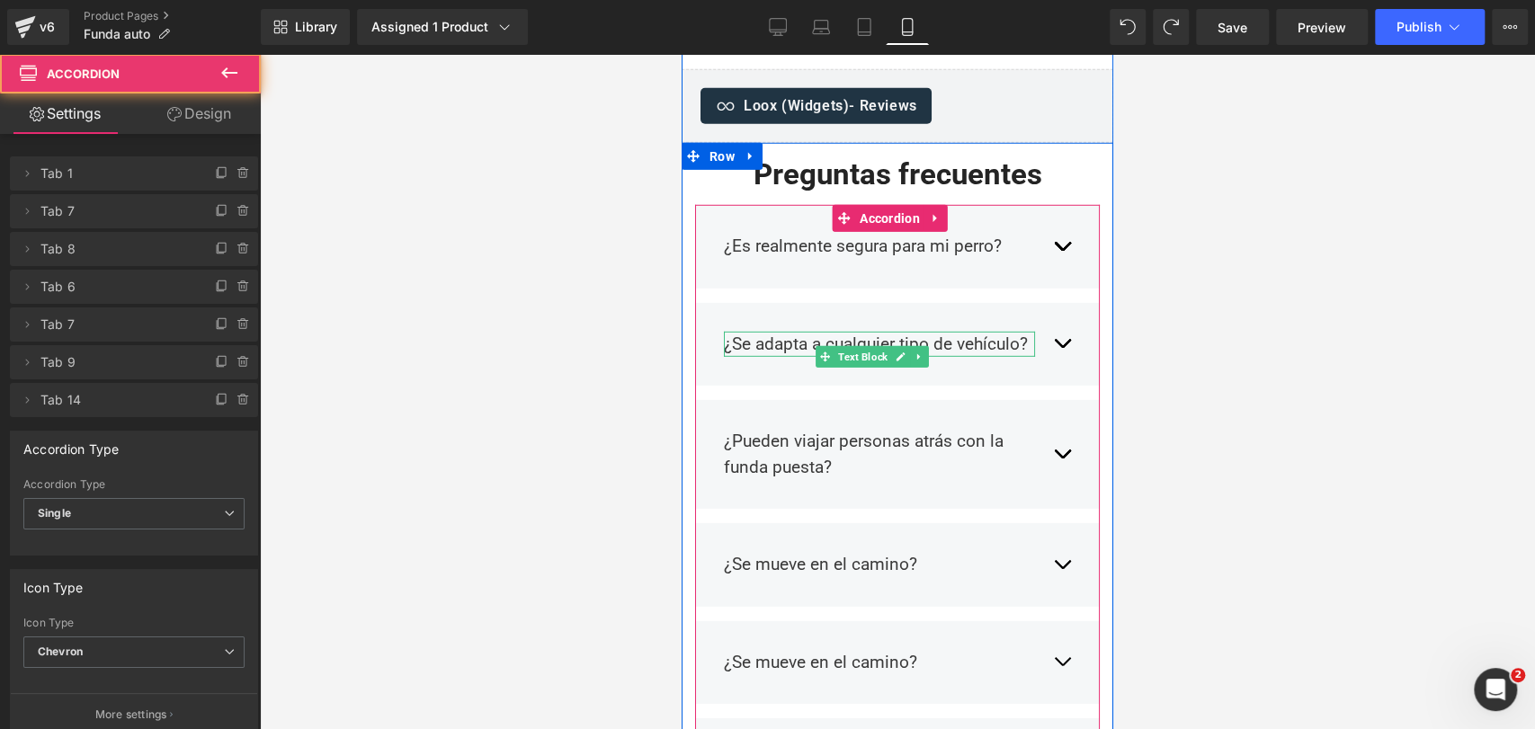
scroll to position [8058, 0]
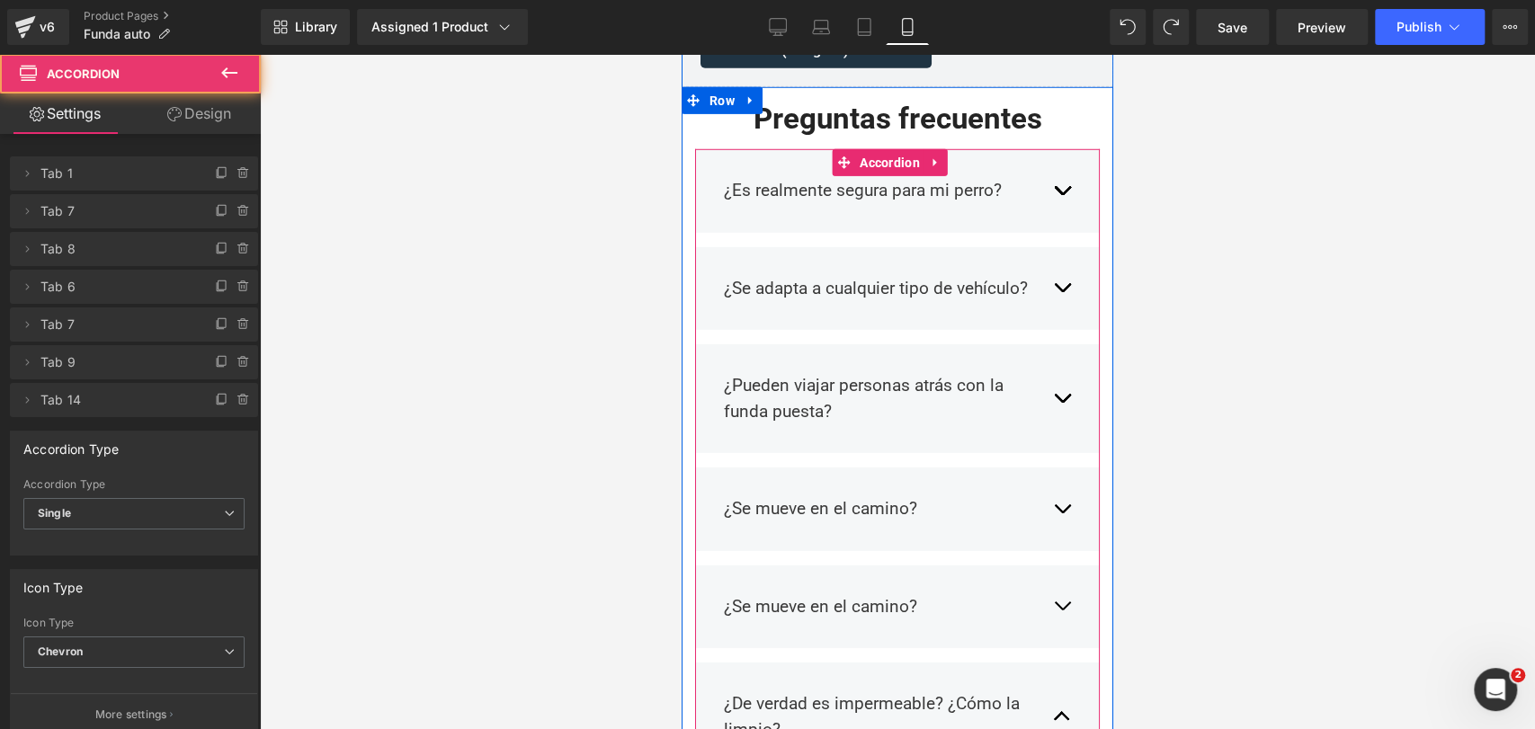
scroll to position [8114, 0]
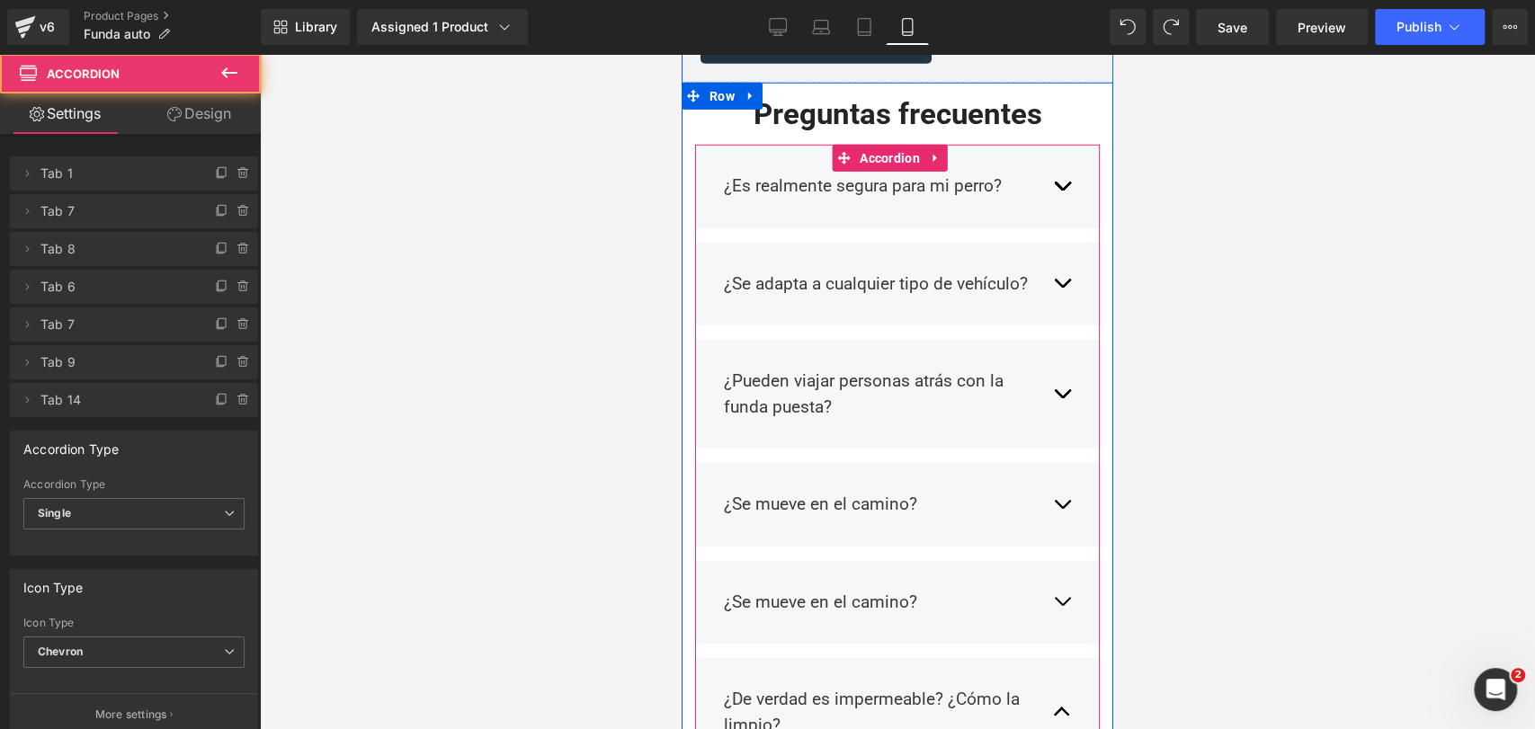
click at [842, 687] on div "¿De verdad es impermeable? ¿Cómo la limpio? Text Block" at bounding box center [879, 712] width 311 height 51
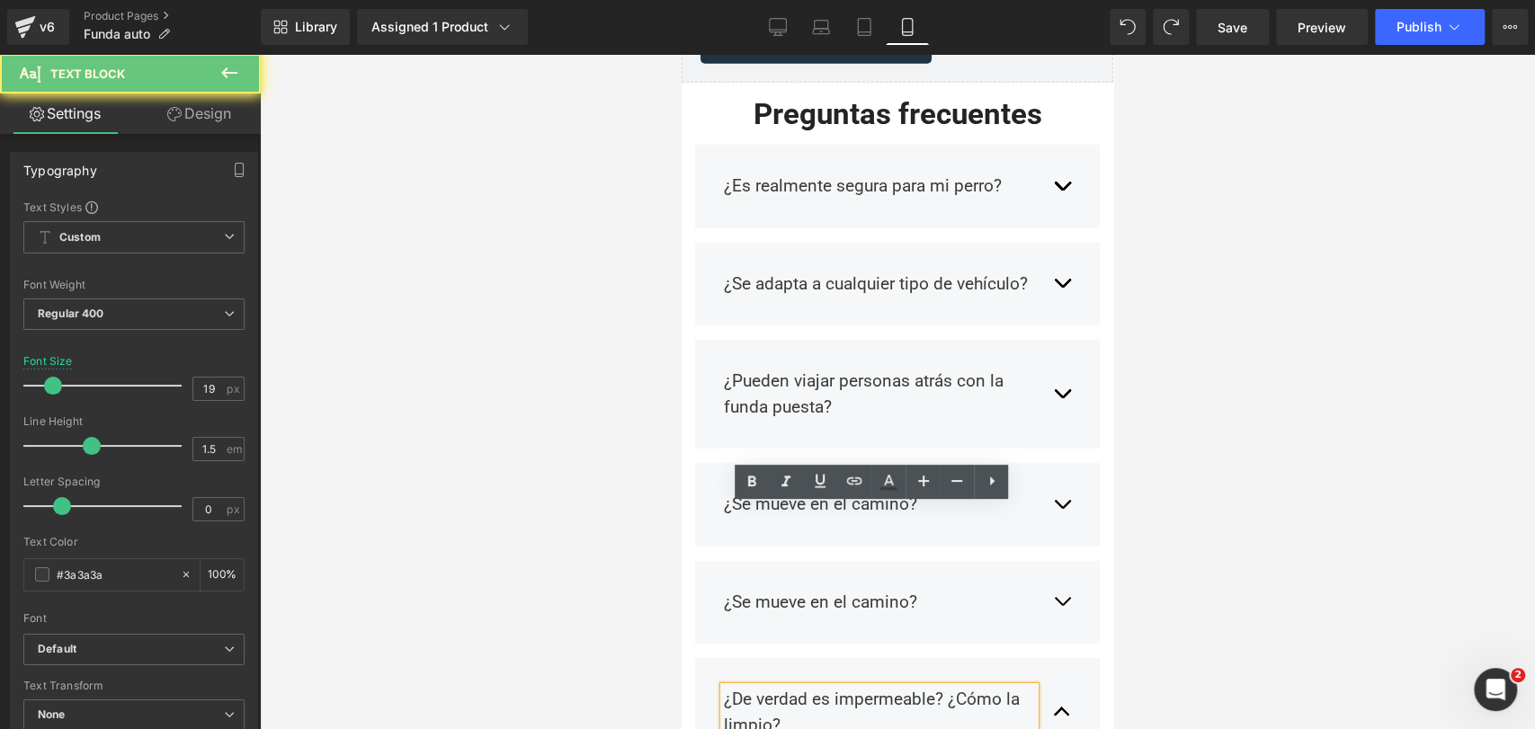
click at [804, 687] on p "¿De verdad es impermeable? ¿Cómo la limpio?" at bounding box center [879, 712] width 311 height 51
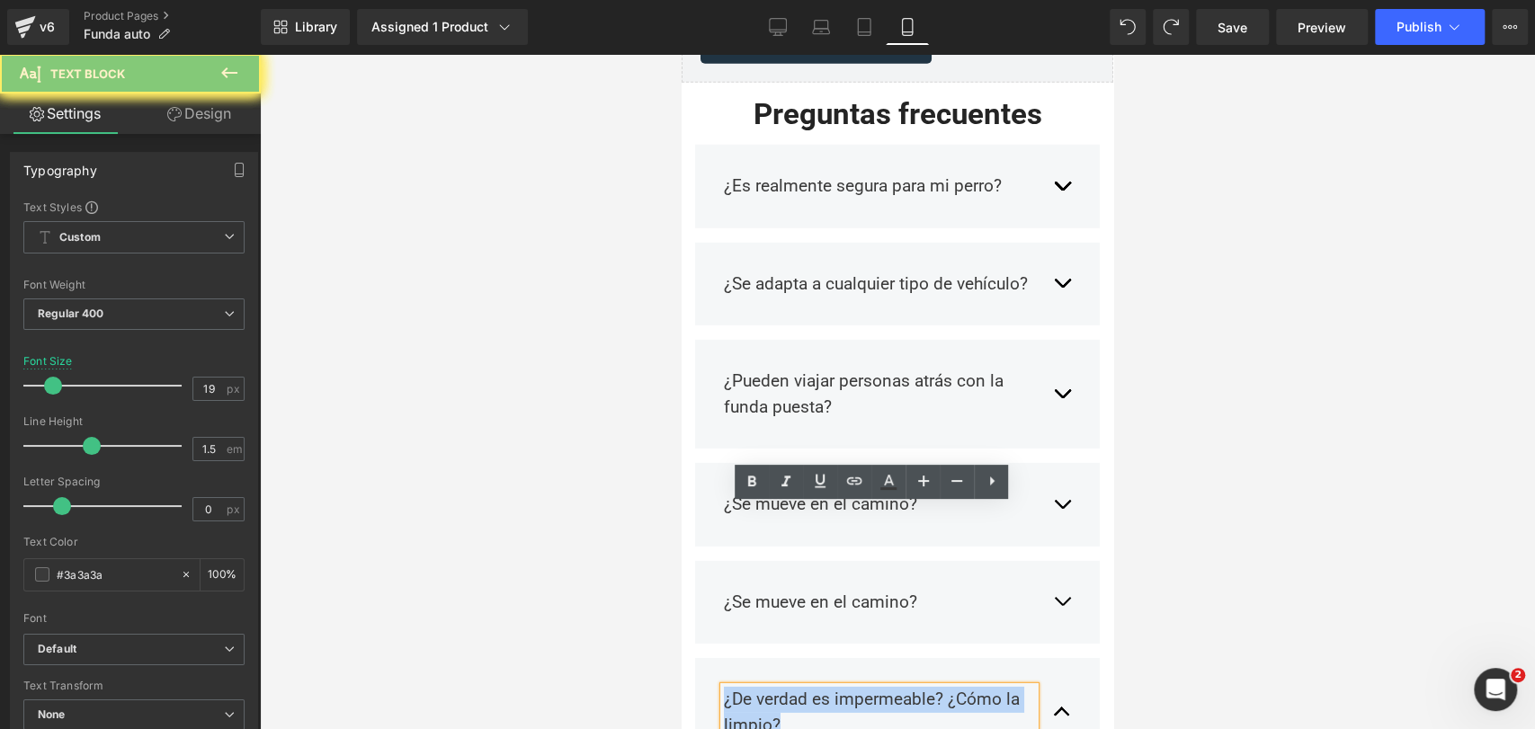
click at [804, 687] on p "¿De verdad es impermeable? ¿Cómo la limpio?" at bounding box center [879, 712] width 311 height 51
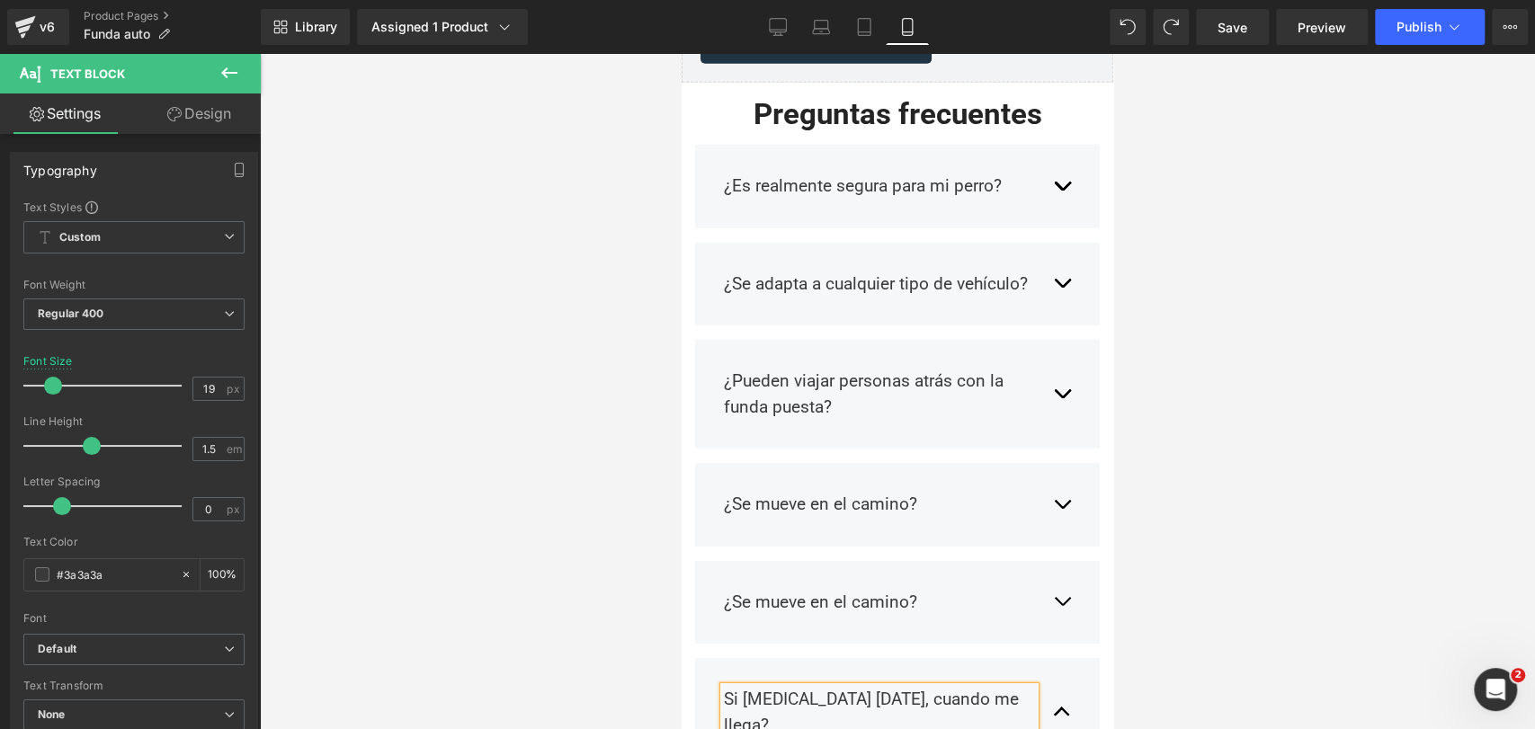
scroll to position [8172, 0]
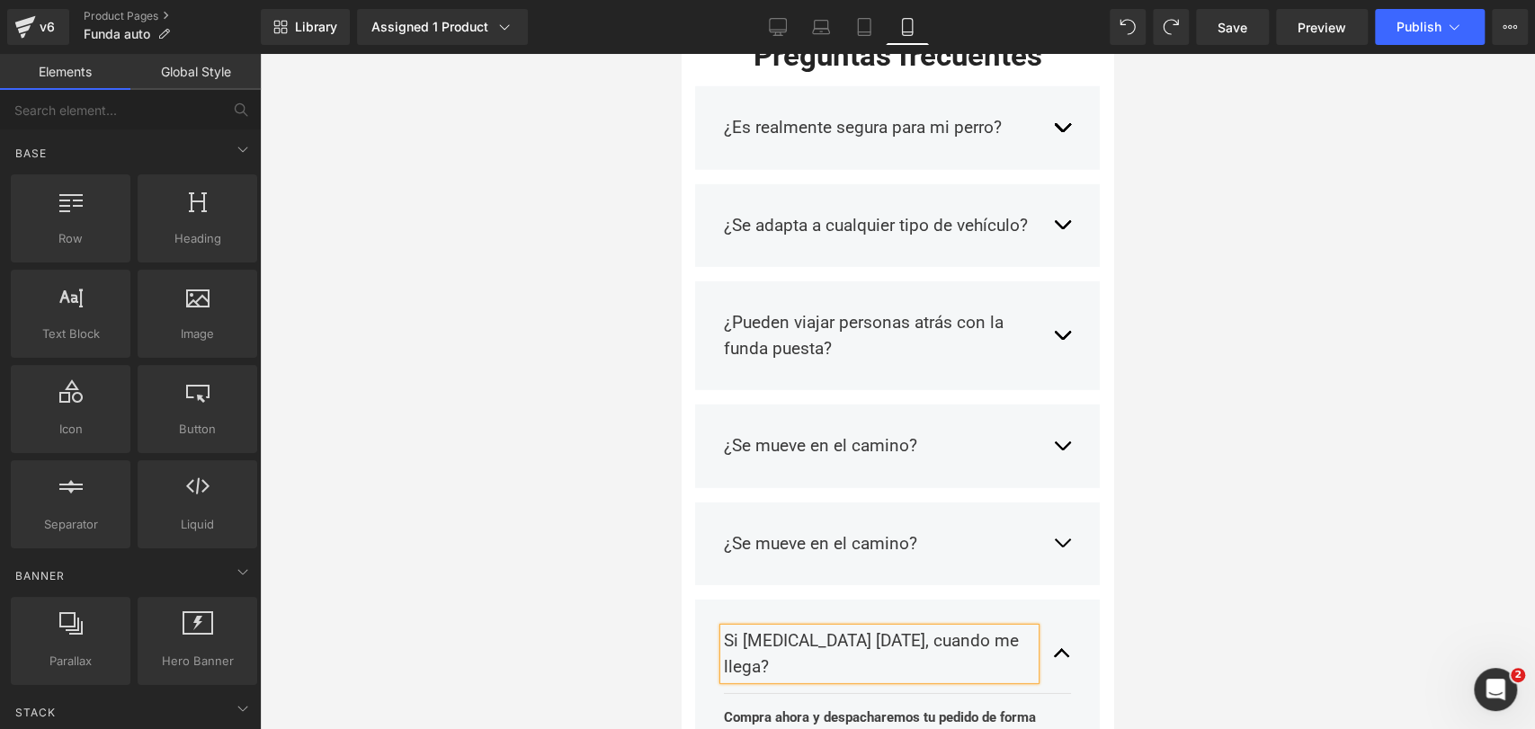
click at [1144, 423] on div at bounding box center [897, 391] width 1275 height 675
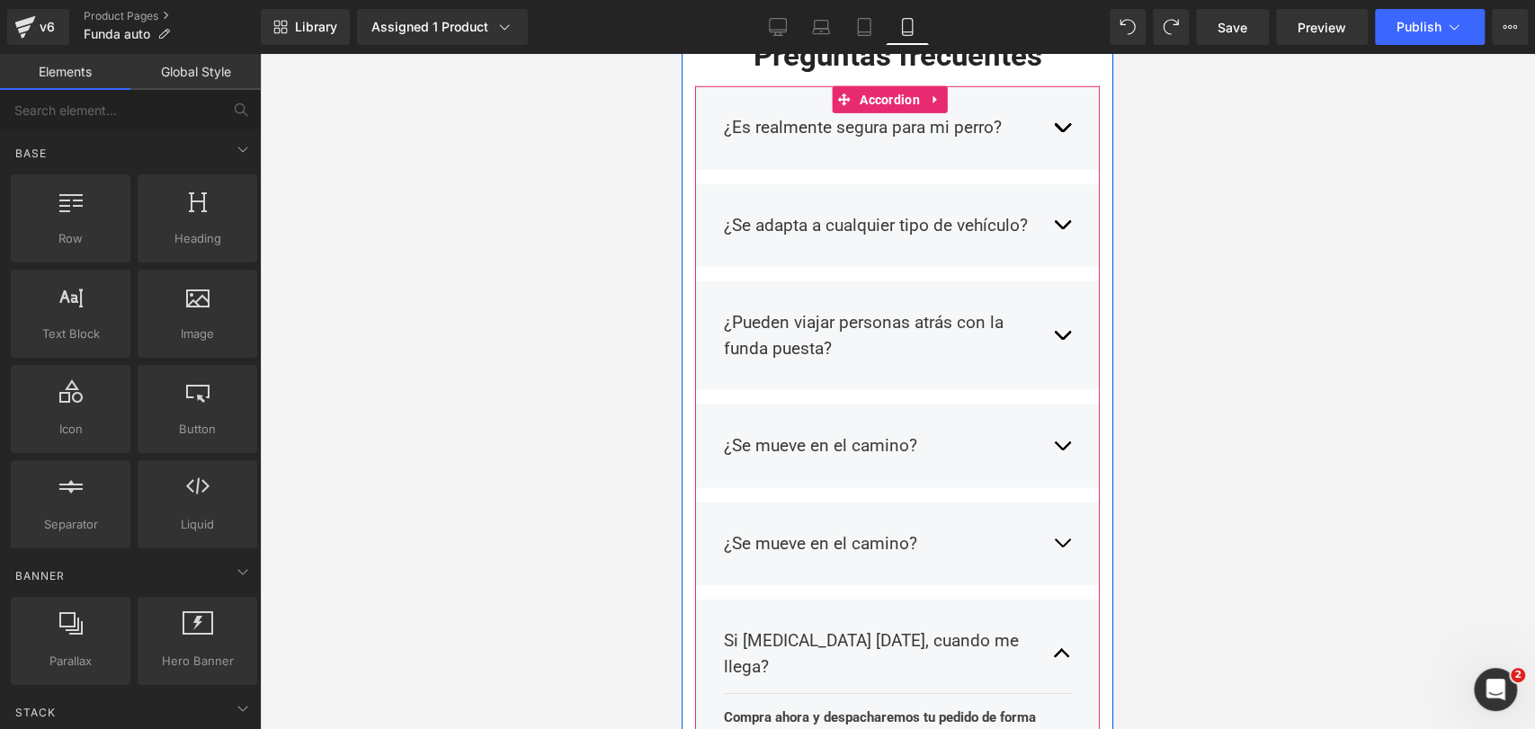
click at [1053, 518] on button "button" at bounding box center [1062, 544] width 18 height 53
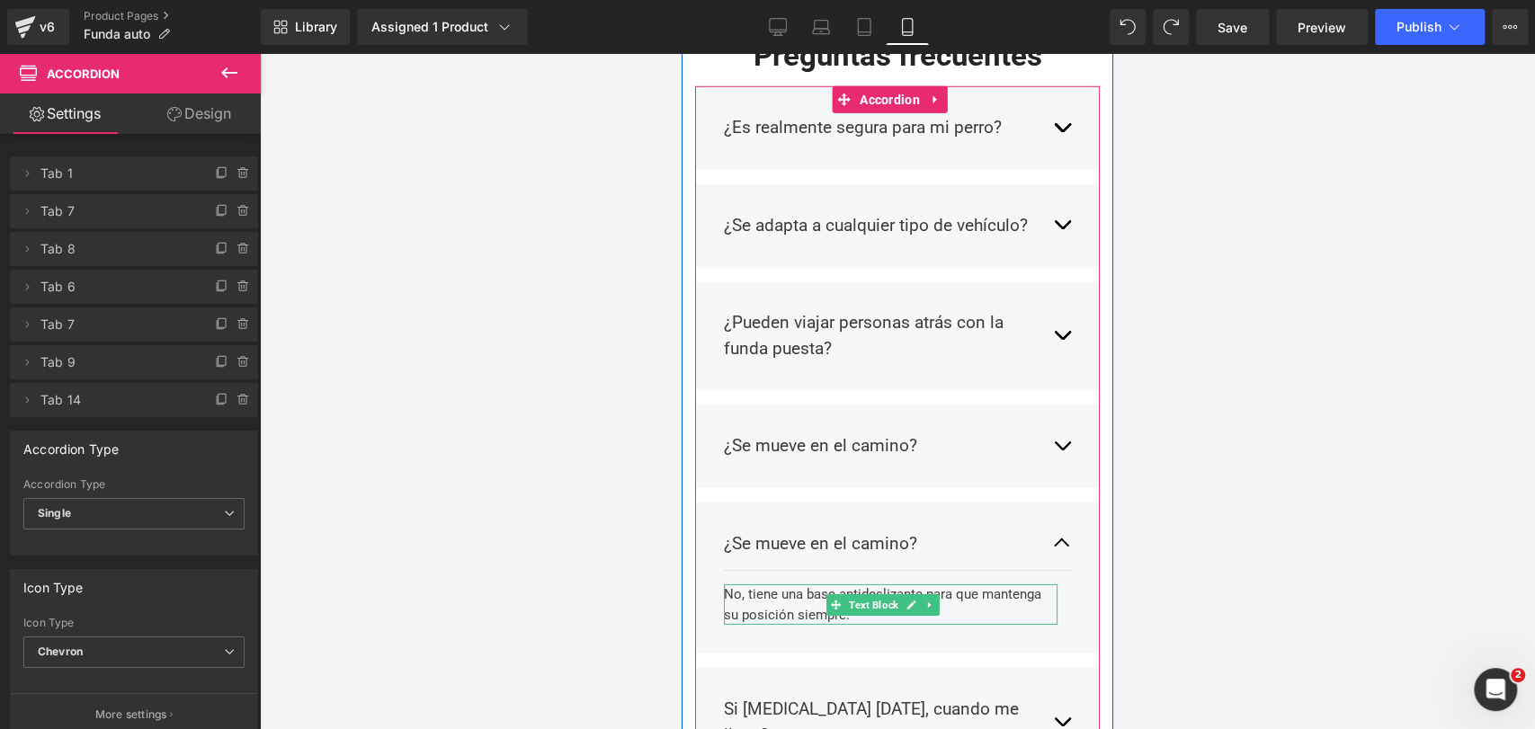
click at [819, 585] on div "No, tiene una base antideslizante para que mantenga su posición siempre." at bounding box center [891, 605] width 334 height 40
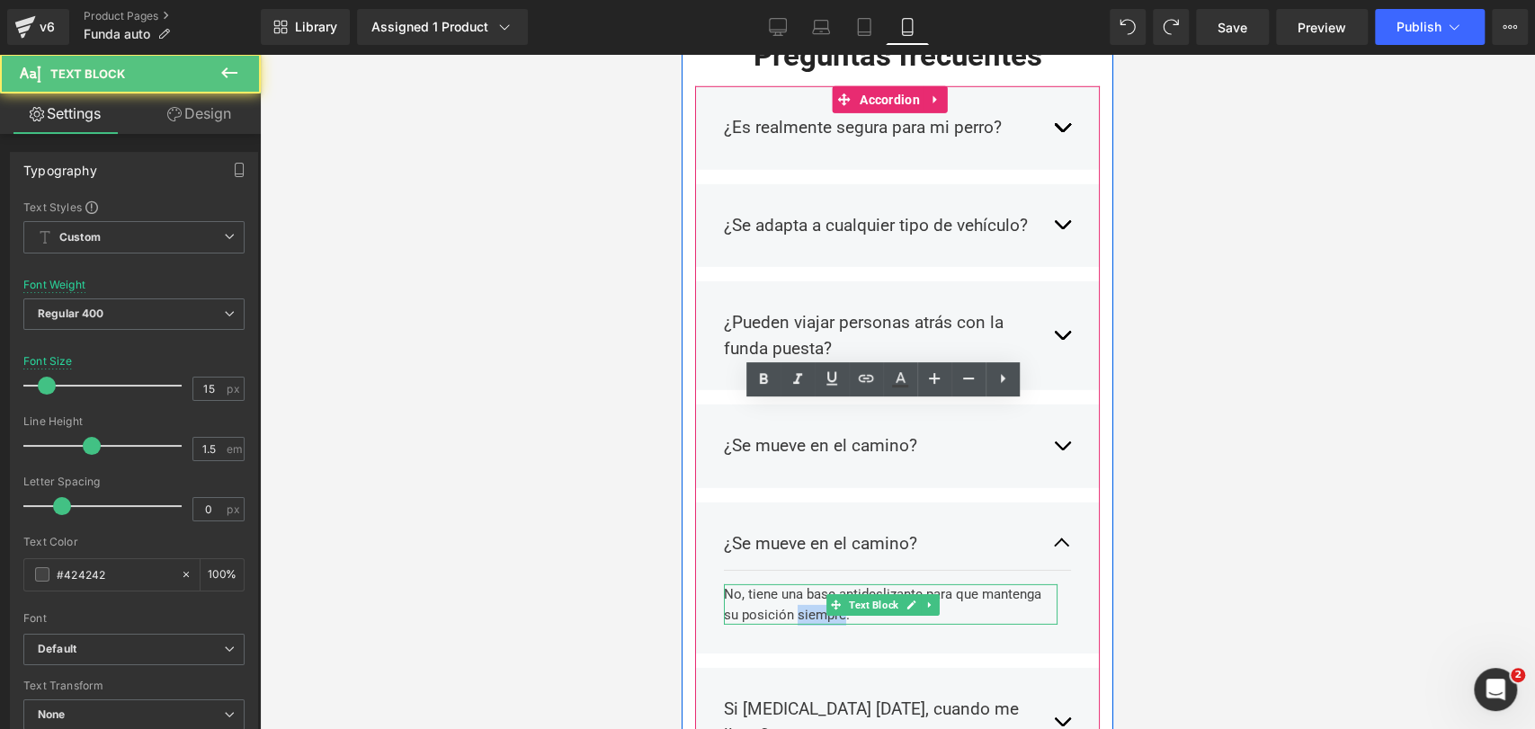
click at [819, 585] on div "No, tiene una base antideslizante para que mantenga su posición siempre." at bounding box center [891, 605] width 334 height 40
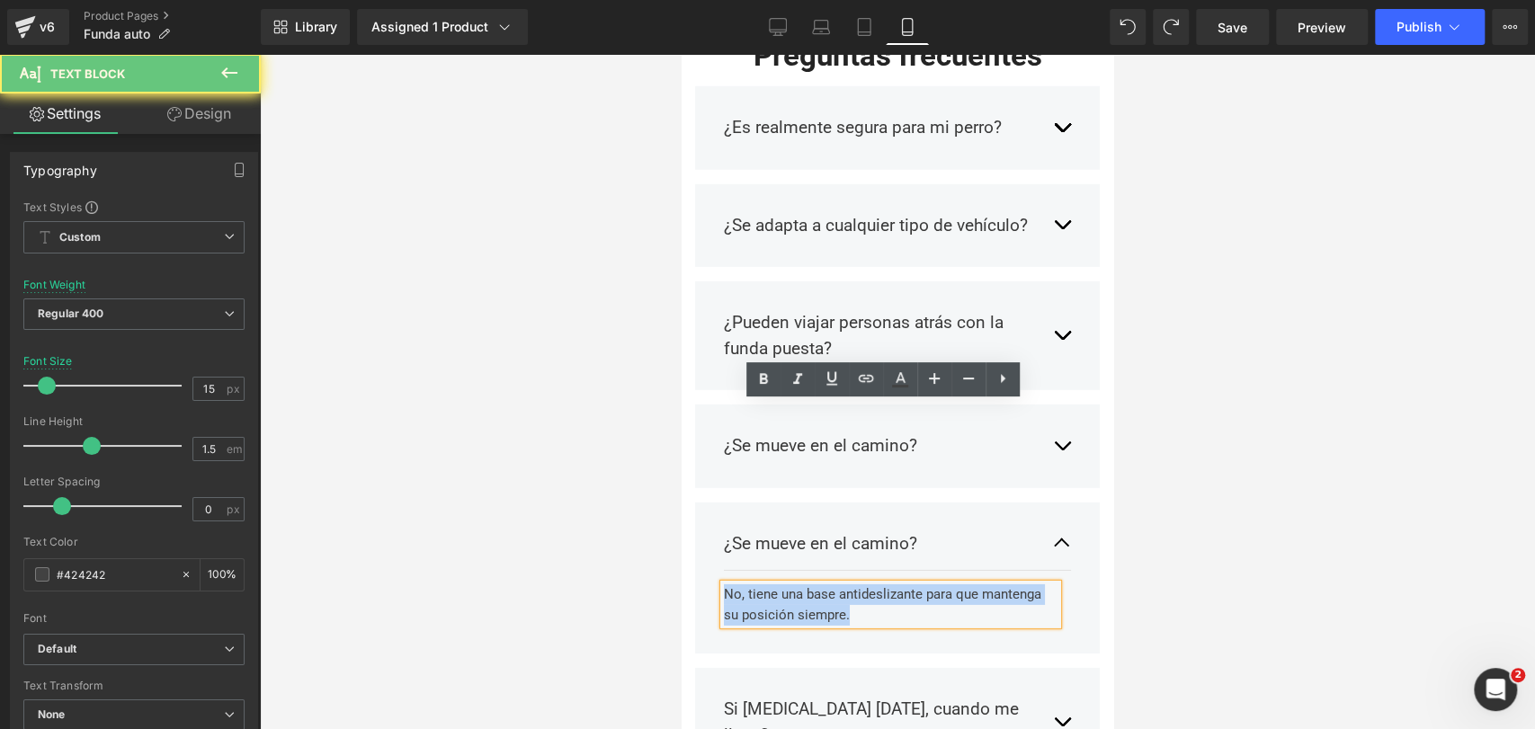
click at [819, 585] on div "No, tiene una base antideslizante para que mantenga su posición siempre." at bounding box center [891, 605] width 334 height 40
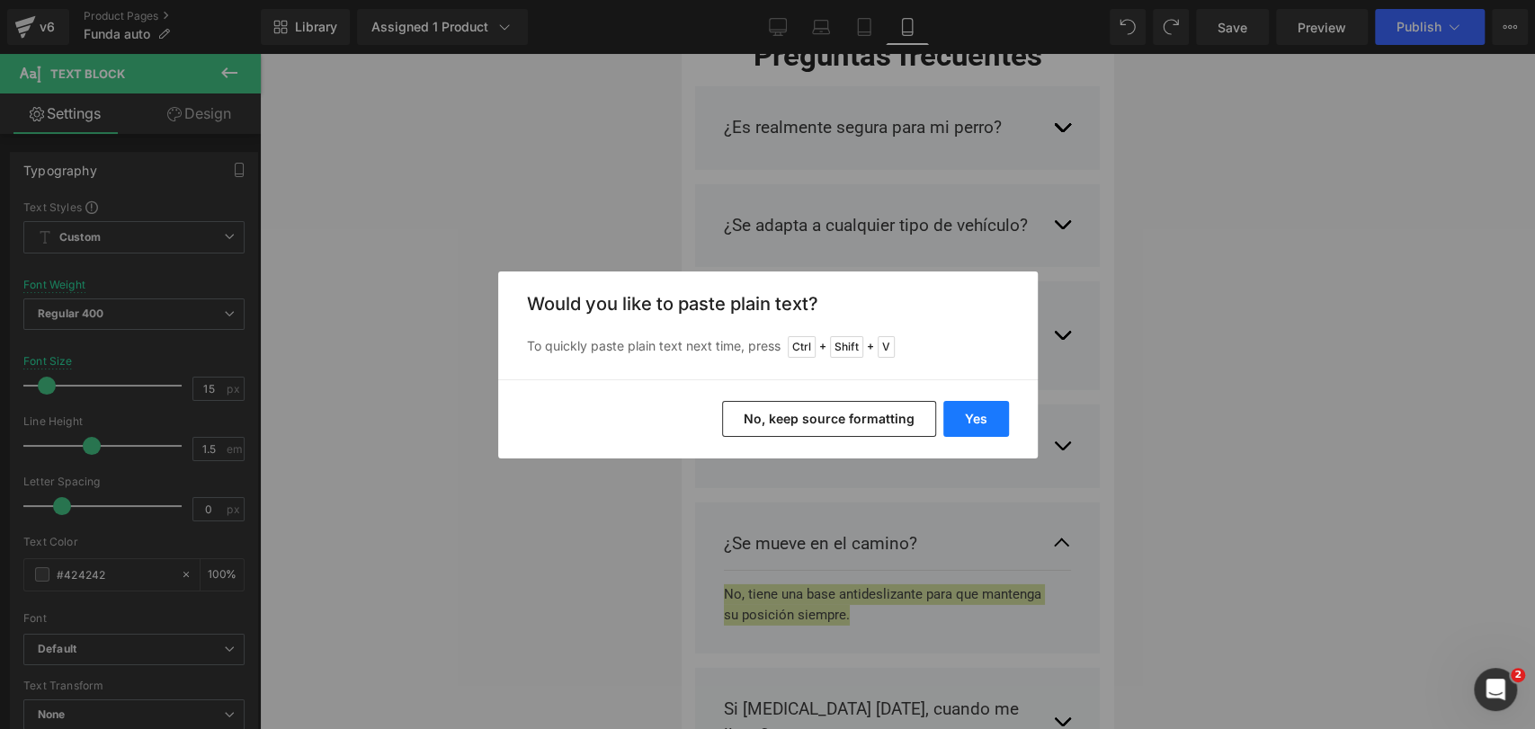
click at [969, 420] on button "Yes" at bounding box center [976, 419] width 66 height 36
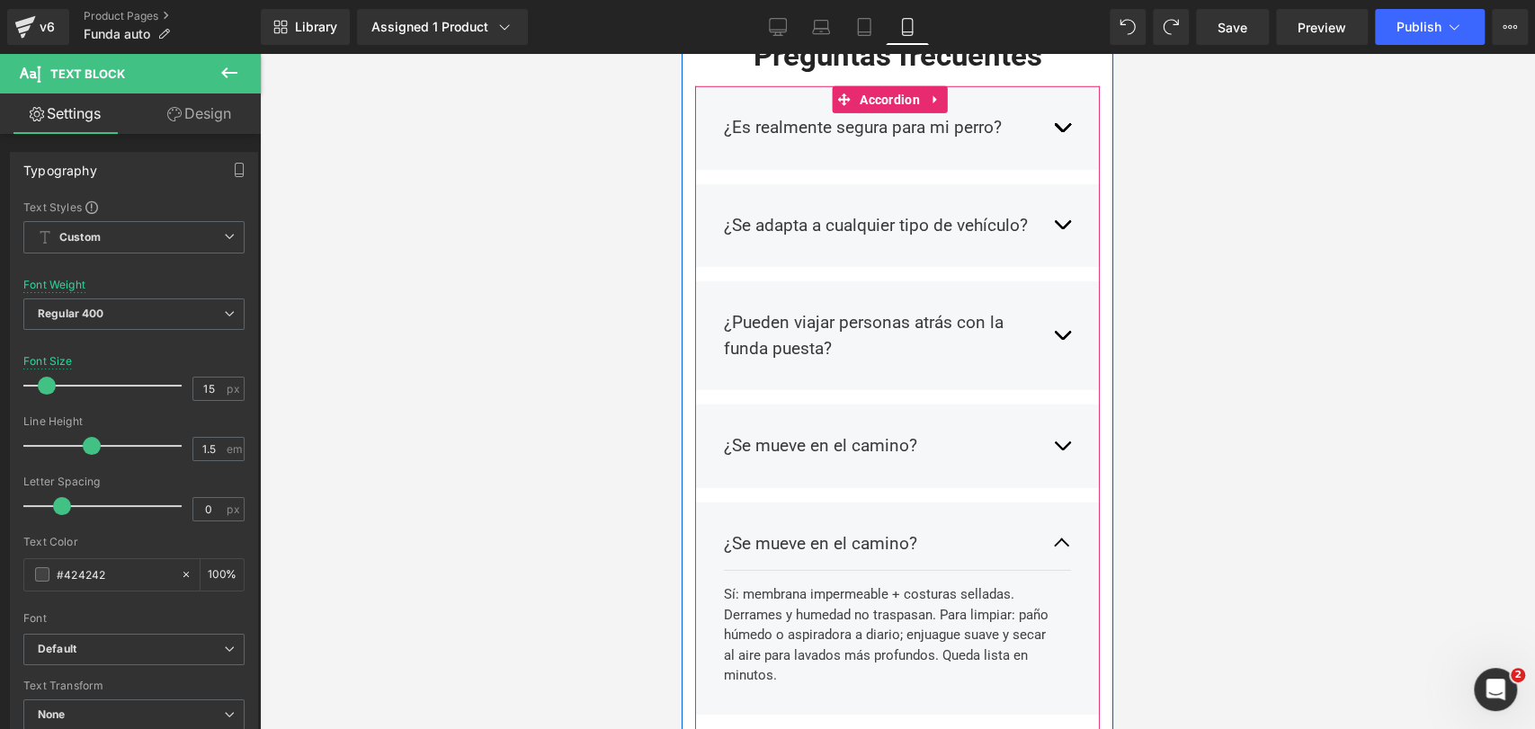
click at [773, 532] on p "¿Se mueve en el camino?" at bounding box center [879, 545] width 311 height 26
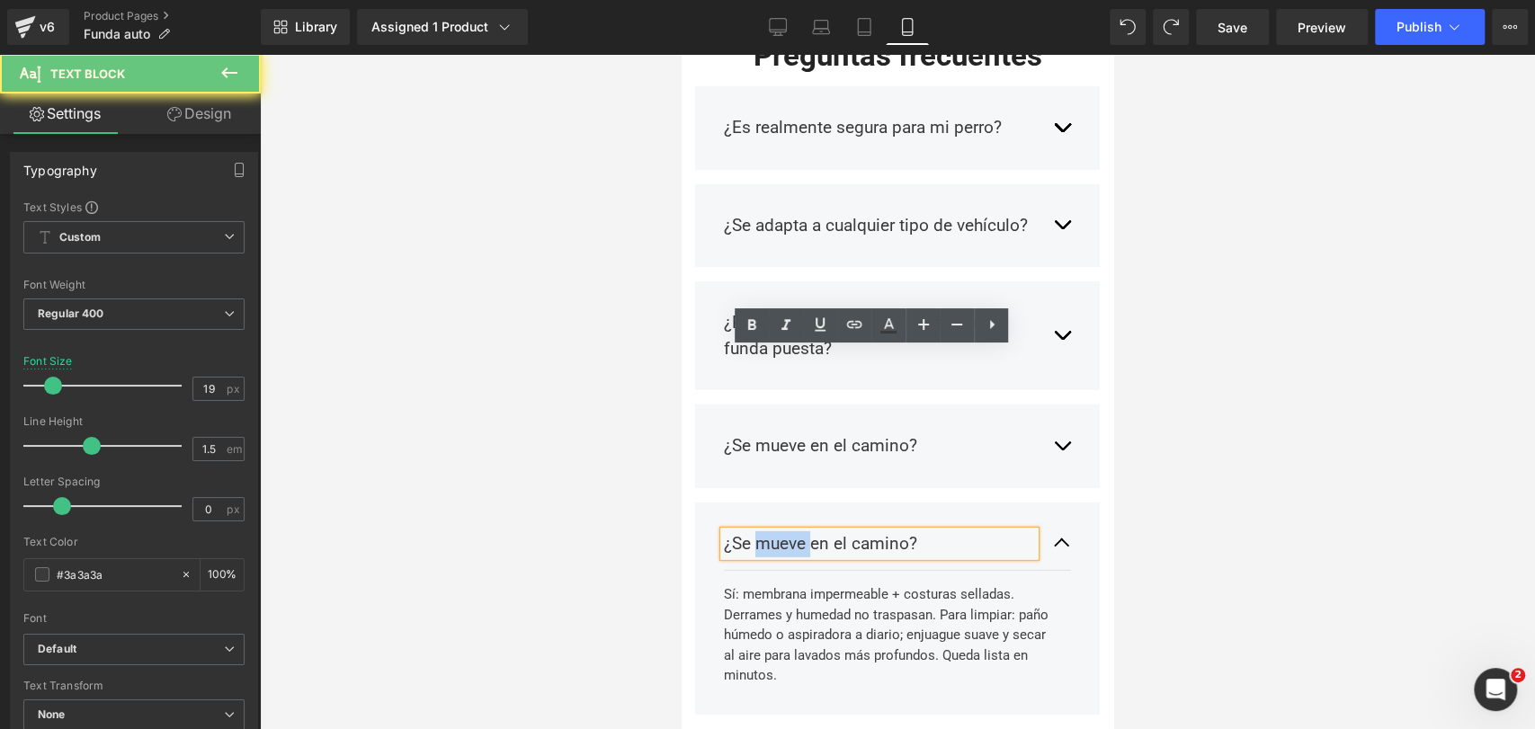
click at [773, 532] on p "¿Se mueve en el camino?" at bounding box center [879, 545] width 311 height 26
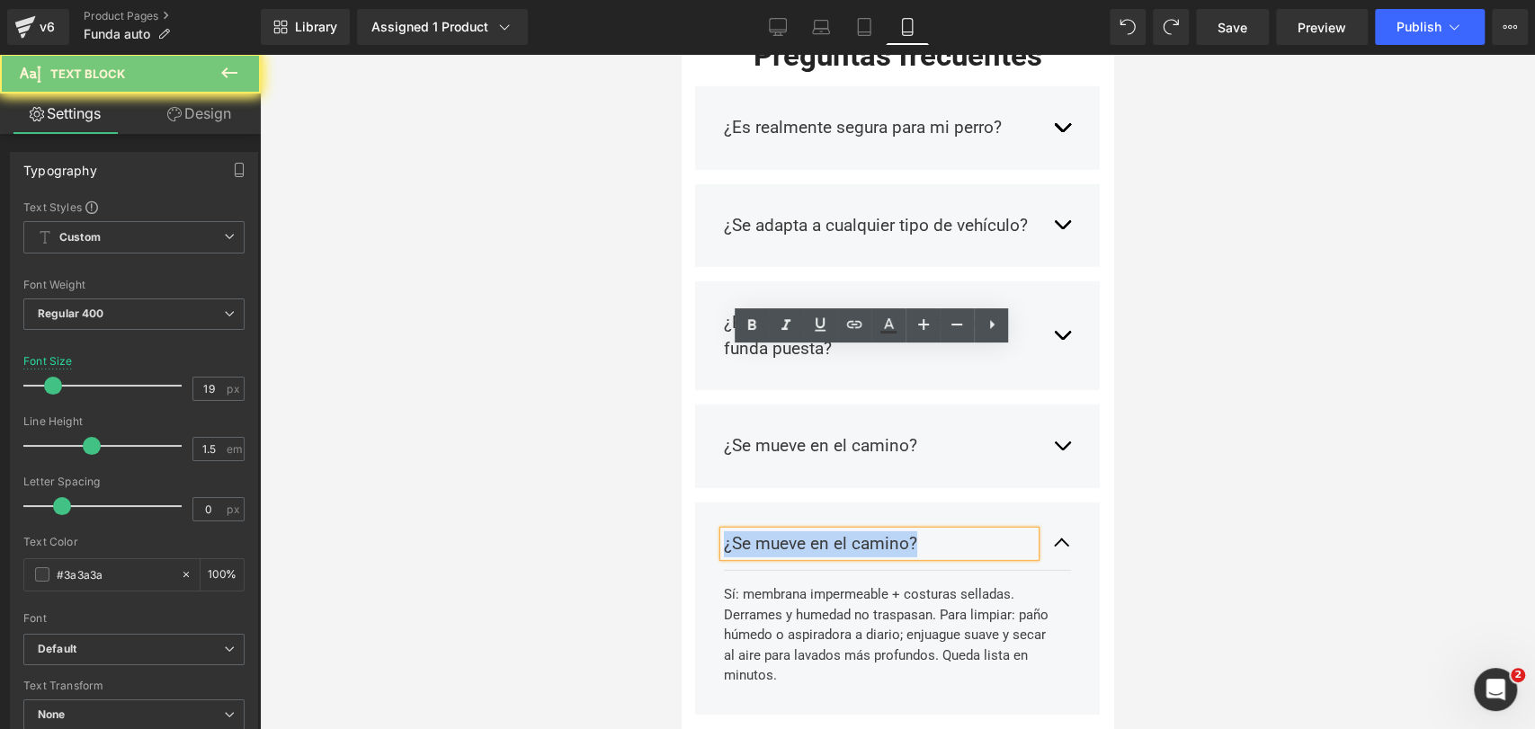
click at [773, 532] on p "¿Se mueve en el camino?" at bounding box center [879, 545] width 311 height 26
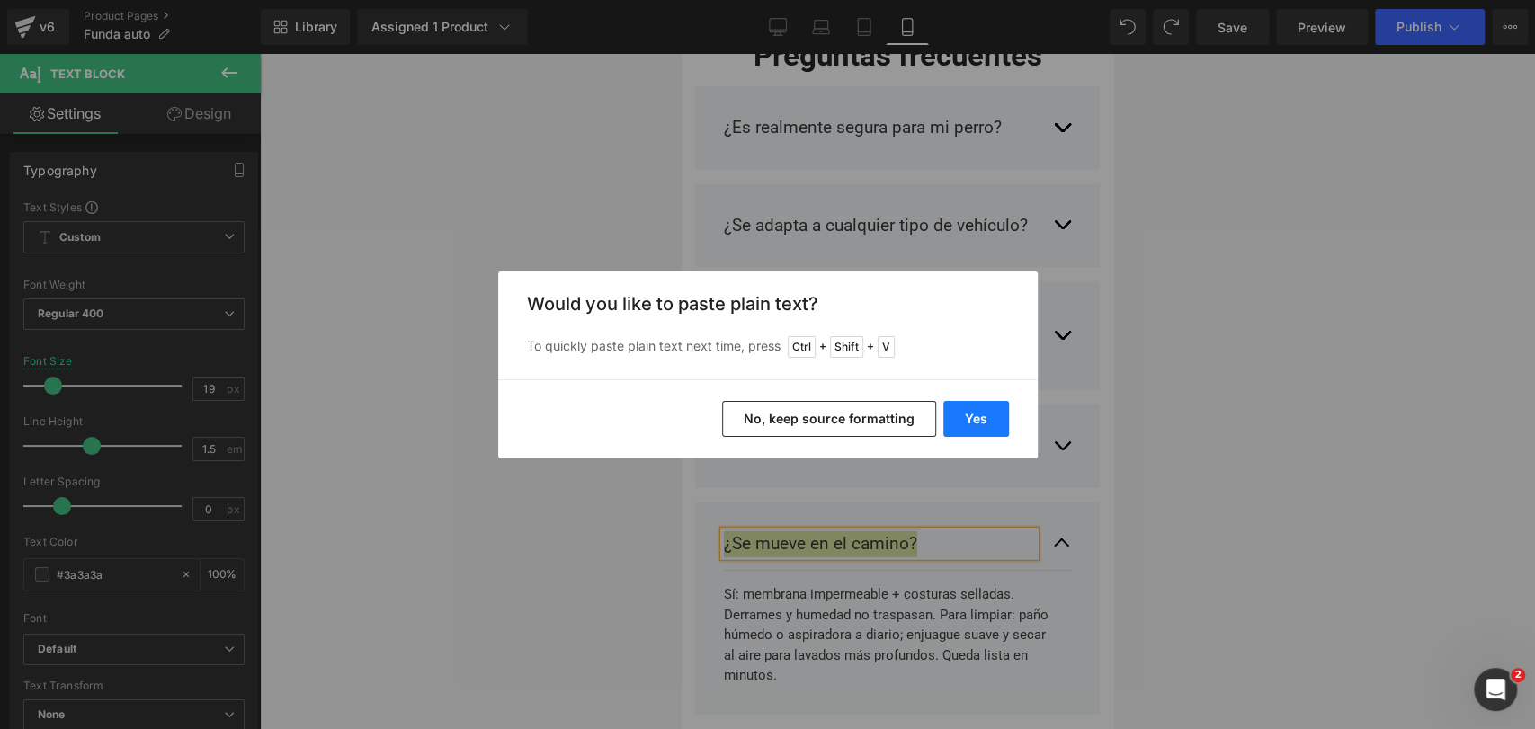
click at [979, 414] on button "Yes" at bounding box center [976, 419] width 66 height 36
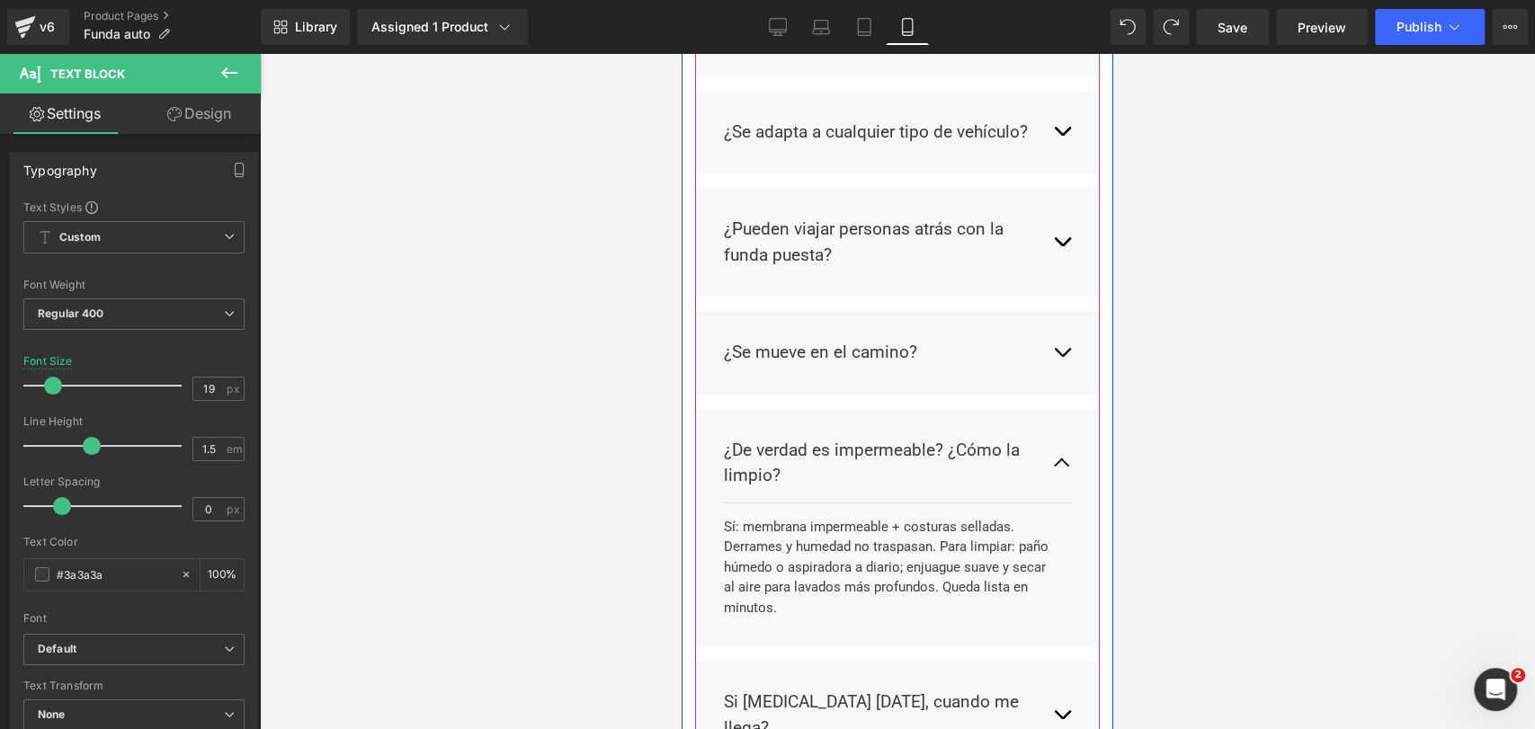
scroll to position [8269, 0]
click at [940, 514] on div "Sí: membrana impermeable + costuras selladas. Derrames y humedad no traspasan. …" at bounding box center [891, 565] width 334 height 102
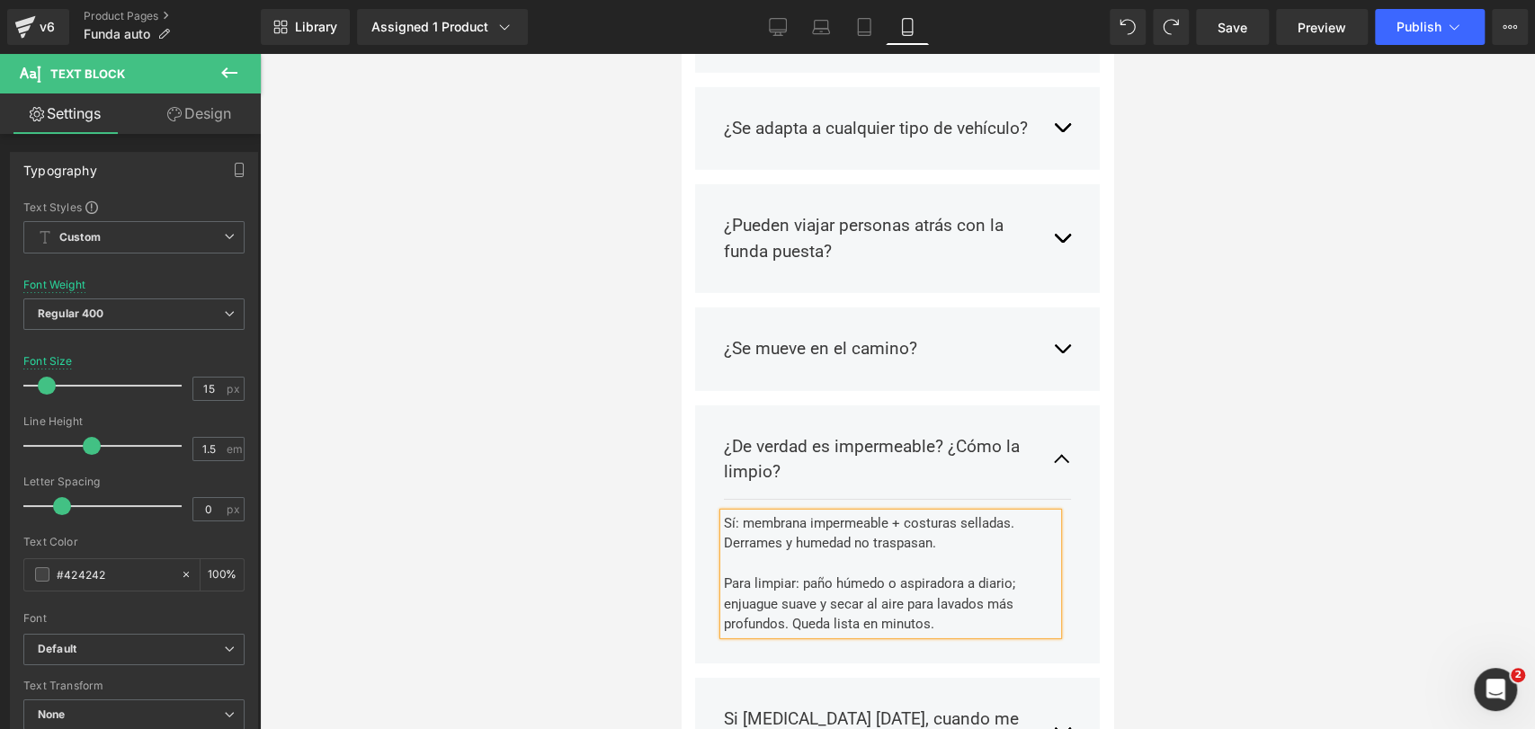
click at [1118, 363] on div at bounding box center [897, 391] width 1275 height 675
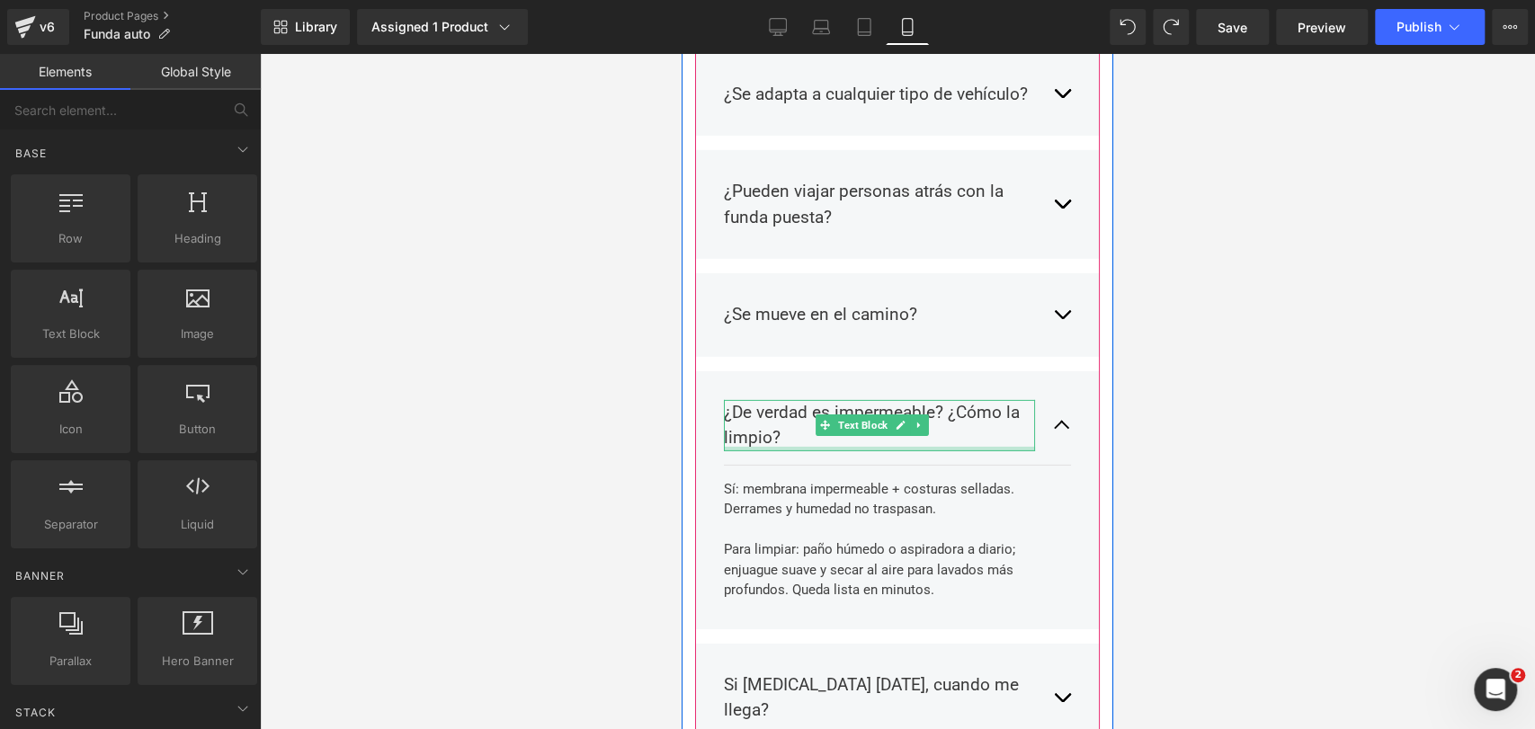
scroll to position [8304, 0]
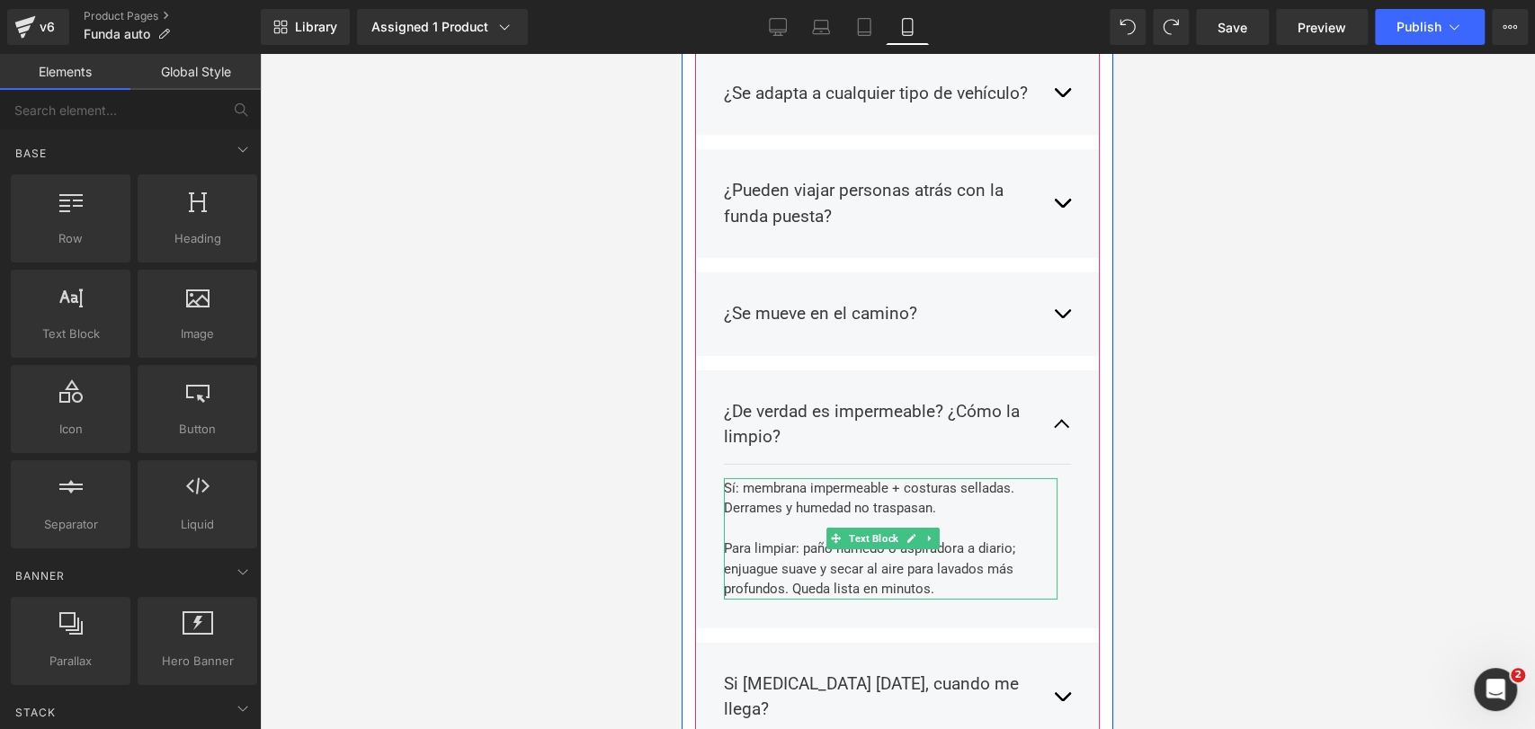
click at [892, 539] on div "Para limpiar: paño húmedo o aspiradora a diario; enjuague suave y secar al aire…" at bounding box center [891, 569] width 334 height 61
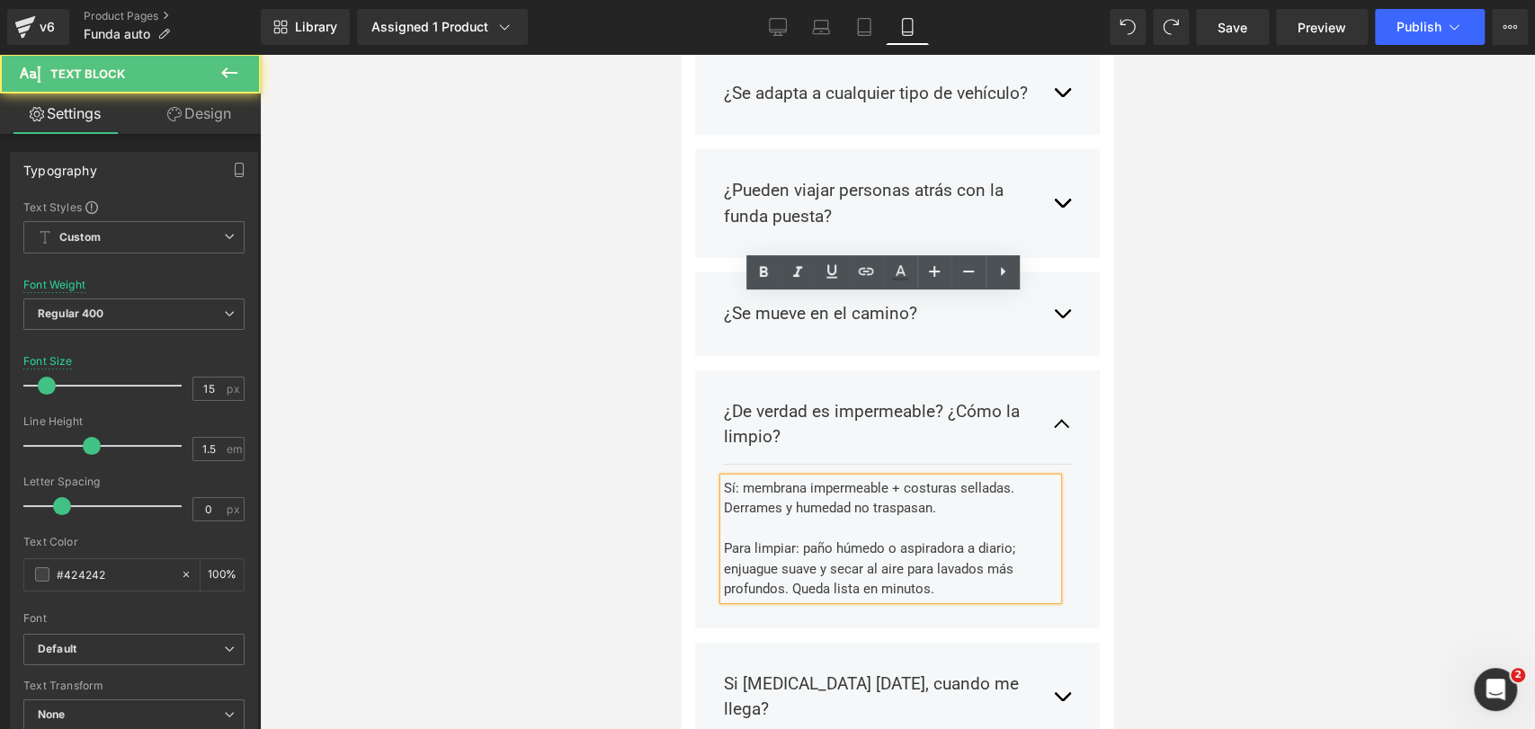
click at [952, 539] on div "Para limpiar: paño húmedo o aspiradora a diario; enjuague suave y secar al aire…" at bounding box center [891, 569] width 334 height 61
drag, startPoint x: 967, startPoint y: 367, endPoint x: 1008, endPoint y: 369, distance: 41.4
click at [1008, 539] on div "Para limpiar: paño húmedo o aspiradora a diario; enjuague suave y secar al aire…" at bounding box center [891, 569] width 334 height 61
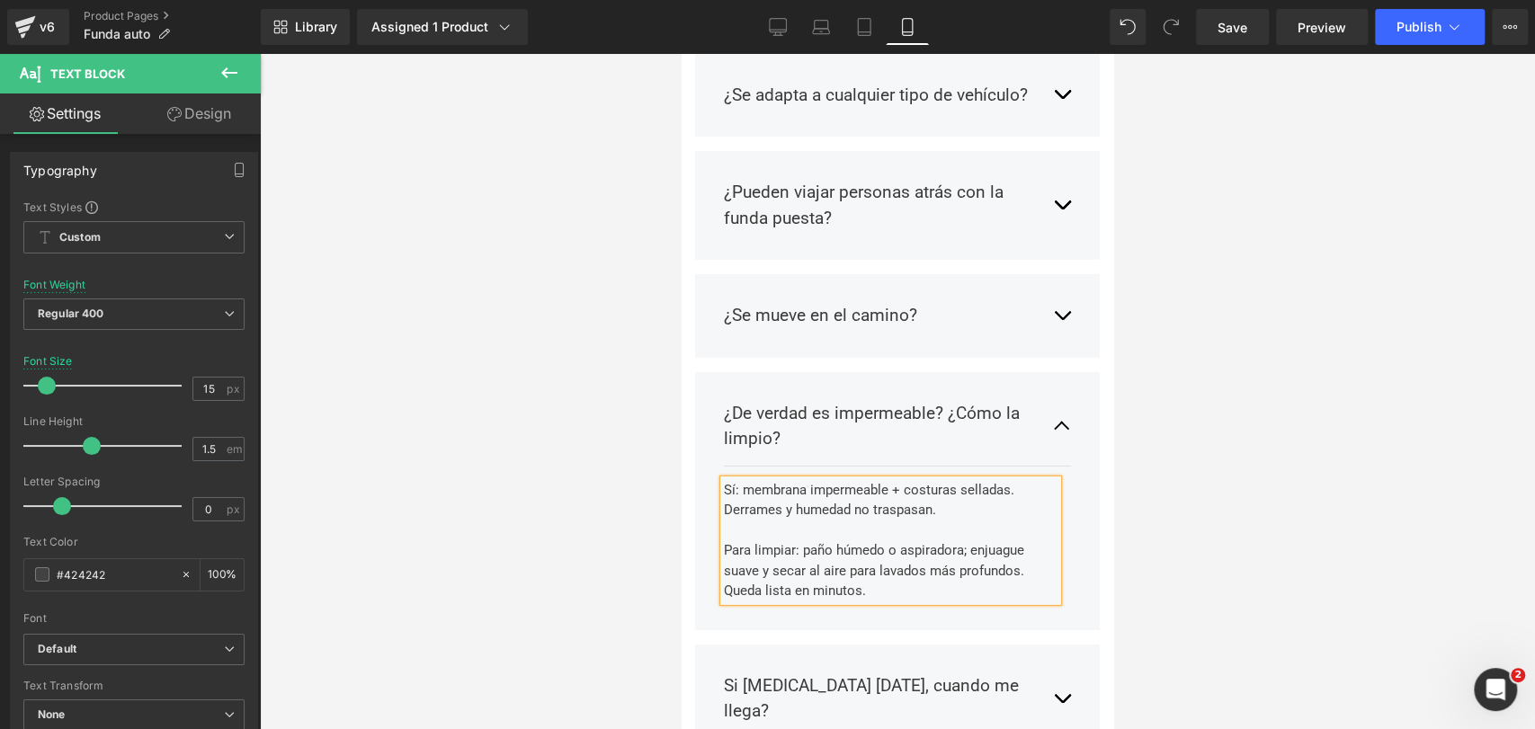
scroll to position [8301, 0]
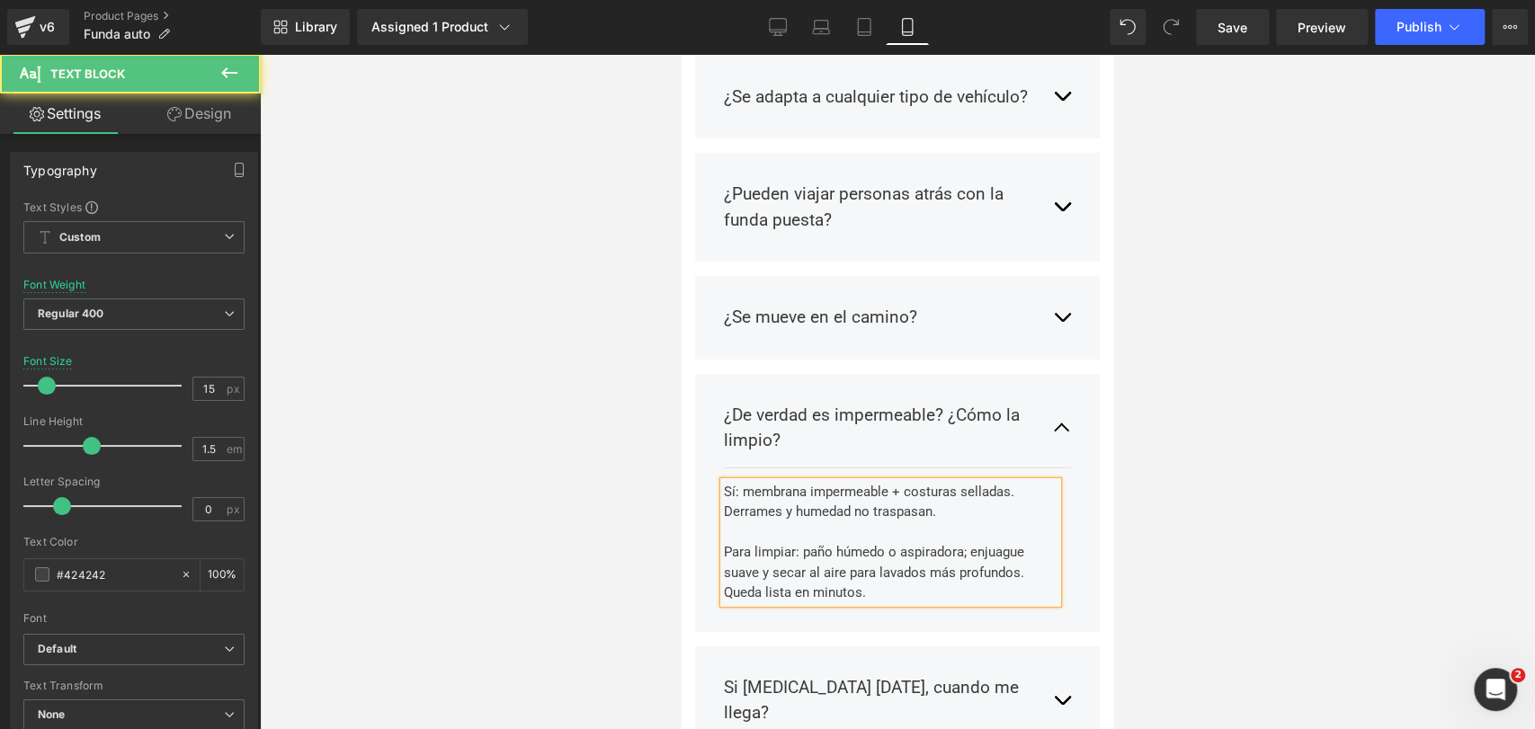
click at [1024, 542] on div "Para limpiar: paño húmedo o aspiradora; enjuague suave y secar al aire para lav…" at bounding box center [891, 572] width 334 height 61
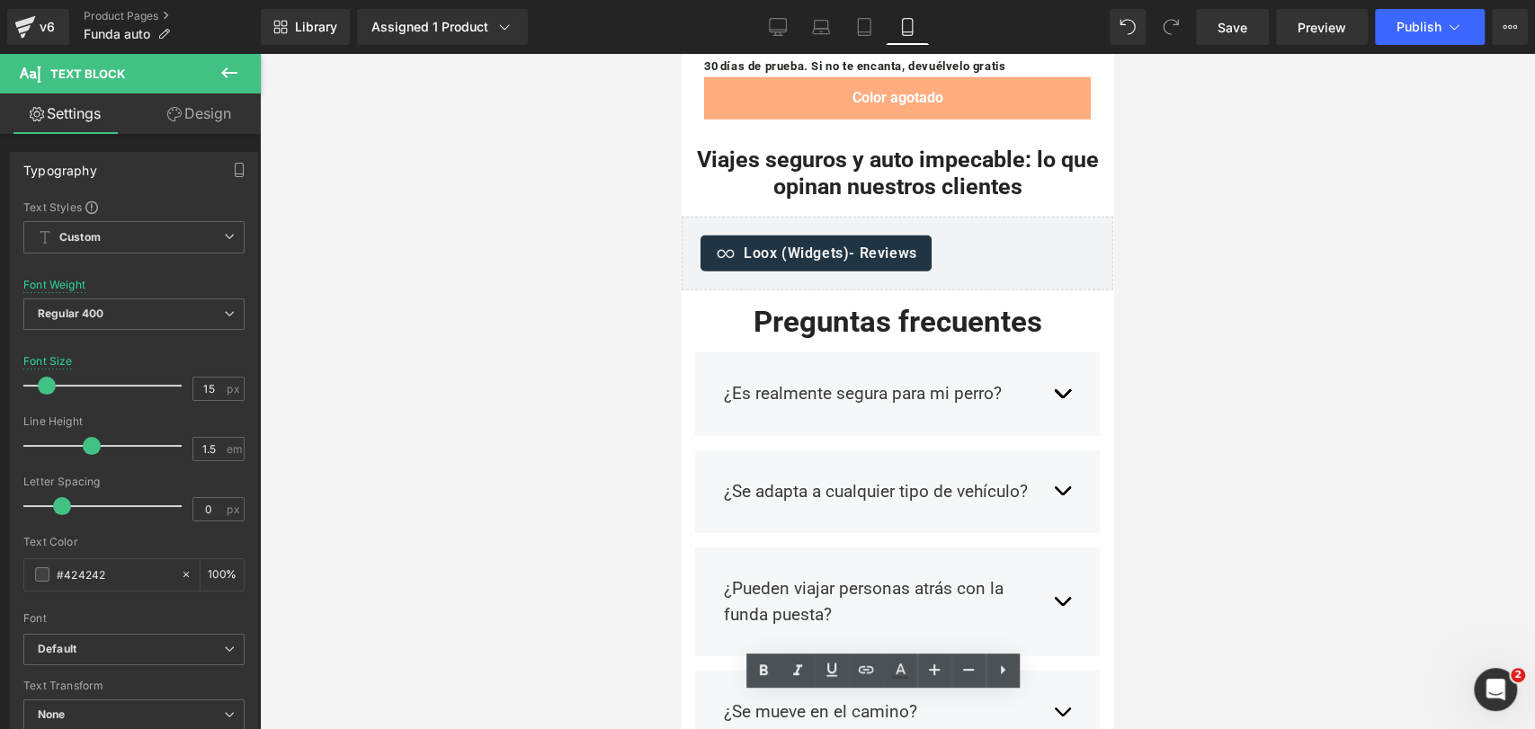
scroll to position [7845, 0]
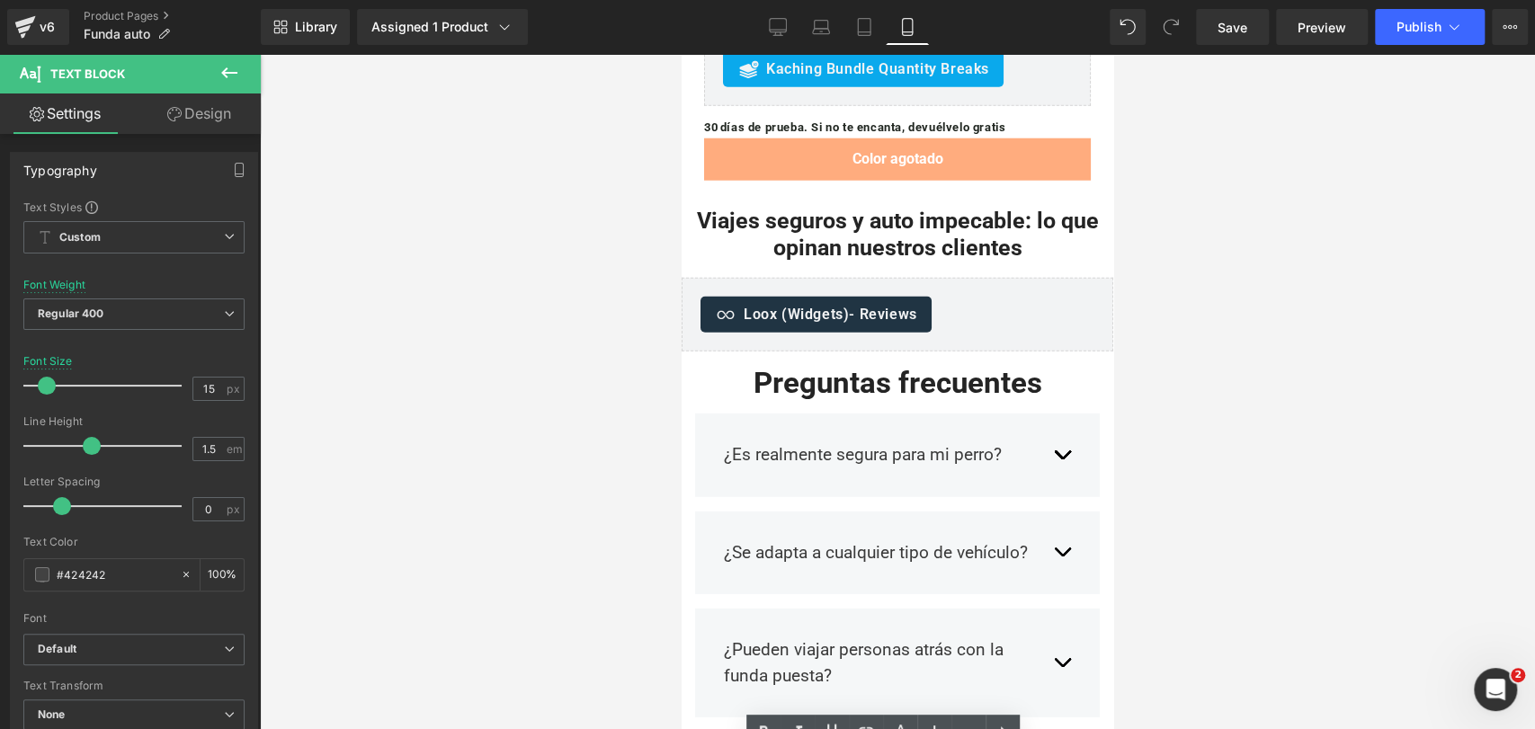
click at [1053, 429] on button "button" at bounding box center [1062, 455] width 18 height 53
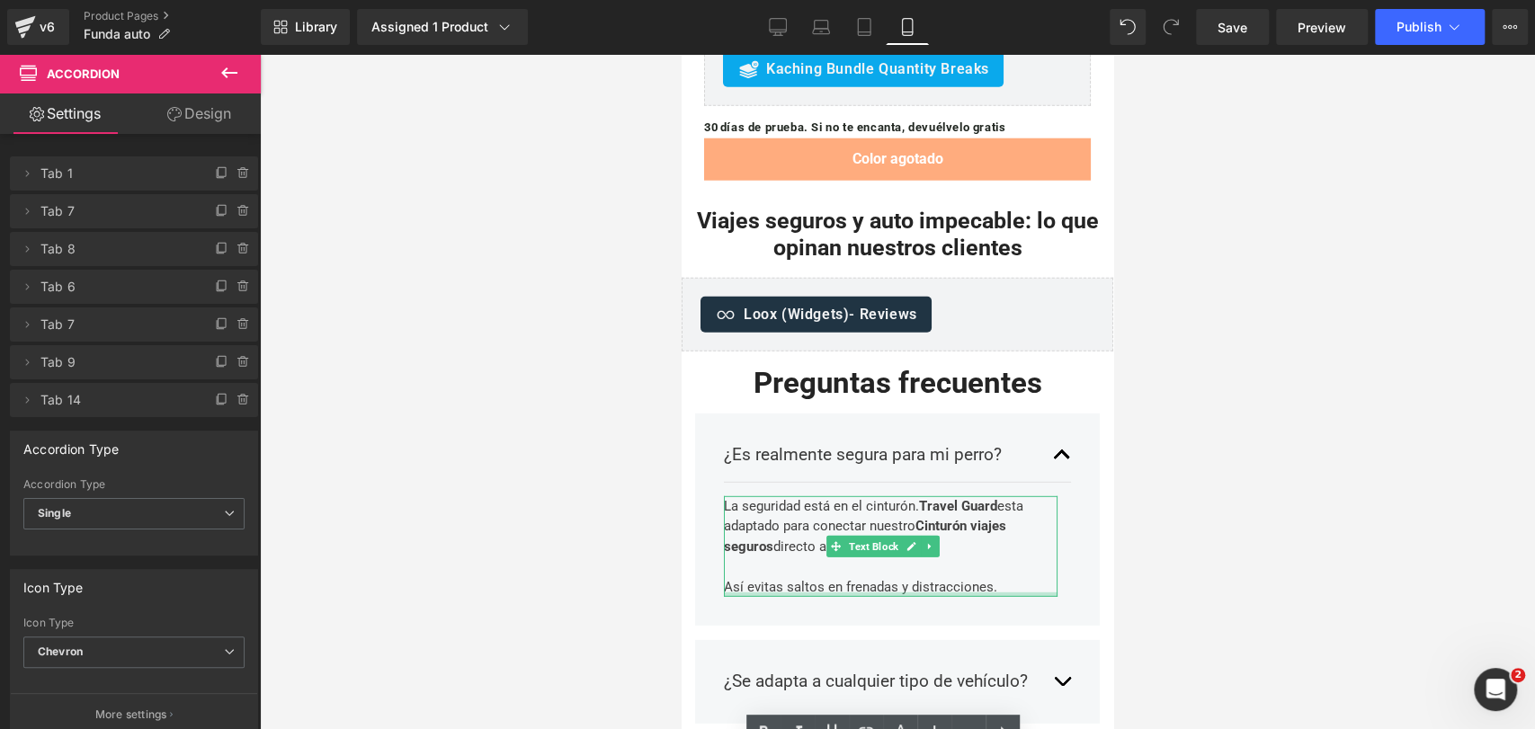
click at [1008, 593] on div at bounding box center [891, 595] width 334 height 4
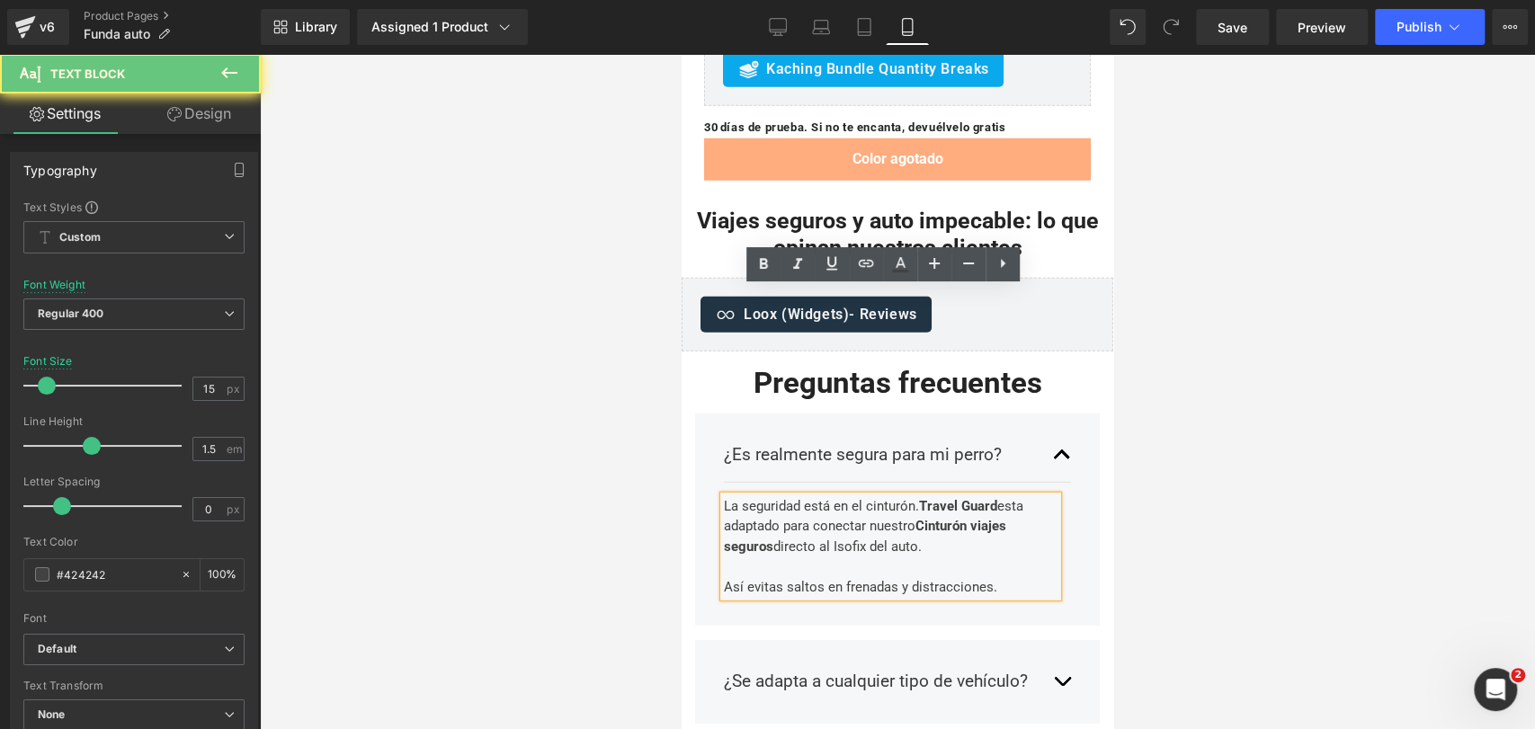
click at [1009, 496] on div "La seguridad está en el cinturón. Travel Guard esta adaptado para conectar nues…" at bounding box center [891, 547] width 334 height 102
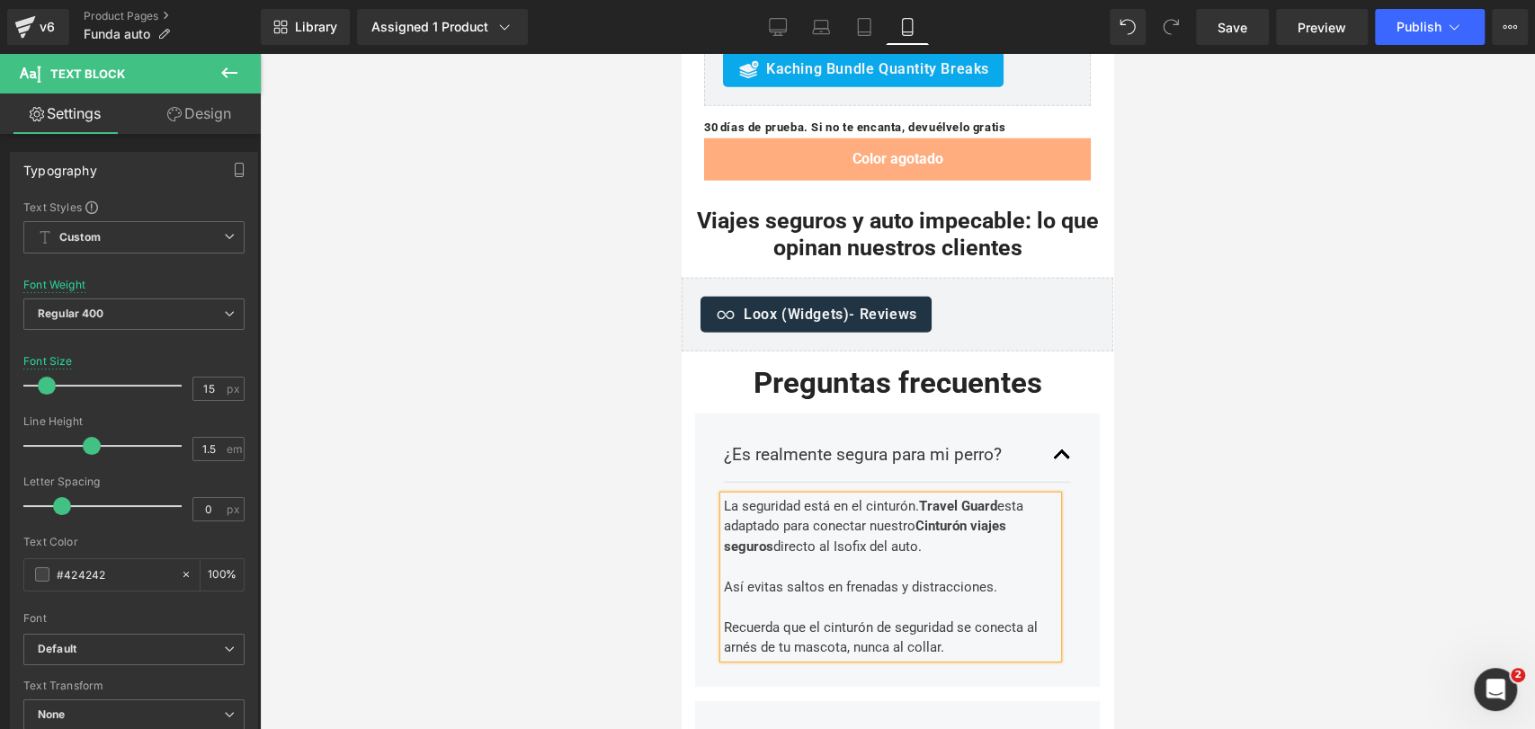
click at [1160, 383] on div at bounding box center [897, 391] width 1275 height 675
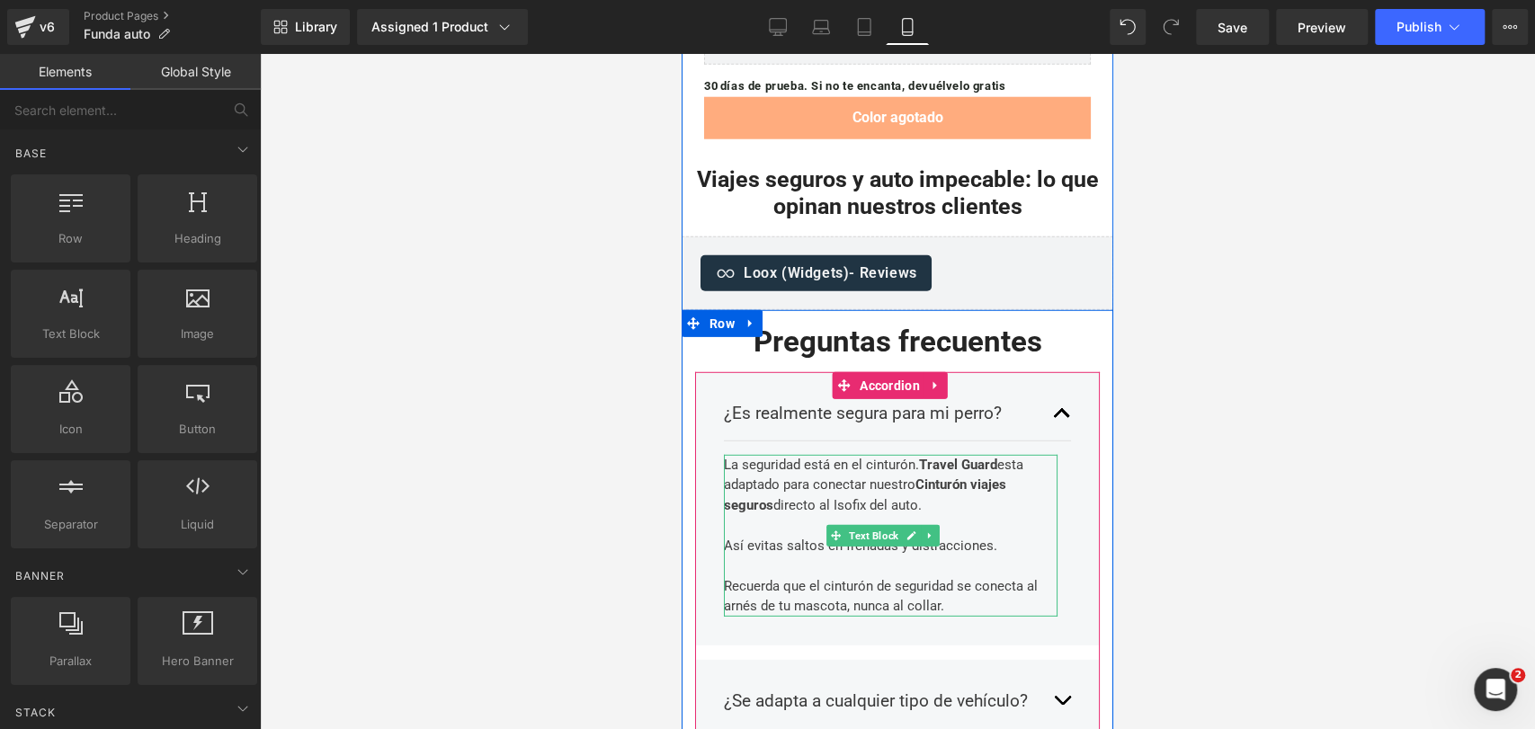
scroll to position [7890, 0]
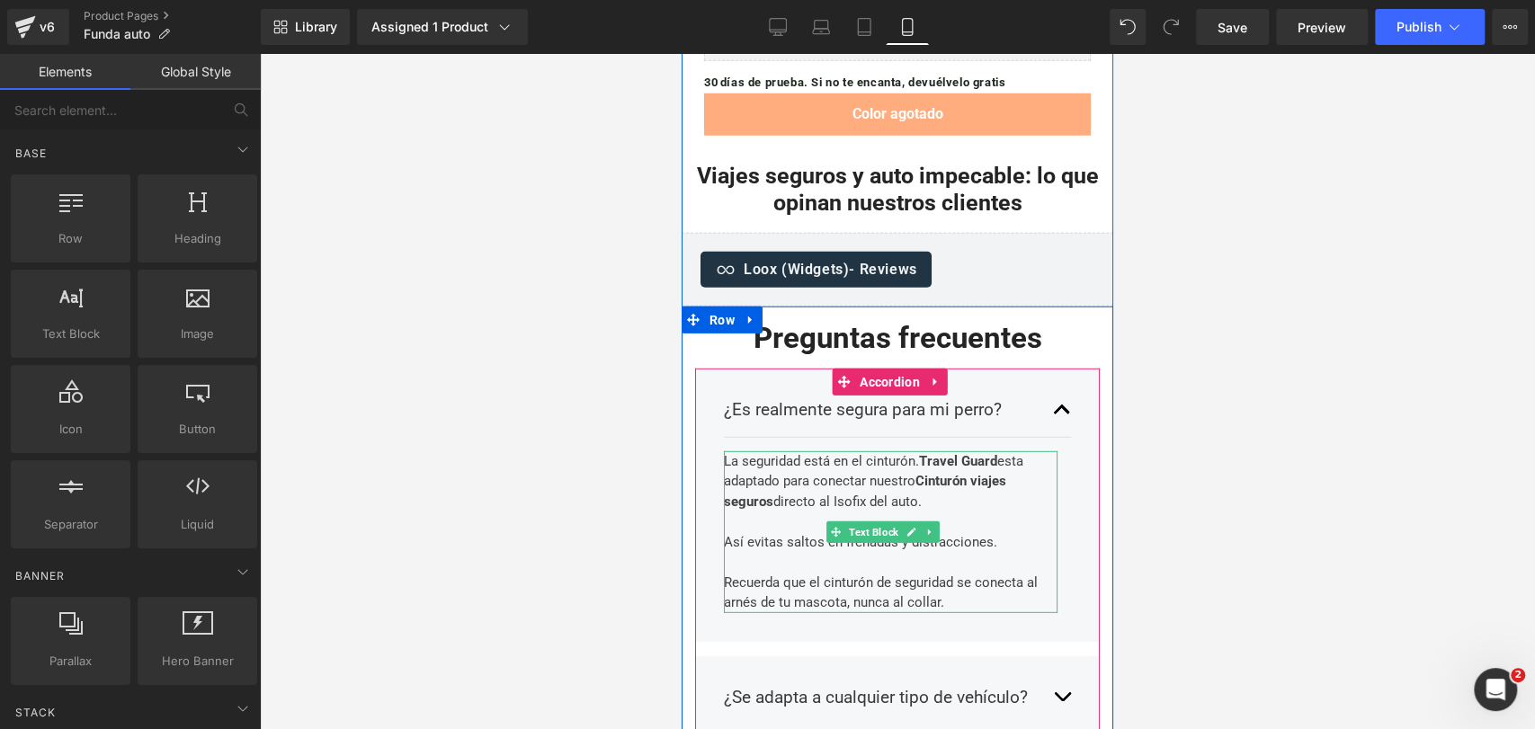
click at [998, 573] on div "Recuerda que el cinturón de seguridad se conecta al arnés de tu mascota, nunca …" at bounding box center [891, 593] width 334 height 40
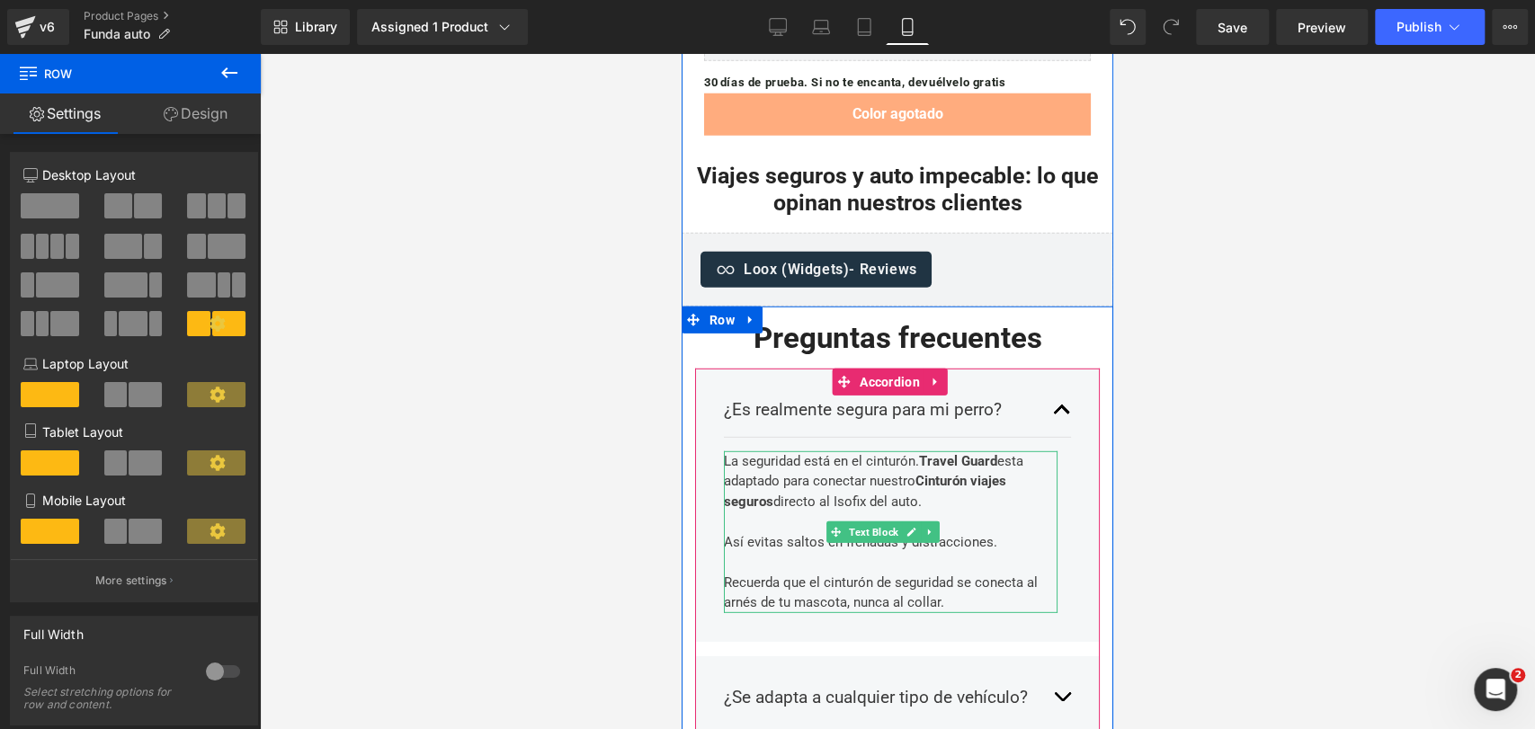
click at [987, 573] on div "Recuerda que el cinturón de seguridad se conecta al arnés de tu mascota, nunca …" at bounding box center [891, 593] width 334 height 40
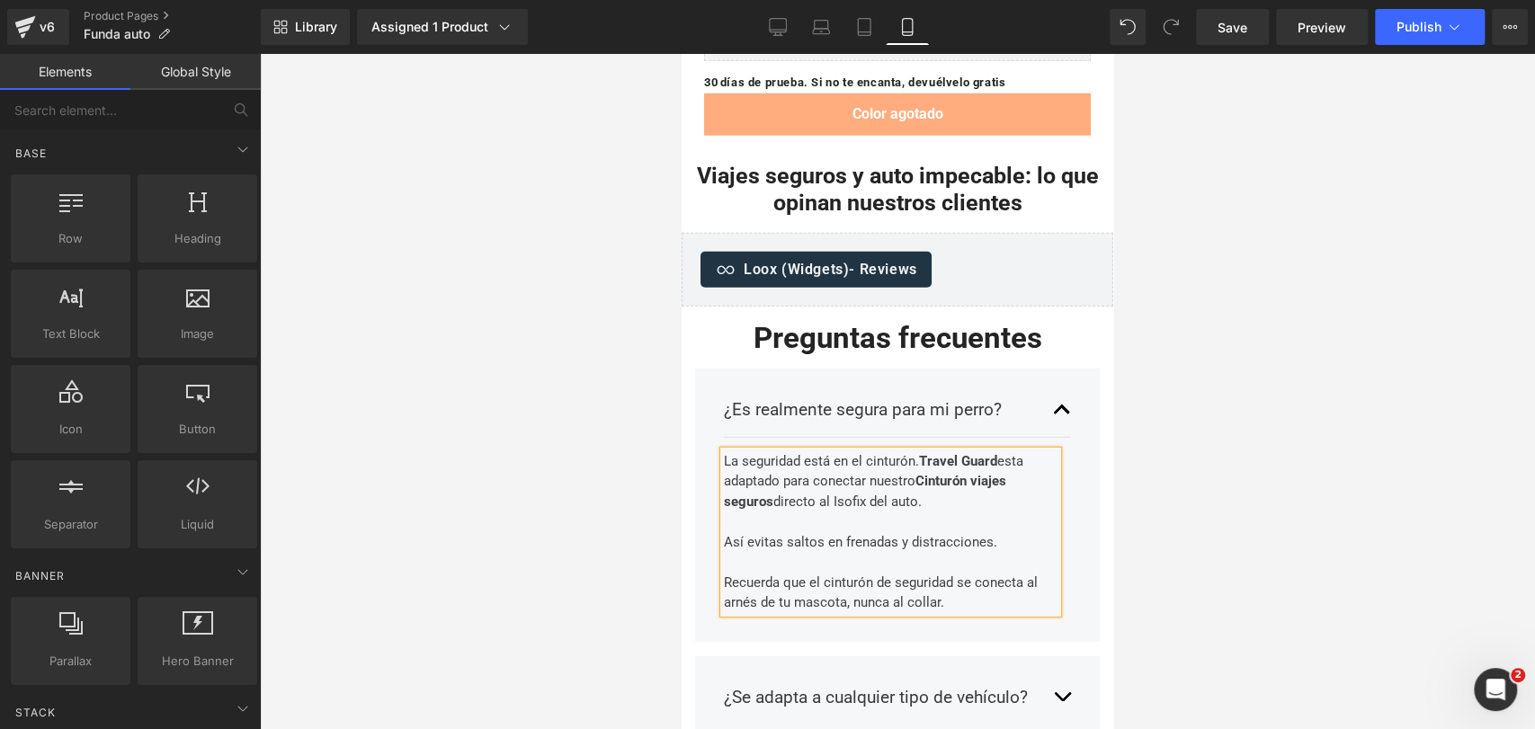
click at [1124, 360] on div at bounding box center [897, 391] width 1275 height 675
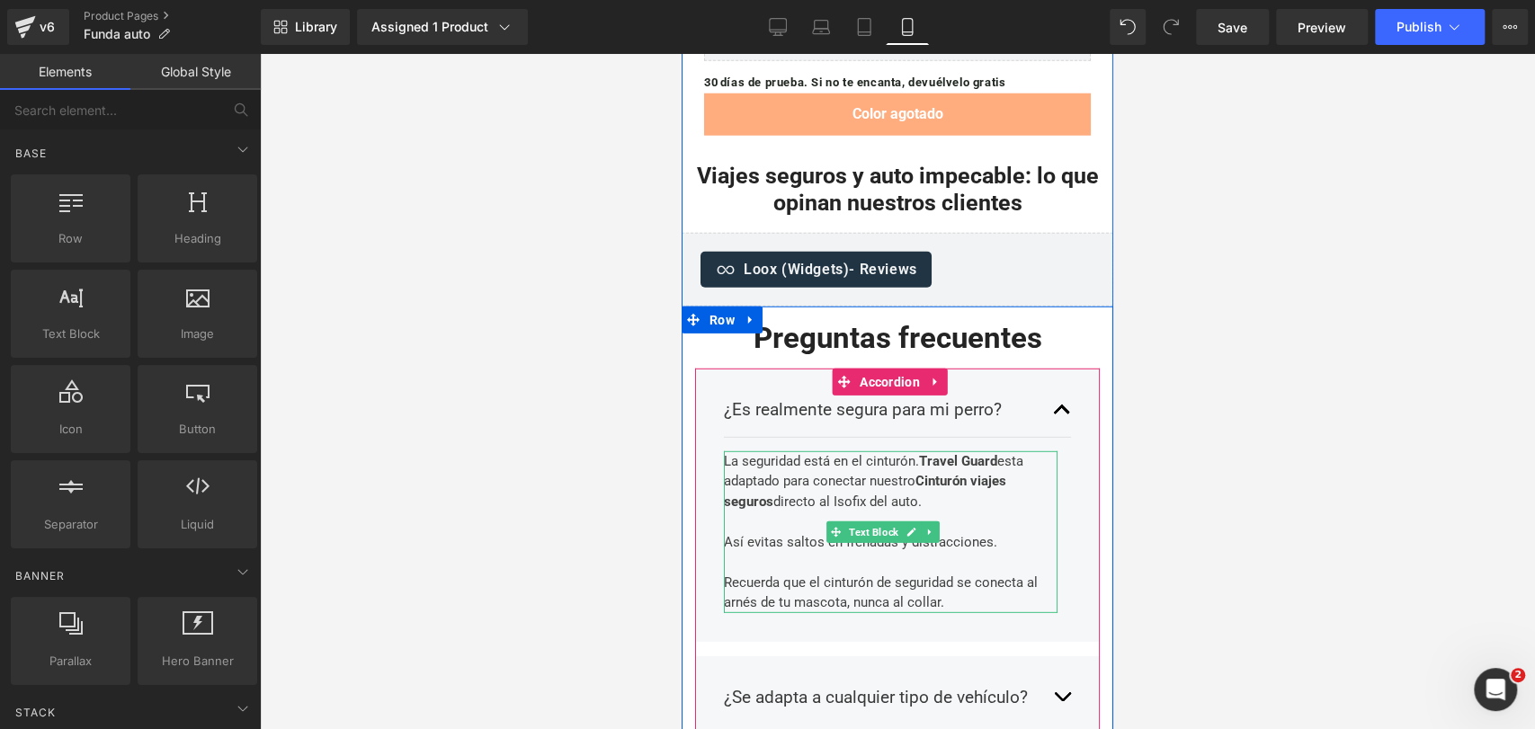
click at [962, 573] on div "Recuerda que el cinturón de seguridad se conecta al arnés de tu mascota, nunca …" at bounding box center [891, 593] width 334 height 40
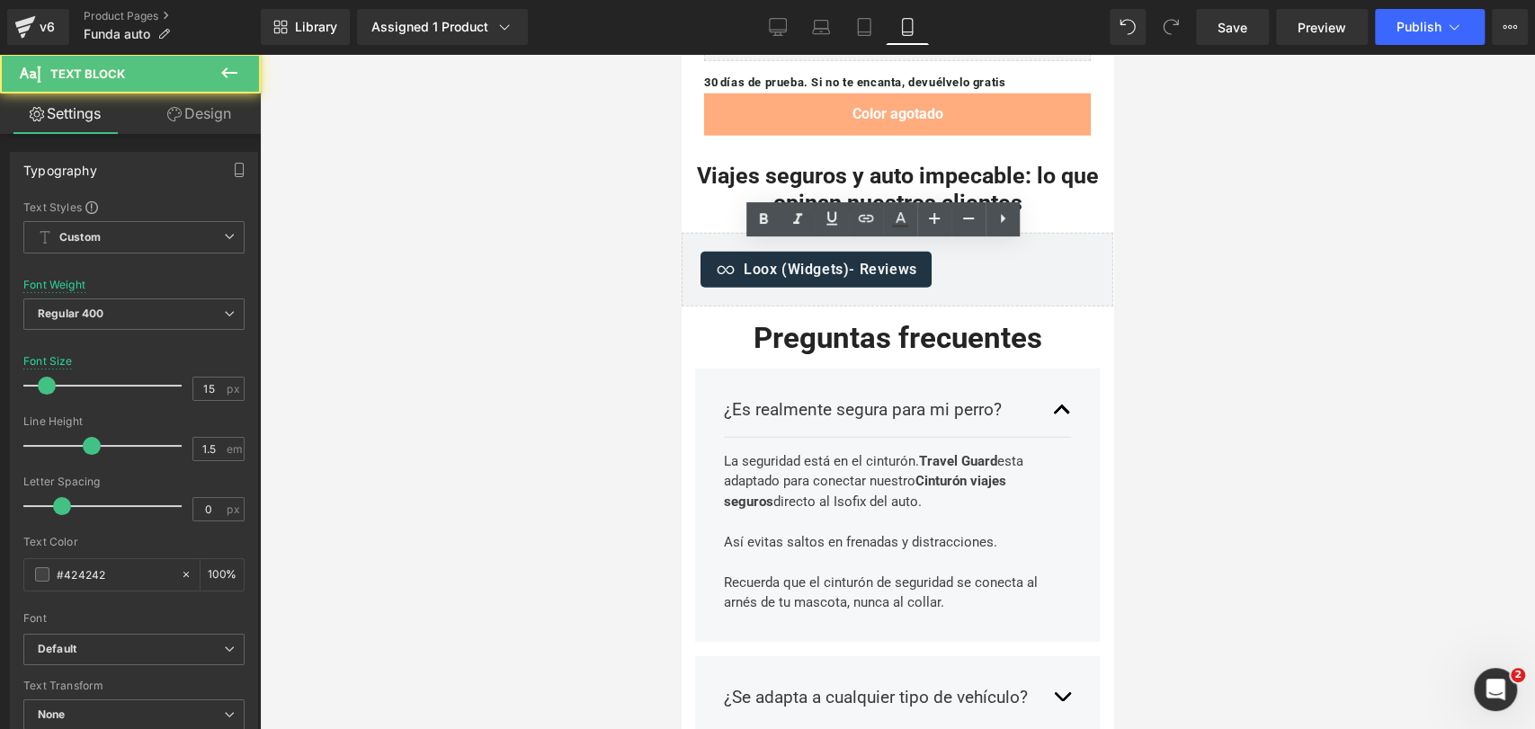
click at [1122, 370] on div at bounding box center [897, 391] width 1275 height 675
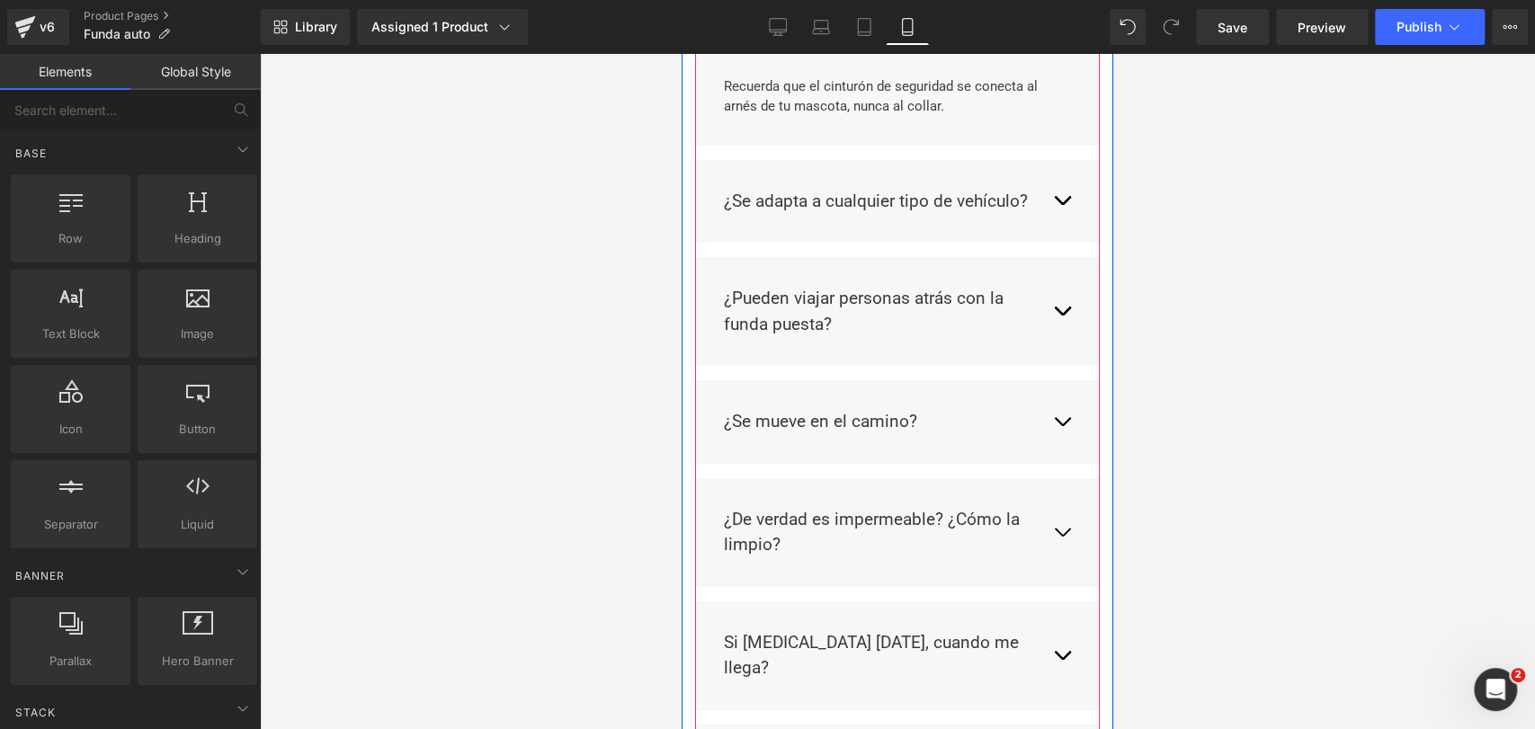
scroll to position [8505, 0]
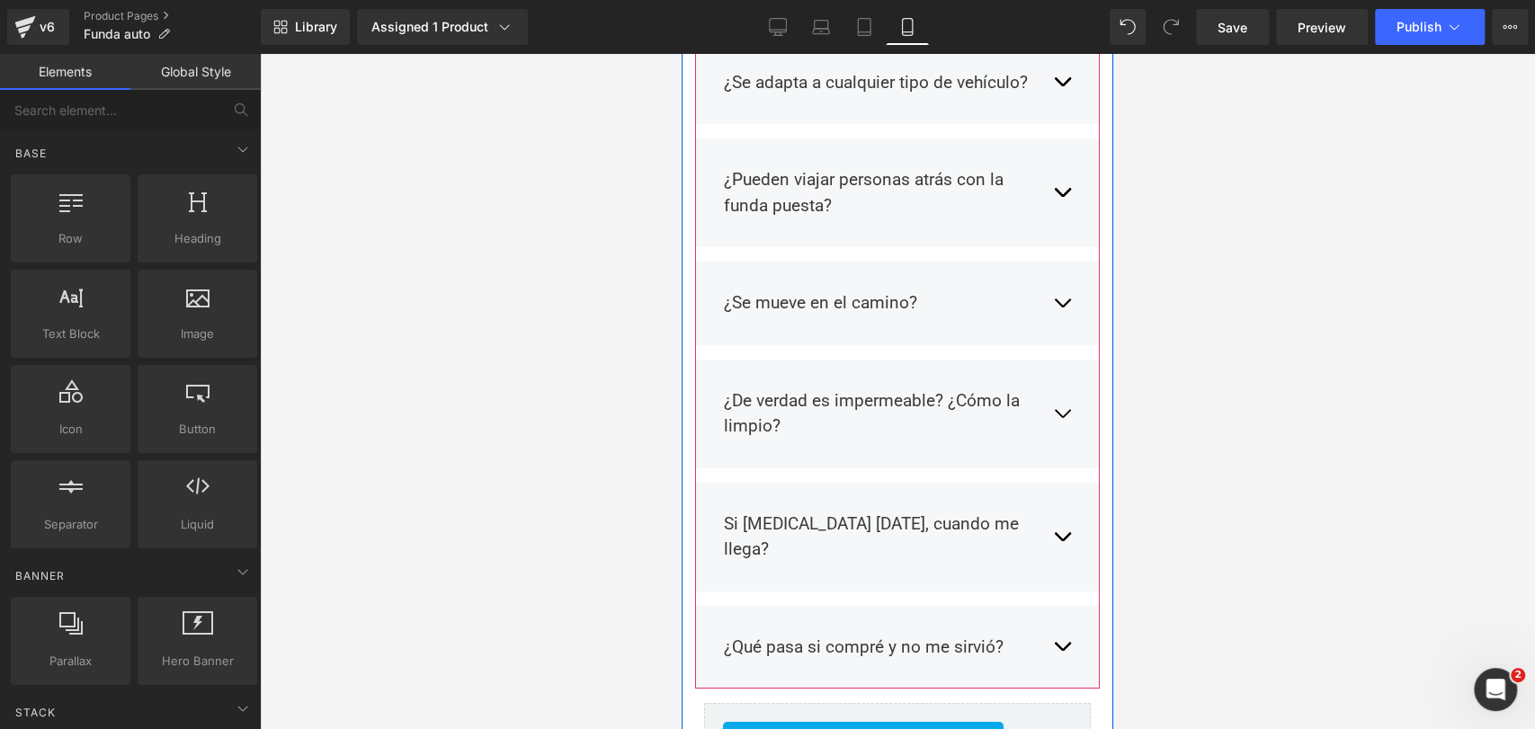
click at [1053, 498] on button "button" at bounding box center [1062, 537] width 18 height 78
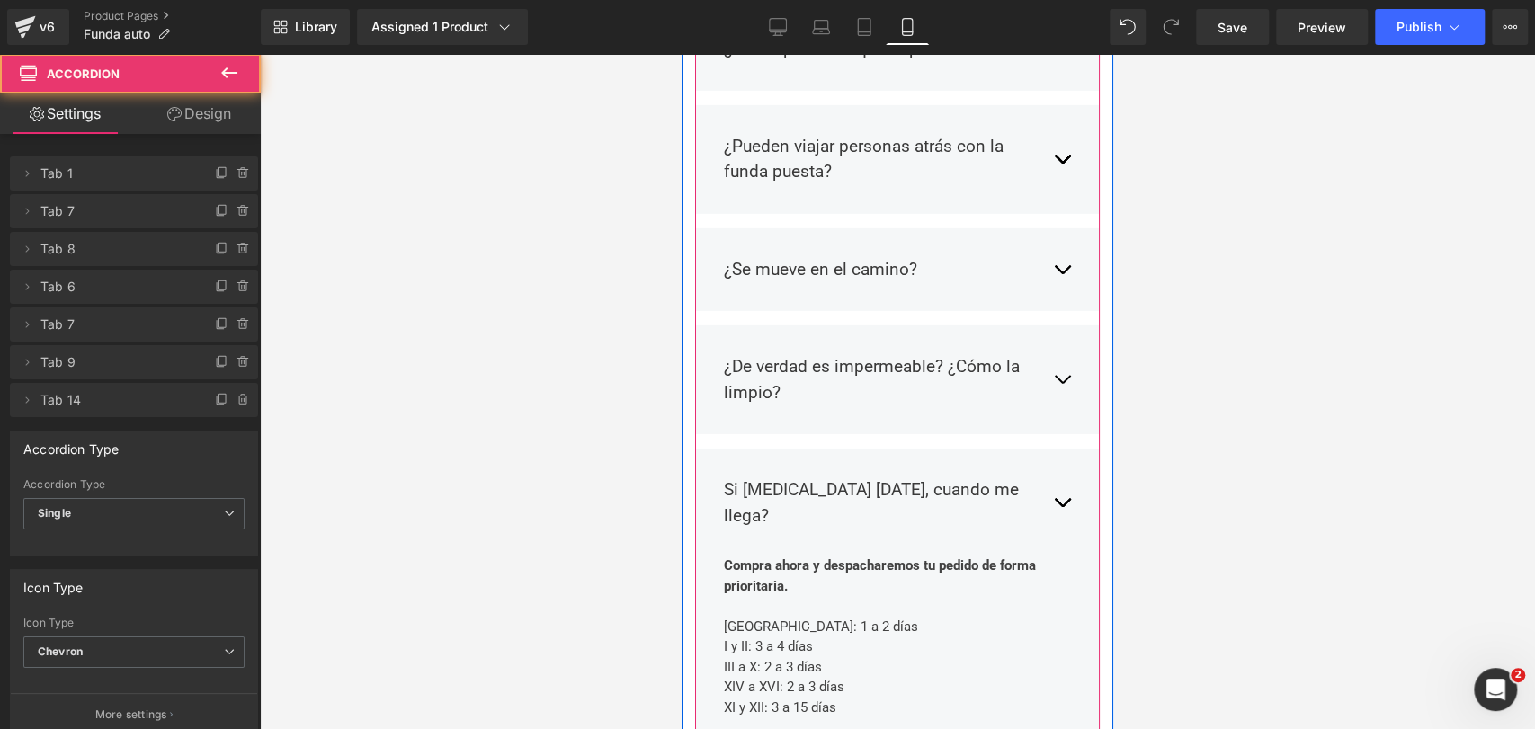
scroll to position [8313, 0]
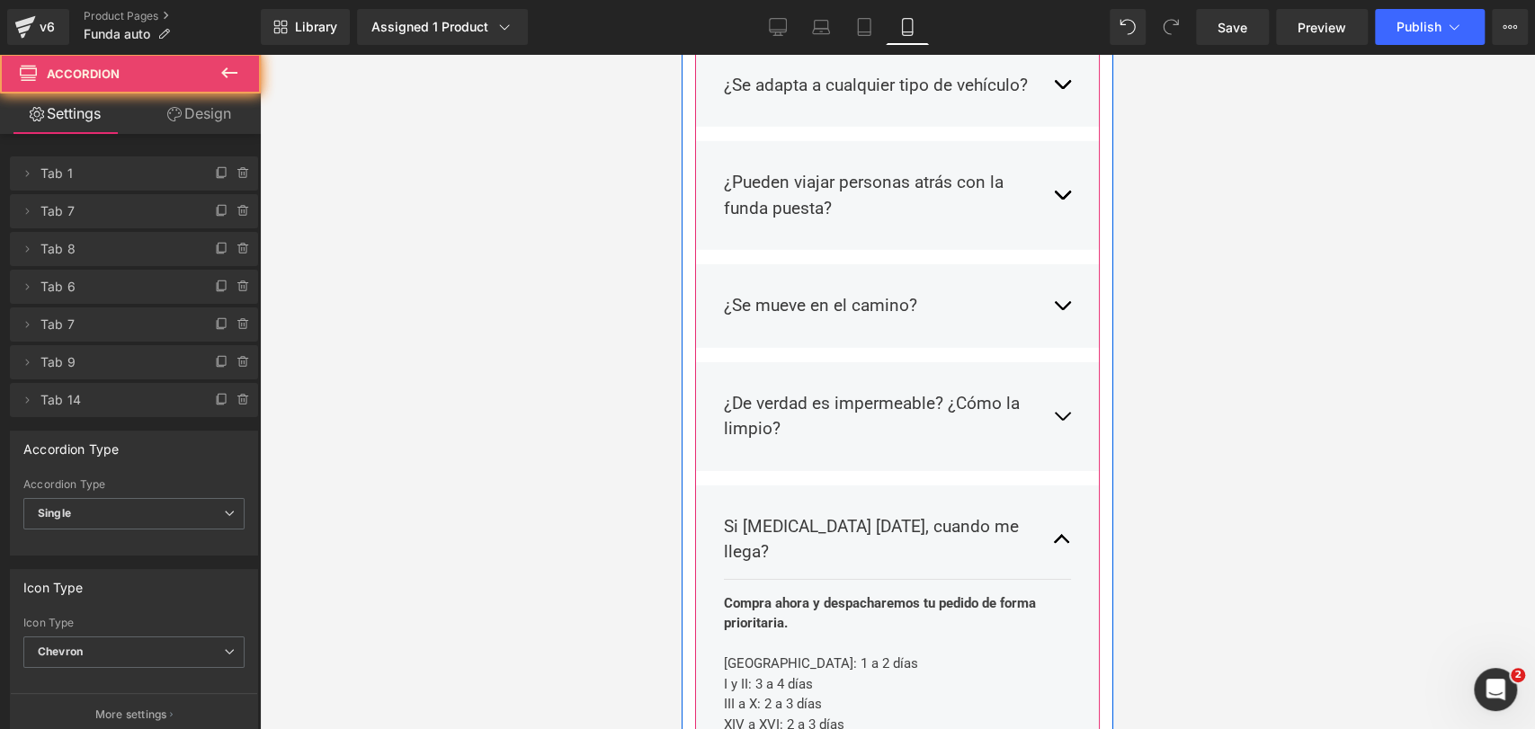
click at [1053, 501] on button "button" at bounding box center [1062, 540] width 18 height 78
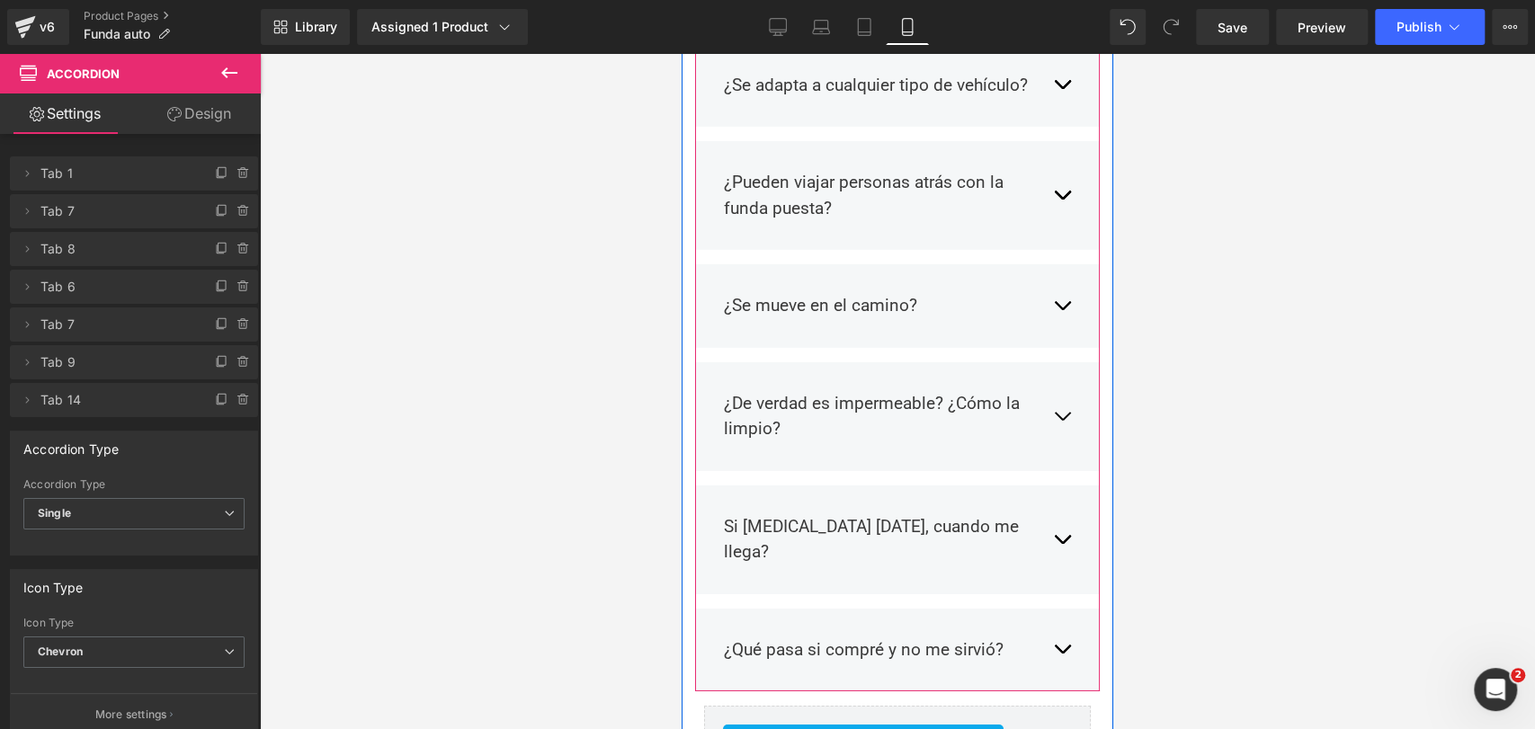
scroll to position [8402, 0]
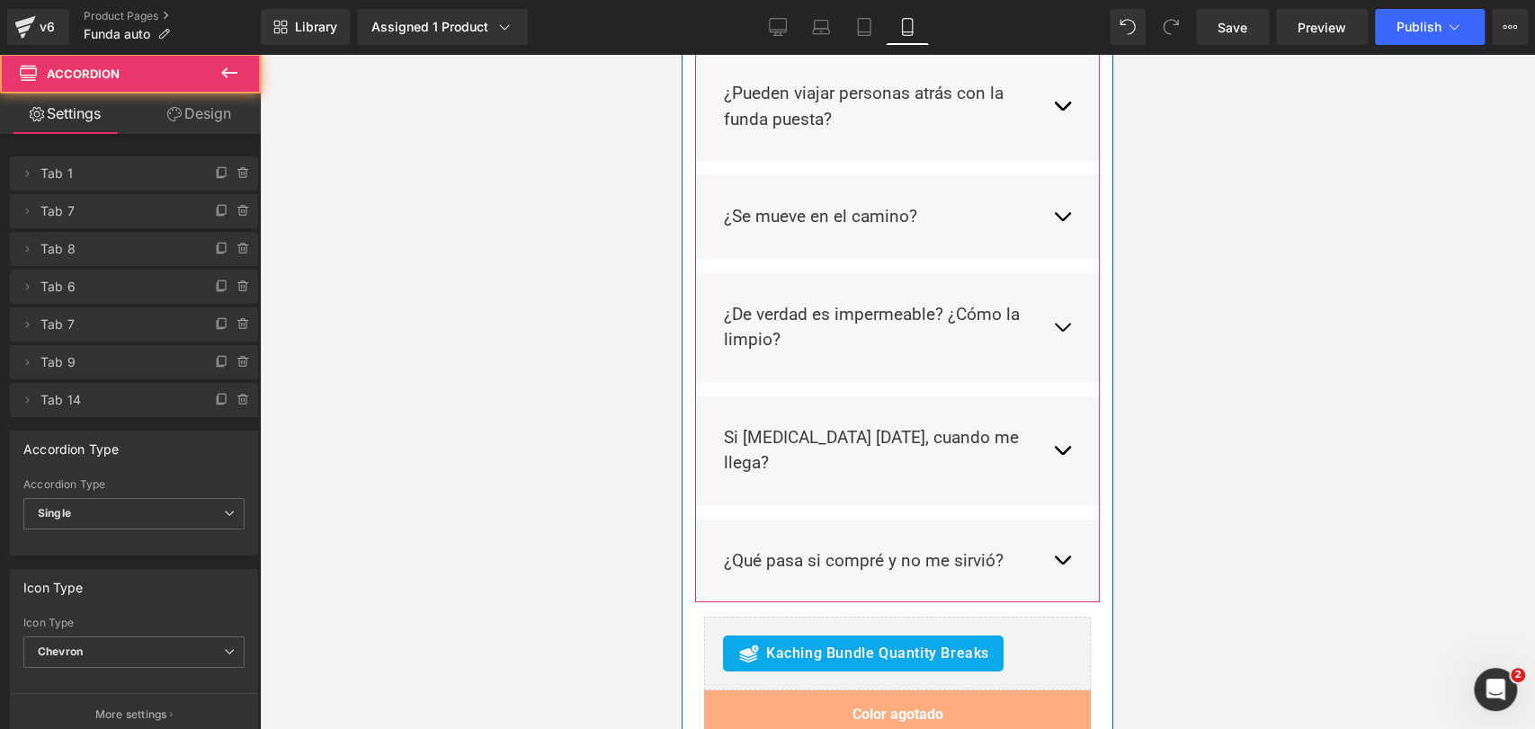
click at [1053, 535] on button "button" at bounding box center [1062, 561] width 18 height 53
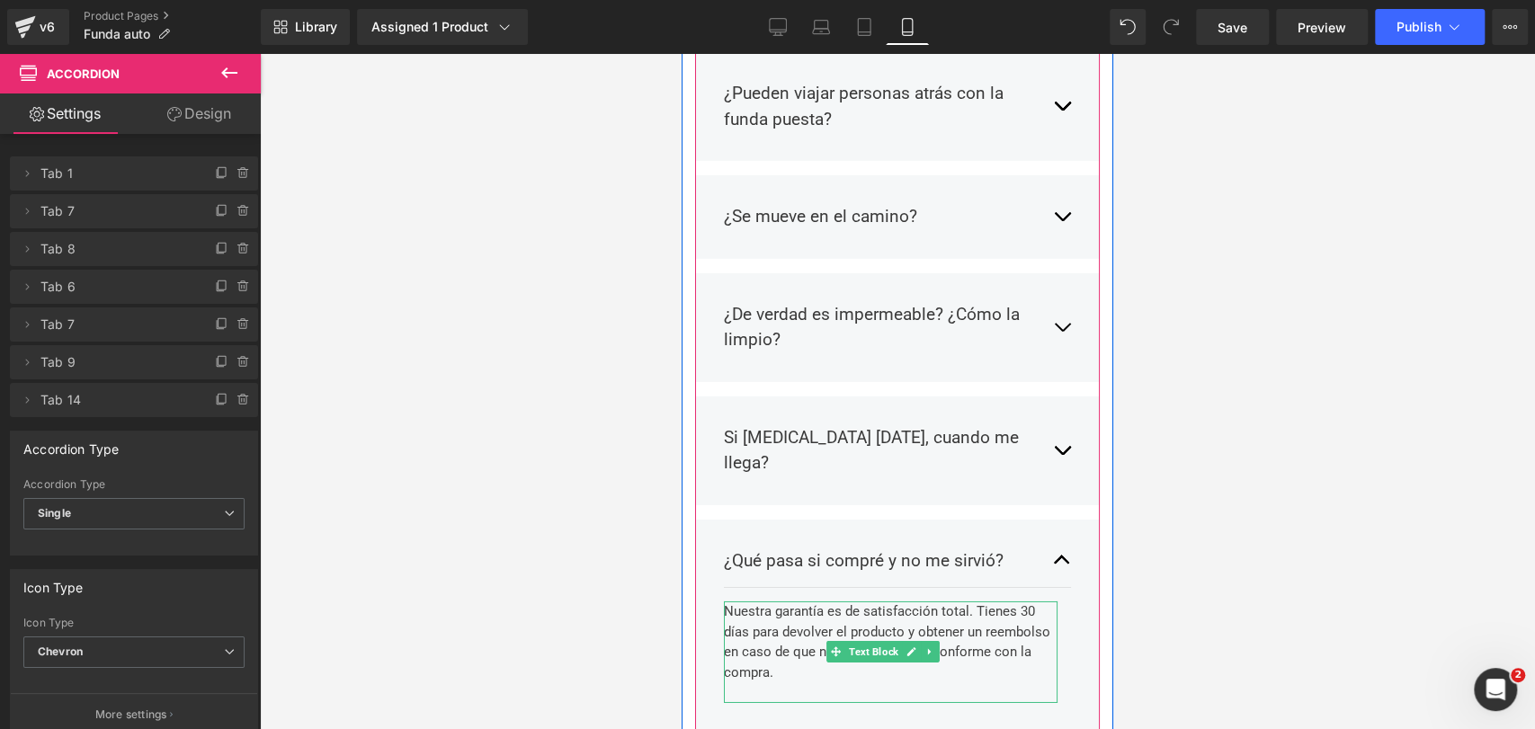
click at [994, 602] on div "Nuestra garantía es de satisfacción total. Tienes 30 días para devolver el prod…" at bounding box center [891, 653] width 334 height 102
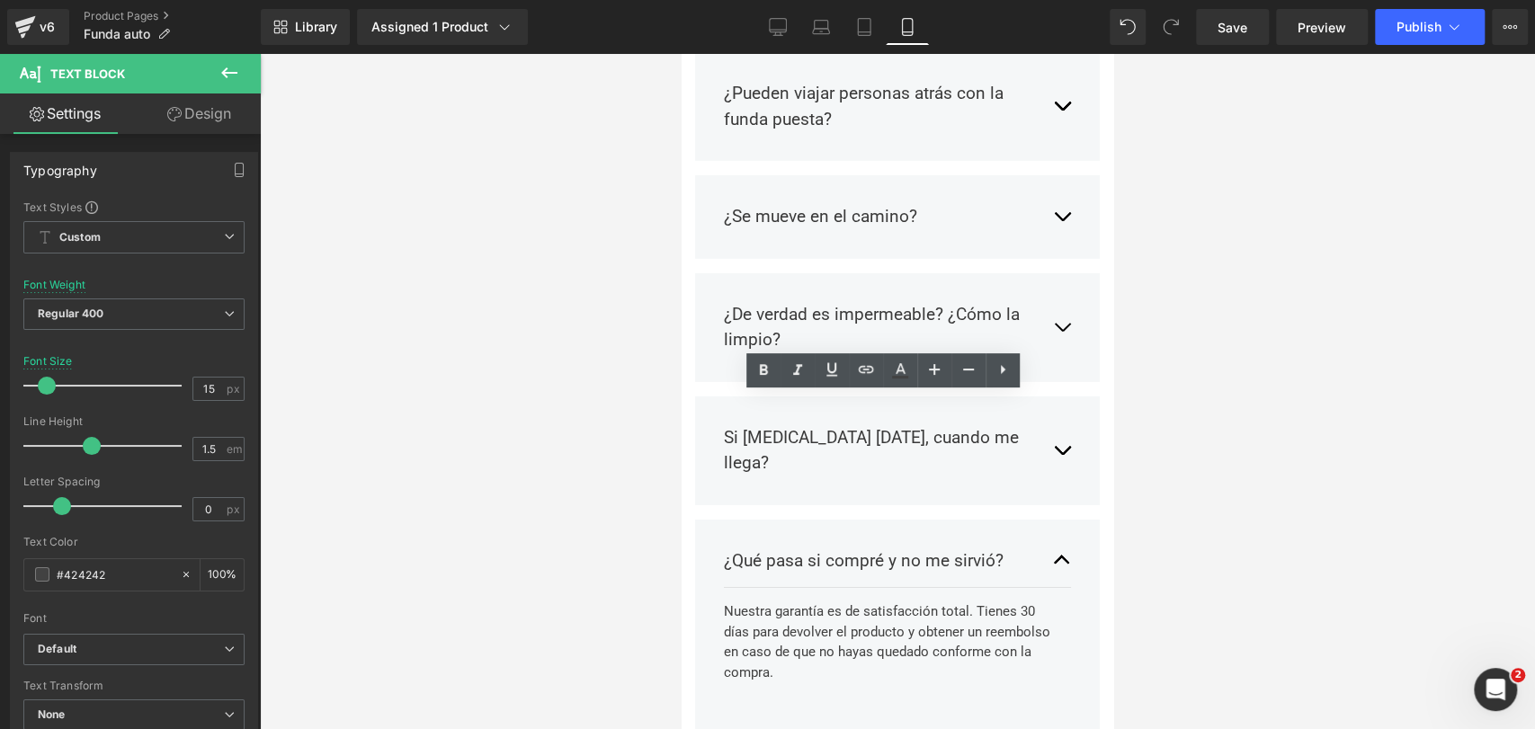
click at [1146, 368] on div at bounding box center [897, 391] width 1275 height 675
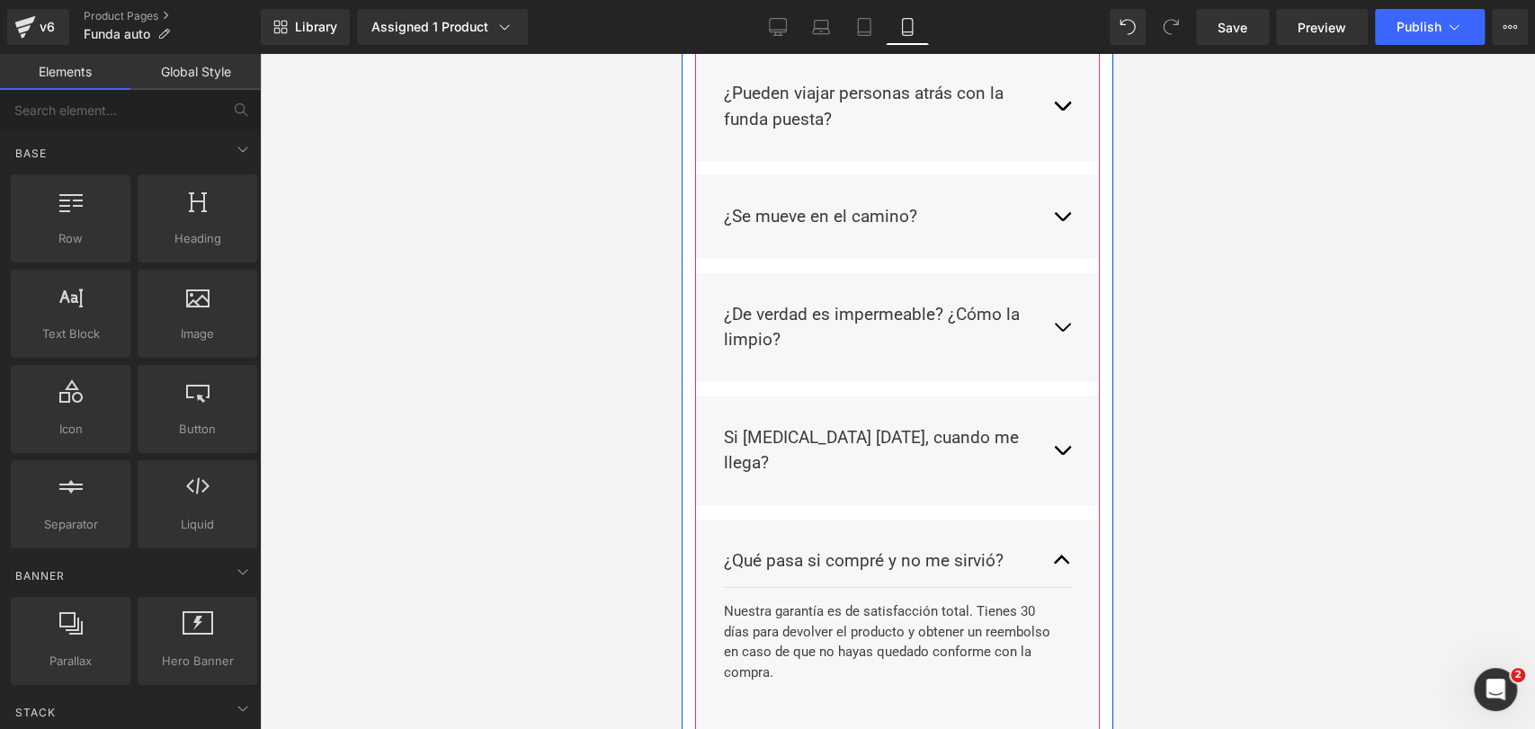
click at [1053, 535] on button "button" at bounding box center [1062, 561] width 18 height 53
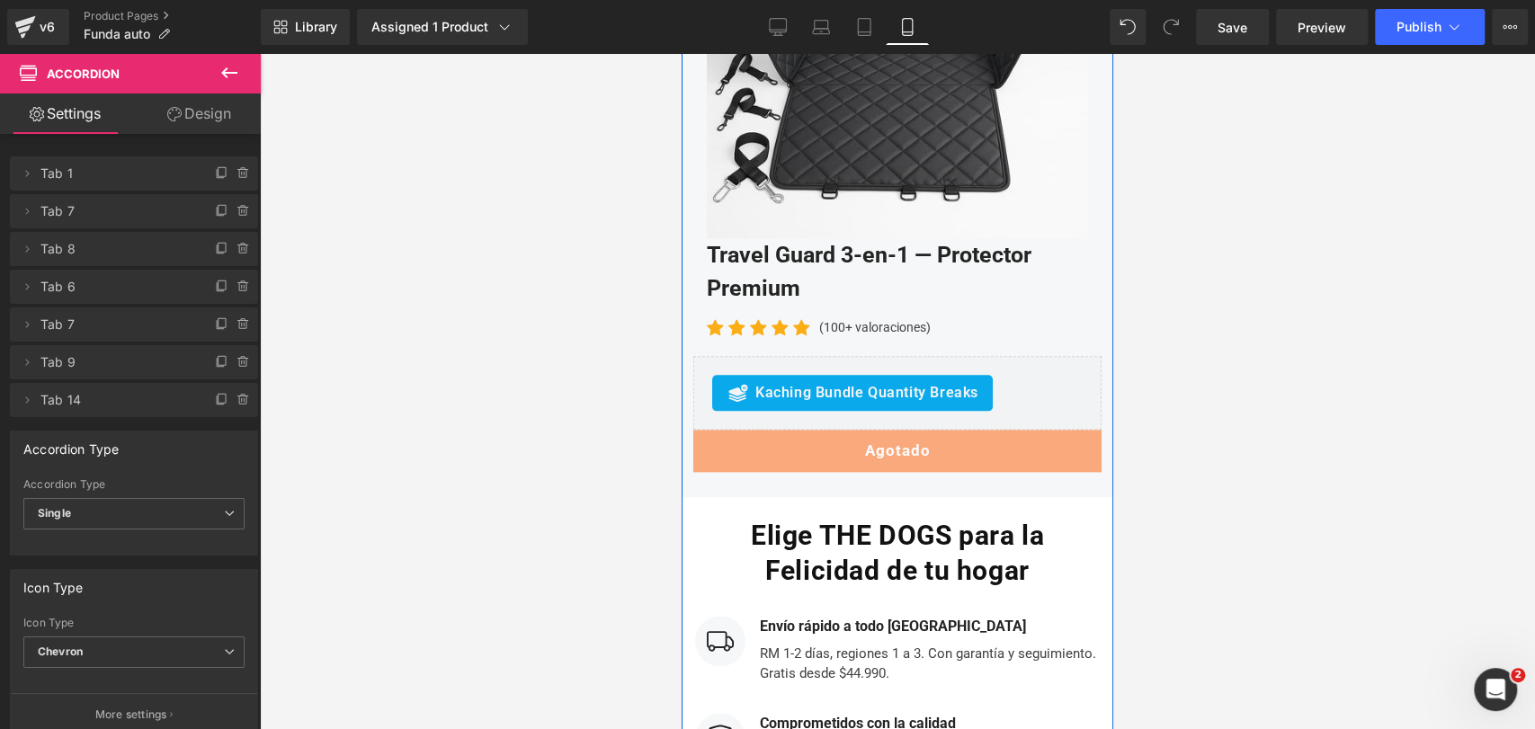
scroll to position [10615, 0]
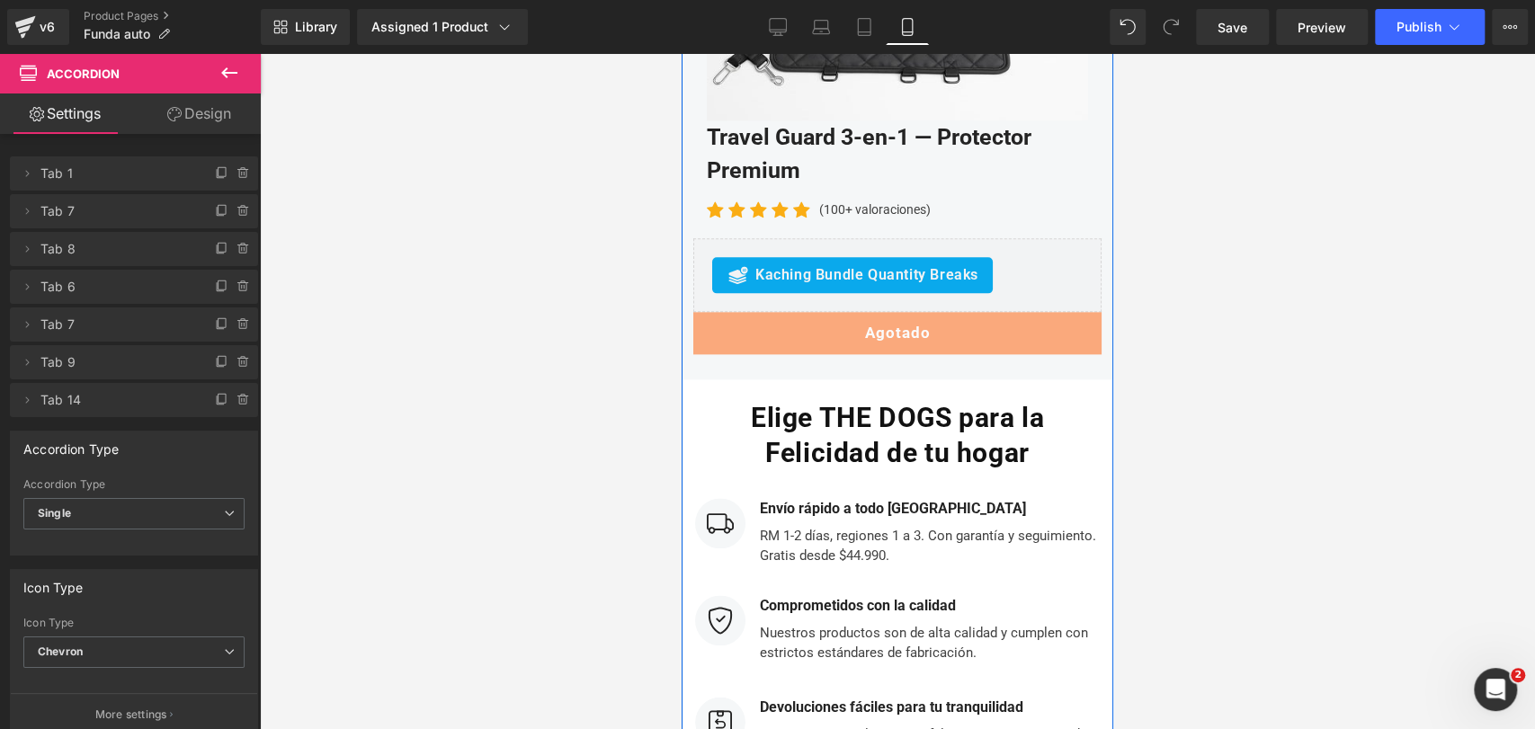
click at [922, 520] on div "RM 1-2 días, regiones 1 a 3. Con garantía y seguimiento. Gratis desde $44.990. …" at bounding box center [927, 543] width 344 height 47
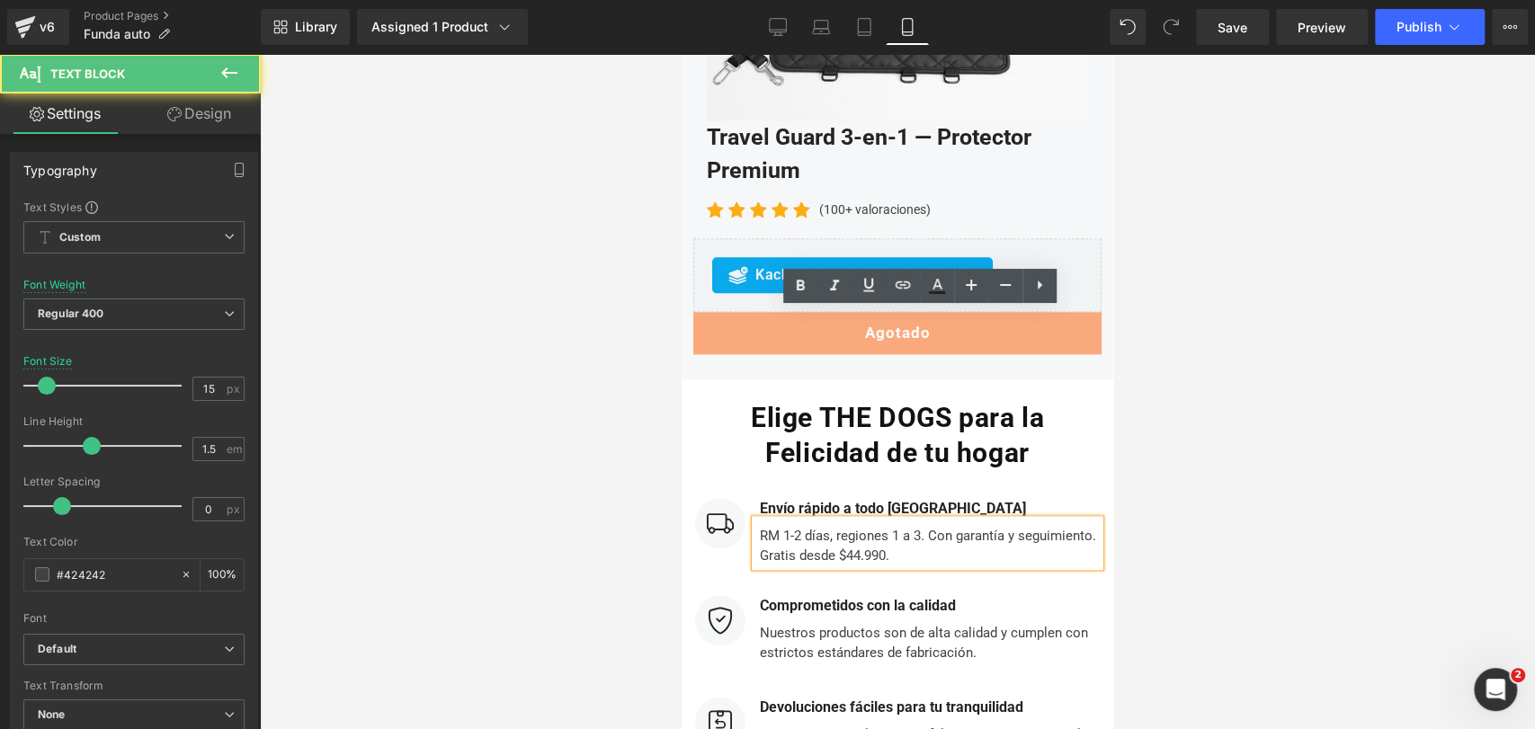
click at [921, 520] on div "RM 1-2 días, regiones 1 a 3. Con garantía y seguimiento. Gratis desde $44.990." at bounding box center [927, 543] width 344 height 47
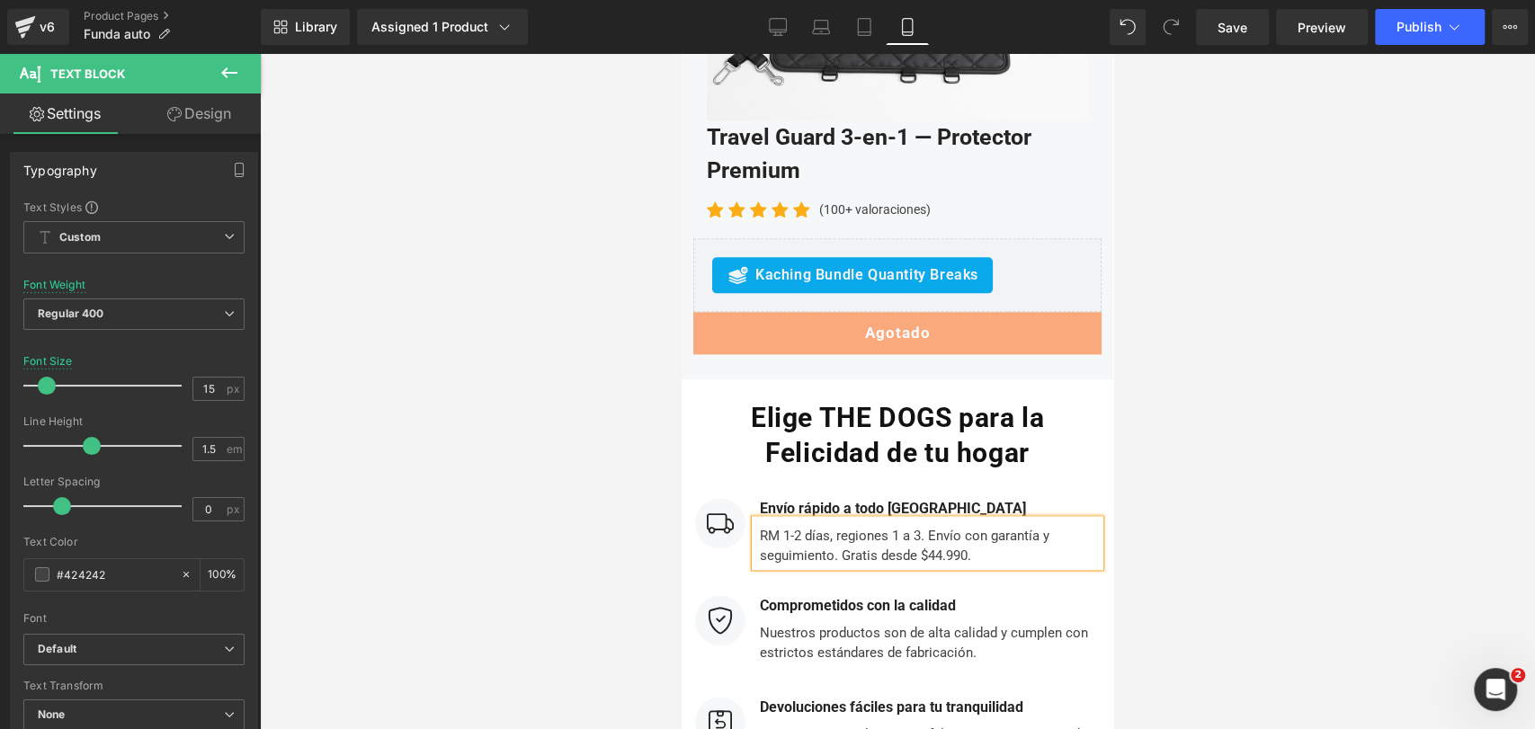
click at [755, 520] on div "RM 1-2 días, regiones 1 a 3. Envío con garantía y seguimiento. Gratis desde $44…" at bounding box center [927, 543] width 344 height 47
click at [1271, 255] on div at bounding box center [897, 391] width 1275 height 675
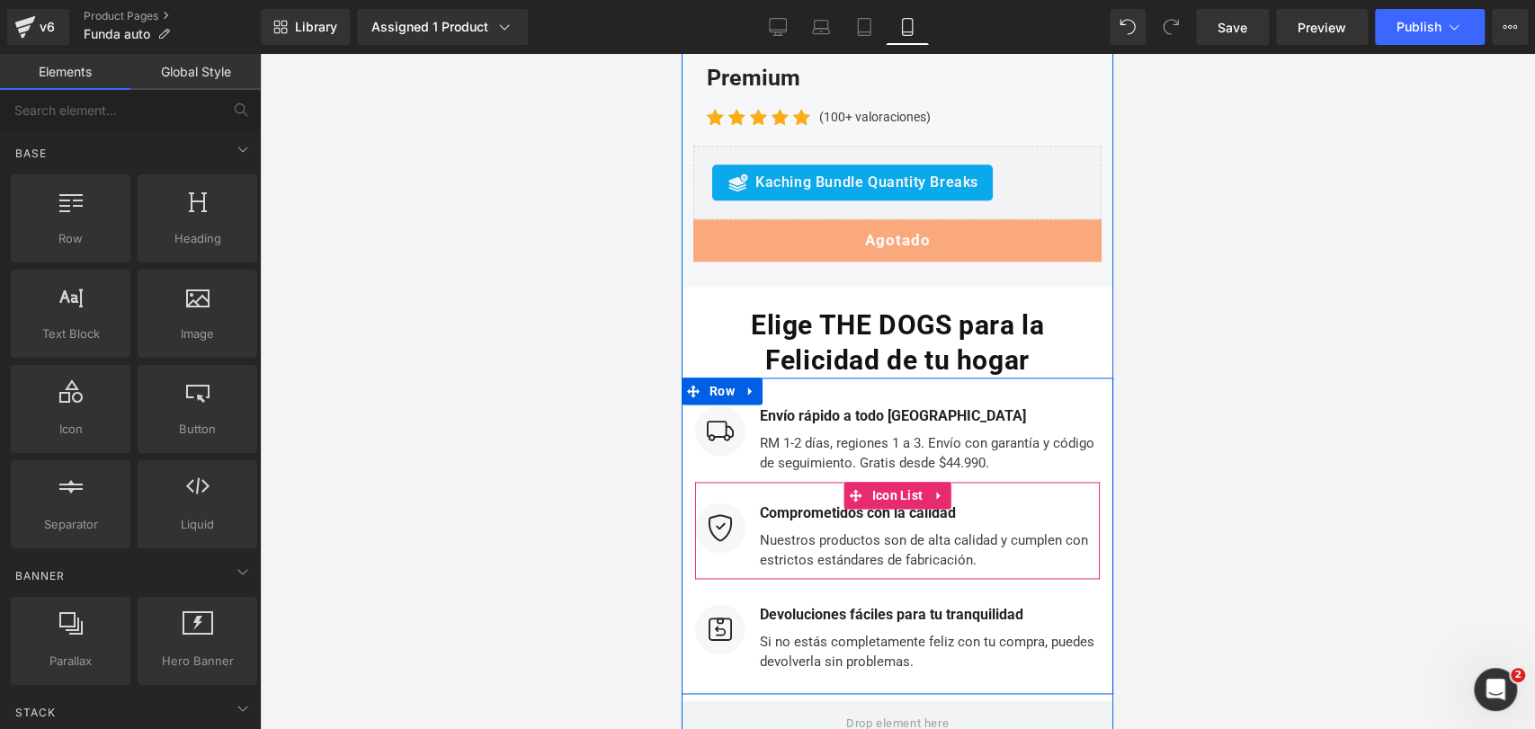
scroll to position [10709, 0]
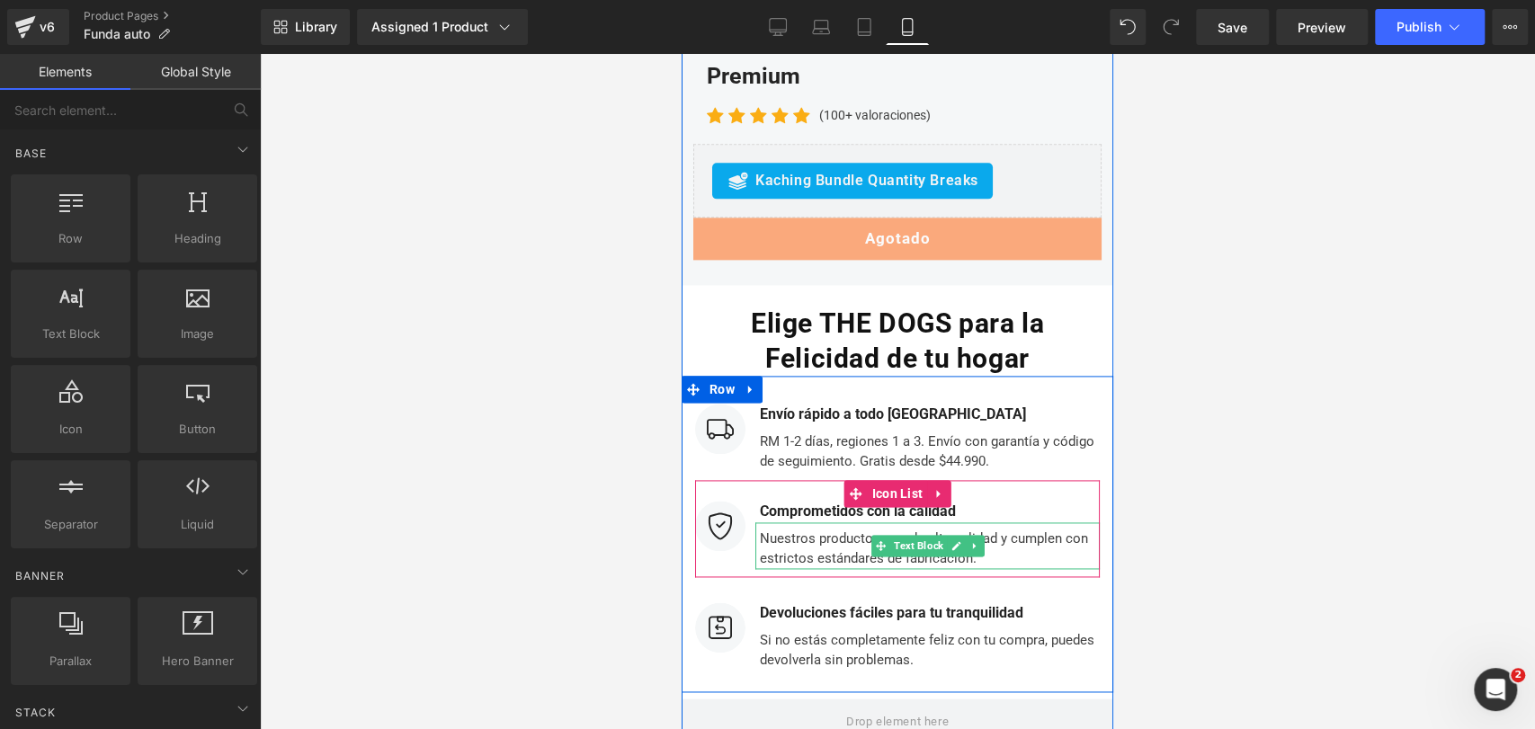
click at [996, 523] on div "Nuestros productos son de alta calidad y cumplen con estrictos estándares de fa…" at bounding box center [927, 546] width 344 height 47
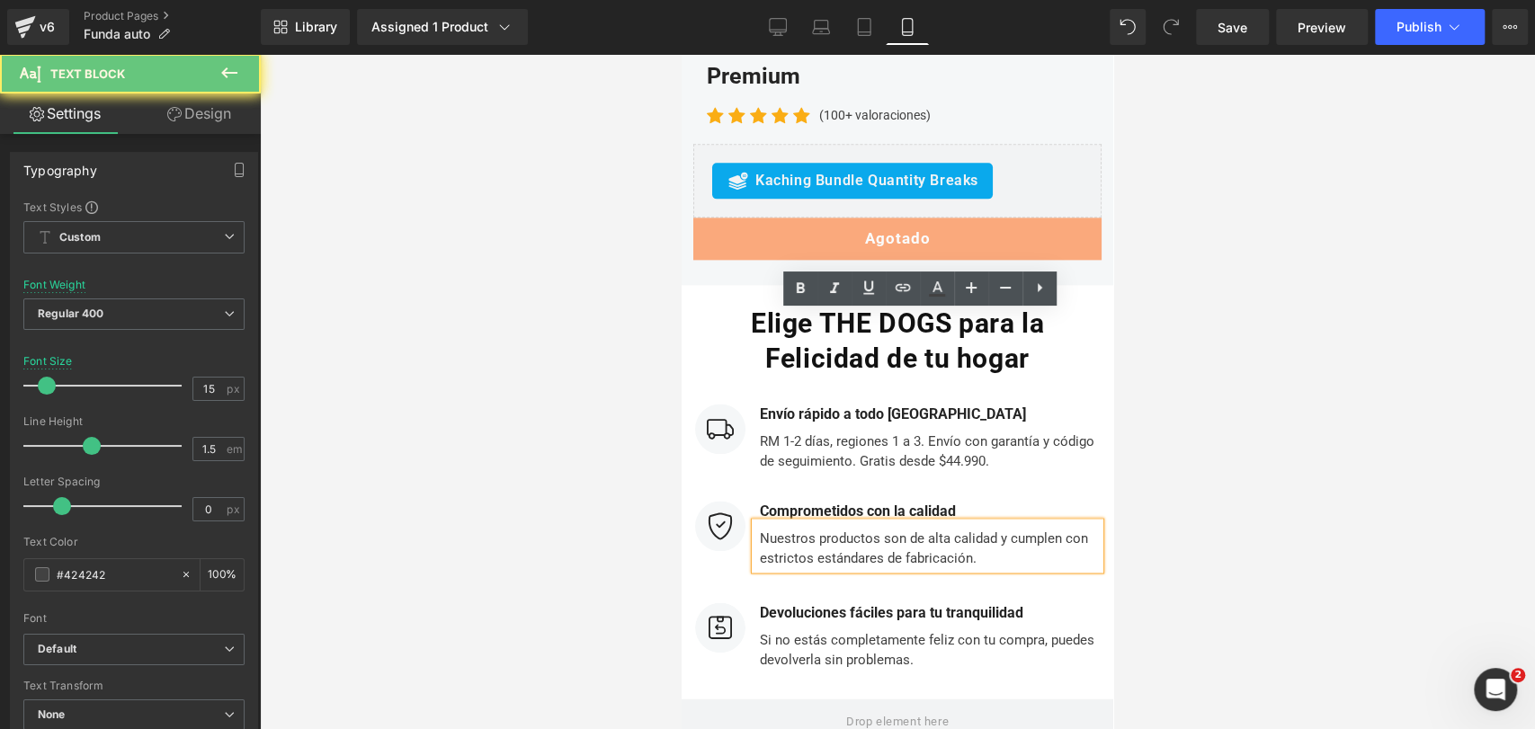
click at [998, 523] on div "Nuestros productos son de alta calidad y cumplen con estrictos estándares de fa…" at bounding box center [927, 546] width 344 height 47
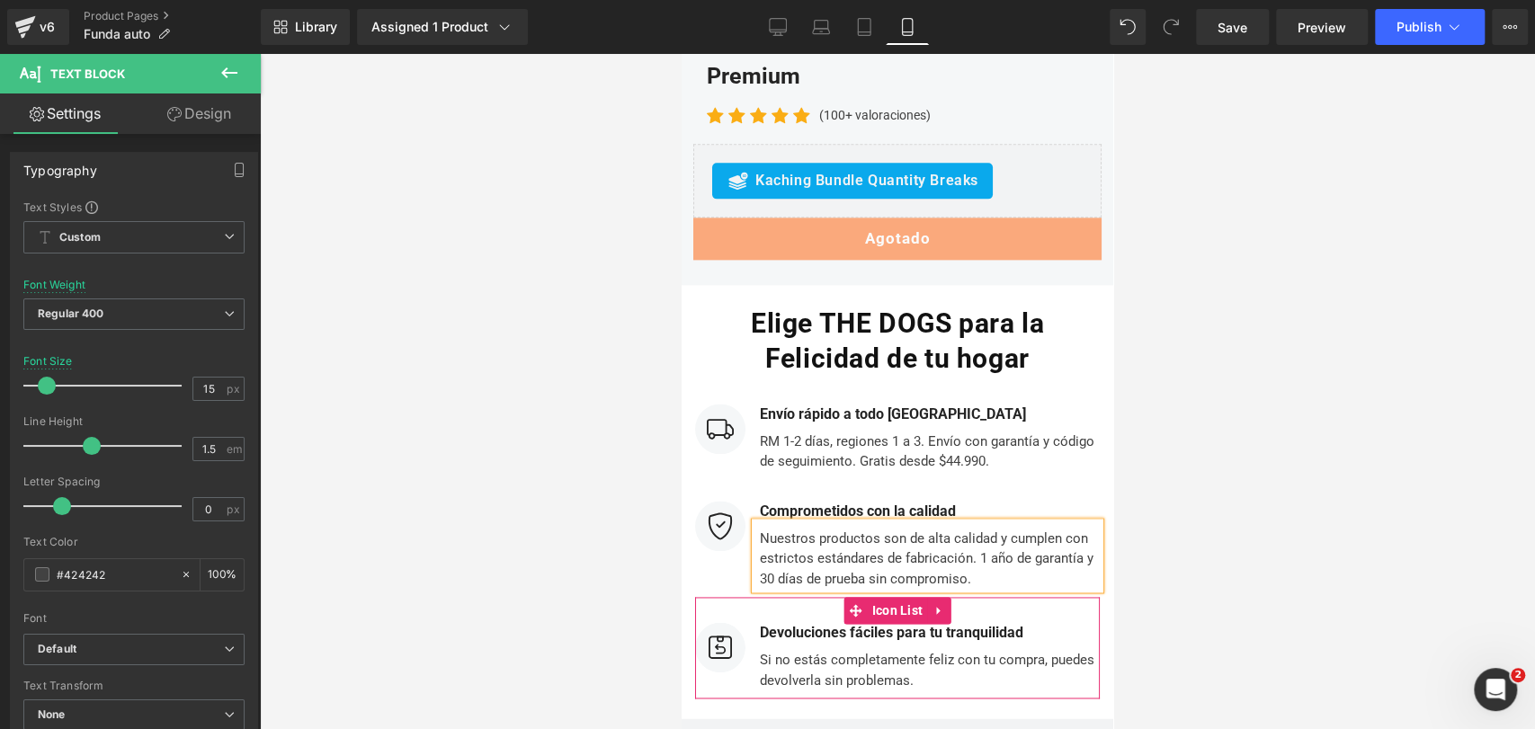
click at [682, 54] on div at bounding box center [682, 54] width 0 height 0
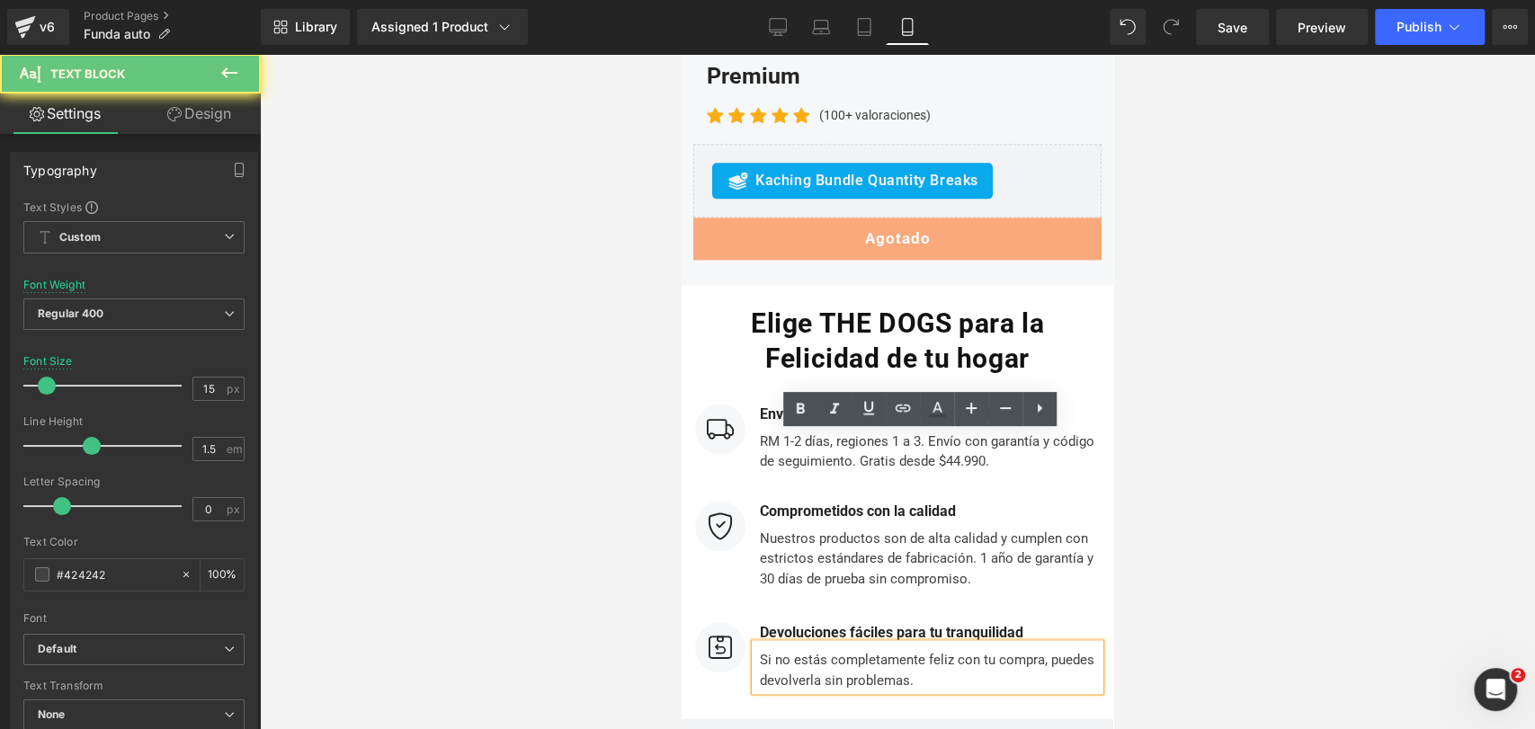
click at [981, 644] on div "Si no estás completamente feliz con tu compra, puedes devolverla sin problemas." at bounding box center [927, 667] width 344 height 47
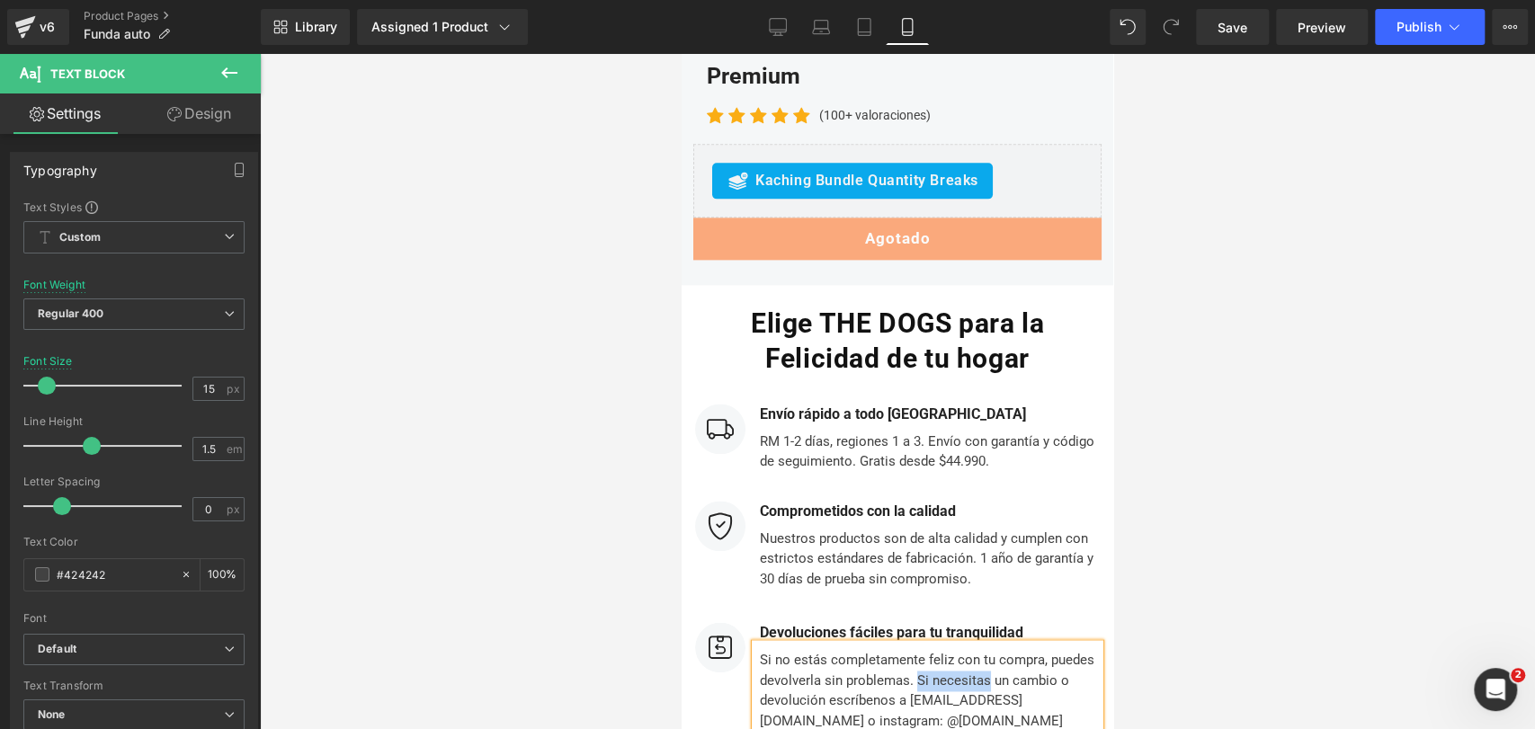
drag, startPoint x: 909, startPoint y: 469, endPoint x: 978, endPoint y: 476, distance: 69.6
click at [978, 644] on div "Si no estás completamente feliz con tu compra, puedes devolverla sin problemas.…" at bounding box center [927, 687] width 344 height 87
click at [1164, 398] on div at bounding box center [897, 391] width 1275 height 675
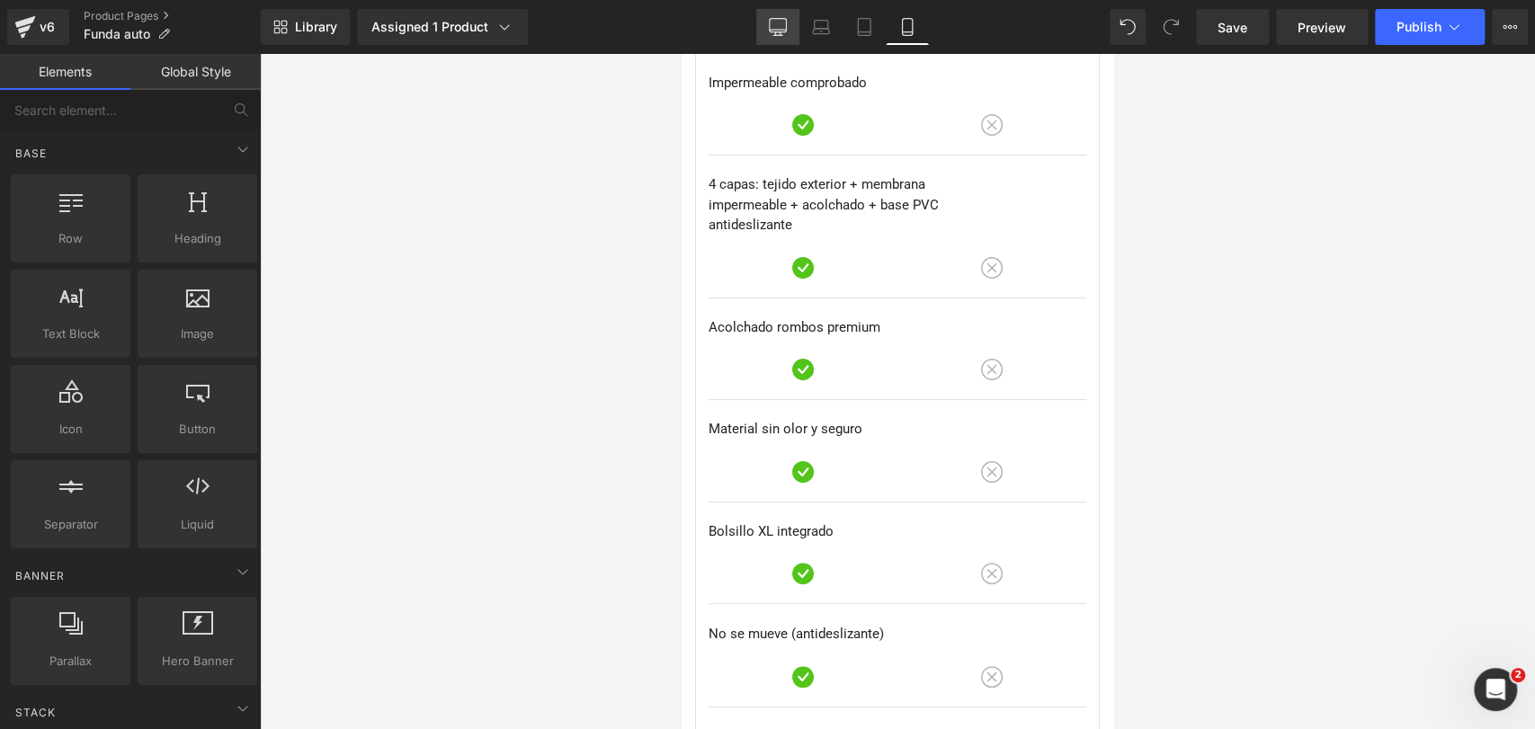
click at [782, 31] on icon at bounding box center [777, 25] width 17 height 13
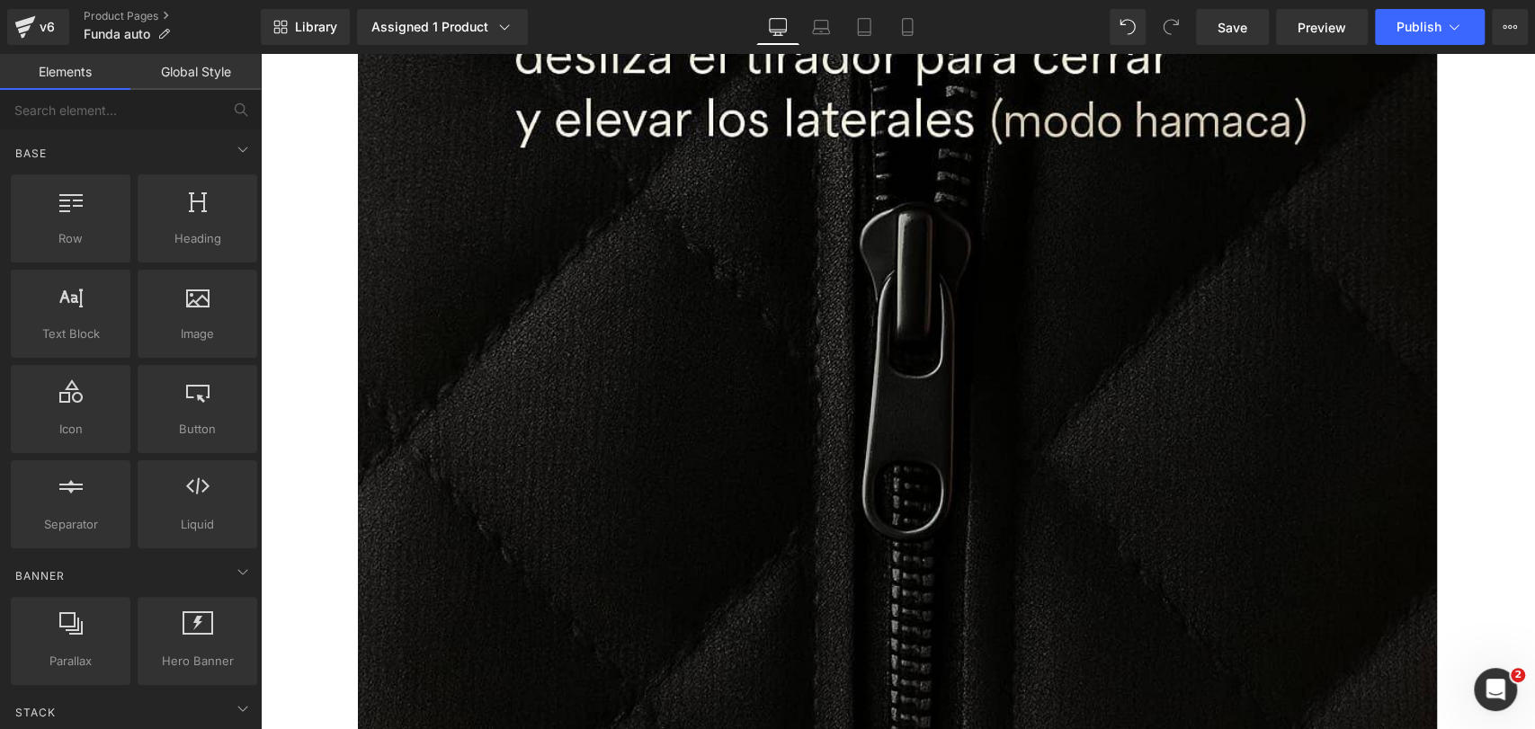
scroll to position [6160, 0]
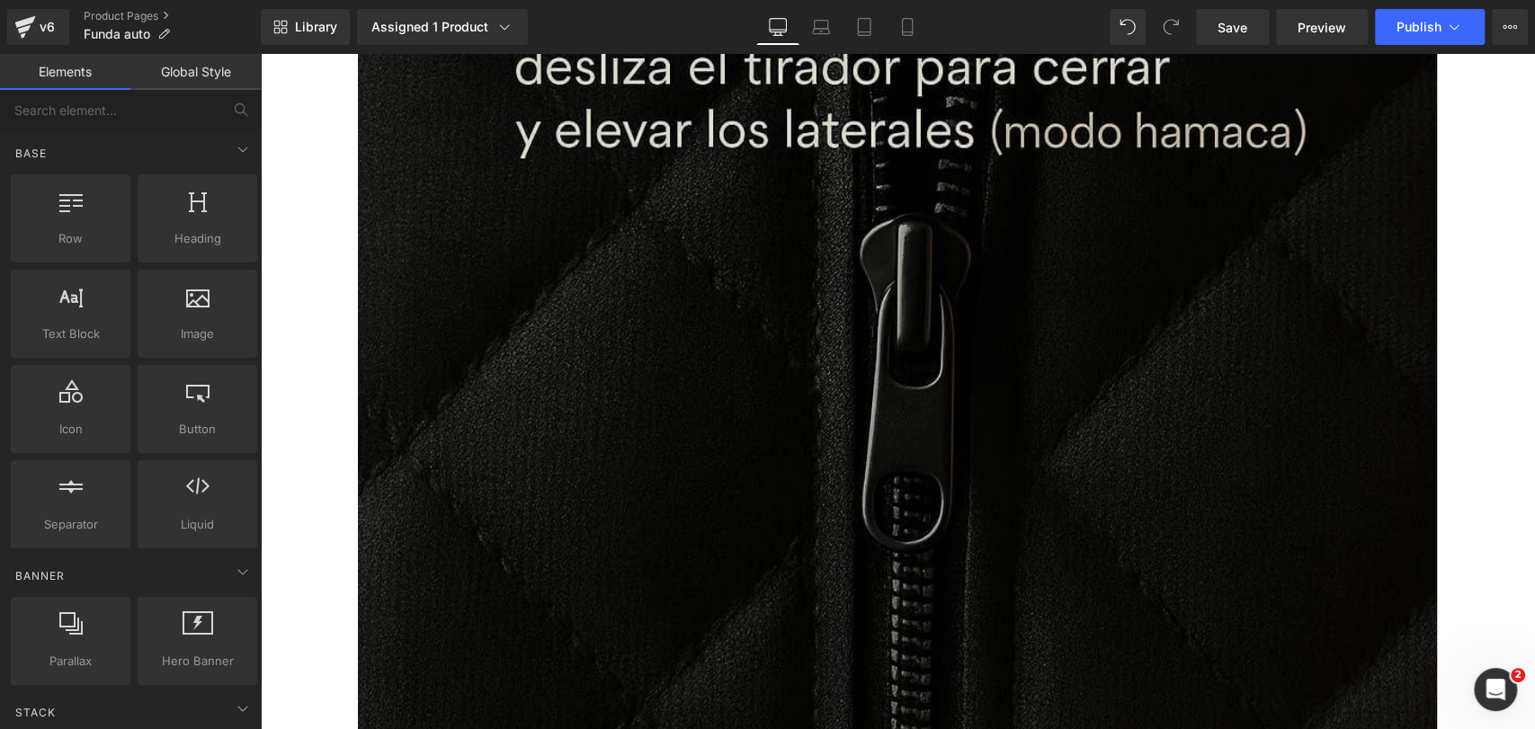
click at [825, 208] on img at bounding box center [897, 250] width 1079 height 1079
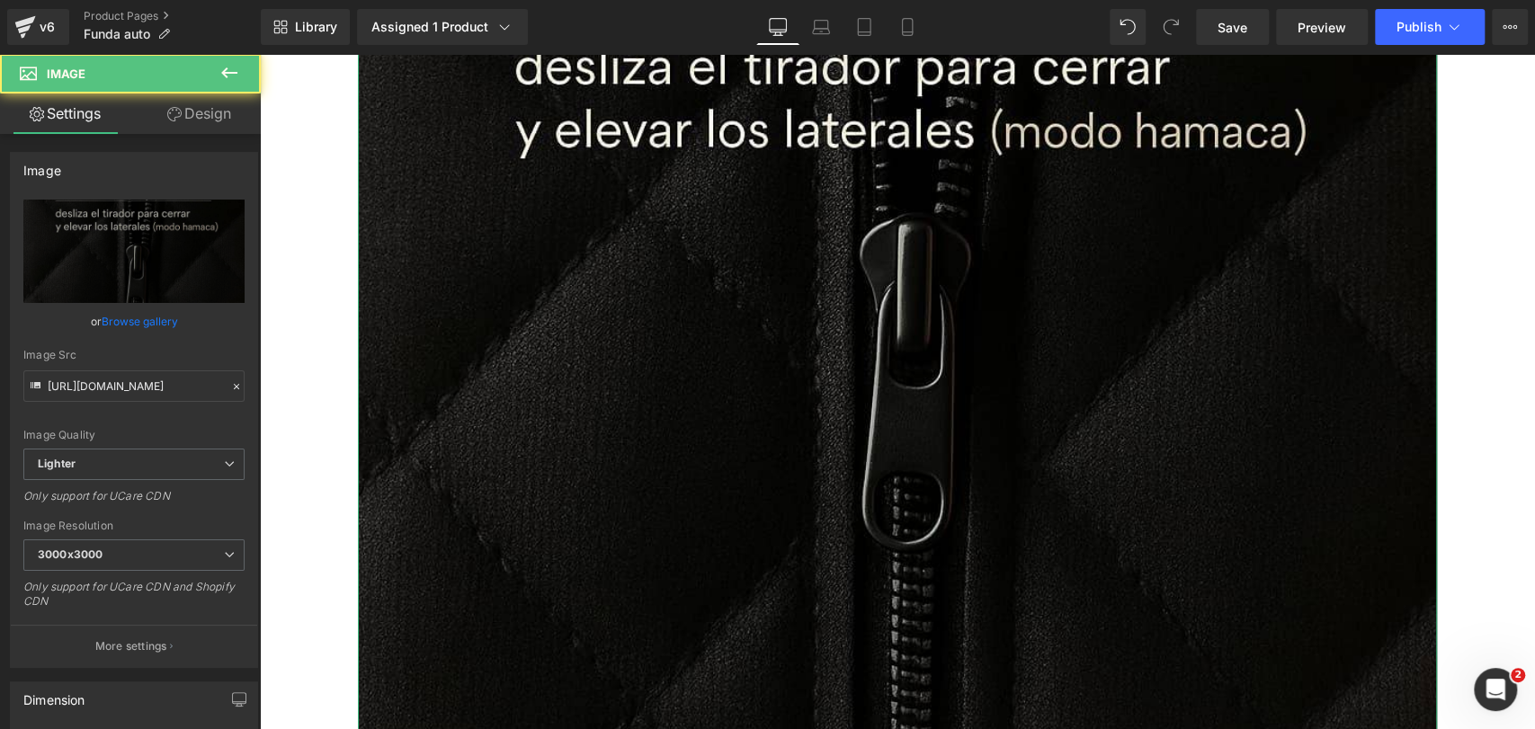
click at [213, 114] on link "Design" at bounding box center [199, 114] width 130 height 40
click at [0, 0] on div "Visibility" at bounding box center [0, 0] width 0 height 0
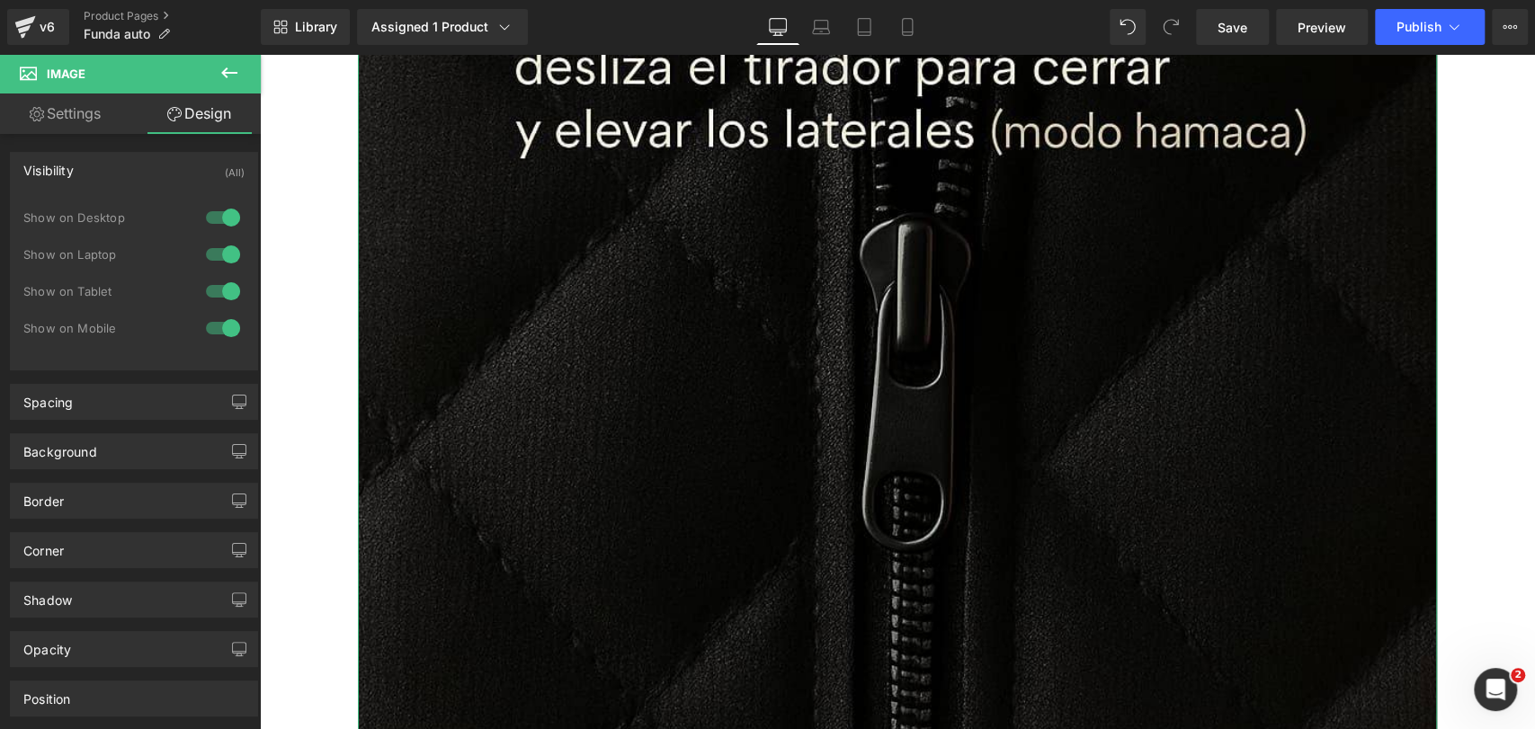
click at [219, 205] on div at bounding box center [222, 217] width 43 height 29
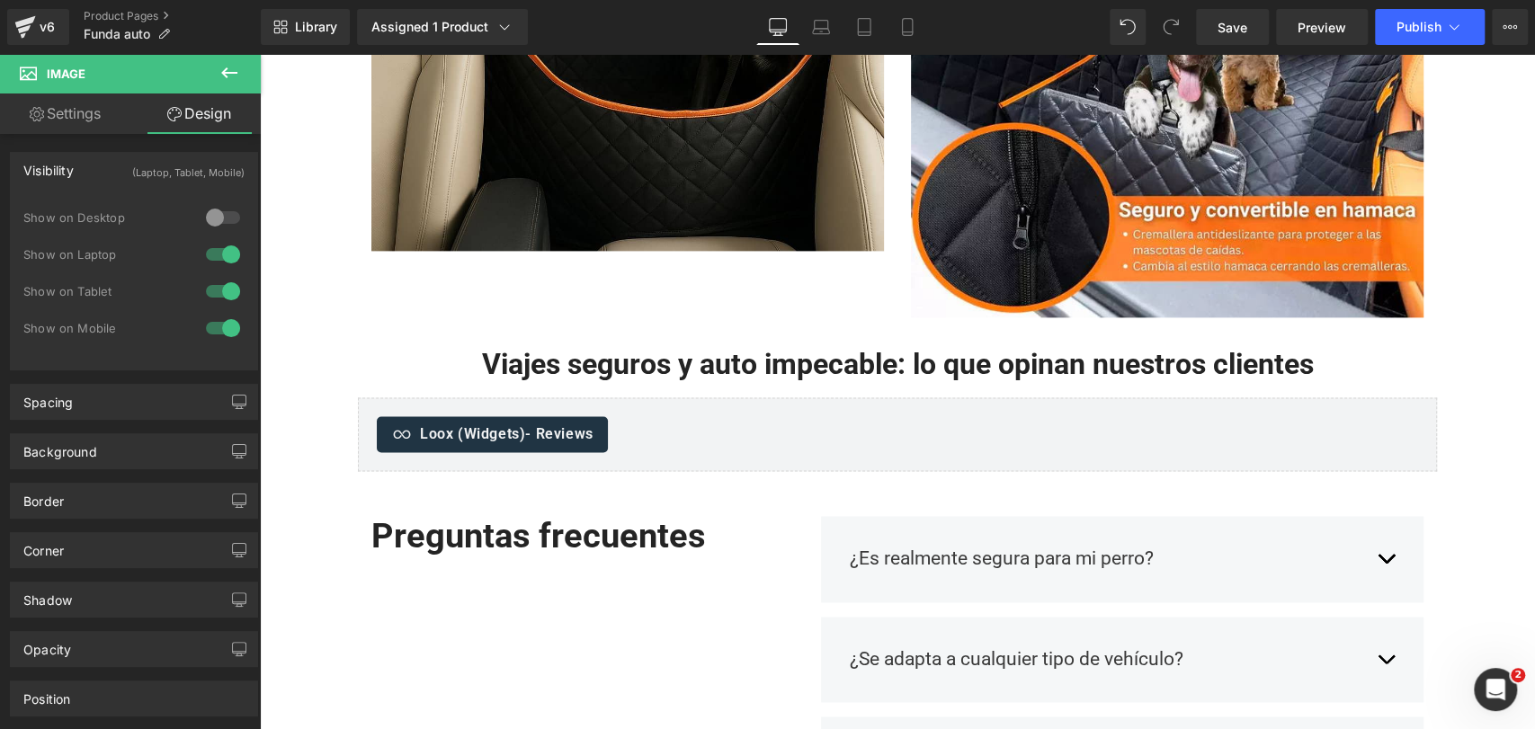
click at [219, 254] on div at bounding box center [222, 254] width 43 height 29
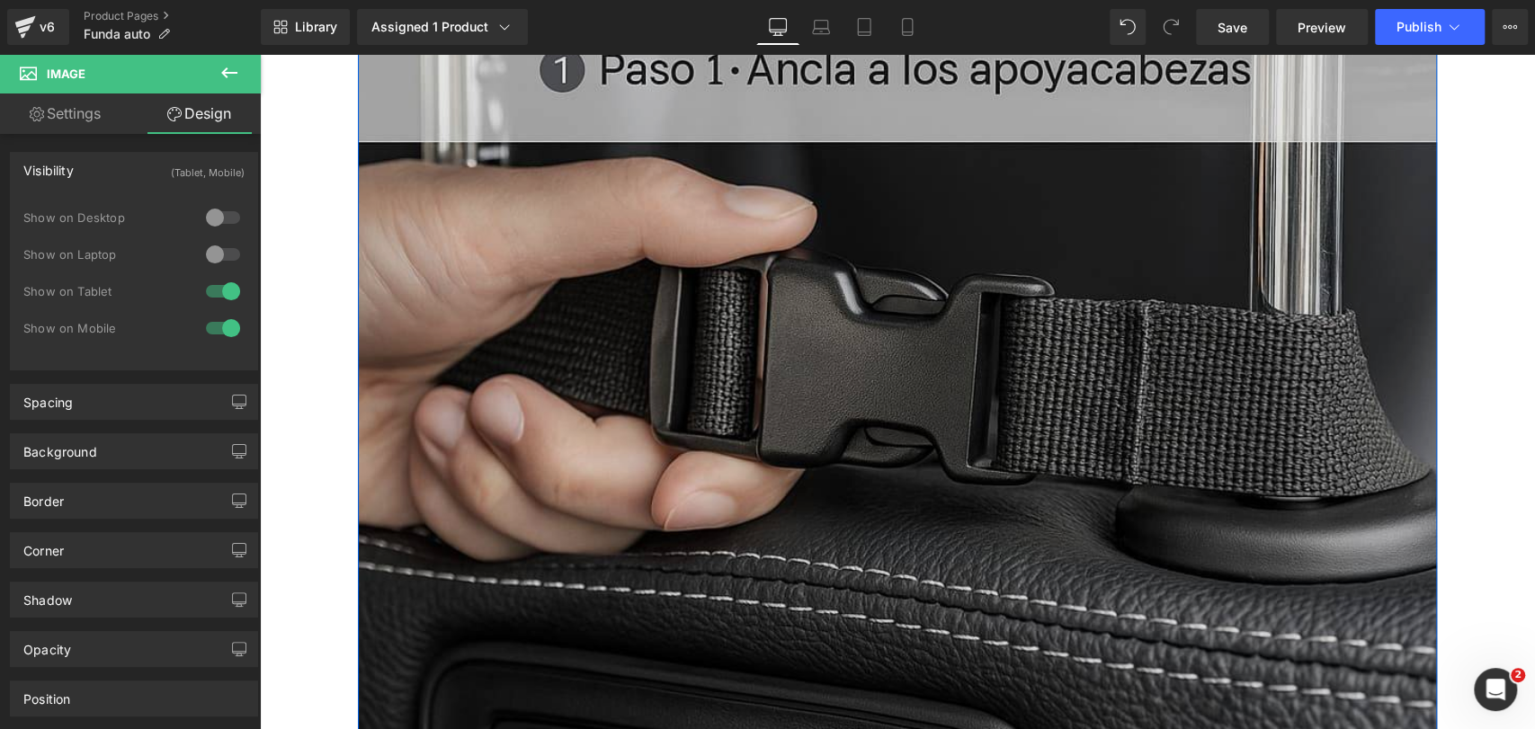
scroll to position [4918, 0]
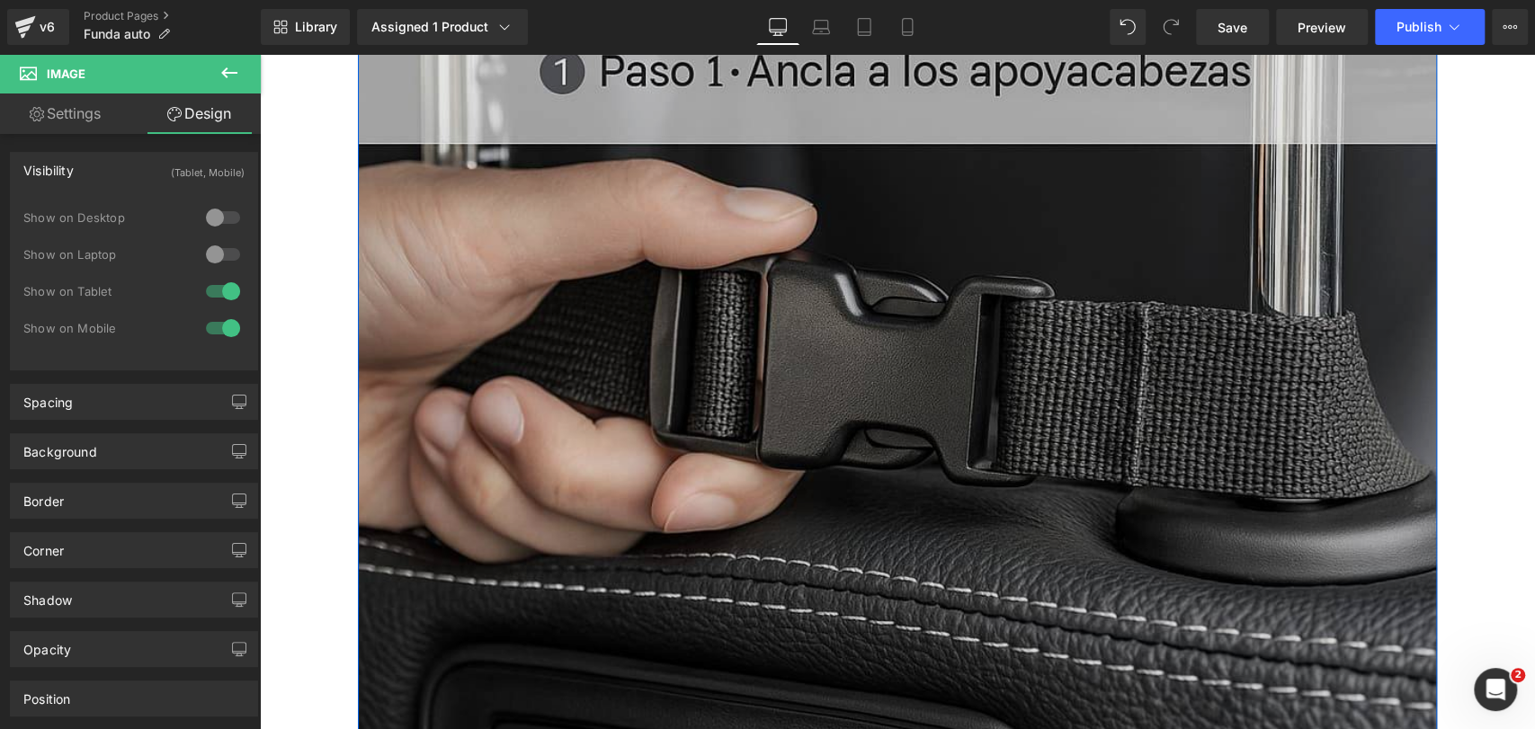
click at [583, 268] on img at bounding box center [897, 413] width 1079 height 1079
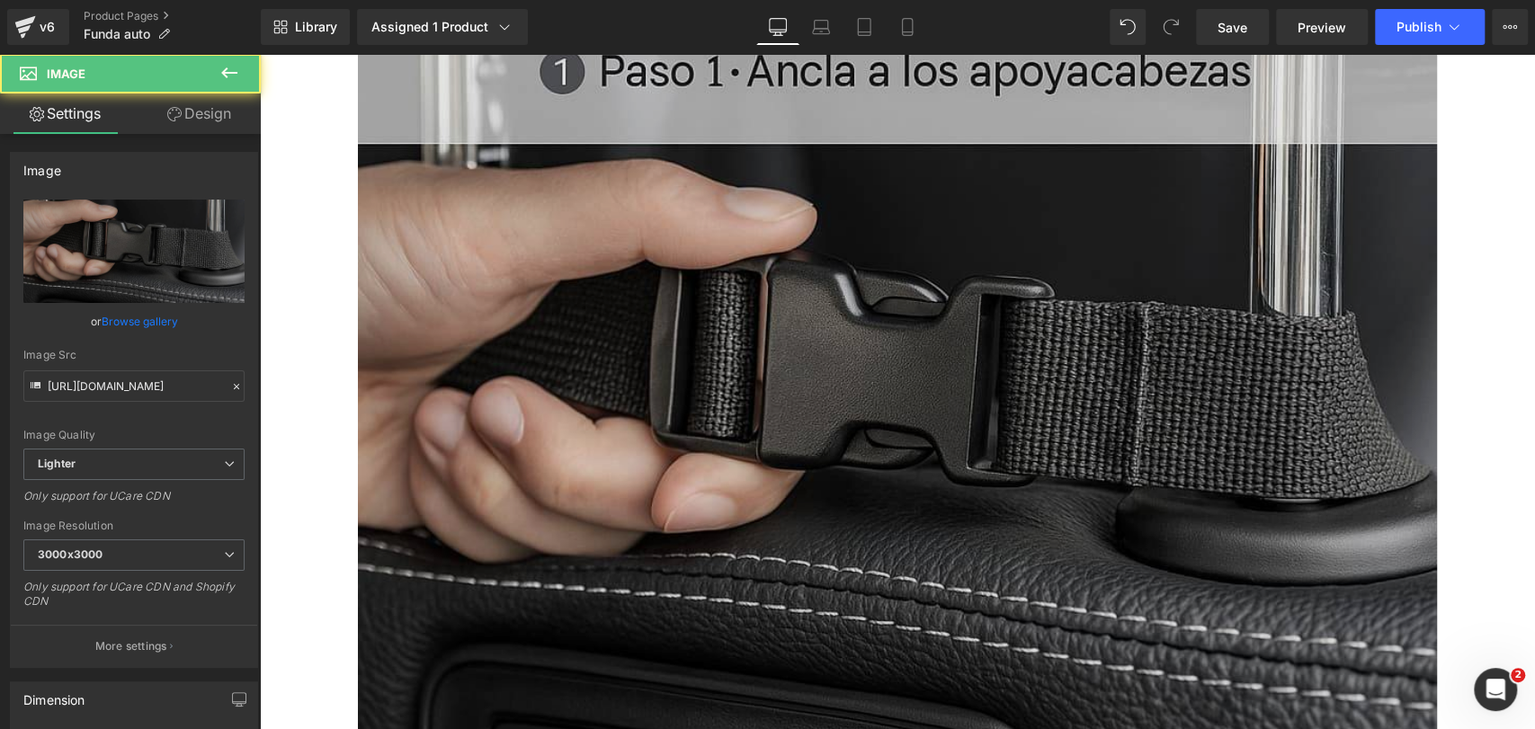
click at [399, 204] on img at bounding box center [897, 413] width 1079 height 1079
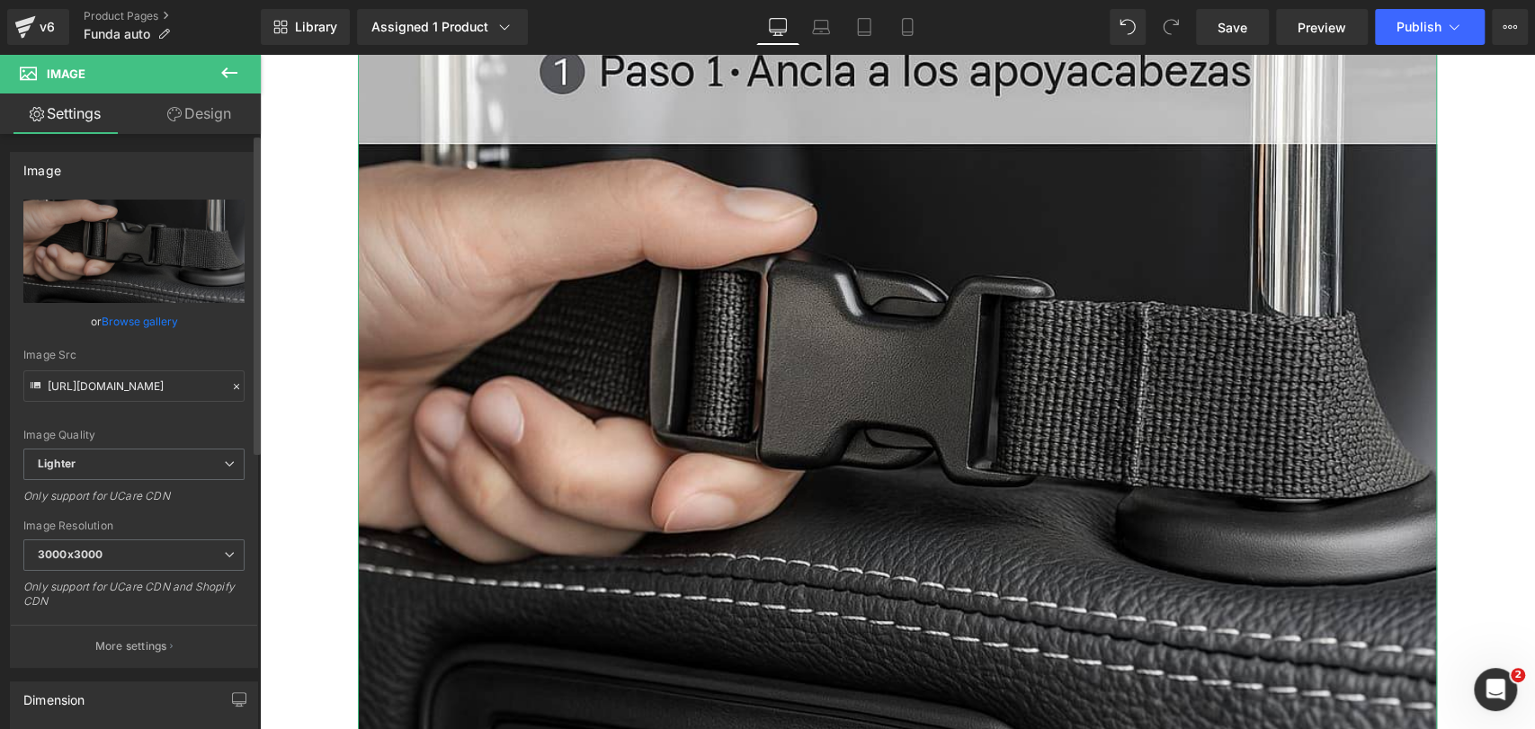
click at [217, 117] on link "Design" at bounding box center [199, 114] width 130 height 40
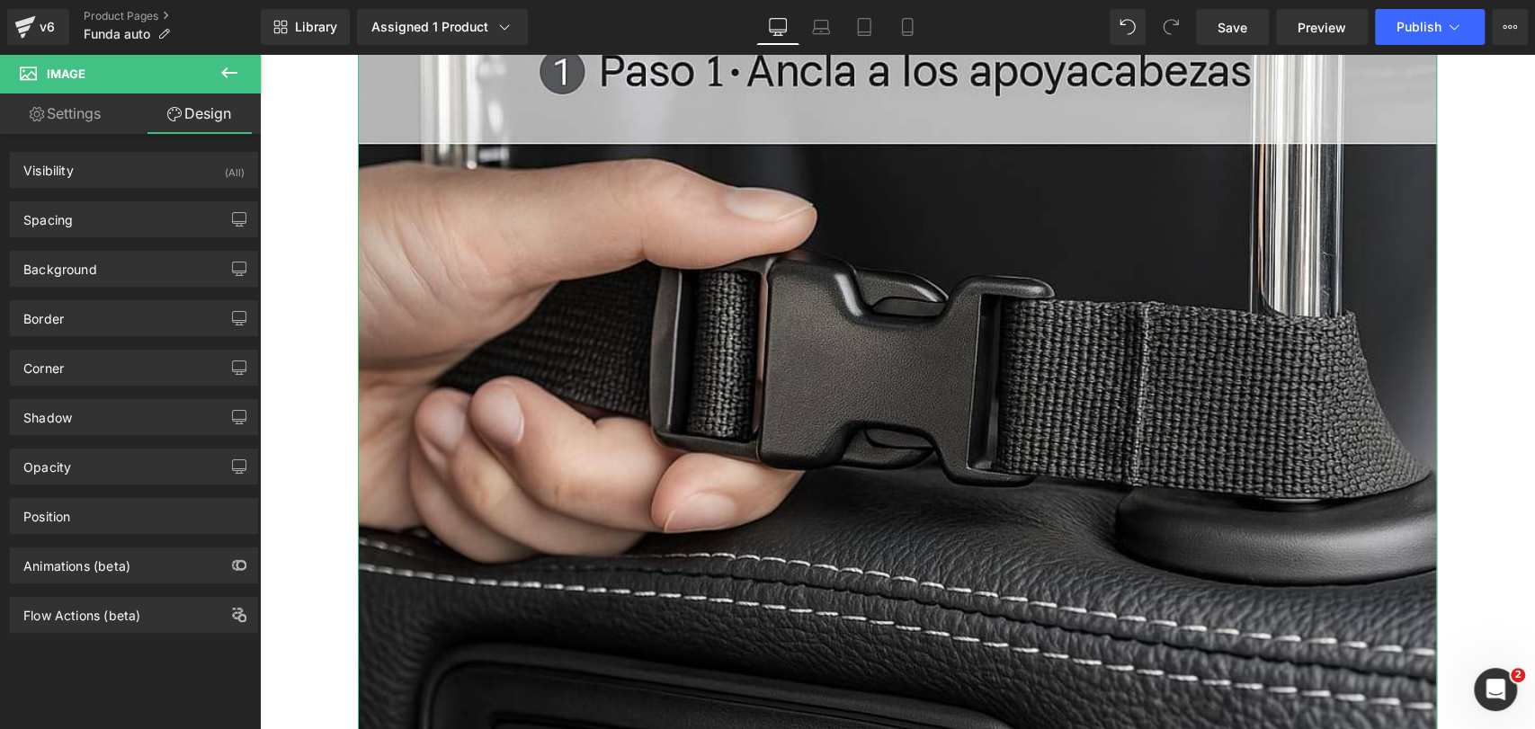
click at [216, 149] on div "Visibility (All) 0|0|0|0 1 Show on Desktop 1 Show on Laptop 1 Show on Tablet 1 …" at bounding box center [134, 162] width 269 height 49
click at [214, 167] on div "Visibility (All)" at bounding box center [134, 170] width 246 height 34
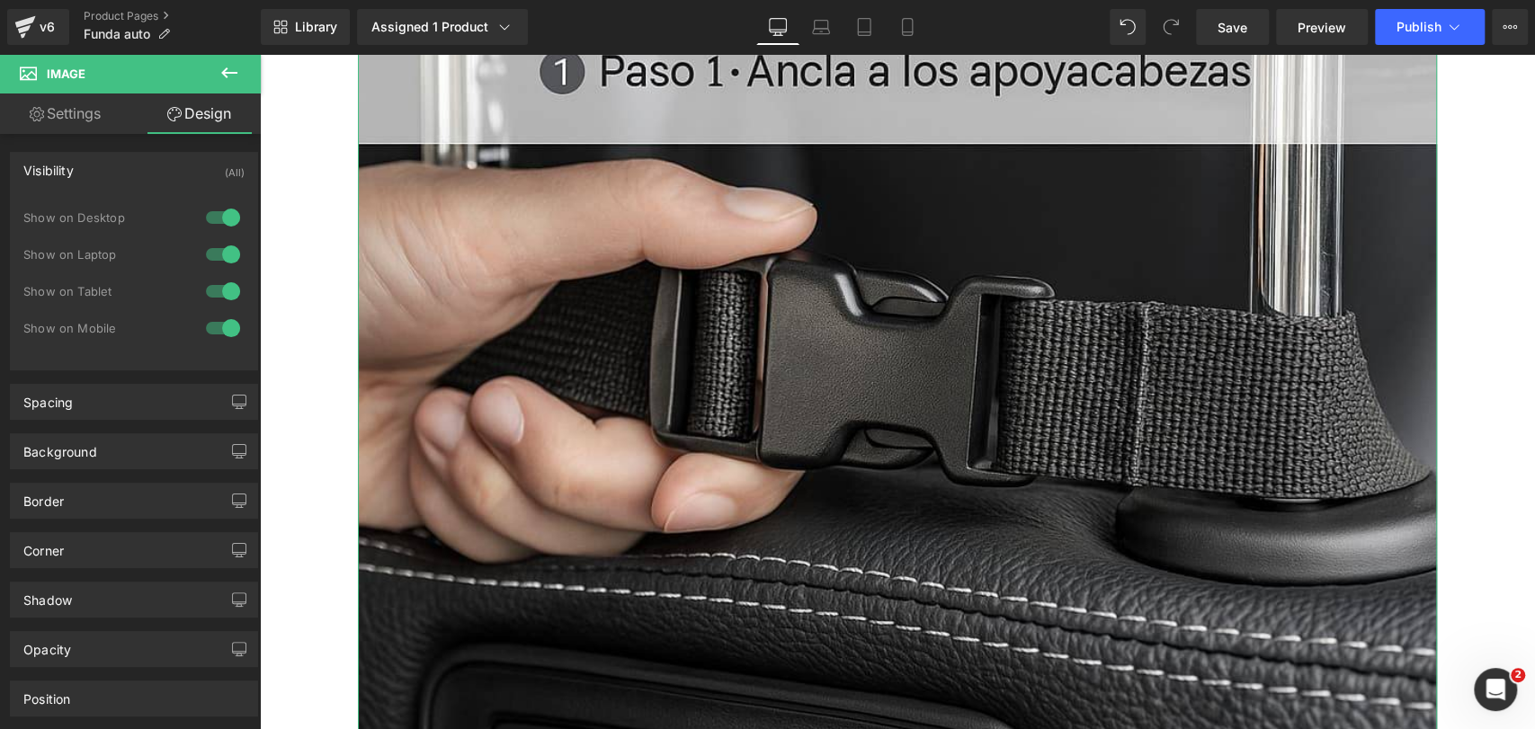
click at [228, 221] on div at bounding box center [222, 217] width 43 height 29
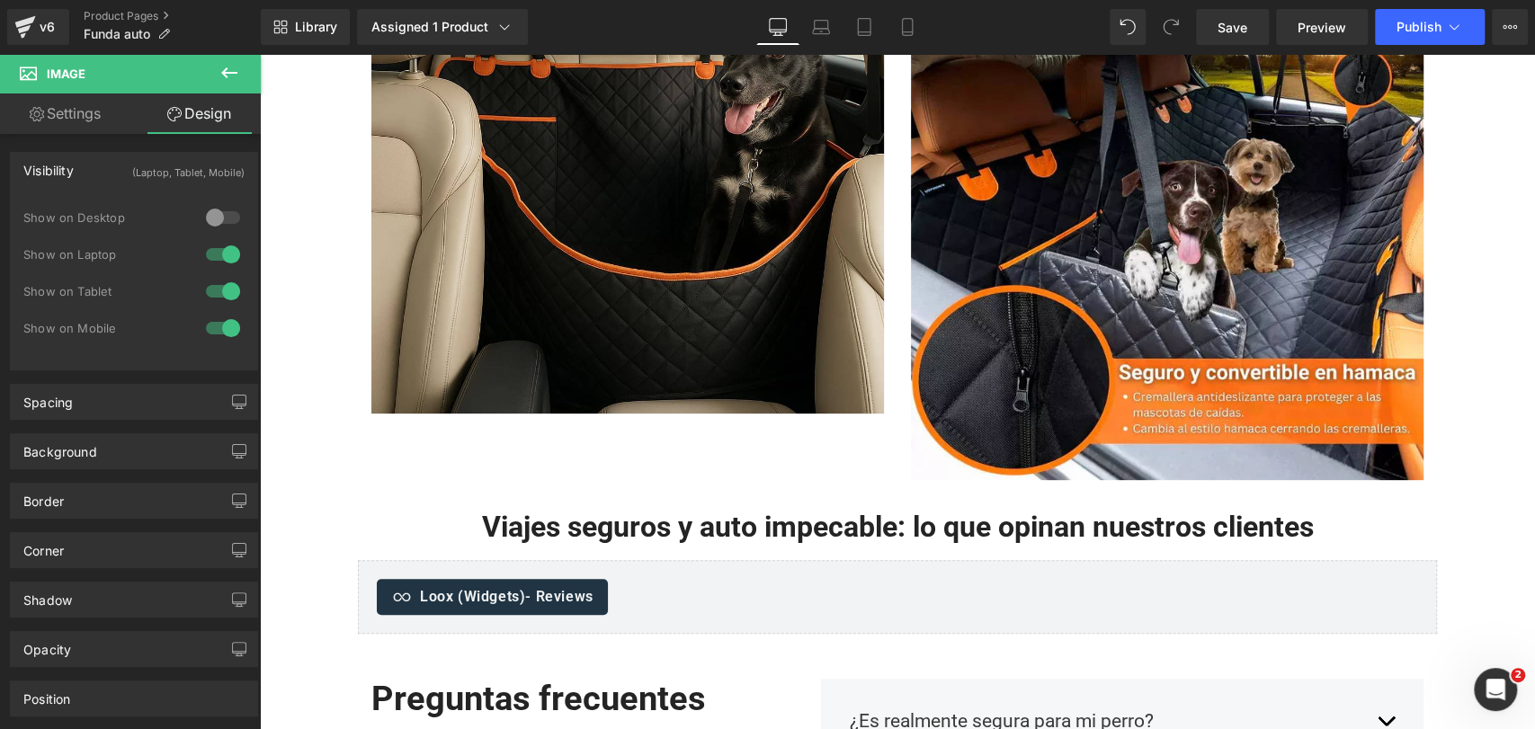
click at [223, 246] on div at bounding box center [222, 254] width 43 height 29
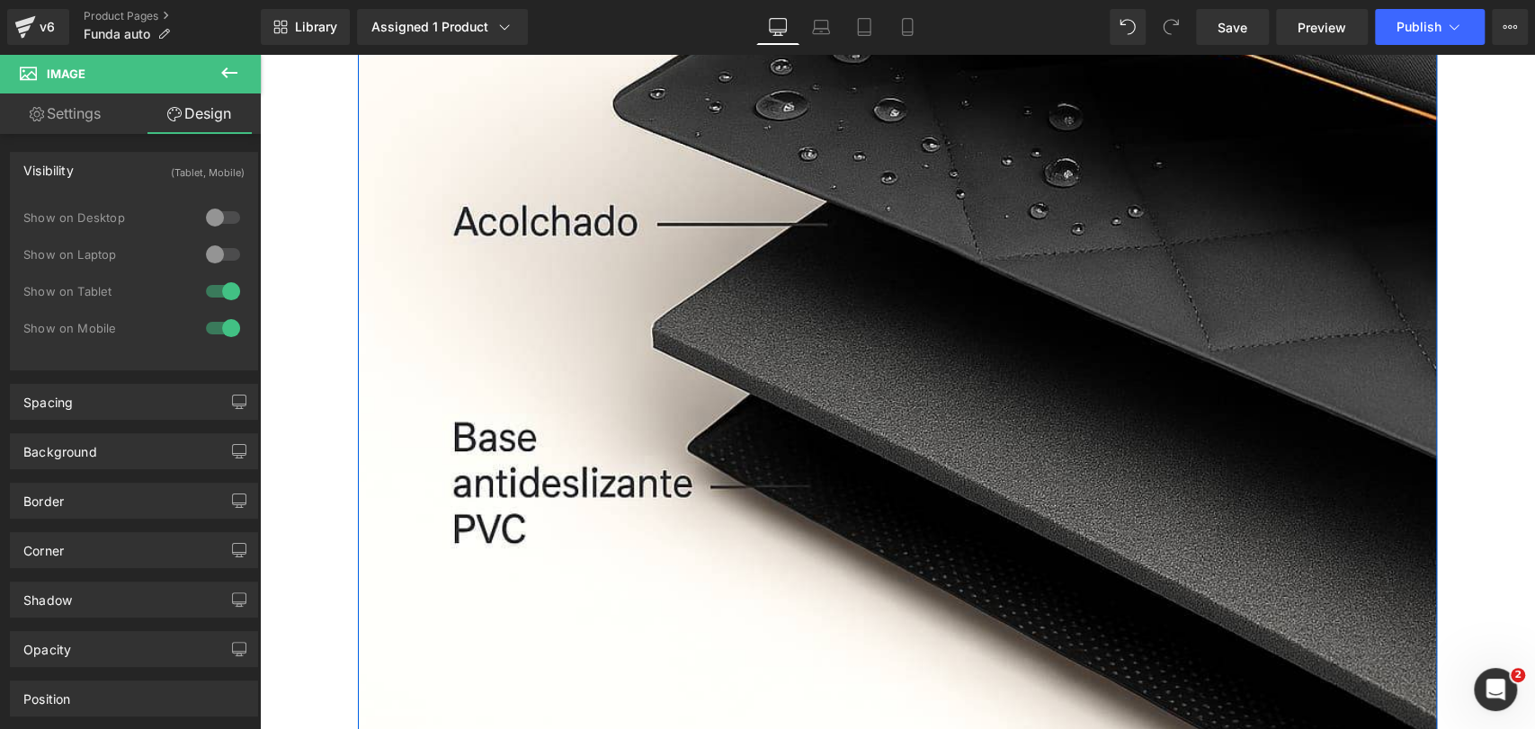
scroll to position [3836, 0]
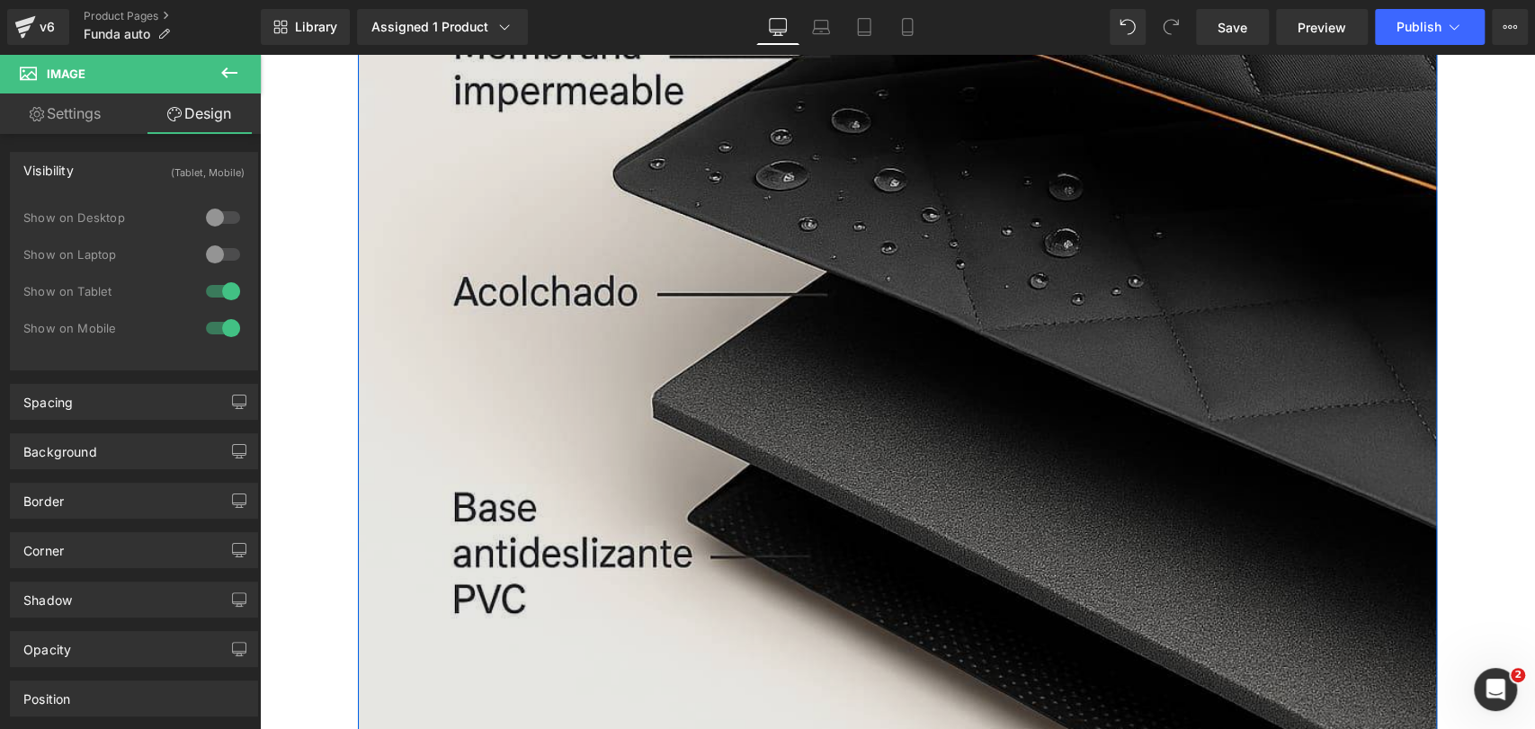
click at [629, 227] on img at bounding box center [897, 146] width 1079 height 1619
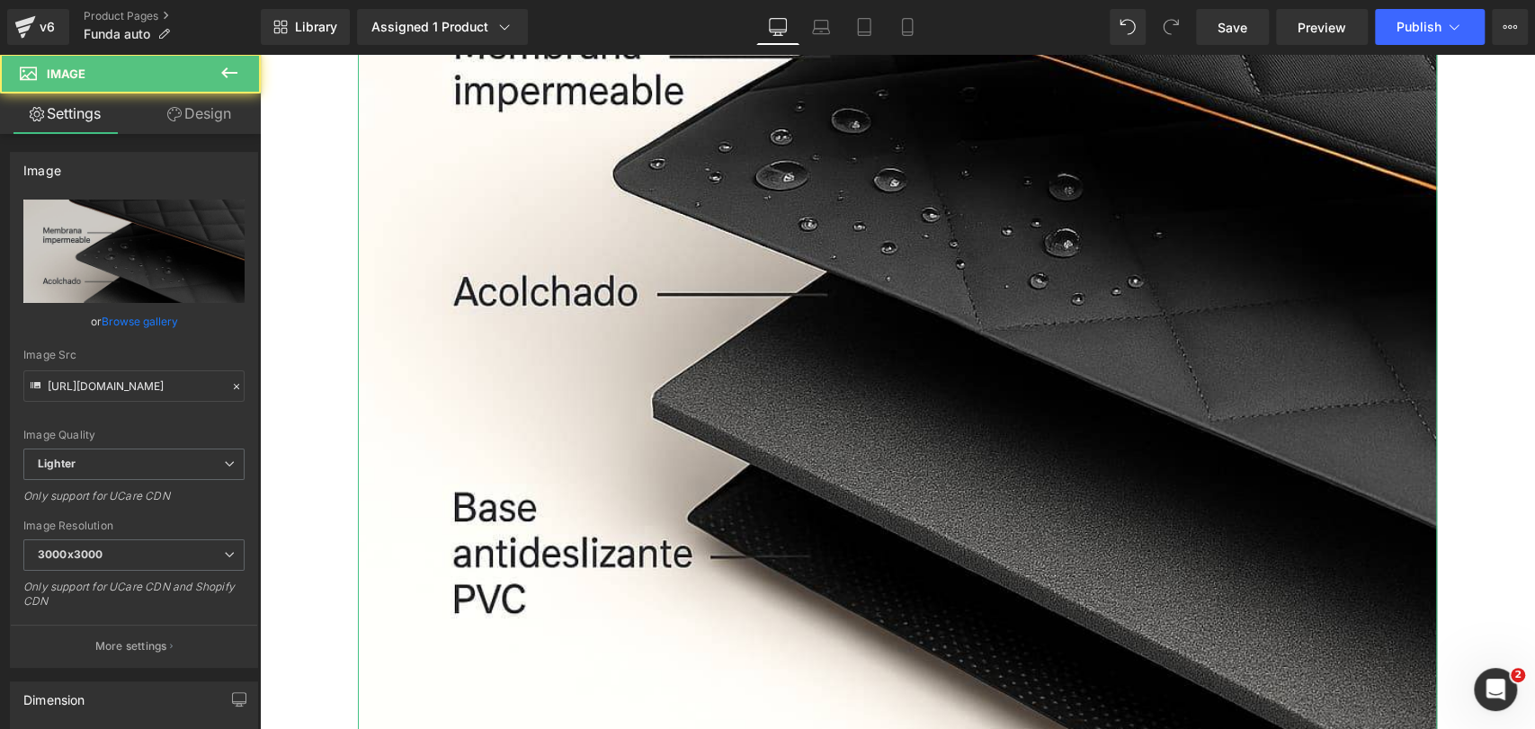
click at [219, 121] on link "Design" at bounding box center [199, 114] width 130 height 40
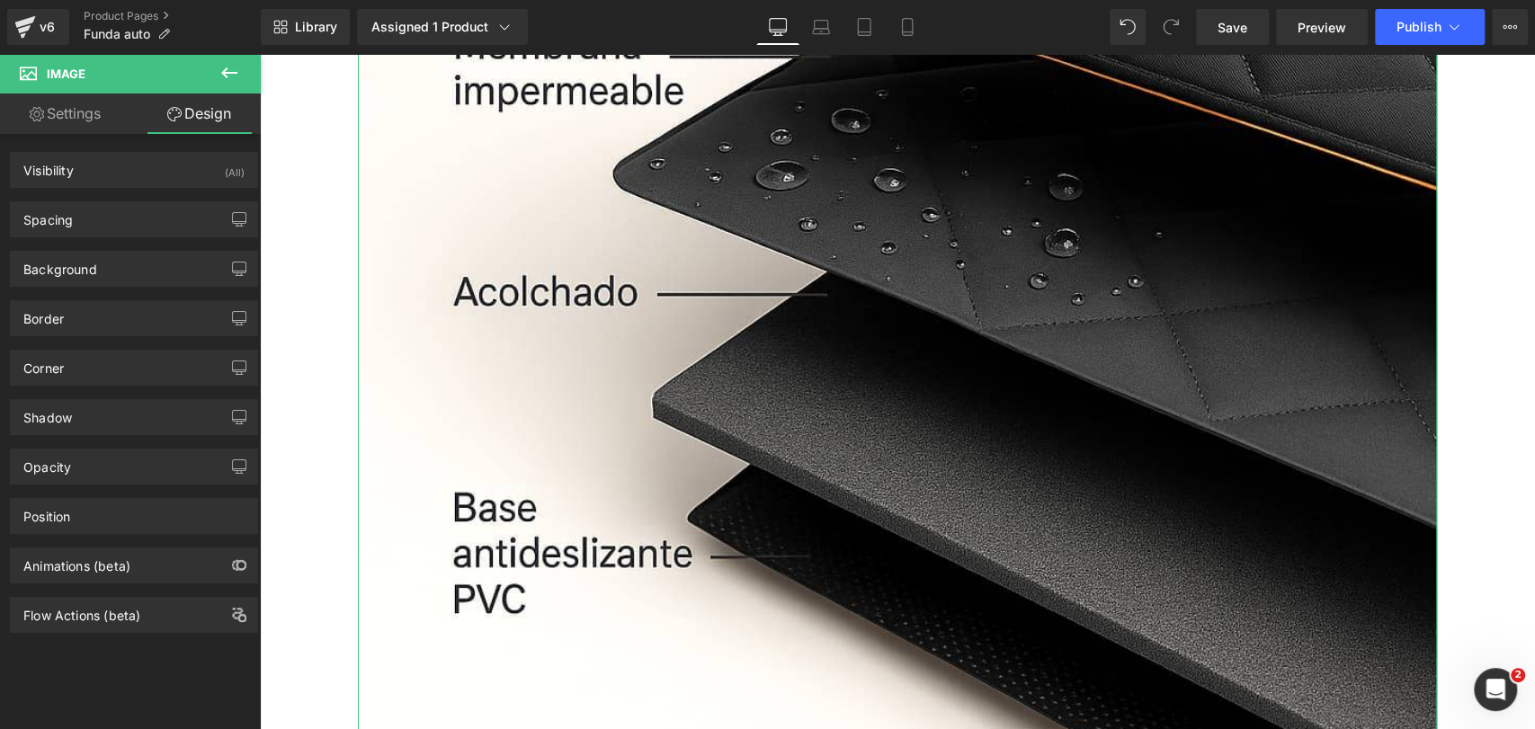
click at [203, 150] on div "Visibility (All) 0|0|0|0 1 Show on Desktop 1 Show on Laptop 1 Show on Tablet 1 …" at bounding box center [134, 162] width 269 height 49
click at [203, 167] on div "Visibility (All)" at bounding box center [134, 170] width 246 height 34
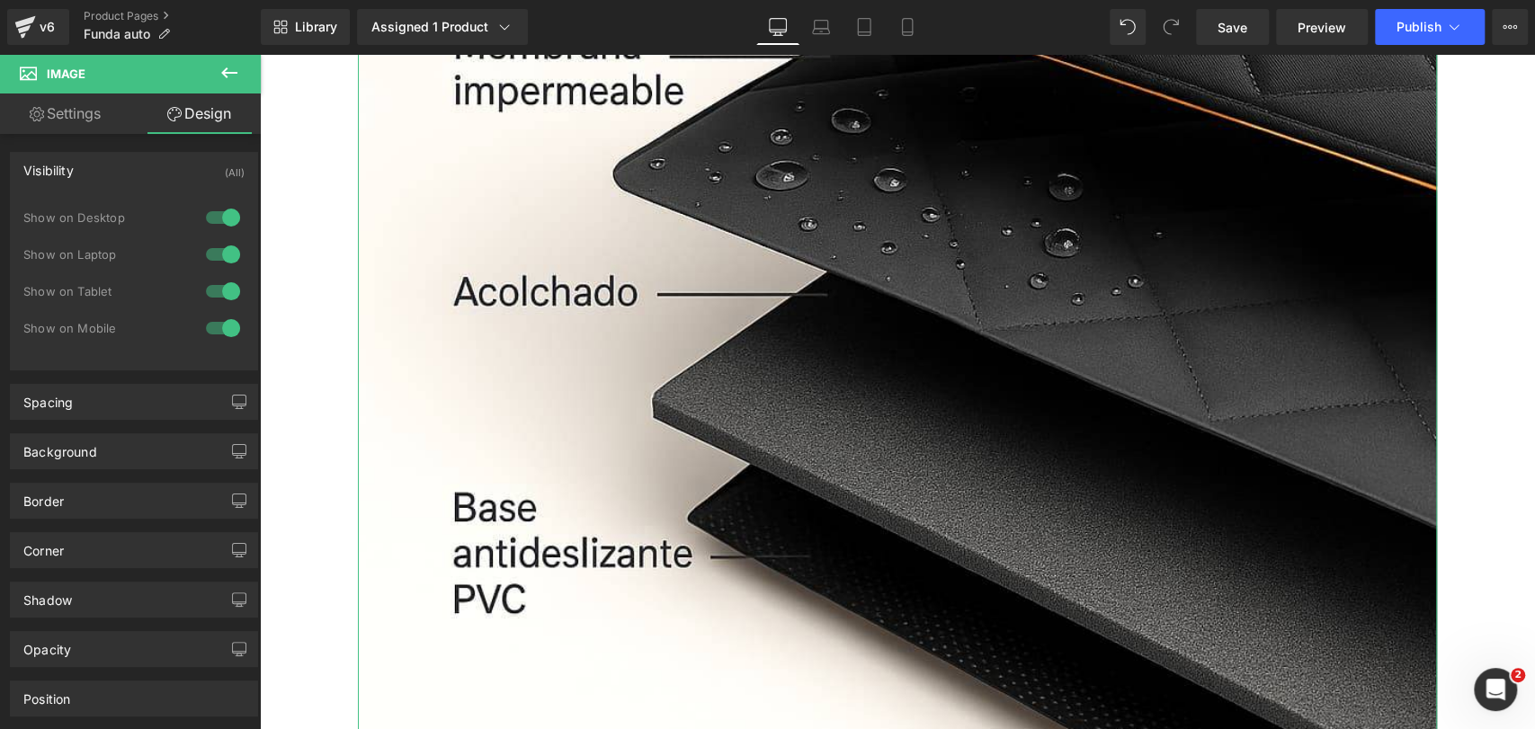
click at [213, 207] on div at bounding box center [222, 217] width 43 height 29
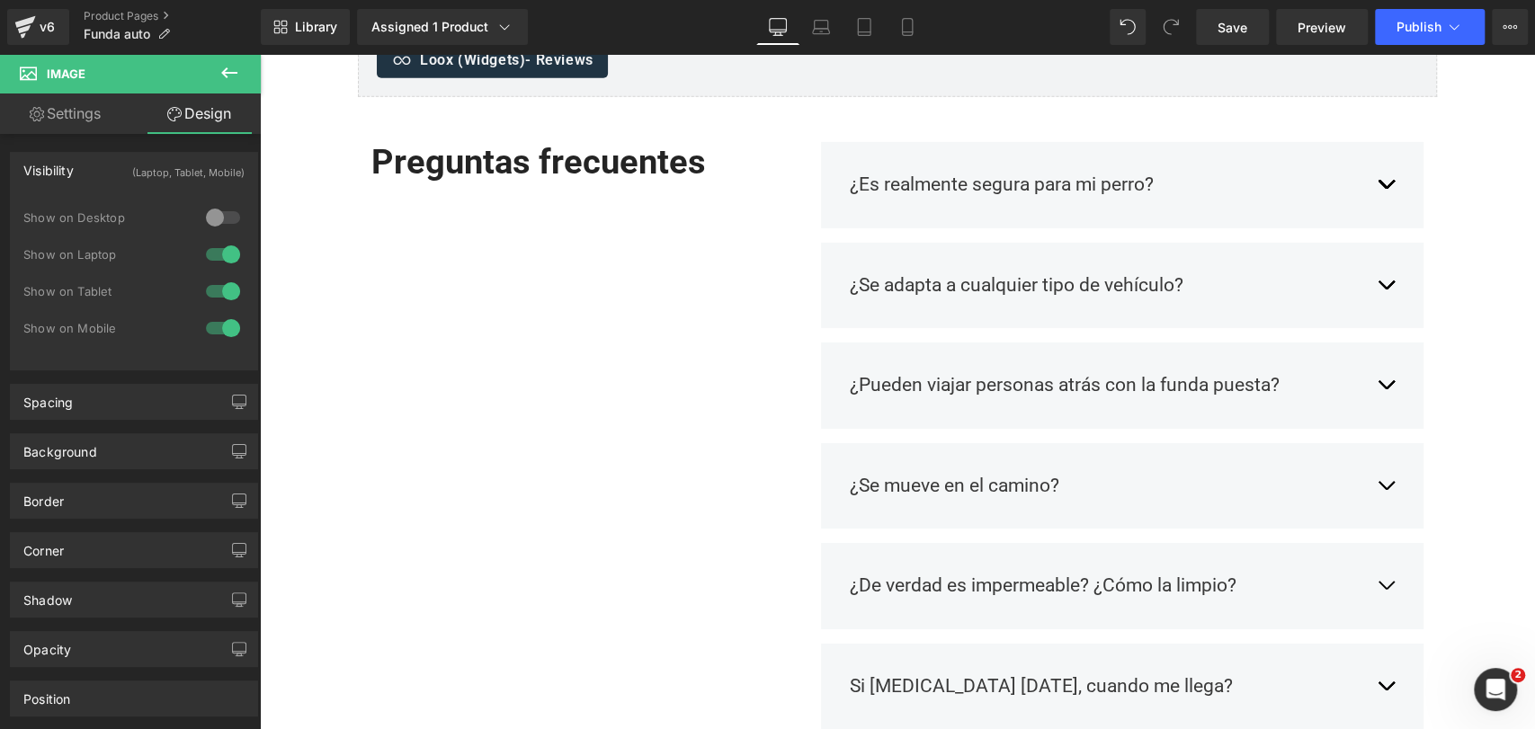
click at [222, 247] on div at bounding box center [222, 254] width 43 height 29
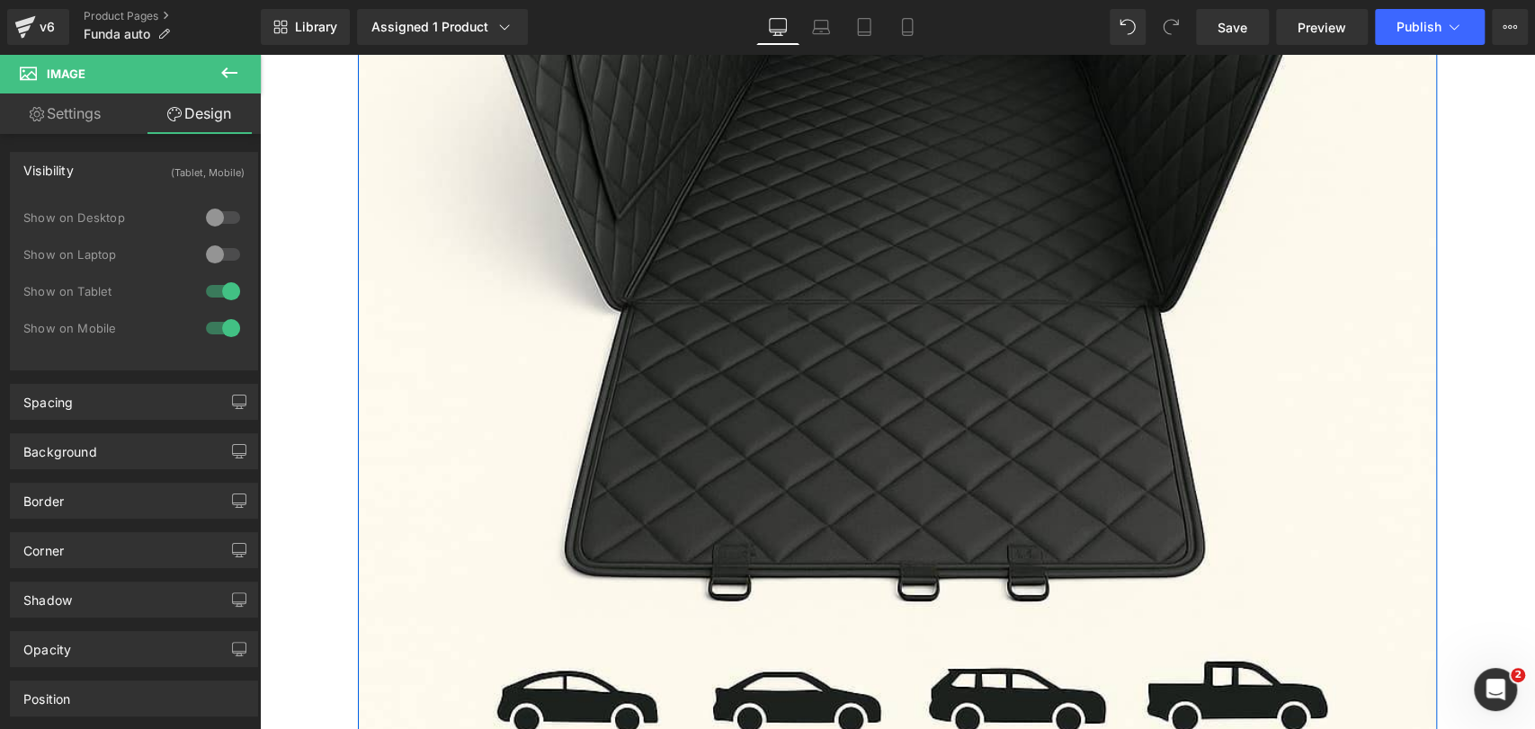
scroll to position [2155, 0]
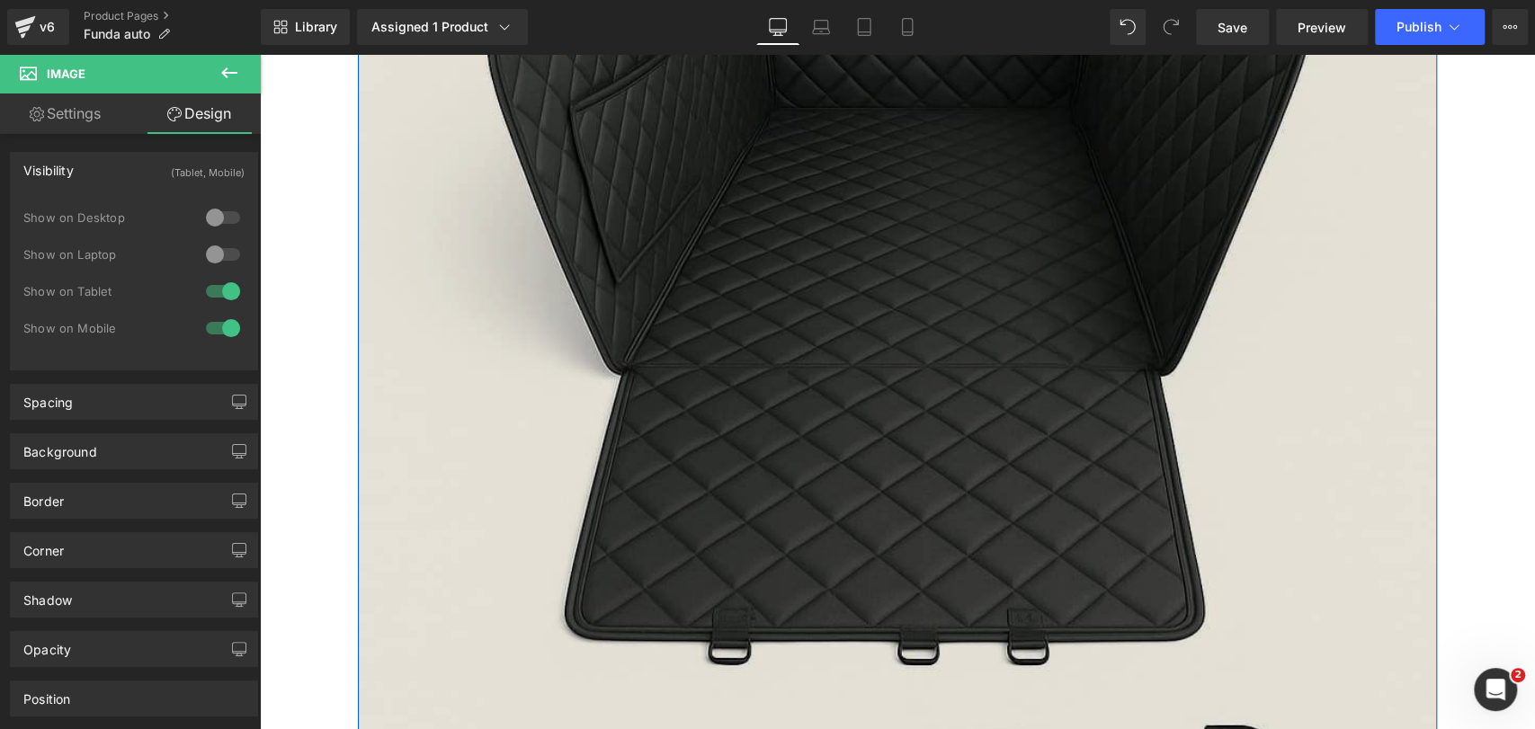
click at [541, 223] on img at bounding box center [897, 208] width 1079 height 1619
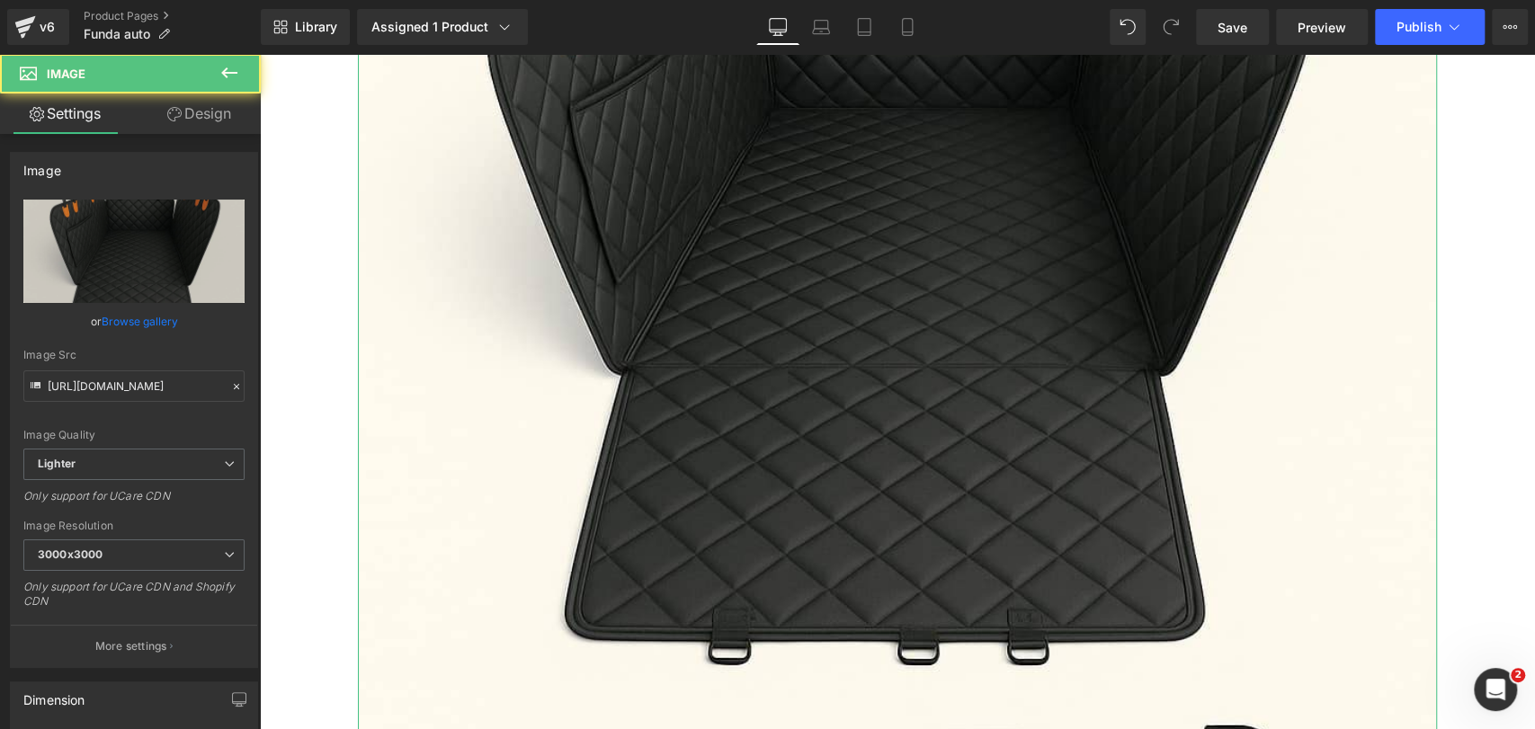
click at [228, 125] on link "Design" at bounding box center [199, 114] width 130 height 40
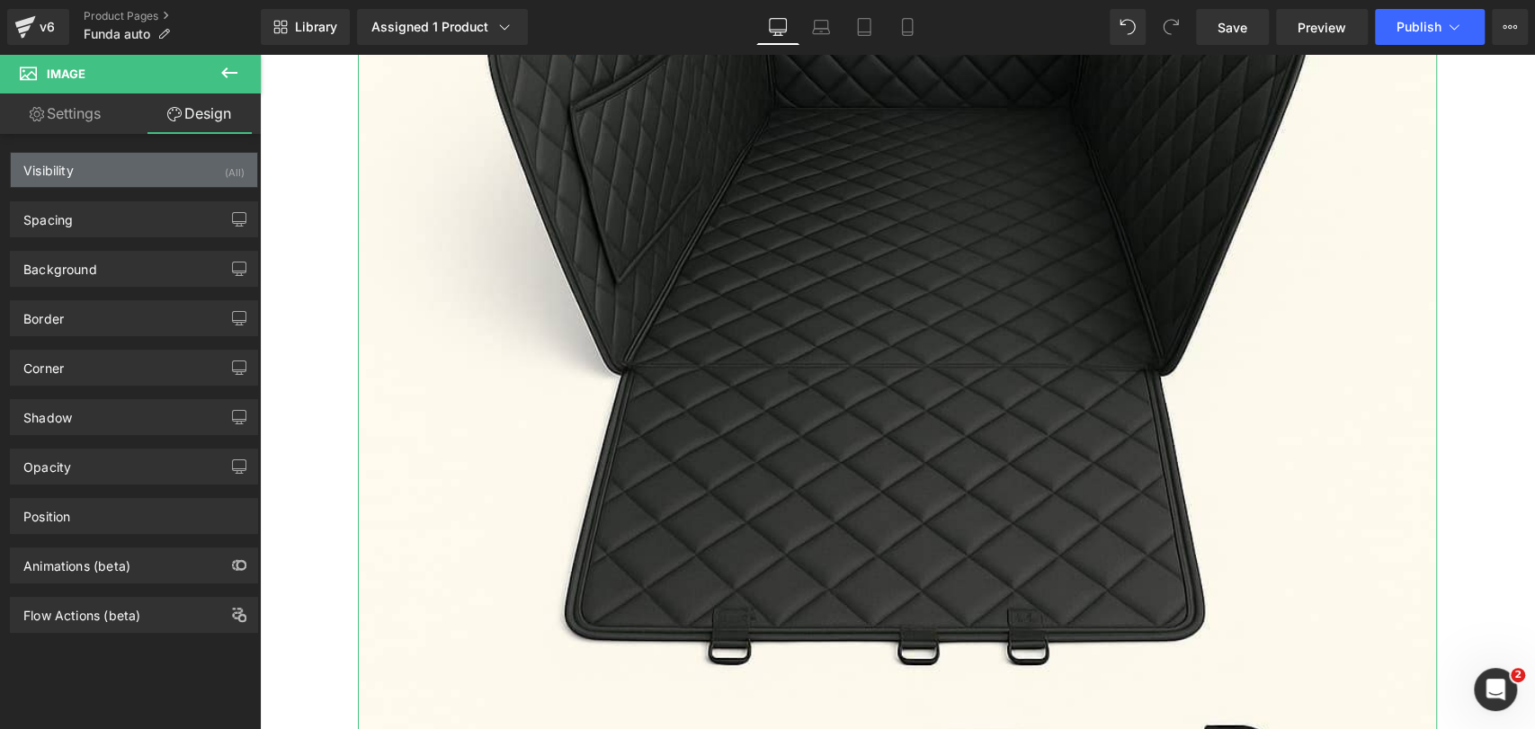
click at [208, 165] on div "Visibility (All)" at bounding box center [134, 170] width 246 height 34
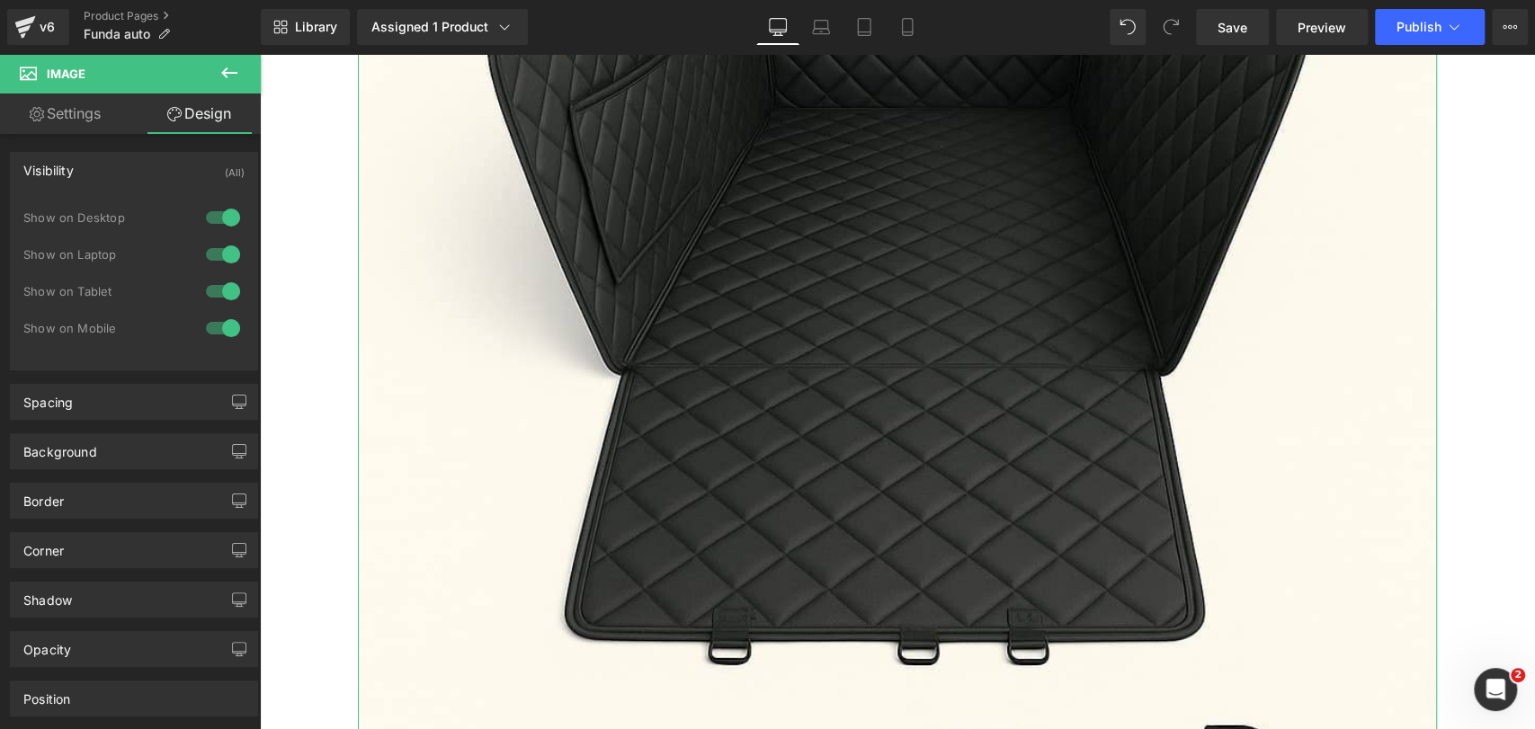
click at [223, 227] on div at bounding box center [222, 217] width 43 height 29
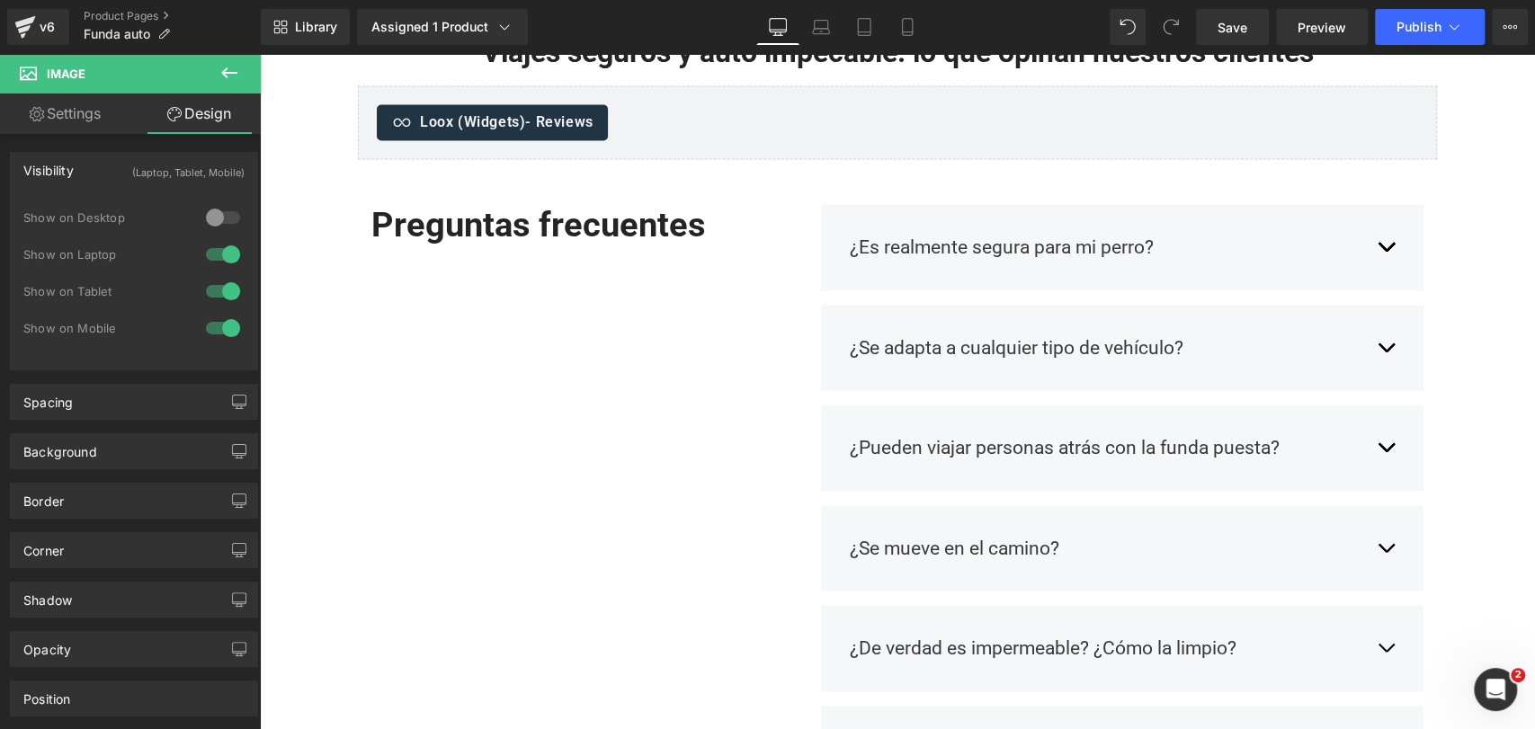
click at [222, 248] on div at bounding box center [222, 254] width 43 height 29
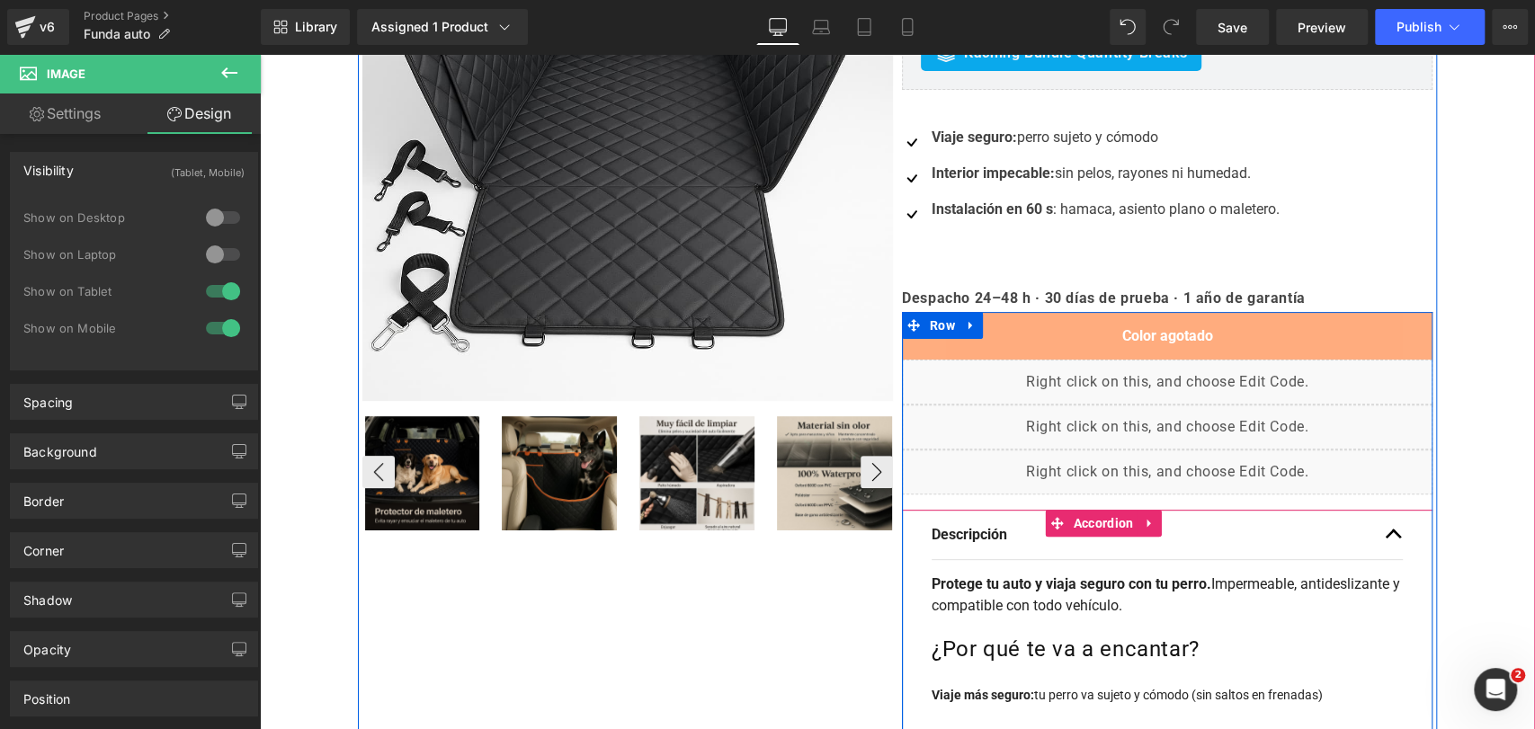
scroll to position [0, 0]
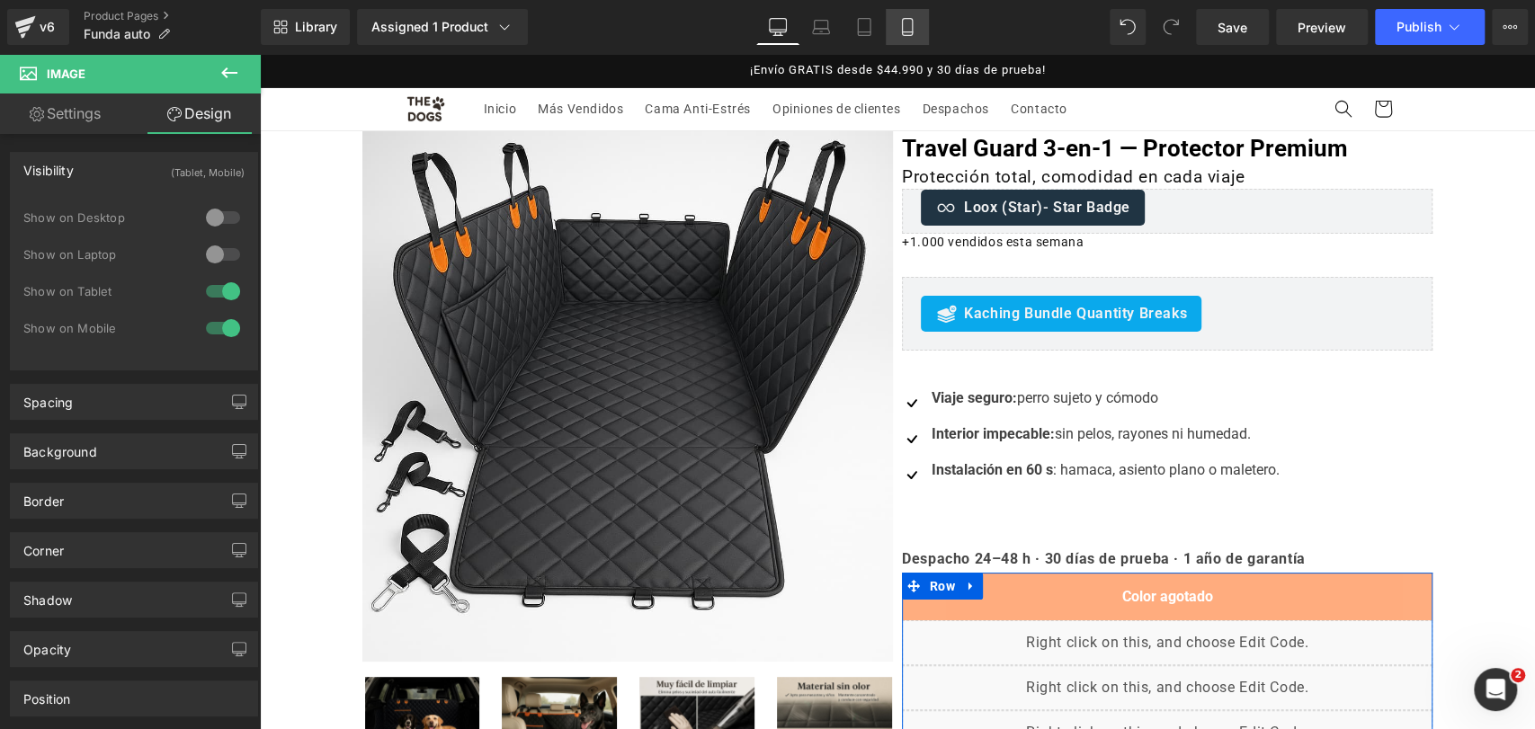
click at [908, 37] on link "Mobile" at bounding box center [907, 27] width 43 height 36
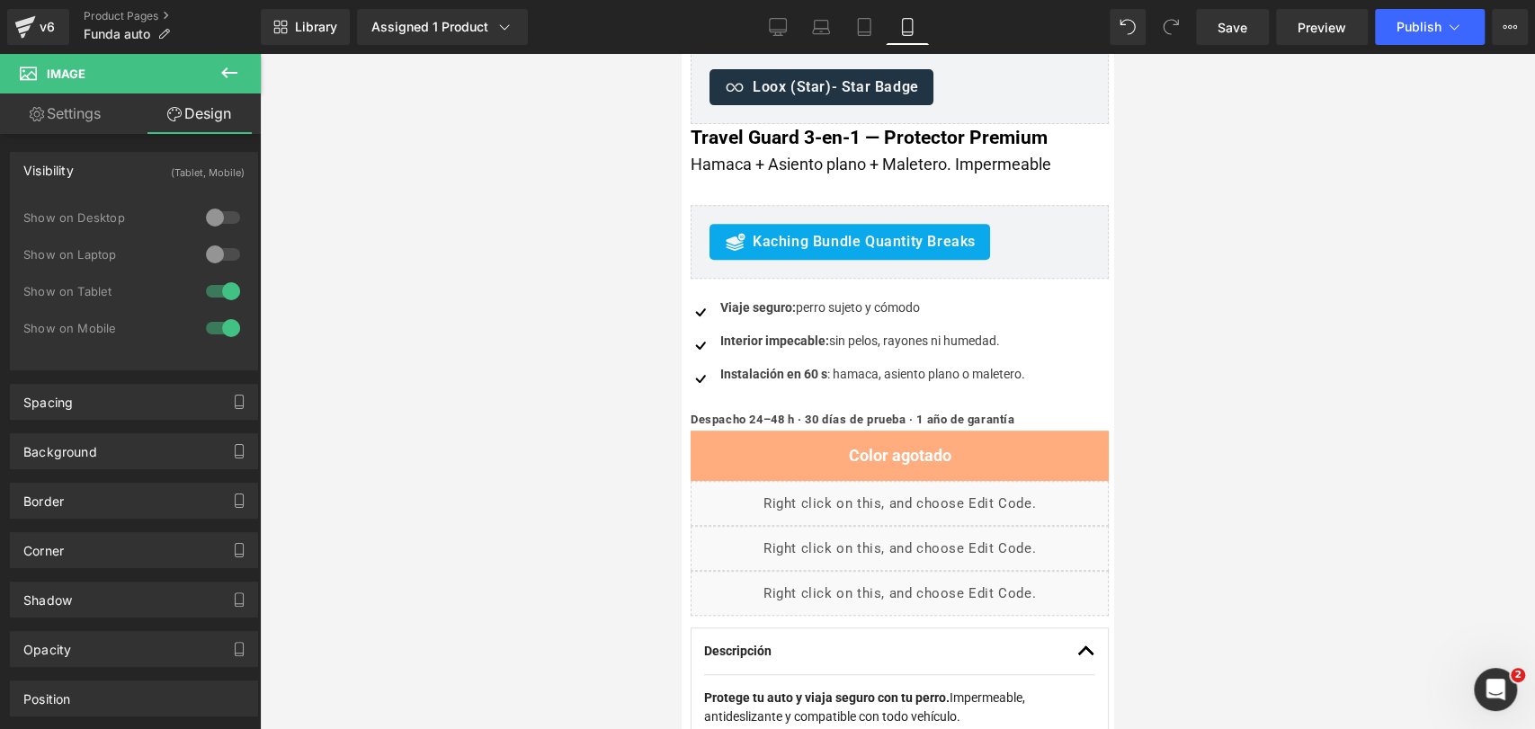
scroll to position [498, 0]
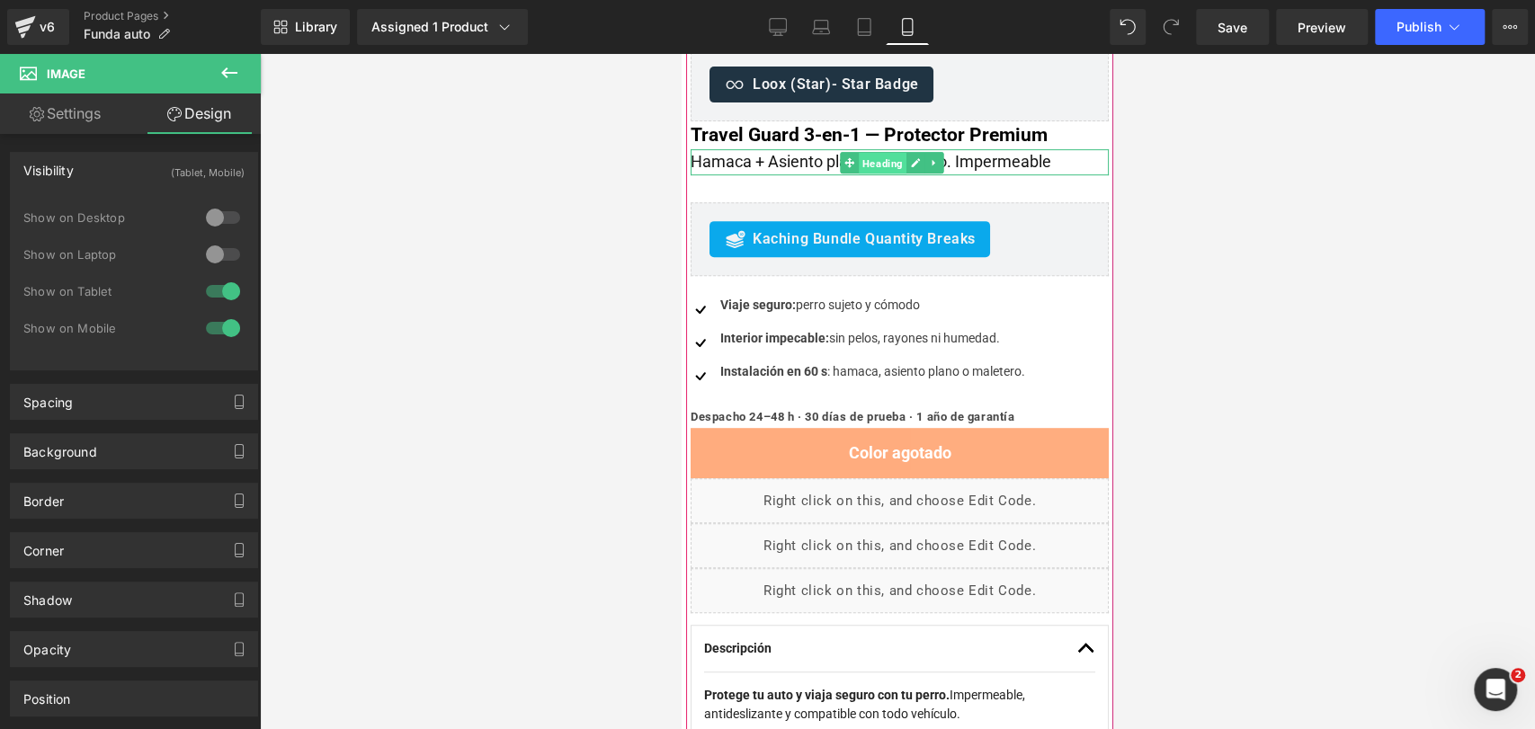
click at [894, 164] on span "Heading" at bounding box center [883, 164] width 48 height 22
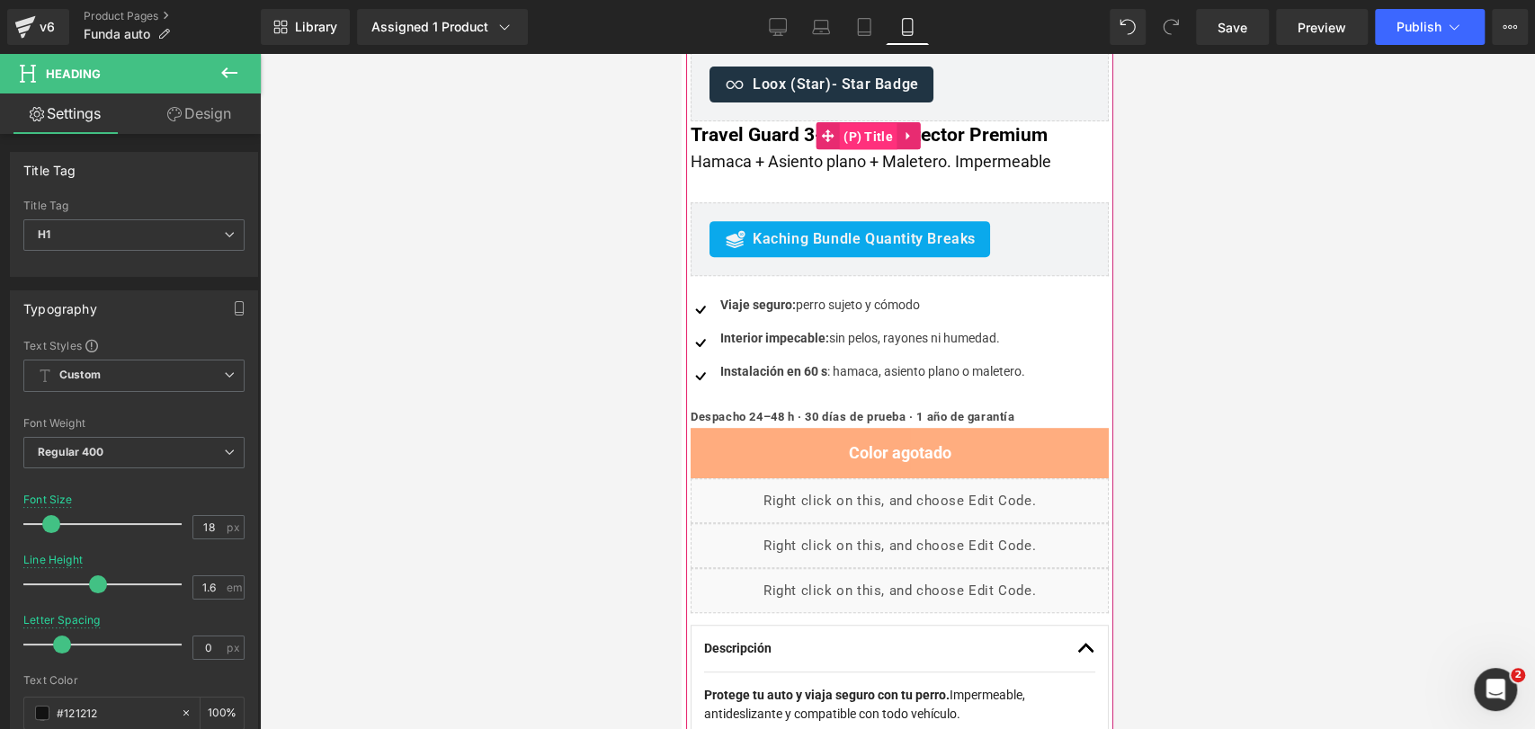
click at [866, 131] on span "(P) Title" at bounding box center [868, 136] width 58 height 27
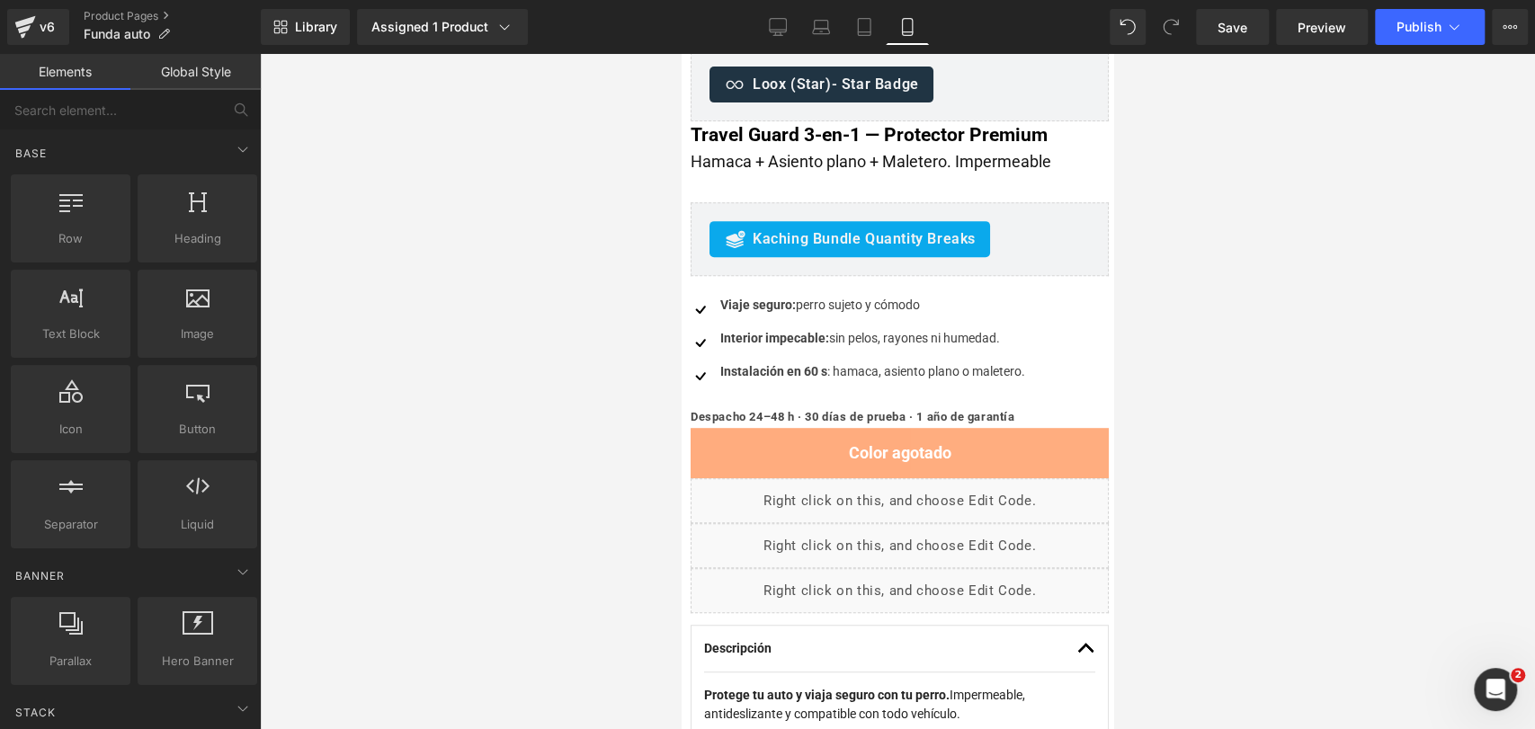
click at [1203, 281] on div at bounding box center [897, 391] width 1275 height 675
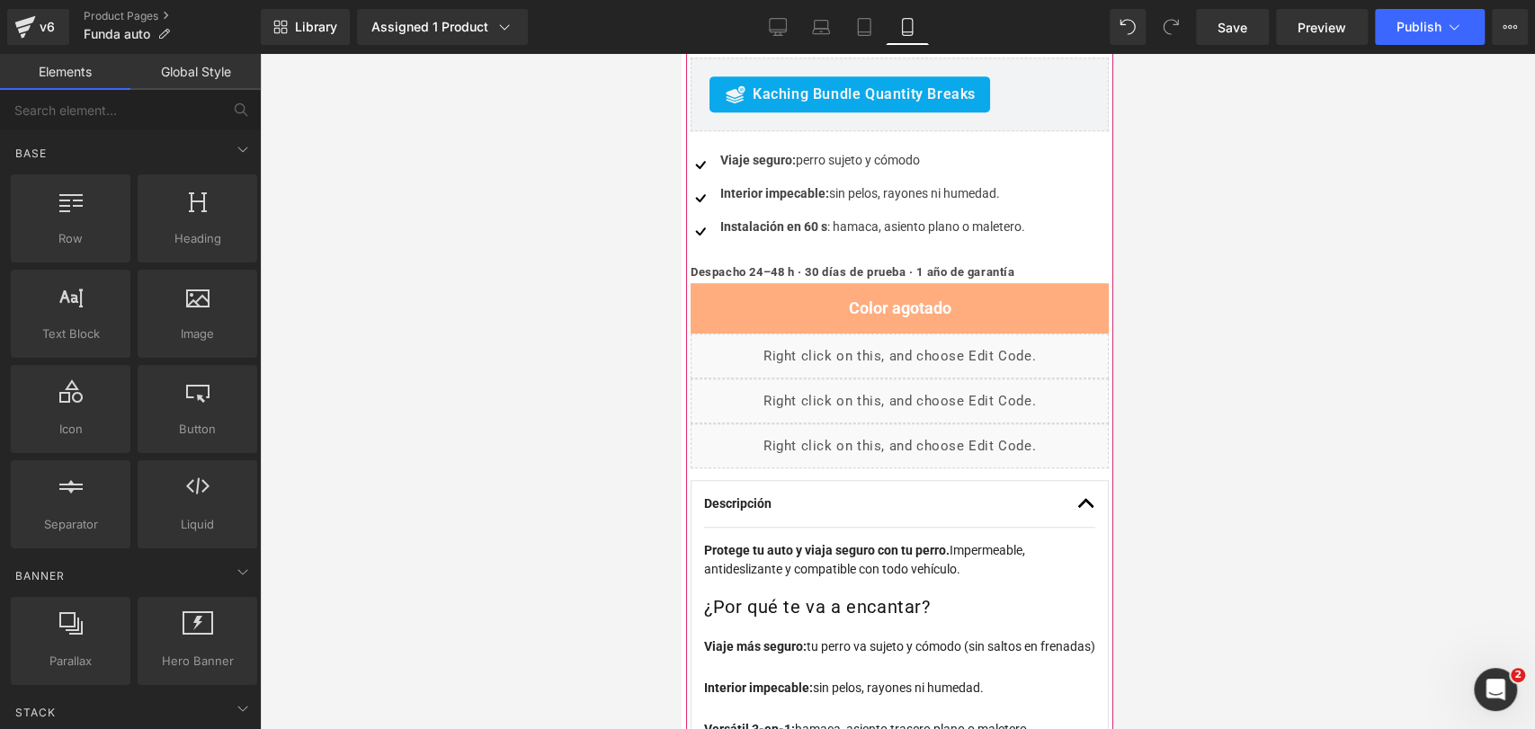
scroll to position [650, 0]
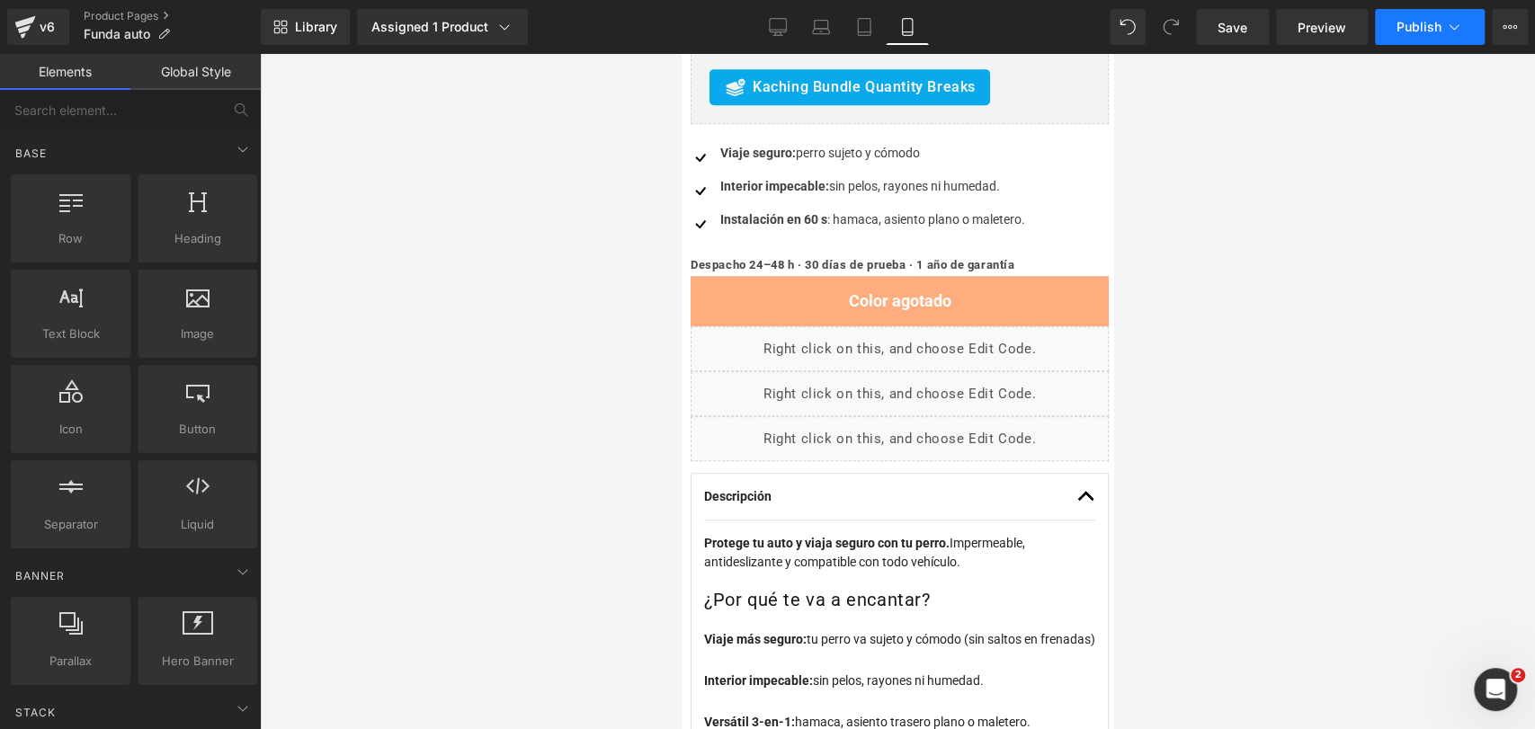
click at [1424, 24] on span "Publish" at bounding box center [1419, 27] width 45 height 14
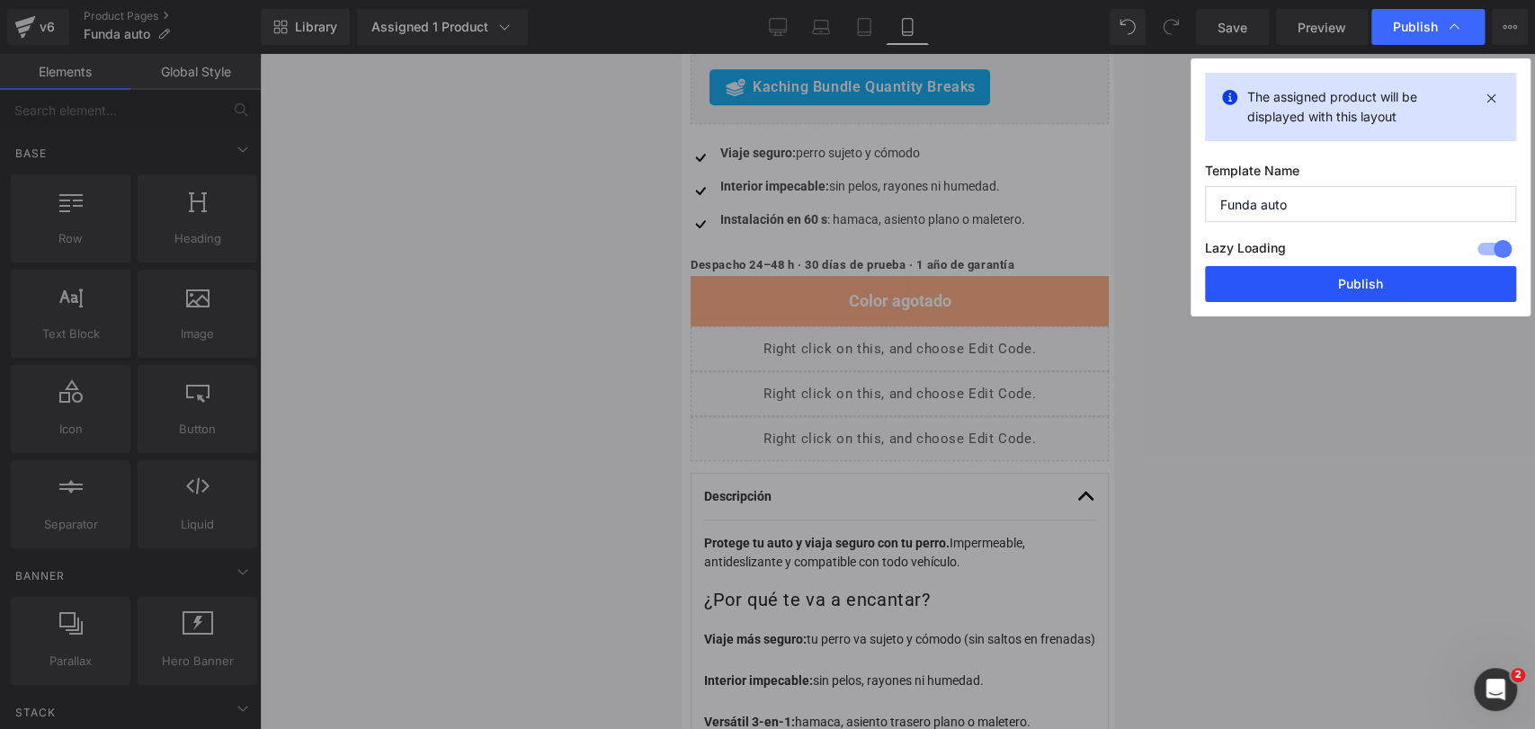
drag, startPoint x: 1334, startPoint y: 298, endPoint x: 374, endPoint y: 216, distance: 963.1
click at [1334, 298] on button "Publish" at bounding box center [1360, 284] width 311 height 36
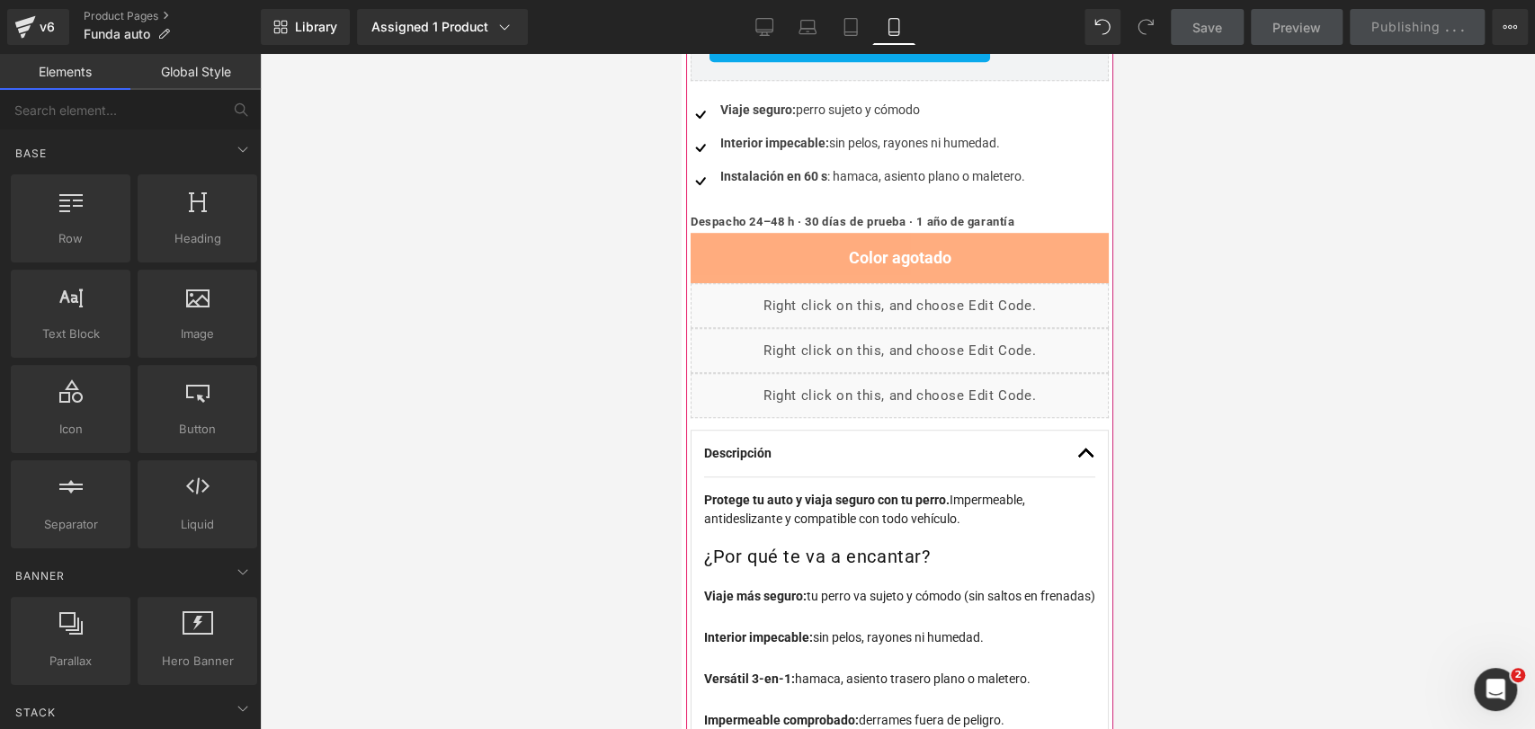
scroll to position [750, 0]
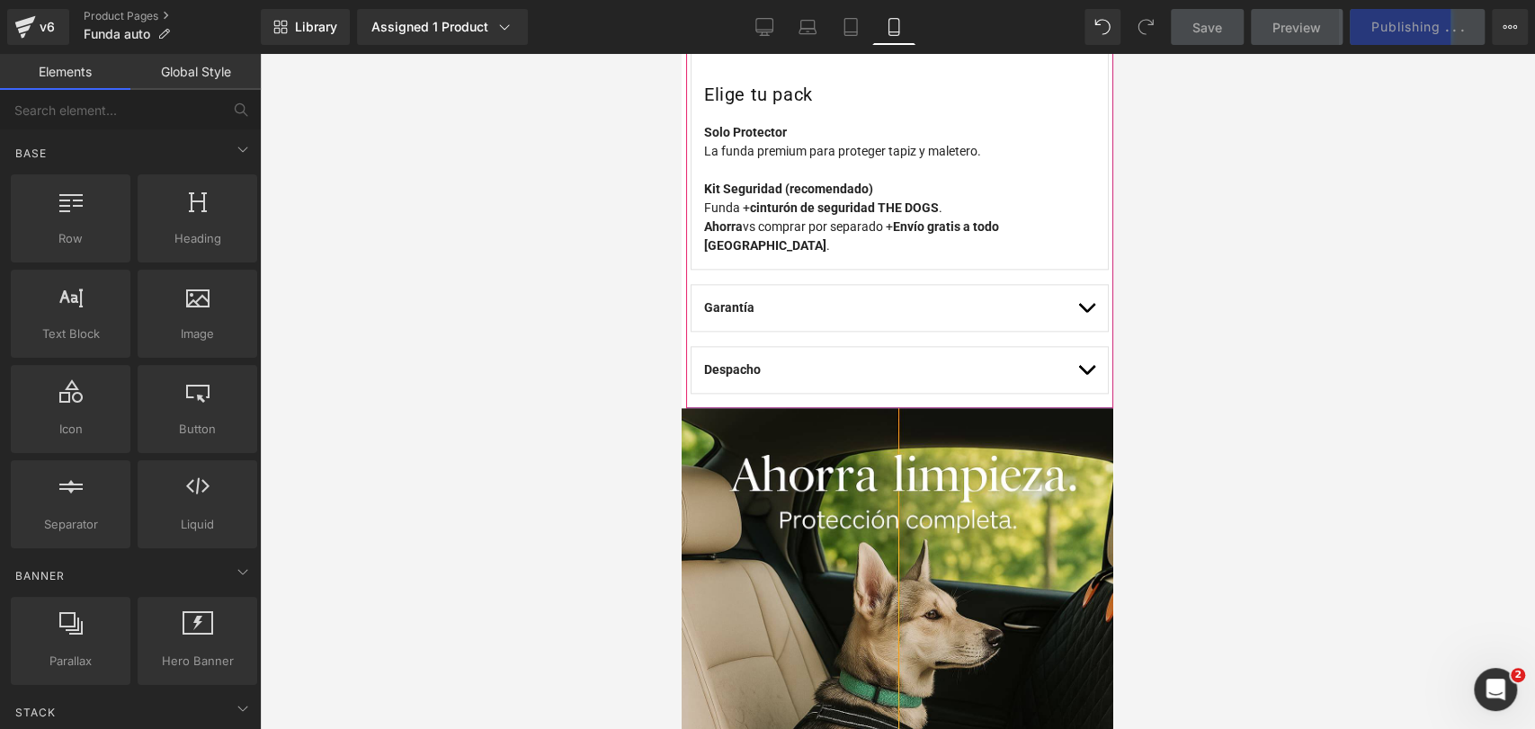
click at [1086, 312] on span "button" at bounding box center [1086, 312] width 0 height 0
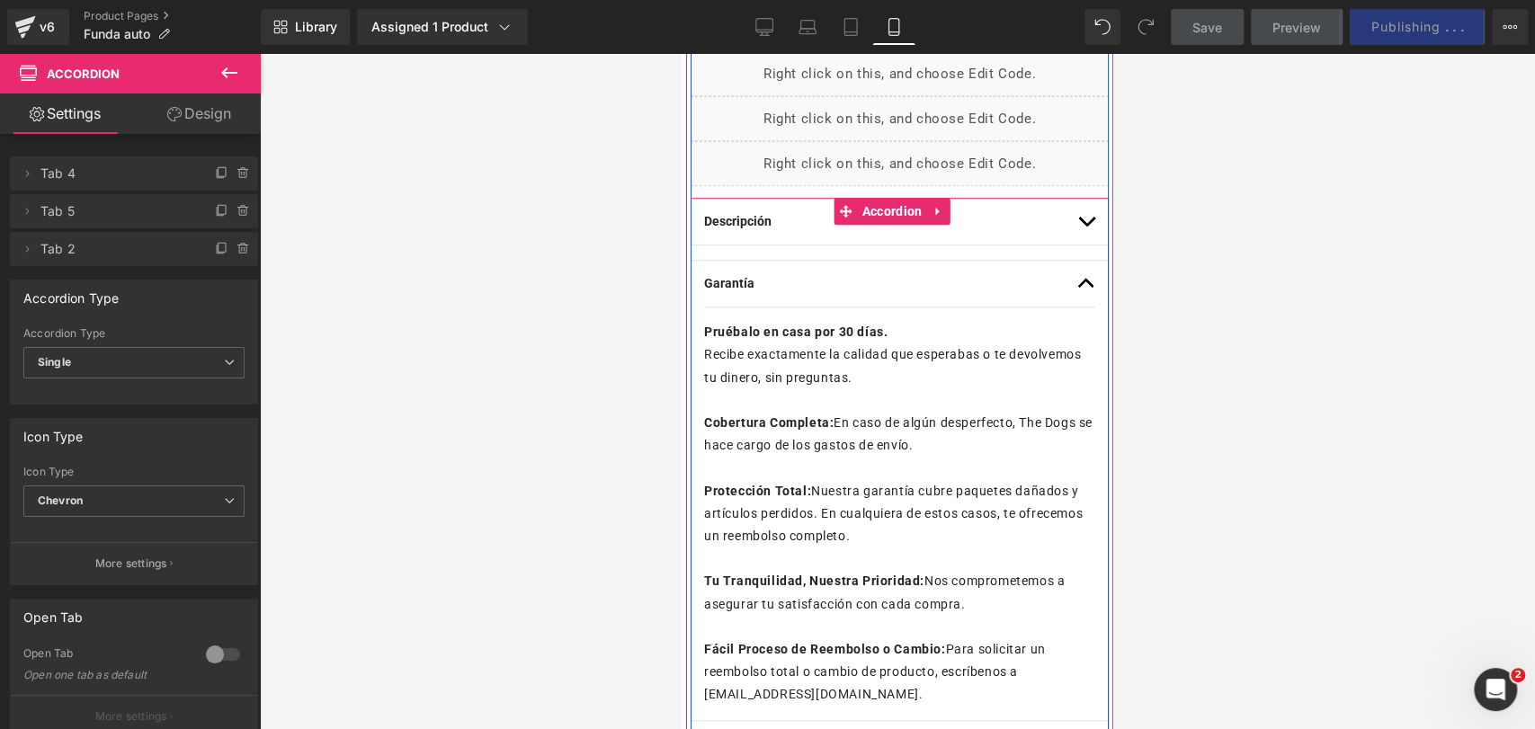
scroll to position [934, 0]
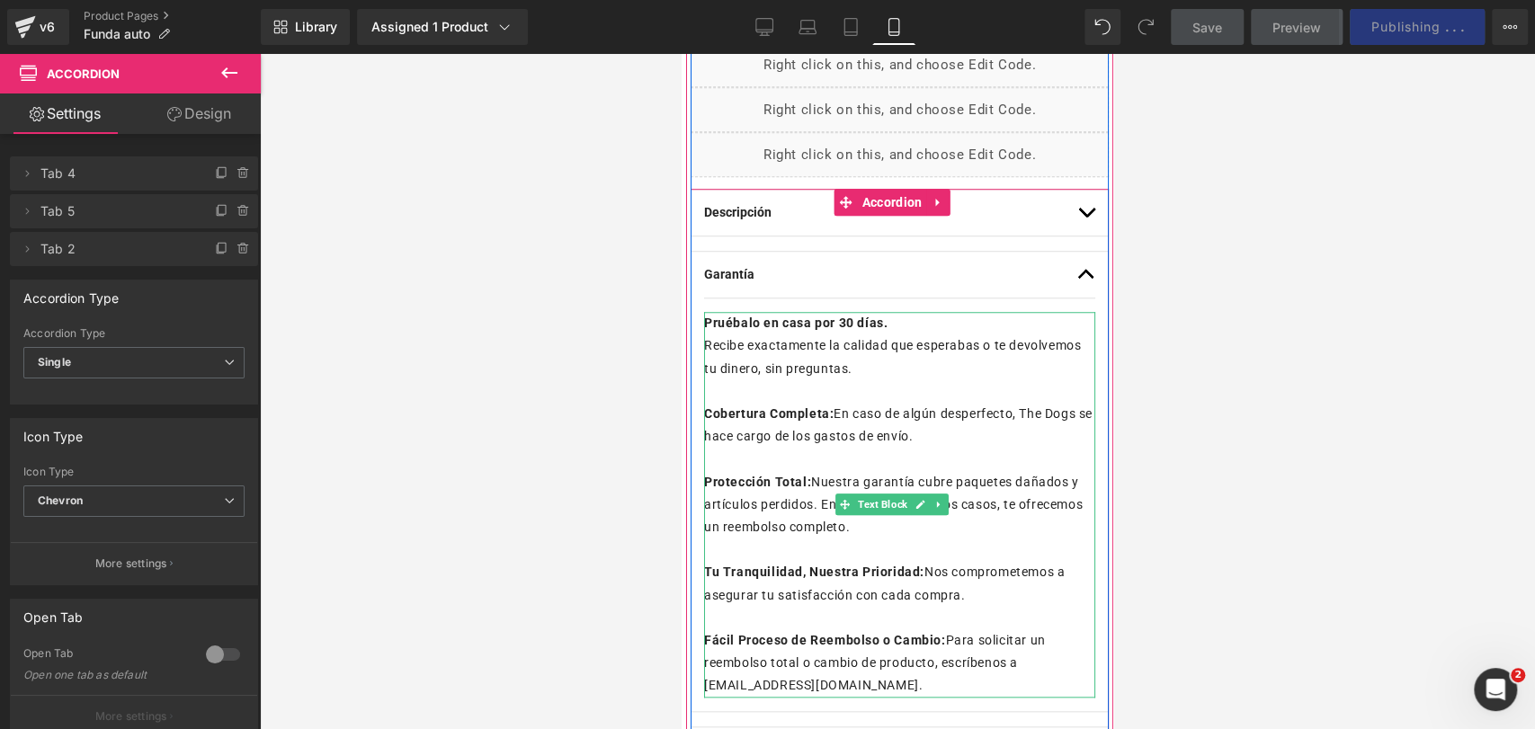
click at [1003, 377] on p "Recibe exactamente la calidad que esperabas o te devolvemos tu dinero, sin preg…" at bounding box center [899, 357] width 391 height 45
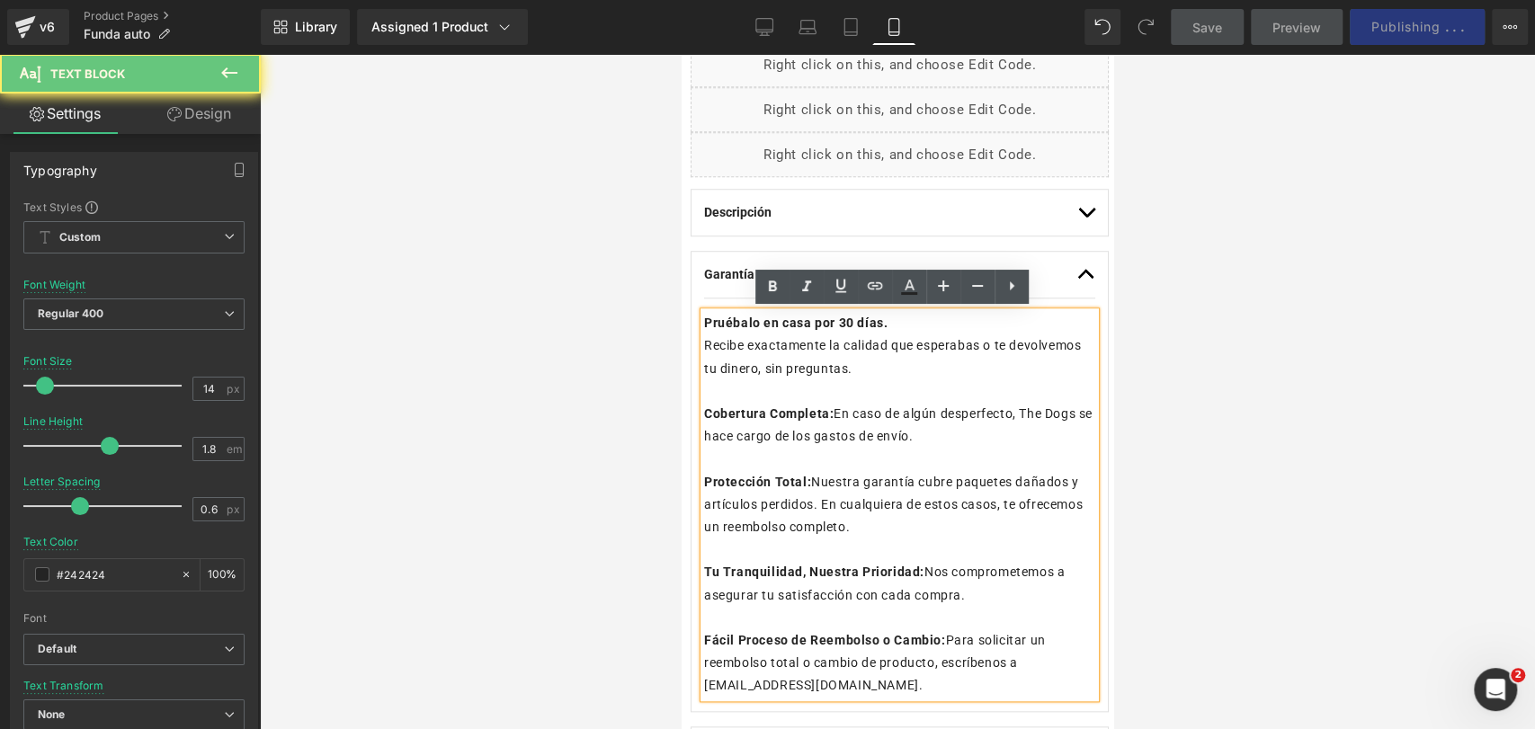
click at [990, 371] on p "Recibe exactamente la calidad que esperabas o te devolvemos tu dinero, sin preg…" at bounding box center [899, 357] width 391 height 45
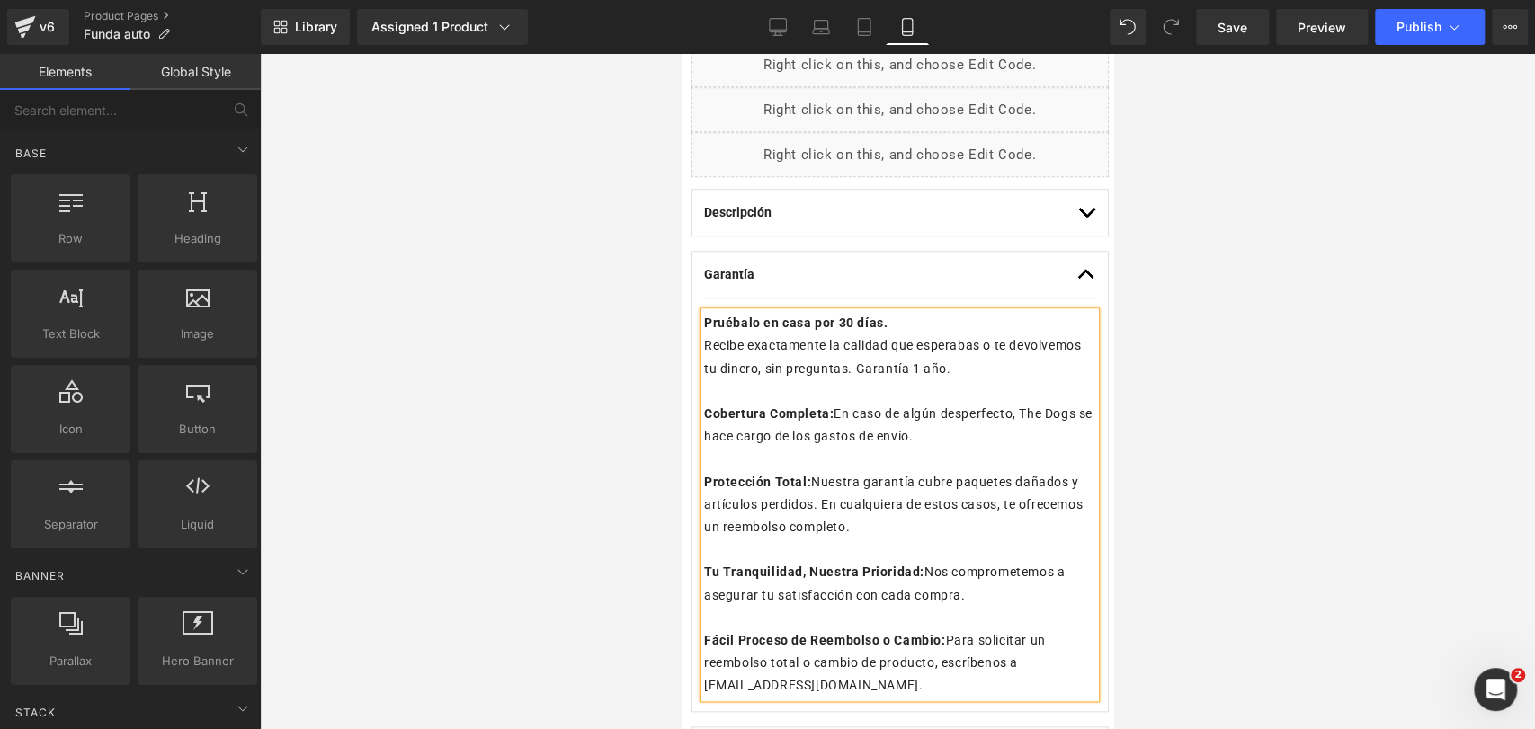
click at [1173, 340] on div at bounding box center [897, 391] width 1275 height 675
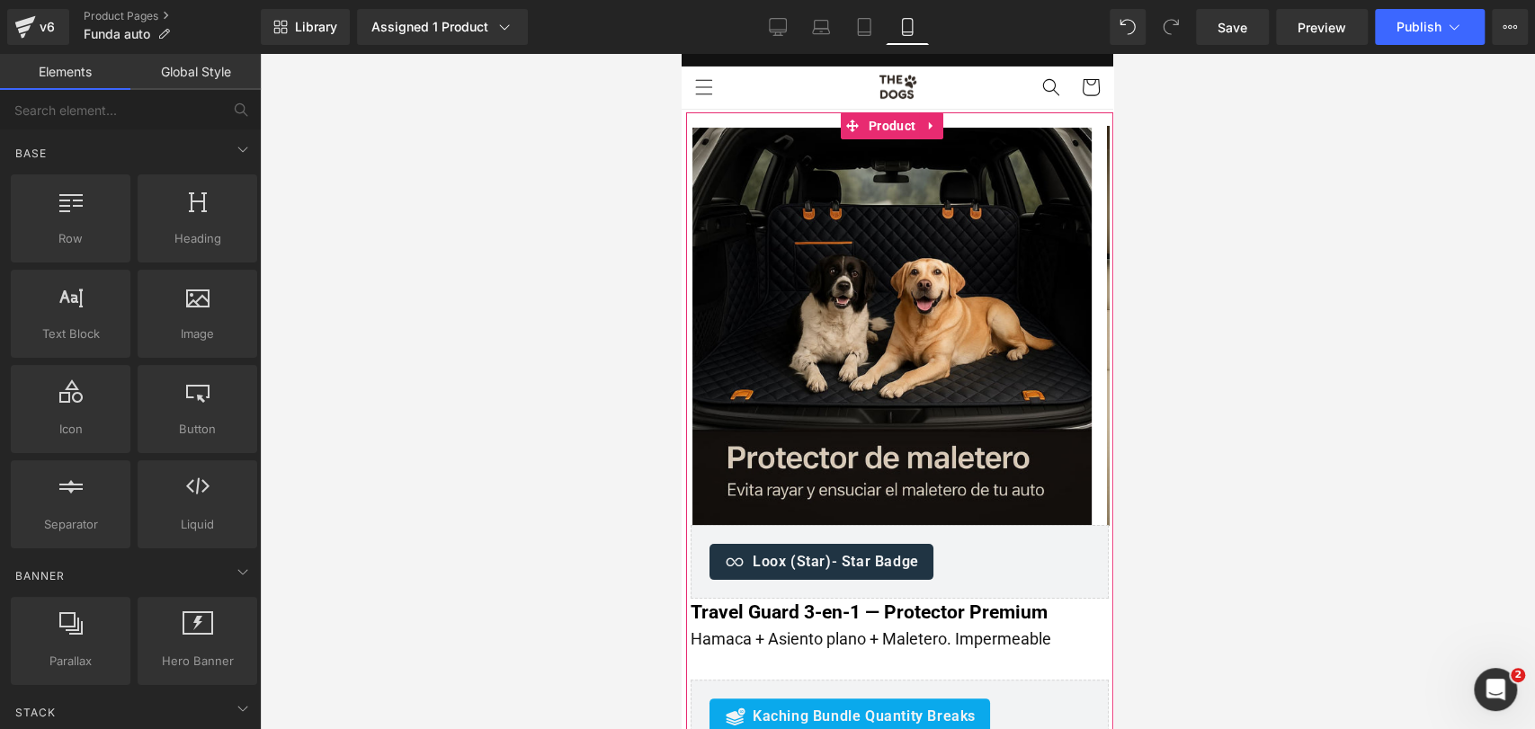
scroll to position [0, 0]
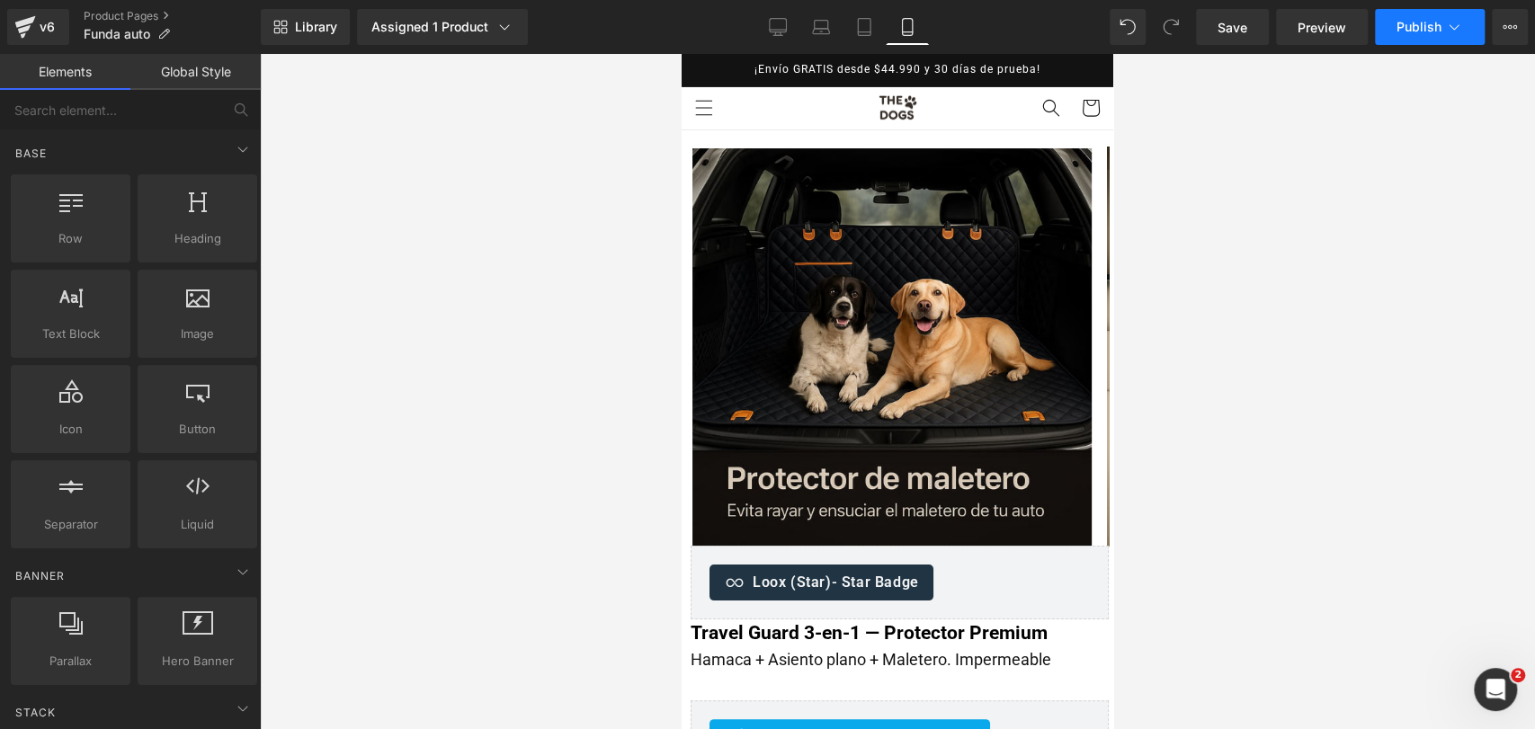
click at [1426, 21] on span "Publish" at bounding box center [1419, 27] width 45 height 14
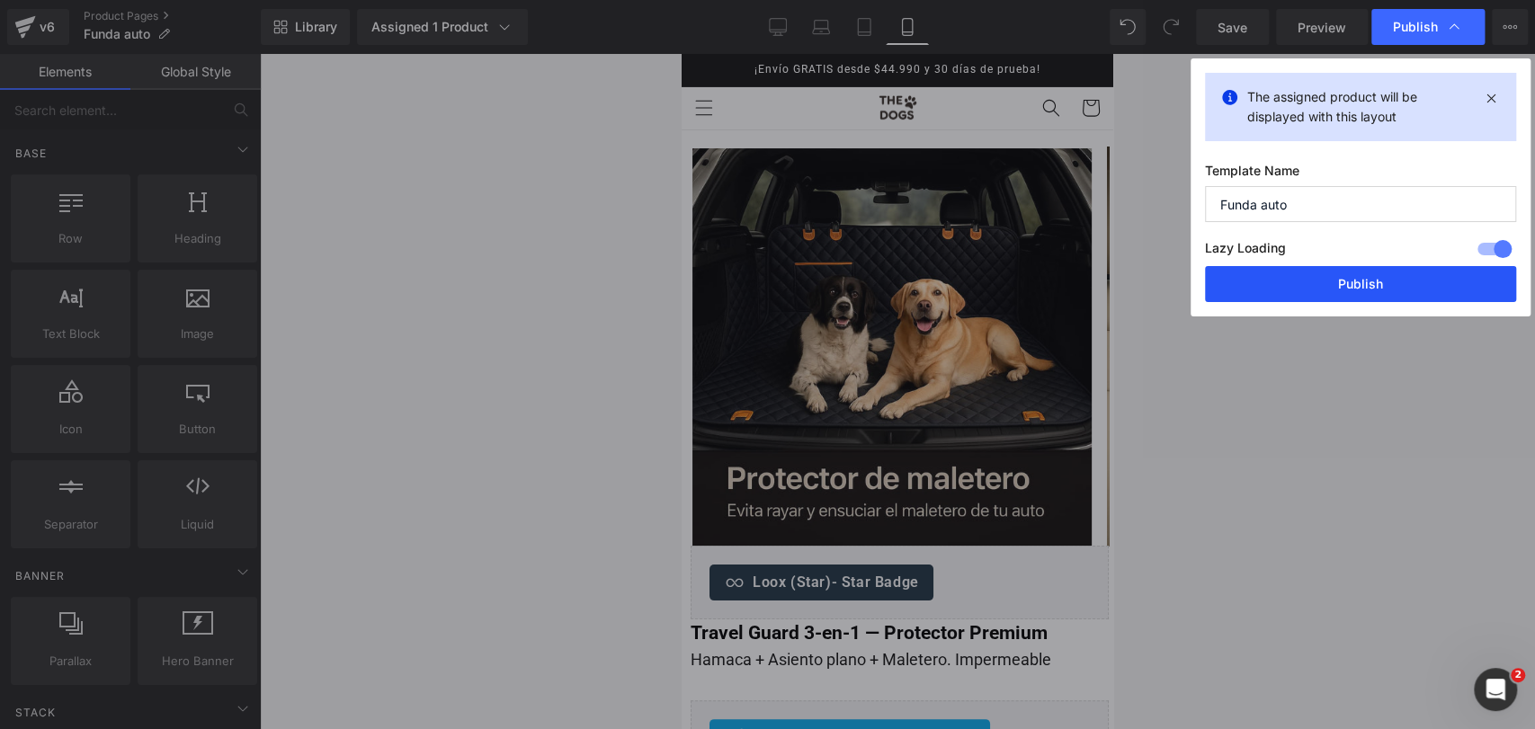
click at [1322, 272] on button "Publish" at bounding box center [1360, 284] width 311 height 36
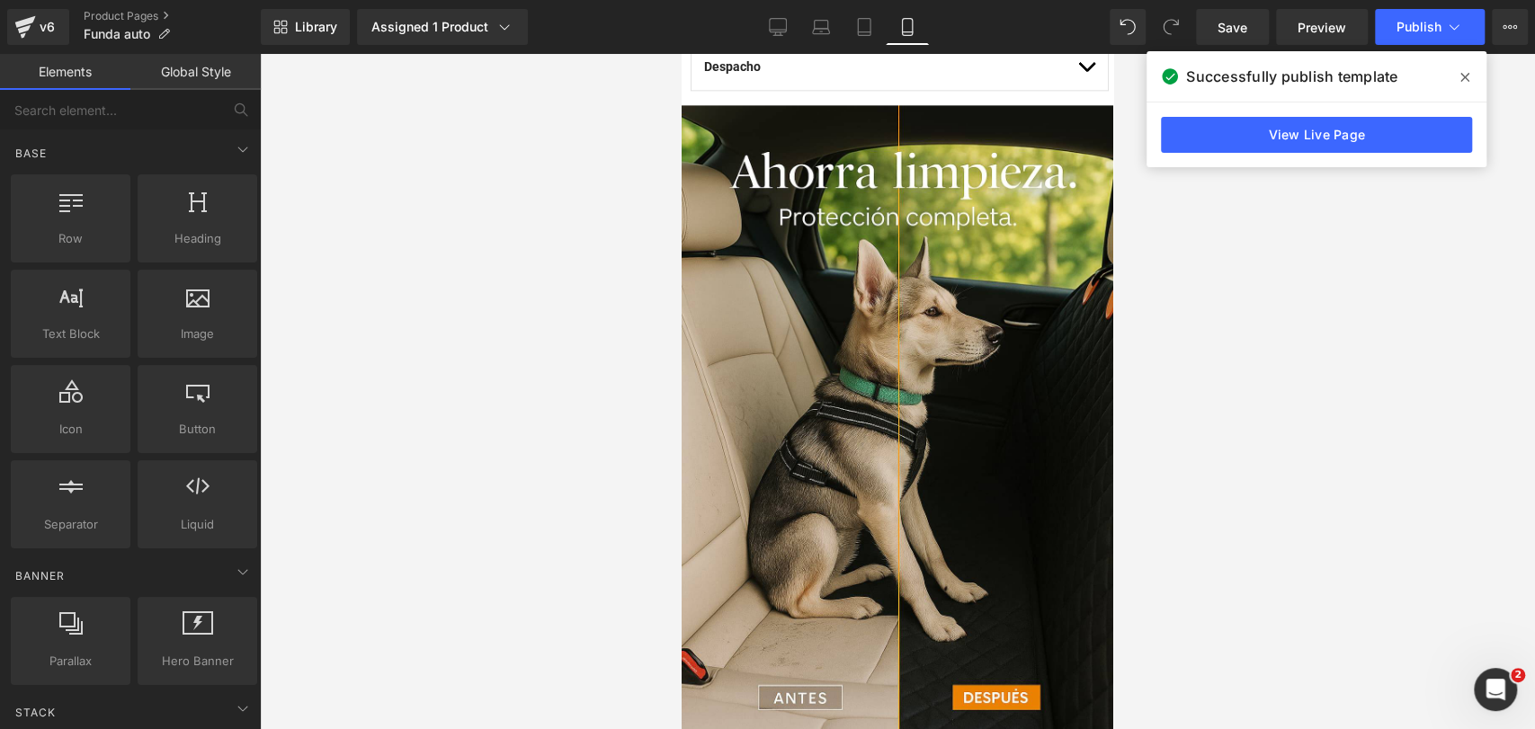
scroll to position [1648, 0]
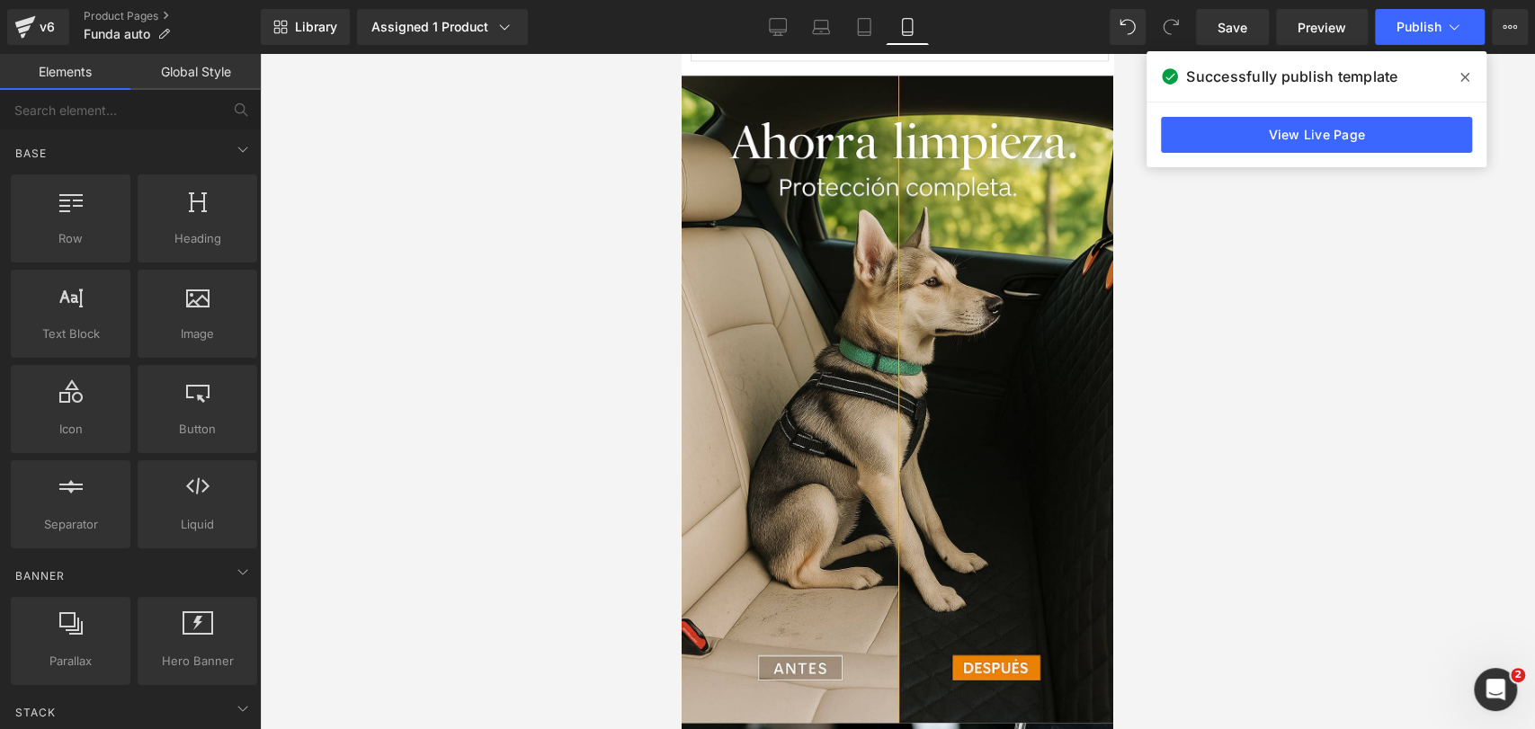
click at [1460, 77] on span at bounding box center [1465, 77] width 29 height 29
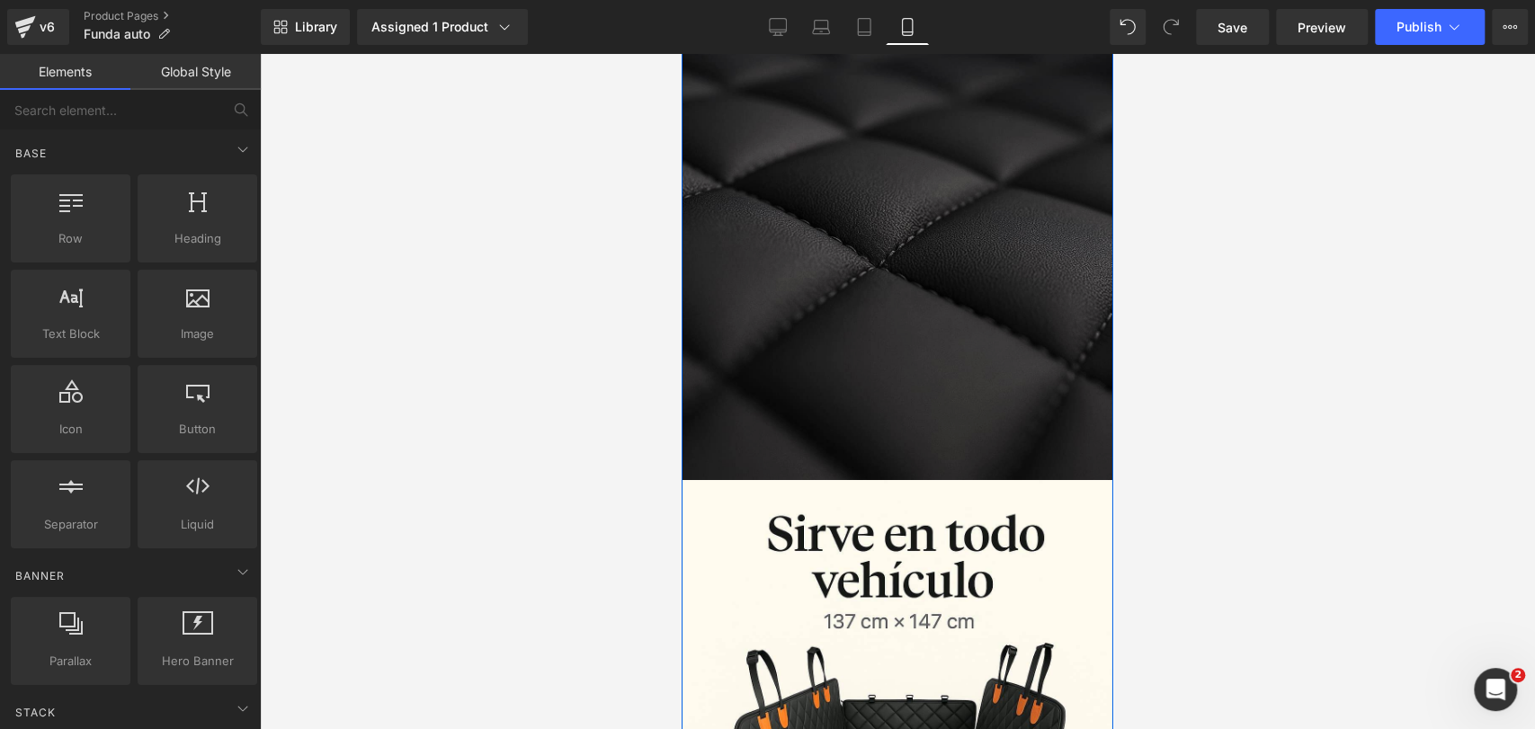
scroll to position [4485, 0]
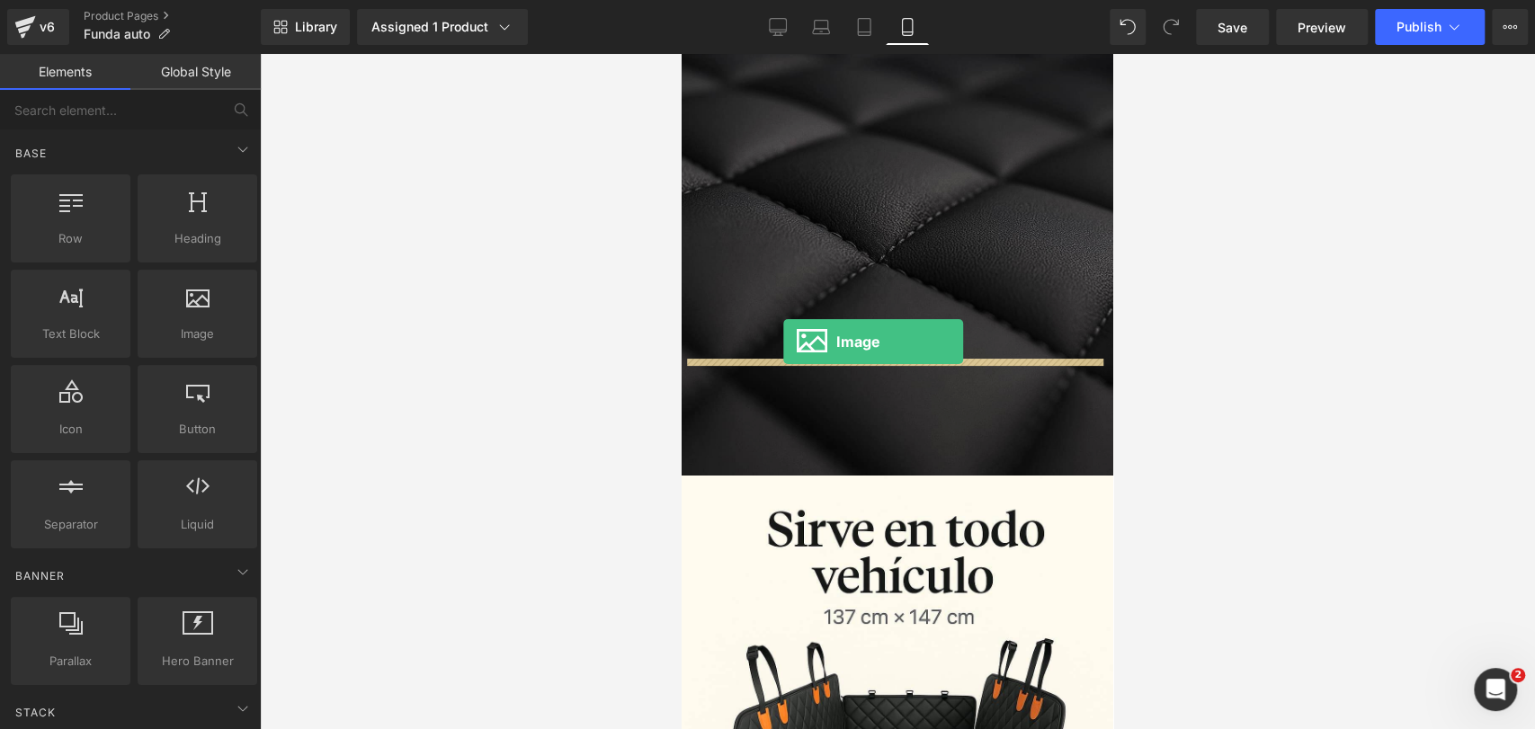
drag, startPoint x: 870, startPoint y: 357, endPoint x: 783, endPoint y: 342, distance: 87.7
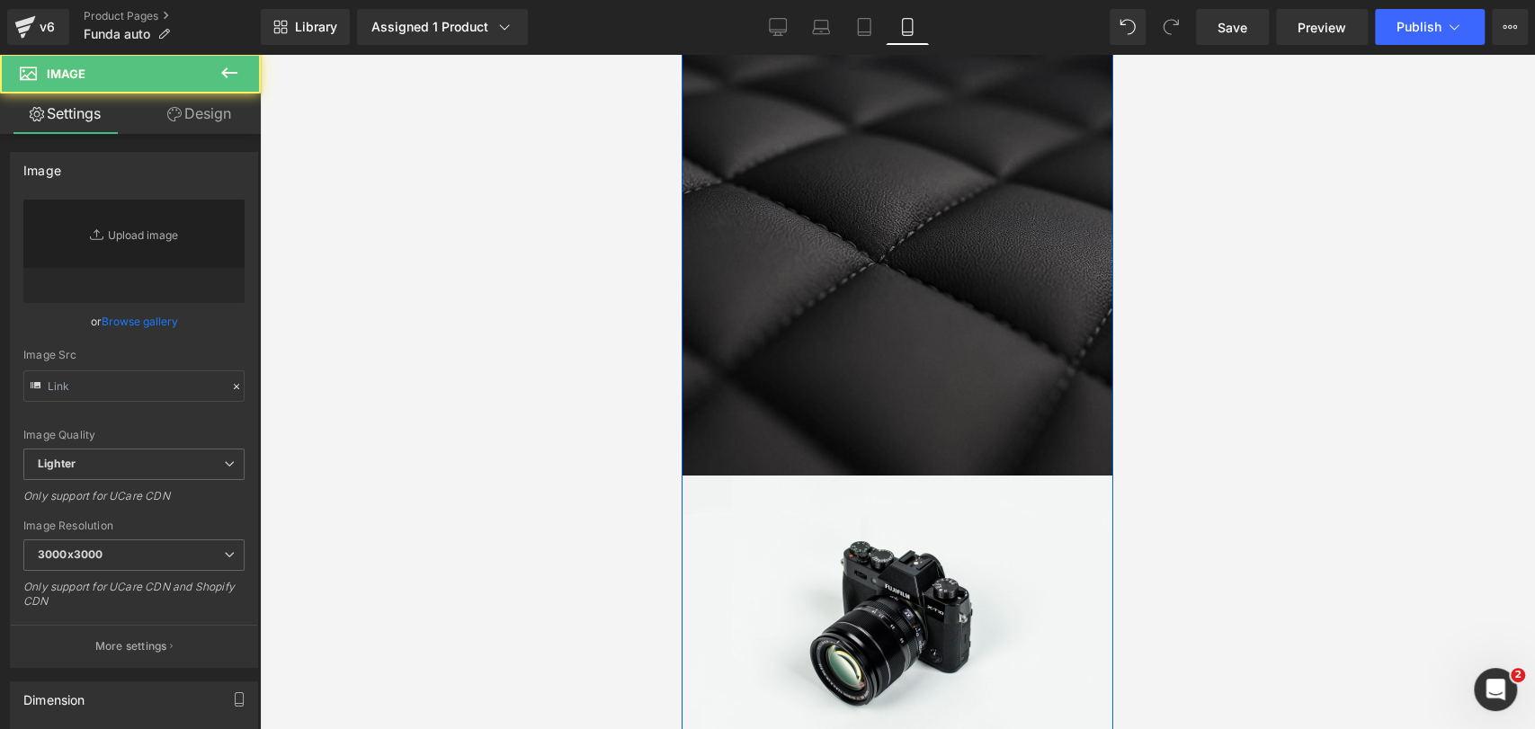
type input "//[DOMAIN_NAME][URL]"
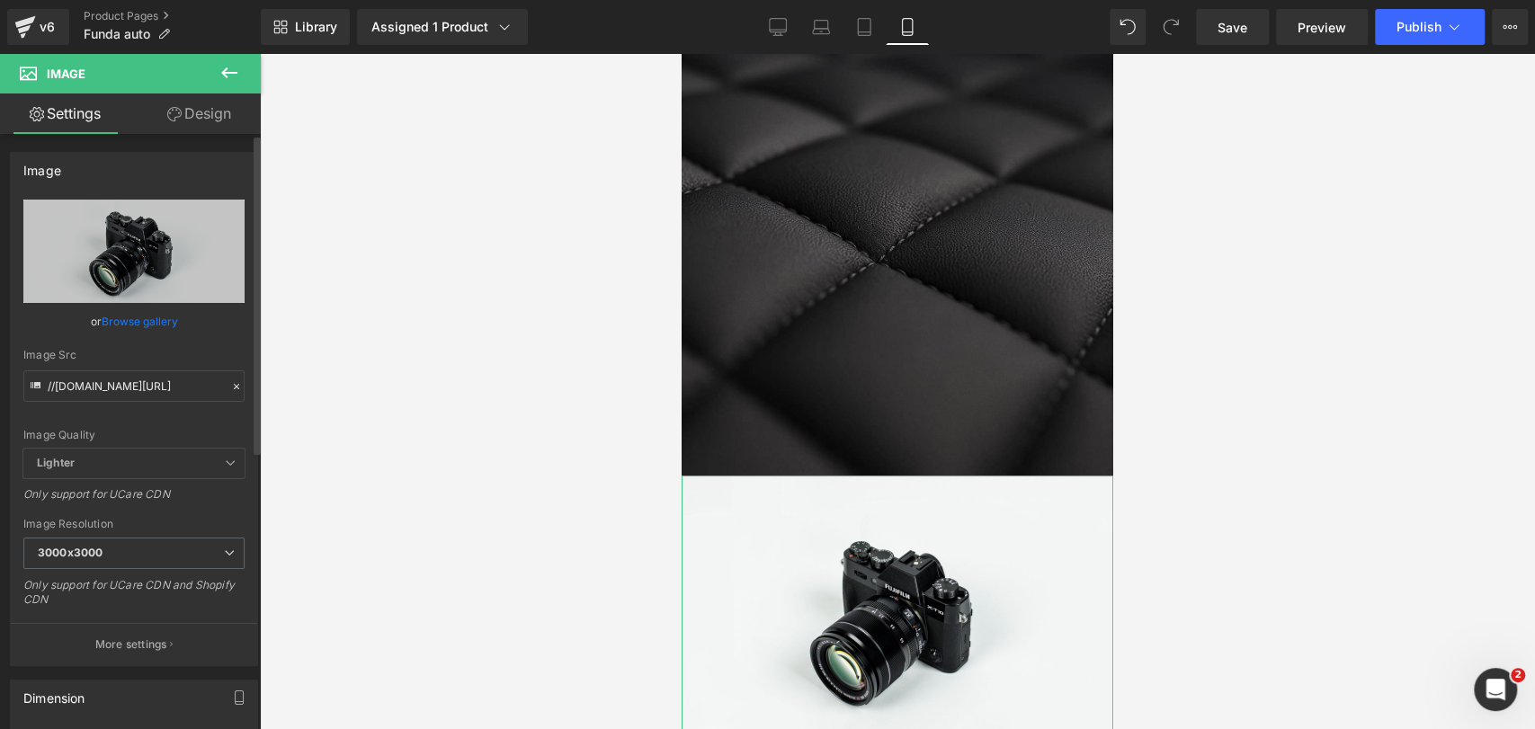
click at [134, 335] on link "Browse gallery" at bounding box center [140, 321] width 76 height 31
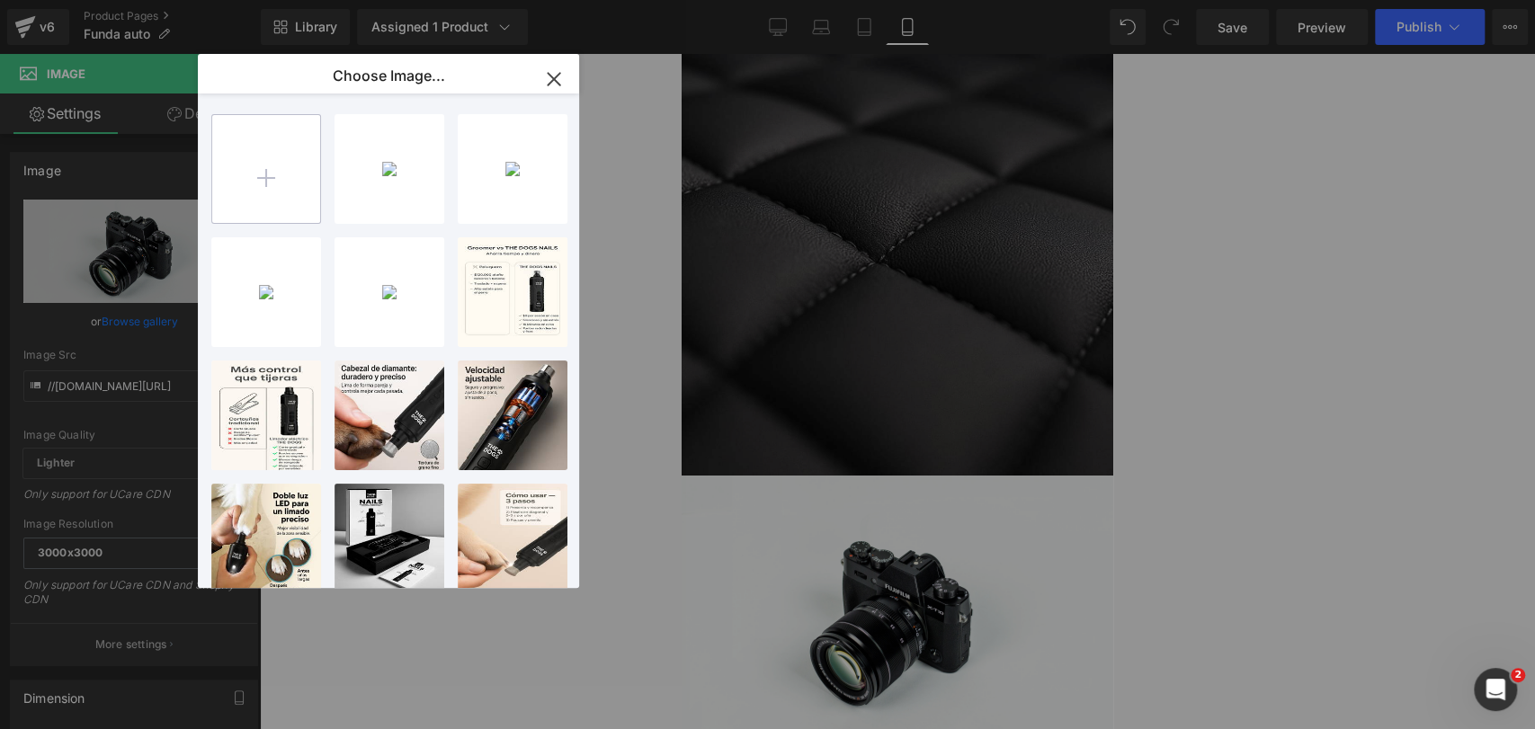
click at [269, 160] on input "file" at bounding box center [266, 169] width 108 height 108
type input "C:\fakepath\20250921_0858_Abertura para Cinturón_remix_01k5p25kjvfna9mn6m75cgdx…"
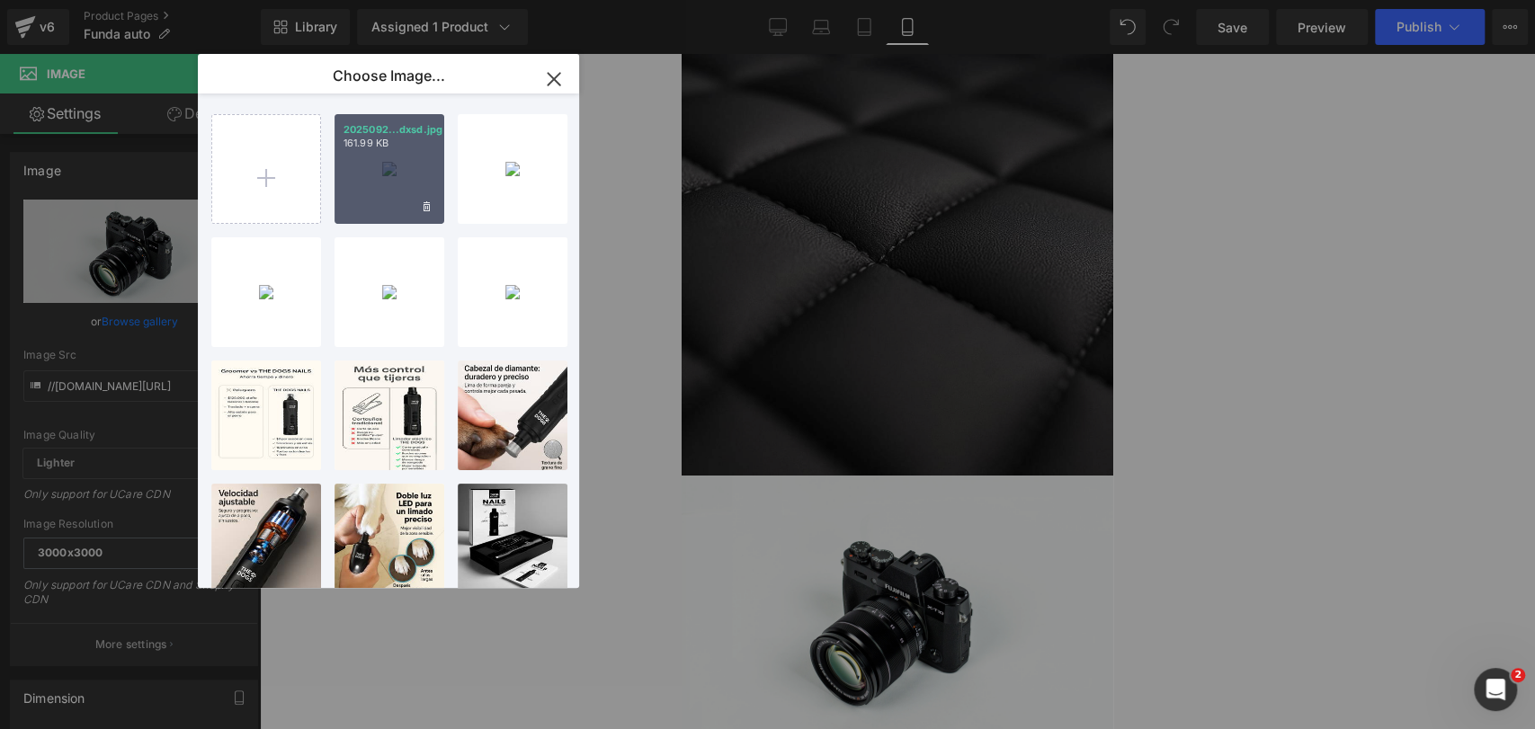
click at [391, 175] on div "2025092...dxsd.jpg 161.99 KB" at bounding box center [390, 169] width 110 height 110
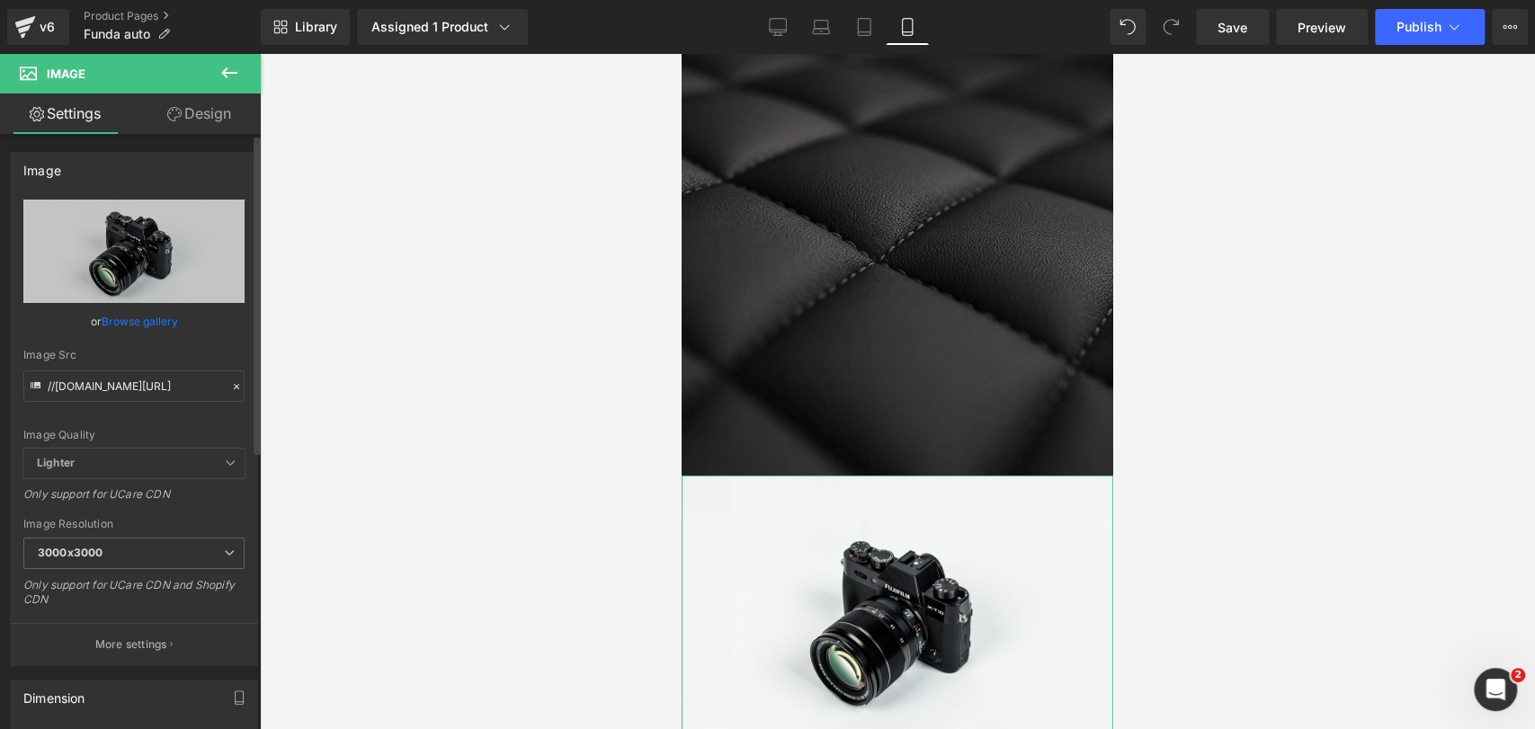
click at [156, 319] on link "Browse gallery" at bounding box center [140, 321] width 76 height 31
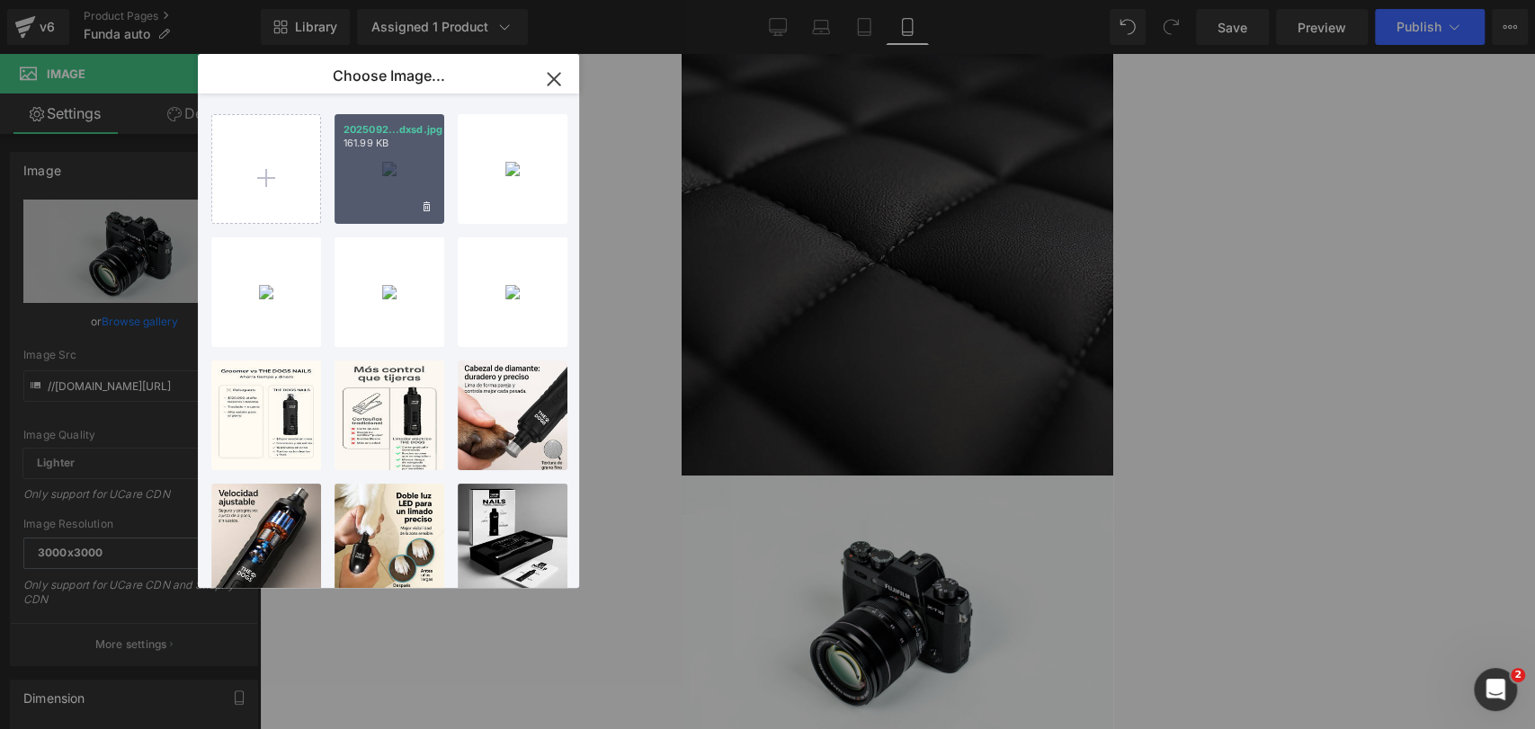
click at [367, 187] on div "2025092...dxsd.jpg 161.99 KB" at bounding box center [390, 169] width 110 height 110
type input "[URL][DOMAIN_NAME]"
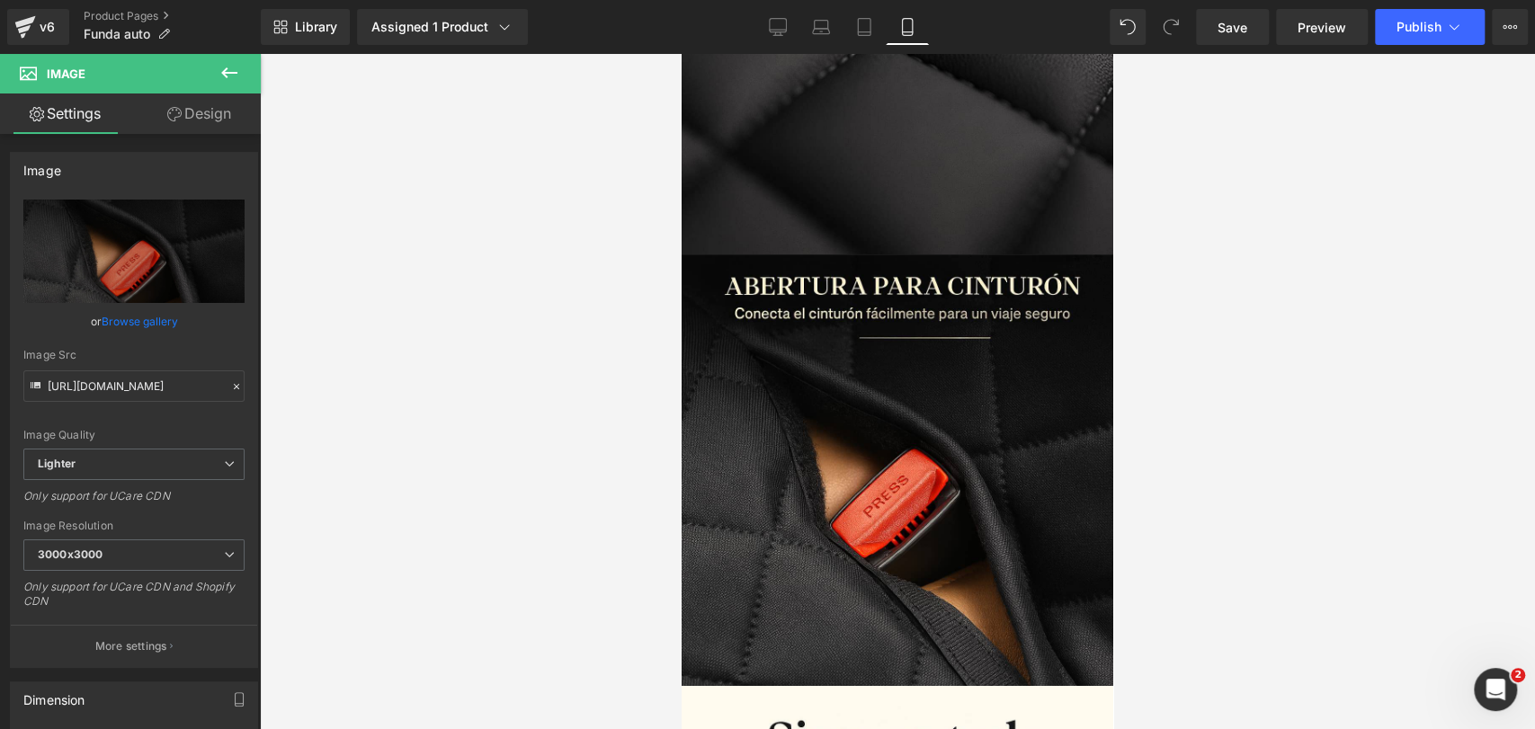
click at [1179, 196] on div at bounding box center [897, 391] width 1275 height 675
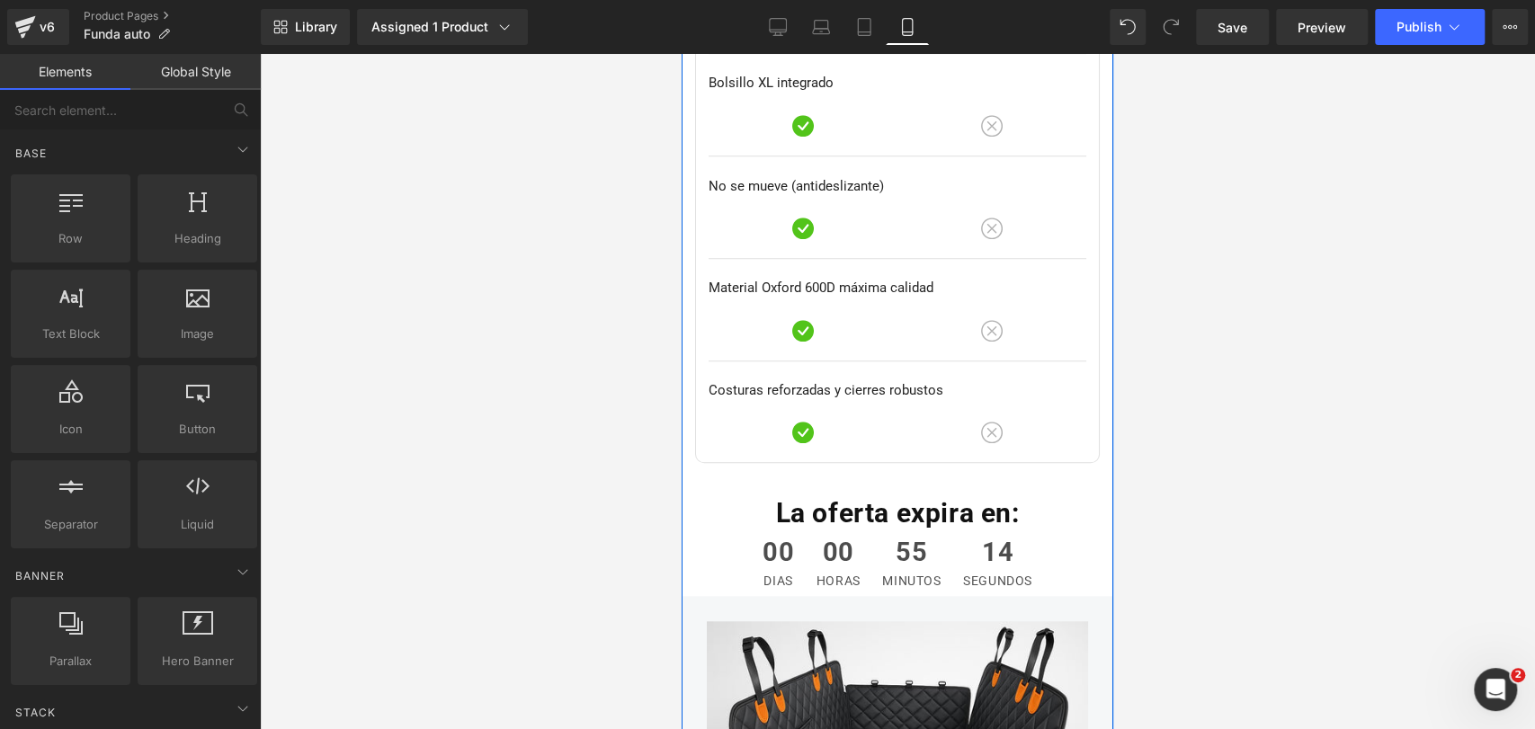
scroll to position [10123, 0]
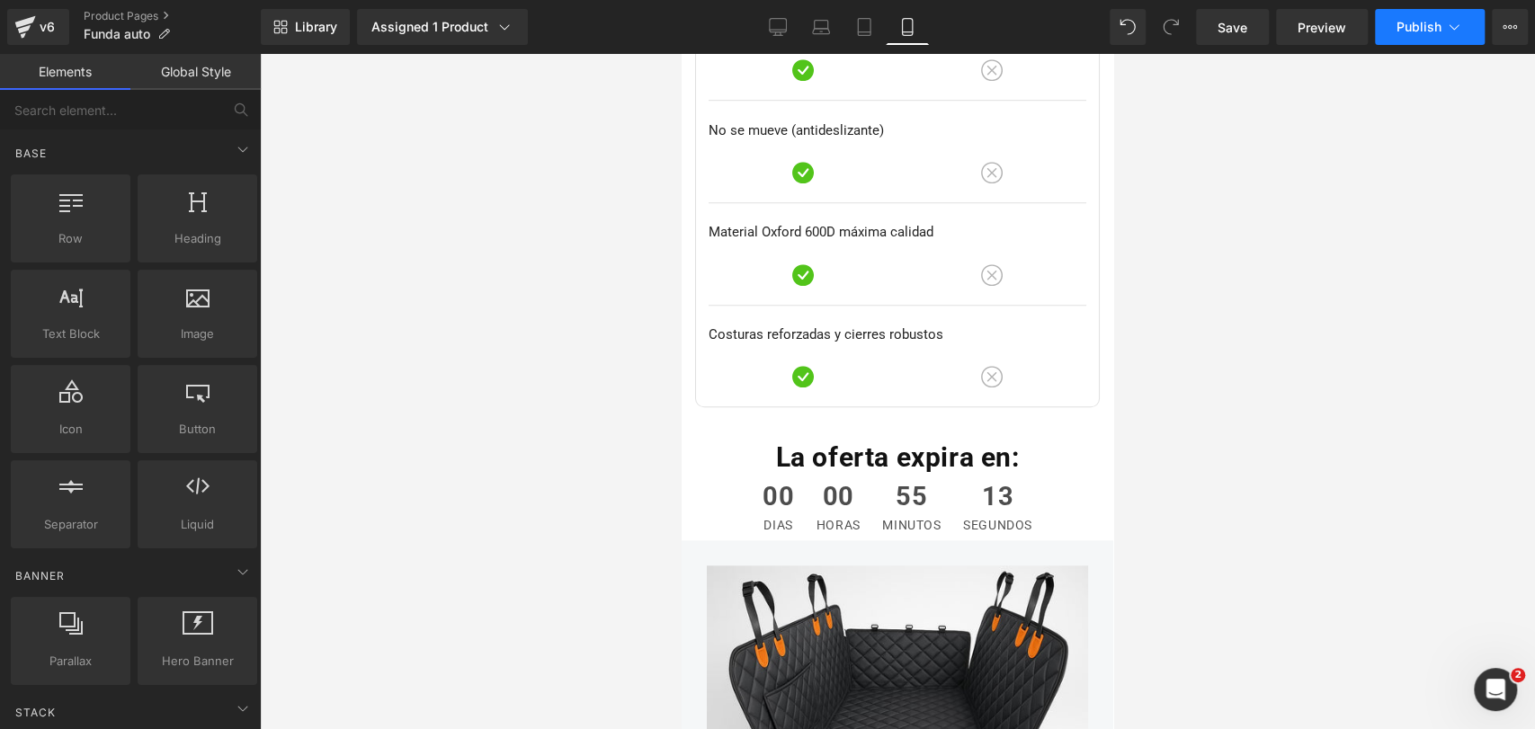
click at [1419, 32] on span "Publish" at bounding box center [1419, 27] width 45 height 14
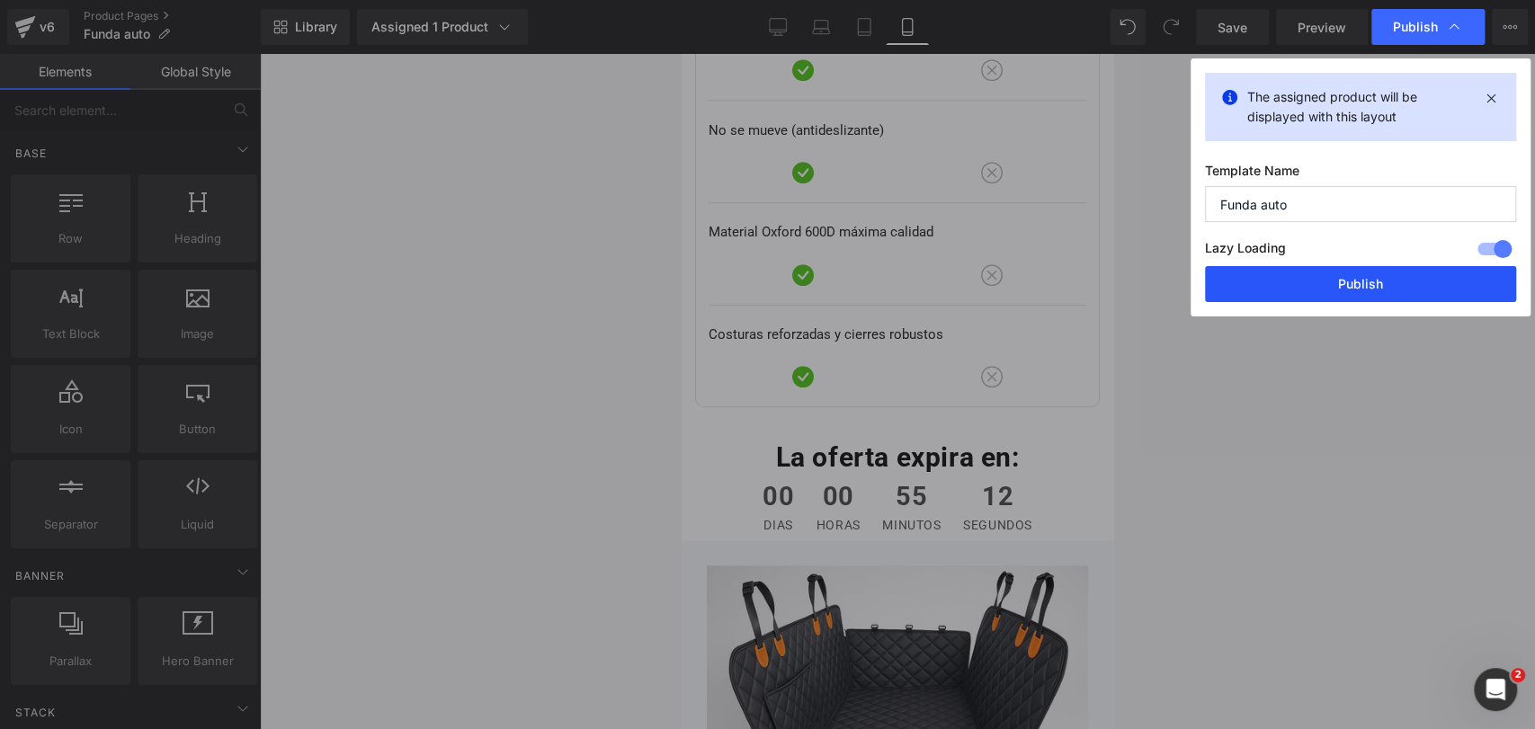
click at [1361, 289] on button "Publish" at bounding box center [1360, 284] width 311 height 36
